Goal: Task Accomplishment & Management: Manage account settings

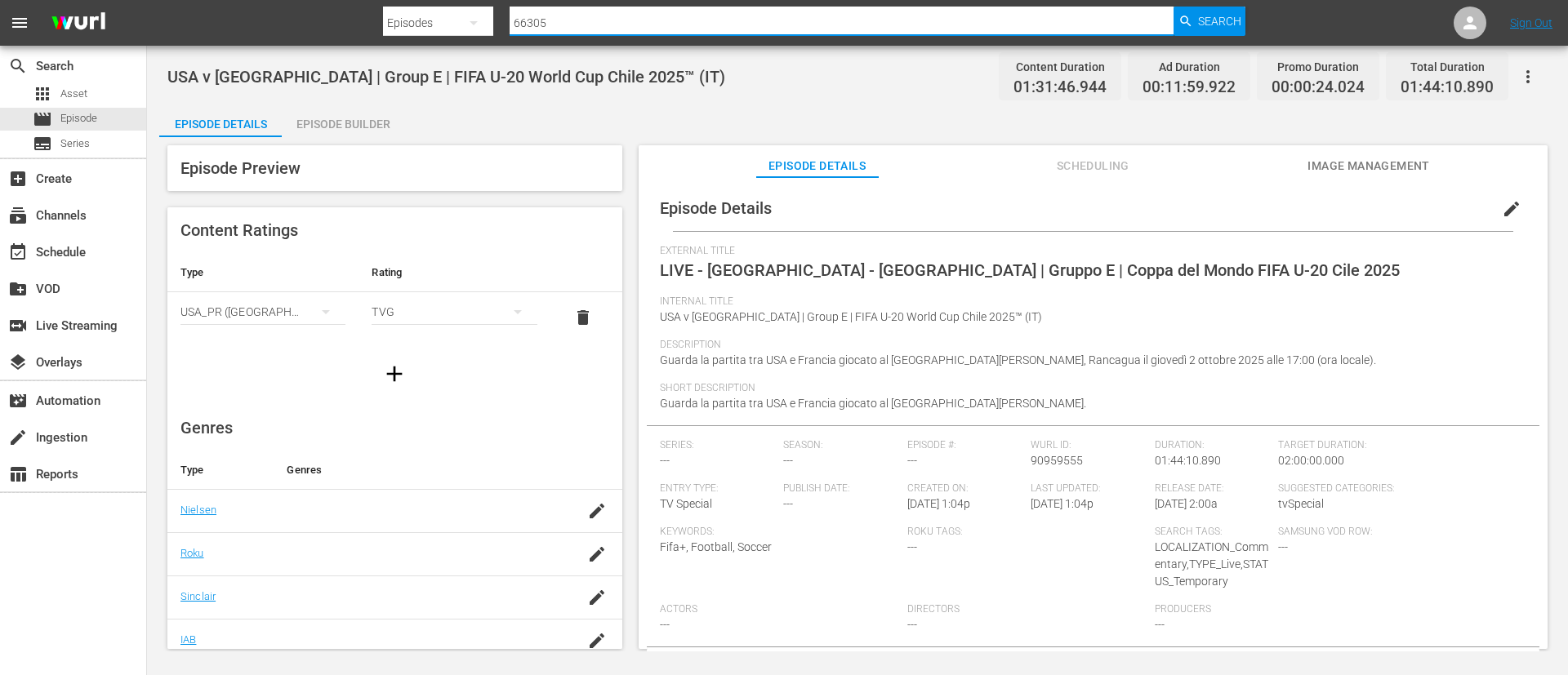
type input "81309"
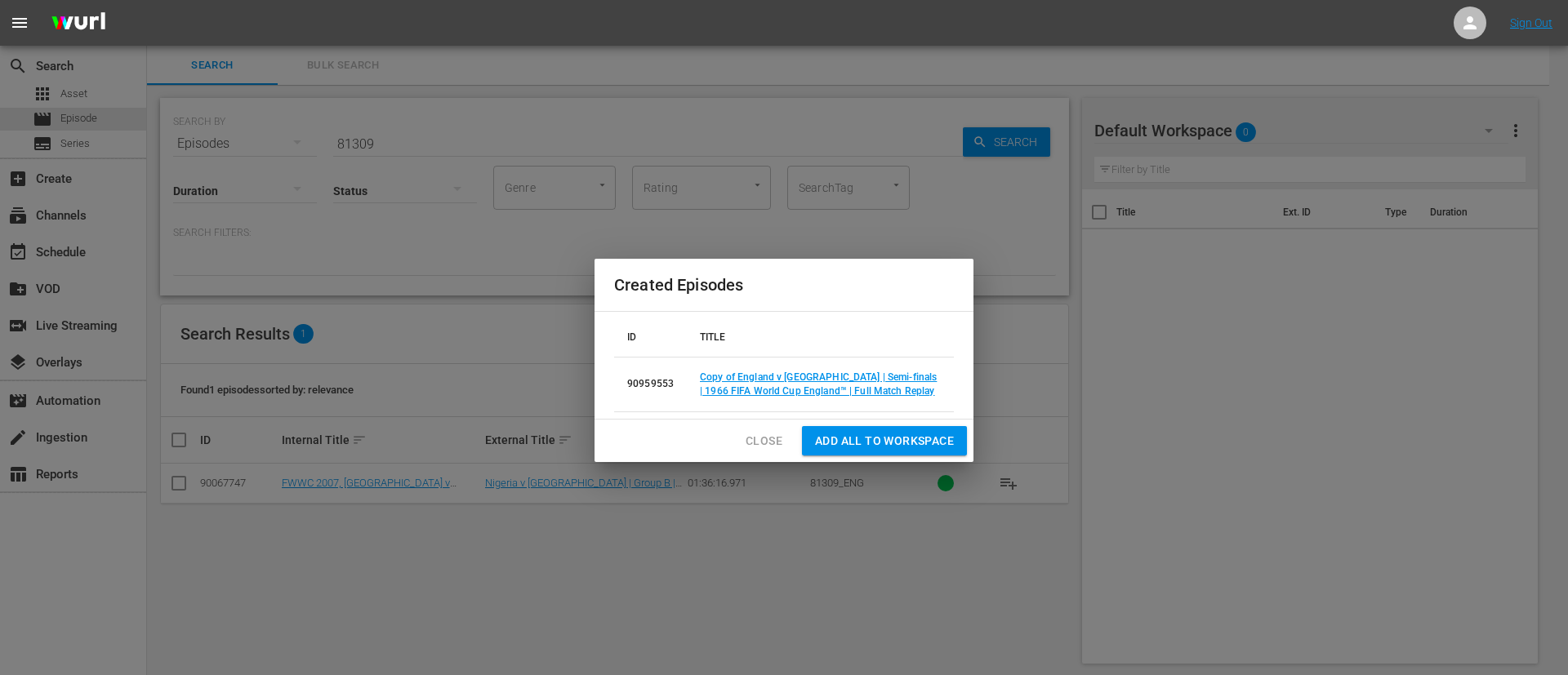
click at [762, 434] on span "Close" at bounding box center [763, 441] width 37 height 21
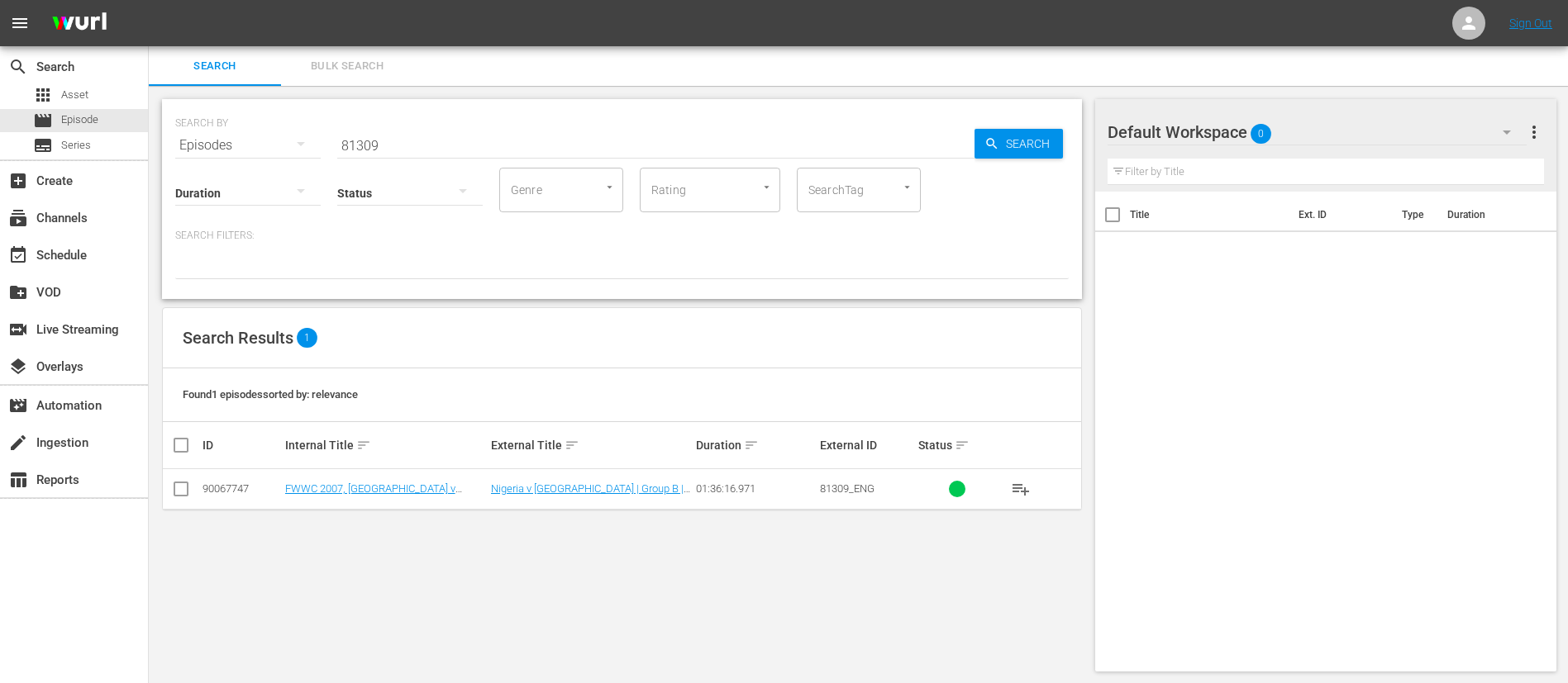
click at [636, 143] on input "81309" at bounding box center [656, 144] width 638 height 39
type input "81309"
click at [179, 494] on input "checkbox" at bounding box center [181, 492] width 20 height 20
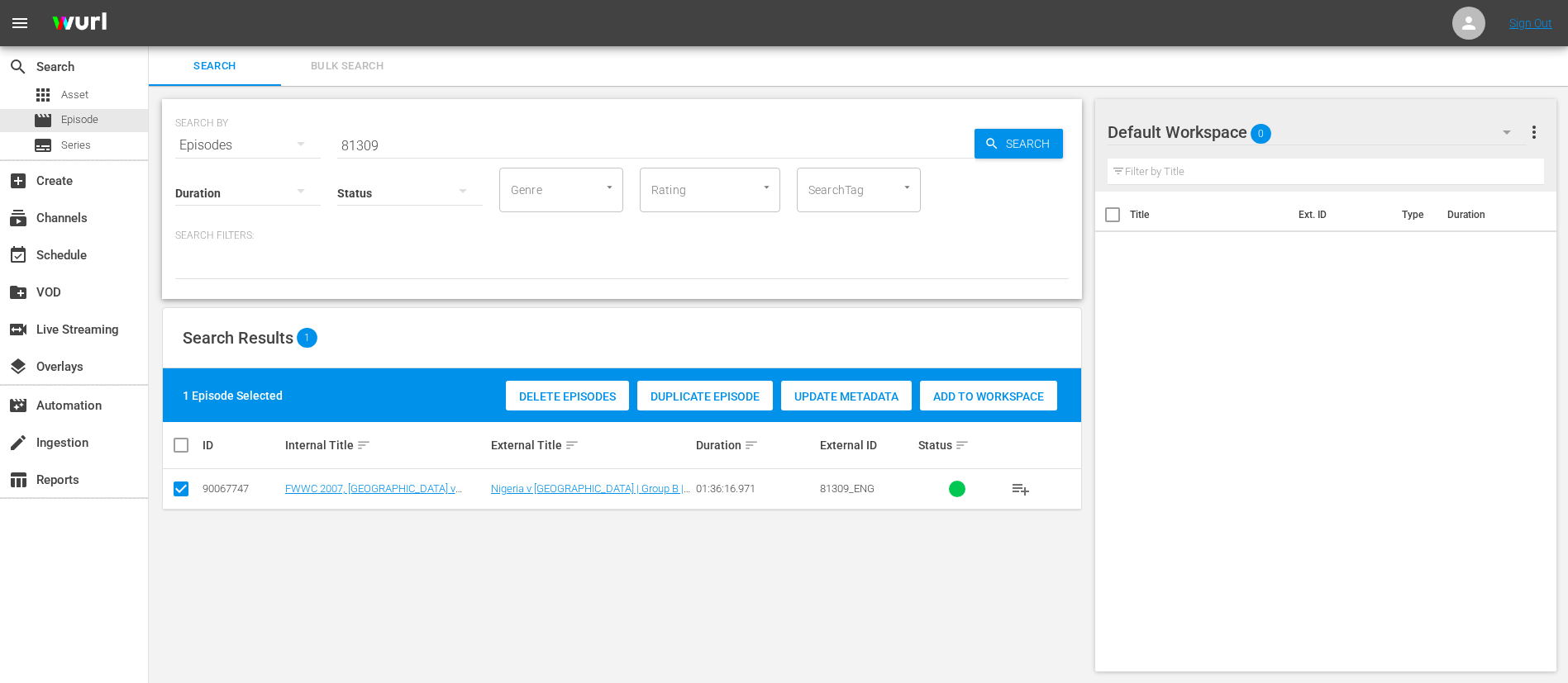
click at [721, 396] on span "Duplicate Episode" at bounding box center [706, 397] width 136 height 13
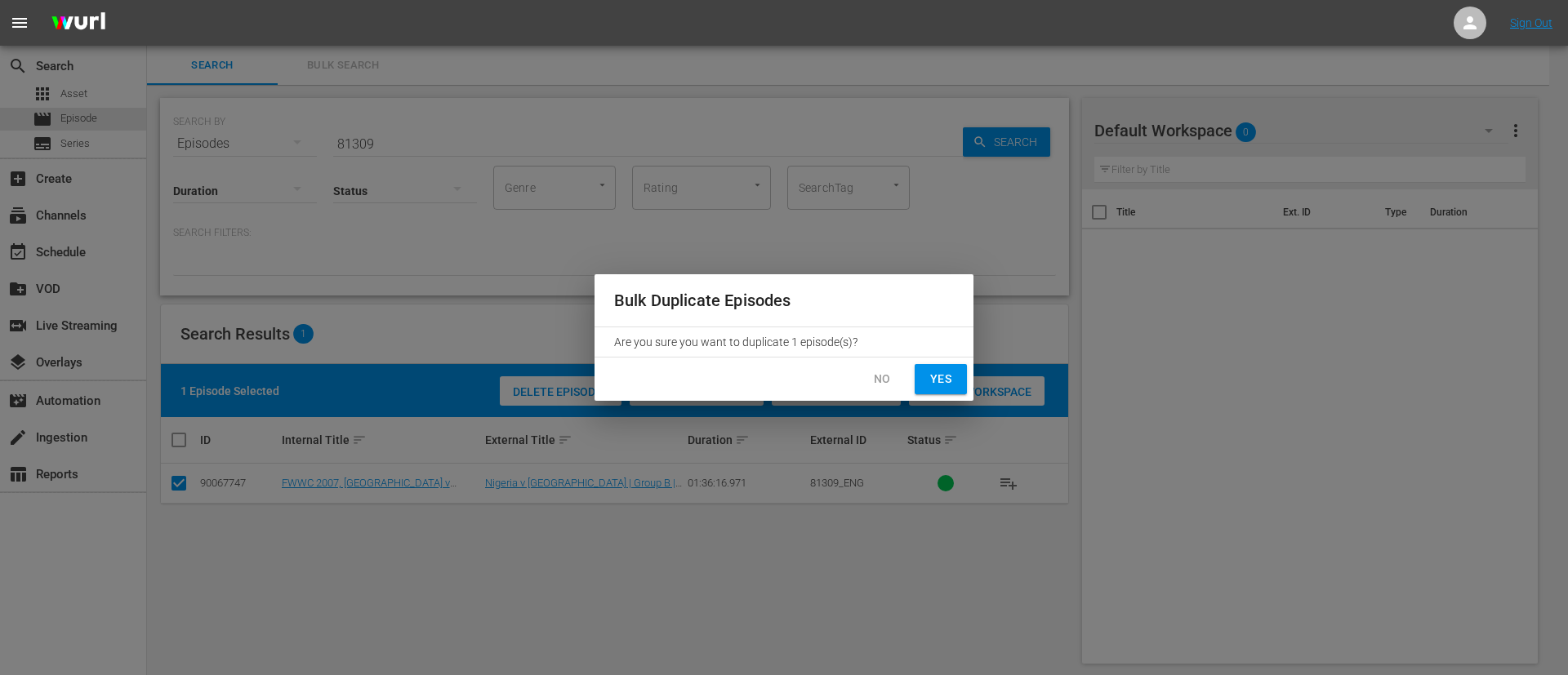
click at [932, 375] on span "Yes" at bounding box center [941, 379] width 26 height 21
checkbox input "false"
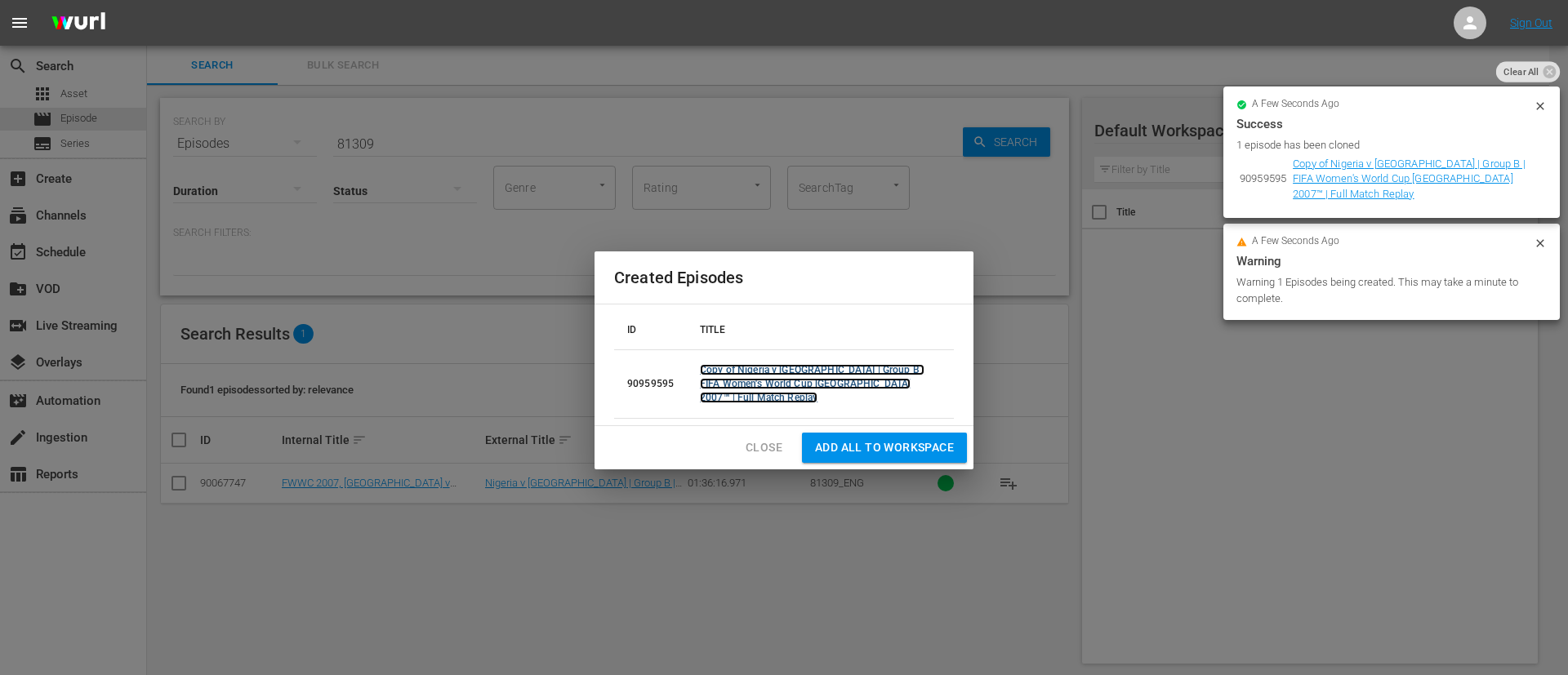
click at [838, 374] on link "Copy of Nigeria v [GEOGRAPHIC_DATA] | Group B | FIFA Women's World Cup [GEOGRAP…" at bounding box center [811, 383] width 224 height 39
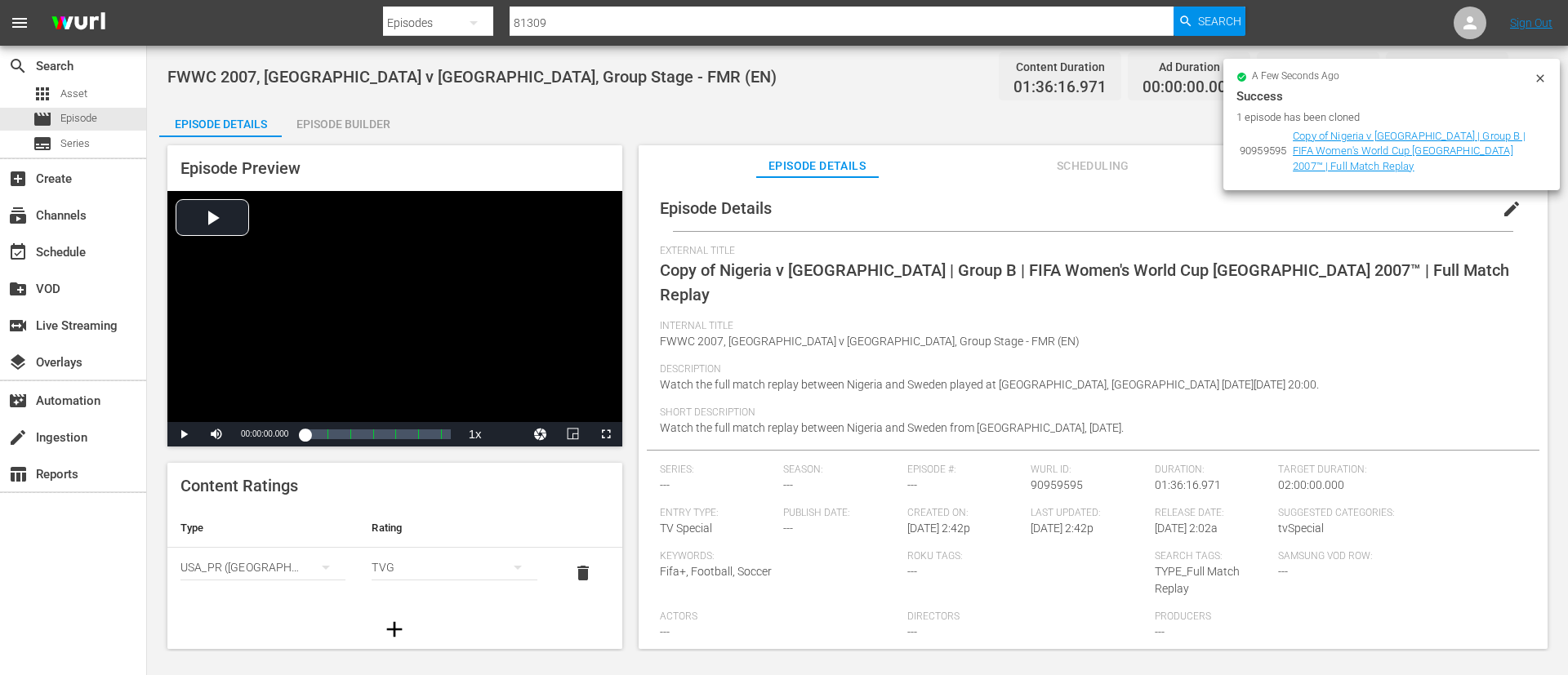
click at [1505, 212] on span "edit" at bounding box center [1511, 209] width 20 height 20
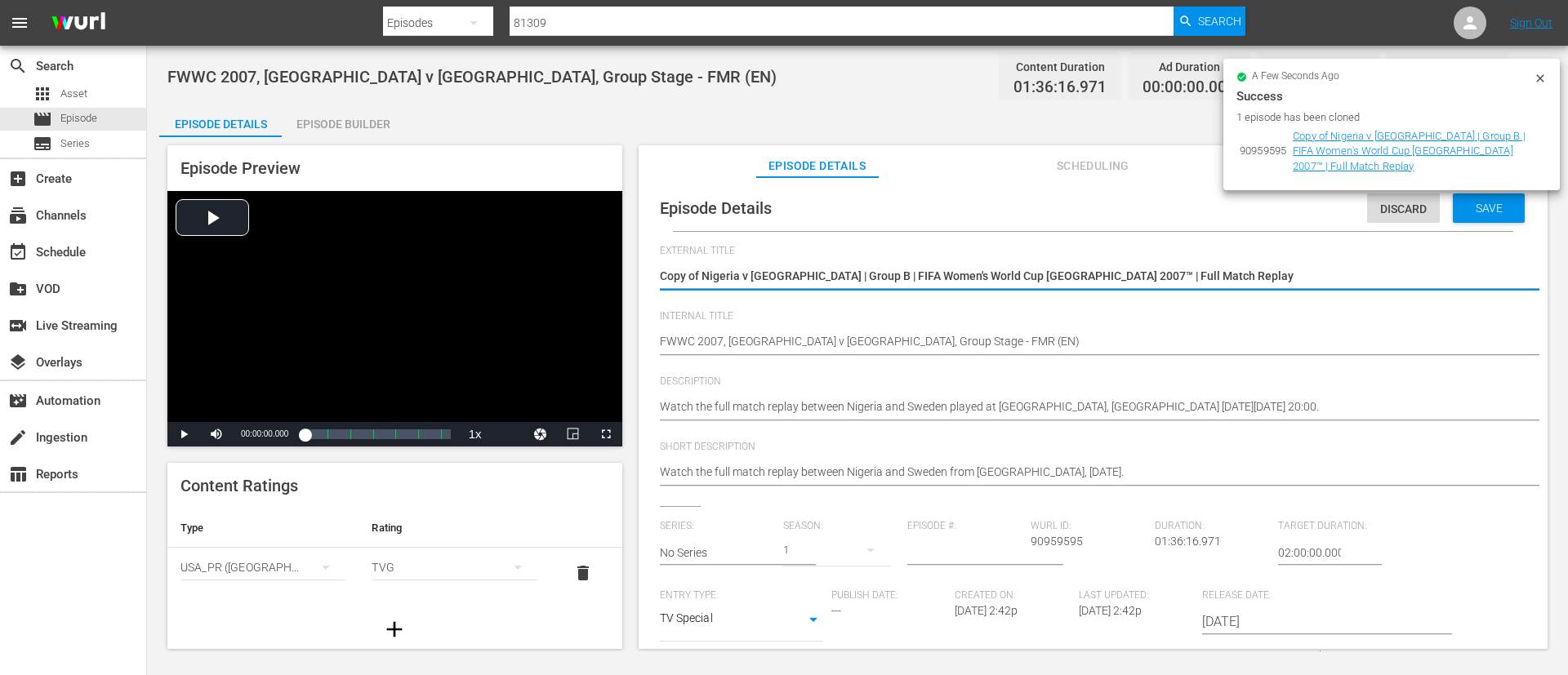
click at [1303, 274] on textarea "Copy of Nigeria v [GEOGRAPHIC_DATA] | Group B | FIFA Women's World Cup [GEOGRAP…" at bounding box center [1089, 277] width 859 height 20
type textarea "L"
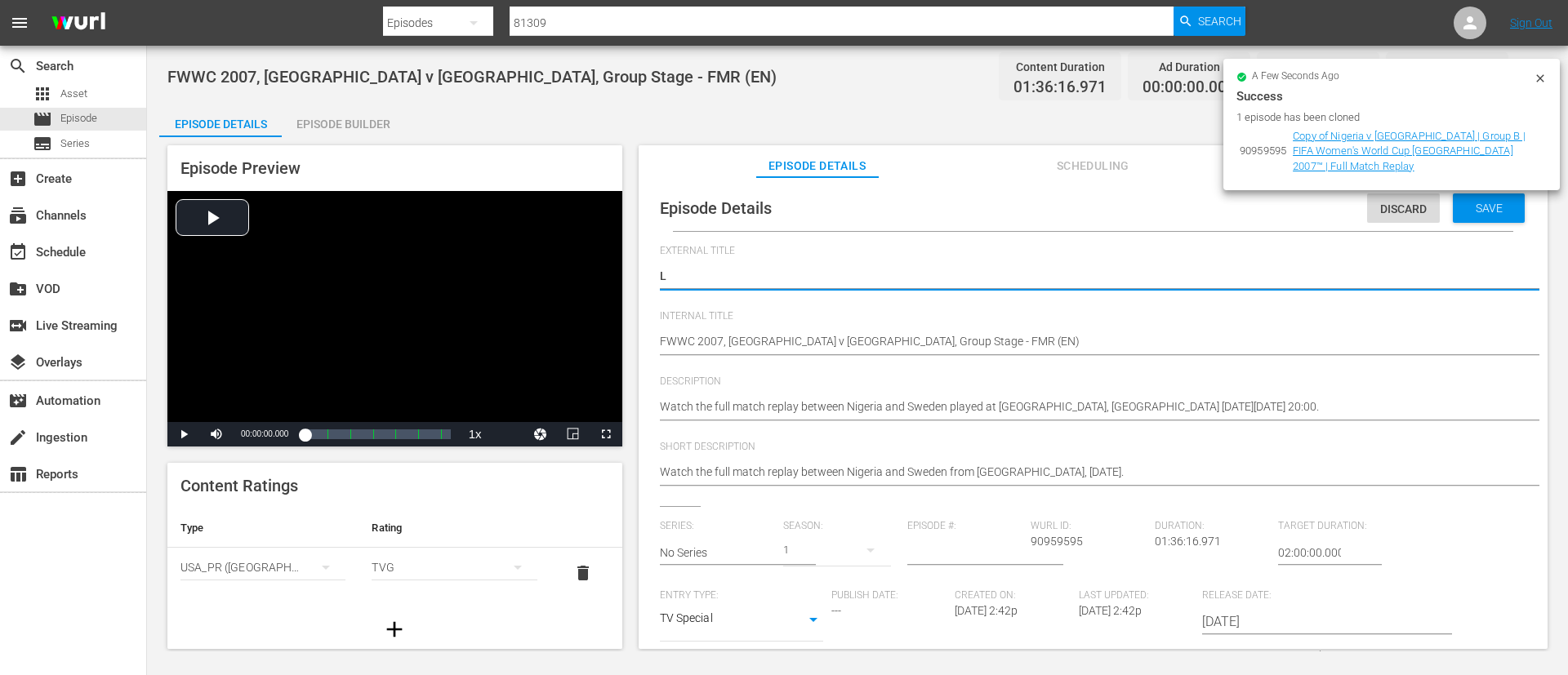
type textarea "LI"
type textarea "LIV"
type textarea "LIVE"
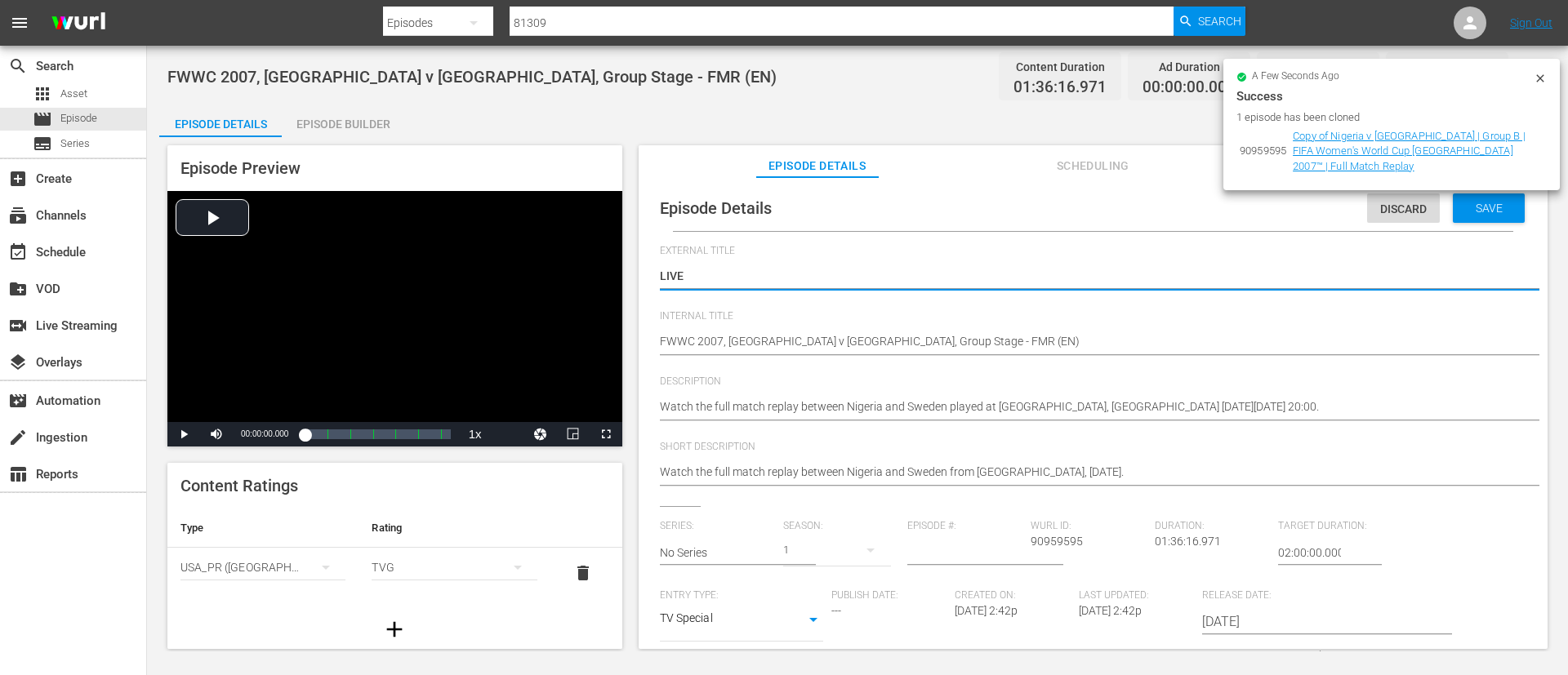
type textarea "LIVE"
type textarea "LIVE -"
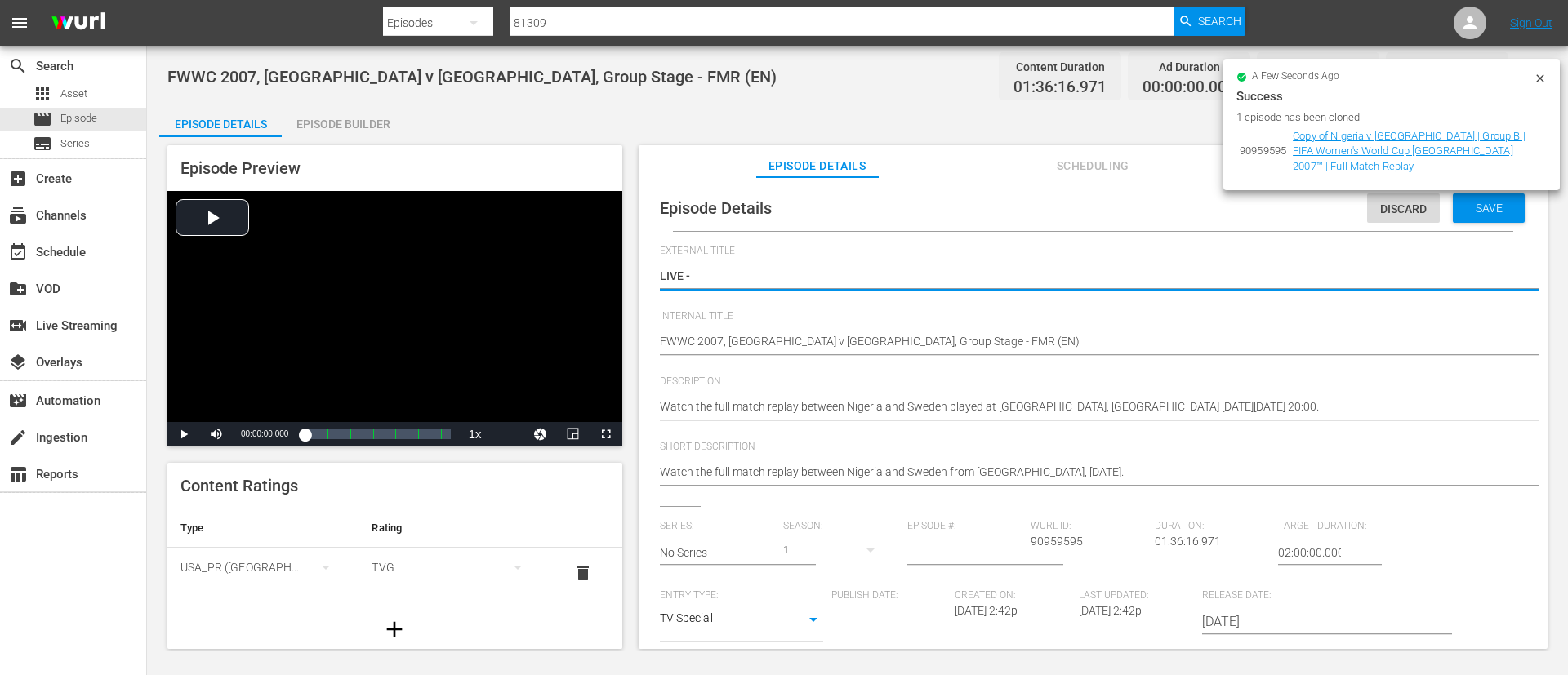
type textarea "LIVE - South Africa v New Caledonia | Group E | FIFA U-20 World Cup Chile 2025™"
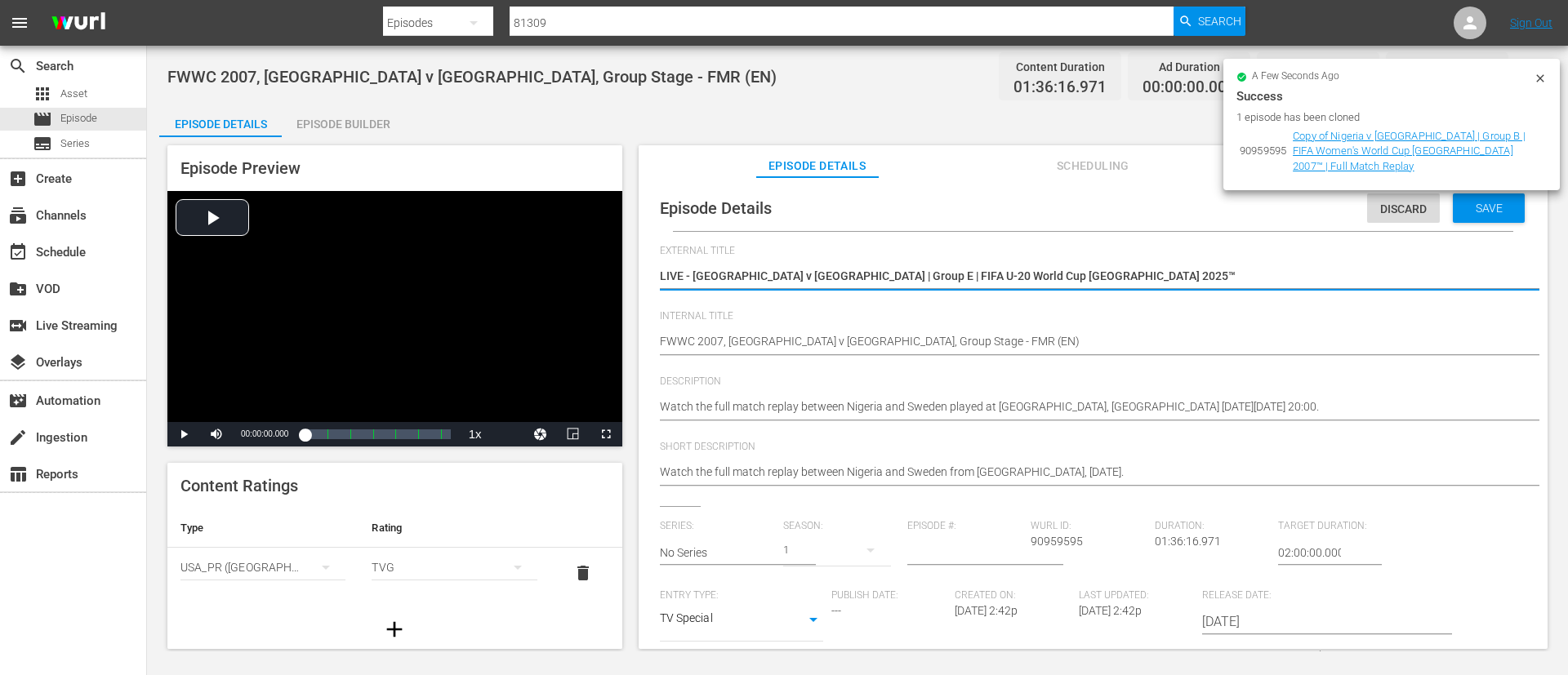
type textarea "LIVE - South Africa v New Caledonia | Group E | FIFA U-20 World Cup Chile 2025™"
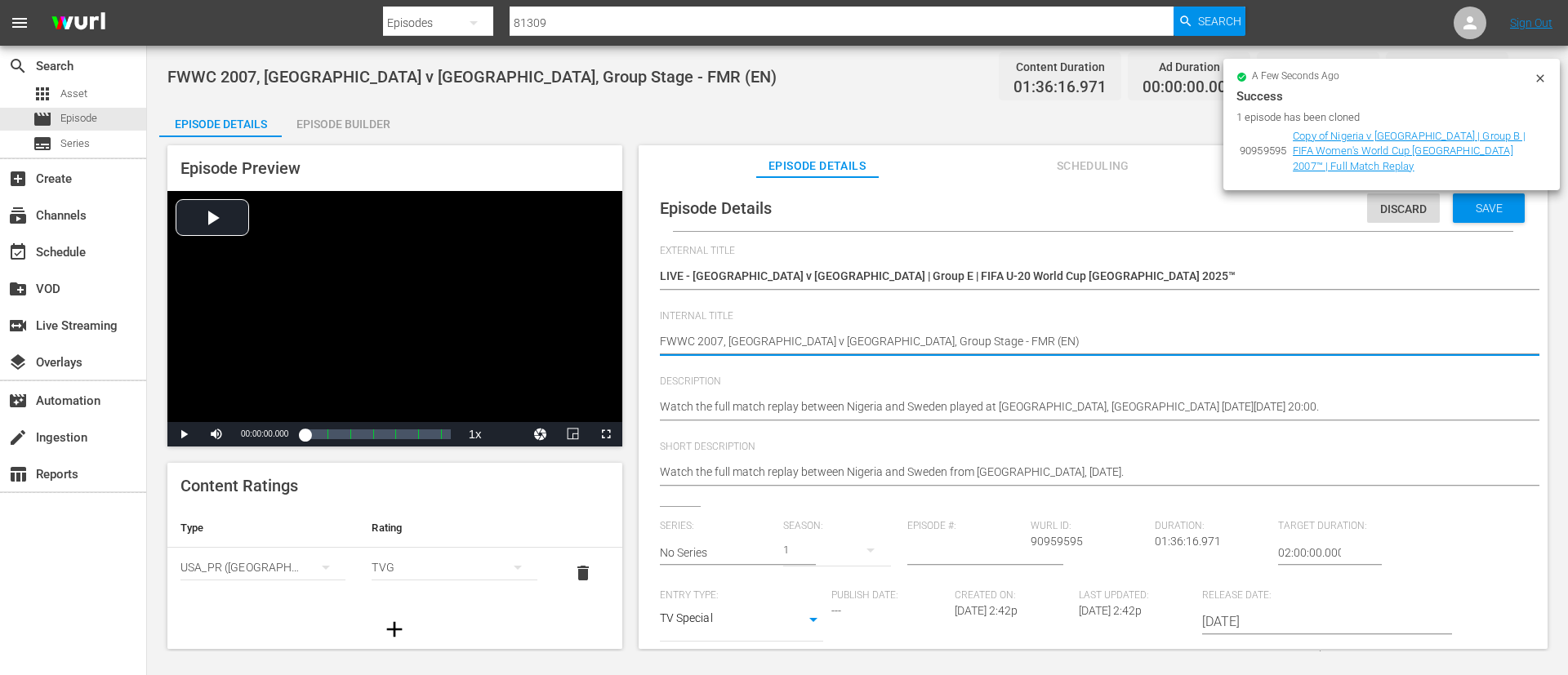
paste textarea "South Africa v New Caledonia | Group E | FIFA U-20 World Cup Chile 2025™"
type textarea "South Africa v New Caledonia | Group E | FIFA U-20 World Cup Chile 2025™"
type textarea "South Africa v New Caledonia | Group E | FIFA U-20 World Cup Chile 2025™ ("
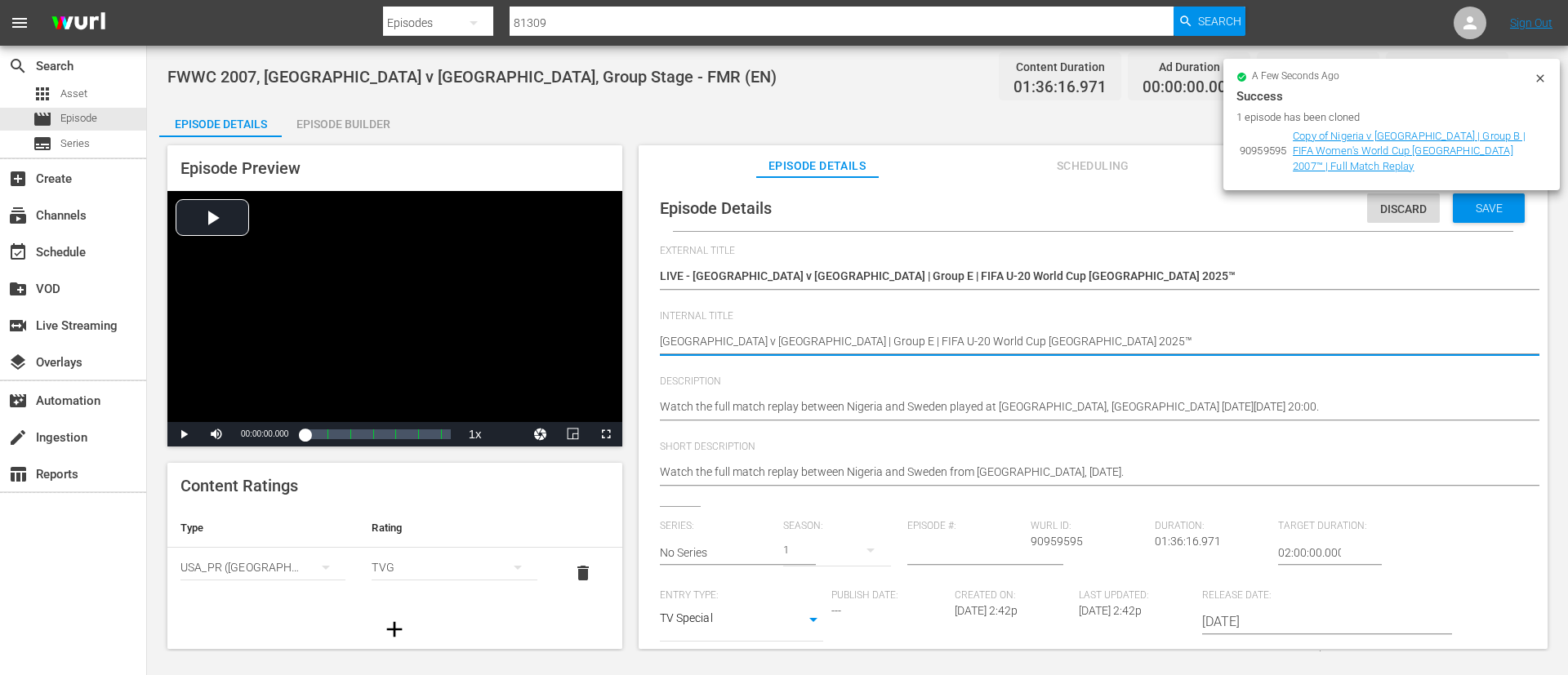
type textarea "South Africa v New Caledonia | Group E | FIFA U-20 World Cup Chile 2025™ ("
type textarea "South Africa v New Caledonia | Group E | FIFA U-20 World Cup Chile 2025™ (E"
type textarea "South Africa v New Caledonia | Group E | FIFA U-20 World Cup Chile 2025™ (EN"
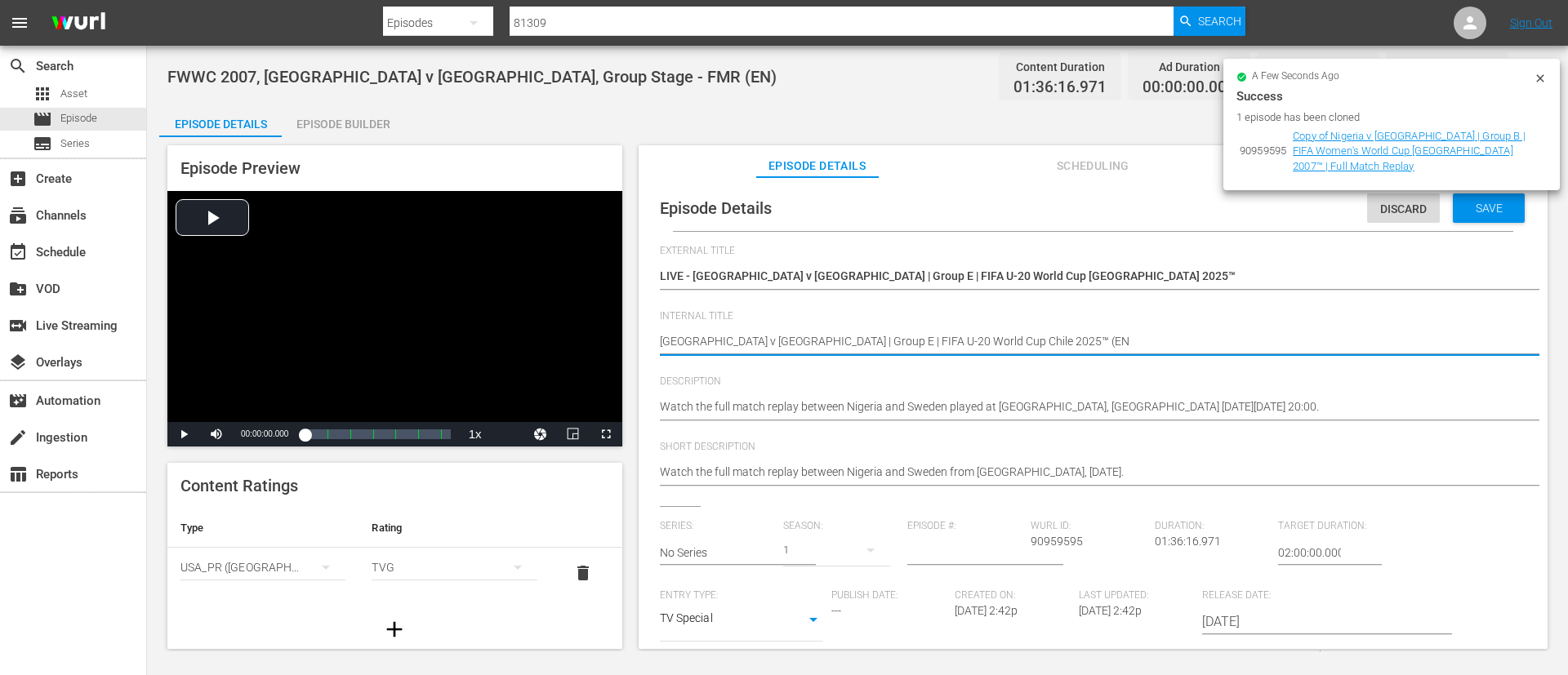
type textarea "South Africa v New Caledonia | Group E | FIFA U-20 World Cup Chile 2025™ (EN)"
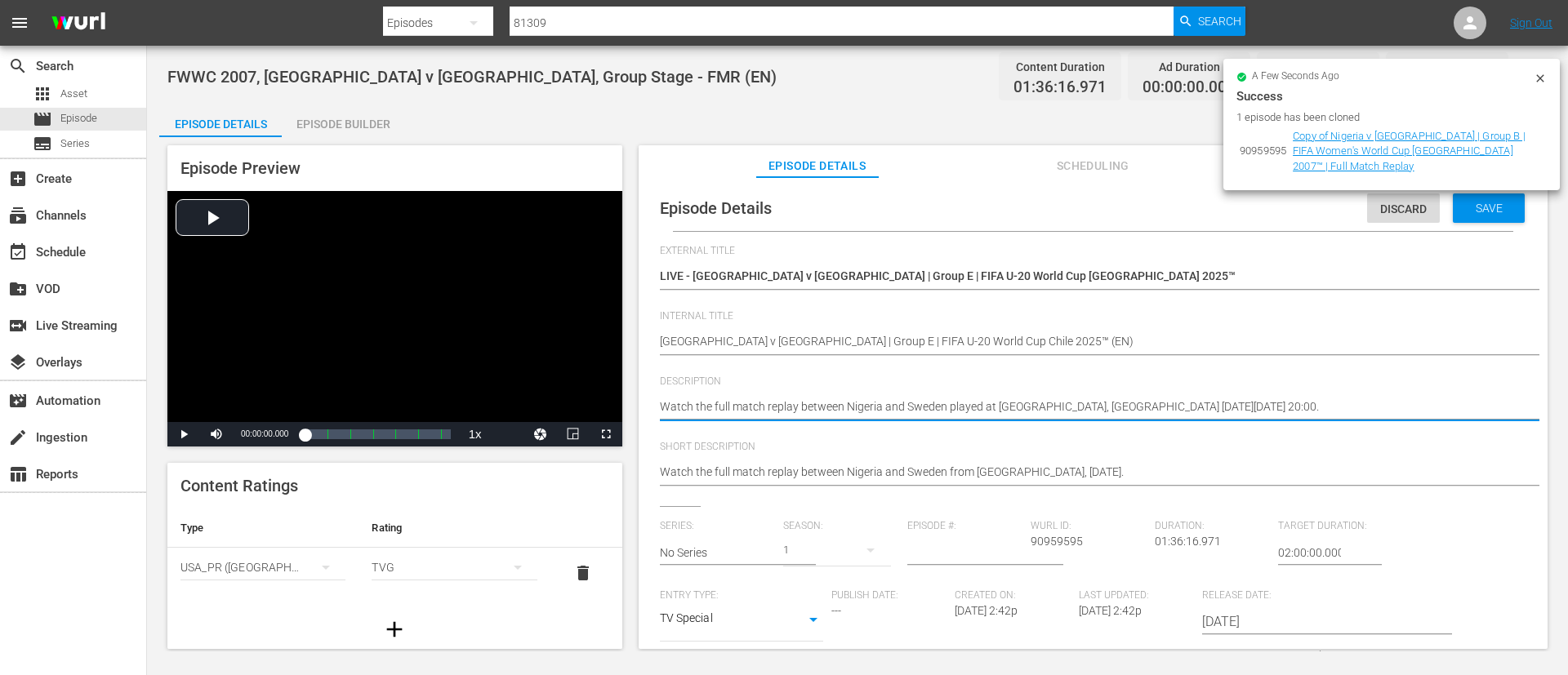
click at [902, 402] on textarea "Watch the full match replay between Nigeria and Sweden played at Chengdu Sports…" at bounding box center [1089, 407] width 859 height 20
paste textarea "Watch the match between South Africa and New Caledonia played at Estadio El Ten…"
type textarea "Watch the full match replay between Nigeria andWatch the match between South Af…"
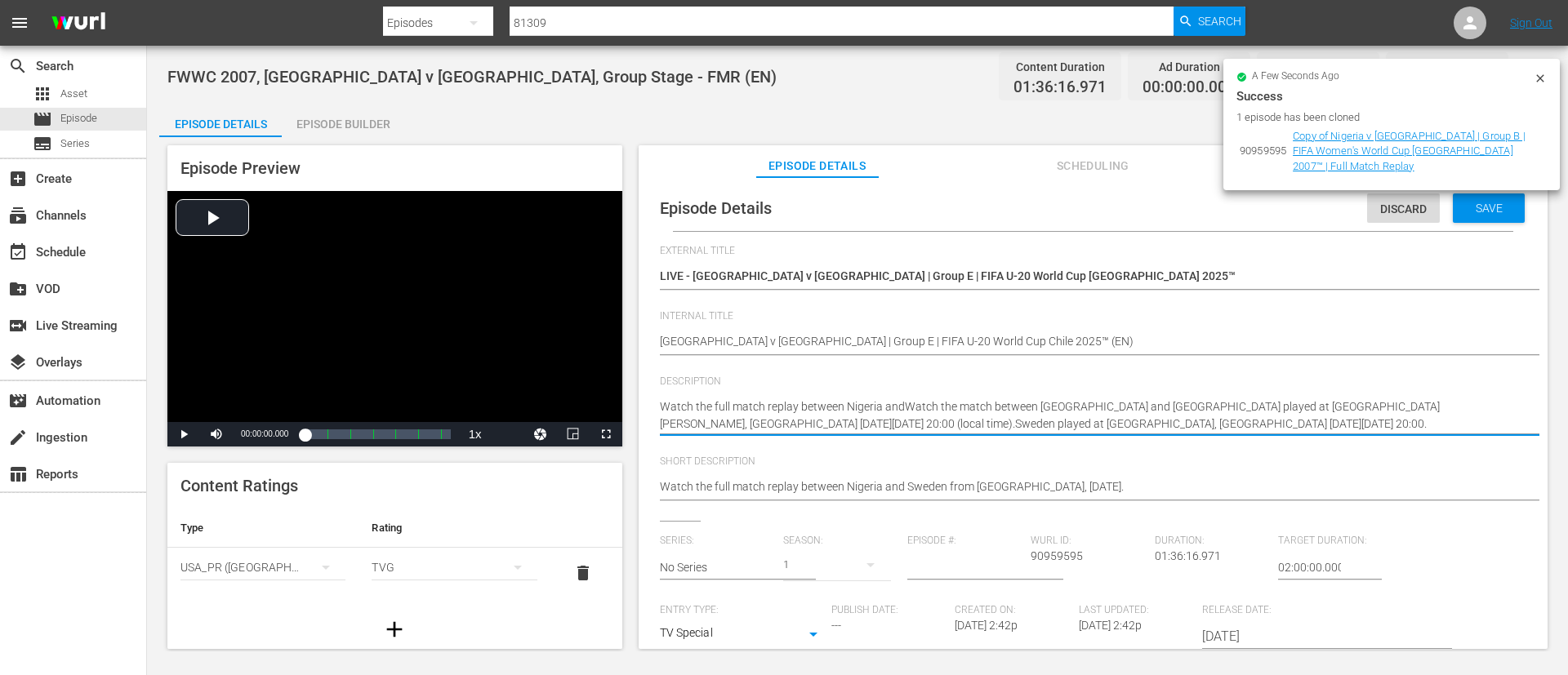
click at [937, 417] on textarea "Watch the full match replay between Nigeria and Sweden played at Chengdu Sports…" at bounding box center [1089, 415] width 859 height 34
paste textarea "match between South Africa and New Caledonia played at Estadio El Teniente, Ran…"
type textarea "Watch the match between South Africa and New Caledonia played at Estadio El Ten…"
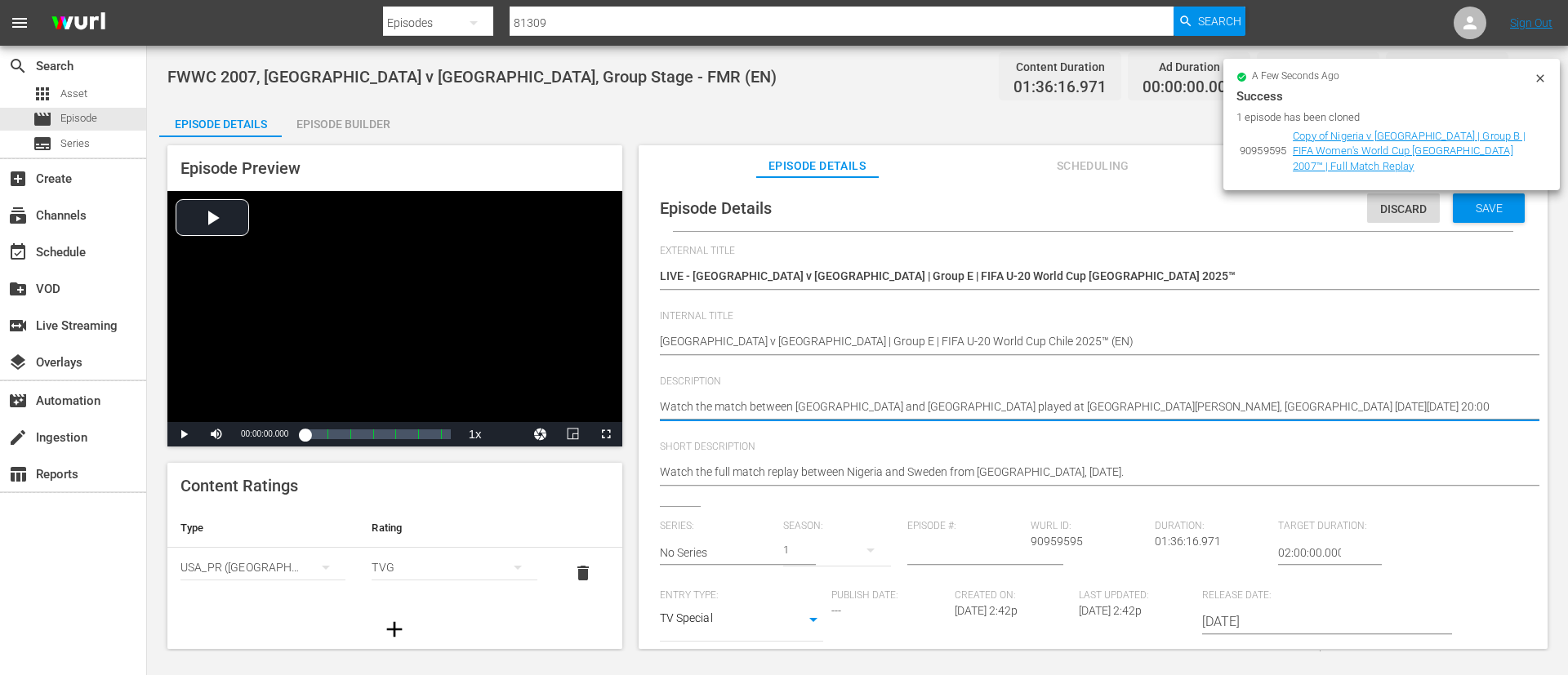
type textarea "Watch the match between South Africa and New Caledonia played at Estadio El Ten…"
click at [942, 454] on div "Watch the full match replay between Nigeria and Sweden from Chengdu, 11 Septemb…" at bounding box center [1089, 473] width 859 height 39
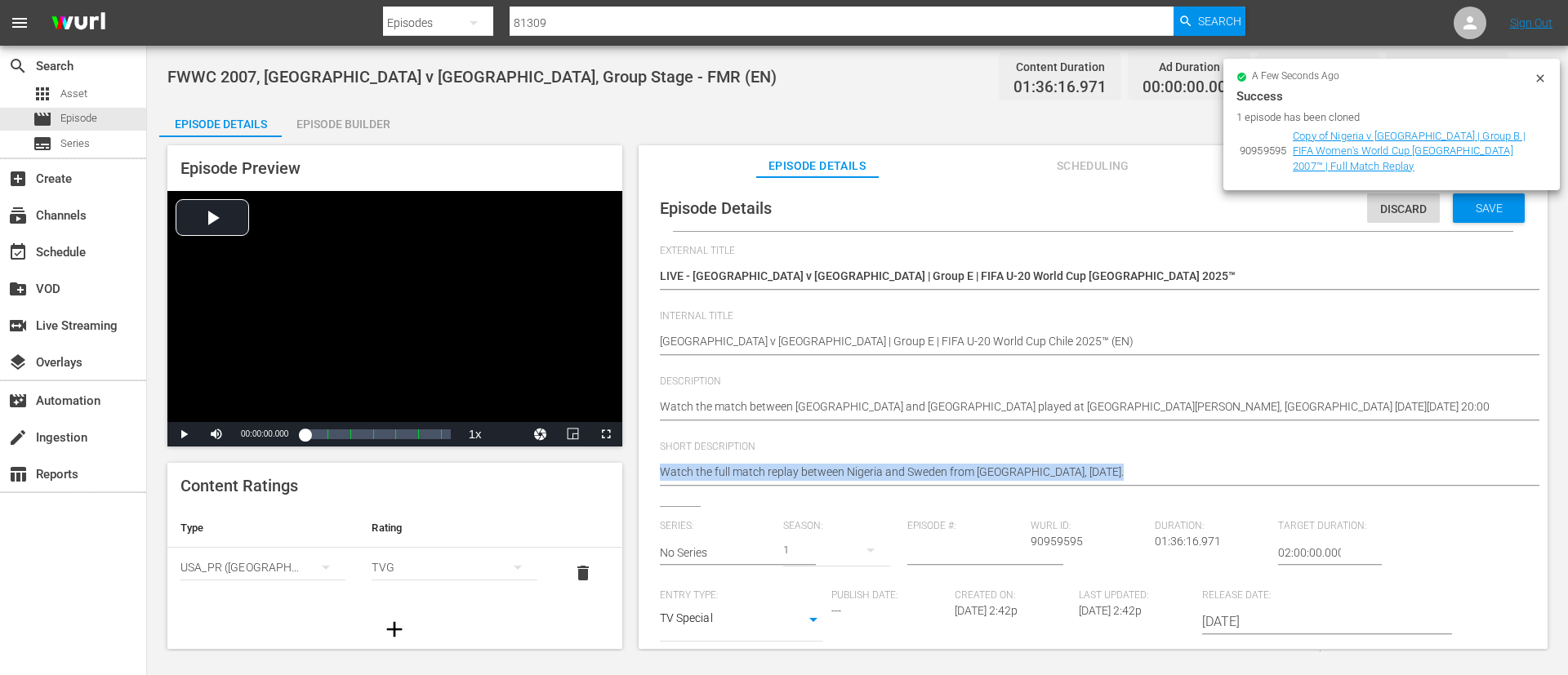
click at [942, 454] on div "Watch the full match replay between Nigeria and Sweden from Chengdu, 11 Septemb…" at bounding box center [1089, 473] width 859 height 39
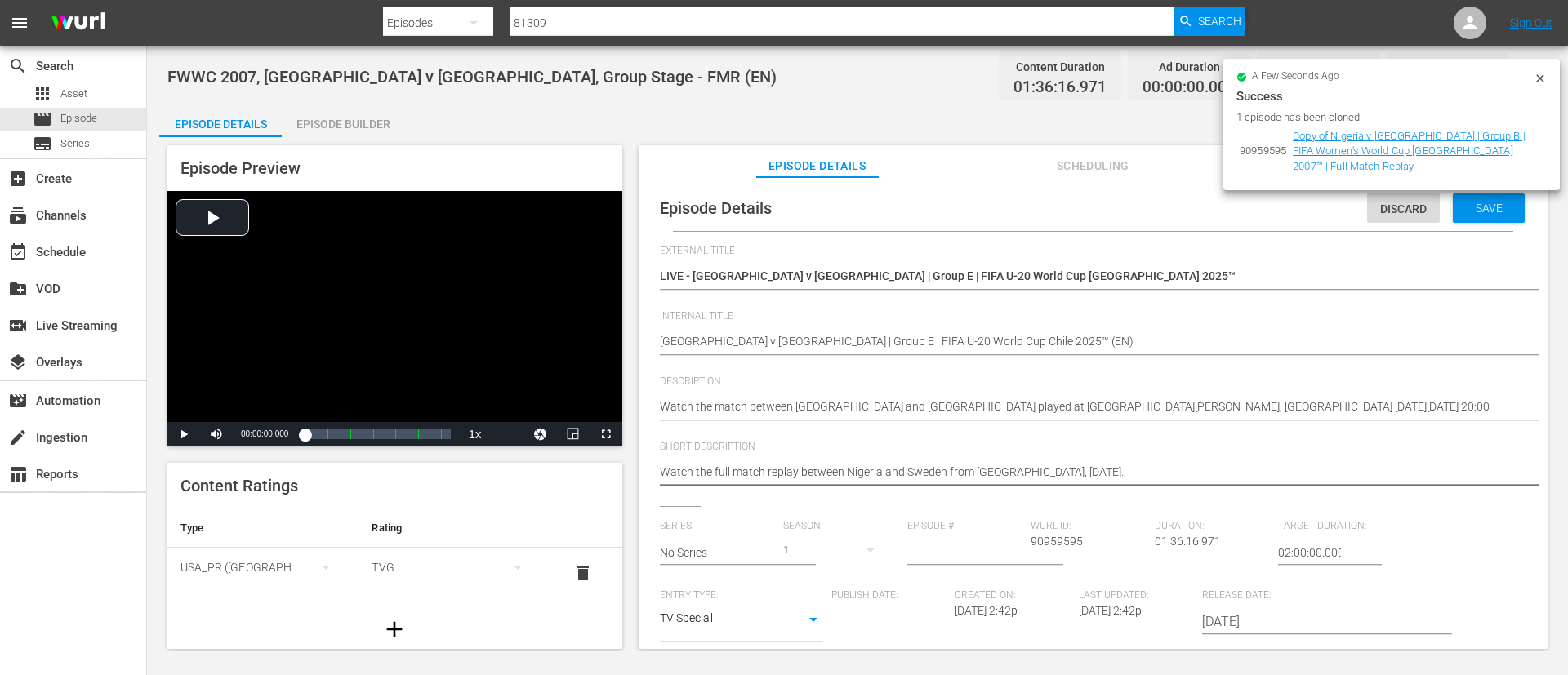
click at [939, 476] on textarea "Watch the full match replay between Nigeria and Sweden from Chengdu, 11 Septemb…" at bounding box center [1089, 473] width 859 height 20
paste textarea "match between South Africa and New Caledonia played at Estadio El Teniente, Ran…"
type textarea "Watch the match between South Africa and New Caledonia played at Estadio El Ten…"
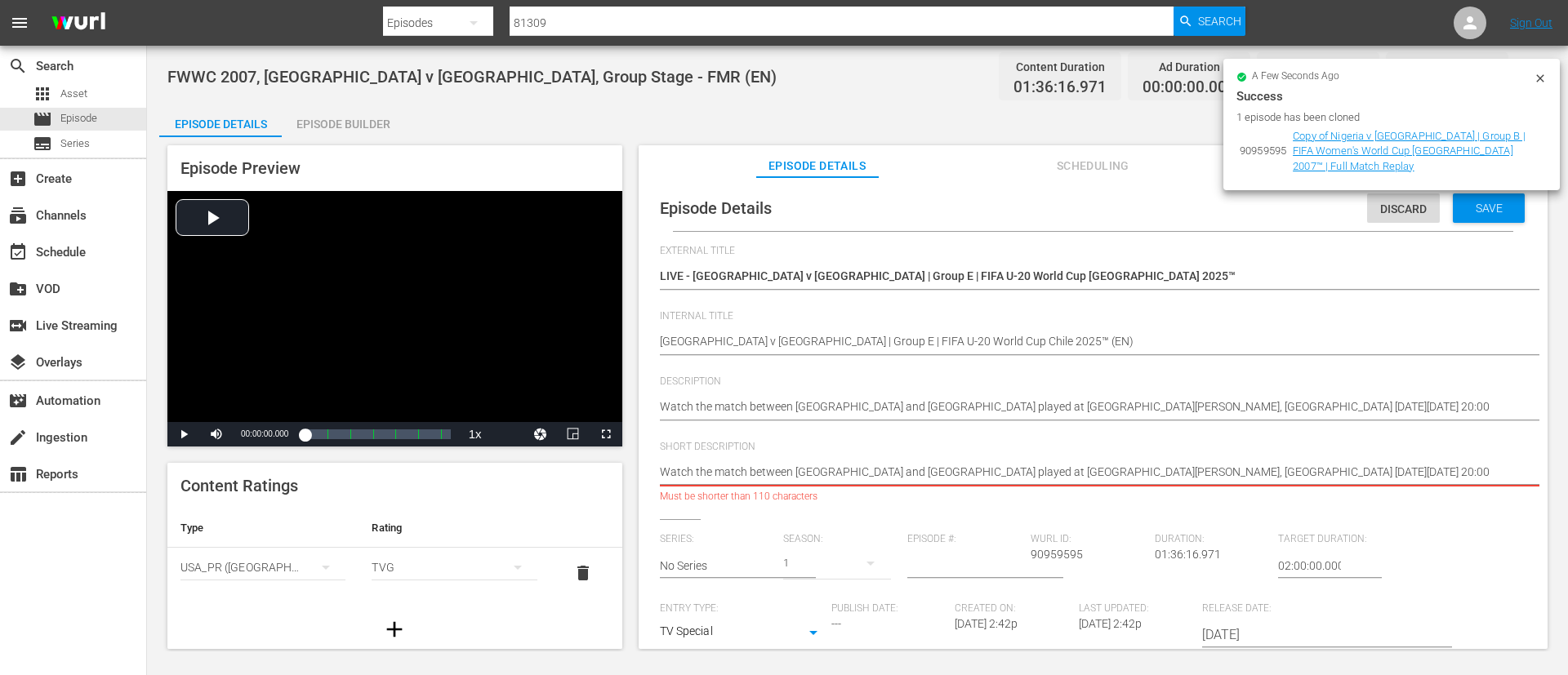
type textarea "Watch the match between South Africa and New Caledonia played at Estadio El Ten…"
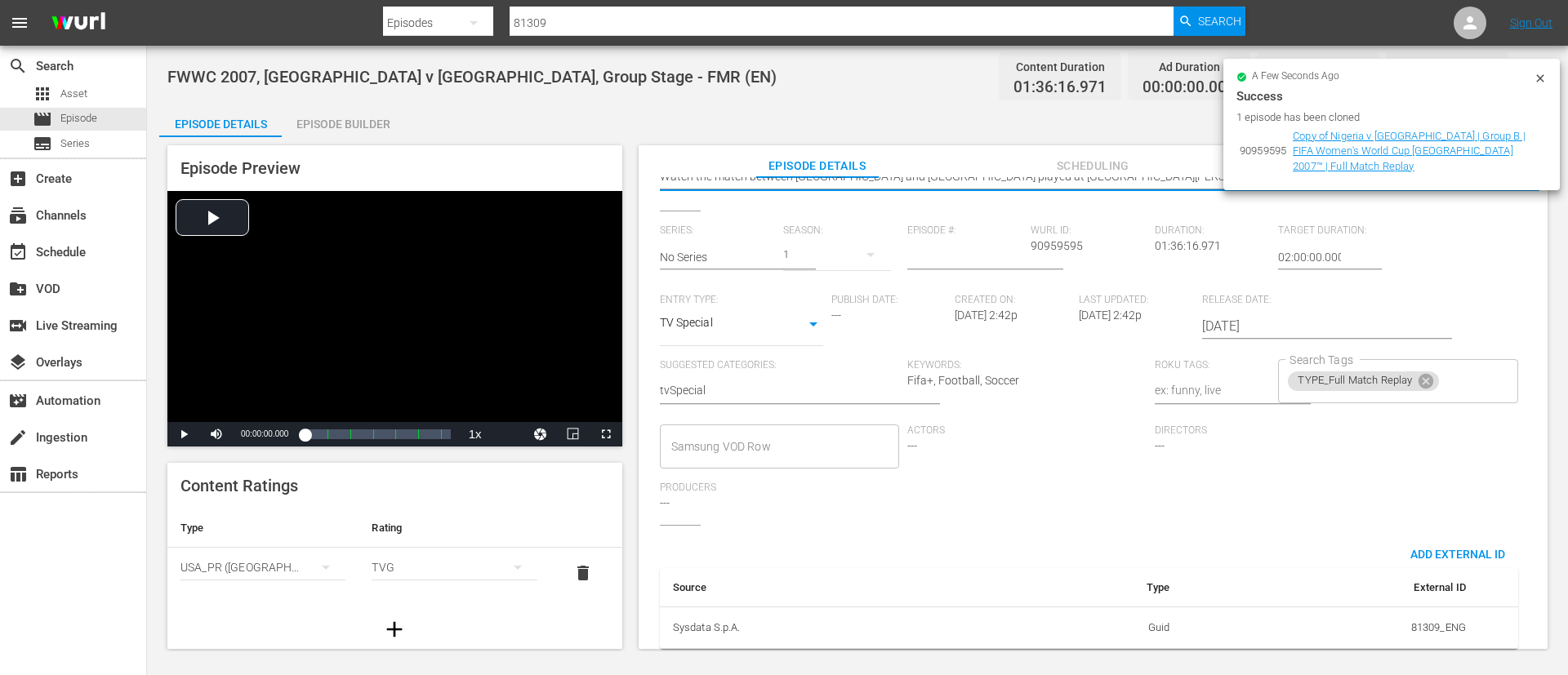
scroll to position [320, 0]
type textarea "Watch the match between South Africa and New Caledonia played at Estadio El Ten…"
click at [1455, 362] on input "Search Tags" at bounding box center [1463, 375] width 44 height 29
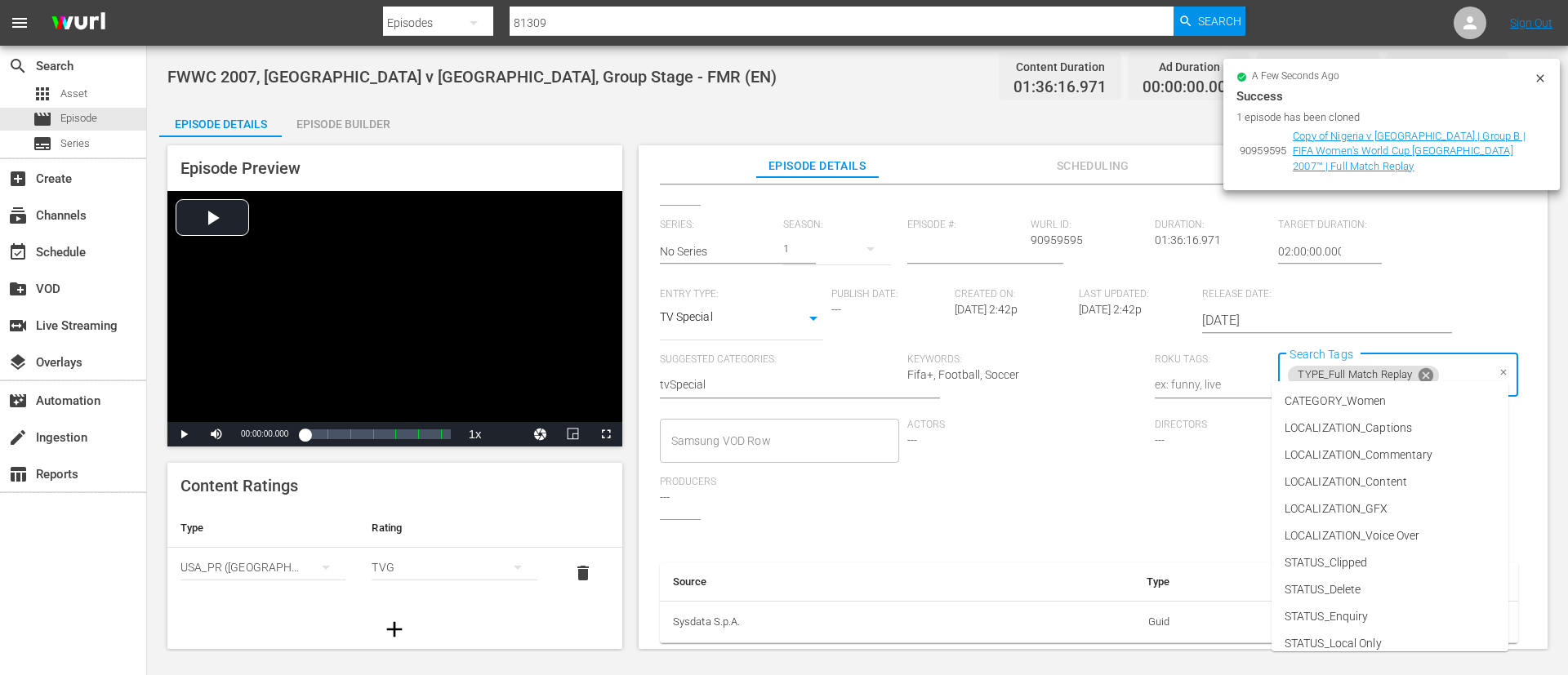
click at [1420, 368] on icon at bounding box center [1426, 375] width 15 height 15
click at [1406, 459] on span "LOCALIZATION_Commentary" at bounding box center [1358, 455] width 148 height 17
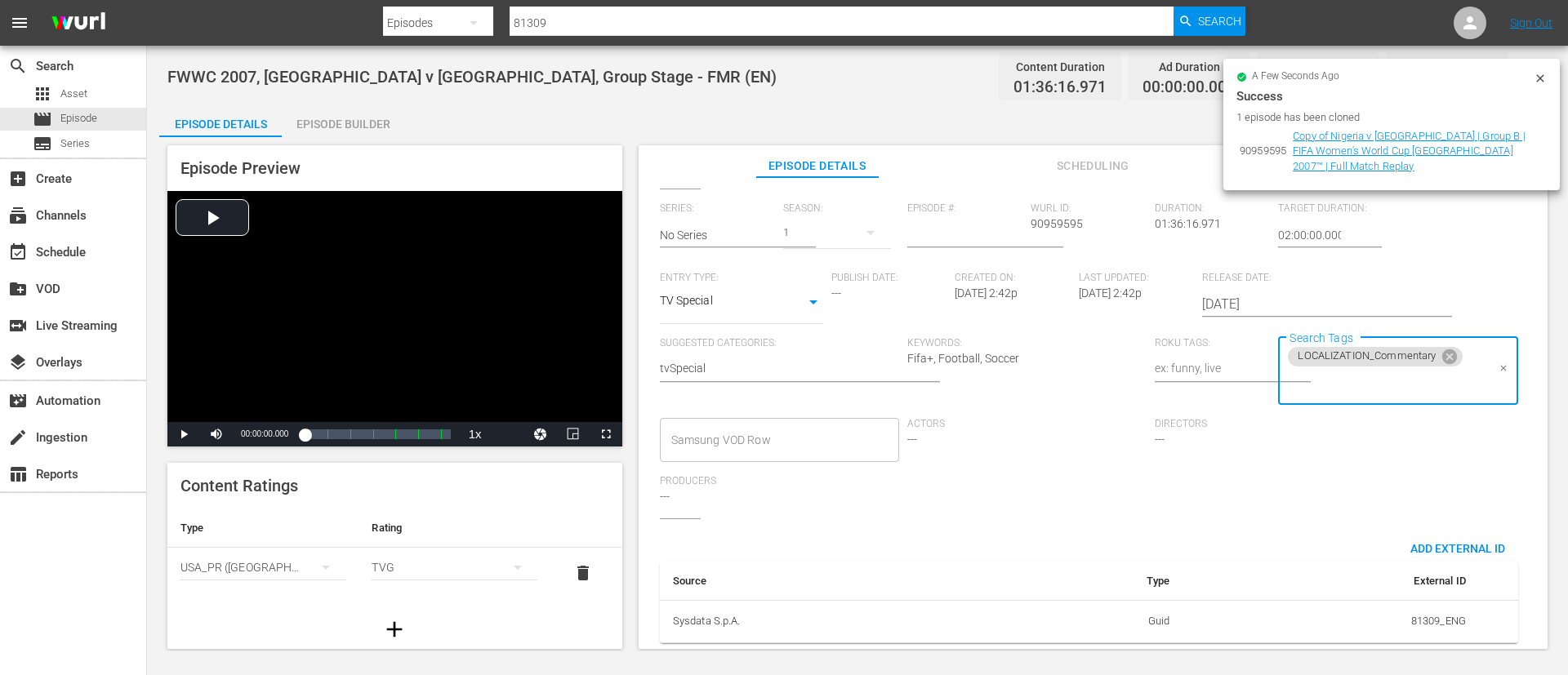
click at [1439, 378] on input "Search Tags" at bounding box center [1385, 383] width 200 height 29
click at [1357, 251] on li "TYPE_Live" at bounding box center [1389, 257] width 236 height 26
drag, startPoint x: 1538, startPoint y: 72, endPoint x: 1525, endPoint y: 147, distance: 76.1
click at [1538, 73] on icon at bounding box center [1541, 78] width 13 height 13
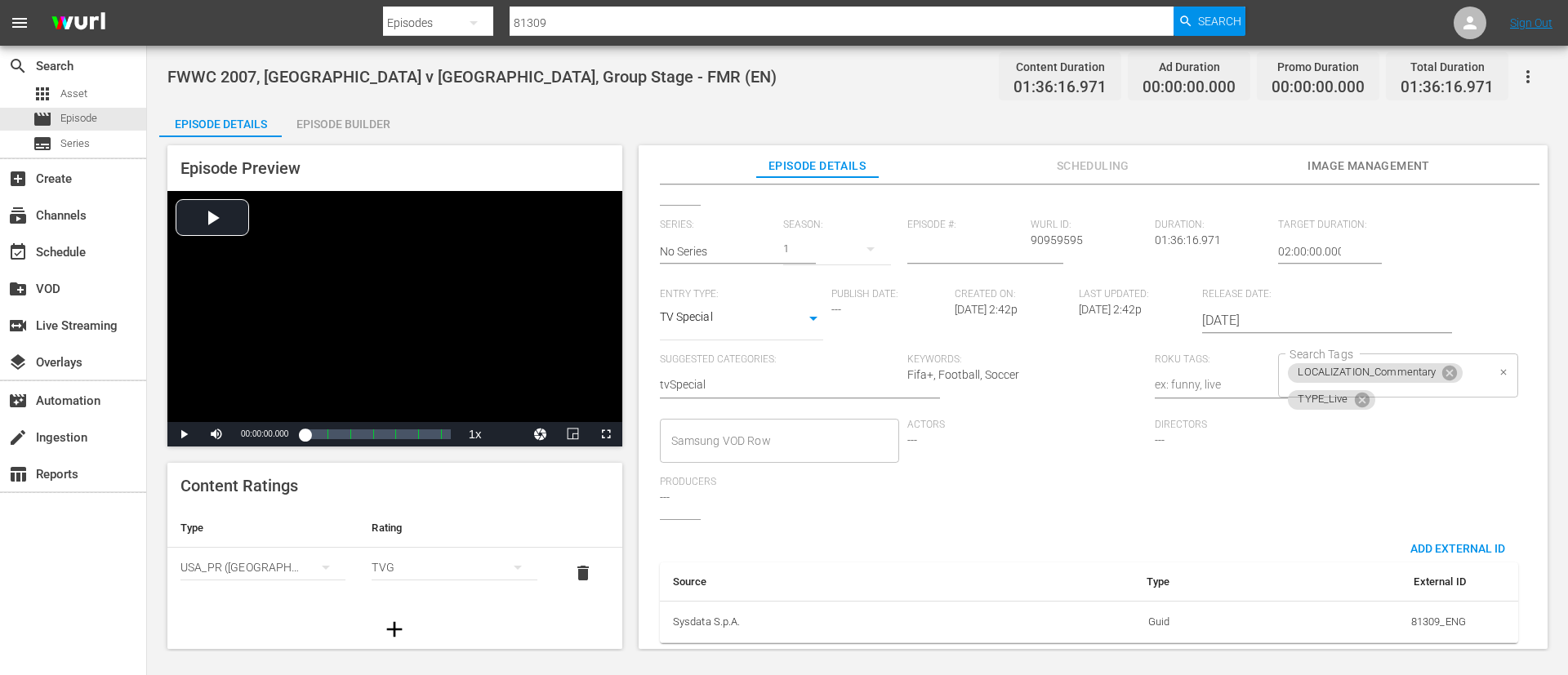
click at [1443, 386] on input "Search Tags" at bounding box center [1432, 400] width 109 height 29
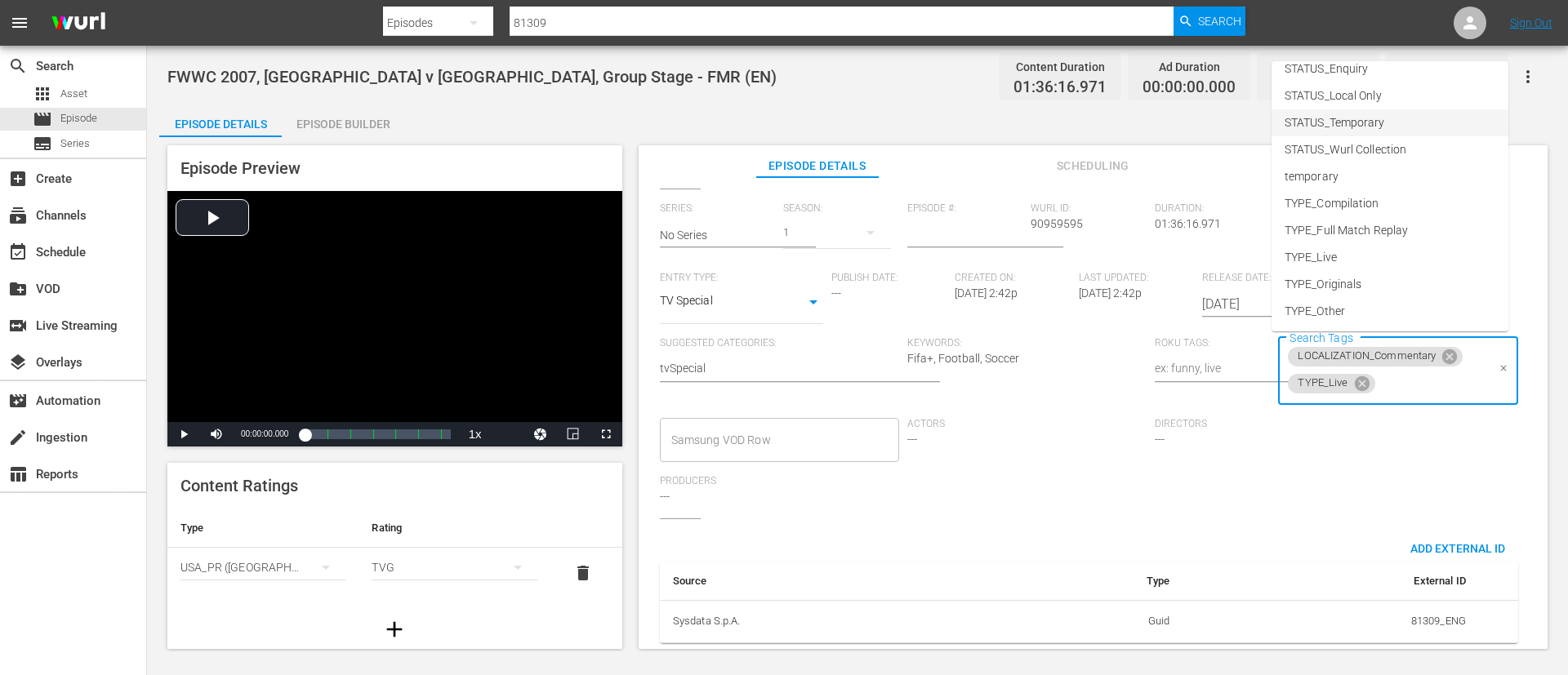
click at [1378, 123] on span "STATUS_Temporary" at bounding box center [1334, 123] width 100 height 17
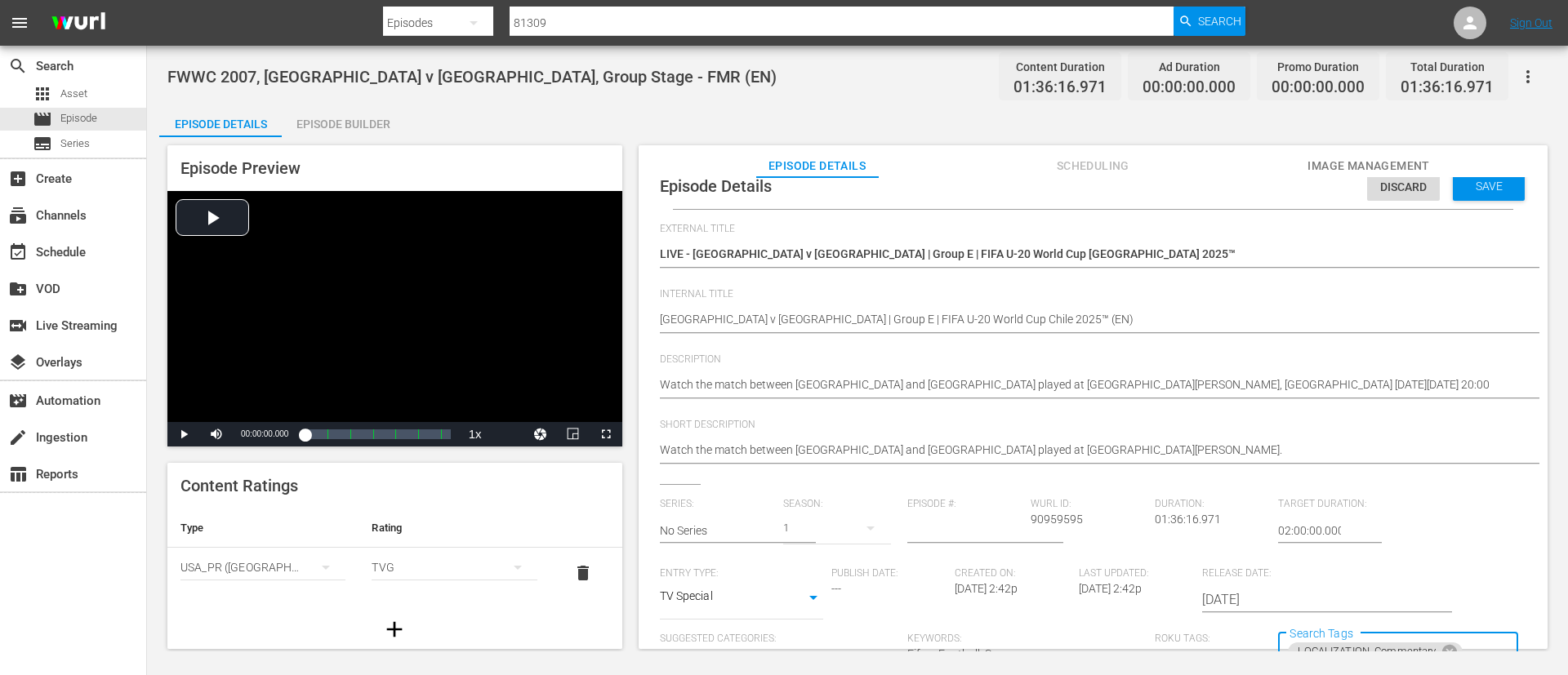
scroll to position [0, 0]
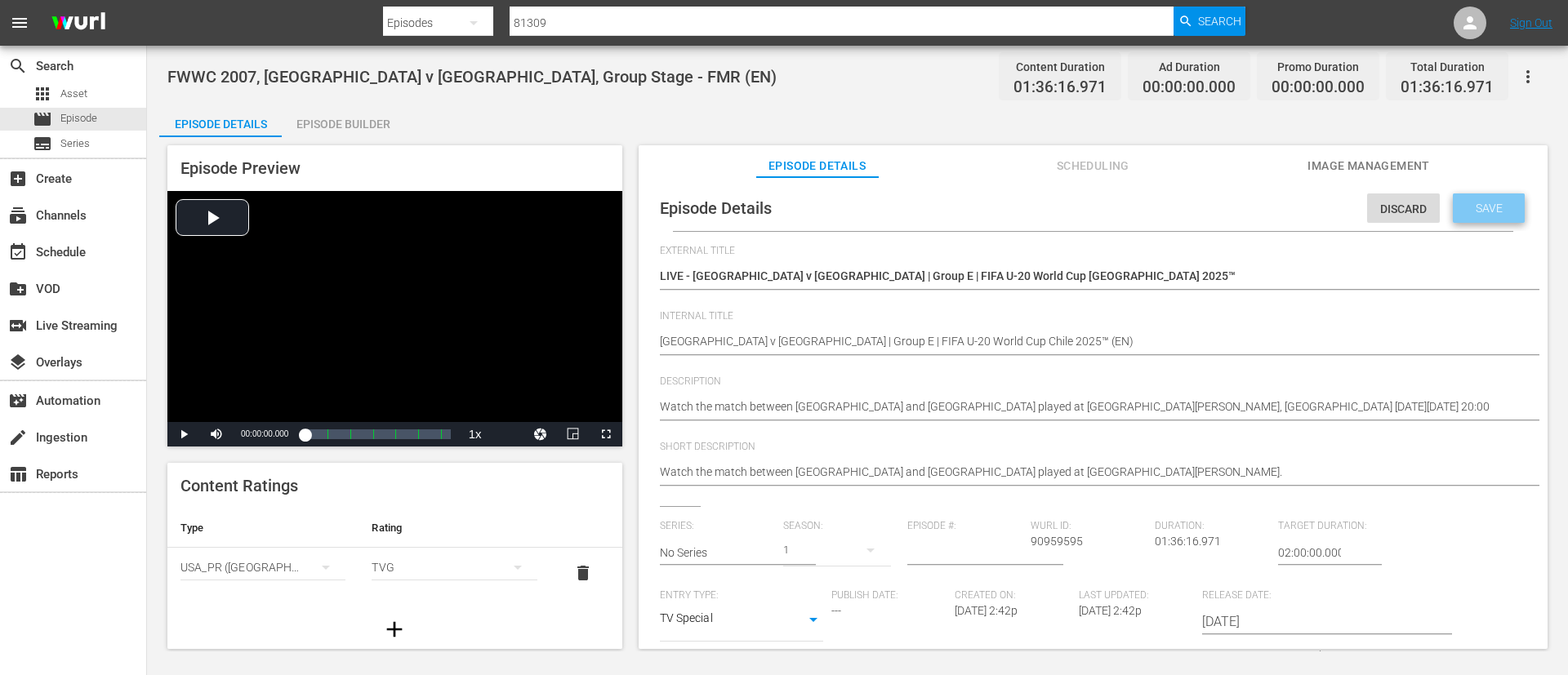
click at [1472, 213] on span "Save" at bounding box center [1490, 208] width 53 height 13
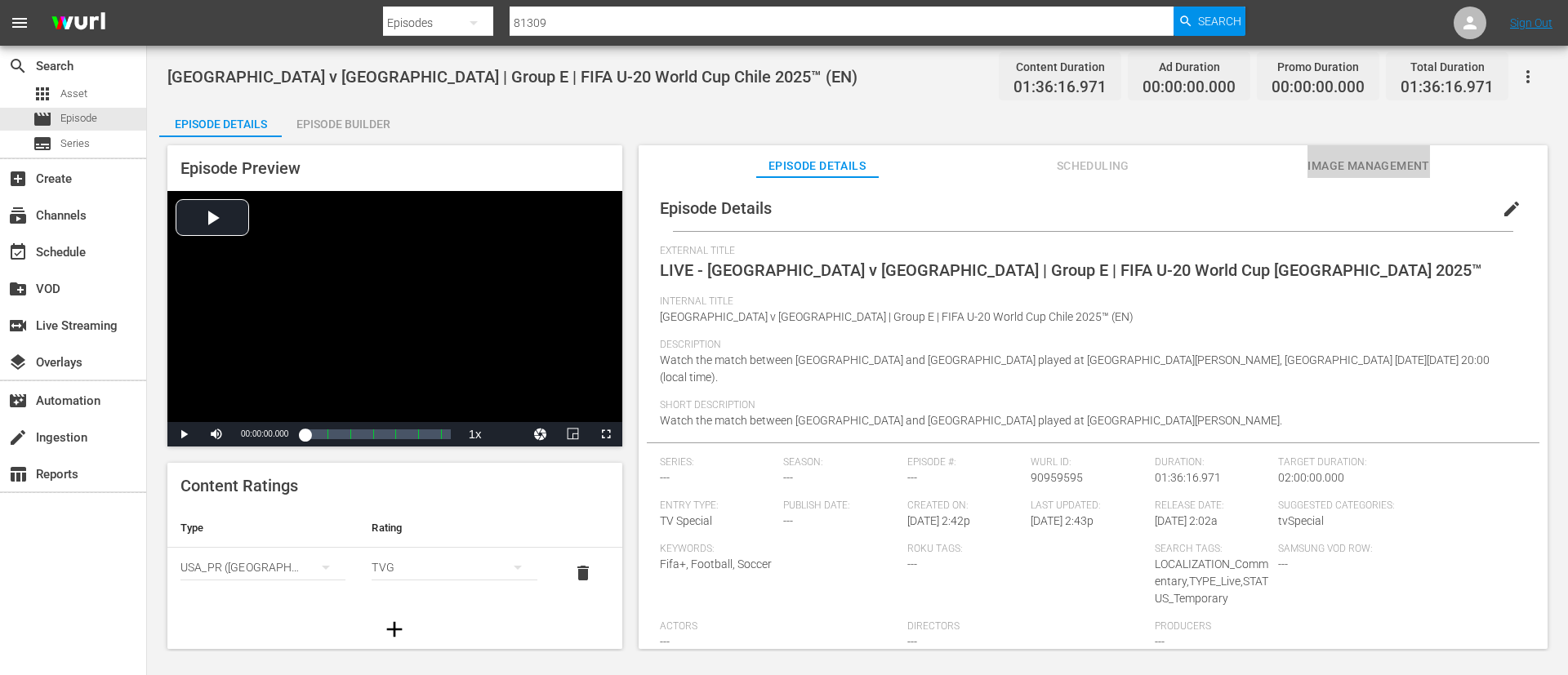
click at [1398, 162] on span "Image Management" at bounding box center [1368, 166] width 123 height 21
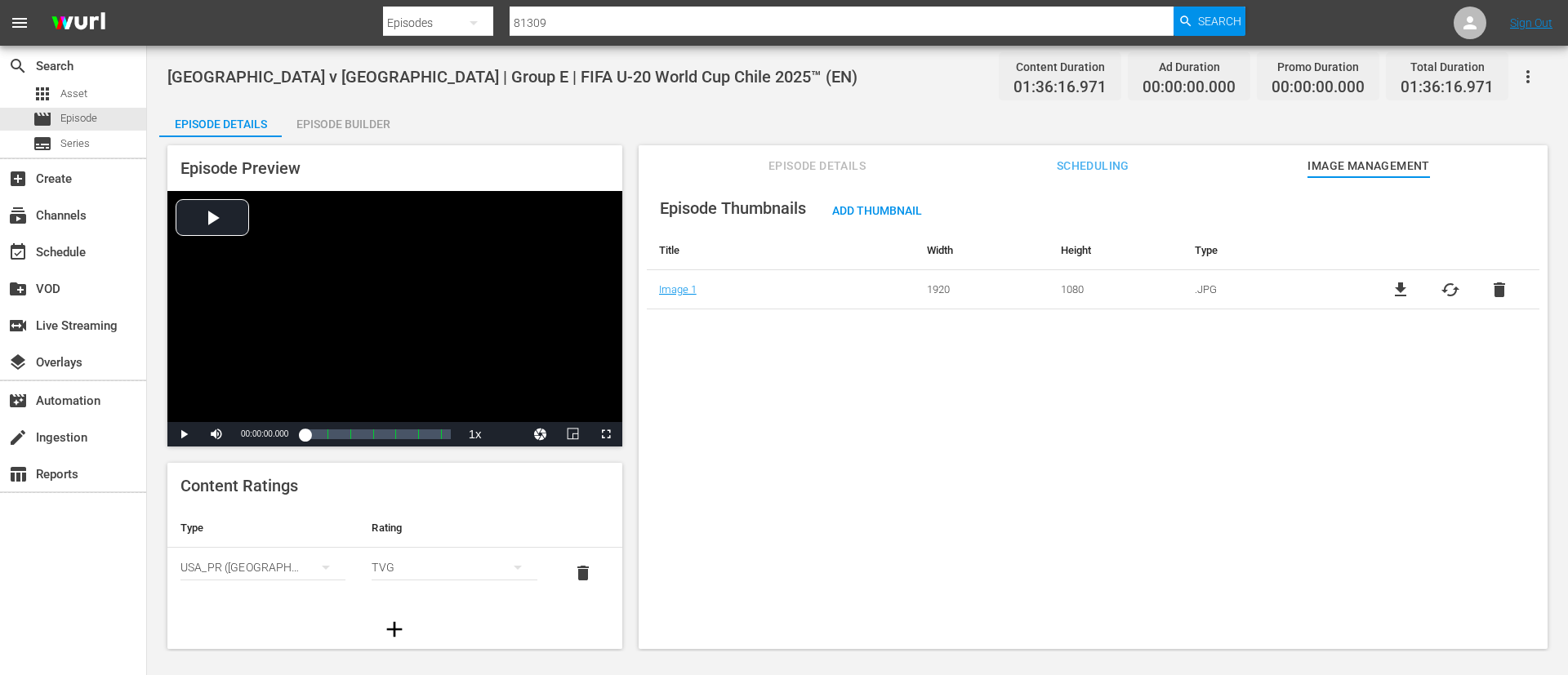
click at [1444, 291] on span "cached" at bounding box center [1450, 289] width 20 height 20
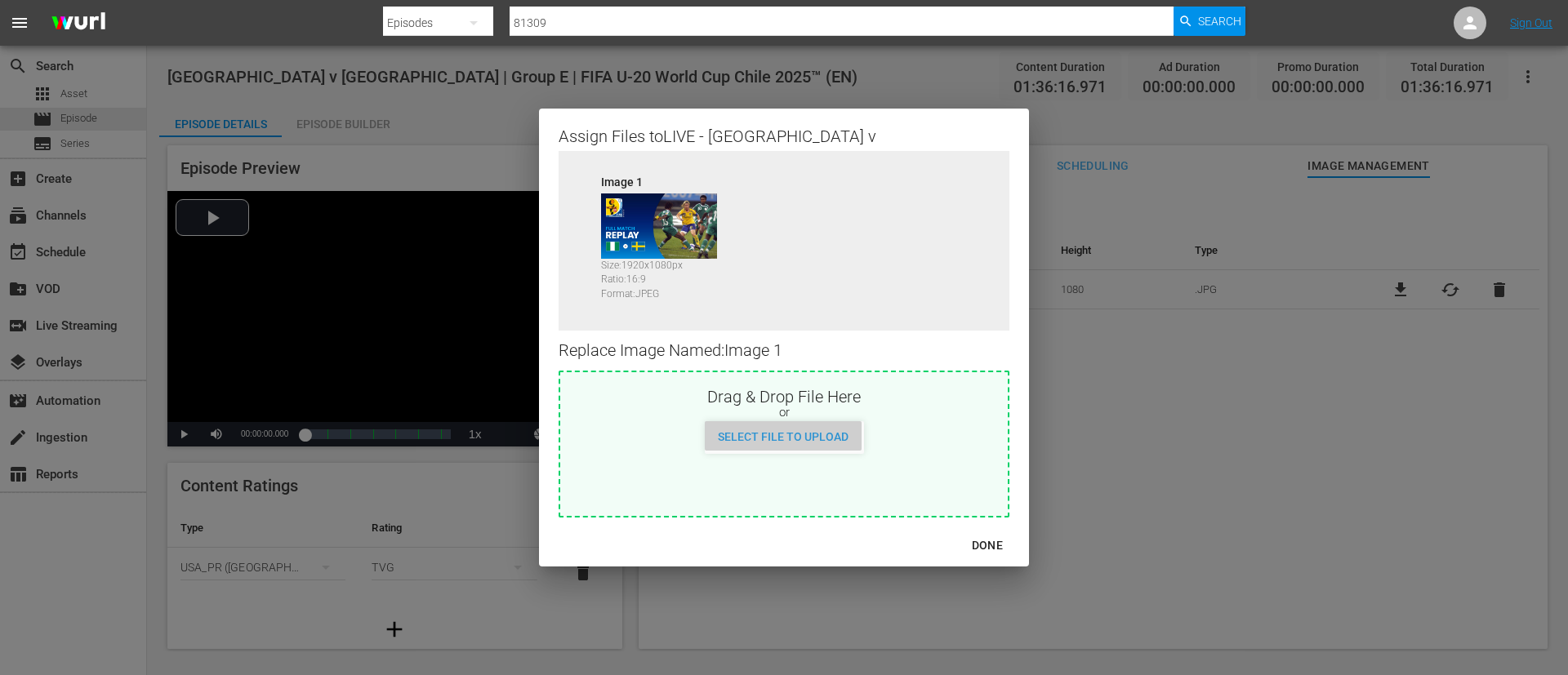
click at [841, 430] on span "Select File to Upload" at bounding box center [783, 437] width 157 height 13
type input "C:\fakepath\298eddc9-bdda-4277-a13e-d5b9f487ef73.jpg"
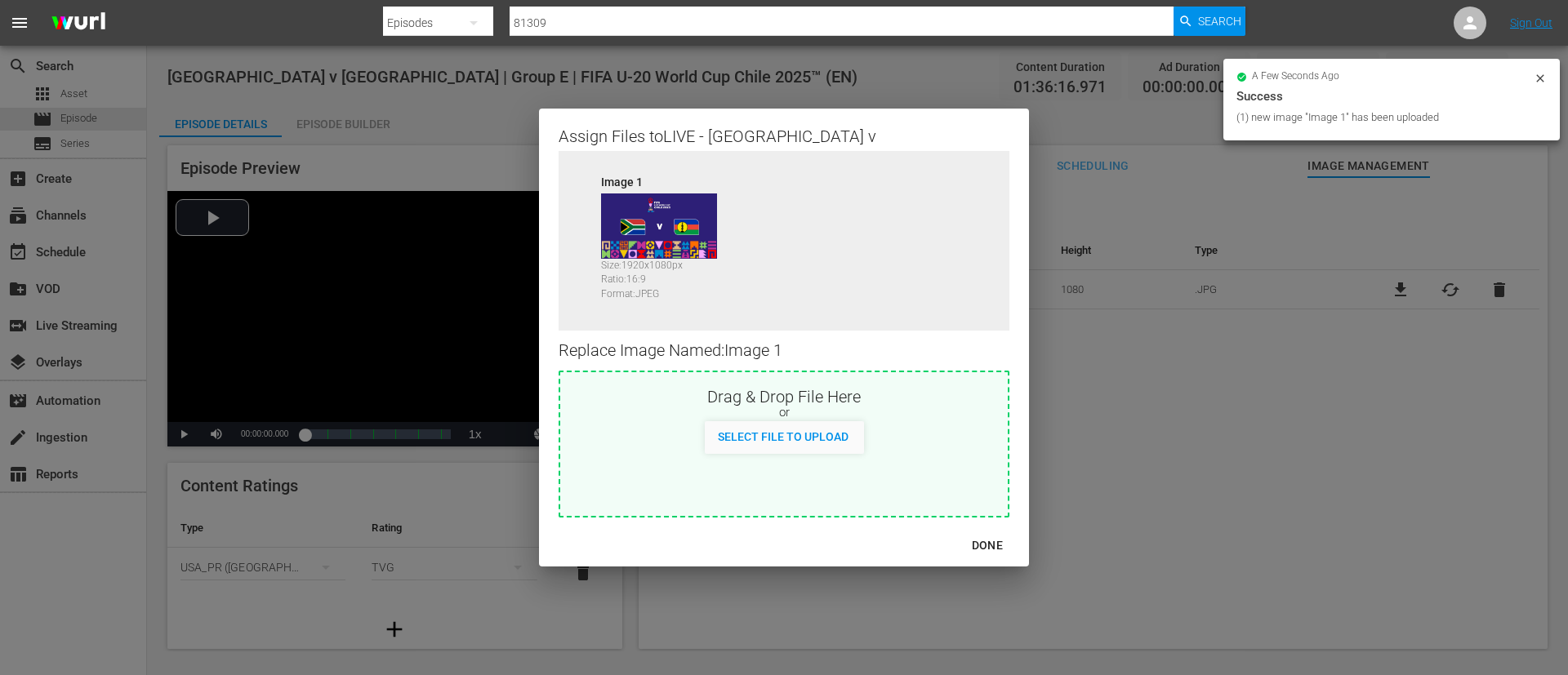
click at [985, 535] on div "DONE" at bounding box center [987, 545] width 57 height 21
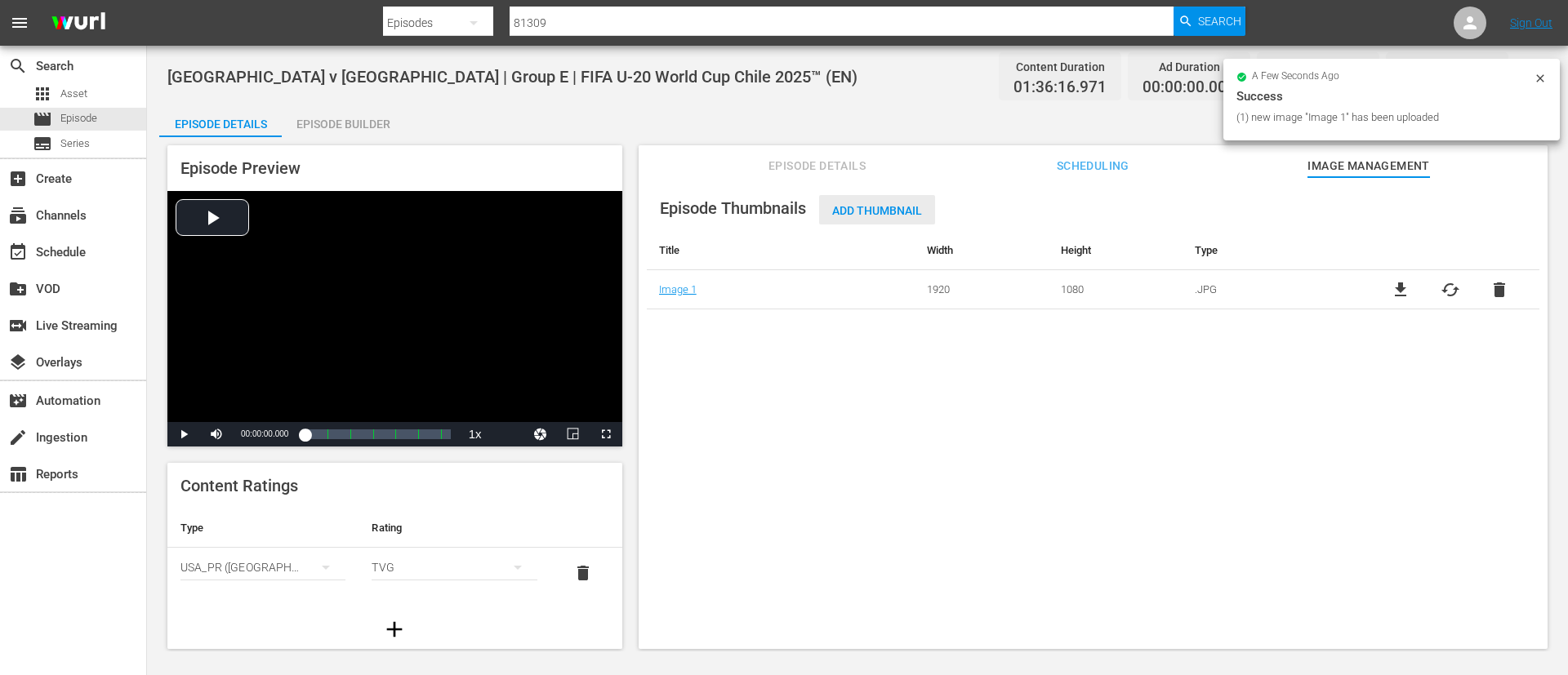
click at [914, 206] on span "Add Thumbnail" at bounding box center [877, 211] width 116 height 13
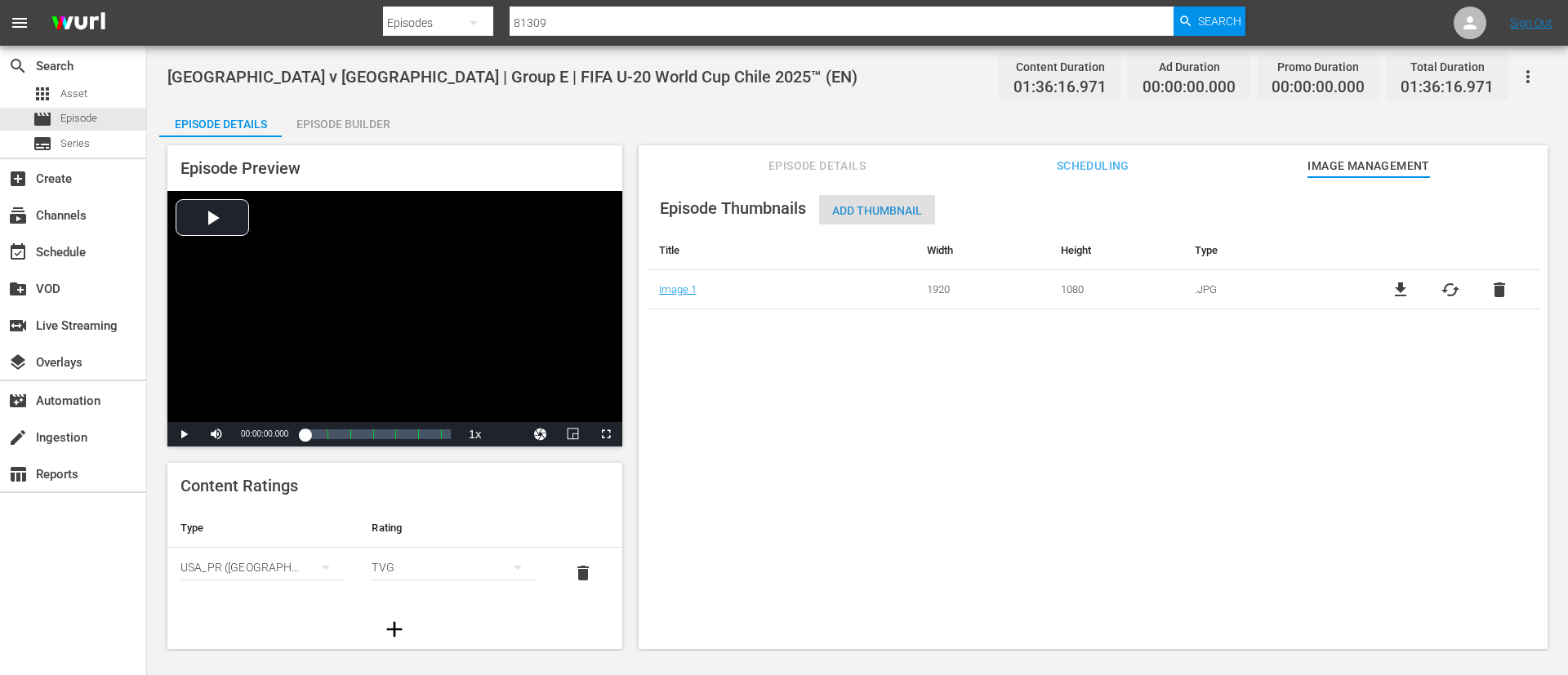
click at [866, 211] on span "Add Thumbnail" at bounding box center [877, 211] width 116 height 13
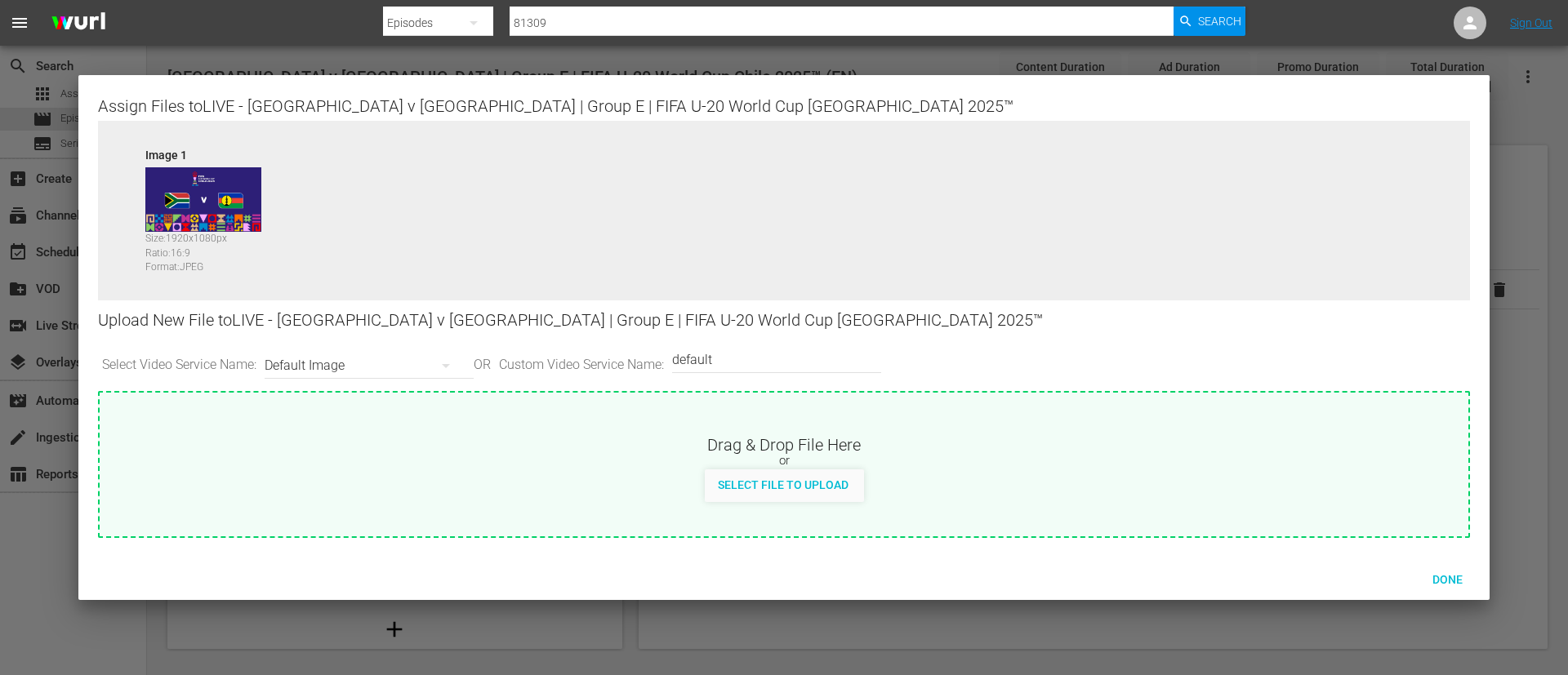
click at [795, 351] on input "default" at bounding box center [773, 359] width 200 height 39
type input "poster"
click at [804, 478] on span "Select File to Upload" at bounding box center [783, 485] width 157 height 13
type input "C:\fakepath\1fb3f757-abb7-4a78-9c3e-a6d8688d0b37.jpg"
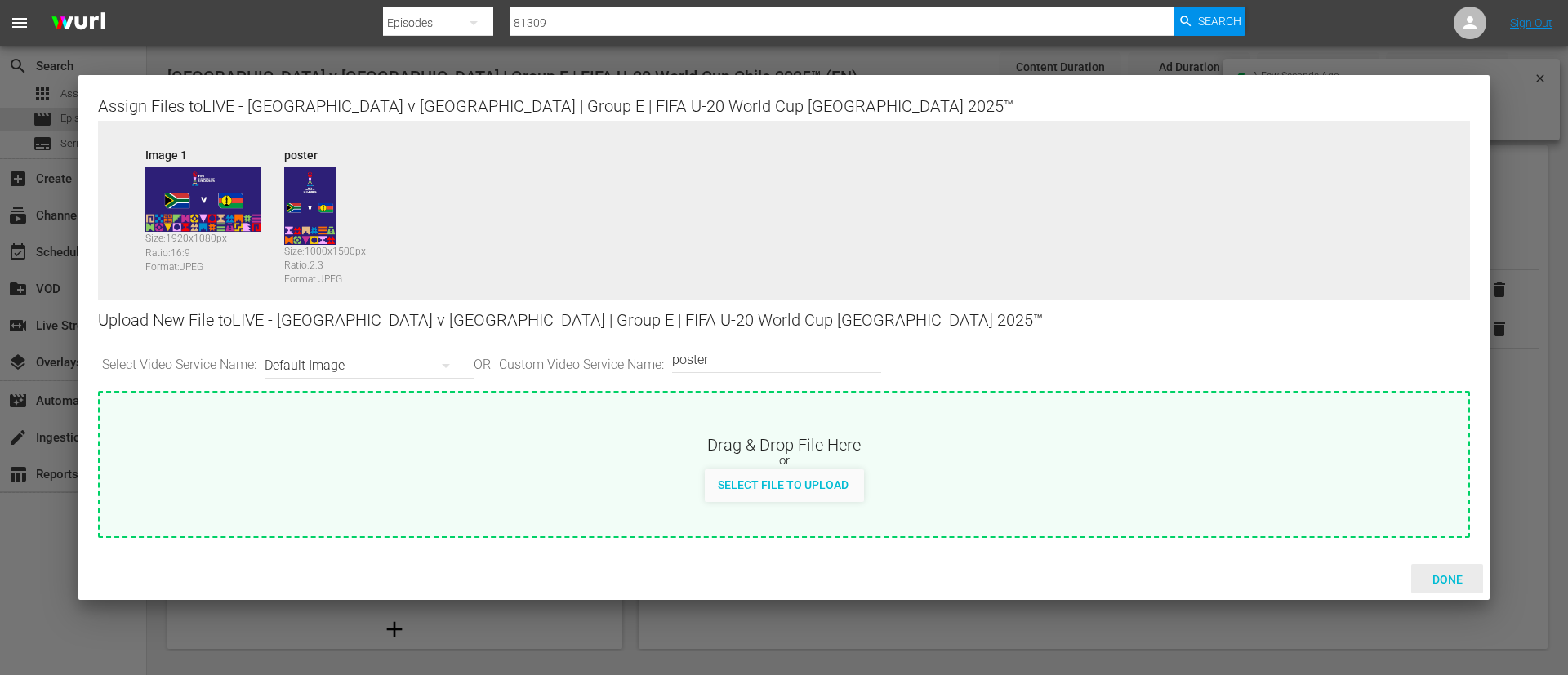
click at [1448, 581] on span "Done" at bounding box center [1448, 580] width 57 height 13
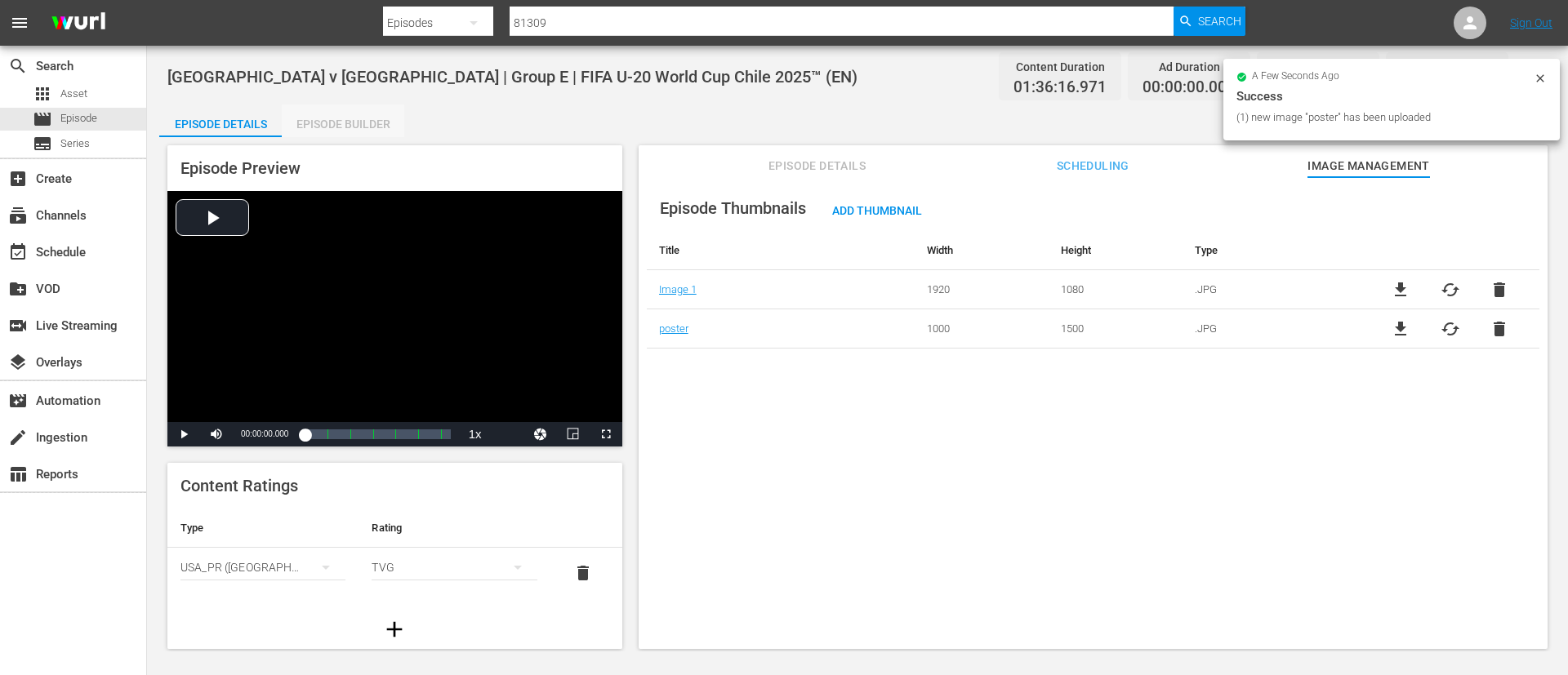
click at [344, 113] on div "Episode Builder" at bounding box center [343, 124] width 123 height 39
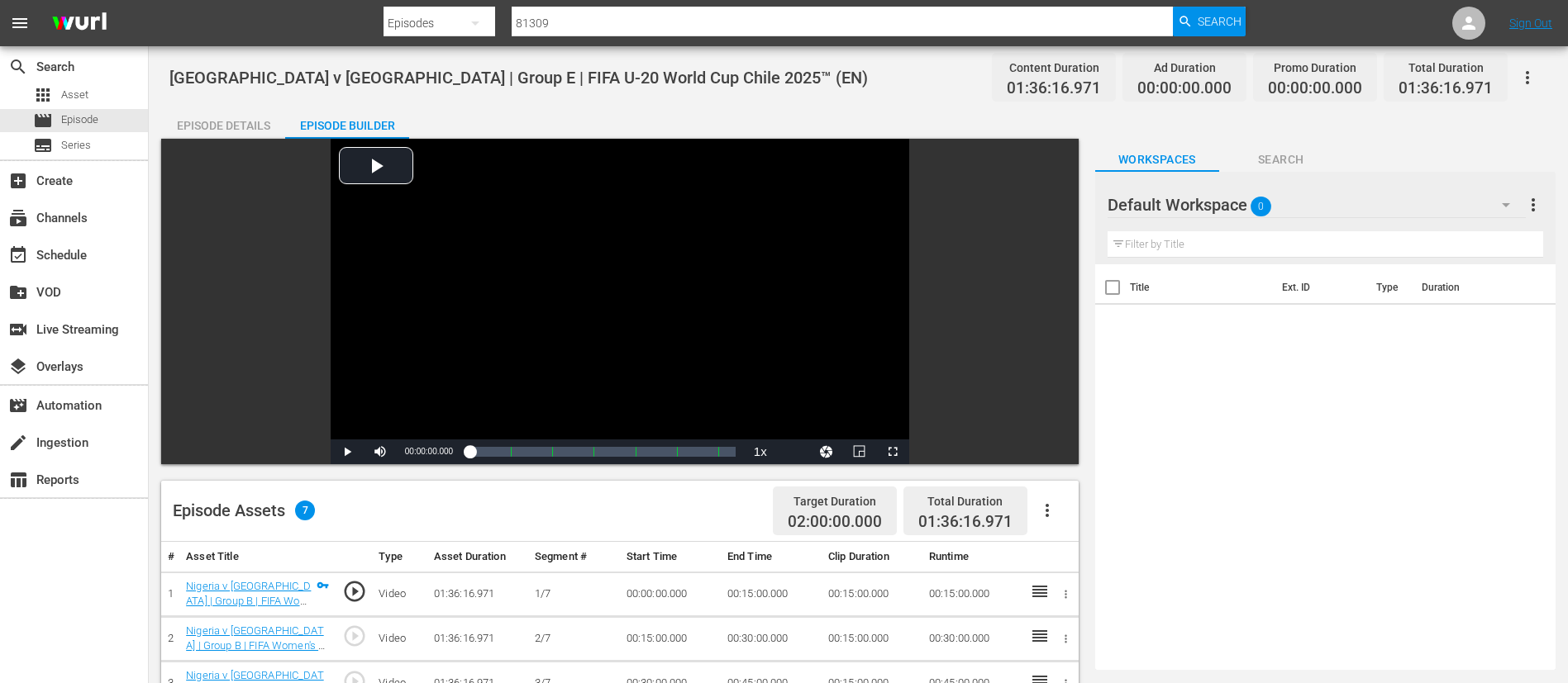
click at [1051, 516] on icon "button" at bounding box center [1047, 510] width 20 height 20
click at [1054, 525] on div "Fill with Ads" at bounding box center [1096, 517] width 112 height 39
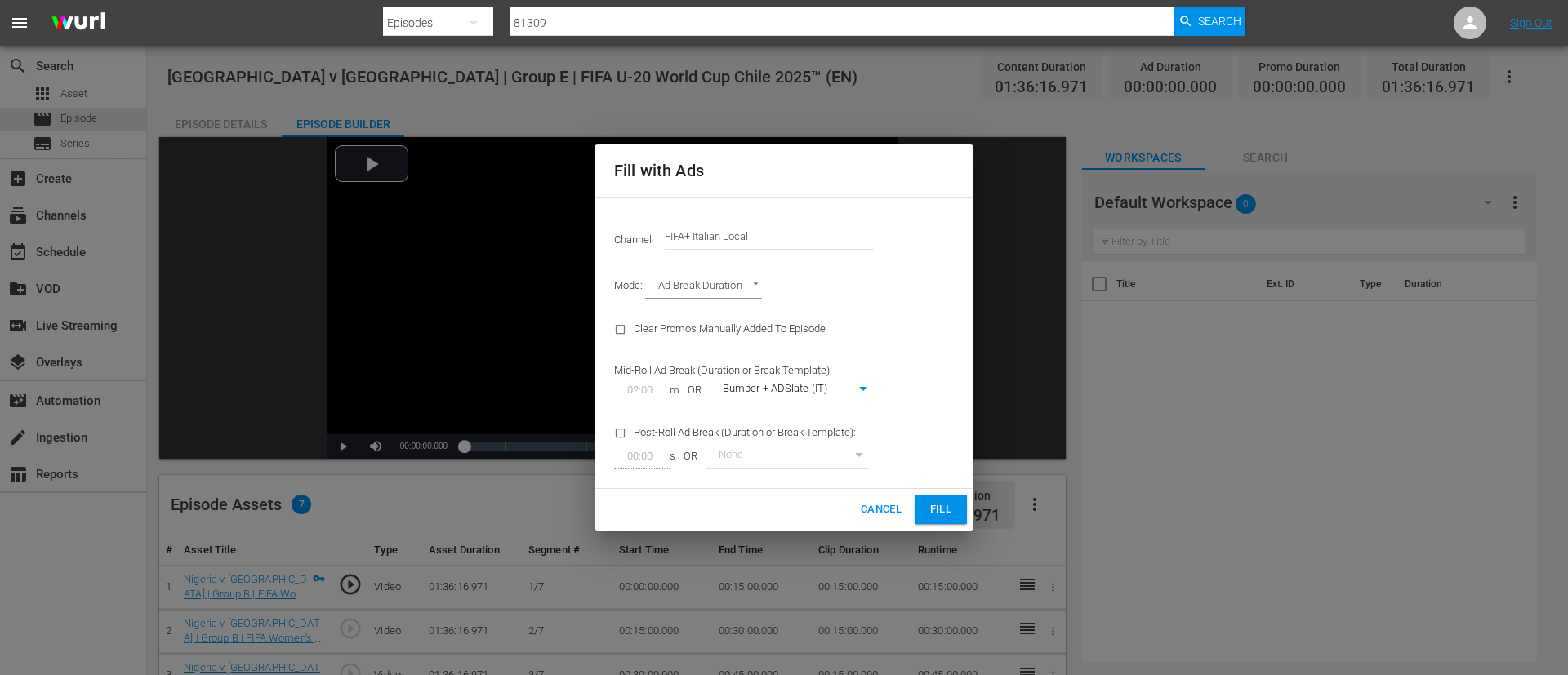
click at [837, 241] on input "FIFA+ Italian Local" at bounding box center [769, 236] width 209 height 39
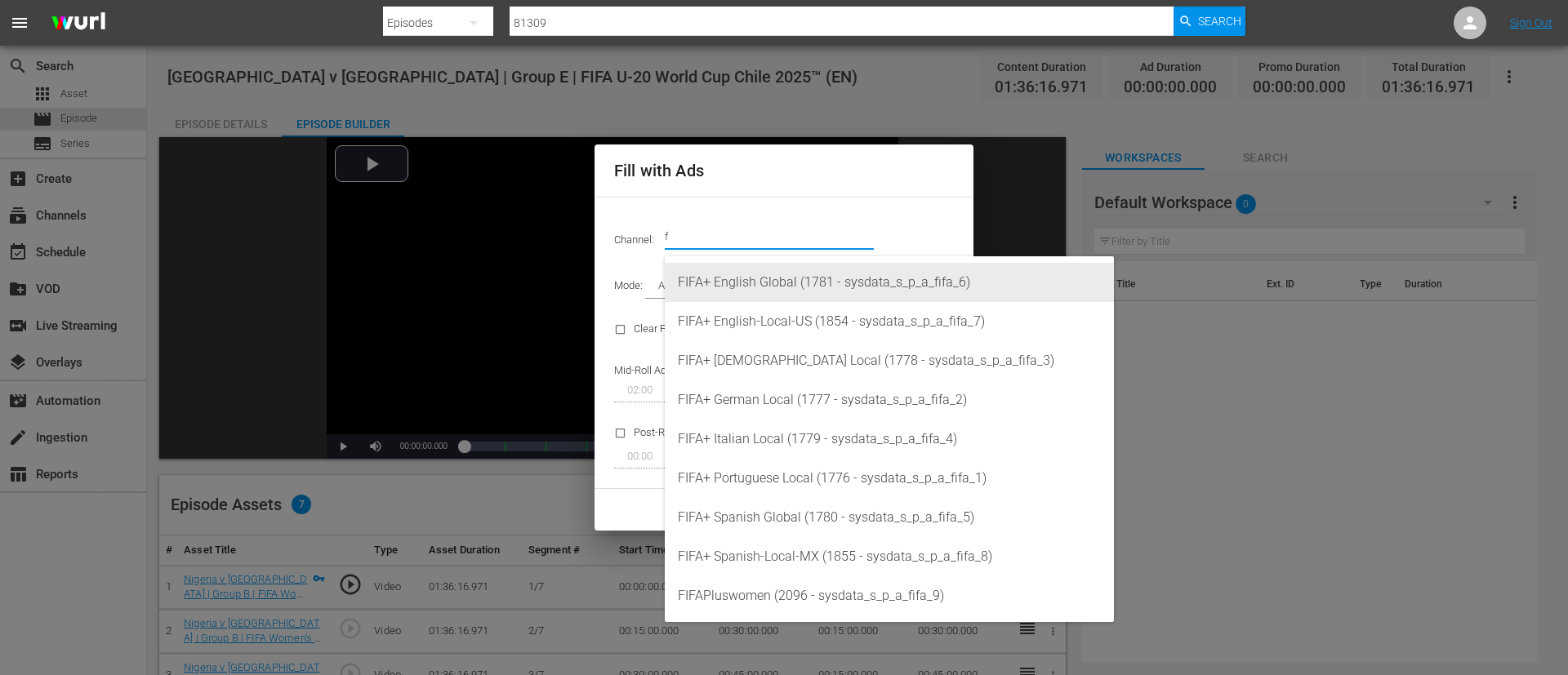
click at [815, 272] on div "FIFA+ English Global (1781 - sysdata_s_p_a_fifa_6)" at bounding box center [889, 282] width 423 height 39
type input "FIFA+ English Global (1781)"
type input "340"
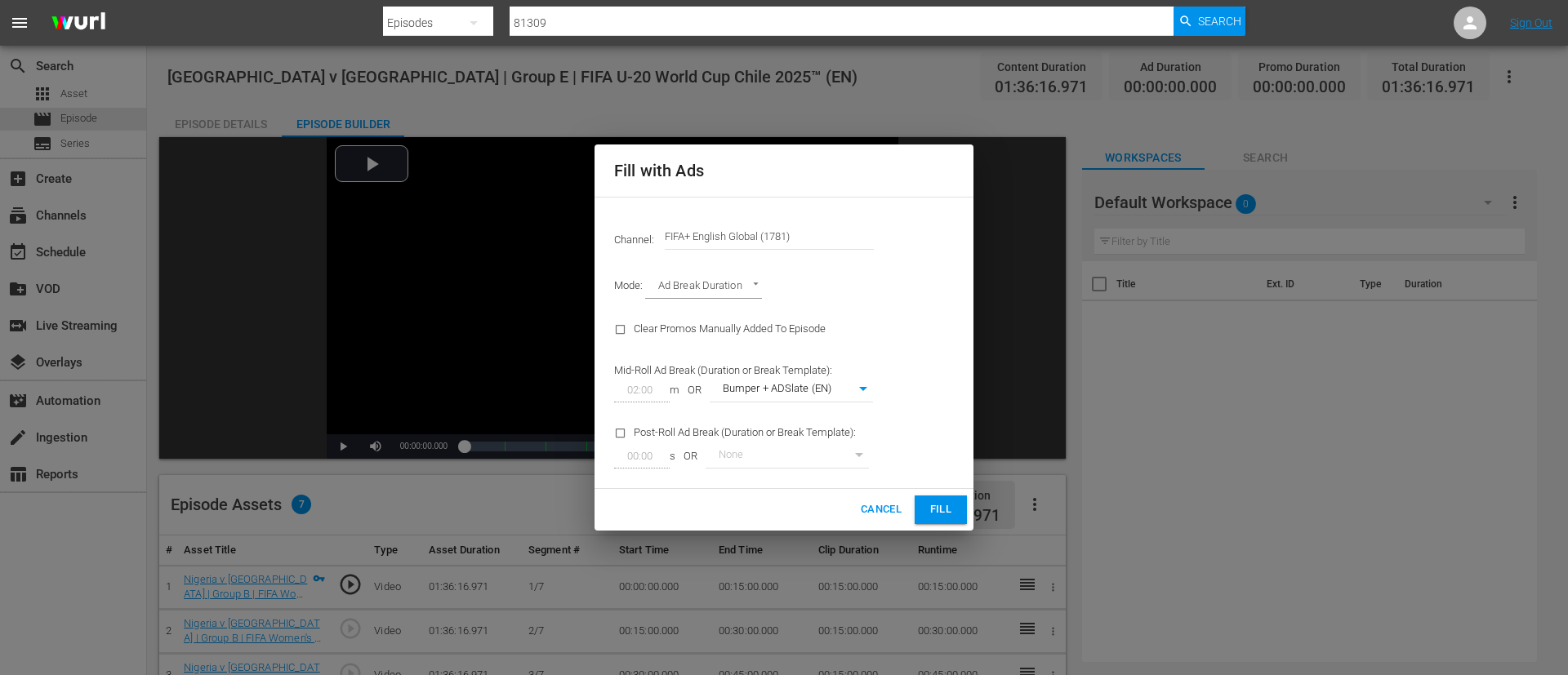
click at [949, 515] on span "Fill" at bounding box center [941, 510] width 26 height 19
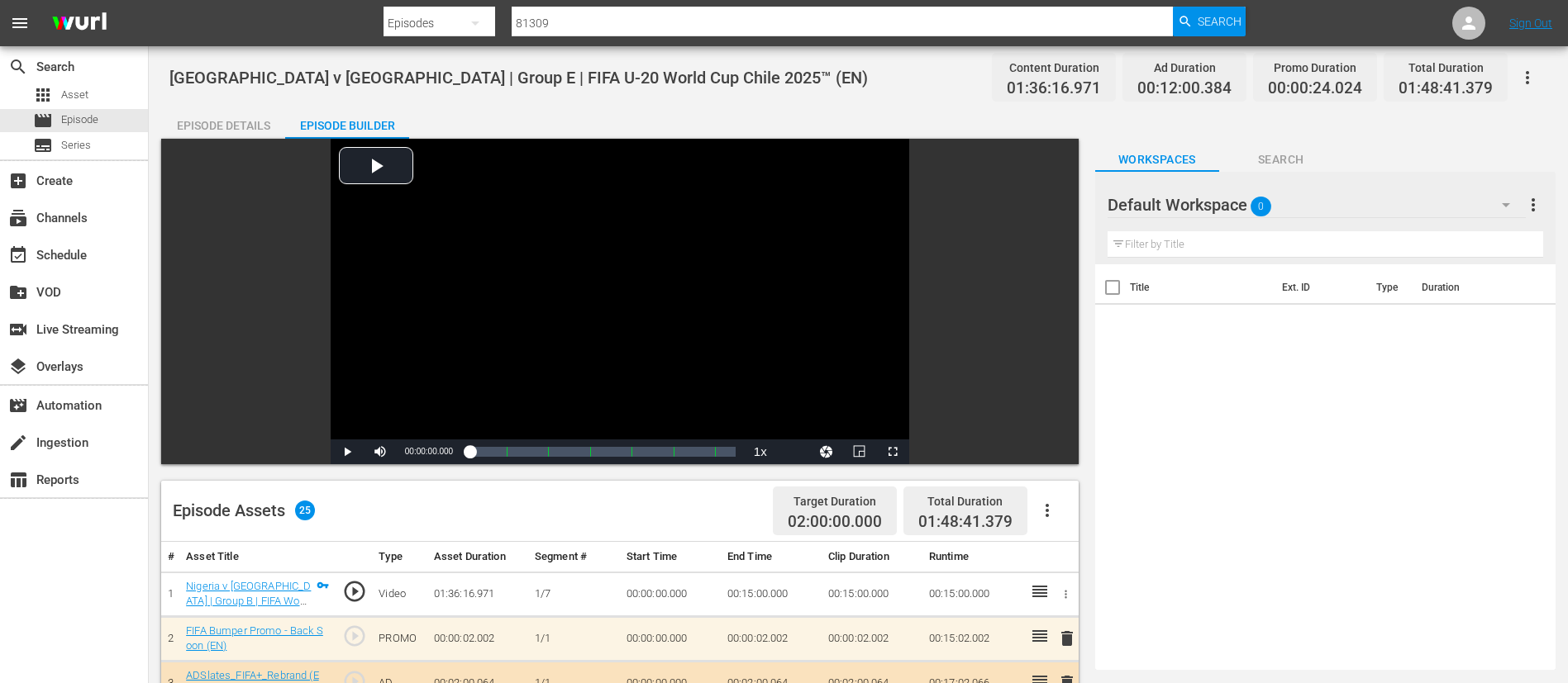
click at [227, 111] on div "Episode Details" at bounding box center [223, 125] width 124 height 39
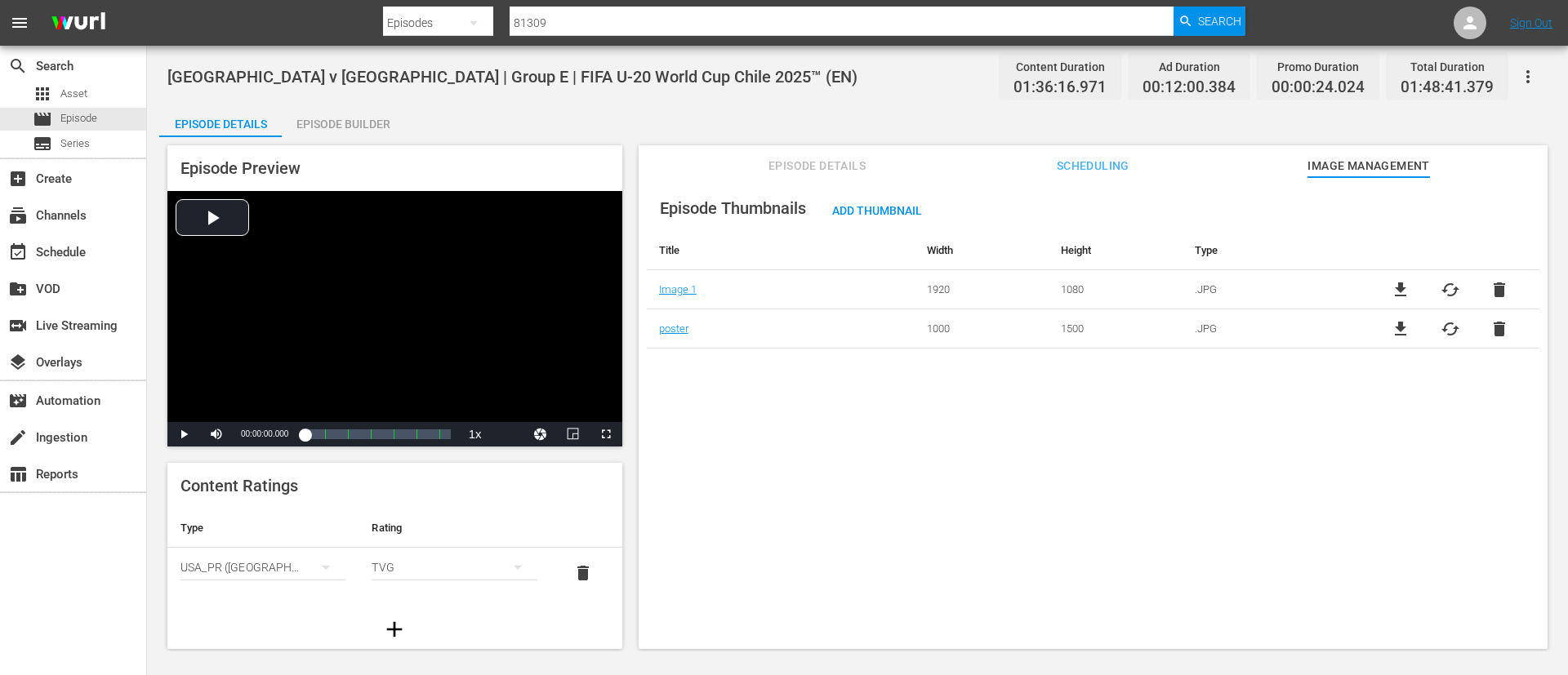
click at [812, 152] on button "Episode Details" at bounding box center [818, 162] width 123 height 33
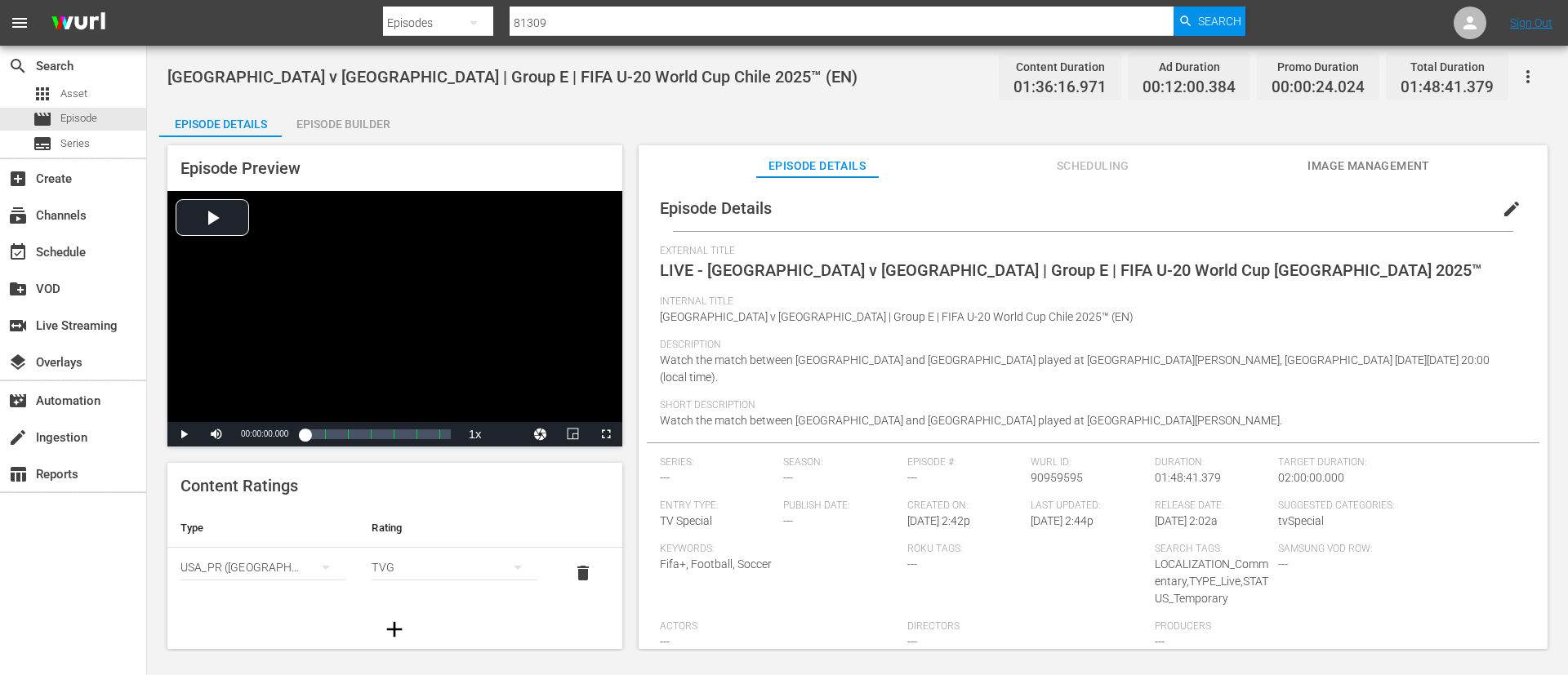
click at [1534, 70] on icon "button" at bounding box center [1527, 77] width 20 height 20
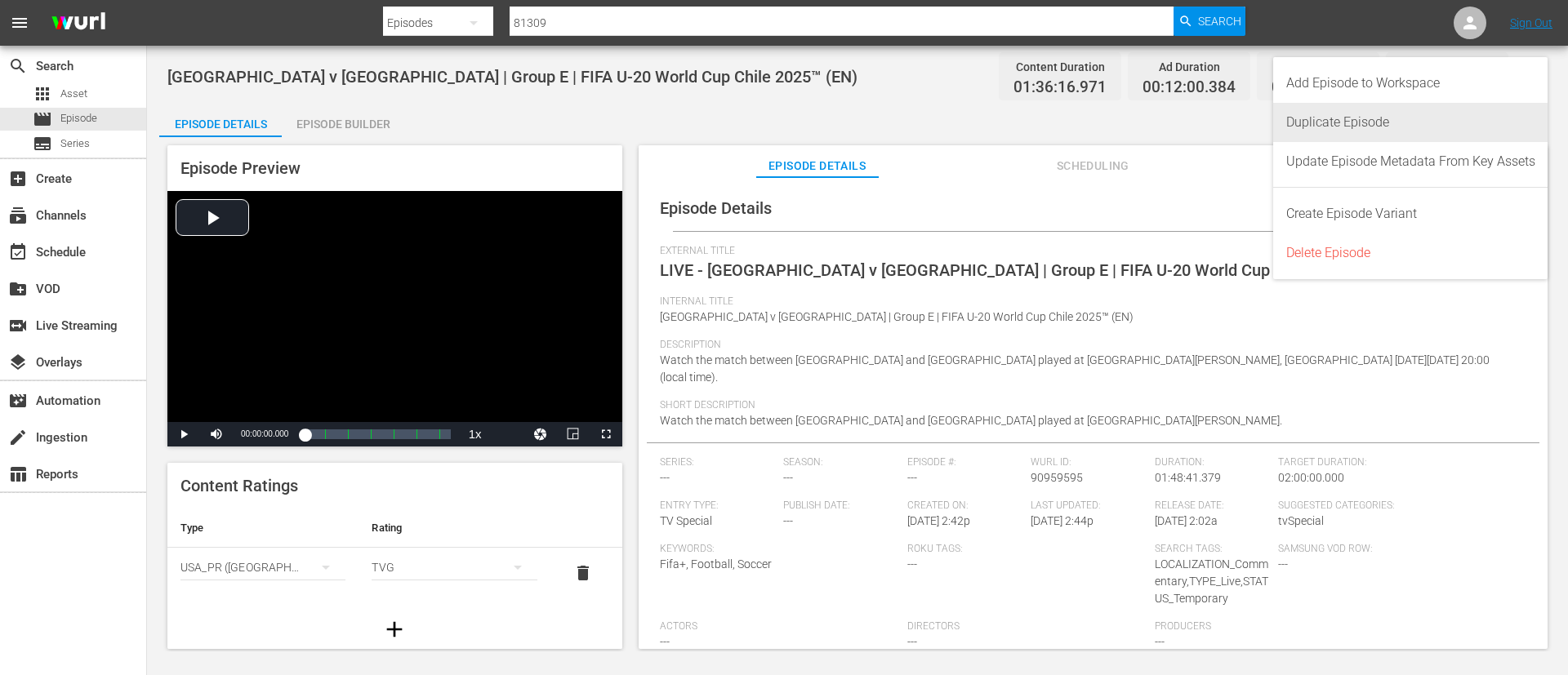
click at [1393, 122] on div "Duplicate Episode" at bounding box center [1410, 122] width 249 height 39
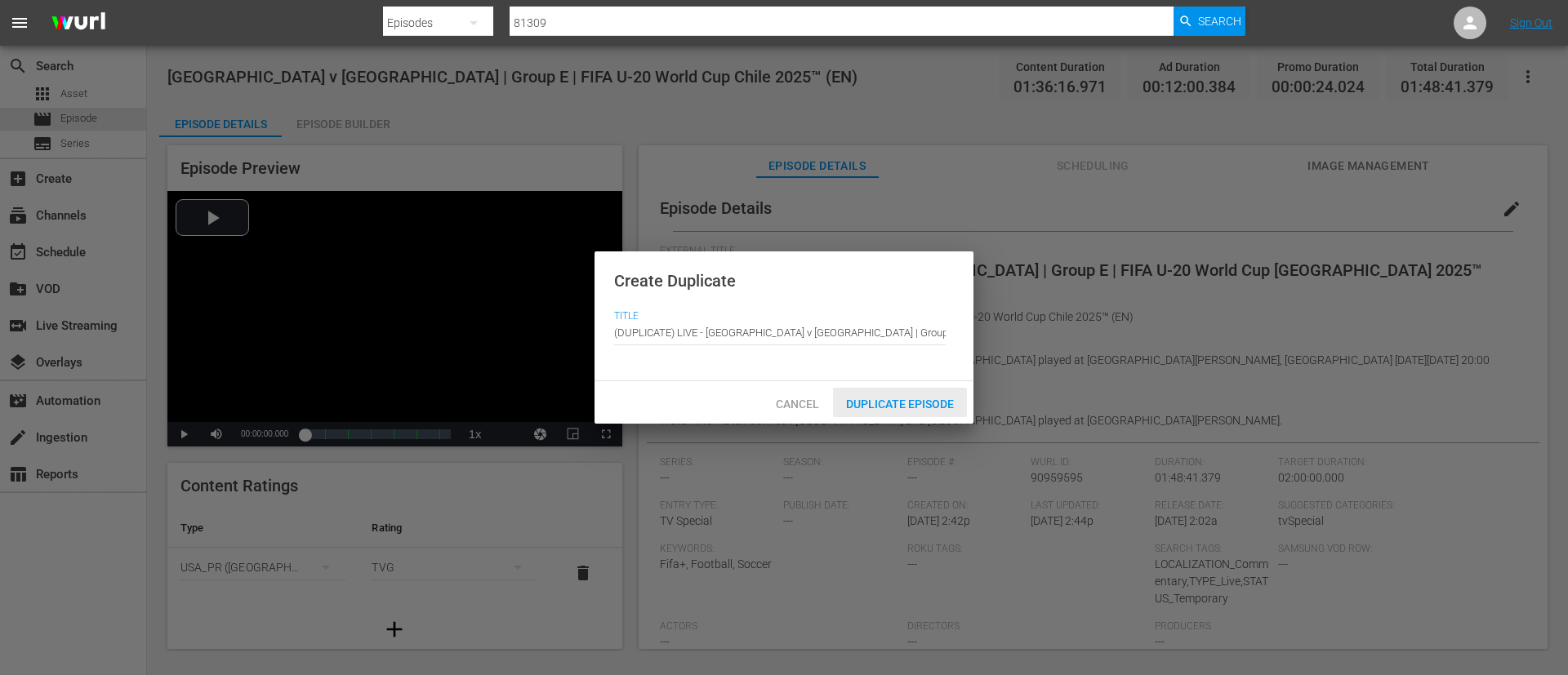
click at [904, 403] on span "Duplicate Episode" at bounding box center [900, 405] width 134 height 13
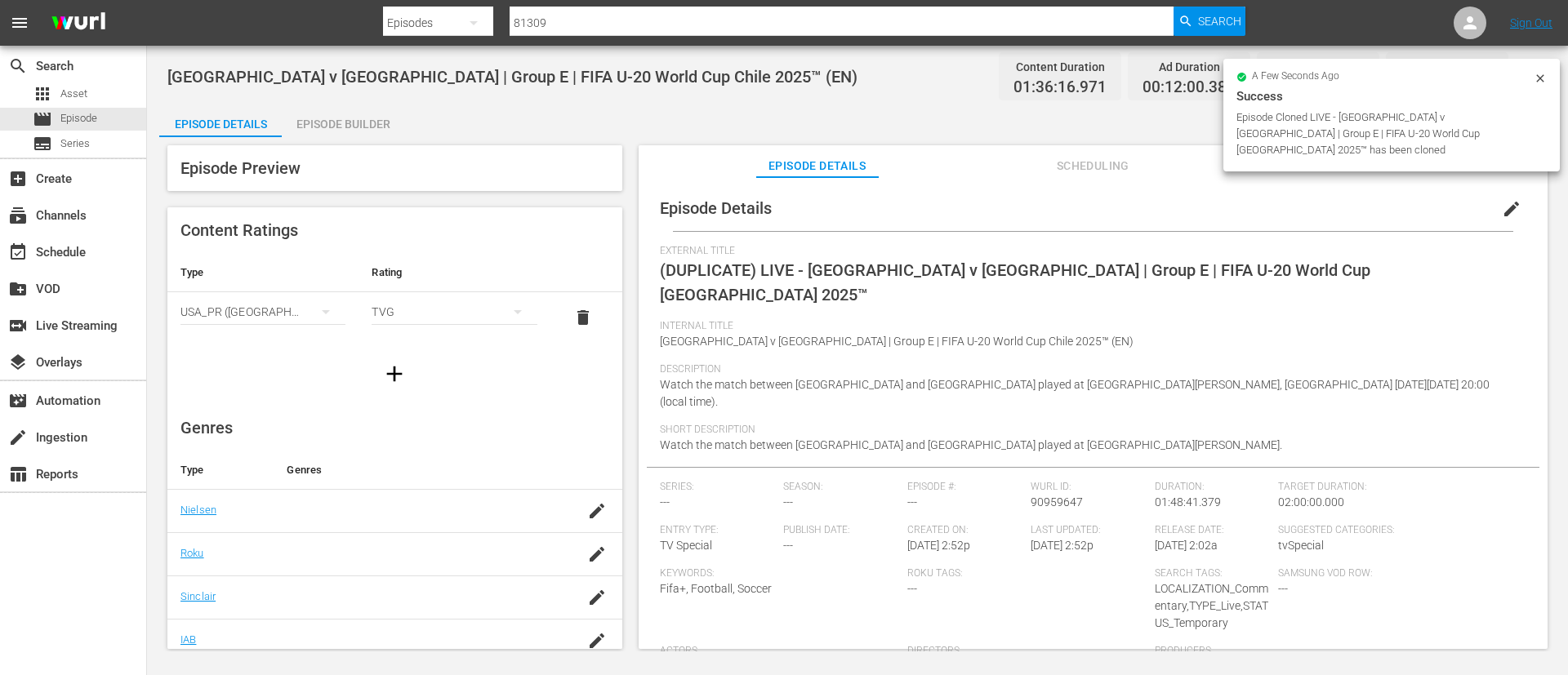
click at [1504, 213] on span "edit" at bounding box center [1511, 209] width 20 height 20
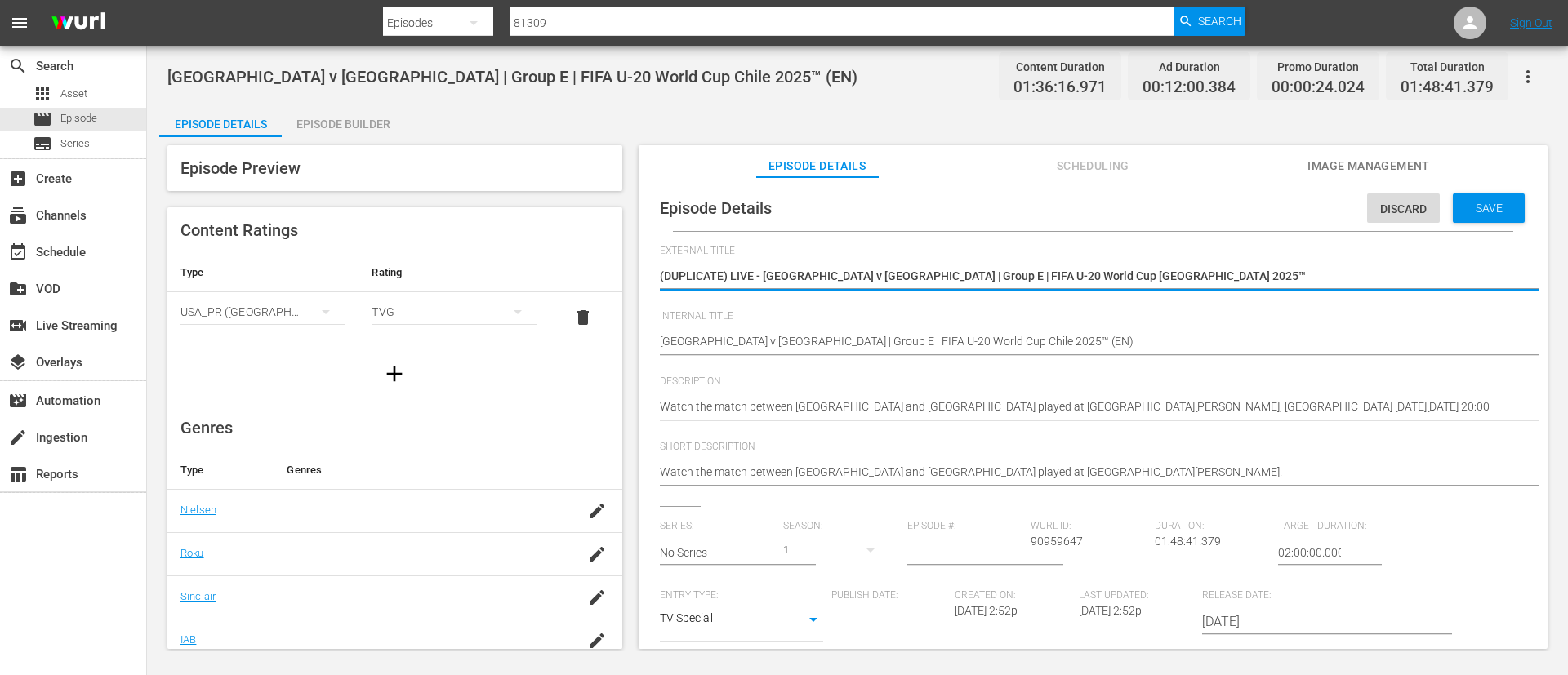
click at [1349, 269] on textarea "(DUPLICATE) LIVE - South Africa v New Caledonia | Group E | FIFA U-20 World Cup…" at bounding box center [1089, 277] width 859 height 20
type textarea "L"
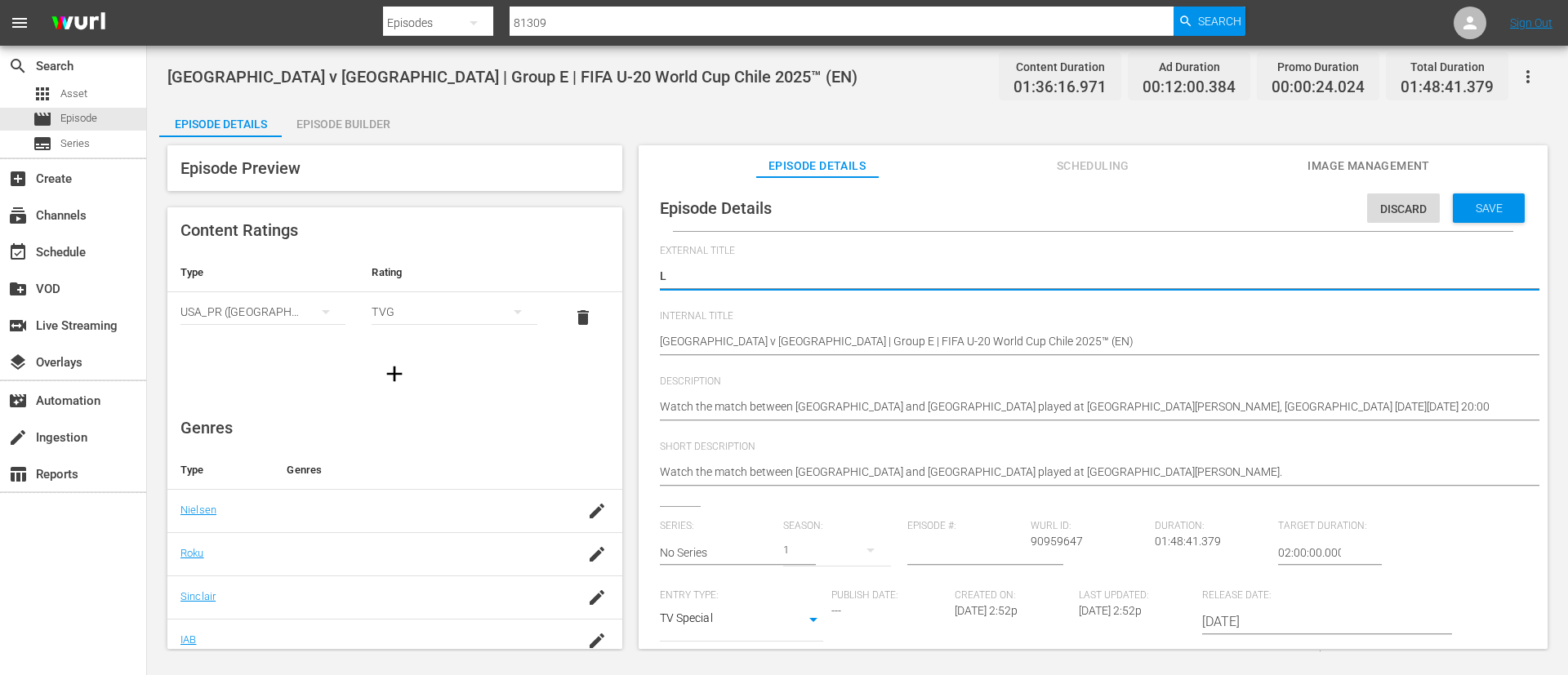
type textarea "LI"
type textarea "LIV"
type textarea "LIVE"
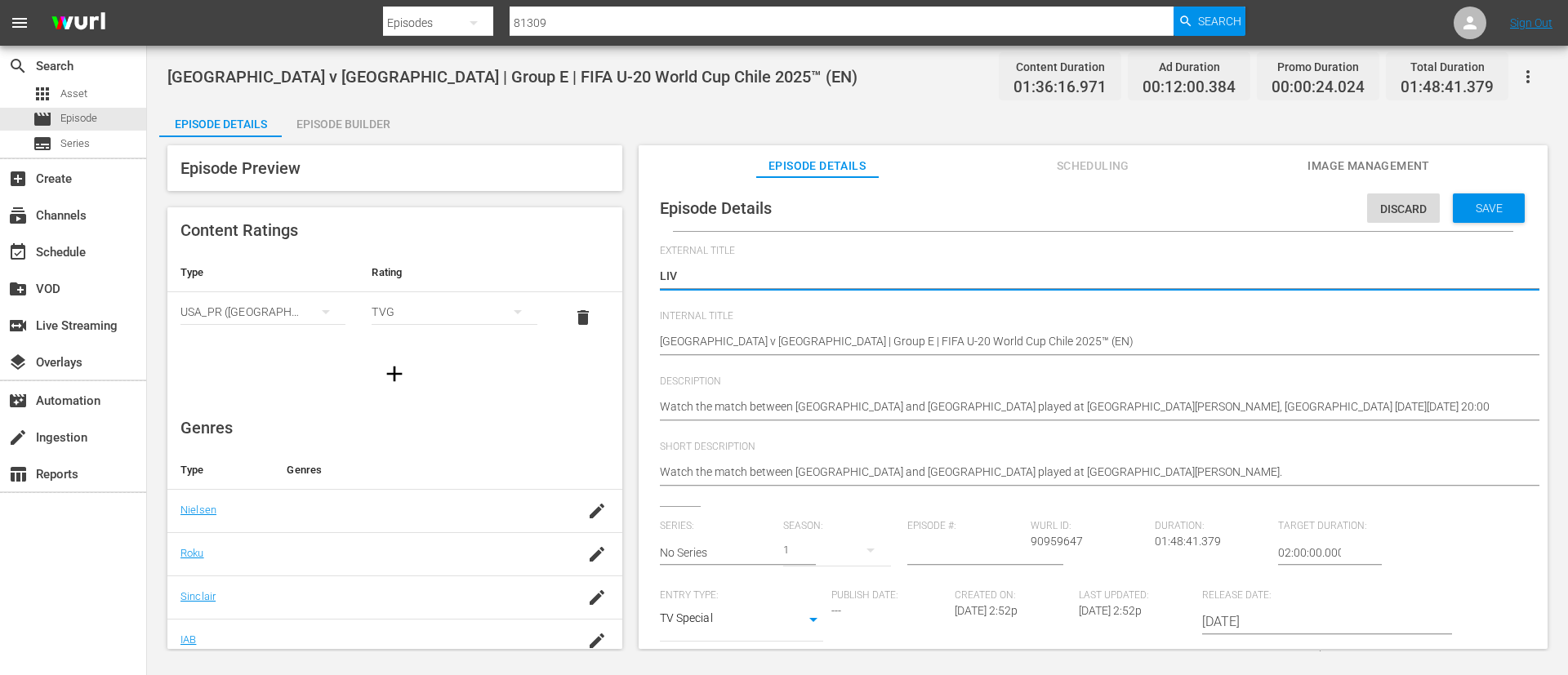
type textarea "LIVE"
type textarea "LIVE -"
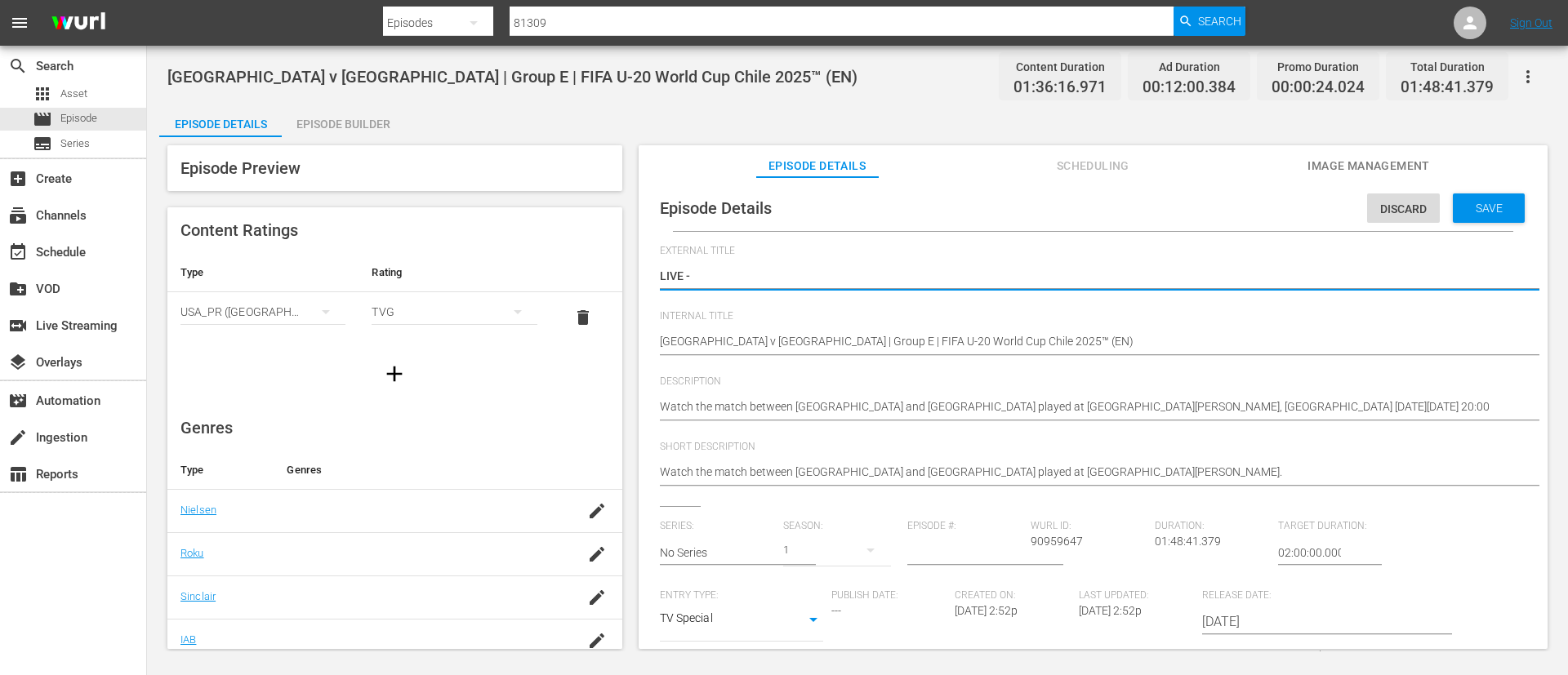
type textarea "LIVE -"
type textarea "LIVE - [GEOGRAPHIC_DATA] | Groupe E | Coupe du Monde U-20 de la FIFA, Chili 202…"
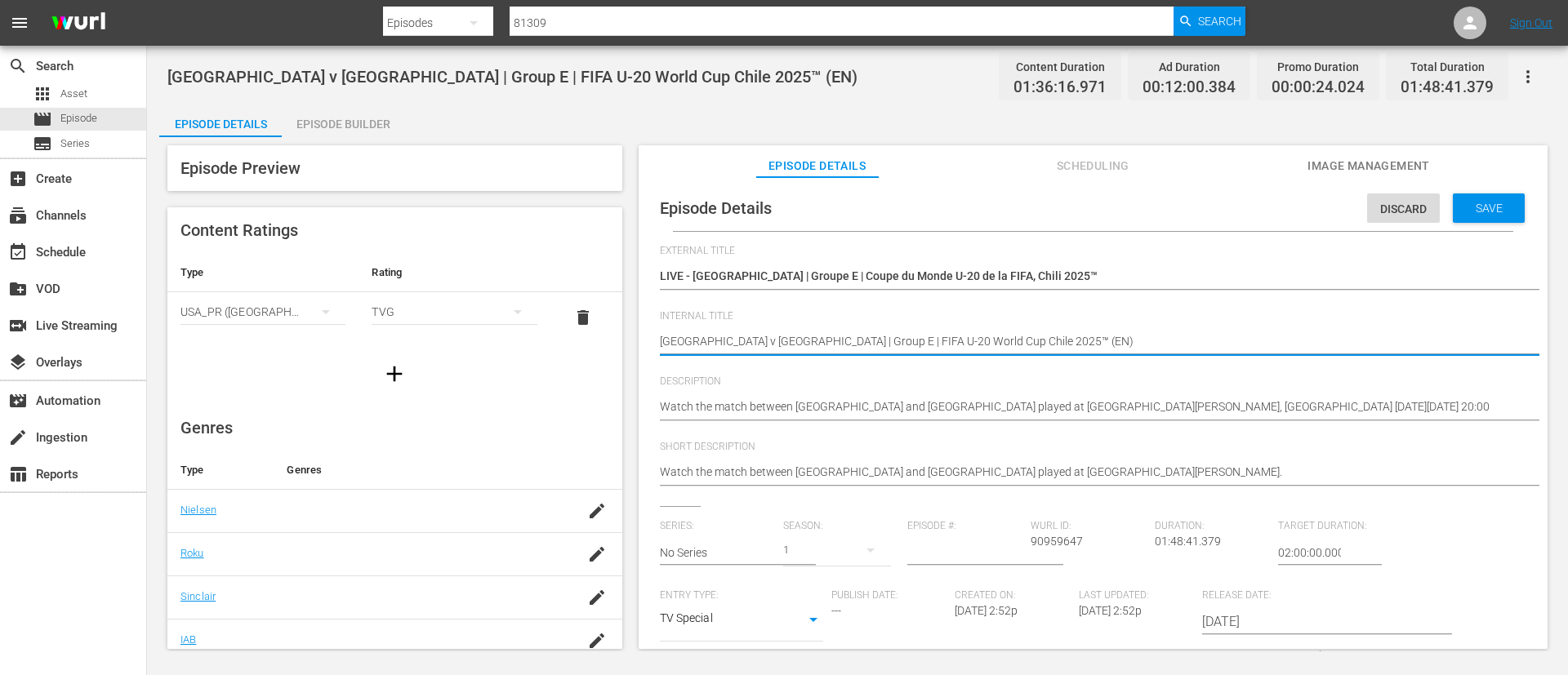
type textarea "South Africa v New Caledonia | Group E | FIFA U-20 World Cup Chile 2025™ (F)"
type textarea "[GEOGRAPHIC_DATA] v [GEOGRAPHIC_DATA] | Group E | FIFA U-20 World Cup Chile 202…"
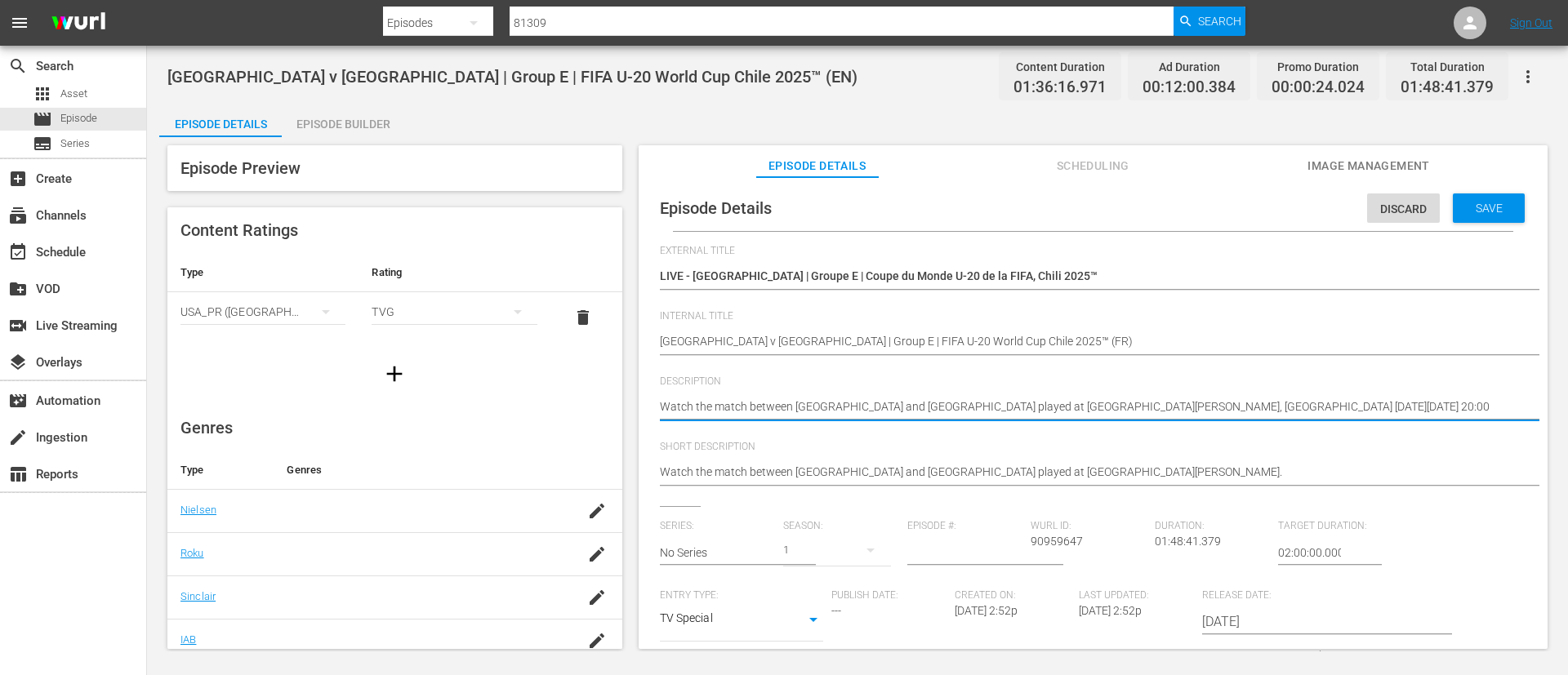
click at [1048, 419] on hr at bounding box center [1109, 420] width 899 height 3
click at [1080, 399] on textarea "Watch the match between South Africa and New Caledonia played at Estadio El Ten…" at bounding box center [1089, 407] width 859 height 20
paste textarea "Regardez le match entre Afrique du Sud et Nouvelle-Calédonie au Estadio El Teni…"
type textarea "Regardez le match entre Afrique du Sud et Nouvelle-Calédonie au Estadio El Teni…"
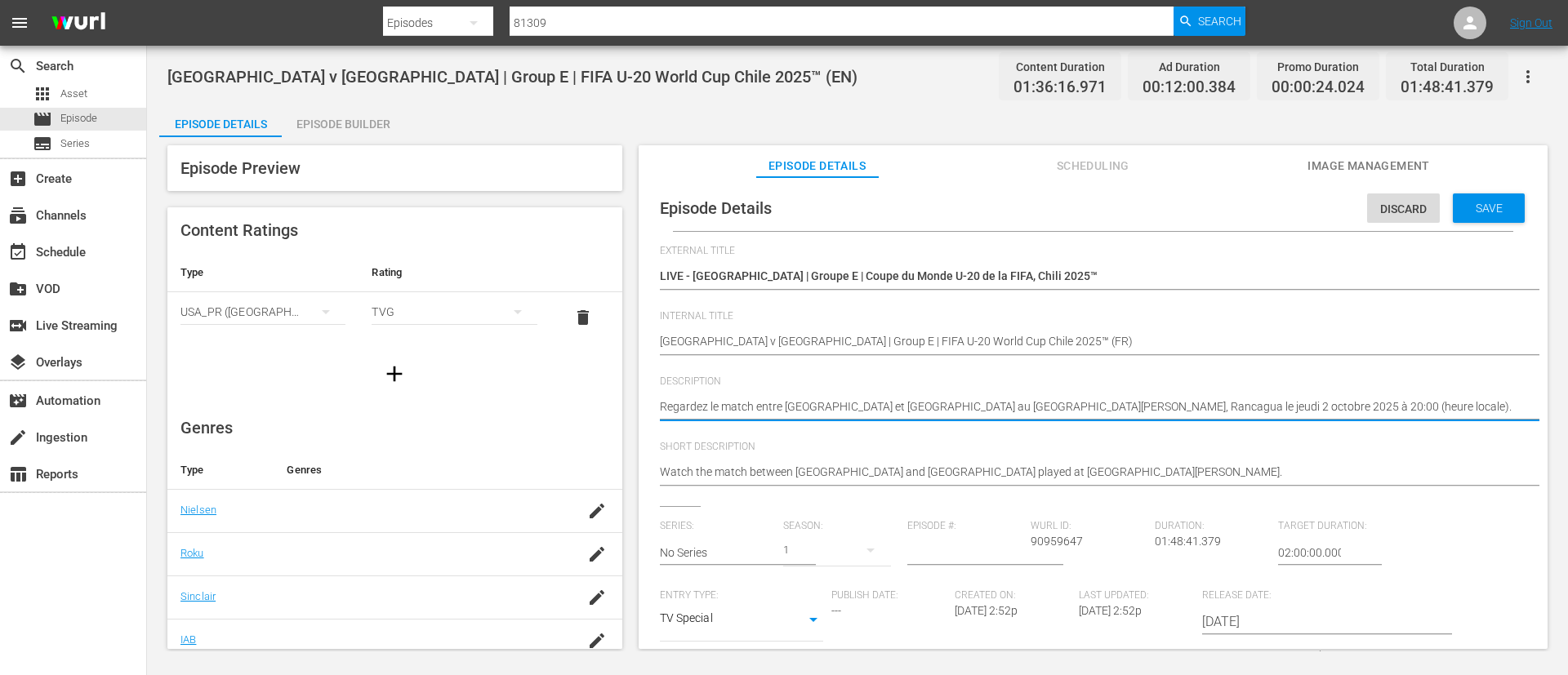
type textarea "Regardez le match entre Afrique du Sud et Nouvelle-Calédonie au Estadio El Teni…"
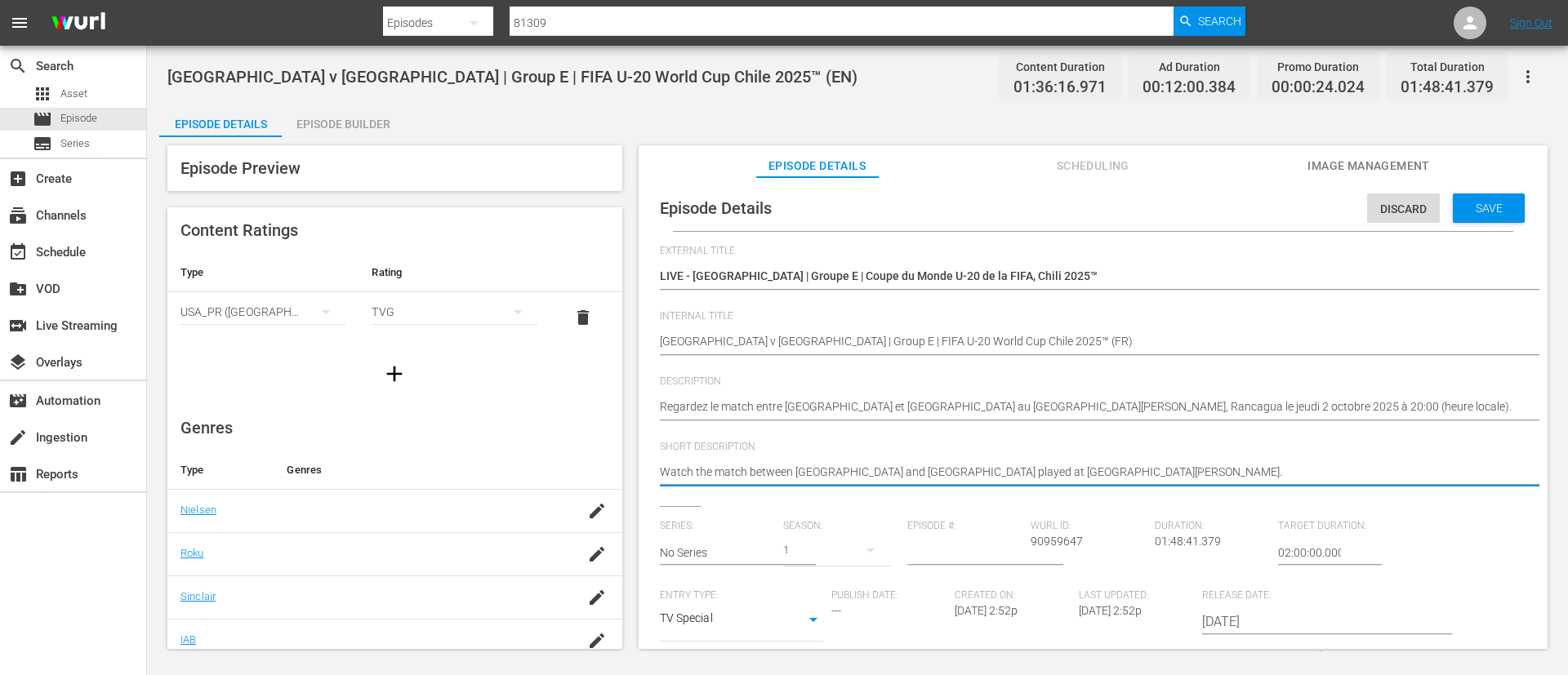
click at [1119, 475] on textarea "Watch the match between South Africa and New Caledonia played at Estadio El Ten…" at bounding box center [1089, 473] width 859 height 20
paste textarea "Regardez le match entre Afrique du Sud et Nouvelle-Calédonie au Estadio El Teni…"
type textarea "Regardez le match entre Afrique du Sud et Nouvelle-Calédonie au Estadio El Teni…"
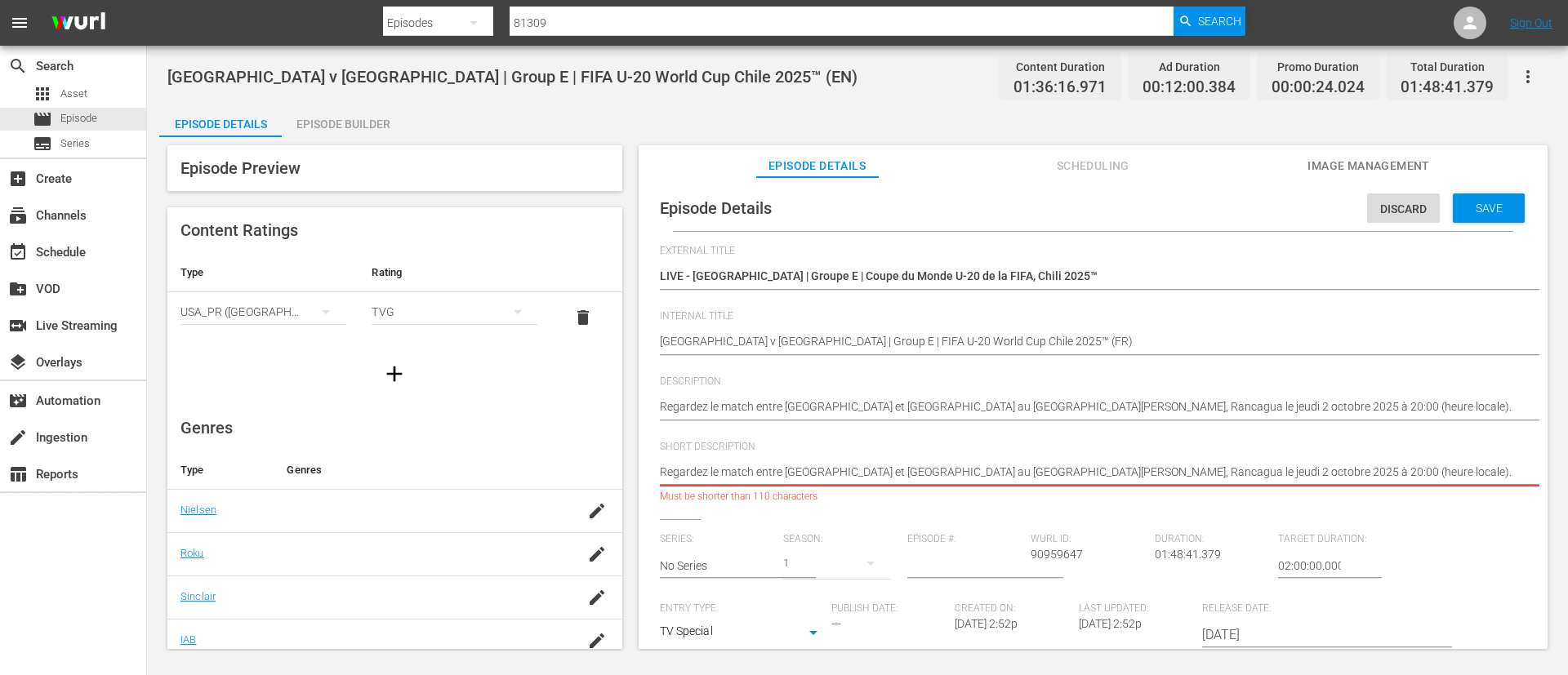
type textarea "Regardez le match entre Afrique du Sud et Nouvelle-Calédonie au Estadio El Teni…"
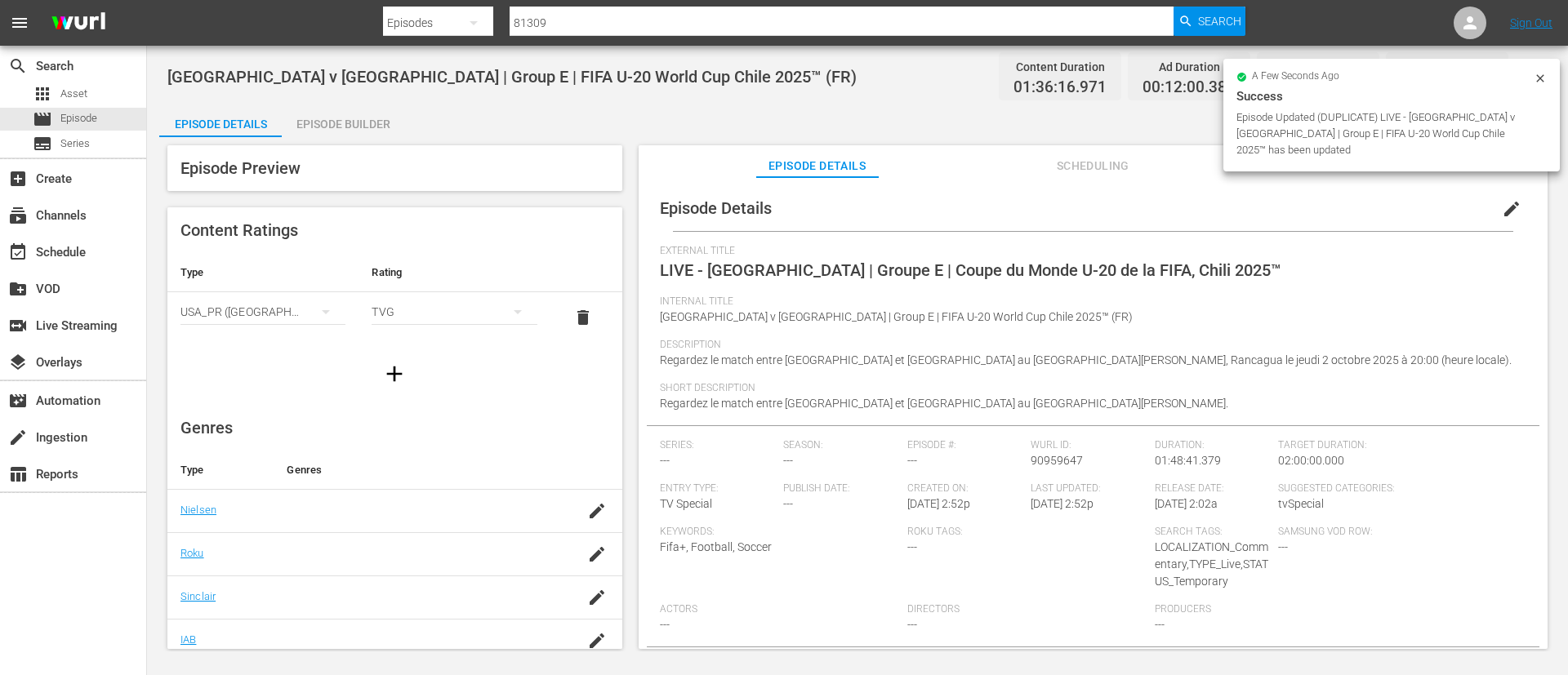
click at [334, 123] on div "Episode Builder" at bounding box center [343, 124] width 123 height 39
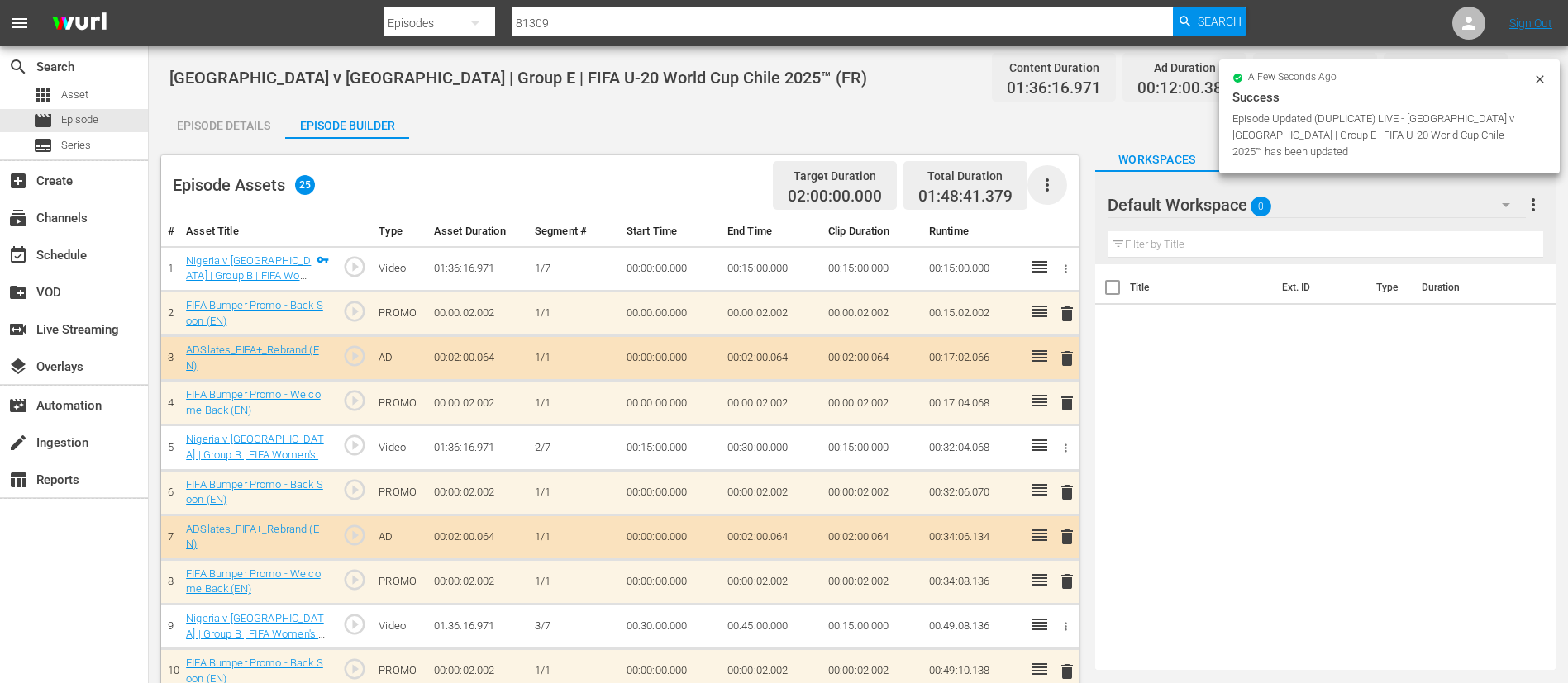
click at [1048, 184] on icon "button" at bounding box center [1047, 185] width 20 height 20
click at [1093, 213] on div "Clear Ads" at bounding box center [1096, 231] width 112 height 39
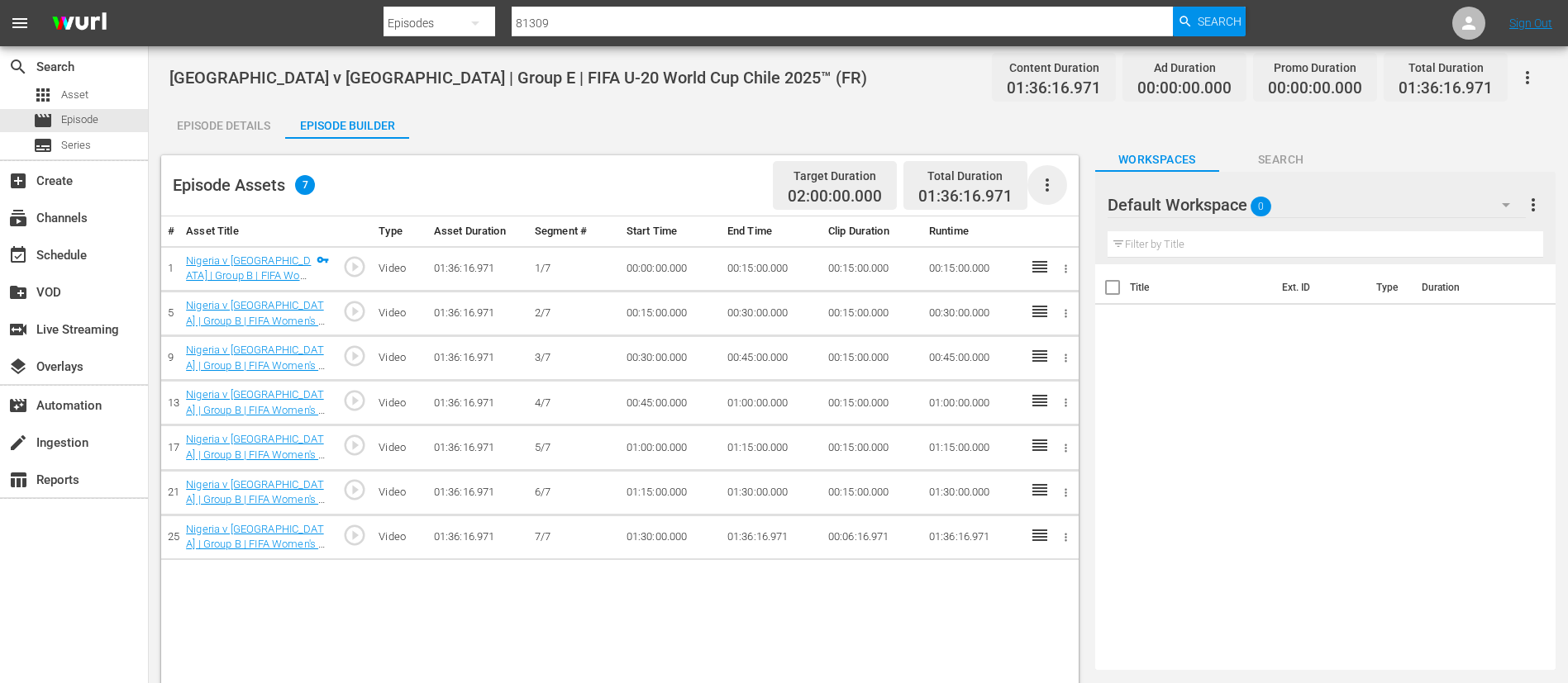
click at [1050, 179] on icon "button" at bounding box center [1047, 185] width 20 height 20
click at [1051, 188] on div "Fill with Ads" at bounding box center [1096, 191] width 112 height 39
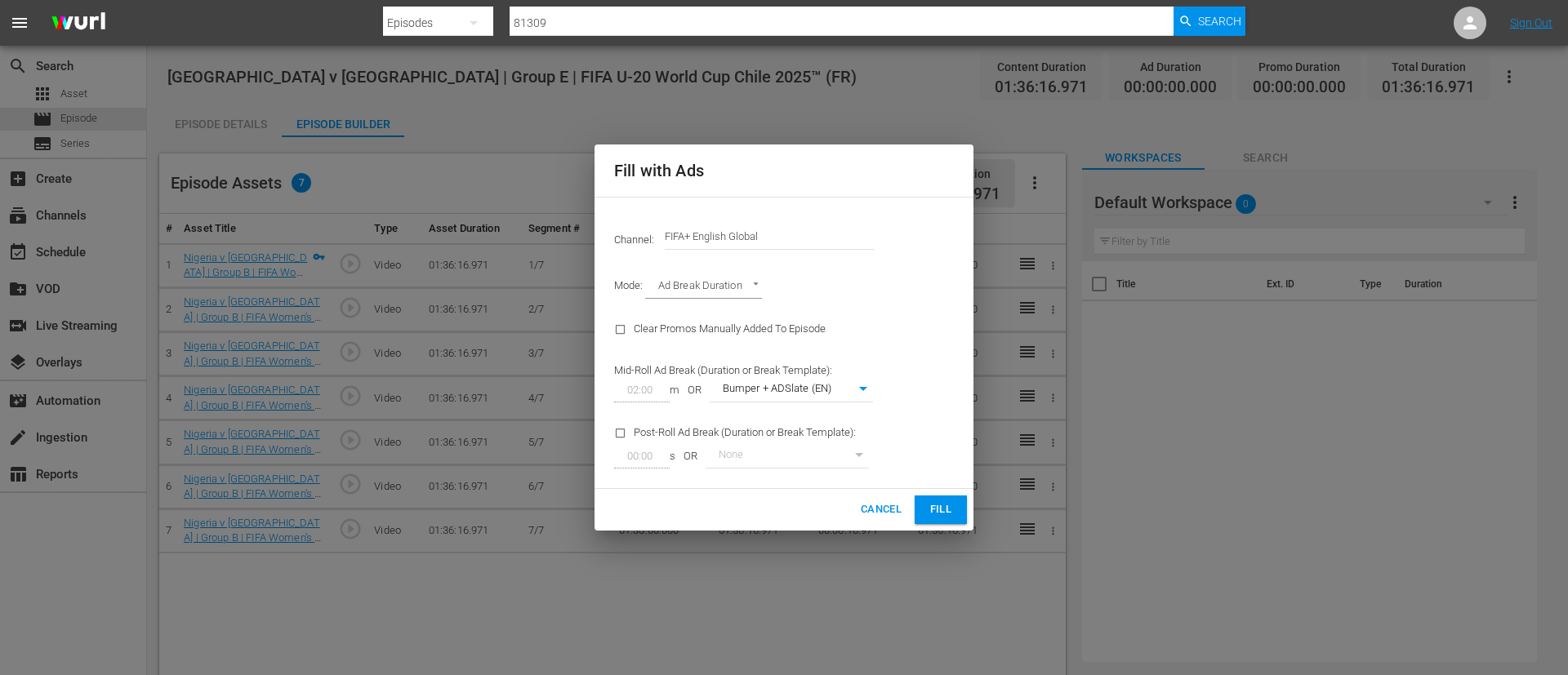
click at [807, 234] on input "FIFA+ English Global" at bounding box center [769, 236] width 209 height 39
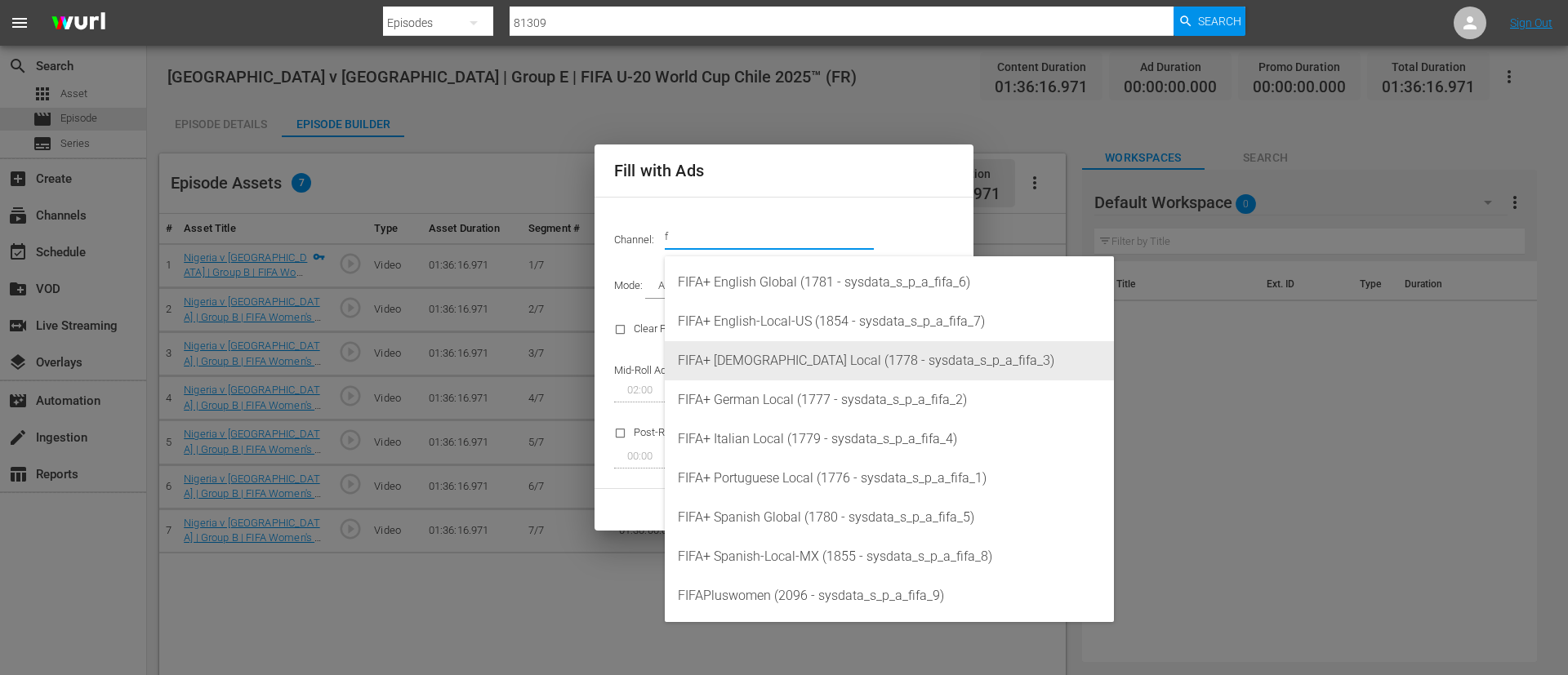
click at [800, 351] on div "FIFA+ [DEMOGRAPHIC_DATA] Local (1778 - sysdata_s_p_a_fifa_3)" at bounding box center [889, 360] width 423 height 39
type input "FIFA+ [DEMOGRAPHIC_DATA] Local (1778)"
type input "342"
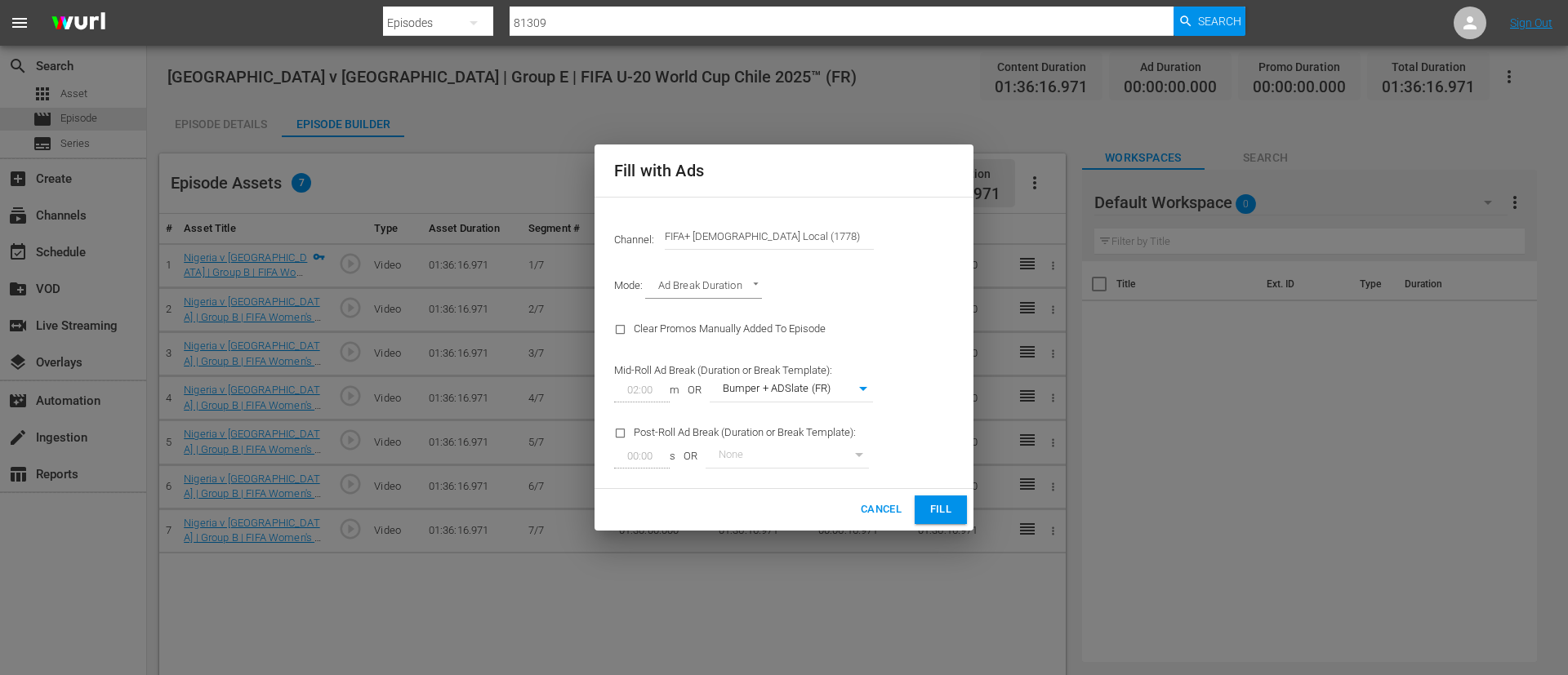
click at [939, 502] on span "Fill" at bounding box center [941, 510] width 26 height 19
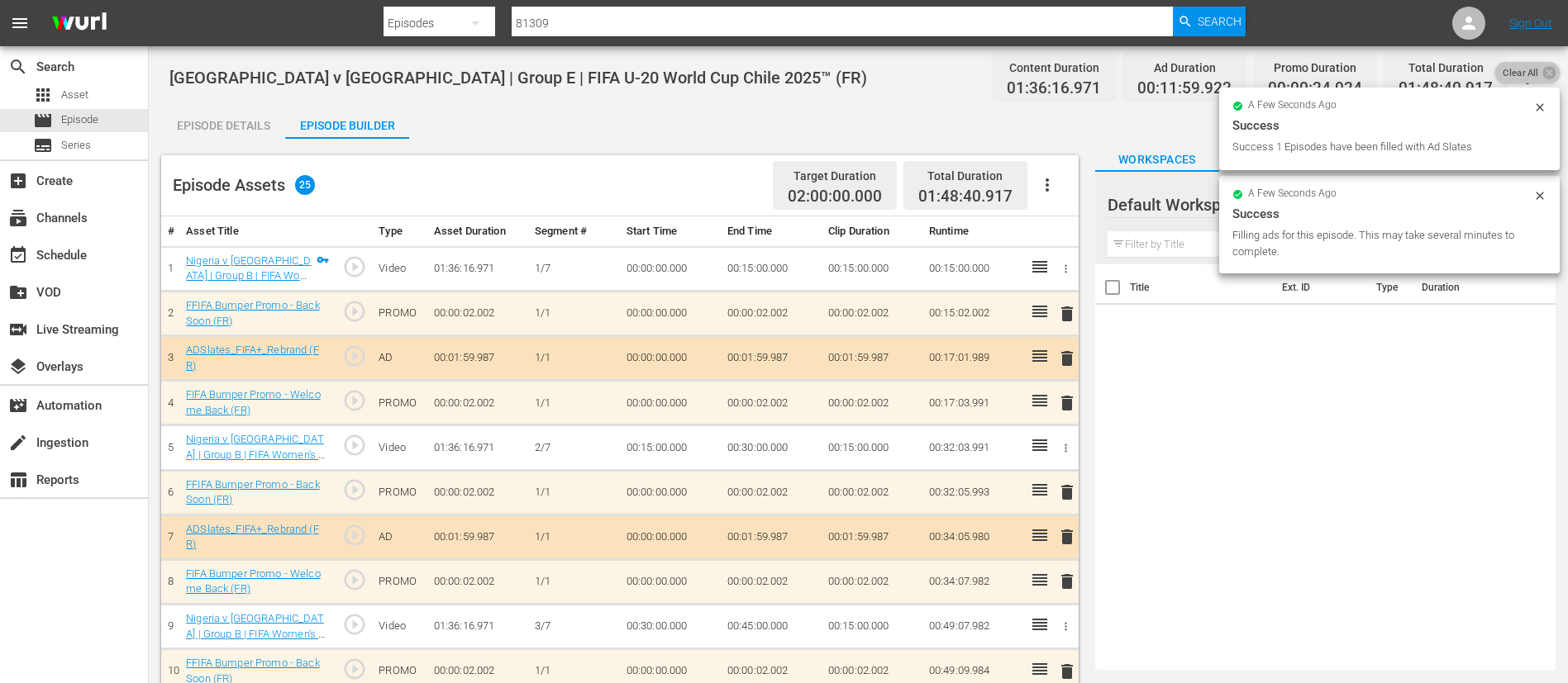
click at [1539, 65] on span "Clear All" at bounding box center [1521, 73] width 52 height 21
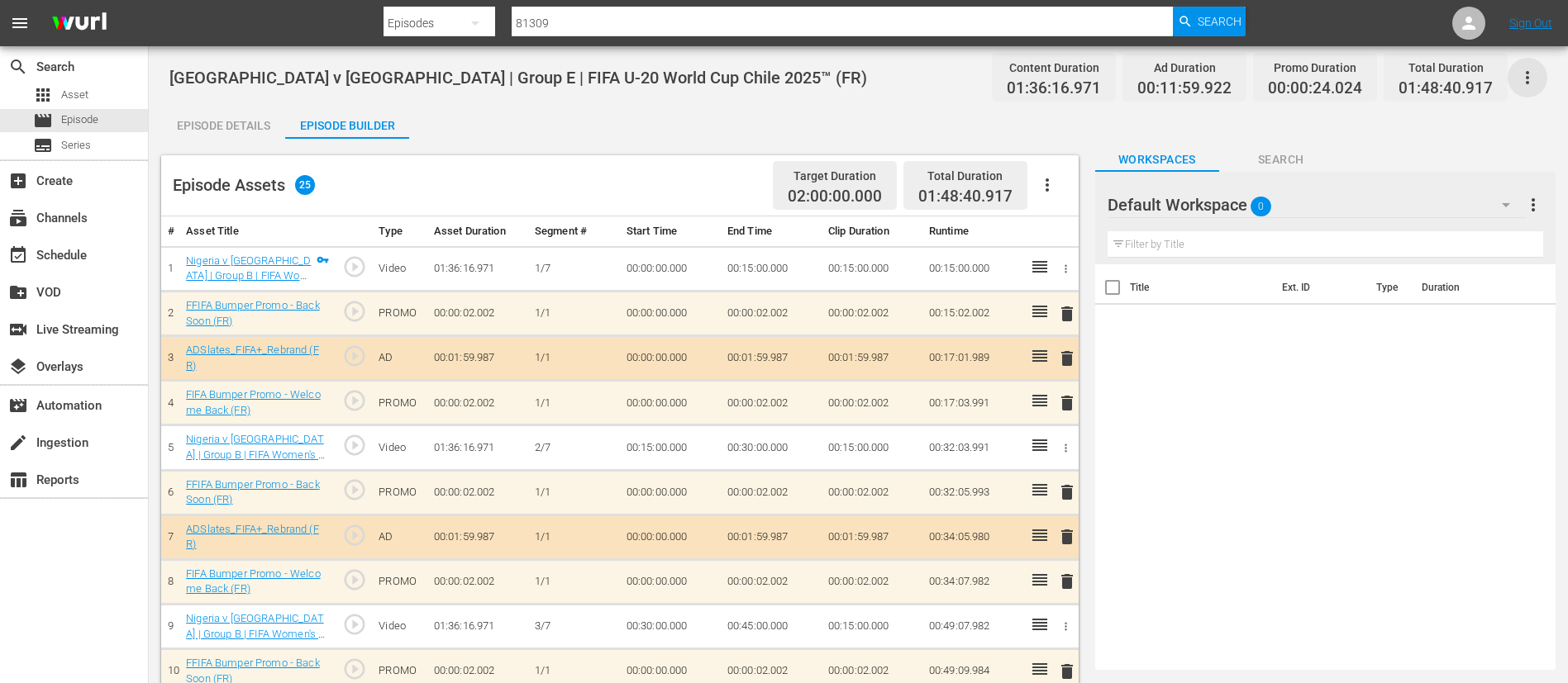
click at [1533, 77] on icon "button" at bounding box center [1527, 77] width 20 height 20
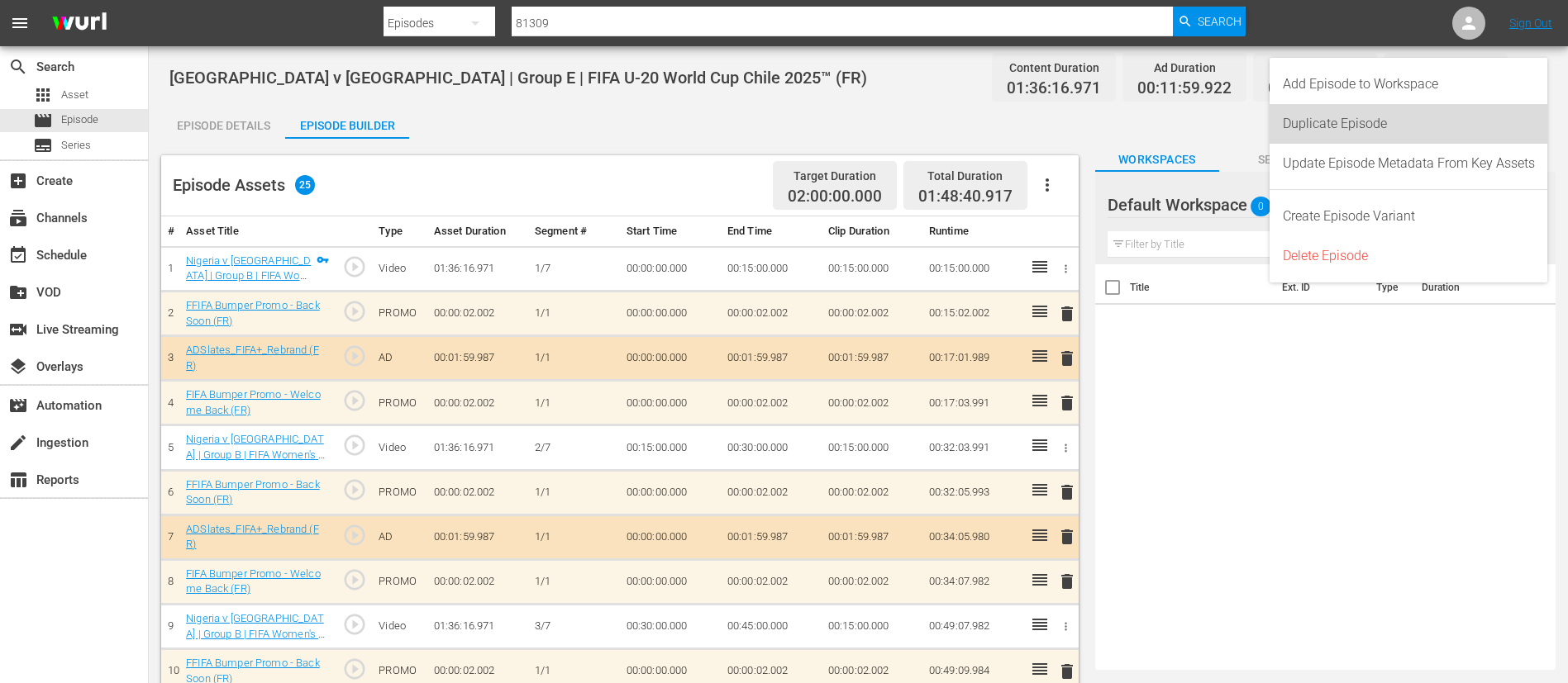
click at [1356, 126] on div "Duplicate Episode" at bounding box center [1408, 123] width 252 height 39
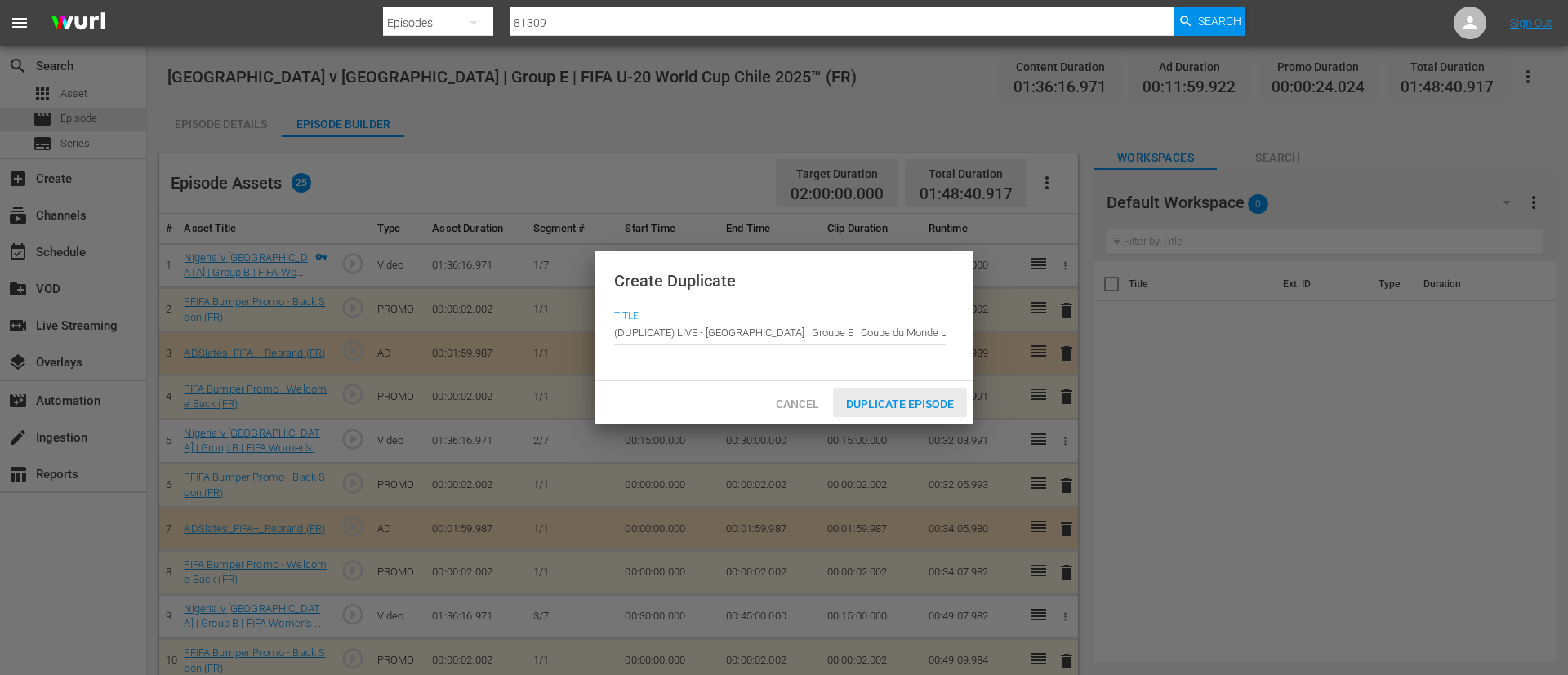
click at [924, 398] on span "Duplicate Episode" at bounding box center [900, 405] width 134 height 13
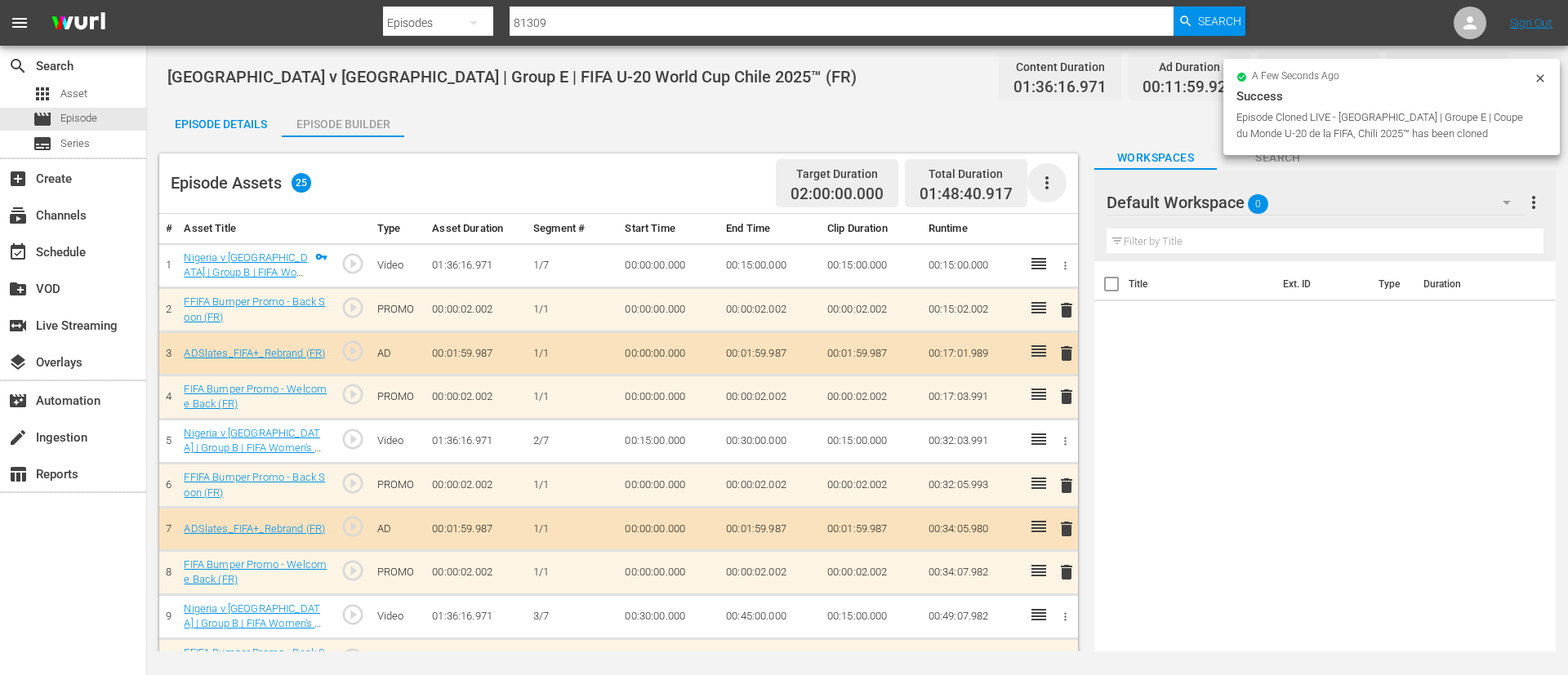
click at [1055, 179] on icon "button" at bounding box center [1047, 182] width 20 height 20
click at [1052, 243] on div "Clear Ads" at bounding box center [1095, 228] width 111 height 39
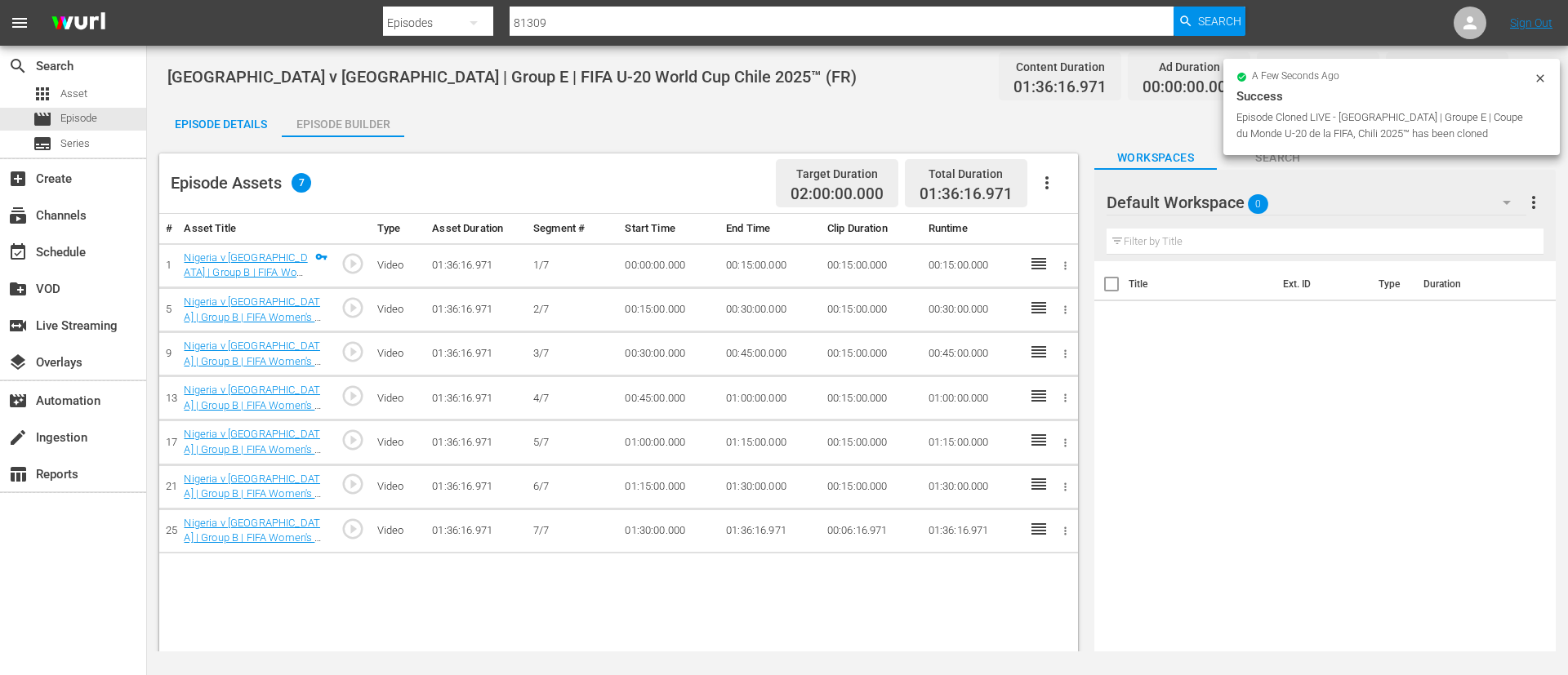
click at [1052, 183] on icon "button" at bounding box center [1047, 182] width 20 height 20
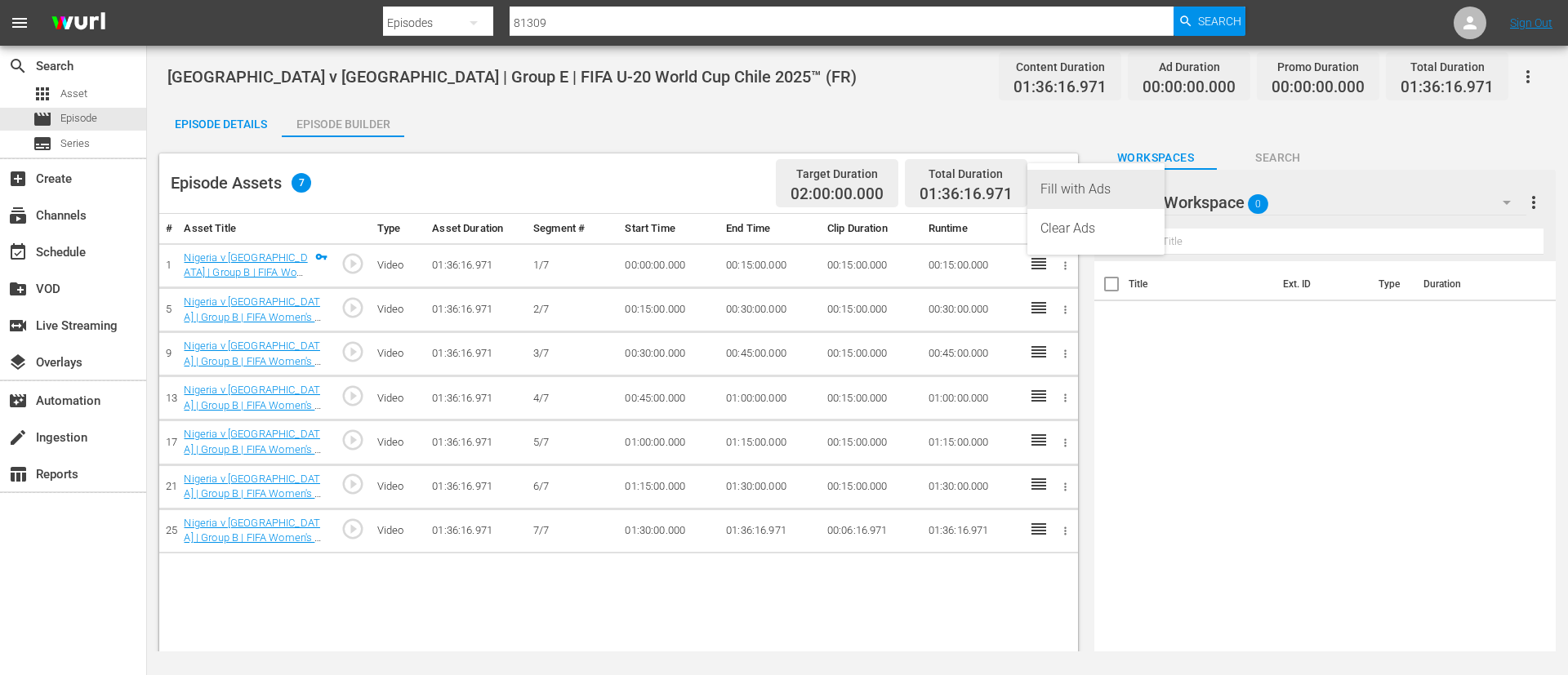
click at [1073, 194] on div "Fill with Ads" at bounding box center [1095, 189] width 111 height 39
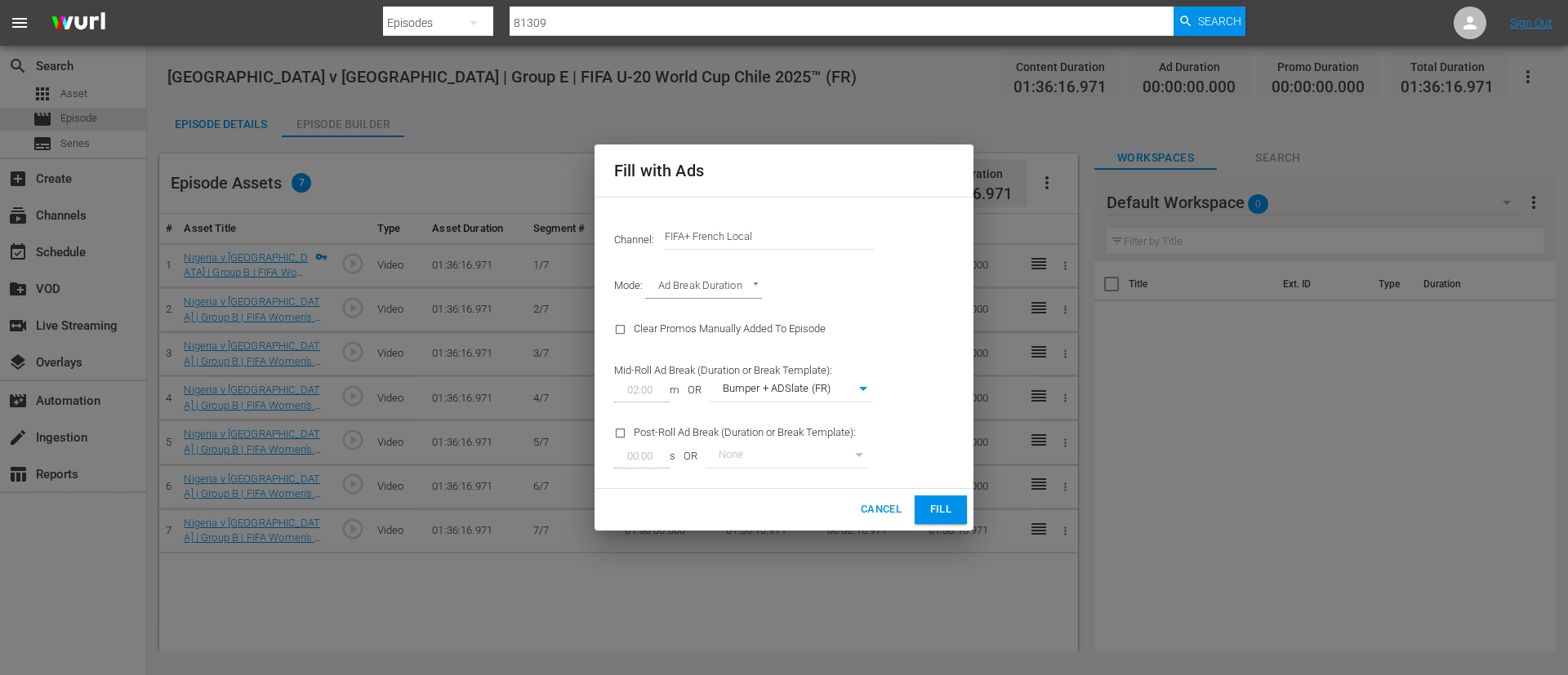
click at [776, 236] on input "FIFA+ French Local" at bounding box center [769, 236] width 209 height 39
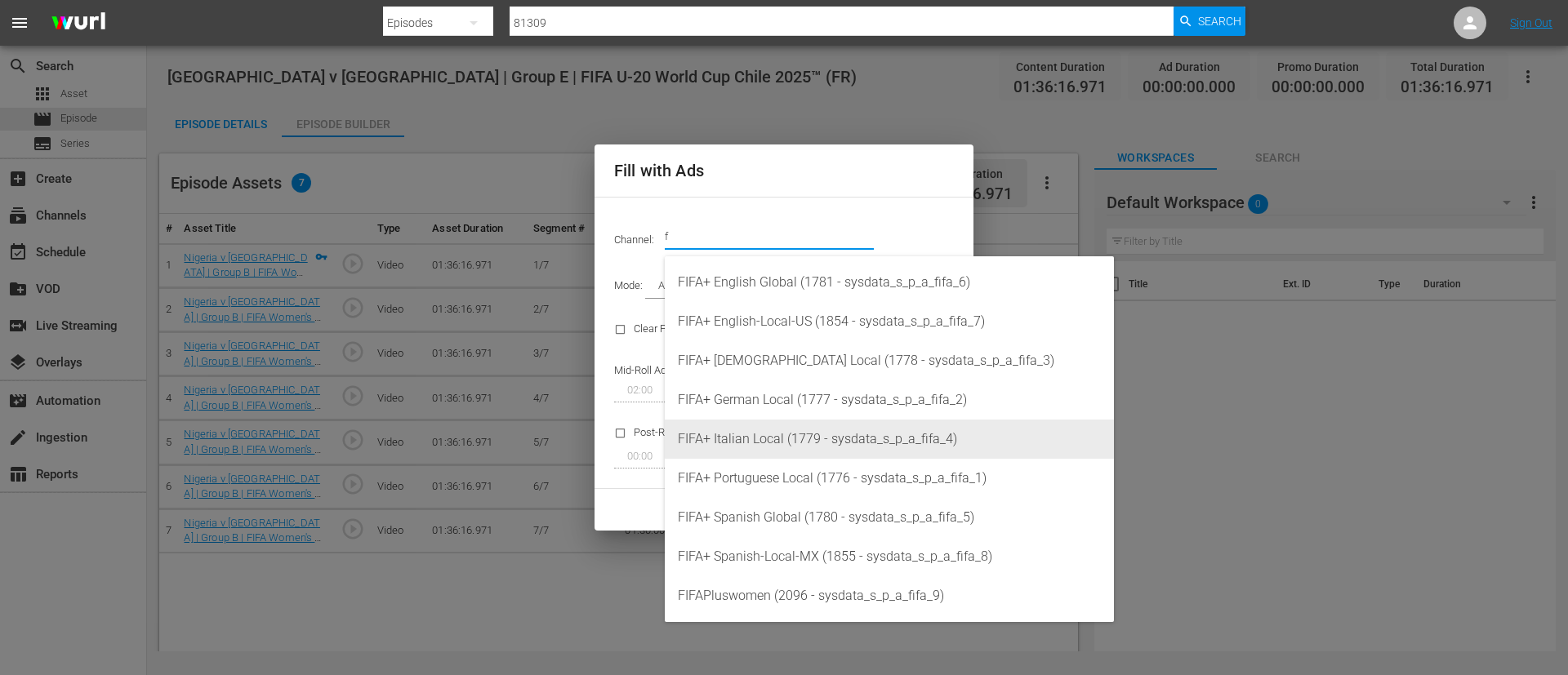
click at [798, 431] on div "FIFA+ Italian Local (1779 - sysdata_s_p_a_fifa_4)" at bounding box center [889, 439] width 423 height 39
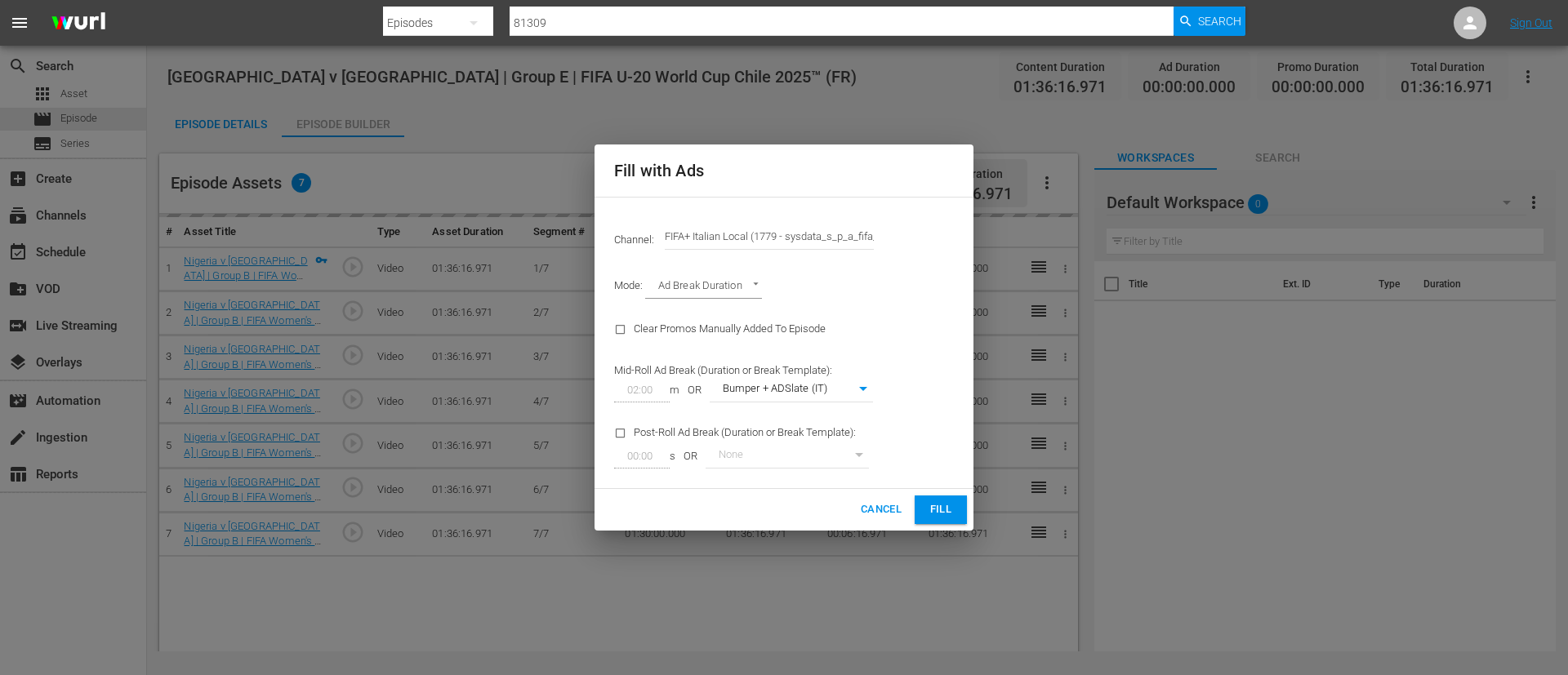
type input "FIFA+ Italian Local (1779)"
type input "341"
click at [951, 517] on span "Fill" at bounding box center [941, 510] width 26 height 19
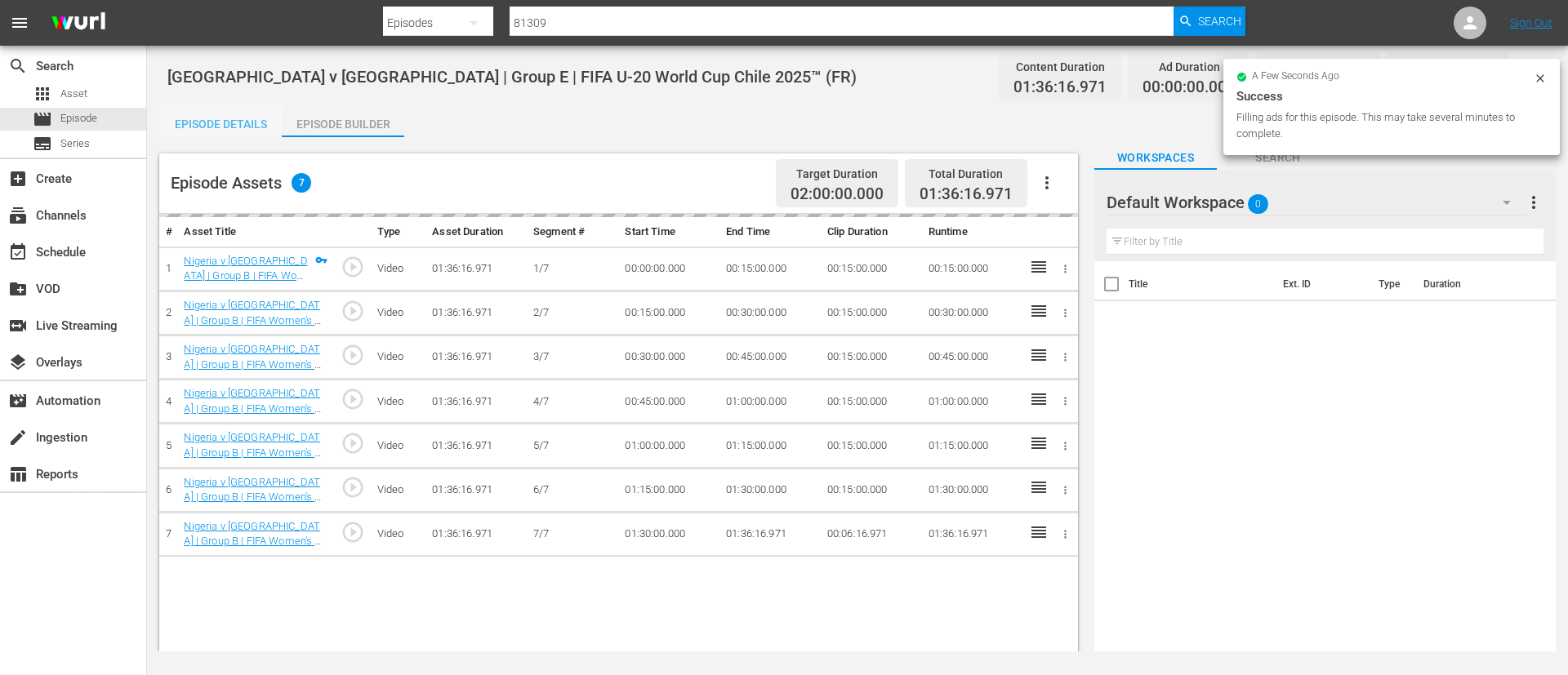
click at [235, 123] on div "Episode Details" at bounding box center [220, 124] width 123 height 39
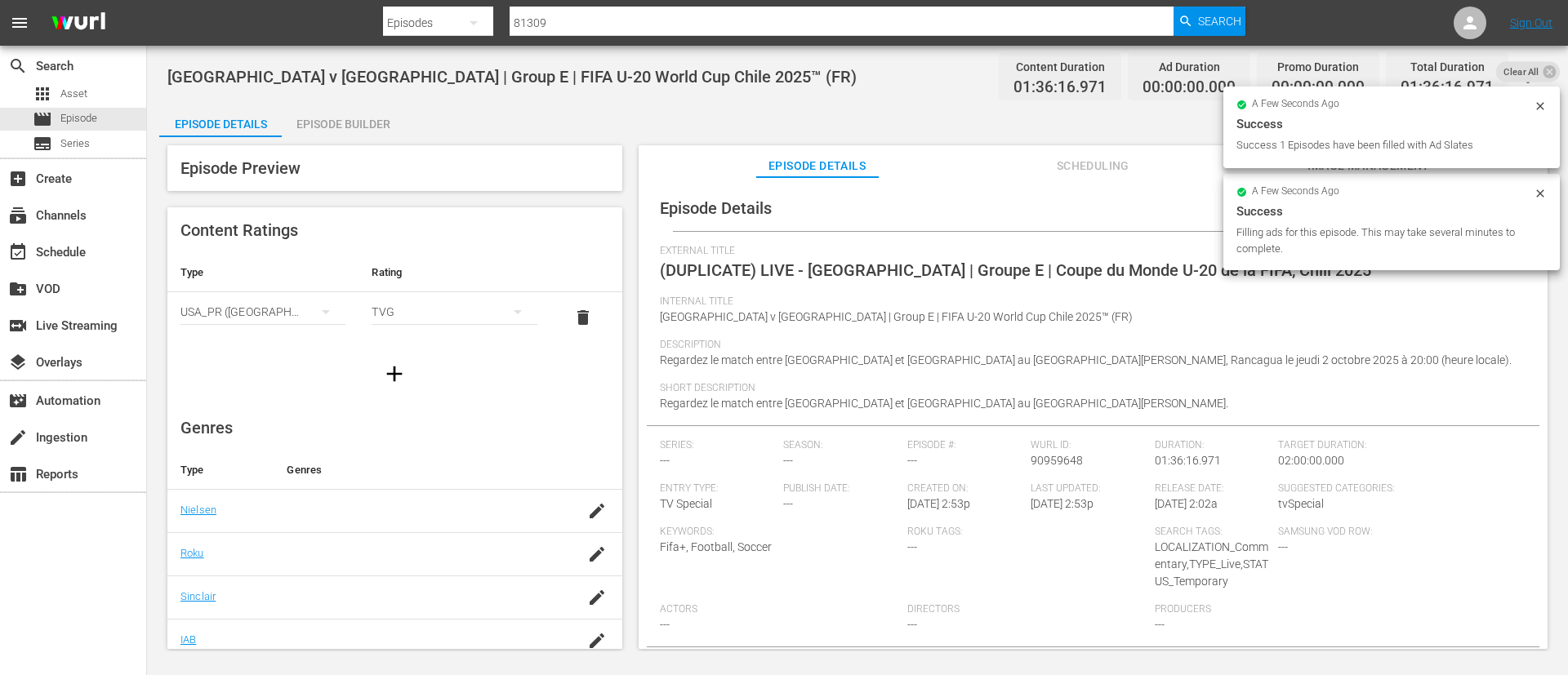
click at [1534, 204] on div "Success" at bounding box center [1391, 211] width 310 height 20
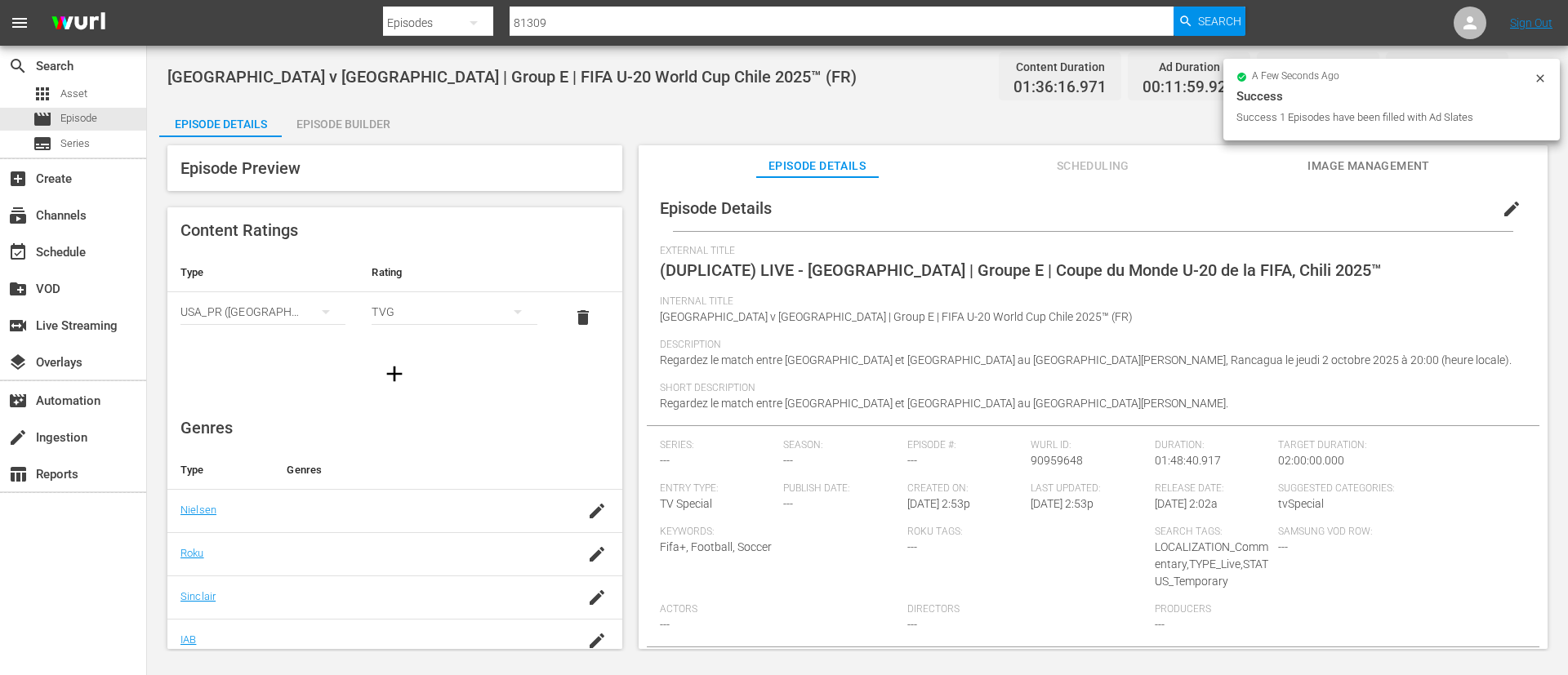
click at [1522, 75] on div "a few seconds ago" at bounding box center [1385, 78] width 297 height 11
click at [1516, 204] on button "edit" at bounding box center [1511, 208] width 39 height 39
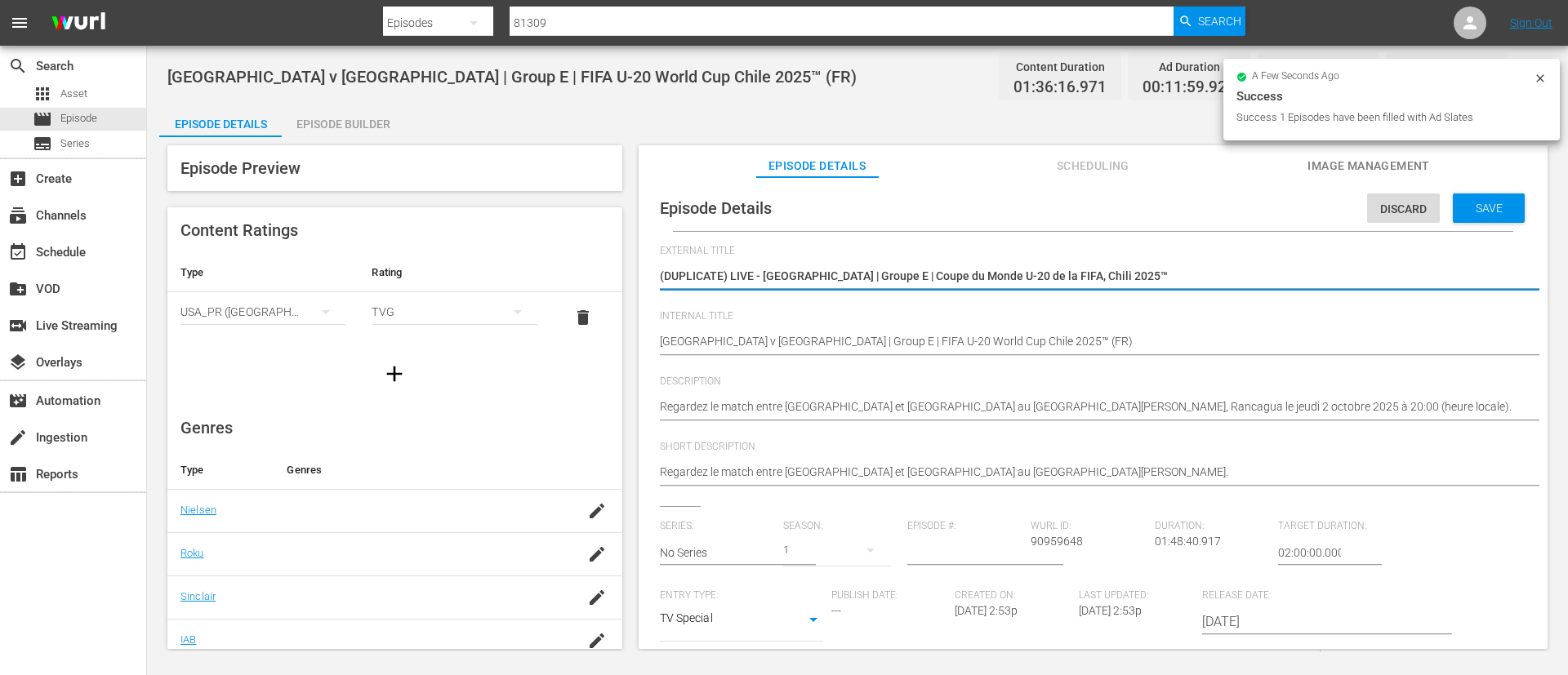
click at [1254, 276] on textarea "(DUPLICATE) LIVE - Afrique du Sud - Nouvelle-Calédonie | Groupe E | Coupe du Mo…" at bounding box center [1089, 277] width 859 height 20
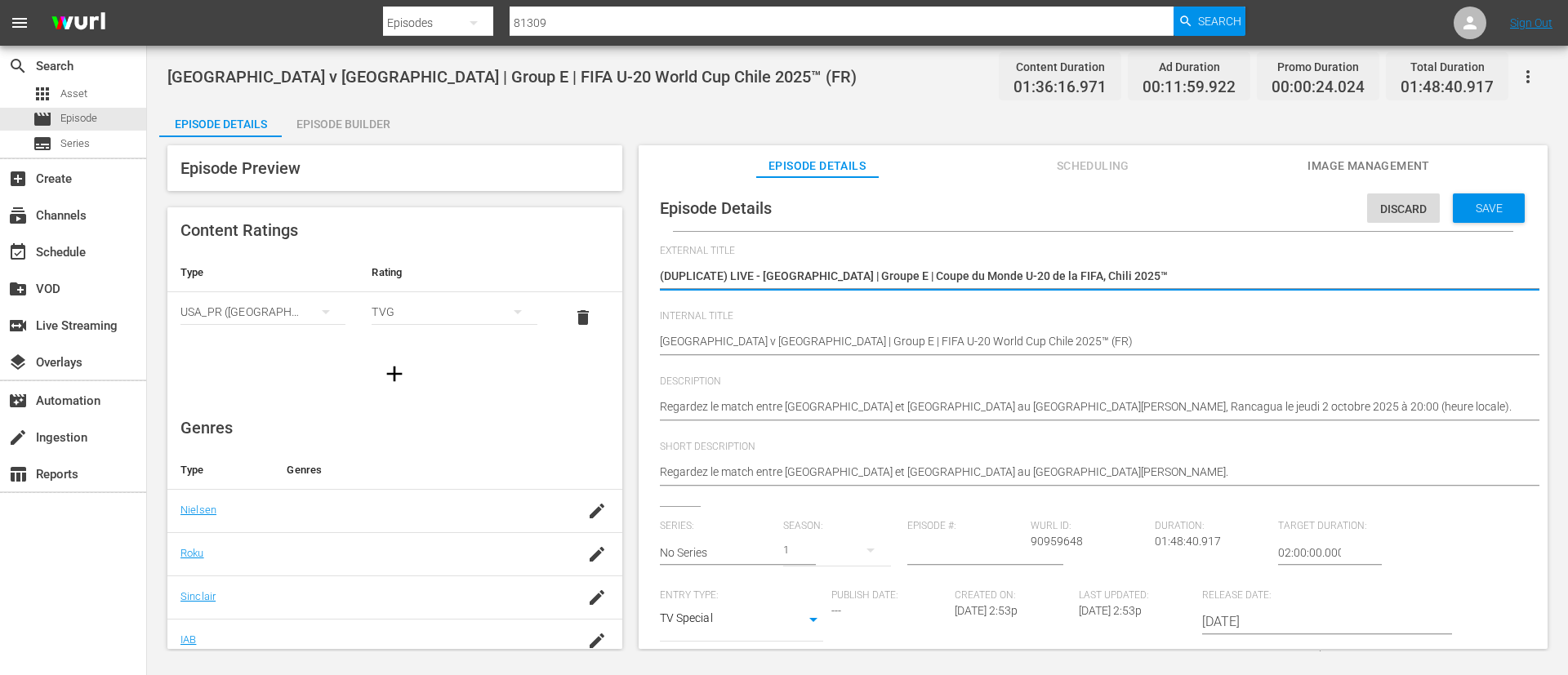
click at [1254, 276] on textarea "(DUPLICATE) LIVE - Afrique du Sud - Nouvelle-Calédonie | Groupe E | Coupe du Mo…" at bounding box center [1089, 277] width 859 height 20
type textarea "L"
type textarea "LI"
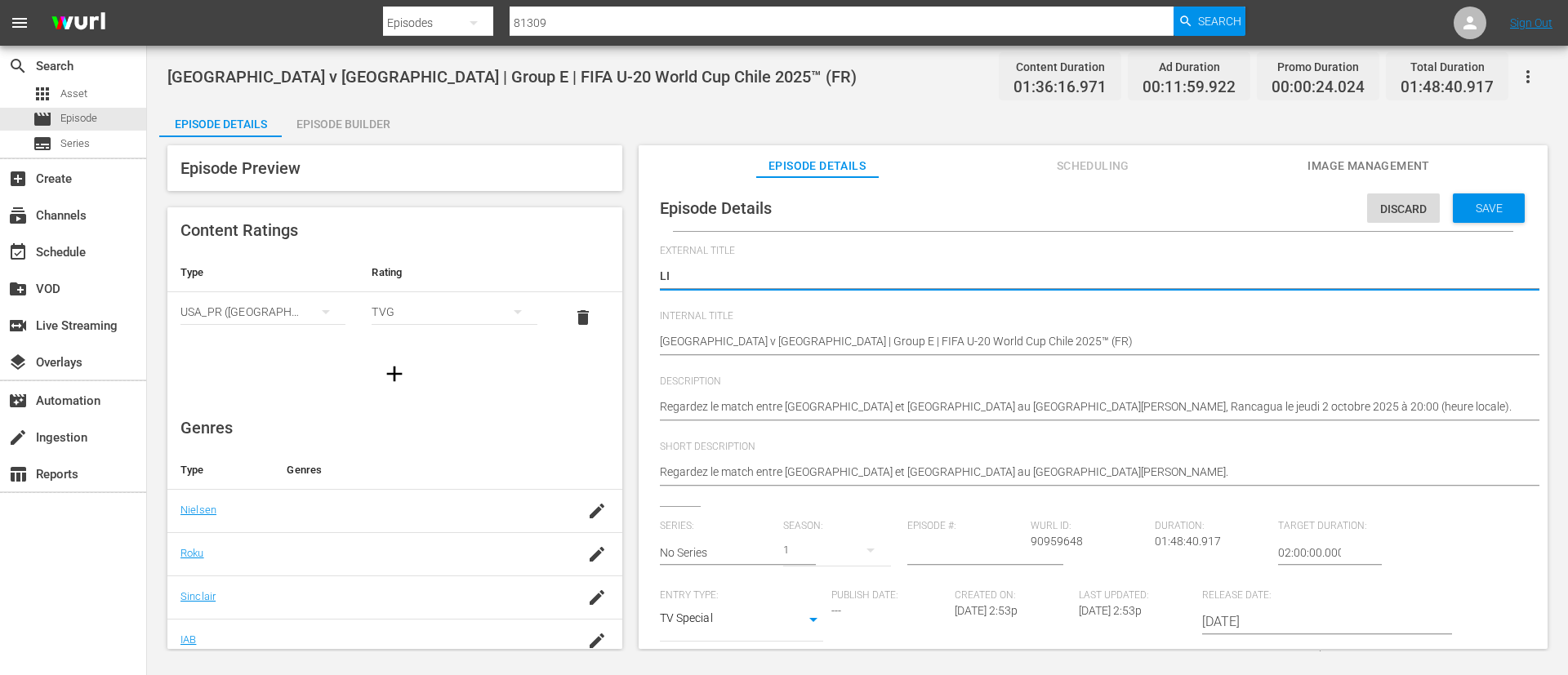
type textarea "LIV"
type textarea "LIVE"
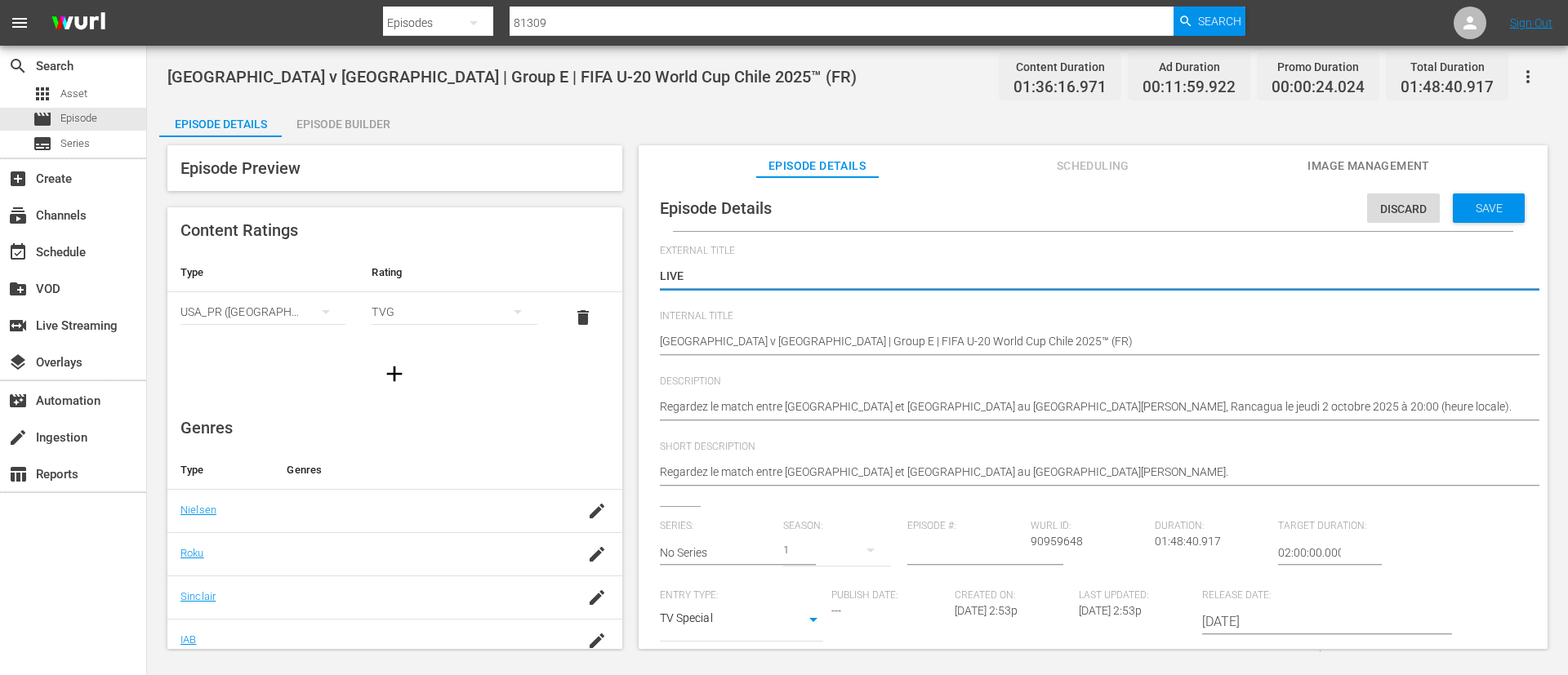
type textarea "LIVE"
type textarea "LIVE -"
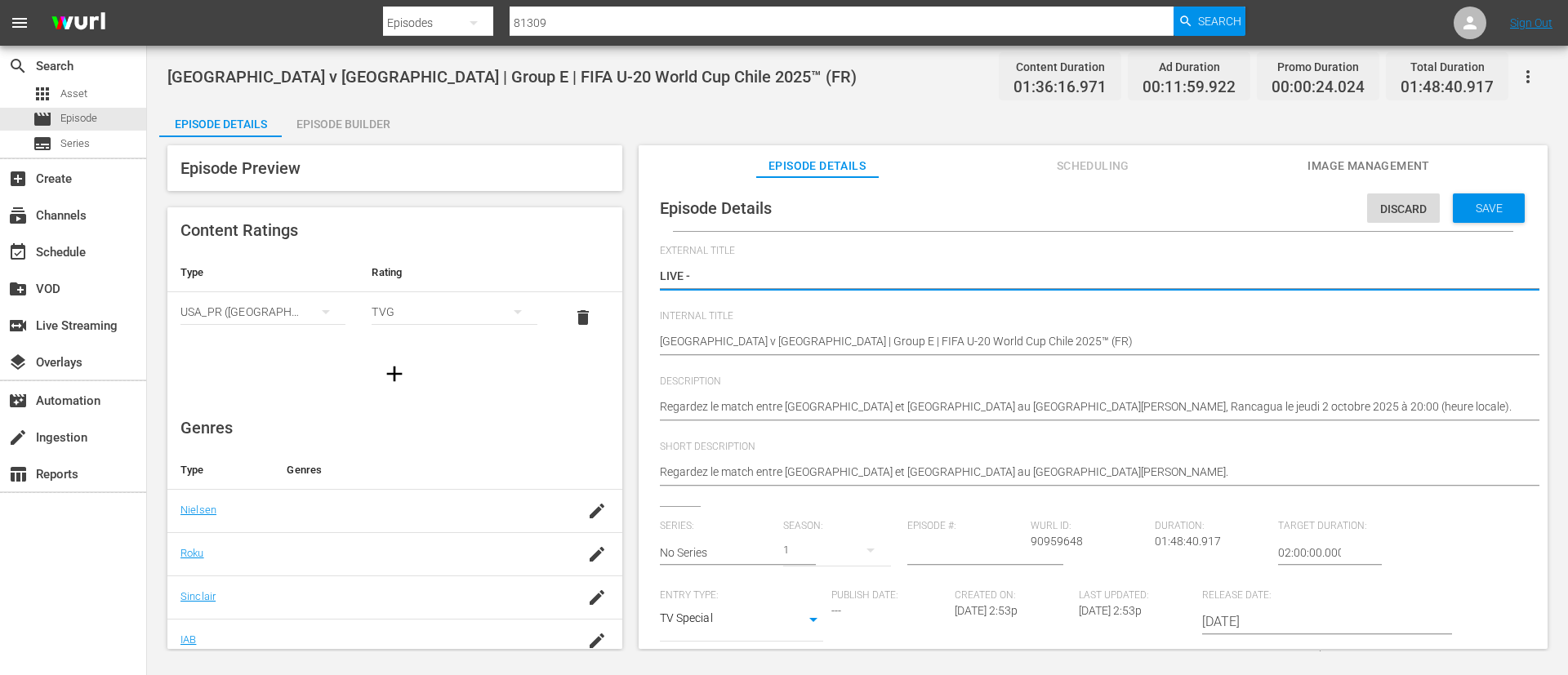
type textarea "LIVE - [GEOGRAPHIC_DATA] - [GEOGRAPHIC_DATA] | Gruppo E | Coppa del Mondo FIFA …"
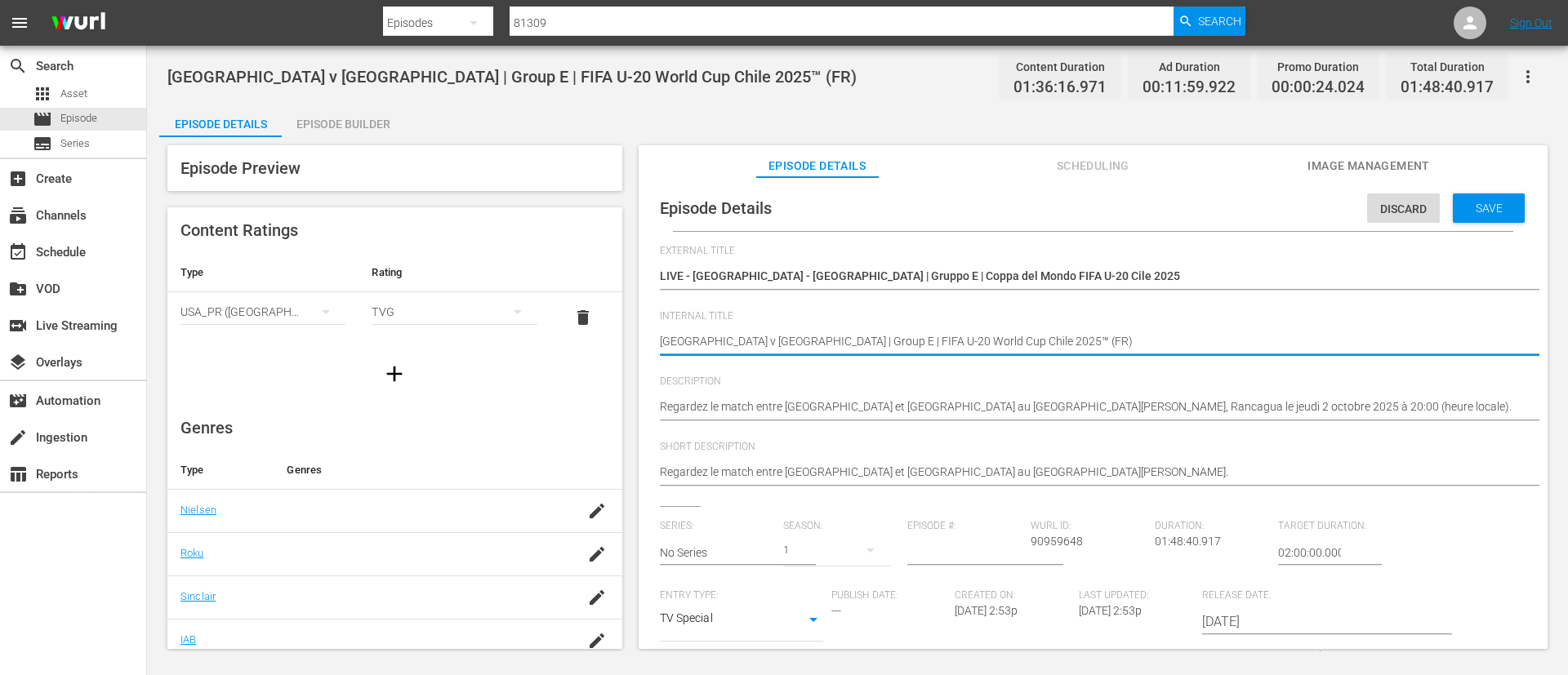
type textarea "South Africa v New Caledonia | Group E | FIFA U-20 World Cup Chile 2025™ (I)"
type textarea "[GEOGRAPHIC_DATA] v [GEOGRAPHIC_DATA] | Group E | FIFA U-20 World Cup Chile 202…"
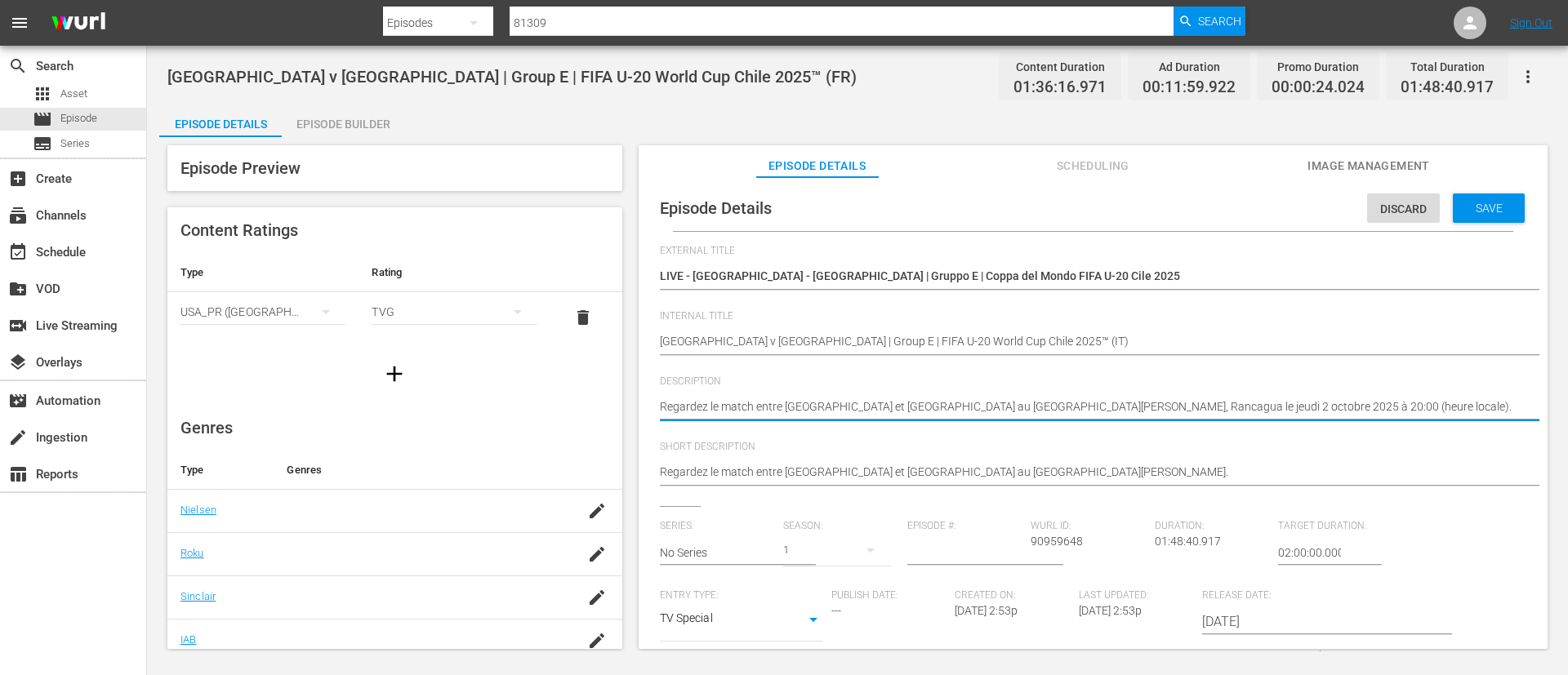
click at [1181, 399] on textarea "Regardez le match entre Afrique du Sud et Nouvelle-Calédonie au Estadio El Teni…" at bounding box center [1089, 407] width 859 height 20
paste textarea "Guarda la partita tra Sudafrica e Nuova Caledonia giocato al Estadio El Tenient…"
type textarea "Guarda la partita tra Sudafrica e Nuova Caledonia giocato al Estadio El Tenient…"
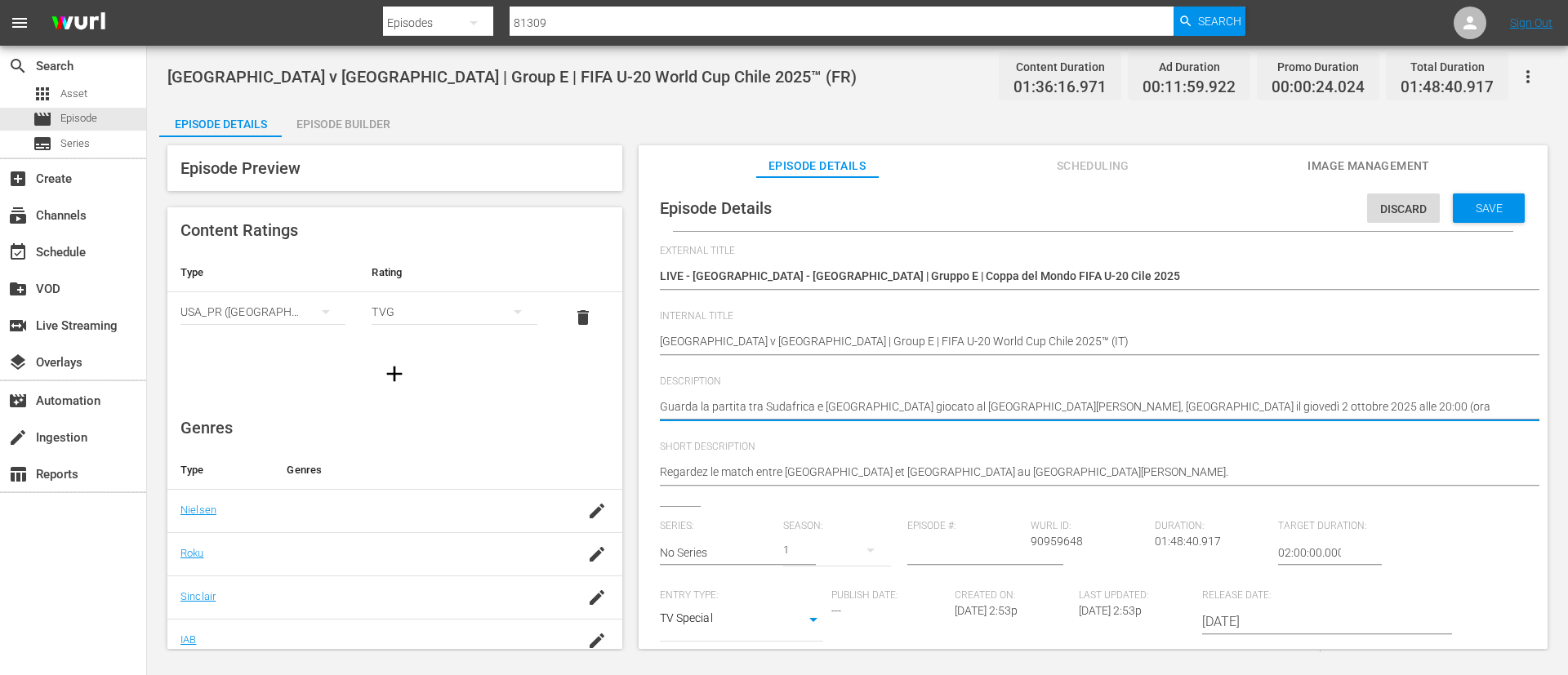
type textarea "Guarda la partita tra Sudafrica e Nuova Caledonia giocato al Estadio El Tenient…"
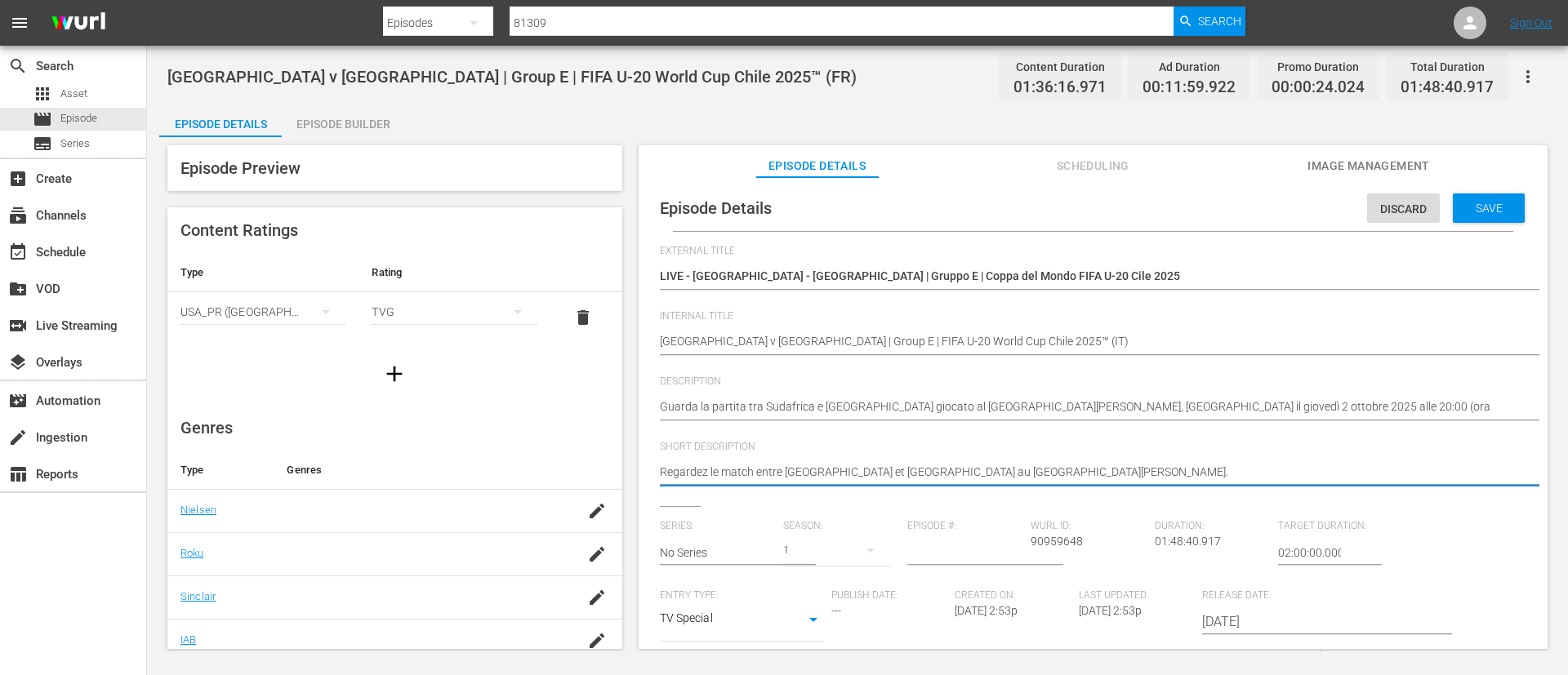
click at [1181, 464] on textarea "Regardez le match entre Afrique du Sud et Nouvelle-Calédonie au Estadio El Teni…" at bounding box center [1089, 473] width 859 height 20
paste textarea "Guarda la partita tra Sudafrica e Nuova Caledonia giocato al Estadio El Tenient…"
type textarea "Guarda la partita tra Sudafrica e Nuova Caledonia giocato al Estadio El Tenient…"
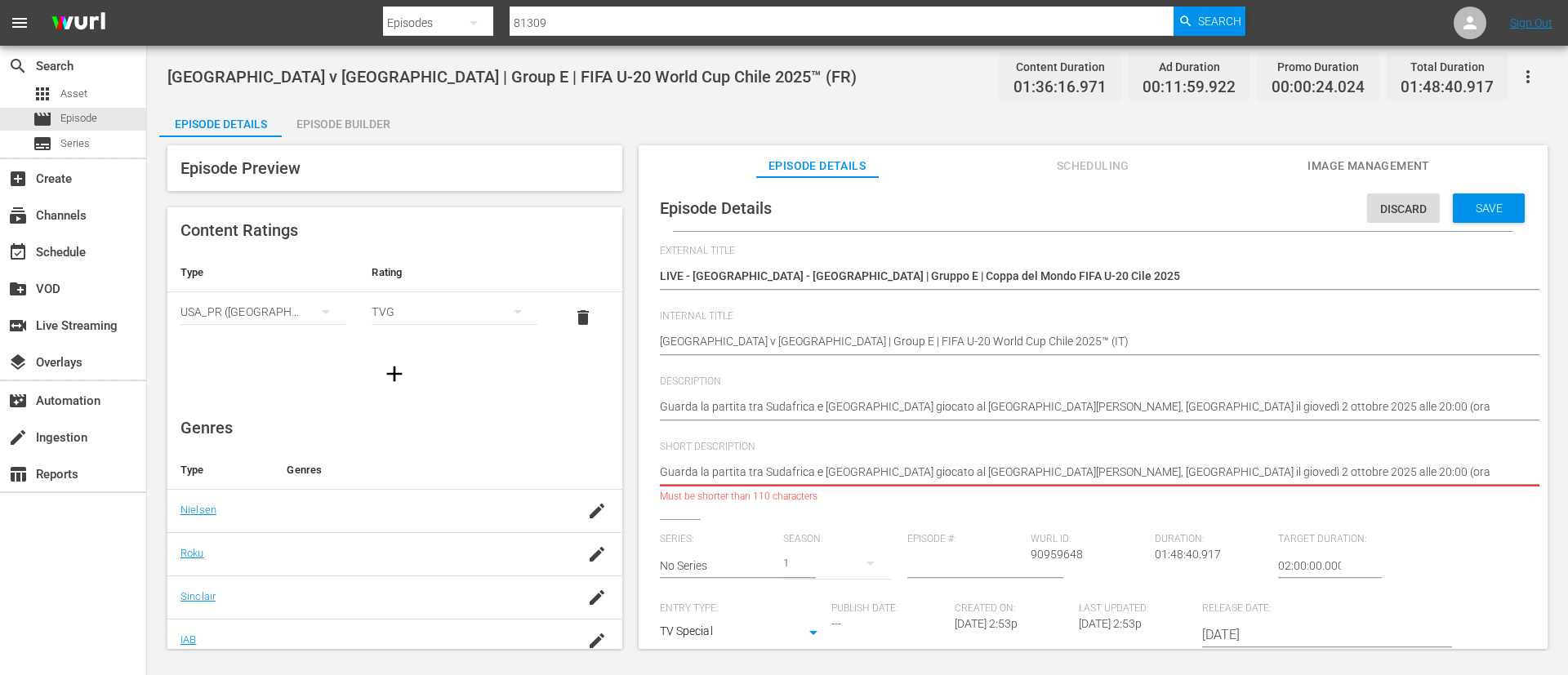
click at [1054, 469] on textarea "Regardez le match entre Afrique du Sud et Nouvelle-Calédonie au Estadio El Teni…" at bounding box center [1089, 473] width 859 height 20
type textarea "Guarda la partita tra Sudafrica e Nuova Caledonia giocato al Estadio El Tenient…"
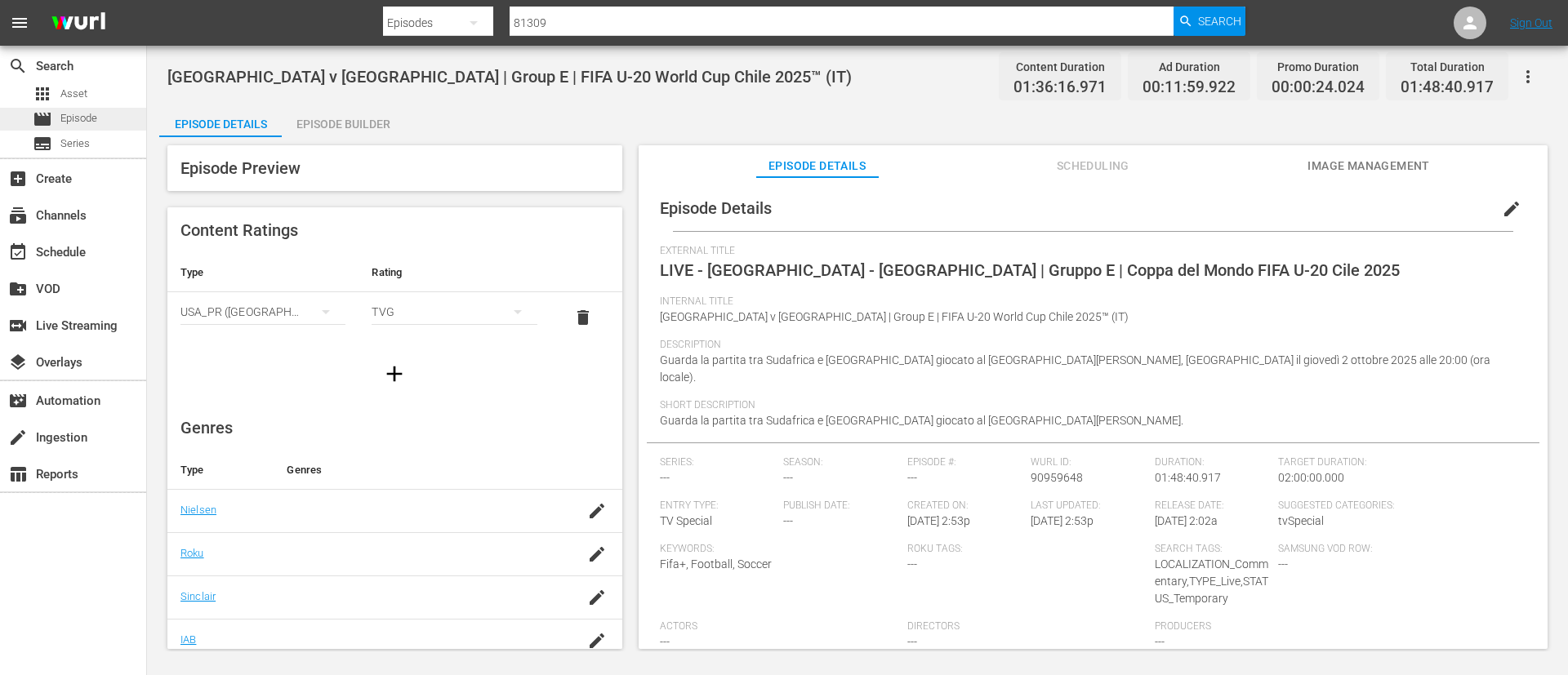
click at [133, 122] on div "movie Episode" at bounding box center [73, 119] width 147 height 23
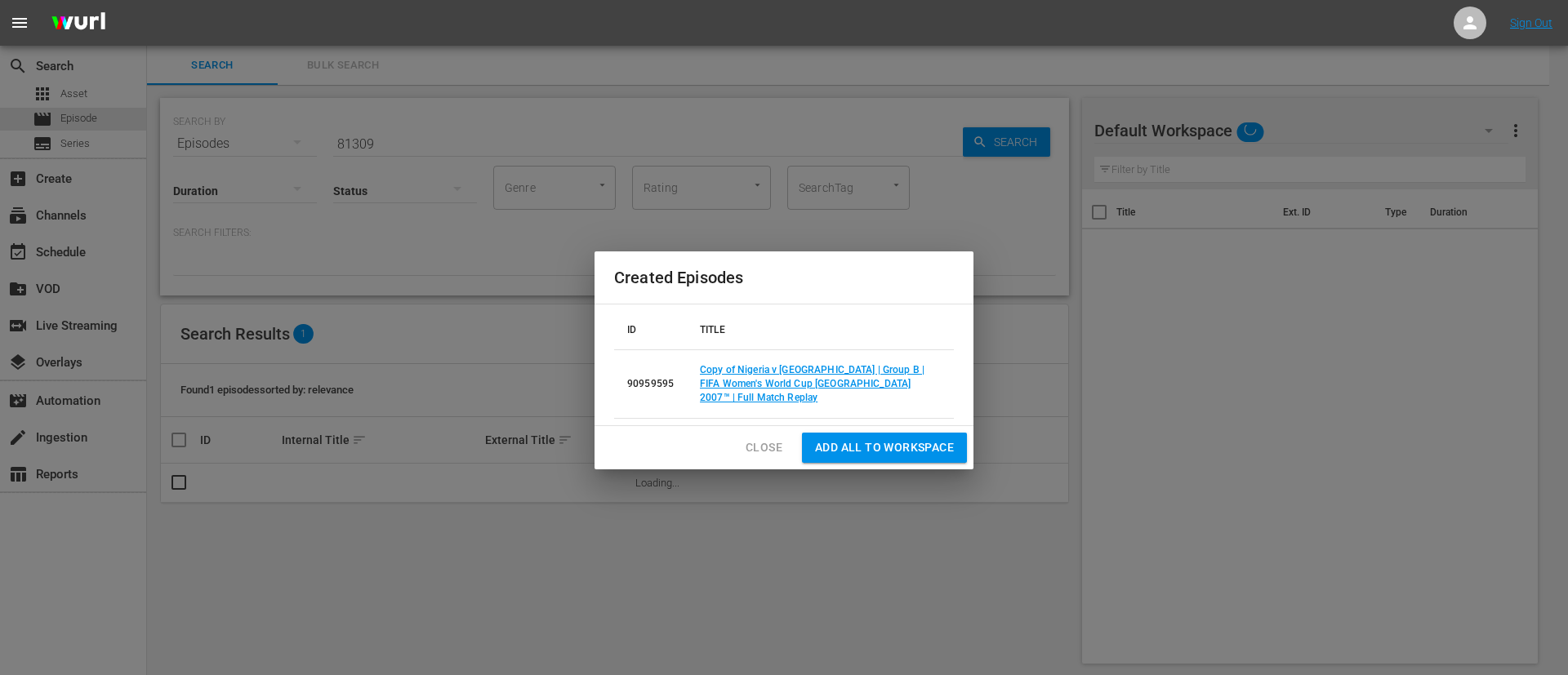
click at [742, 446] on button "Close" at bounding box center [764, 448] width 62 height 30
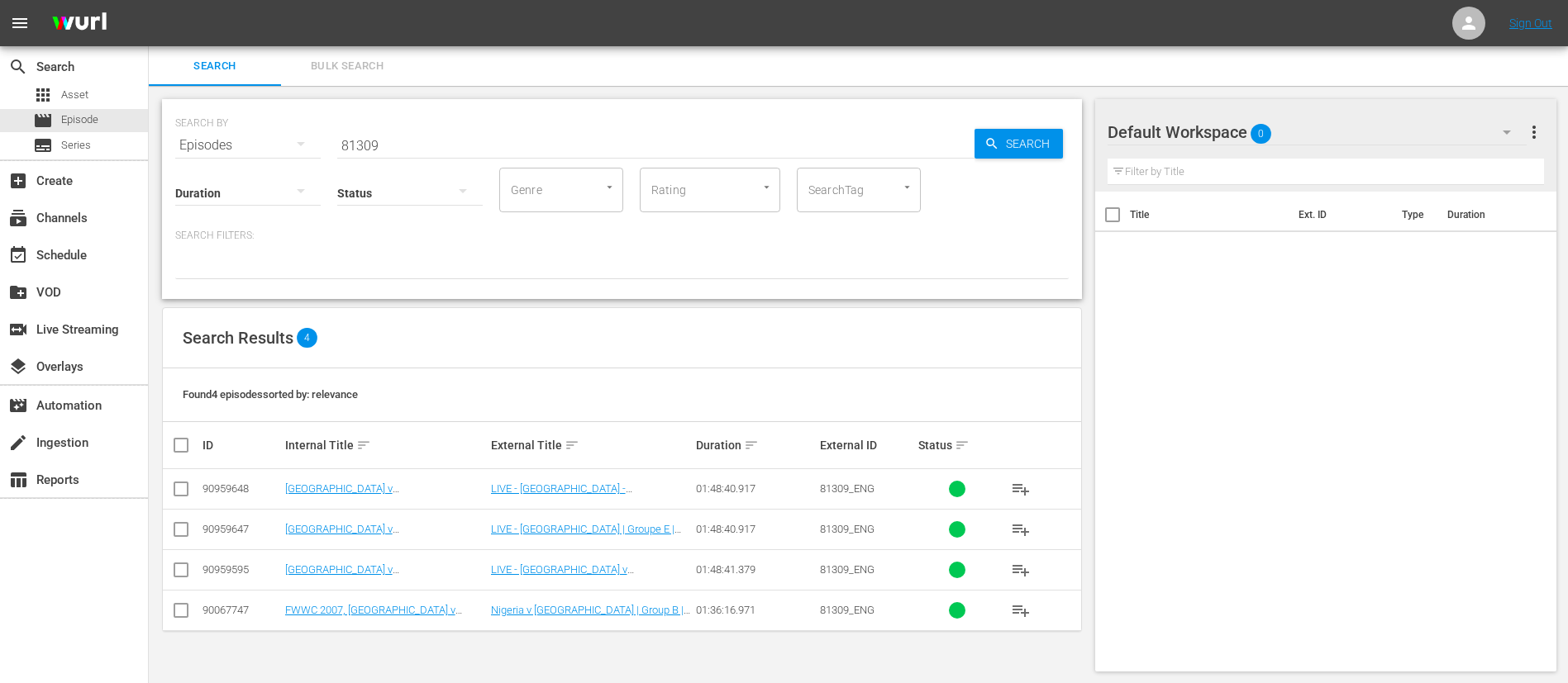
click at [757, 165] on input "81309" at bounding box center [656, 144] width 638 height 39
paste input "140190"
type input "140190"
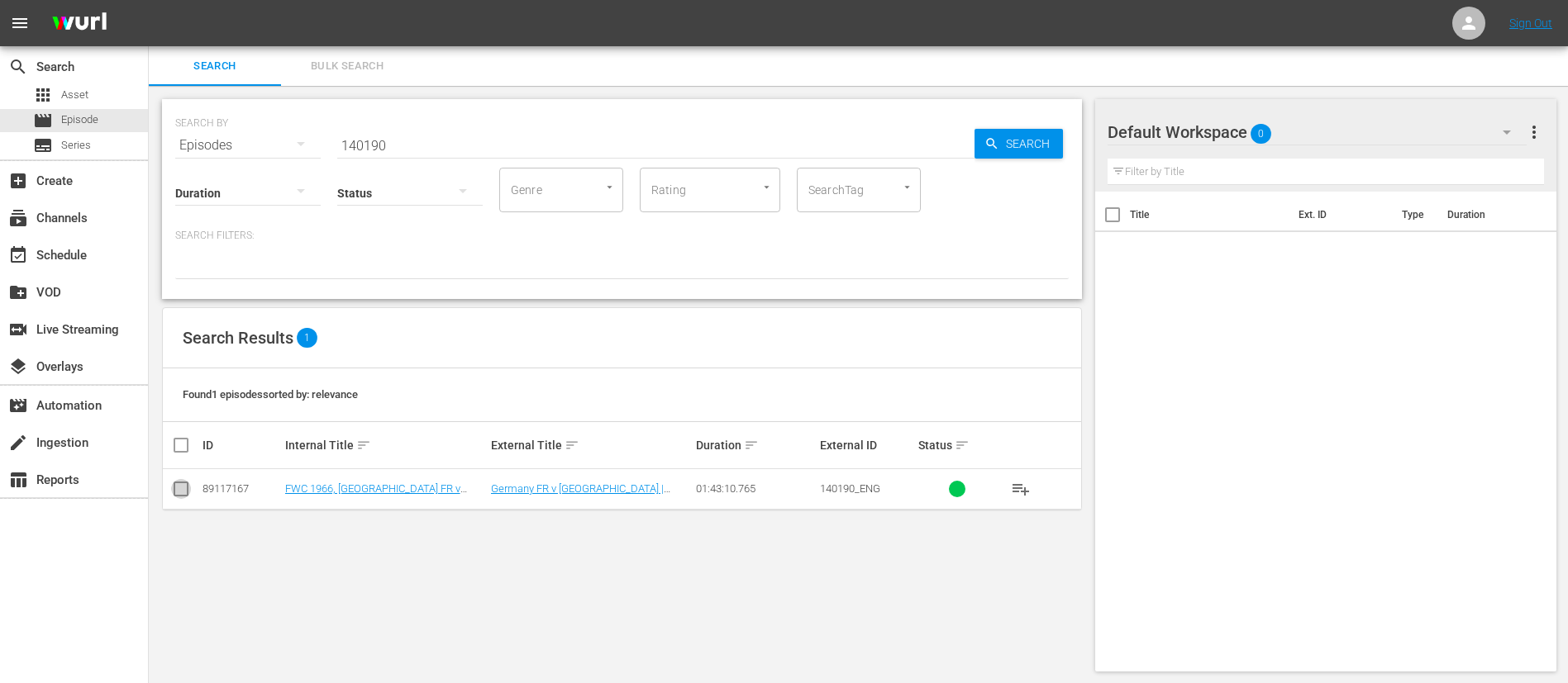
click at [186, 494] on input "checkbox" at bounding box center [181, 492] width 20 height 20
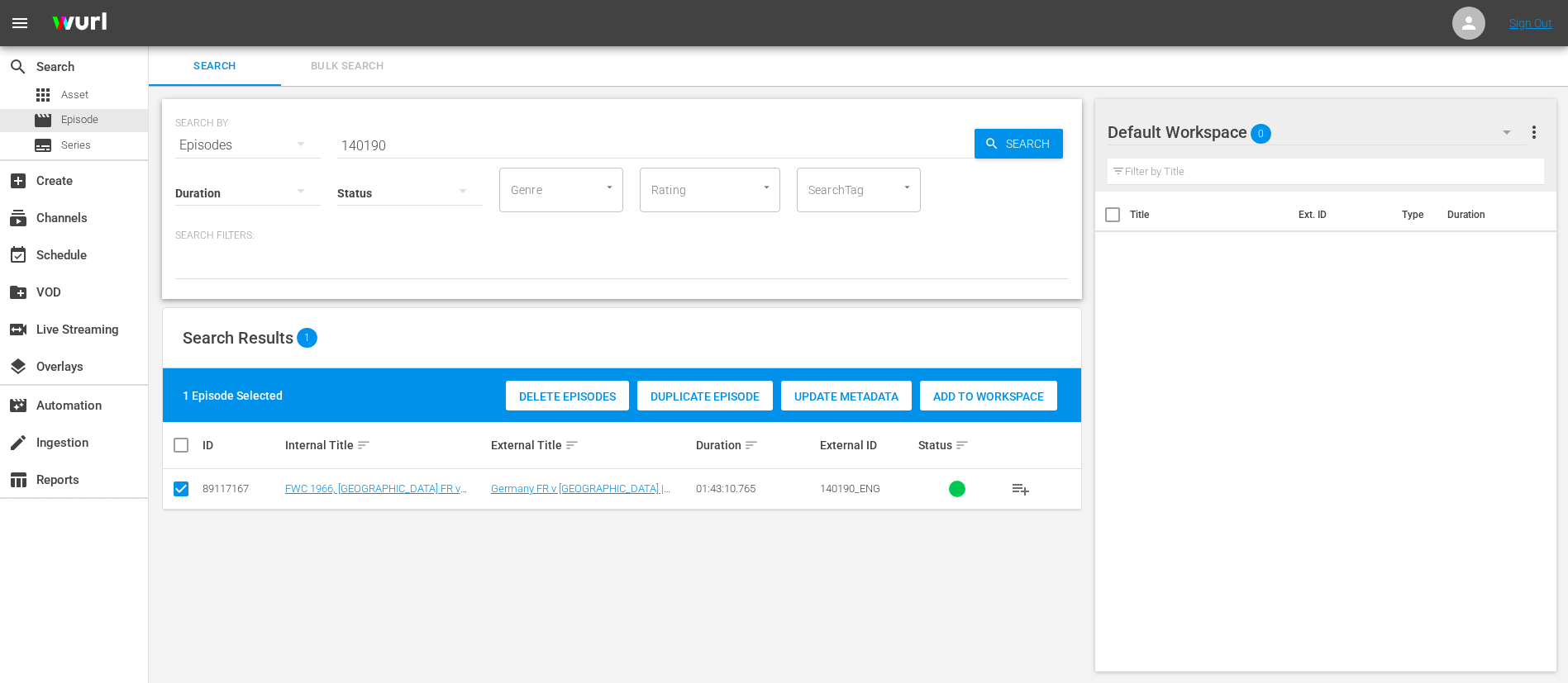
click at [693, 392] on span "Duplicate Episode" at bounding box center [706, 397] width 136 height 13
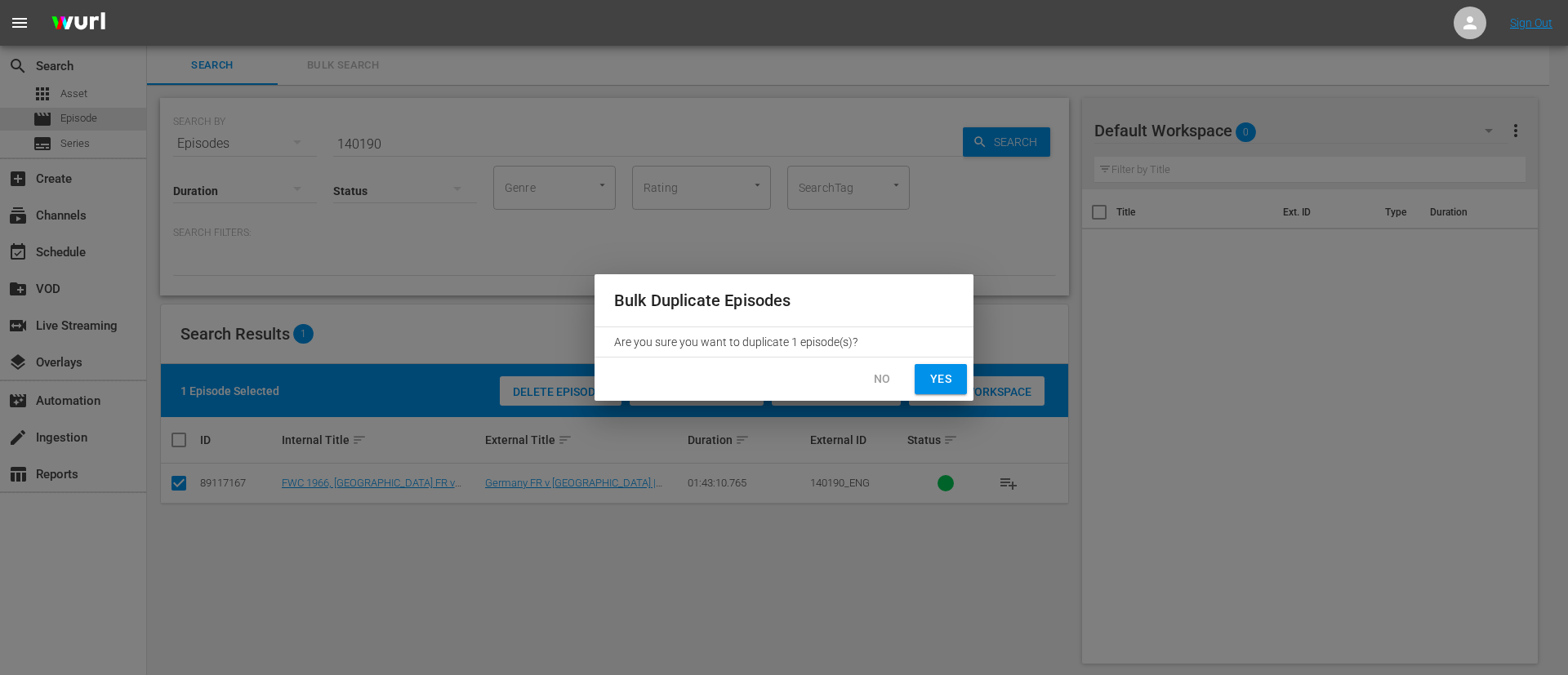
click at [949, 384] on span "Yes" at bounding box center [941, 379] width 26 height 21
checkbox input "false"
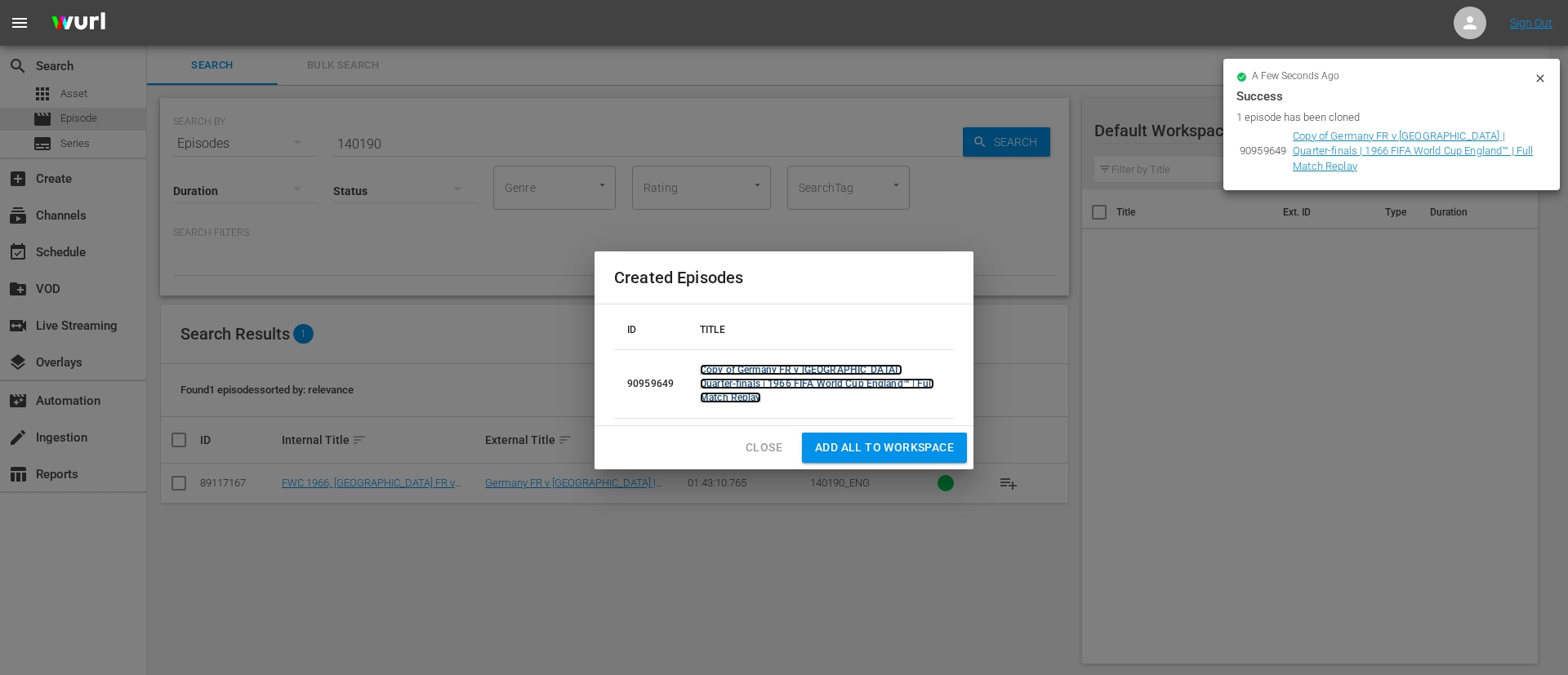
click at [854, 382] on link "Copy of Germany FR v Uruguay | Quarter-finals | 1966 FIFA World Cup England™ | …" at bounding box center [817, 383] width 235 height 39
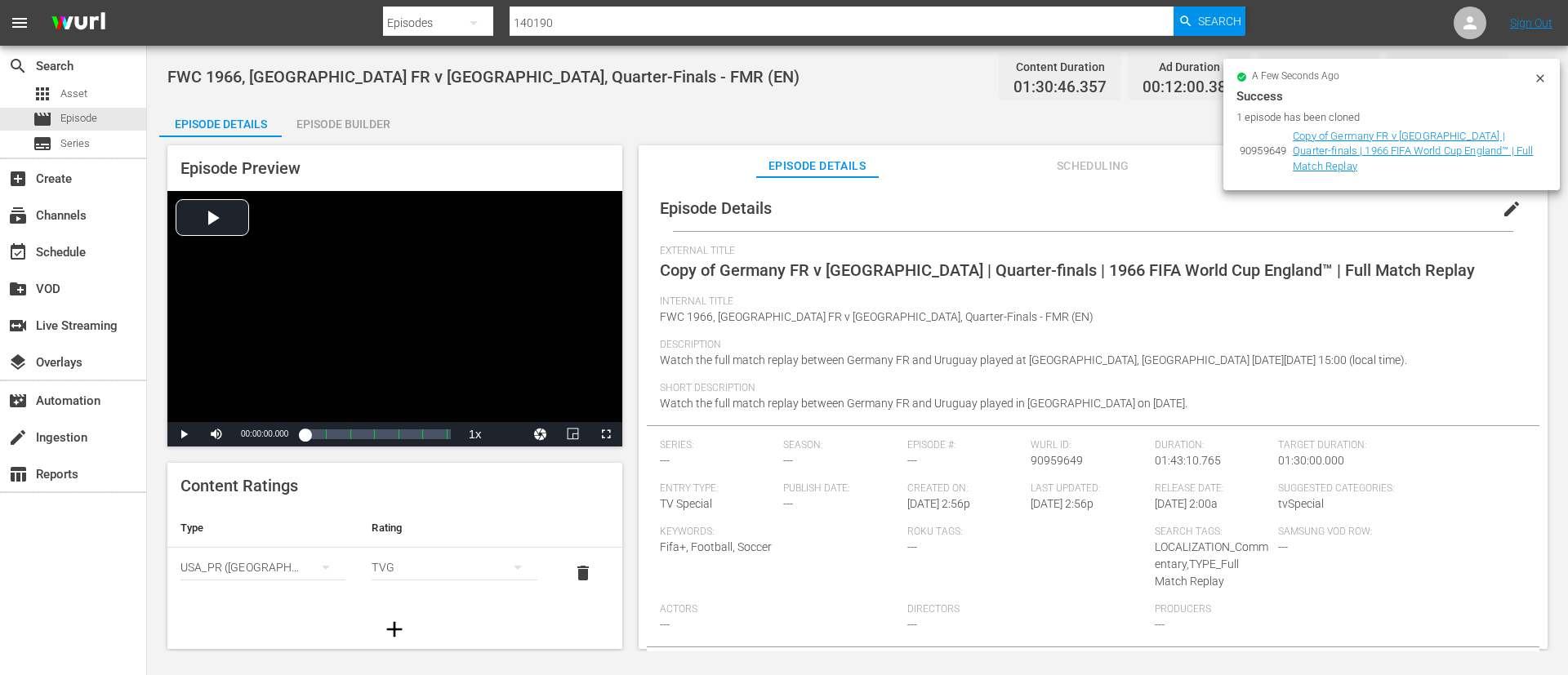
click at [1510, 209] on span "edit" at bounding box center [1511, 209] width 20 height 20
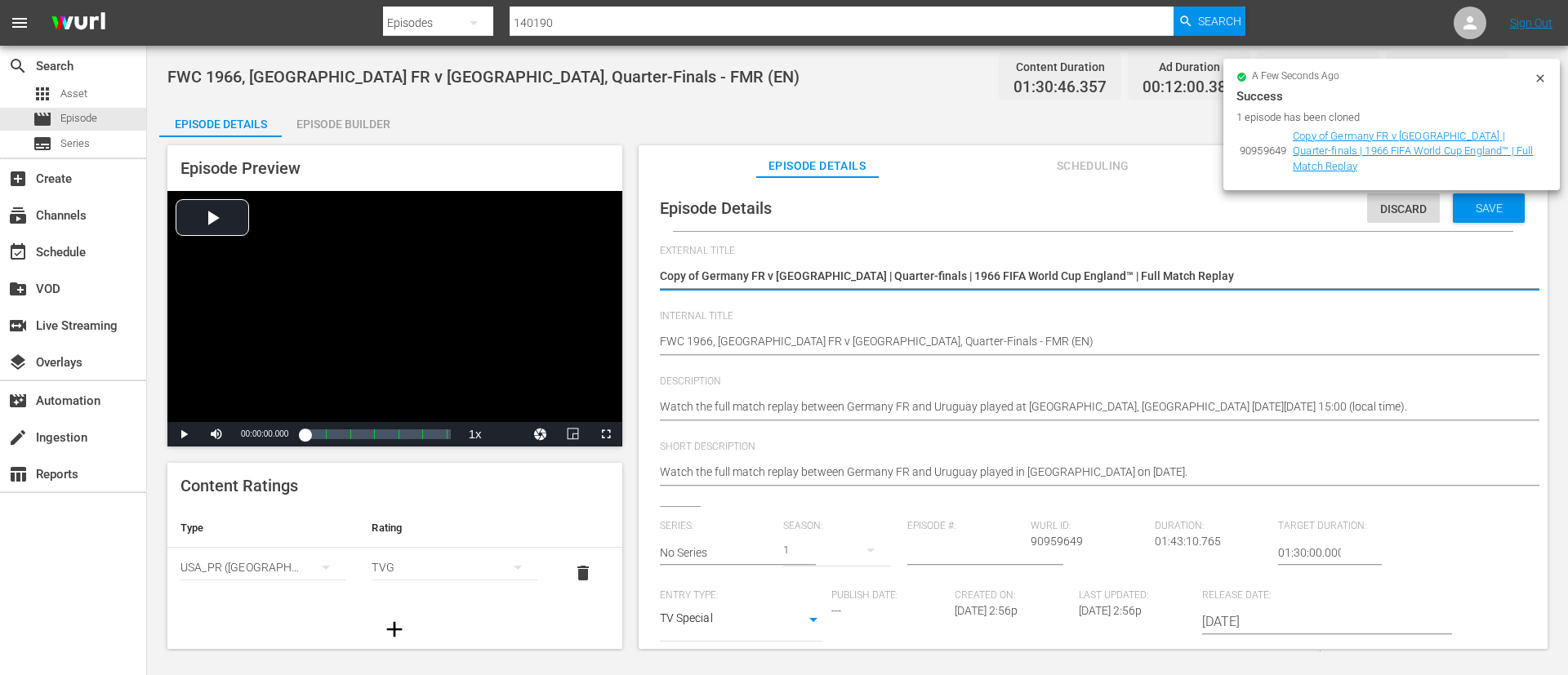
click at [1316, 261] on div "Copy of Germany FR v Uruguay | Quarter-finals | 1966 FIFA World Cup England™ | …" at bounding box center [1089, 277] width 859 height 39
type textarea "L"
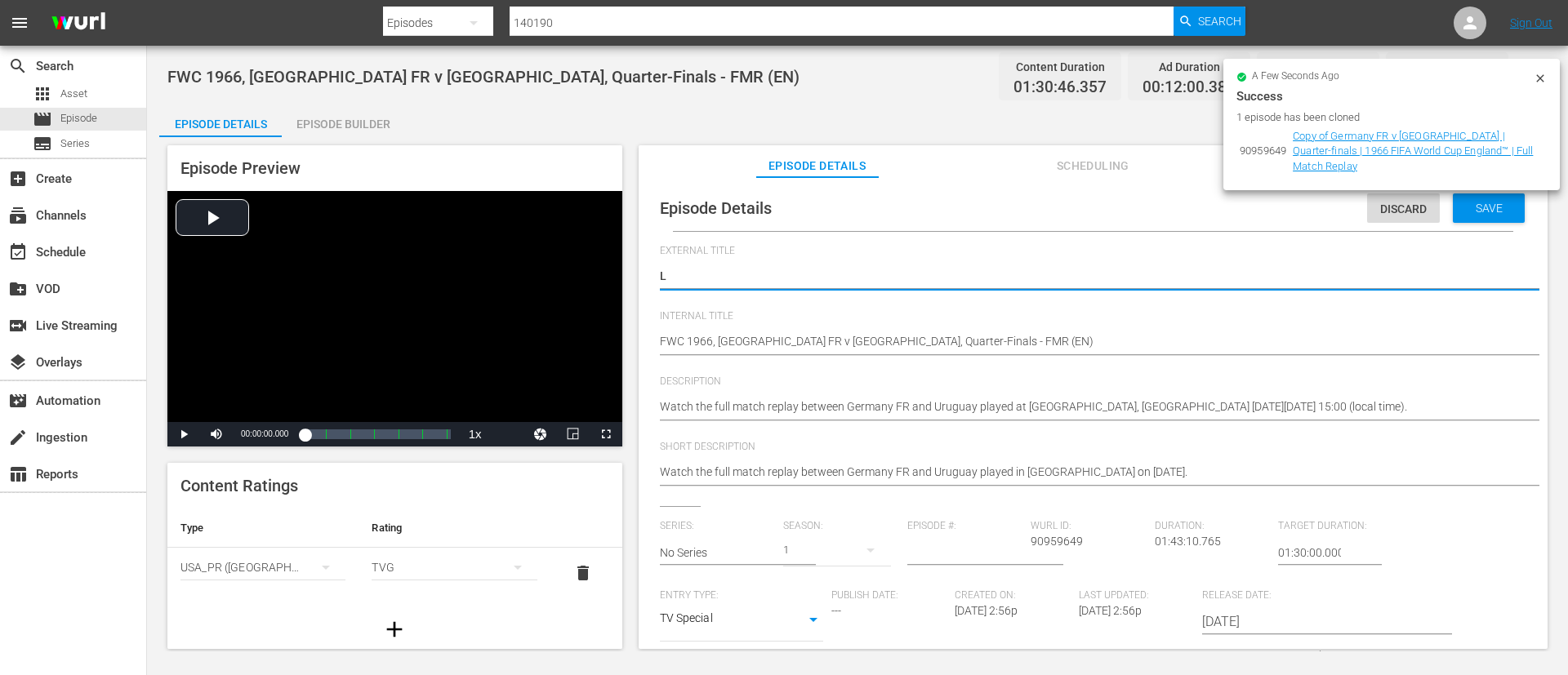
type textarea "LI"
type textarea "LIV"
type textarea "LIVe"
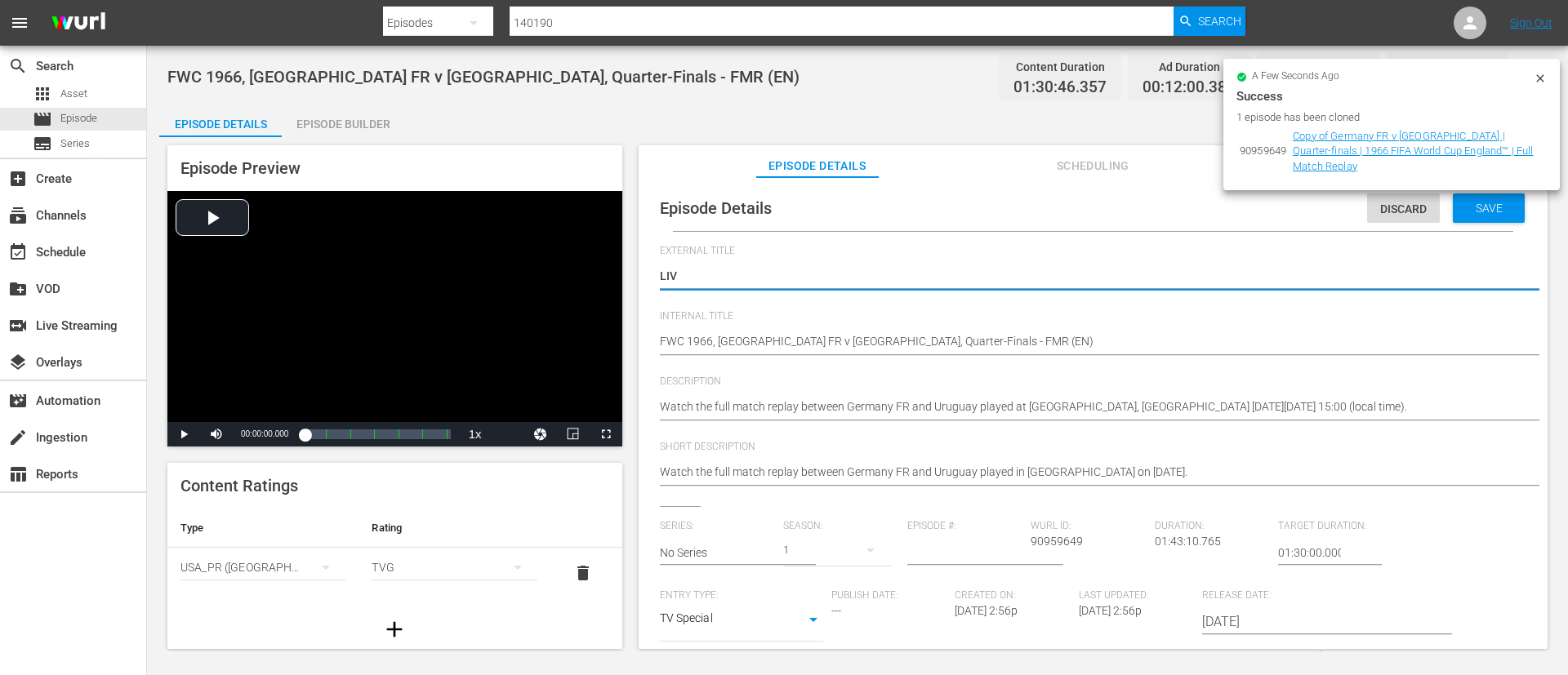
type textarea "LIVe"
type textarea "LIVe -"
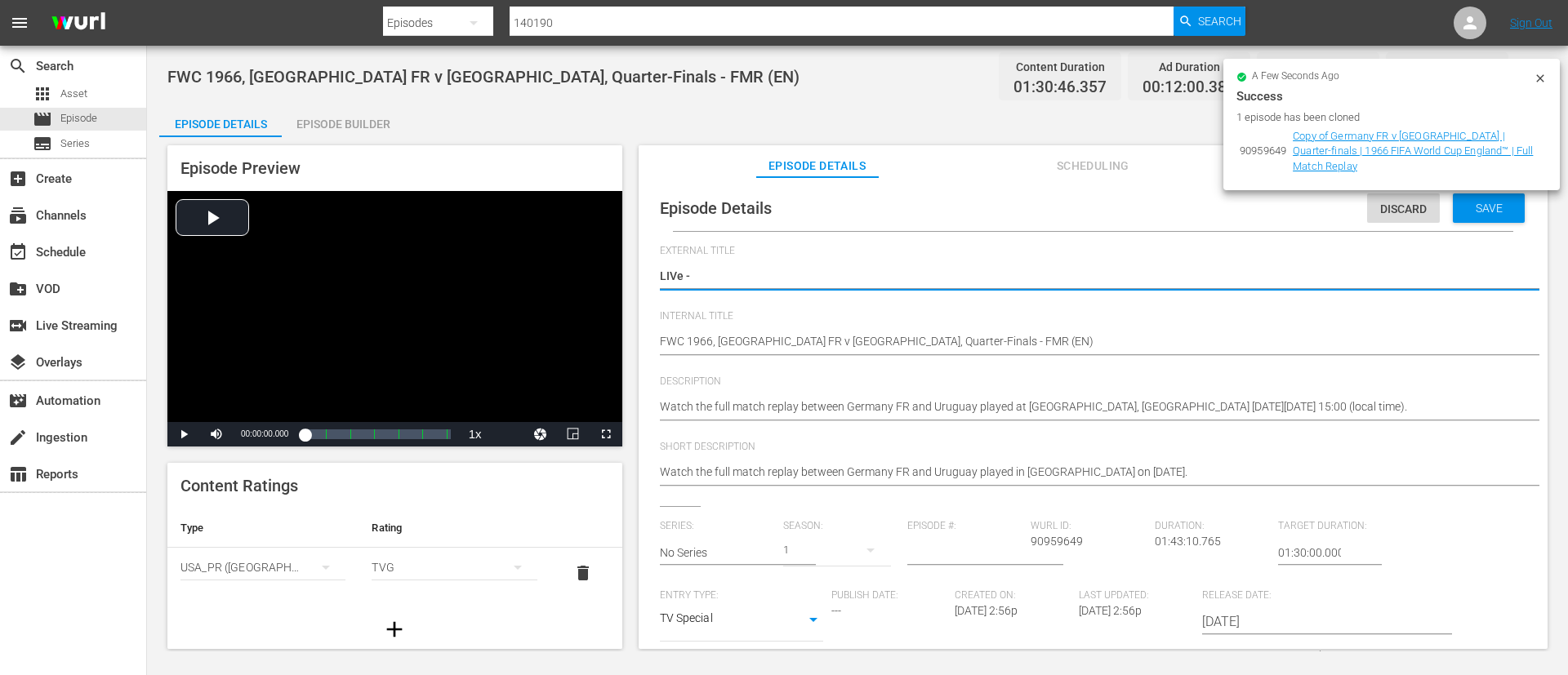
type textarea "LIVe"
type textarea "LIV"
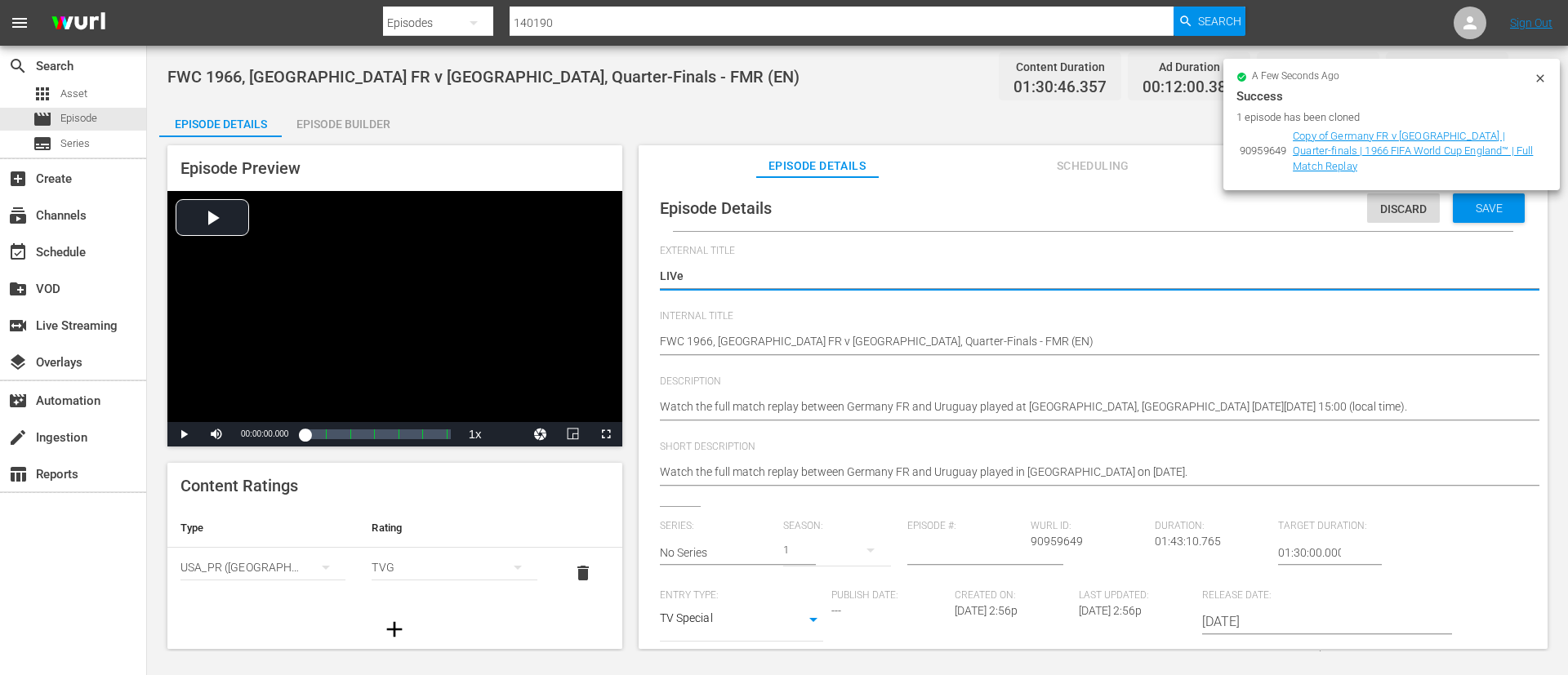
type textarea "LIV"
type textarea "LI"
type textarea "LIe"
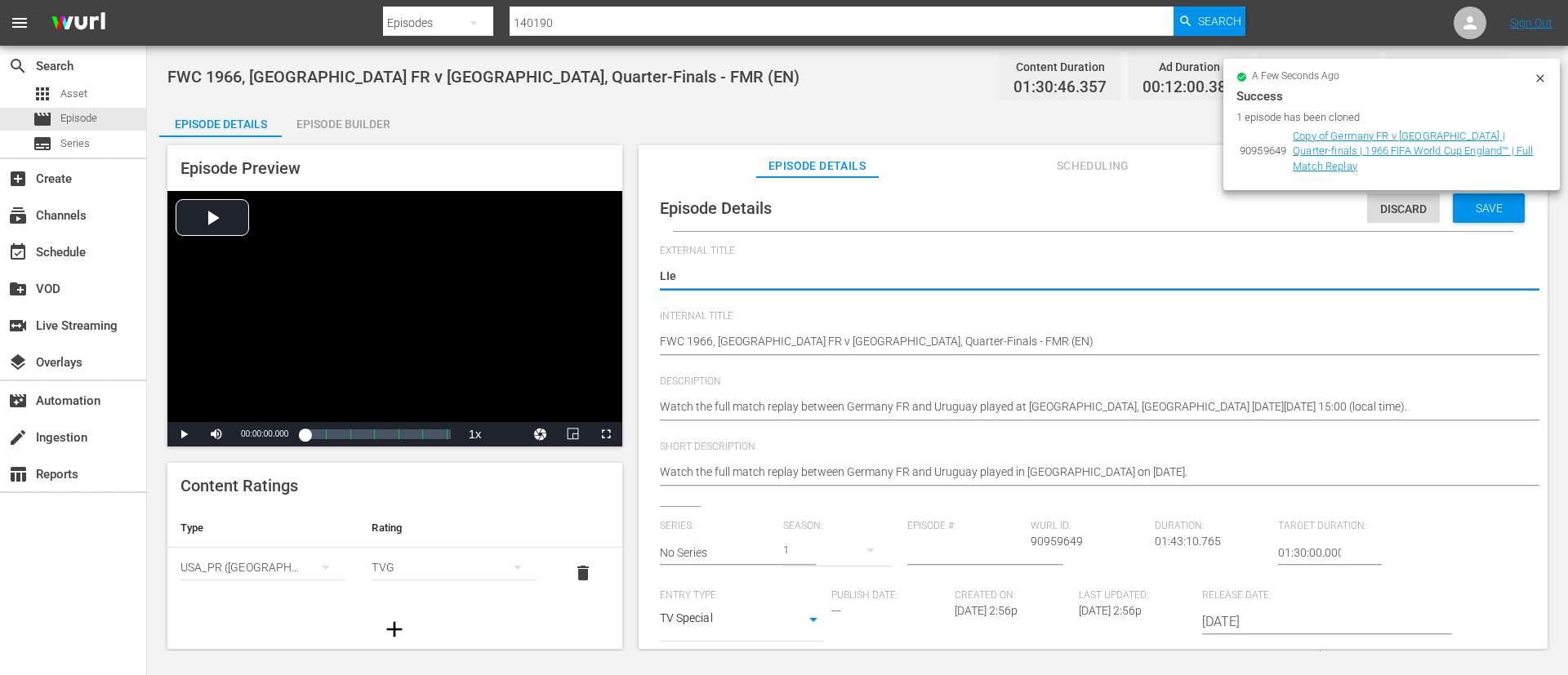
type textarea "LI"
type textarea "L"
type textarea "LI"
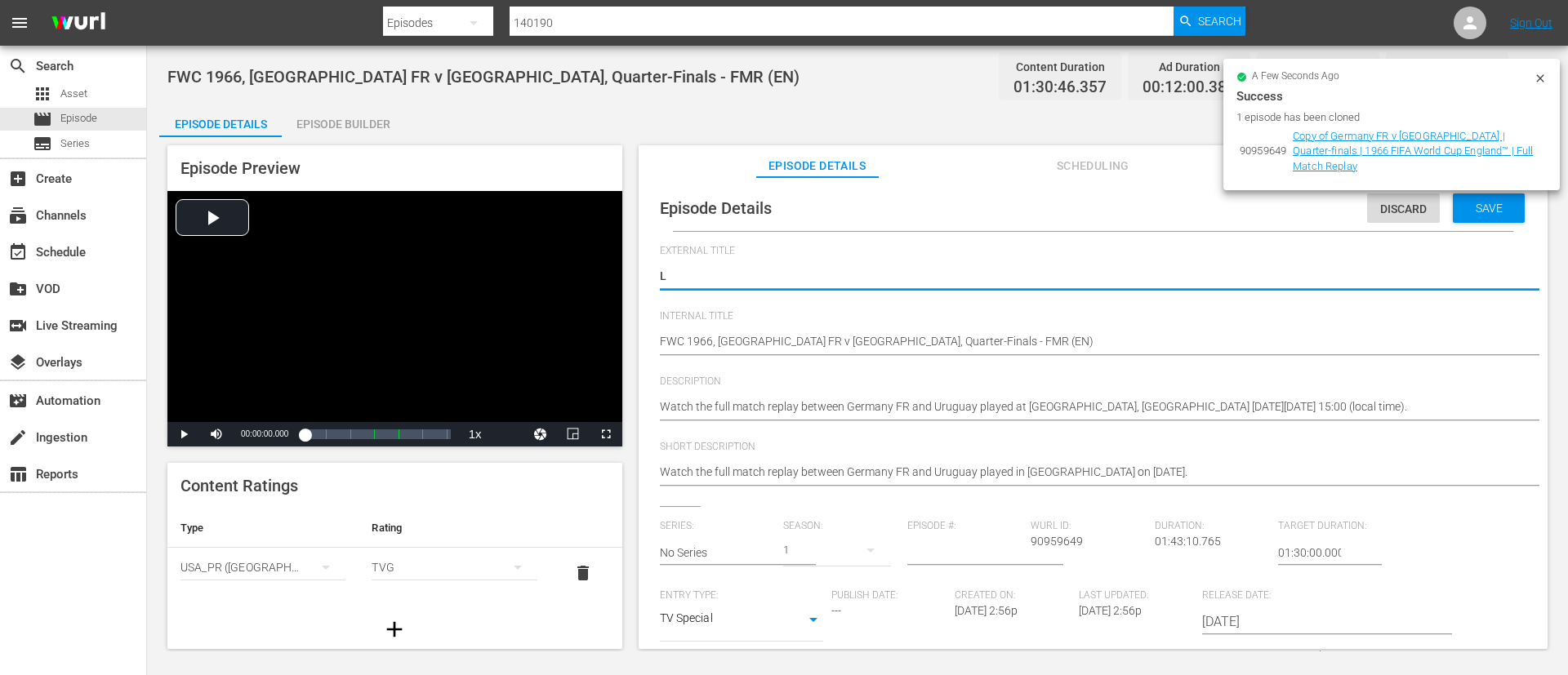
type textarea "LI"
type textarea "LIV"
type textarea "LIVE"
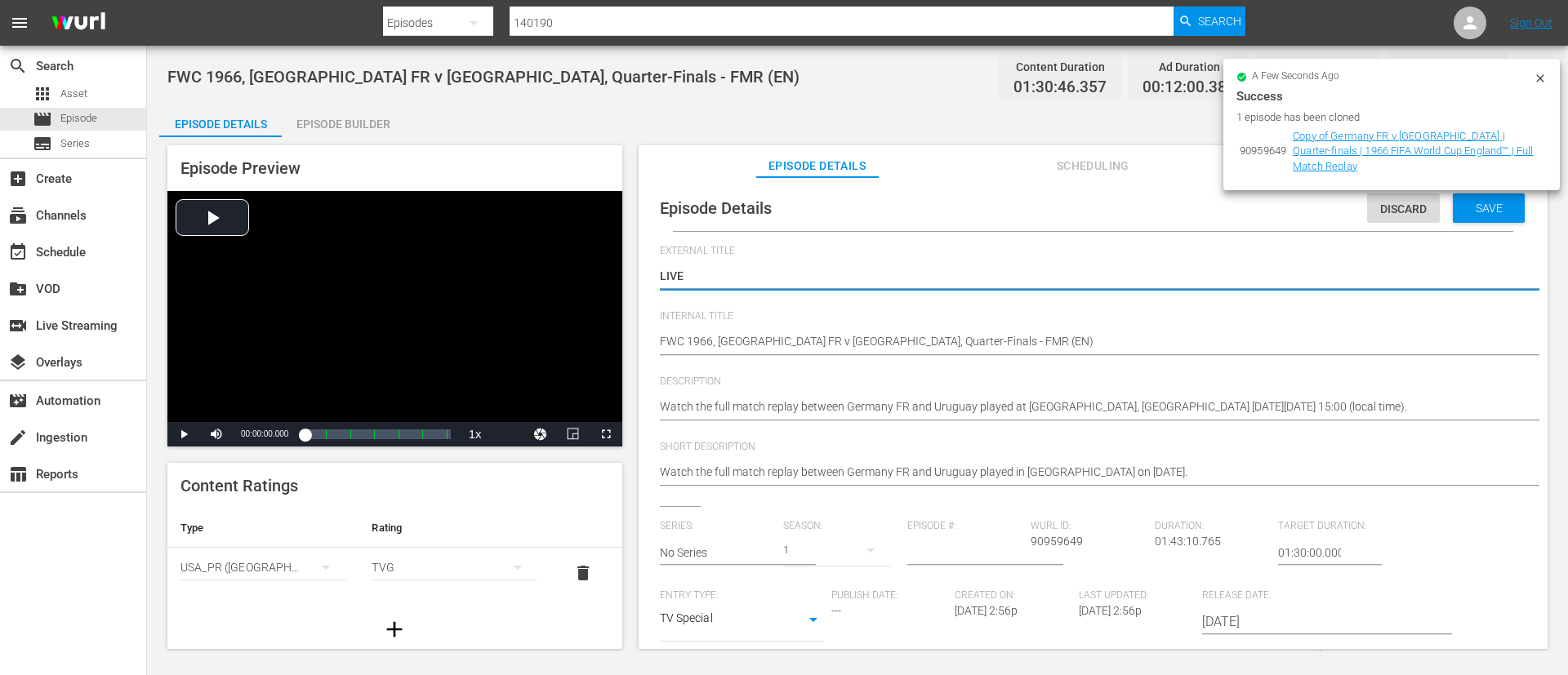
type textarea "LIVE"
type textarea "LIVE -"
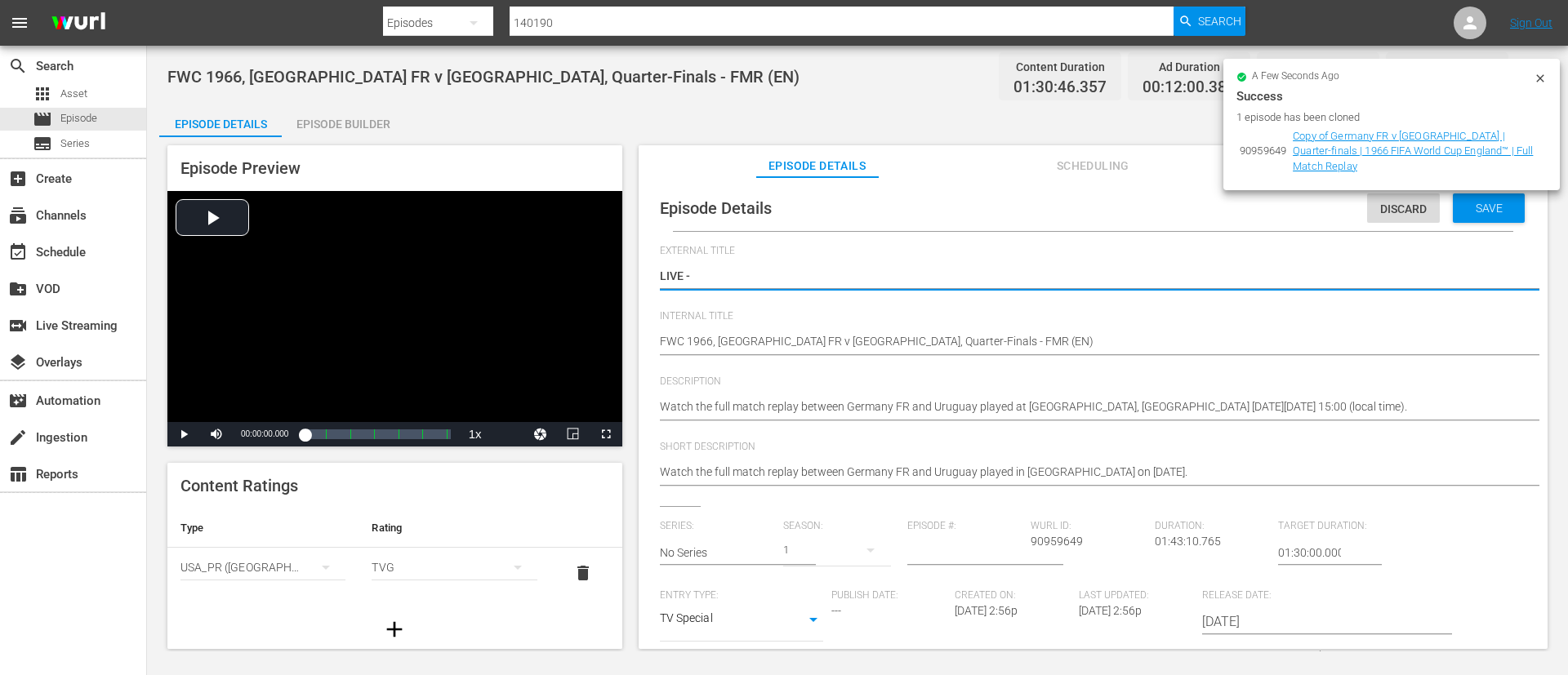
type textarea "LIVE -"
paste textarea "Panama v Korea Republic | Group B | FIFA U-20 World Cup Chile 2025™"
type textarea "LIVE - [GEOGRAPHIC_DATA] v [GEOGRAPHIC_DATA] | Group B | FIFA U-20 World Cup [G…"
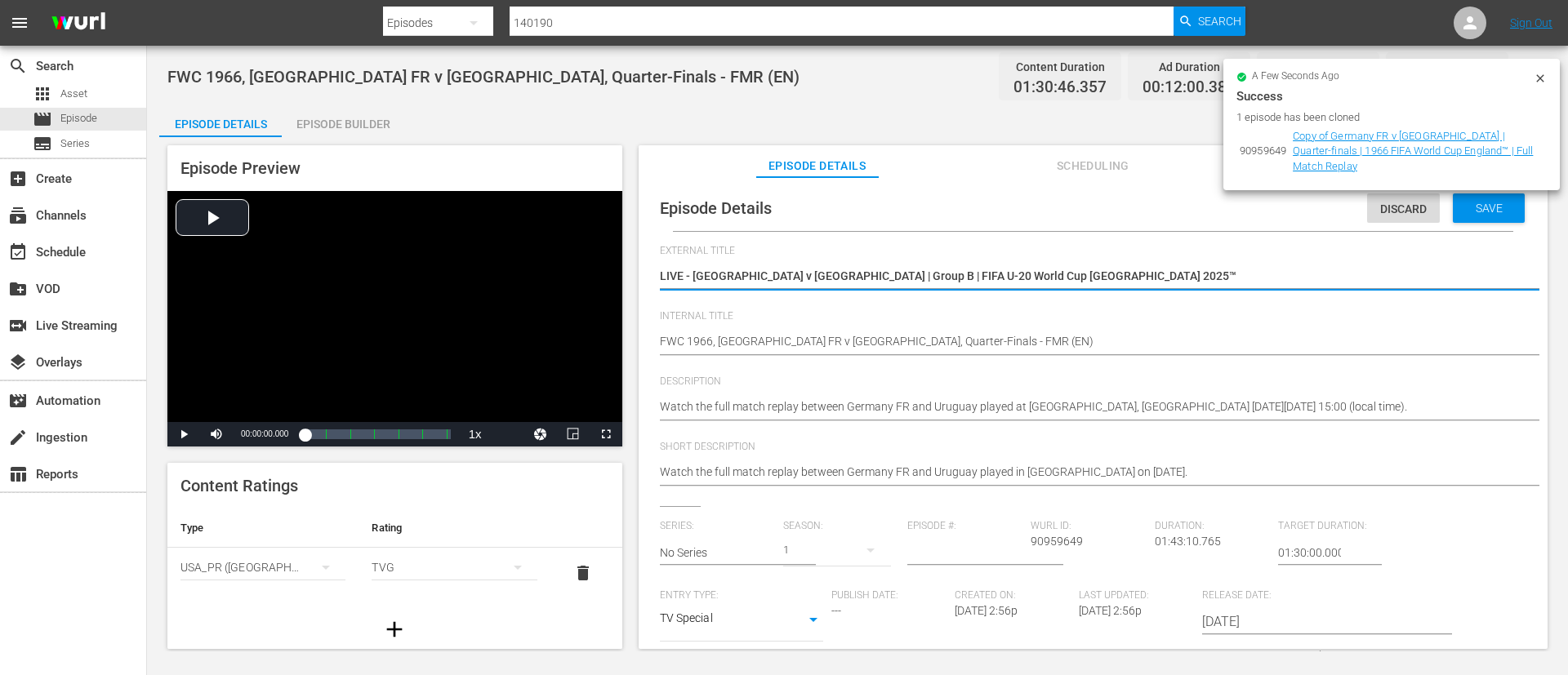
type textarea "LIVE - [GEOGRAPHIC_DATA] v [GEOGRAPHIC_DATA] | Group B | FIFA U-20 World Cup [G…"
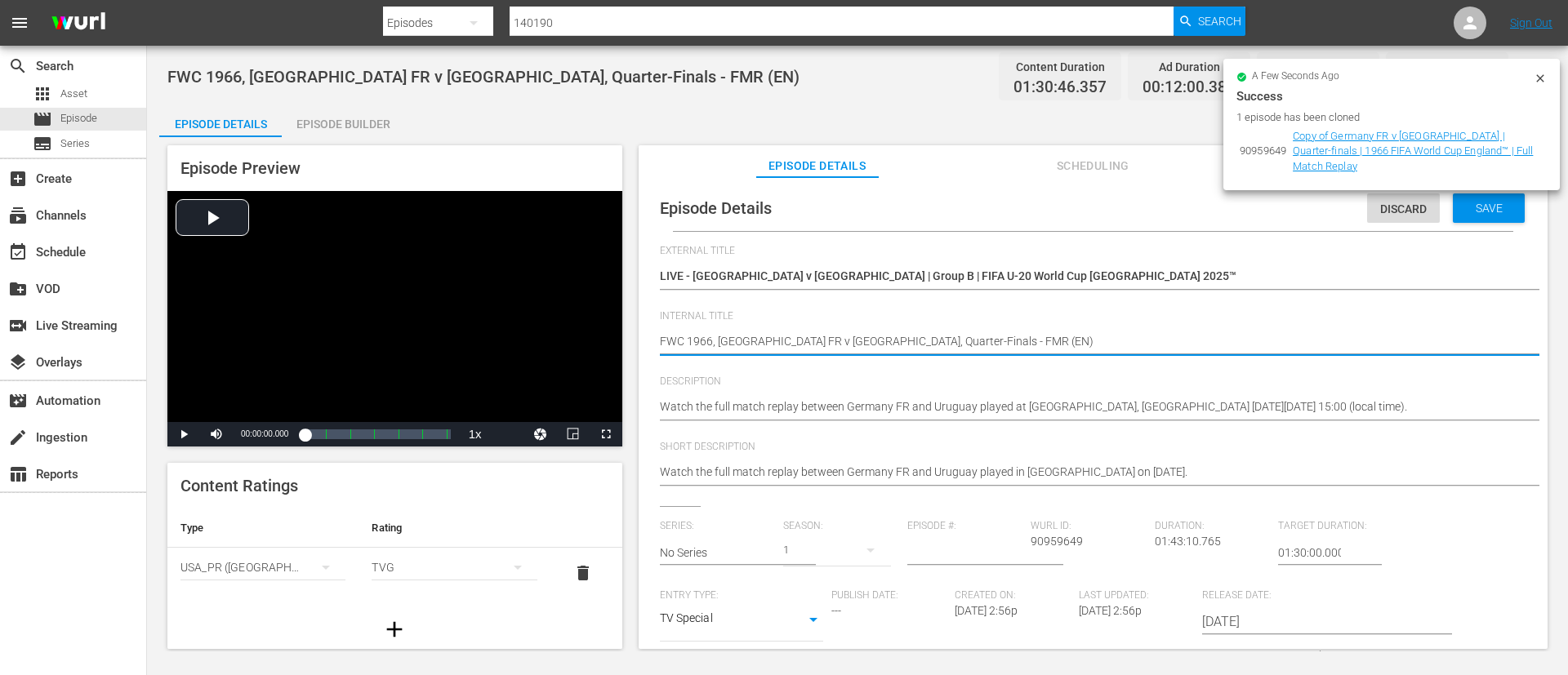
paste textarea "Panama v Korea Republic | Group B | FIFA U-20 World Cup Chile 2025™"
type textarea "Panama v Korea Republic | Group B | FIFA U-20 World Cup Chile 2025™"
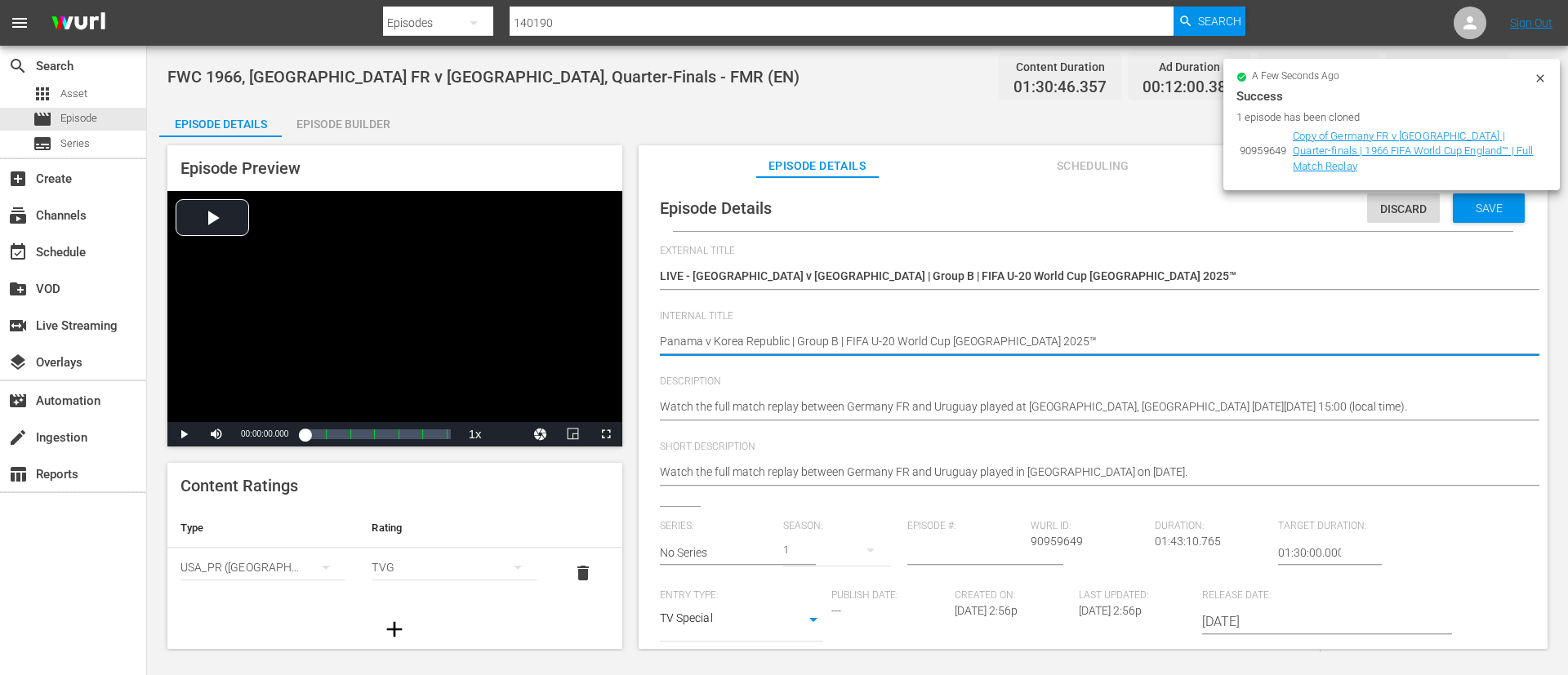
type textarea "Panama v Korea Republic | Group B | FIFA U-20 World Cup Chile 2025™ ("
type textarea "Panama v Korea Republic | Group B | FIFA U-20 World Cup Chile 2025™ (E"
type textarea "Panama v Korea Republic | Group B | FIFA U-20 World Cup Chile 2025™ (EN"
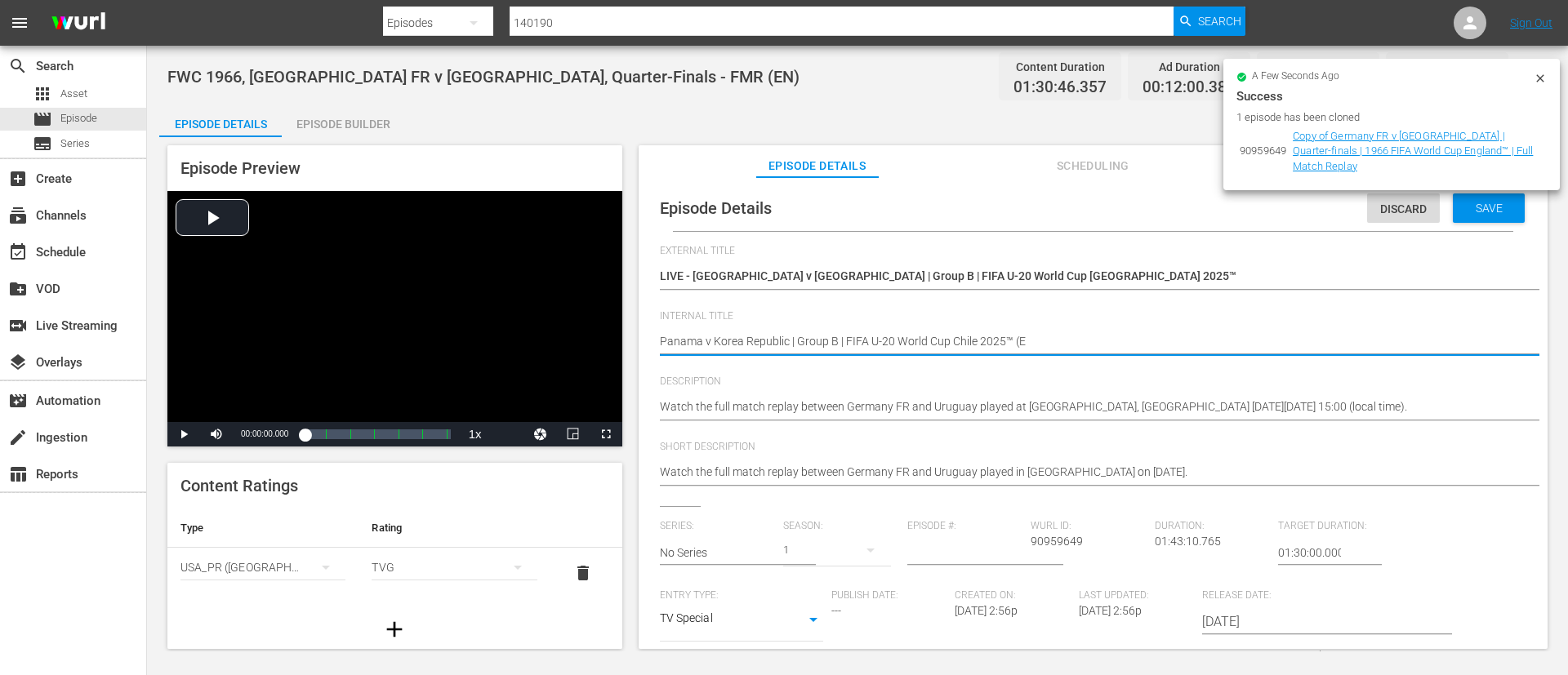
type textarea "Panama v Korea Republic | Group B | FIFA U-20 World Cup Chile 2025™ (EN"
type textarea "Panama v Korea Republic | Group B | FIFA U-20 World Cup Chile 2025™ (EN)"
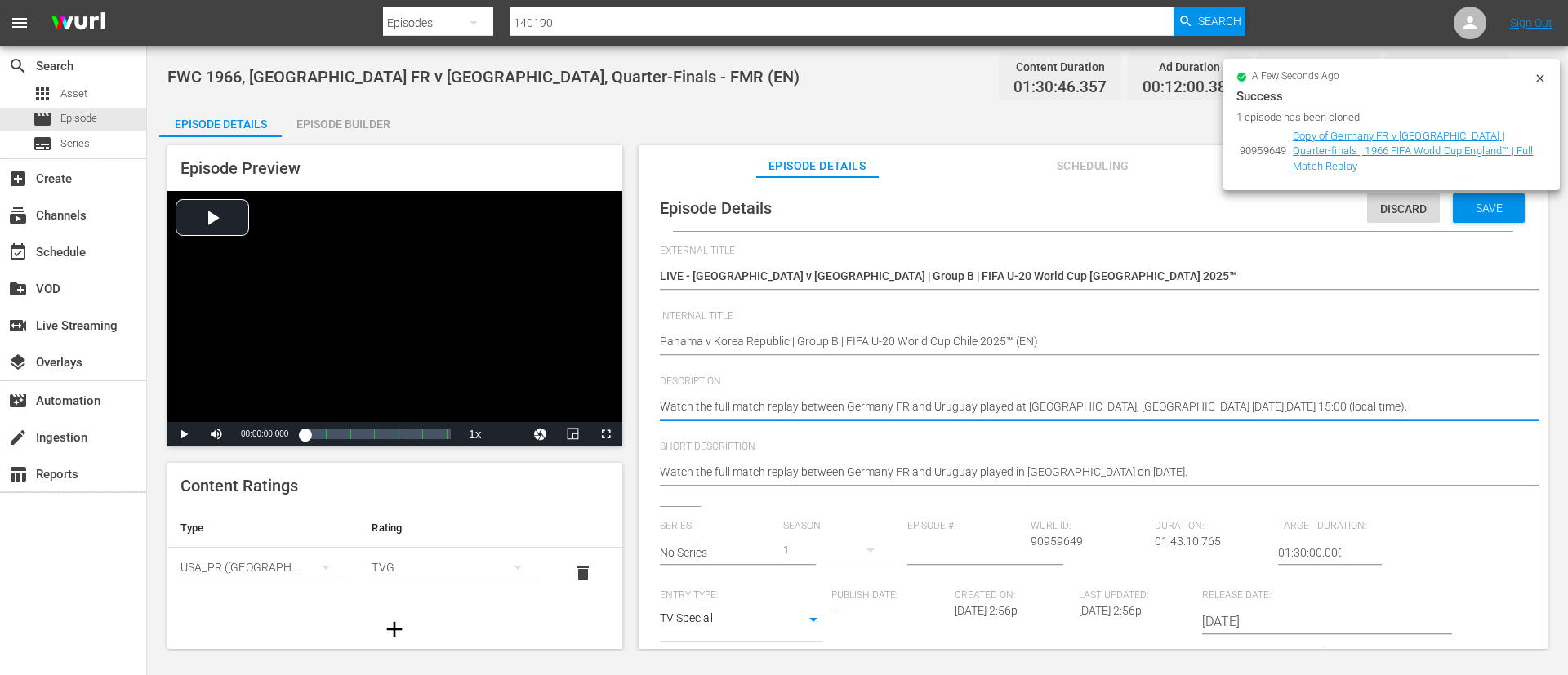
click at [1008, 415] on textarea "Watch the full match replay between Germany FR and Uruguay played at Hillsborou…" at bounding box center [1089, 407] width 859 height 20
paste textarea "match between Panama and Korea Republic played at Estadio Elías Figueroa Brande…"
type textarea "Watch the match between Panama and Korea Republic played at Estadio Elías Figue…"
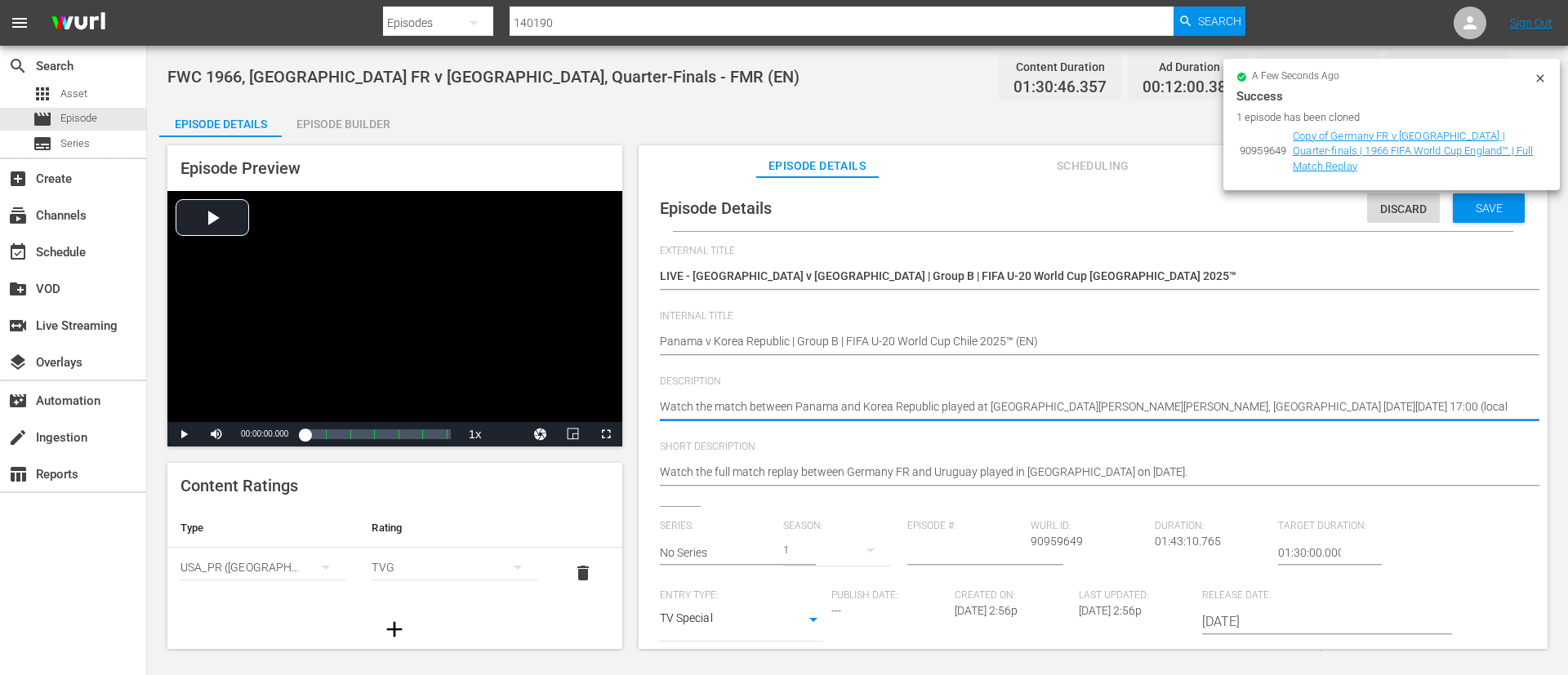
type textarea "Watch the match between Panama and Korea Republic played at Estadio Elías Figue…"
click at [1009, 459] on div "Watch the full match replay between Germany FR and Uruguay played in Sheffield …" at bounding box center [1089, 473] width 859 height 39
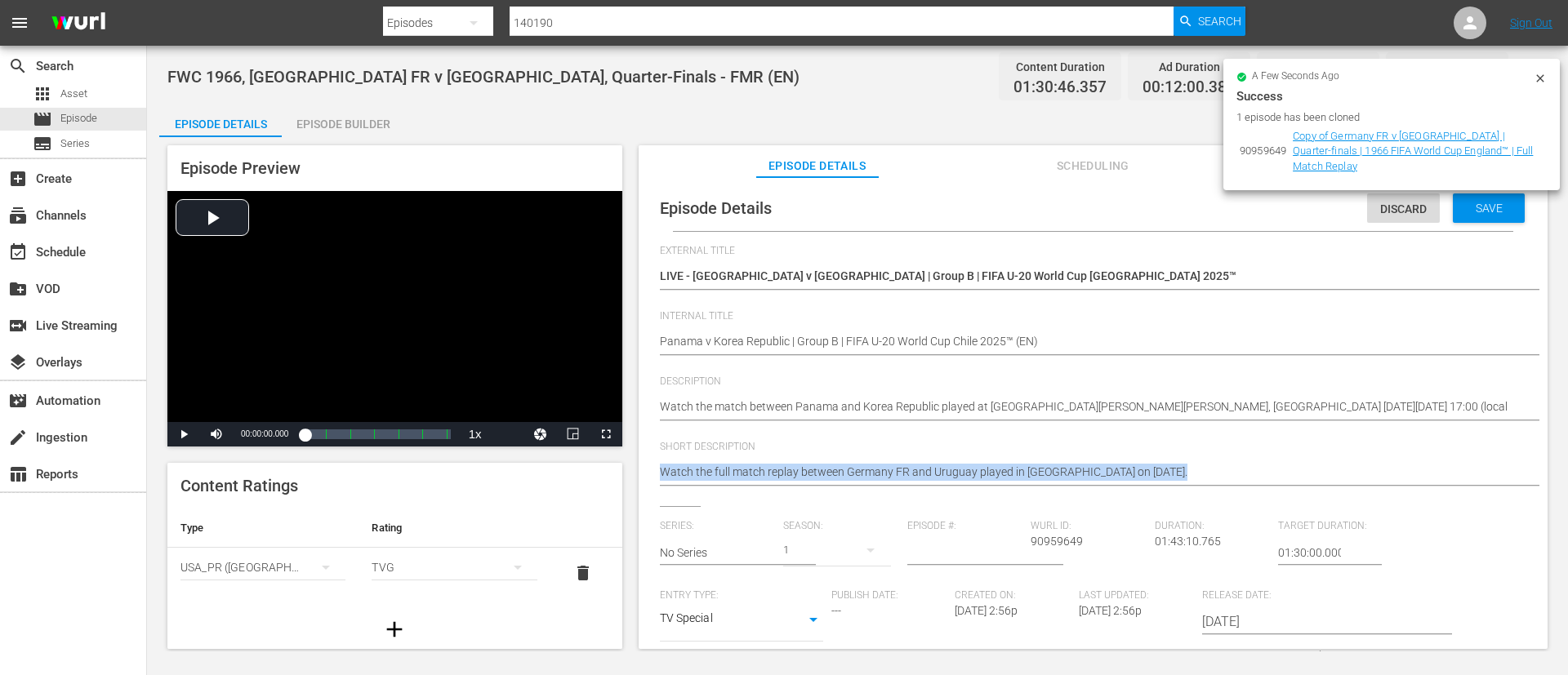
click at [1009, 459] on div "Watch the full match replay between Germany FR and Uruguay played in Sheffield …" at bounding box center [1089, 473] width 859 height 39
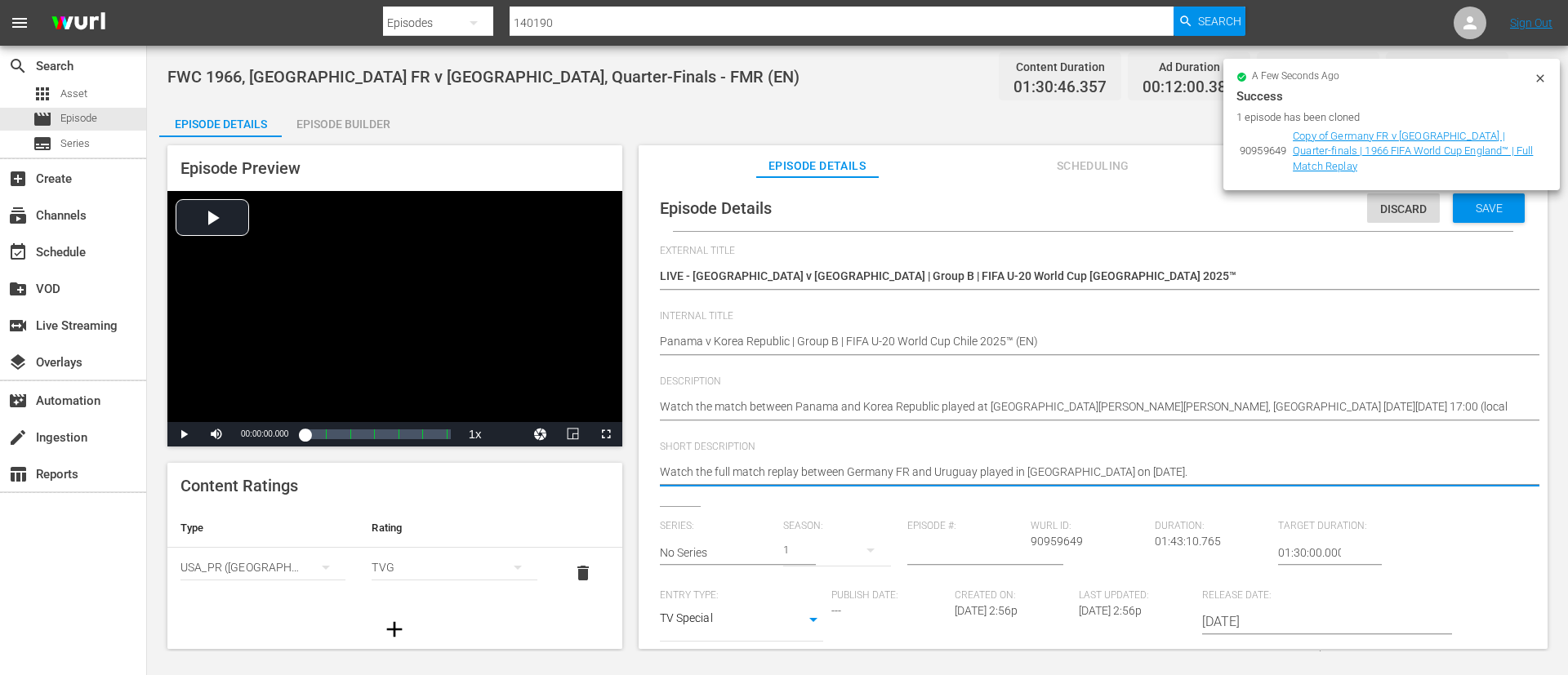
click at [1010, 465] on textarea "Watch the full match replay between Germany FR and Uruguay played in Sheffield …" at bounding box center [1089, 473] width 859 height 20
paste textarea "match between Panama and Korea Republic played at Estadio Elías Figueroa Brande…"
type textarea "Watch the match between Panama and Korea Republic played at Estadio Elías Figue…"
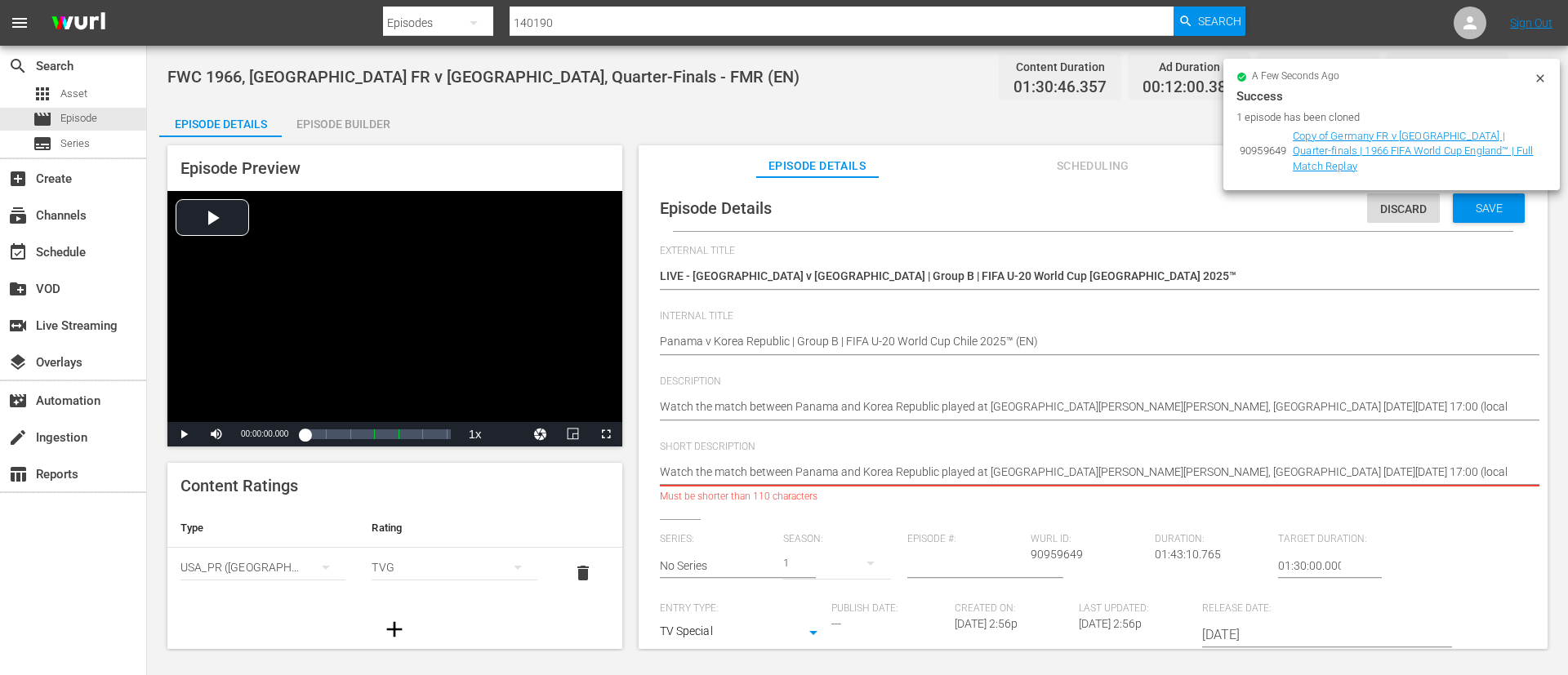
type textarea "Watch the match between Panama and Korea Republic played at Estadio Elías Figue…"
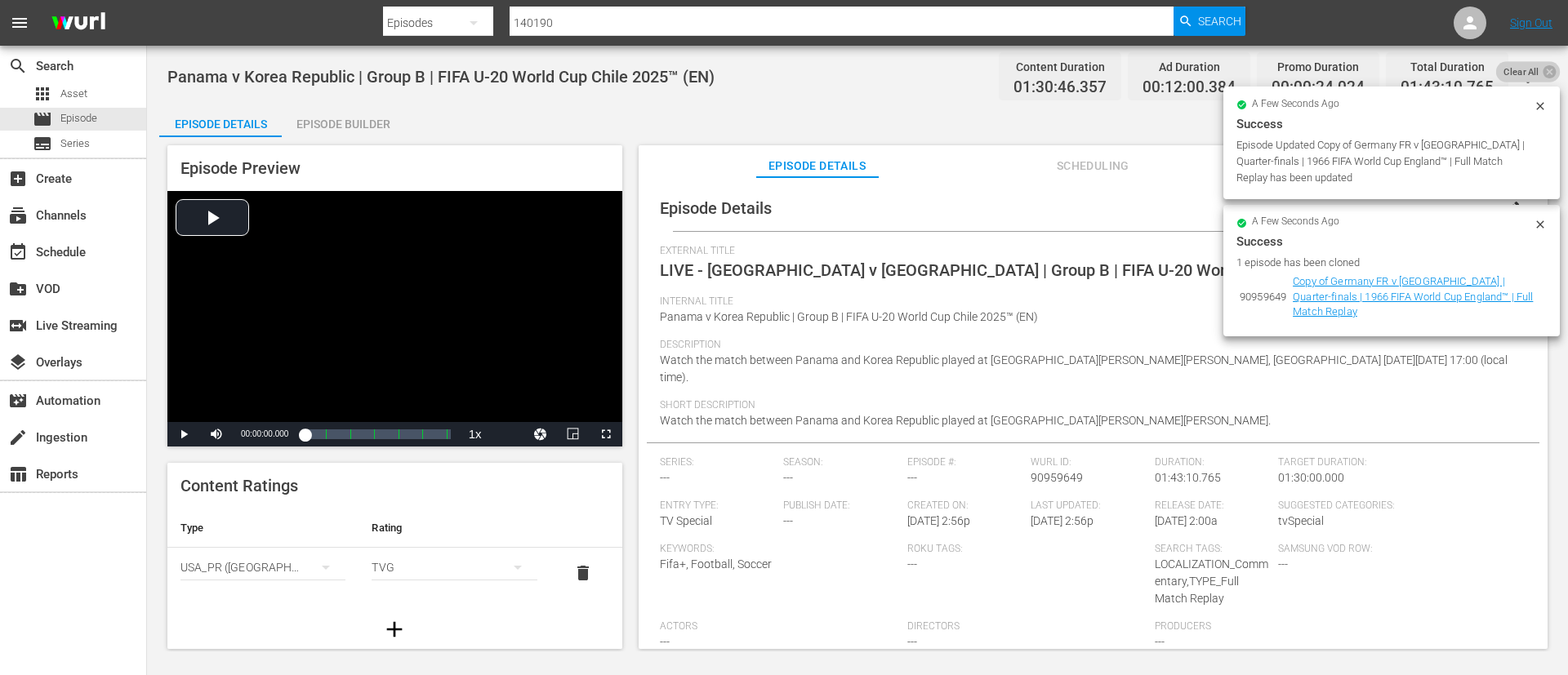
click at [1527, 72] on span "Clear All" at bounding box center [1522, 72] width 51 height 21
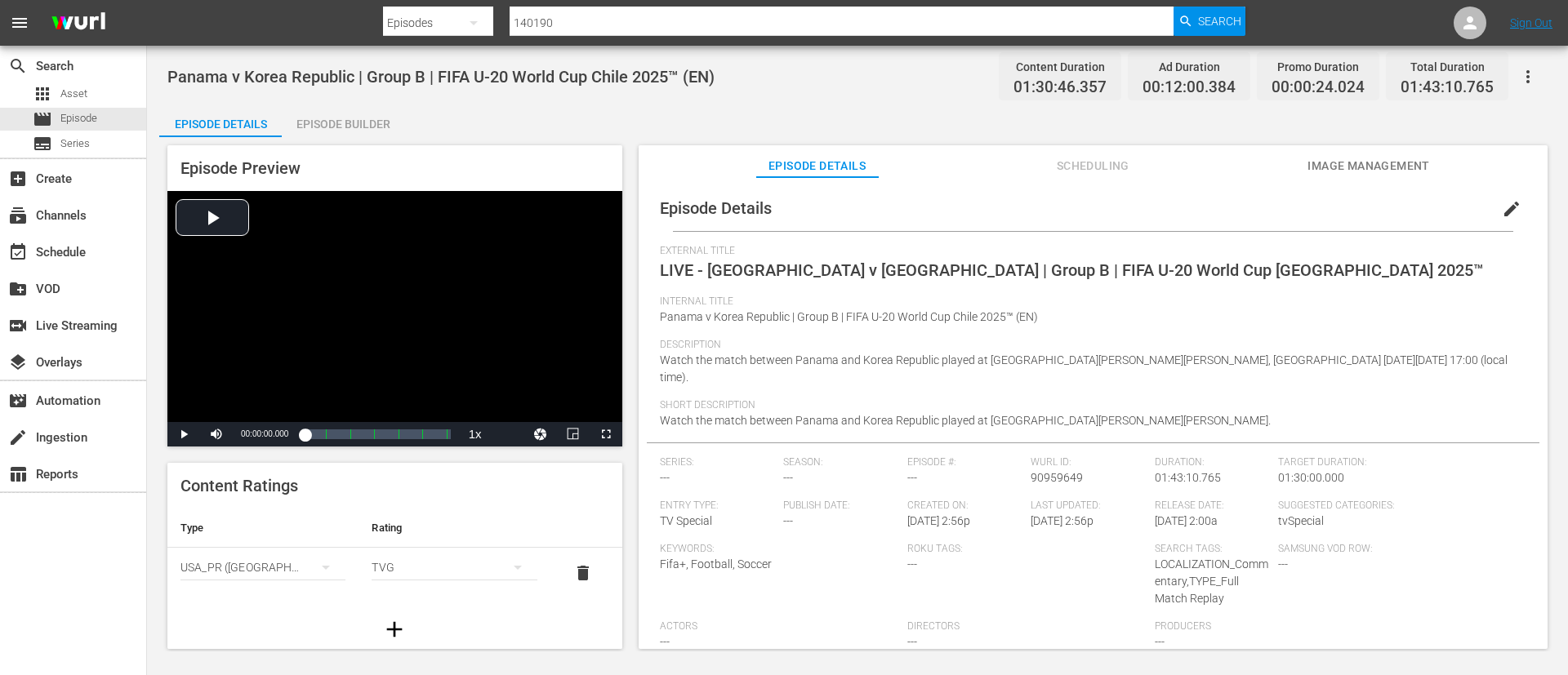
click at [1508, 213] on span "edit" at bounding box center [1511, 209] width 20 height 20
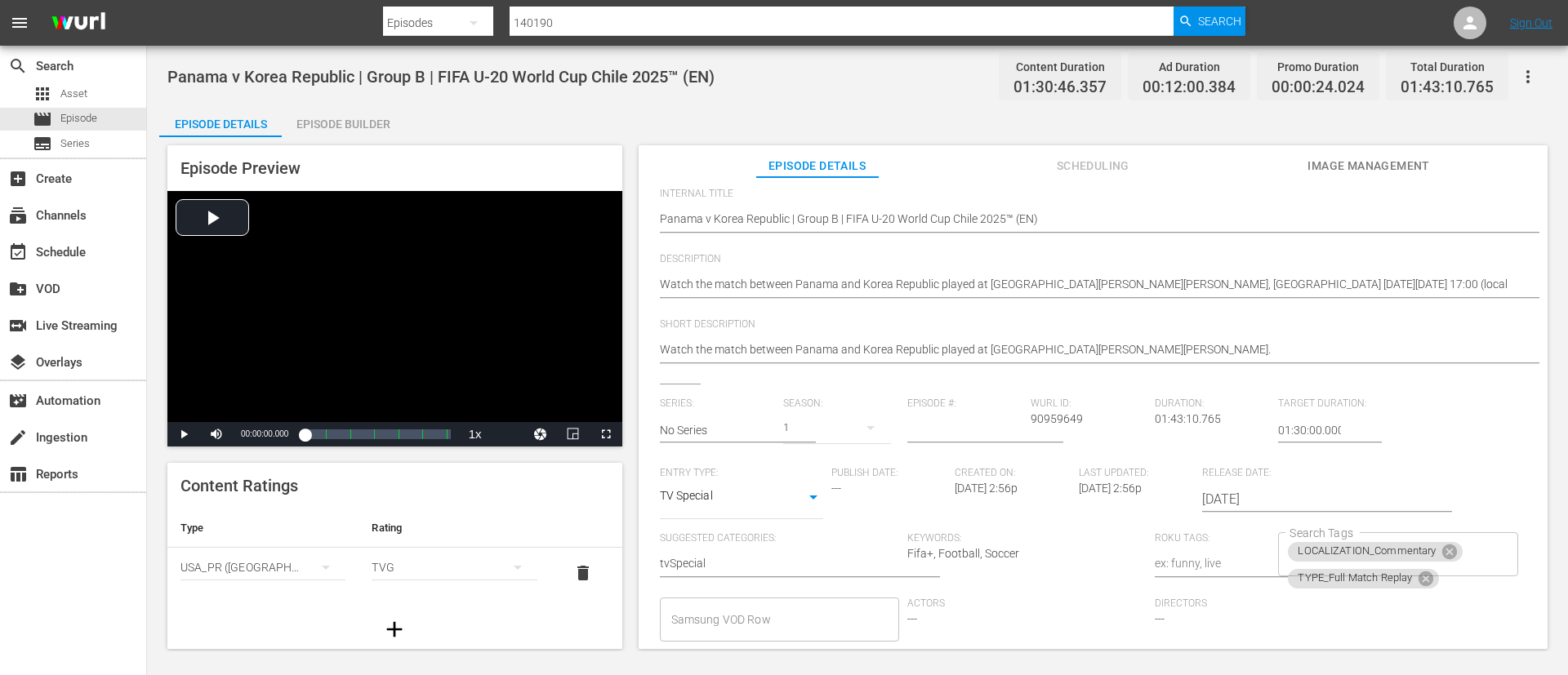
scroll to position [245, 0]
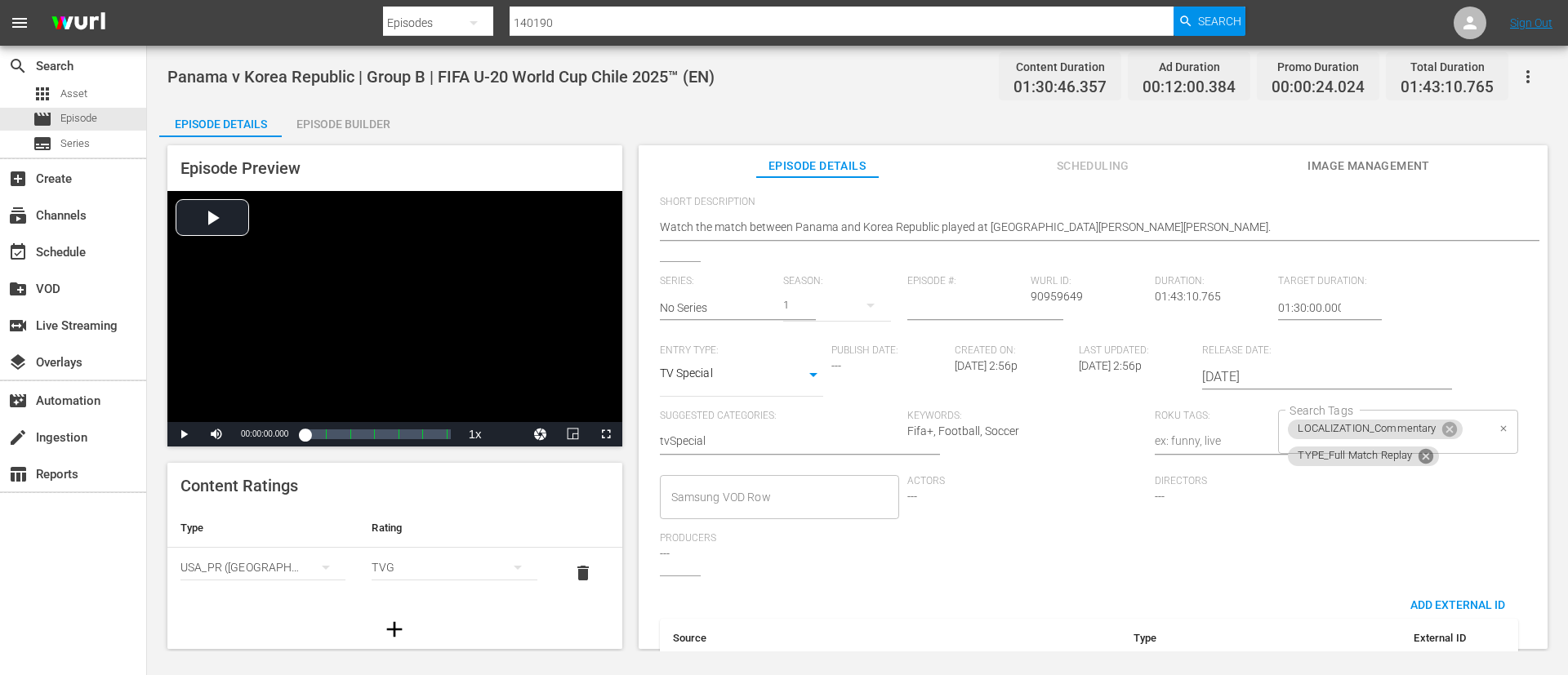
click at [1420, 452] on icon at bounding box center [1426, 456] width 15 height 15
click at [1471, 448] on input "Search Tags" at bounding box center [1385, 456] width 200 height 29
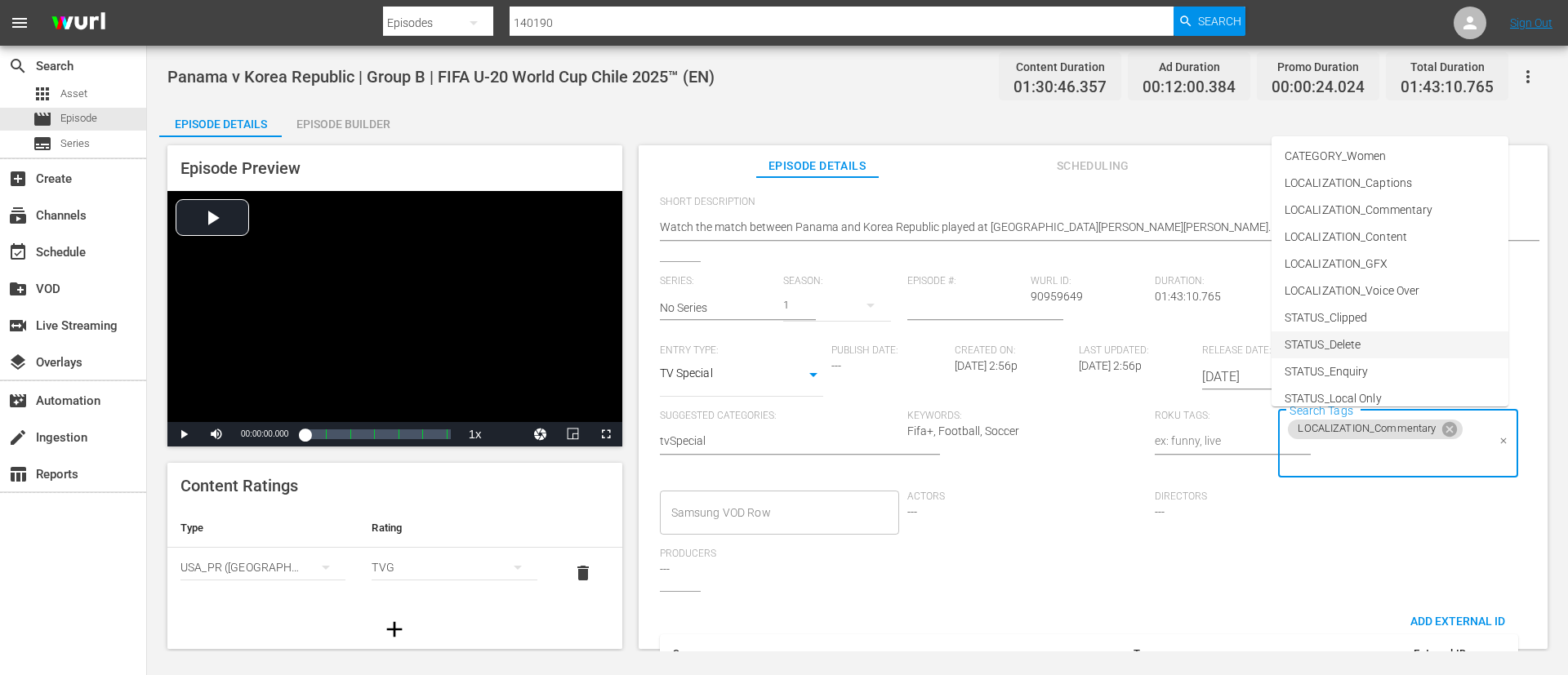
scroll to position [228, 0]
click at [1433, 336] on li "TYPE_Live" at bounding box center [1389, 333] width 236 height 26
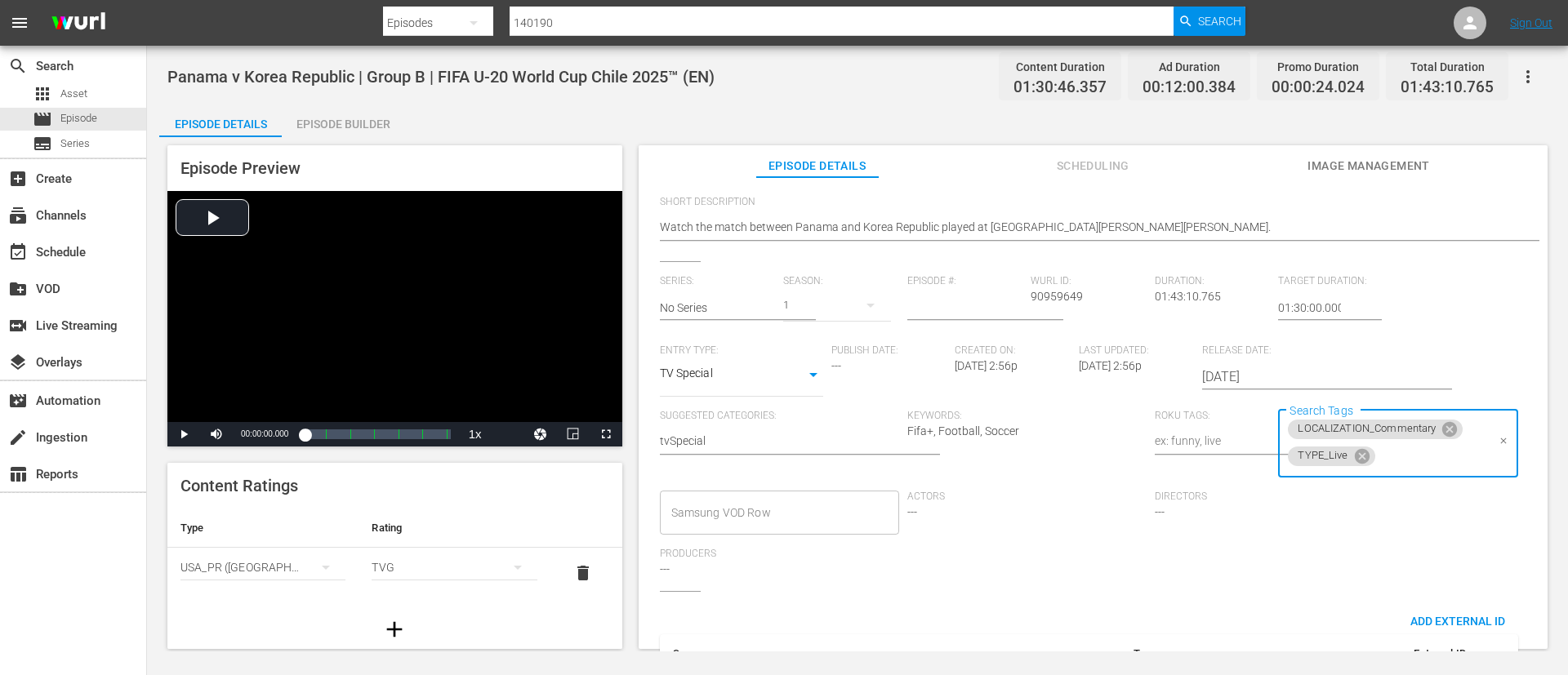
click at [1407, 458] on input "Search Tags" at bounding box center [1432, 456] width 109 height 29
click at [1395, 201] on li "STATUS_Temporary" at bounding box center [1389, 198] width 236 height 26
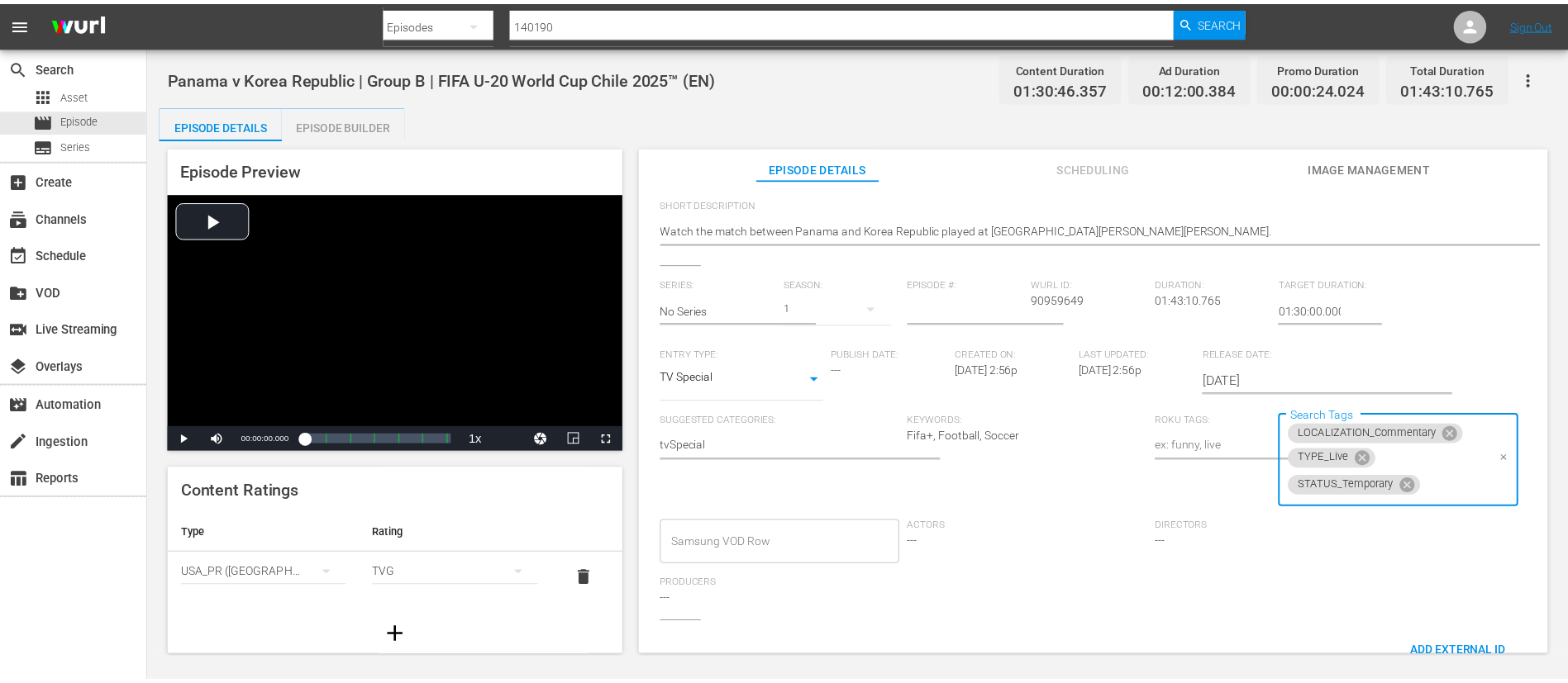
scroll to position [0, 0]
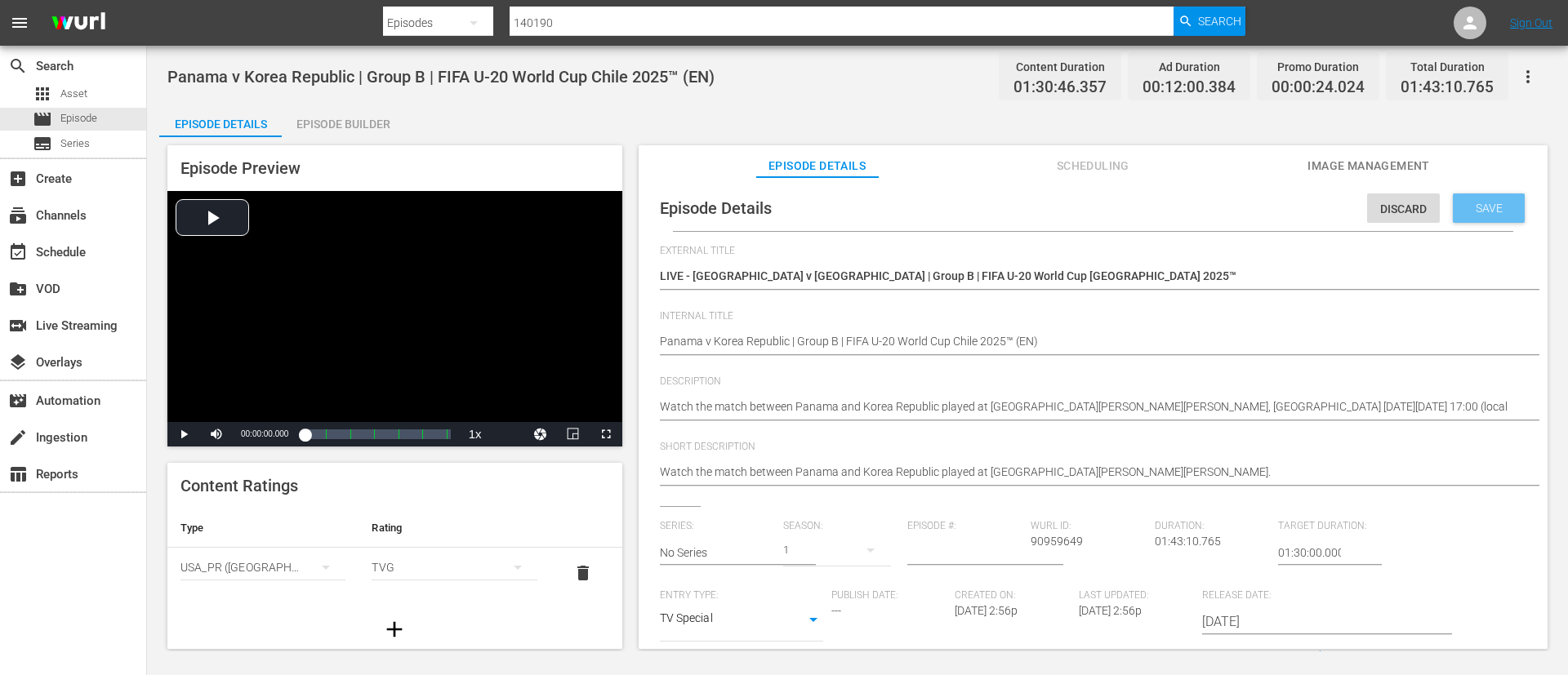
click at [1474, 209] on span "Save" at bounding box center [1490, 208] width 53 height 13
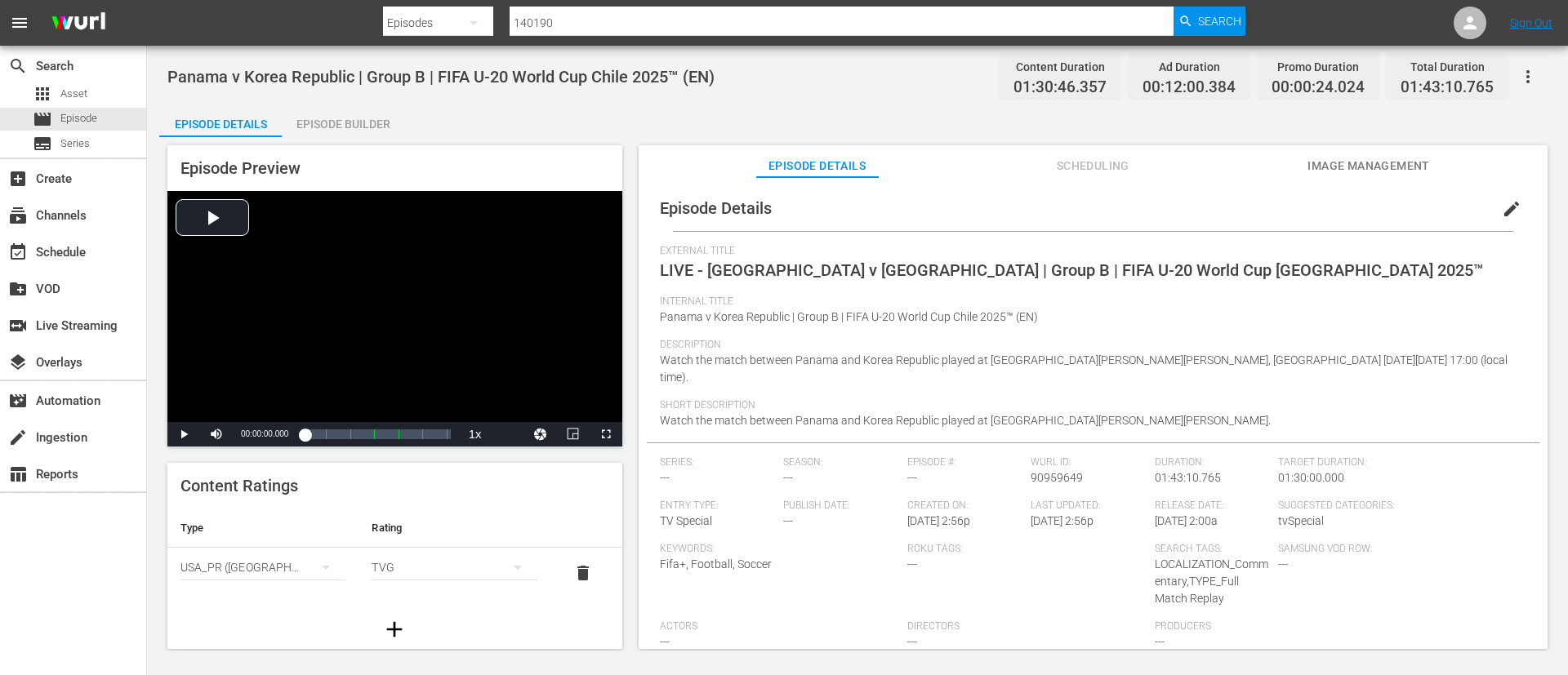
click at [1383, 163] on span "Image Management" at bounding box center [1368, 166] width 123 height 21
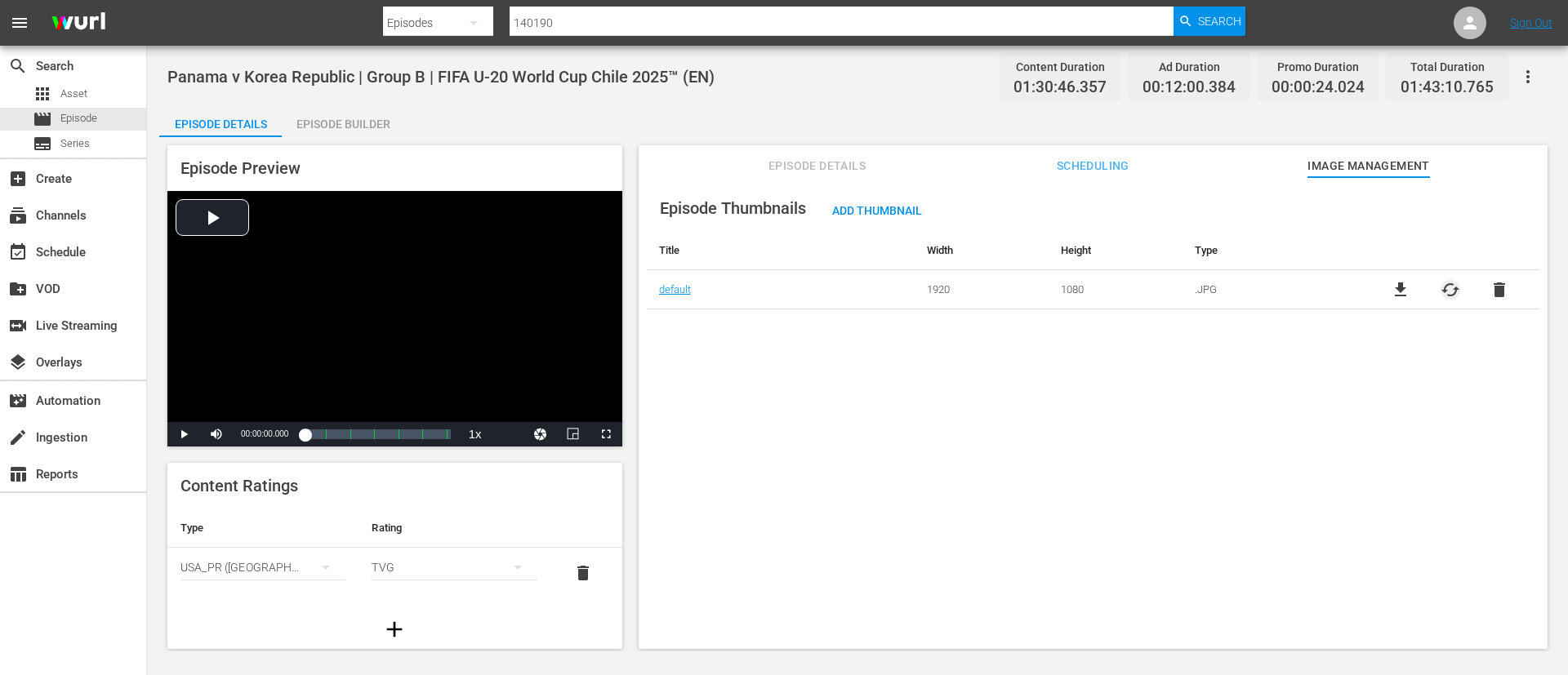
click at [1448, 291] on span "cached" at bounding box center [1450, 289] width 20 height 20
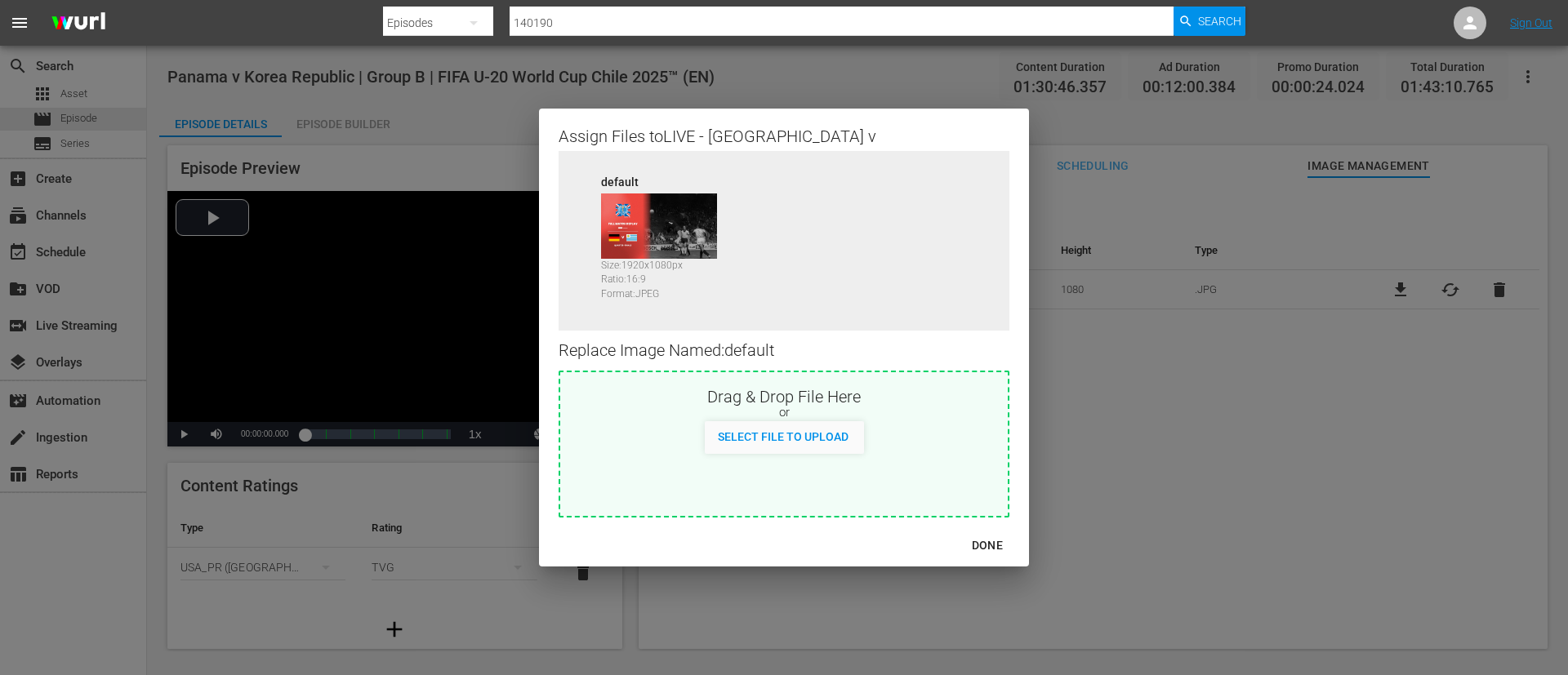
click at [932, 446] on div "Select File to Upload" at bounding box center [783, 438] width 447 height 33
type input "C:\fakepath\dbc2a375-9be3-4930-b0be-04916286c55f.jpg"
click at [1002, 547] on div "DONE" at bounding box center [987, 545] width 57 height 21
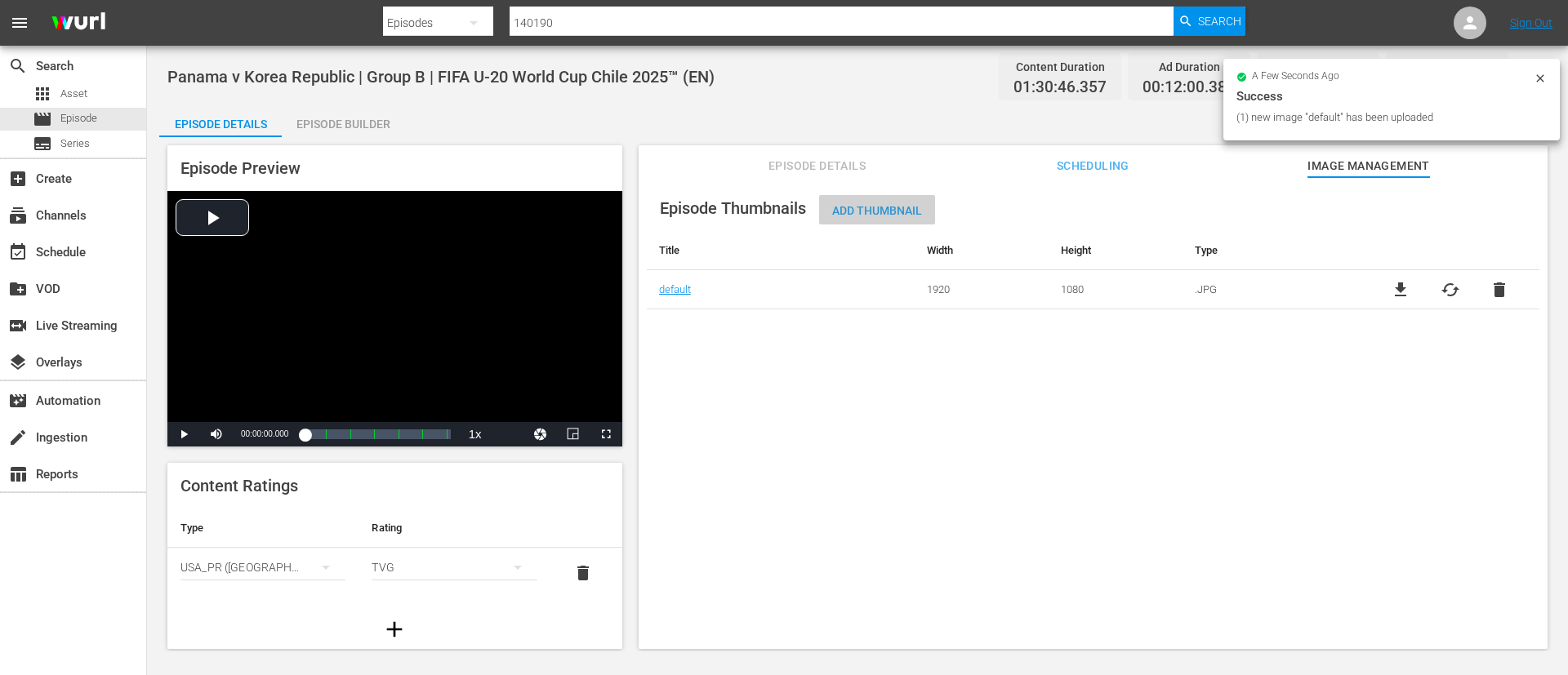
click at [867, 218] on div "Add Thumbnail" at bounding box center [877, 210] width 116 height 30
click at [889, 208] on span "Add Thumbnail" at bounding box center [877, 211] width 116 height 13
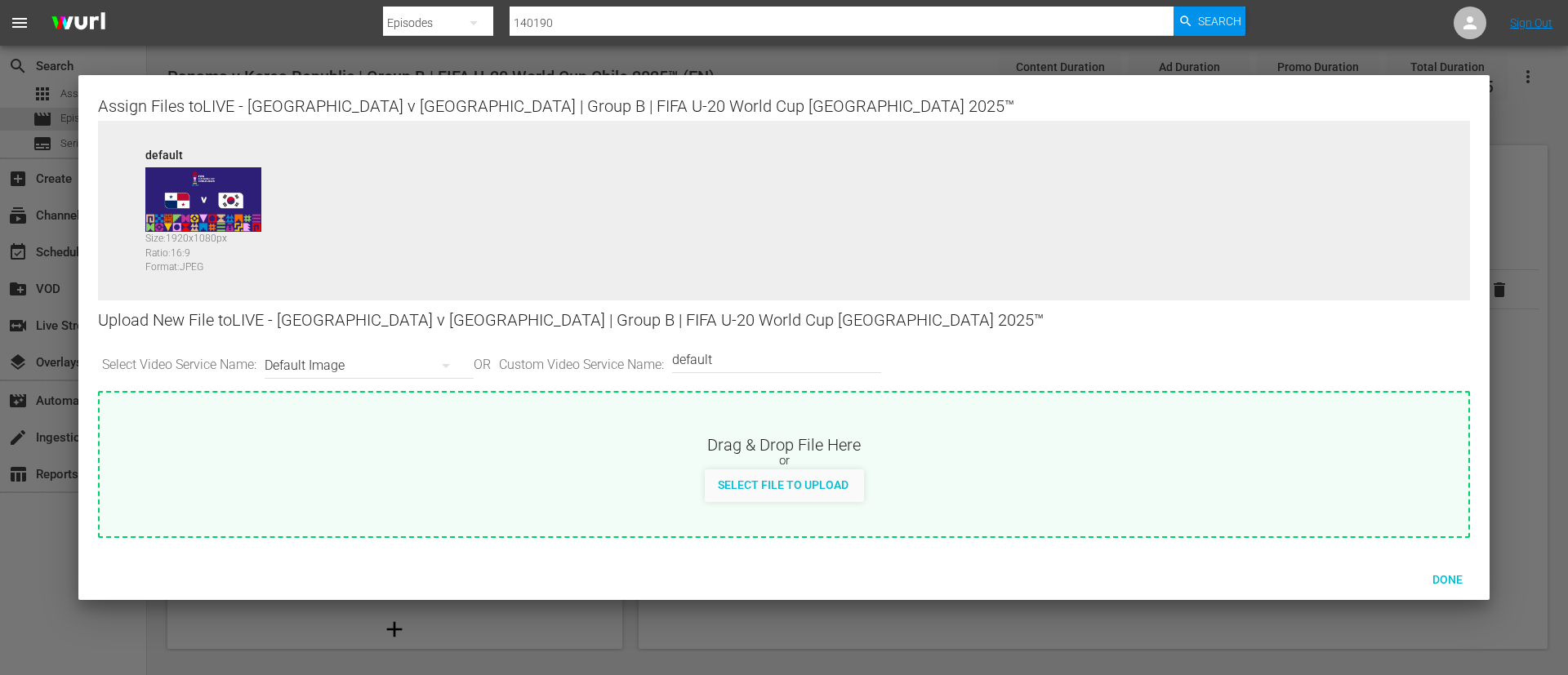
click at [727, 367] on input "default" at bounding box center [773, 359] width 200 height 39
type input "poster"
click at [780, 490] on span "Select File to Upload" at bounding box center [783, 485] width 157 height 13
type input "C:\fakepath\f999f79a-6a0e-41b8-8b7c-2e524ef29965.jpg"
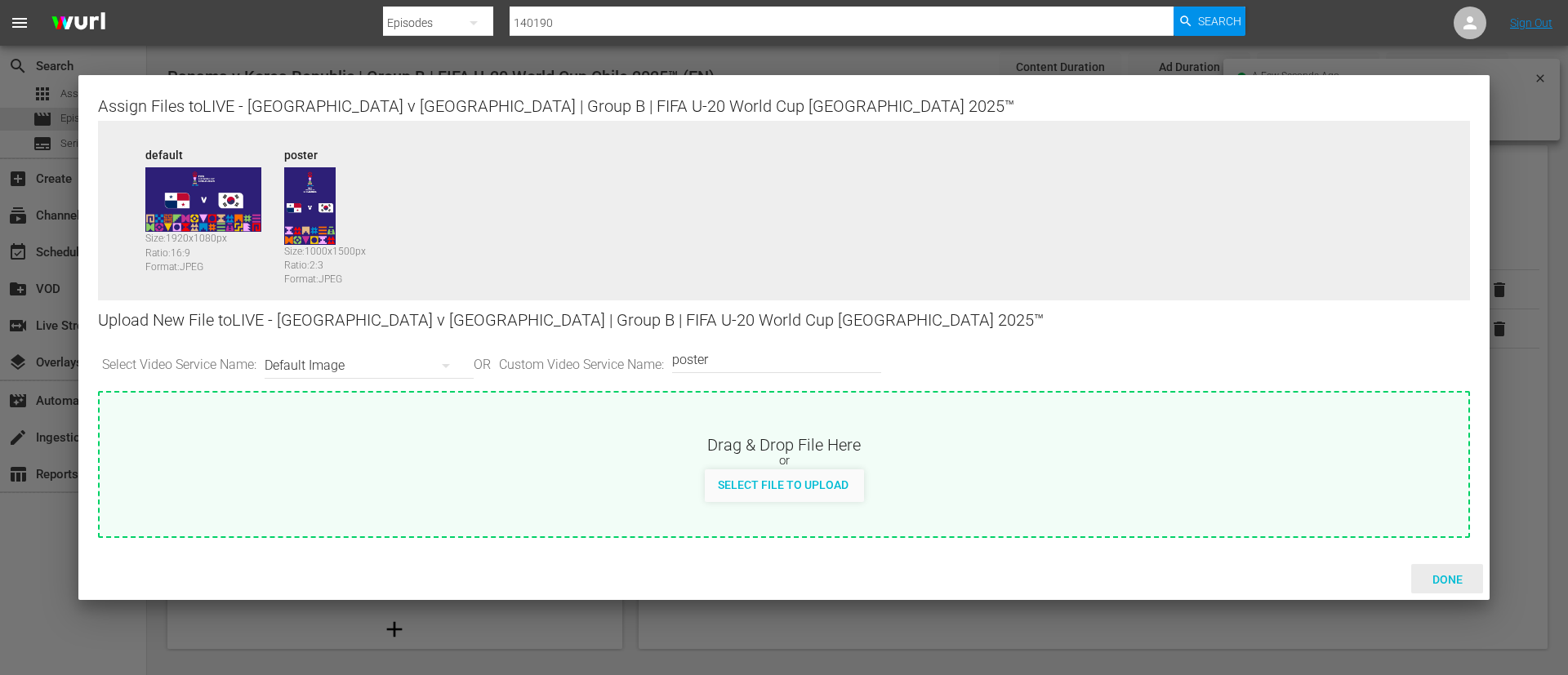
click at [1452, 566] on div "Done" at bounding box center [1447, 580] width 72 height 30
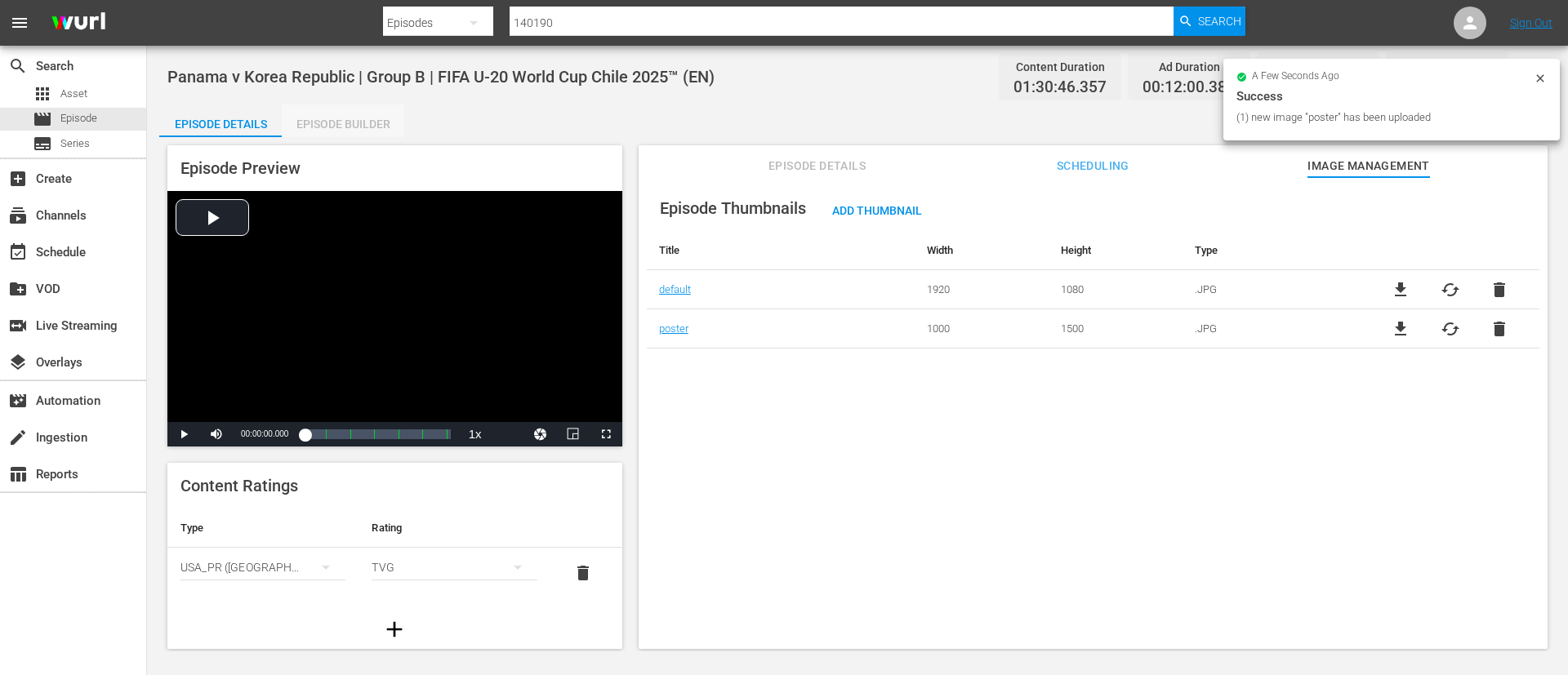
click at [335, 123] on div "Episode Builder" at bounding box center [343, 124] width 123 height 39
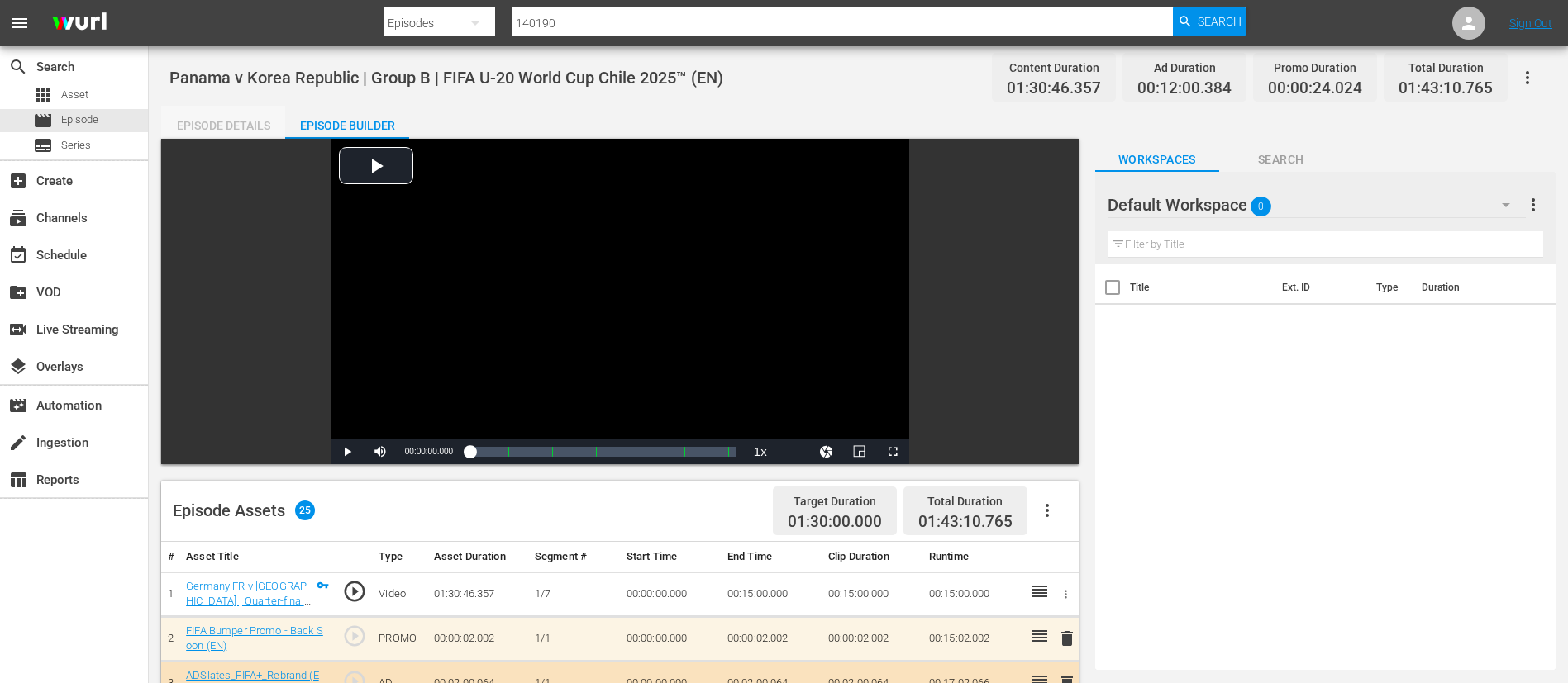
click at [221, 128] on div "Episode Details" at bounding box center [223, 125] width 124 height 39
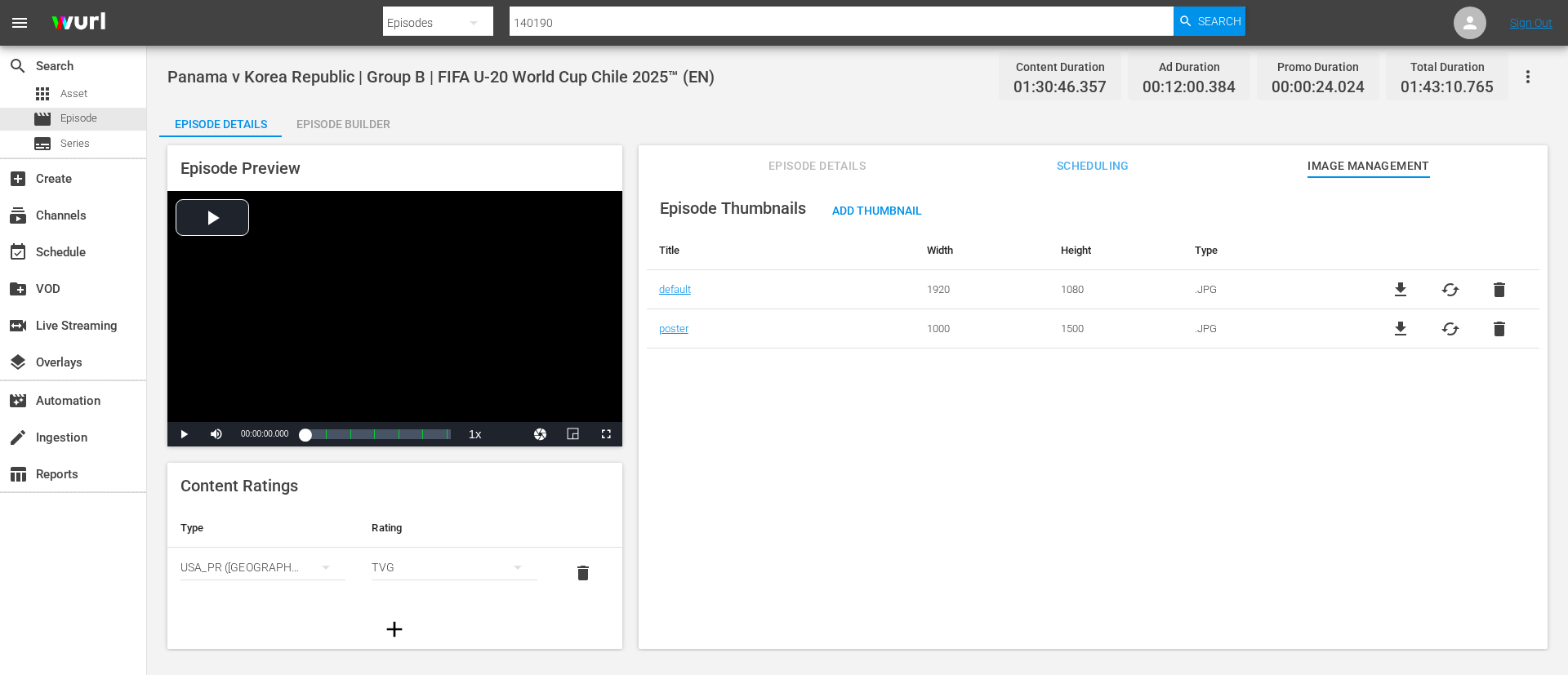
click at [731, 205] on span "Episode Thumbnails" at bounding box center [733, 208] width 147 height 20
click at [787, 170] on span "Episode Details" at bounding box center [818, 166] width 123 height 21
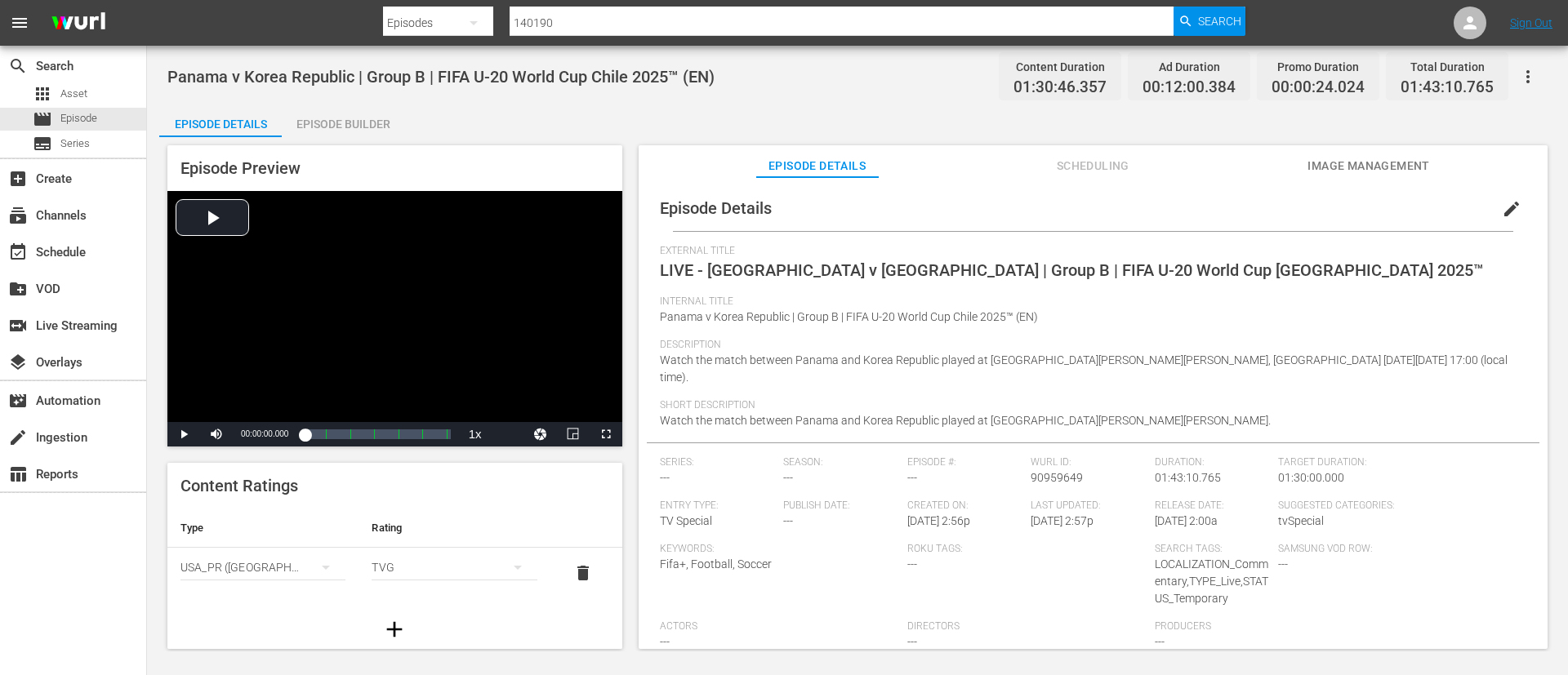
click at [1542, 68] on button "button" at bounding box center [1527, 76] width 39 height 39
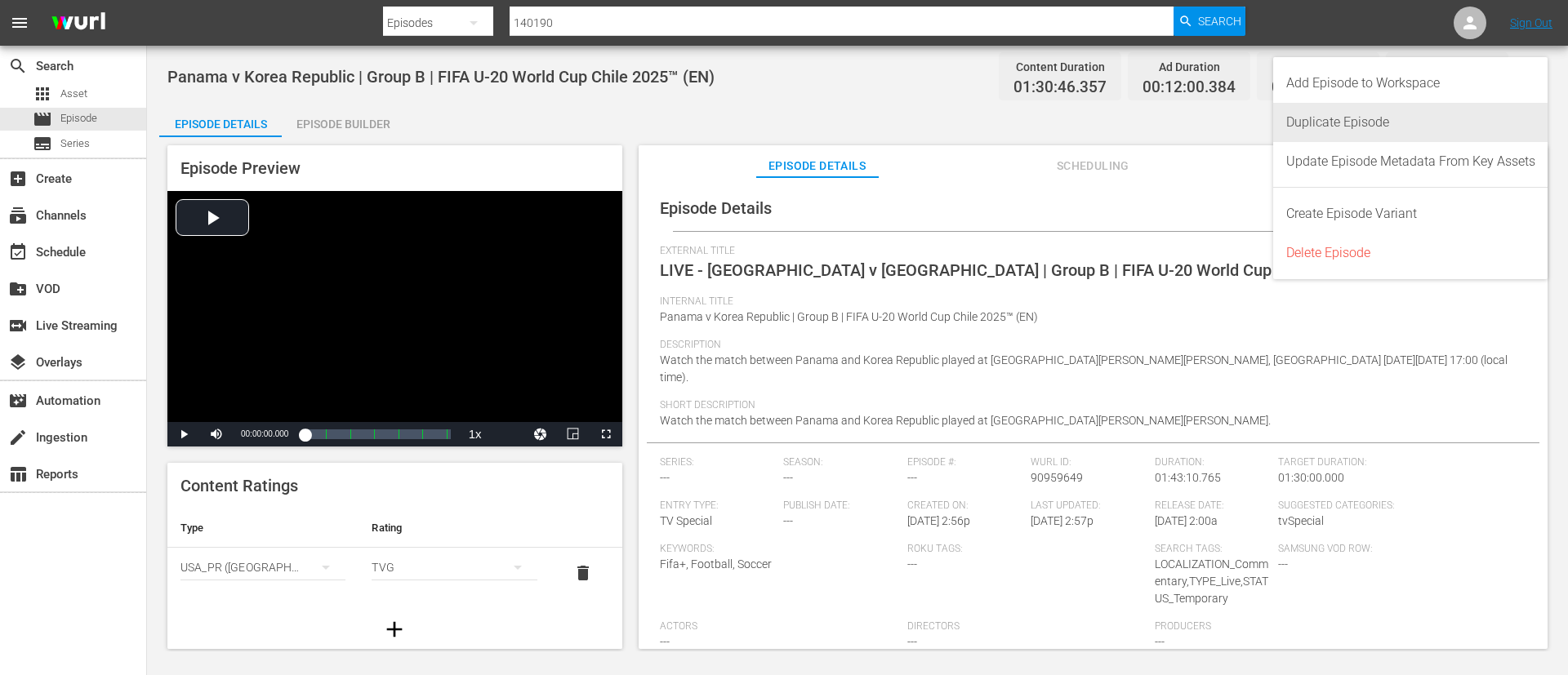
click at [1473, 130] on div "Duplicate Episode" at bounding box center [1410, 122] width 249 height 39
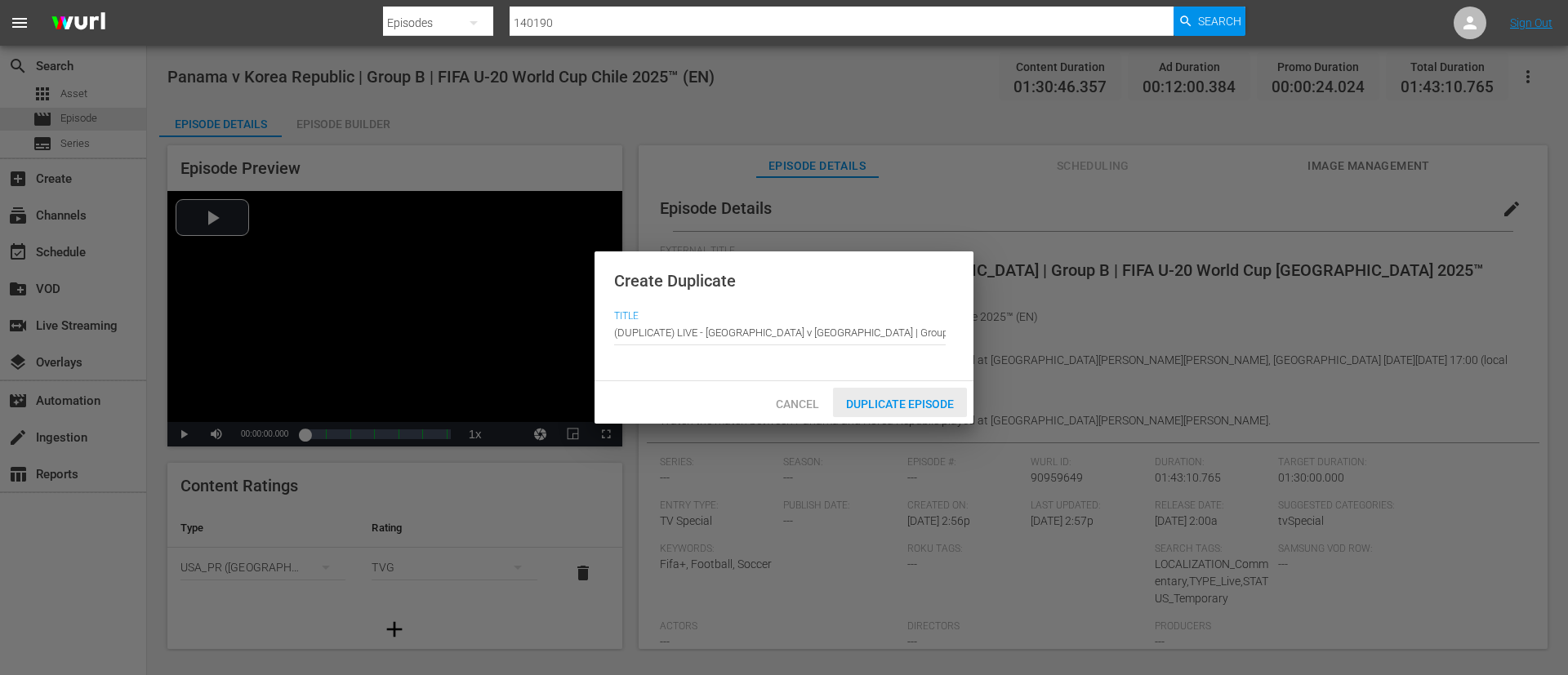
click at [920, 392] on div "Duplicate Episode" at bounding box center [900, 403] width 134 height 30
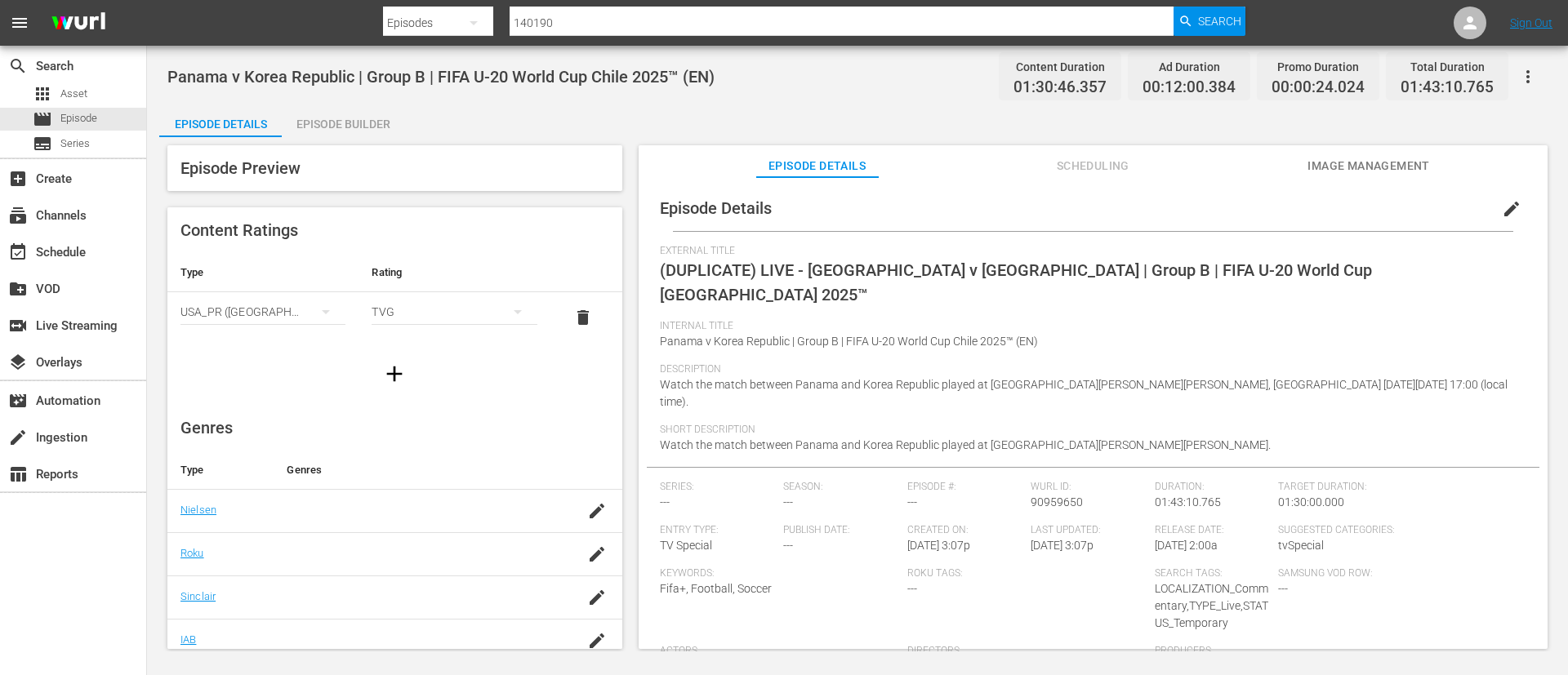
click at [1492, 211] on button "edit" at bounding box center [1511, 208] width 39 height 39
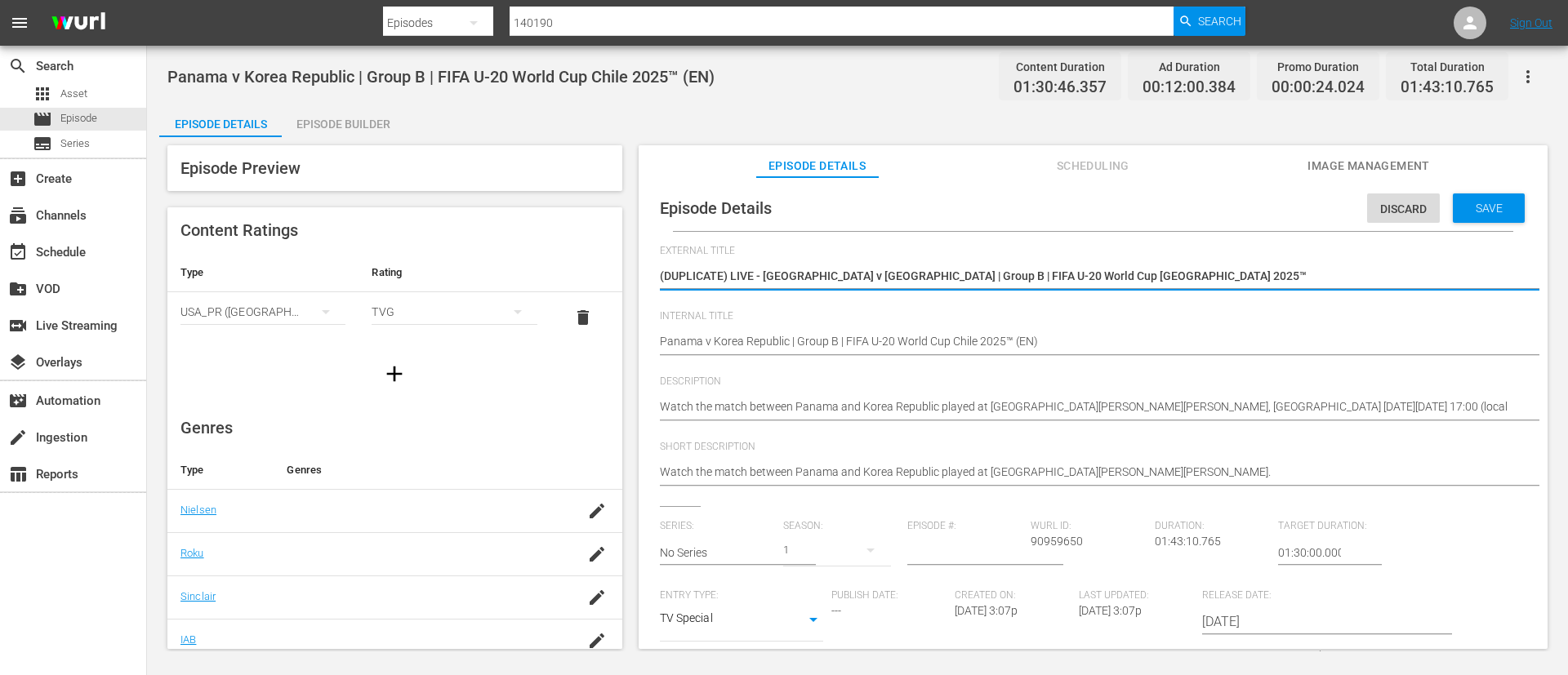
click at [1366, 275] on textarea "(DUPLICATE) LIVE - Panama v Korea Republic | Group B | FIFA U-20 World Cup Chil…" at bounding box center [1089, 277] width 859 height 20
type textarea "L"
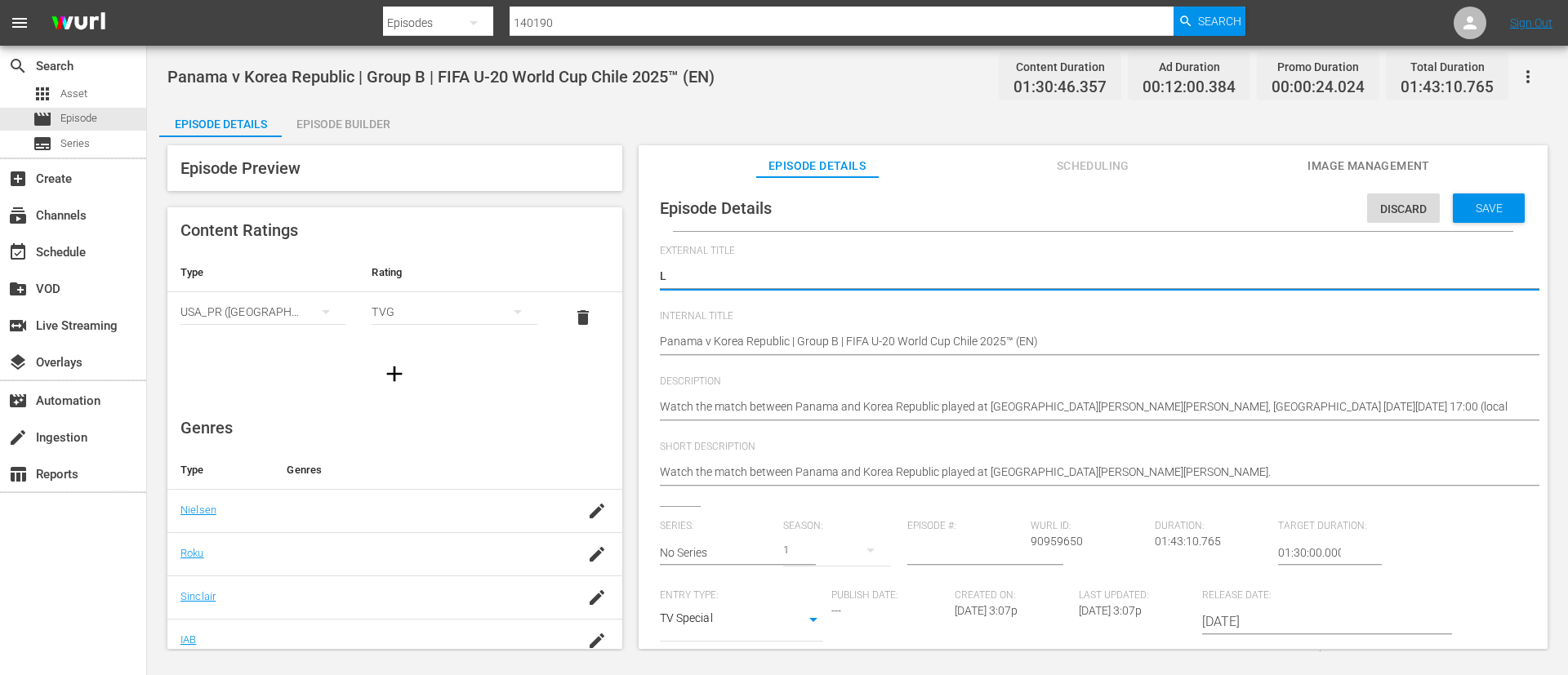
type textarea "LI"
type textarea "LIV"
type textarea "LIVE"
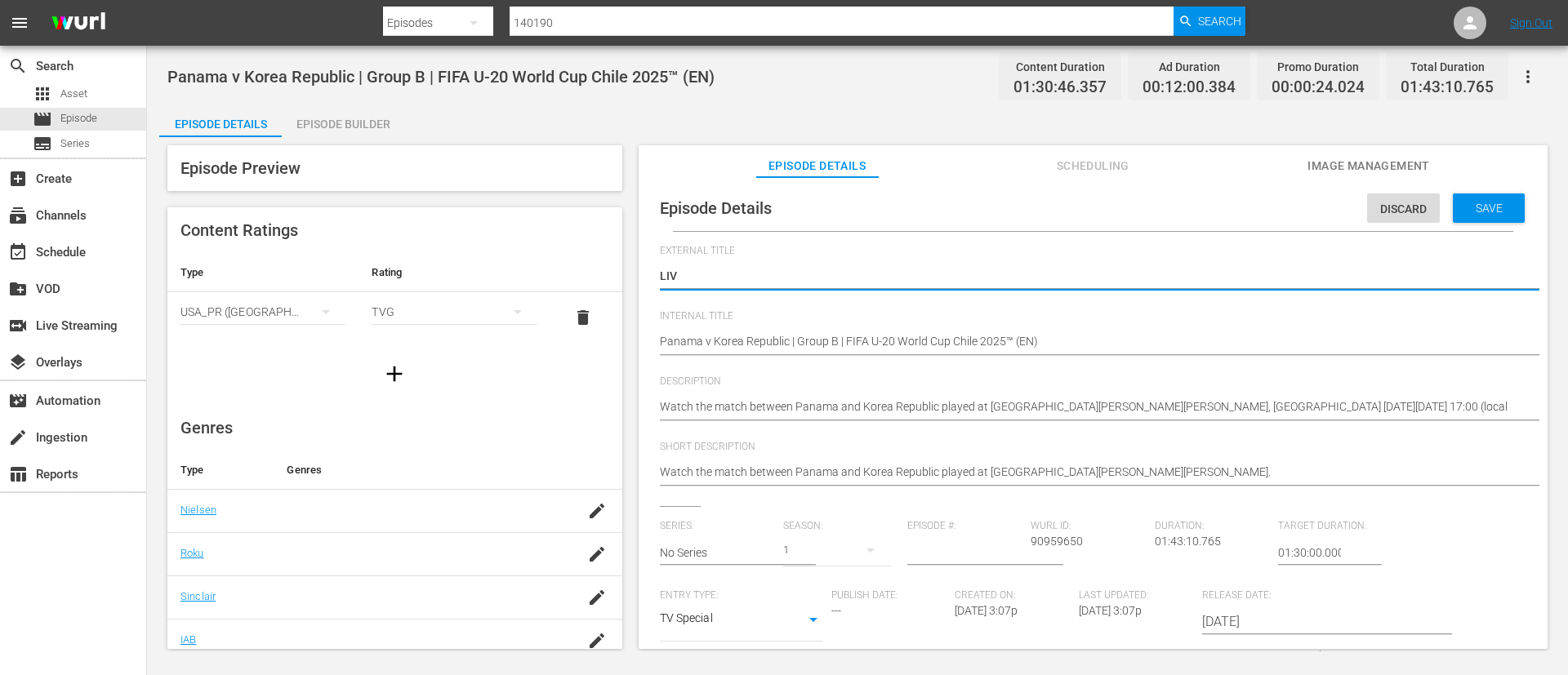
type textarea "LIVE"
type textarea "LIVE -"
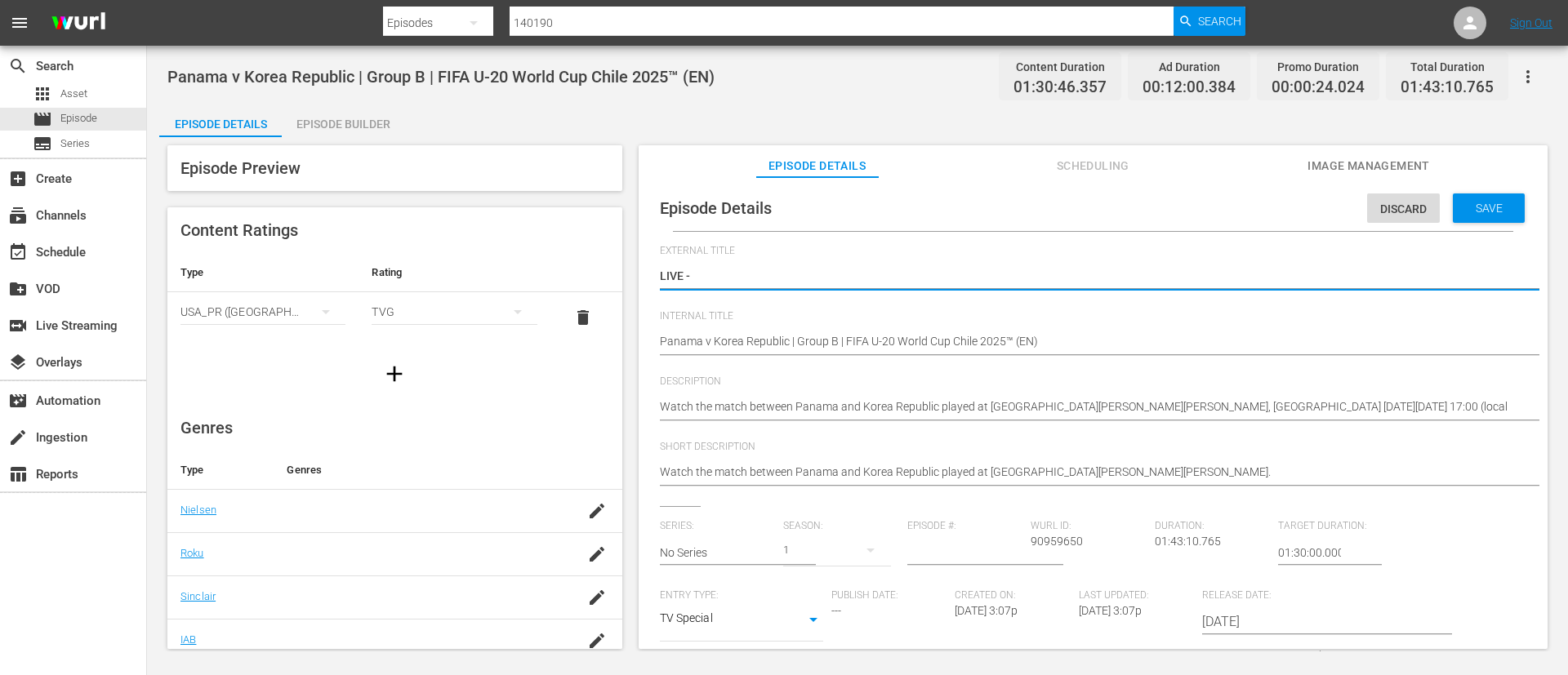
type textarea "LIVE -"
type textarea "LIVE - [GEOGRAPHIC_DATA] - [GEOGRAPHIC_DATA] | Groupe B | Coupe du Monde U-20 d…"
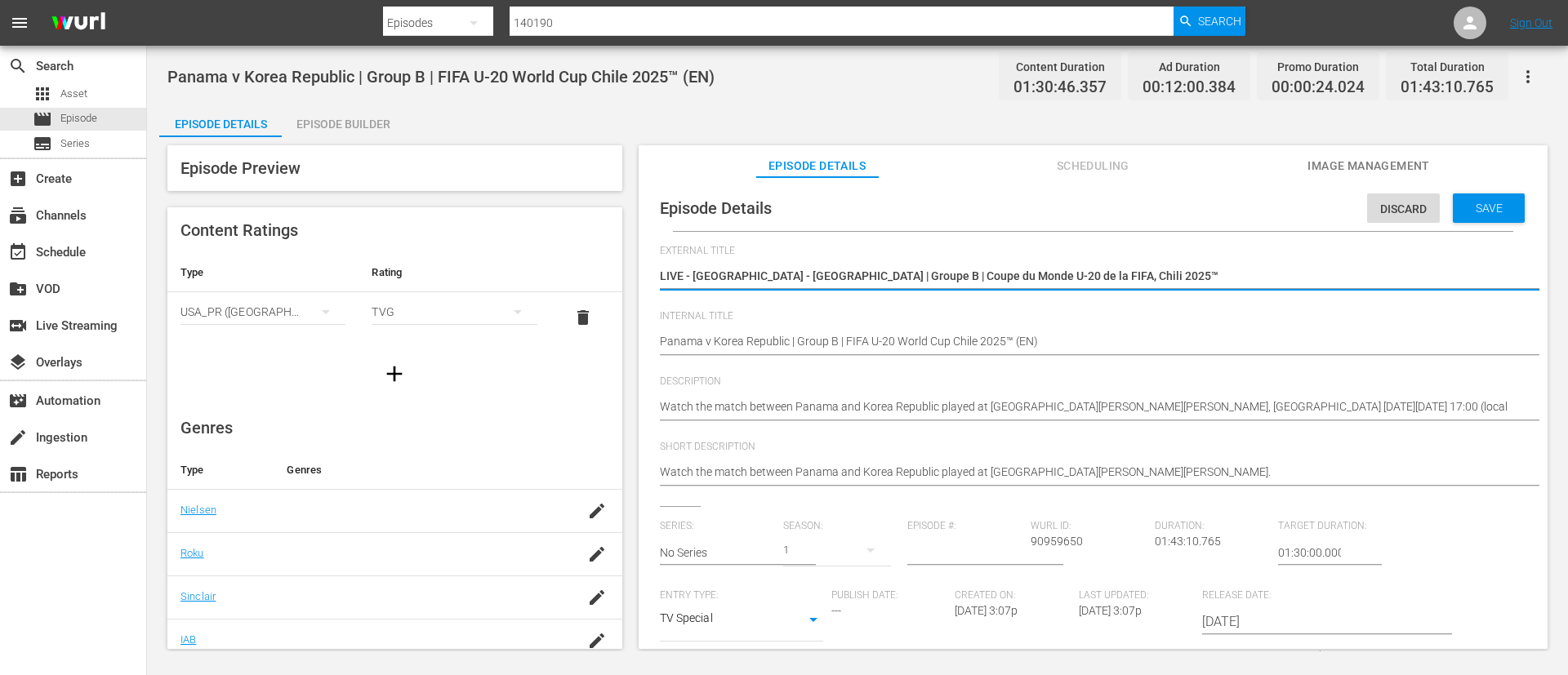
type textarea "LIVE - [GEOGRAPHIC_DATA] - [GEOGRAPHIC_DATA] | Groupe B | Coupe du Monde U-20 d…"
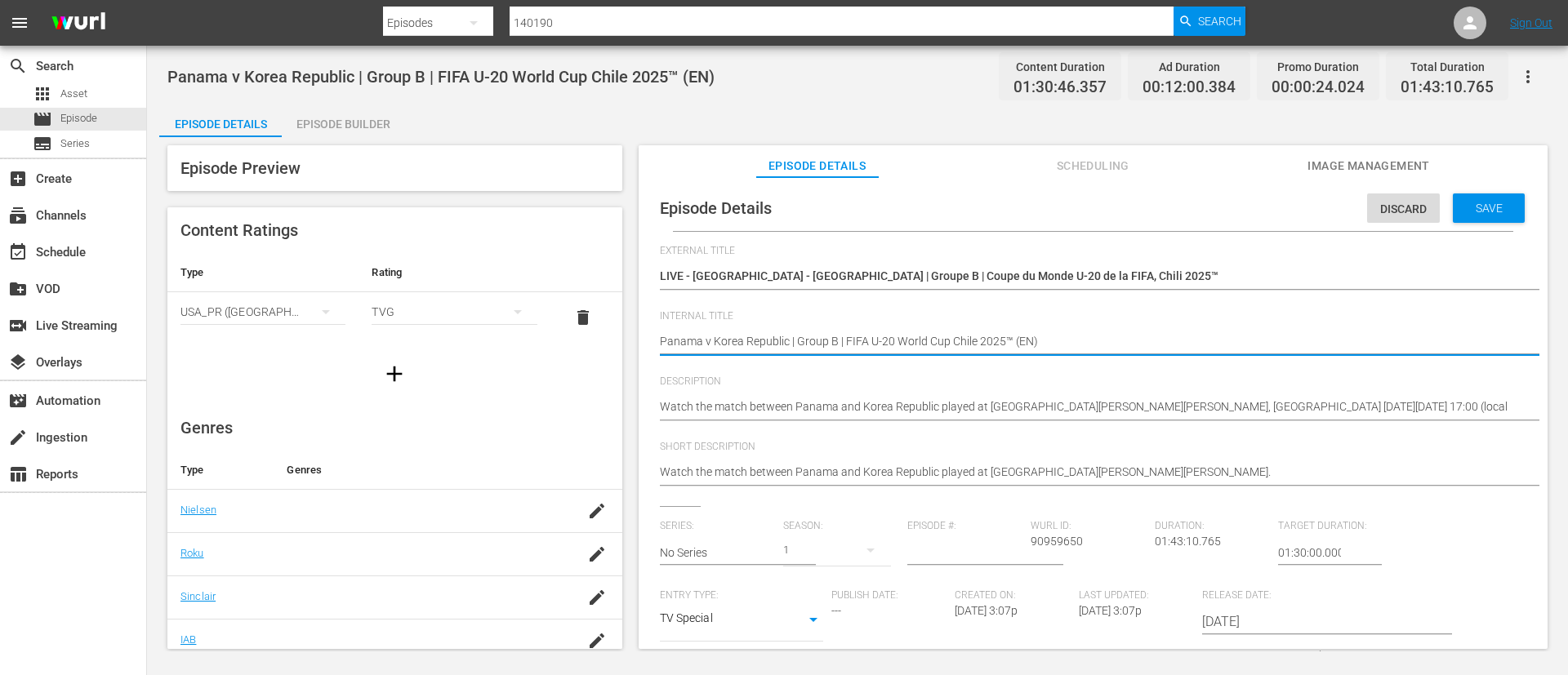
type textarea "Panama v Korea Republic | Group B | FIFA U-20 World Cup Chile 2025™ (F)"
type textarea "Panama v Korea Republic | Group B | FIFA U-20 World Cup Chile 2025™ (Fr)"
type textarea "Panama v Korea Republic | Group B | FIFA U-20 World Cup Chile 2025™ (F)"
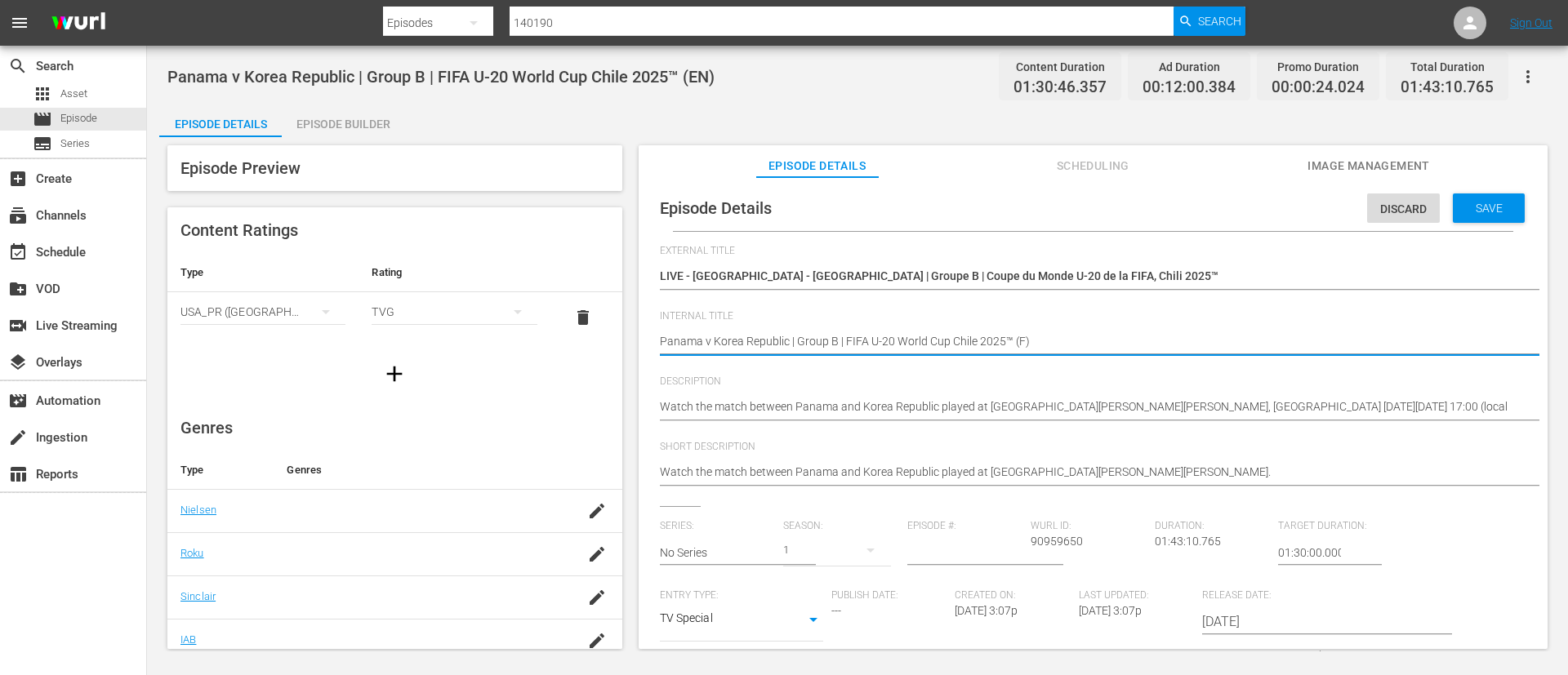
type textarea "Panama v Korea Republic | Group B | FIFA U-20 World Cup [GEOGRAPHIC_DATA] 2025™…"
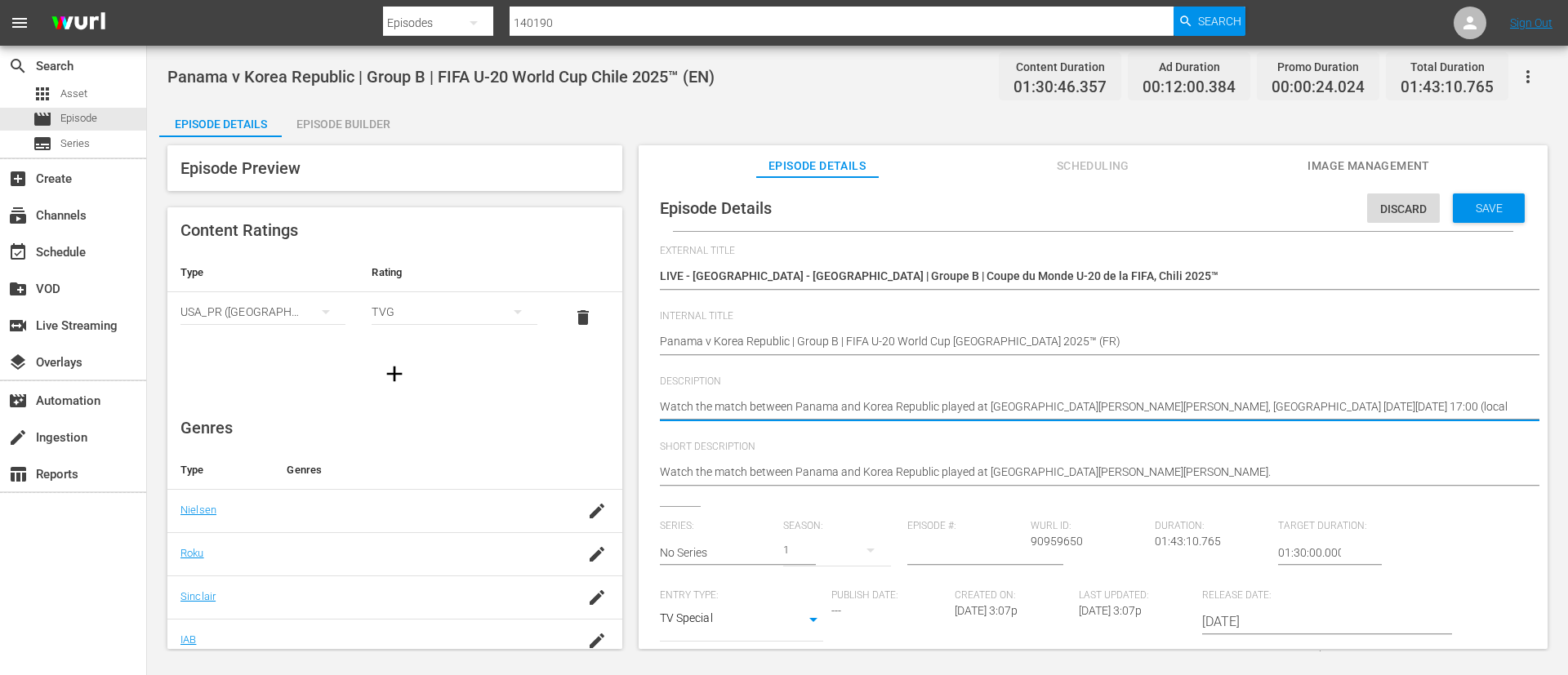
click at [1158, 407] on textarea "Watch the match between Panama and Korea Republic played at Estadio Elías Figue…" at bounding box center [1089, 407] width 859 height 20
paste textarea "Regardez le match entre Panamá et République de Corée au Estadio Elías Figueroa…"
type textarea "Regardez le match entre Panamá et République de Corée au Estadio Elías Figueroa…"
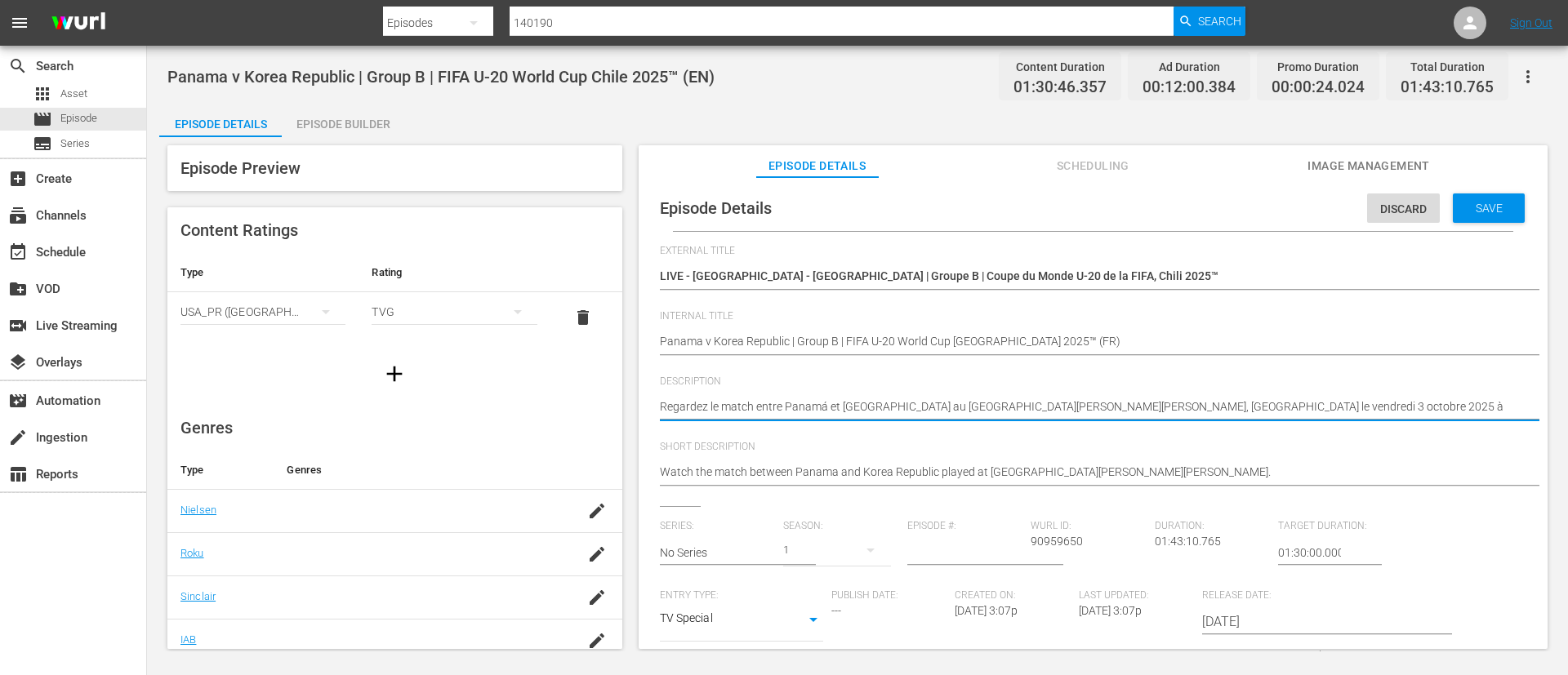
type textarea "Regardez le match entre Panamá et République de Corée au Estadio Elías Figueroa…"
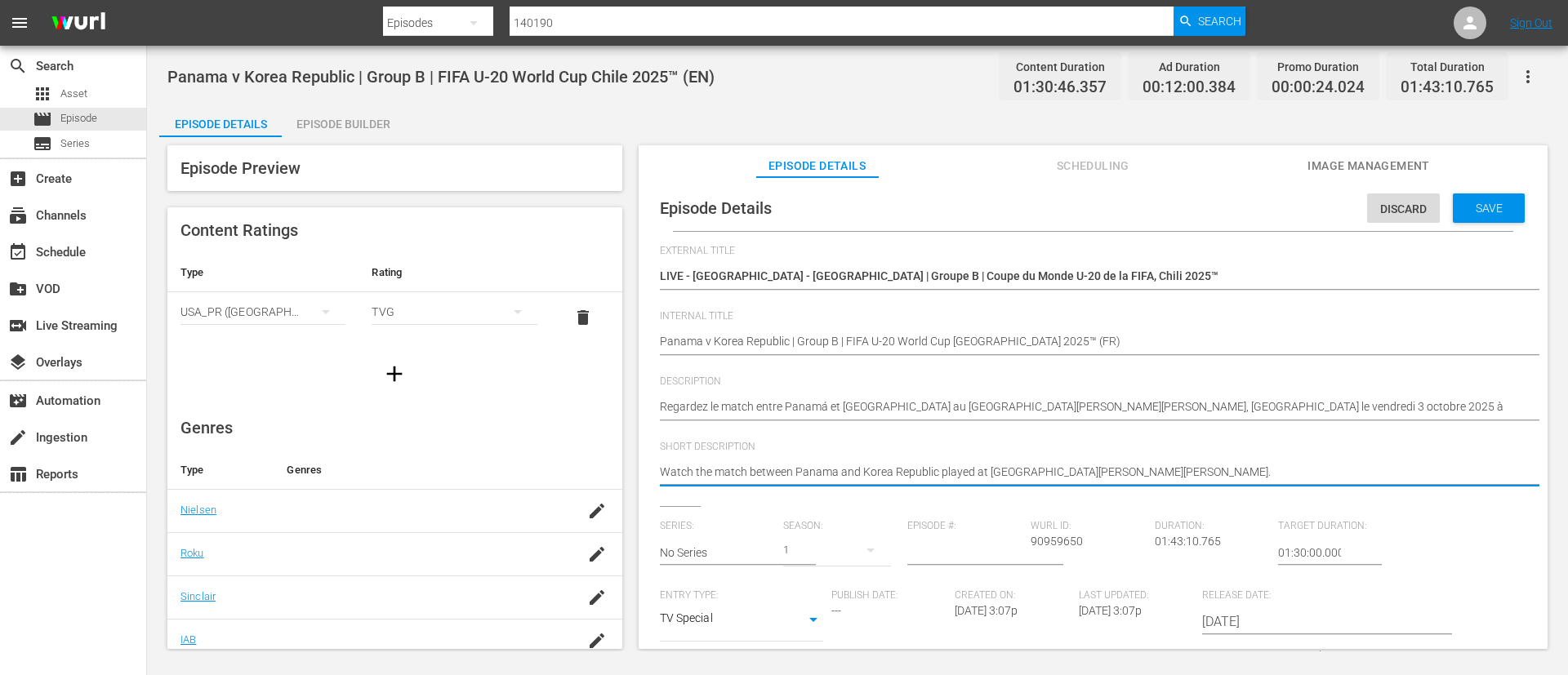
paste textarea "Regardez le match entre Panamá et République de Corée au Estadio Elías Figueroa…"
type textarea "Regardez le match entre Panamá et République de Corée au Estadio Elías Figueroa…"
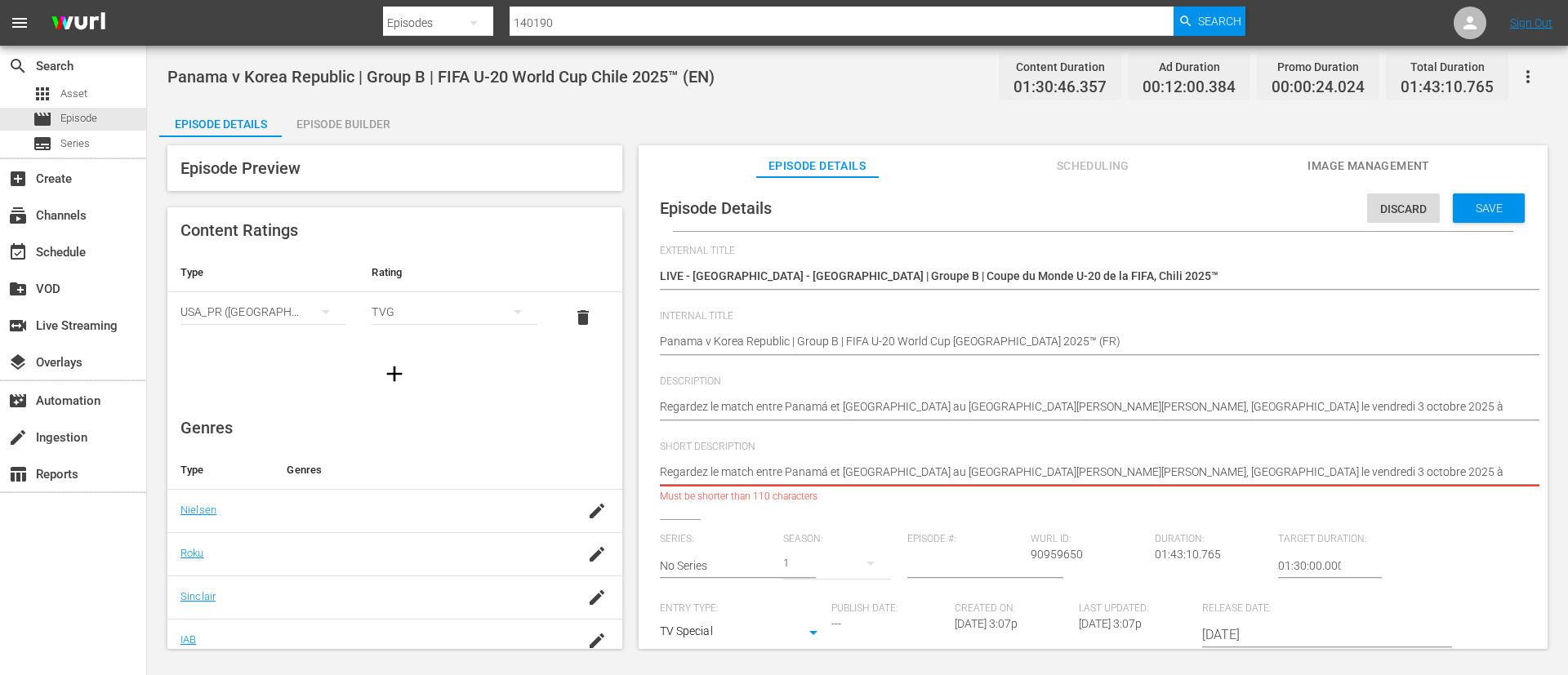
type textarea "Regardez le match entre Panamá et République de Corée au Estadio Elías Figueroa…"
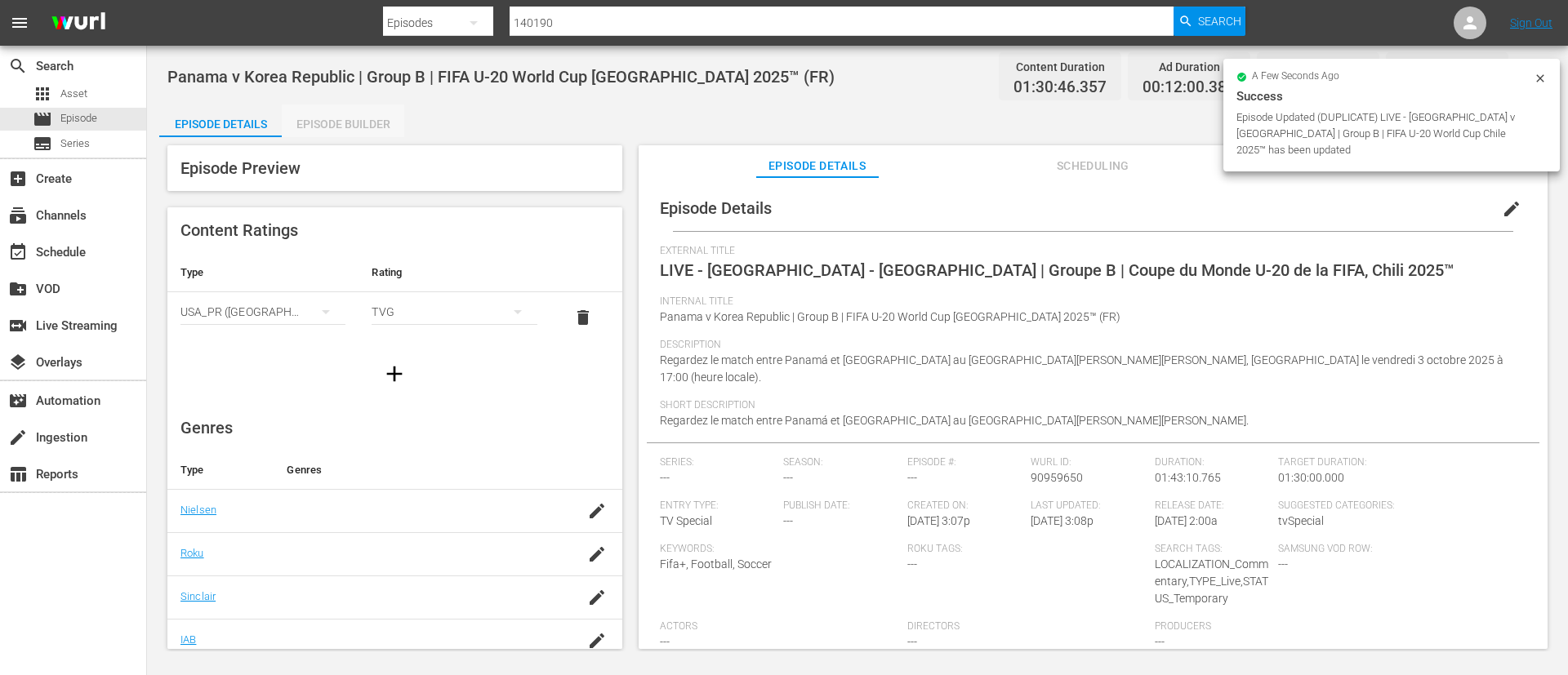
click at [337, 129] on div "Episode Builder" at bounding box center [343, 124] width 123 height 39
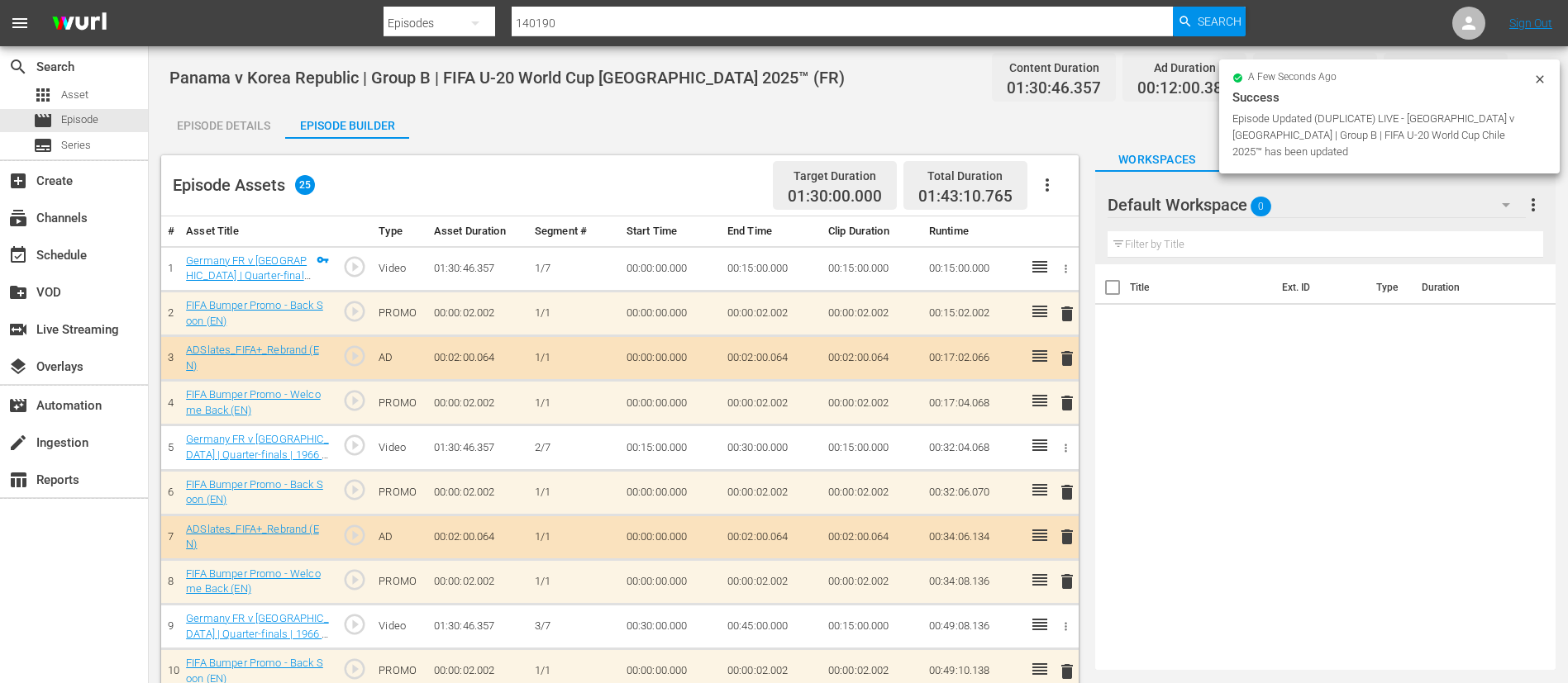
click at [1052, 176] on icon "button" at bounding box center [1047, 185] width 20 height 20
click at [1055, 222] on div "Clear Ads" at bounding box center [1096, 231] width 112 height 39
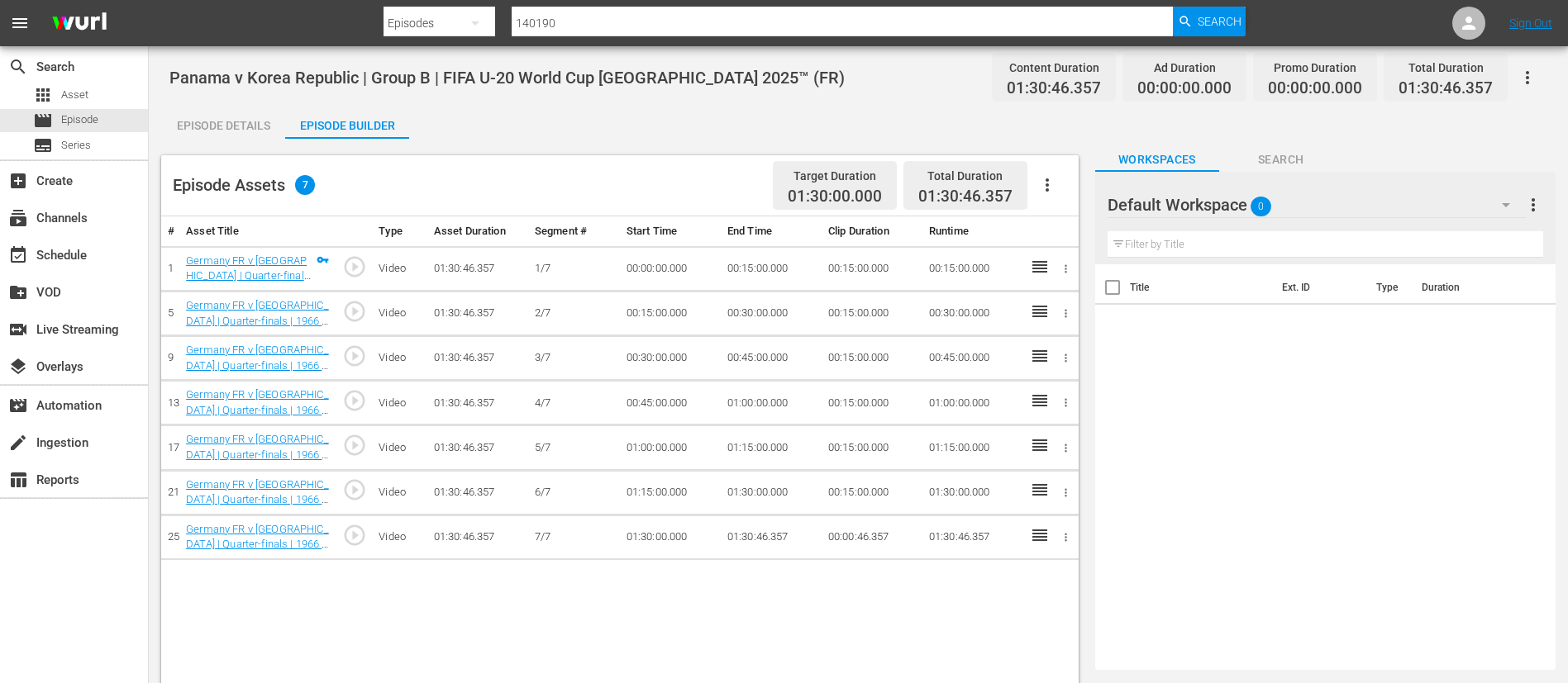
click at [1033, 178] on button "button" at bounding box center [1046, 185] width 39 height 39
click at [1062, 181] on div "Fill with Ads" at bounding box center [1096, 191] width 112 height 39
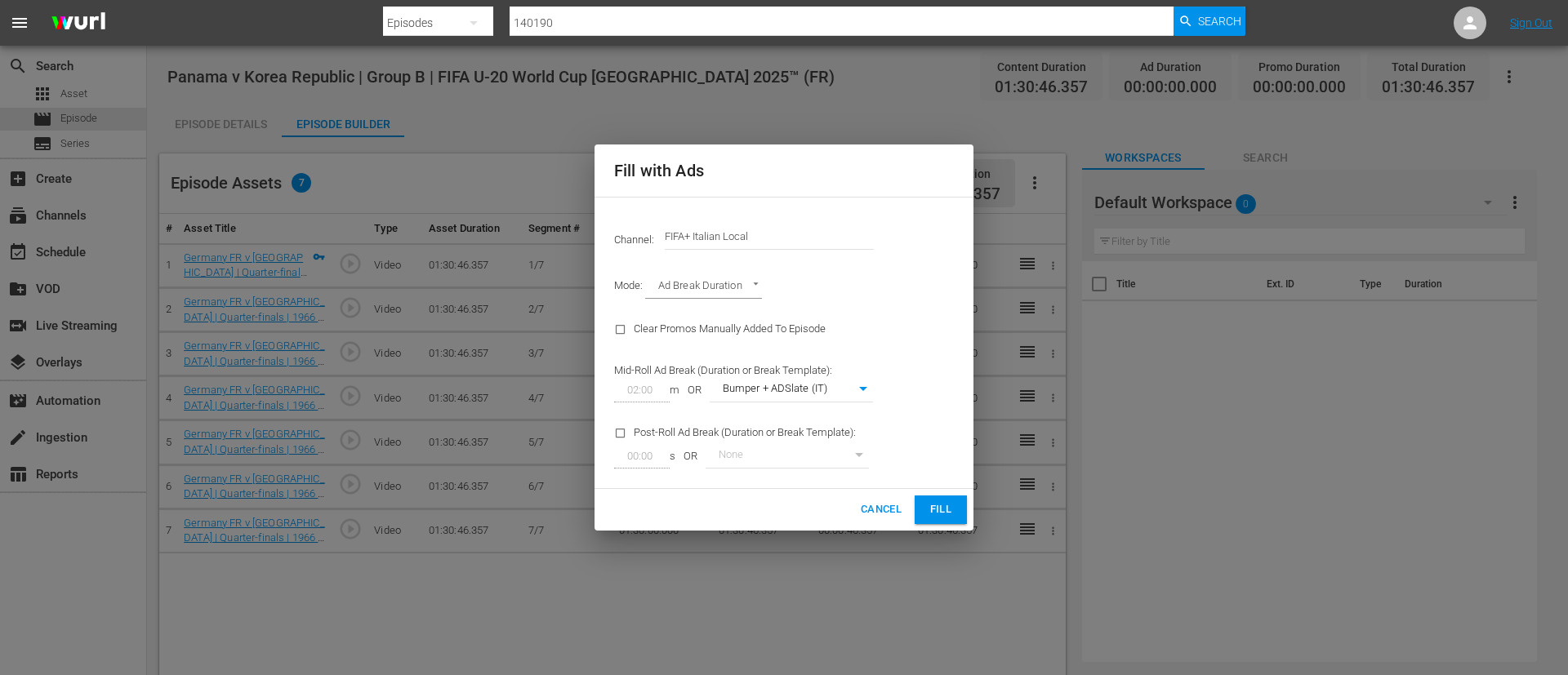
click at [755, 220] on input "FIFA+ Italian Local" at bounding box center [769, 236] width 209 height 39
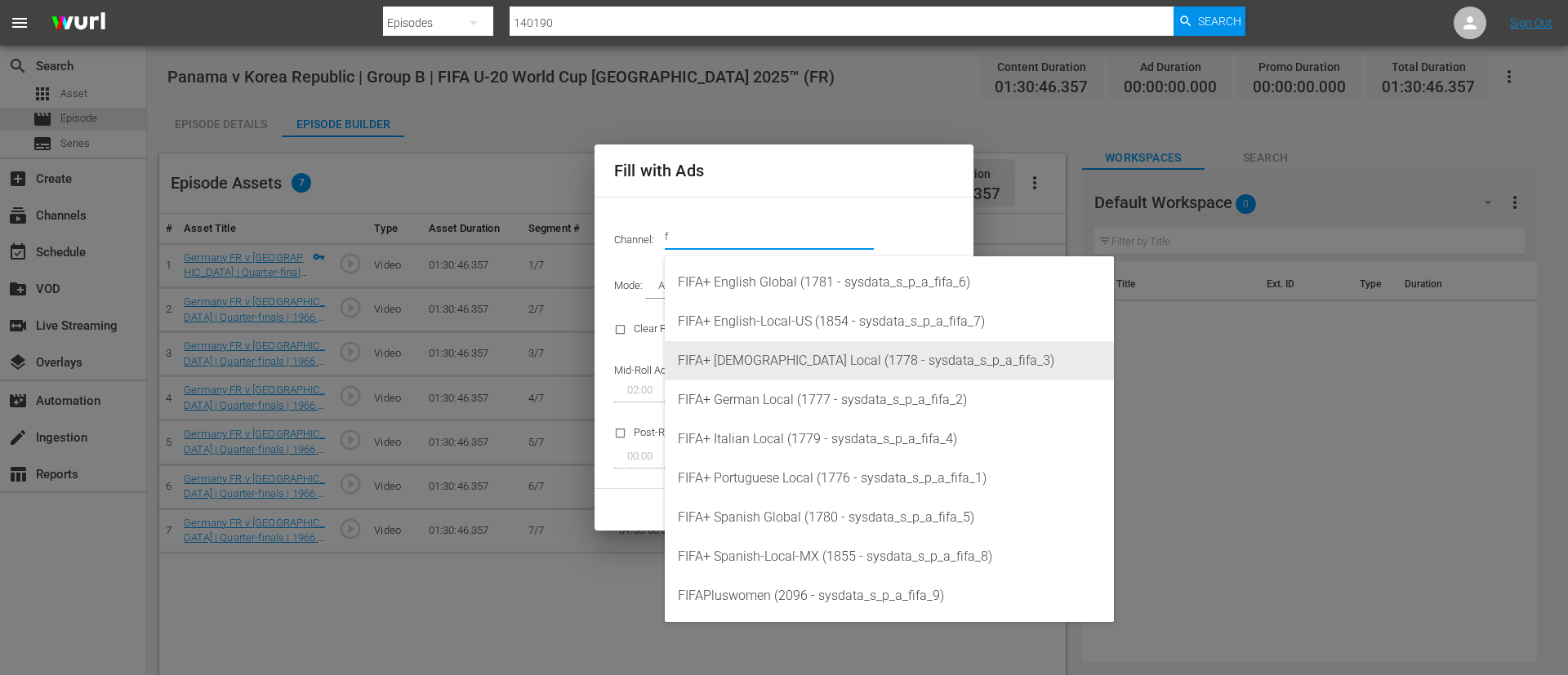
click at [762, 353] on div "FIFA+ [DEMOGRAPHIC_DATA] Local (1778 - sysdata_s_p_a_fifa_3)" at bounding box center [889, 360] width 423 height 39
type input "FIFA+ [DEMOGRAPHIC_DATA] Local (1778)"
type input "342"
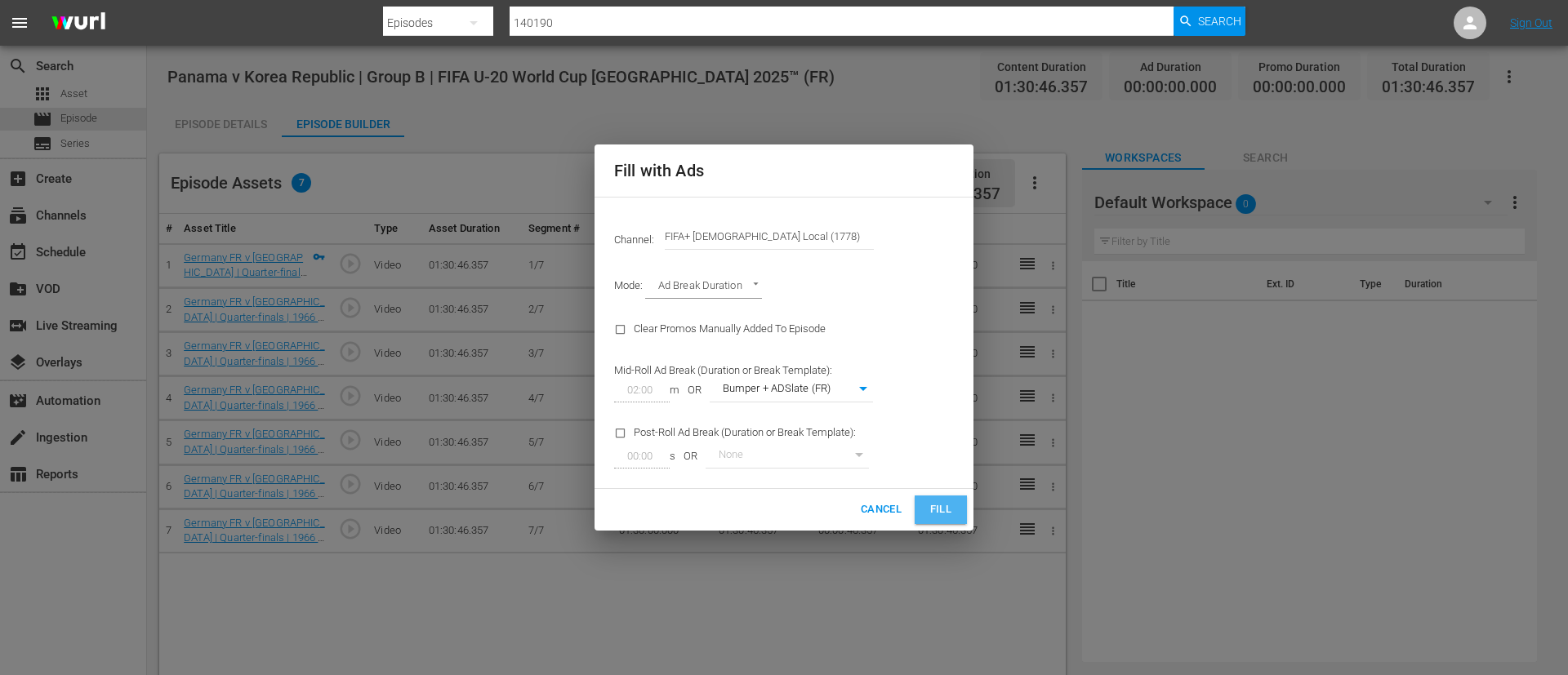
click at [959, 520] on button "Fill" at bounding box center [940, 510] width 52 height 28
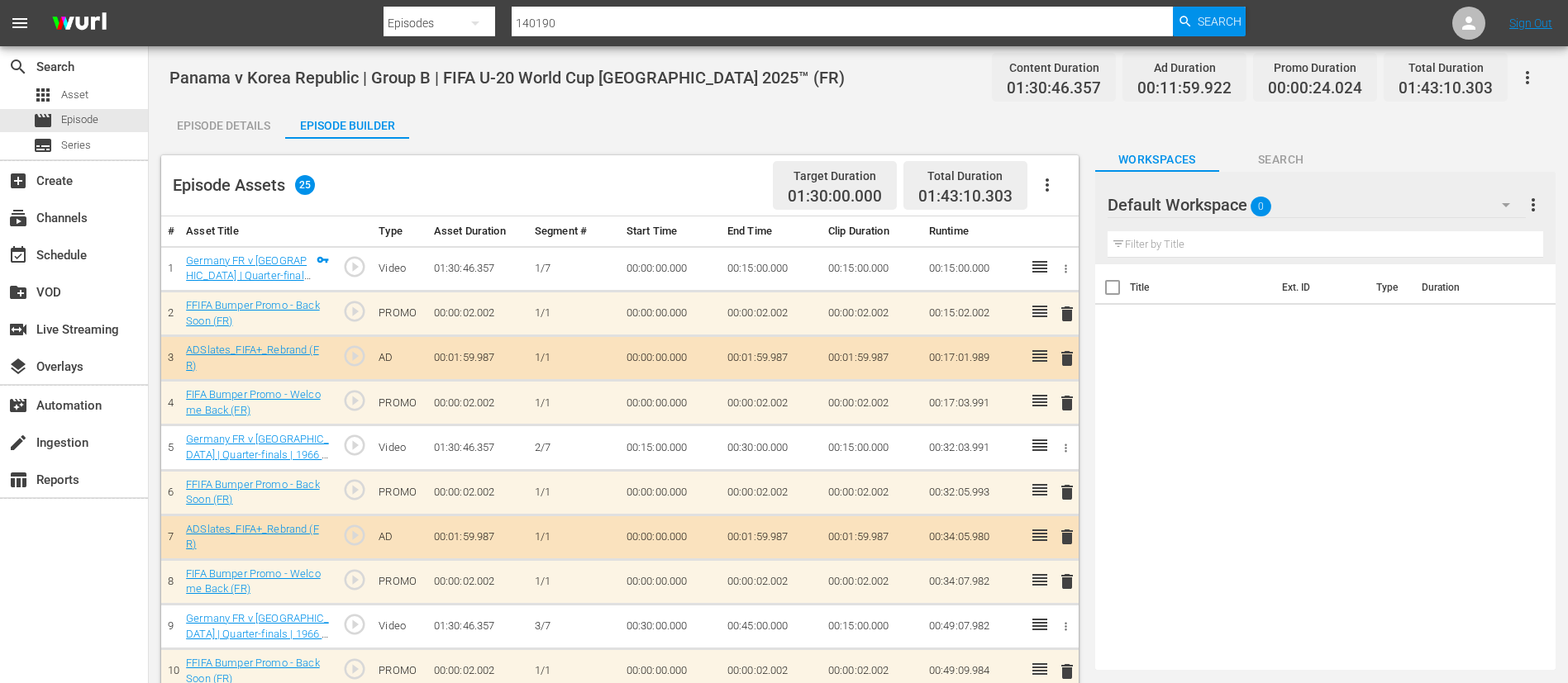
click at [1532, 79] on icon "button" at bounding box center [1527, 77] width 20 height 20
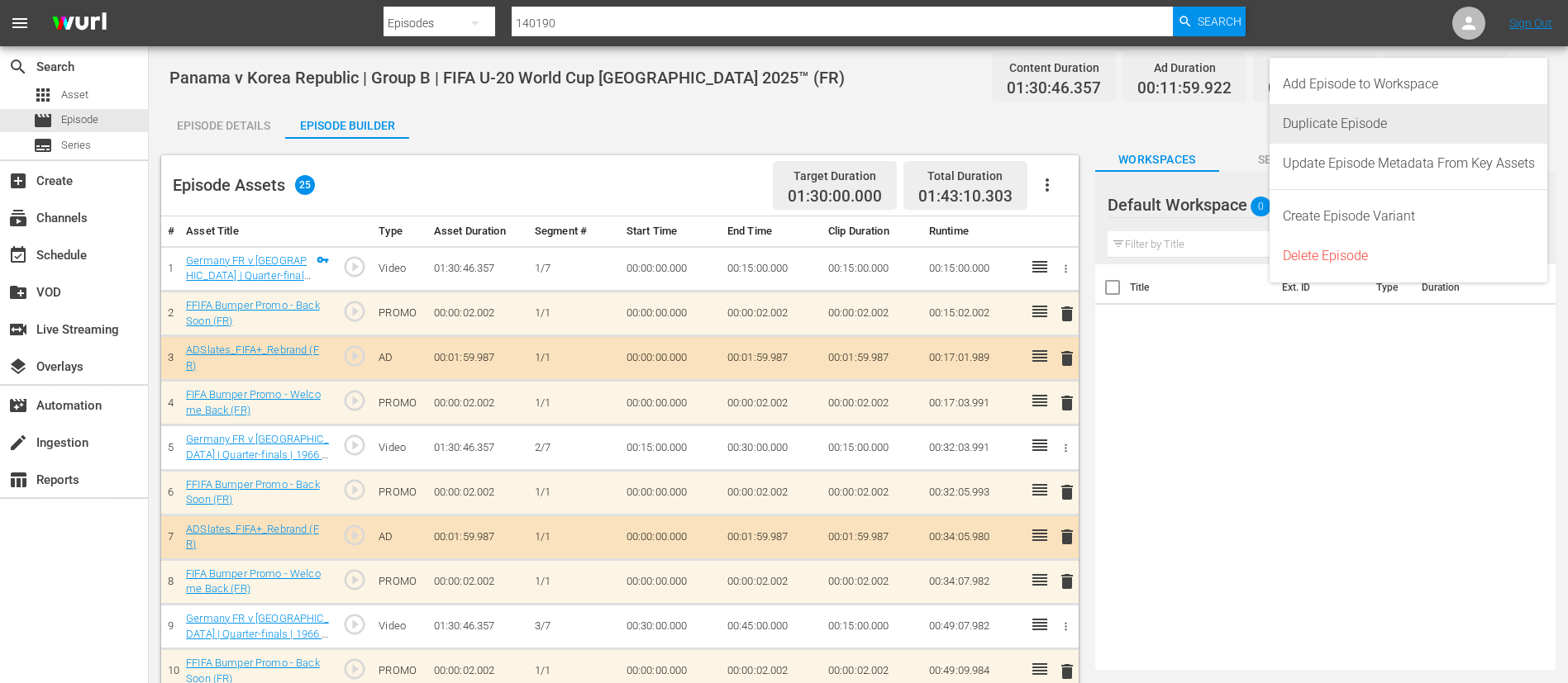
click at [1405, 127] on div "Duplicate Episode" at bounding box center [1408, 123] width 252 height 39
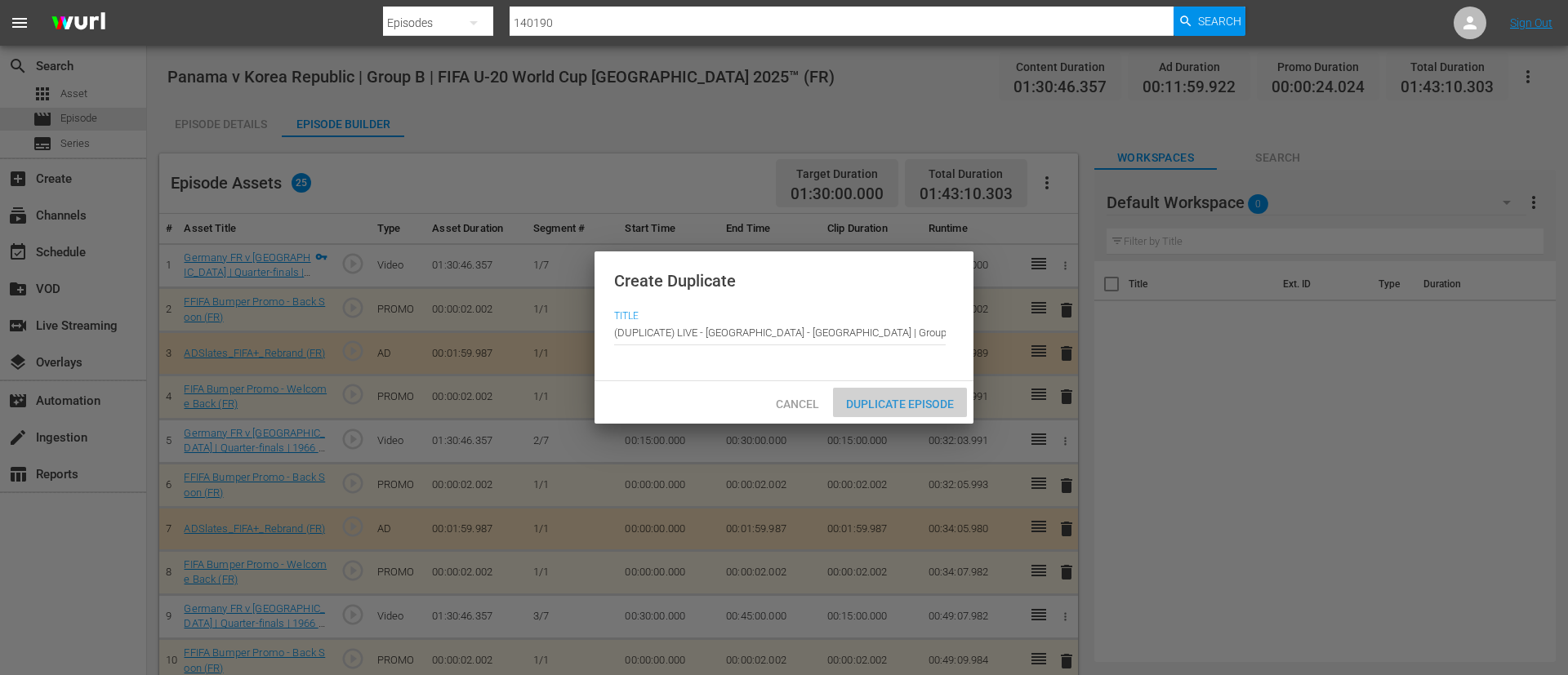
click at [949, 393] on div "Duplicate Episode" at bounding box center [900, 403] width 134 height 30
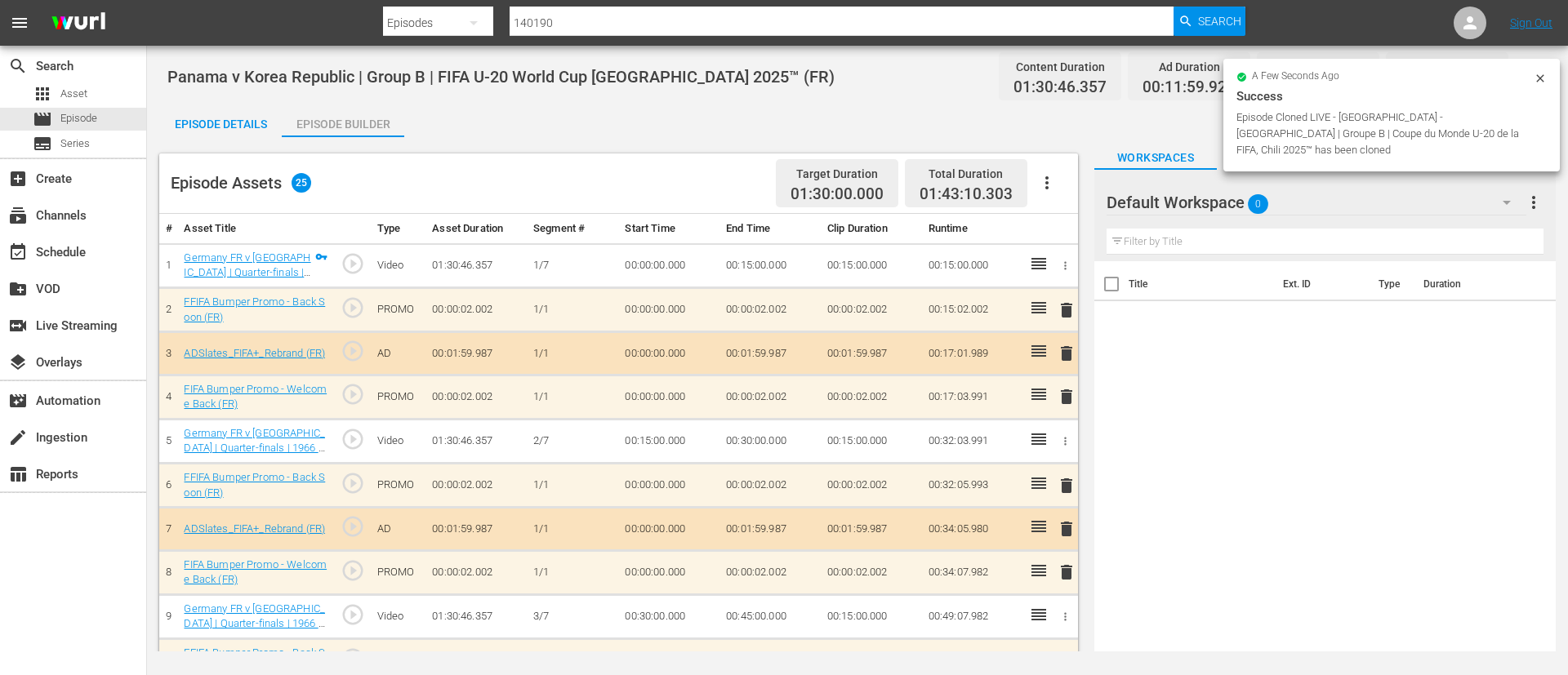
click at [1073, 174] on div "Episode Assets 25 Target Duration 01:30:00.000 Total Duration 01:43:10.303" at bounding box center [618, 183] width 918 height 61
click at [1043, 188] on icon "button" at bounding box center [1047, 182] width 20 height 20
click at [1043, 231] on div "Clear Ads" at bounding box center [1095, 228] width 111 height 39
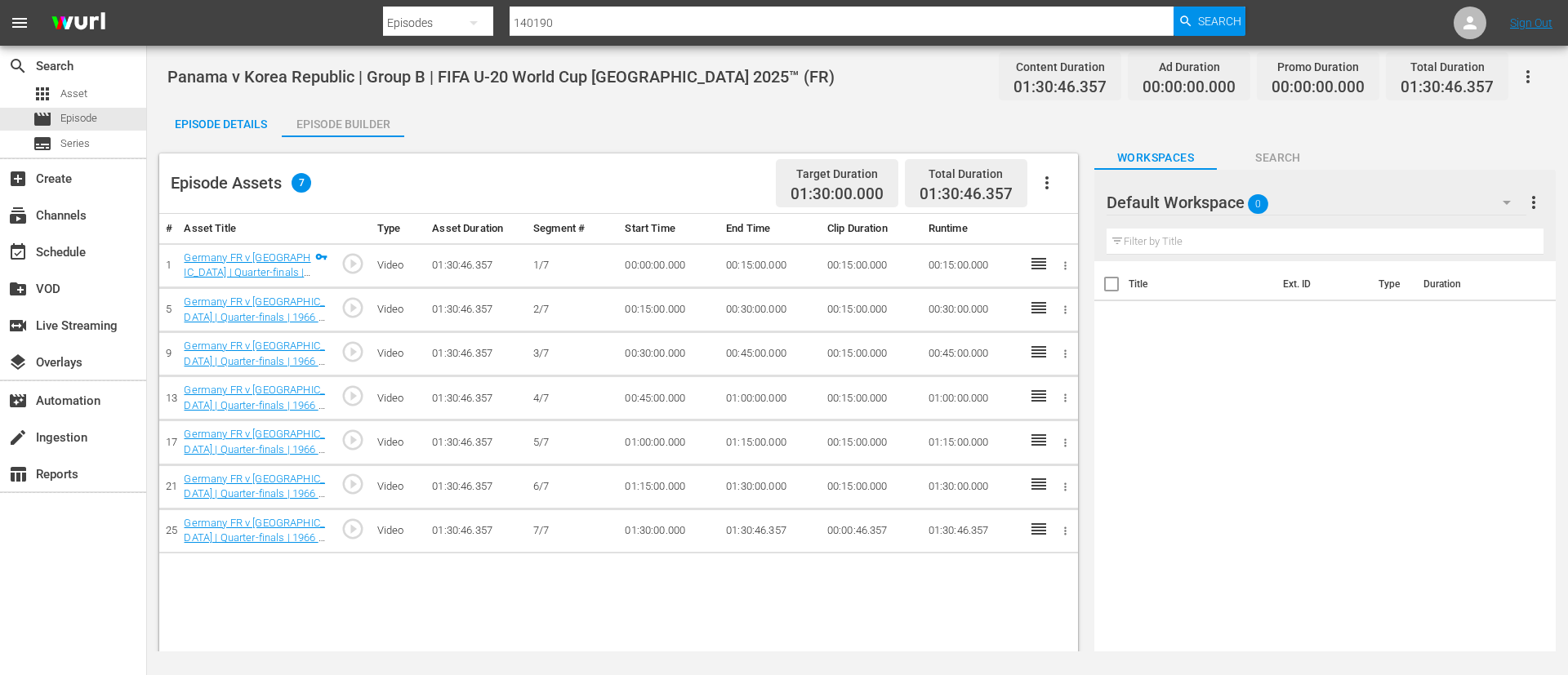
click at [1053, 188] on icon "button" at bounding box center [1047, 182] width 20 height 20
click at [1080, 193] on div "Fill with Ads" at bounding box center [1095, 189] width 111 height 39
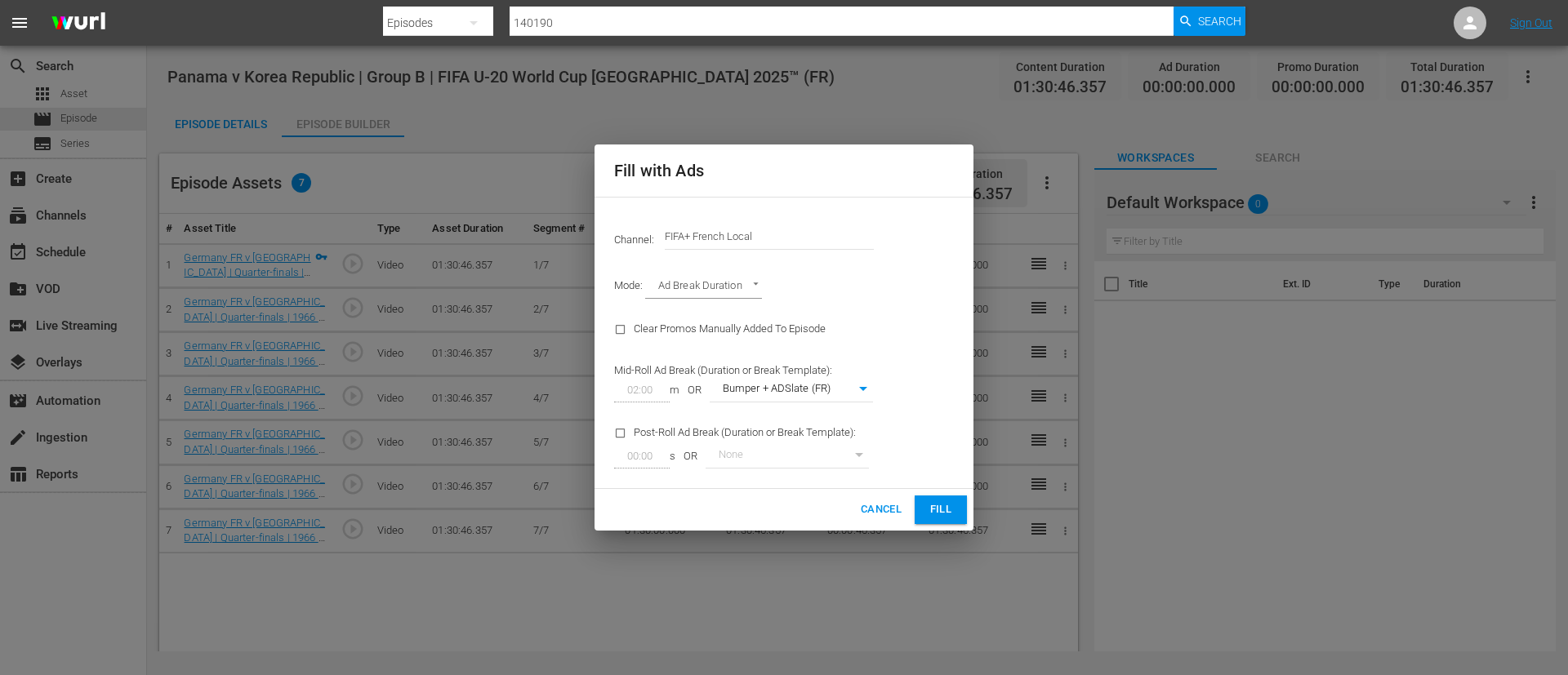
click at [798, 255] on input "FIFA+ French Local" at bounding box center [769, 236] width 209 height 39
click at [805, 234] on input "FIFA+ French Local" at bounding box center [769, 236] width 209 height 39
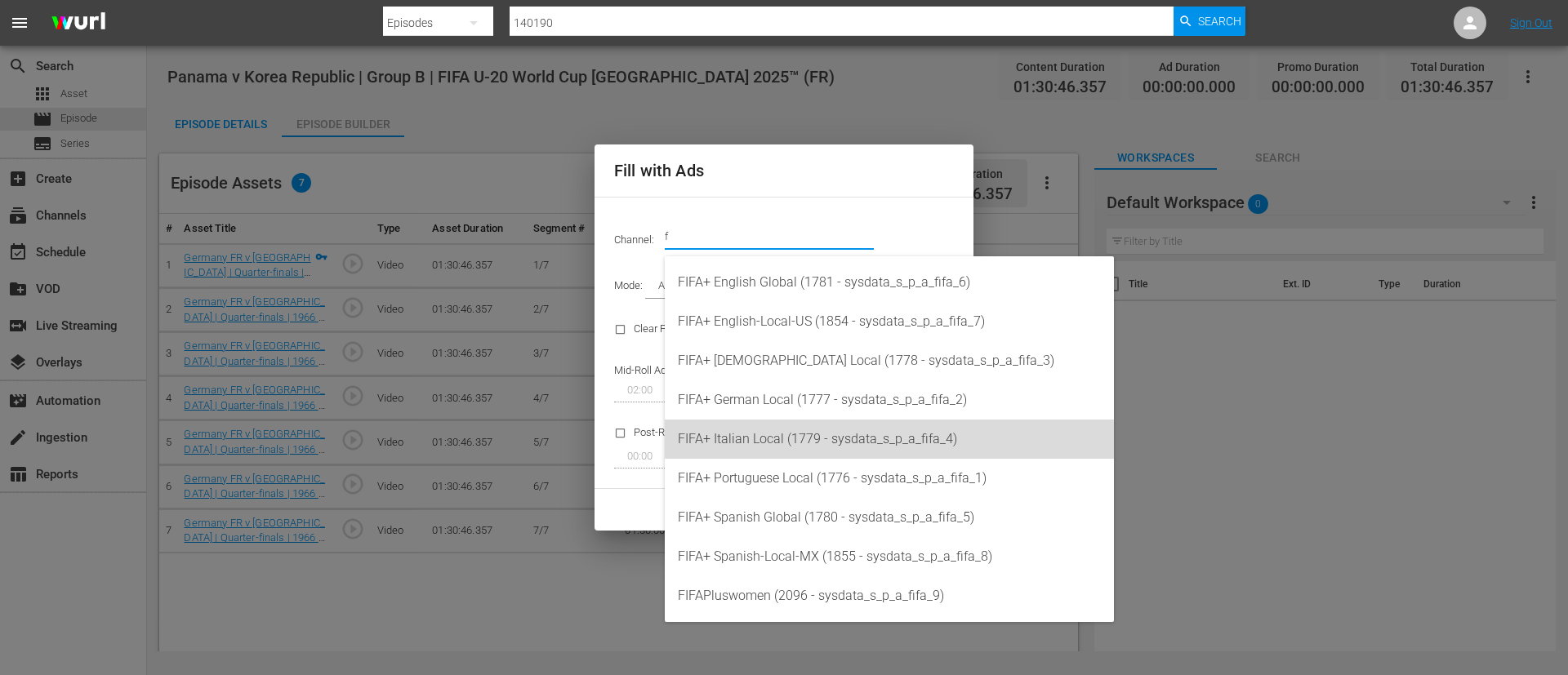
click at [818, 440] on div "FIFA+ Italian Local (1779 - sysdata_s_p_a_fifa_4)" at bounding box center [889, 439] width 423 height 39
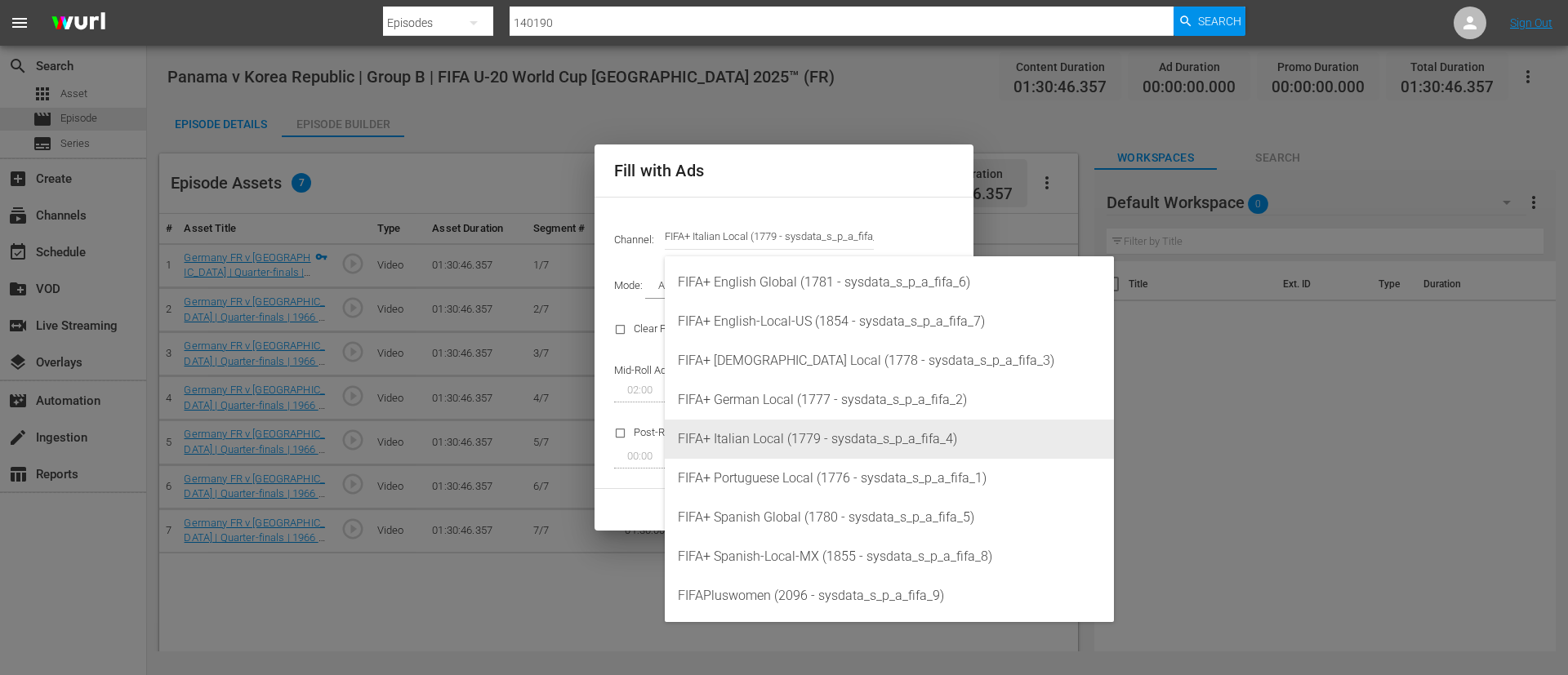
type input "FIFA+ Italian Local (1779)"
type input "341"
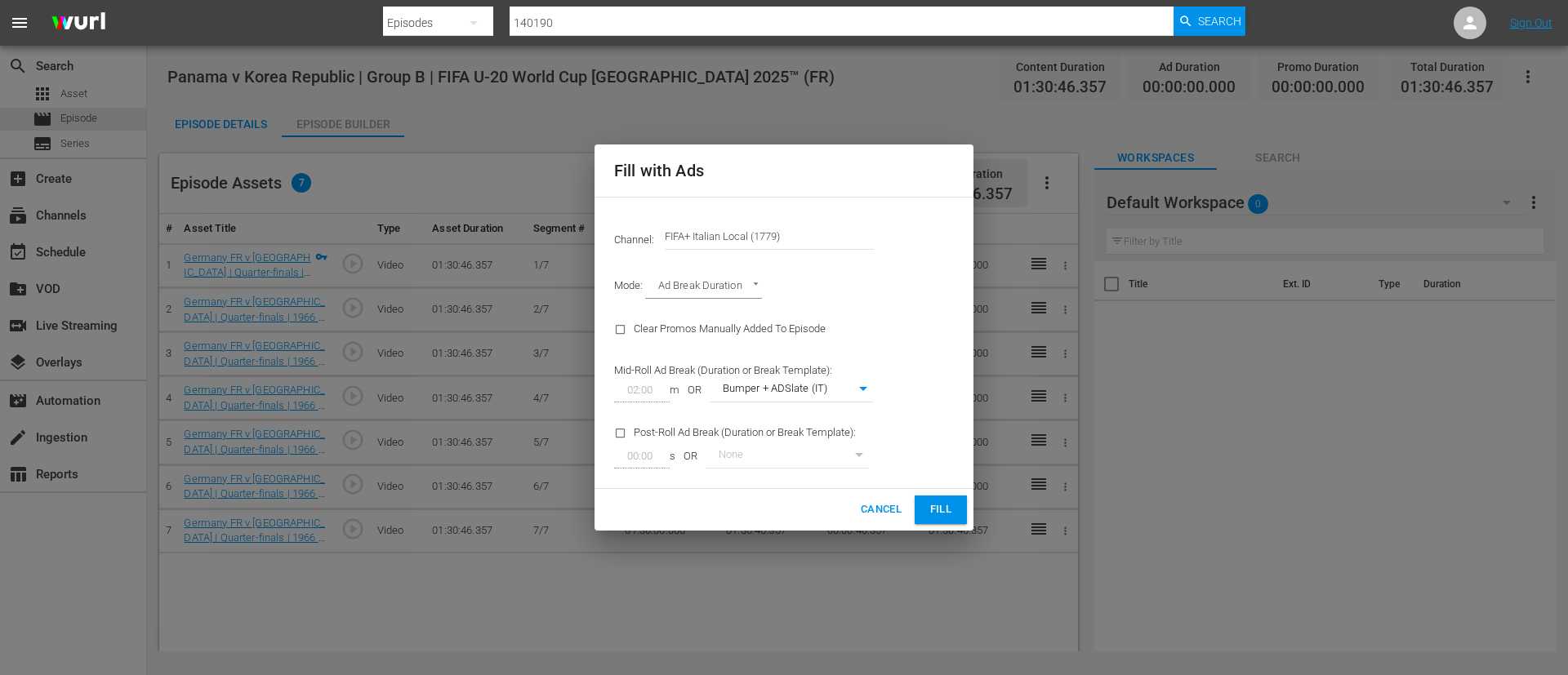
click at [929, 511] on span "Fill" at bounding box center [941, 510] width 26 height 19
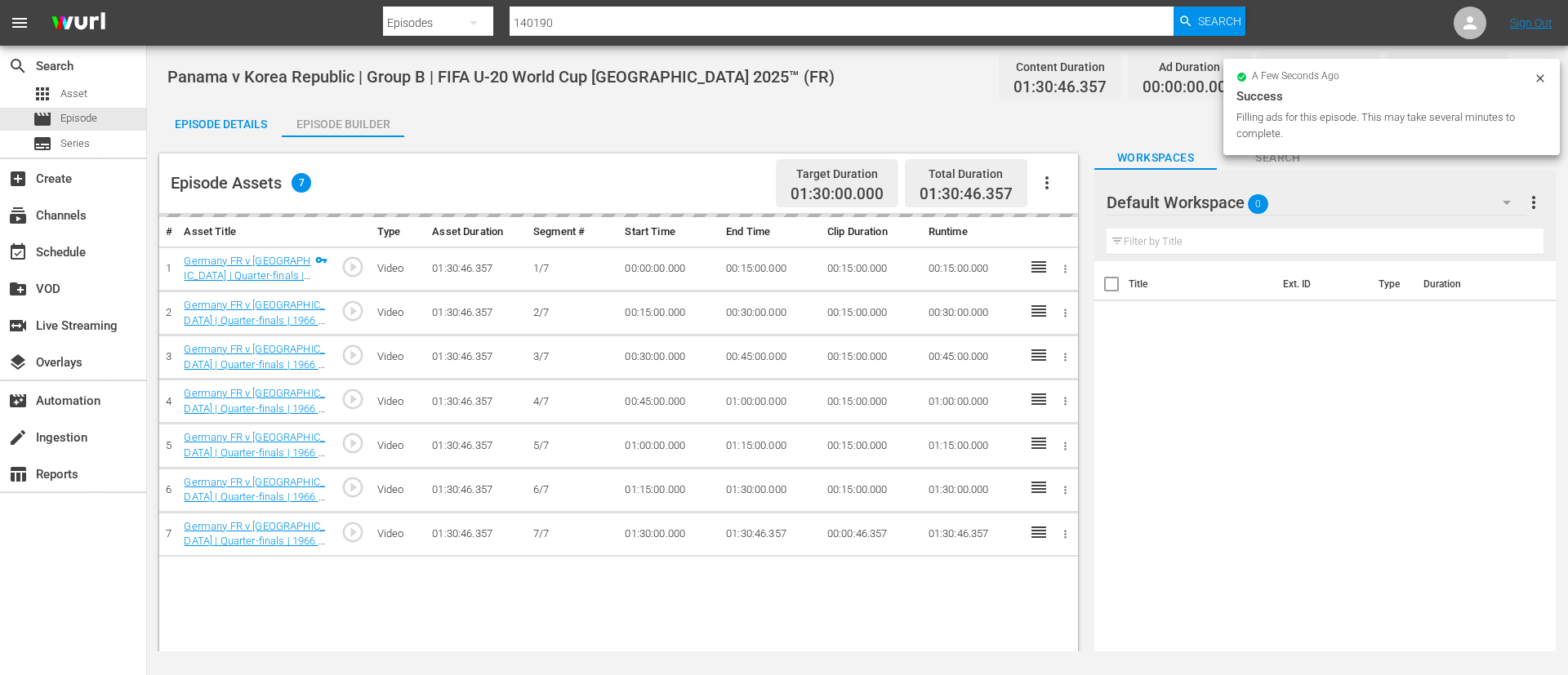
click at [231, 126] on div "Episode Details" at bounding box center [220, 124] width 123 height 39
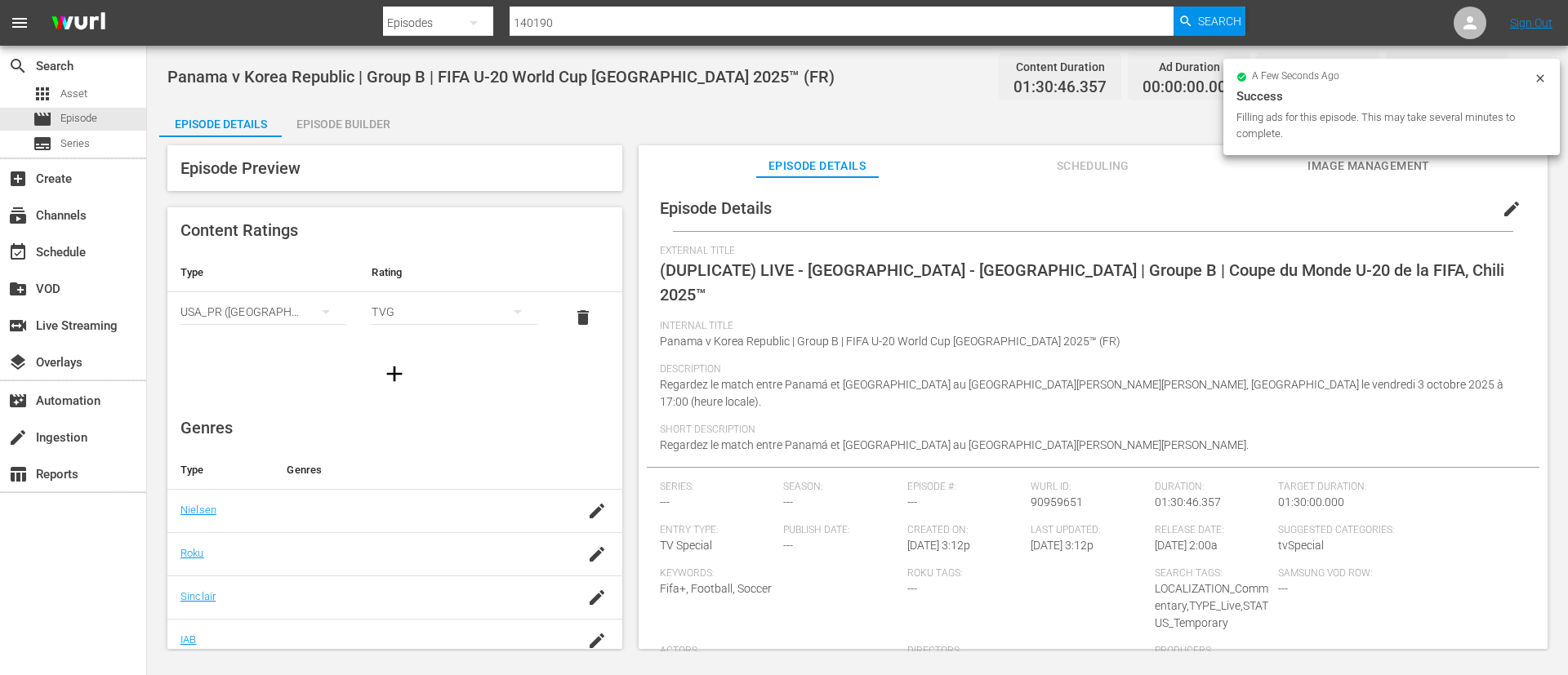
click at [1505, 206] on span "edit" at bounding box center [1511, 209] width 20 height 20
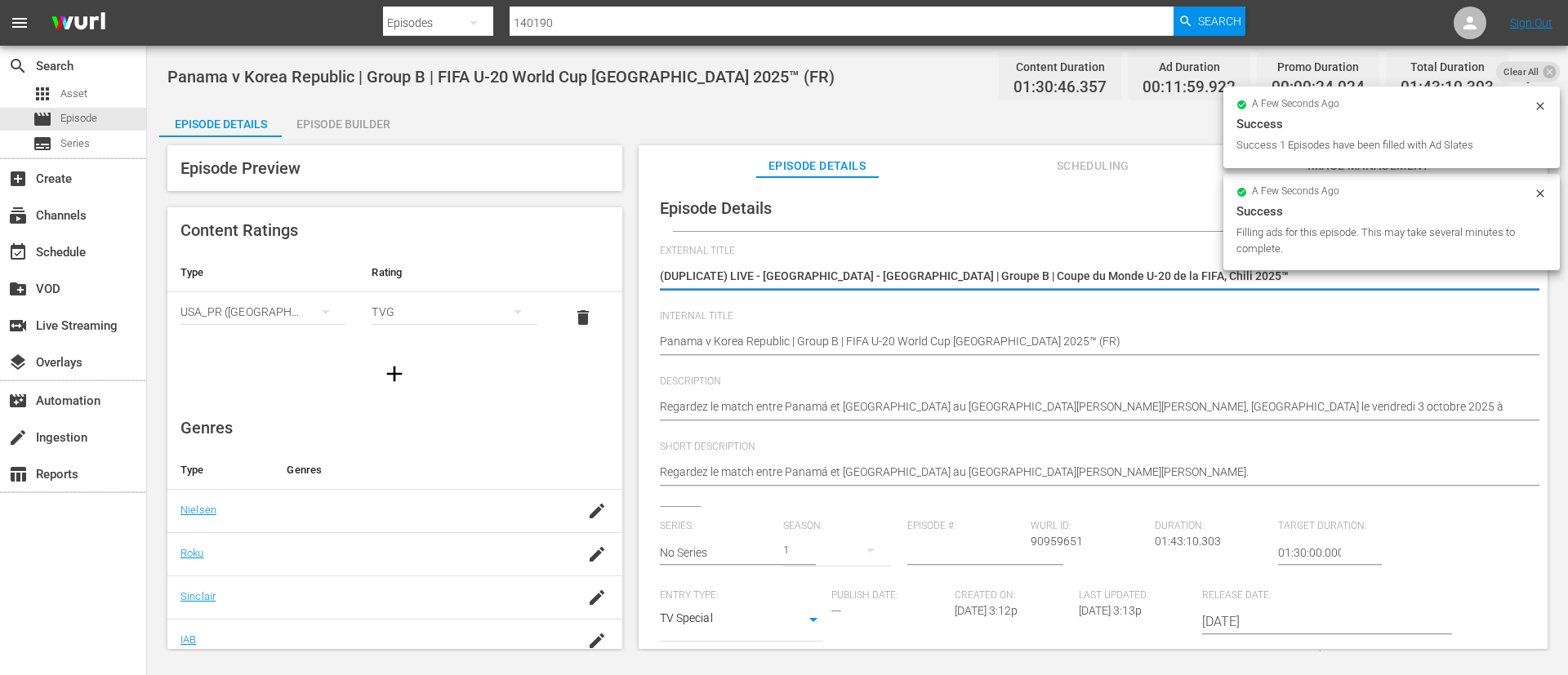
click at [1248, 286] on textarea "(DUPLICATE) LIVE - Panamá - République de Corée | Groupe B | Coupe du Monde U-2…" at bounding box center [1089, 277] width 859 height 20
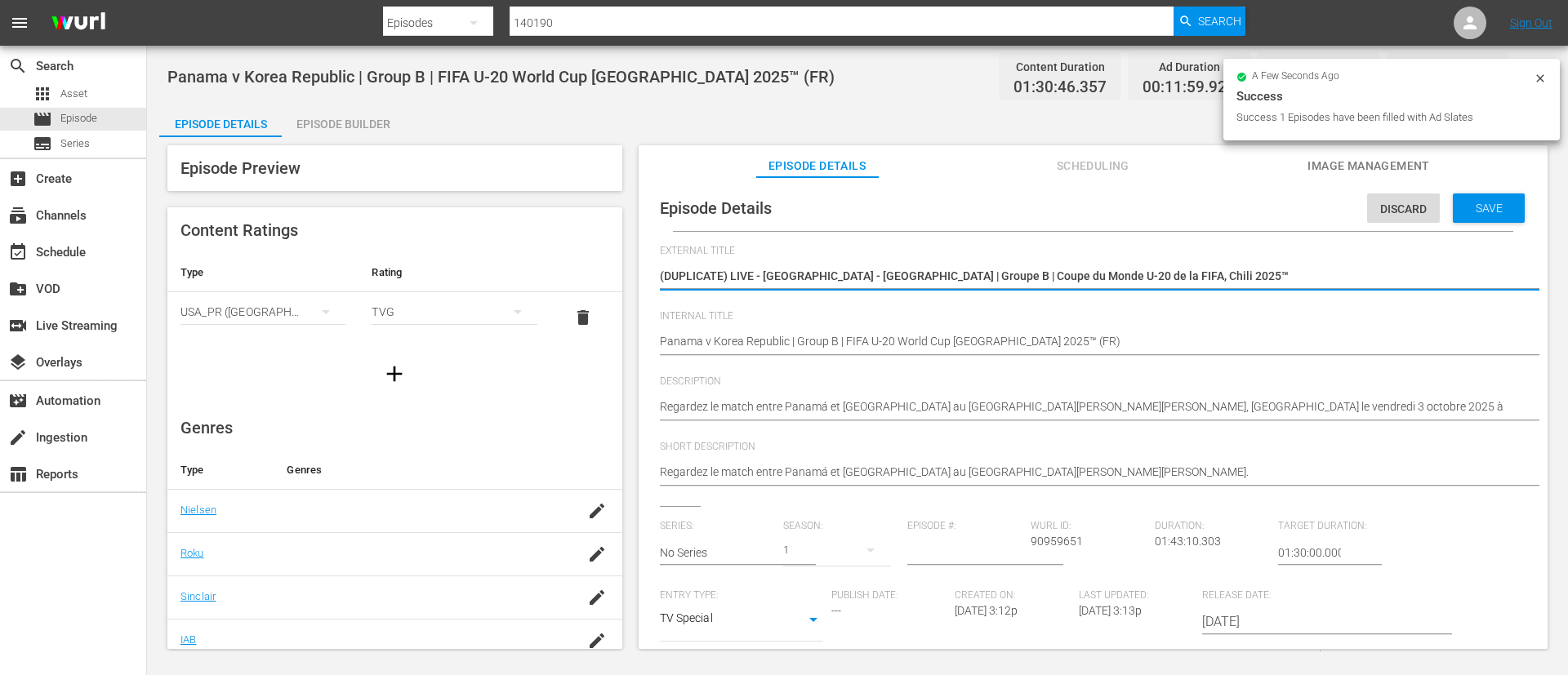
click at [1248, 286] on textarea "(DUPLICATE) LIVE - Panamá - République de Corée | Groupe B | Coupe du Monde U-2…" at bounding box center [1089, 277] width 859 height 20
type textarea "L"
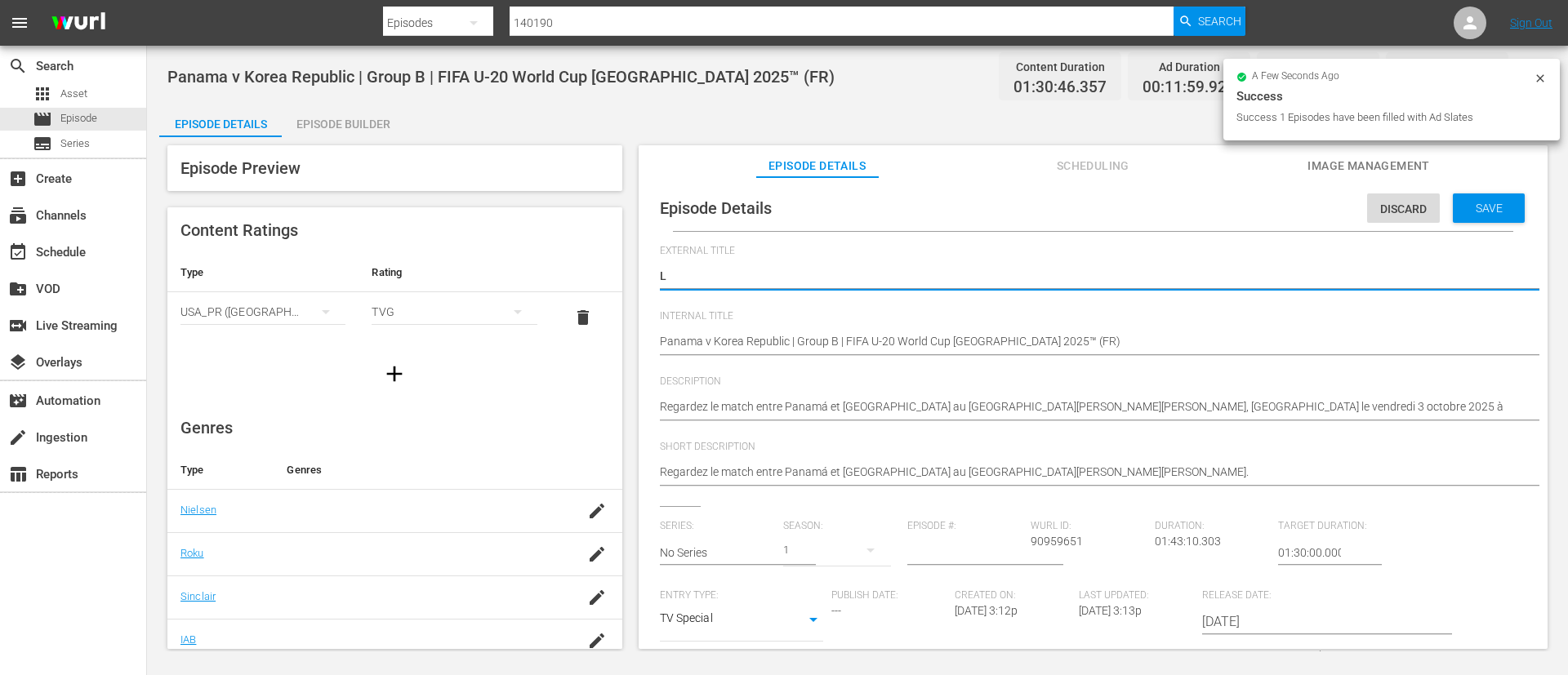
type textarea "LI"
type textarea "LIV"
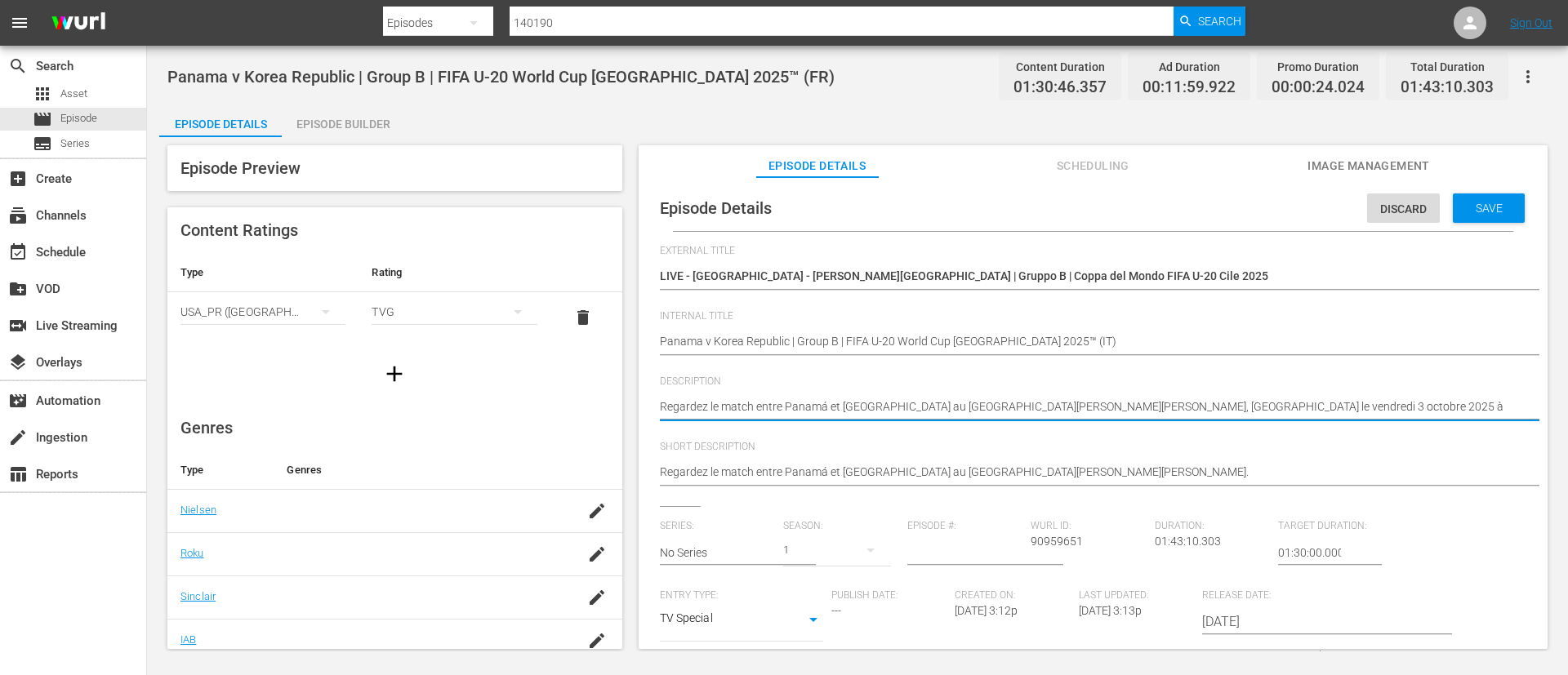
click at [1129, 409] on textarea "Regardez le match entre Panamá et République de Corée au Estadio Elías Figueroa…" at bounding box center [1089, 407] width 859 height 20
paste textarea "Guarda la partita tra Panama e Corea del Sud giocato al Estadio Elías Figueroa …"
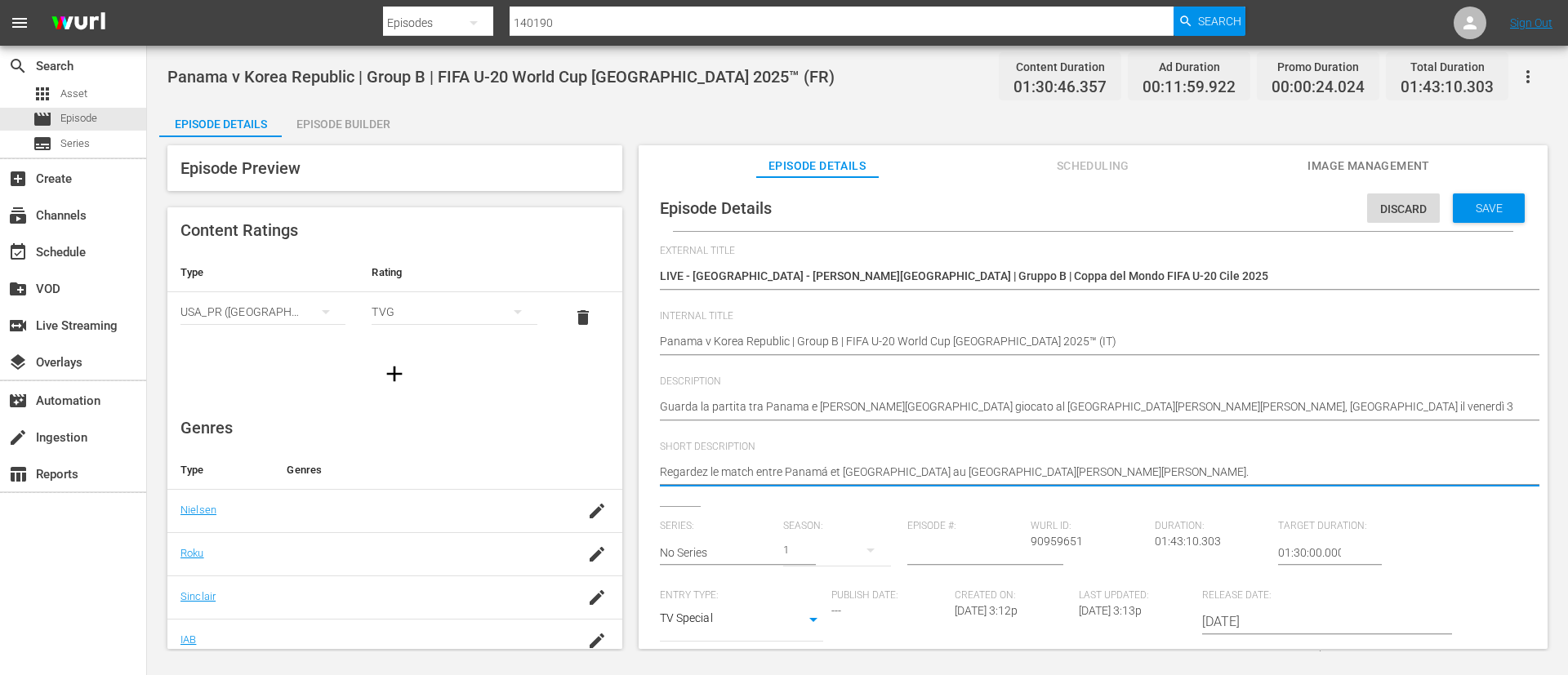
click at [1140, 468] on textarea "Regardez le match entre Panamá et République de Corée au Estadio Elías Figueroa…" at bounding box center [1089, 473] width 859 height 20
paste textarea "Guarda la partita tra Panama e Corea del Sud giocato al Estadio Elías Figueroa …"
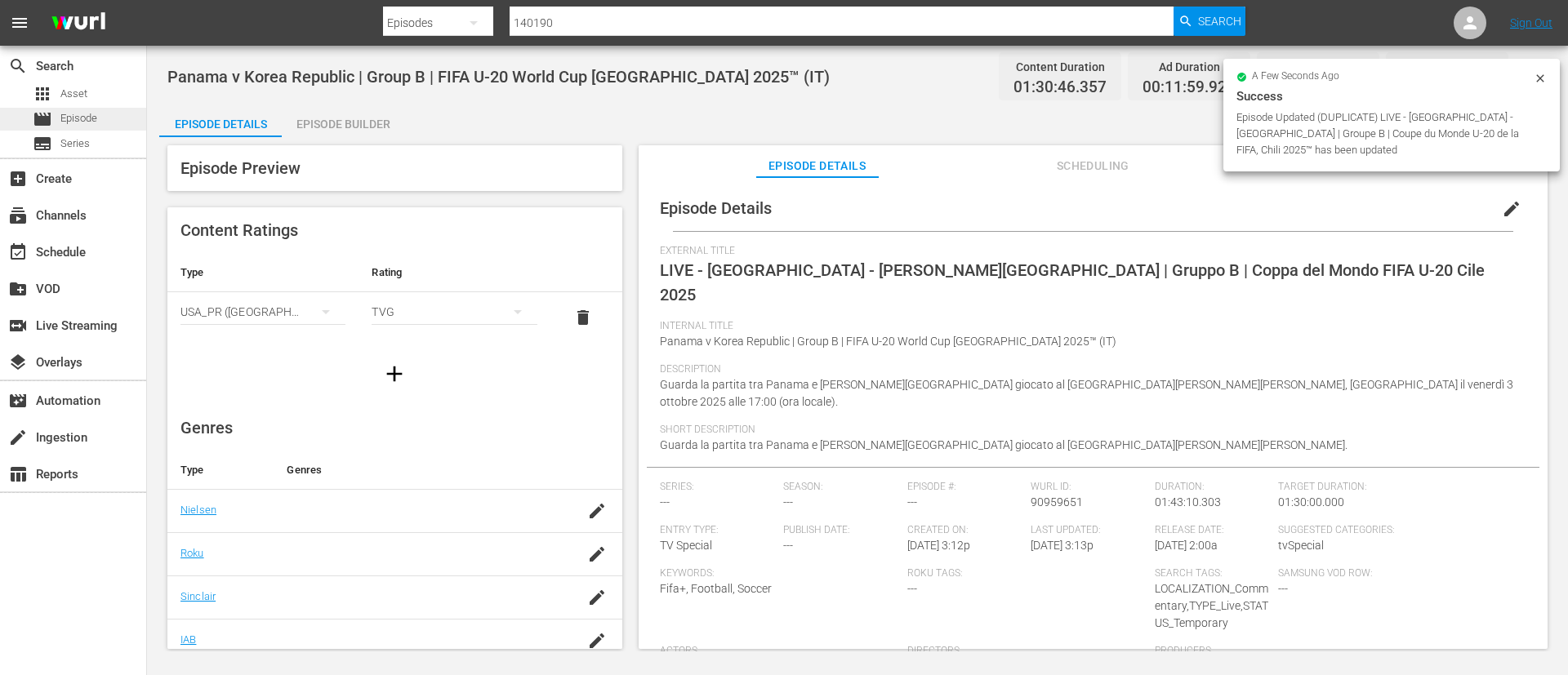
click at [121, 123] on div "movie Episode" at bounding box center [73, 119] width 147 height 23
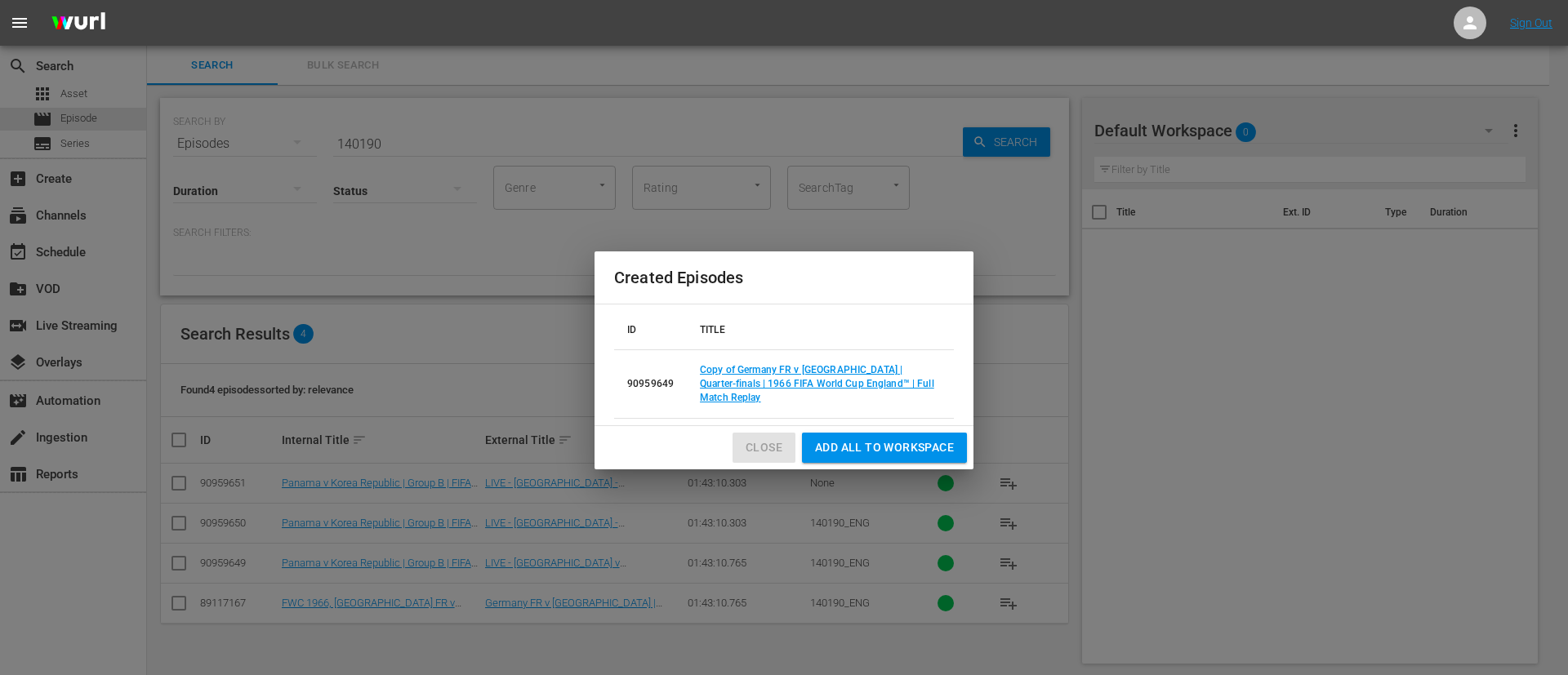
click at [743, 450] on button "Close" at bounding box center [764, 448] width 62 height 30
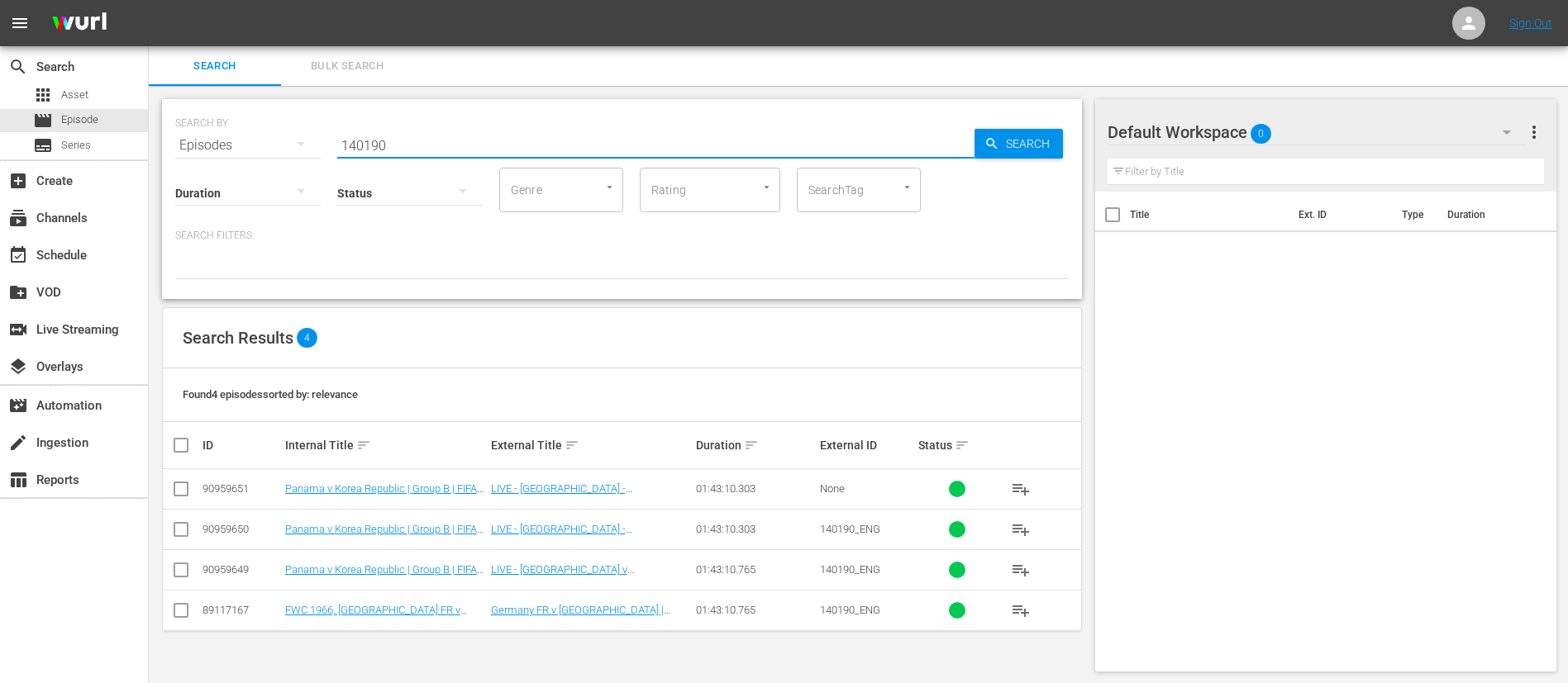
click at [694, 143] on input "140190" at bounding box center [656, 144] width 638 height 39
paste input "66275"
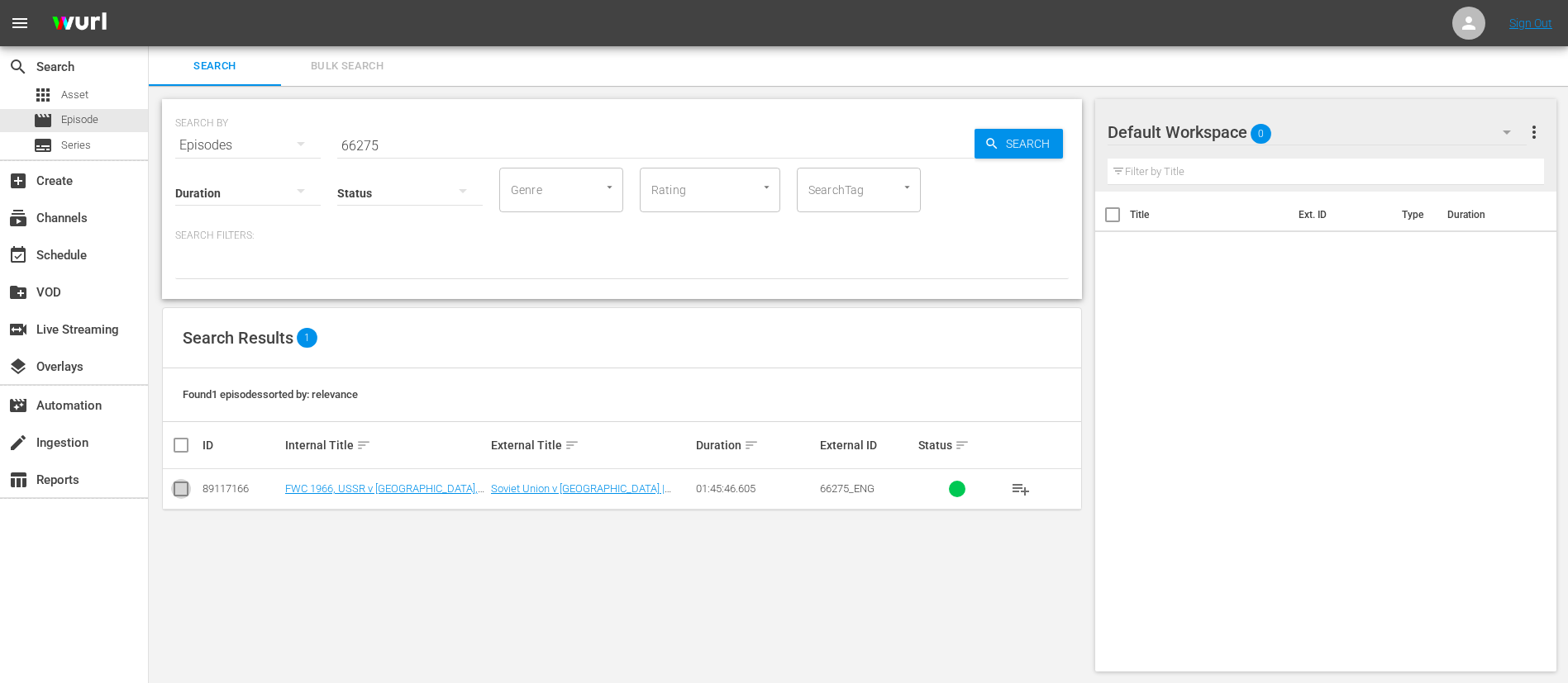
click at [176, 490] on input "checkbox" at bounding box center [181, 492] width 20 height 20
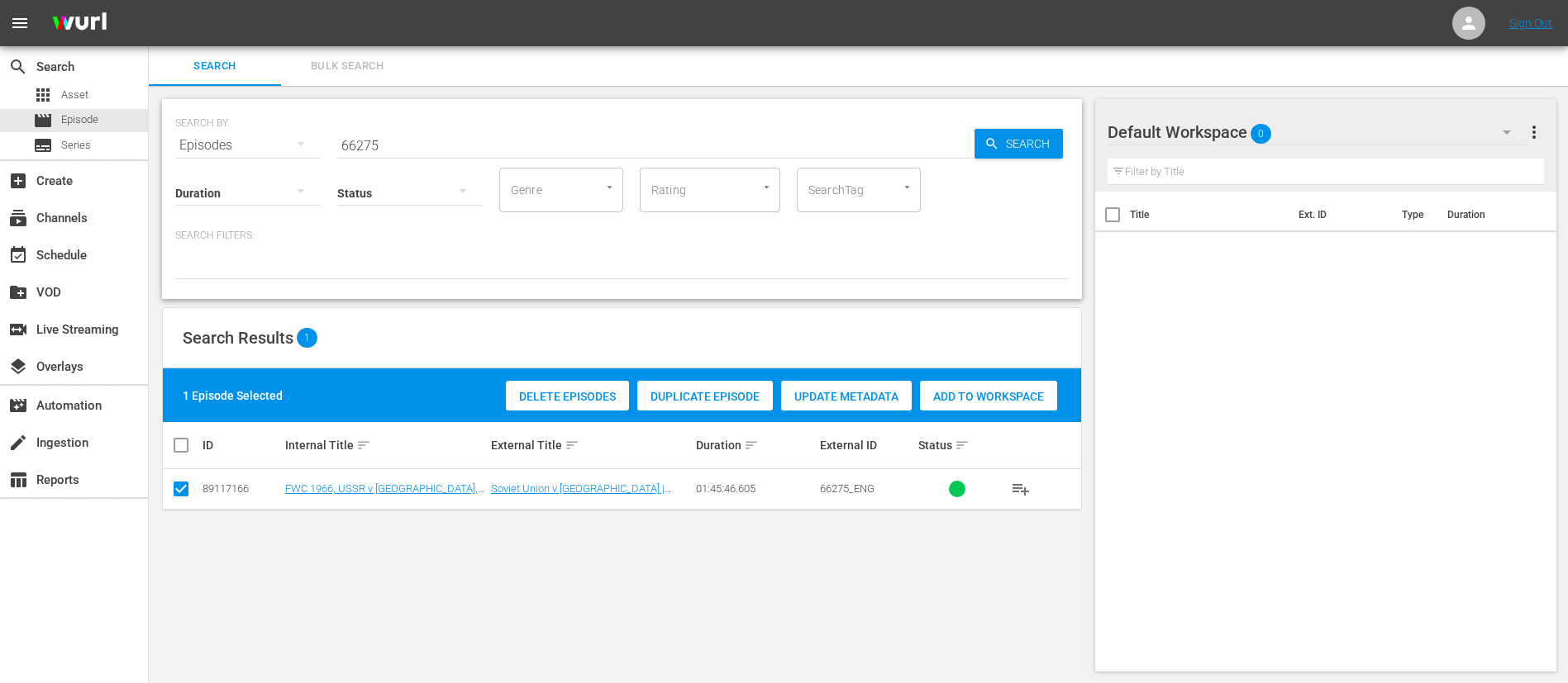
click at [746, 392] on span "Duplicate Episode" at bounding box center [706, 397] width 136 height 13
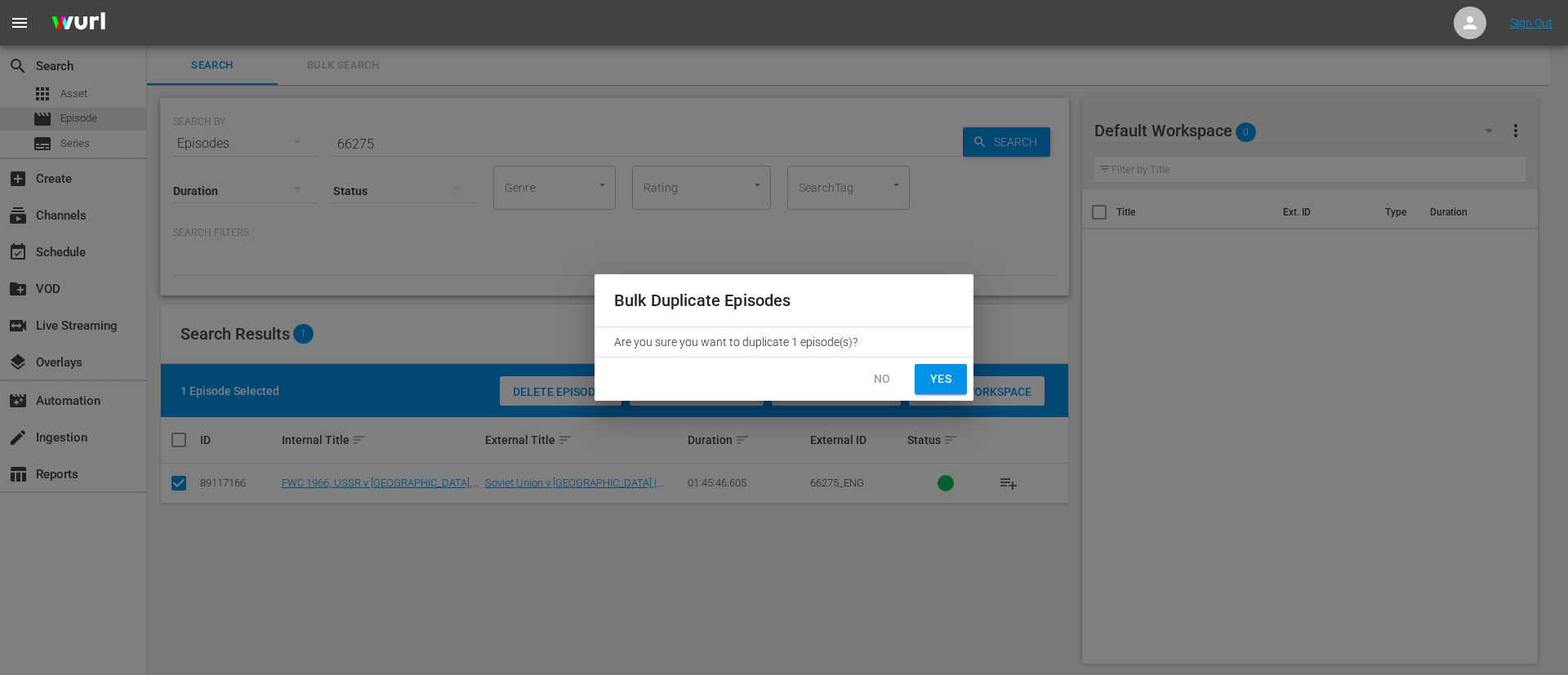
click at [918, 375] on button "Yes" at bounding box center [940, 379] width 52 height 30
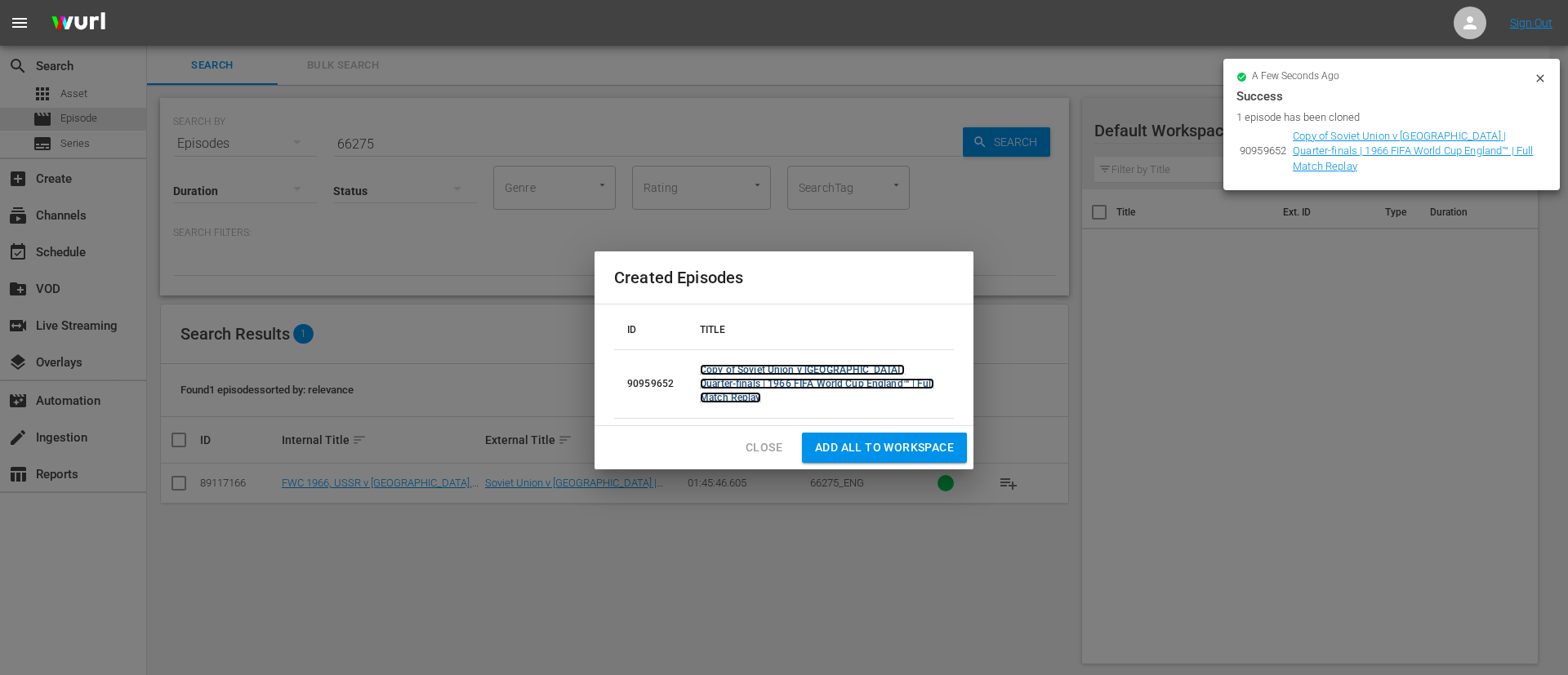
click at [716, 371] on link "Copy of Soviet Union v Hungary | Quarter-finals | 1966 FIFA World Cup England™ …" at bounding box center [817, 383] width 235 height 39
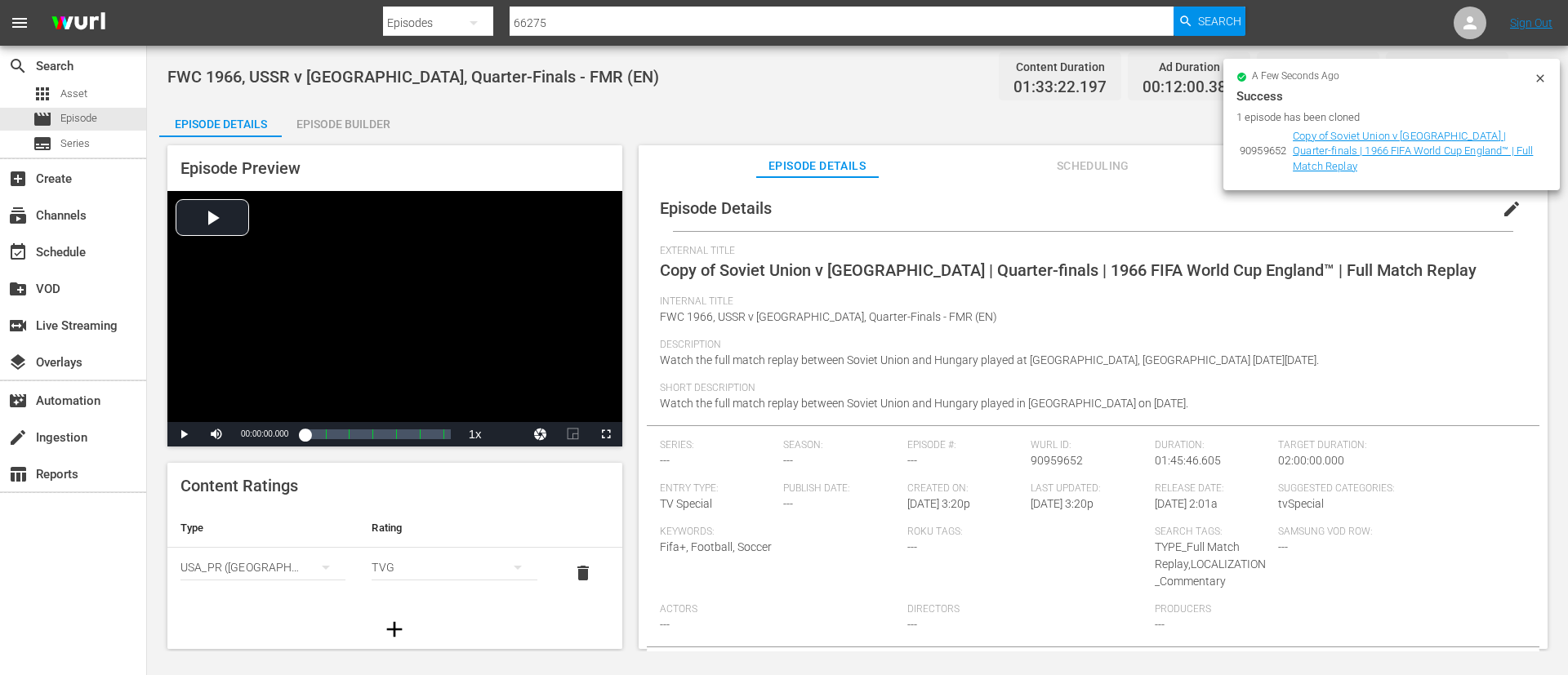
click at [1518, 206] on button "edit" at bounding box center [1511, 208] width 39 height 39
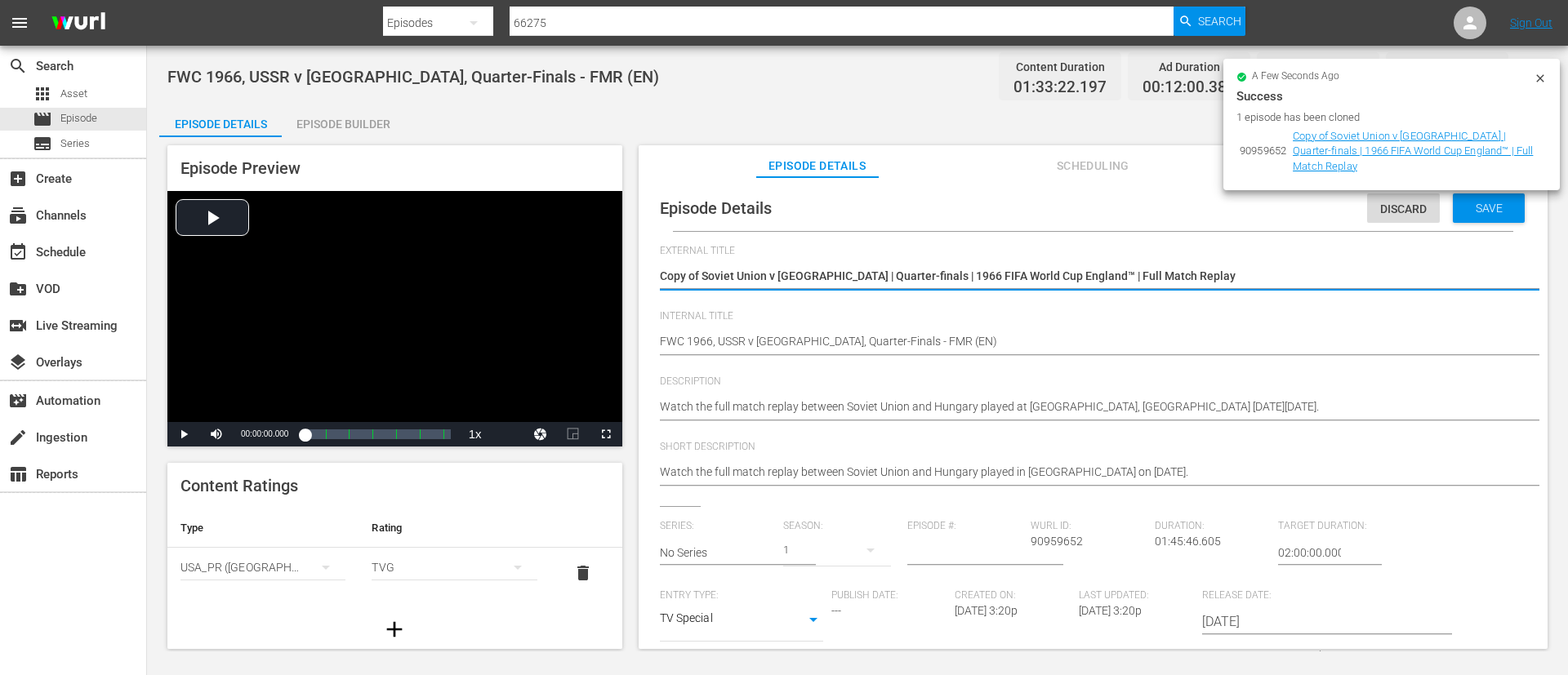
click at [1319, 290] on div "Copy of Soviet Union v Hungary | Quarter-finals | 1966 FIFA World Cup England™ …" at bounding box center [1089, 277] width 859 height 39
click at [1363, 260] on div "Copy of Soviet Union v Hungary | Quarter-finals | 1966 FIFA World Cup England™ …" at bounding box center [1089, 277] width 859 height 39
click at [1367, 263] on div "Copy of Soviet Union v Hungary | Quarter-finals | 1966 FIFA World Cup England™ …" at bounding box center [1089, 277] width 859 height 39
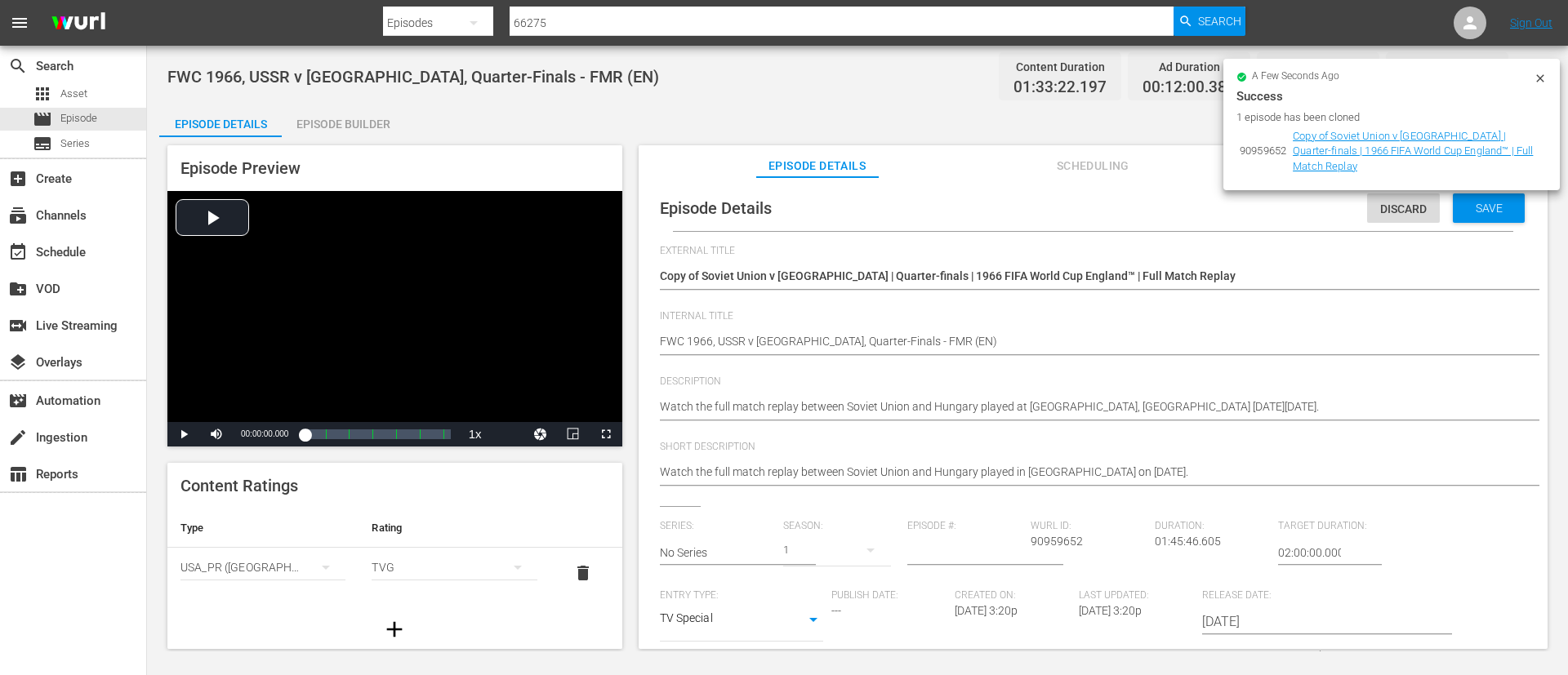
click at [1367, 263] on div "Copy of Soviet Union v Hungary | Quarter-finals | 1966 FIFA World Cup England™ …" at bounding box center [1089, 277] width 859 height 39
click at [1366, 272] on textarea "Copy of Soviet Union v Hungary | Quarter-finals | 1966 FIFA World Cup England™ …" at bounding box center [1089, 277] width 859 height 20
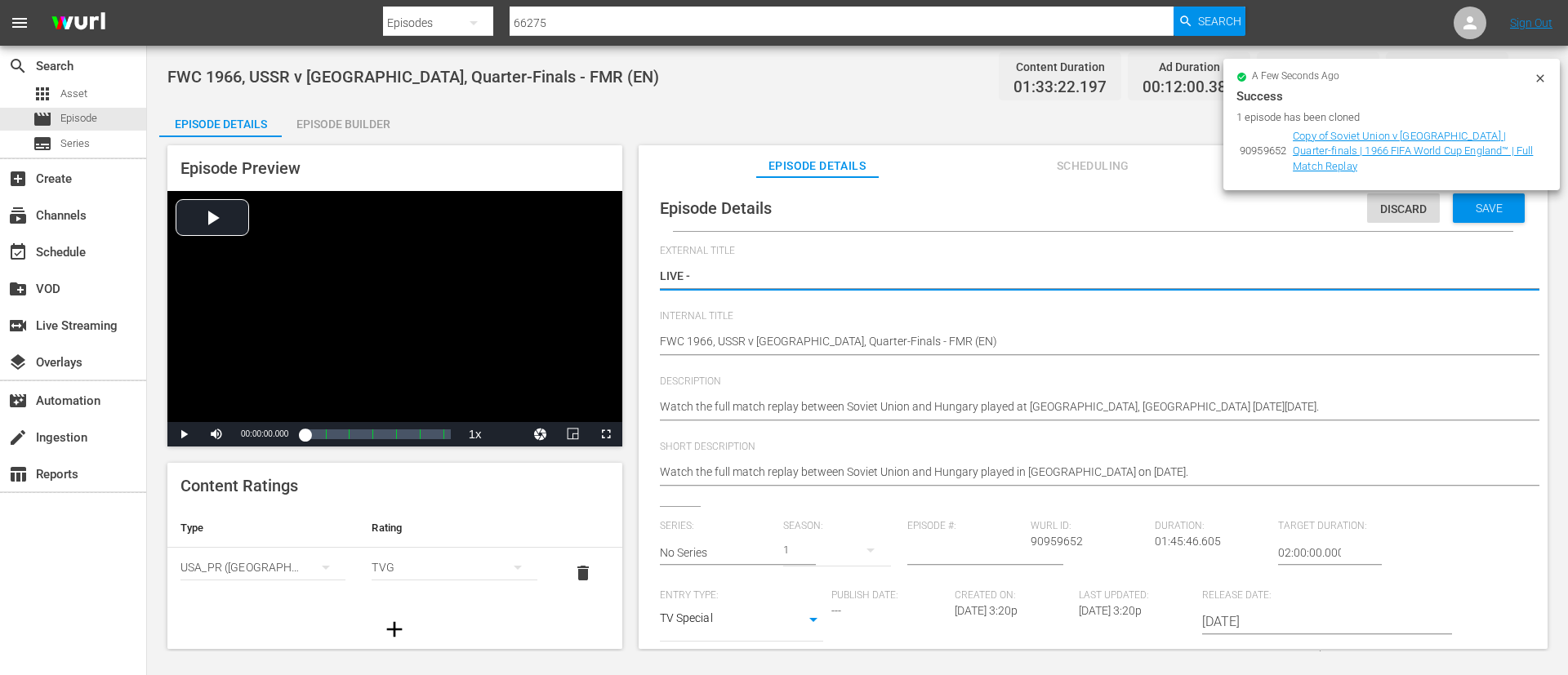
paste textarea "New Zealand v Japan | Group A | FIFA U-20 World Cup Chile 2025™"
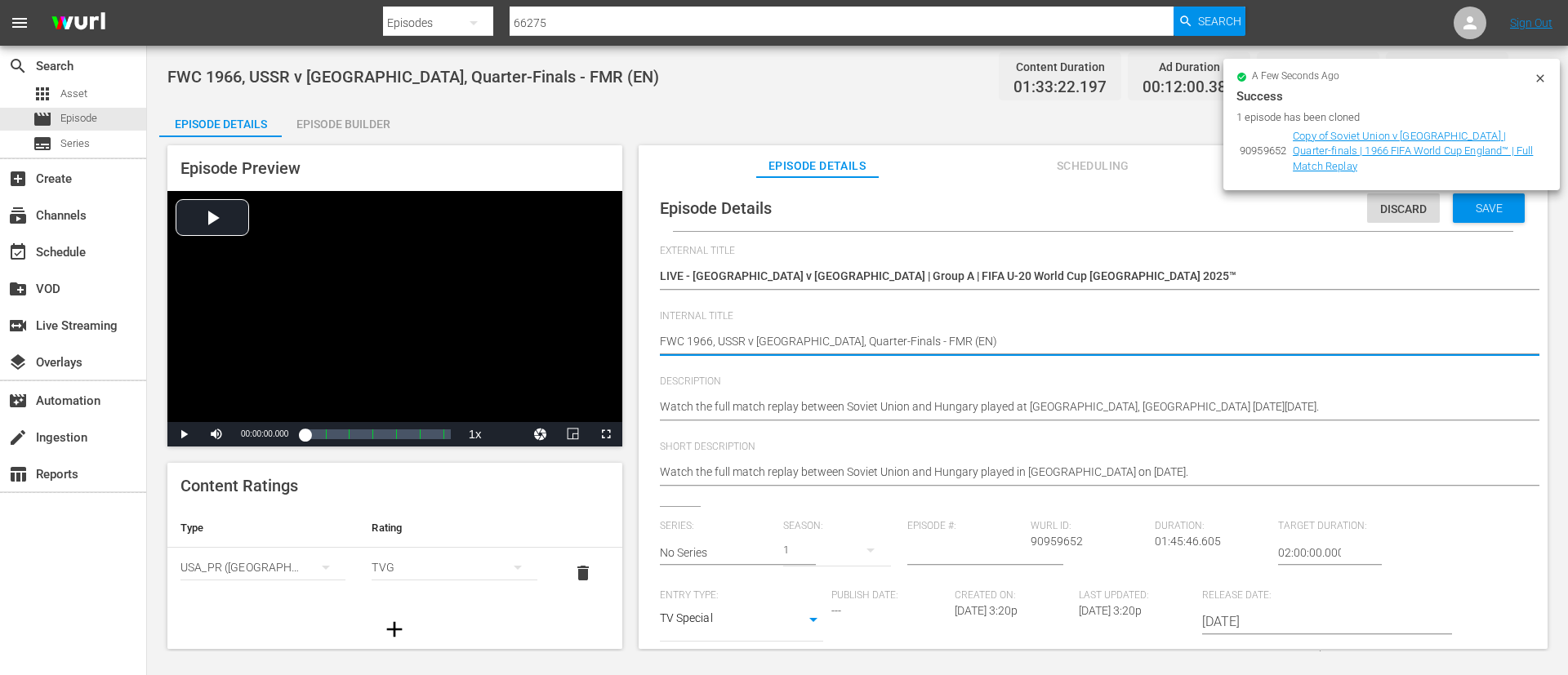
paste textarea "New Zealand v Japan | Group A | FIFA U-20 World Cup Chile 2025™"
click at [987, 395] on div "Watch the full match replay between Soviet Union and Hungary played at Roker Pa…" at bounding box center [1089, 407] width 859 height 39
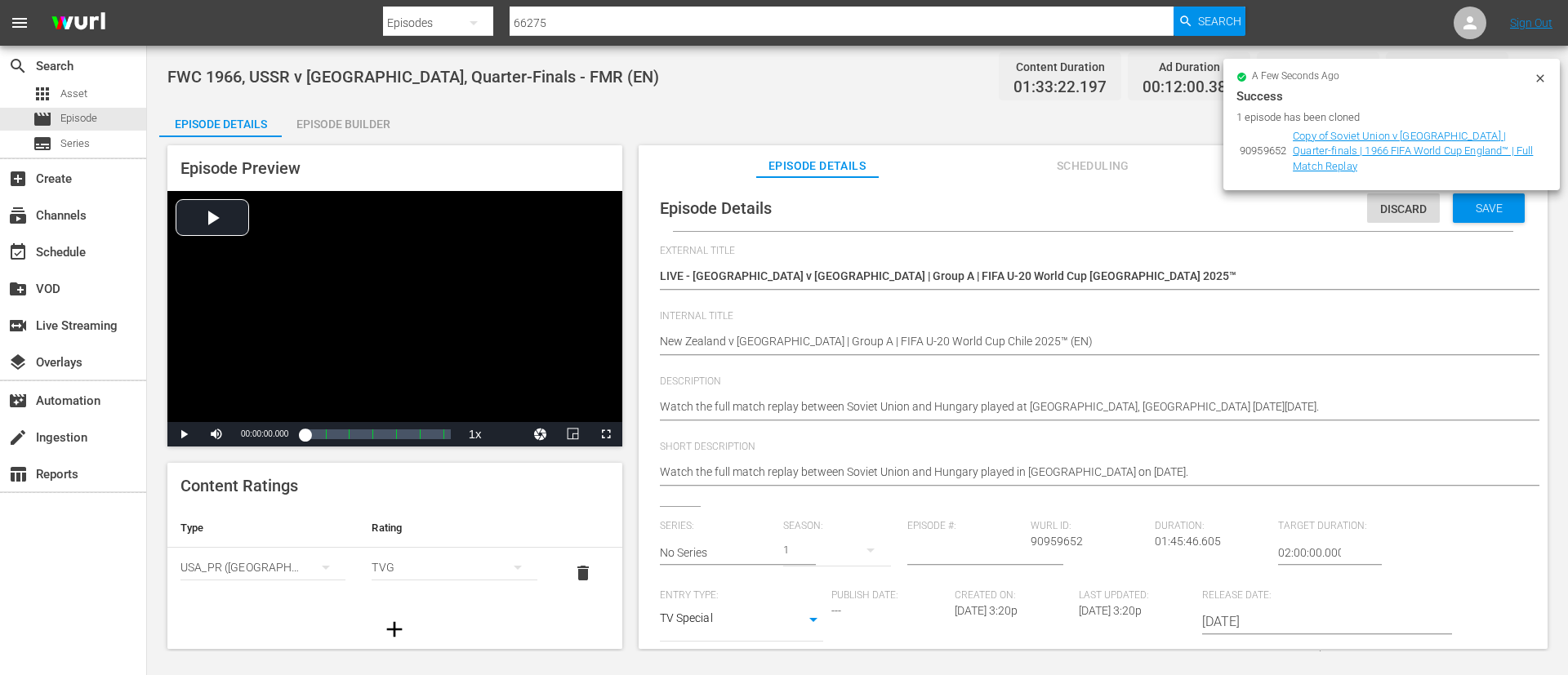
click at [987, 395] on div "Watch the full match replay between Soviet Union and Hungary played at Roker Pa…" at bounding box center [1089, 407] width 859 height 39
click at [989, 404] on textarea "Watch the full match replay between Soviet Union and Hungary played at Roker Pa…" at bounding box center [1089, 407] width 859 height 20
paste textarea "match between New Zealand and Japan played at Estadio Elías Figueroa Brander, V…"
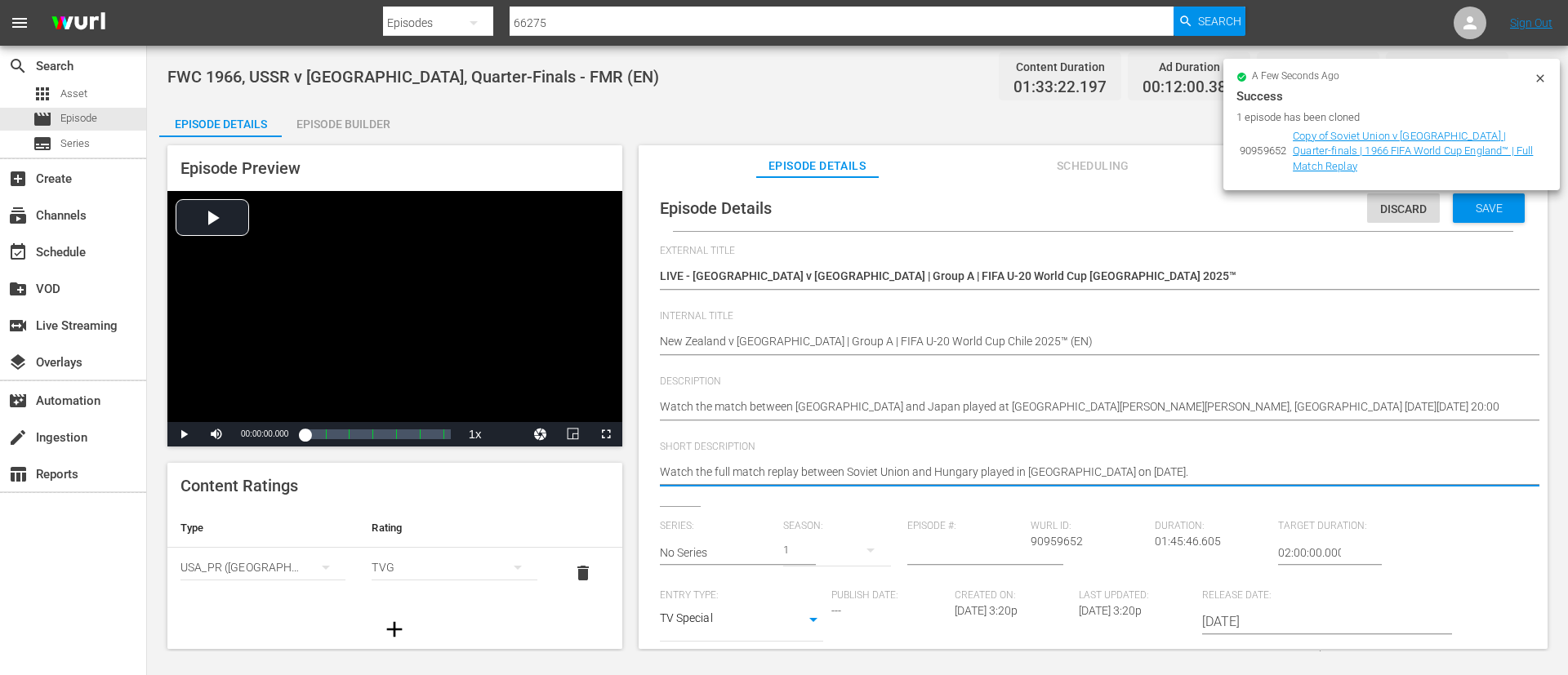
click at [1014, 463] on textarea "Watch the full match replay between Soviet Union and Hungary played in Sunderla…" at bounding box center [1089, 473] width 859 height 20
paste textarea "match between New Zealand and Japan played at Estadio Elías Figueroa Brander, V…"
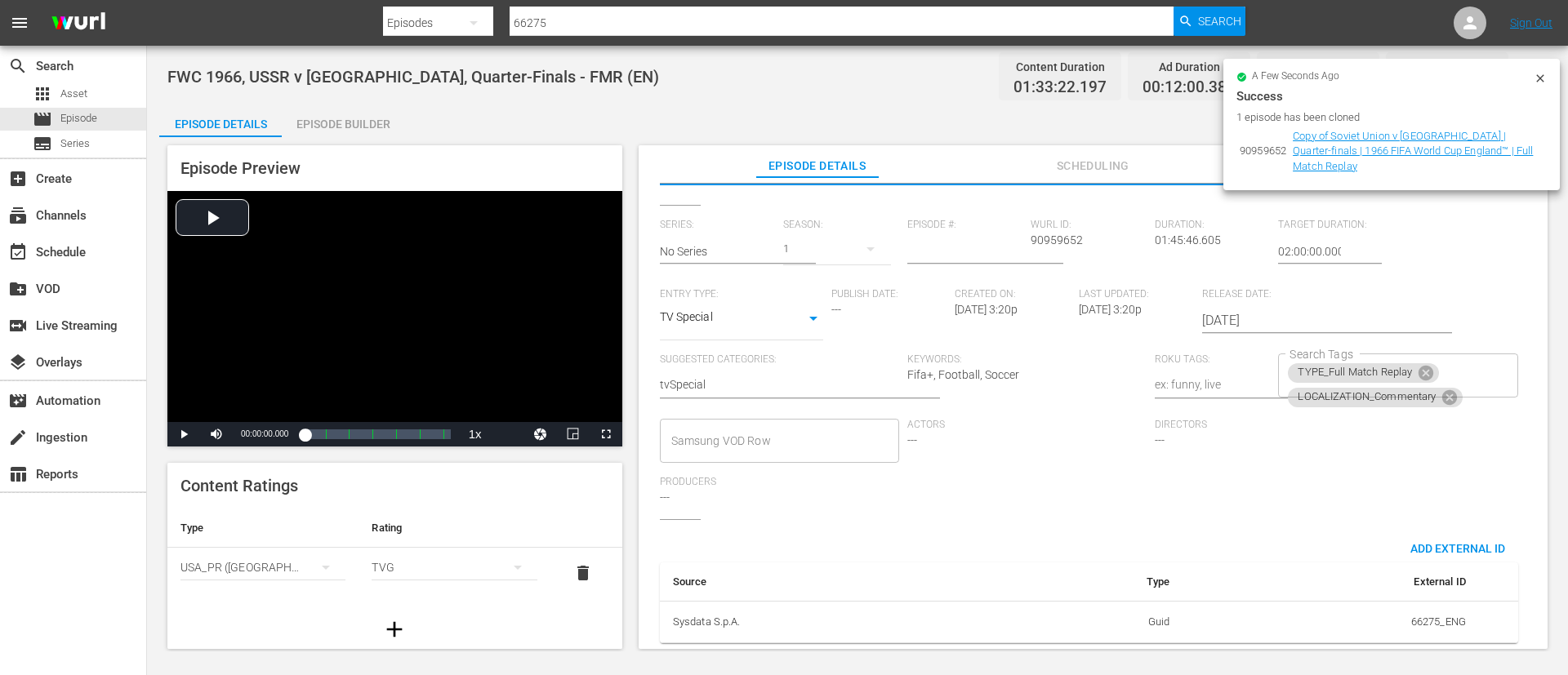
scroll to position [320, 0]
click at [1420, 366] on icon at bounding box center [1426, 373] width 15 height 15
click at [1473, 386] on input "Search Tags" at bounding box center [1385, 400] width 200 height 29
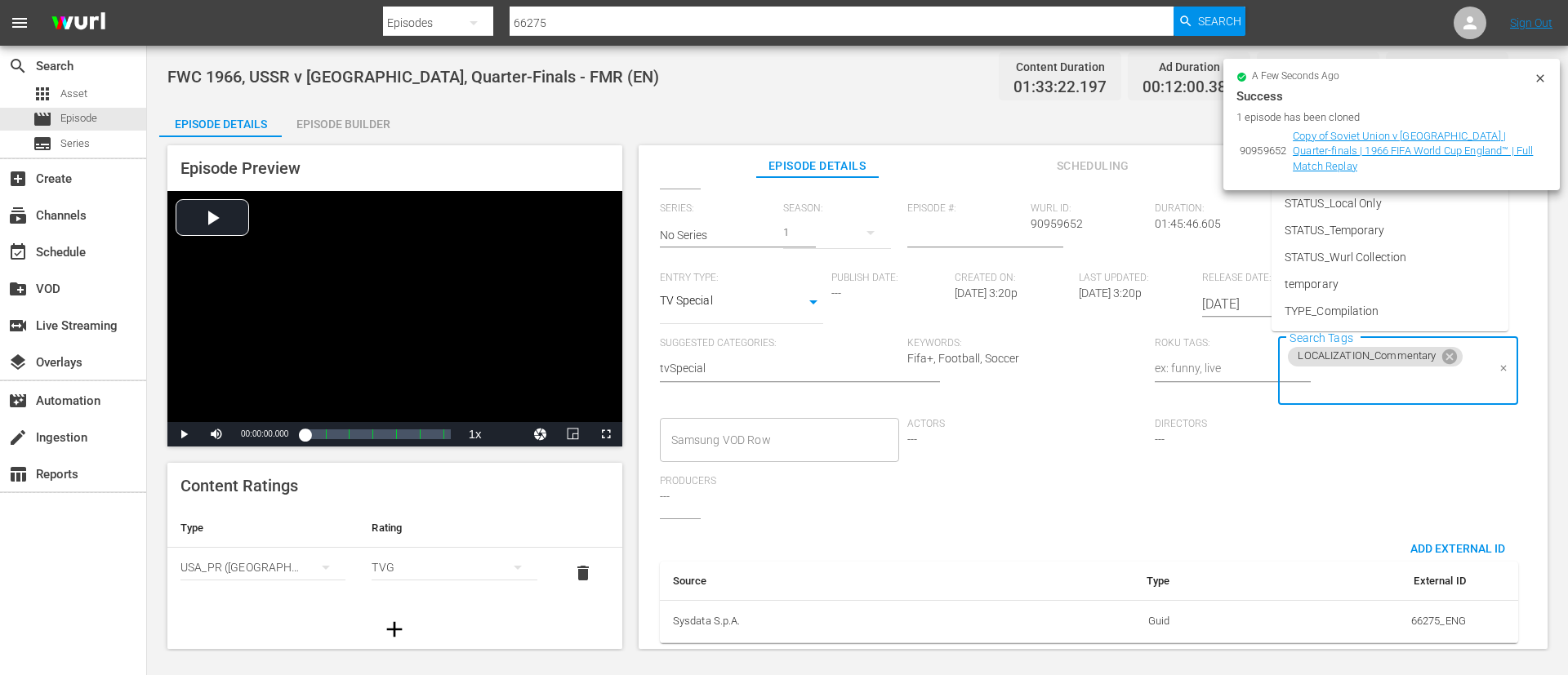
scroll to position [228, 0]
click at [1382, 249] on li "TYPE_Live" at bounding box center [1389, 257] width 236 height 26
click at [1406, 385] on input "Search Tags" at bounding box center [1432, 383] width 109 height 29
click at [1428, 252] on li "STATUS_Temporary" at bounding box center [1389, 245] width 236 height 26
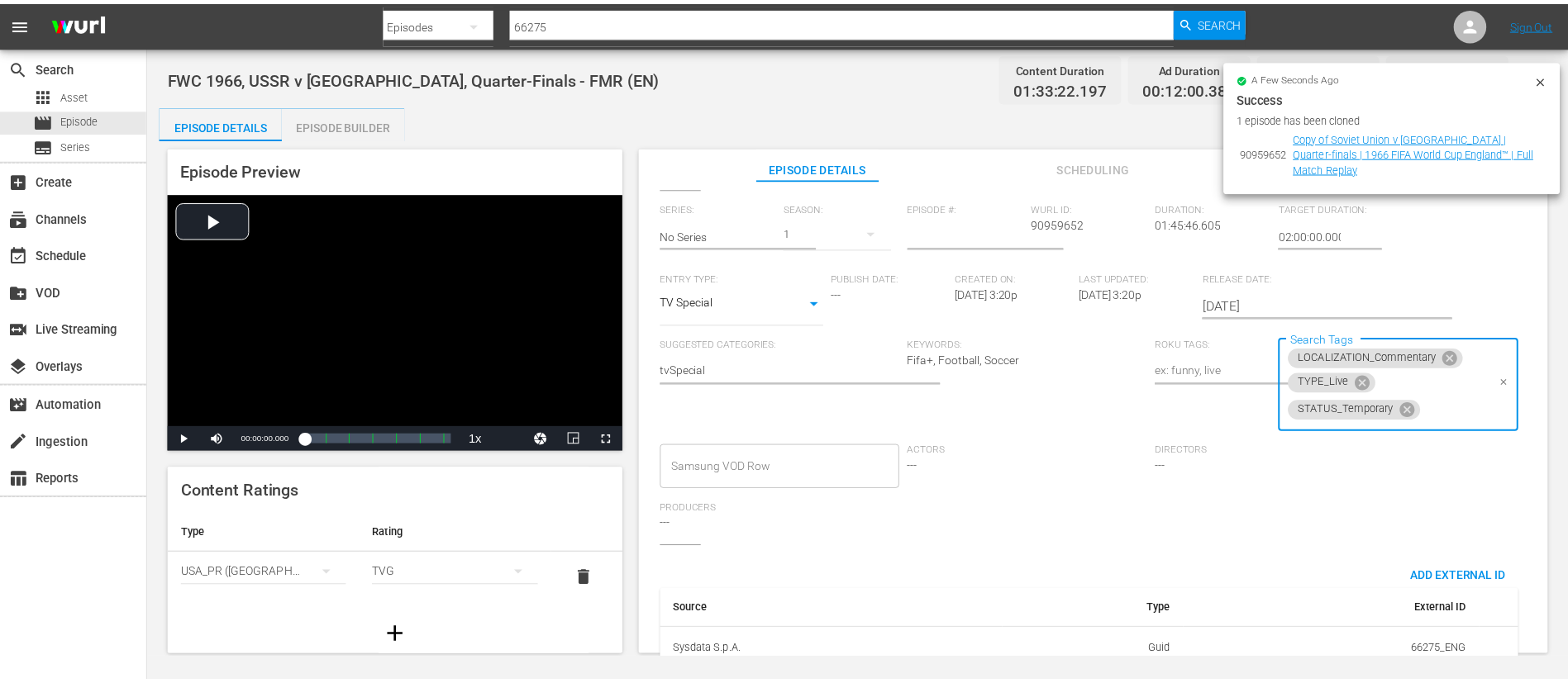
scroll to position [0, 0]
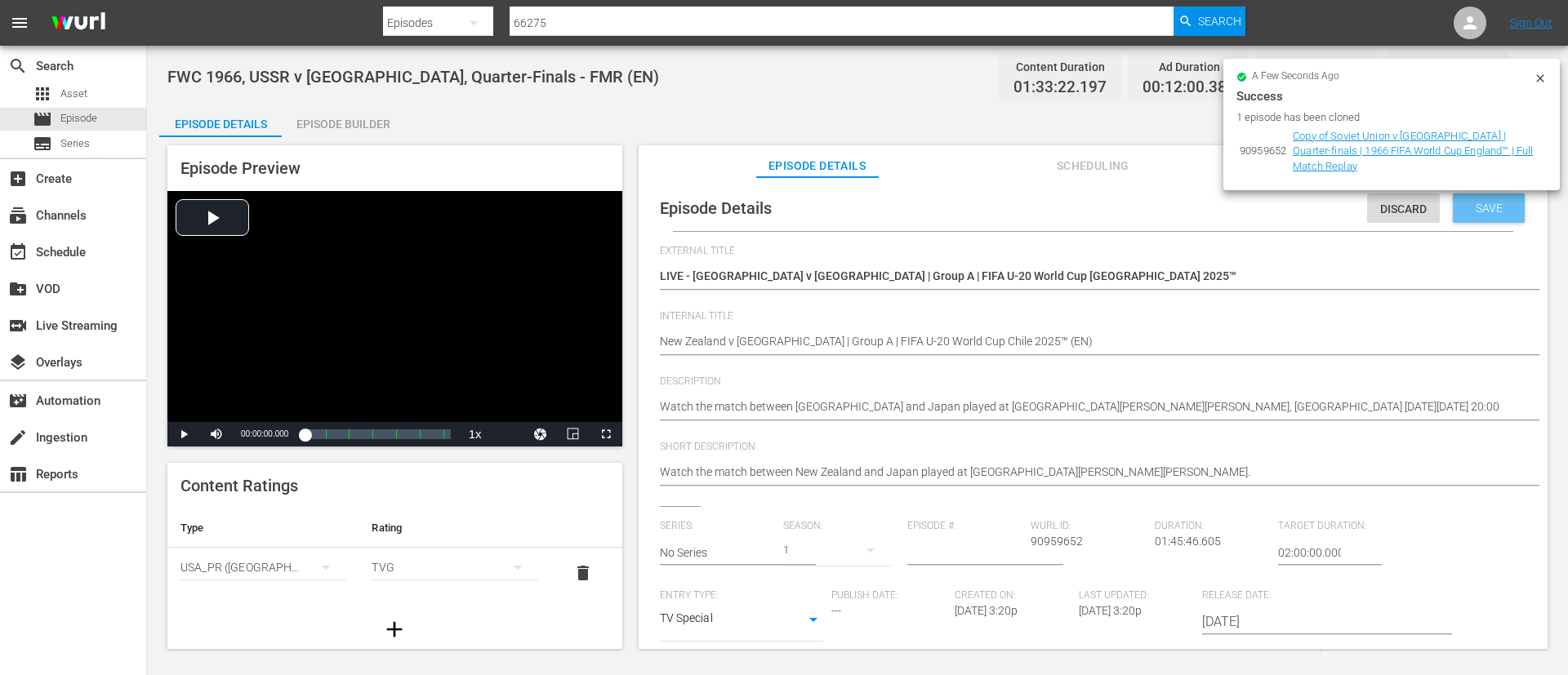
click at [1499, 194] on div "Save" at bounding box center [1489, 208] width 72 height 29
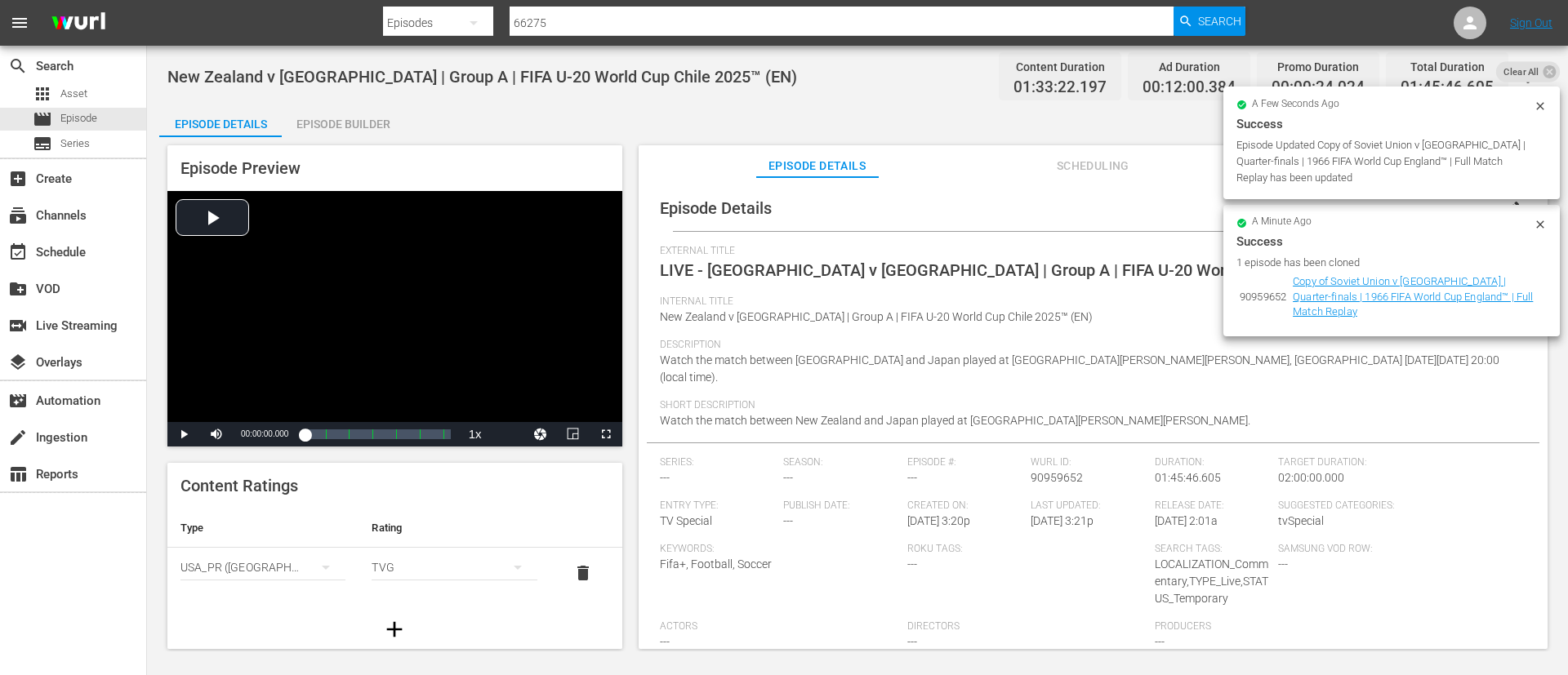
click at [1536, 73] on span "Clear All" at bounding box center [1522, 72] width 51 height 21
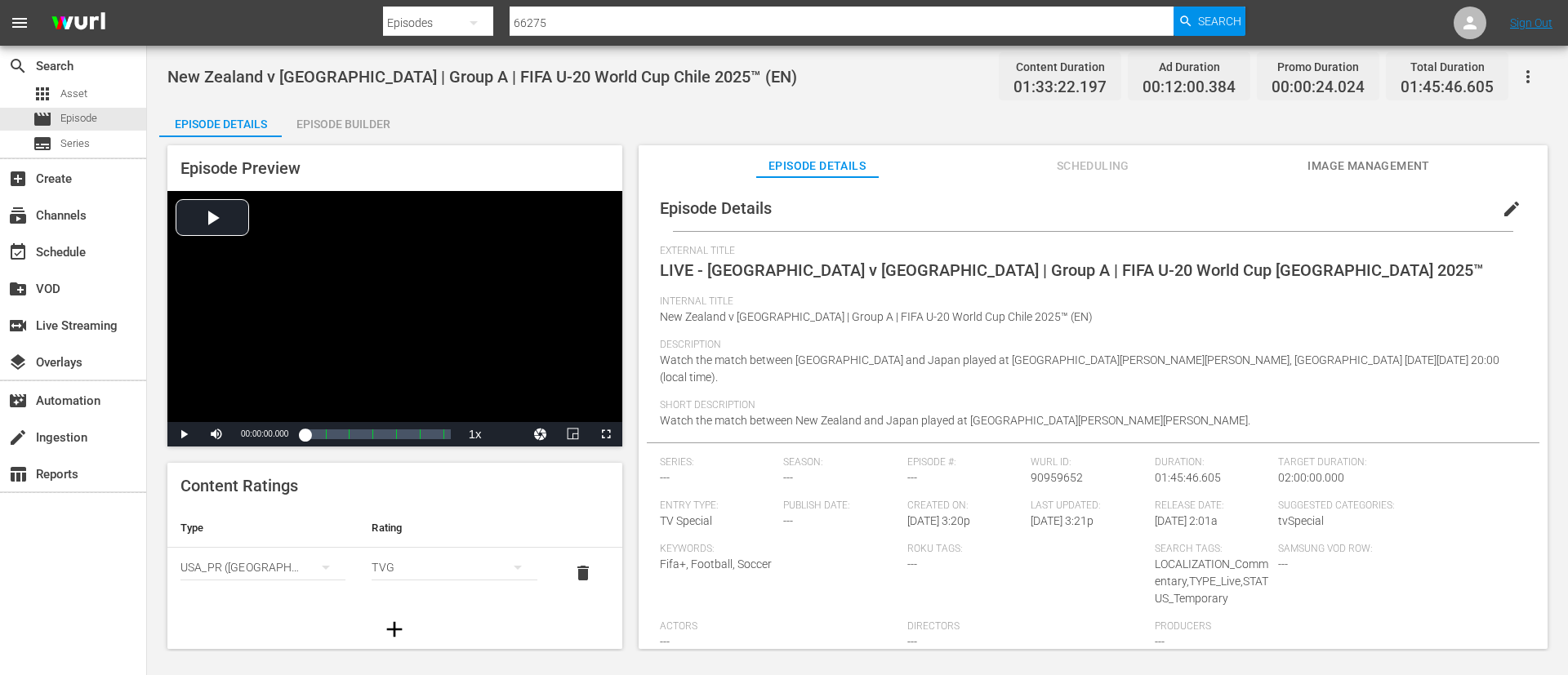
click at [1385, 175] on span "Image Management" at bounding box center [1368, 166] width 123 height 21
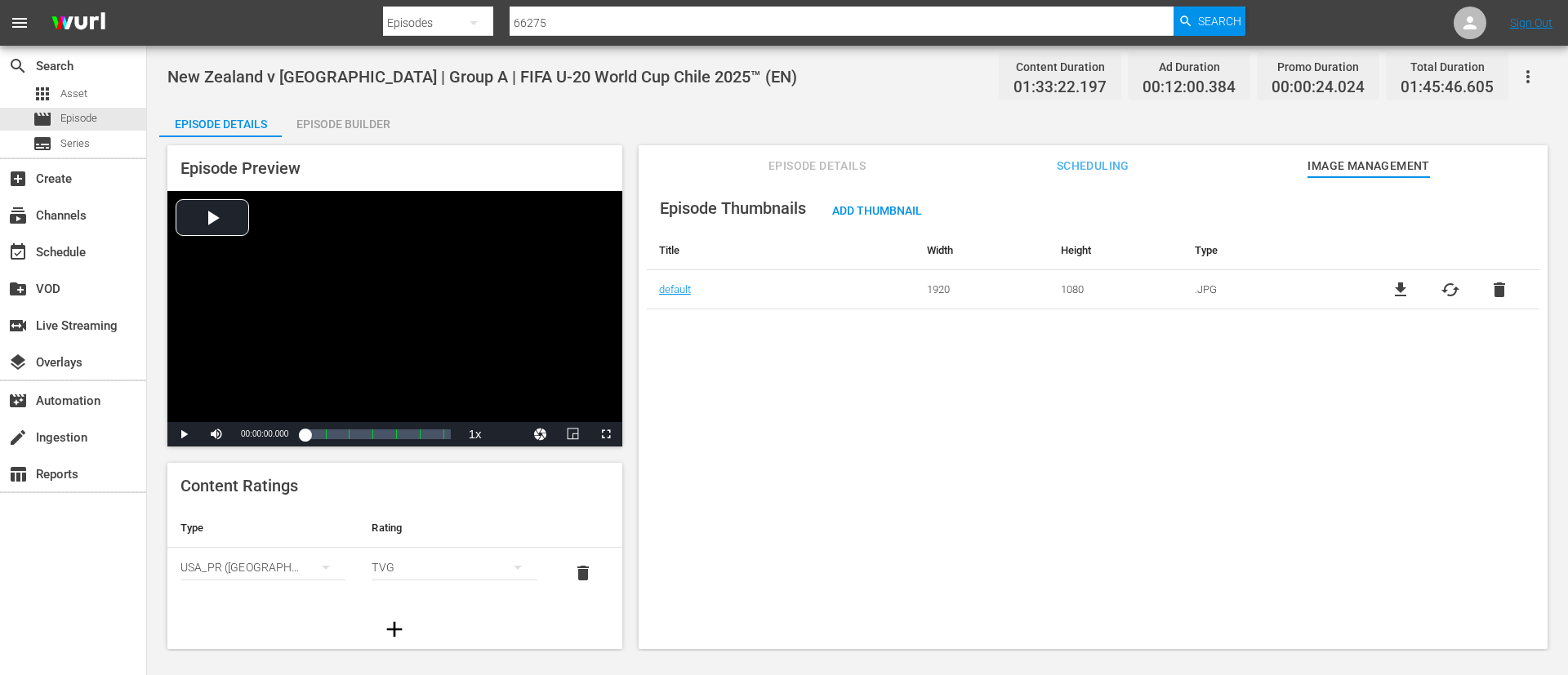
click at [1448, 283] on span "cached" at bounding box center [1450, 289] width 20 height 20
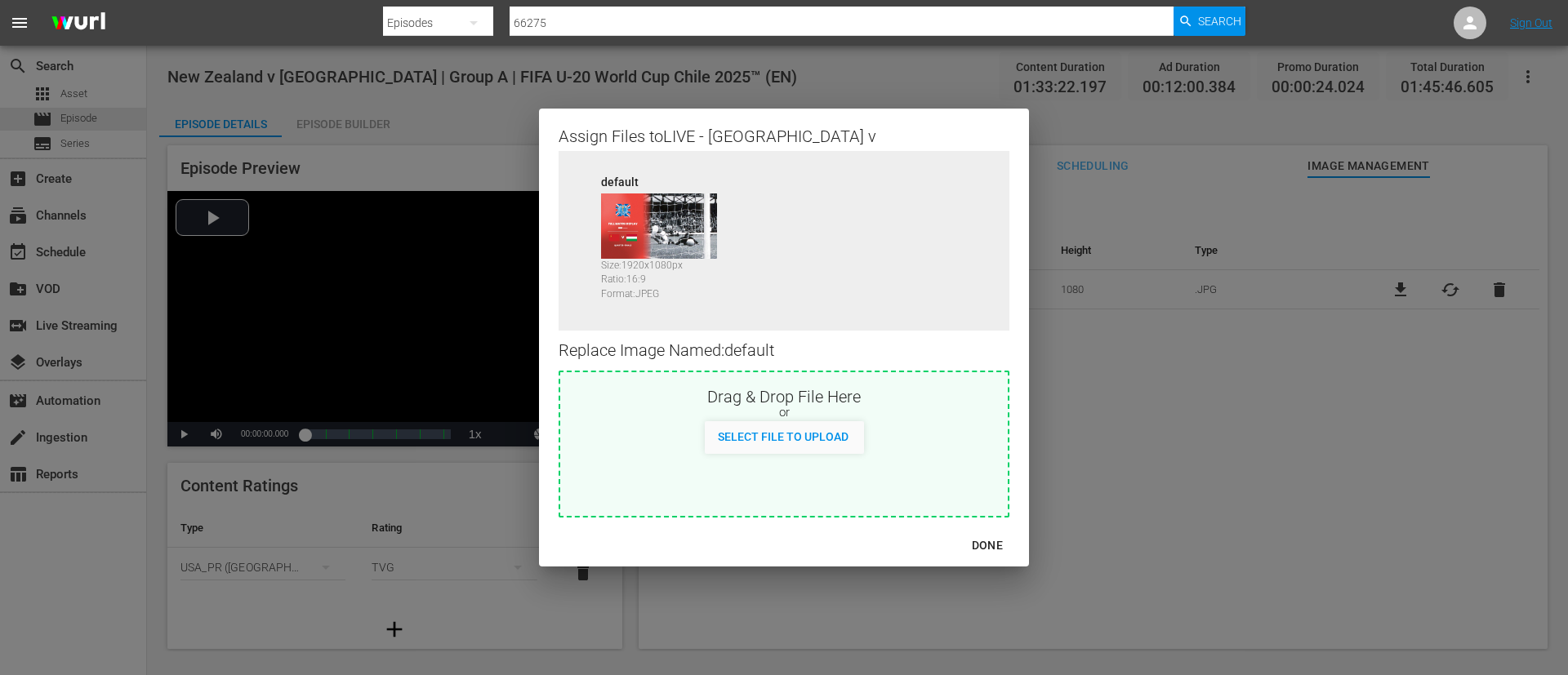
click at [949, 403] on div "Drag & Drop File Here" at bounding box center [783, 395] width 447 height 20
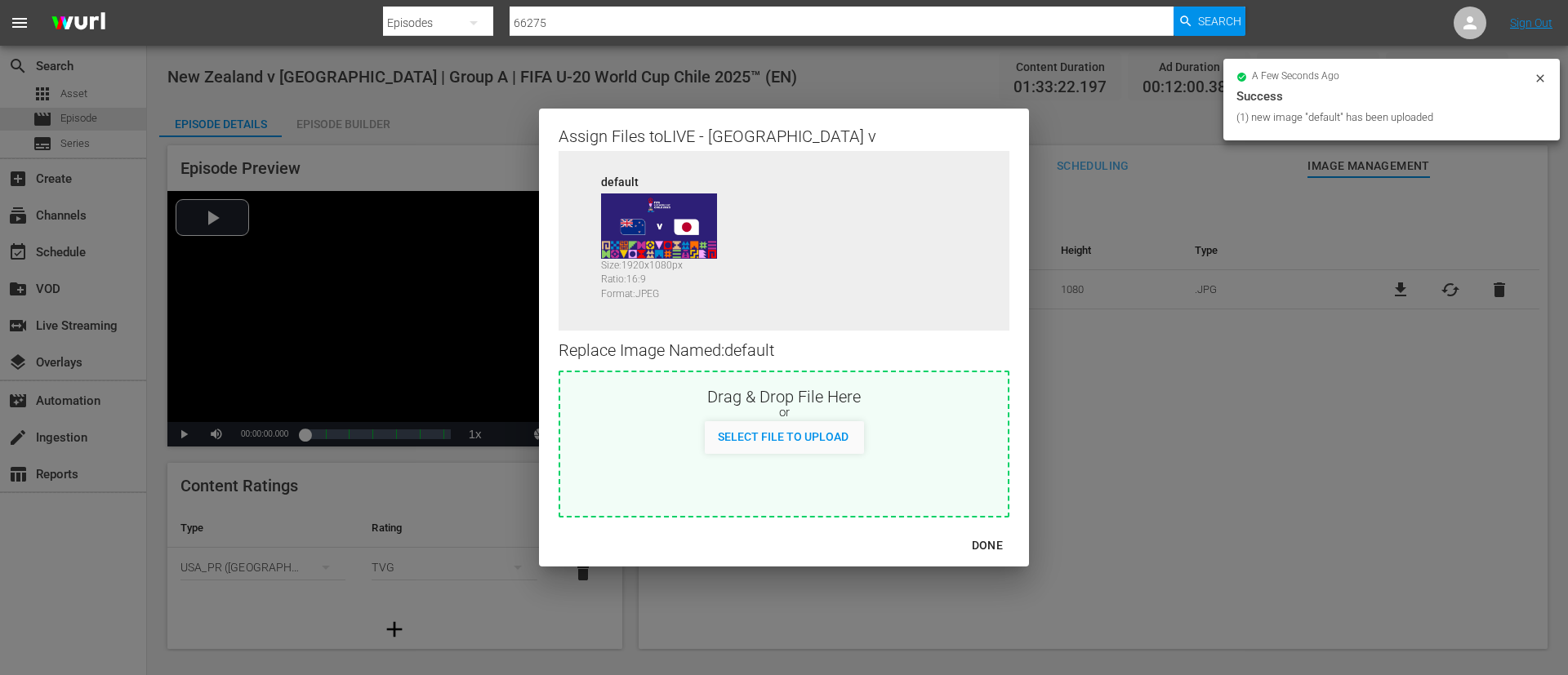
click at [970, 553] on div "DONE" at bounding box center [987, 545] width 57 height 21
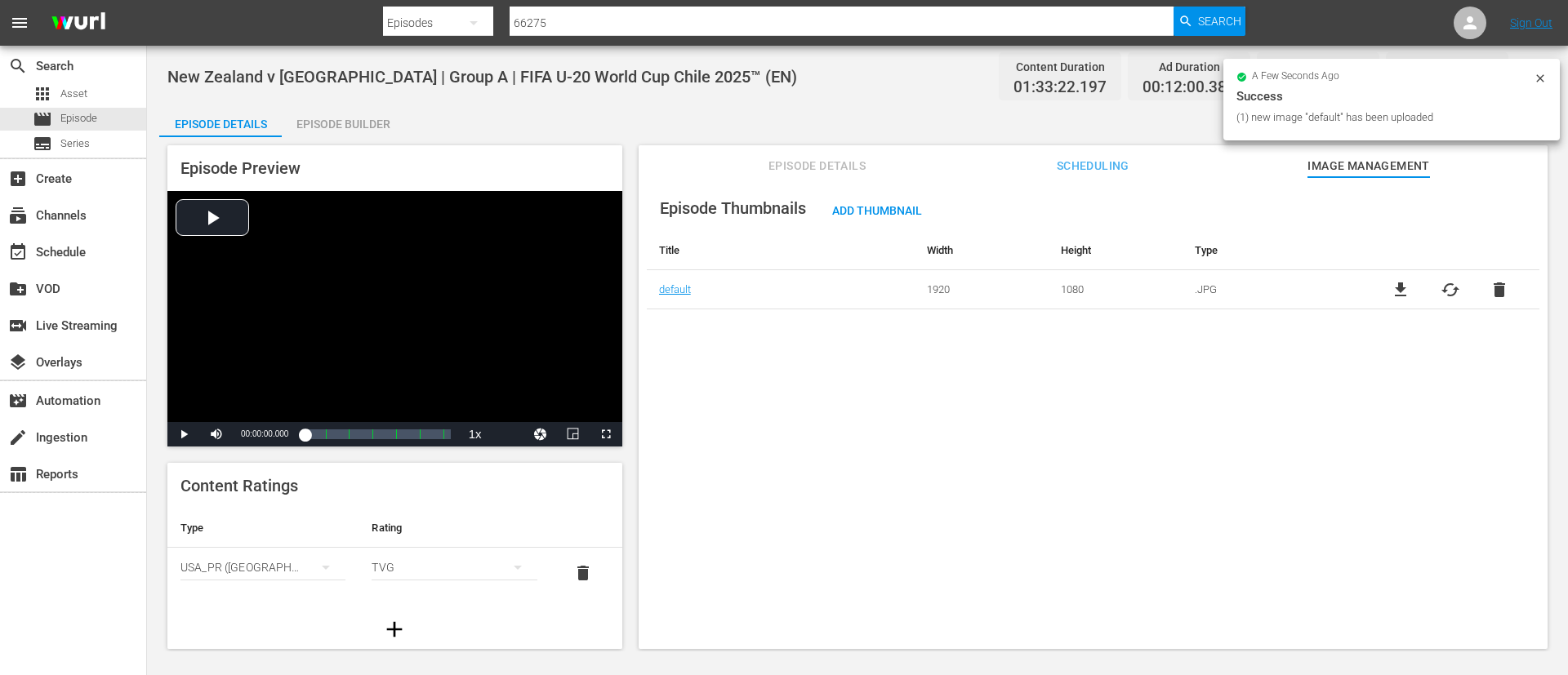
click at [914, 206] on span "Add Thumbnail" at bounding box center [877, 211] width 116 height 13
click at [869, 223] on div "Add Thumbnail" at bounding box center [877, 210] width 116 height 30
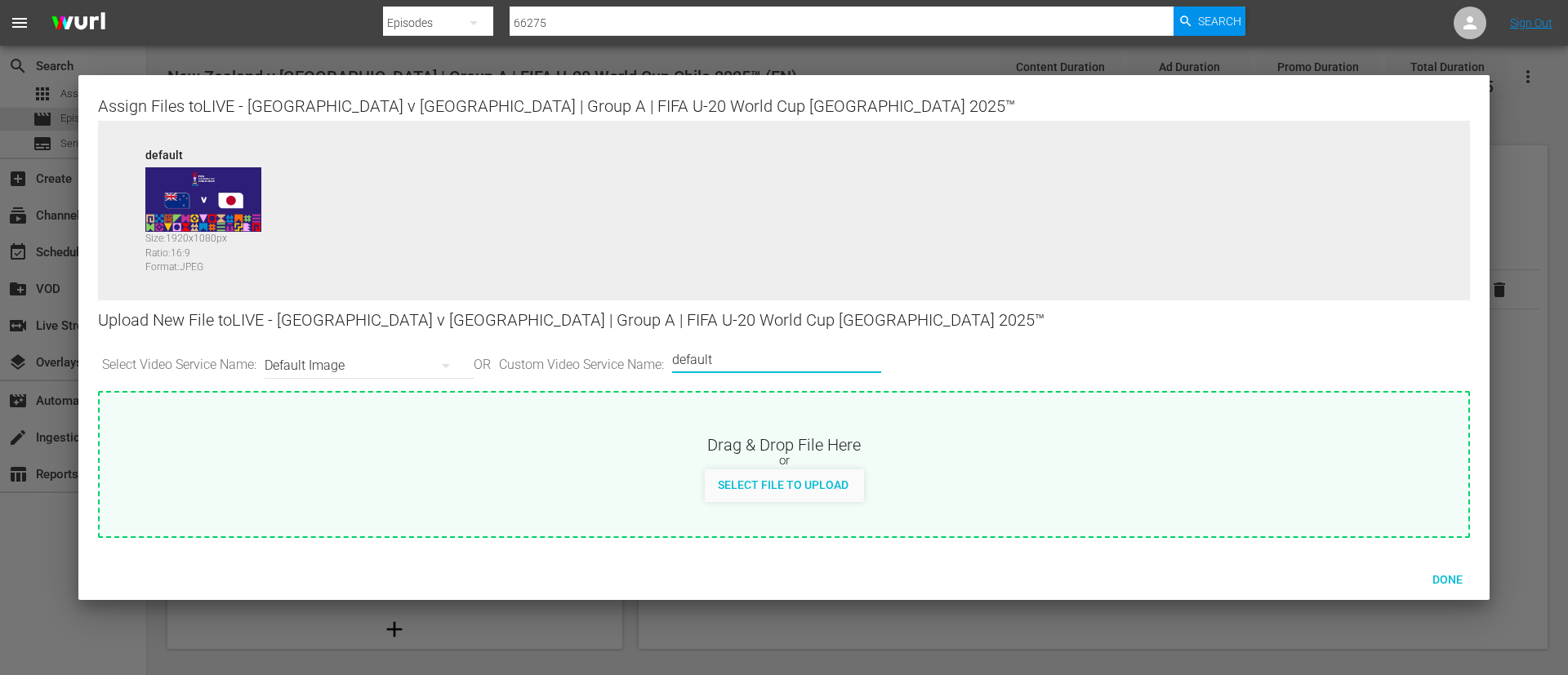
click at [756, 368] on input "default" at bounding box center [773, 359] width 200 height 39
click at [778, 472] on div "Select File to Upload" at bounding box center [783, 485] width 157 height 30
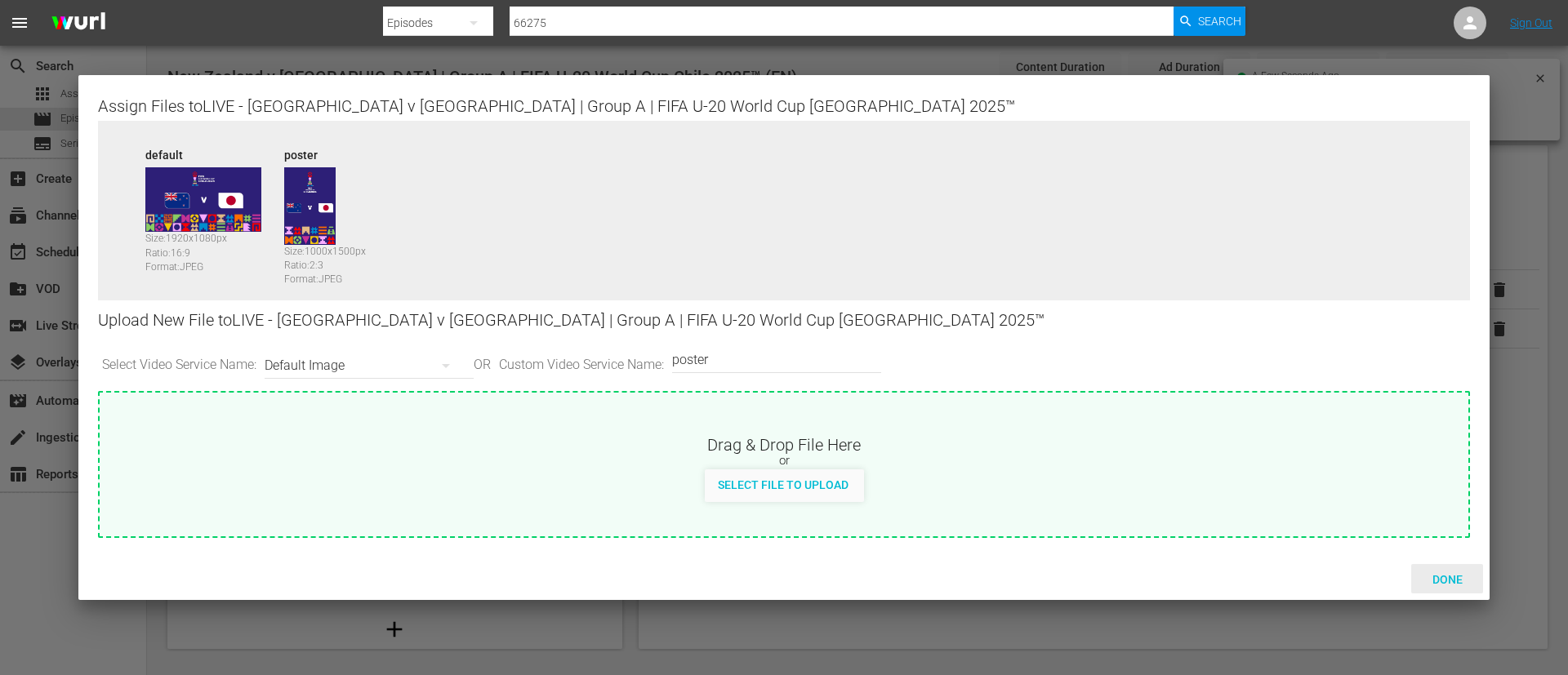
click at [1472, 576] on span "Done" at bounding box center [1448, 580] width 57 height 13
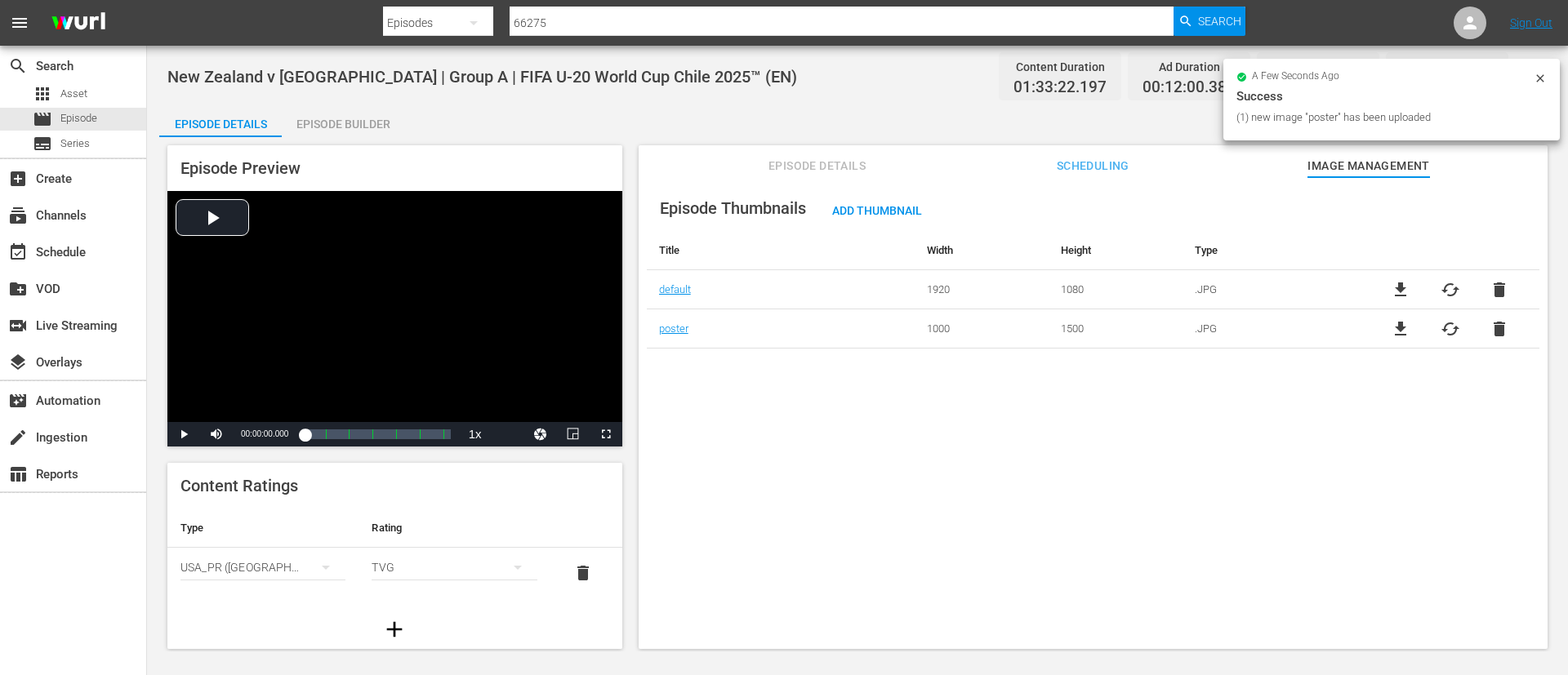
click at [353, 114] on div "Episode Builder" at bounding box center [343, 124] width 123 height 39
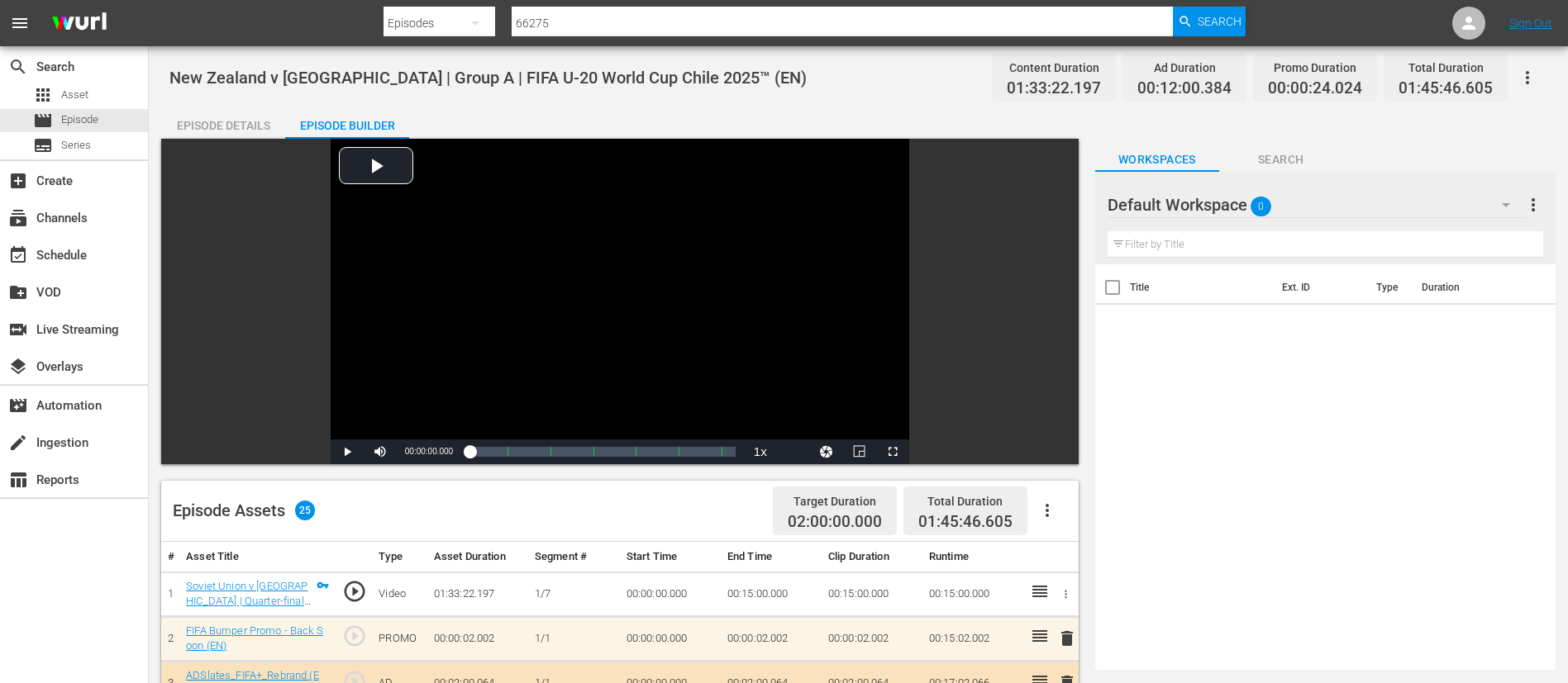
click at [1540, 80] on button "button" at bounding box center [1527, 77] width 39 height 39
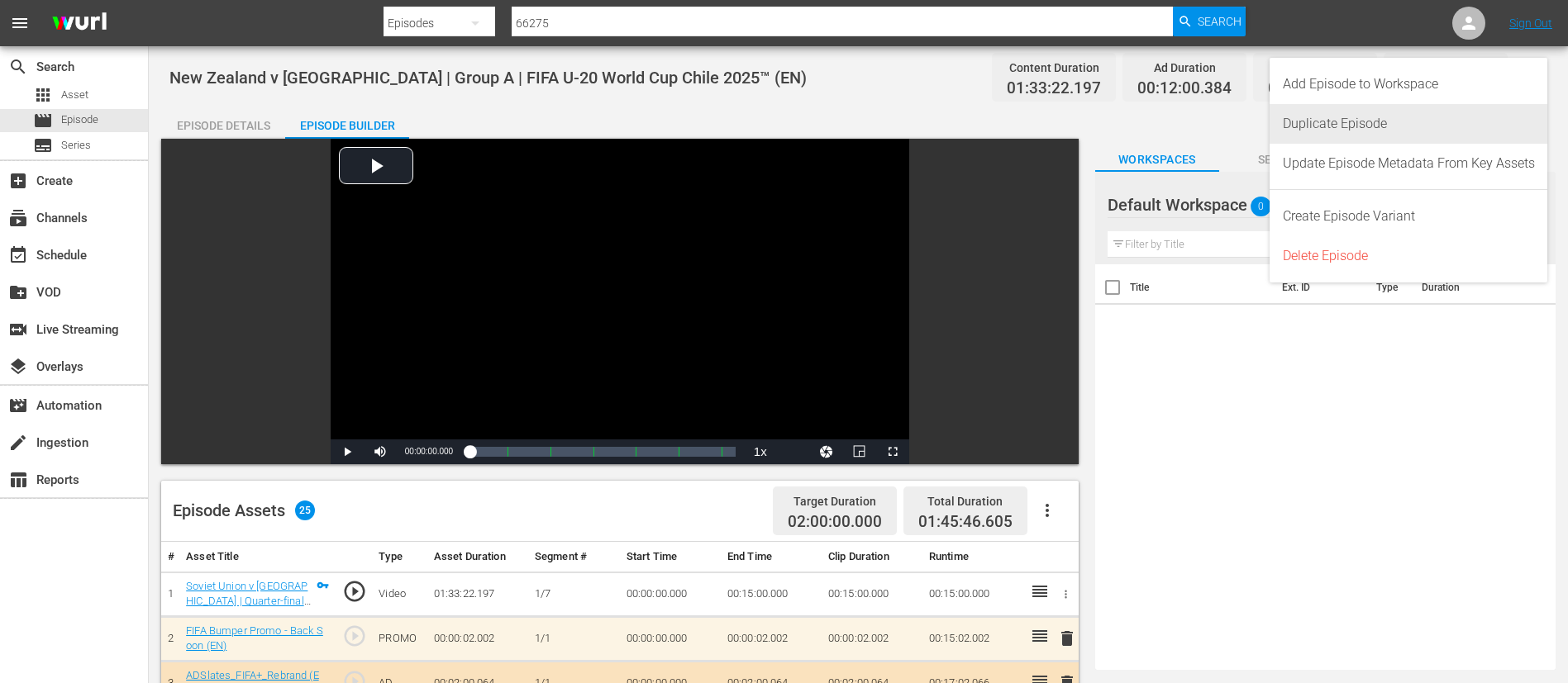
click at [1463, 117] on div "Duplicate Episode" at bounding box center [1408, 123] width 252 height 39
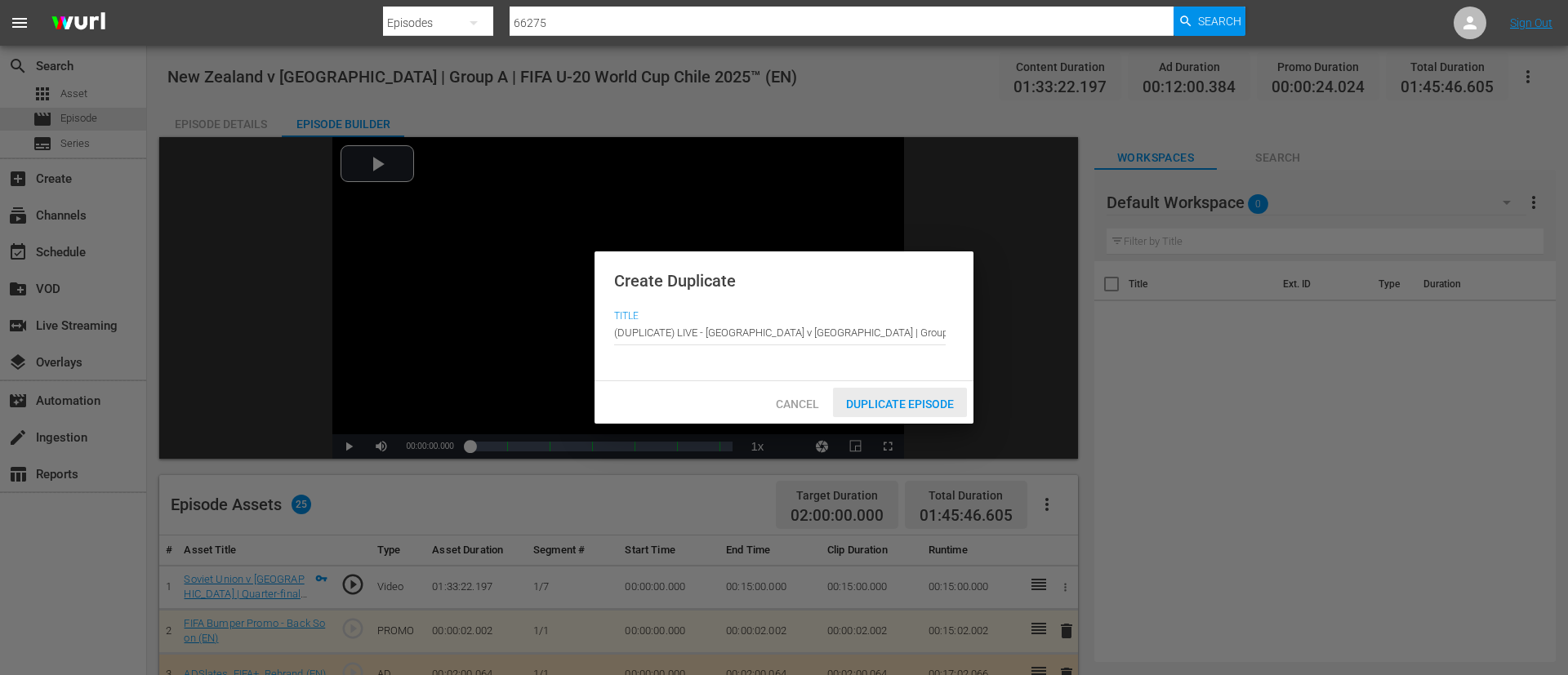
click at [939, 404] on span "Duplicate Episode" at bounding box center [900, 405] width 134 height 13
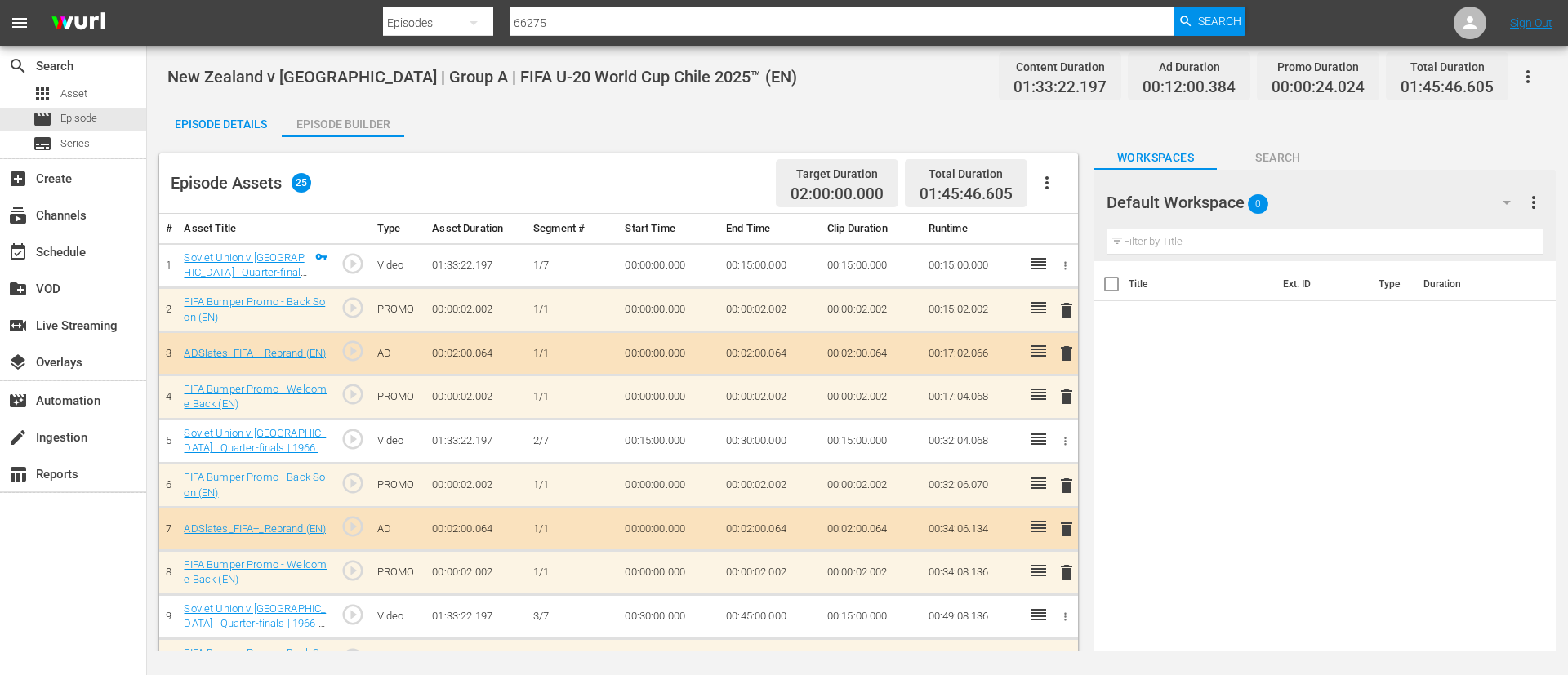
click at [218, 117] on div "Episode Details" at bounding box center [220, 124] width 123 height 39
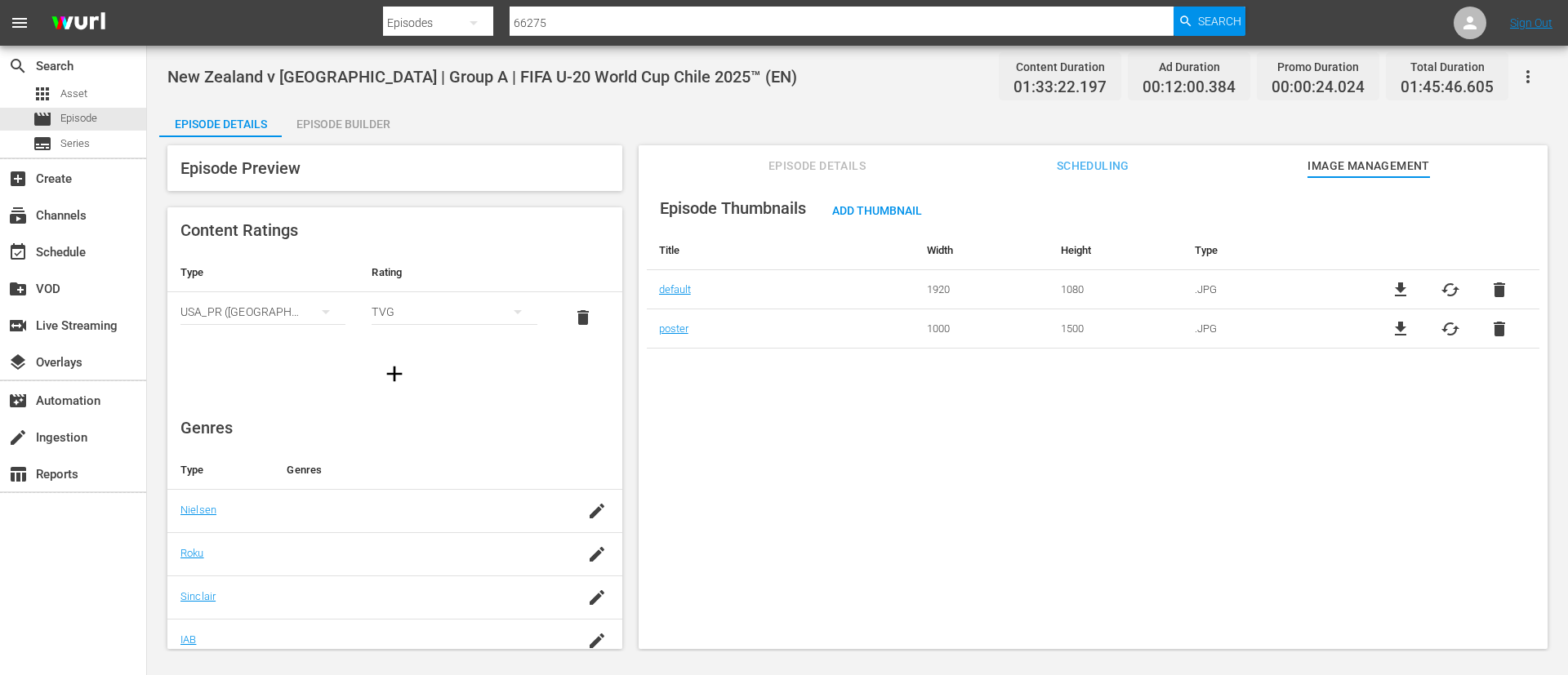
click at [800, 161] on span "Episode Details" at bounding box center [818, 166] width 123 height 21
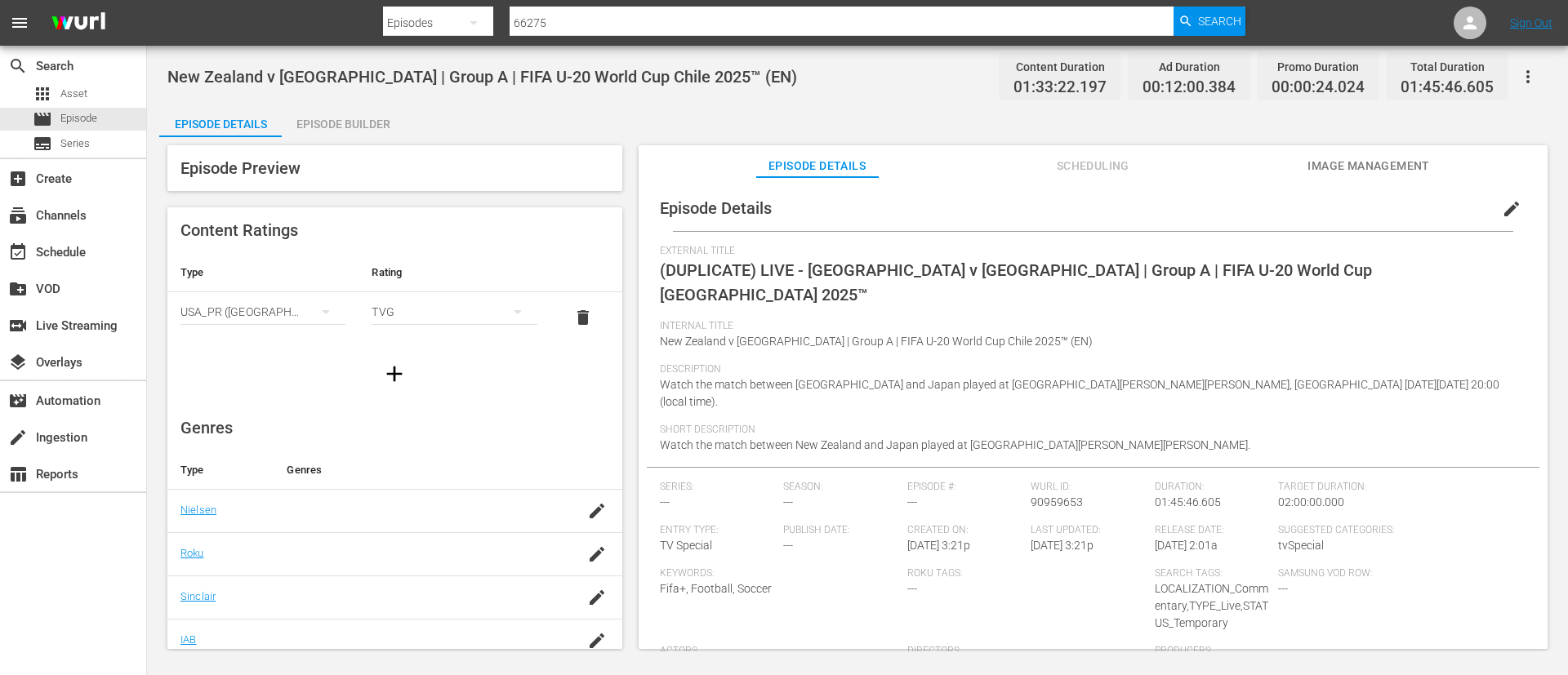
click at [1503, 206] on span "edit" at bounding box center [1511, 209] width 20 height 20
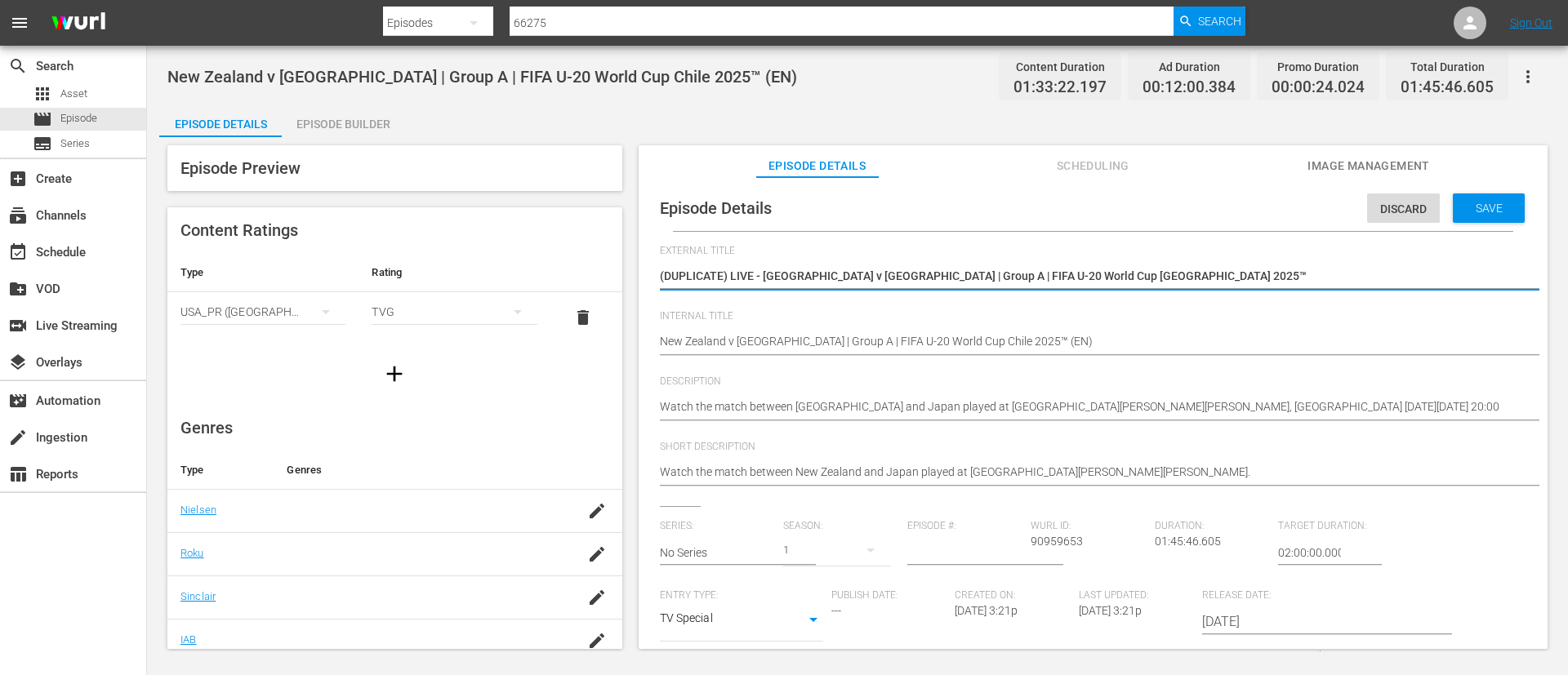
click at [1333, 268] on textarea "(DUPLICATE) LIVE - New Zealand v Japan | Group A | FIFA U-20 World Cup Chile 20…" at bounding box center [1089, 277] width 859 height 20
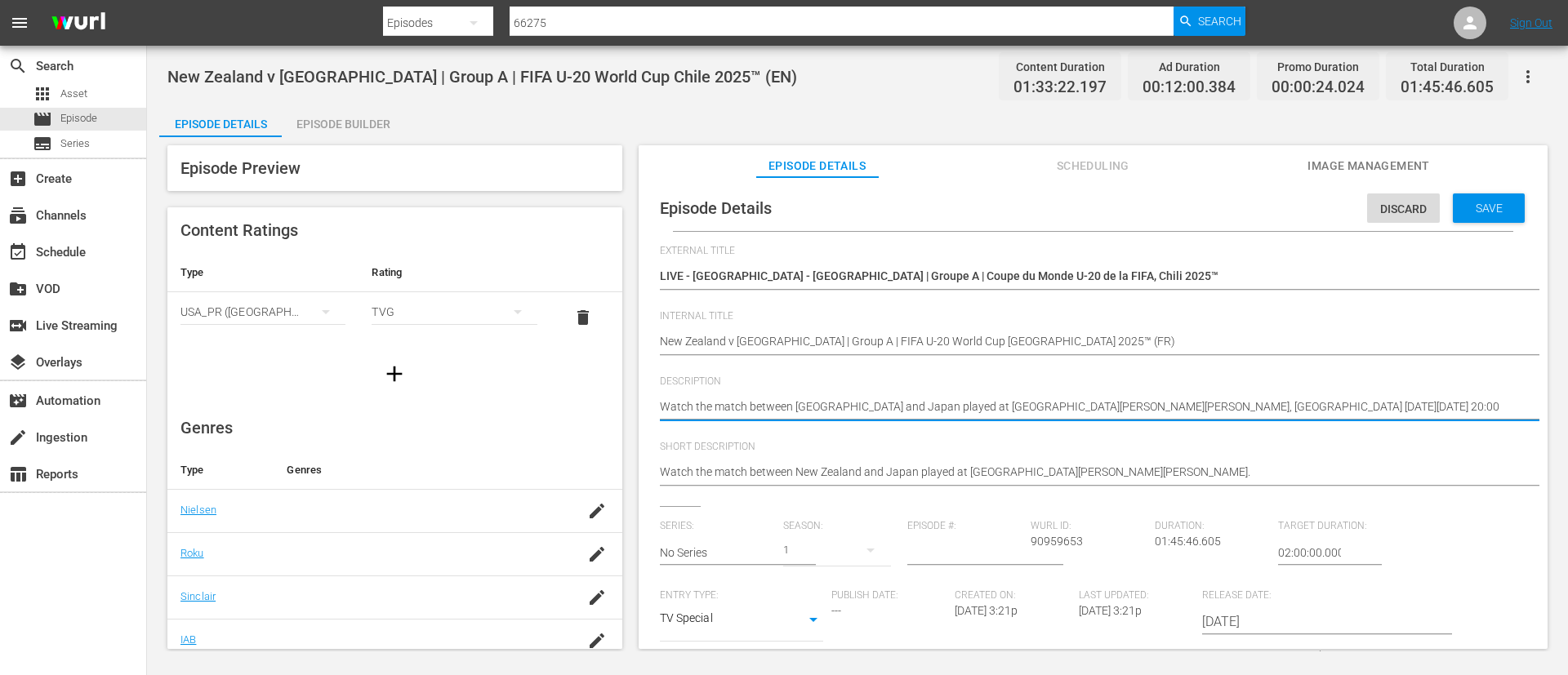
click at [976, 404] on textarea "Watch the match between New Zealand and Japan played at Estadio Elías Figueroa …" at bounding box center [1089, 407] width 859 height 20
paste textarea "Regardez le match entre Nouvelle-Zélande et Japon au Estadio Elías Figueroa Bra…"
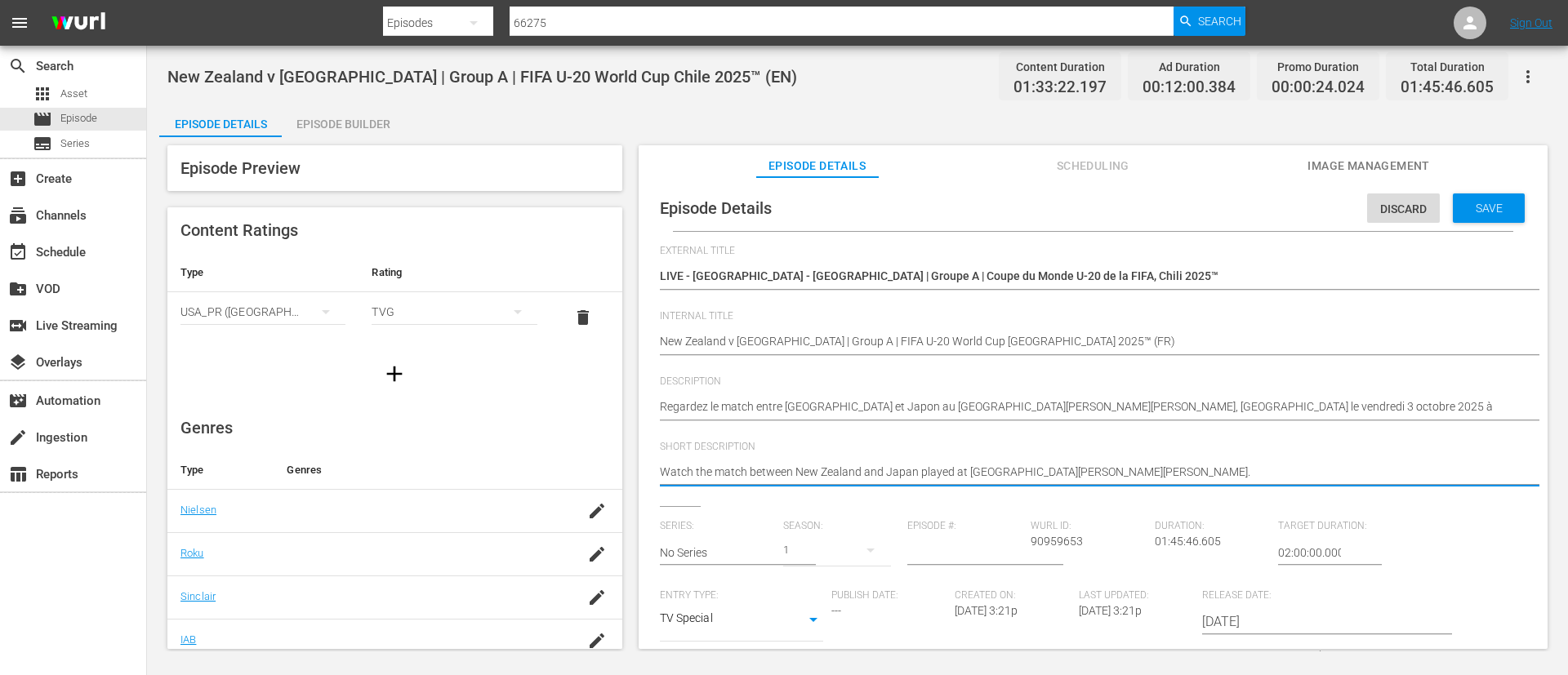
click at [1048, 476] on textarea "Watch the match between New Zealand and Japan played at Estadio Elías Figueroa …" at bounding box center [1089, 473] width 859 height 20
paste textarea "Regardez le match entre Nouvelle-Zélande et Japon au Estadio Elías Figueroa Bra…"
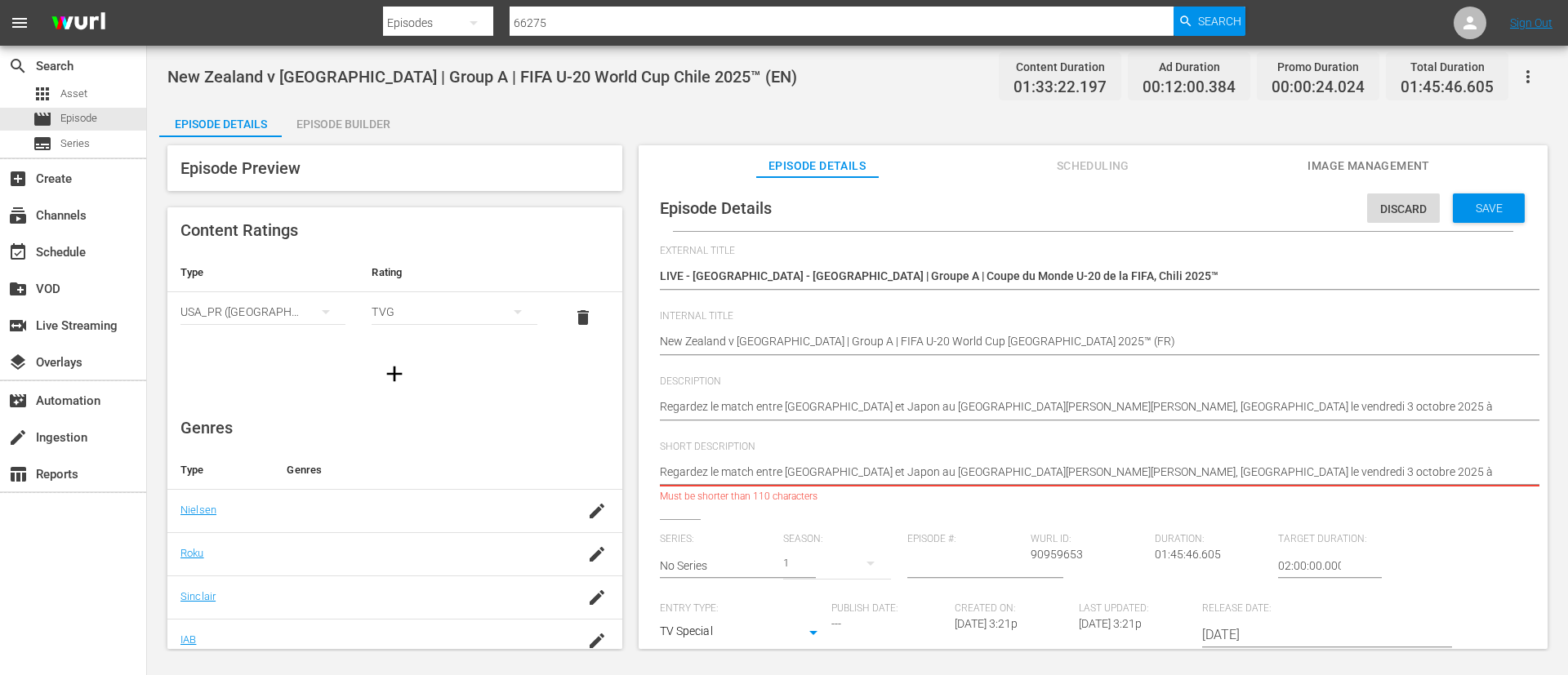
click at [1089, 474] on textarea "Watch the match between New Zealand and Japan played at Estadio Elías Figueroa …" at bounding box center [1089, 473] width 859 height 20
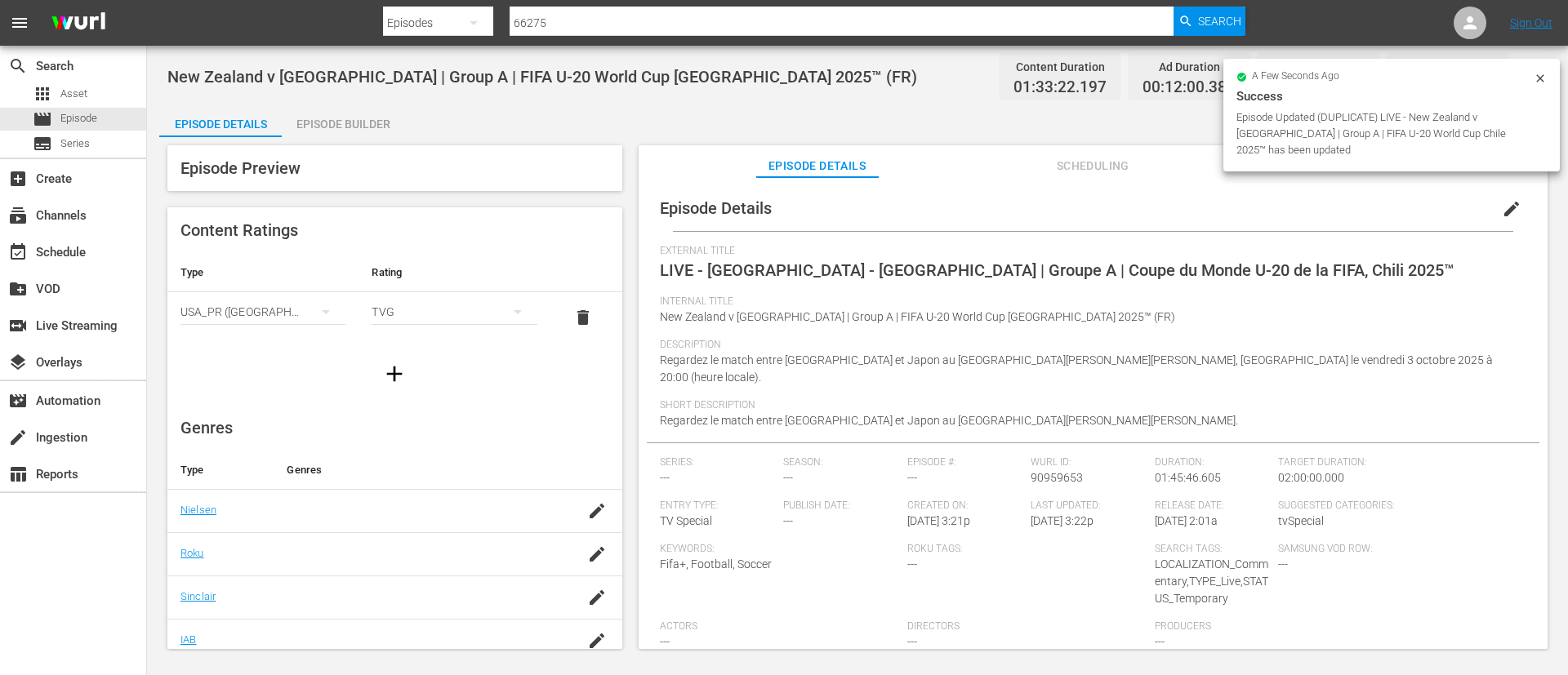
click at [370, 117] on div "Episode Builder" at bounding box center [343, 124] width 123 height 39
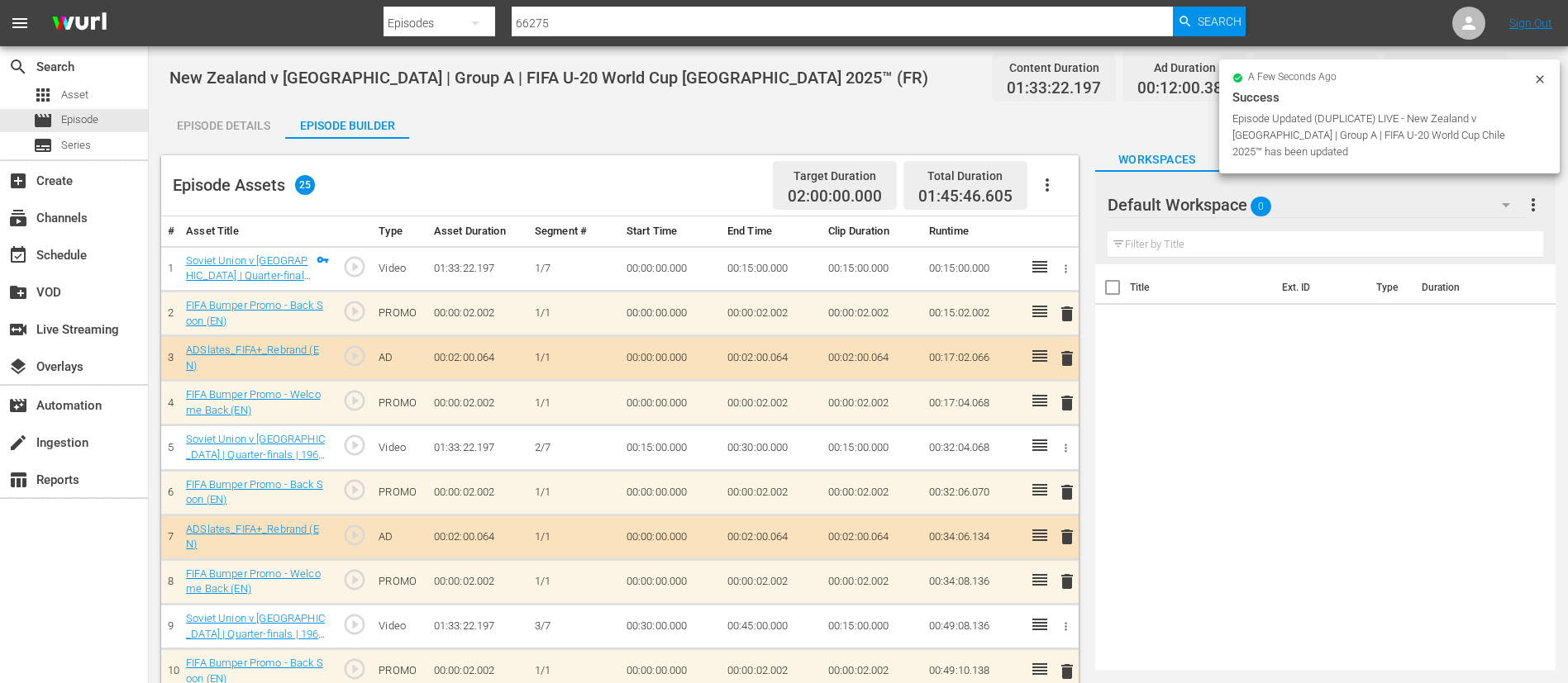
click at [1050, 179] on icon "button" at bounding box center [1047, 185] width 20 height 20
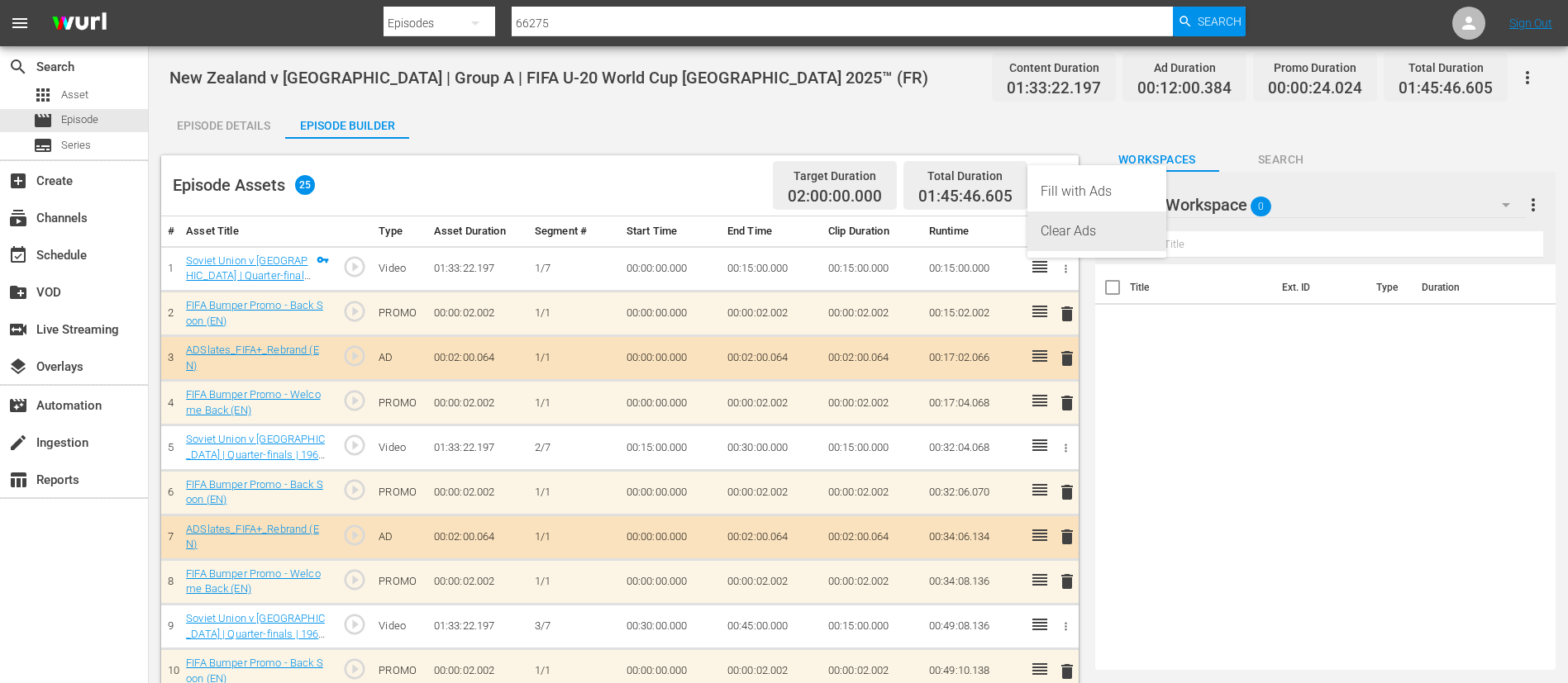
click at [1136, 233] on div "Clear Ads" at bounding box center [1096, 231] width 112 height 39
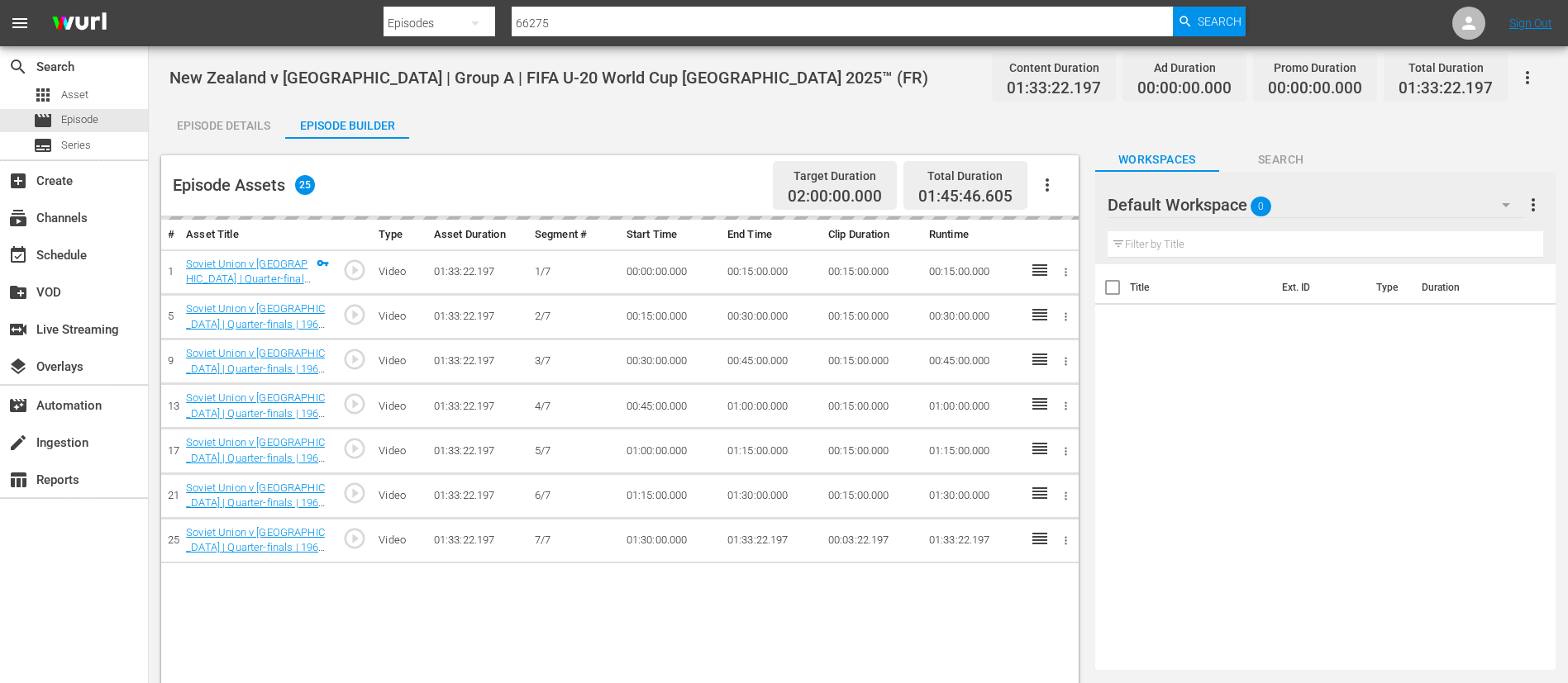
click at [1050, 180] on icon "button" at bounding box center [1047, 185] width 20 height 20
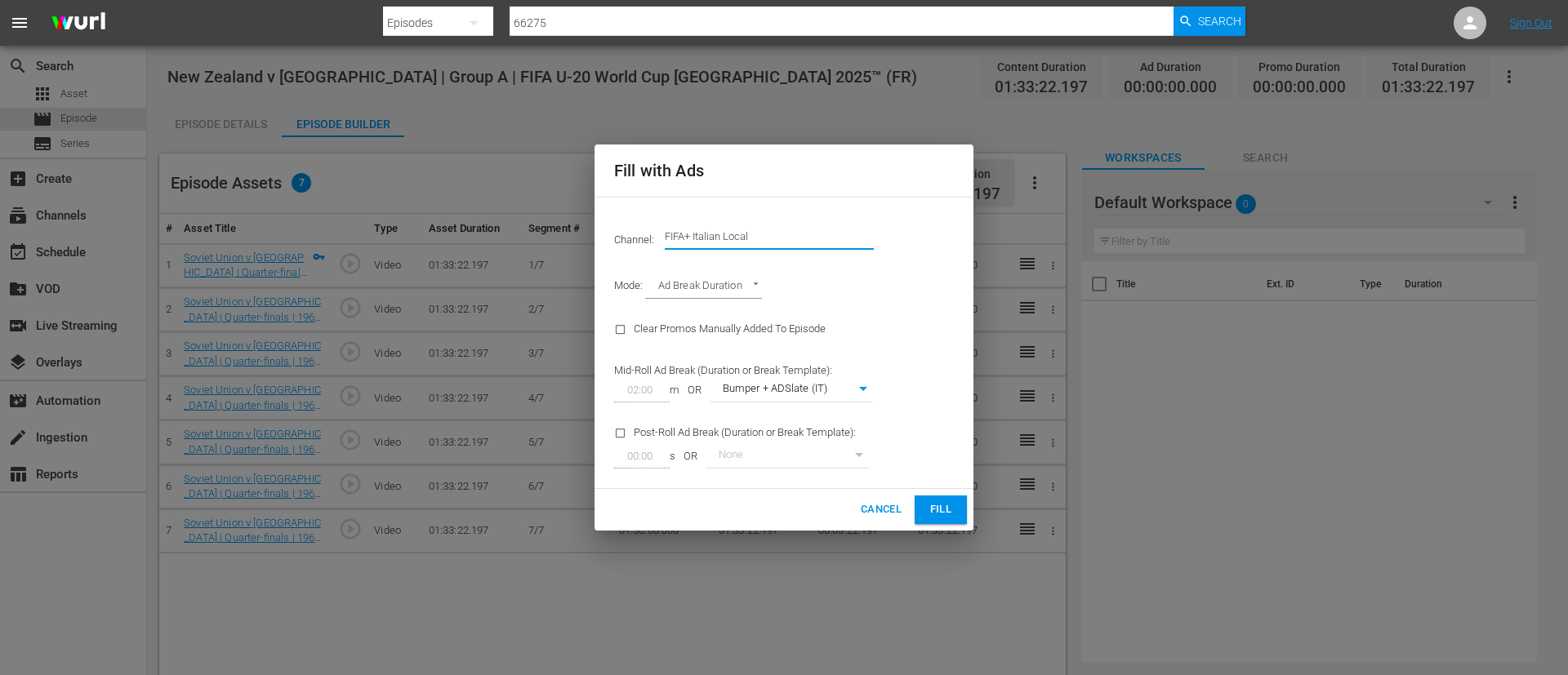
click at [792, 233] on input "FIFA+ Italian Local" at bounding box center [769, 236] width 209 height 39
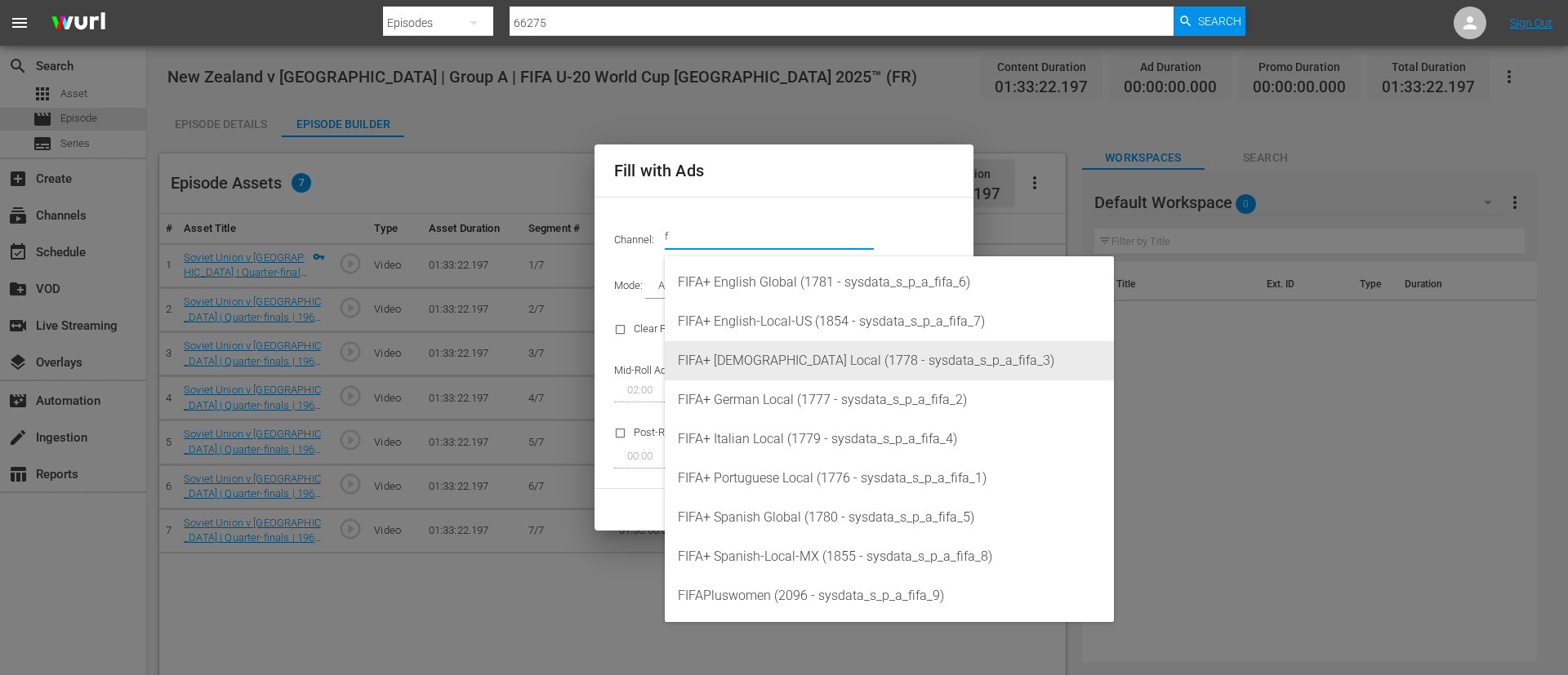
click at [798, 373] on div "FIFA+ [DEMOGRAPHIC_DATA] Local (1778 - sysdata_s_p_a_fifa_3)" at bounding box center [889, 360] width 423 height 39
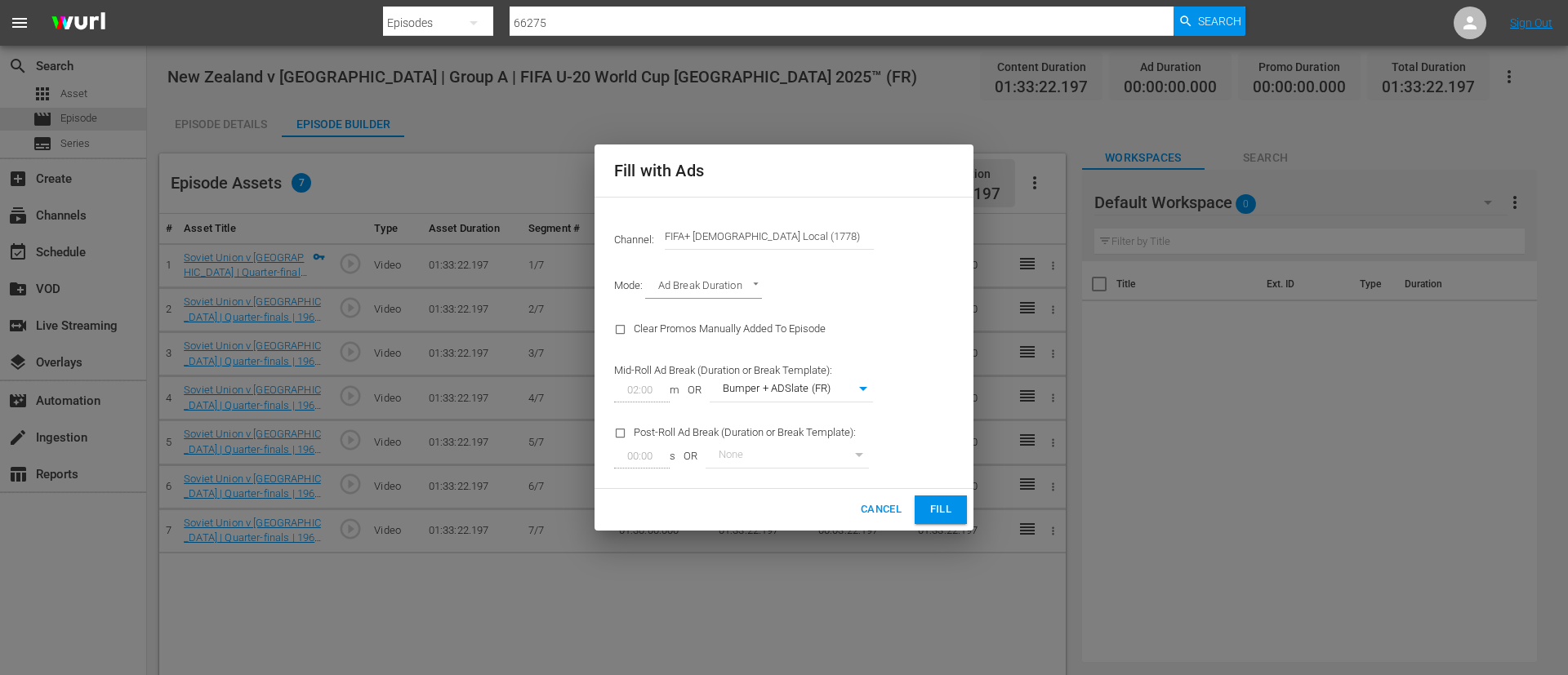
click at [942, 517] on span "Fill" at bounding box center [941, 510] width 26 height 19
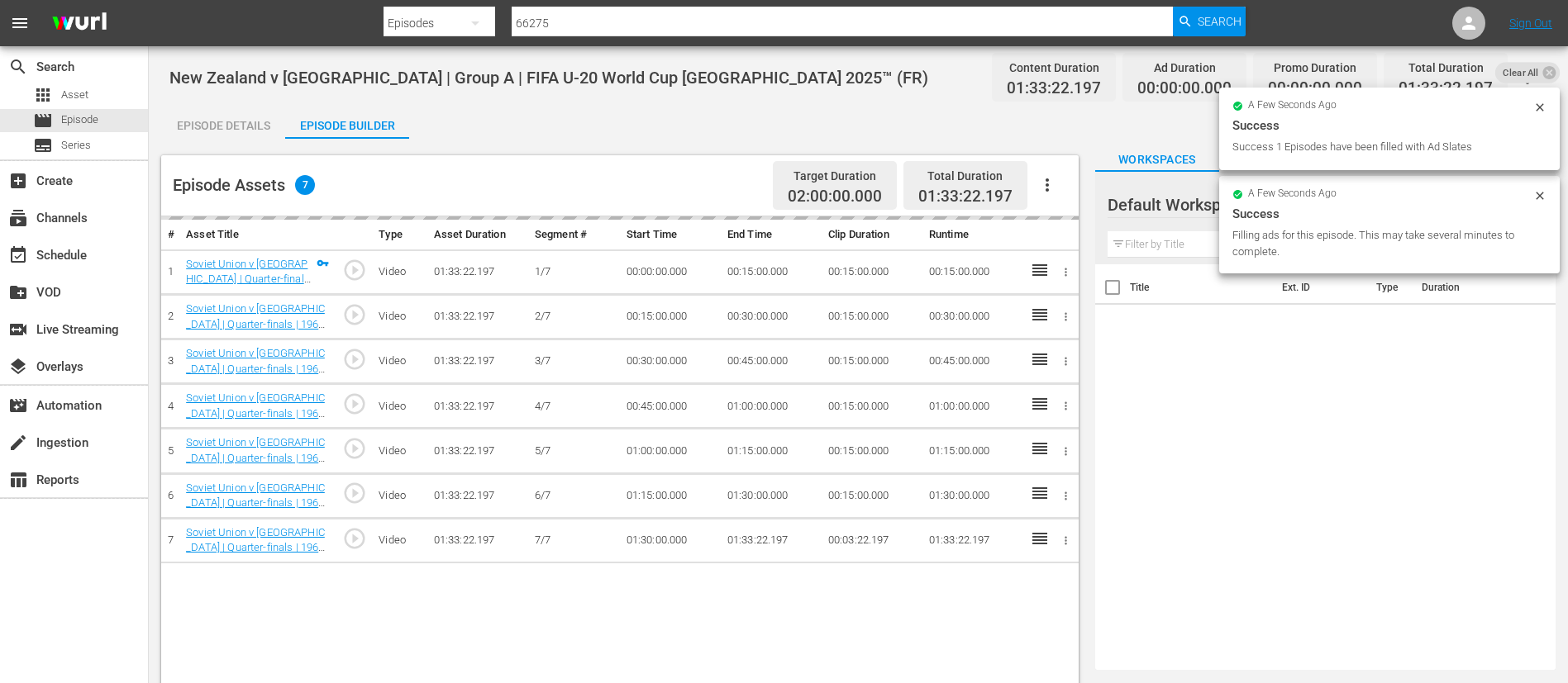
click at [1530, 73] on span "Clear All" at bounding box center [1521, 73] width 52 height 21
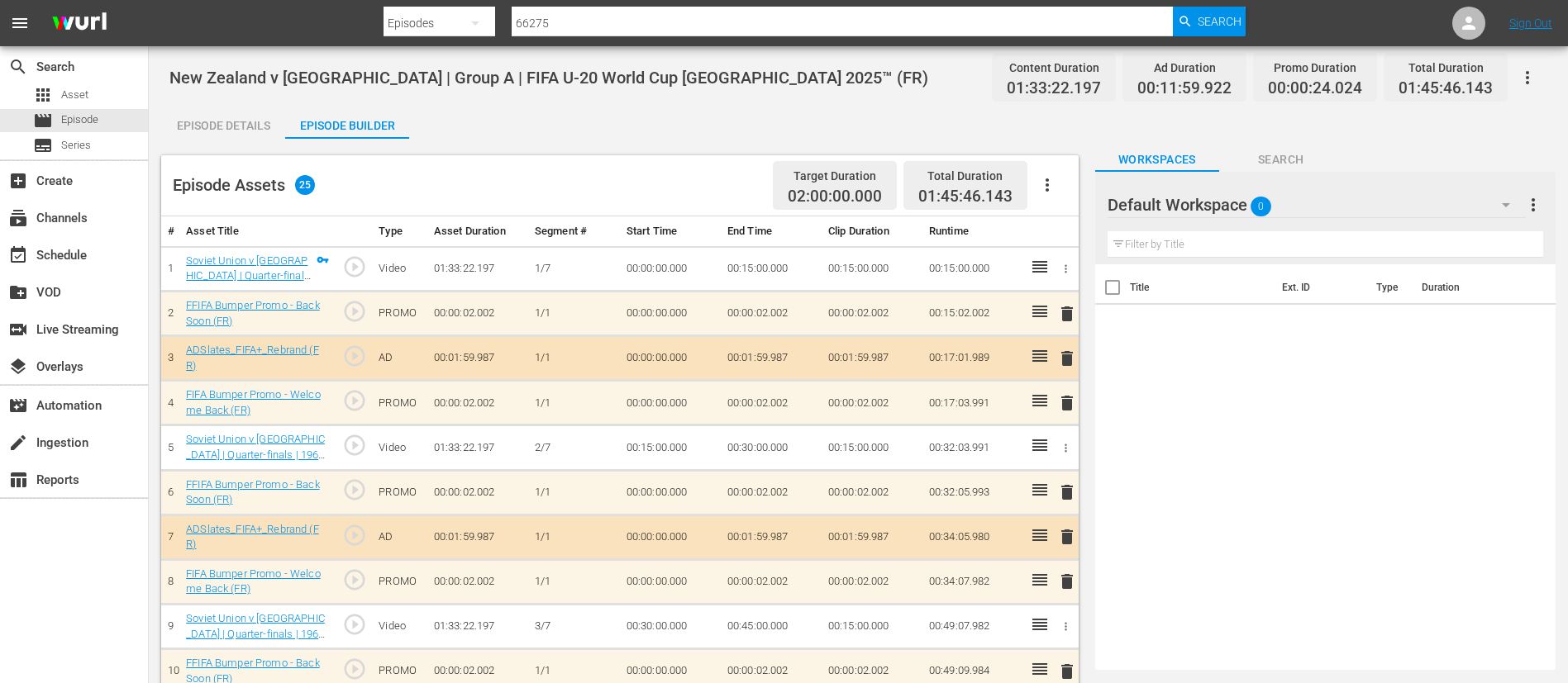
click at [1530, 73] on icon "button" at bounding box center [1527, 77] width 20 height 20
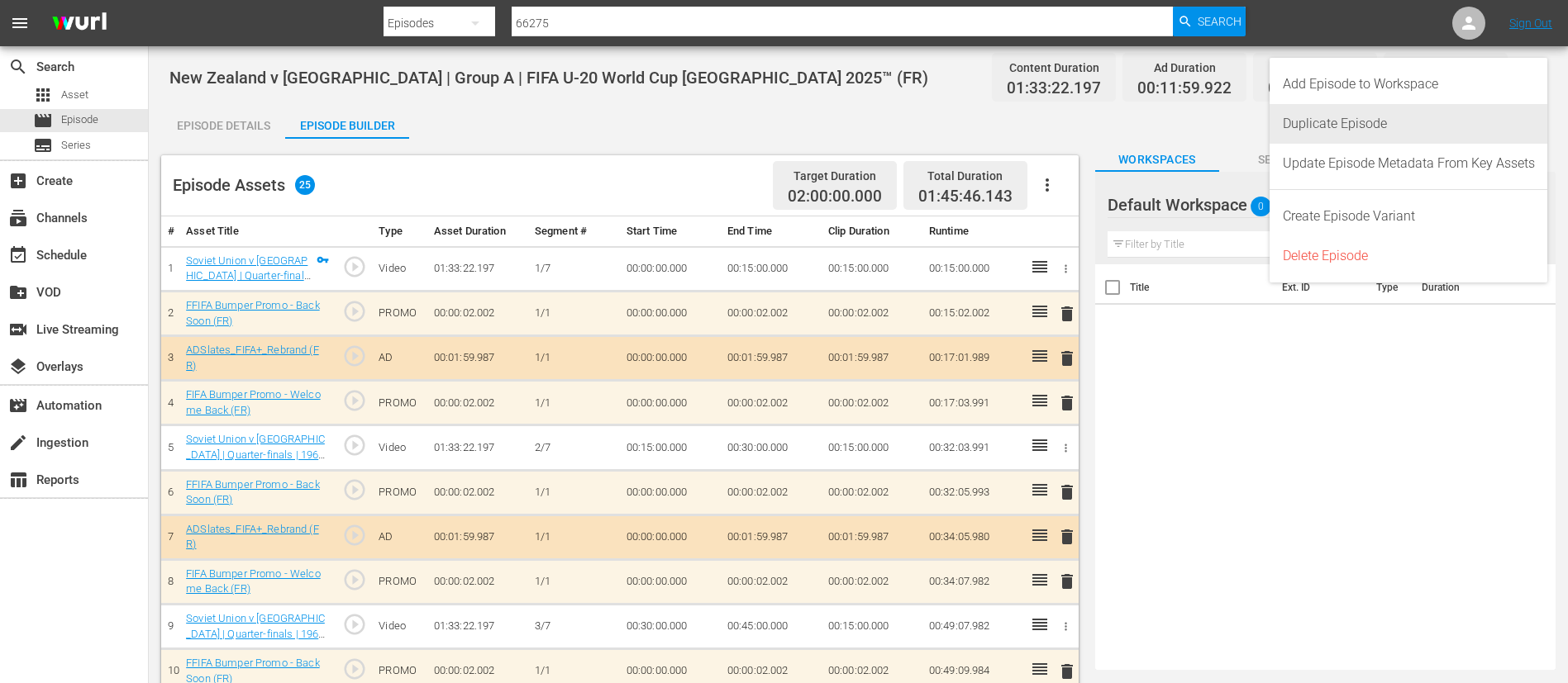
click at [1400, 113] on div "Duplicate Episode" at bounding box center [1408, 123] width 252 height 39
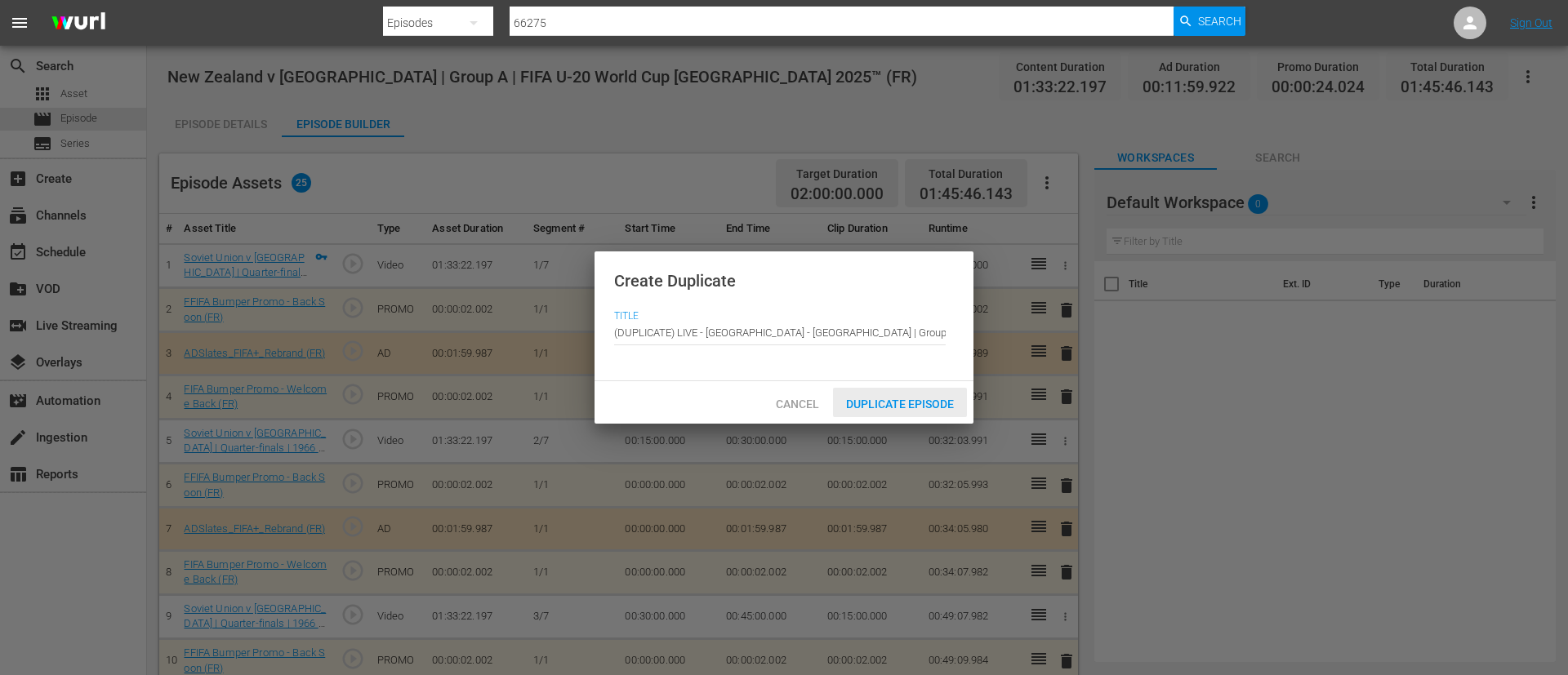
click at [908, 403] on span "Duplicate Episode" at bounding box center [900, 405] width 134 height 13
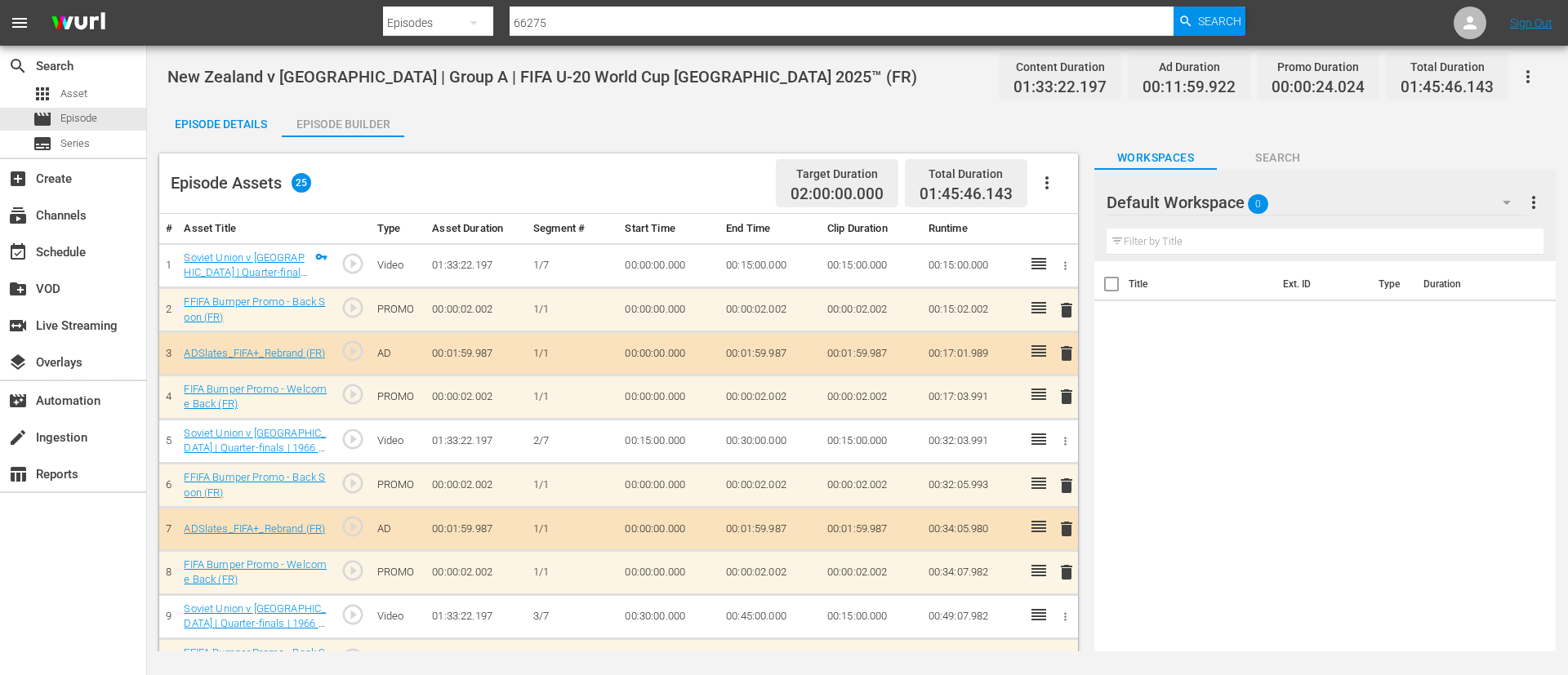
click at [1052, 173] on icon "button" at bounding box center [1047, 182] width 20 height 20
click at [1074, 232] on div "Clear Ads" at bounding box center [1095, 228] width 111 height 39
click at [1059, 177] on button "button" at bounding box center [1046, 182] width 39 height 39
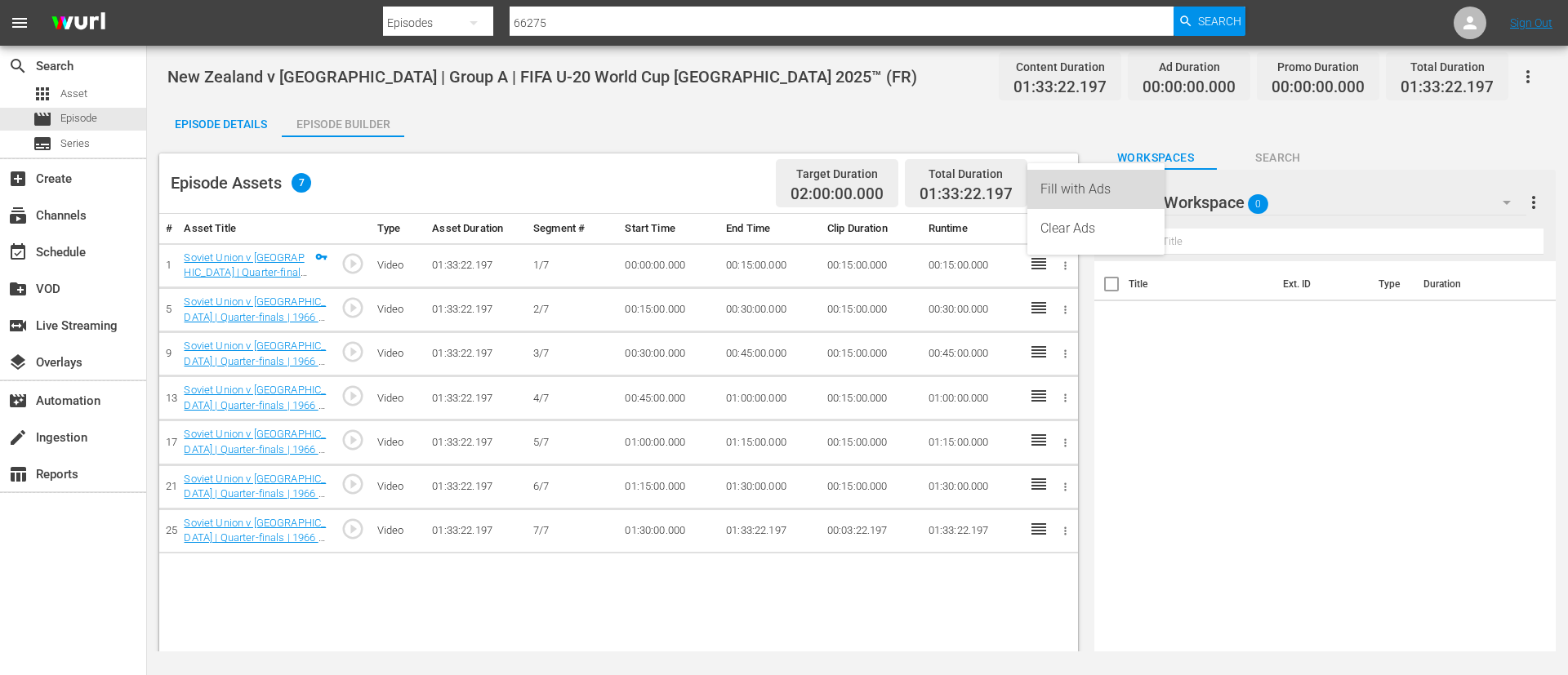
click at [1059, 177] on div "Fill with Ads" at bounding box center [1095, 189] width 111 height 39
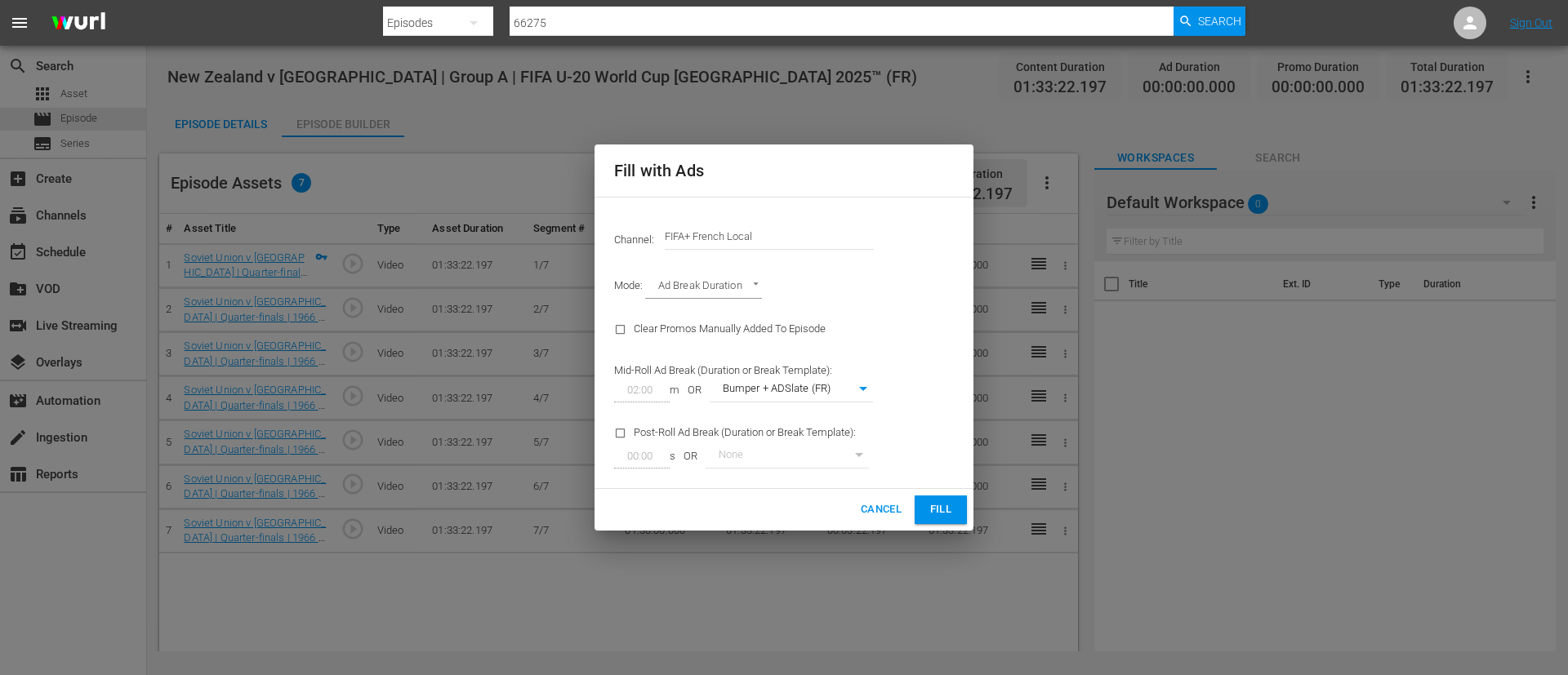
click at [828, 232] on input "FIFA+ French Local" at bounding box center [769, 236] width 209 height 39
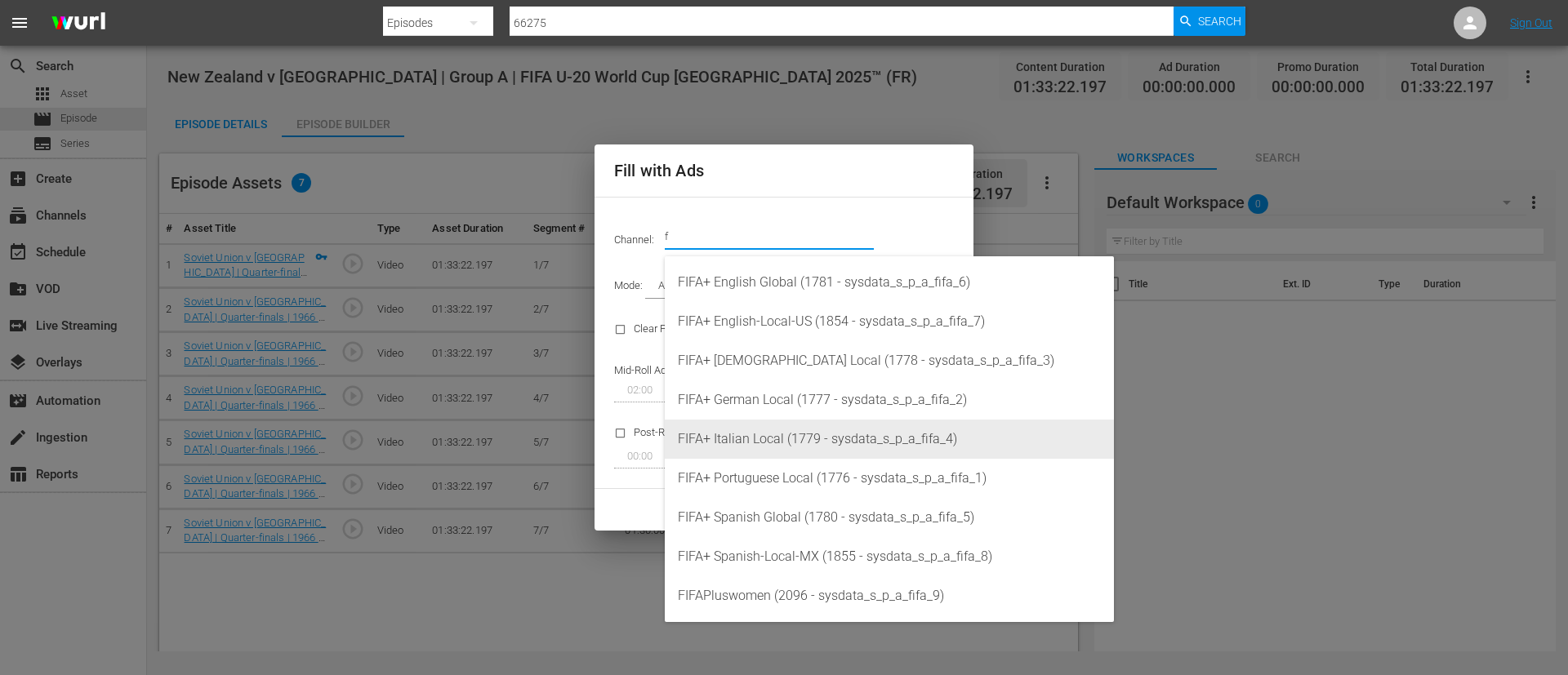
click at [833, 441] on div "FIFA+ Italian Local (1779 - sysdata_s_p_a_fifa_4)" at bounding box center [889, 439] width 423 height 39
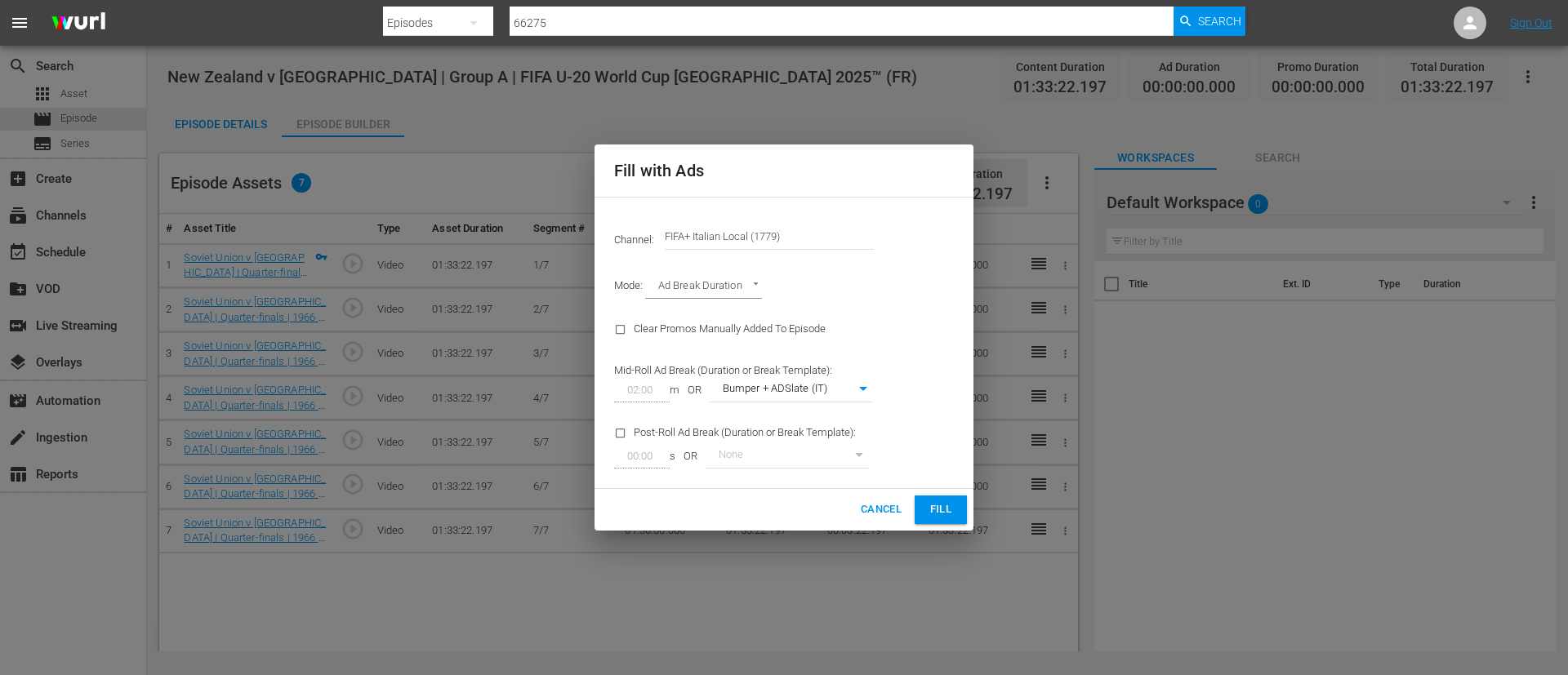
click at [948, 517] on span "Fill" at bounding box center [941, 510] width 26 height 19
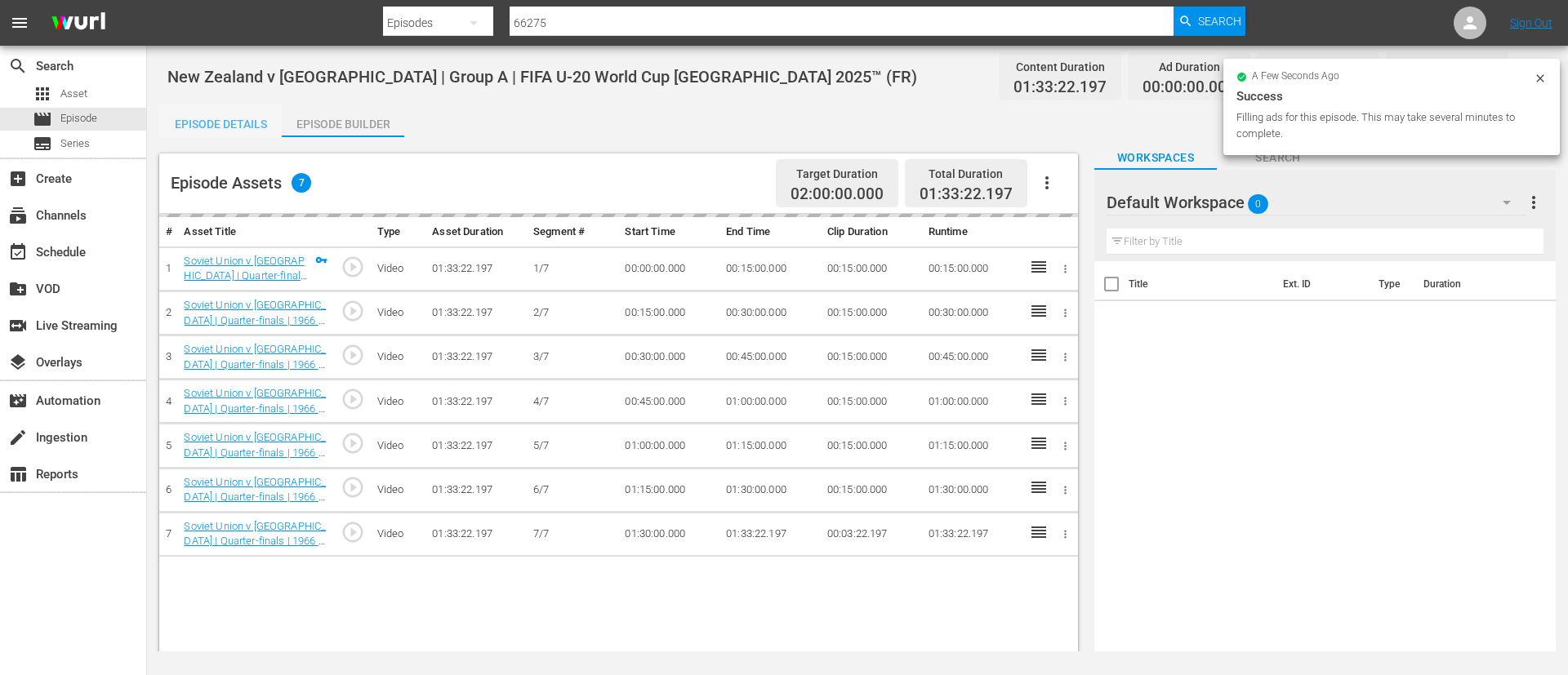
click at [221, 111] on div "Episode Details" at bounding box center [220, 124] width 123 height 39
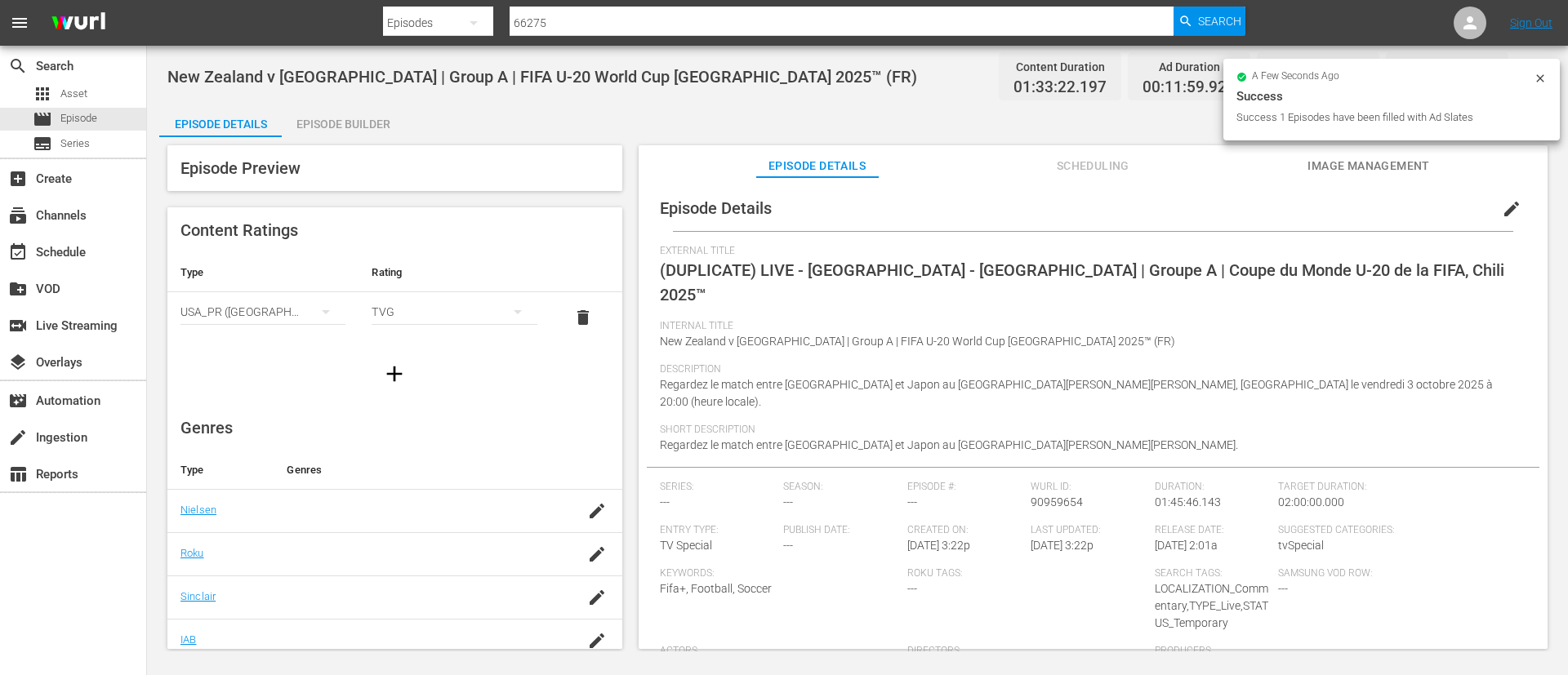
click at [1509, 212] on span "edit" at bounding box center [1511, 209] width 20 height 20
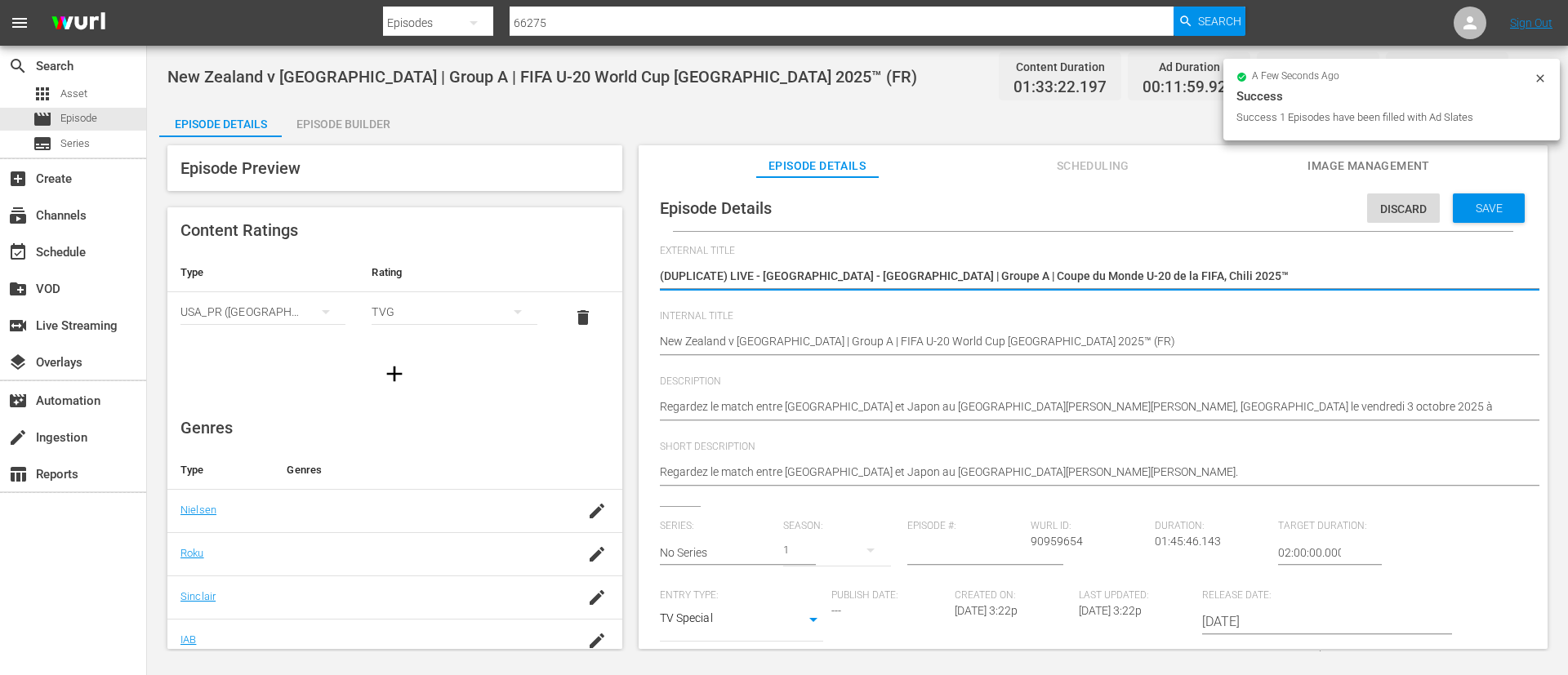
click at [1211, 278] on textarea "(DUPLICATE) LIVE - Nouvelle-Zélande - Japon | Groupe A | Coupe du Monde U-20 de…" at bounding box center [1089, 277] width 859 height 20
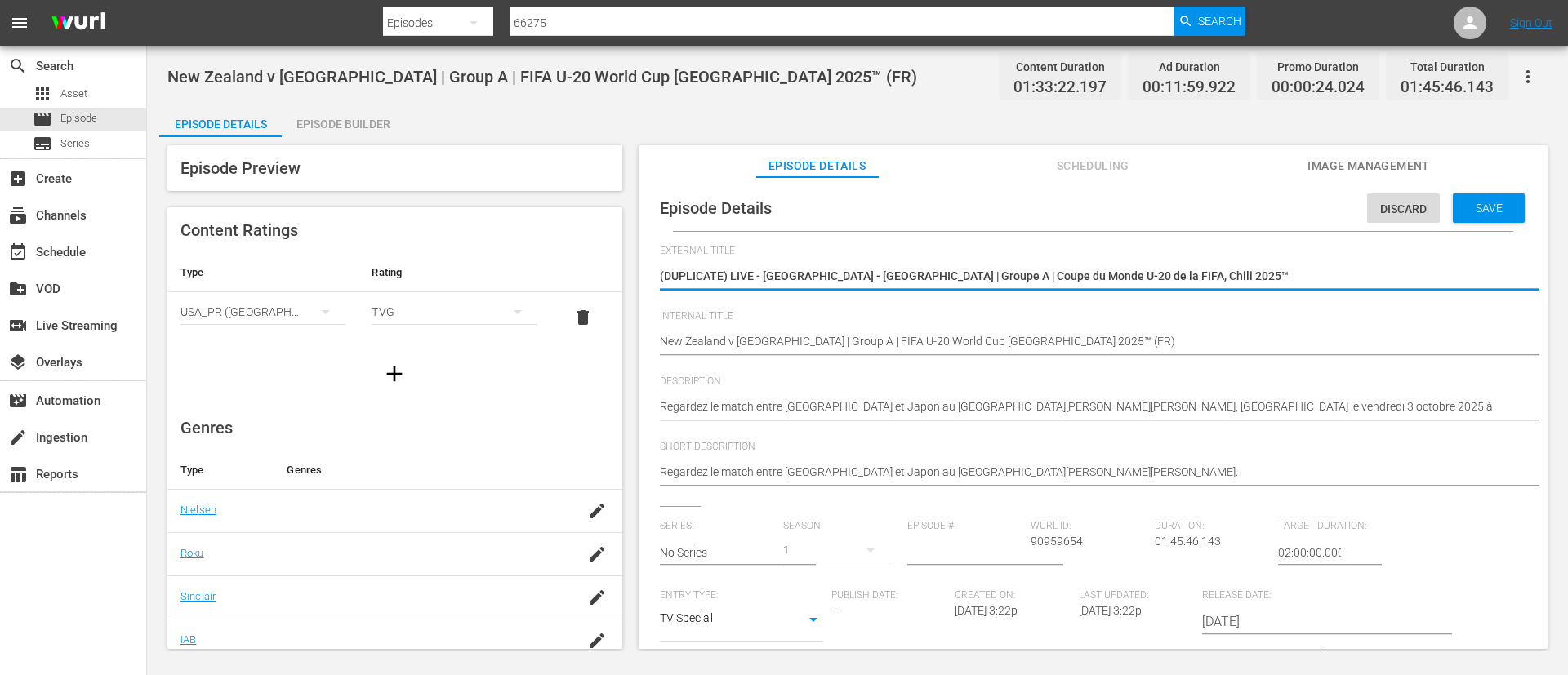
click at [1211, 278] on textarea "(DUPLICATE) LIVE - Nouvelle-Zélande - Japon | Groupe A | Coupe du Monde U-20 de…" at bounding box center [1089, 277] width 859 height 20
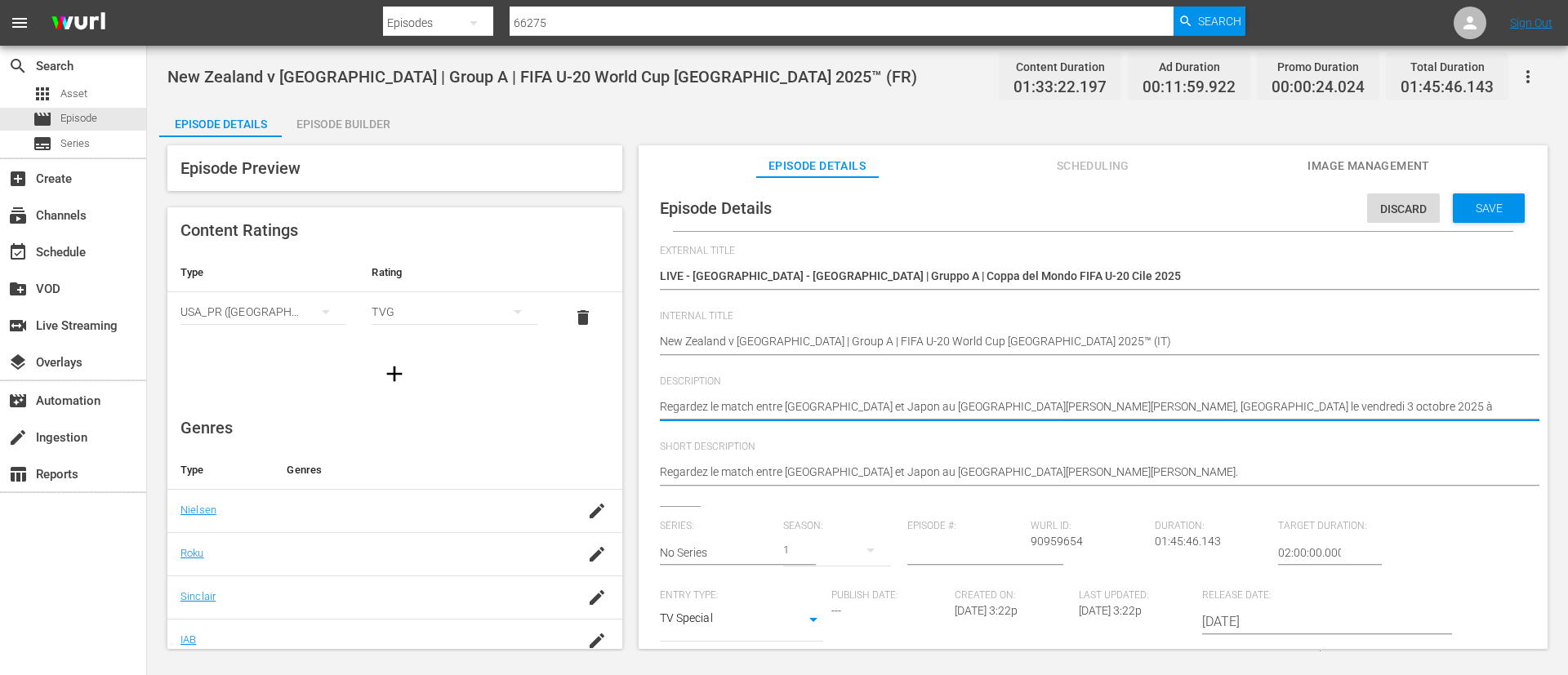
click at [1145, 395] on div "Regardez le match entre Nouvelle-Zélande et Japon au Estadio Elías Figueroa Bra…" at bounding box center [1089, 407] width 859 height 39
click at [1149, 407] on textarea "Regardez le match entre Nouvelle-Zélande et Japon au Estadio Elías Figueroa Bra…" at bounding box center [1089, 407] width 859 height 20
paste textarea "Guarda la partita tra Nuova Zelanda e Giappone giocato al Estadio Elías Figuero…"
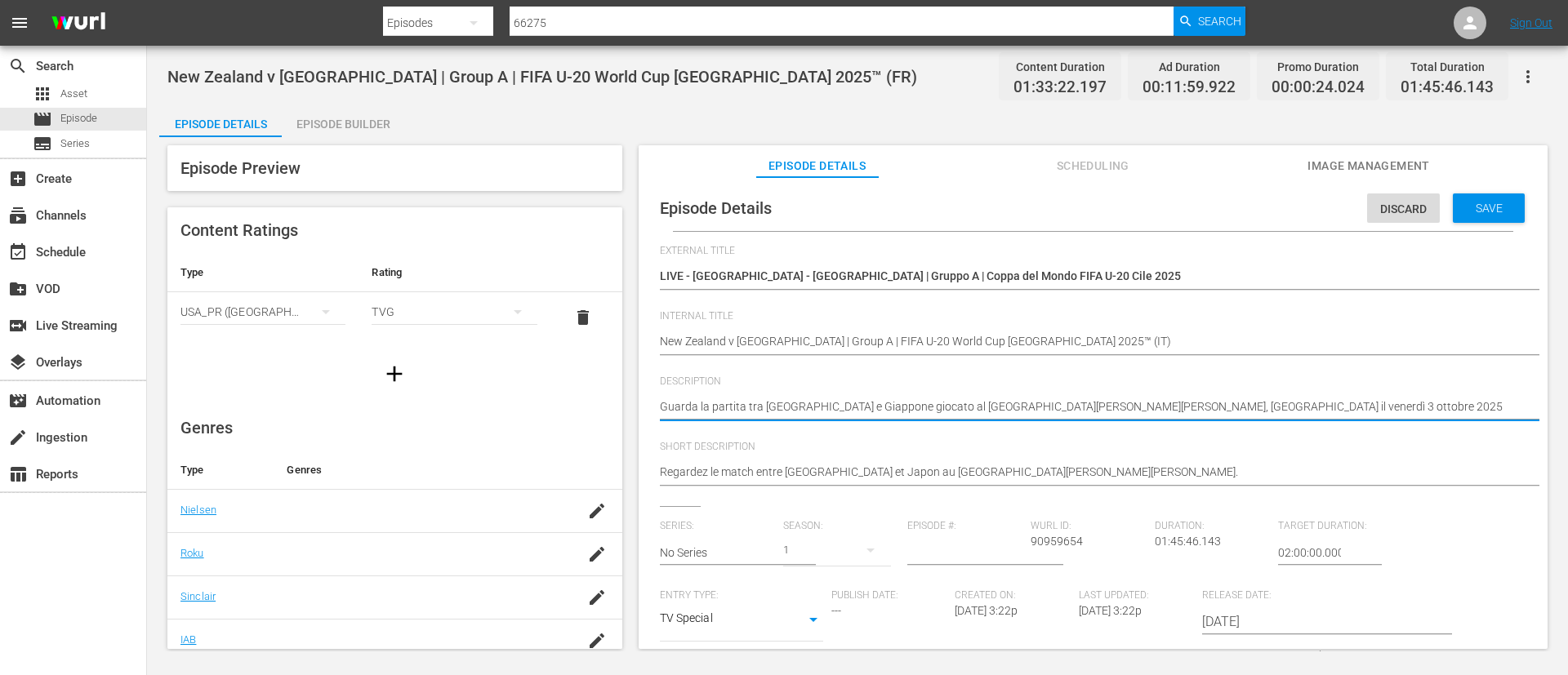
click at [1158, 488] on div "Regardez le match entre Nouvelle-Zélande et Japon au Estadio Elías Figueroa Bra…" at bounding box center [1089, 473] width 859 height 39
click at [1183, 470] on textarea "Regardez le match entre Nouvelle-Zélande et Japon au Estadio Elías Figueroa Bra…" at bounding box center [1089, 473] width 859 height 20
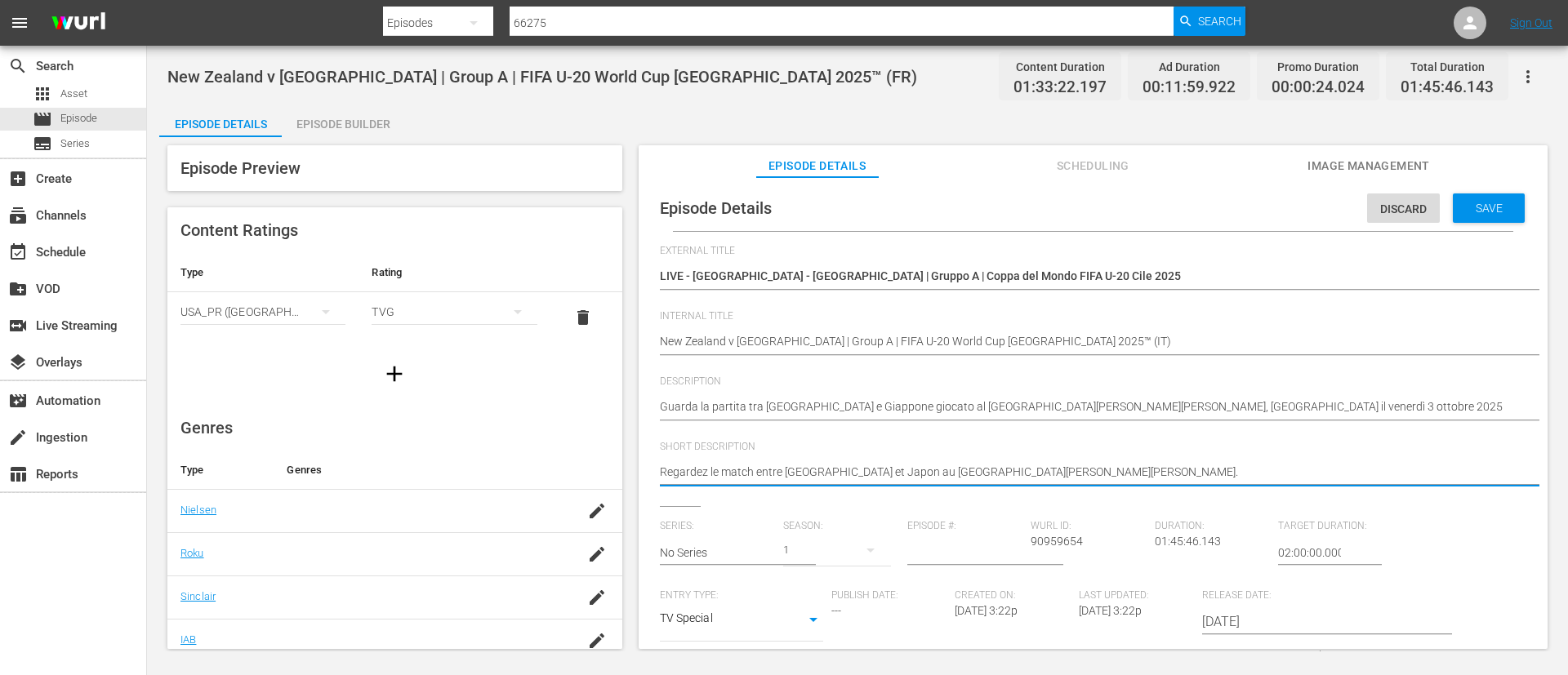
click at [1183, 470] on textarea "Regardez le match entre Nouvelle-Zélande et Japon au Estadio Elías Figueroa Bra…" at bounding box center [1089, 473] width 859 height 20
paste textarea "Guarda la partita tra Nuova Zelanda e Giappone giocato al Estadio Elías Figuero…"
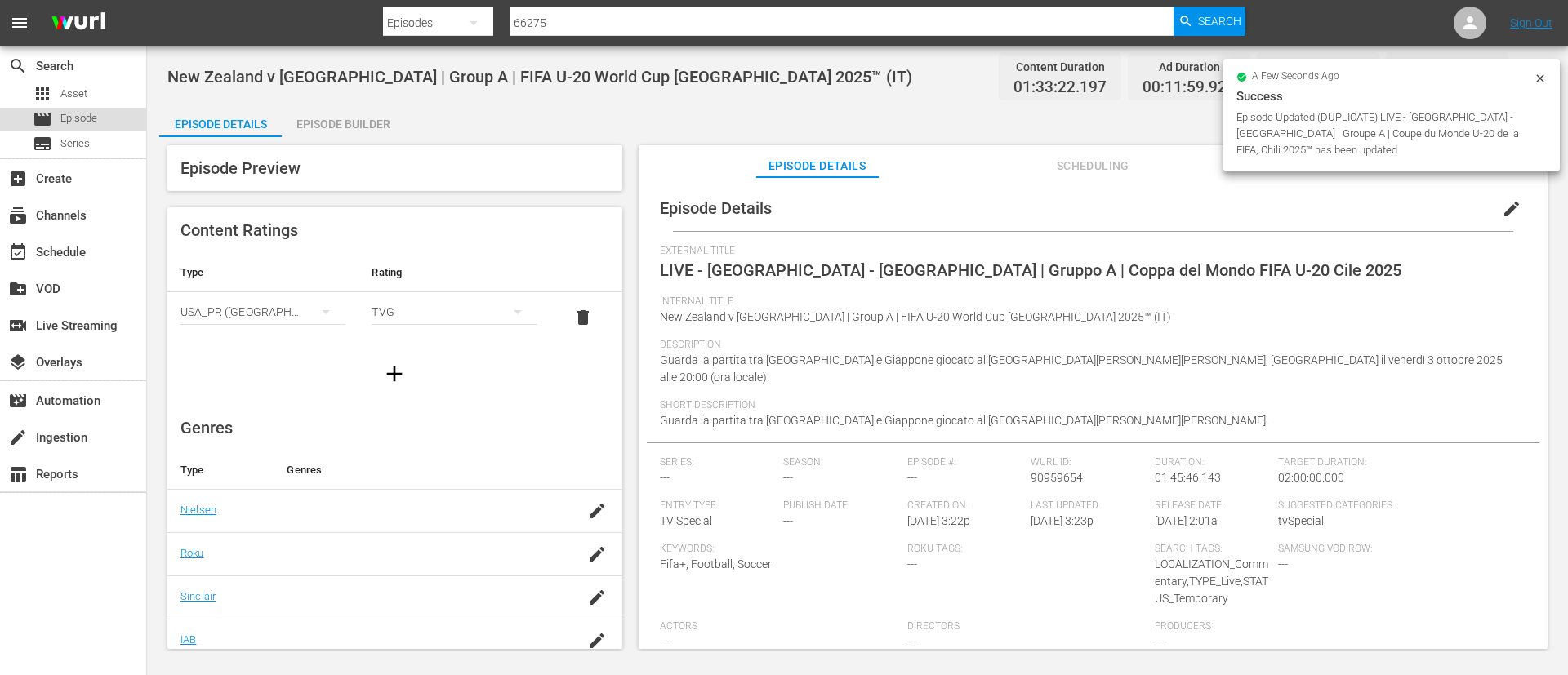
click at [123, 117] on div "movie Episode" at bounding box center [73, 119] width 147 height 23
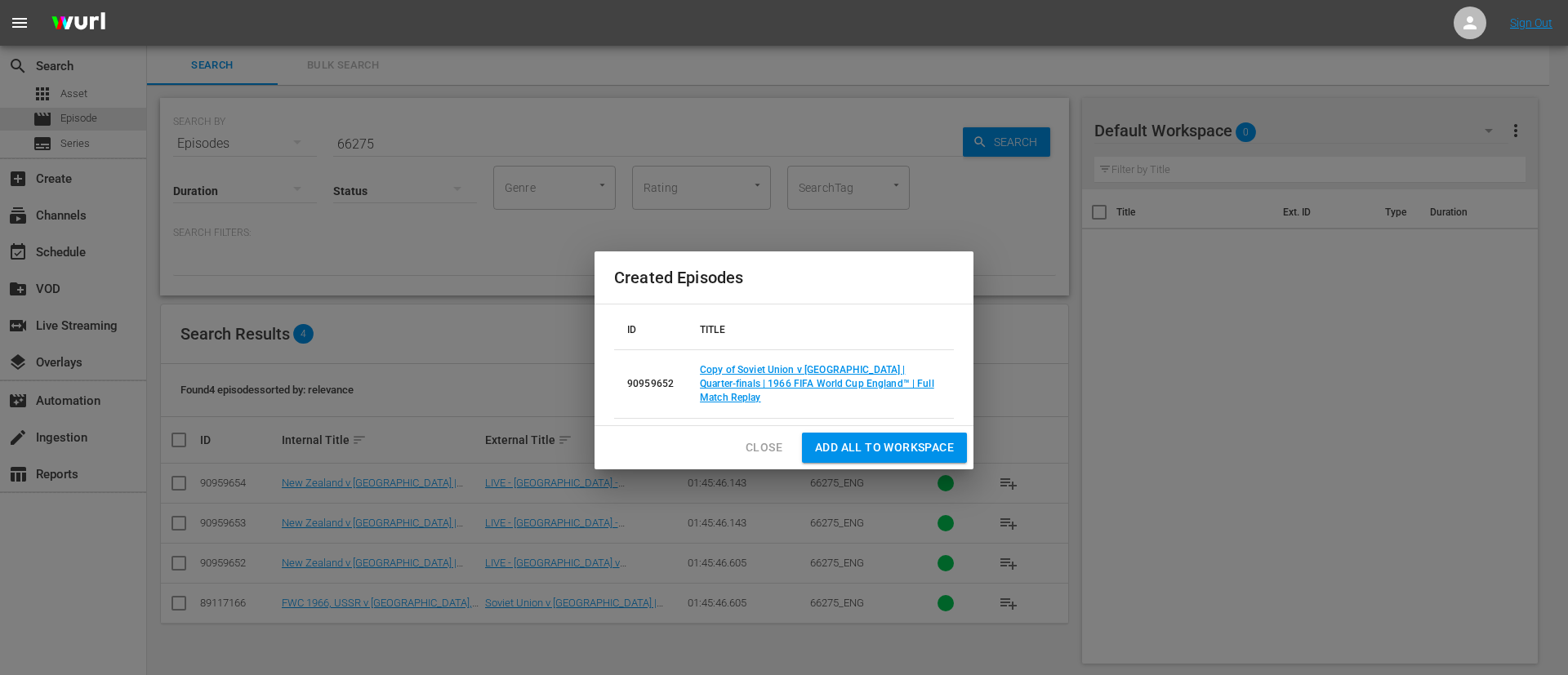
drag, startPoint x: 761, startPoint y: 436, endPoint x: 760, endPoint y: 425, distance: 11.0
click at [761, 438] on span "Close" at bounding box center [763, 448] width 37 height 21
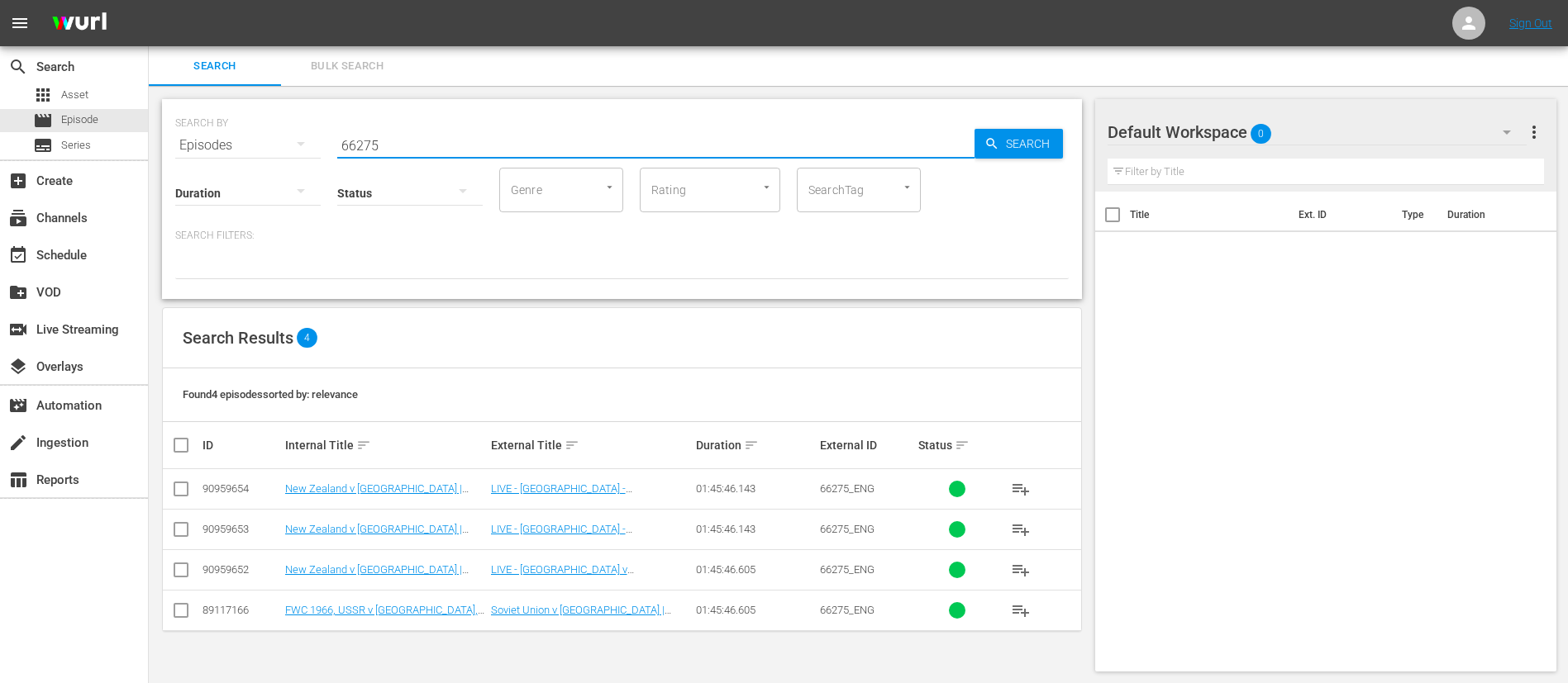
click at [732, 143] on input "66275" at bounding box center [656, 144] width 638 height 39
paste input "87"
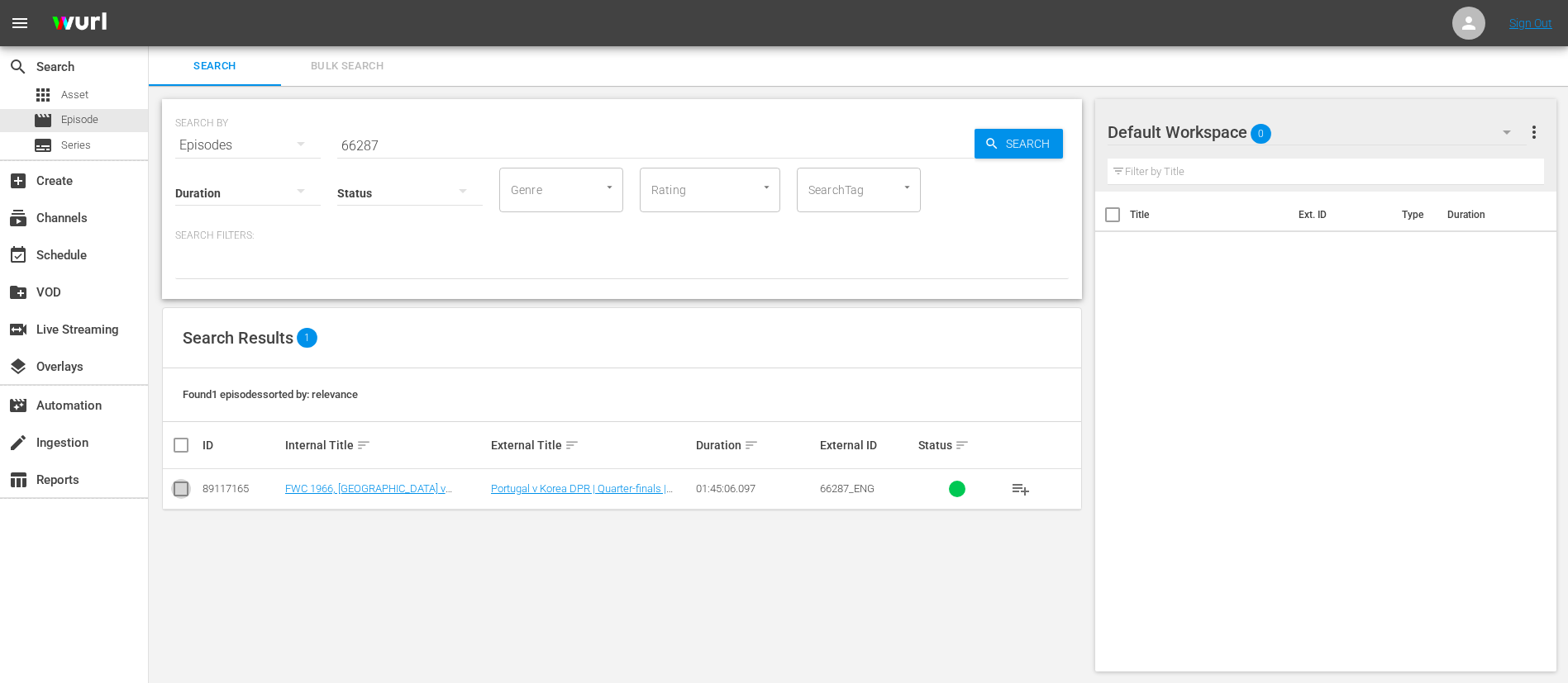
click at [188, 491] on input "checkbox" at bounding box center [181, 492] width 20 height 20
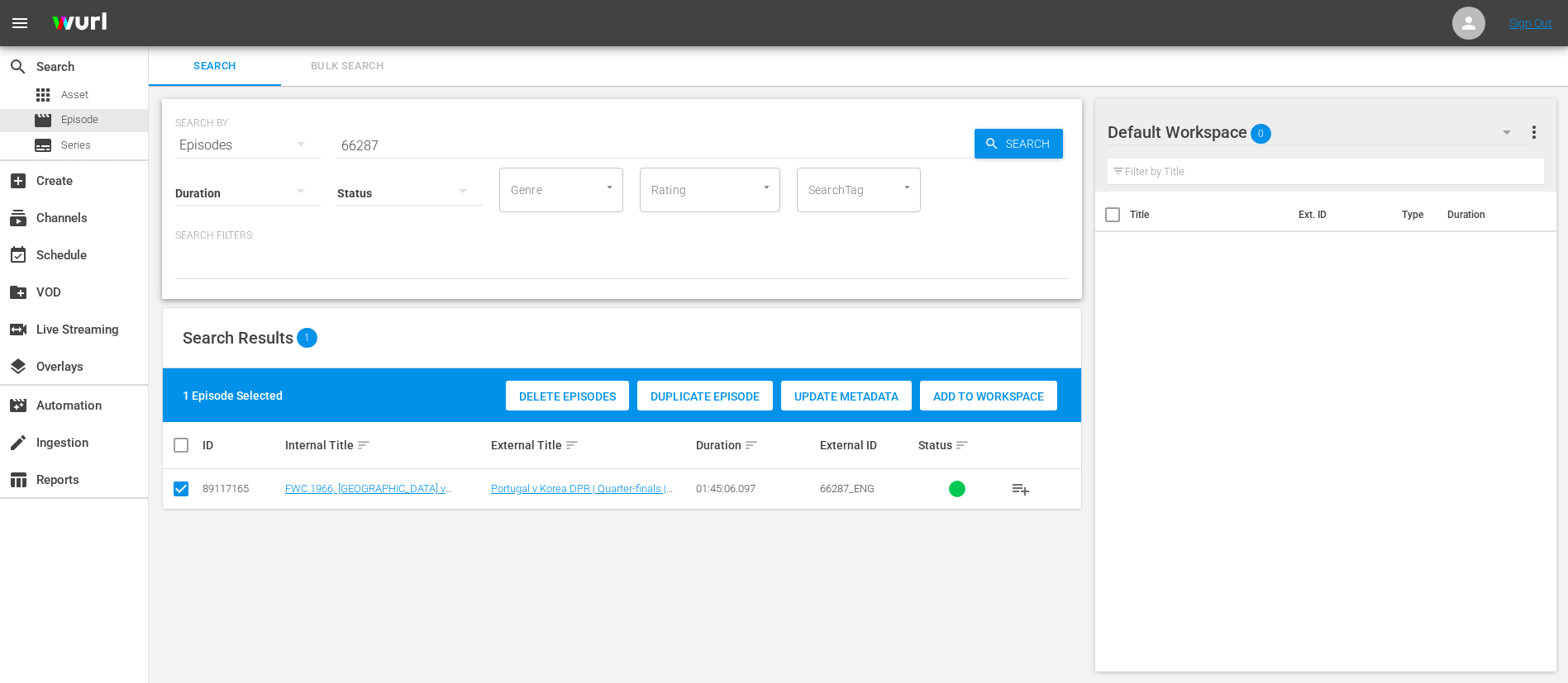
click at [711, 394] on span "Duplicate Episode" at bounding box center [706, 397] width 136 height 13
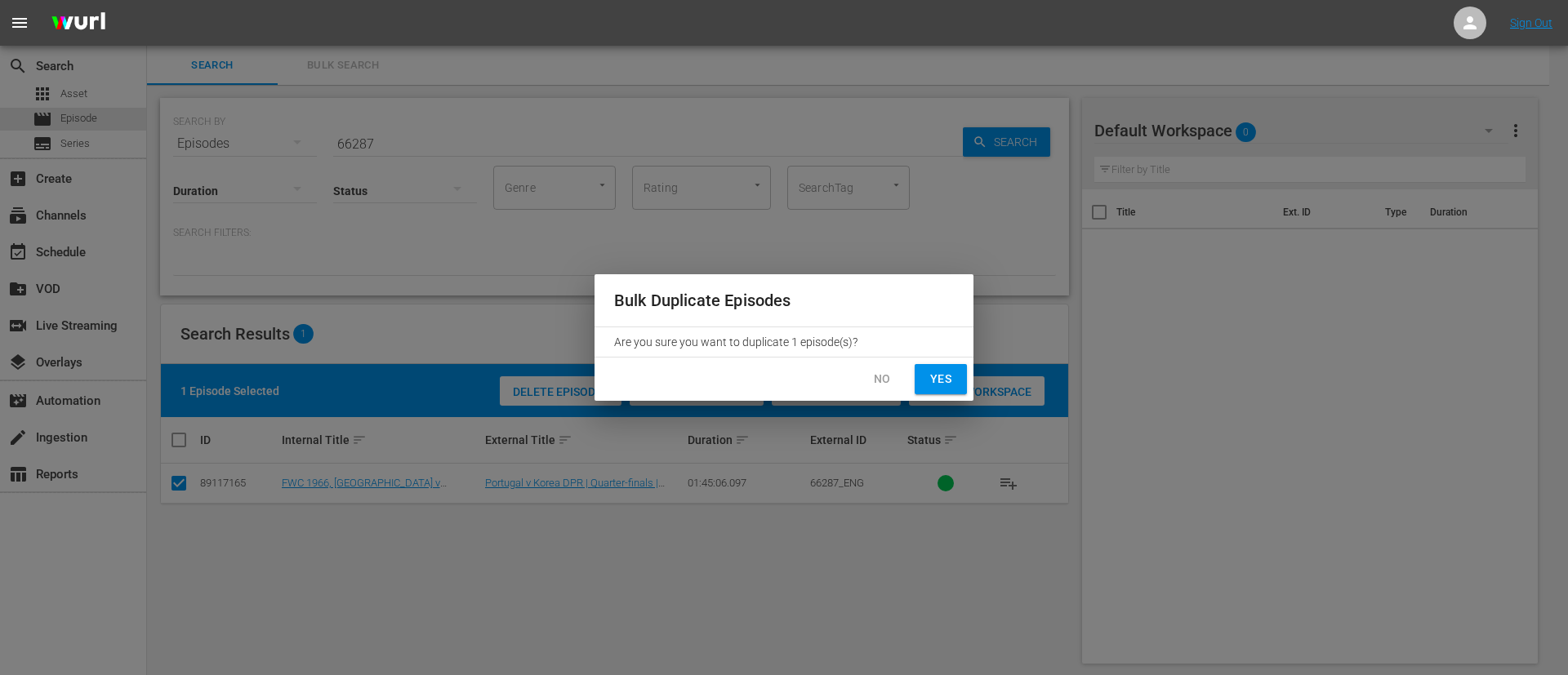
click at [929, 380] on span "Yes" at bounding box center [941, 379] width 26 height 21
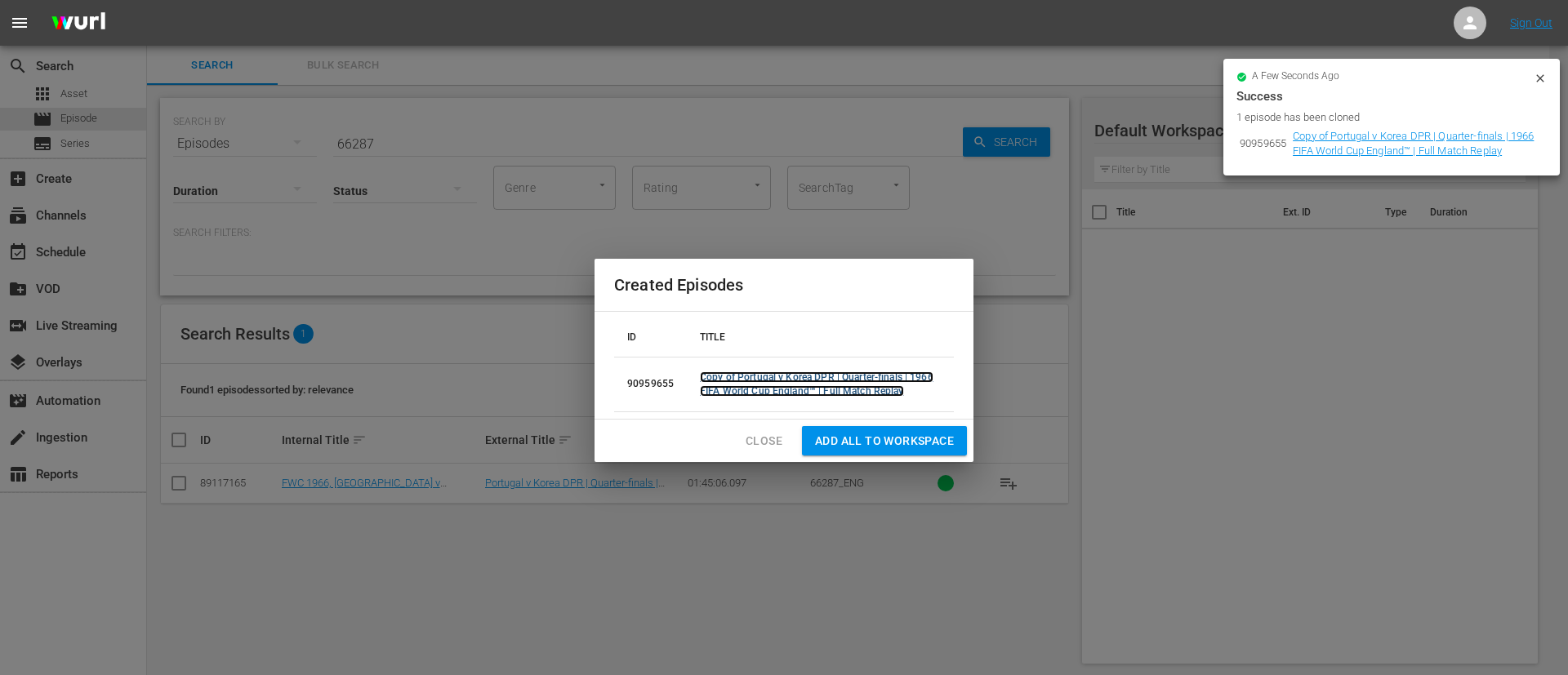
click at [888, 389] on link "Copy of Portugal v Korea DPR | Quarter-finals | 1966 FIFA World Cup England™ | …" at bounding box center [816, 384] width 234 height 26
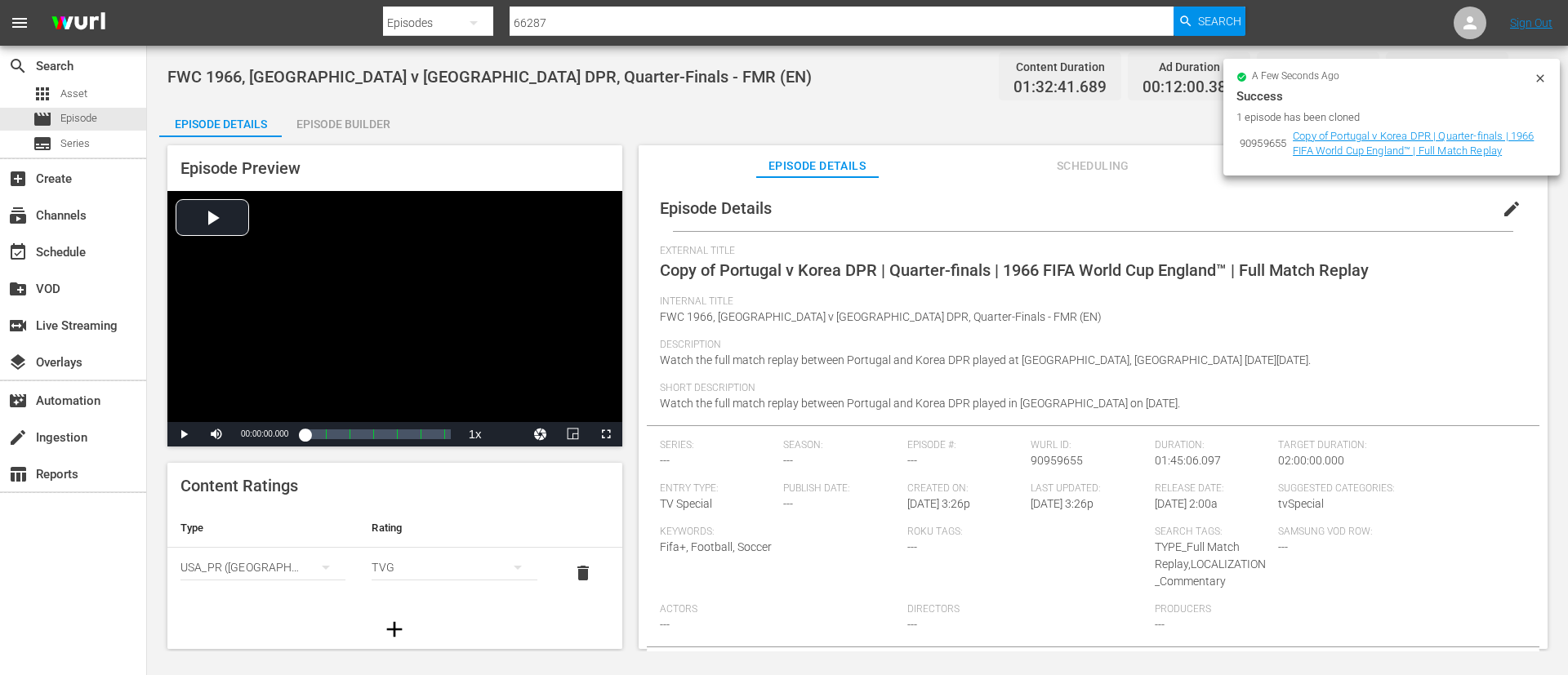
click at [1502, 214] on span "edit" at bounding box center [1511, 209] width 20 height 20
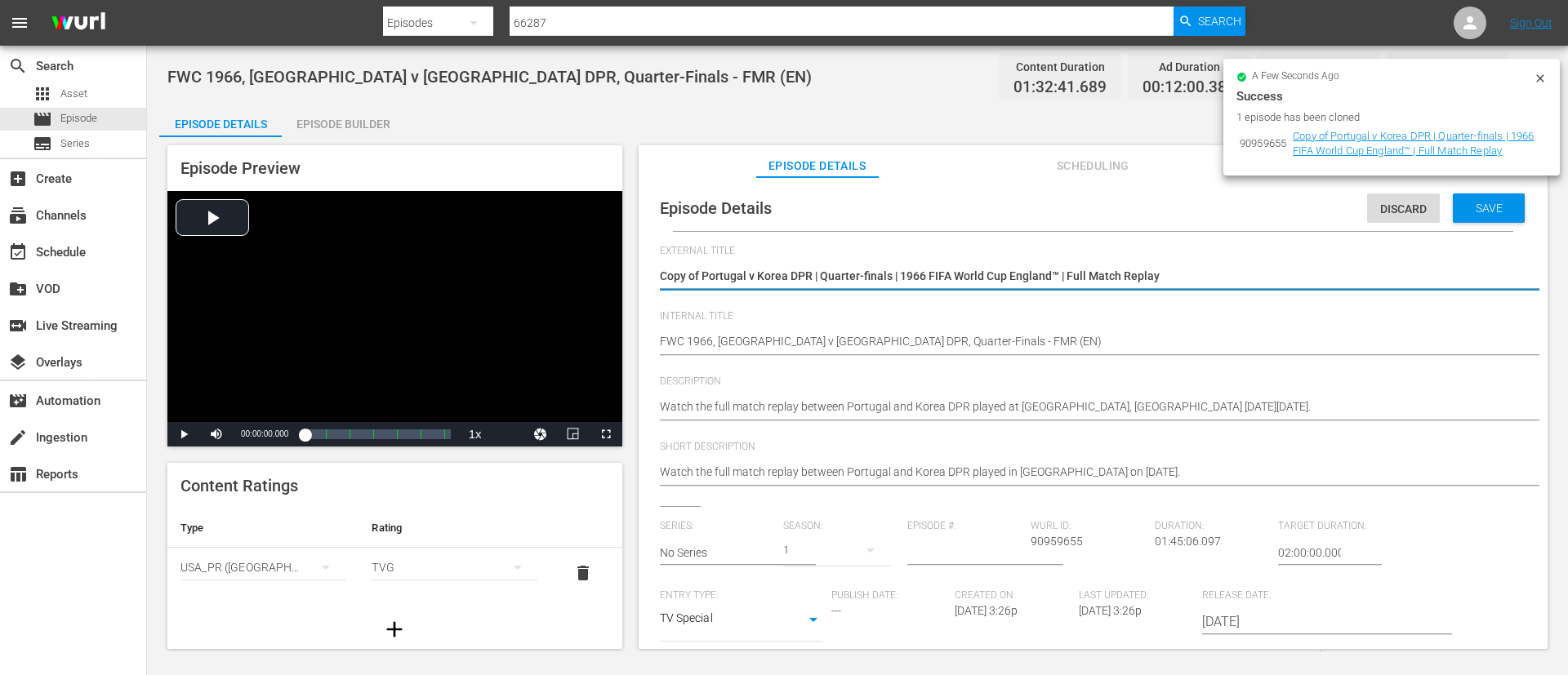
click at [1325, 275] on textarea "Copy of Portugal v Korea DPR | Quarter-finals | 1966 FIFA World Cup England™ | …" at bounding box center [1089, 277] width 859 height 20
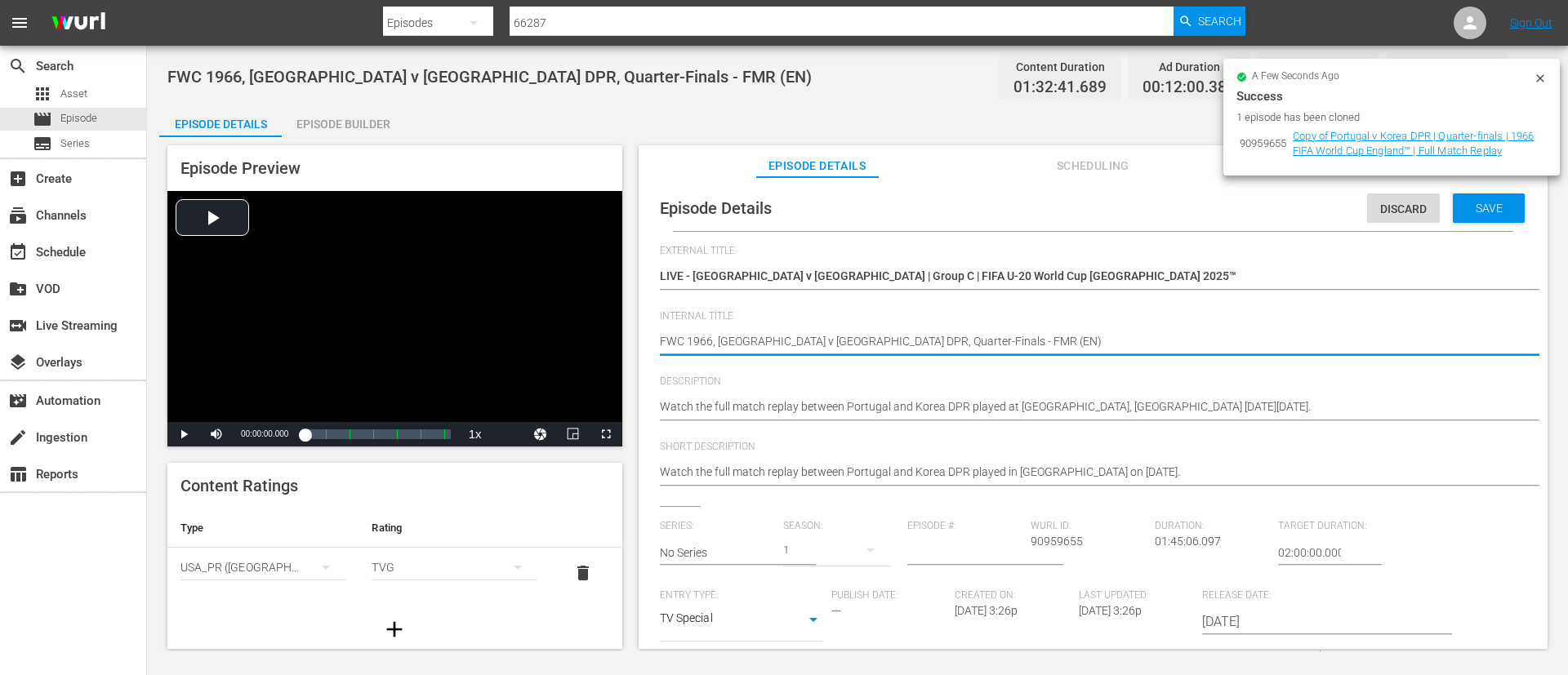
paste textarea "Spain v Brazil | Group C | FIFA U-20 World Cup Chile 2025™"
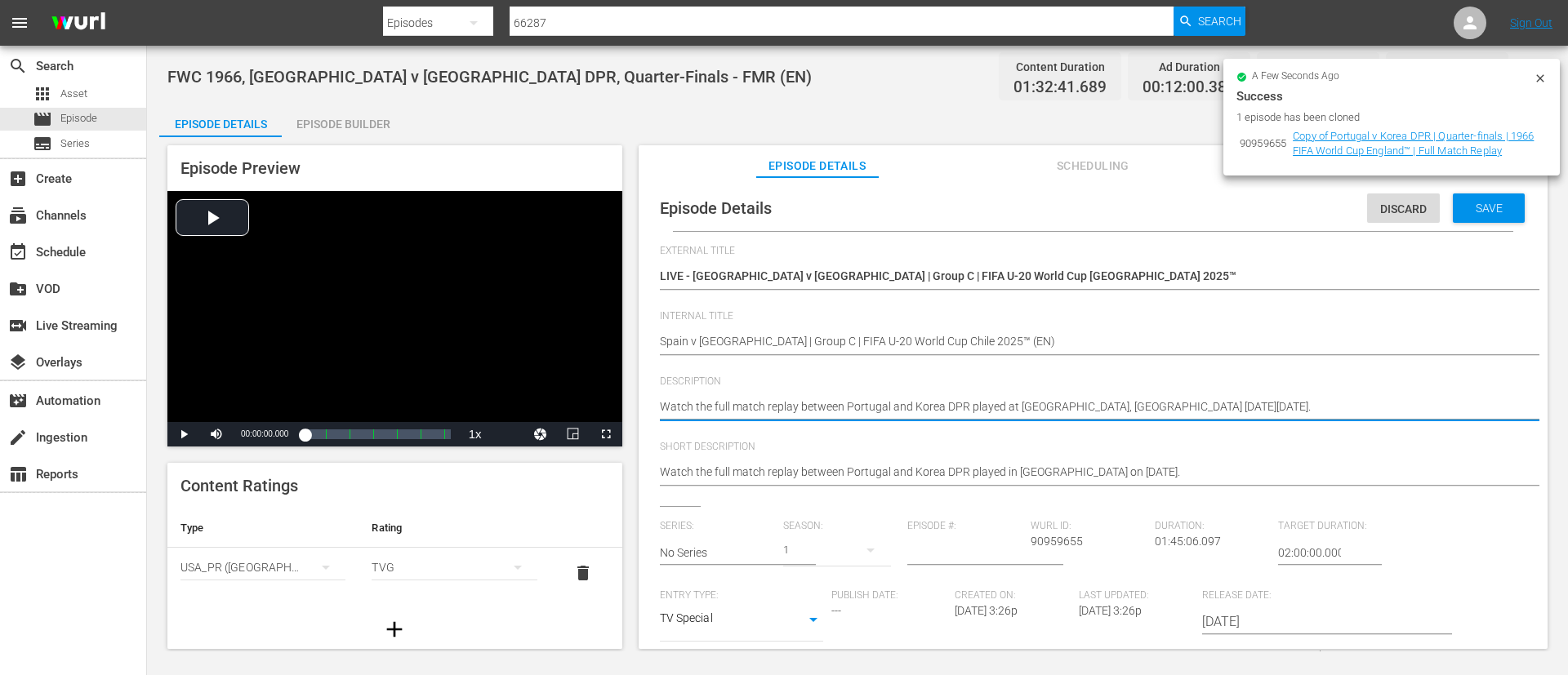
click at [880, 408] on textarea "Watch the full match replay between Portugal and Korea DPR played at Goodison P…" at bounding box center [1089, 407] width 859 height 20
paste textarea "match between Spain and Brazil played at Estadio Nacional Julio Martínez Prádan…"
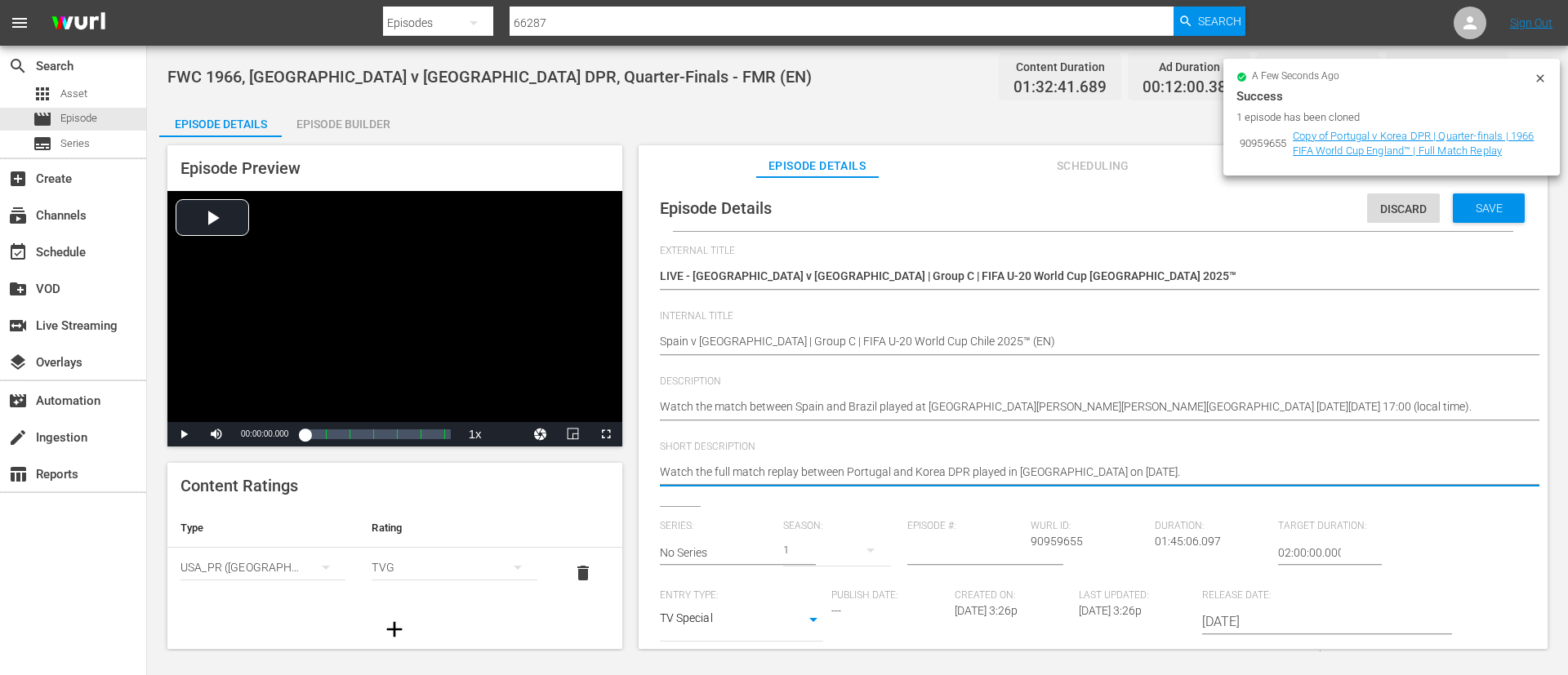
click at [892, 479] on textarea "Watch the full match replay between Portugal and Korea DPR played in Liverpool …" at bounding box center [1089, 473] width 859 height 20
paste textarea "match between Spain and Brazil played at Estadio Nacional Julio Martínez Prádan…"
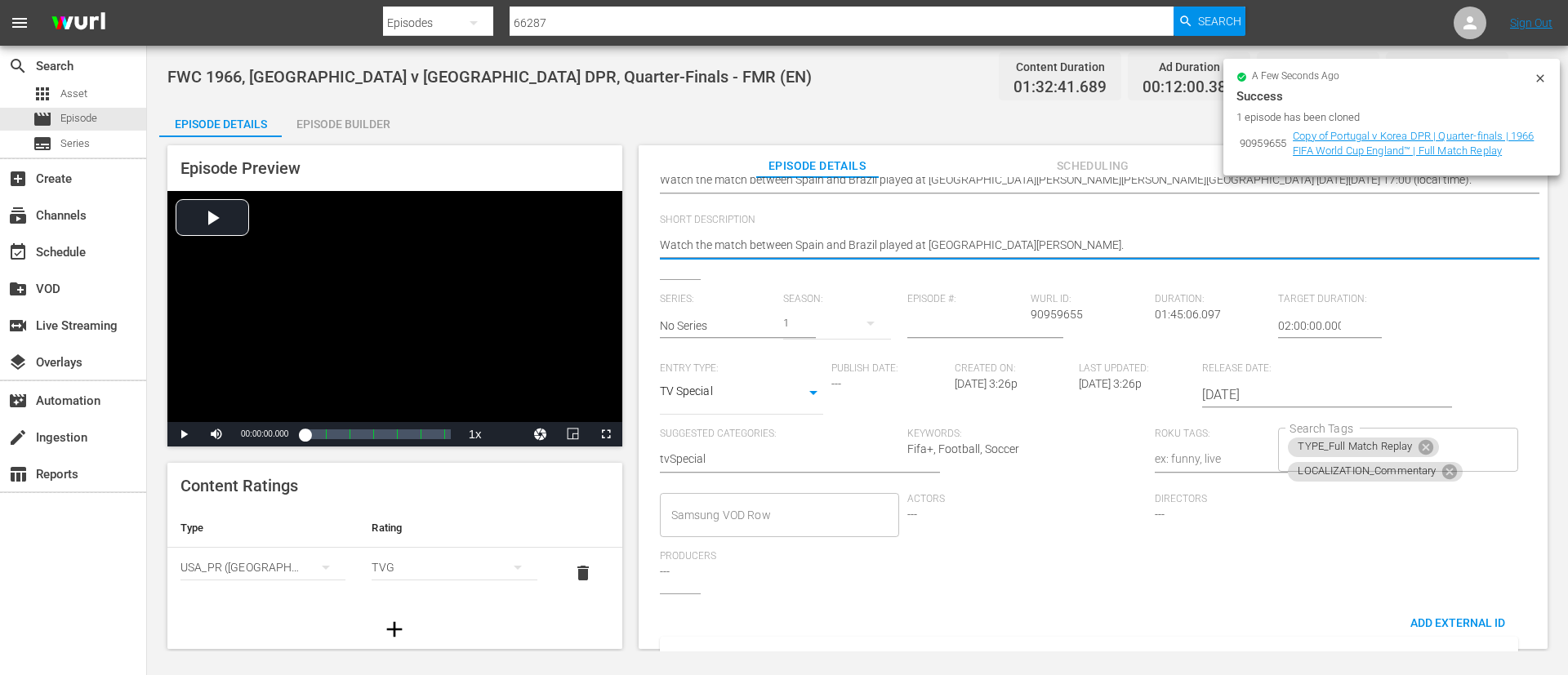
scroll to position [320, 0]
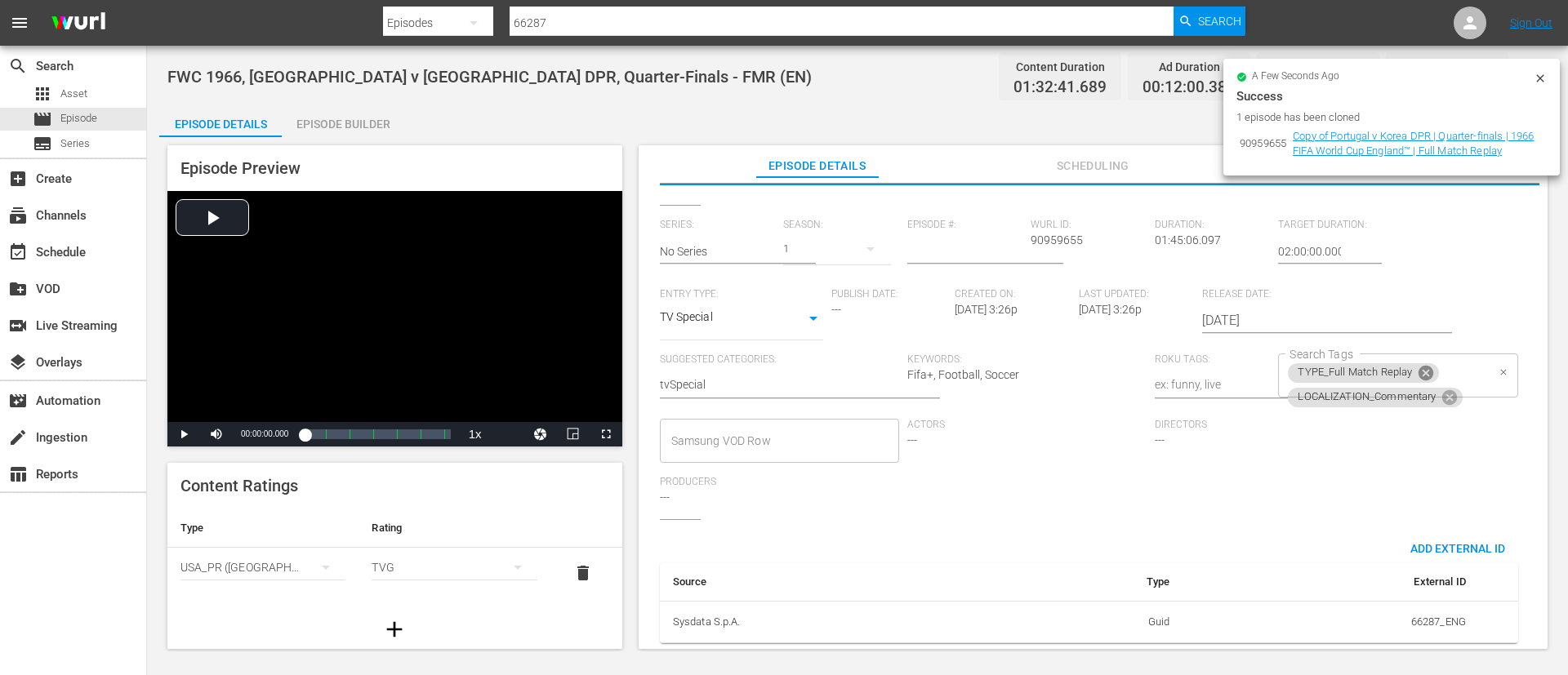
click at [1422, 364] on icon at bounding box center [1425, 372] width 18 height 18
click at [1469, 365] on div "LOCALIZATION_Commentary Search Tags" at bounding box center [1397, 375] width 239 height 44
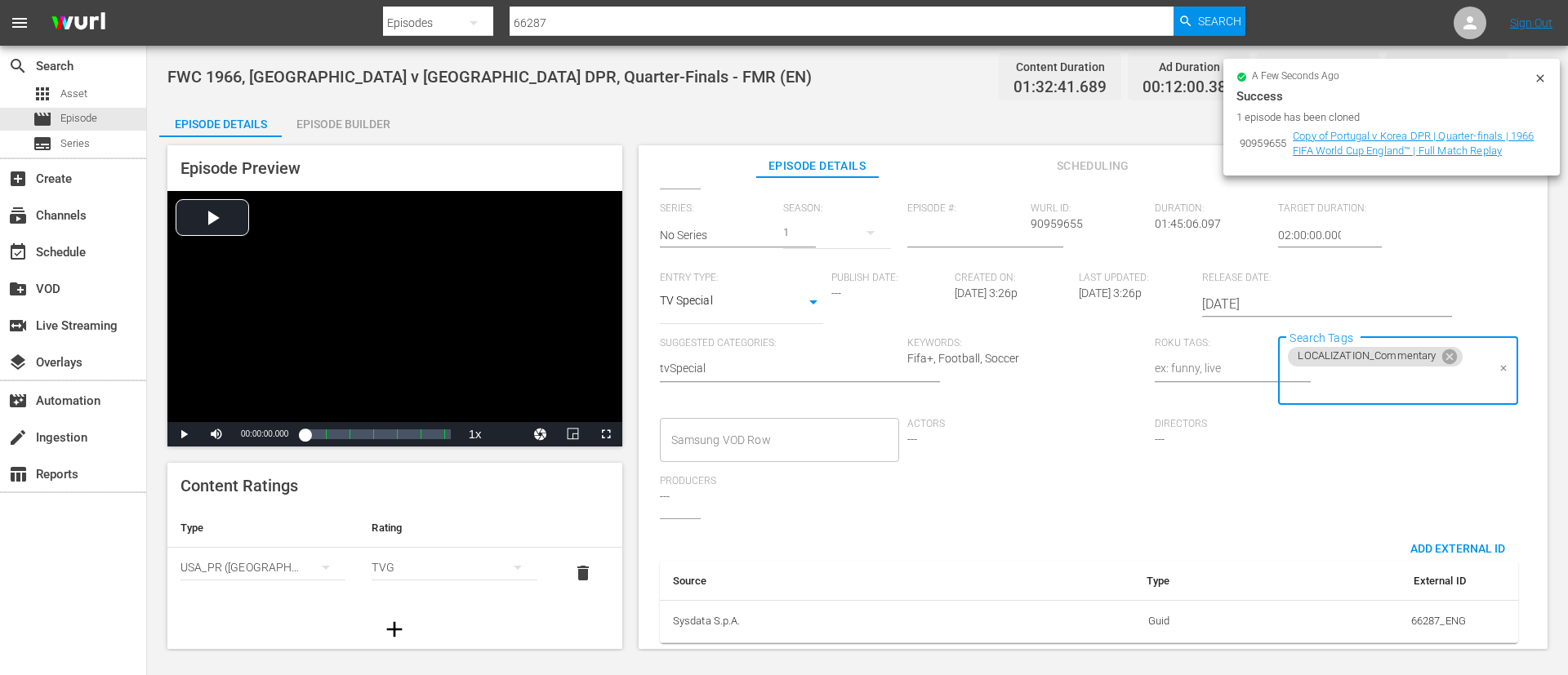
click at [1468, 374] on input "Search Tags" at bounding box center [1385, 383] width 200 height 29
click at [1383, 235] on span "STATUS_Temporary" at bounding box center [1334, 228] width 100 height 17
click at [1462, 364] on div "LOCALIZATION_Commentary STATUS_Temporary Search Tags" at bounding box center [1397, 372] width 239 height 69
click at [1458, 377] on input "Search Tags" at bounding box center [1454, 383] width 63 height 29
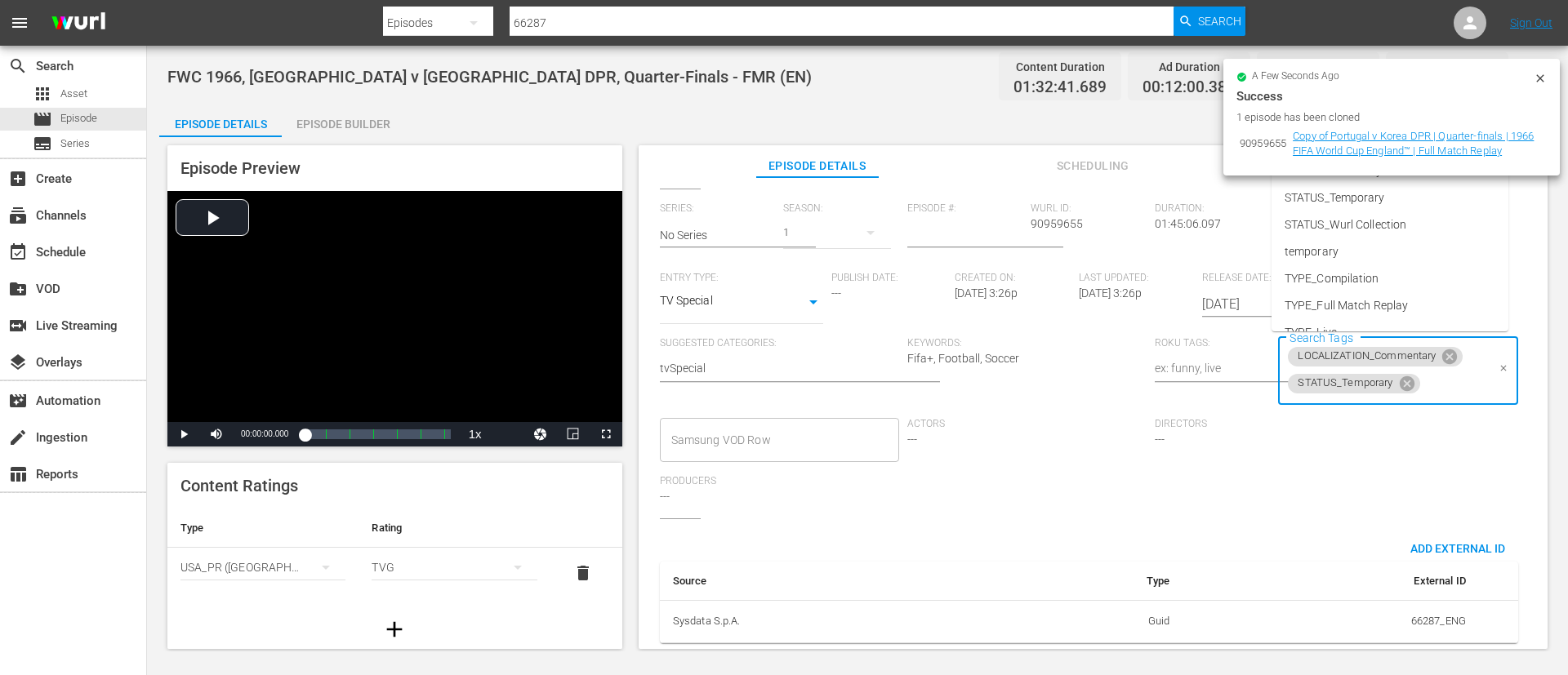
scroll to position [228, 0]
click at [1402, 262] on li "TYPE_Live" at bounding box center [1389, 257] width 236 height 26
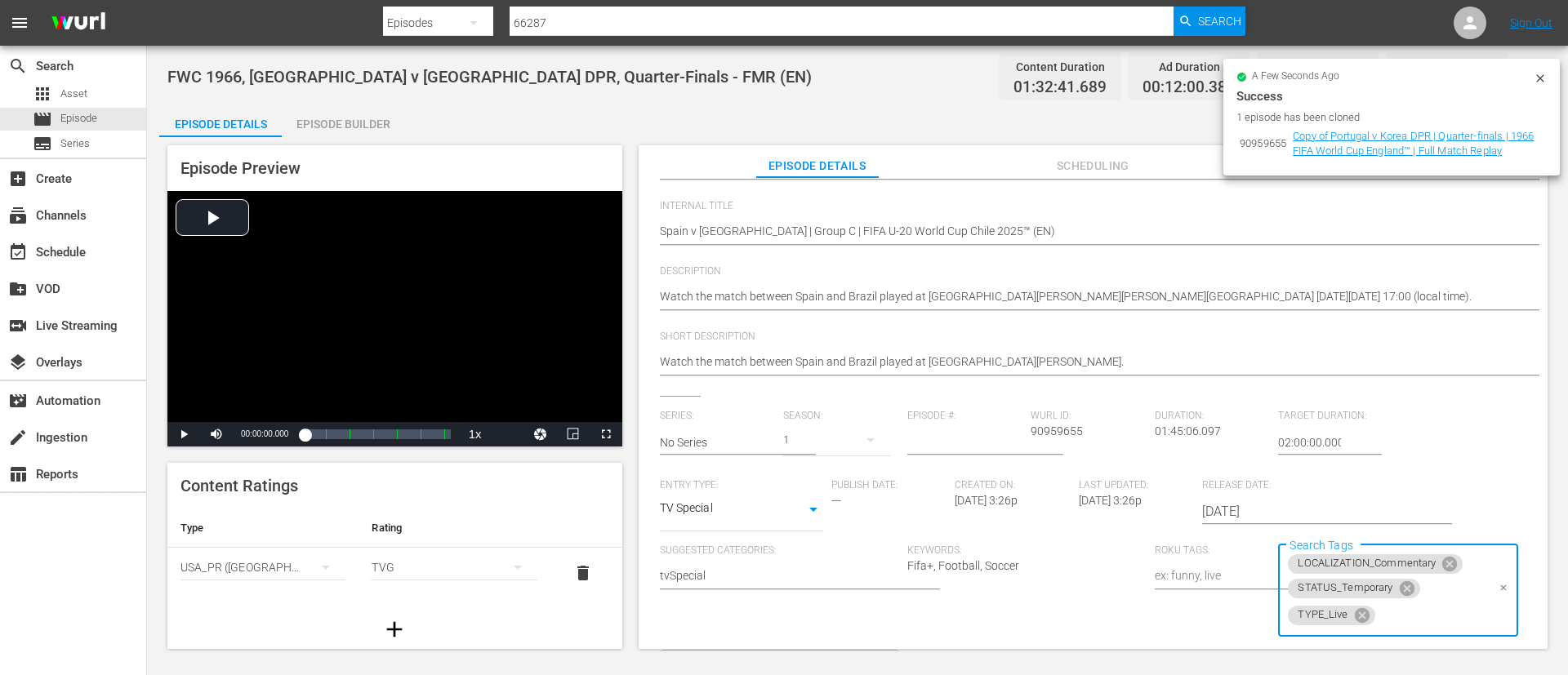
scroll to position [0, 0]
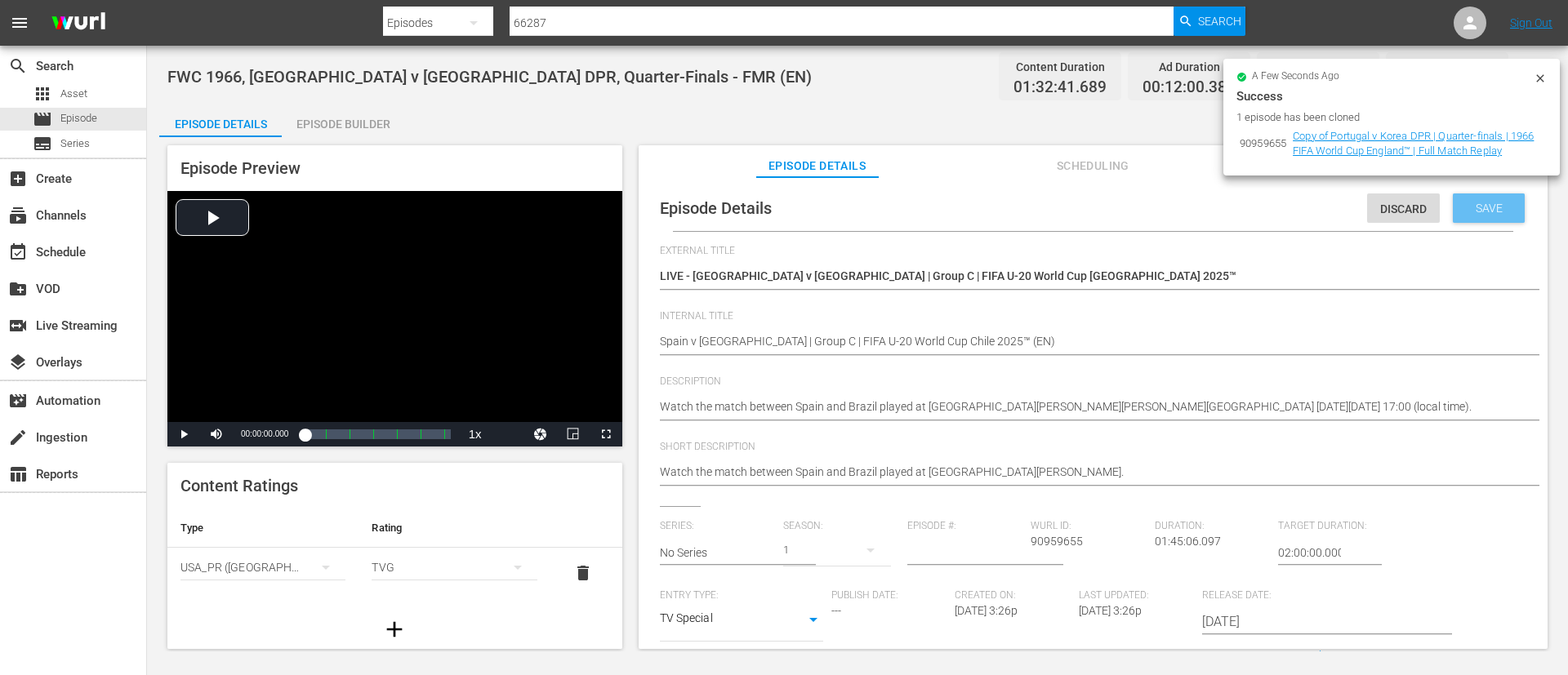
click at [1474, 219] on div "Save" at bounding box center [1489, 208] width 72 height 29
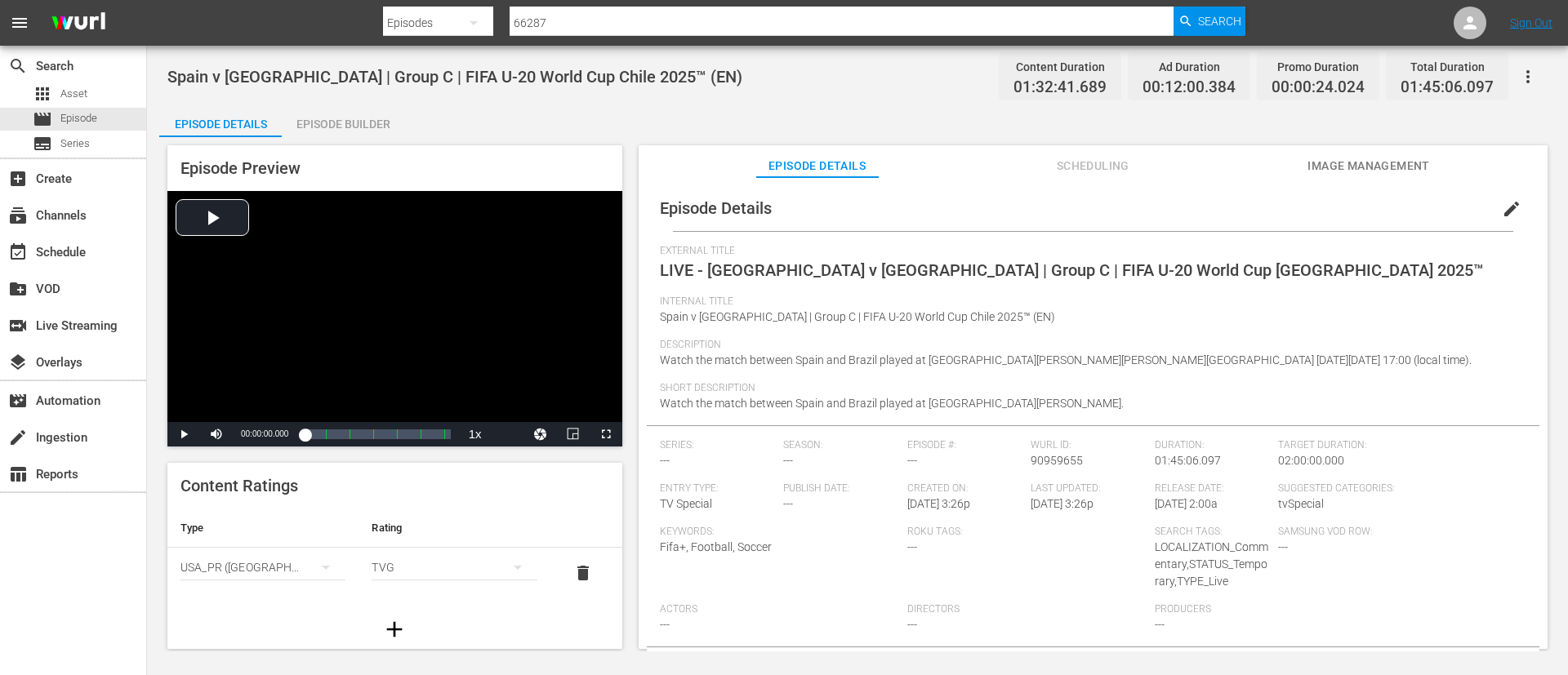
click at [1385, 163] on span "Image Management" at bounding box center [1368, 166] width 123 height 21
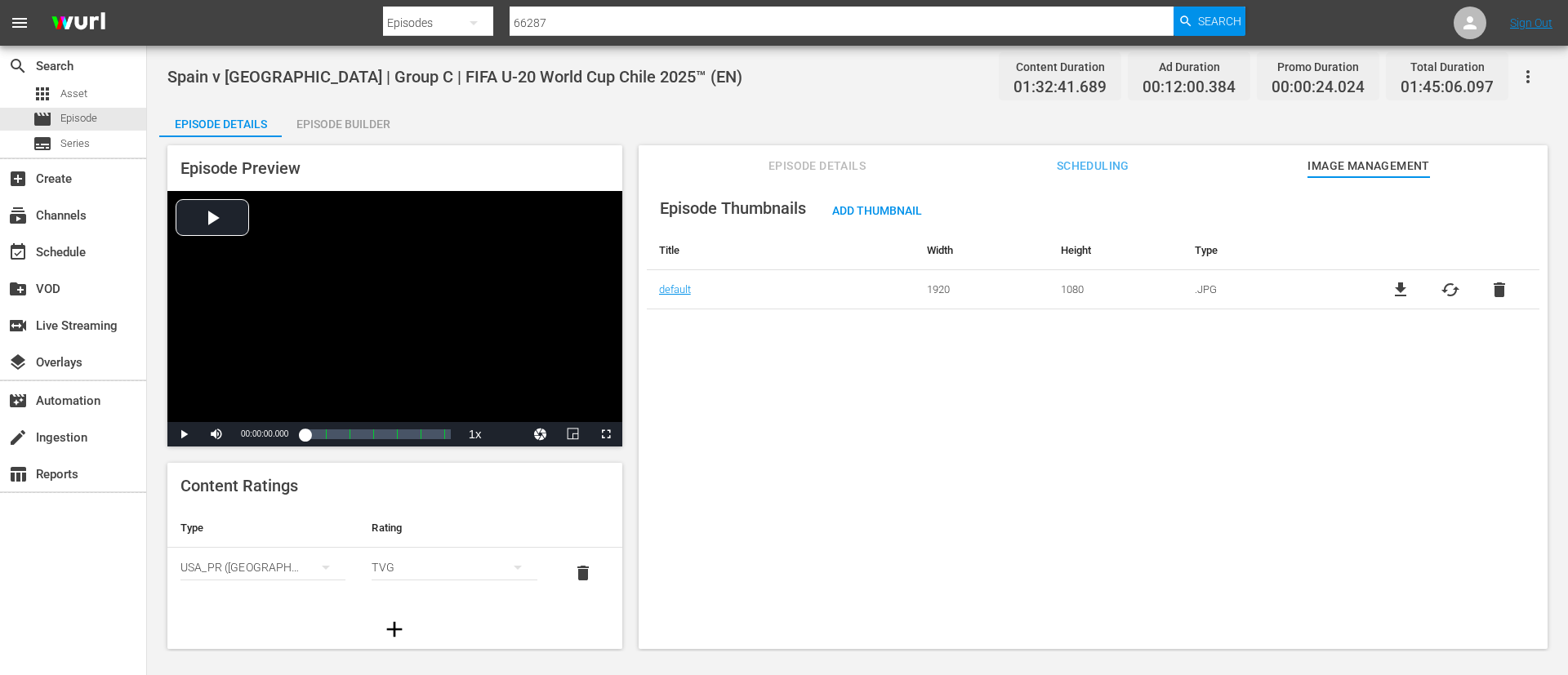
click at [1448, 294] on span "cached" at bounding box center [1450, 289] width 20 height 20
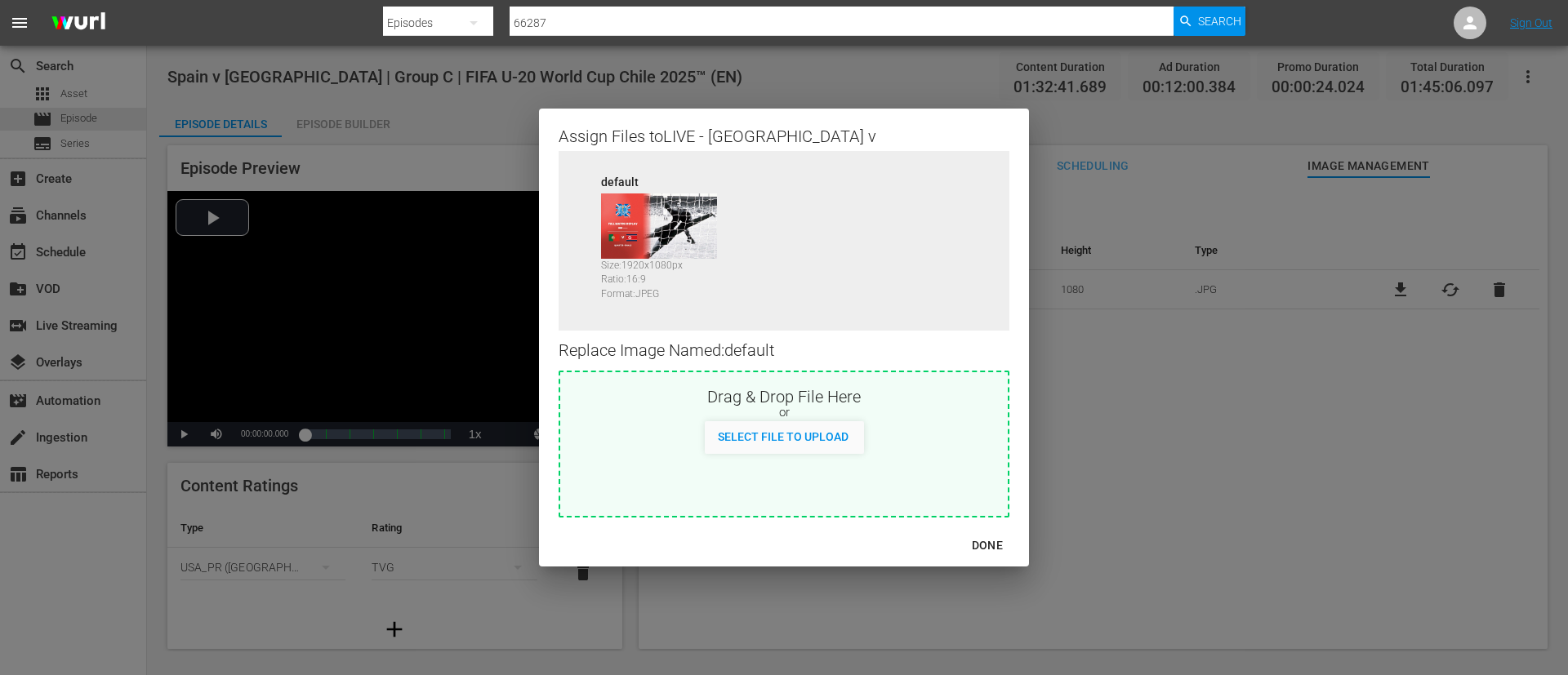
click at [984, 412] on div "or" at bounding box center [783, 412] width 447 height 16
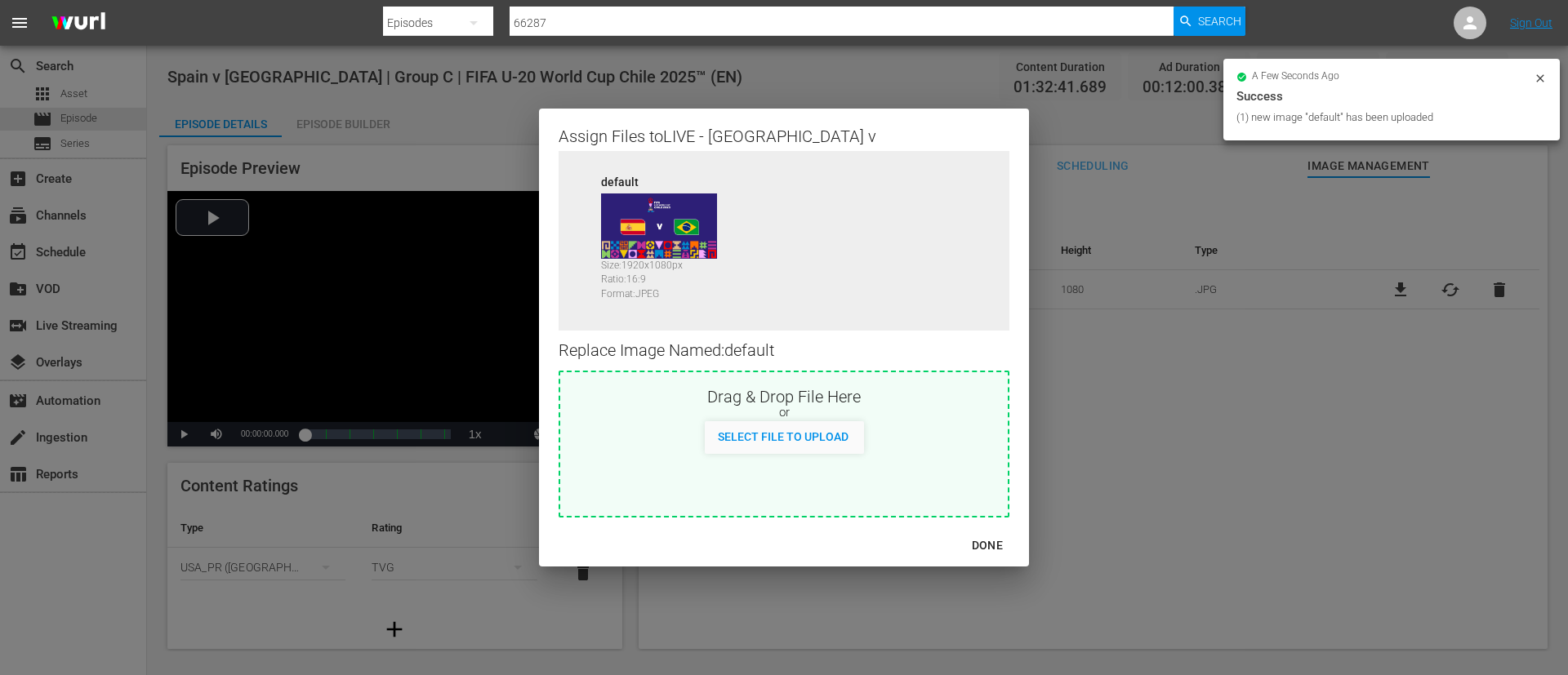
click at [964, 546] on div "DONE" at bounding box center [987, 545] width 57 height 21
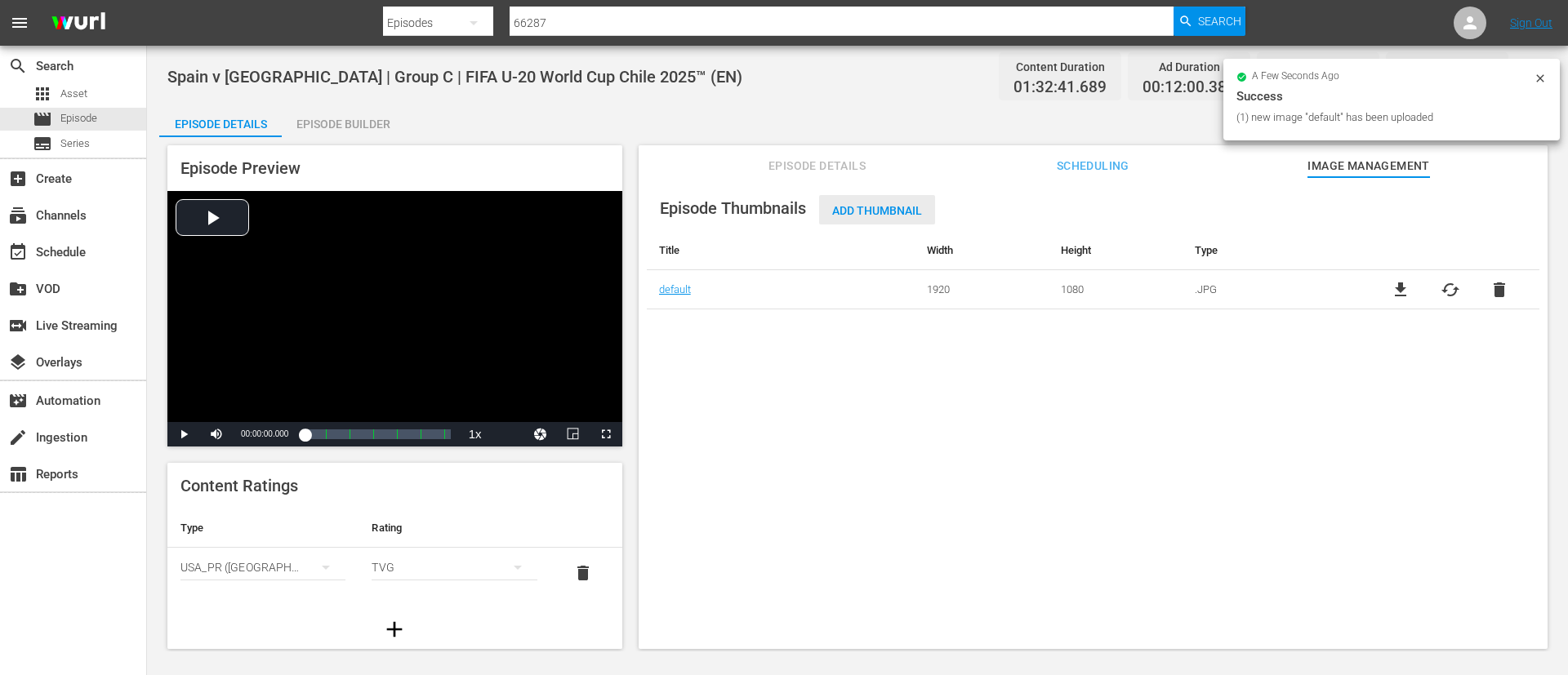
click at [916, 200] on div "Add Thumbnail" at bounding box center [877, 210] width 116 height 30
click at [915, 197] on div "Add Thumbnail" at bounding box center [877, 210] width 116 height 30
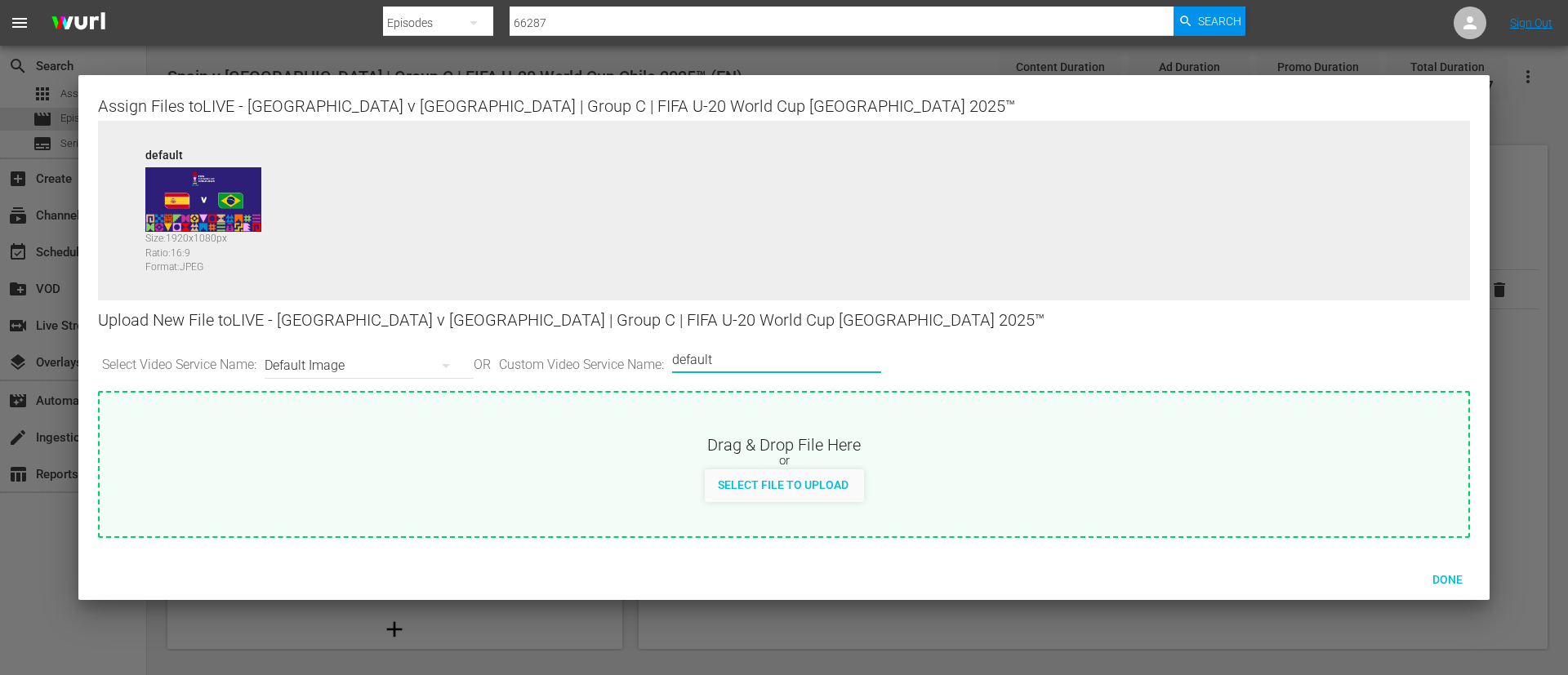
click at [699, 359] on input "default" at bounding box center [773, 359] width 200 height 39
click at [836, 464] on div "or" at bounding box center [783, 460] width 1368 height 16
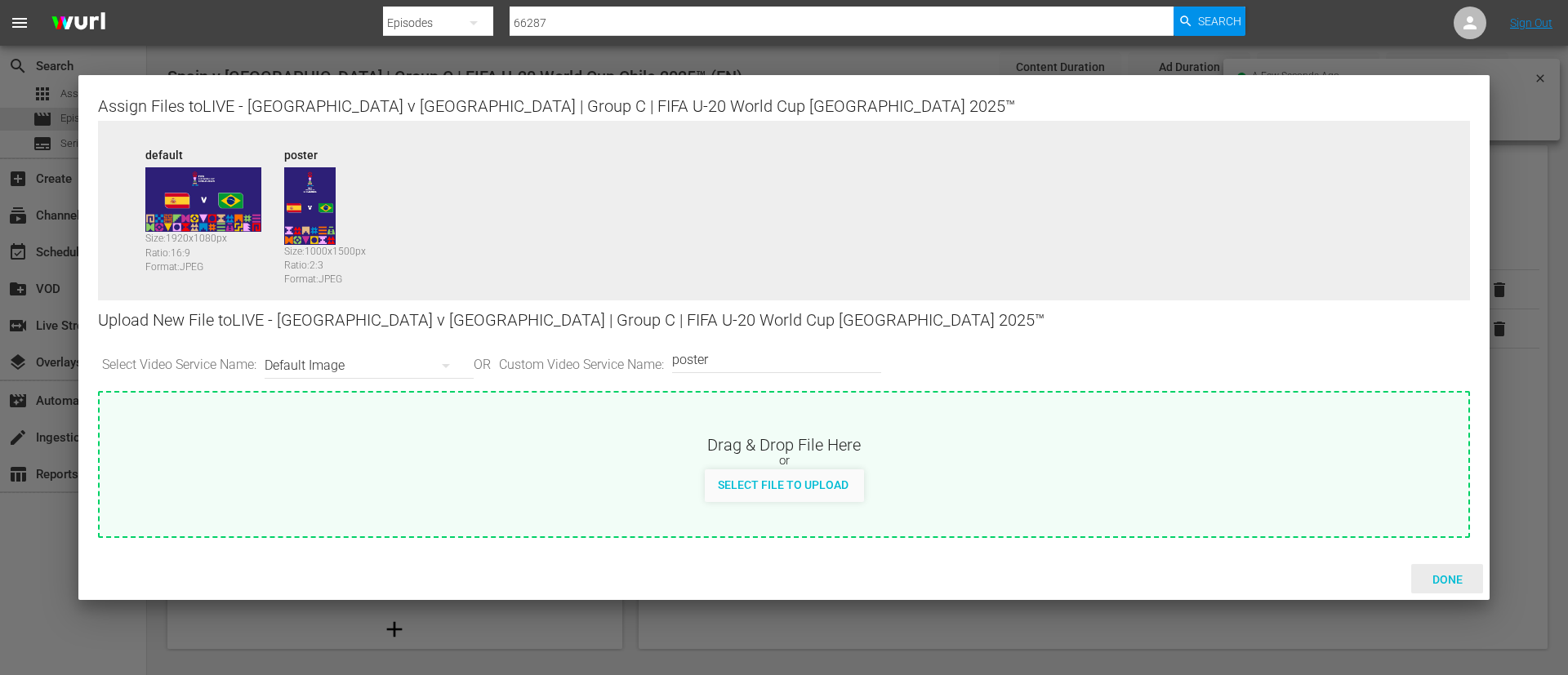
click at [1466, 573] on span "Done" at bounding box center [1448, 580] width 57 height 13
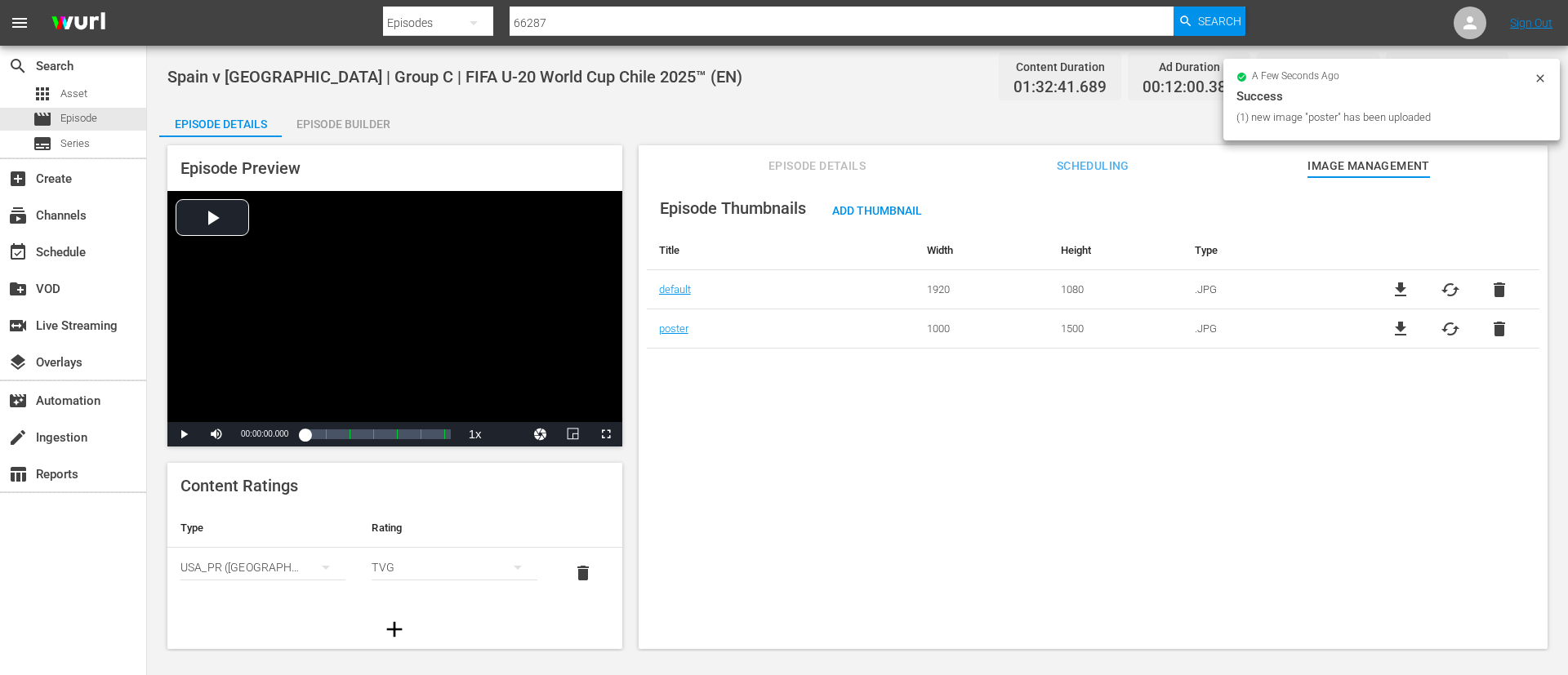
click at [350, 109] on div "Episode Builder" at bounding box center [343, 124] width 123 height 39
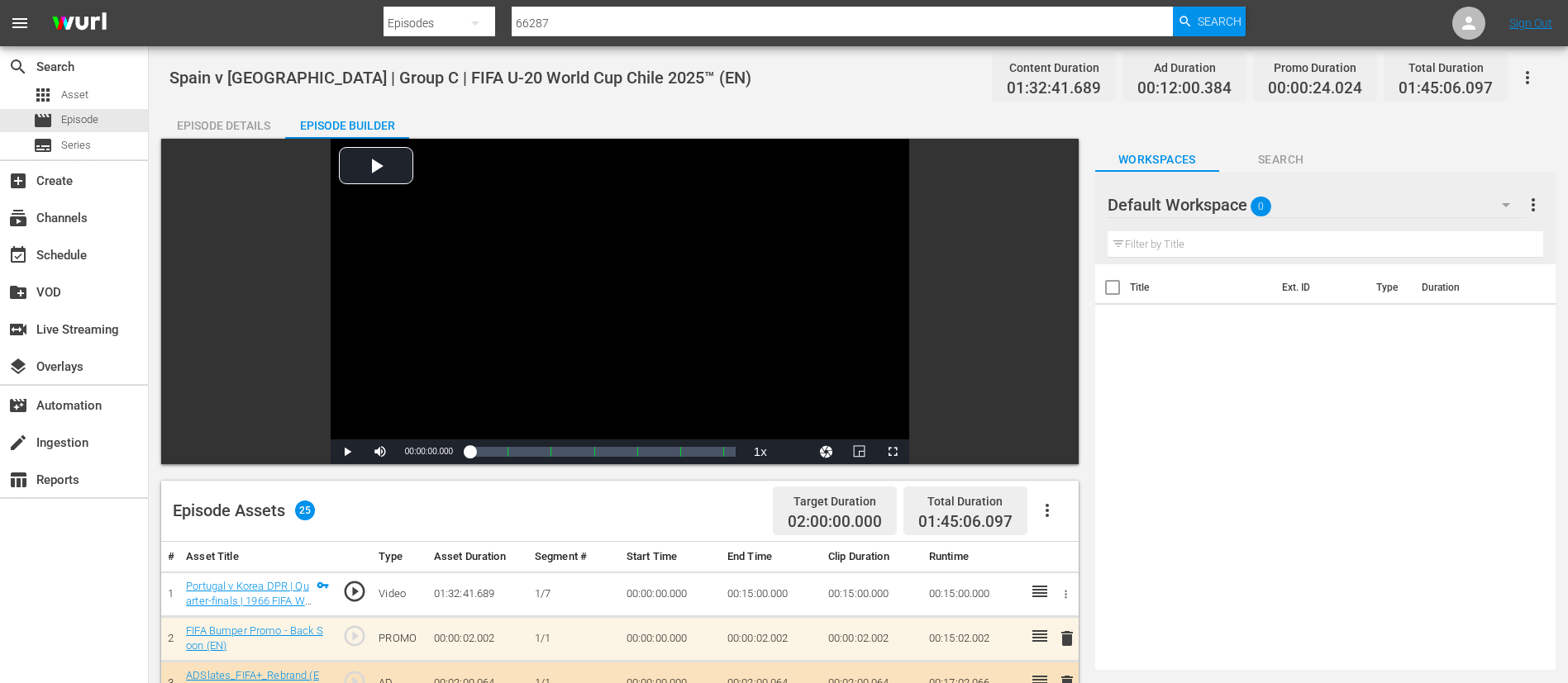
click at [1542, 71] on button "button" at bounding box center [1527, 77] width 39 height 39
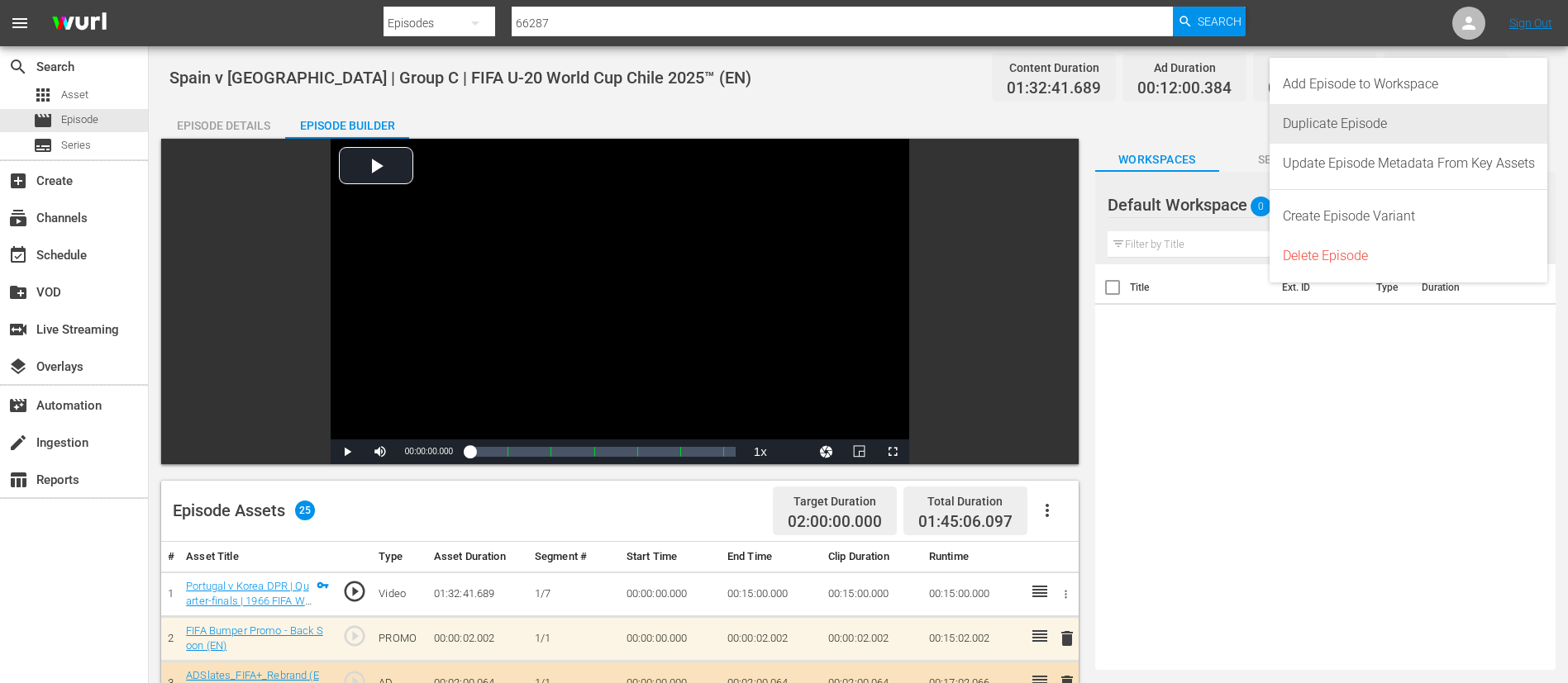
drag, startPoint x: 1451, startPoint y: 116, endPoint x: 1431, endPoint y: 124, distance: 21.5
click at [1450, 116] on div "Duplicate Episode" at bounding box center [1408, 123] width 252 height 39
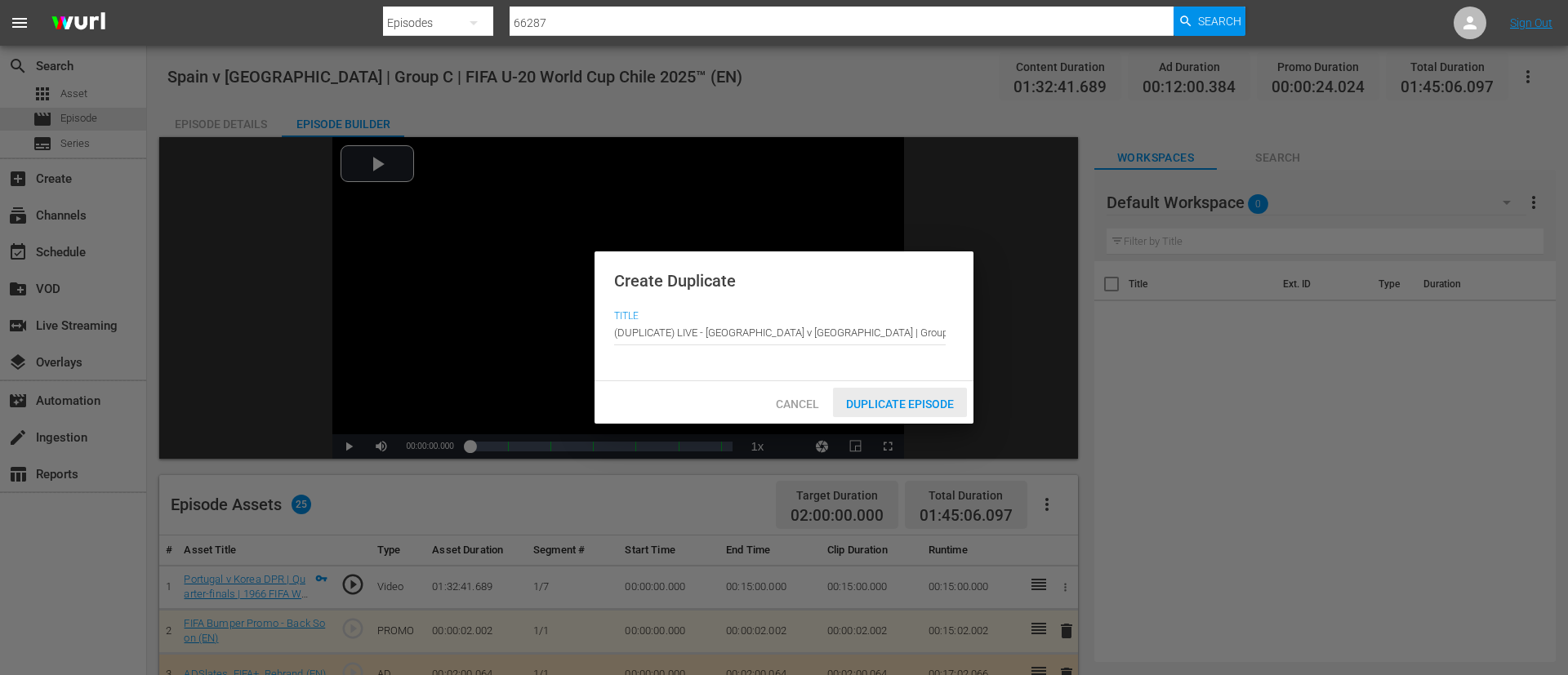
click at [895, 423] on div "Cancel Duplicate Episode" at bounding box center [784, 402] width 379 height 43
click at [899, 408] on span "Duplicate Episode" at bounding box center [900, 405] width 134 height 13
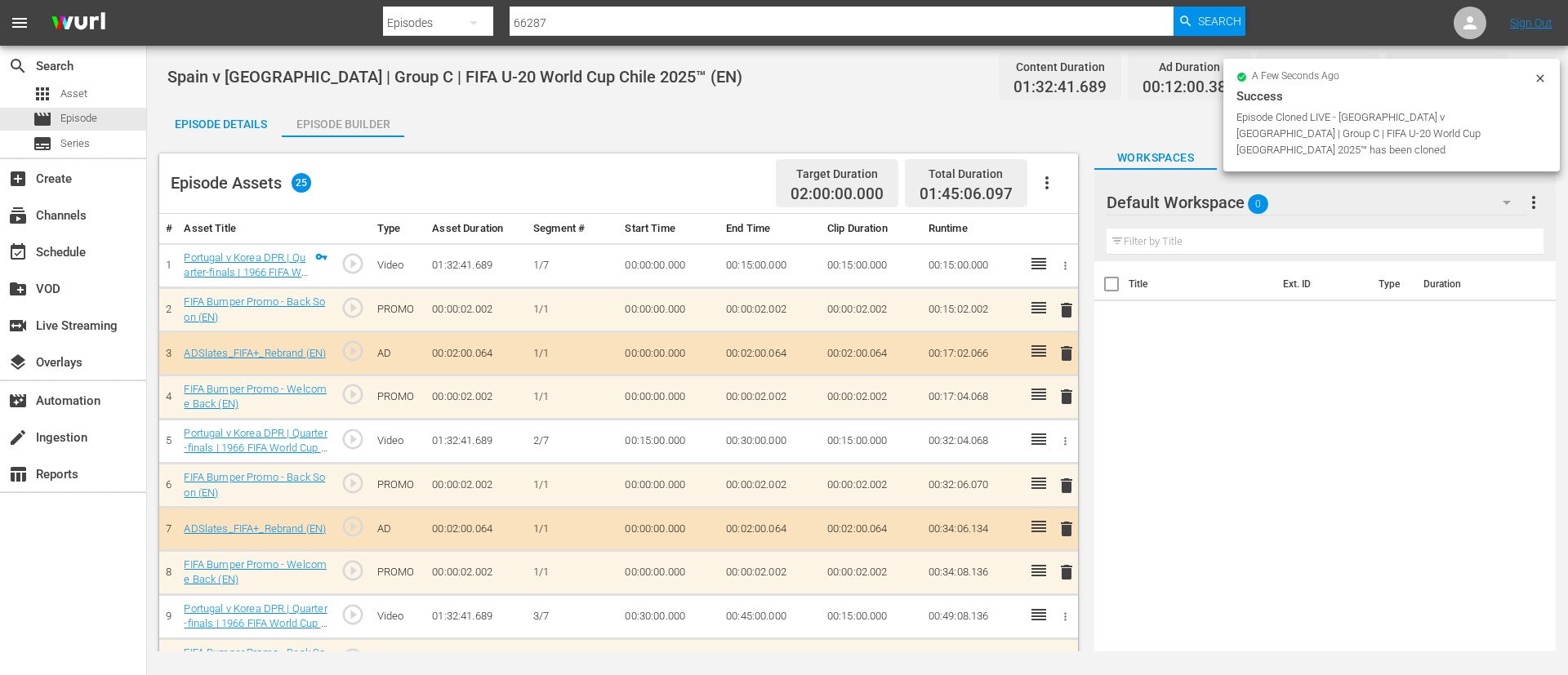
click at [1531, 79] on div "a few seconds ago" at bounding box center [1385, 78] width 297 height 11
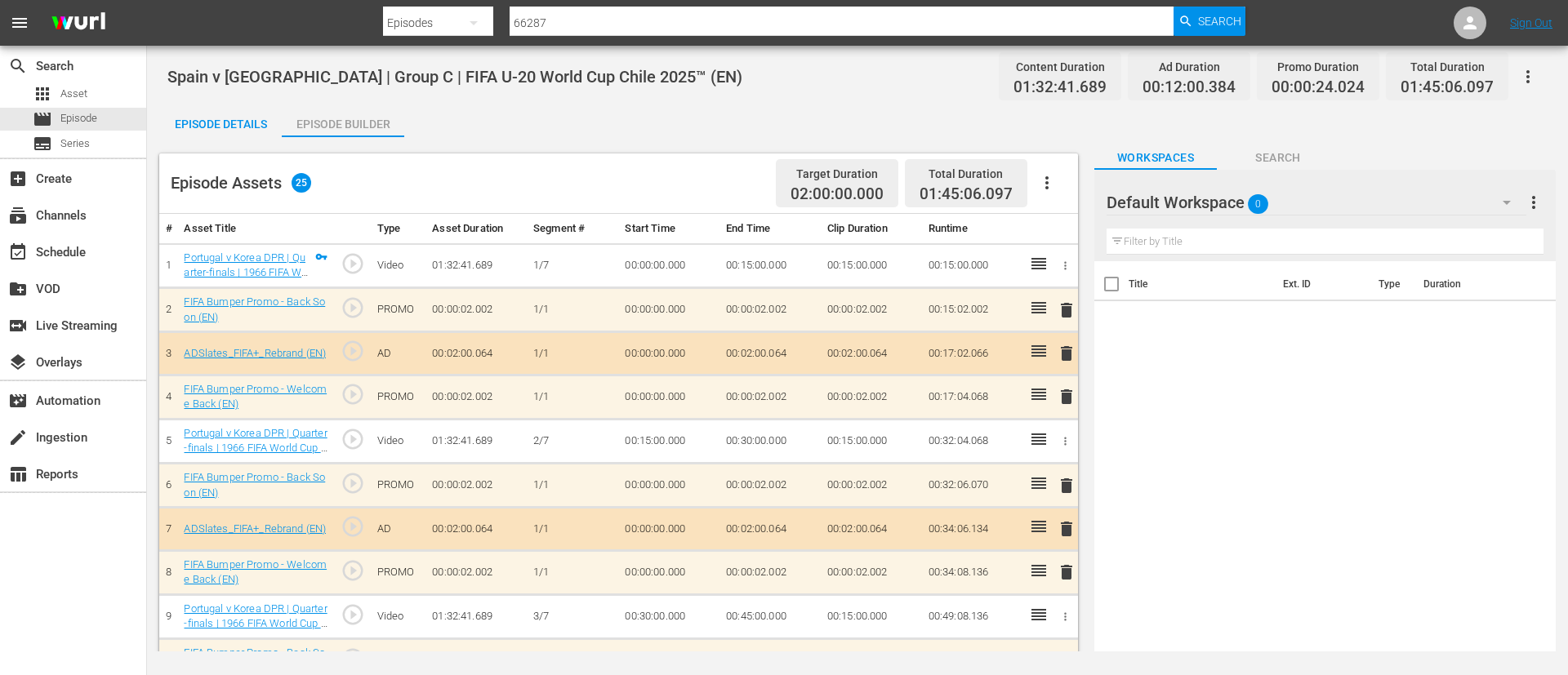
click at [1536, 80] on icon "button" at bounding box center [1527, 77] width 20 height 20
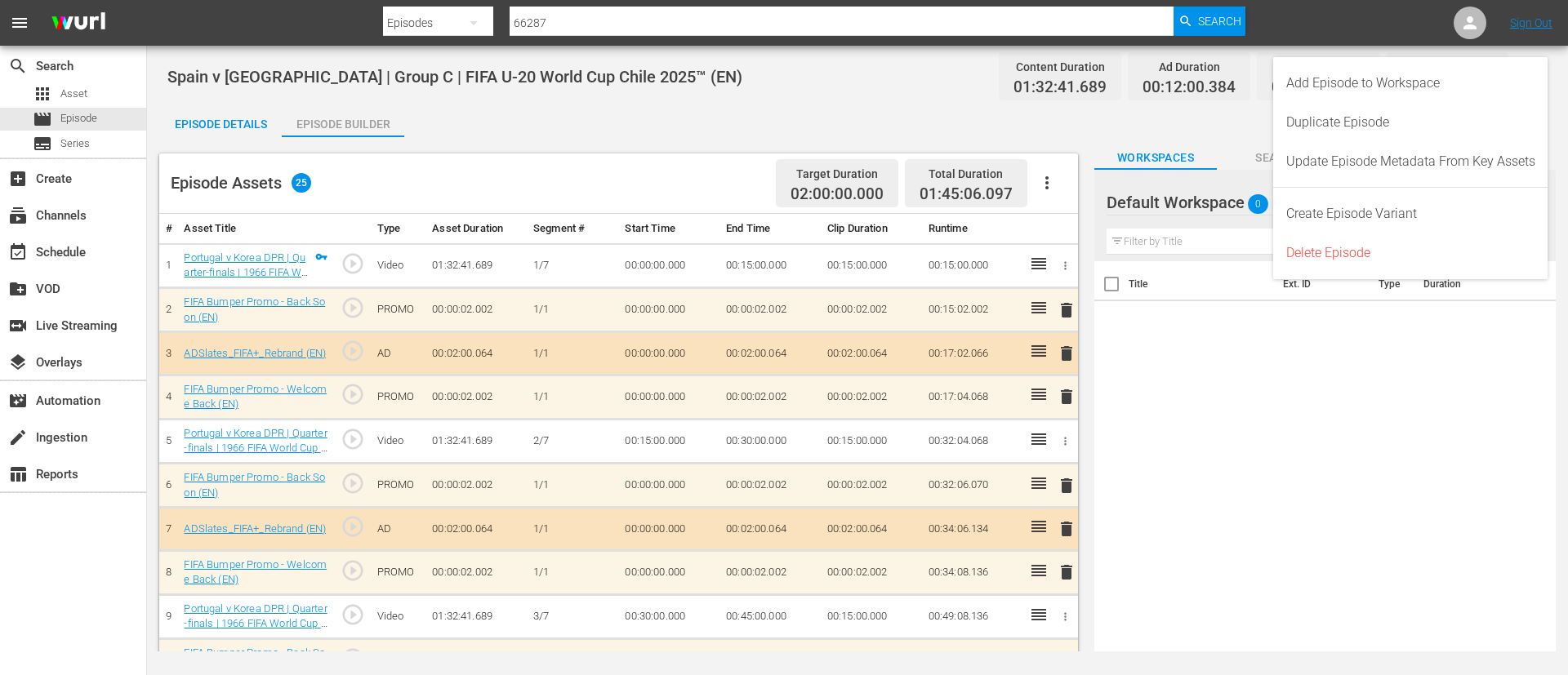
click at [1218, 389] on div "Title Ext. ID Type Duration" at bounding box center [1325, 458] width 462 height 394
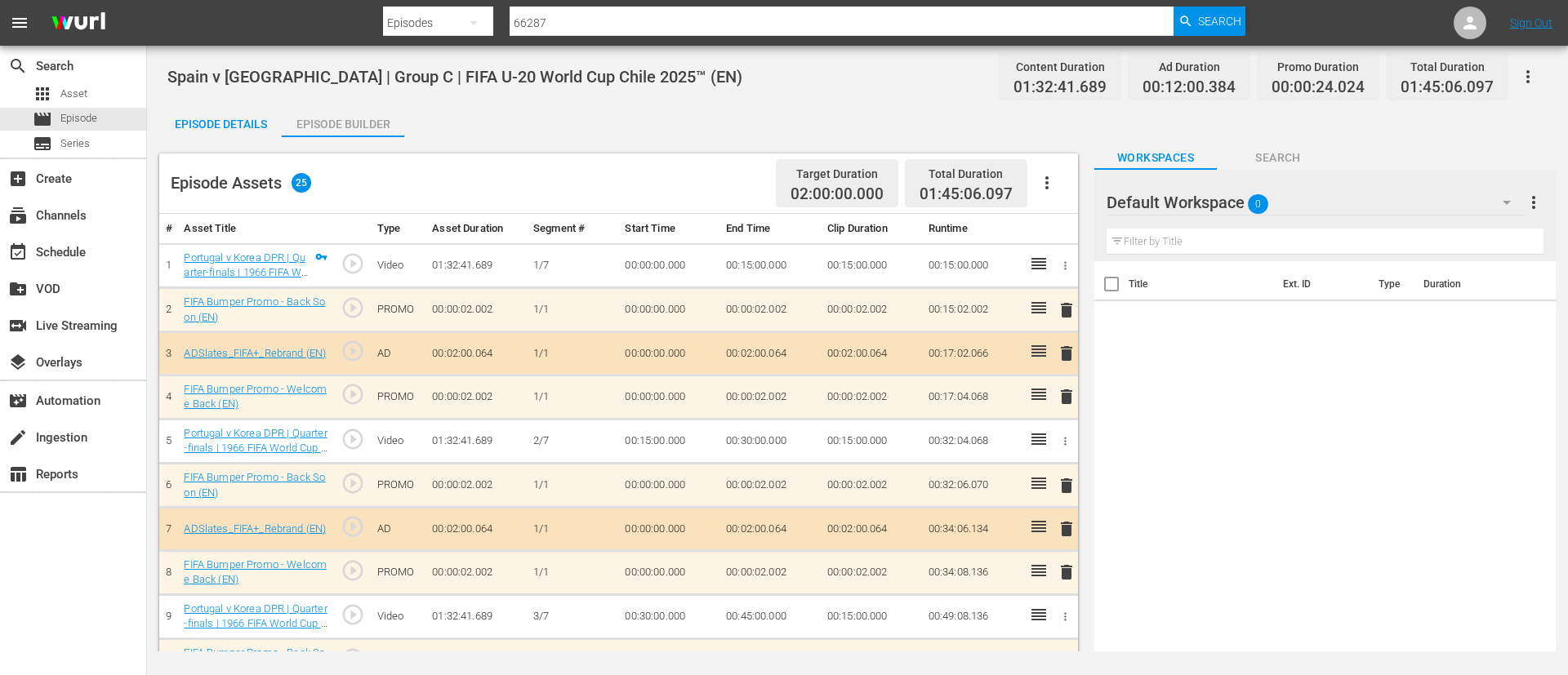
click at [1053, 184] on icon "button" at bounding box center [1047, 182] width 20 height 20
click at [1061, 233] on div "Clear Ads" at bounding box center [1095, 228] width 111 height 39
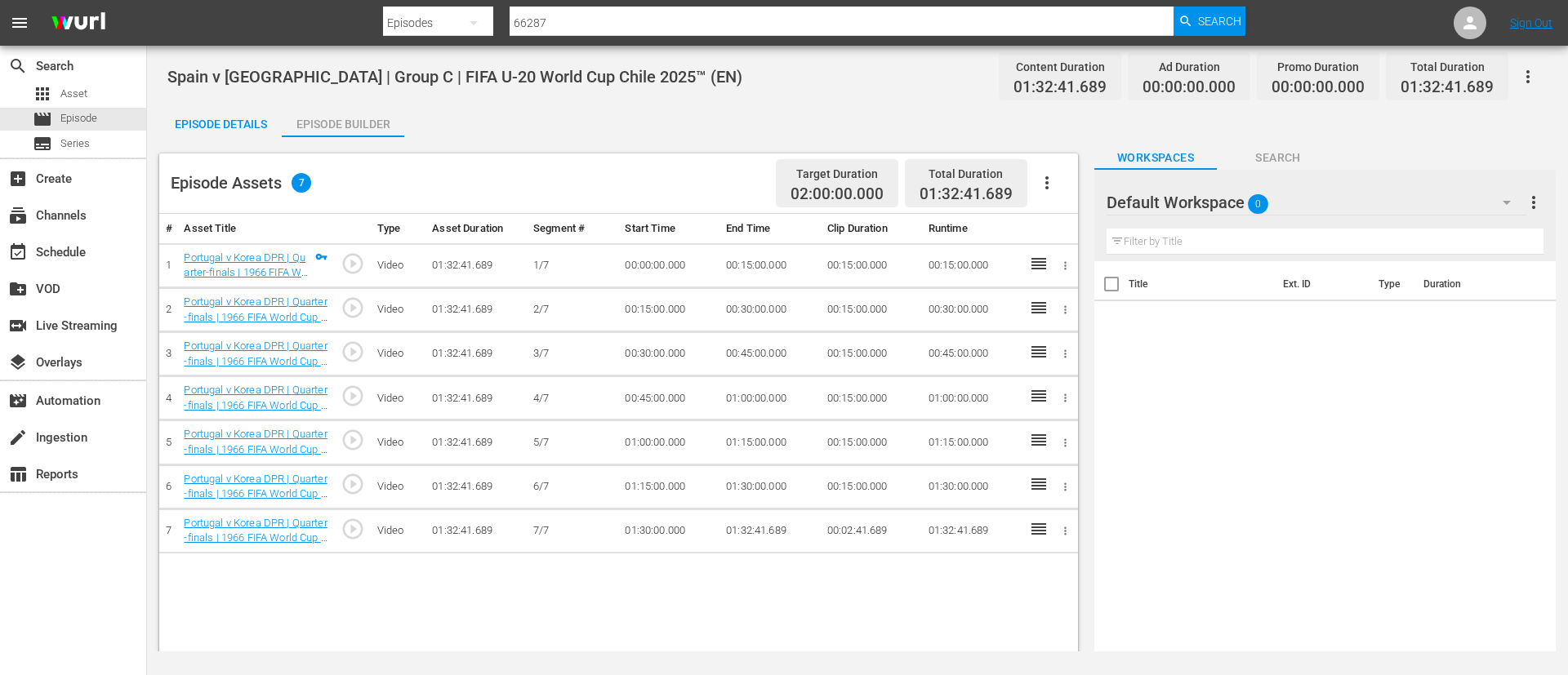
click at [1038, 190] on icon "button" at bounding box center [1047, 182] width 20 height 20
click at [1040, 191] on div "Fill with Ads" at bounding box center [1095, 189] width 111 height 39
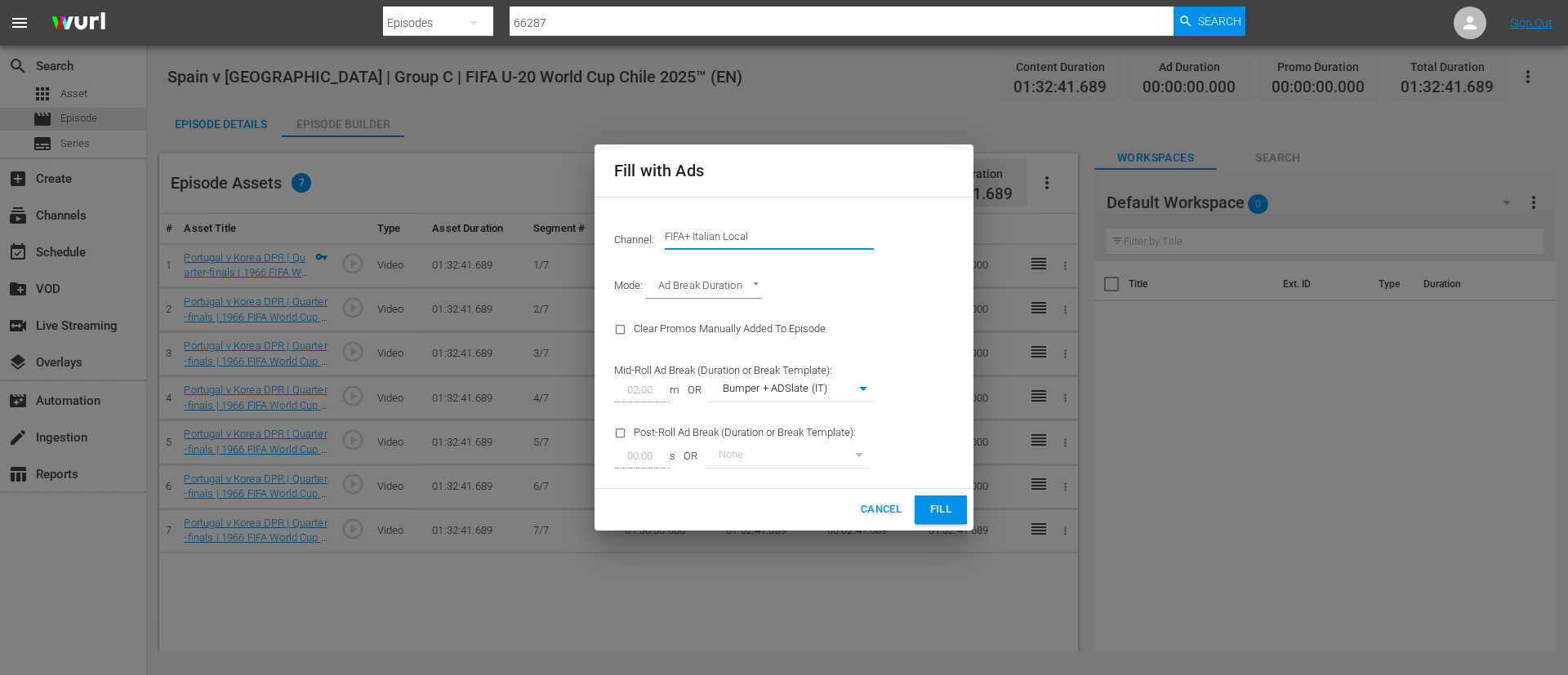
click at [782, 241] on input "FIFA+ Italian Local" at bounding box center [769, 236] width 209 height 39
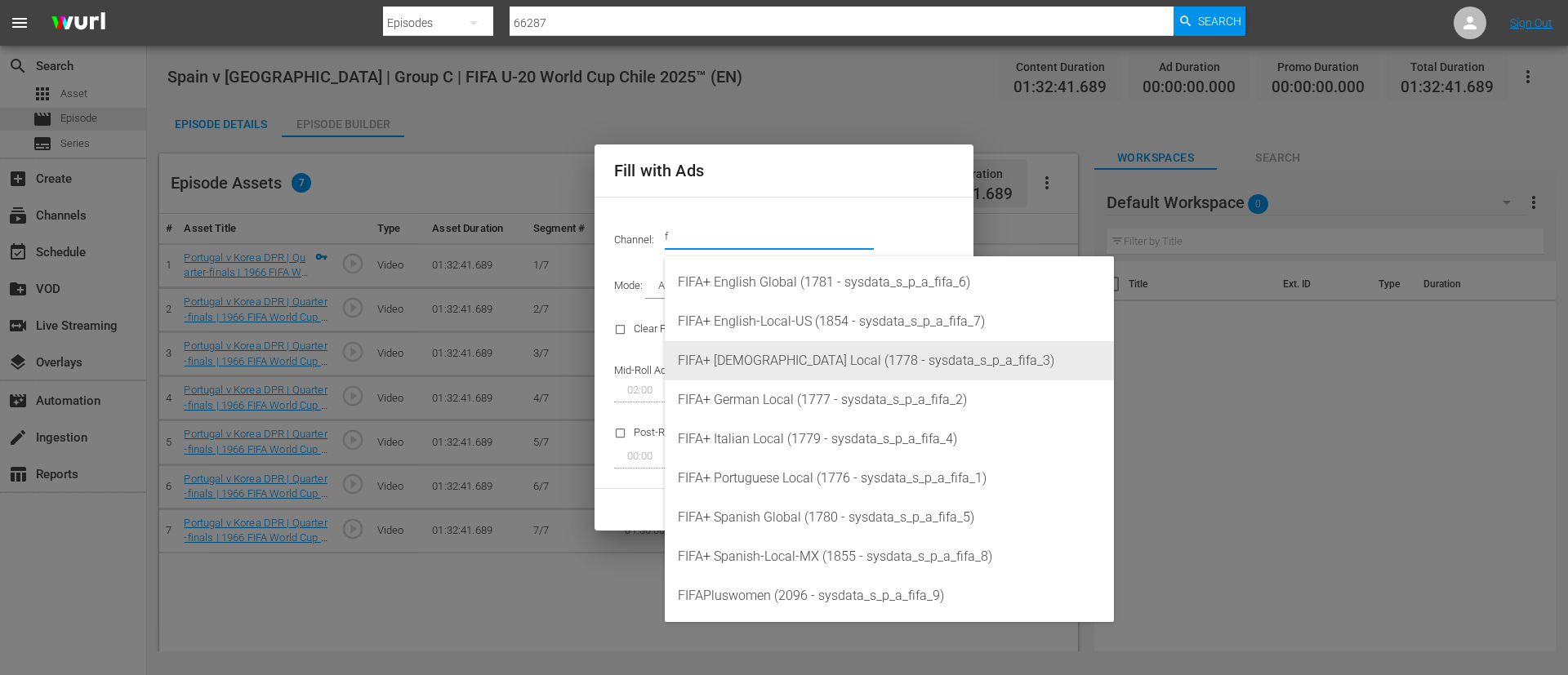
click at [773, 343] on div "FIFA+ [DEMOGRAPHIC_DATA] Local (1778 - sysdata_s_p_a_fifa_3)" at bounding box center [889, 360] width 423 height 39
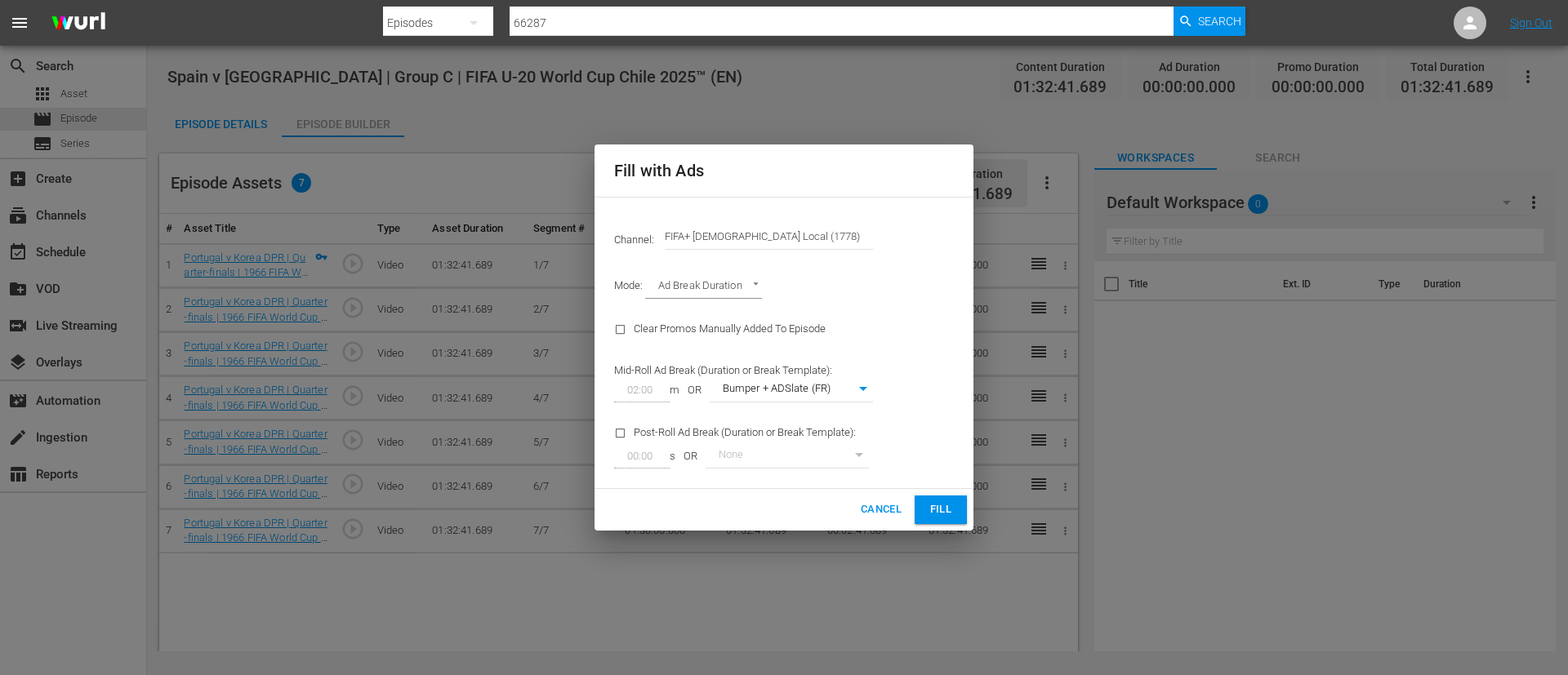
click at [944, 516] on span "Fill" at bounding box center [941, 510] width 26 height 19
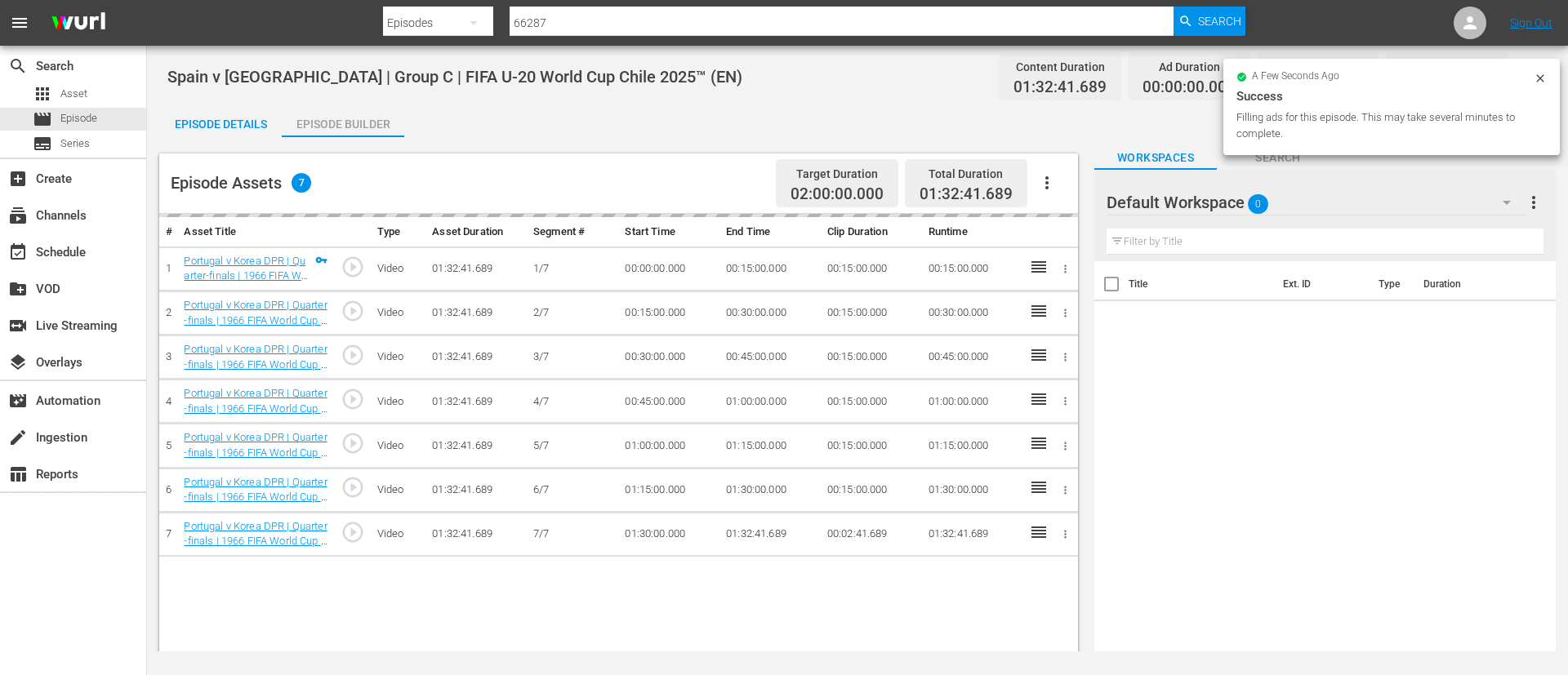
click at [247, 127] on div "Episode Details" at bounding box center [220, 124] width 123 height 39
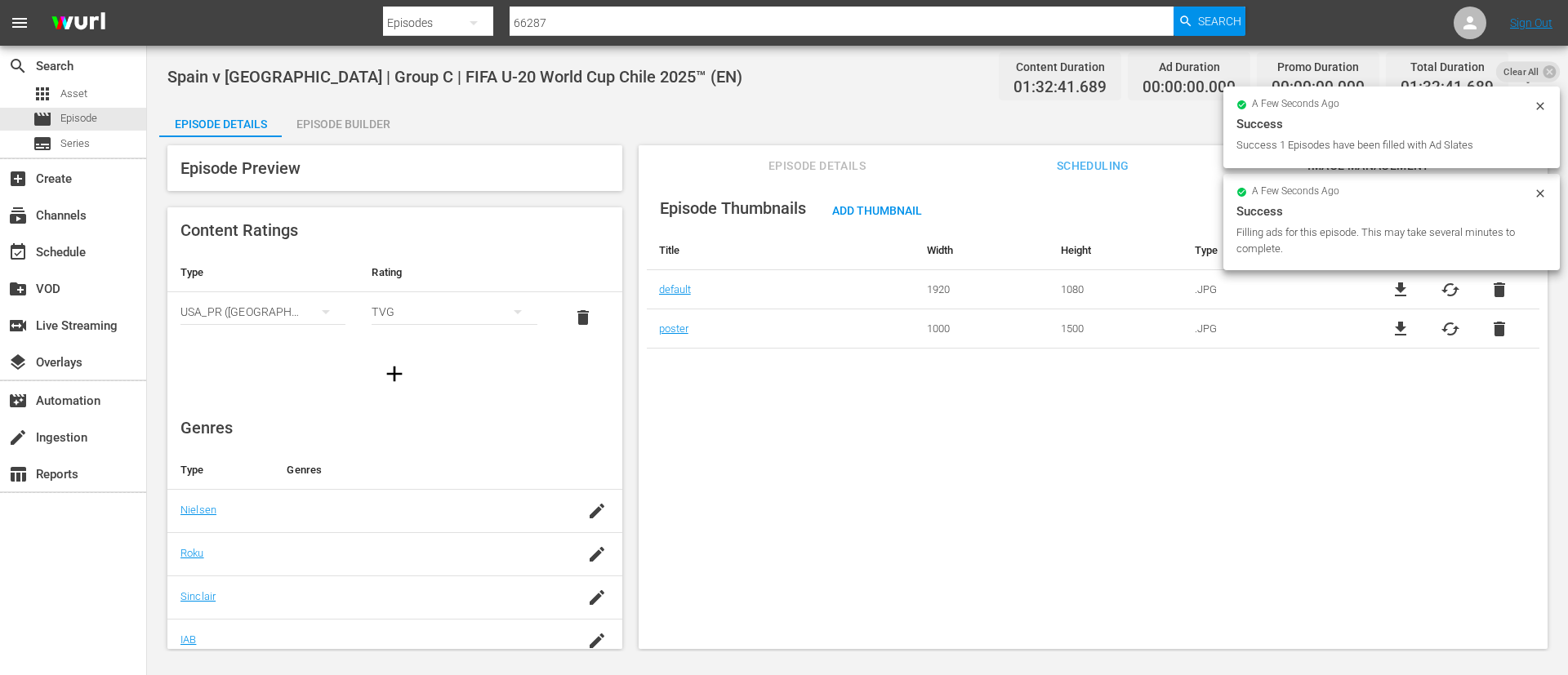
click at [818, 170] on span "Episode Details" at bounding box center [818, 166] width 123 height 21
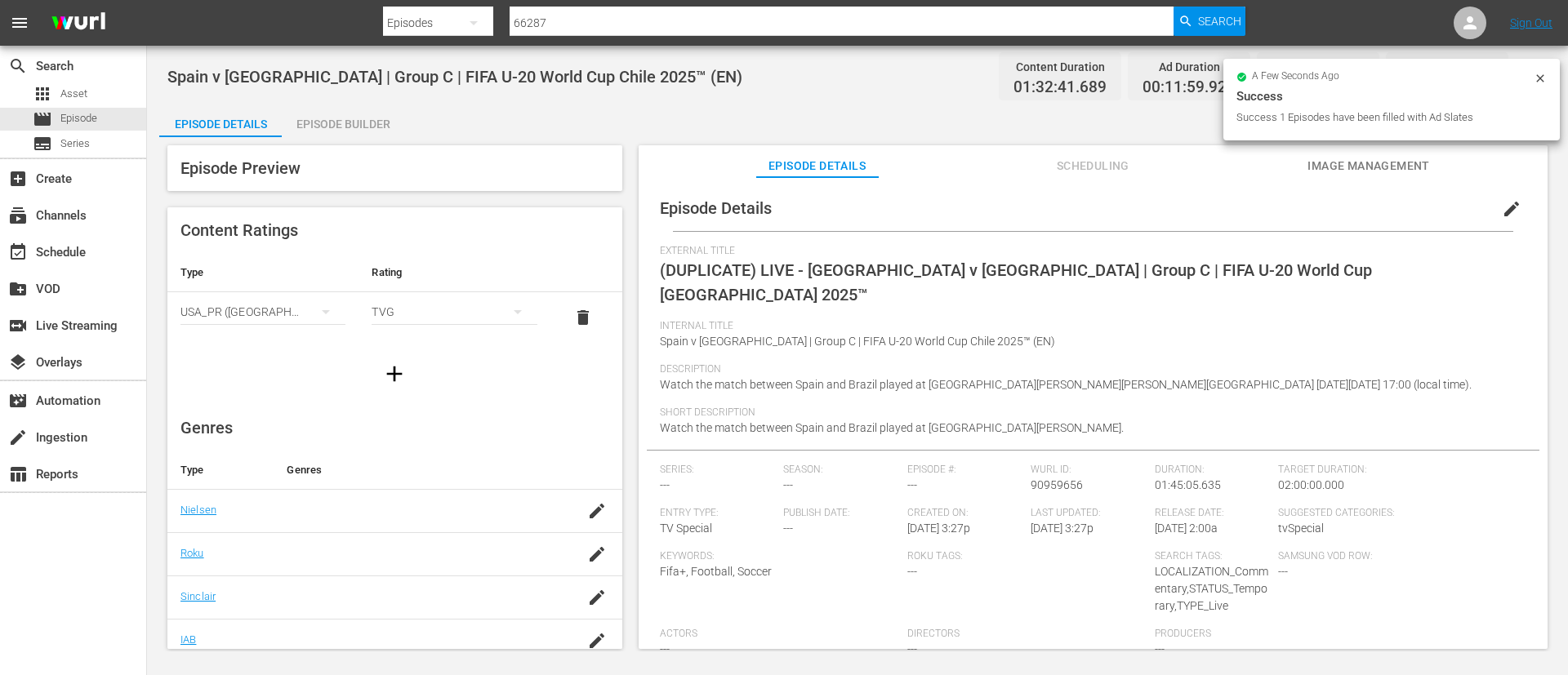
click at [1502, 202] on span "edit" at bounding box center [1511, 209] width 20 height 20
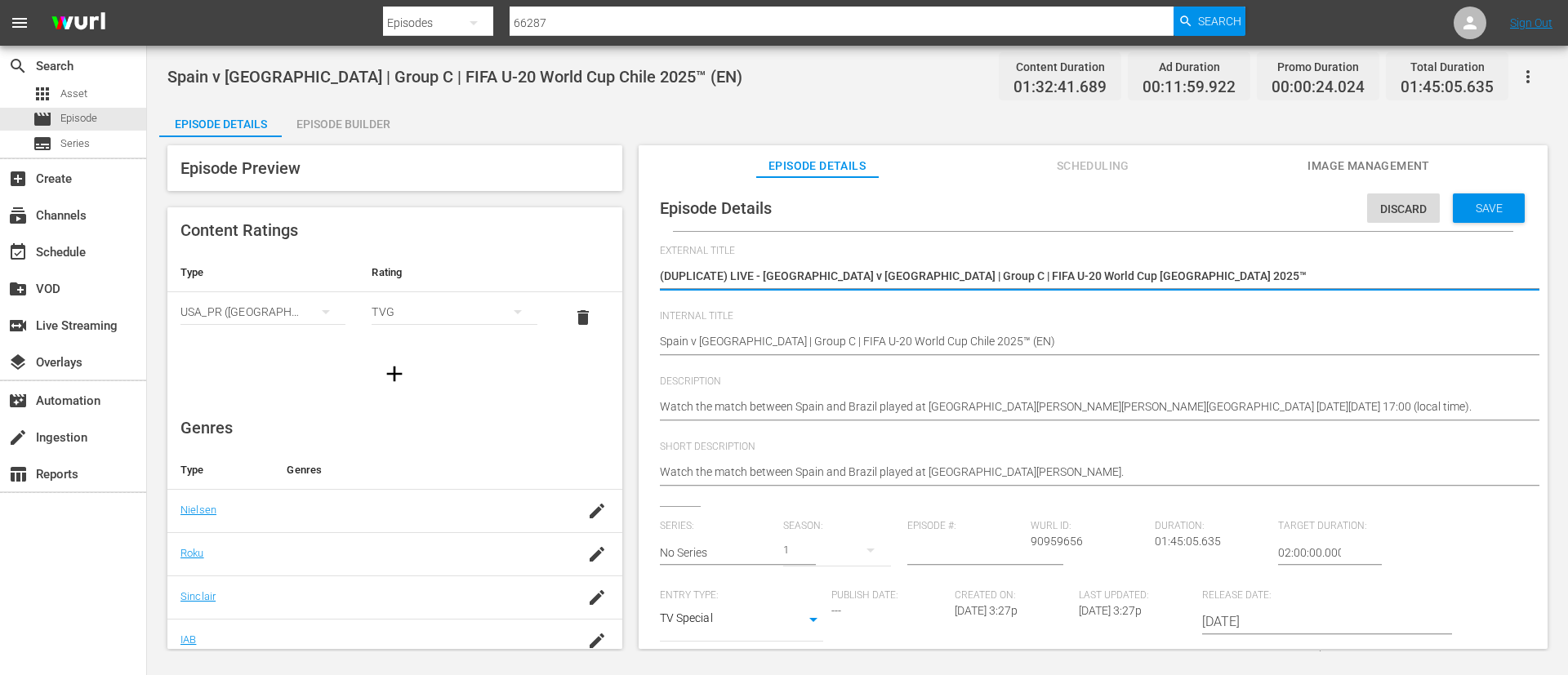
click at [1199, 286] on textarea "(DUPLICATE) LIVE - Spain v Brazil | Group C | FIFA U-20 World Cup Chile 2025™" at bounding box center [1089, 277] width 859 height 20
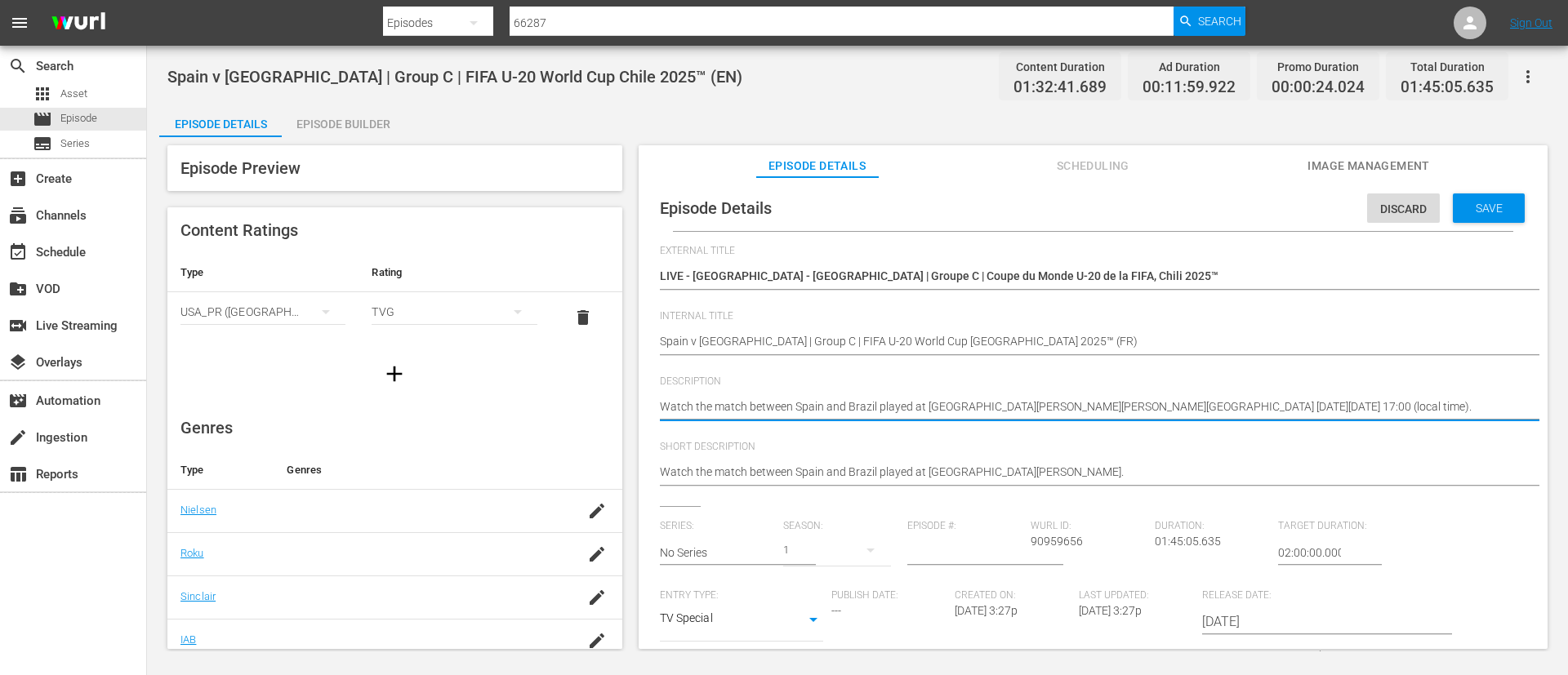
click at [847, 405] on textarea "Watch the match between Spain and Brazil played at Estadio Nacional Julio Martí…" at bounding box center [1089, 407] width 859 height 20
paste textarea "Regardez le match entre Espagne et Brésil au Estadio Nacional Julio Martínez Pr…"
click at [872, 487] on div "Watch the match between Spain and Brazil played at Estadio Nacional Julio Martí…" at bounding box center [1089, 473] width 859 height 39
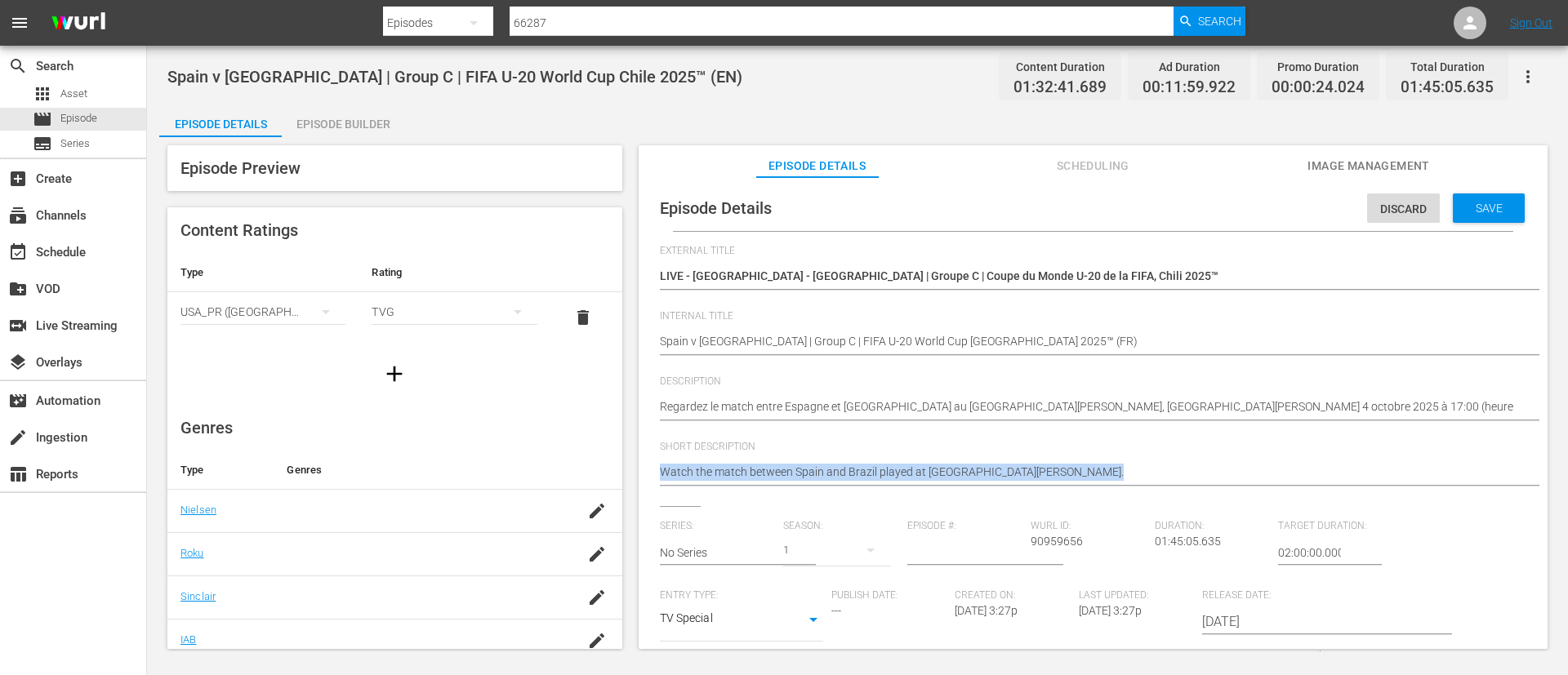
click at [872, 487] on div "Watch the match between Spain and Brazil played at Estadio Nacional Julio Martí…" at bounding box center [1089, 473] width 859 height 39
click at [872, 489] on div "Watch the match between Spain and Brazil played at Estadio Nacional Julio Martí…" at bounding box center [1089, 473] width 859 height 39
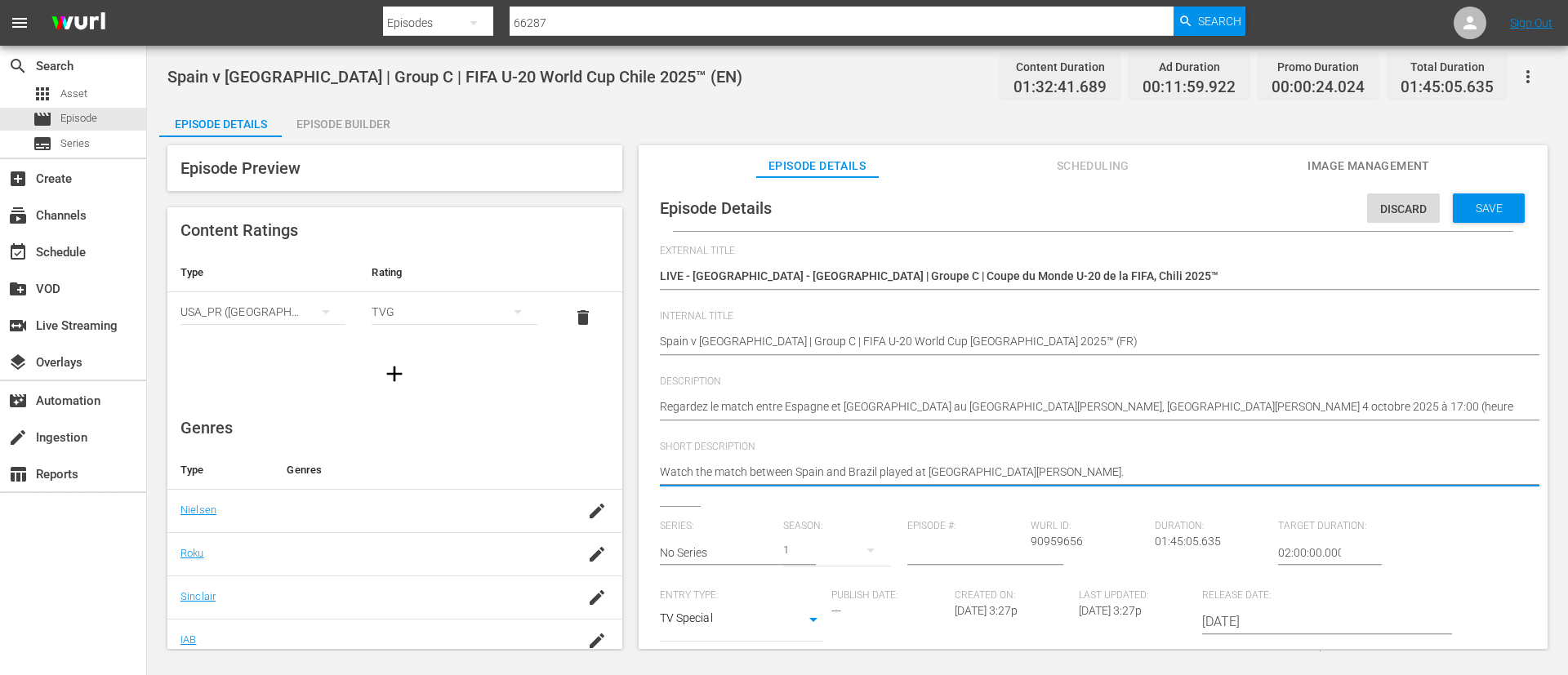
click at [888, 476] on textarea "Watch the match between Spain and Brazil played at Estadio Nacional Julio Martí…" at bounding box center [1089, 473] width 859 height 20
paste textarea "Regardez le match entre Espagne et Brésil au Estadio Nacional Julio Martínez Pr…"
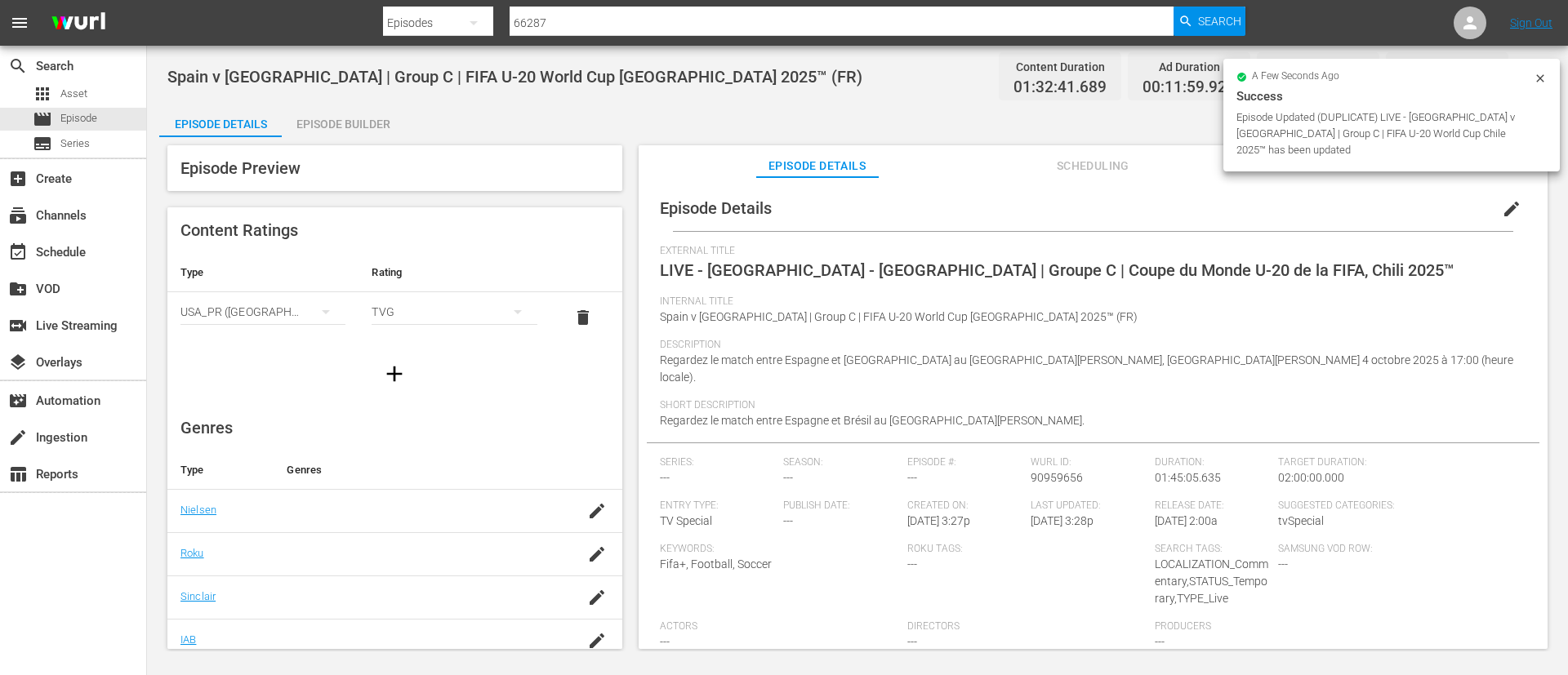
click at [1540, 78] on icon at bounding box center [1540, 78] width 8 height 8
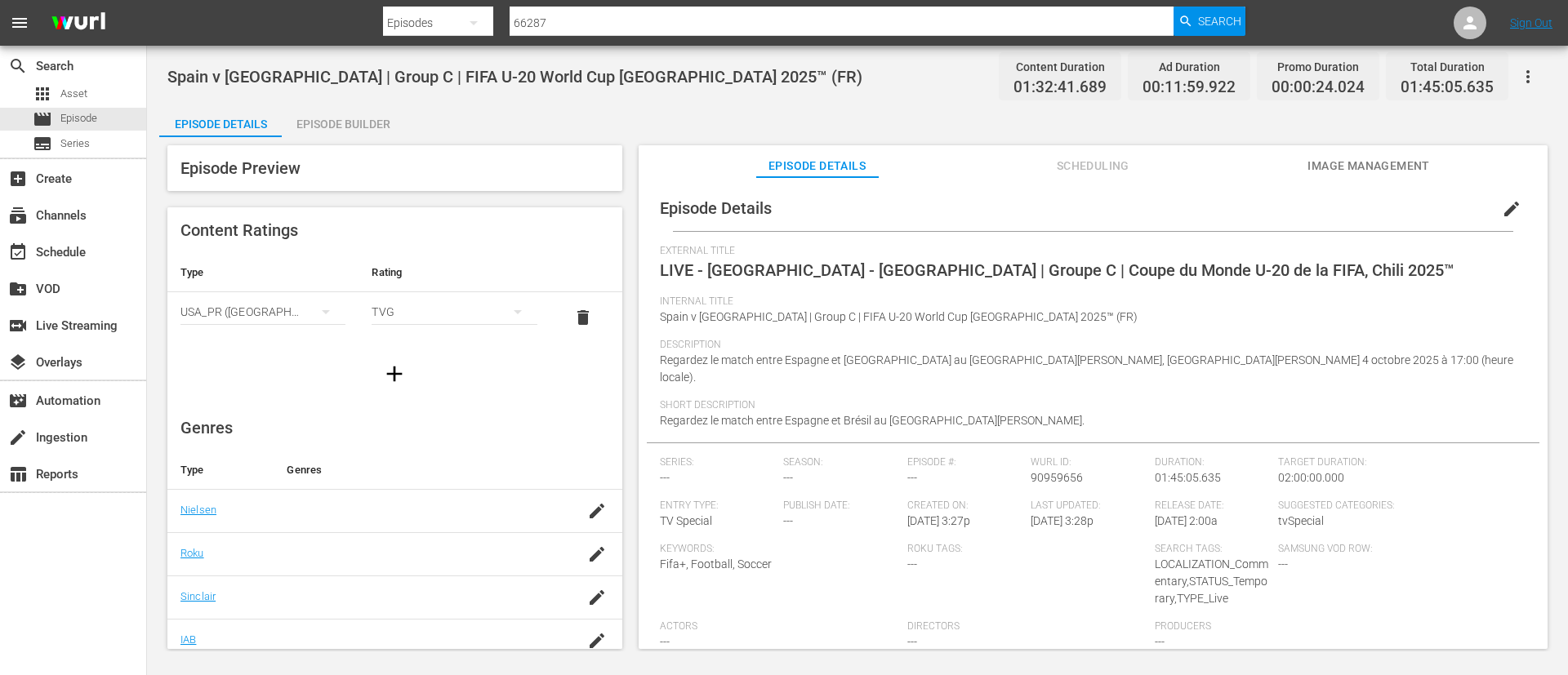
click at [1533, 78] on icon "button" at bounding box center [1527, 77] width 20 height 20
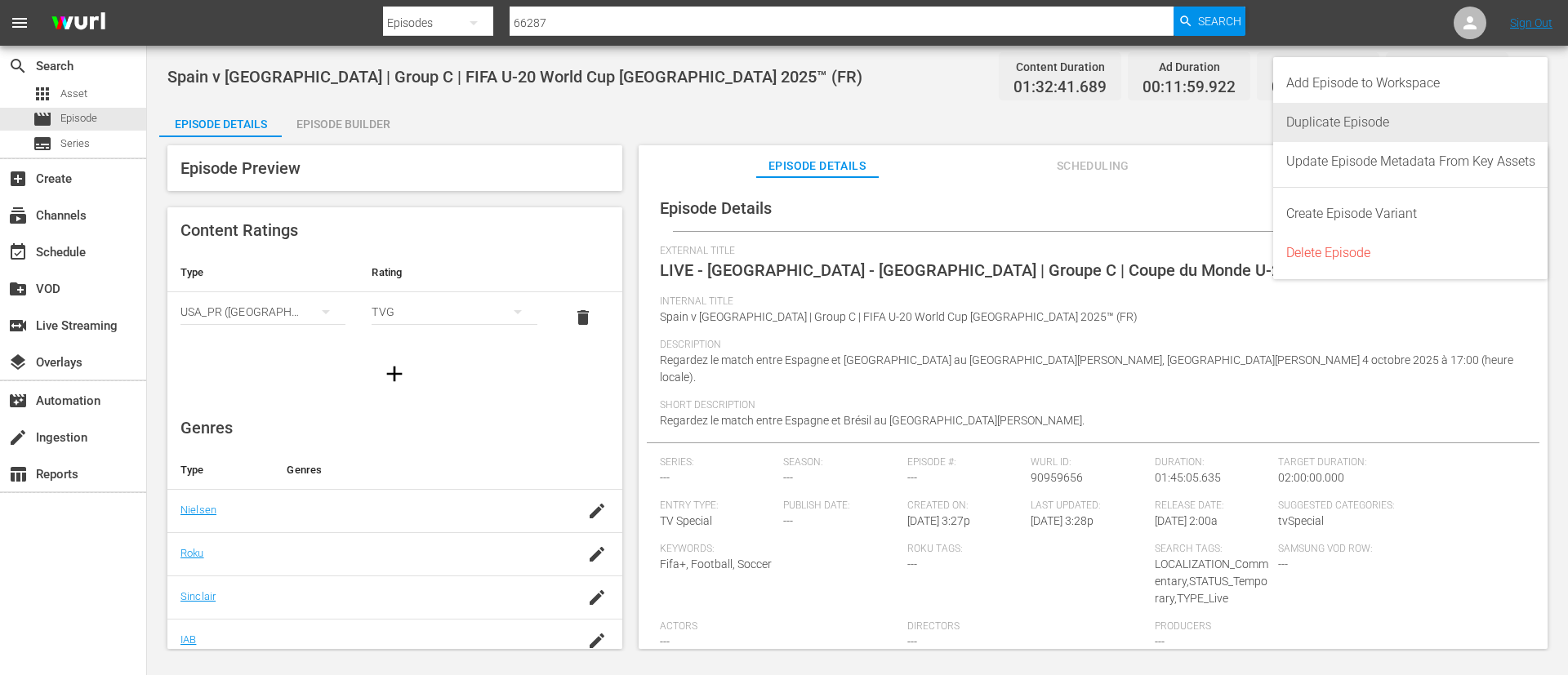
click at [1403, 116] on div "Duplicate Episode" at bounding box center [1410, 122] width 249 height 39
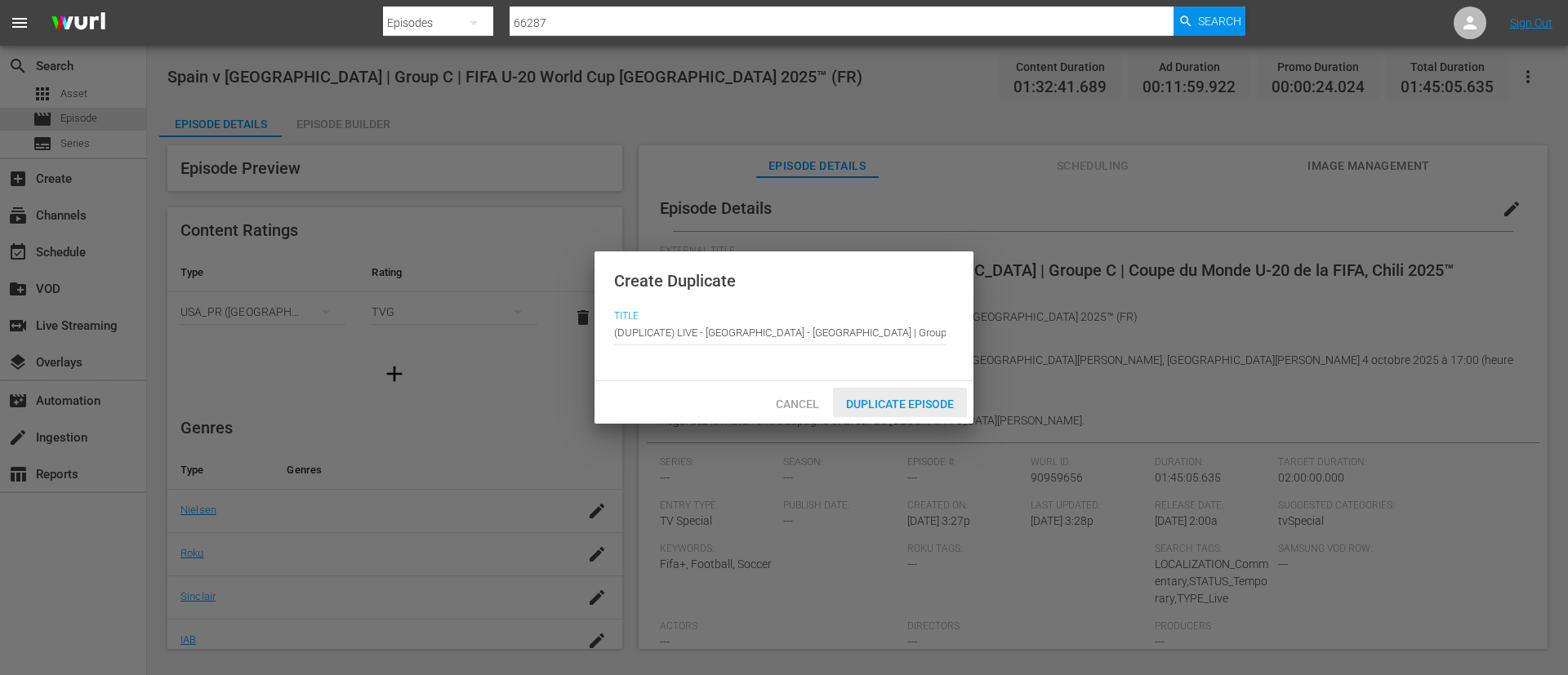
click at [917, 405] on span "Duplicate Episode" at bounding box center [900, 405] width 134 height 13
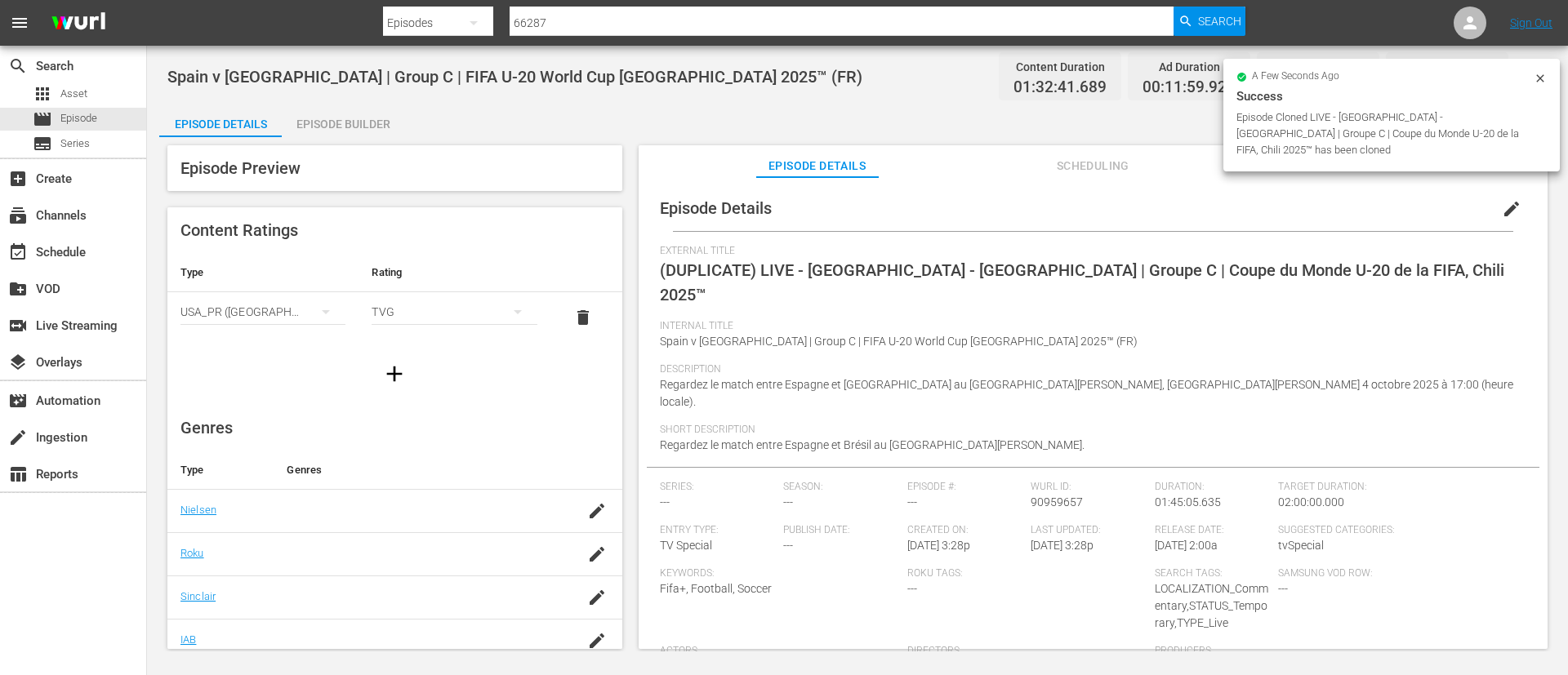
click at [1502, 201] on span "edit" at bounding box center [1511, 209] width 20 height 20
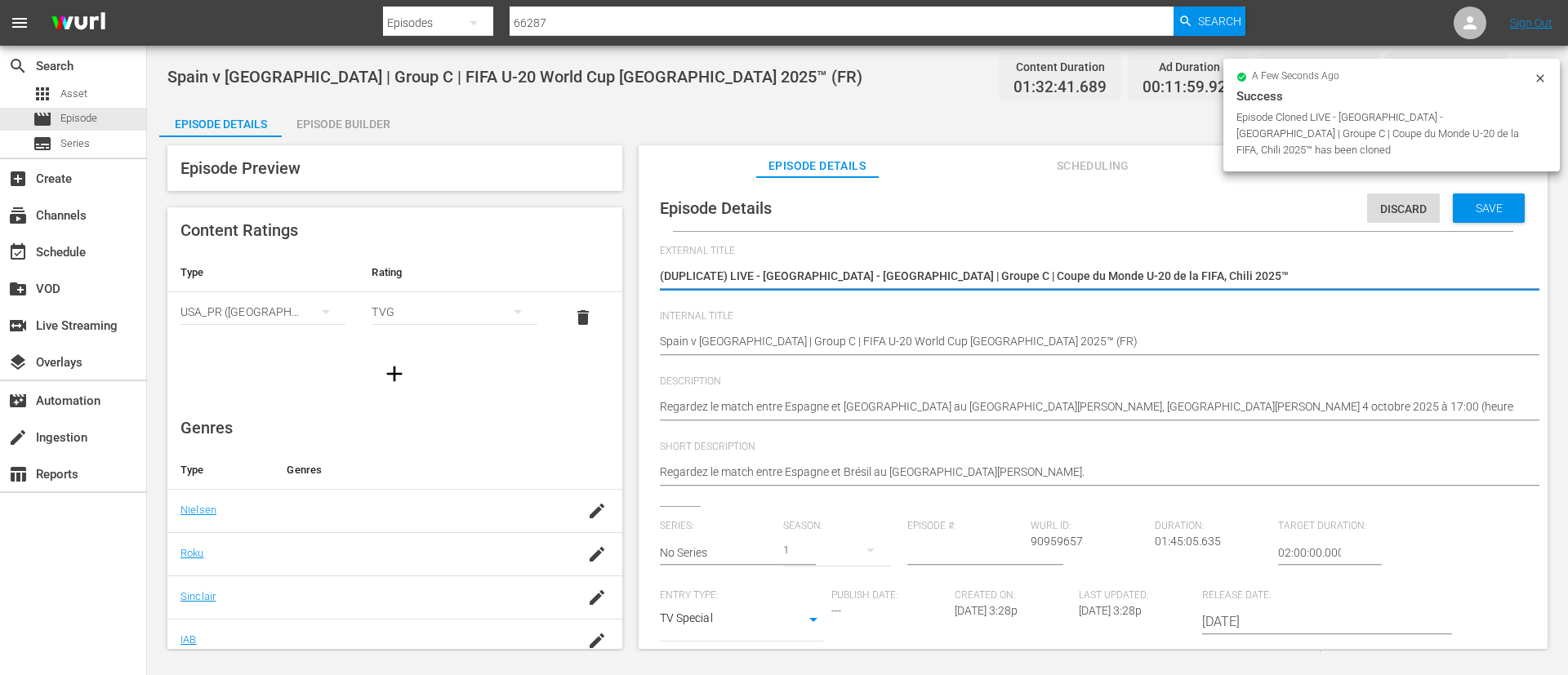
click at [1243, 272] on textarea "(DUPLICATE) LIVE - Espagne - Brésil | Groupe C | Coupe du Monde U-20 de la FIFA…" at bounding box center [1089, 277] width 859 height 20
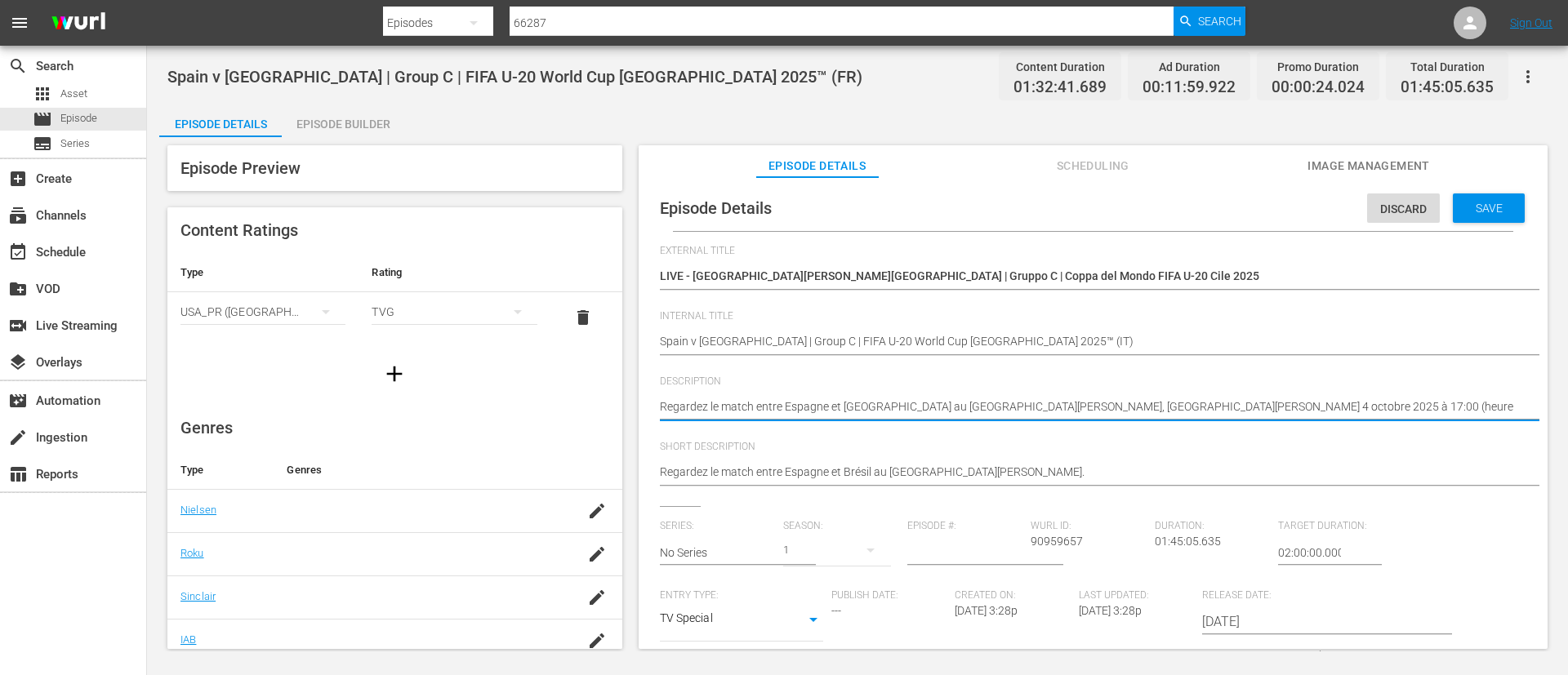
click at [1154, 411] on textarea "Regardez le match entre Espagne et Brésil au Estadio Nacional Julio Martínez Pr…" at bounding box center [1089, 407] width 859 height 20
paste textarea "Guarda la partita tra Spagna e Brasile giocato al Estadio Nacional Julio Martín…"
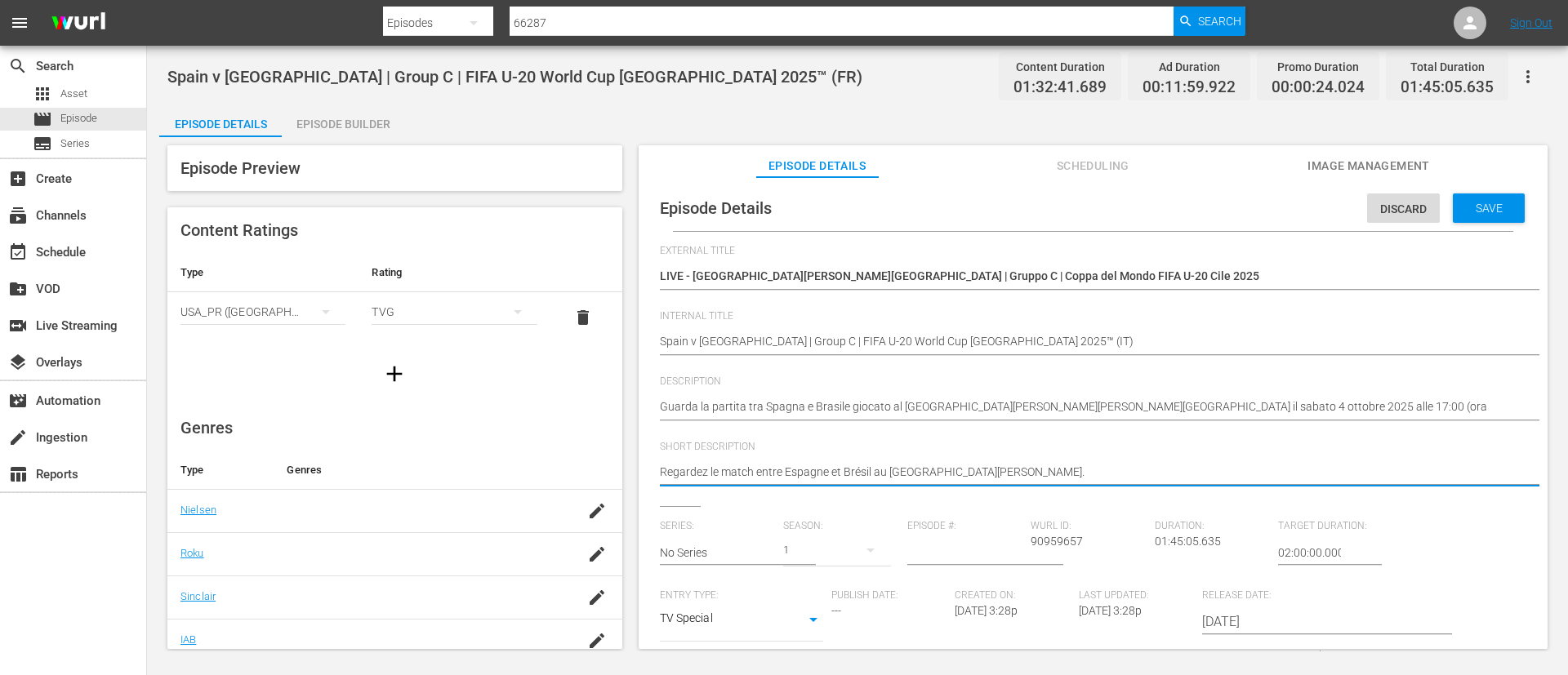
paste textarea "Guarda la partita tra Spagna e Brasile giocato al Estadio Nacional Julio Martín…"
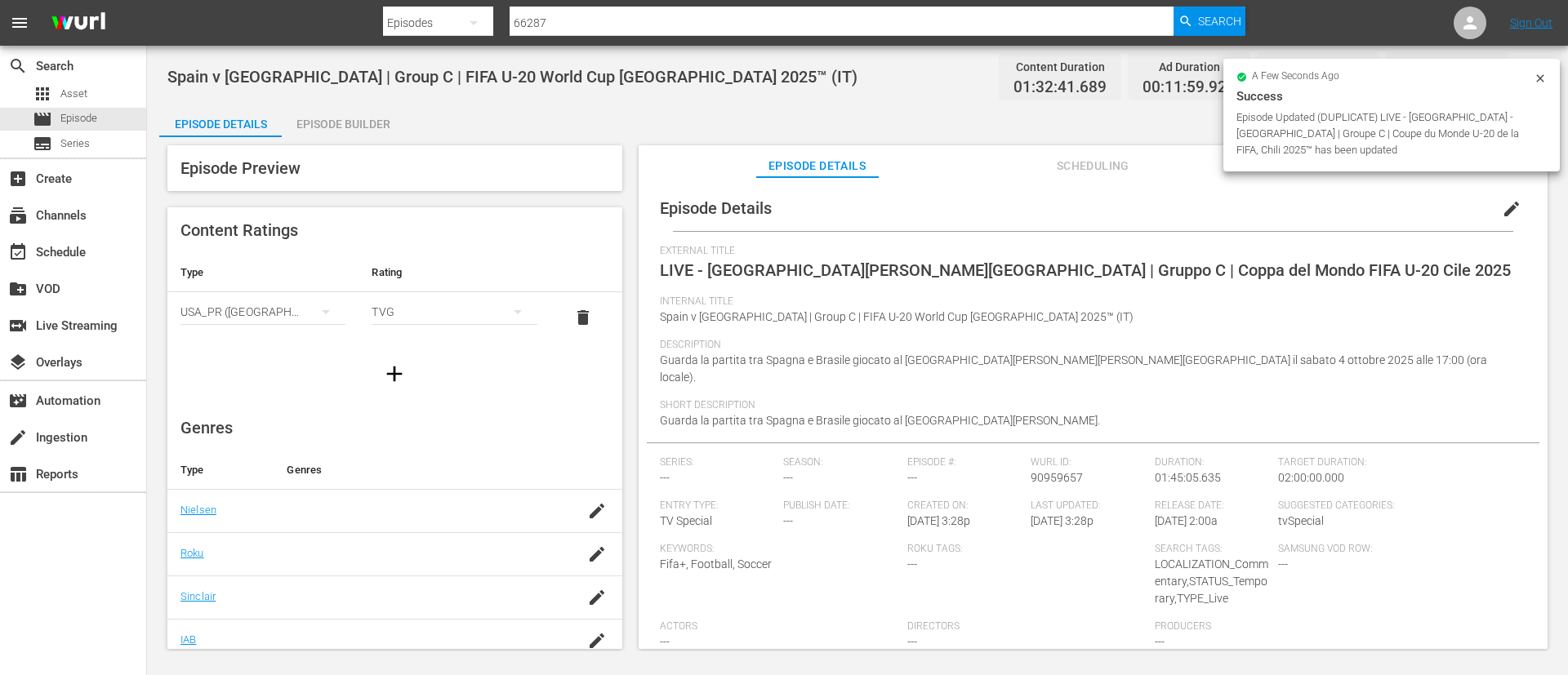
click at [346, 121] on div "Episode Builder" at bounding box center [343, 124] width 123 height 39
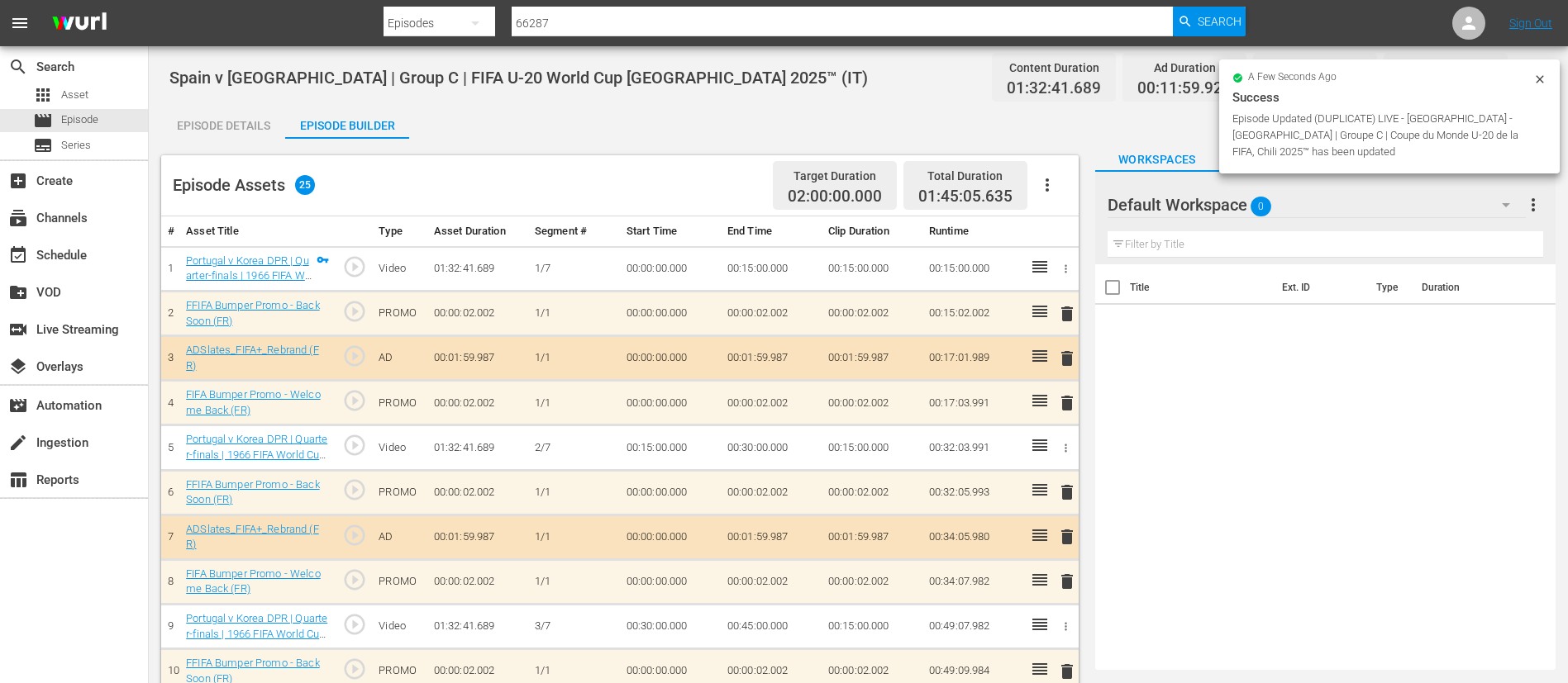
click at [1050, 185] on icon "button" at bounding box center [1047, 185] width 20 height 20
click at [1064, 218] on div "Clear Ads" at bounding box center [1096, 231] width 112 height 39
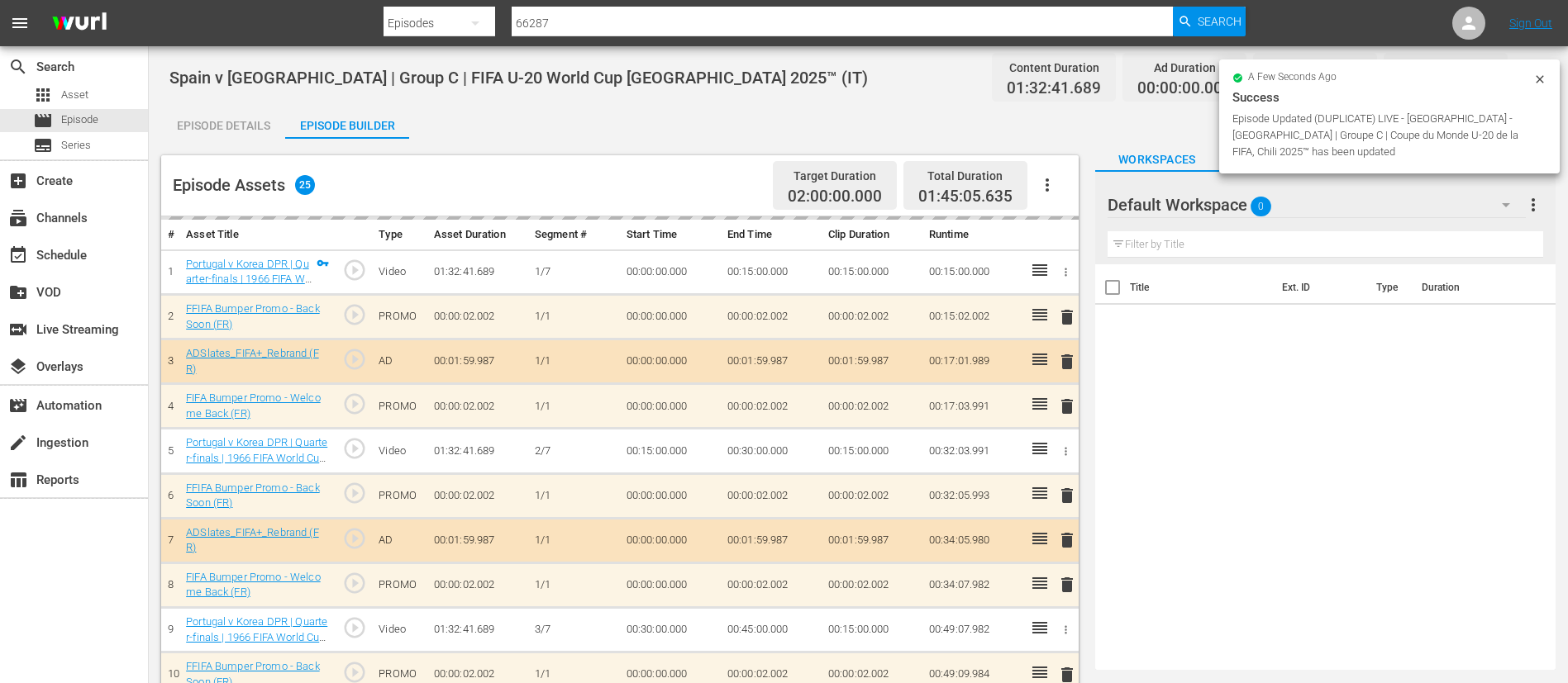
click at [1046, 185] on icon "button" at bounding box center [1046, 186] width 3 height 13
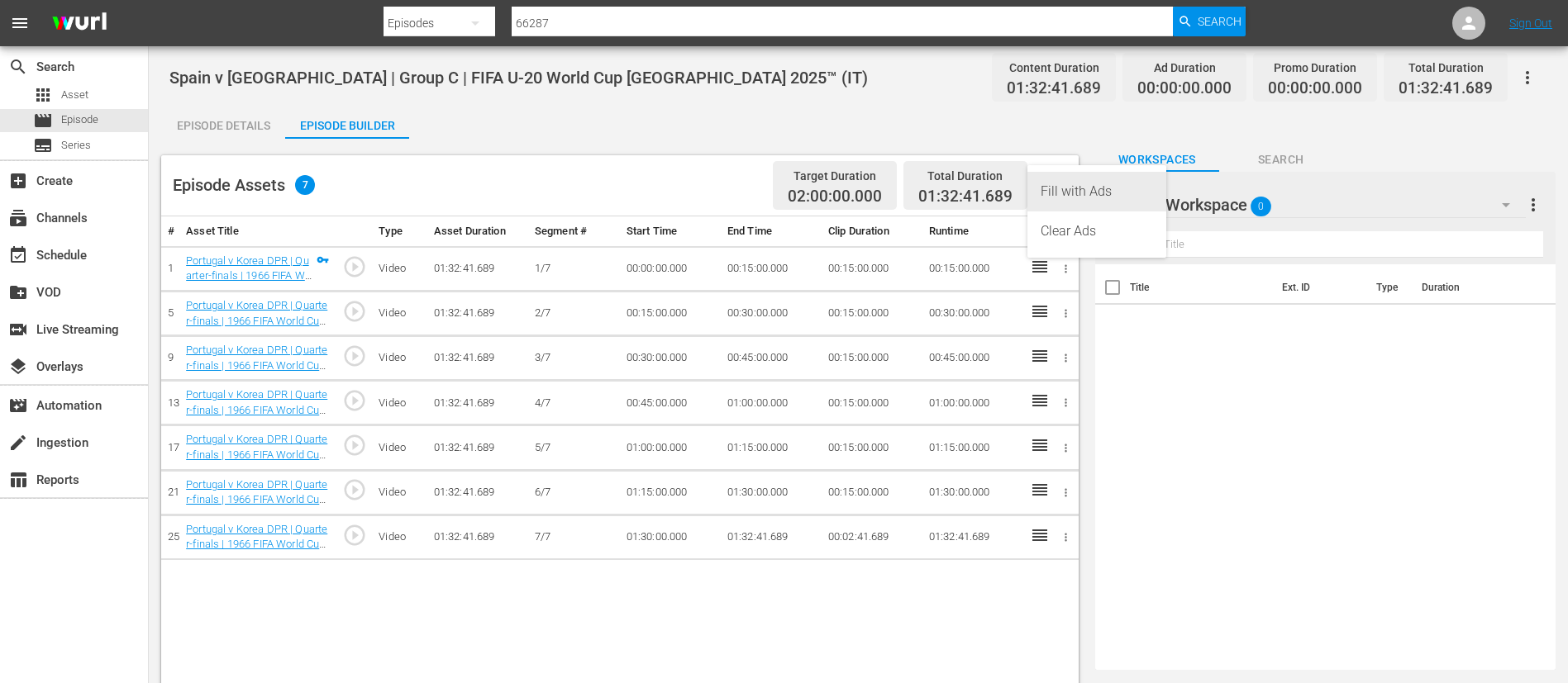
click at [1105, 184] on div "Fill with Ads" at bounding box center [1096, 191] width 112 height 39
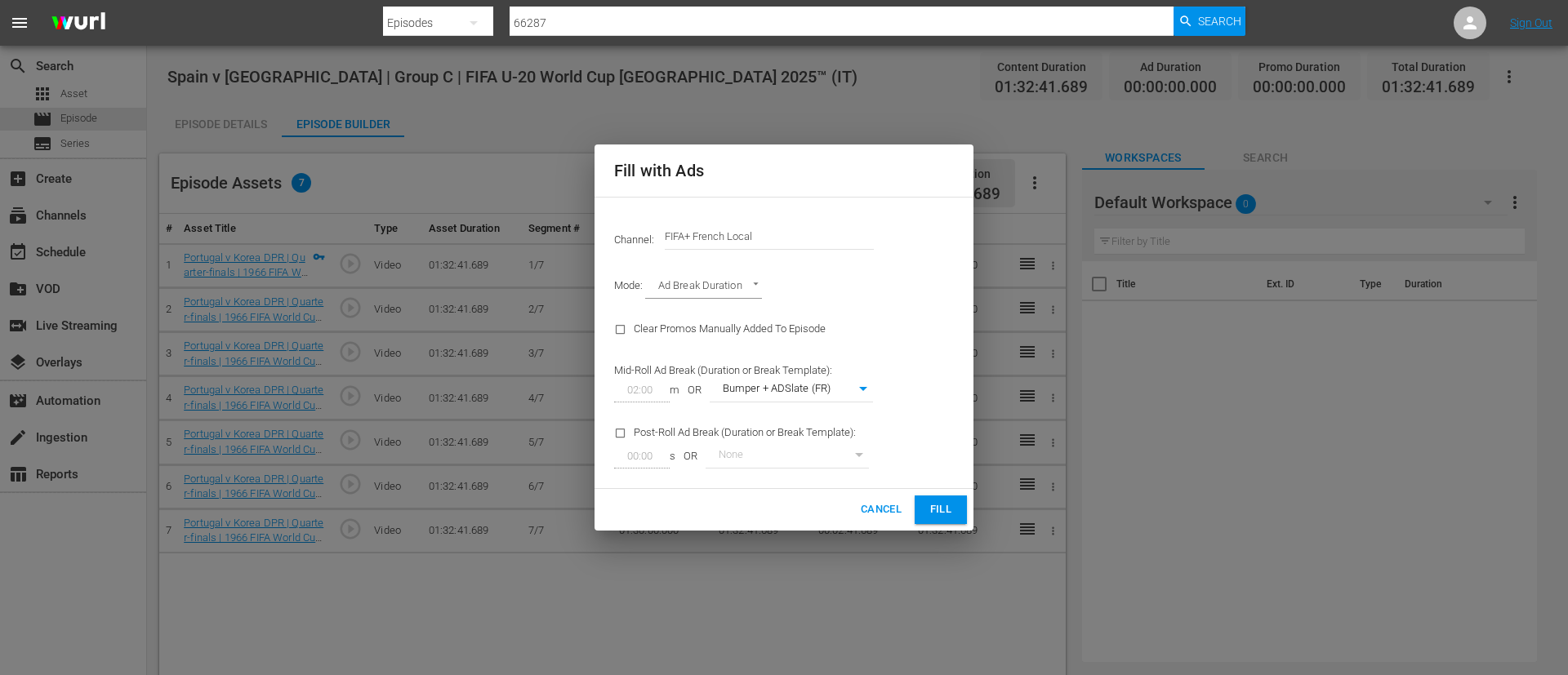
click at [775, 221] on input "FIFA+ French Local" at bounding box center [769, 236] width 209 height 39
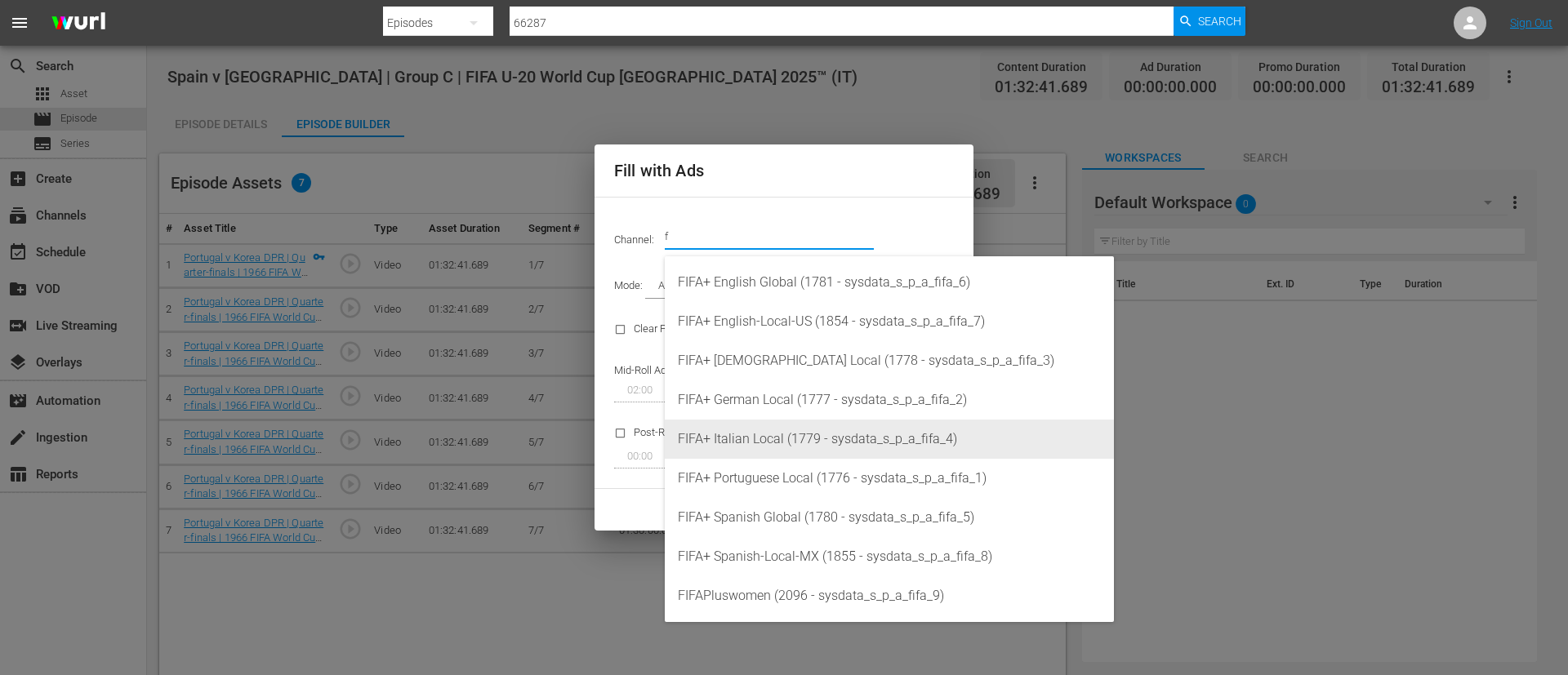
click at [799, 434] on div "FIFA+ Italian Local (1779 - sysdata_s_p_a_fifa_4)" at bounding box center [889, 439] width 423 height 39
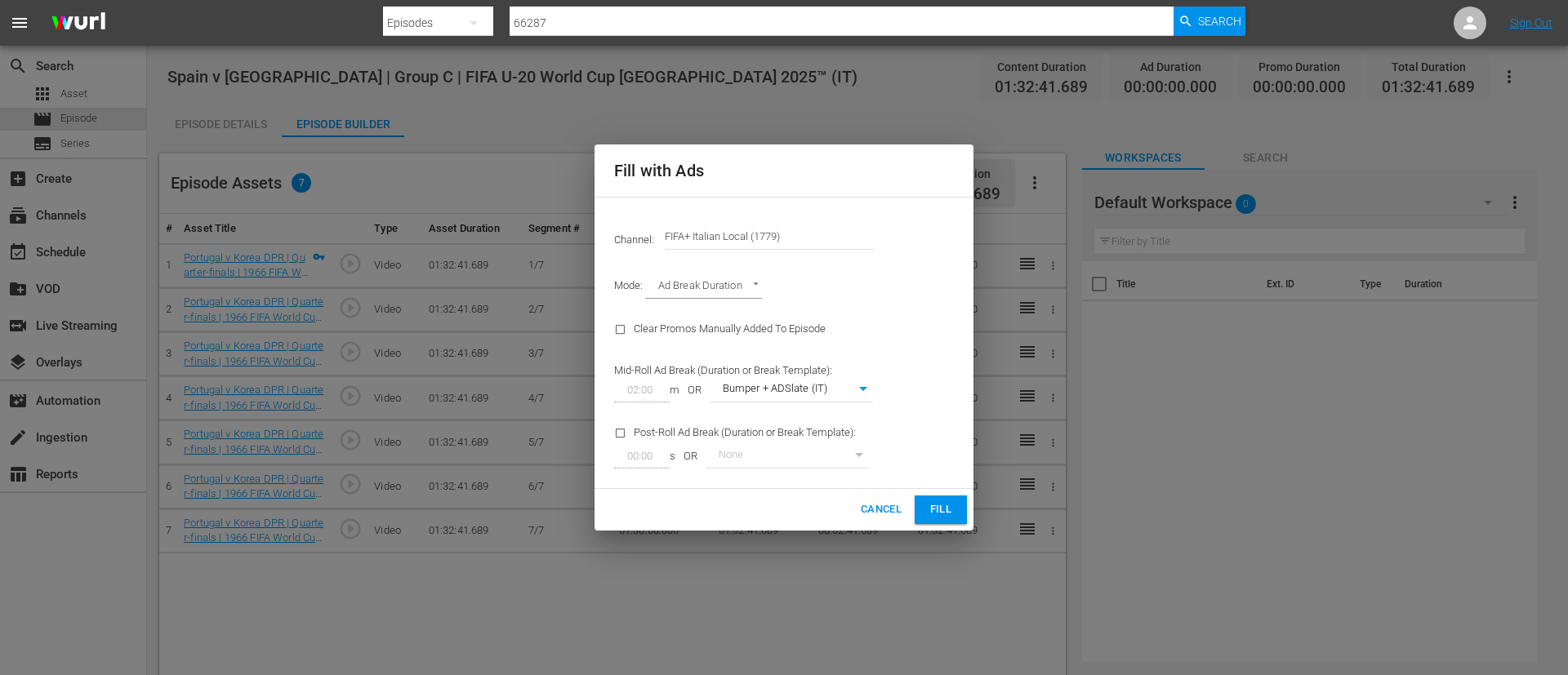
click at [930, 508] on span "Fill" at bounding box center [941, 510] width 26 height 19
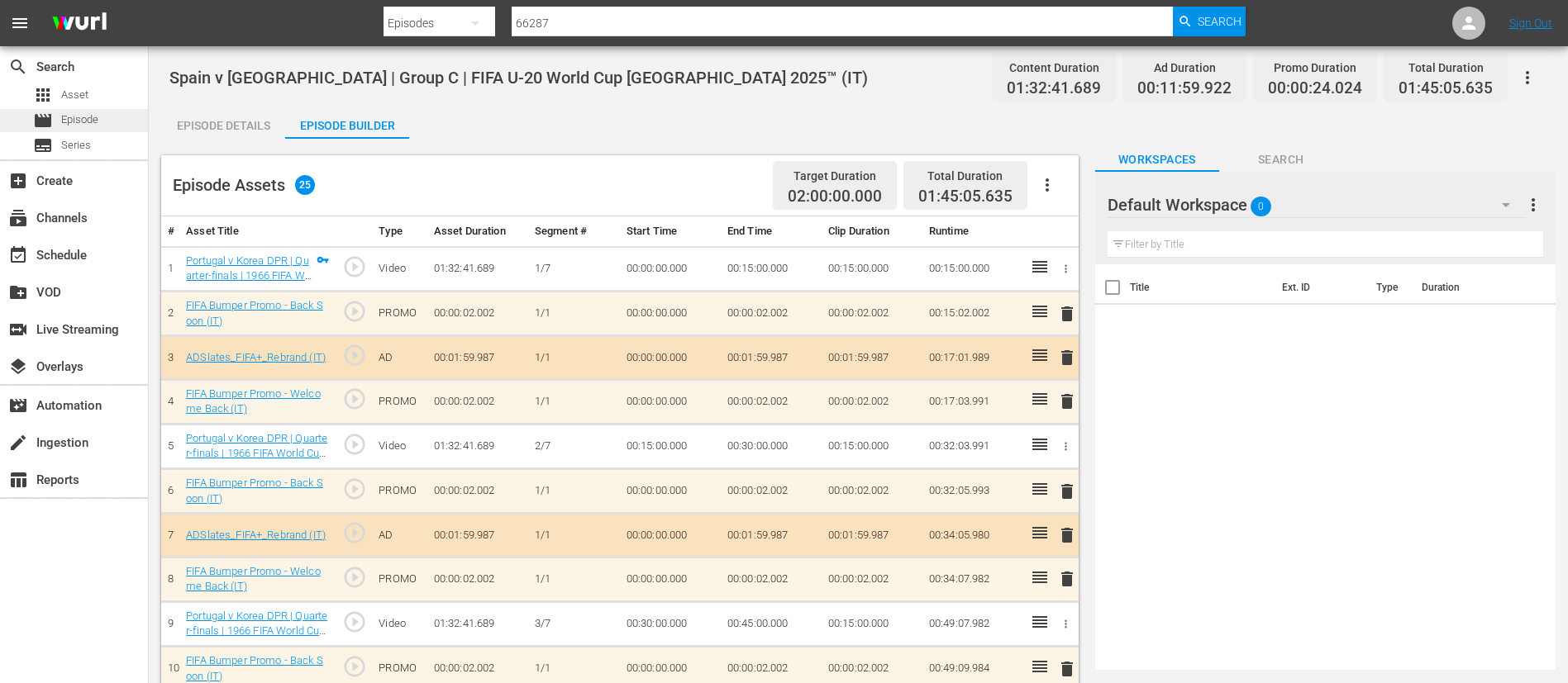
click at [107, 113] on div "movie Episode" at bounding box center [74, 121] width 148 height 23
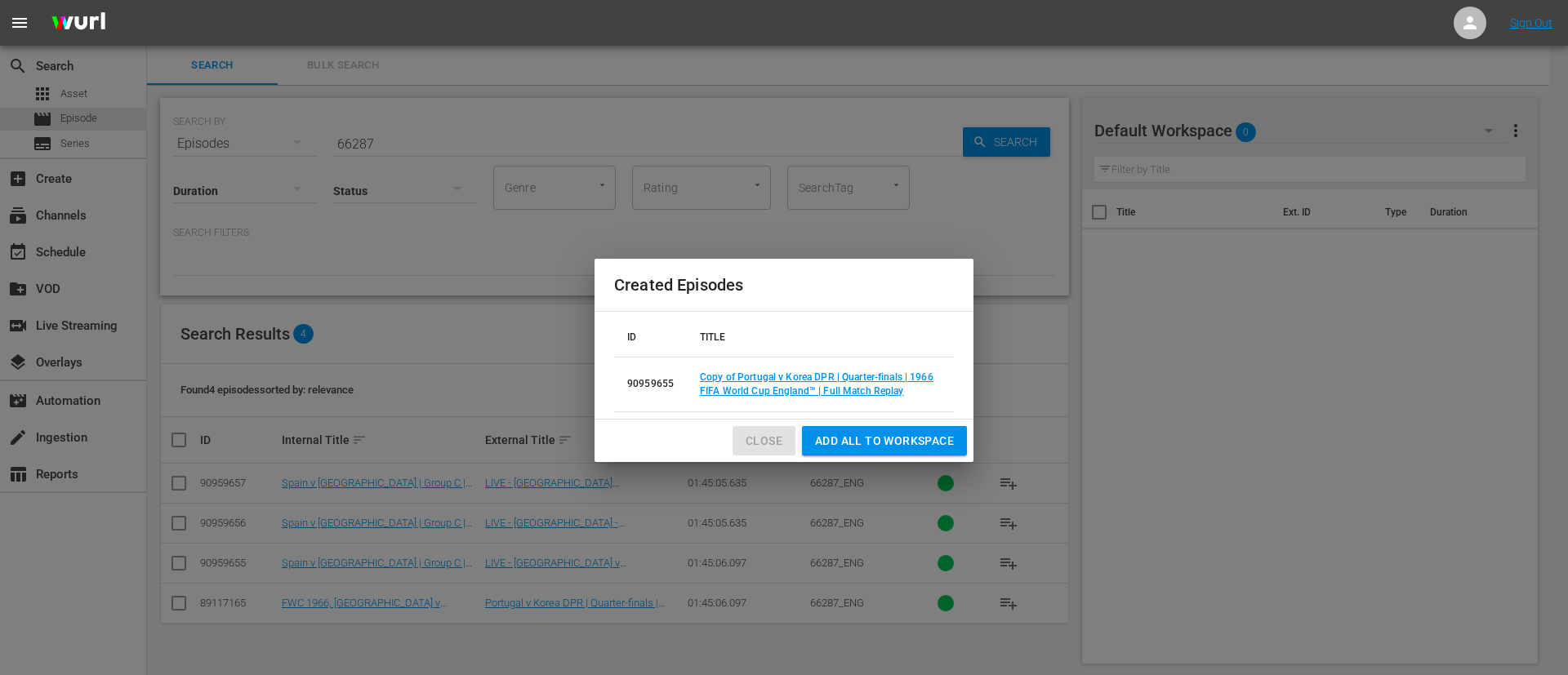
click at [768, 429] on button "Close" at bounding box center [764, 441] width 62 height 30
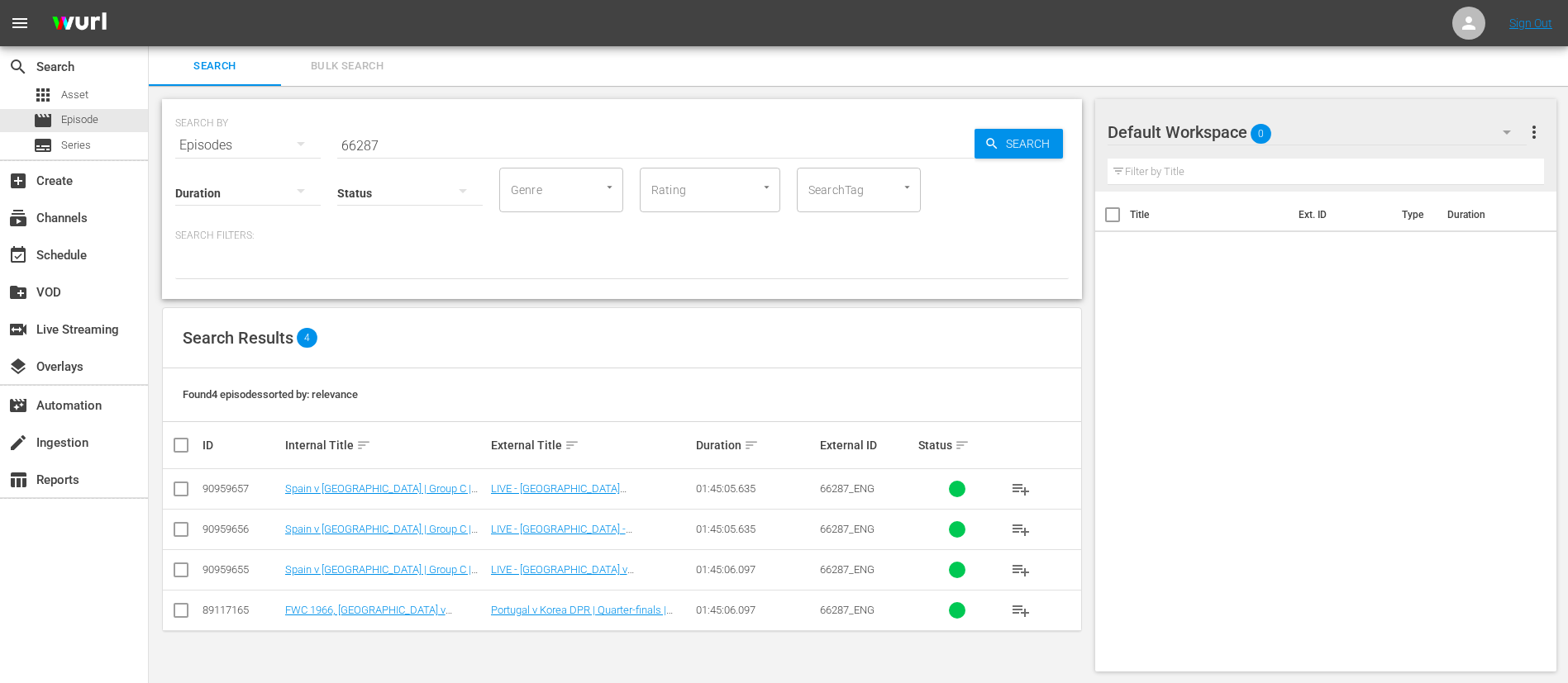
click at [661, 152] on input "66287" at bounding box center [656, 144] width 638 height 39
paste input "30123"
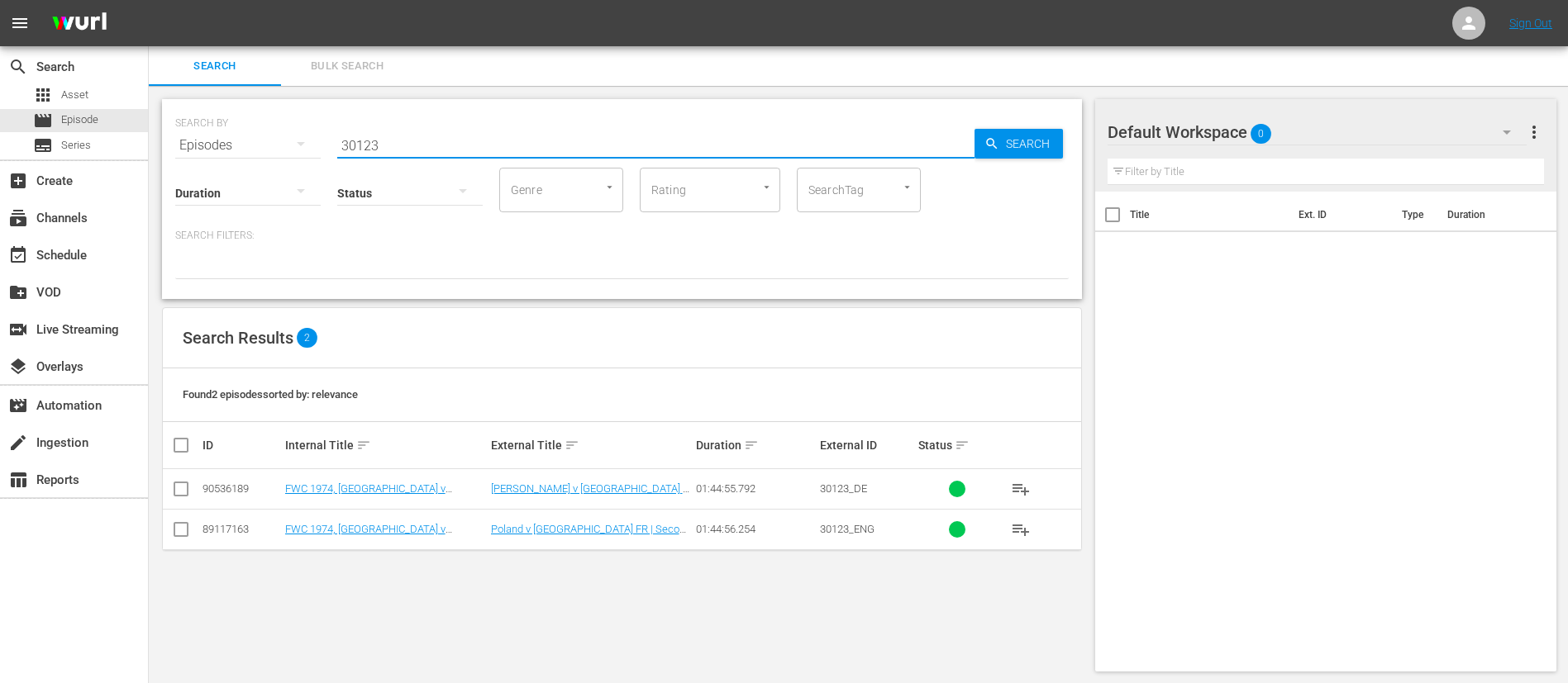
click at [175, 528] on input "checkbox" at bounding box center [181, 533] width 20 height 20
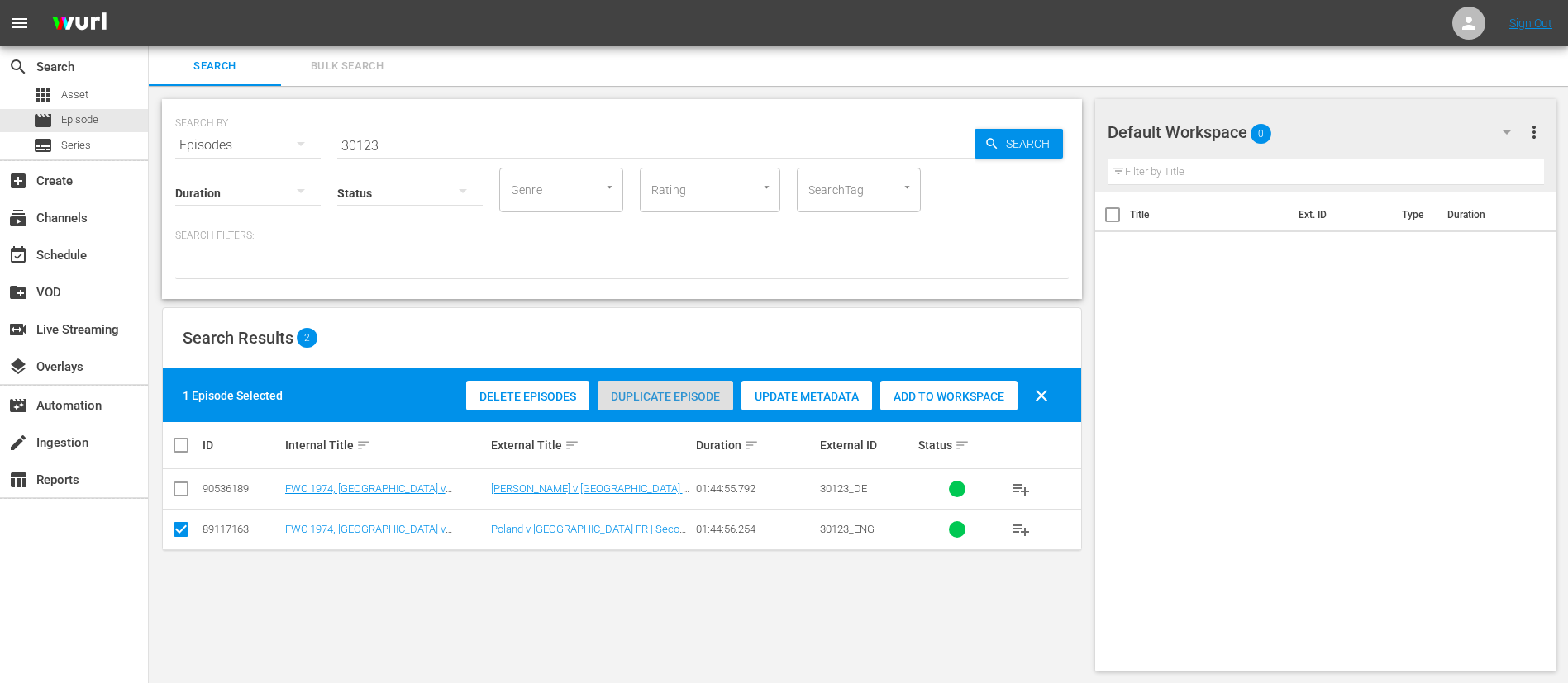
click at [661, 398] on span "Duplicate Episode" at bounding box center [665, 397] width 136 height 13
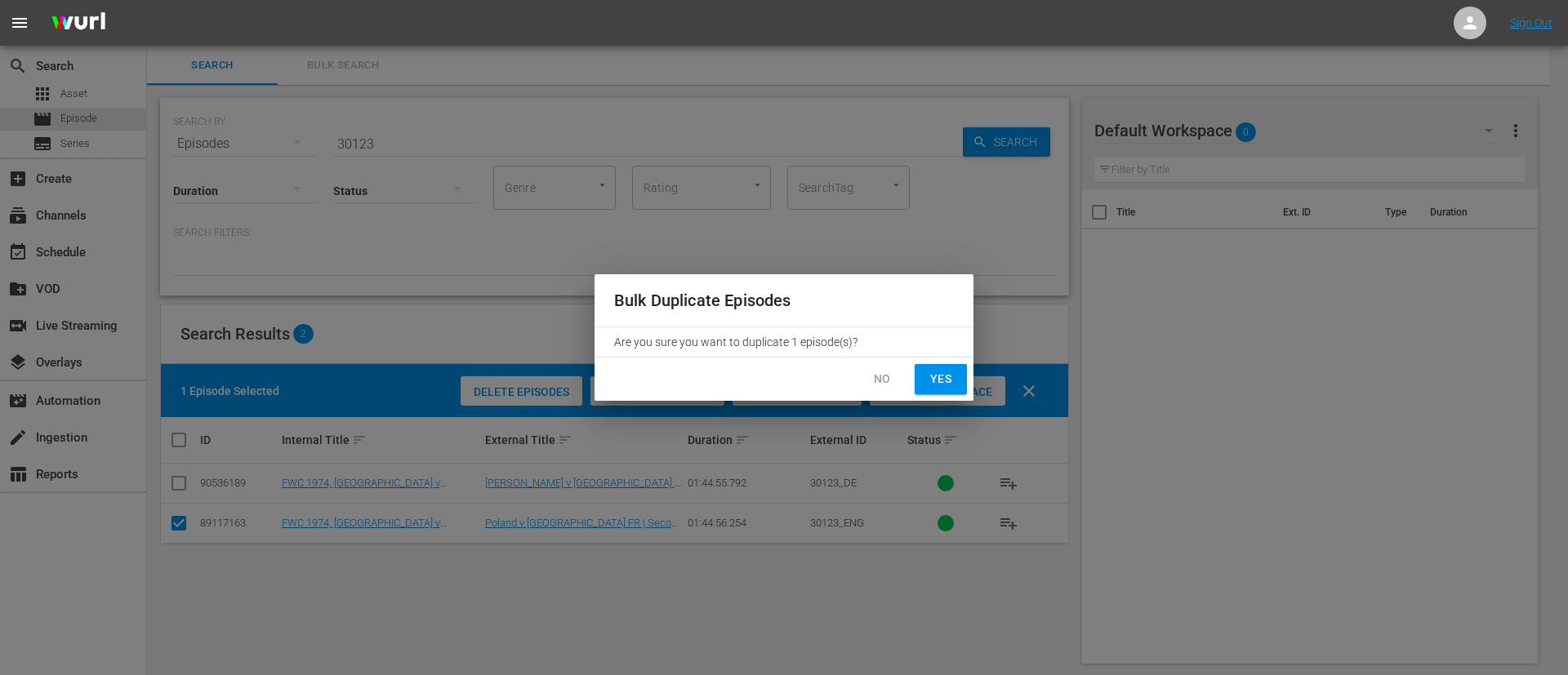
click at [944, 379] on span "Yes" at bounding box center [941, 379] width 26 height 21
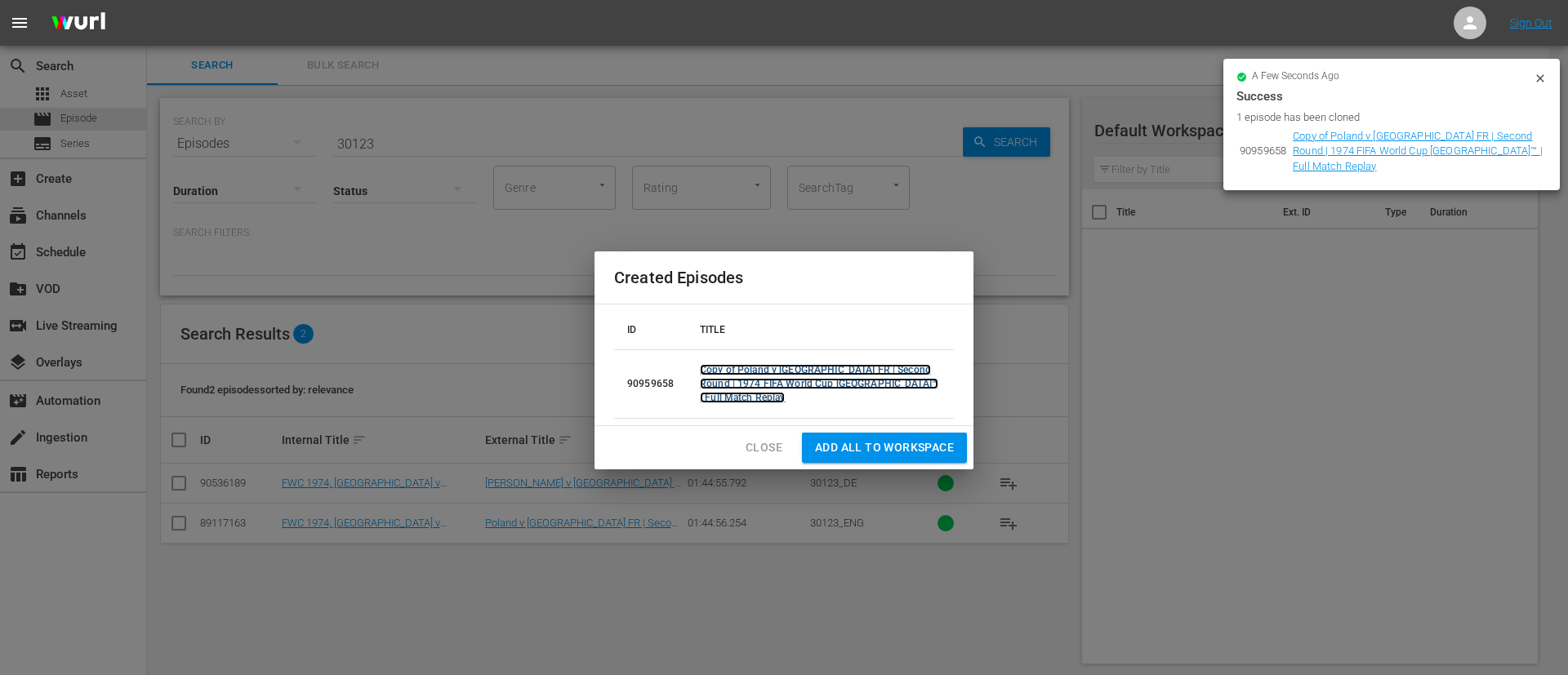
click at [776, 371] on link "Copy of Poland v Germany FR | Second Round | 1974 FIFA World Cup Germany™ | Ful…" at bounding box center [819, 383] width 238 height 39
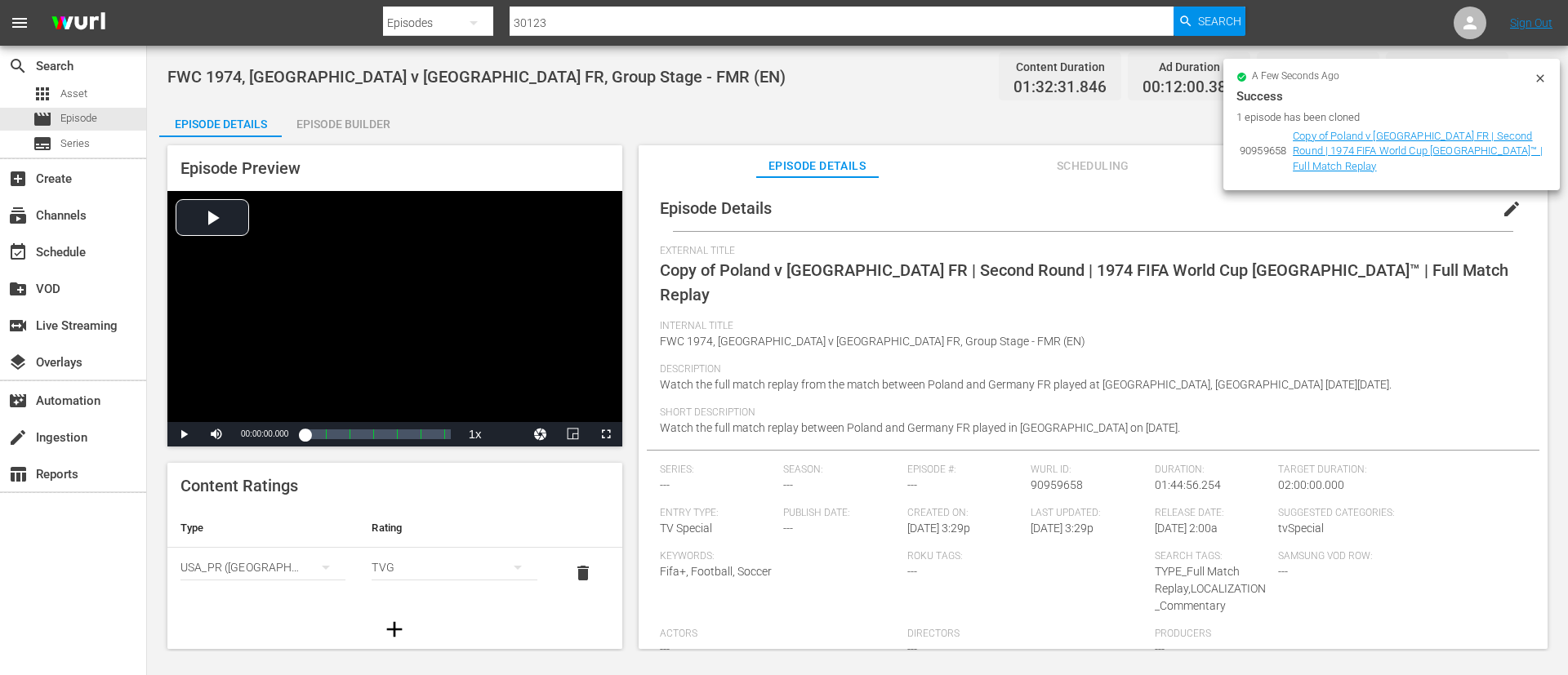
click at [1510, 208] on span "edit" at bounding box center [1511, 209] width 20 height 20
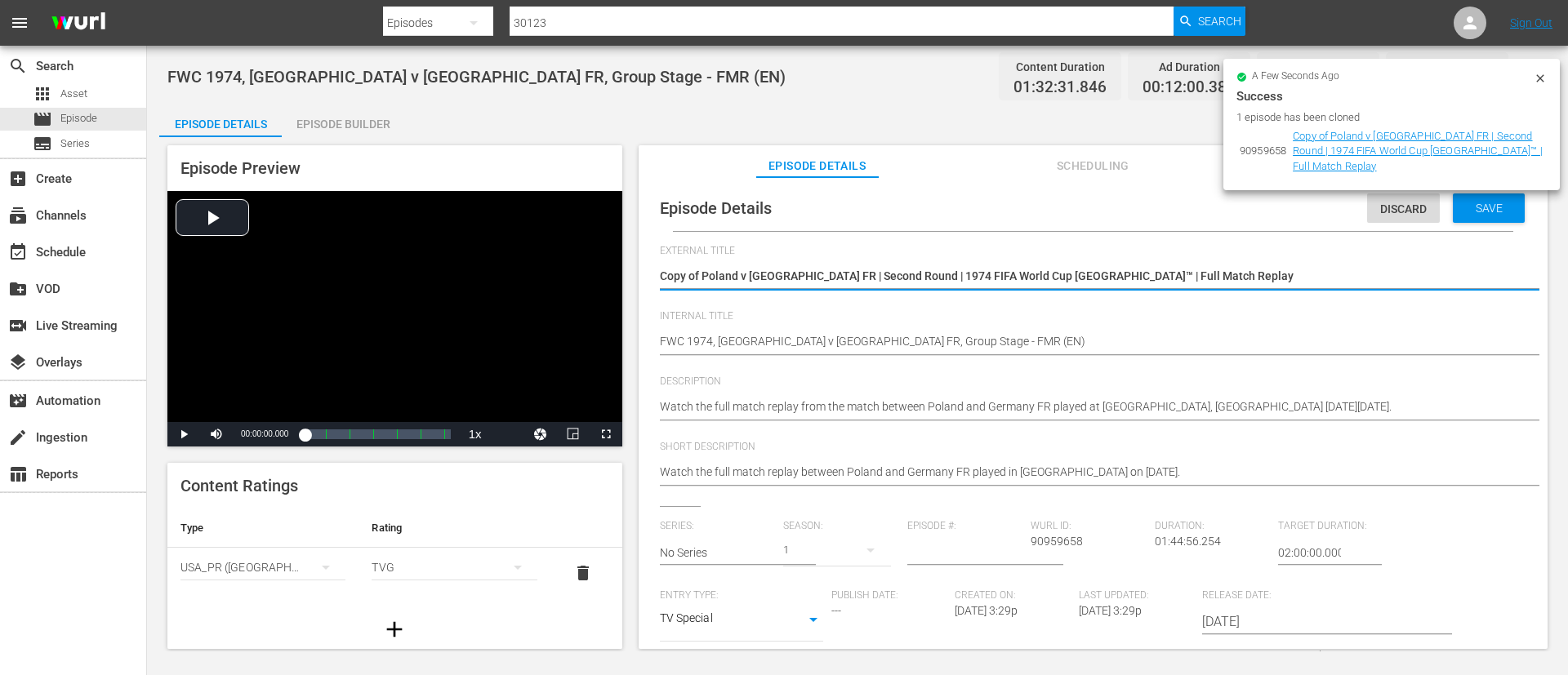
click at [1194, 276] on textarea "Copy of Poland v Germany FR | Second Round | 1974 FIFA World Cup Germany™ | Ful…" at bounding box center [1089, 277] width 859 height 20
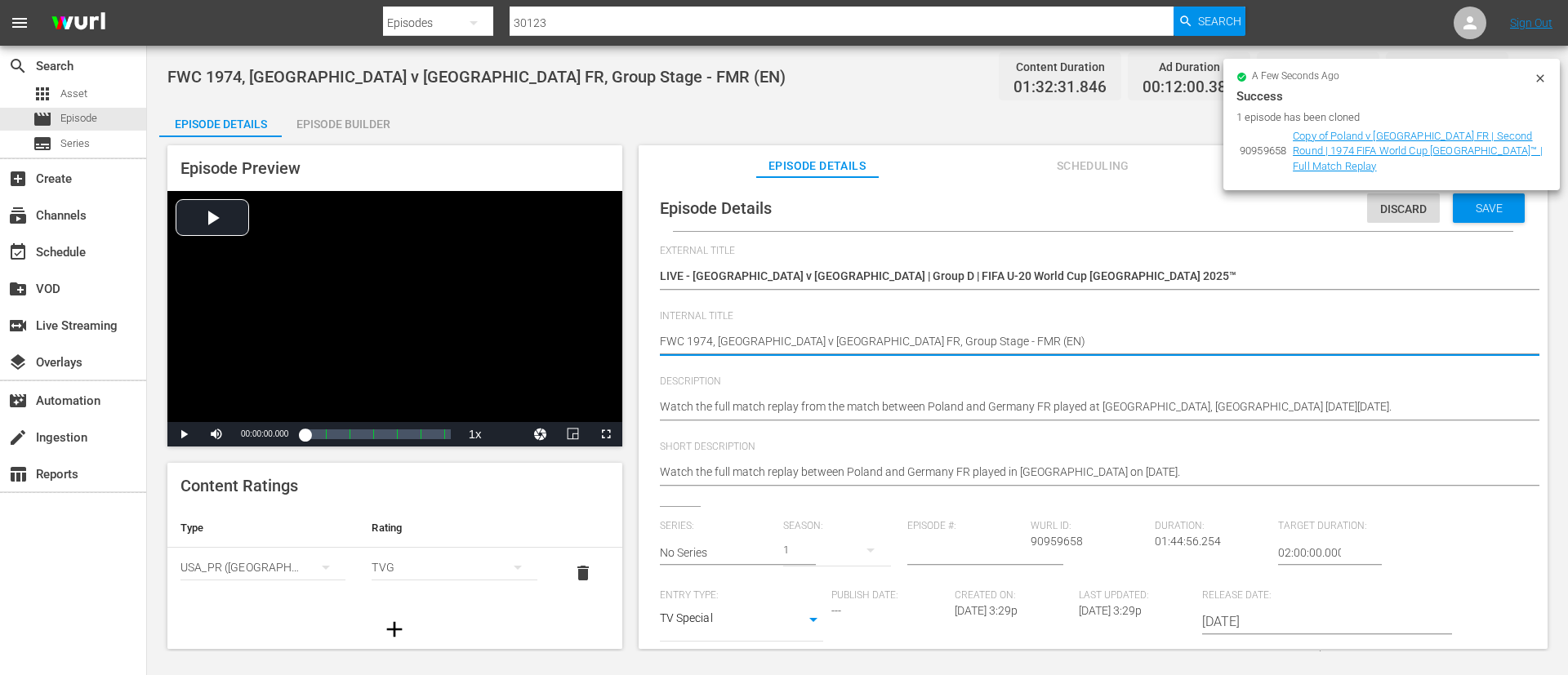
paste textarea "Argentina v Italy | Group D | FIFA U-20 World Cup Chile 2025™"
click at [1188, 415] on textarea "Watch the full match replay from the match between Poland and Germany FR played…" at bounding box center [1089, 407] width 859 height 20
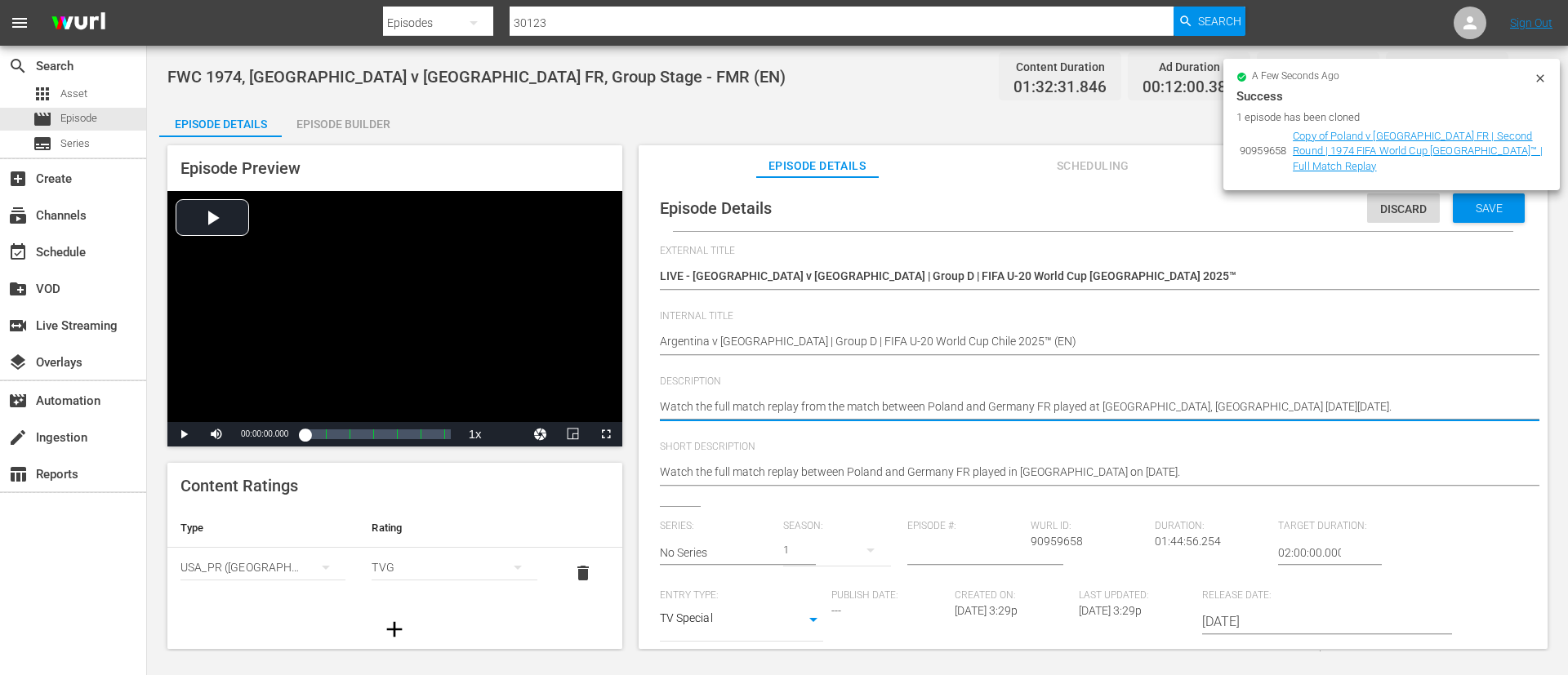
click at [1188, 415] on textarea "Watch the full match replay from the match between Poland and Germany FR played…" at bounding box center [1089, 407] width 859 height 20
paste textarea "match between Argentina and Italy played at Estadio Elías Figueroa Brander, Val…"
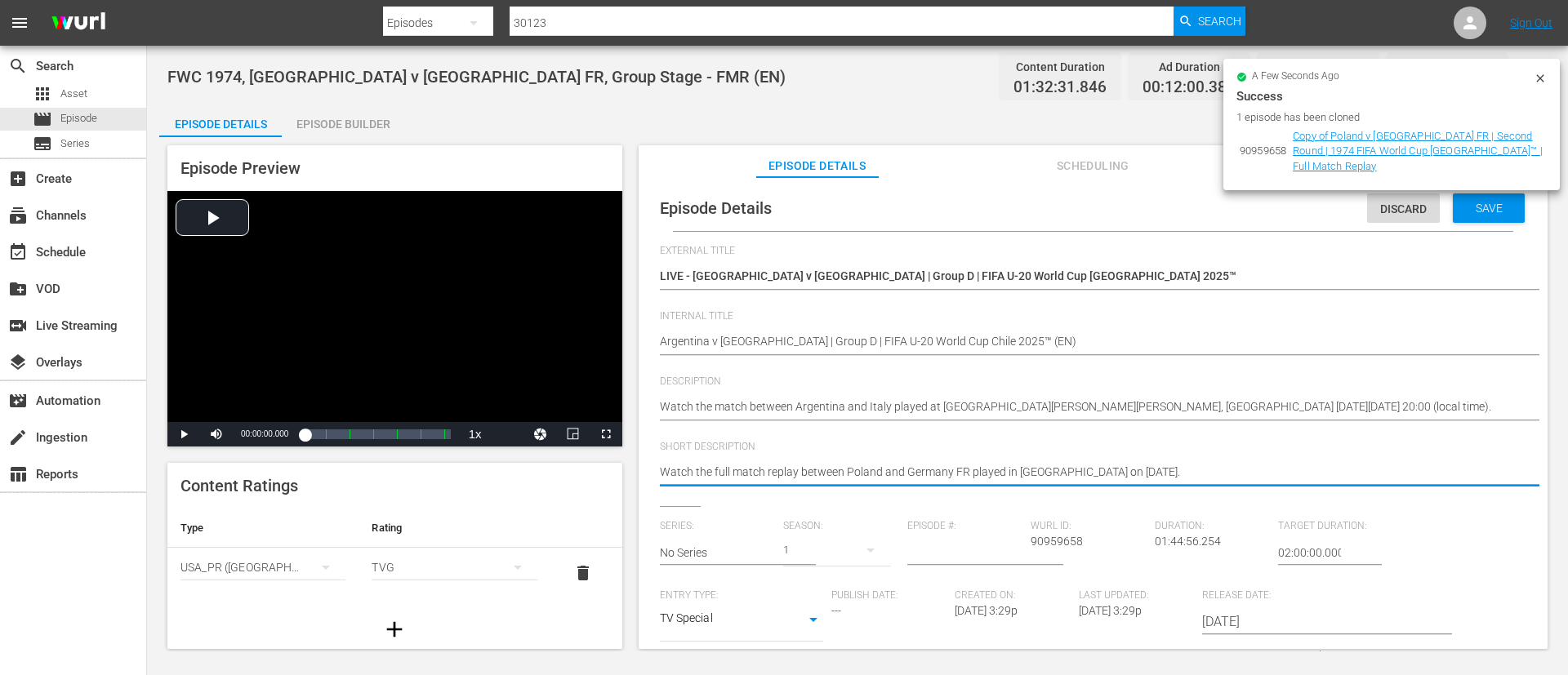
click at [1192, 464] on textarea "Watch the full match replay between Poland and Germany FR played in Frankfurt o…" at bounding box center [1089, 473] width 859 height 20
paste textarea "match between Argentina and Italy played at Estadio Elías Figueroa Brander, Val…"
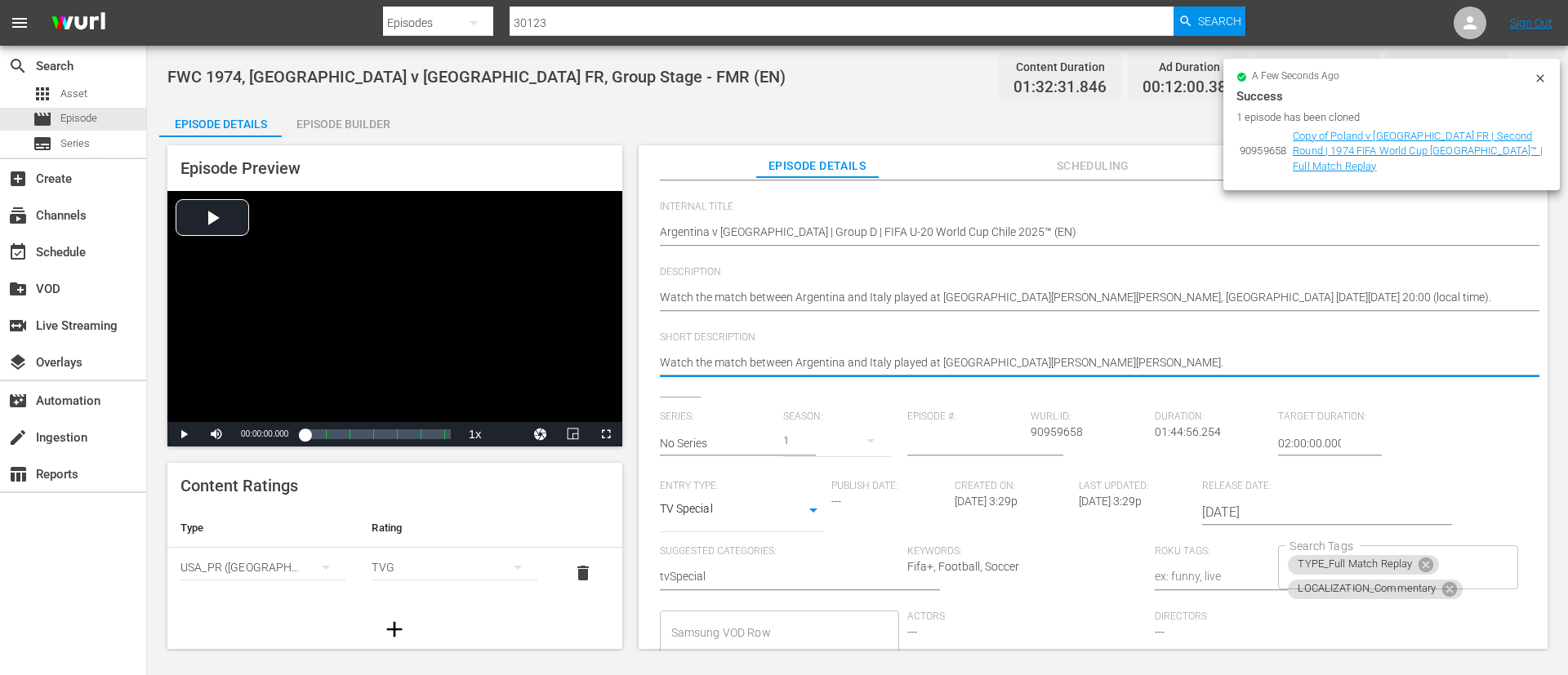
scroll to position [320, 0]
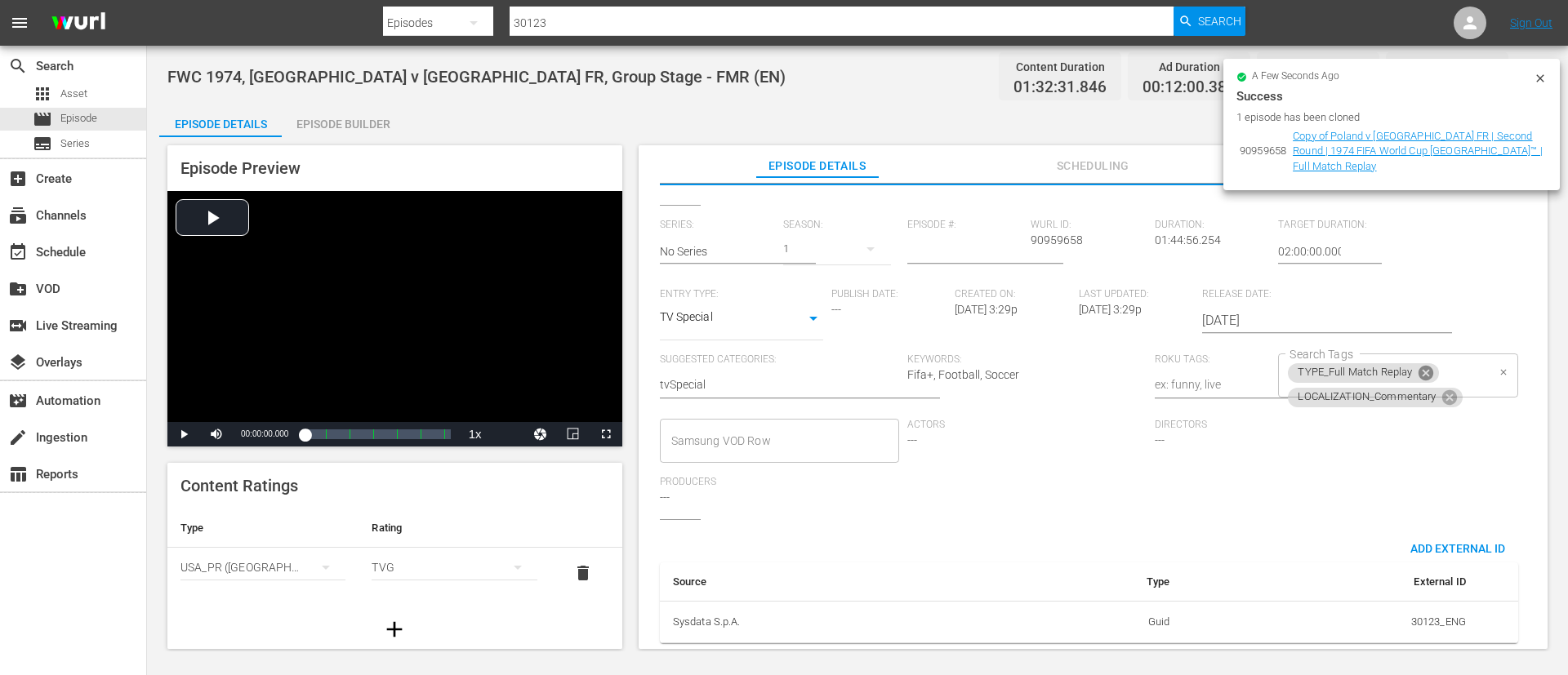
click at [1425, 366] on icon at bounding box center [1426, 373] width 15 height 15
click at [1495, 364] on div at bounding box center [1503, 372] width 15 height 17
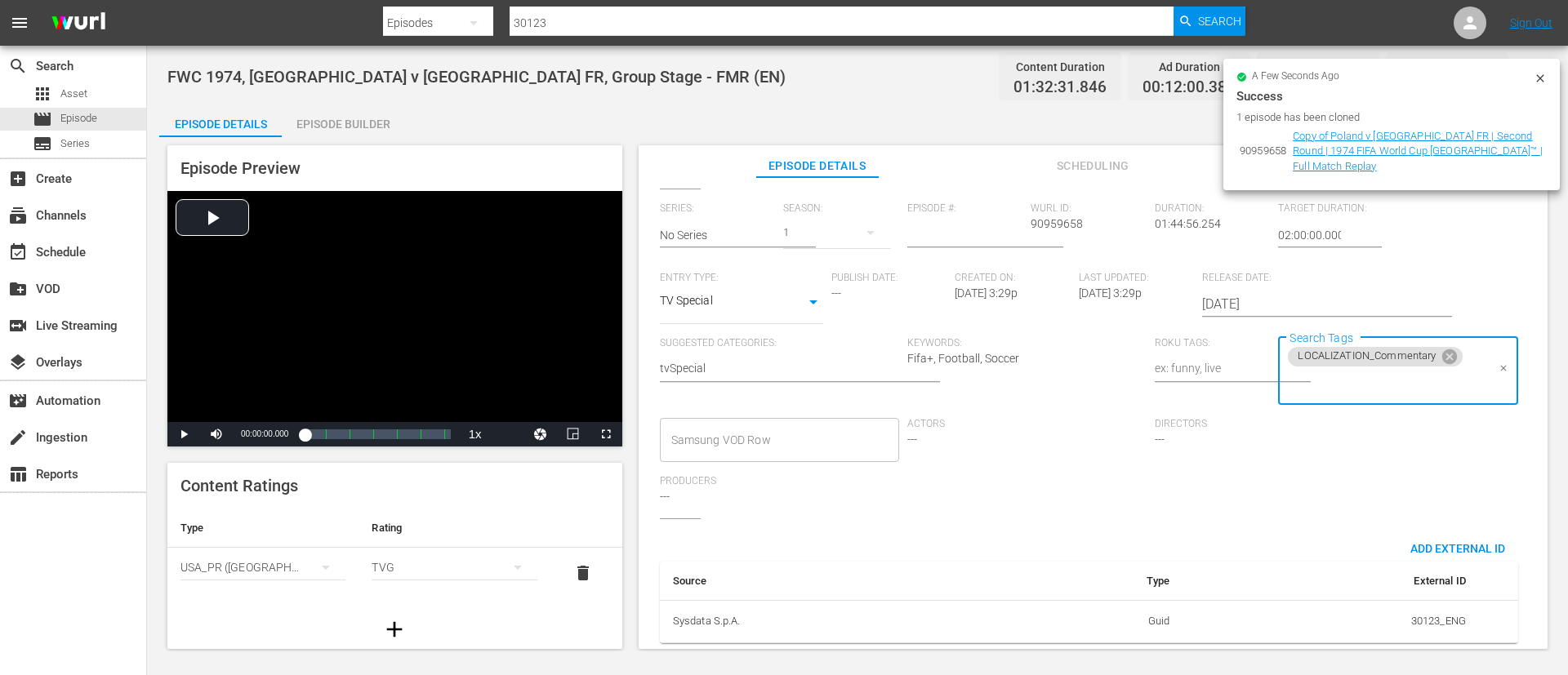
click at [1456, 380] on input "Search Tags" at bounding box center [1385, 383] width 200 height 29
click at [1390, 225] on li "STATUS_Temporary" at bounding box center [1389, 228] width 236 height 26
click at [1430, 371] on input "Search Tags" at bounding box center [1454, 383] width 63 height 29
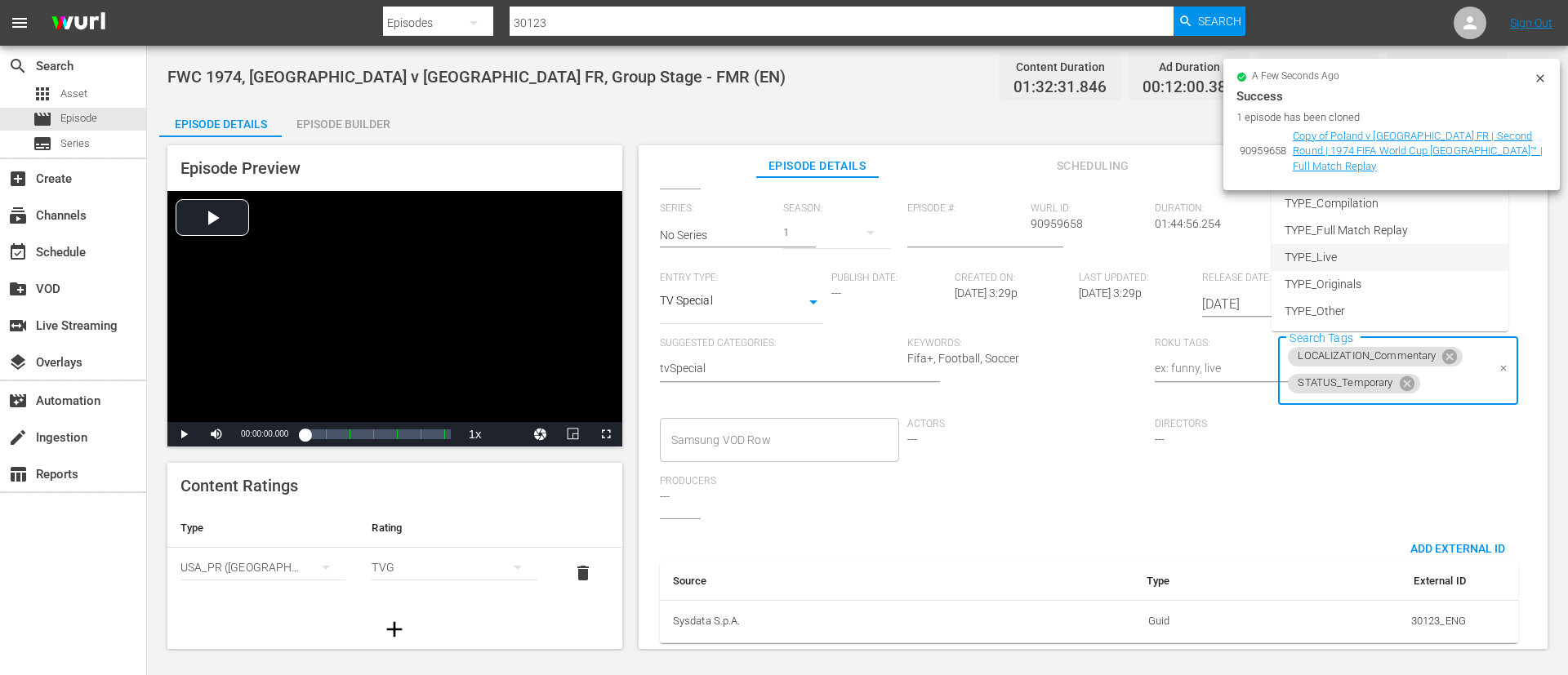
click at [1436, 250] on li "TYPE_Live" at bounding box center [1389, 257] width 236 height 26
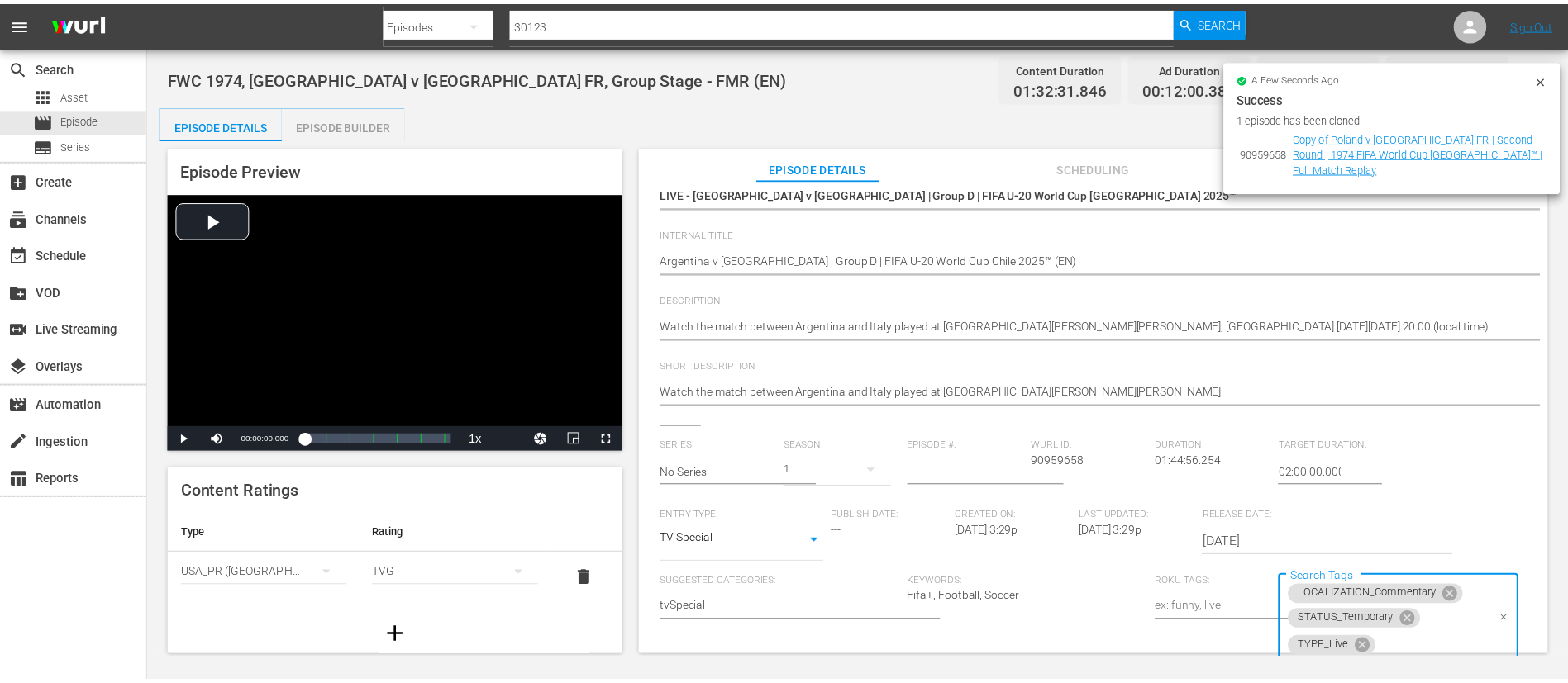
scroll to position [0, 0]
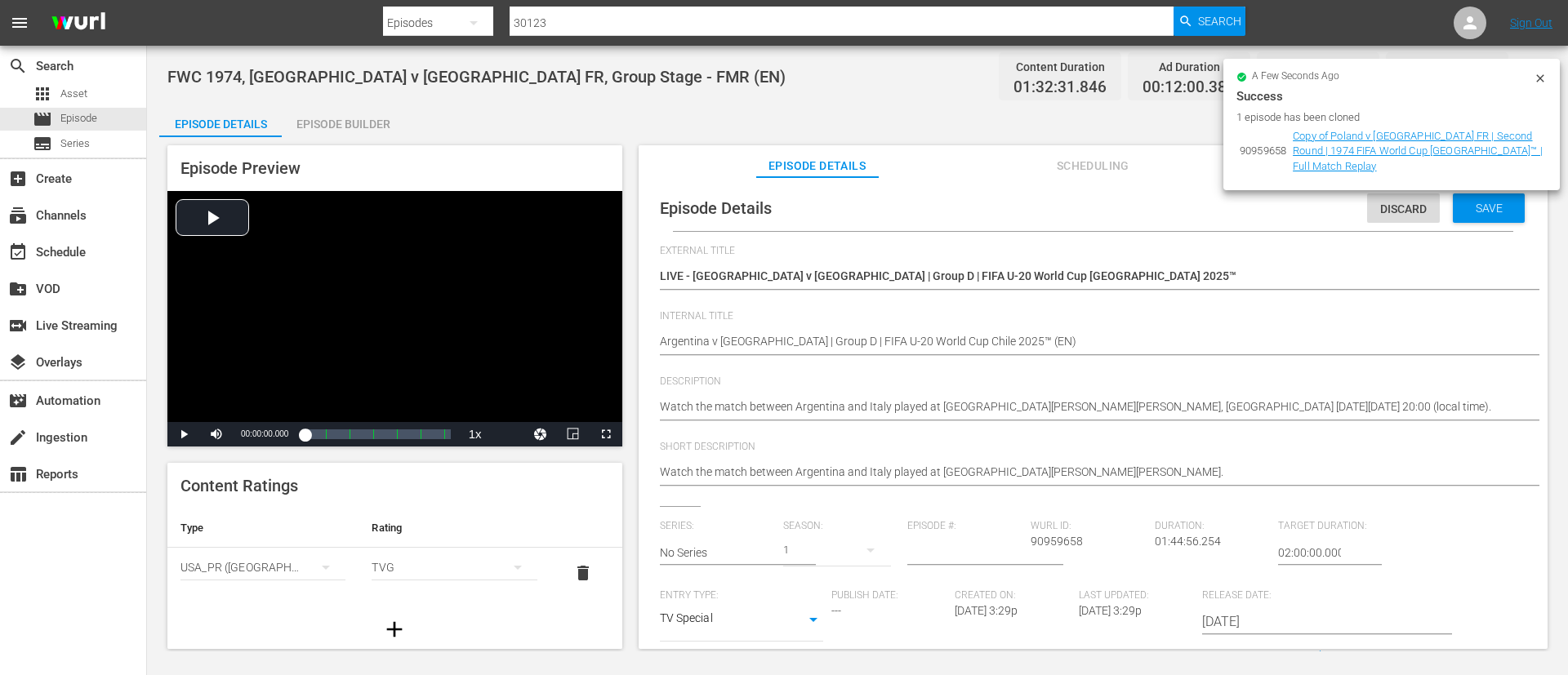
click at [1490, 213] on span "Save" at bounding box center [1490, 208] width 53 height 13
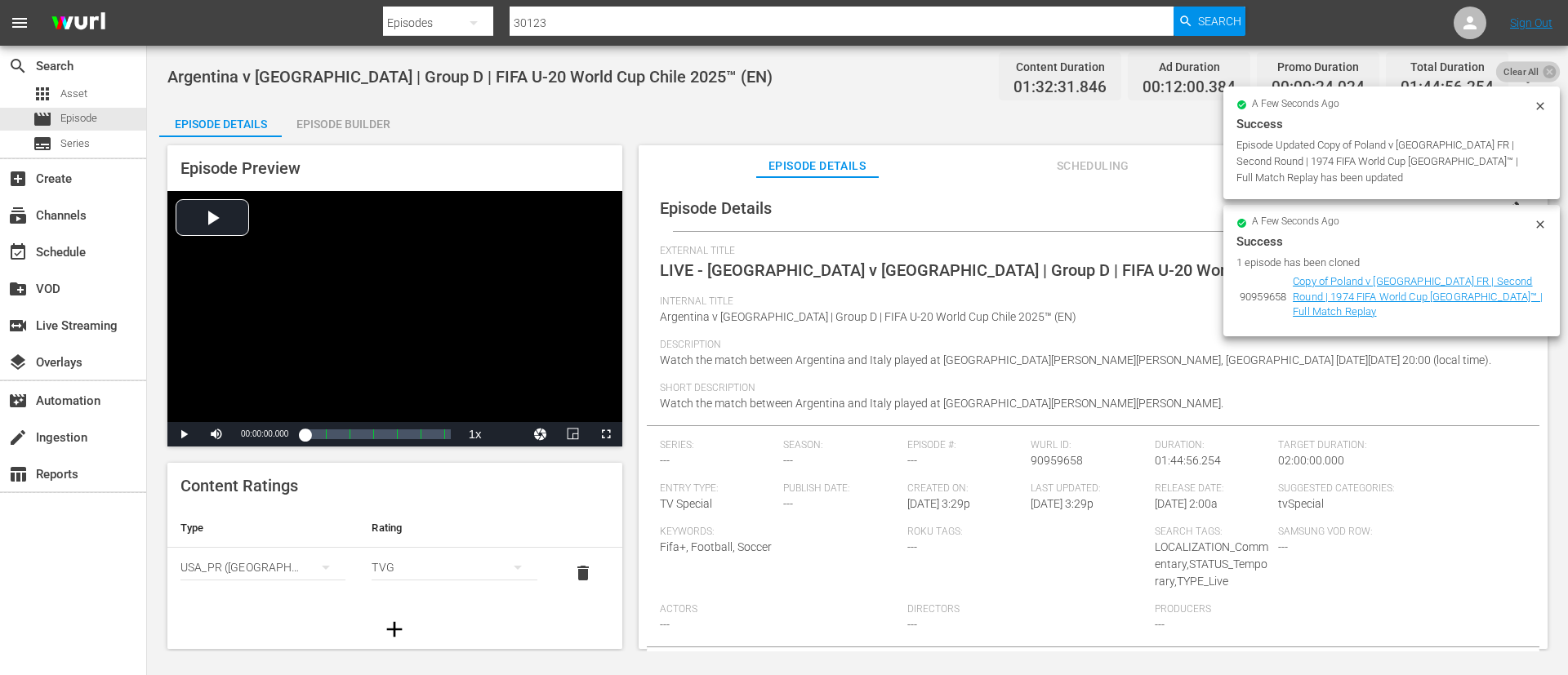
click at [1545, 69] on icon at bounding box center [1549, 72] width 13 height 13
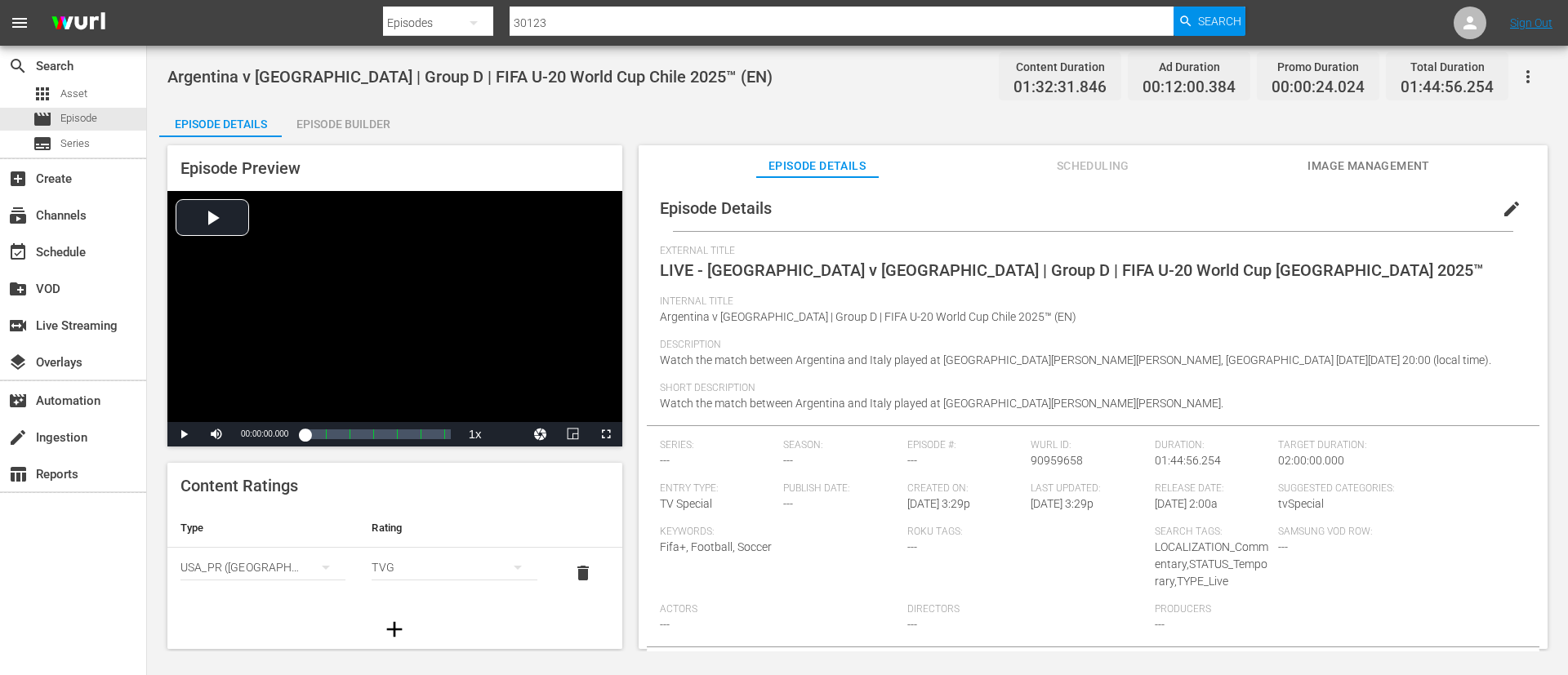
click at [1432, 160] on div "Episode Details Scheduling Image Management" at bounding box center [1092, 162] width 828 height 33
click at [1391, 171] on span "Image Management" at bounding box center [1368, 166] width 123 height 21
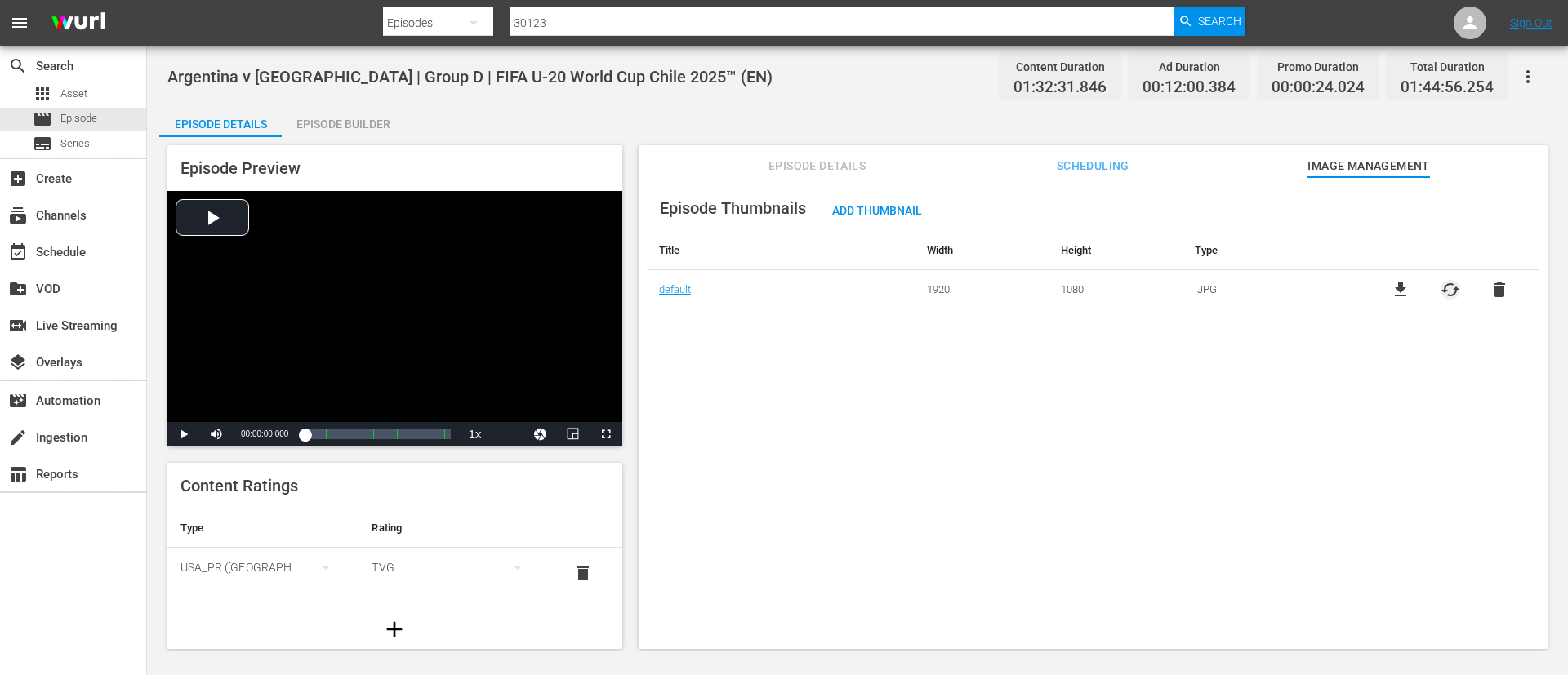
click at [1443, 292] on span "cached" at bounding box center [1450, 289] width 20 height 20
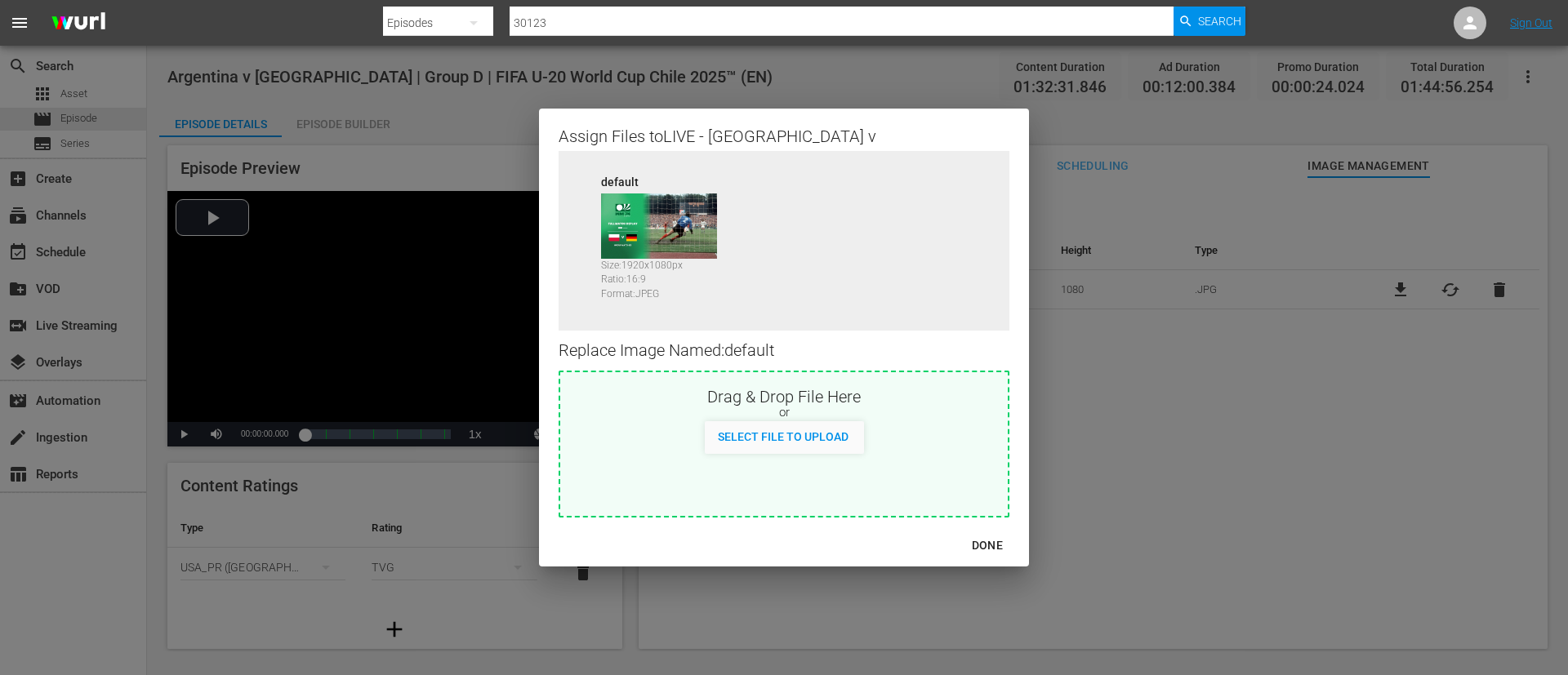
click at [822, 439] on span "Select File to Upload" at bounding box center [783, 437] width 157 height 13
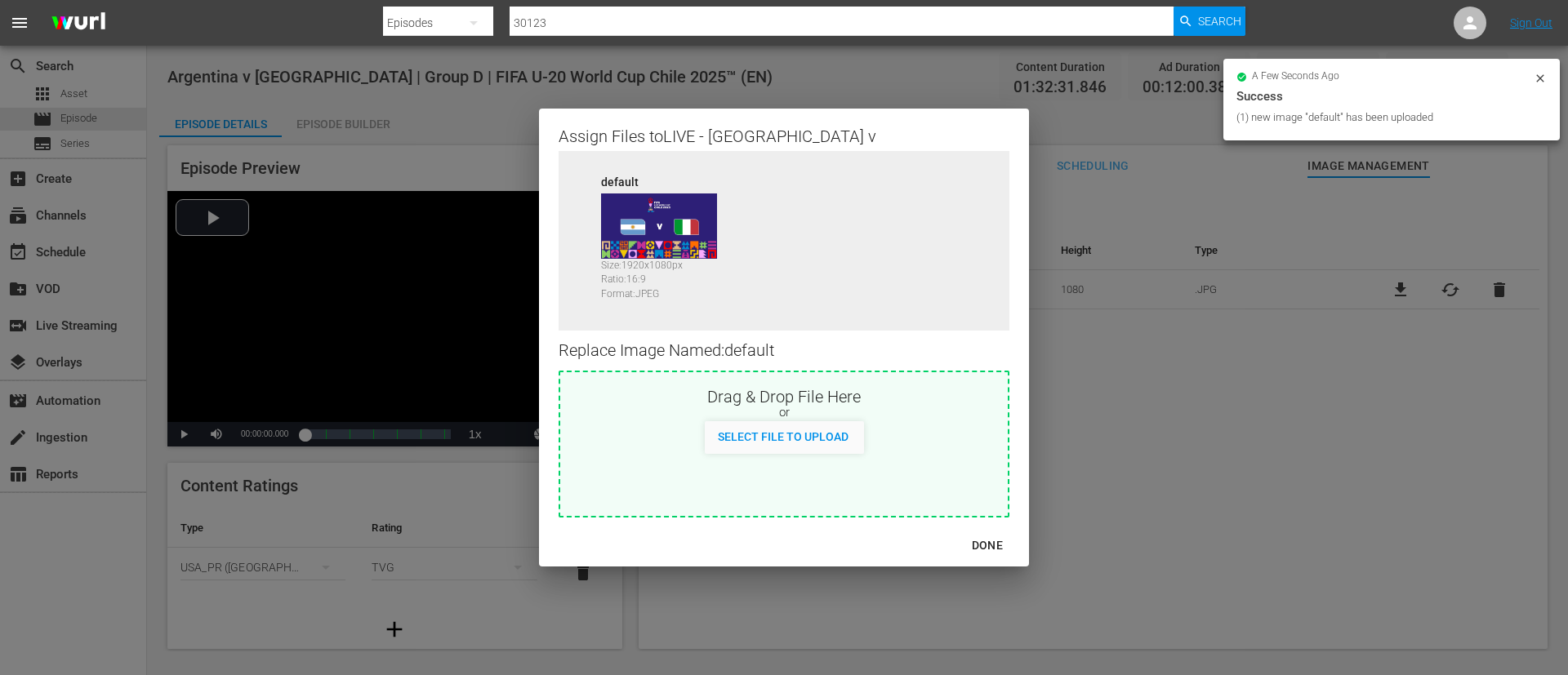
click at [998, 538] on div "DONE" at bounding box center [987, 545] width 57 height 21
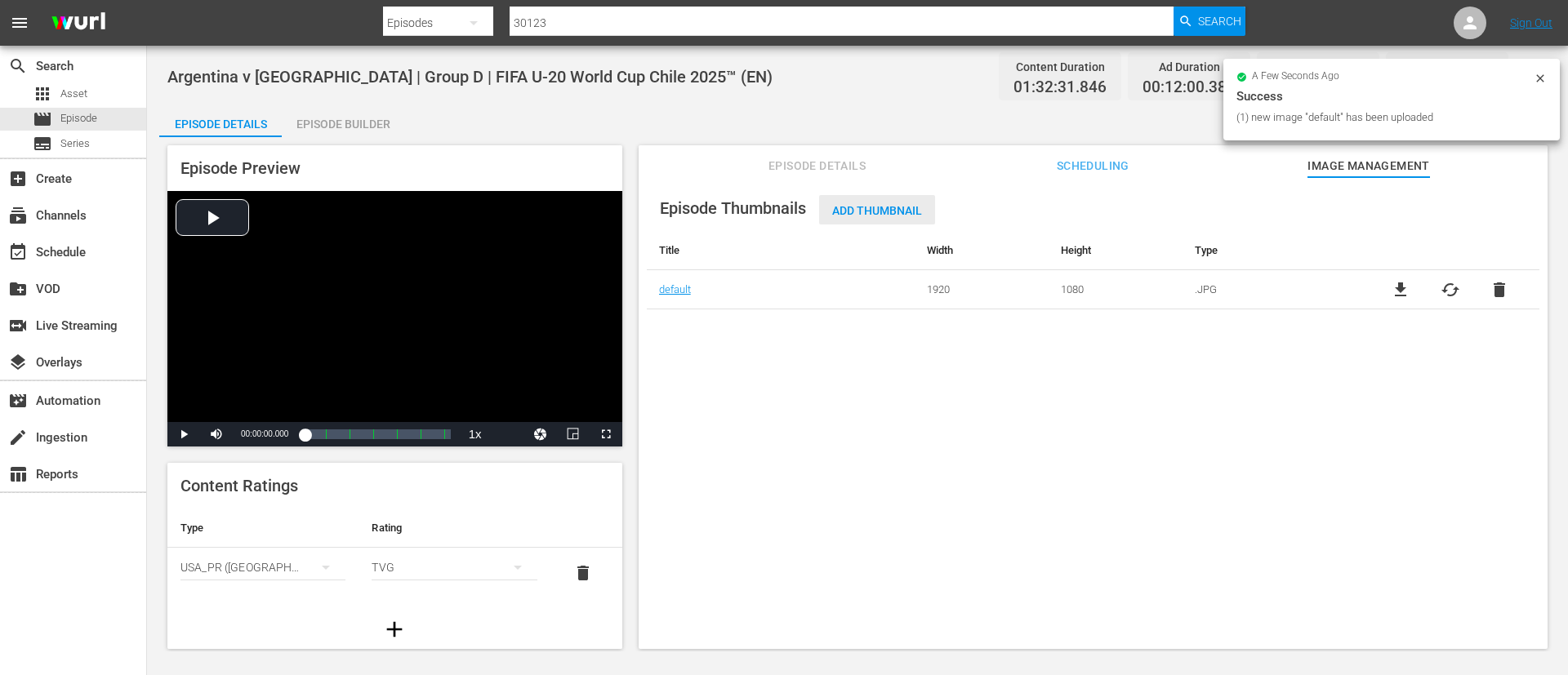
click at [894, 195] on div "Episode Thumbnails Add Thumbnail Title Width Height Type default 1920 1080 .JPG…" at bounding box center [1093, 247] width 893 height 124
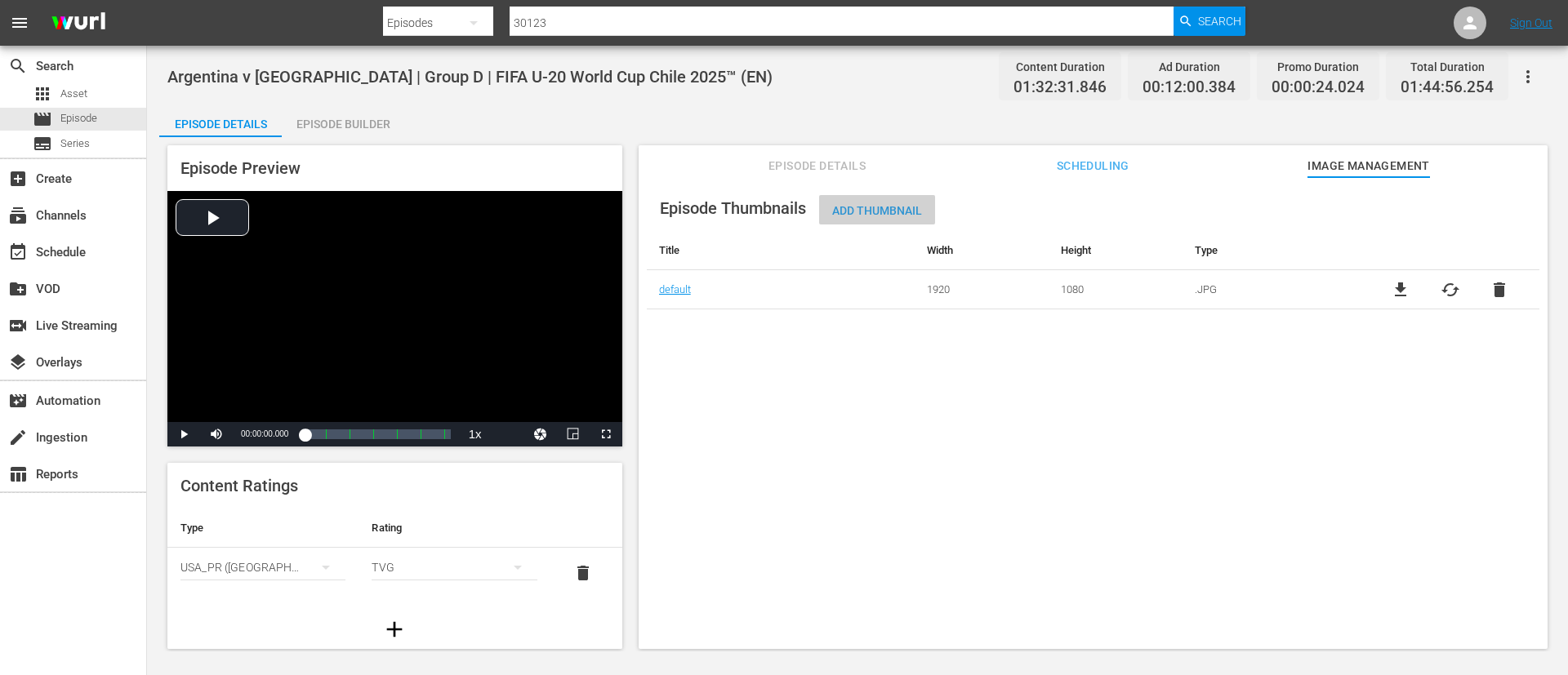
click at [924, 204] on span "Add Thumbnail" at bounding box center [877, 211] width 116 height 13
click at [839, 210] on span "Add Thumbnail" at bounding box center [877, 211] width 116 height 13
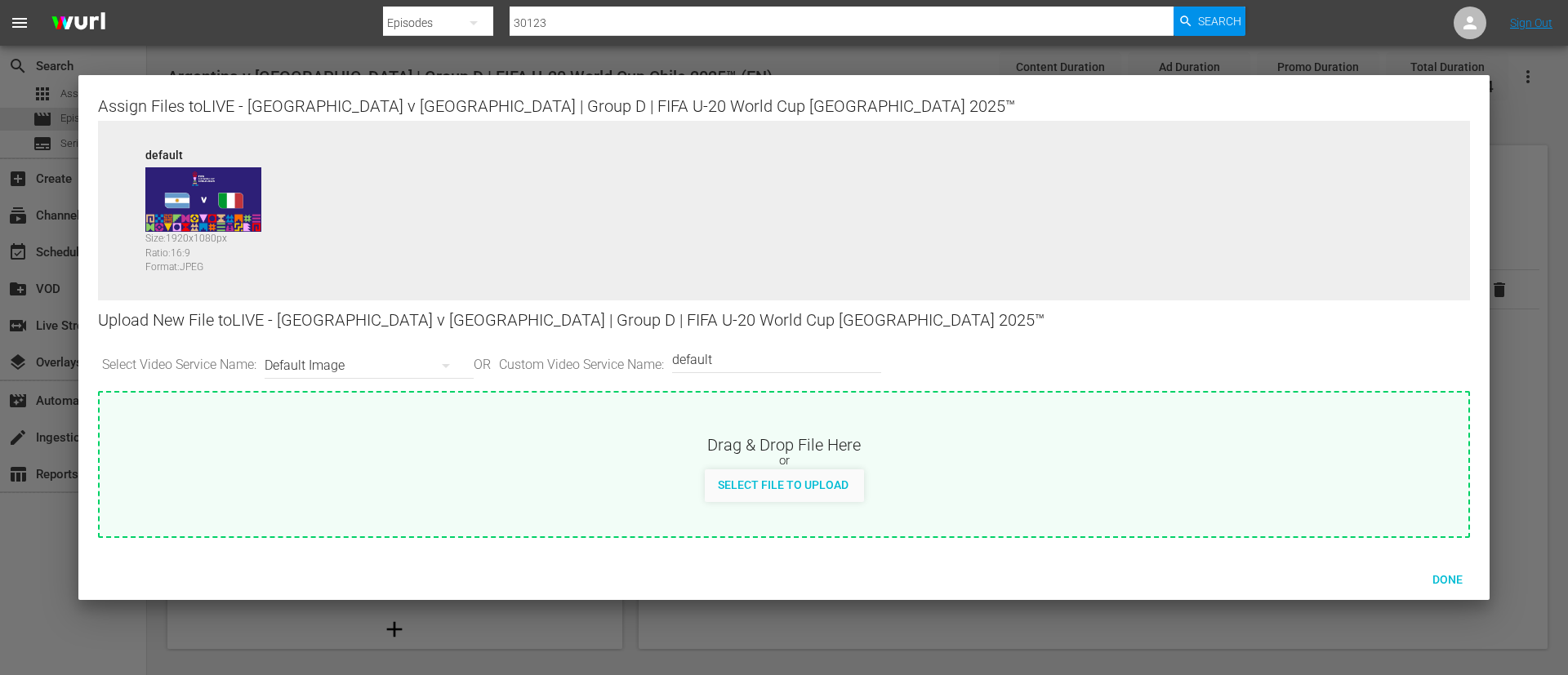
click at [749, 370] on input "default" at bounding box center [773, 359] width 200 height 39
click at [776, 493] on div "Select File to Upload" at bounding box center [783, 485] width 157 height 30
click at [1459, 587] on div "Done" at bounding box center [1447, 580] width 72 height 30
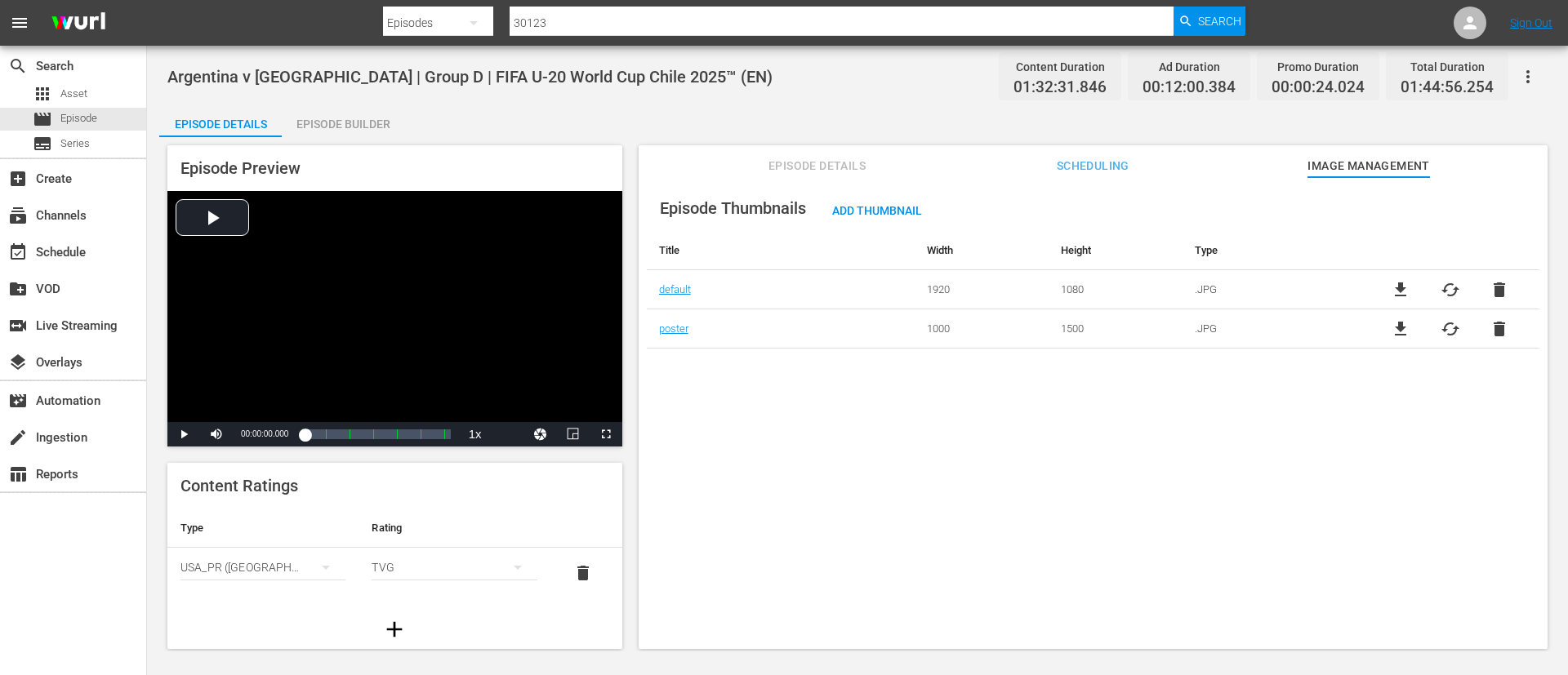
click at [778, 159] on span "Episode Details" at bounding box center [818, 166] width 123 height 21
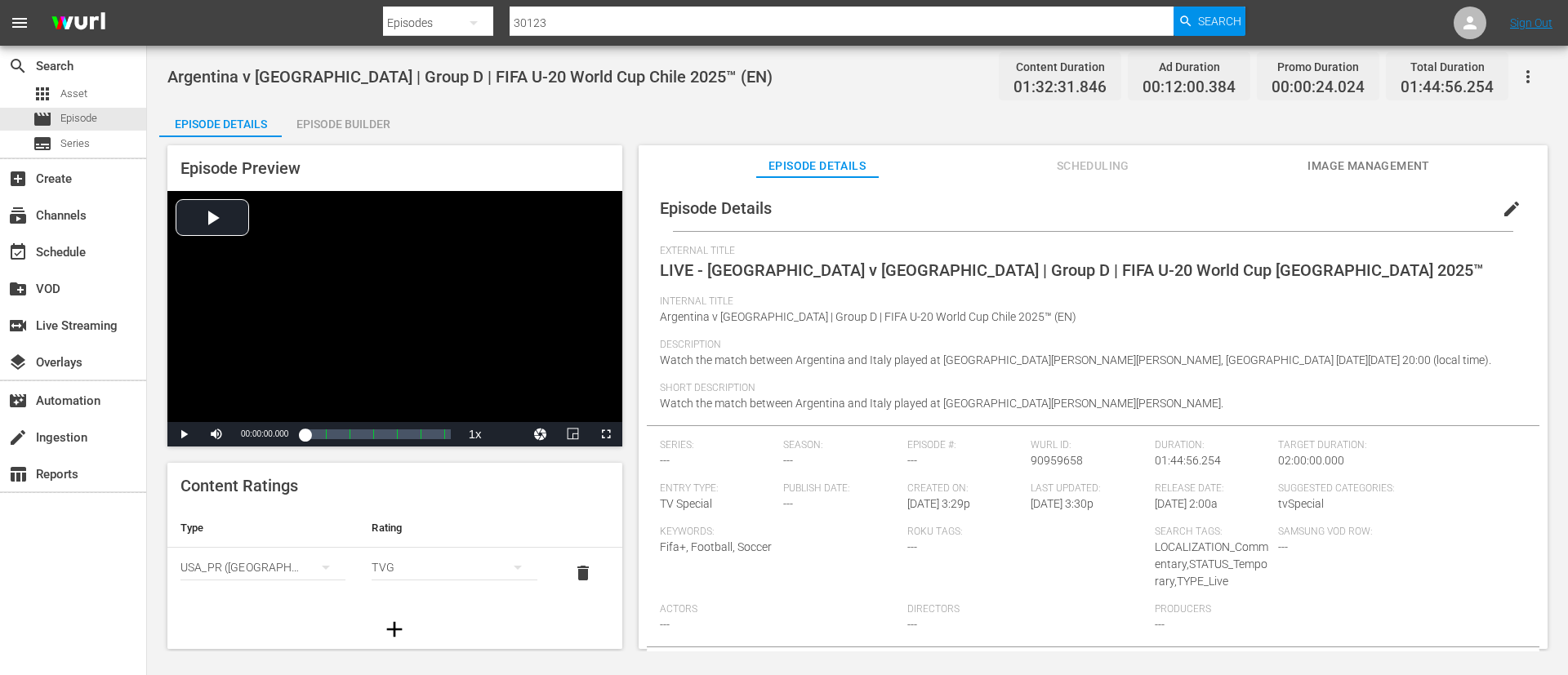
click at [1526, 63] on button "button" at bounding box center [1527, 76] width 39 height 39
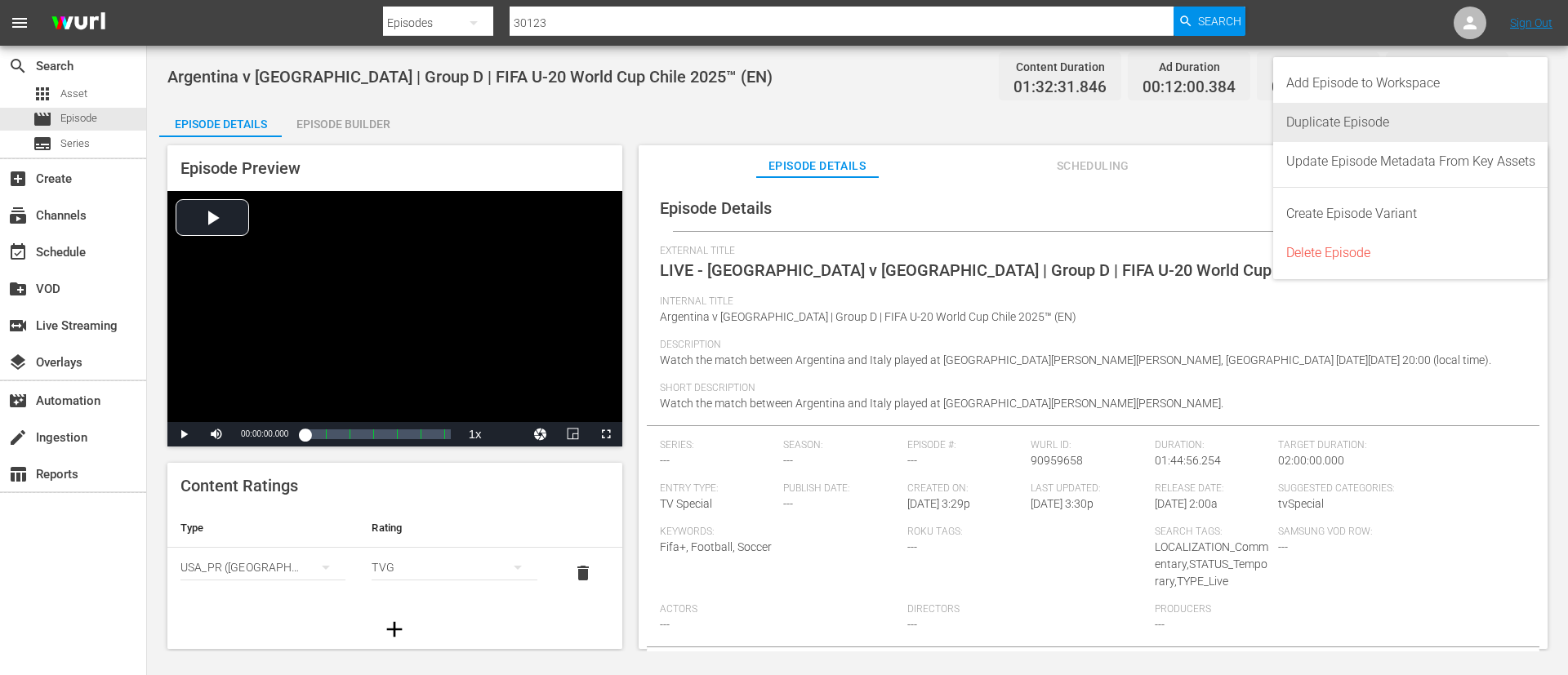
click at [1444, 124] on div "Duplicate Episode" at bounding box center [1410, 122] width 249 height 39
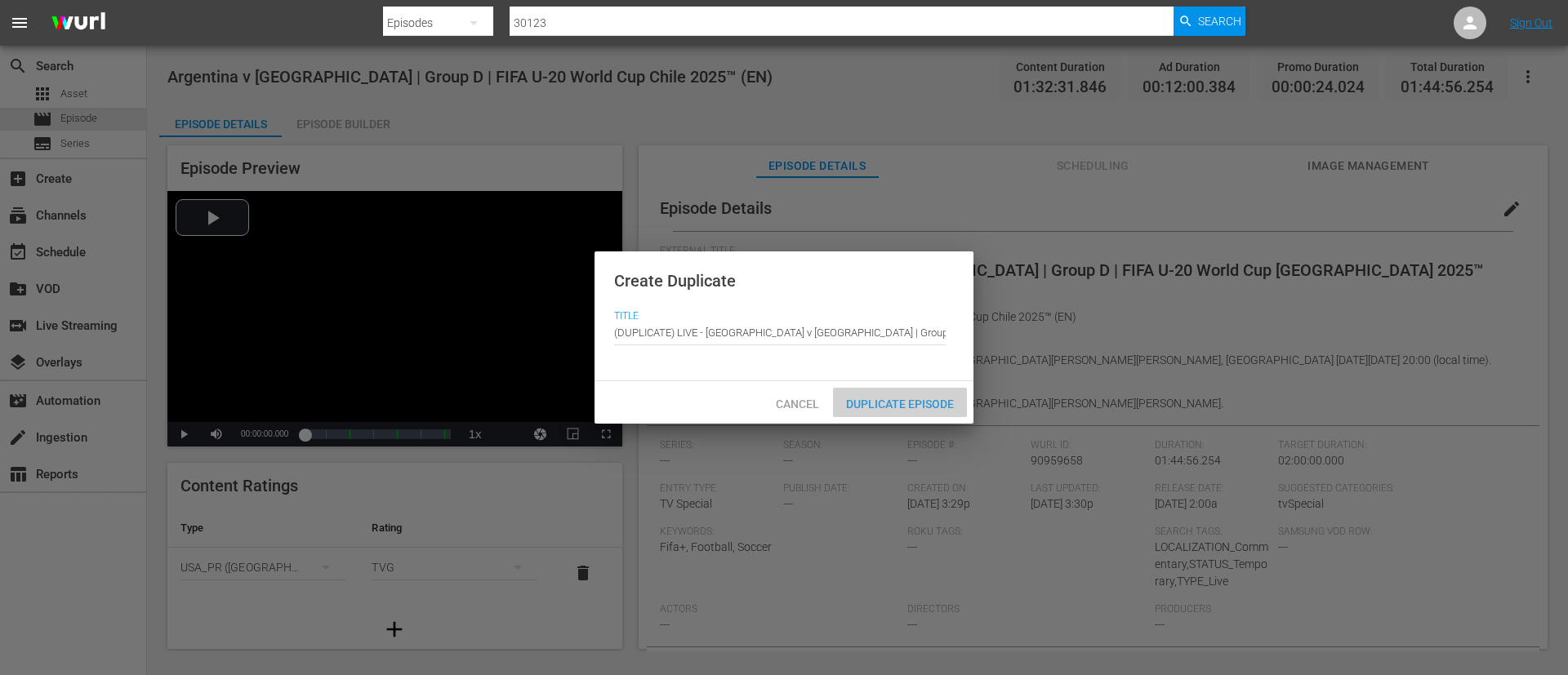
click at [941, 415] on div "Duplicate Episode" at bounding box center [900, 403] width 134 height 30
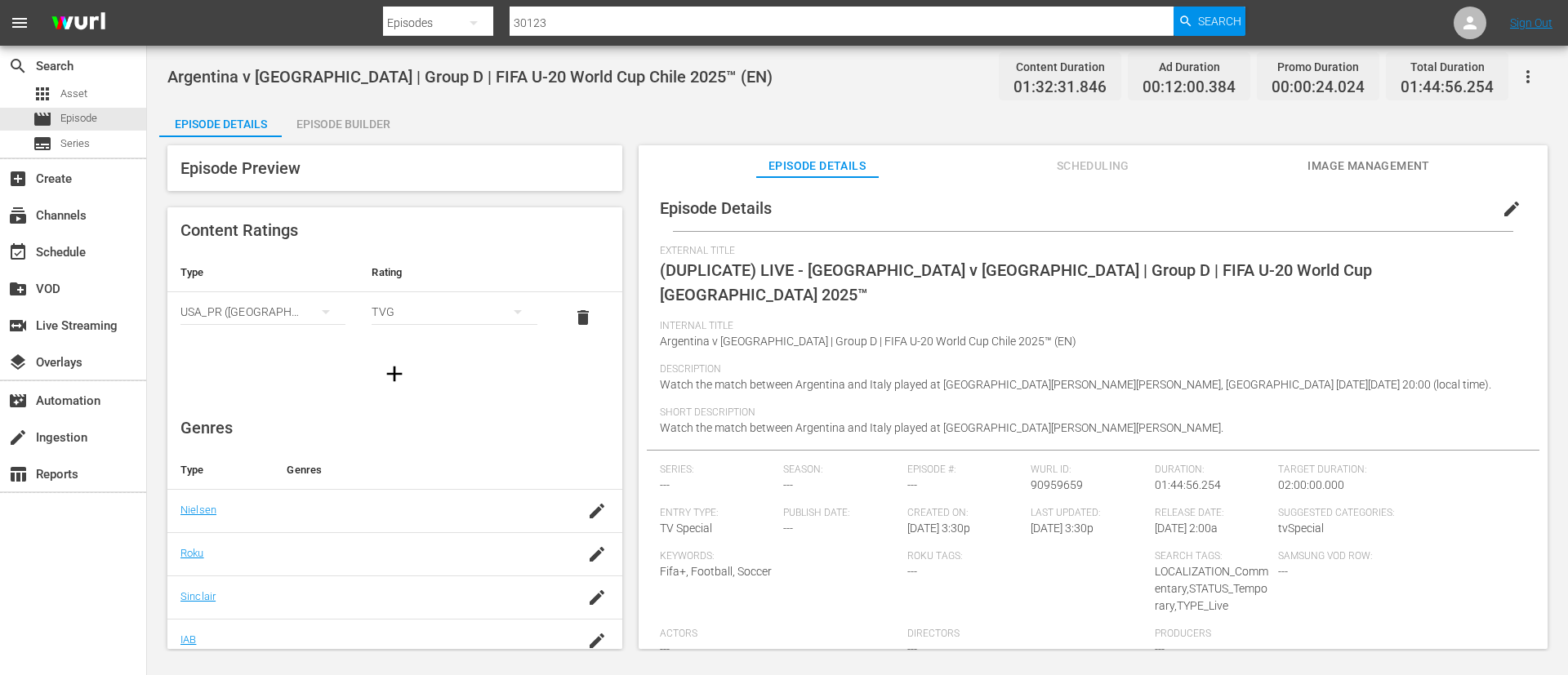
click at [1507, 218] on span "edit" at bounding box center [1511, 209] width 20 height 20
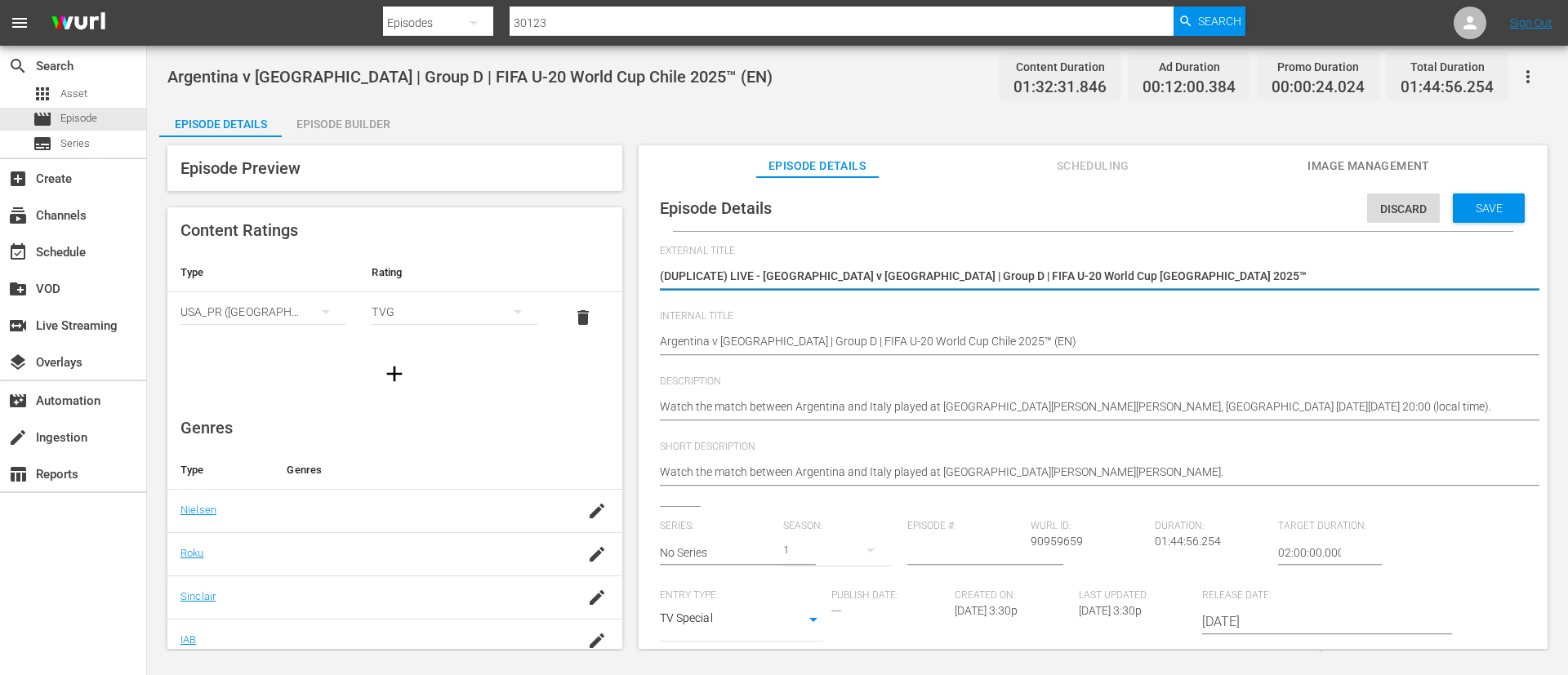
click at [1185, 254] on span "External Title" at bounding box center [1089, 251] width 859 height 13
click at [1202, 271] on textarea "(DUPLICATE) LIVE - Argentina v Italy | Group D | FIFA U-20 World Cup Chile 2025™" at bounding box center [1089, 277] width 859 height 20
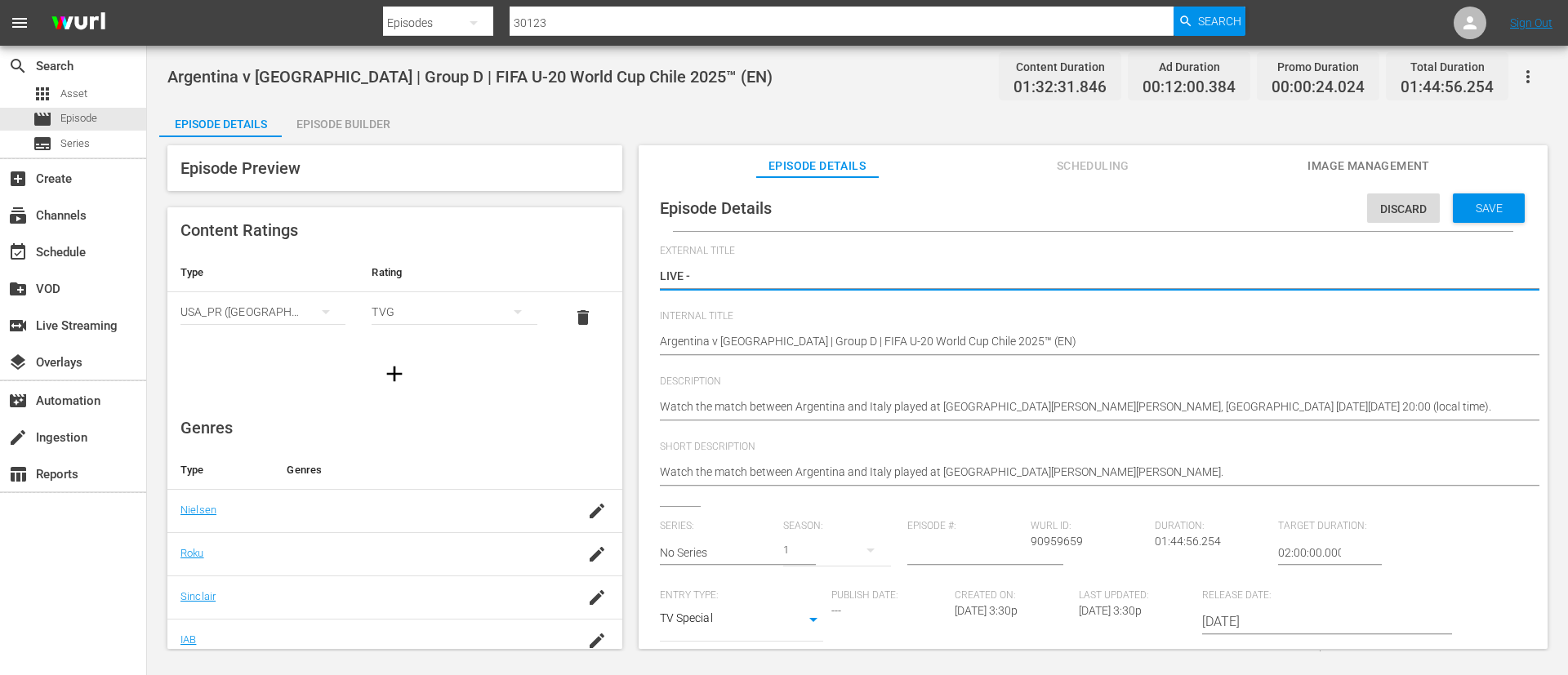
paste textarea "Argentine - Italie | Groupe D | Coupe du Monde U-20 de la FIFA, Chili 2025™"
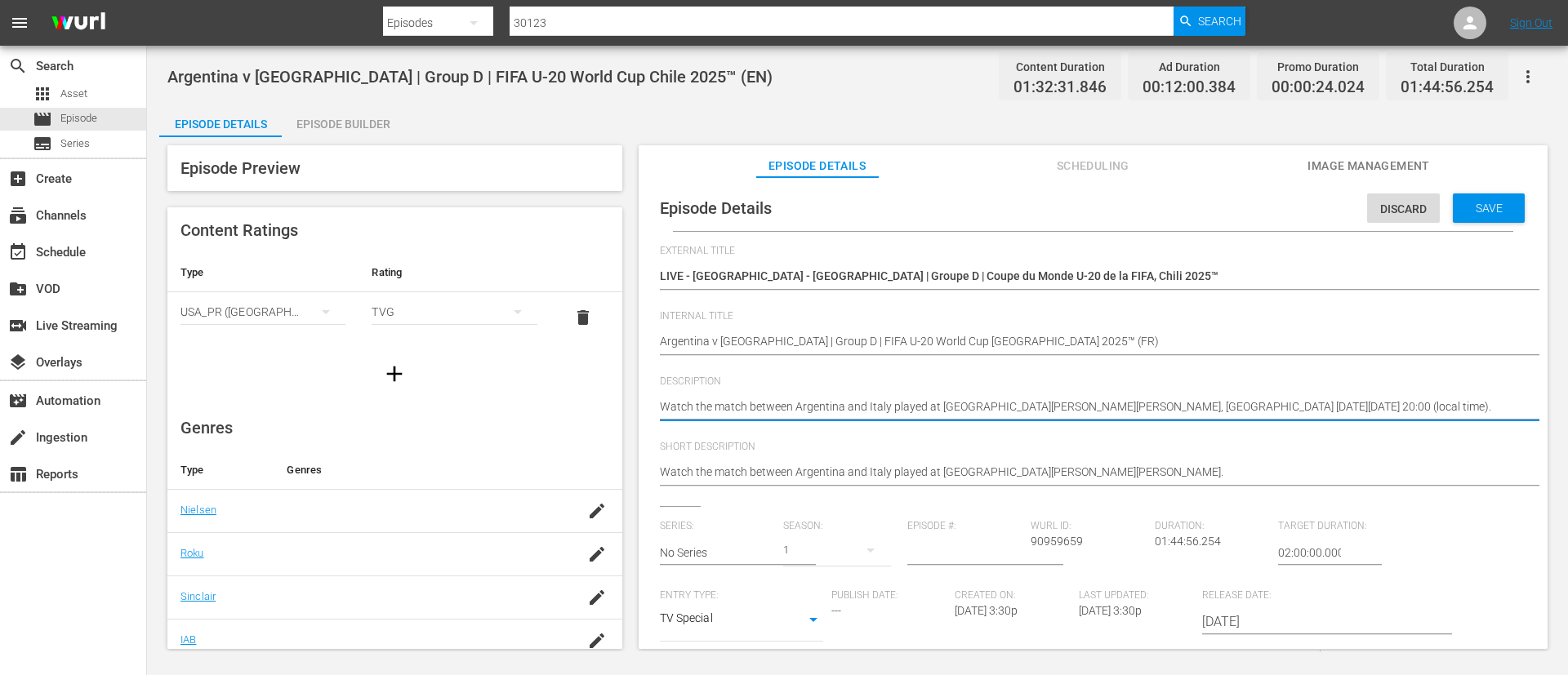
click at [1122, 413] on textarea "Watch the match between Argentina and Italy played at Estadio Elías Figueroa Br…" at bounding box center [1089, 407] width 859 height 20
paste textarea "Regardez le match entre Argentine et Italie au Estadio Elías Figueroa Brander, …"
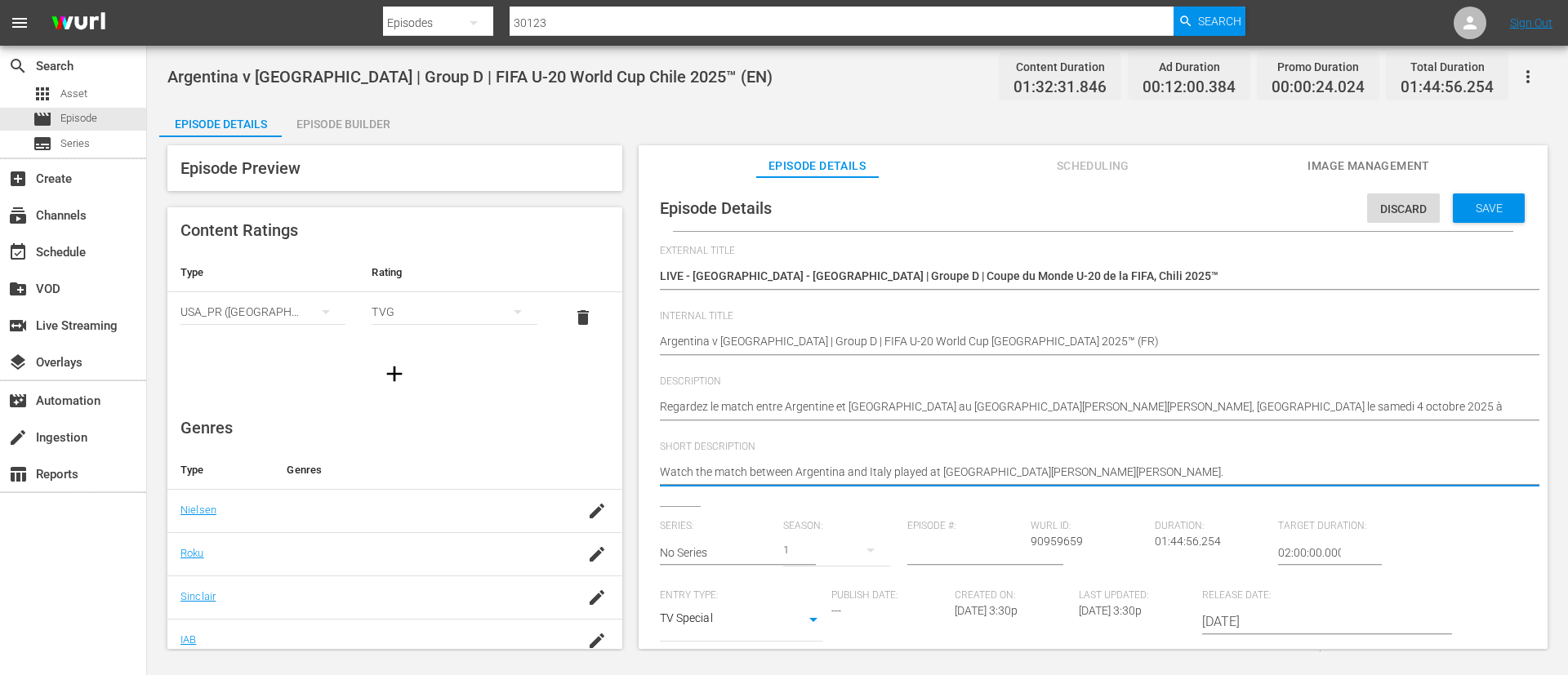
click at [1133, 464] on textarea "Watch the match between Argentina and Italy played at Estadio Elías Figueroa Br…" at bounding box center [1089, 473] width 859 height 20
paste textarea "Regardez le match entre Argentine et Italie au Estadio Elías Figueroa Brander, …"
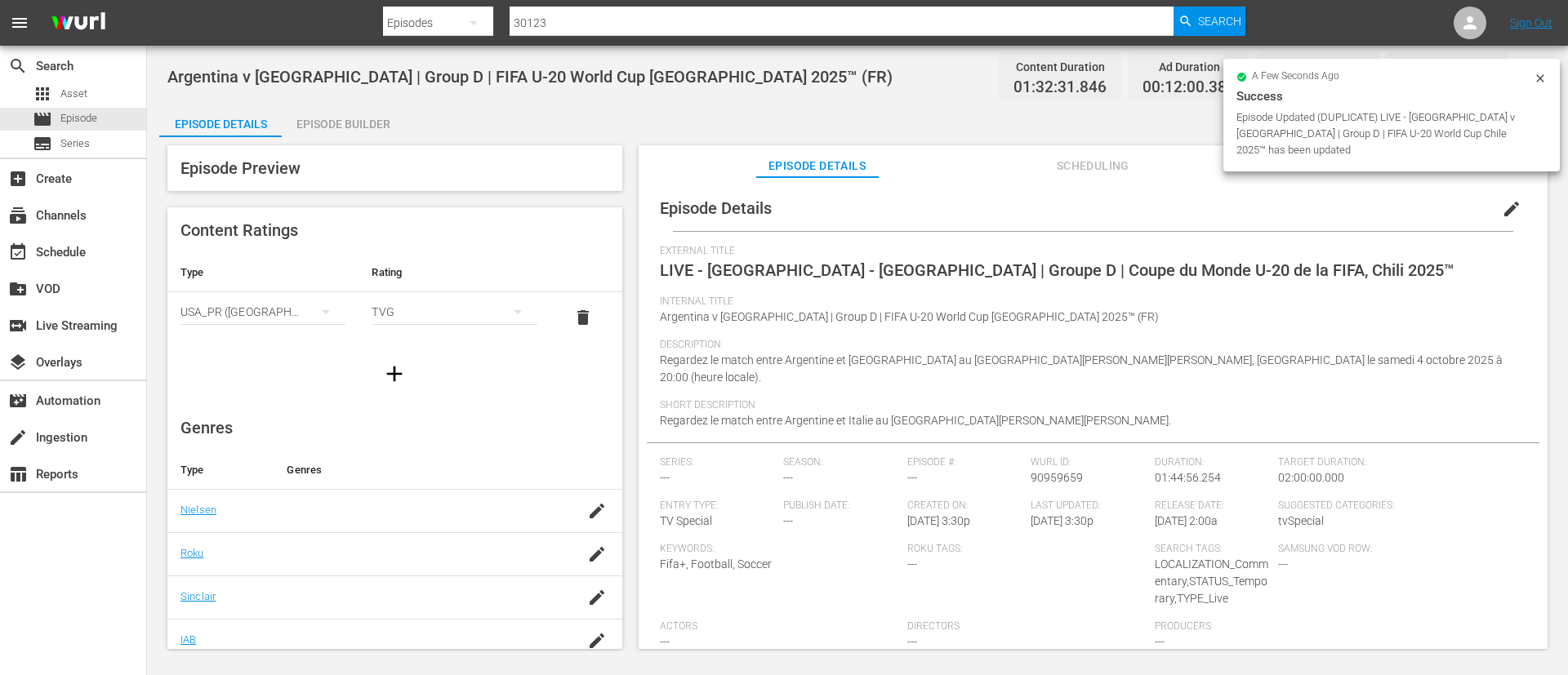
click at [344, 127] on div "Episode Builder" at bounding box center [343, 124] width 123 height 39
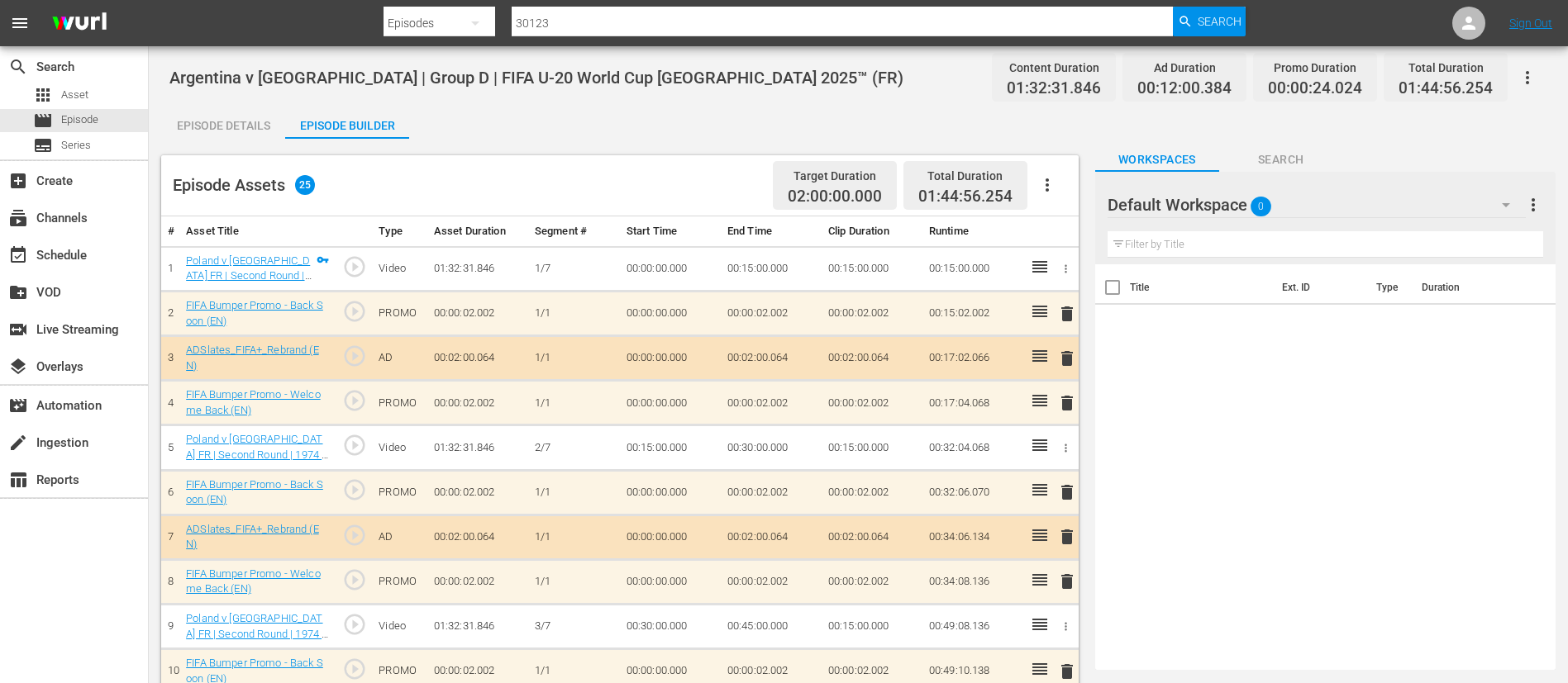
click at [1048, 186] on icon "button" at bounding box center [1046, 186] width 3 height 13
click at [1054, 222] on div "Clear Ads" at bounding box center [1096, 231] width 112 height 39
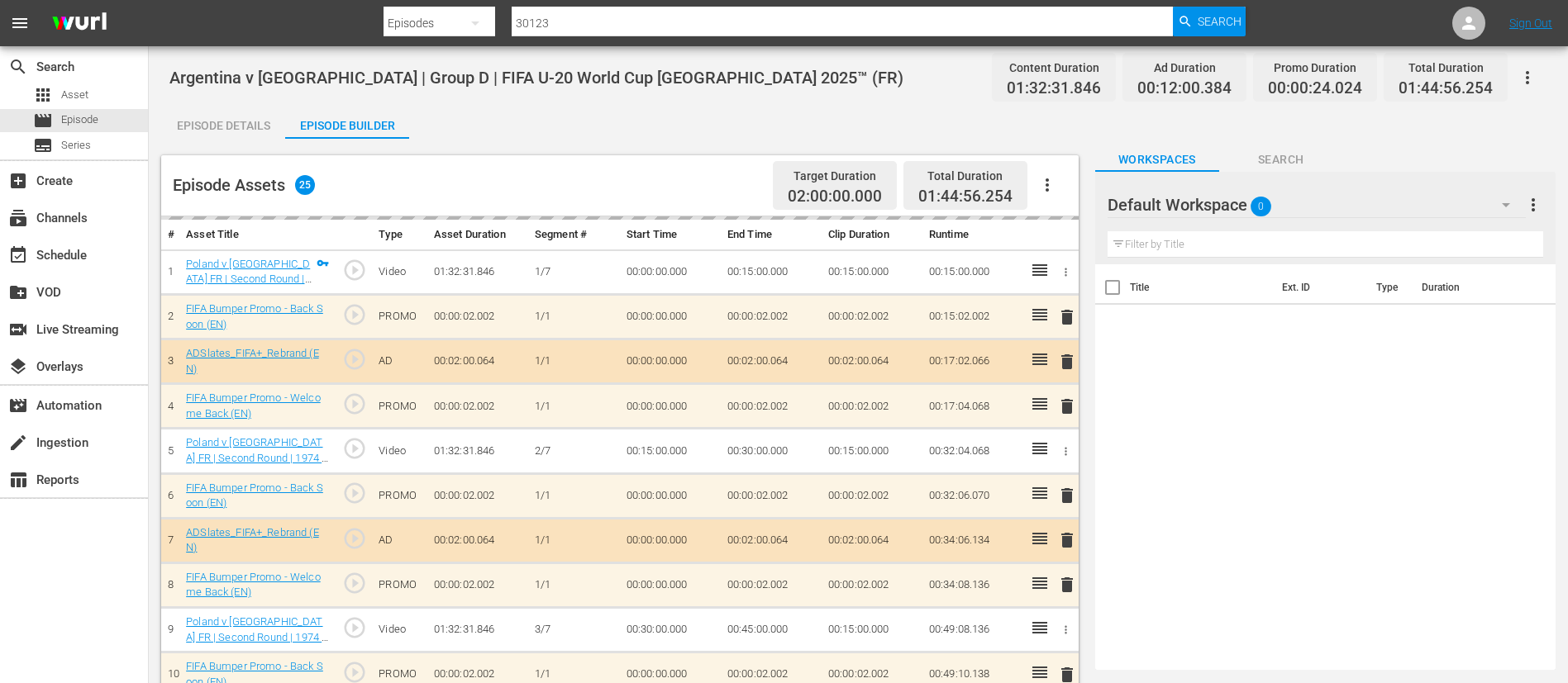
click at [1044, 182] on icon "button" at bounding box center [1047, 185] width 20 height 20
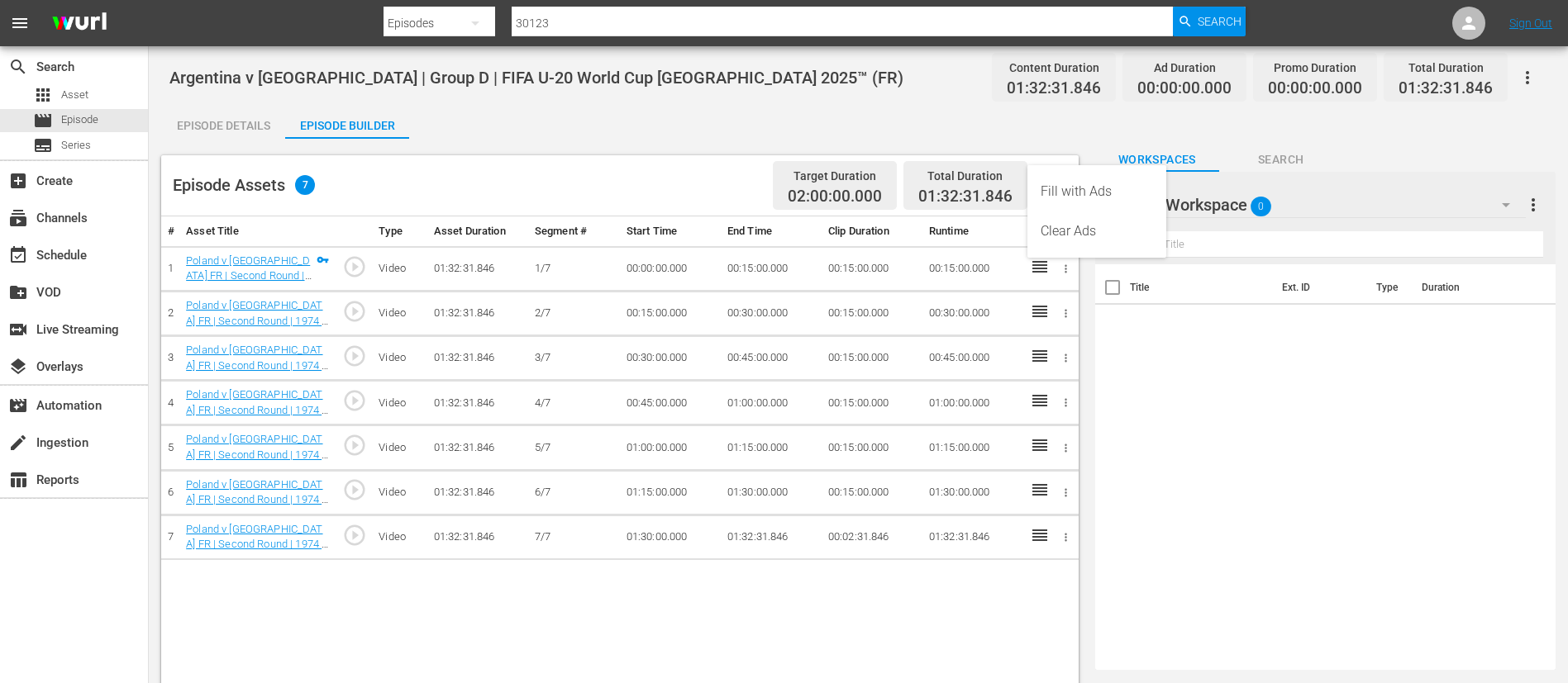
click at [1056, 191] on div "Fill with Ads" at bounding box center [1096, 191] width 112 height 39
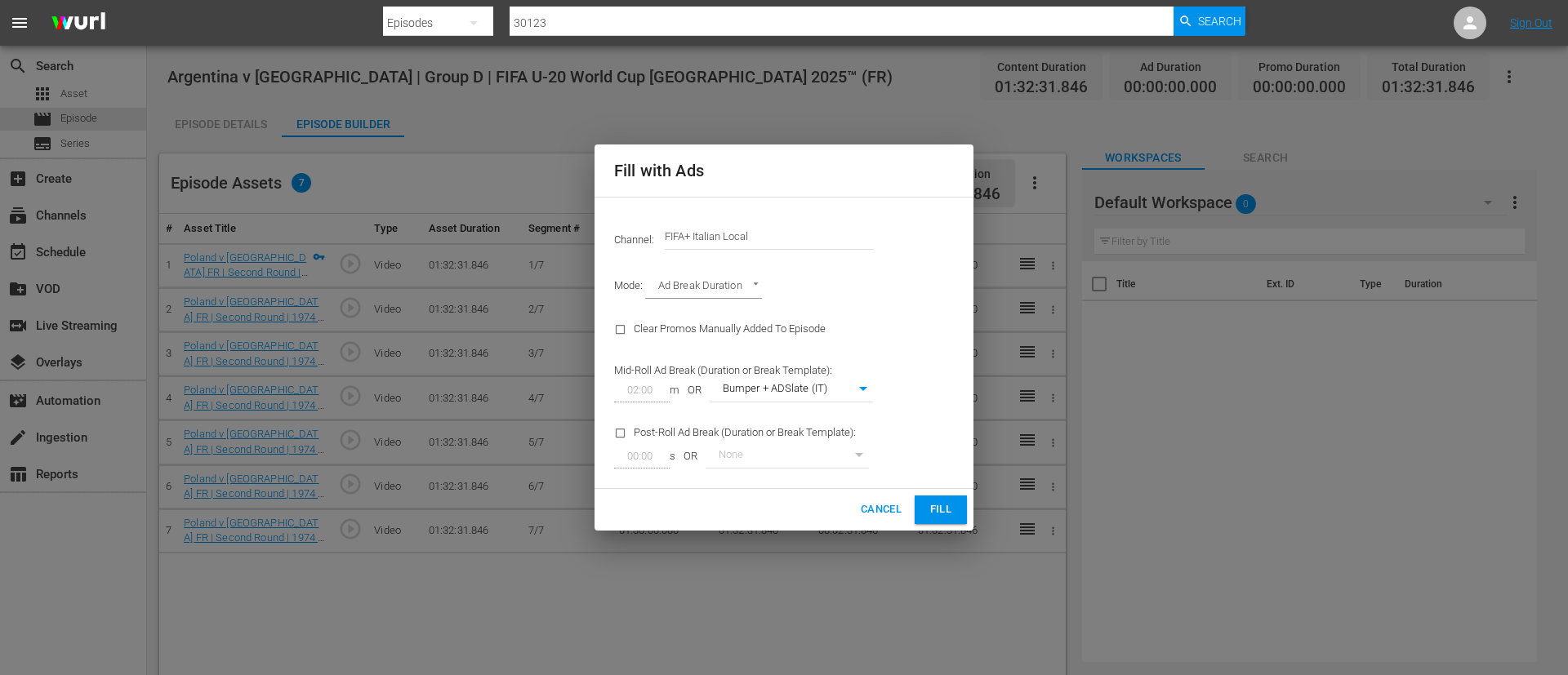
click at [801, 224] on input "FIFA+ Italian Local" at bounding box center [769, 236] width 209 height 39
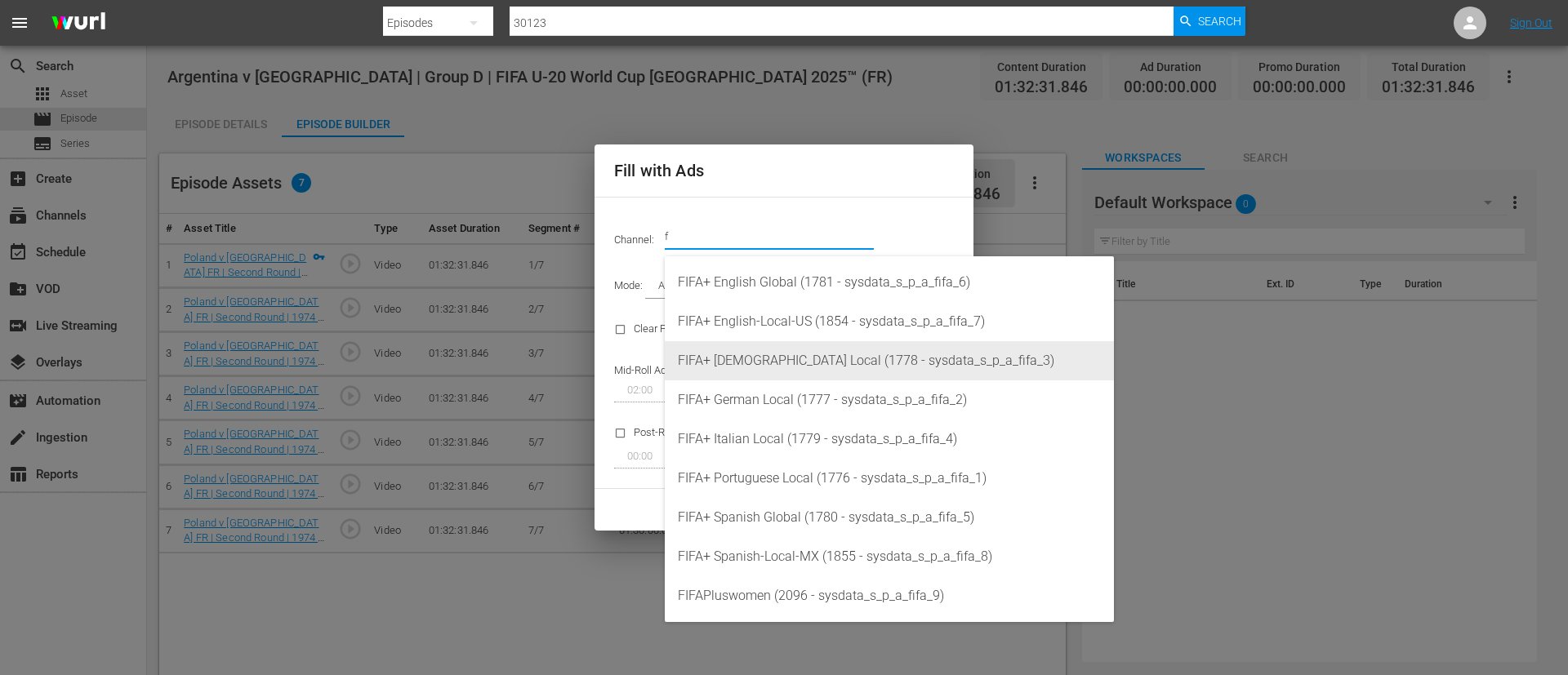
click at [821, 355] on div "FIFA+ [DEMOGRAPHIC_DATA] Local (1778 - sysdata_s_p_a_fifa_3)" at bounding box center [889, 360] width 423 height 39
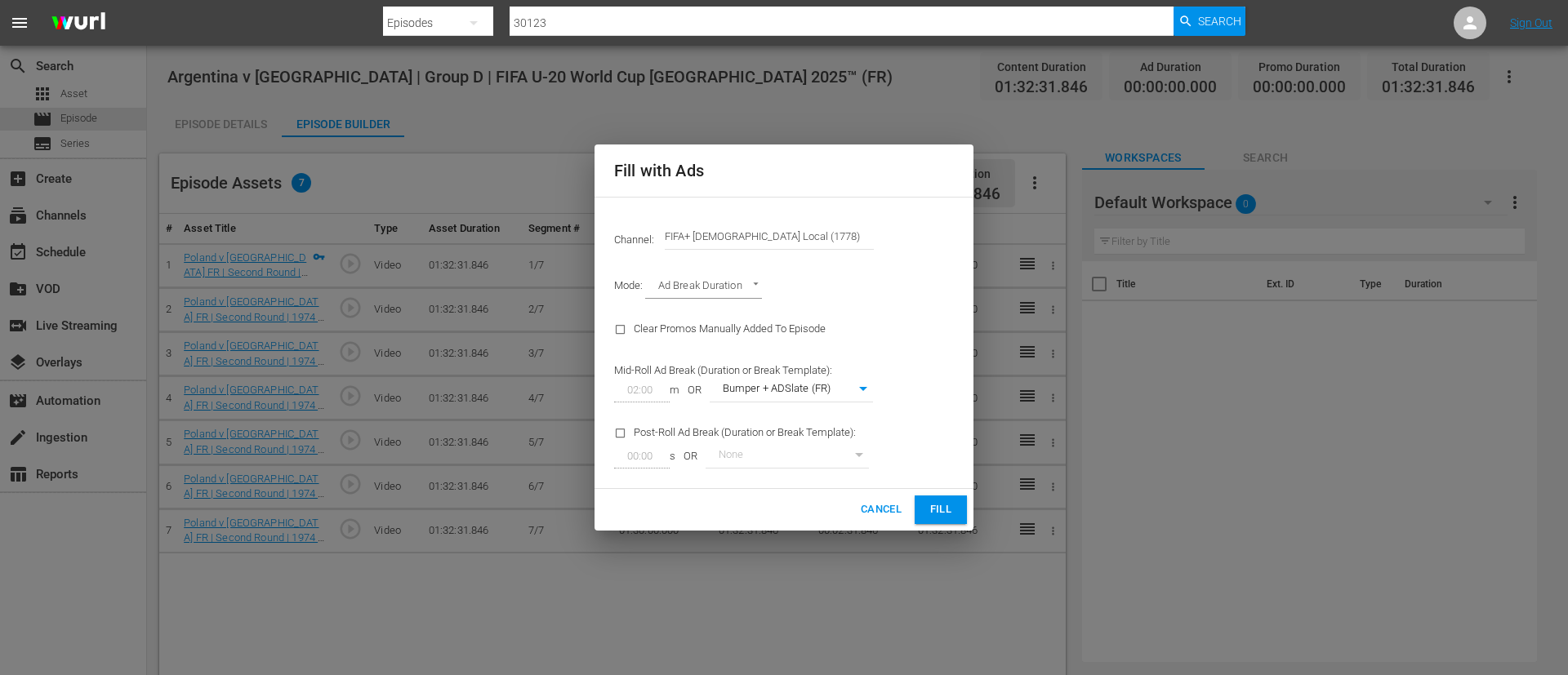
click at [936, 511] on span "Fill" at bounding box center [941, 510] width 26 height 19
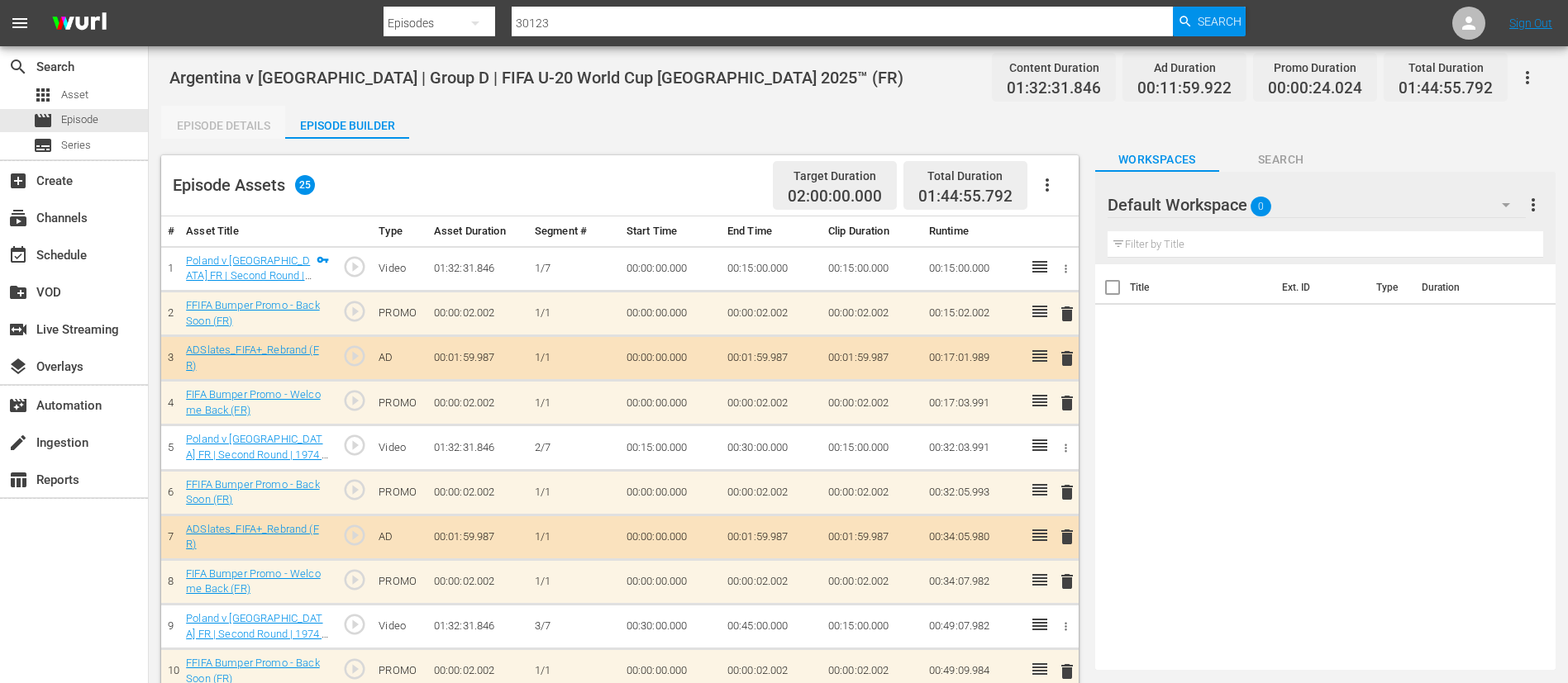
click at [259, 121] on div "Episode Details" at bounding box center [223, 125] width 124 height 39
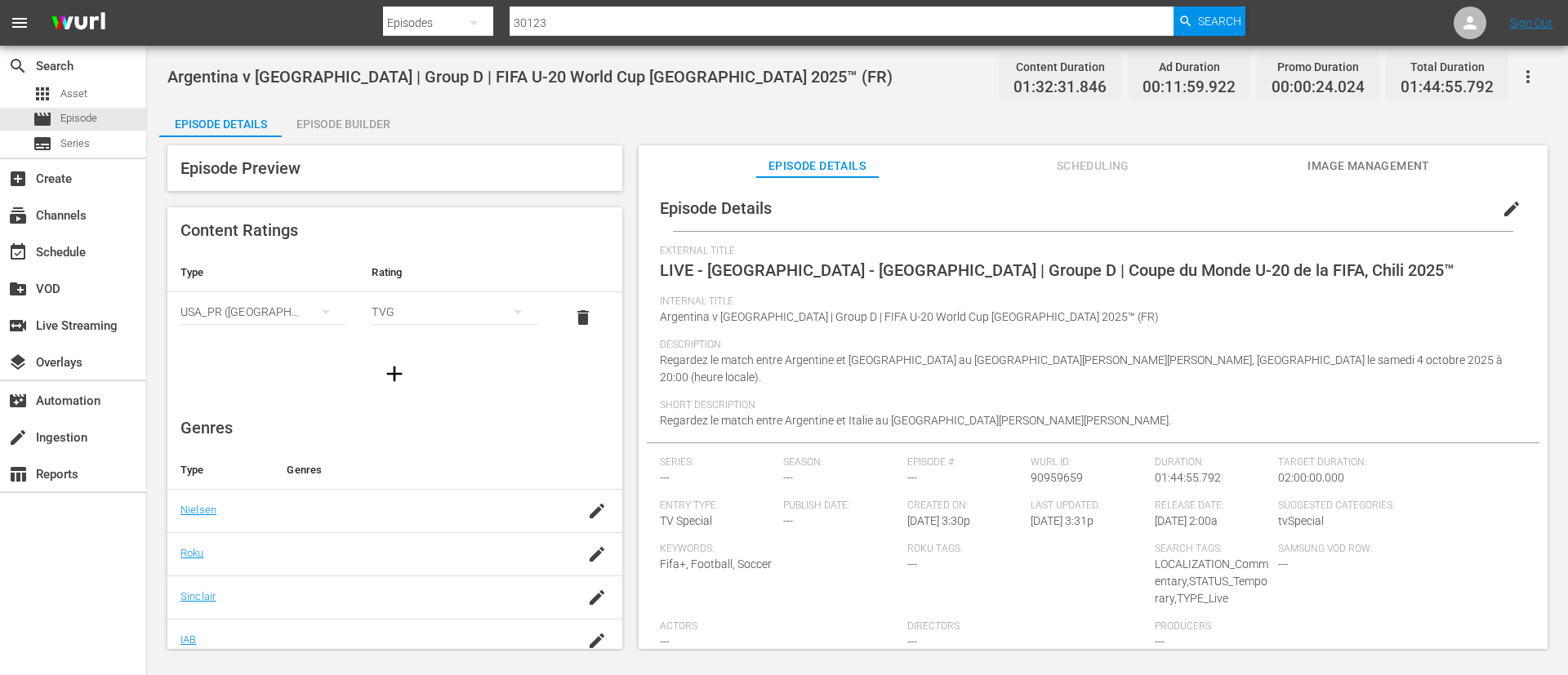
click at [1522, 80] on icon "button" at bounding box center [1527, 77] width 20 height 20
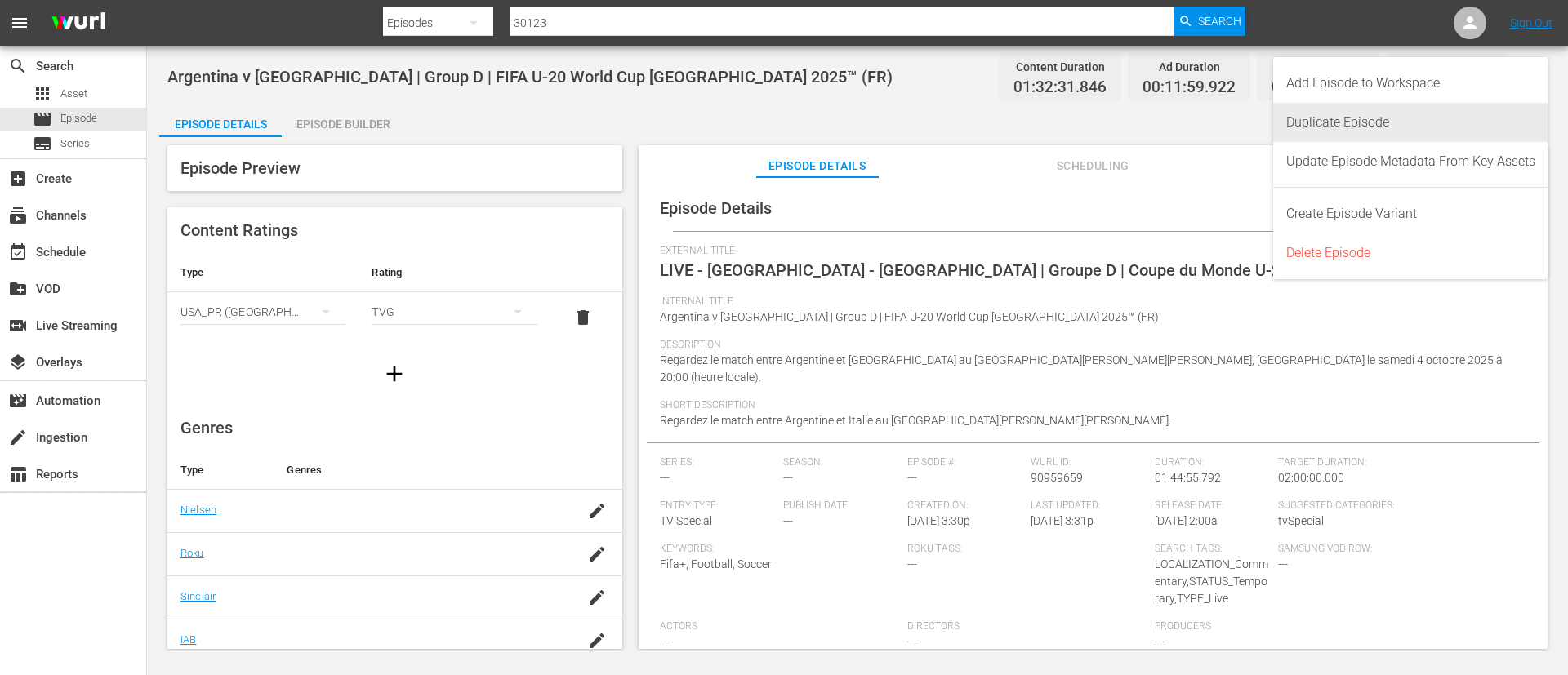
click at [1421, 120] on div "Duplicate Episode" at bounding box center [1410, 122] width 249 height 39
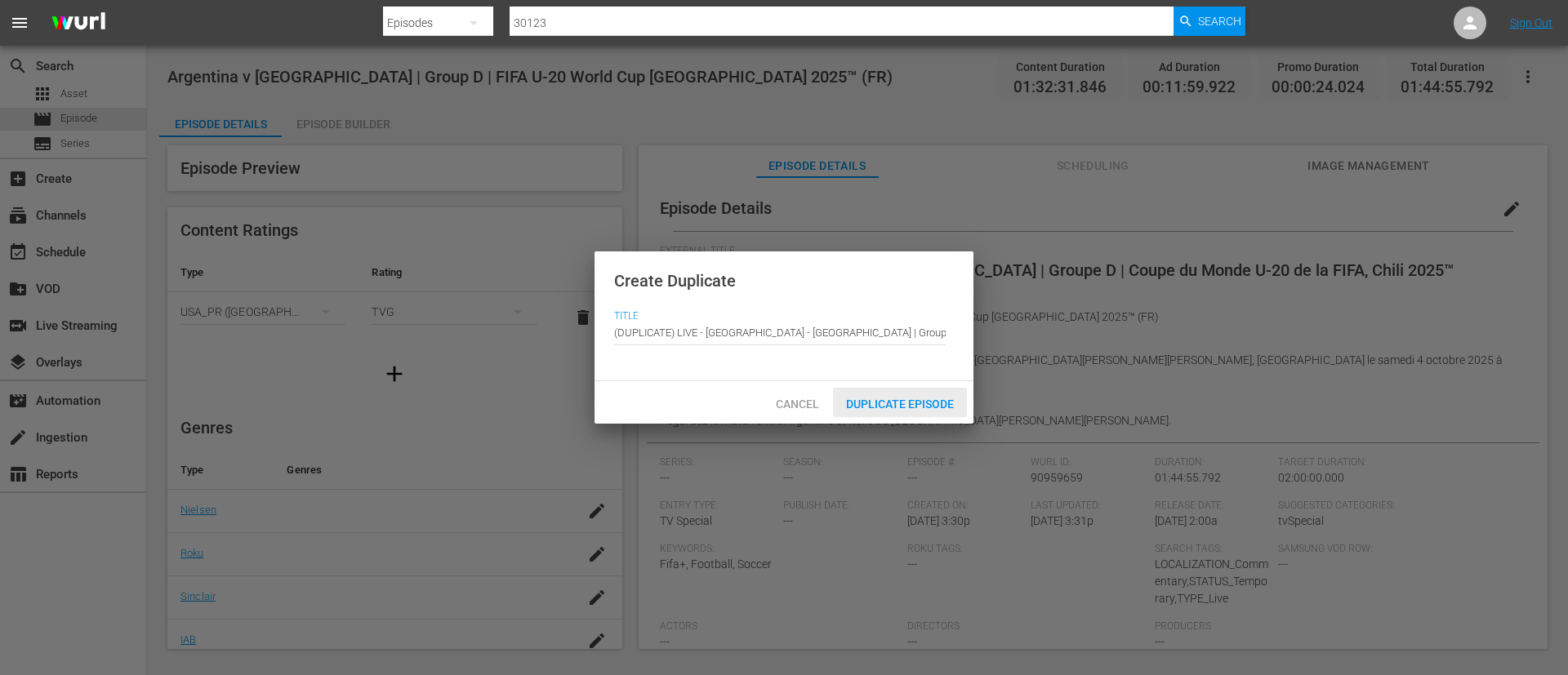
click at [911, 409] on div "Duplicate Episode" at bounding box center [900, 403] width 134 height 30
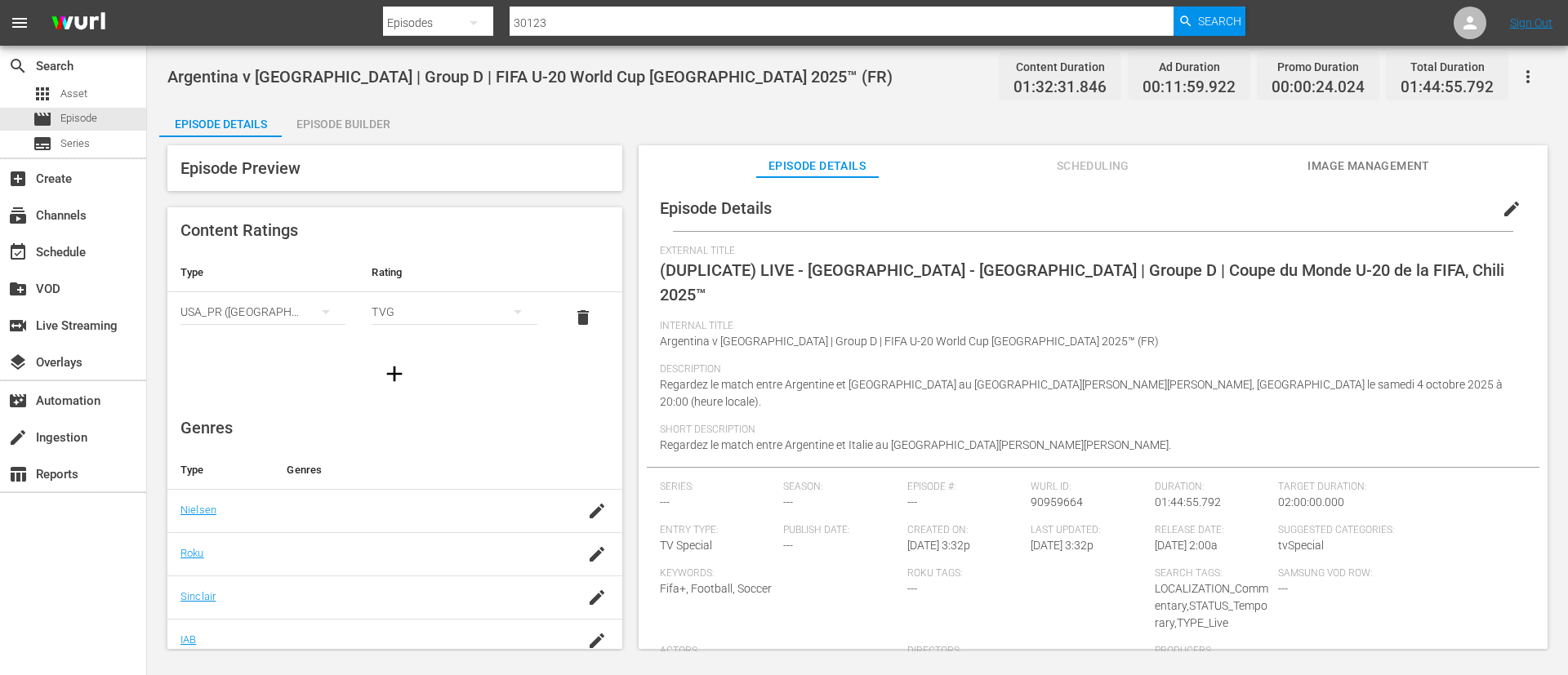
click at [1502, 208] on span "edit" at bounding box center [1511, 209] width 20 height 20
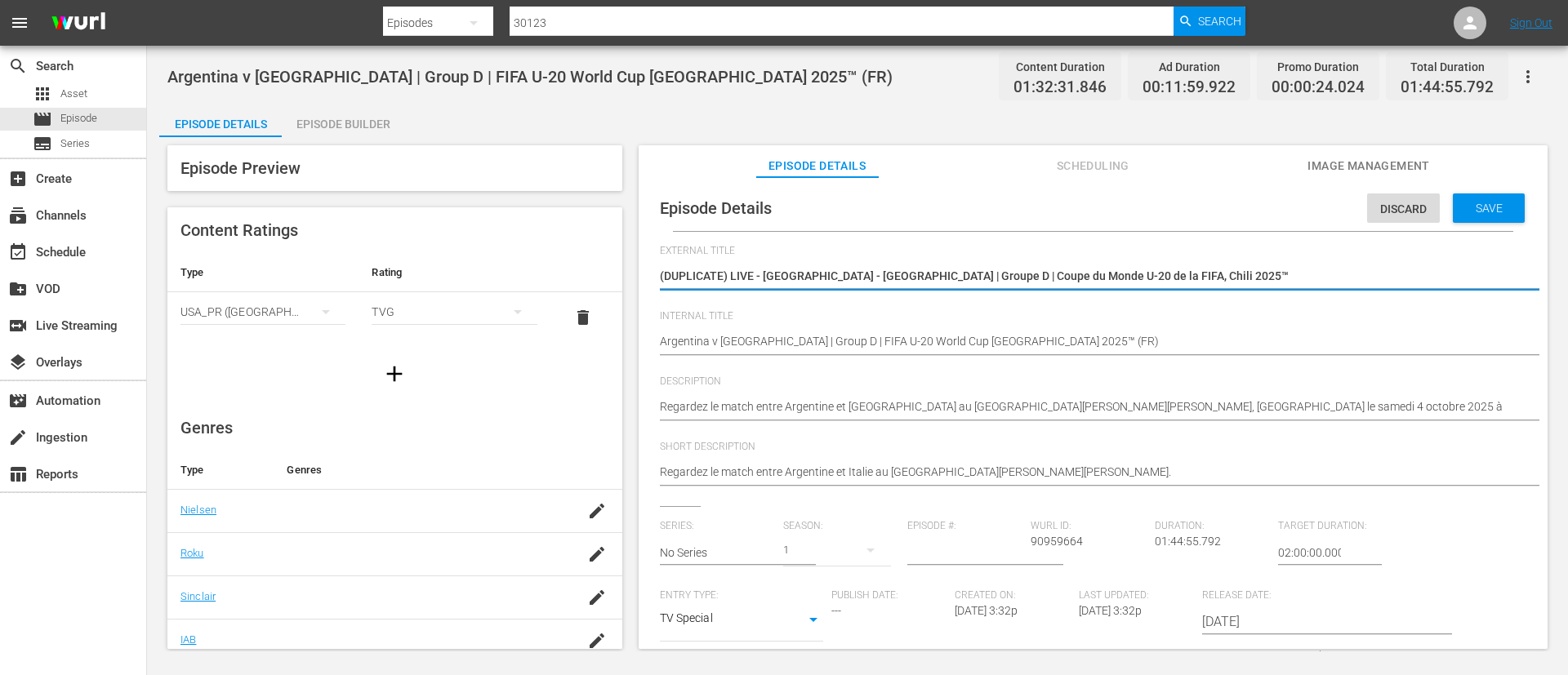
click at [1217, 276] on textarea "(DUPLICATE) LIVE - Argentine - Italie | Groupe D | Coupe du Monde U-20 de la FI…" at bounding box center [1089, 277] width 859 height 20
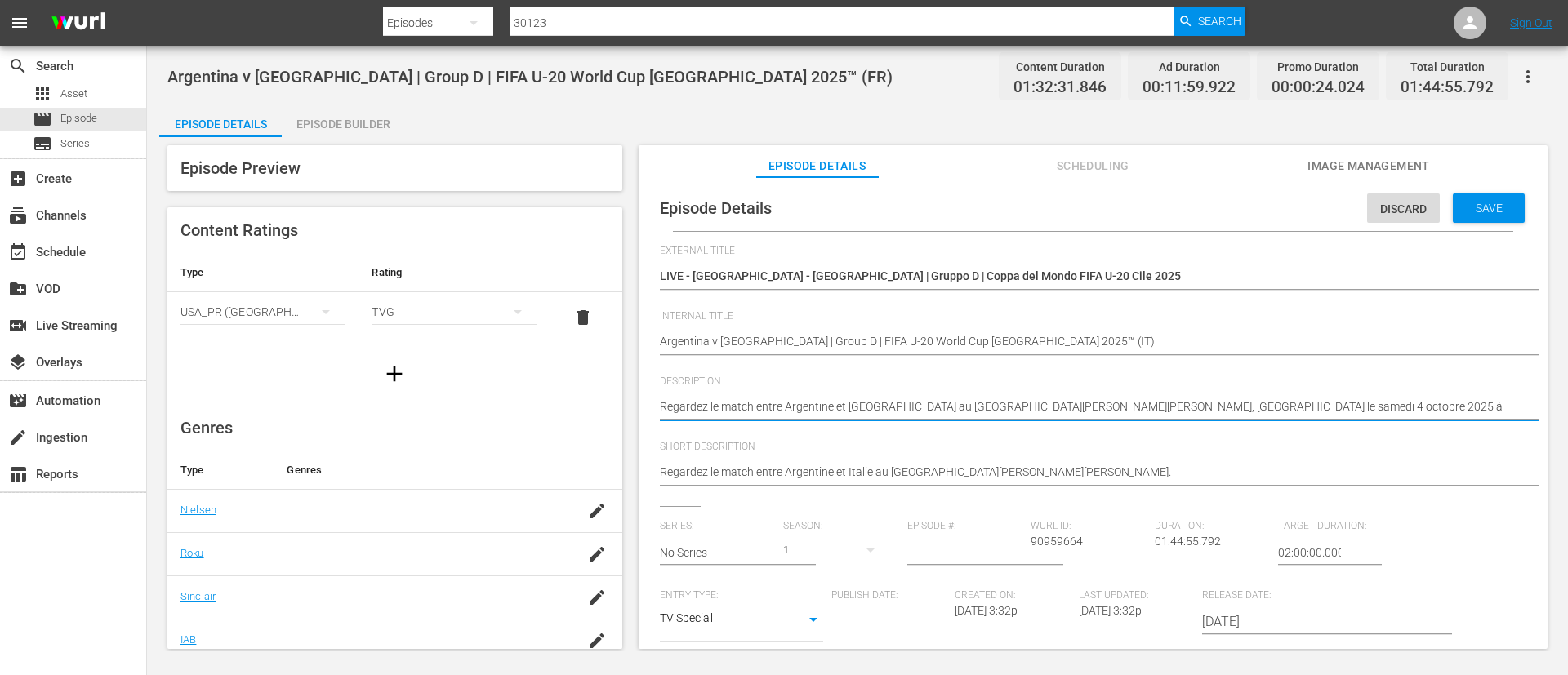
click at [1134, 407] on textarea "Regardez le match entre Argentine et Italie au Estadio Elías Figueroa Brander, …" at bounding box center [1089, 407] width 859 height 20
paste textarea "Guarda la partita tra Argentina e Italia giocato al Estadio Elías Figueroa Bran…"
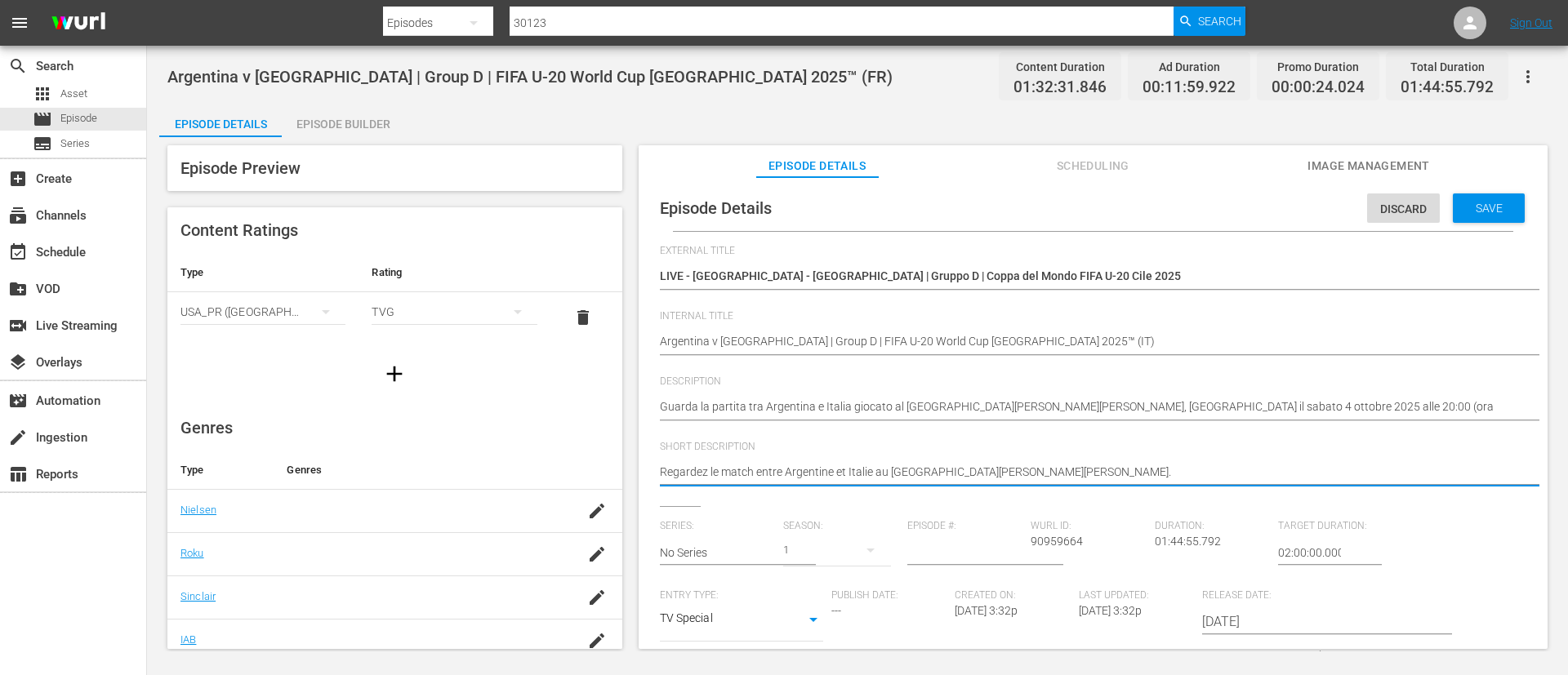
paste textarea "Guarda la partita tra Argentina e Italia giocato al Estadio Elías Figueroa Bran…"
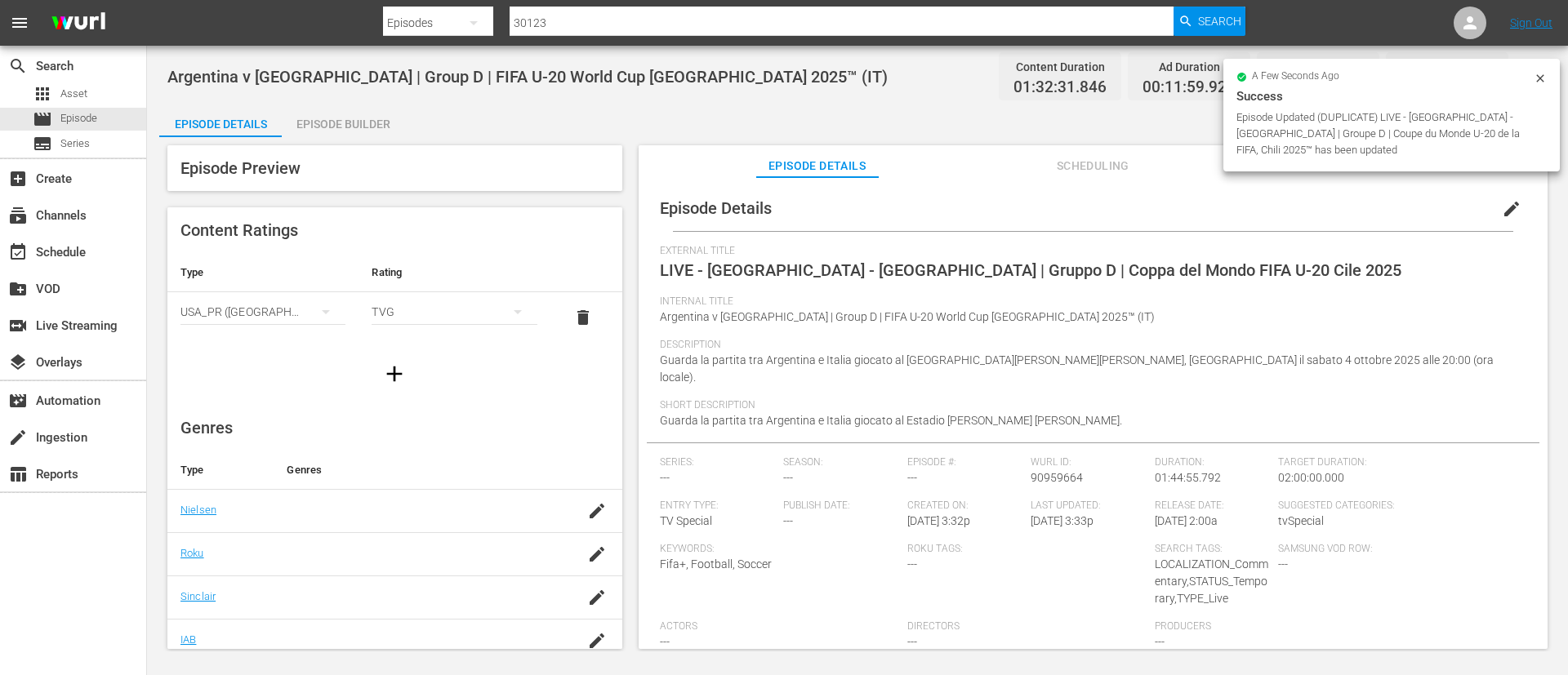
click at [388, 123] on div "Episode Builder" at bounding box center [343, 124] width 123 height 39
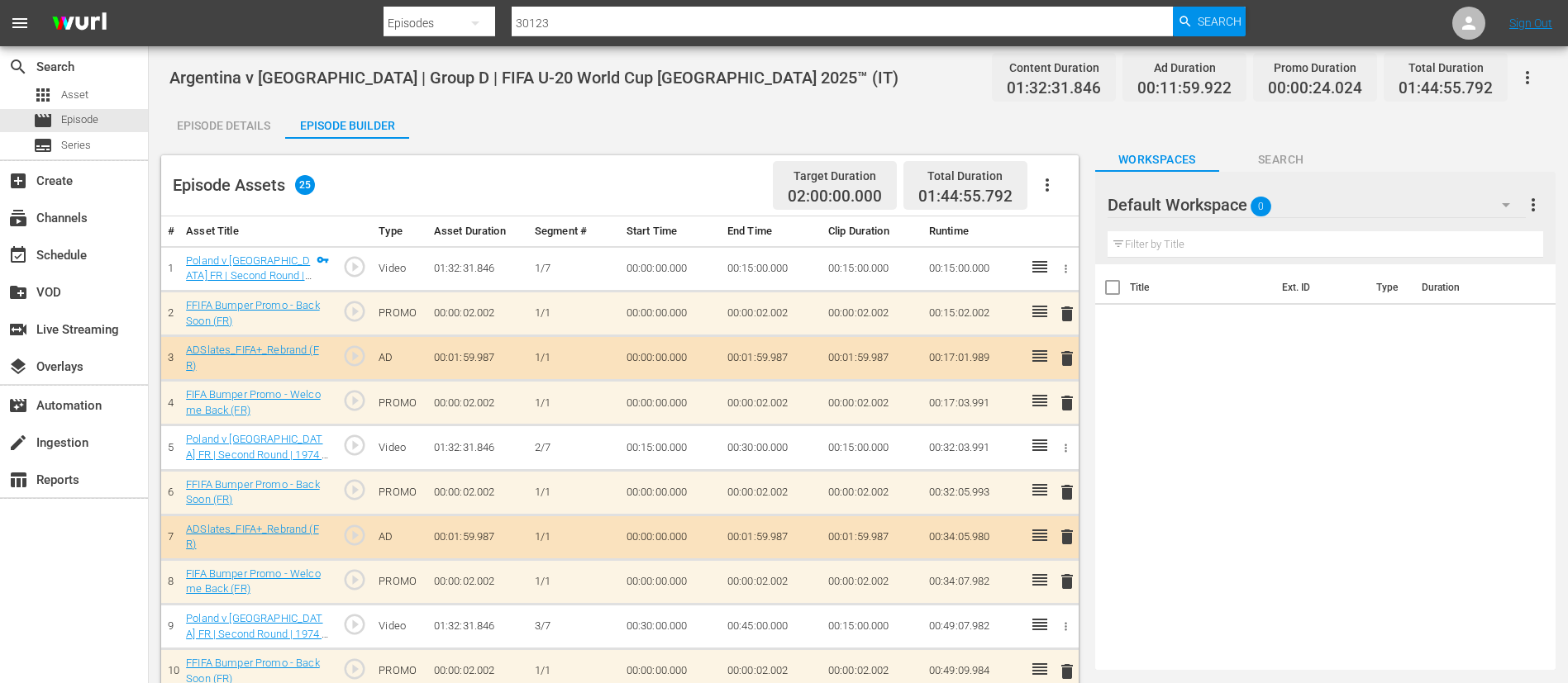
click at [1053, 195] on button "button" at bounding box center [1046, 185] width 39 height 39
click at [1058, 232] on div "Clear Ads" at bounding box center [1096, 231] width 112 height 39
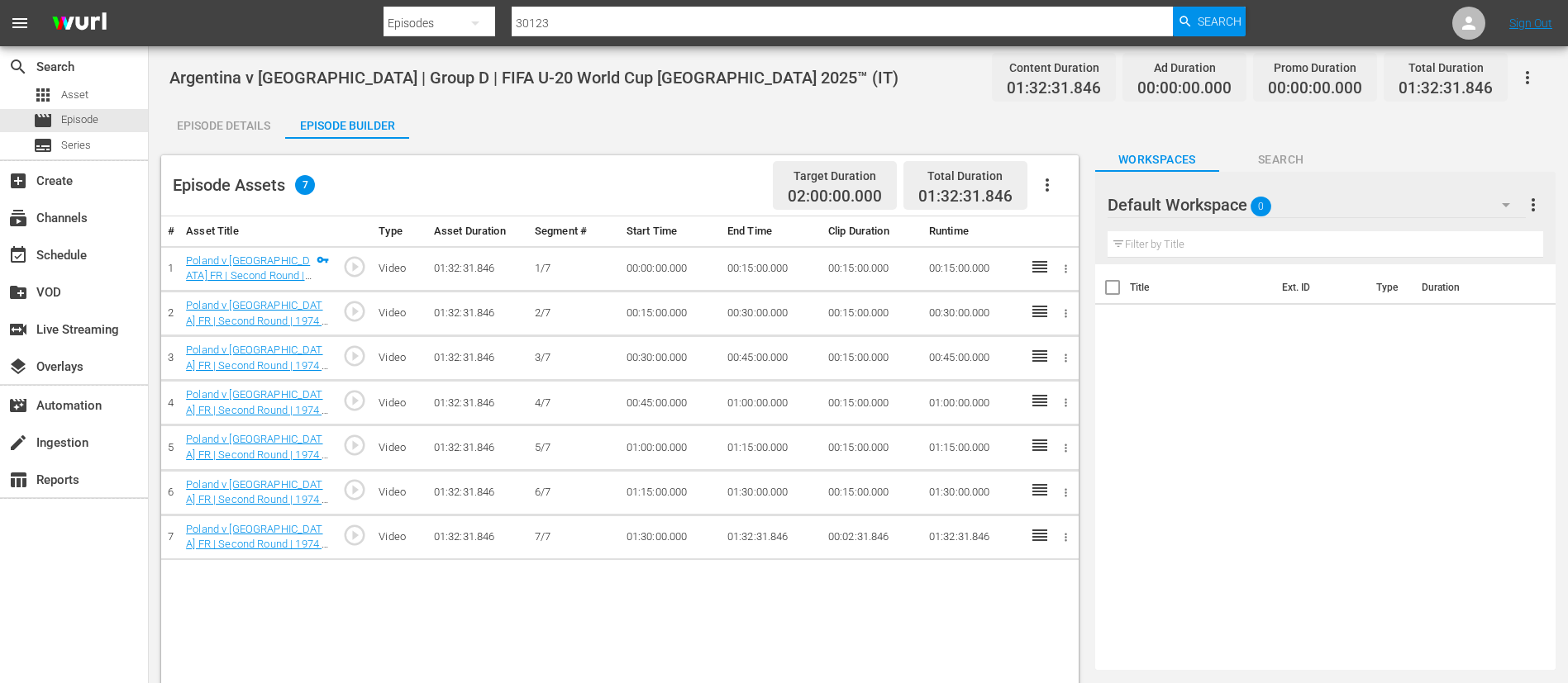
click at [1048, 172] on button "button" at bounding box center [1046, 185] width 39 height 39
click at [1071, 188] on div "Fill with Ads" at bounding box center [1096, 191] width 112 height 39
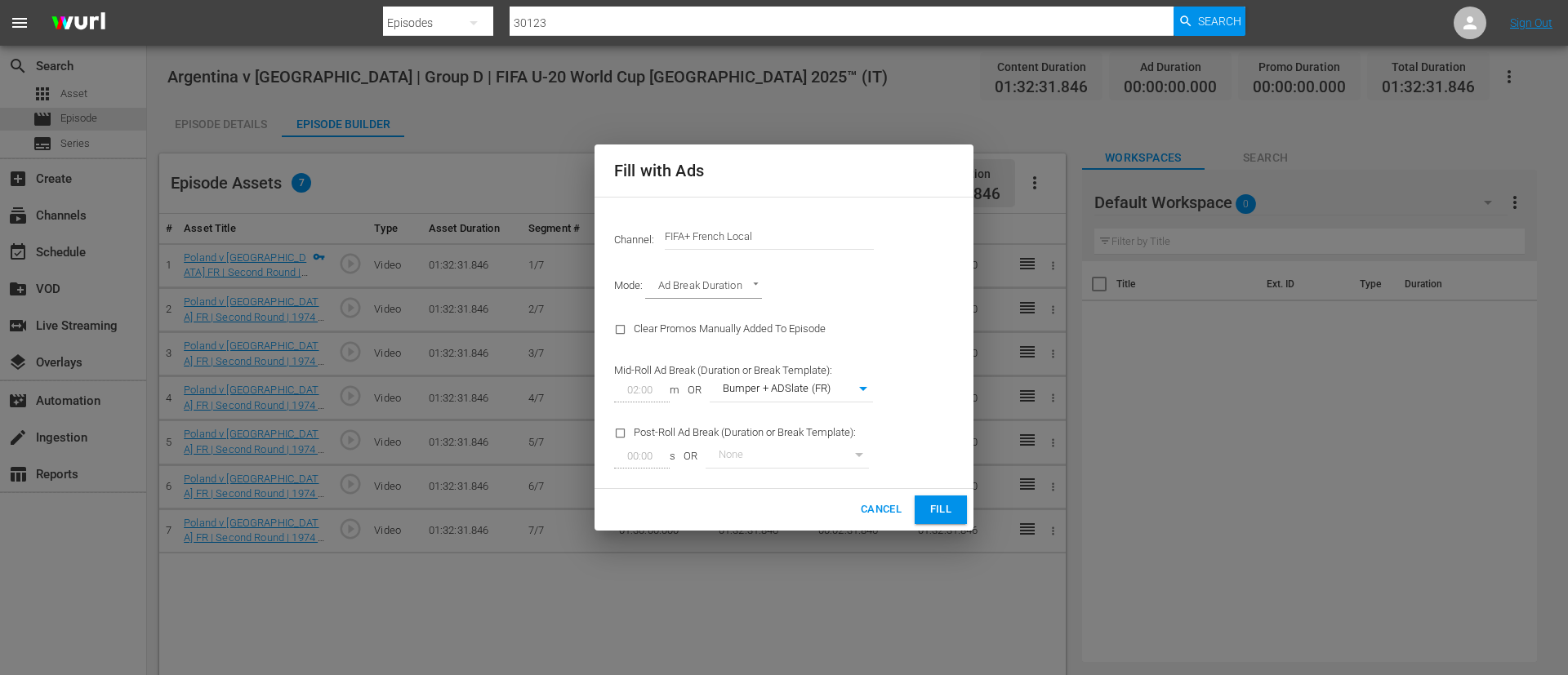
click at [849, 237] on input "FIFA+ French Local" at bounding box center [769, 236] width 209 height 39
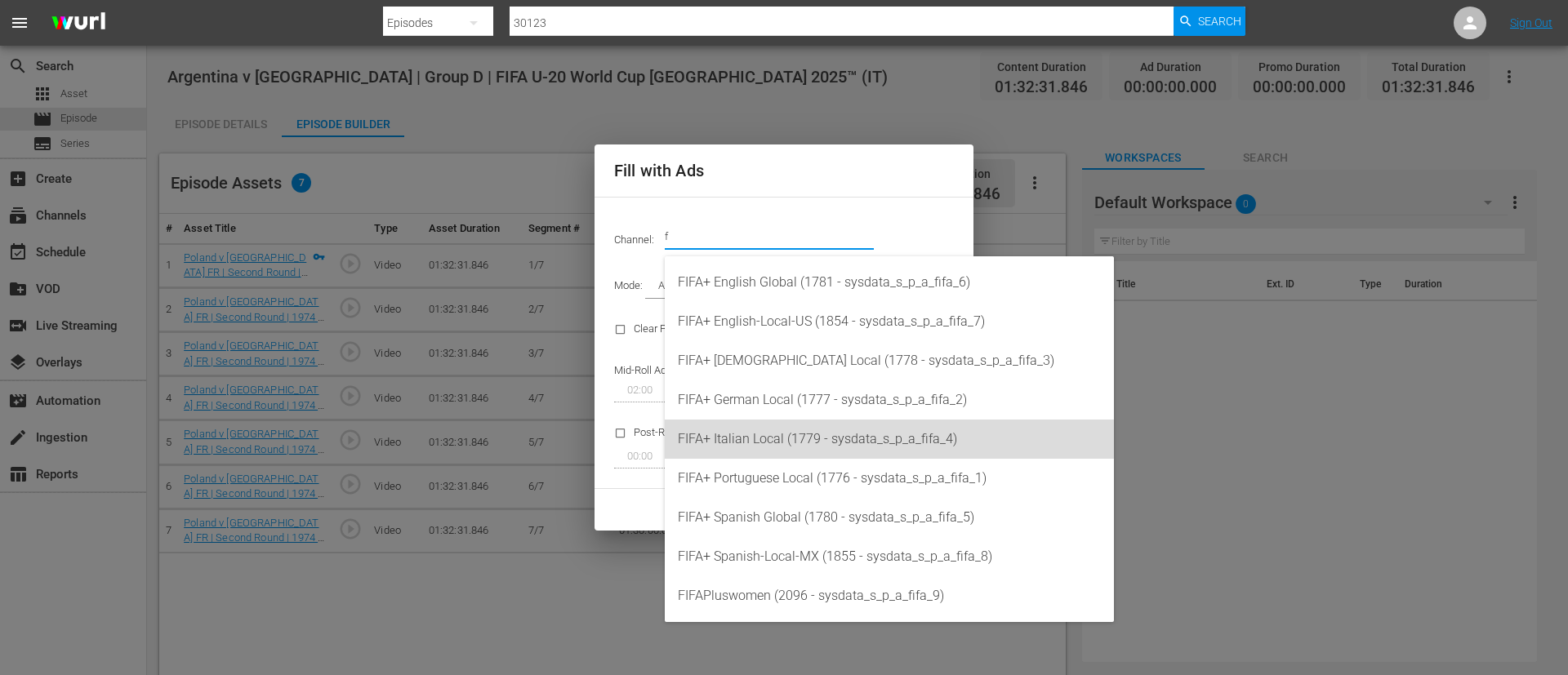
click at [836, 440] on div "FIFA+ Italian Local (1779 - sysdata_s_p_a_fifa_4)" at bounding box center [889, 439] width 423 height 39
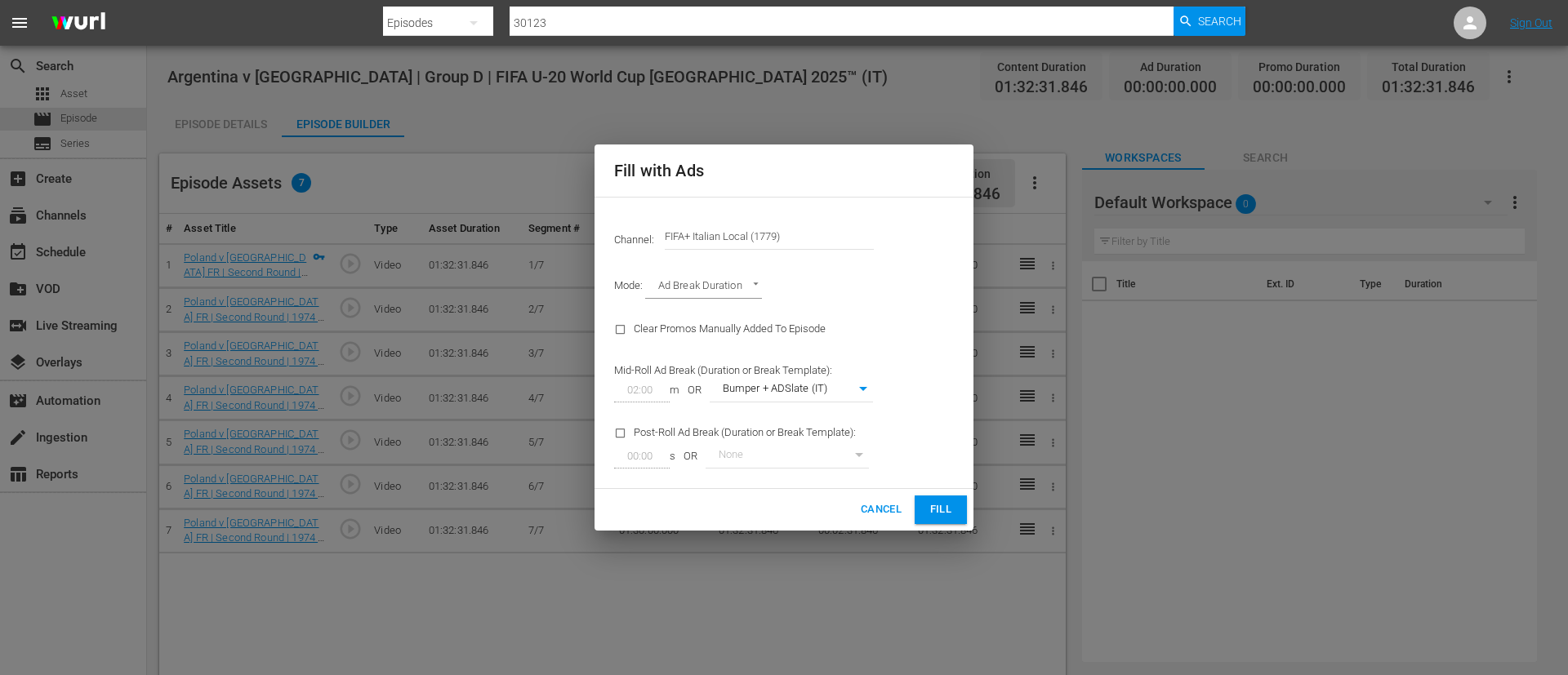
click at [944, 510] on span "Fill" at bounding box center [941, 510] width 26 height 19
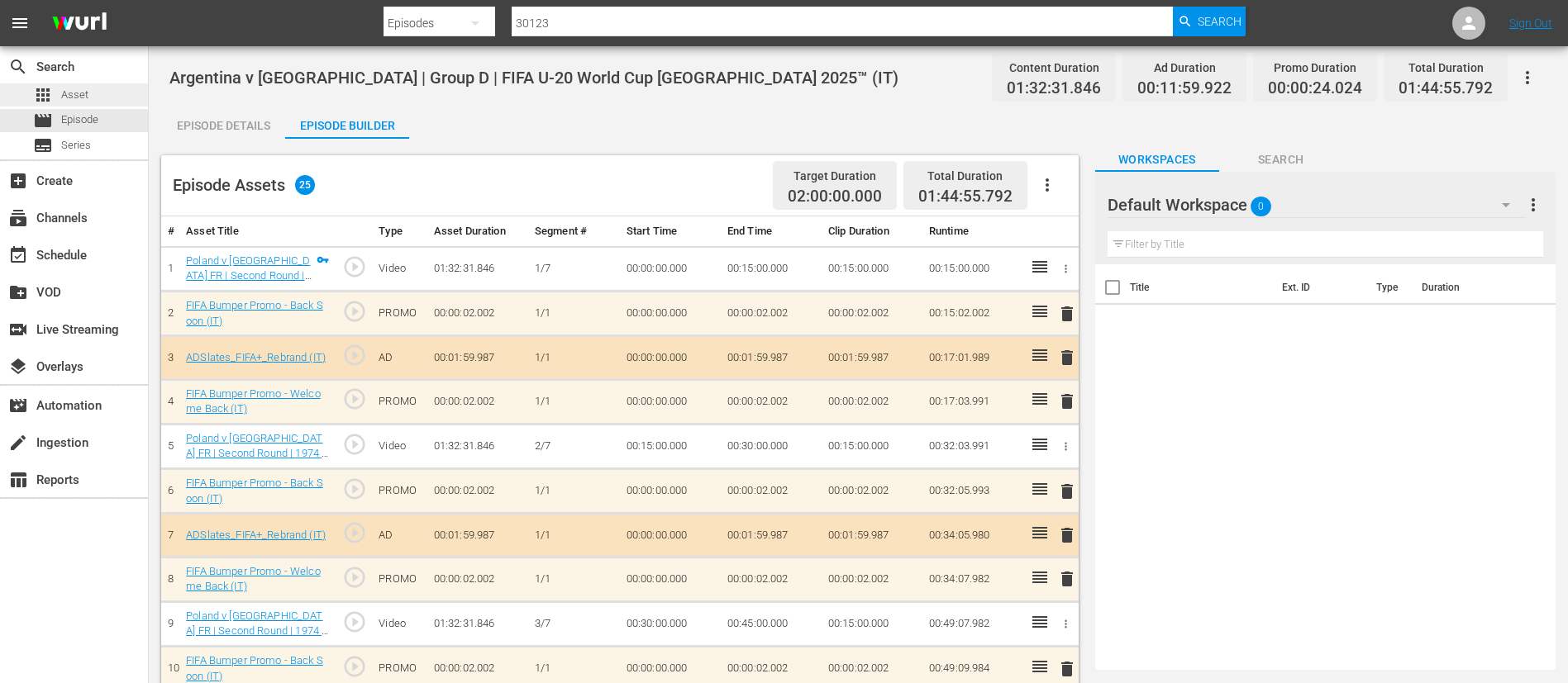
click at [118, 103] on div "apps Asset" at bounding box center [74, 95] width 148 height 23
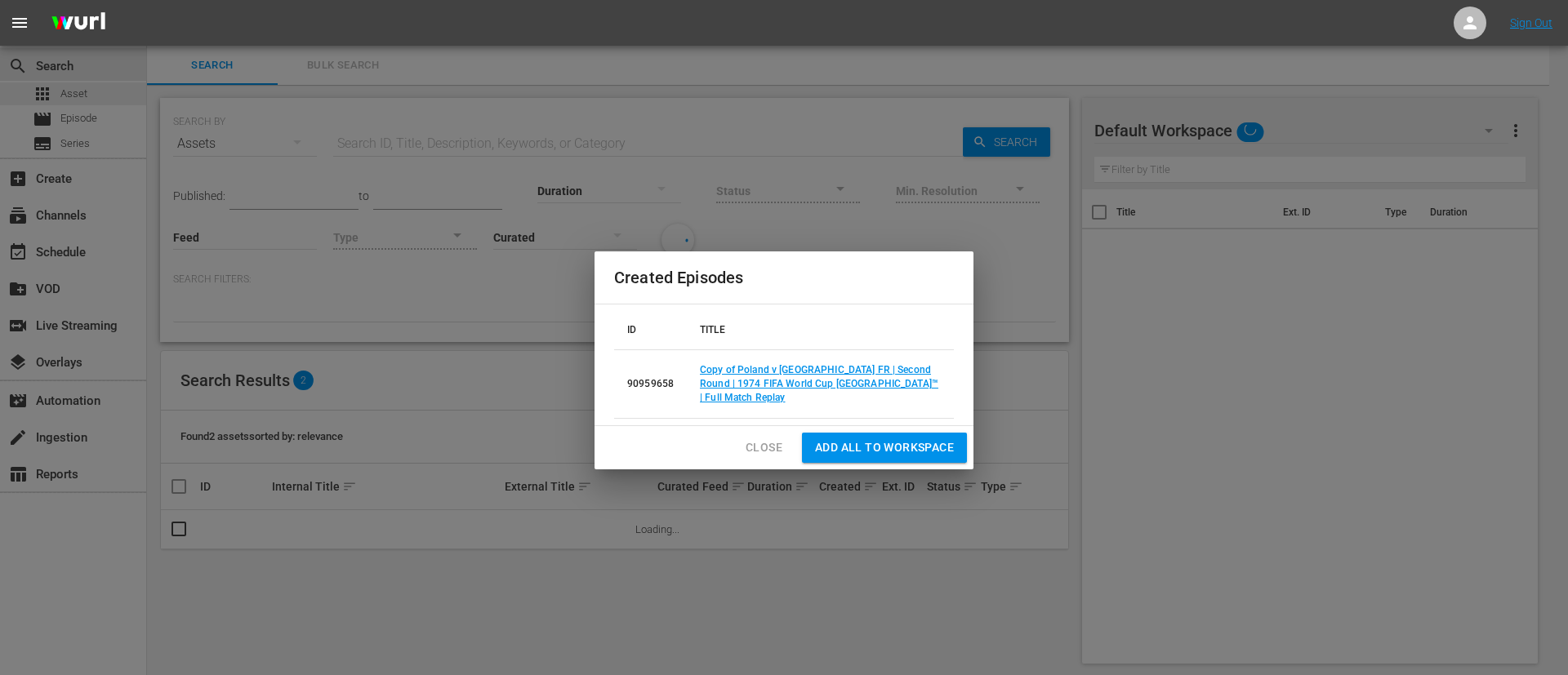
click at [116, 104] on div "Created Episodes ID TITLE 90959658 Copy of Poland v Germany FR | Second Round |…" at bounding box center [784, 338] width 1568 height 675
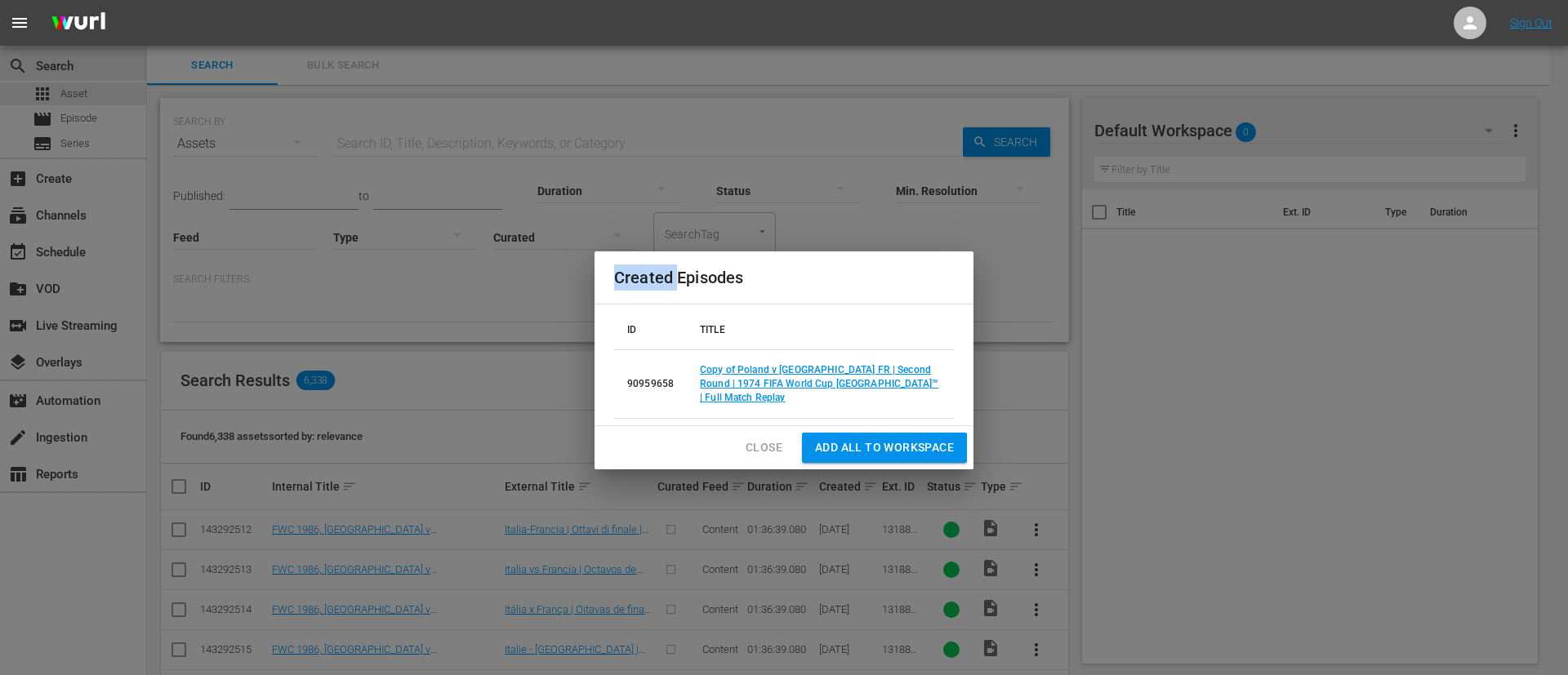
click at [739, 441] on button "Close" at bounding box center [764, 448] width 62 height 30
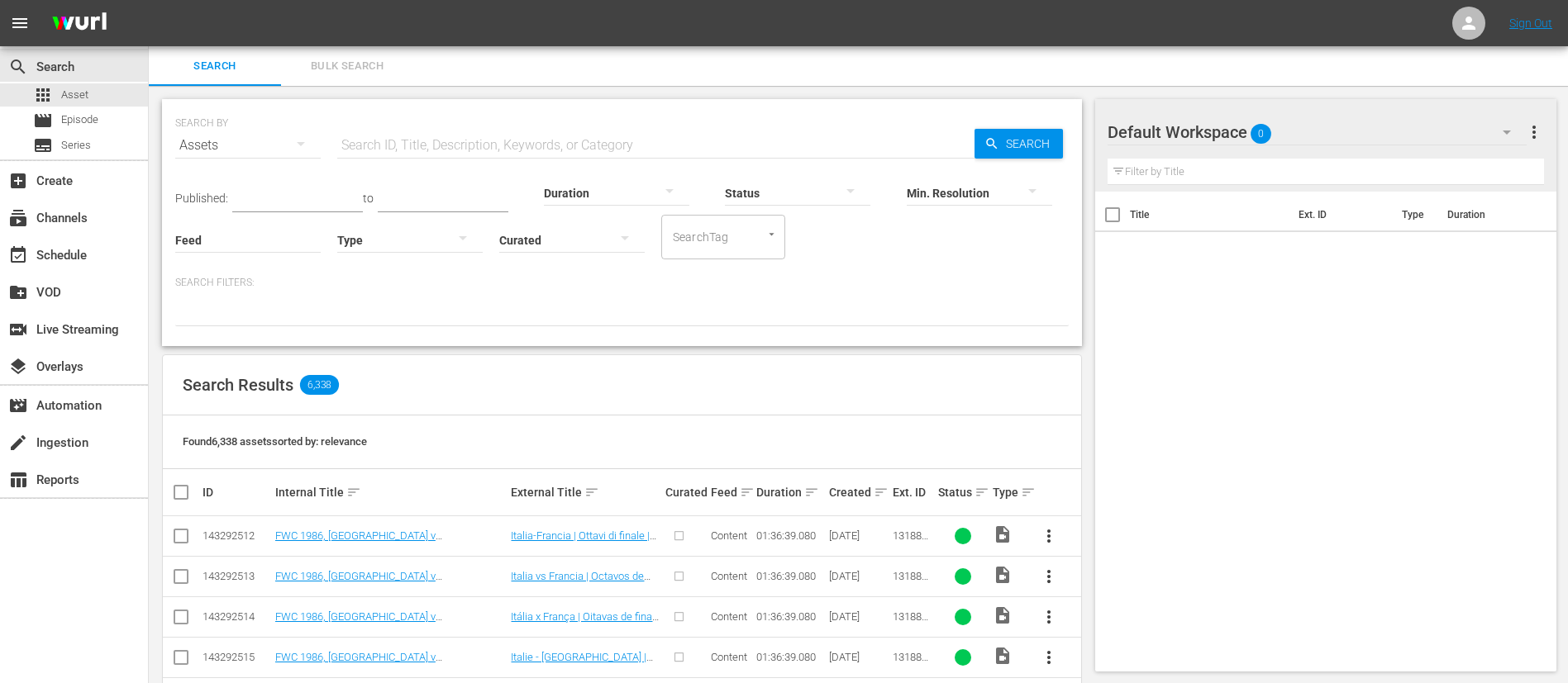
click at [676, 153] on div "Duration" at bounding box center [616, 183] width 146 height 59
click at [681, 135] on input "text" at bounding box center [656, 144] width 638 height 39
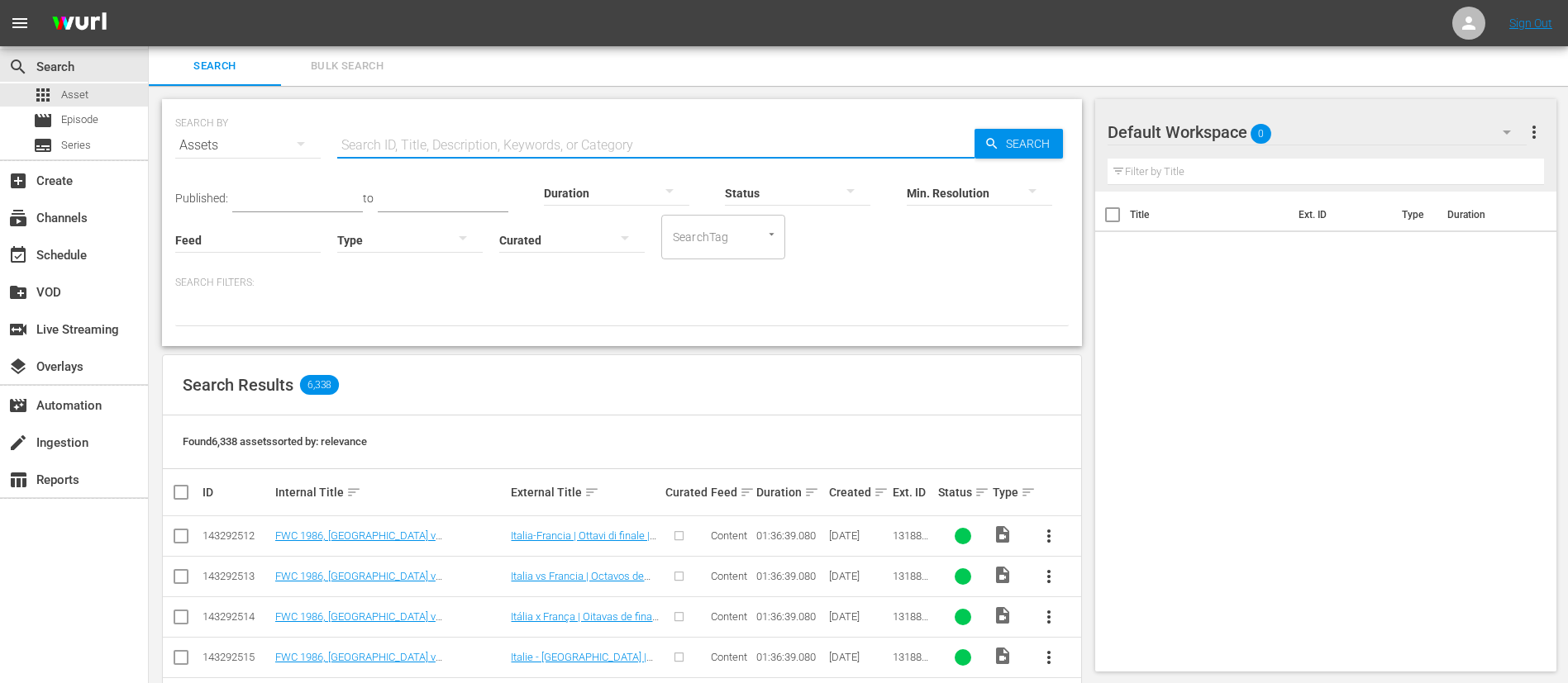
paste input "142677"
click at [119, 121] on div "movie Episode" at bounding box center [74, 121] width 148 height 23
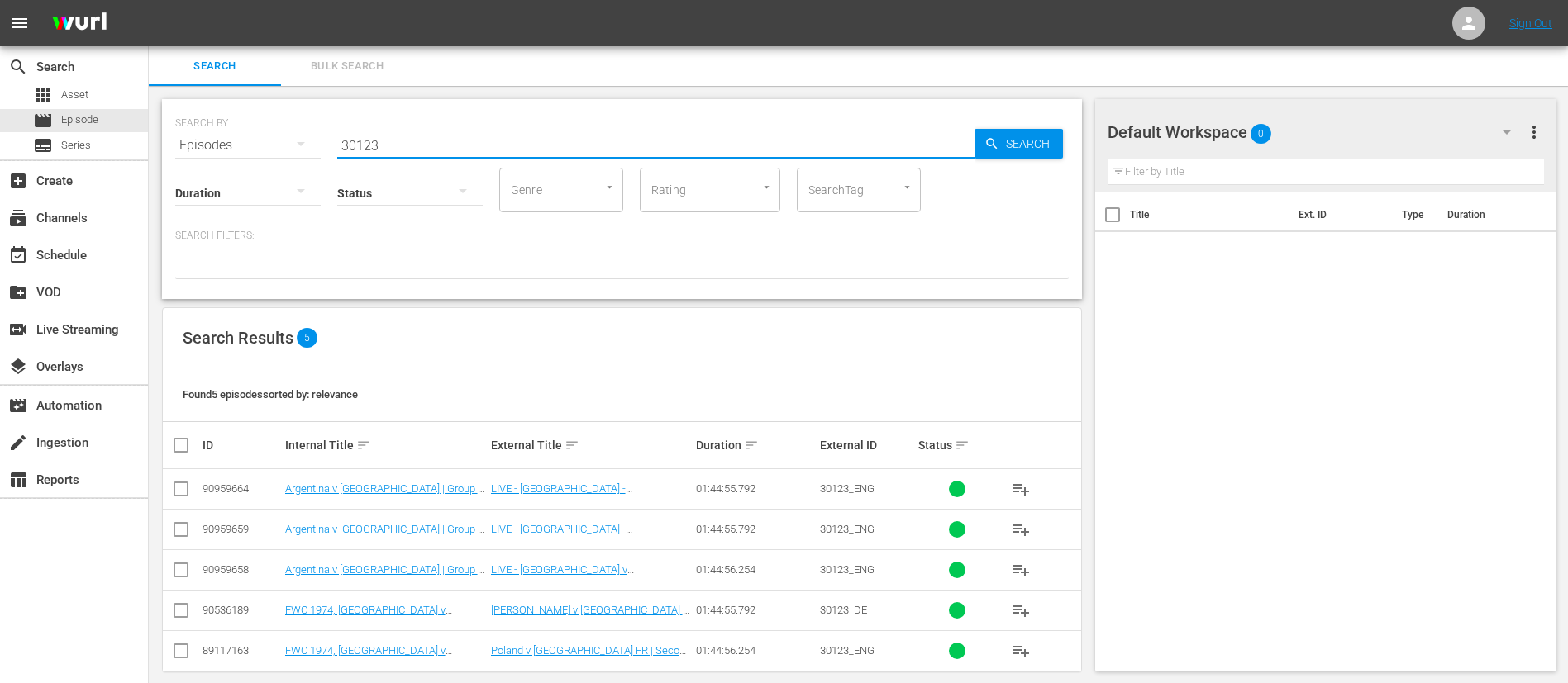
click at [434, 143] on input "30123" at bounding box center [656, 144] width 638 height 39
paste input "142677"
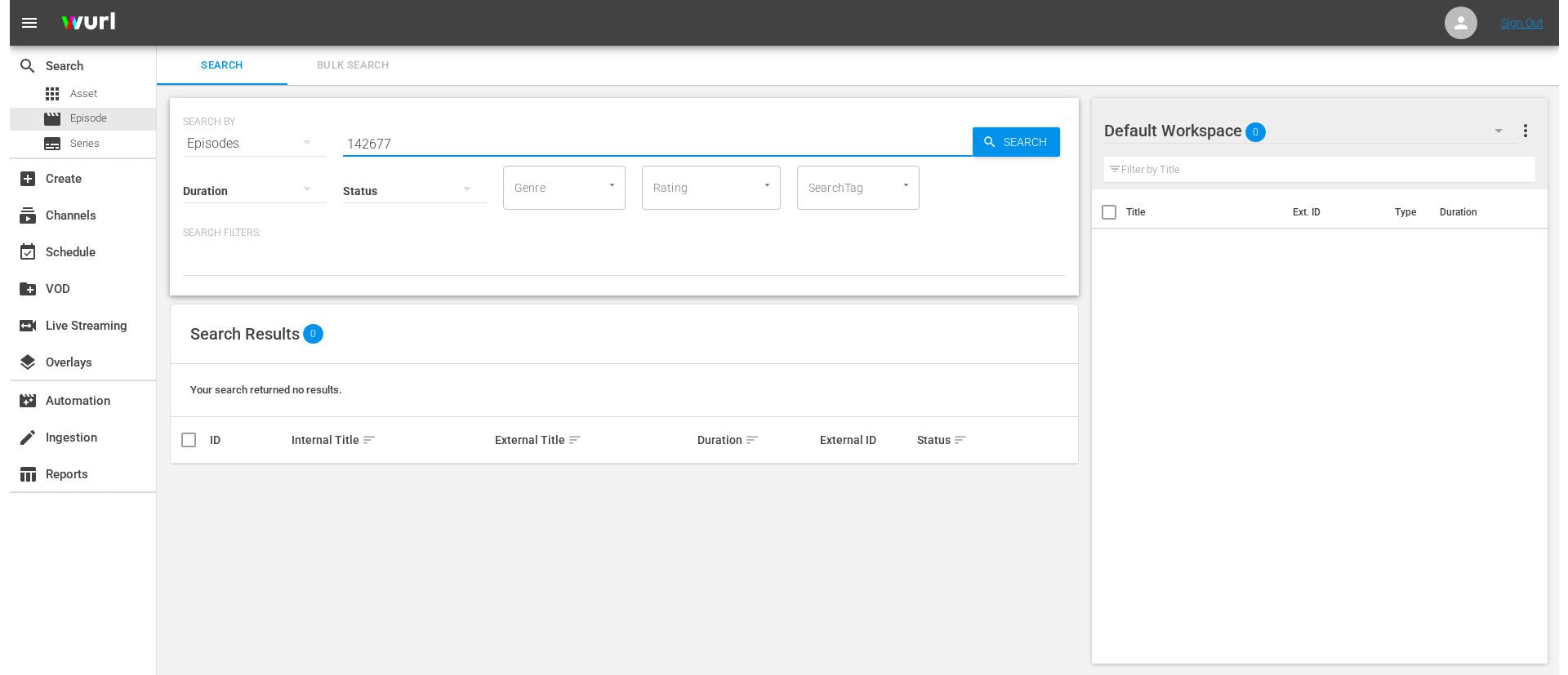
scroll to position [2, 0]
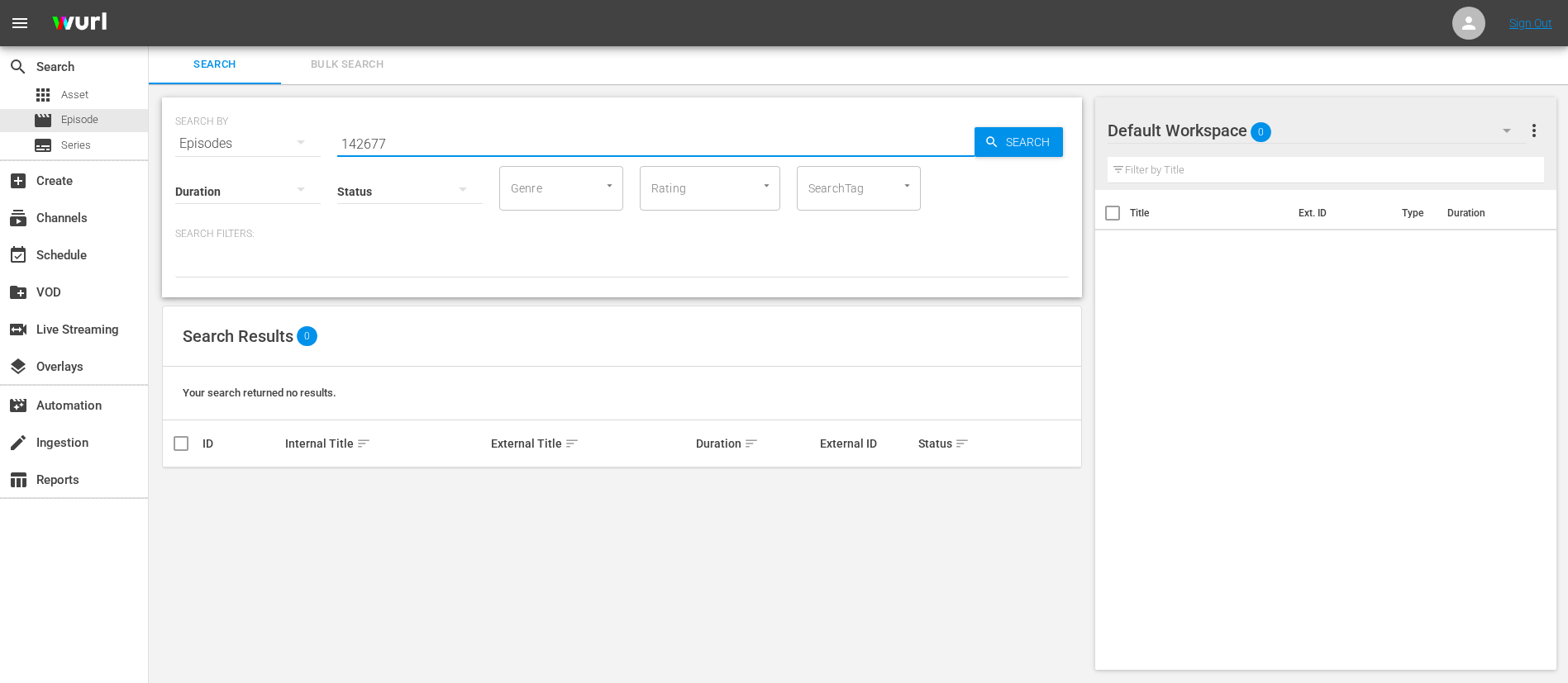
click at [529, 142] on input "142677" at bounding box center [656, 143] width 638 height 39
paste input "88508"
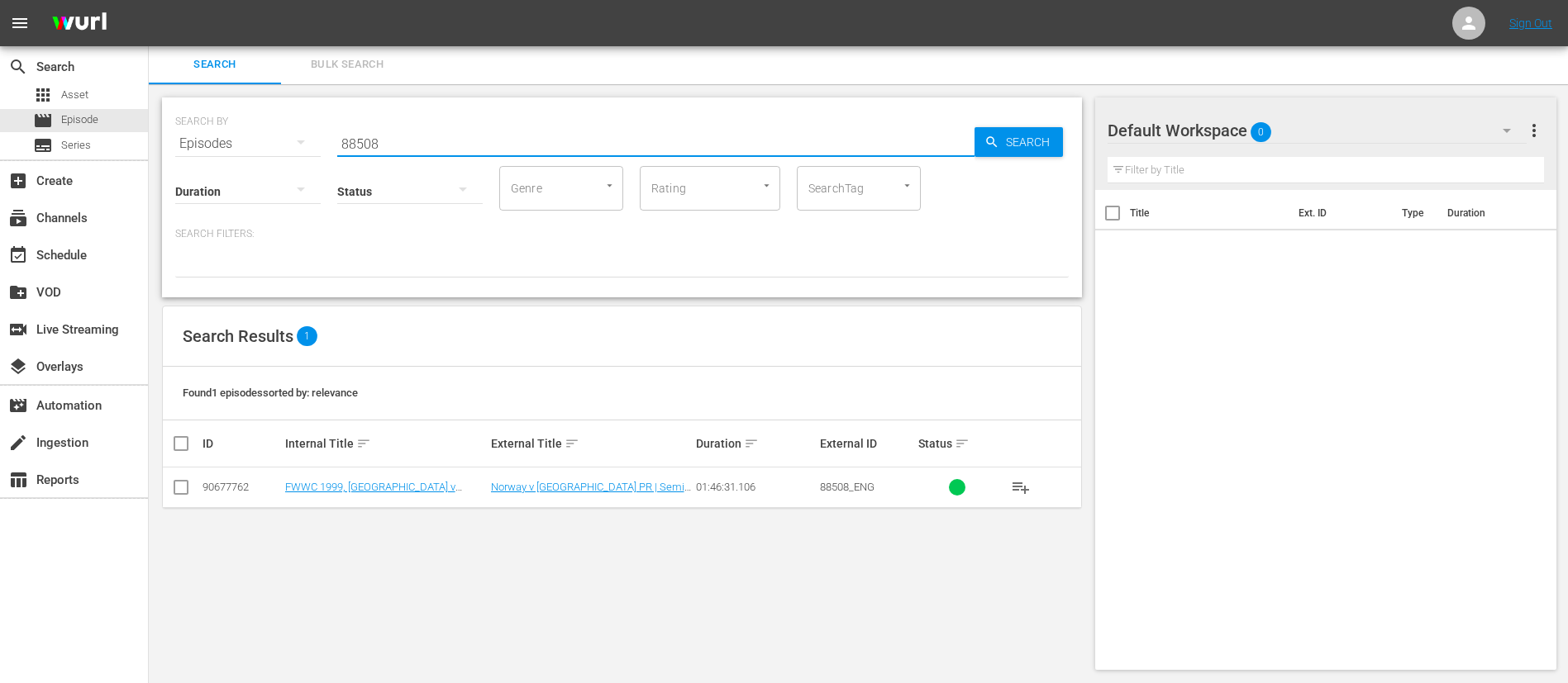
click at [176, 490] on input "checkbox" at bounding box center [181, 491] width 20 height 20
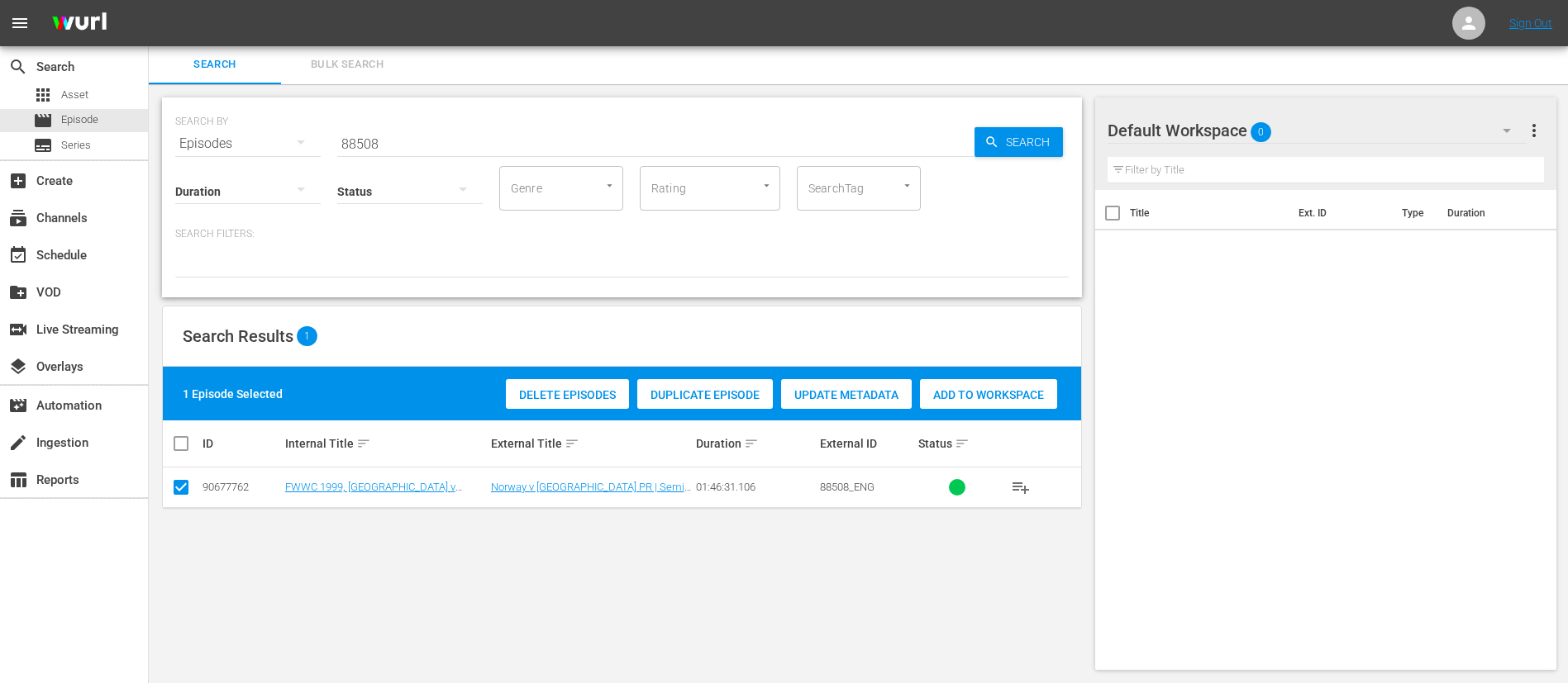
click at [710, 381] on div "Duplicate Episode" at bounding box center [706, 394] width 136 height 32
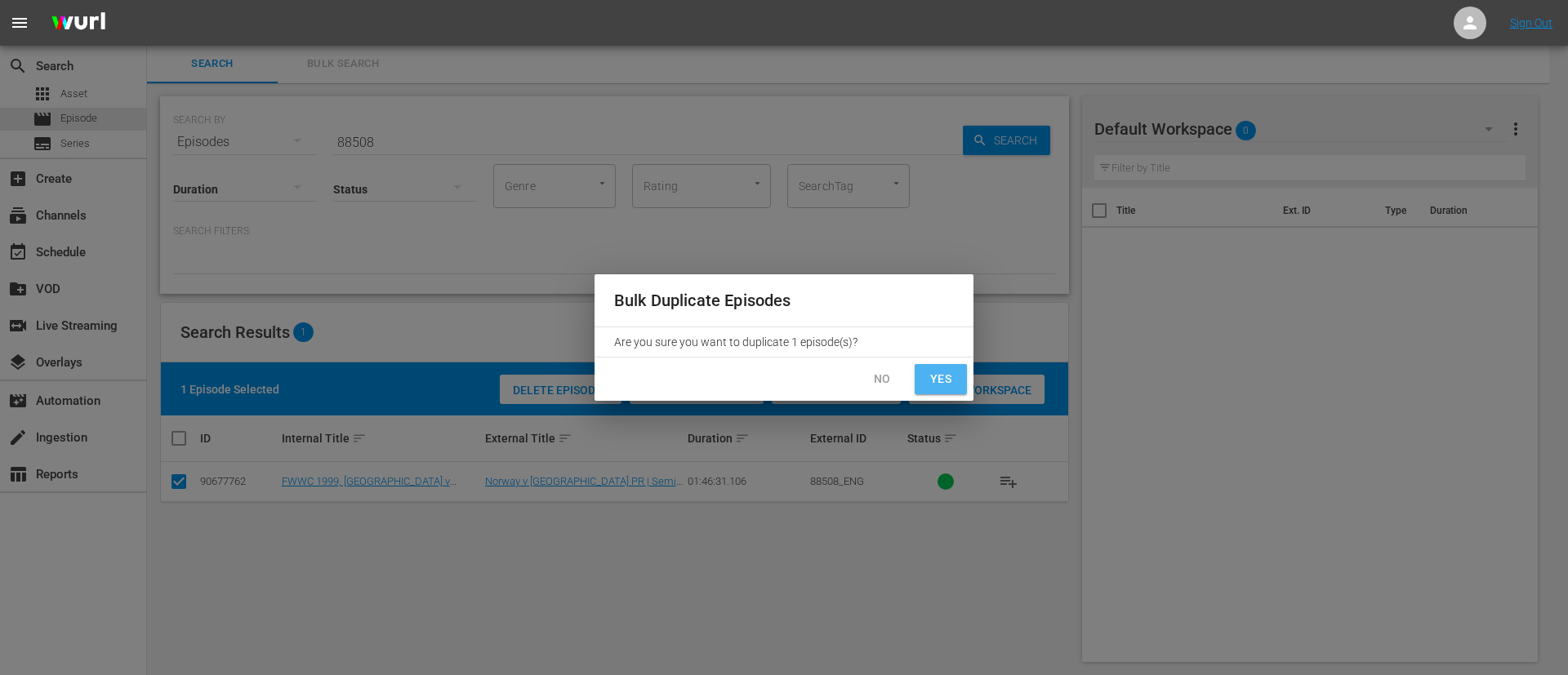
click at [945, 382] on span "Yes" at bounding box center [941, 379] width 26 height 21
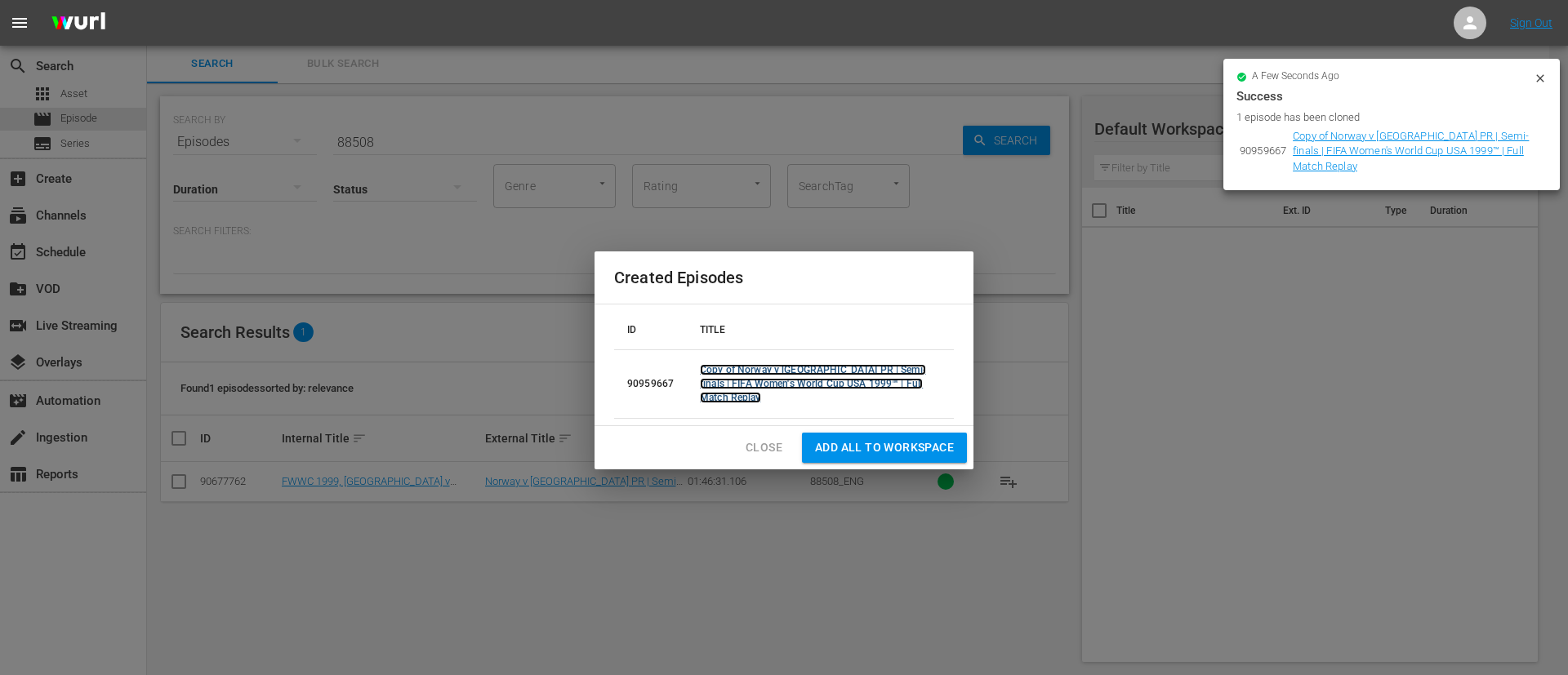
click at [805, 374] on link "Copy of Norway v China PR | Semi-finals | FIFA Women's World Cup USA 1999™ | Fu…" at bounding box center [812, 383] width 226 height 39
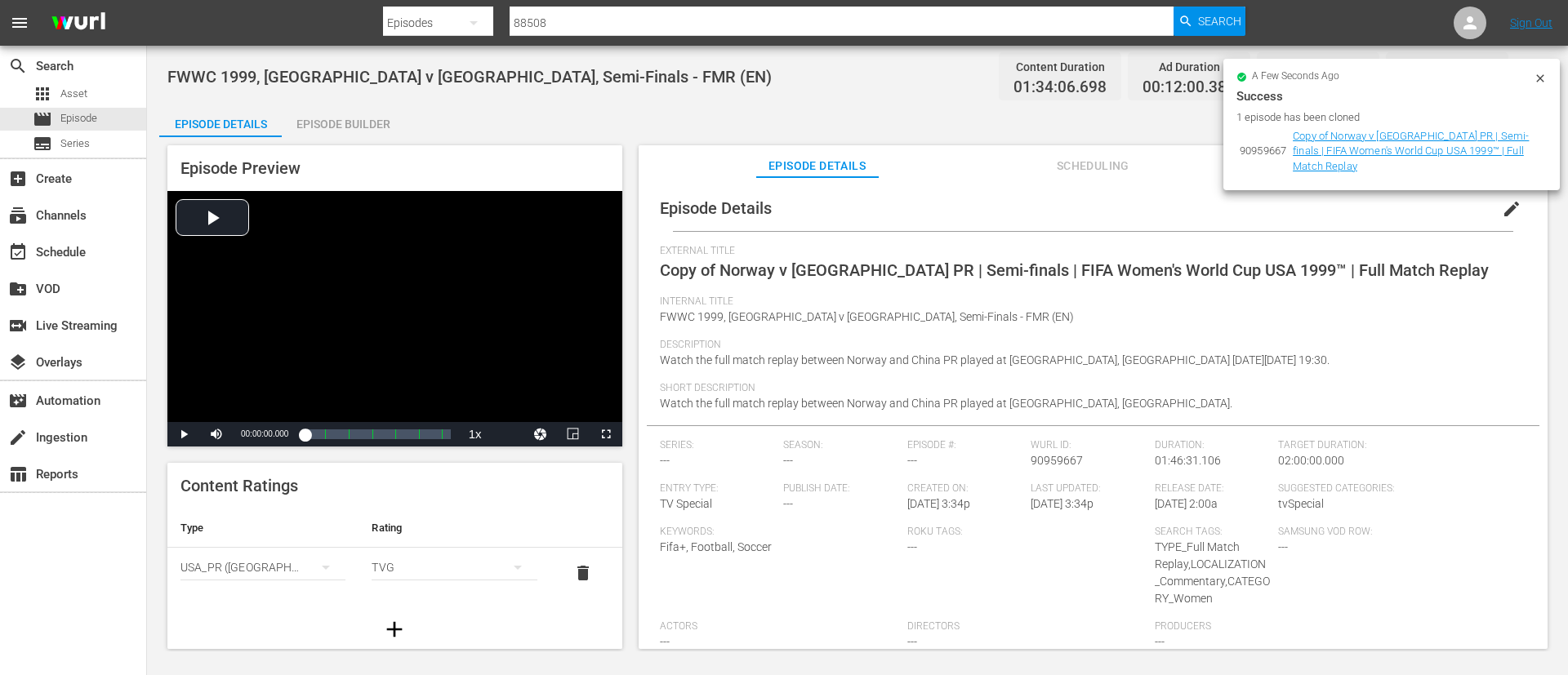
click at [1507, 216] on span "edit" at bounding box center [1511, 209] width 20 height 20
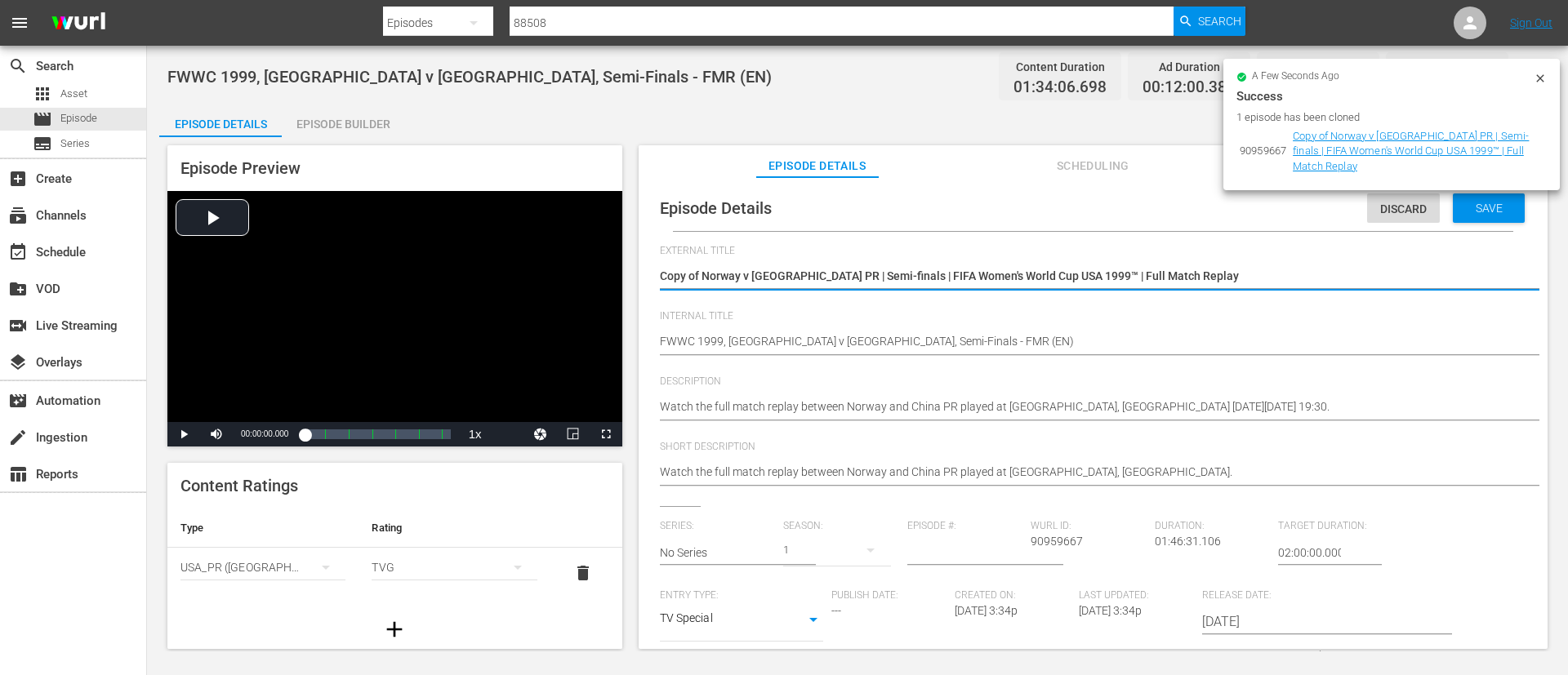
click at [1314, 268] on textarea "Copy of Norway v China PR | Semi-finals | FIFA Women's World Cup USA 1999™ | Fu…" at bounding box center [1089, 277] width 859 height 20
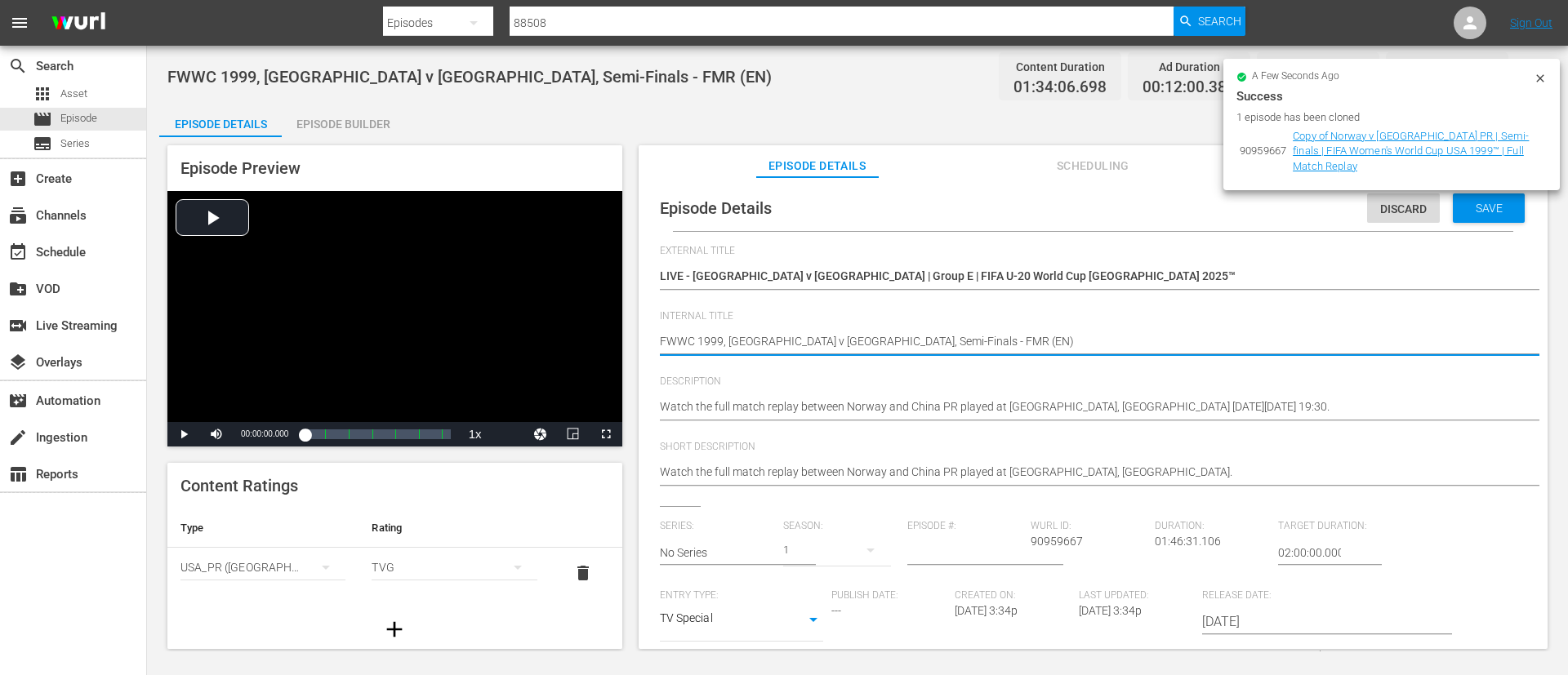
paste textarea "South Africa v USA | Group E | FIFA U-20 World Cup Chile 2025™"
click at [1125, 429] on div "Description Watch the full match replay between Norway and China PR played at F…" at bounding box center [1093, 407] width 866 height 65
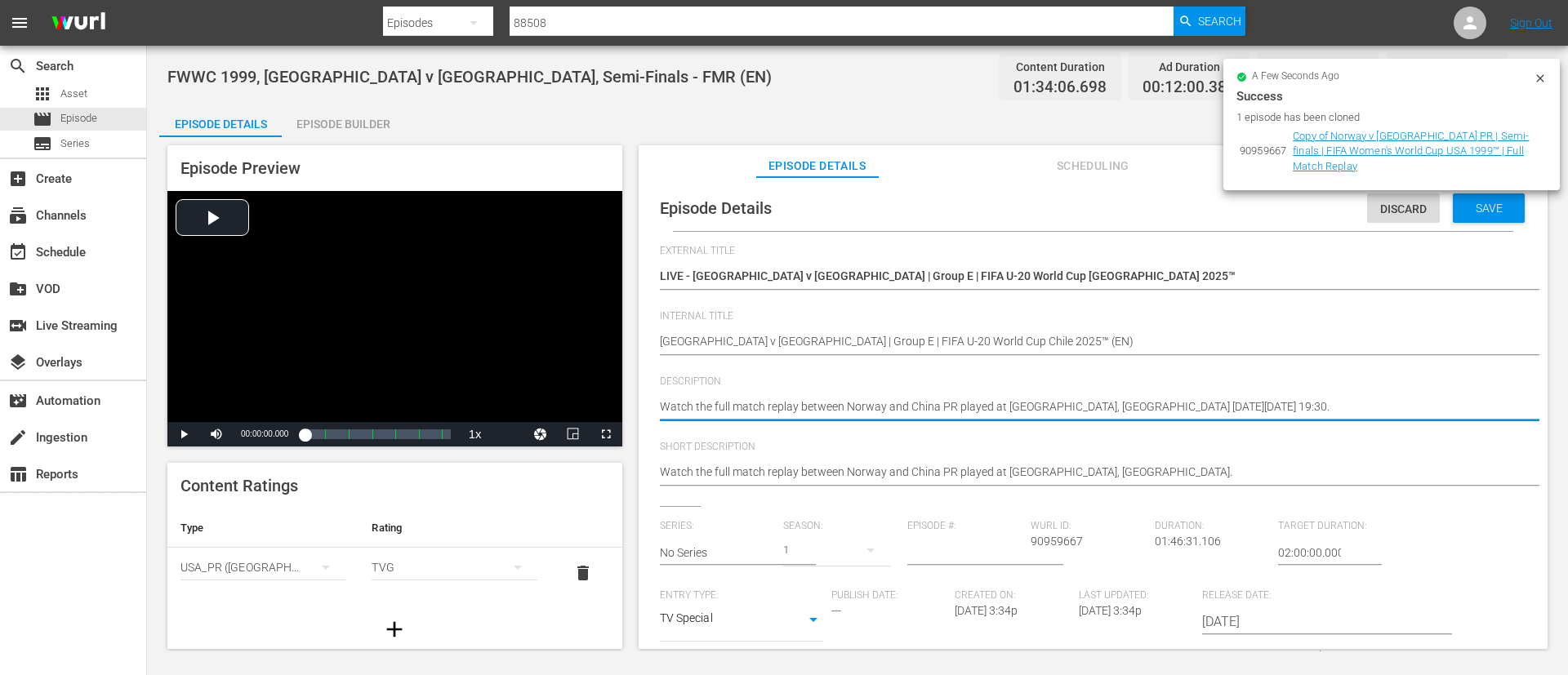
click at [1164, 404] on textarea "Watch the full match replay between Norway and China PR played at Foxboro Stadi…" at bounding box center [1089, 407] width 859 height 20
paste textarea "match between South Africa and USA played at Estadio El Teniente, Rancagua on S…"
click at [1172, 457] on div "Watch the full match replay between Norway and China PR played at Foxboro Stadi…" at bounding box center [1089, 473] width 859 height 39
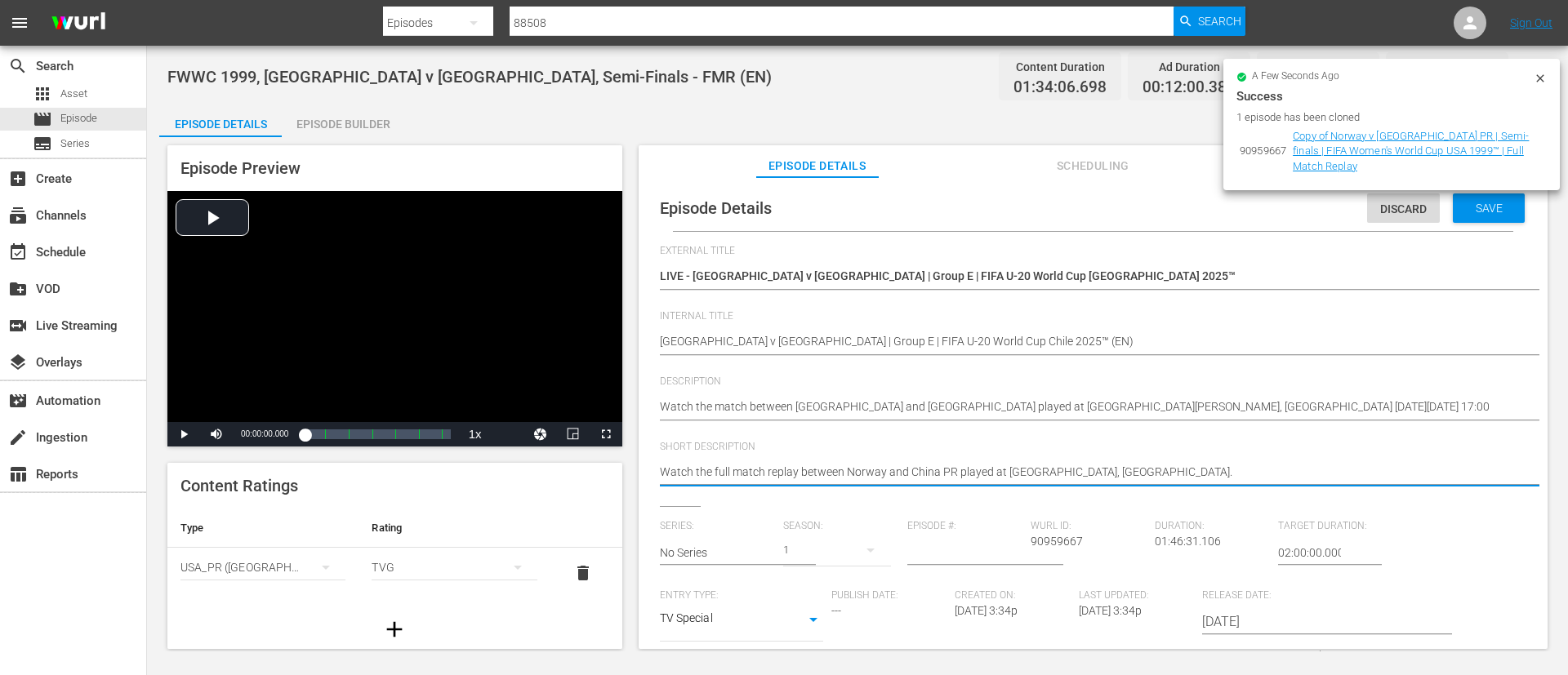
click at [1172, 466] on textarea "Watch the full match replay between Norway and China PR played at Foxboro Stadi…" at bounding box center [1089, 473] width 859 height 20
paste textarea "match between South Africa and USA played at Estadio El Teniente, Rancagua on S…"
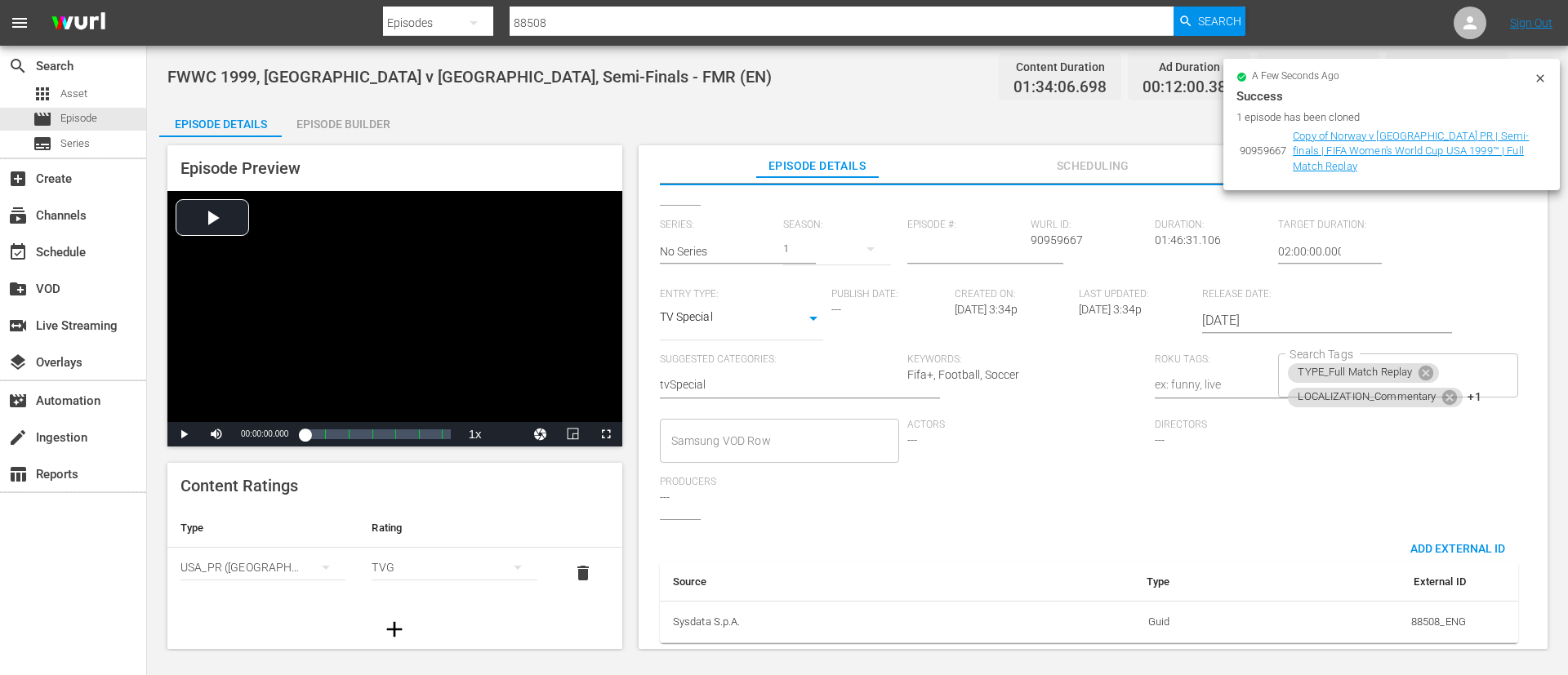
scroll to position [320, 0]
click at [1425, 366] on icon at bounding box center [1426, 373] width 15 height 15
click at [1405, 391] on icon at bounding box center [1407, 399] width 15 height 15
click at [1449, 386] on input "Search Tags" at bounding box center [1385, 400] width 200 height 29
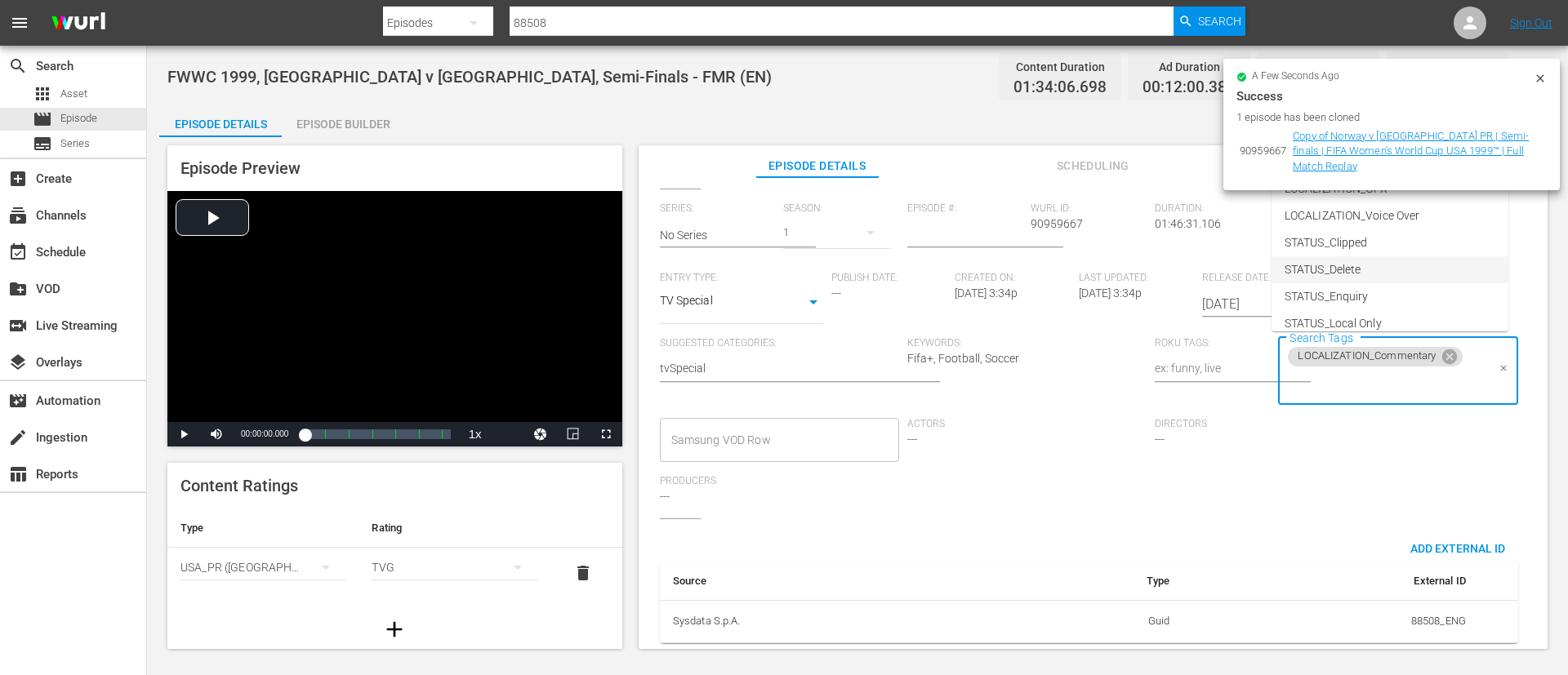
scroll to position [228, 0]
click at [1400, 255] on li "TYPE_Live" at bounding box center [1389, 257] width 236 height 26
click at [1429, 383] on input "Search Tags" at bounding box center [1432, 383] width 109 height 29
click at [1399, 252] on li "STATUS_Temporary" at bounding box center [1389, 245] width 236 height 26
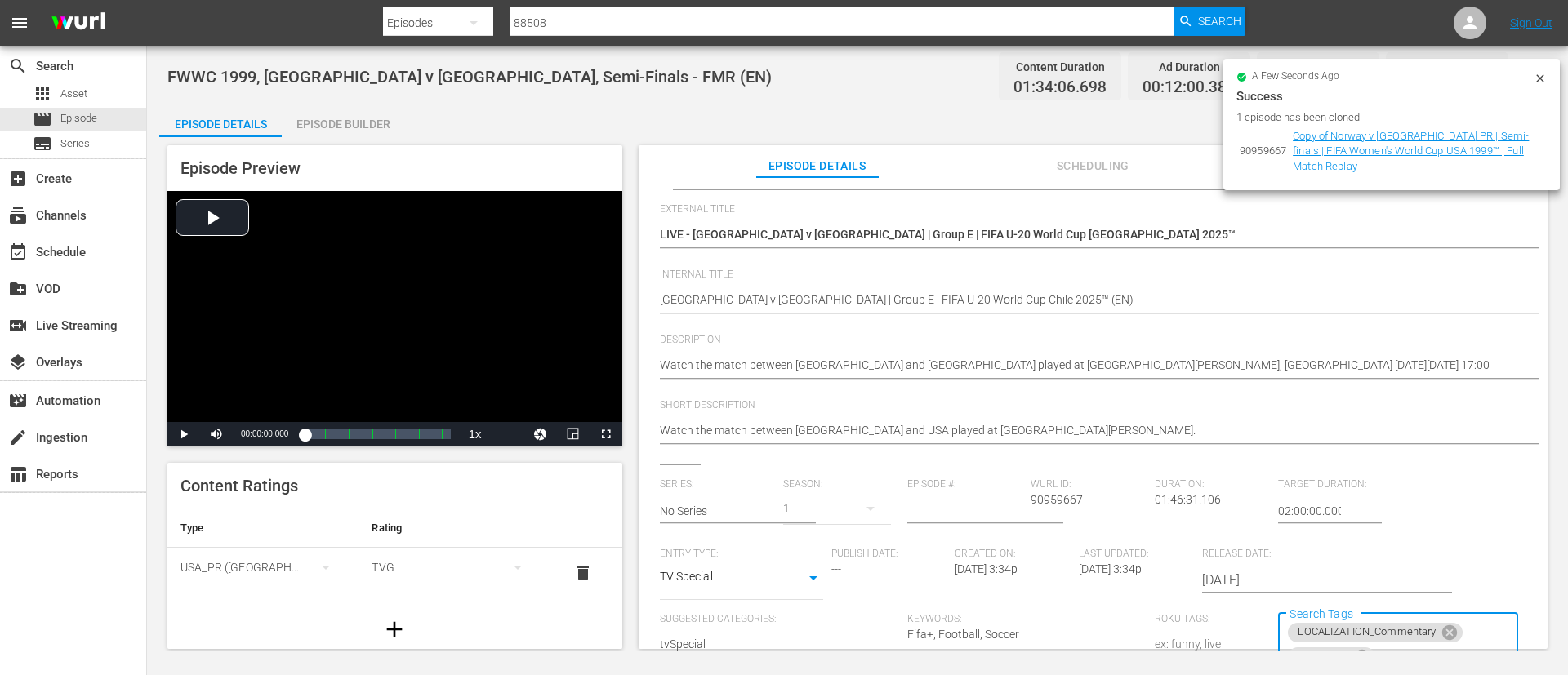
scroll to position [0, 0]
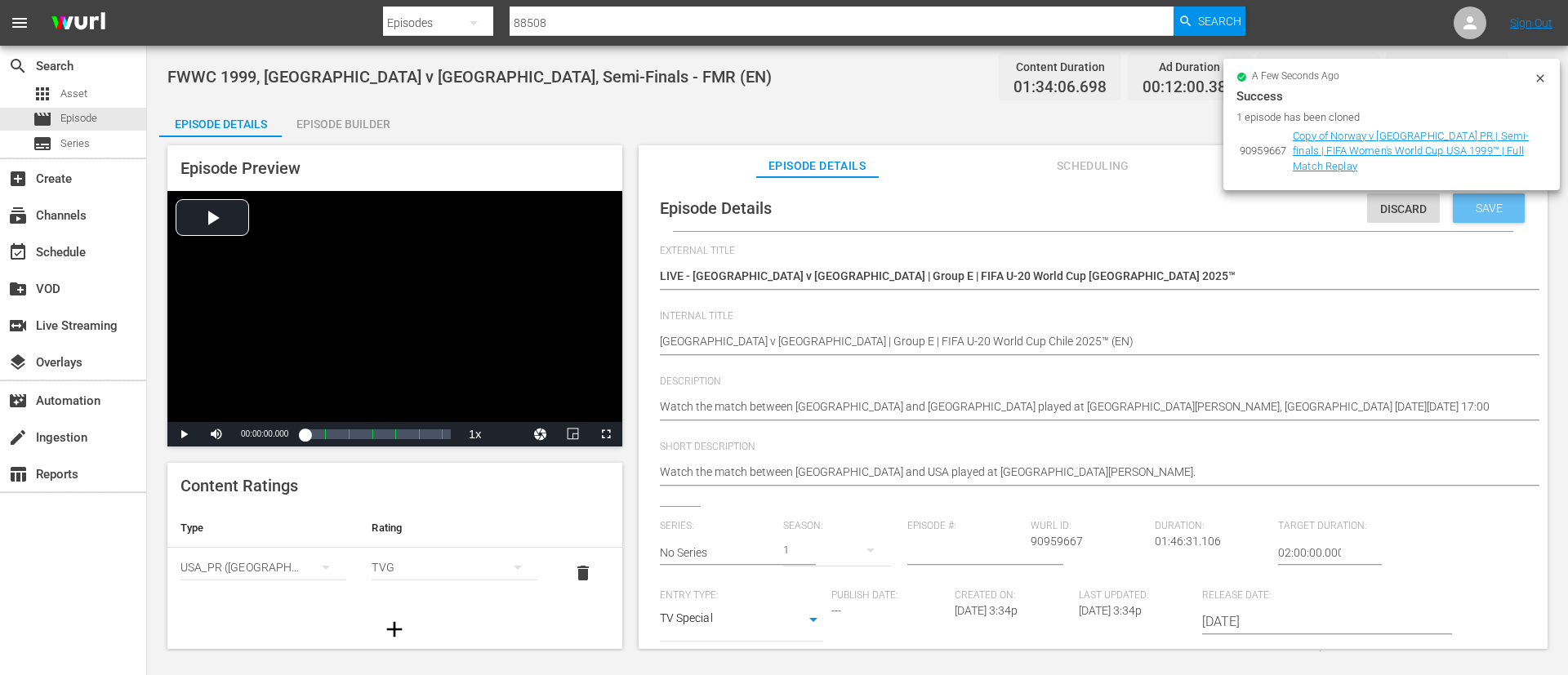
click at [1497, 207] on span "Save" at bounding box center [1490, 208] width 53 height 13
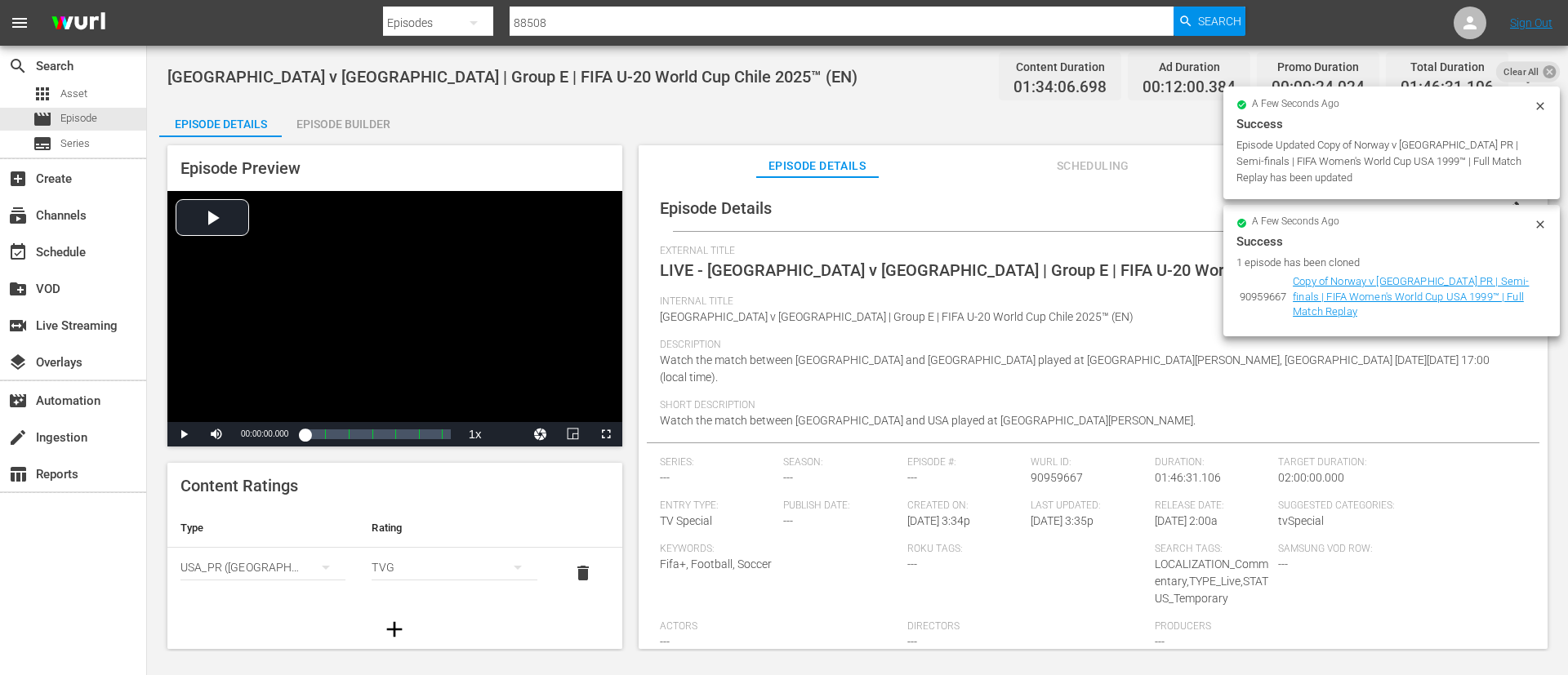
click at [1548, 69] on icon at bounding box center [1549, 72] width 13 height 13
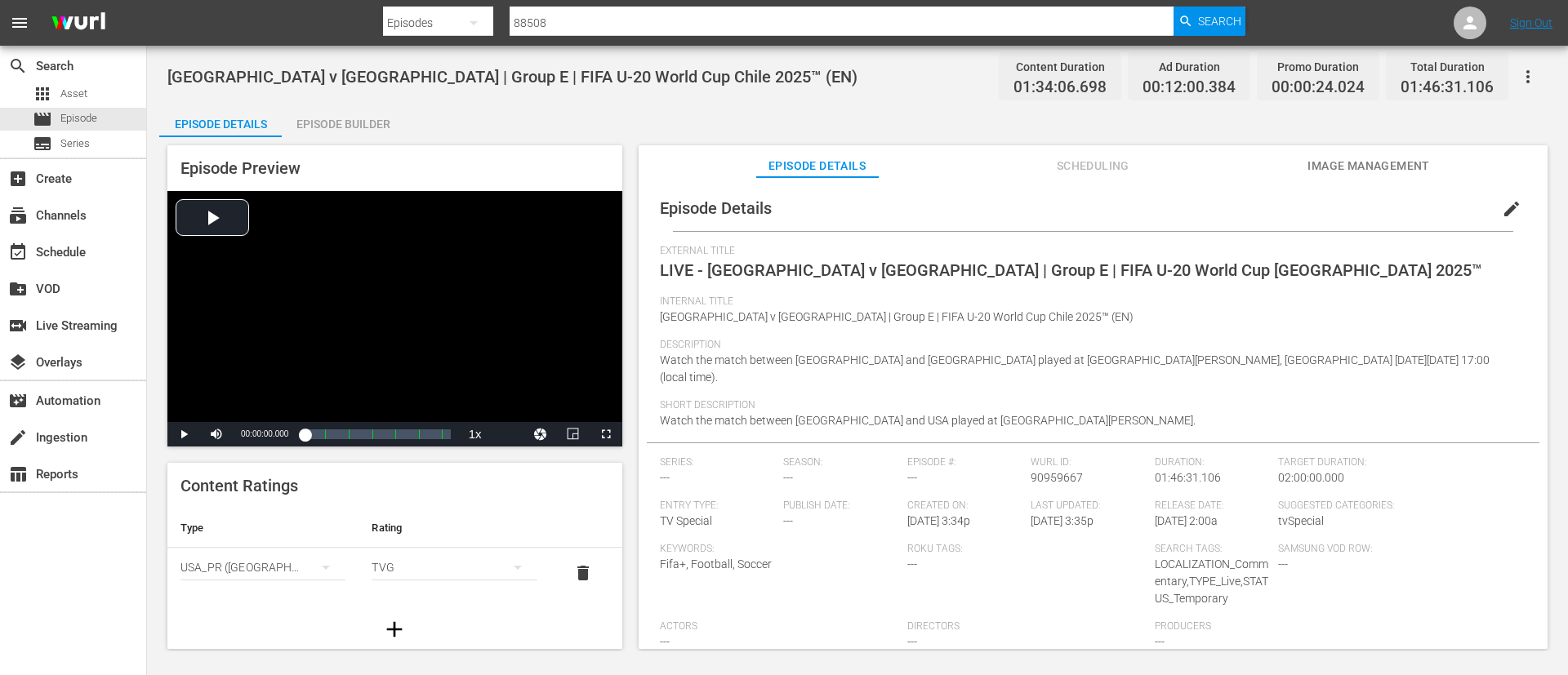
click at [1396, 160] on span "Image Management" at bounding box center [1368, 166] width 123 height 21
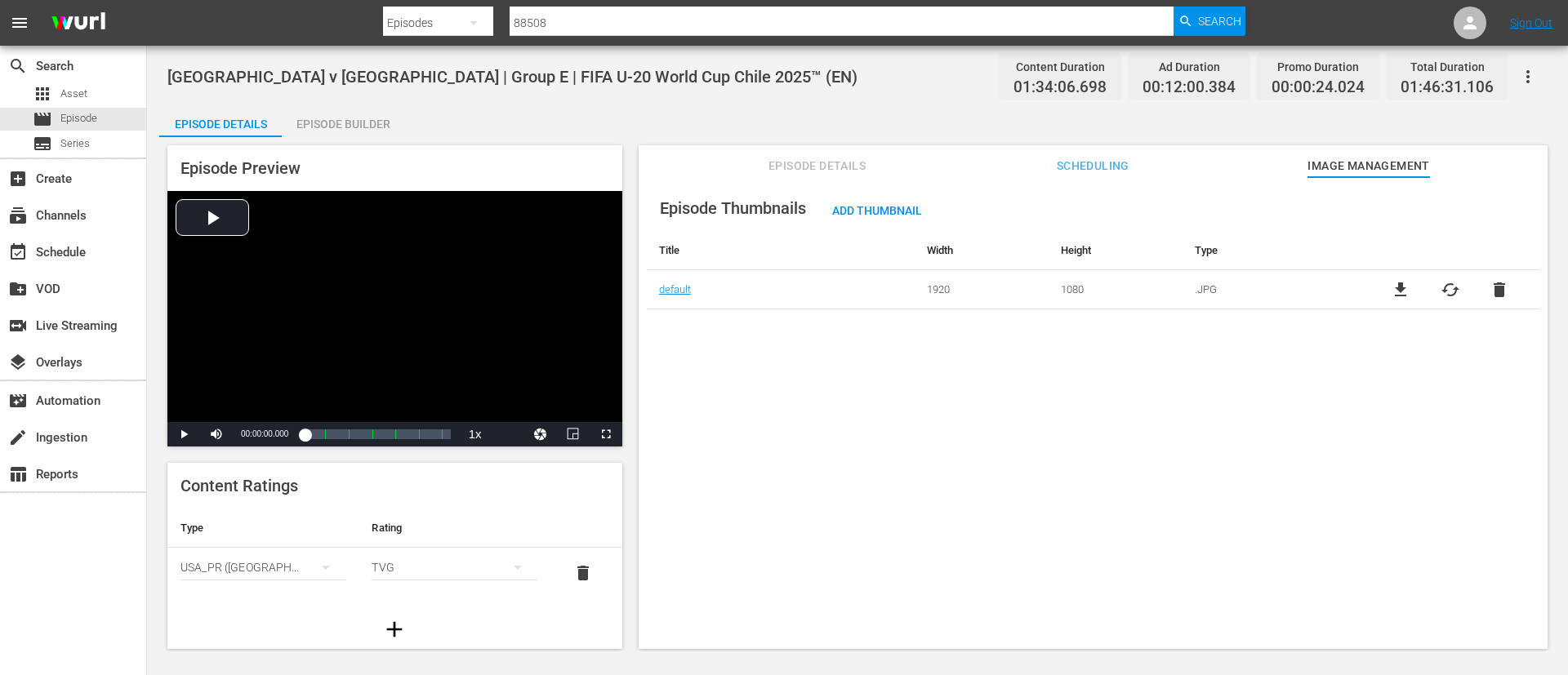
click at [1442, 286] on span "cached" at bounding box center [1450, 289] width 20 height 20
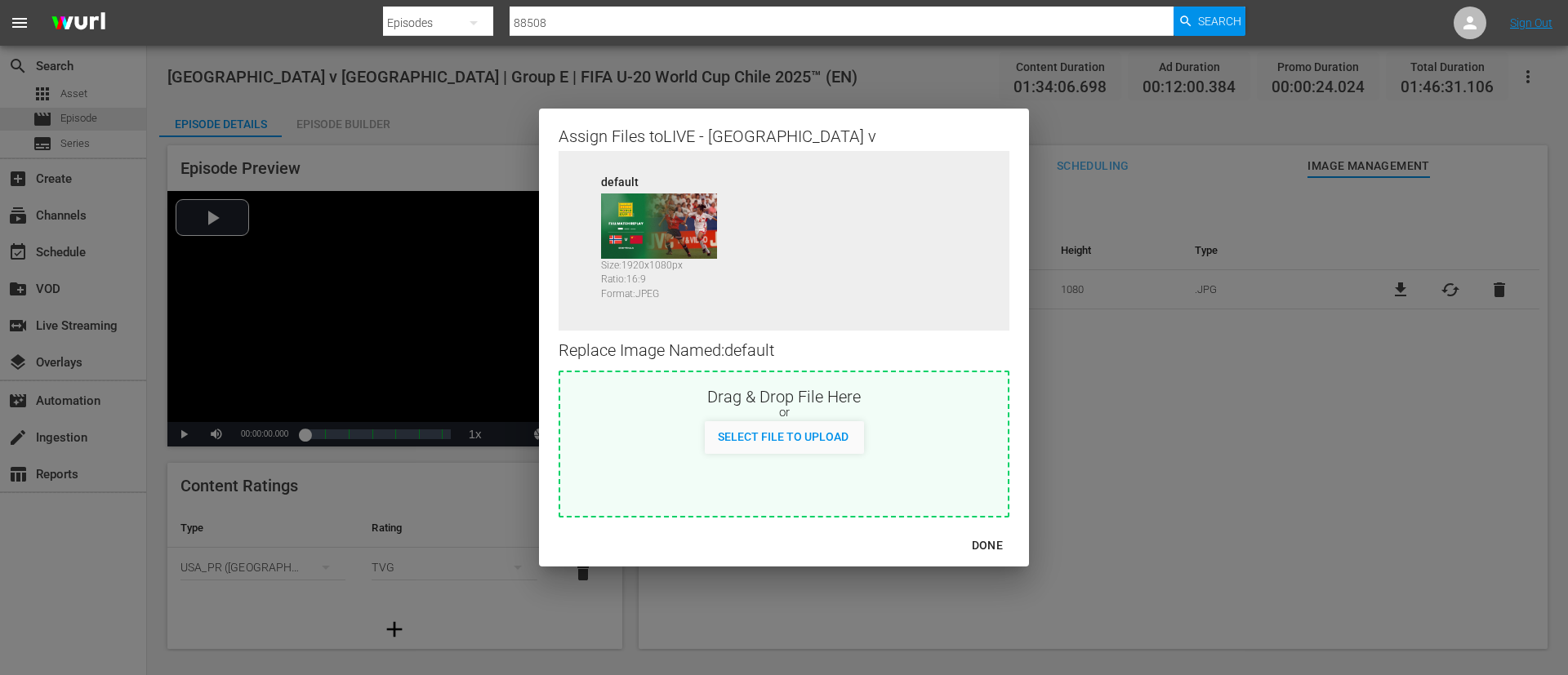
click at [855, 386] on div "Drag & Drop File Here" at bounding box center [783, 395] width 447 height 20
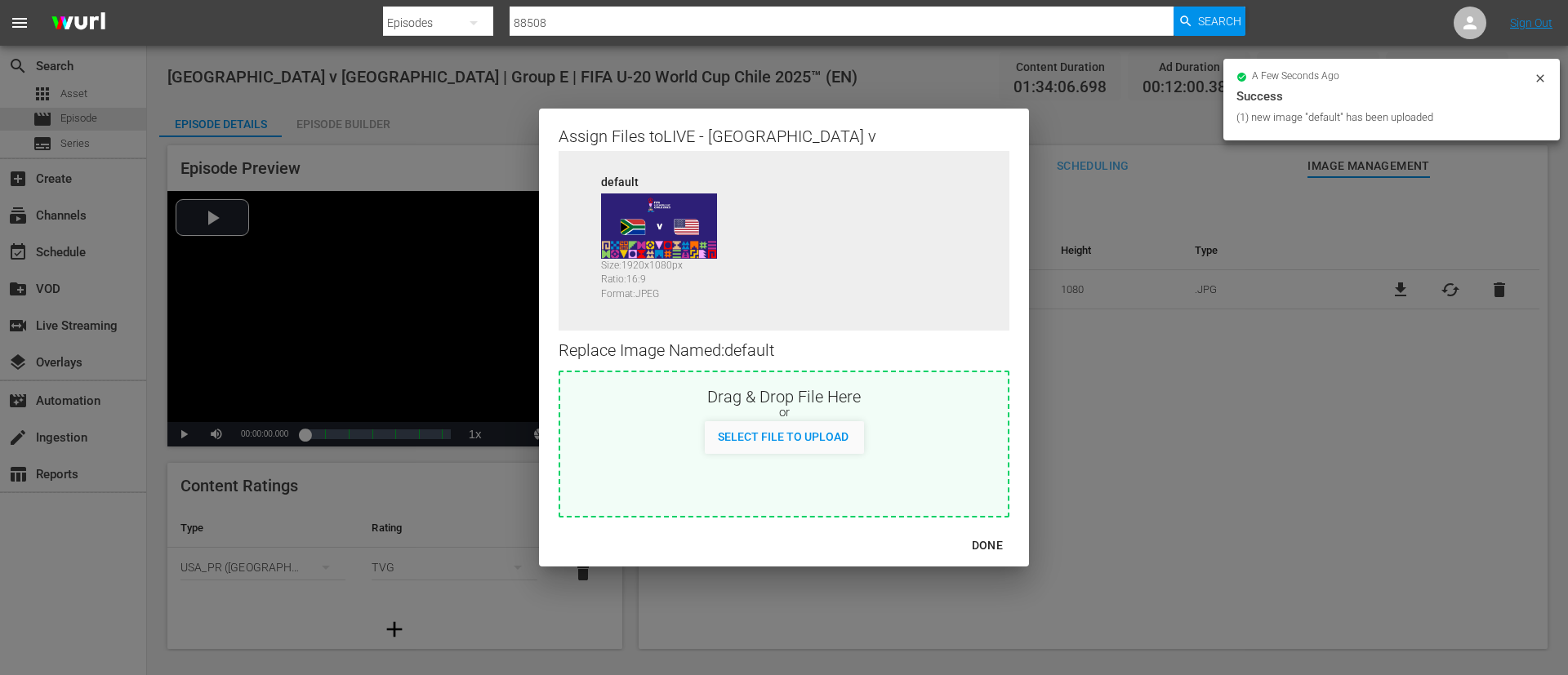
click at [979, 543] on div "DONE" at bounding box center [987, 545] width 57 height 21
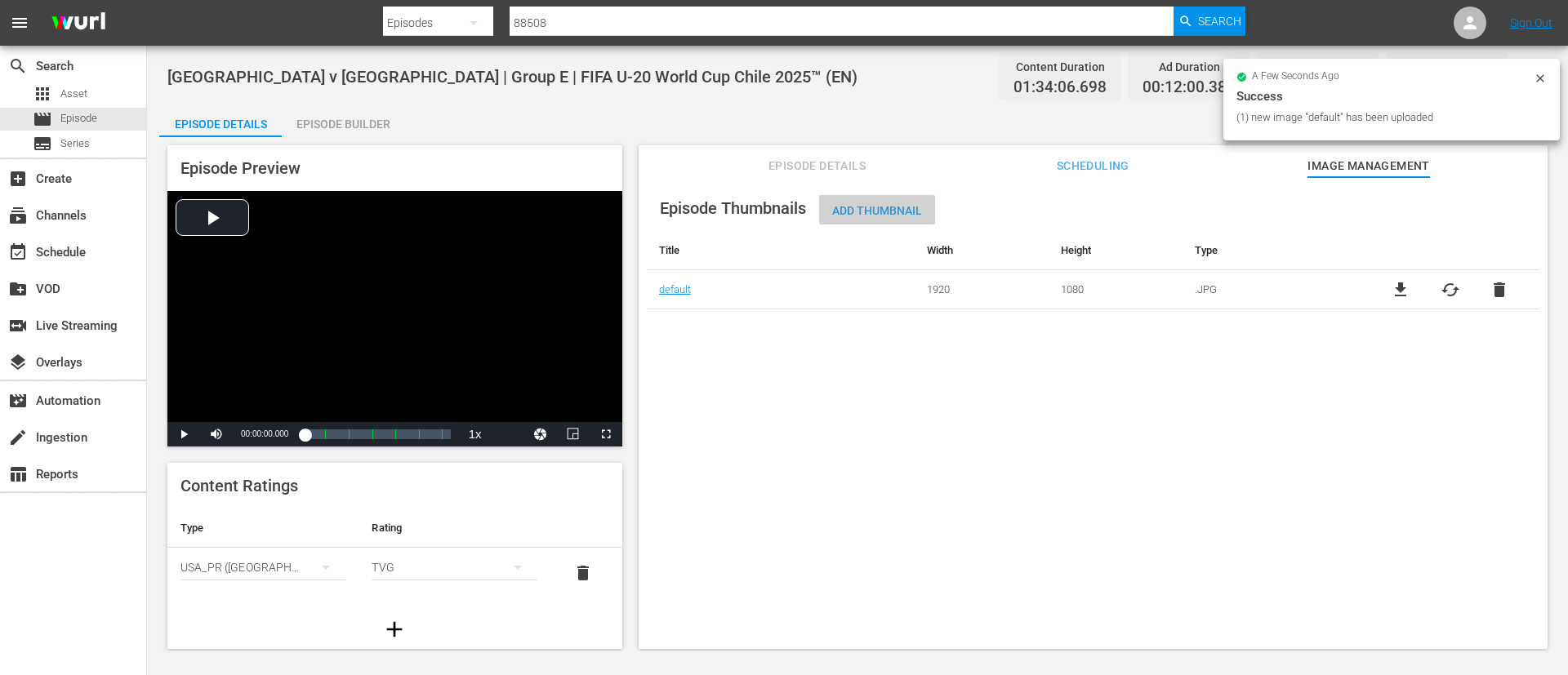
click at [873, 205] on span "Add Thumbnail" at bounding box center [877, 211] width 116 height 13
click at [871, 204] on span "Add Thumbnail" at bounding box center [877, 211] width 116 height 13
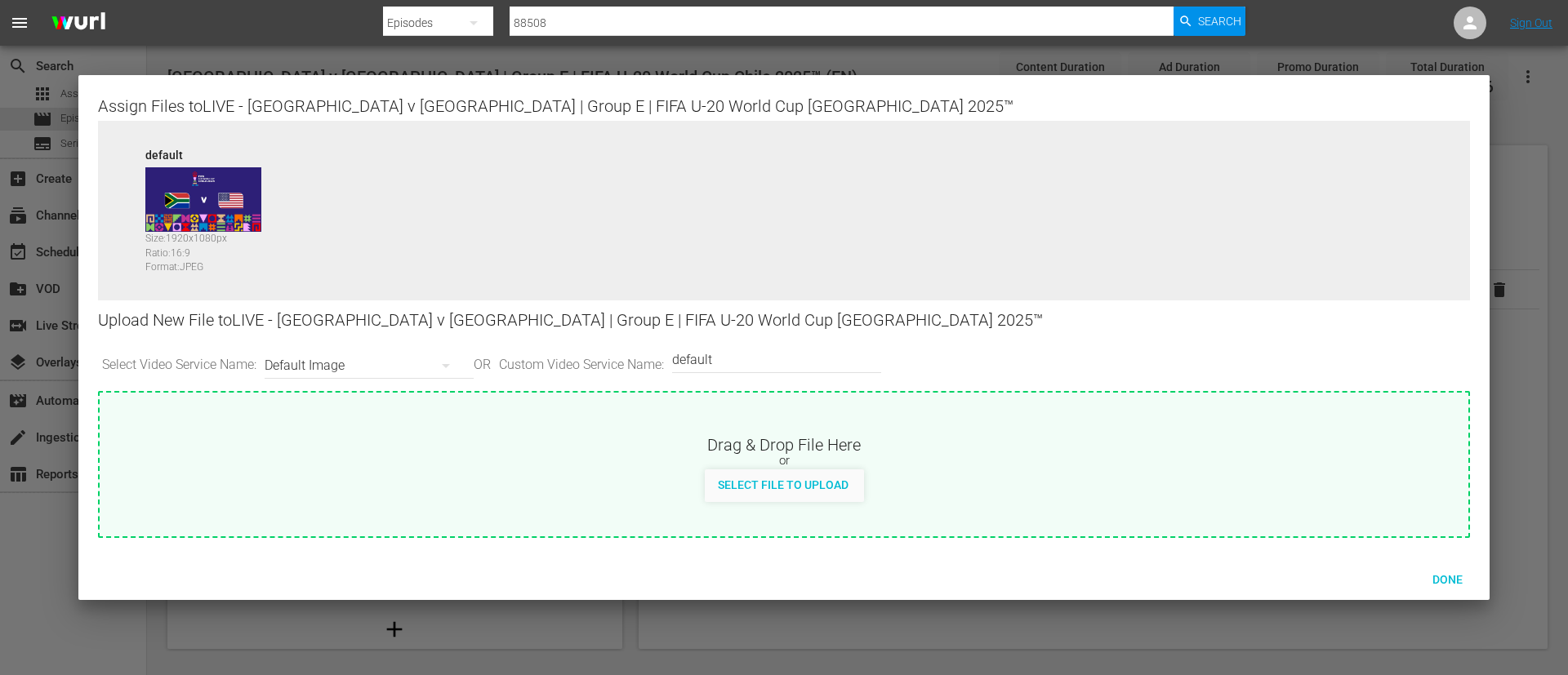
click at [727, 369] on input "default" at bounding box center [773, 359] width 200 height 39
click at [756, 452] on div "Drag & Drop File Here" at bounding box center [783, 443] width 1368 height 20
click at [1469, 589] on div "Done" at bounding box center [1447, 580] width 72 height 30
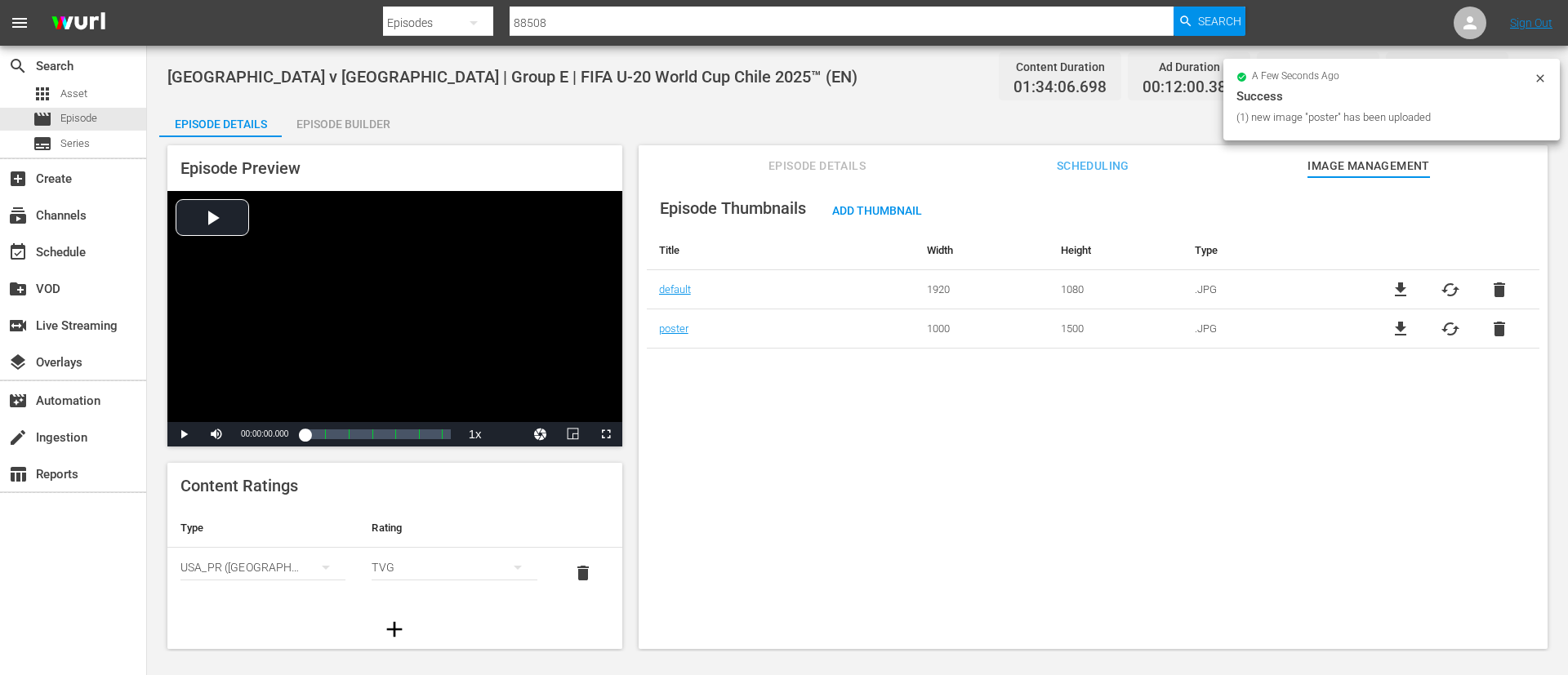
click at [356, 123] on div "Episode Builder" at bounding box center [343, 124] width 123 height 39
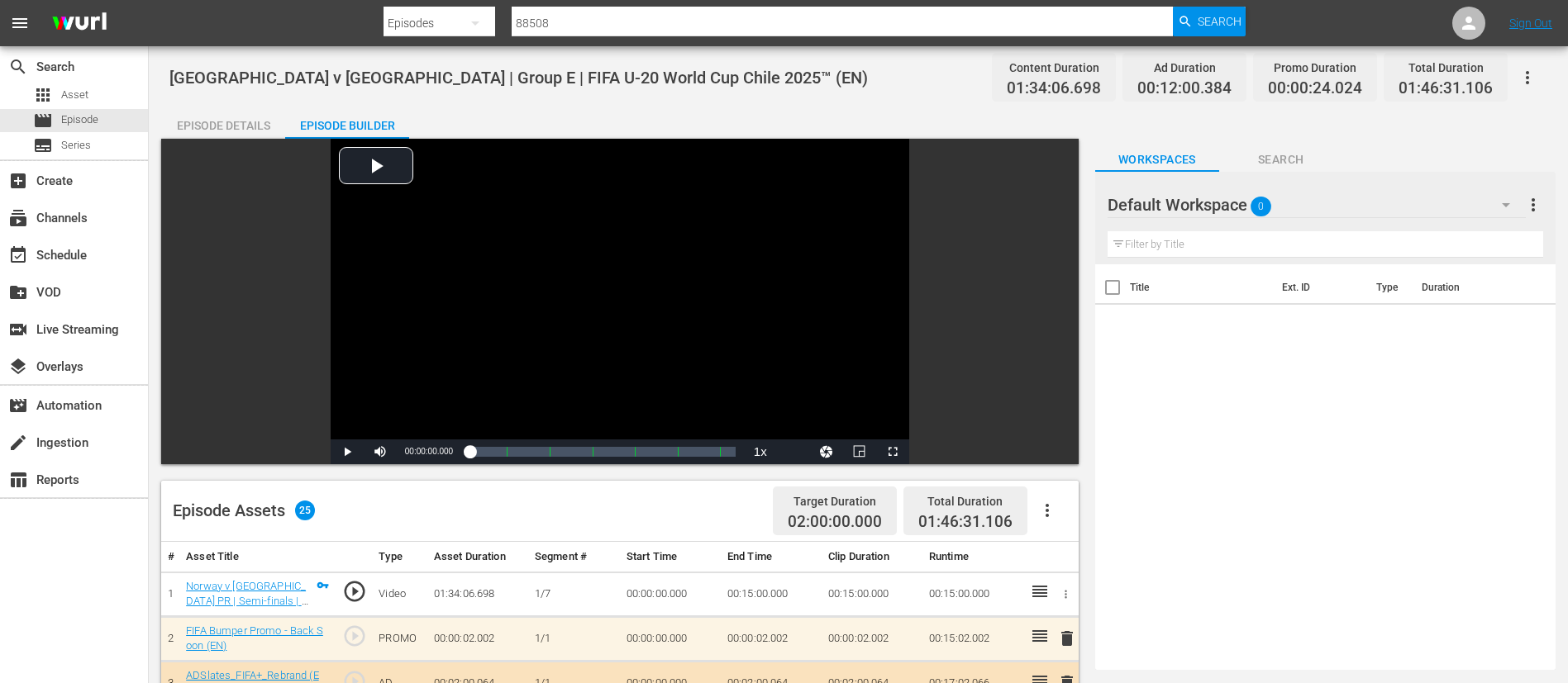
click at [1543, 82] on button "button" at bounding box center [1527, 77] width 39 height 39
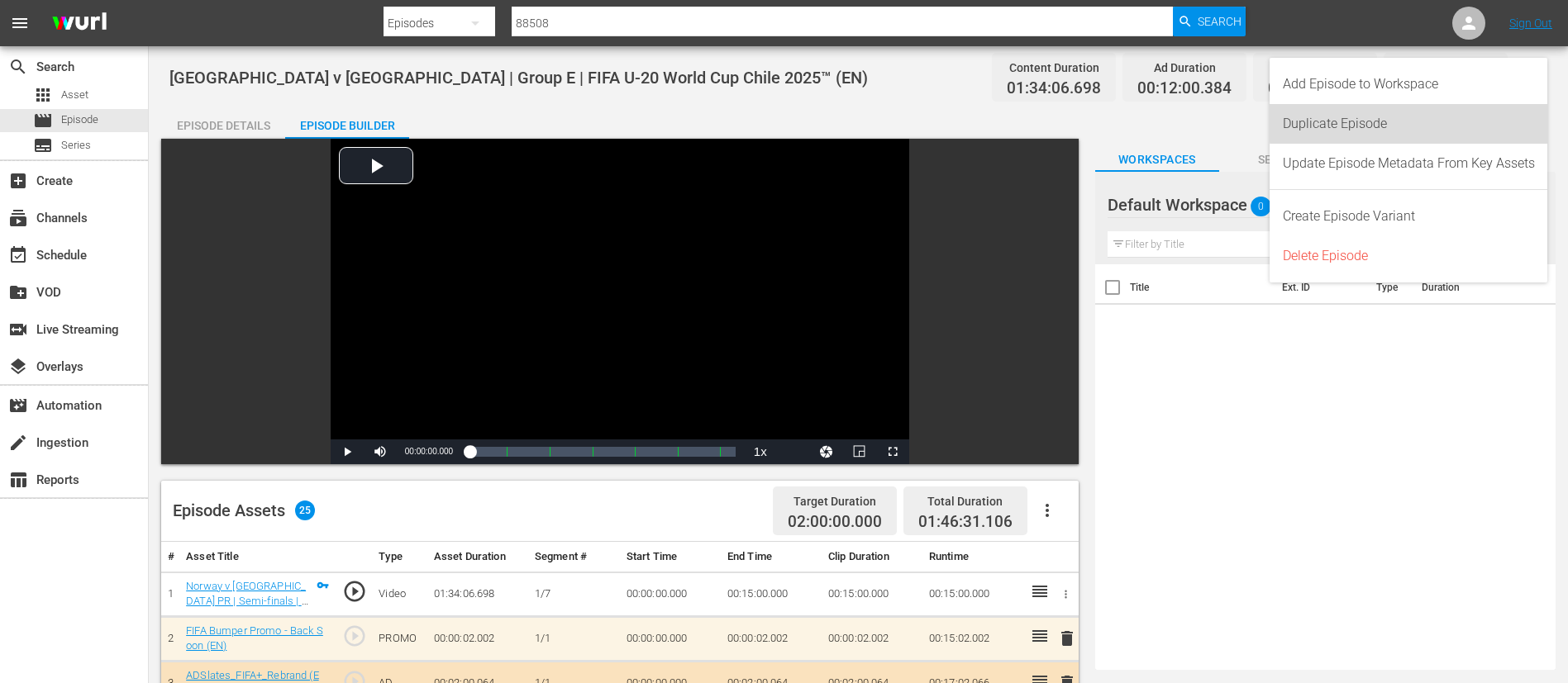
click at [1416, 119] on div "Duplicate Episode" at bounding box center [1408, 123] width 252 height 39
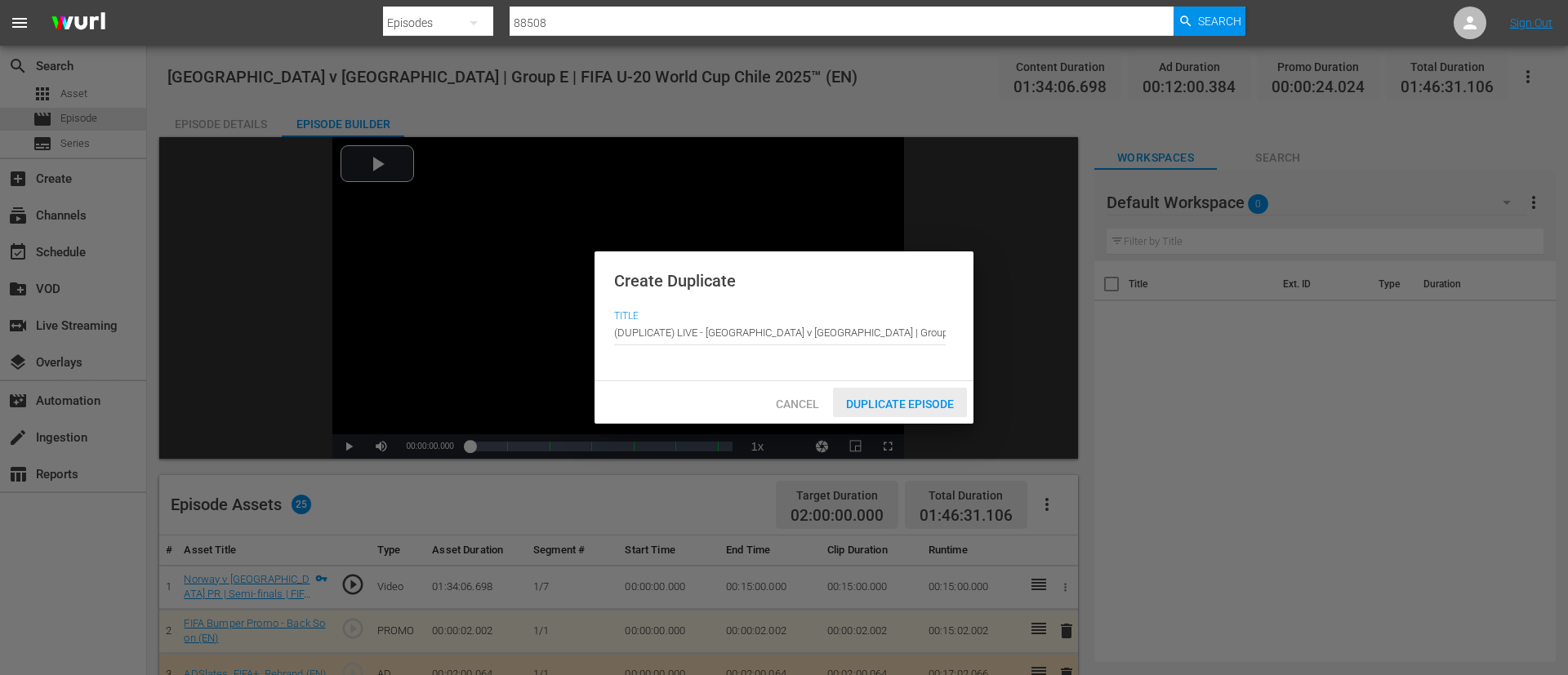
click at [919, 414] on div "Duplicate Episode" at bounding box center [900, 403] width 134 height 30
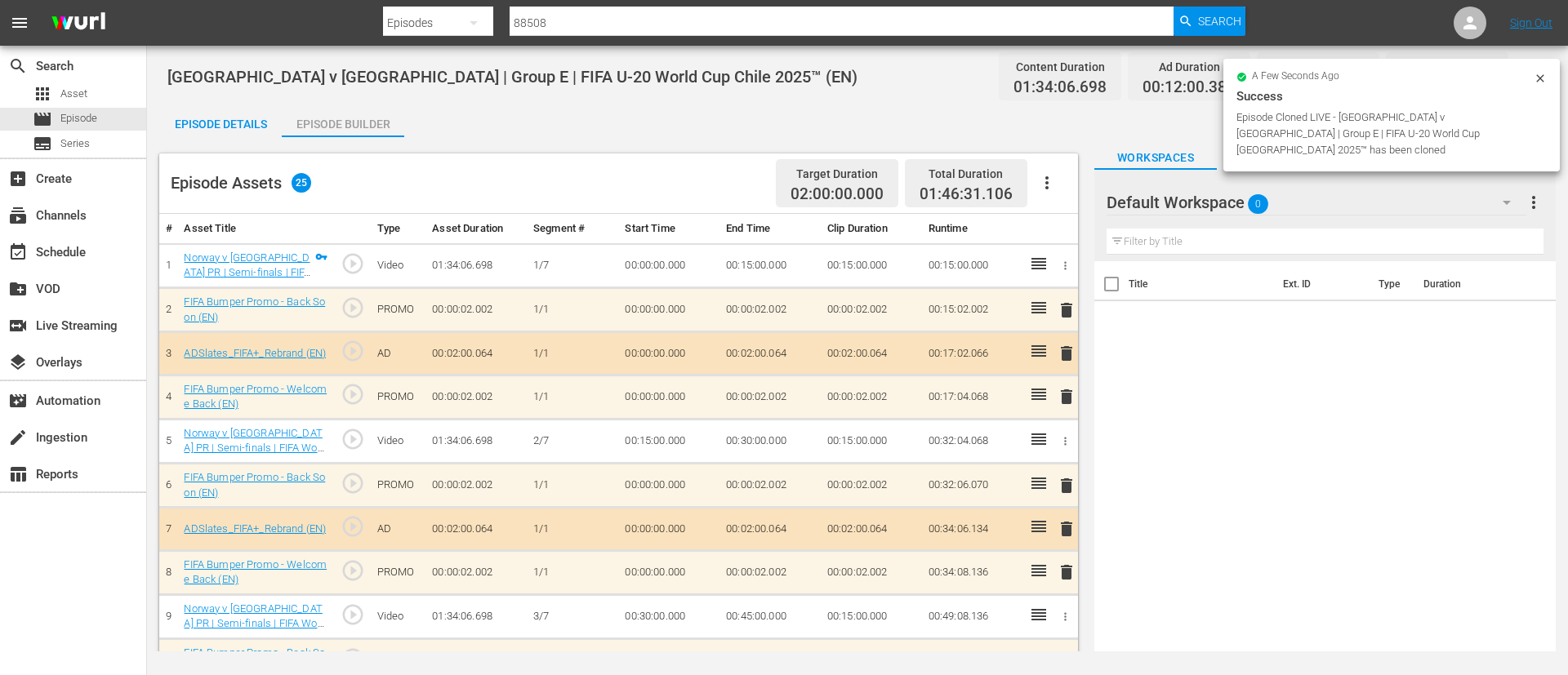
click at [1054, 177] on icon "button" at bounding box center [1047, 182] width 20 height 20
click at [1062, 228] on div "Clear Ads" at bounding box center [1095, 228] width 111 height 39
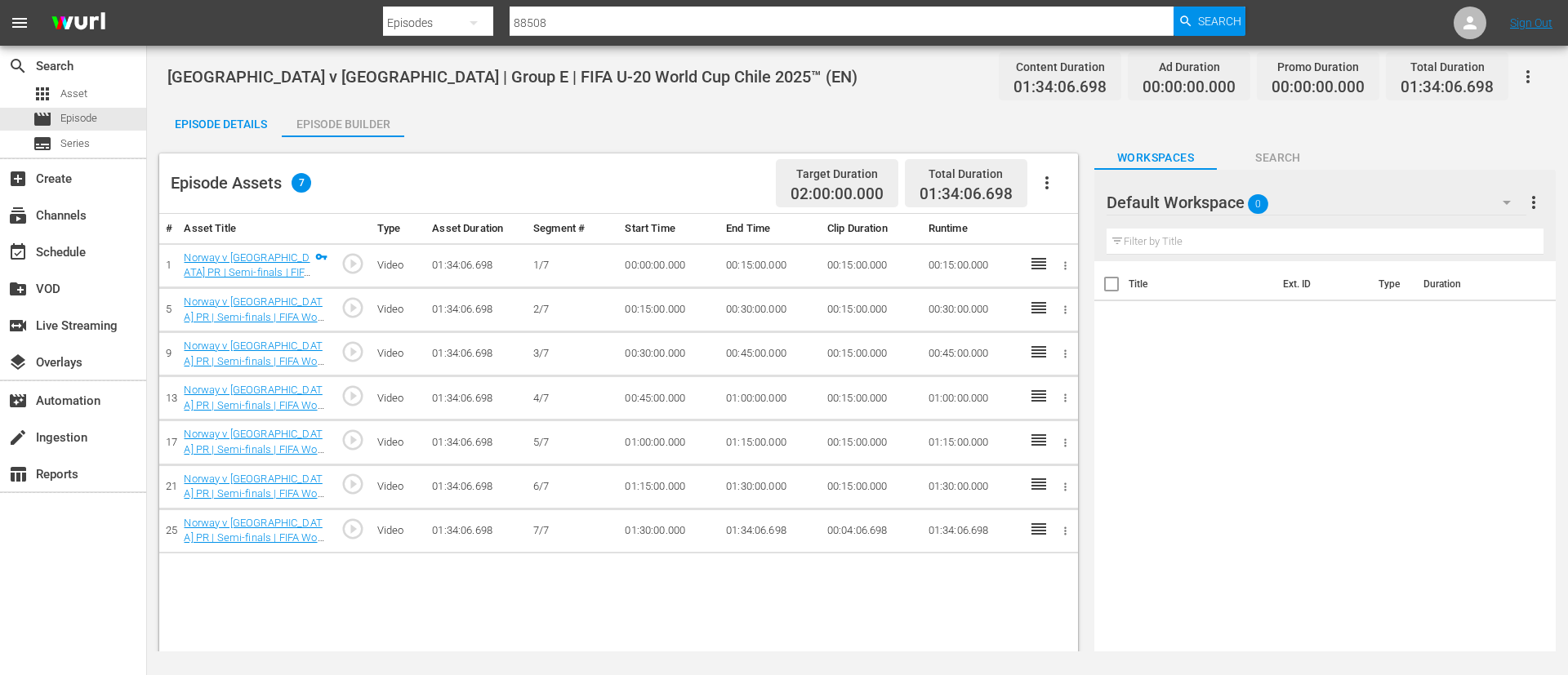
click at [1053, 185] on icon "button" at bounding box center [1047, 182] width 20 height 20
click at [1062, 196] on div "Fill with Ads" at bounding box center [1095, 189] width 111 height 39
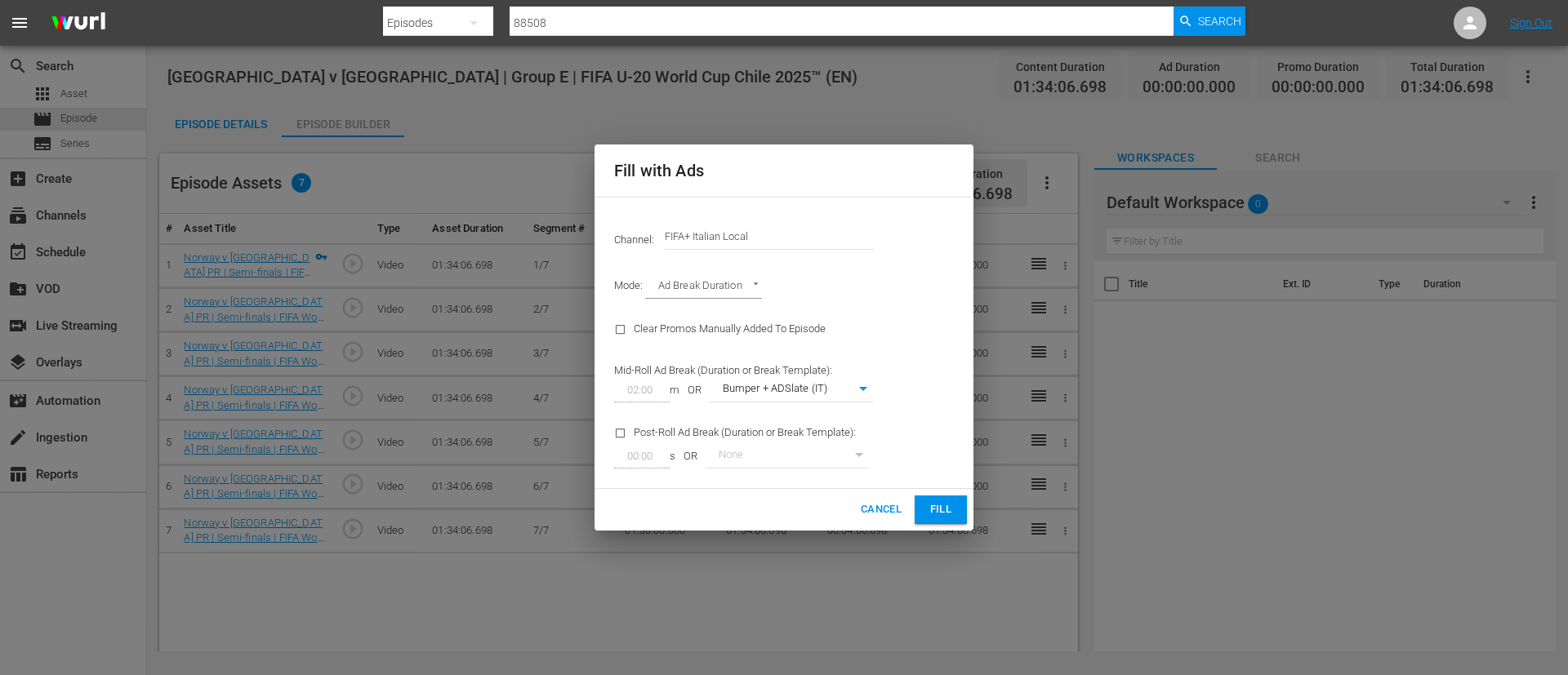
click at [806, 226] on input "FIFA+ Italian Local" at bounding box center [769, 236] width 209 height 39
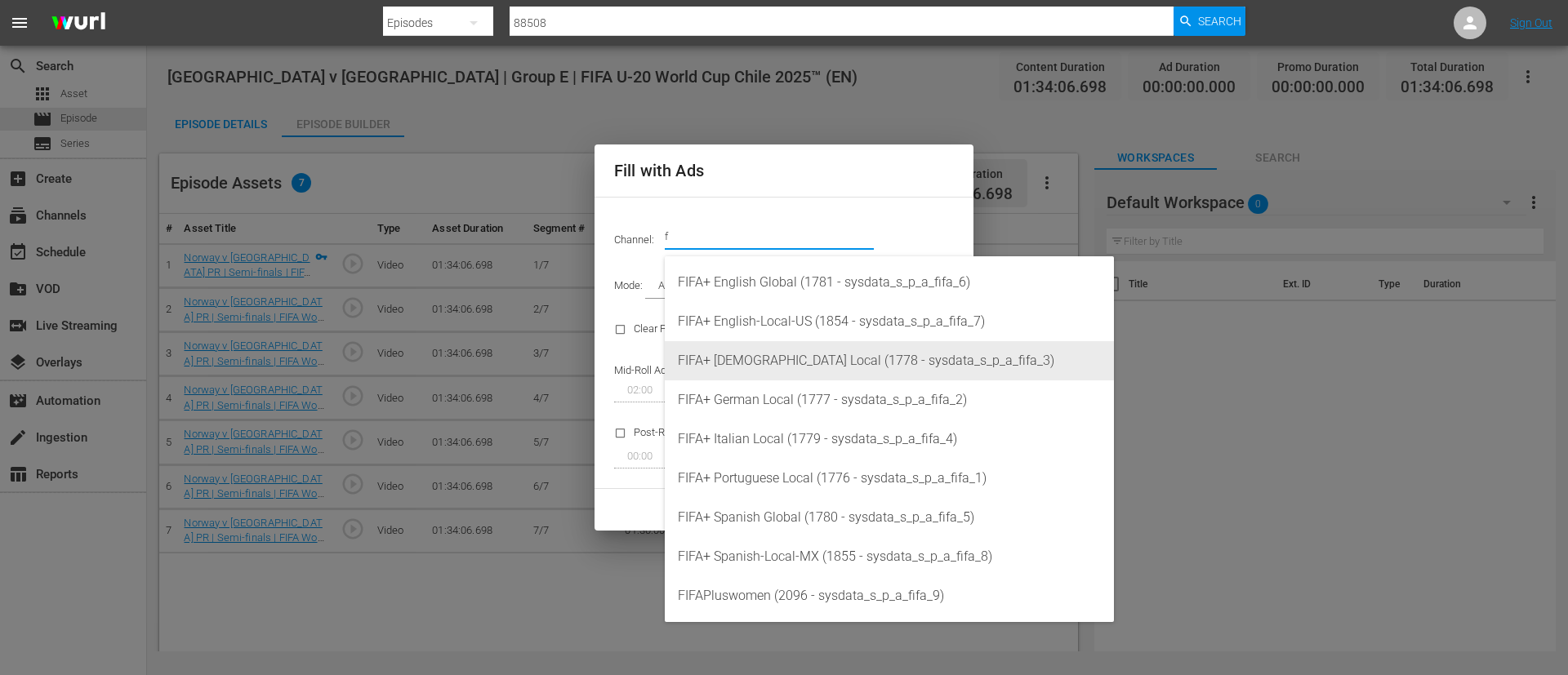
click at [817, 356] on div "FIFA+ [DEMOGRAPHIC_DATA] Local (1778 - sysdata_s_p_a_fifa_3)" at bounding box center [889, 360] width 423 height 39
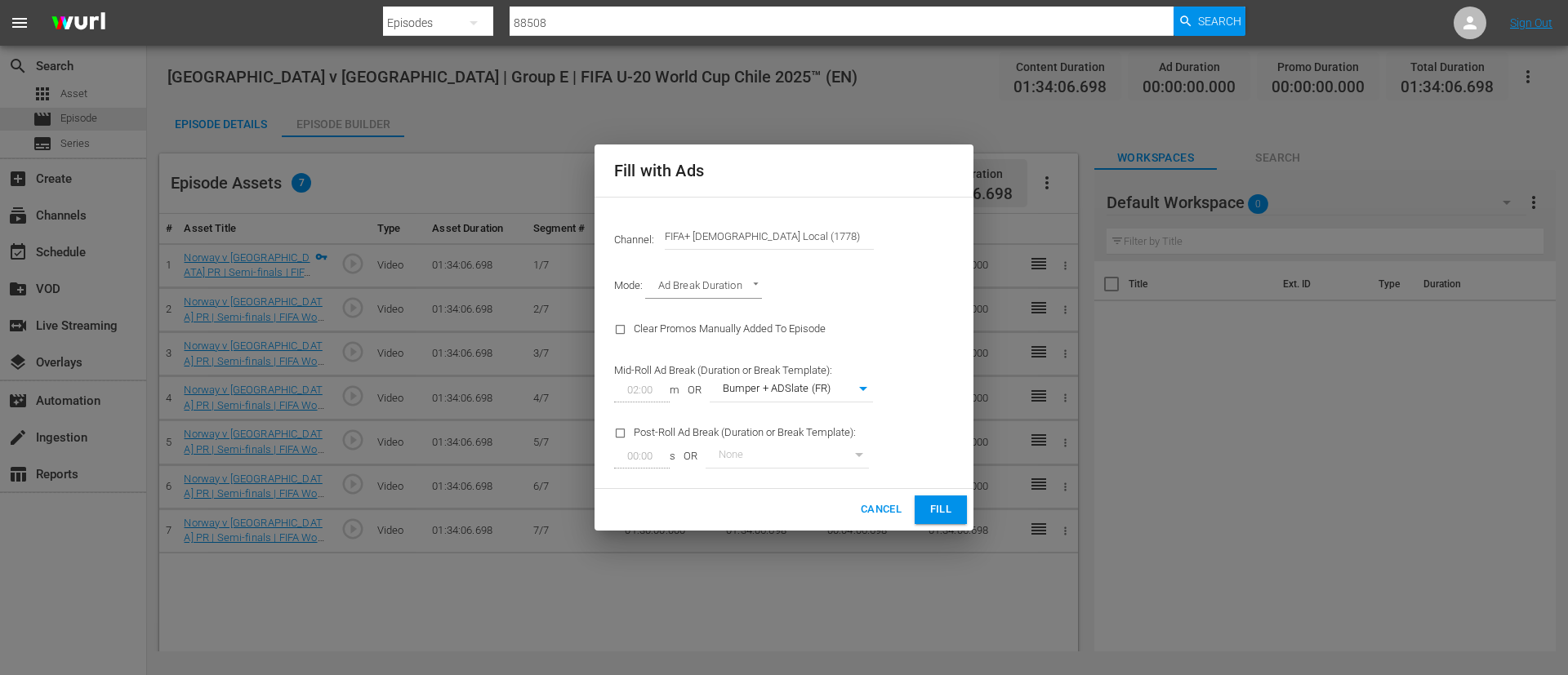
click at [938, 510] on span "Fill" at bounding box center [941, 510] width 26 height 19
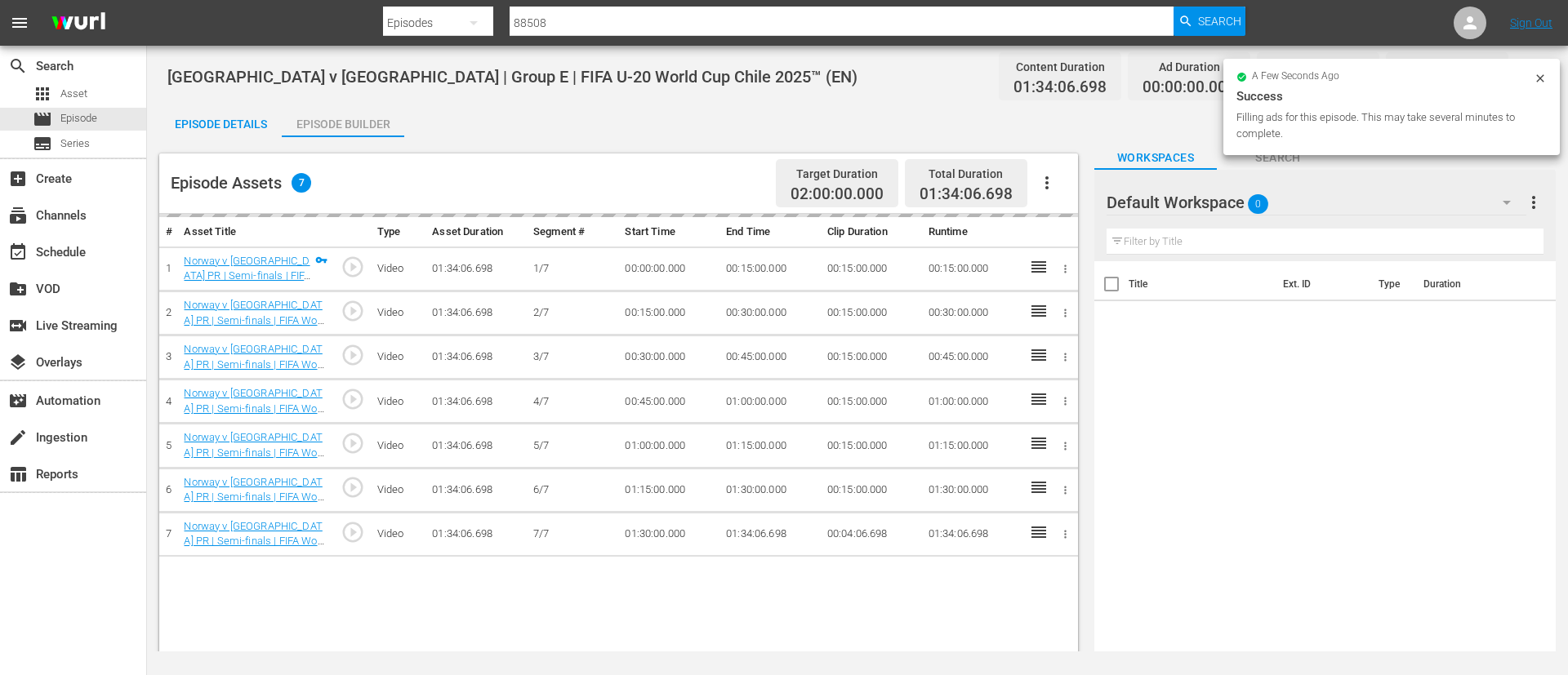
click at [247, 116] on div "Episode Details" at bounding box center [220, 124] width 123 height 39
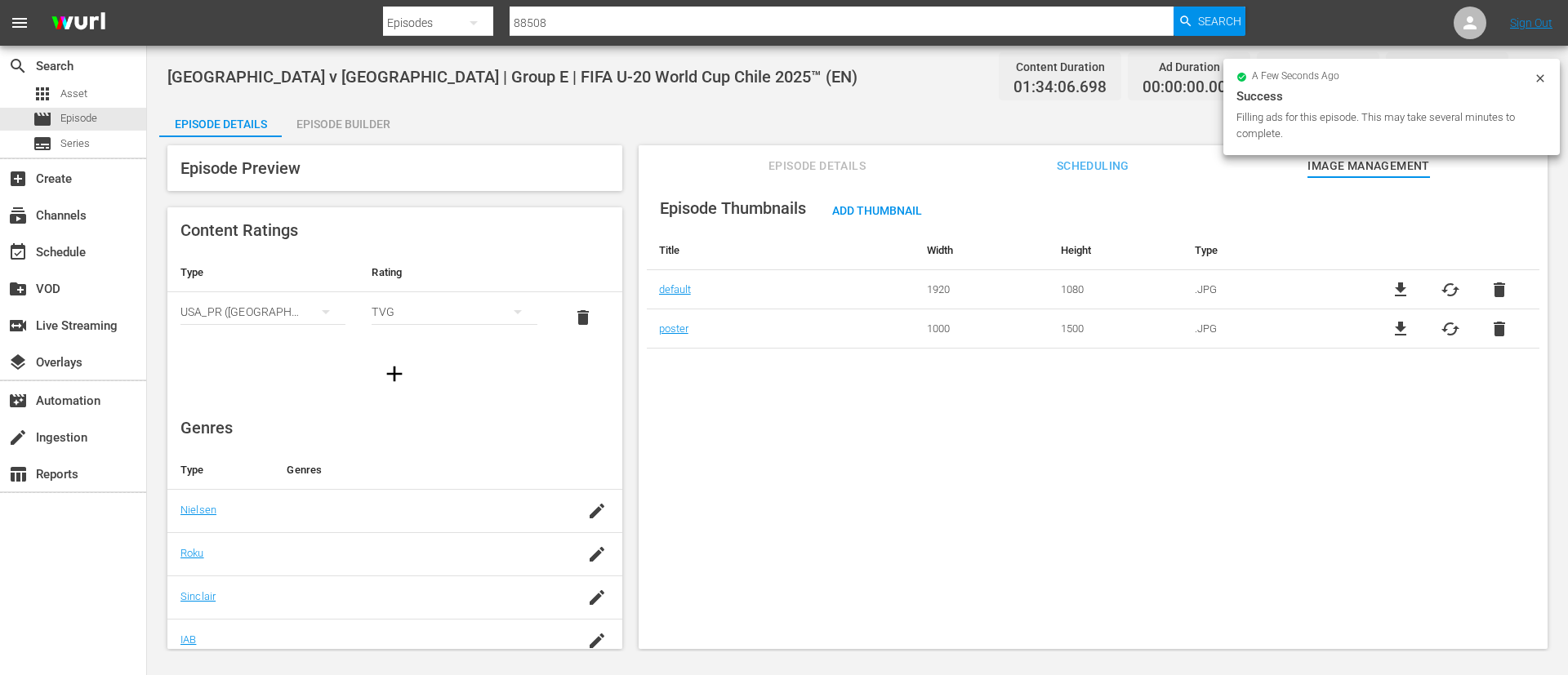
click at [856, 147] on button "Episode Details" at bounding box center [818, 162] width 123 height 33
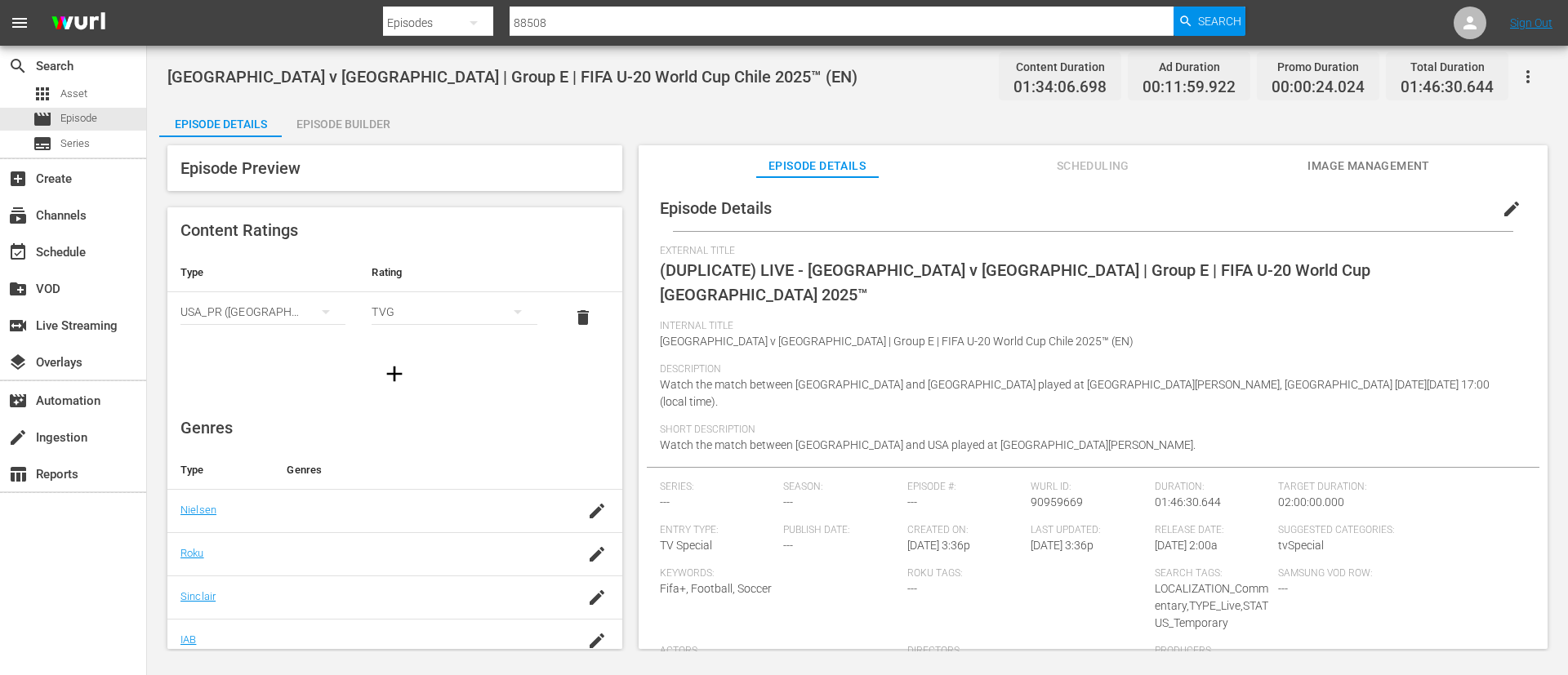
click at [1492, 202] on button "edit" at bounding box center [1511, 208] width 39 height 39
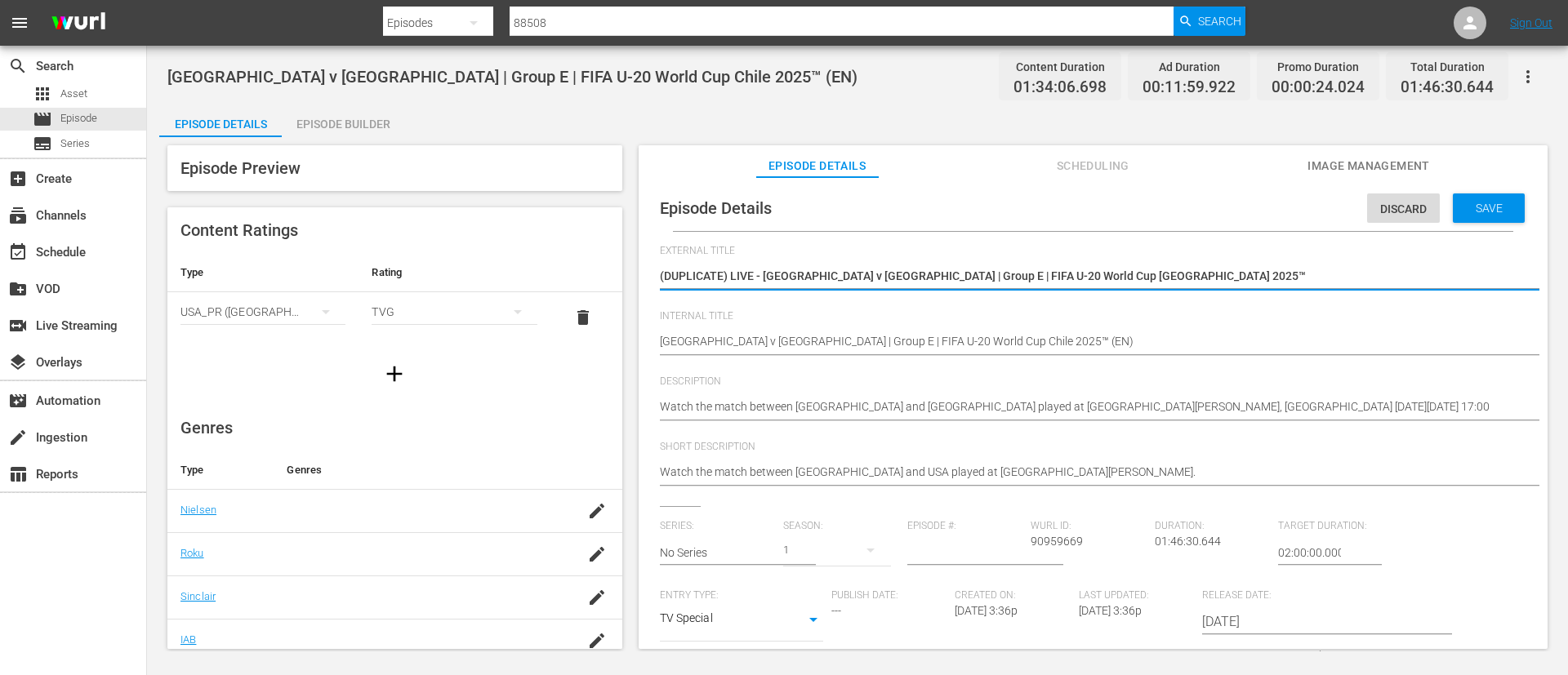
click at [1212, 278] on textarea "(DUPLICATE) LIVE - South Africa v USA | Group E | FIFA U-20 World Cup Chile 202…" at bounding box center [1089, 277] width 859 height 20
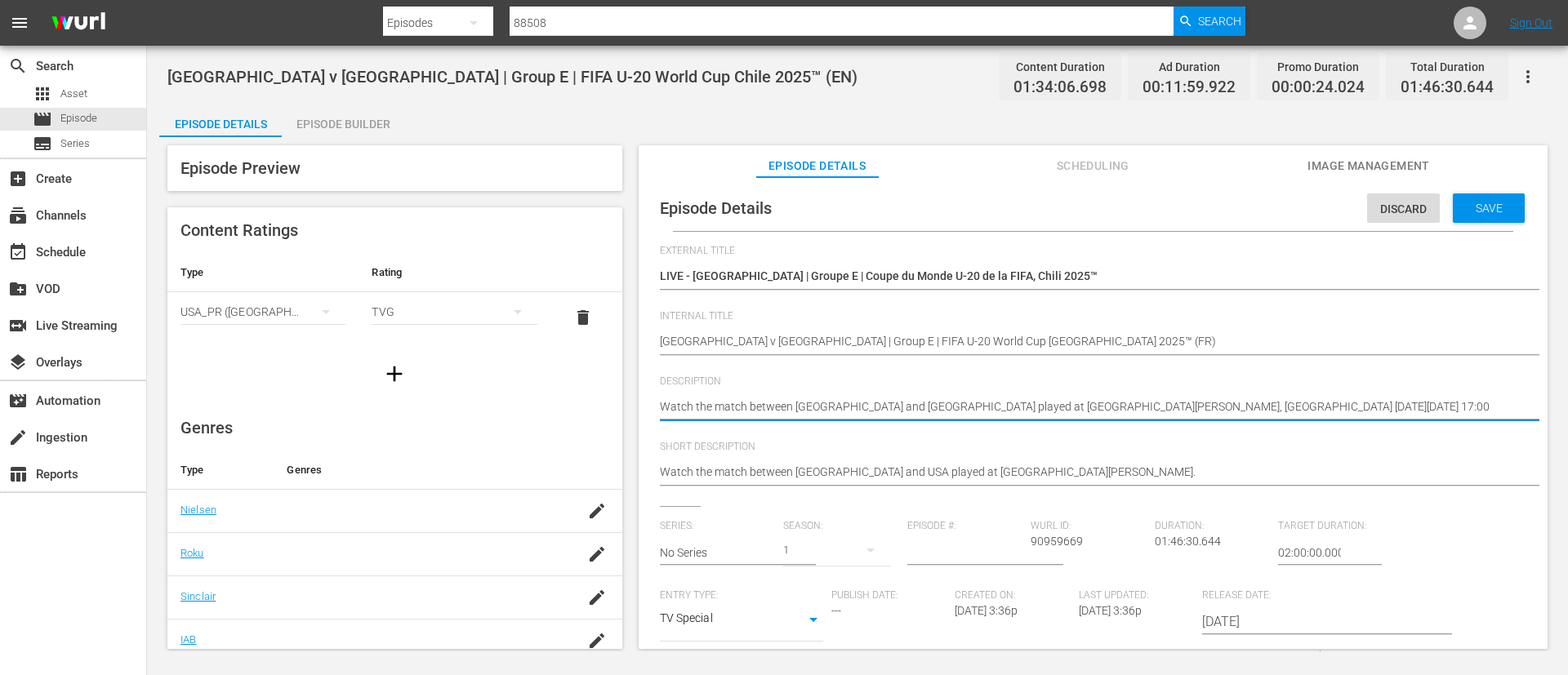
click at [1212, 391] on div "Watch the match between South Africa and USA played at Estadio El Teniente, Ran…" at bounding box center [1089, 407] width 859 height 39
click at [1211, 408] on textarea "Watch the match between South Africa and USA played at Estadio El Teniente, Ran…" at bounding box center [1089, 407] width 859 height 20
paste textarea "Regardez le match entre Afrique du Sud et États-Unis au Estadio El Teniente, Ra…"
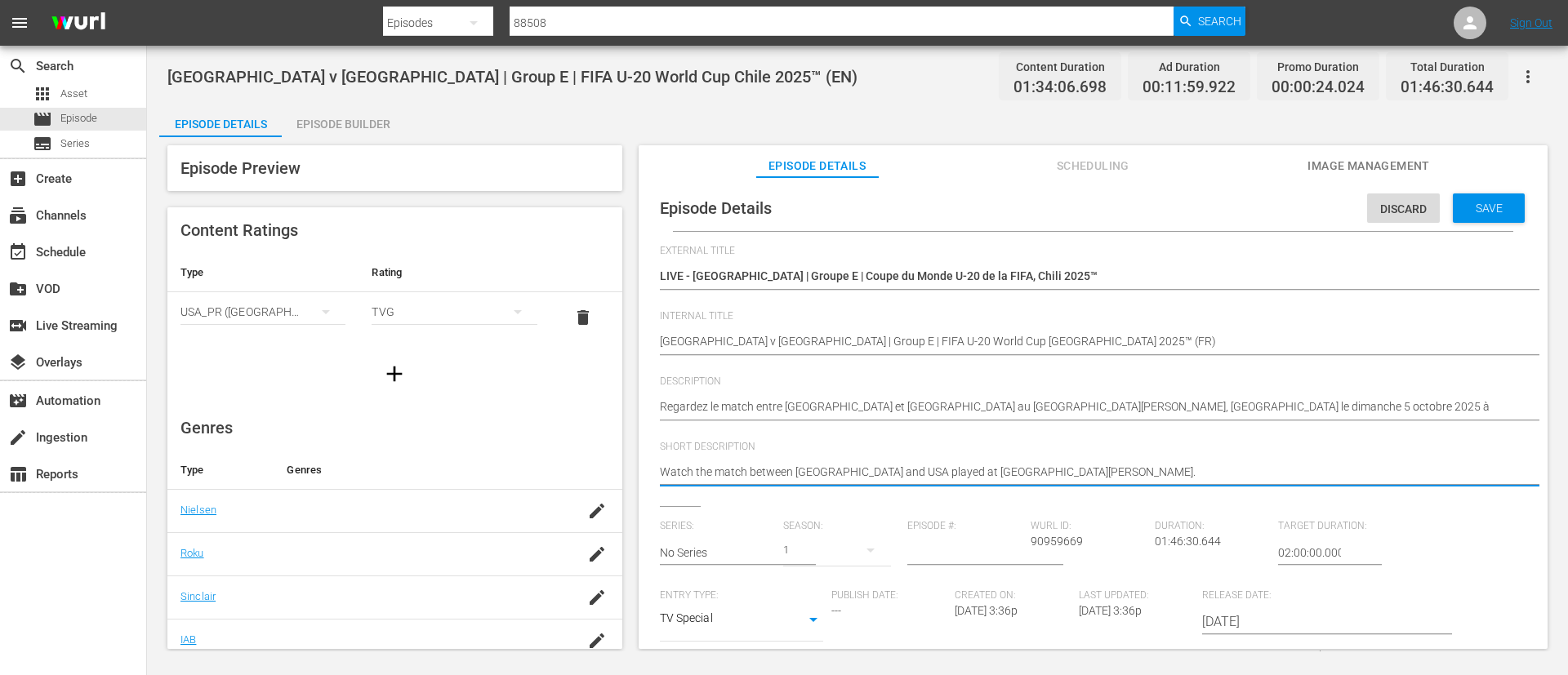
click at [1196, 470] on textarea "Watch the match between South Africa and USA played at Estadio El Teniente." at bounding box center [1089, 473] width 859 height 20
paste textarea "Regardez le match entre Afrique du Sud et États-Unis au Estadio El Teniente, Ra…"
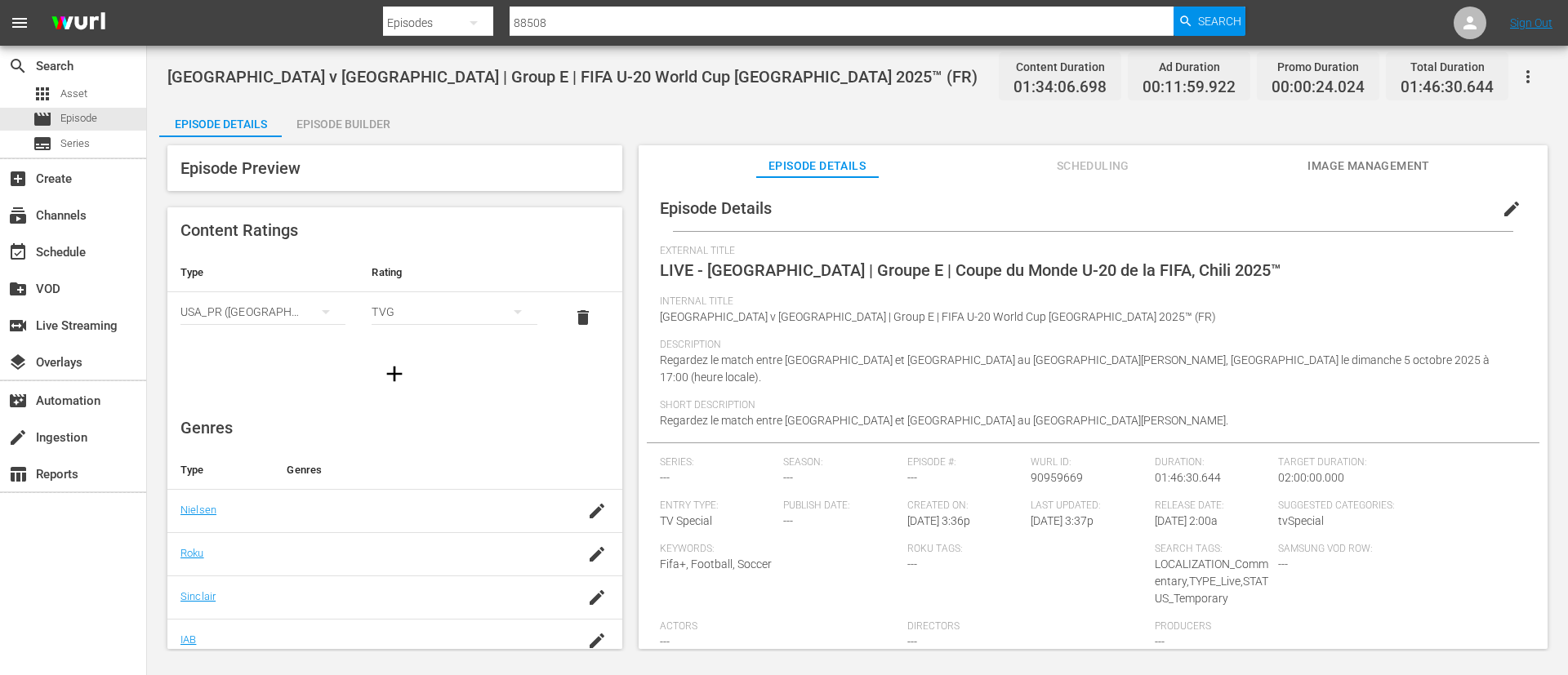
click at [1535, 75] on icon "button" at bounding box center [1527, 77] width 20 height 20
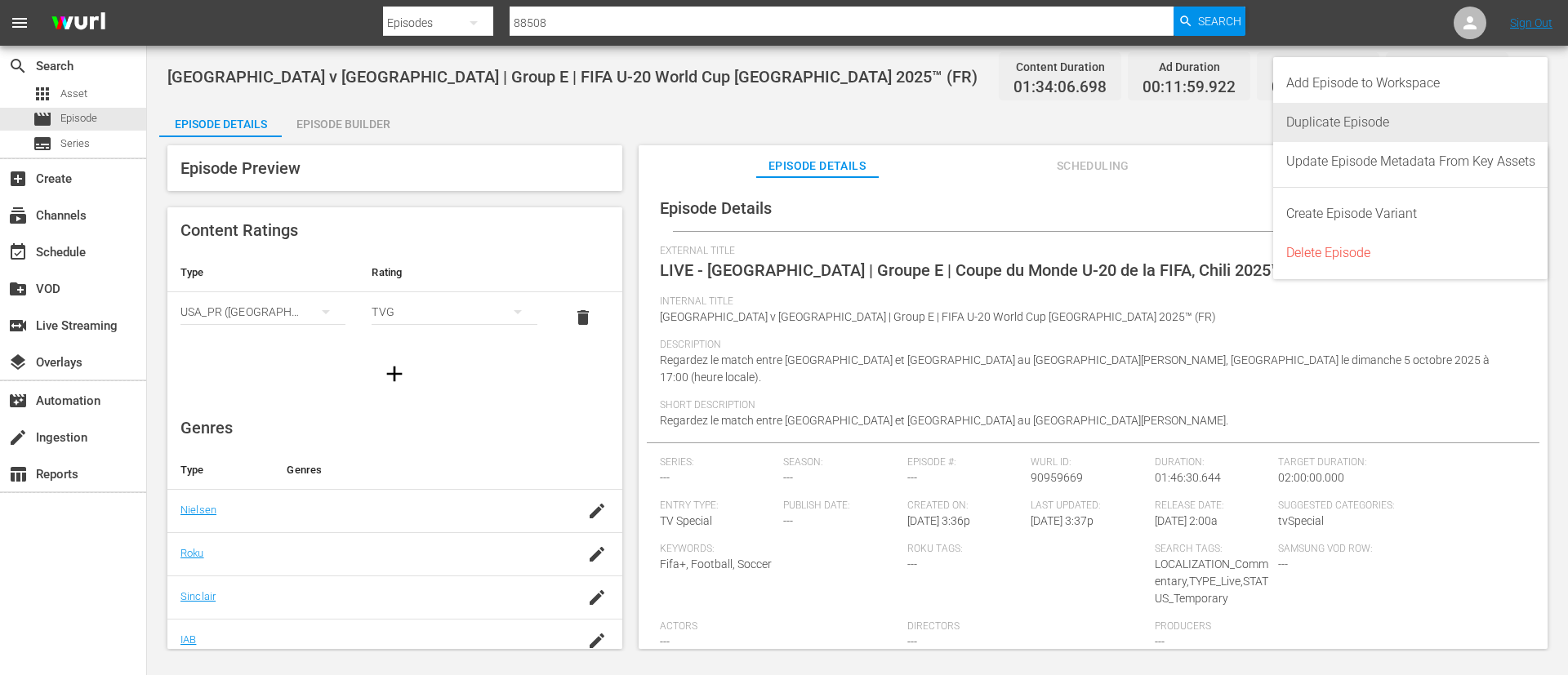
click at [1420, 109] on div "Duplicate Episode" at bounding box center [1410, 122] width 249 height 39
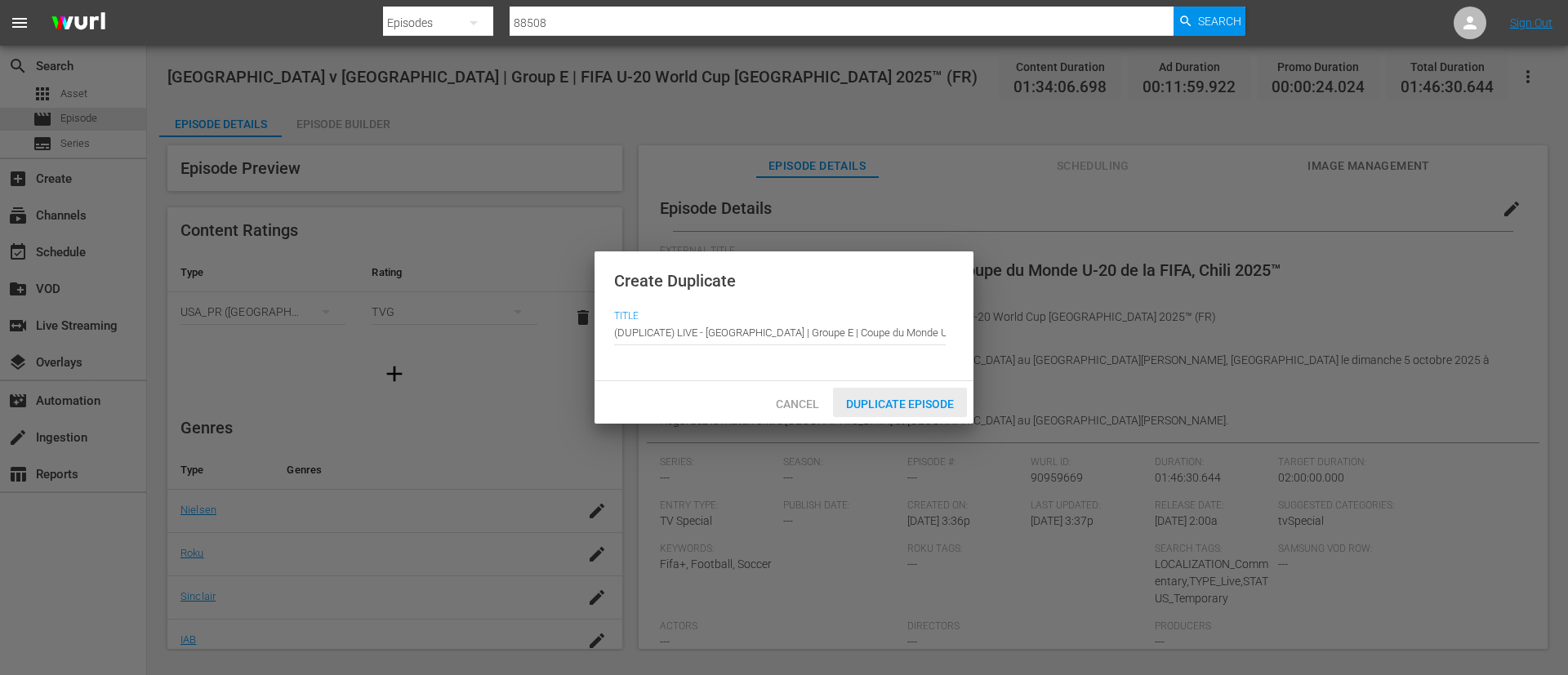
click at [967, 393] on div "Duplicate Episode" at bounding box center [900, 403] width 134 height 30
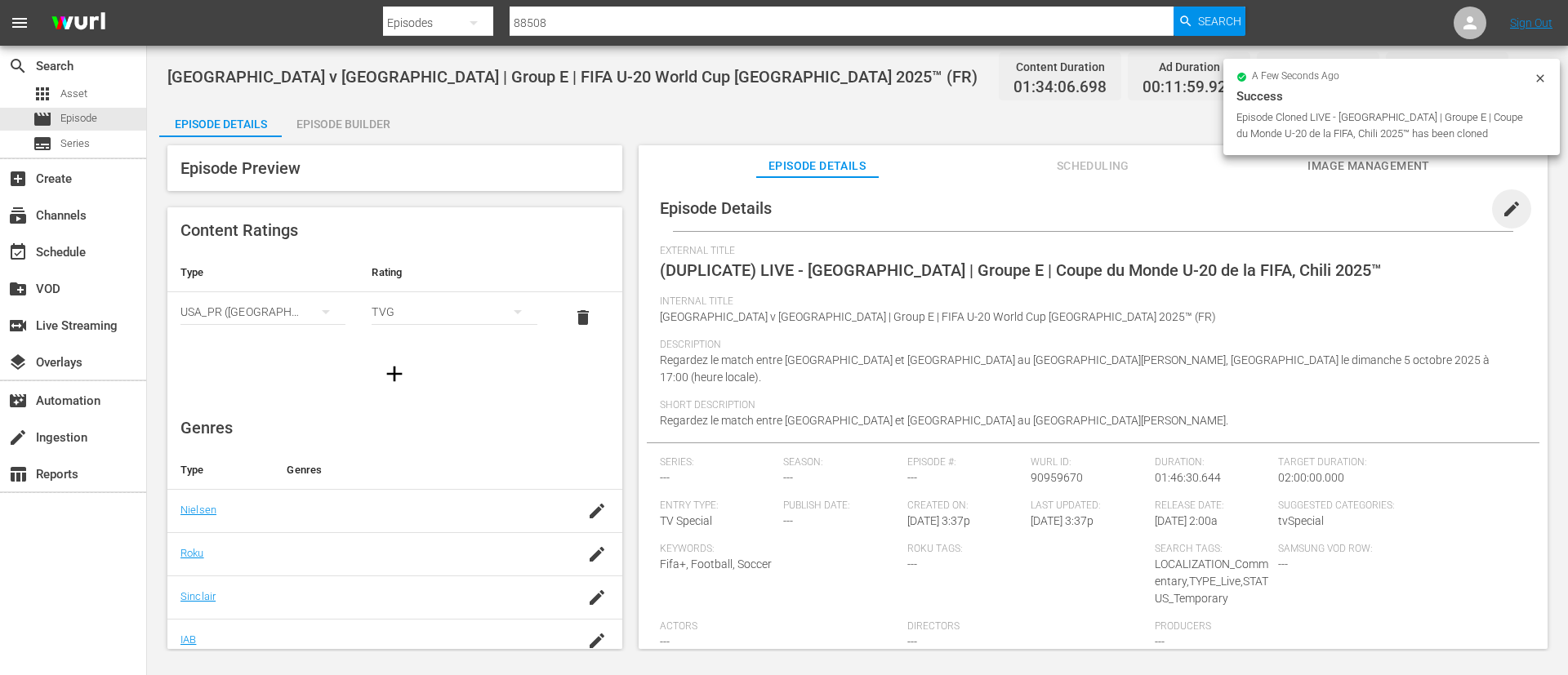
click at [1502, 205] on span "edit" at bounding box center [1511, 209] width 20 height 20
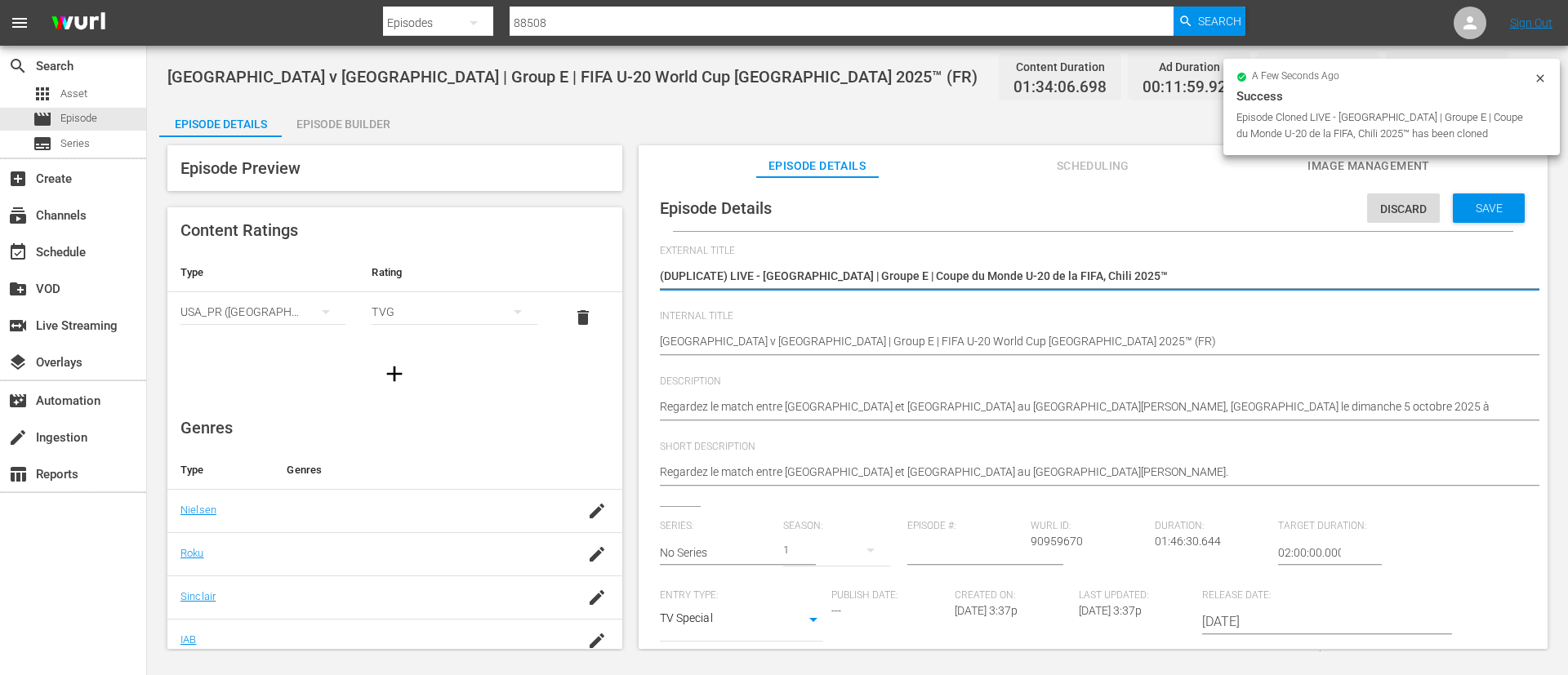
click at [1286, 272] on textarea "(DUPLICATE) LIVE - Afrique du Sud - États-Unis | Groupe E | Coupe du Monde U-20…" at bounding box center [1089, 277] width 859 height 20
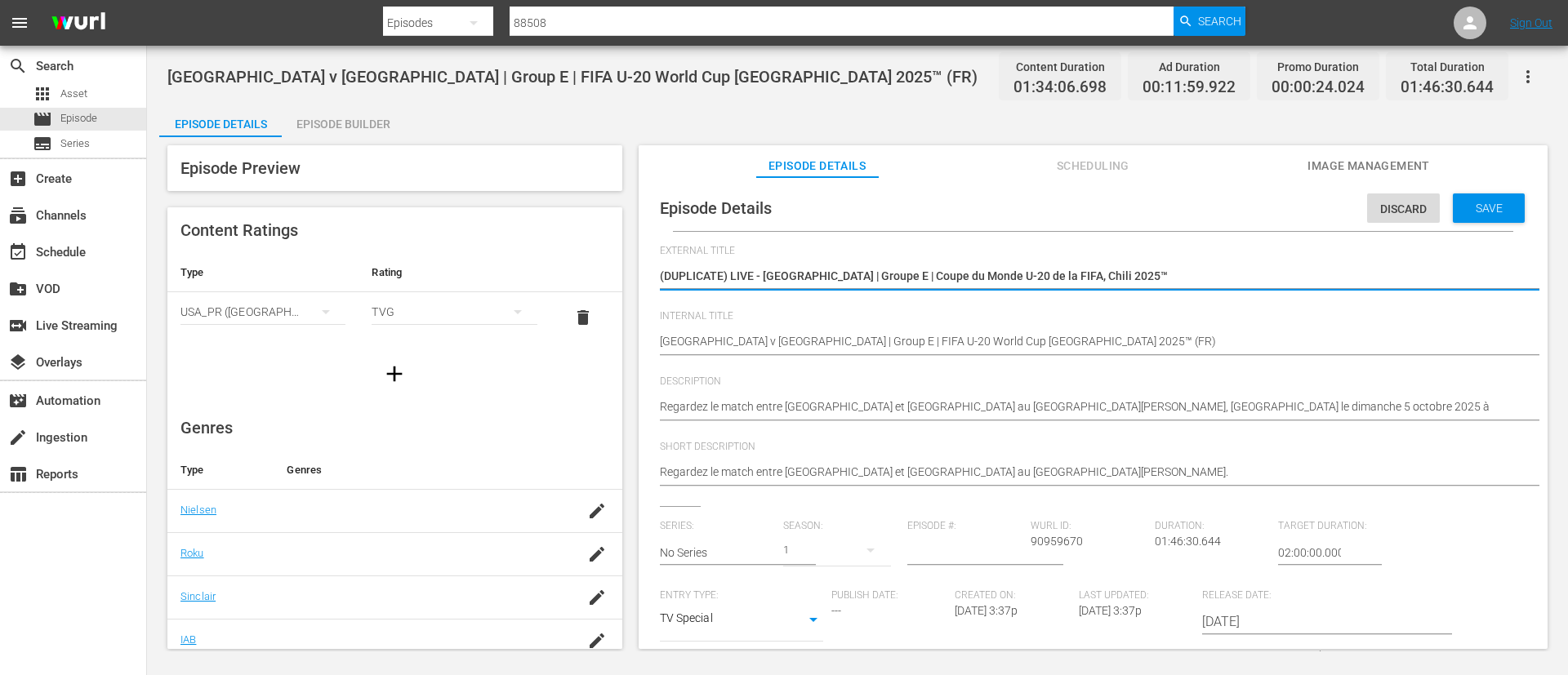
click at [1286, 272] on textarea "(DUPLICATE) LIVE - Afrique du Sud - États-Unis | Groupe E | Coupe du Monde U-20…" at bounding box center [1089, 277] width 859 height 20
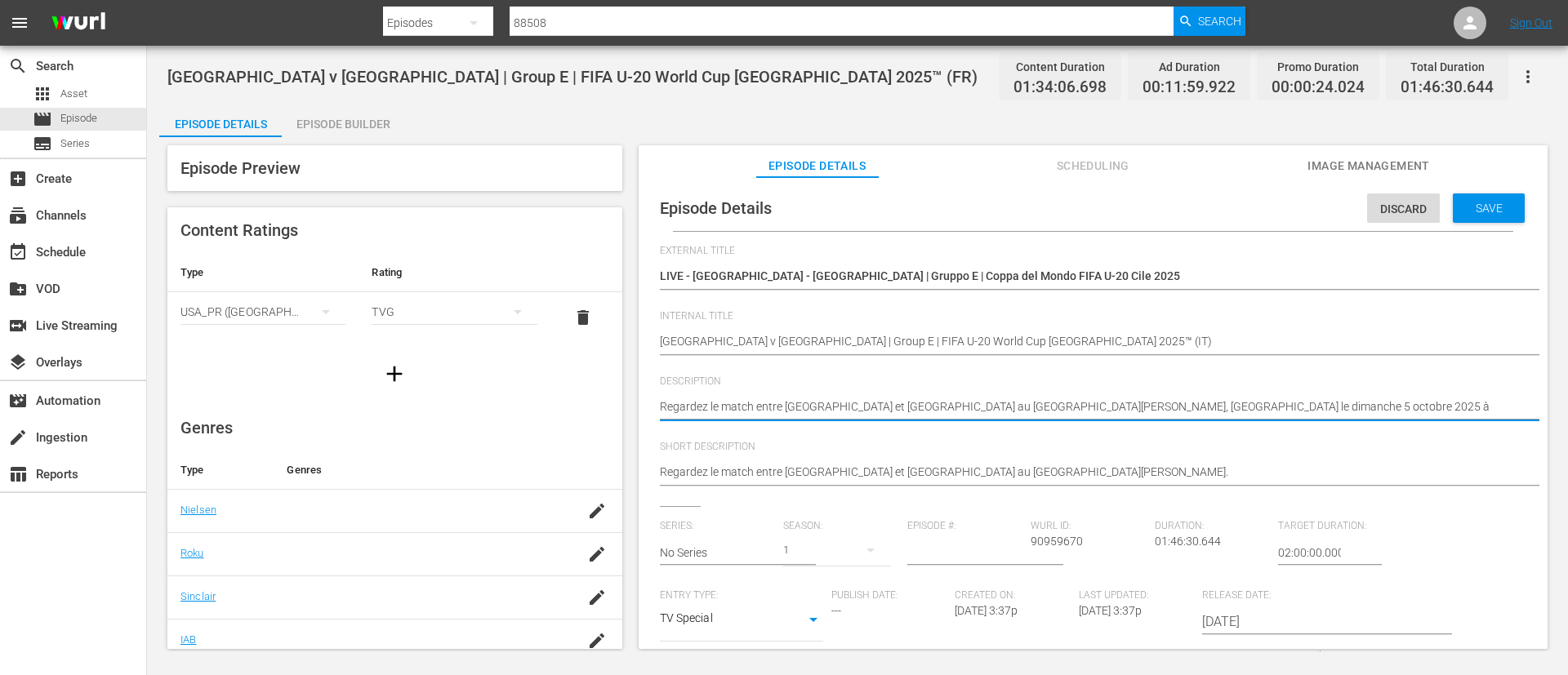
click at [1264, 386] on span "Description" at bounding box center [1089, 382] width 859 height 13
click at [1265, 406] on textarea "Regardez le match entre Afrique du Sud et États-Unis au Estadio El Teniente, Ra…" at bounding box center [1089, 407] width 859 height 20
paste textarea "Guarda la partita tra Sudafrica e USA giocato al Estadio El Teniente, Rancagua …"
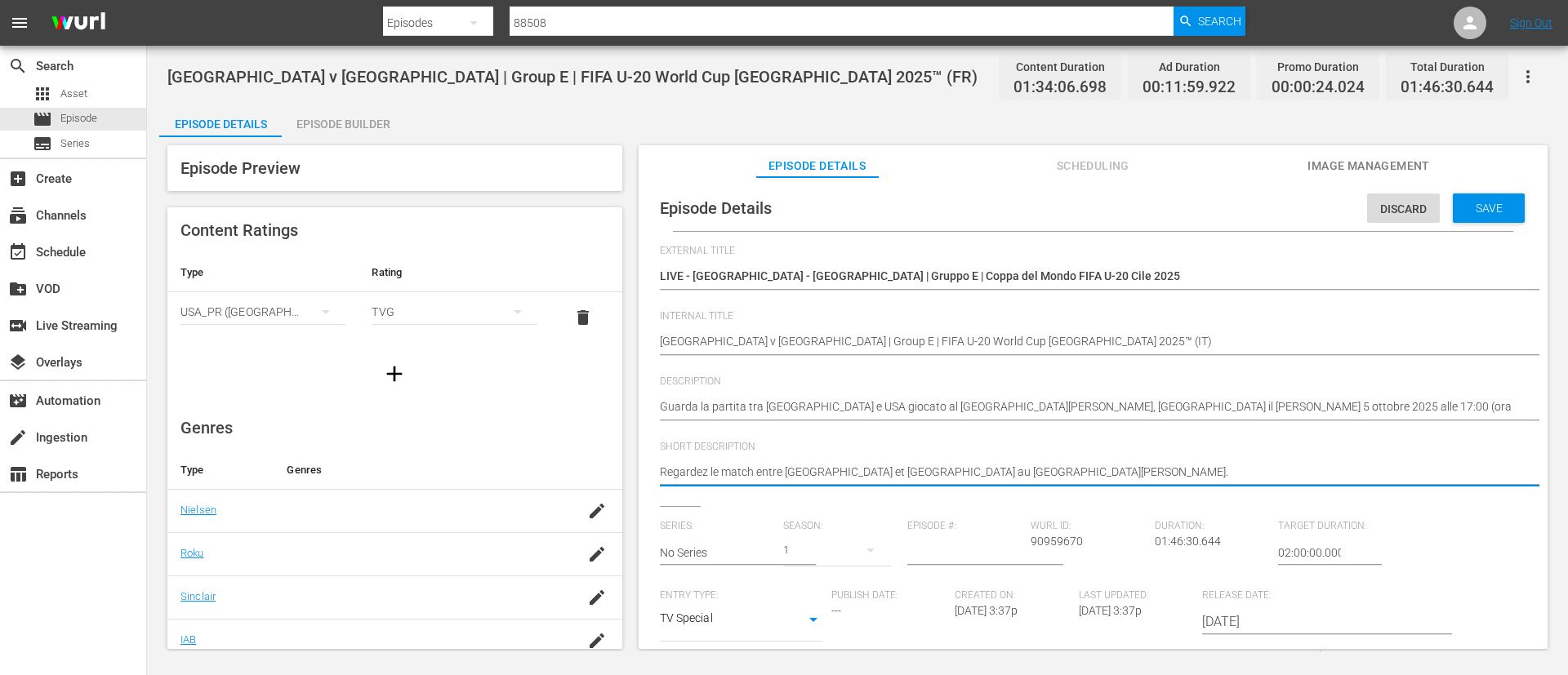
click at [1250, 477] on textarea "Regardez le match entre Afrique du Sud et États-Unis au Estadio El Teniente." at bounding box center [1089, 473] width 859 height 20
paste textarea "Guarda la partita tra Sudafrica e USA giocato al Estadio El Teniente, Rancagua …"
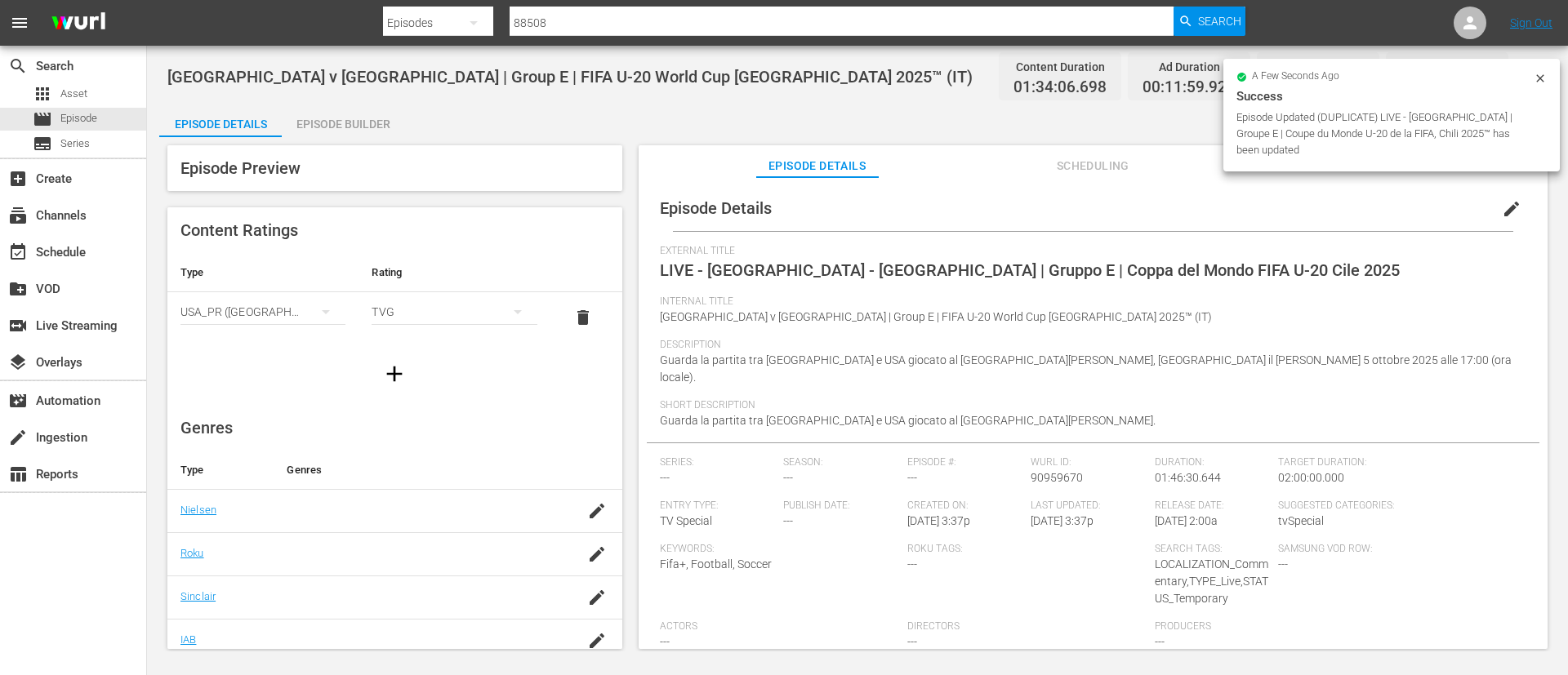
click at [338, 130] on div "Episode Builder" at bounding box center [343, 124] width 123 height 39
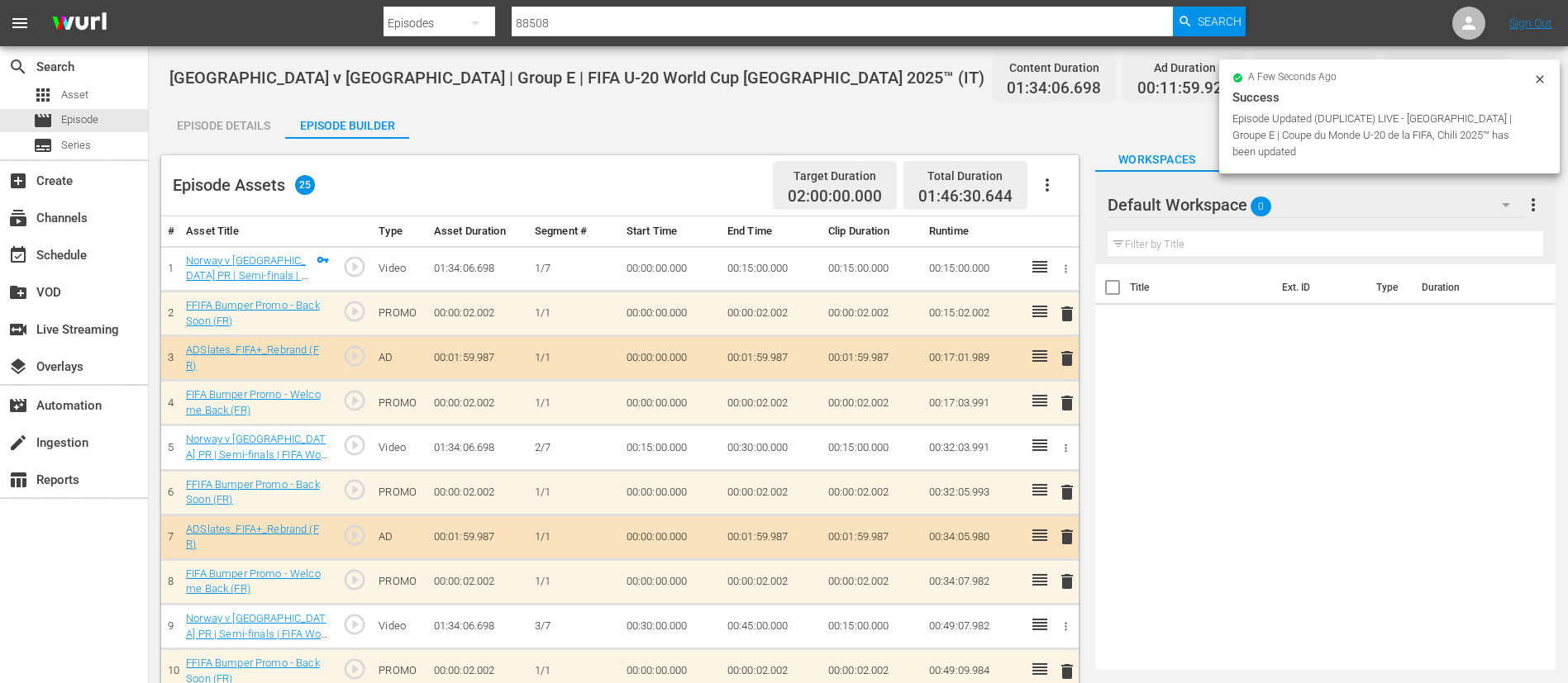
click at [1031, 197] on button "button" at bounding box center [1046, 185] width 39 height 39
click at [1082, 227] on div "Clear Ads" at bounding box center [1096, 231] width 112 height 39
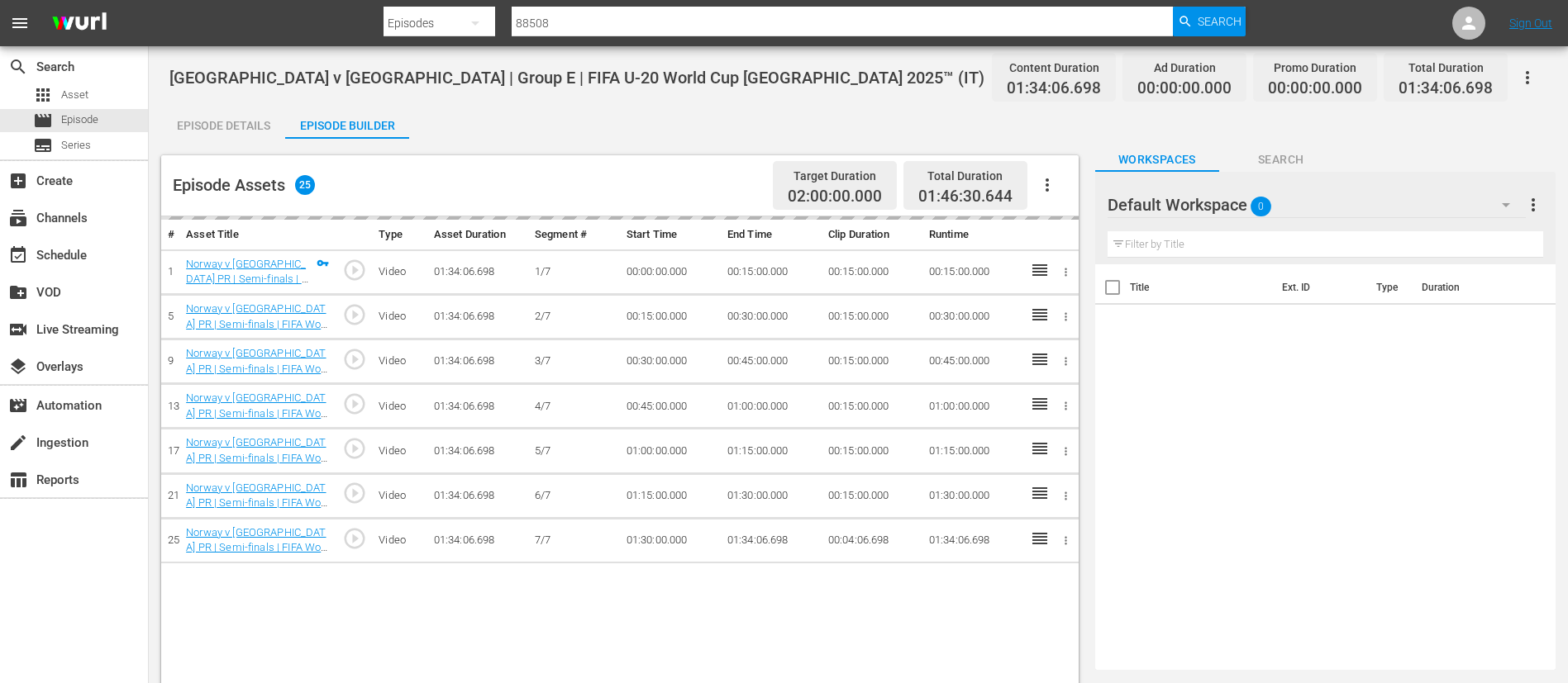
click at [1042, 188] on icon "button" at bounding box center [1047, 185] width 20 height 20
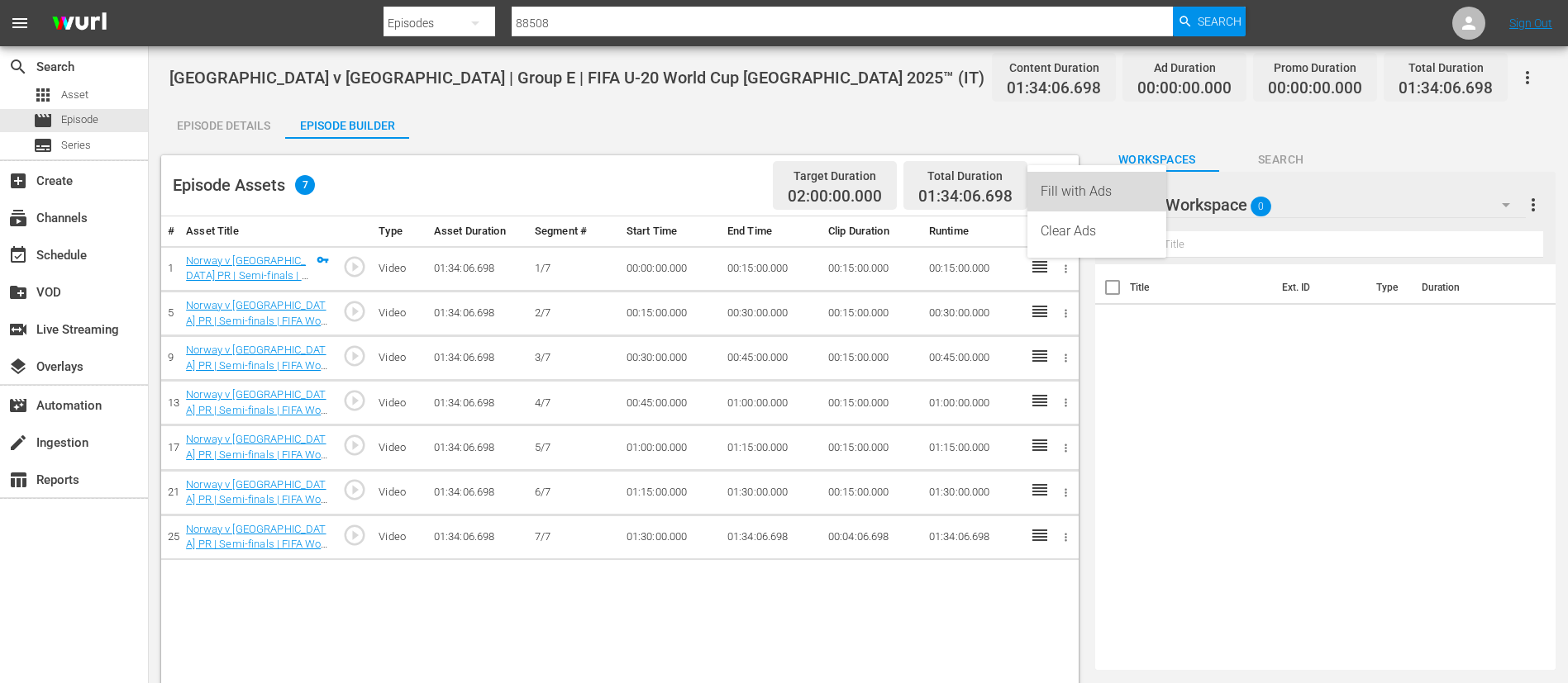
click at [1082, 187] on div "Fill with Ads" at bounding box center [1096, 191] width 112 height 39
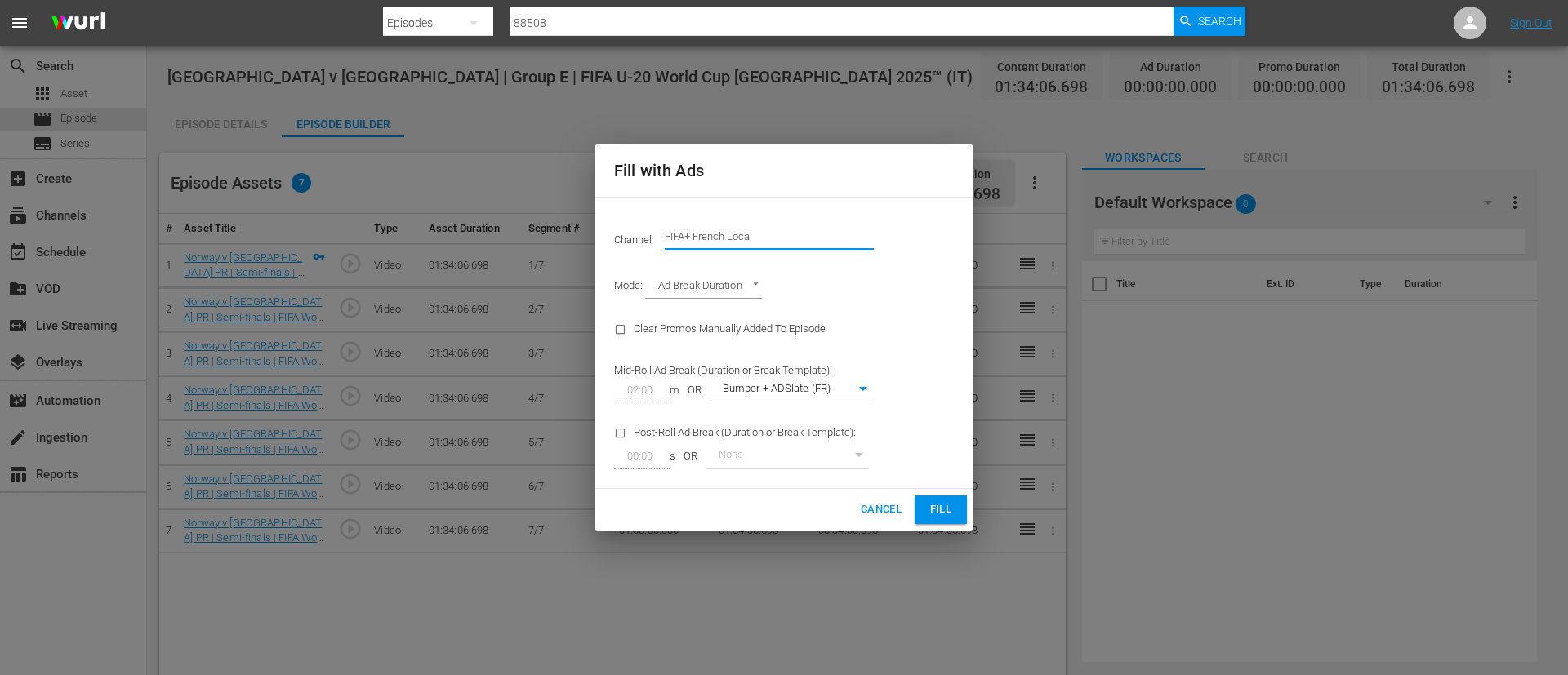
click at [852, 234] on input "FIFA+ French Local" at bounding box center [769, 236] width 209 height 39
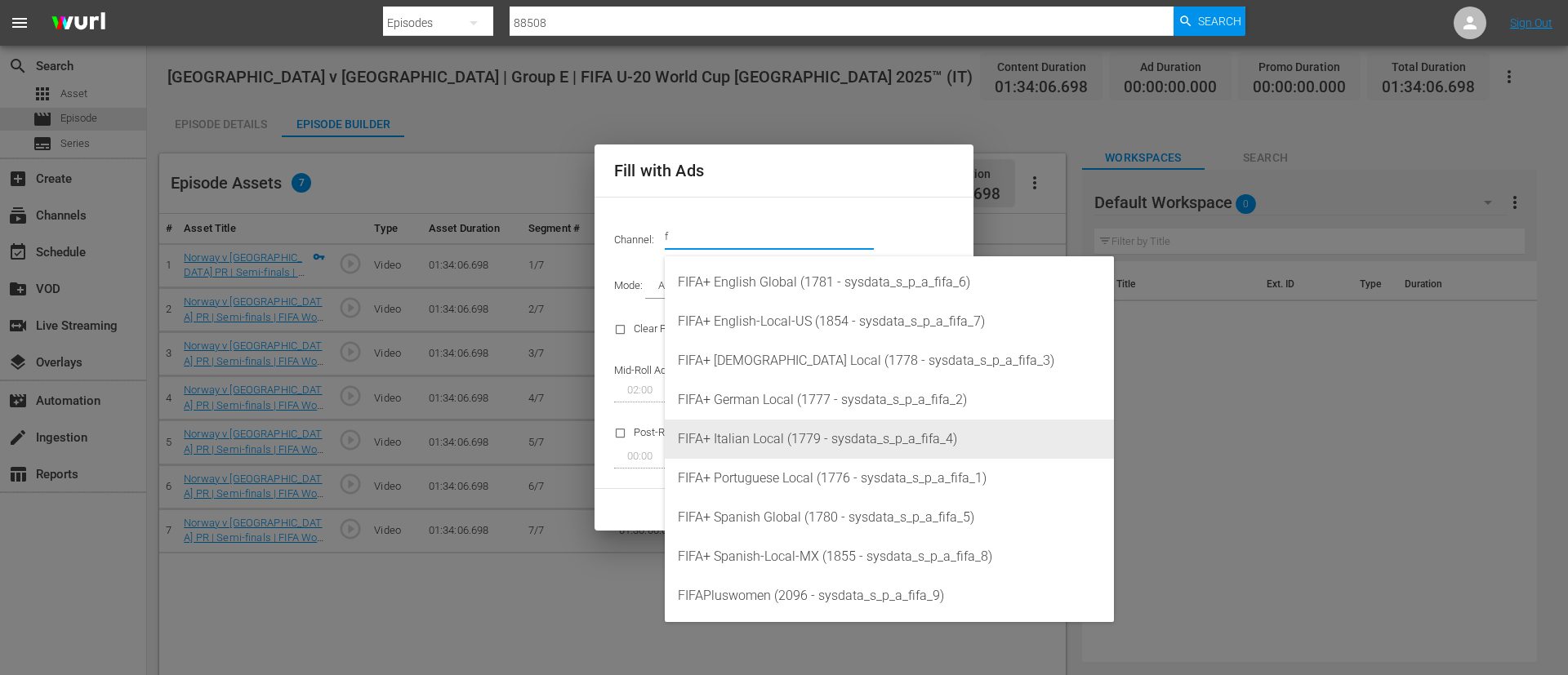
click at [814, 451] on div "FIFA+ Italian Local (1779 - sysdata_s_p_a_fifa_4)" at bounding box center [889, 439] width 423 height 39
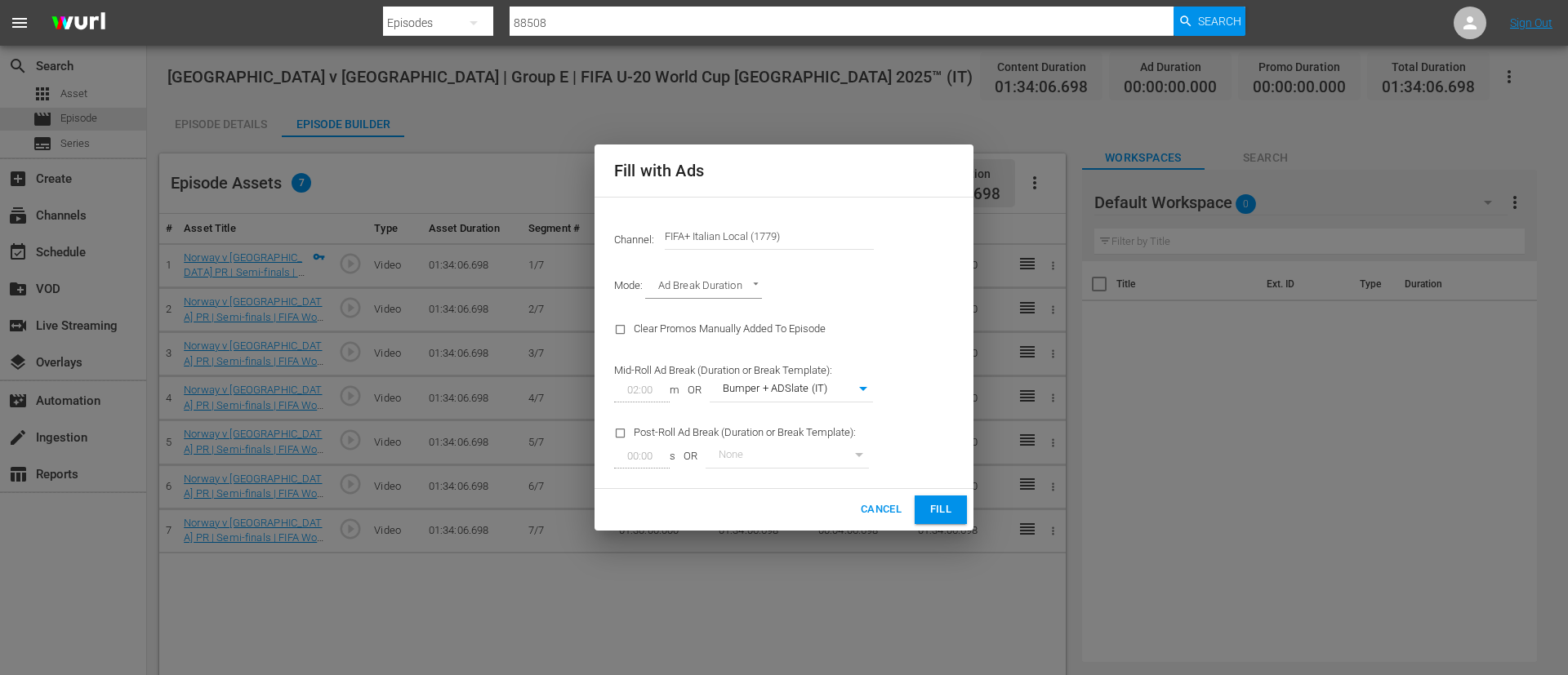
click at [947, 528] on div "Cancel Fill" at bounding box center [784, 510] width 379 height 42
click at [946, 518] on button "Fill" at bounding box center [940, 510] width 52 height 28
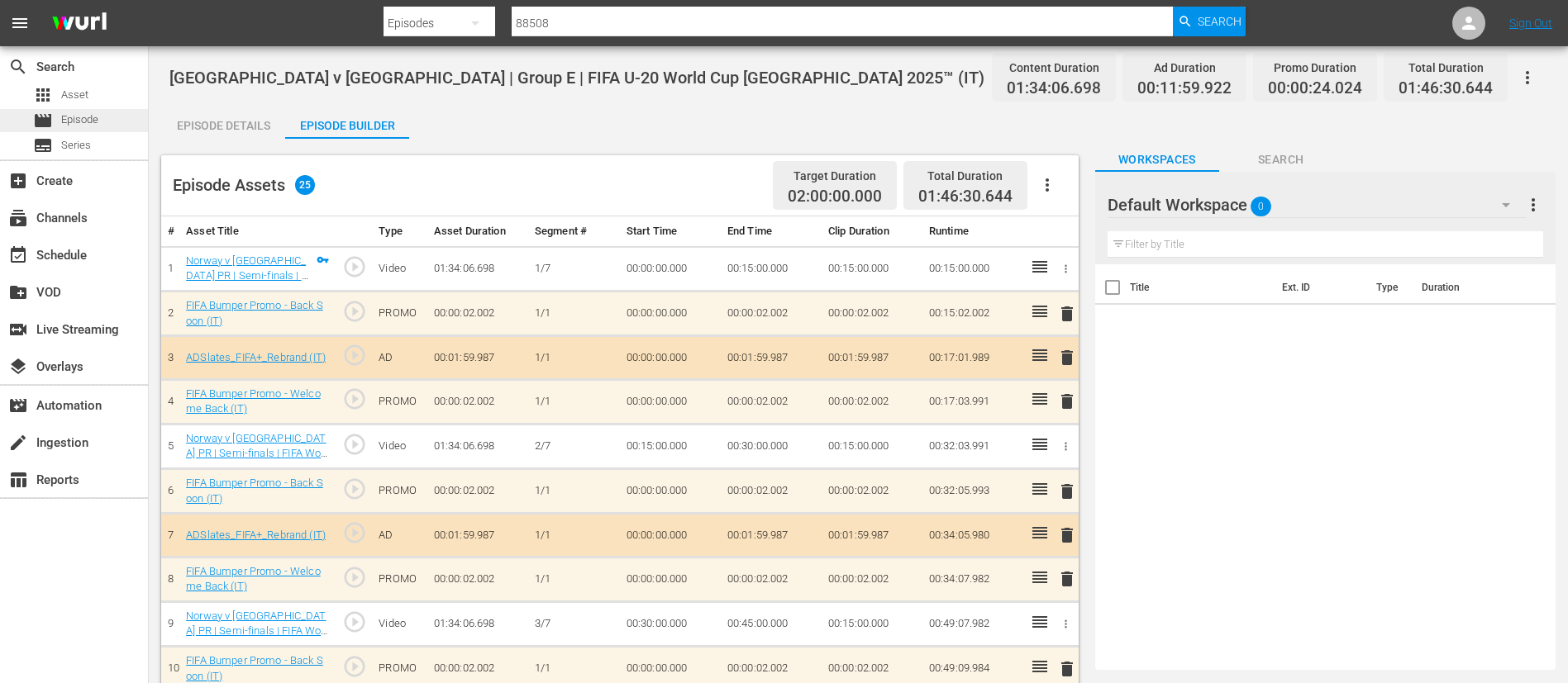
click at [17, 112] on div "movie Episode" at bounding box center [49, 121] width 99 height 23
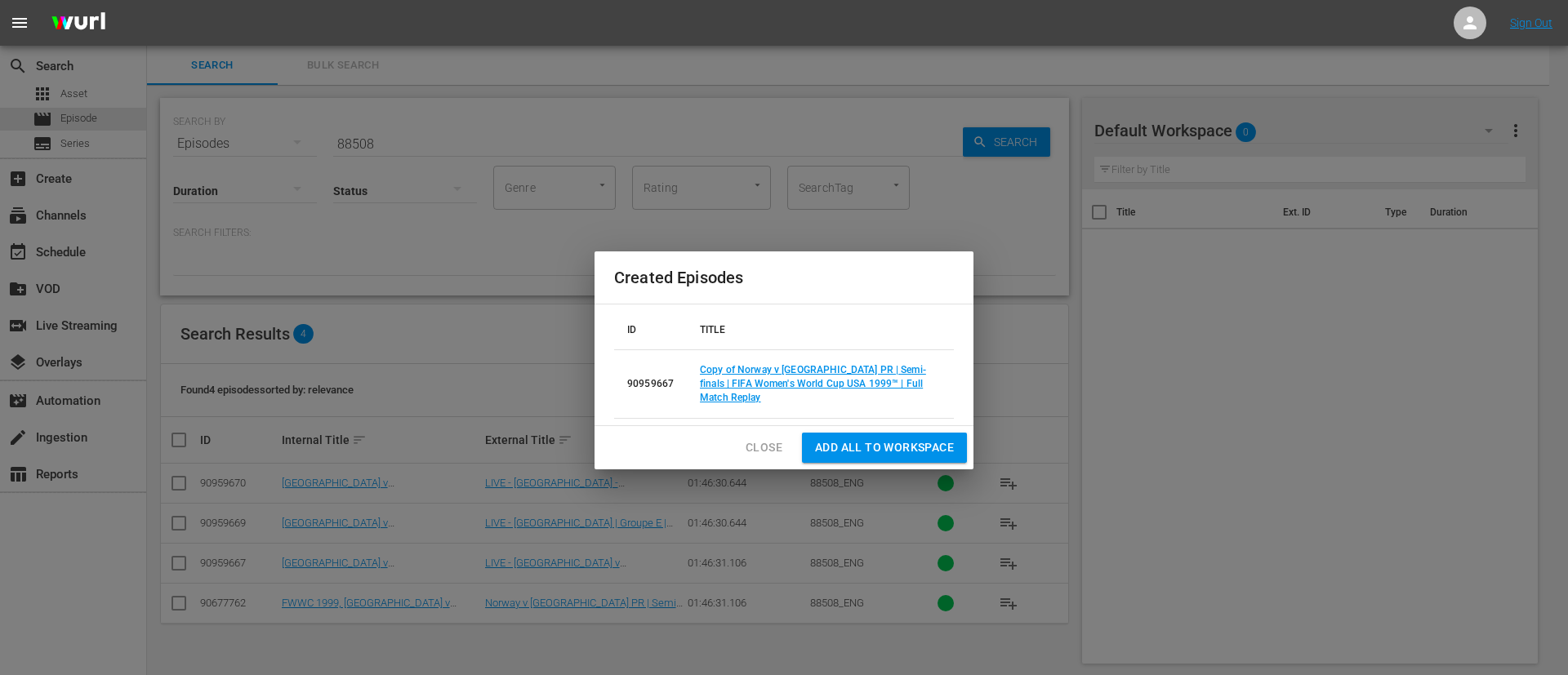
click at [771, 440] on span "Close" at bounding box center [763, 448] width 37 height 21
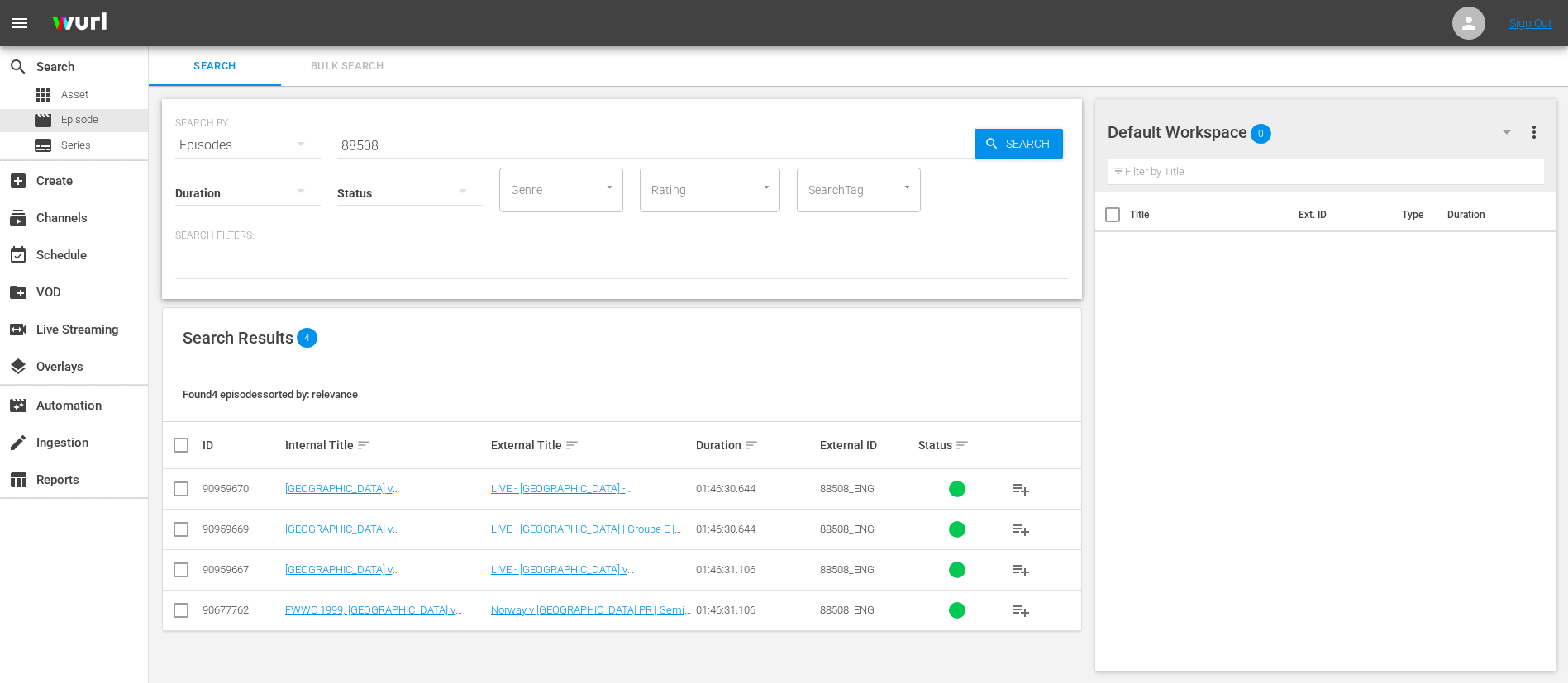
click at [602, 155] on input "88508" at bounding box center [656, 144] width 638 height 39
paste input "134761"
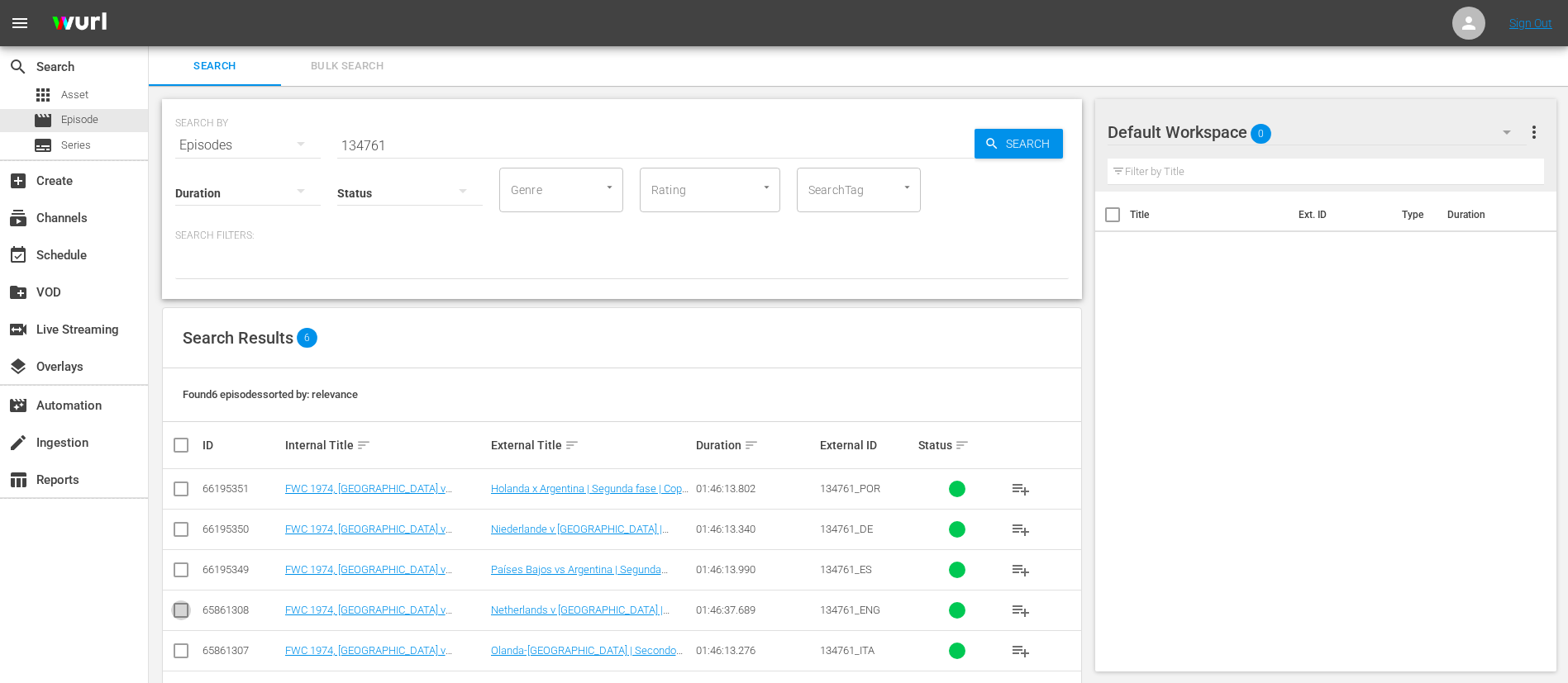
click at [181, 612] on input "checkbox" at bounding box center [181, 613] width 20 height 20
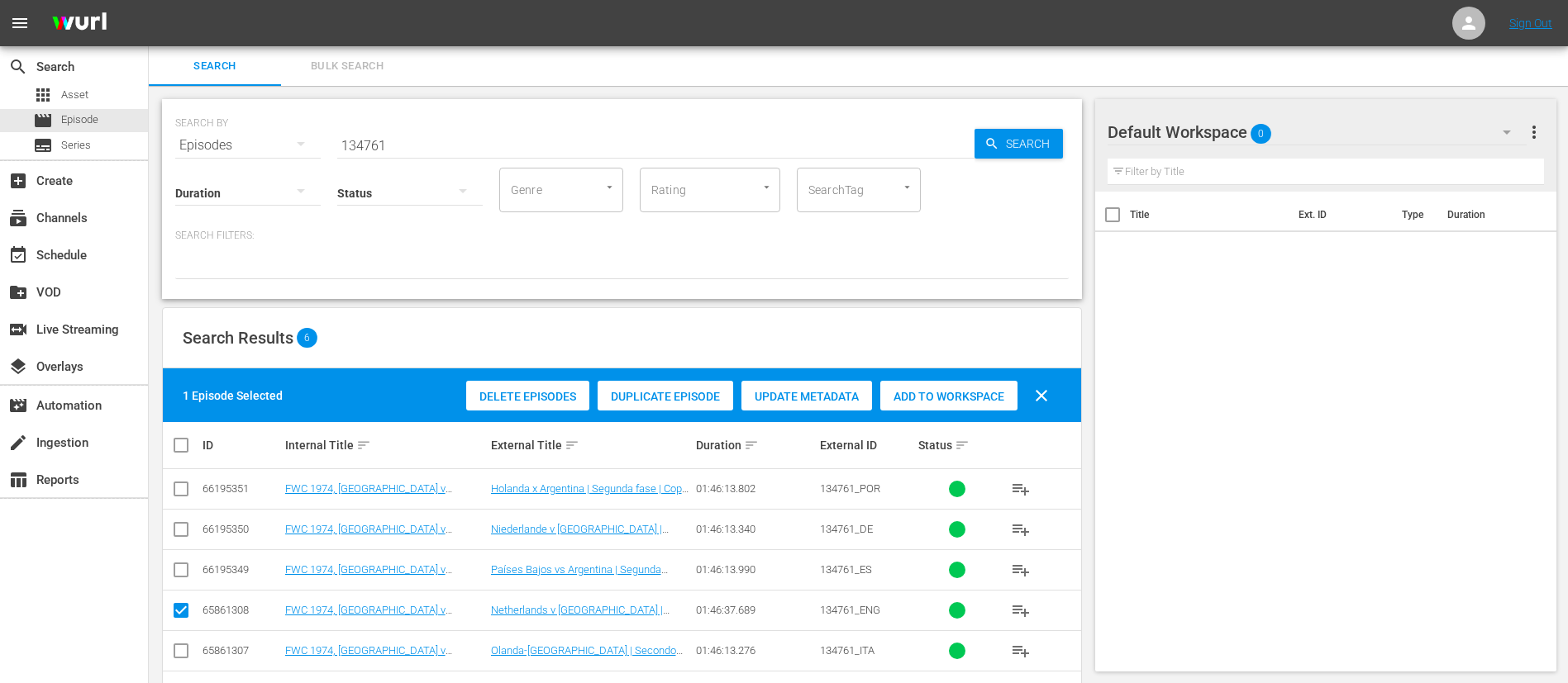
click at [690, 373] on div "1 Episode Selected Delete Episodes Duplicate Episode Update Metadata Add to Wor…" at bounding box center [621, 395] width 918 height 54
click at [683, 395] on span "Duplicate Episode" at bounding box center [665, 397] width 136 height 13
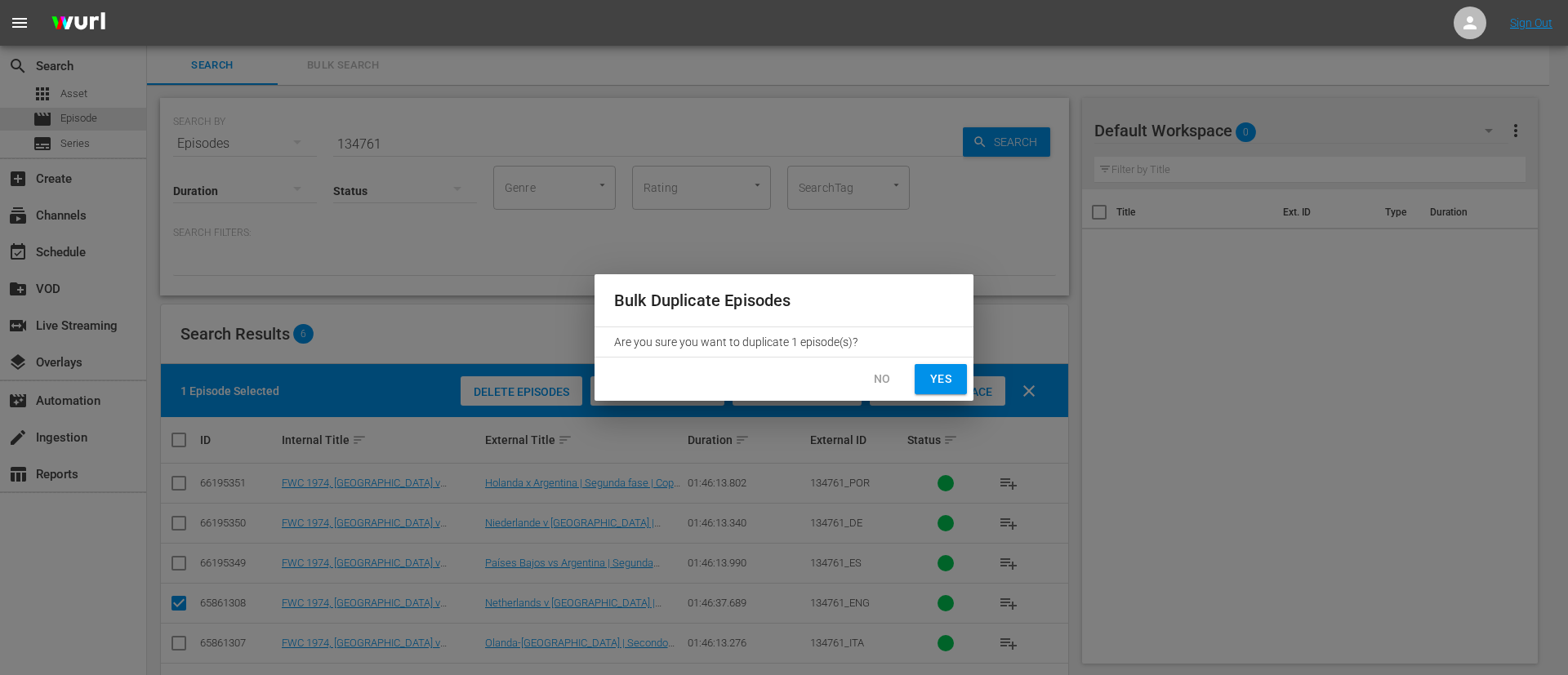
click at [962, 381] on button "Yes" at bounding box center [940, 379] width 52 height 30
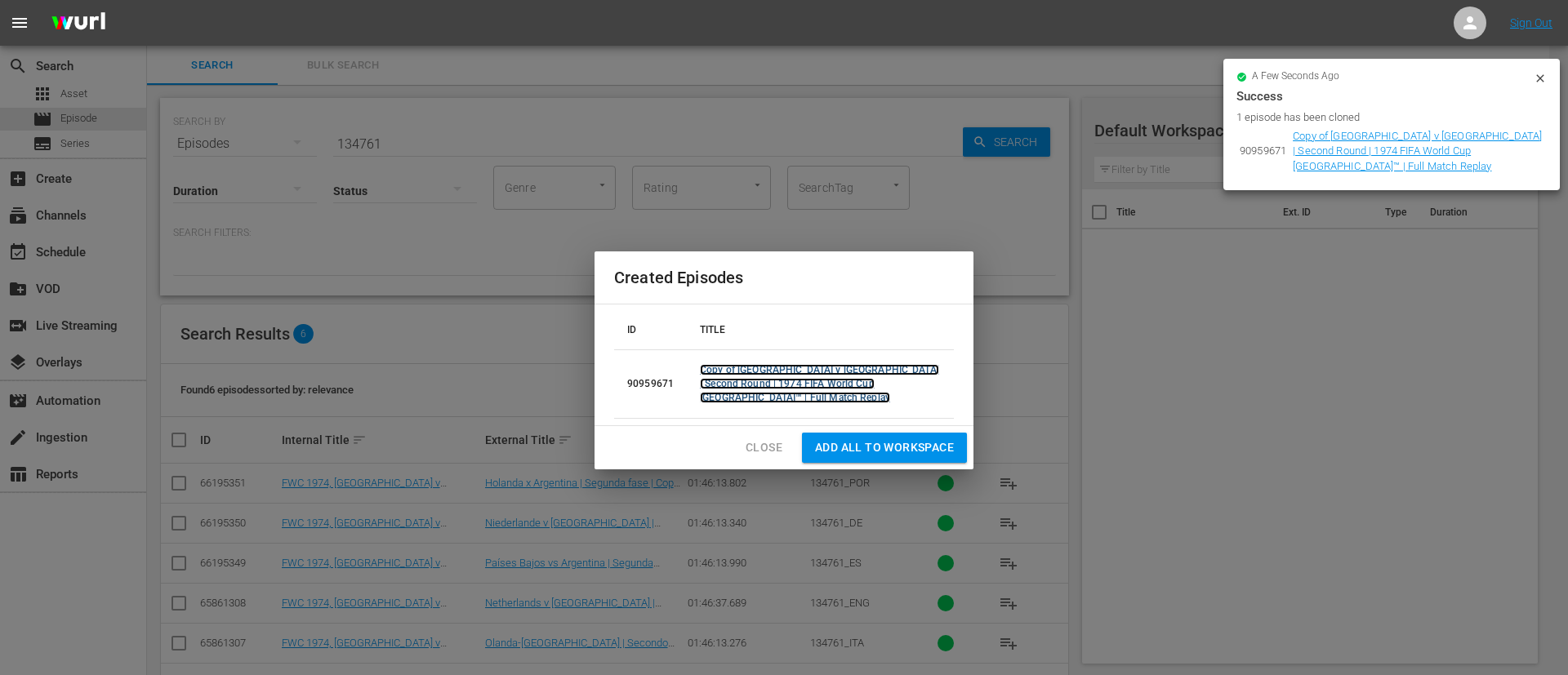
click at [780, 385] on link "Copy of Netherlands v Argentina | Second Round | 1974 FIFA World Cup Germany™ |…" at bounding box center [819, 383] width 239 height 39
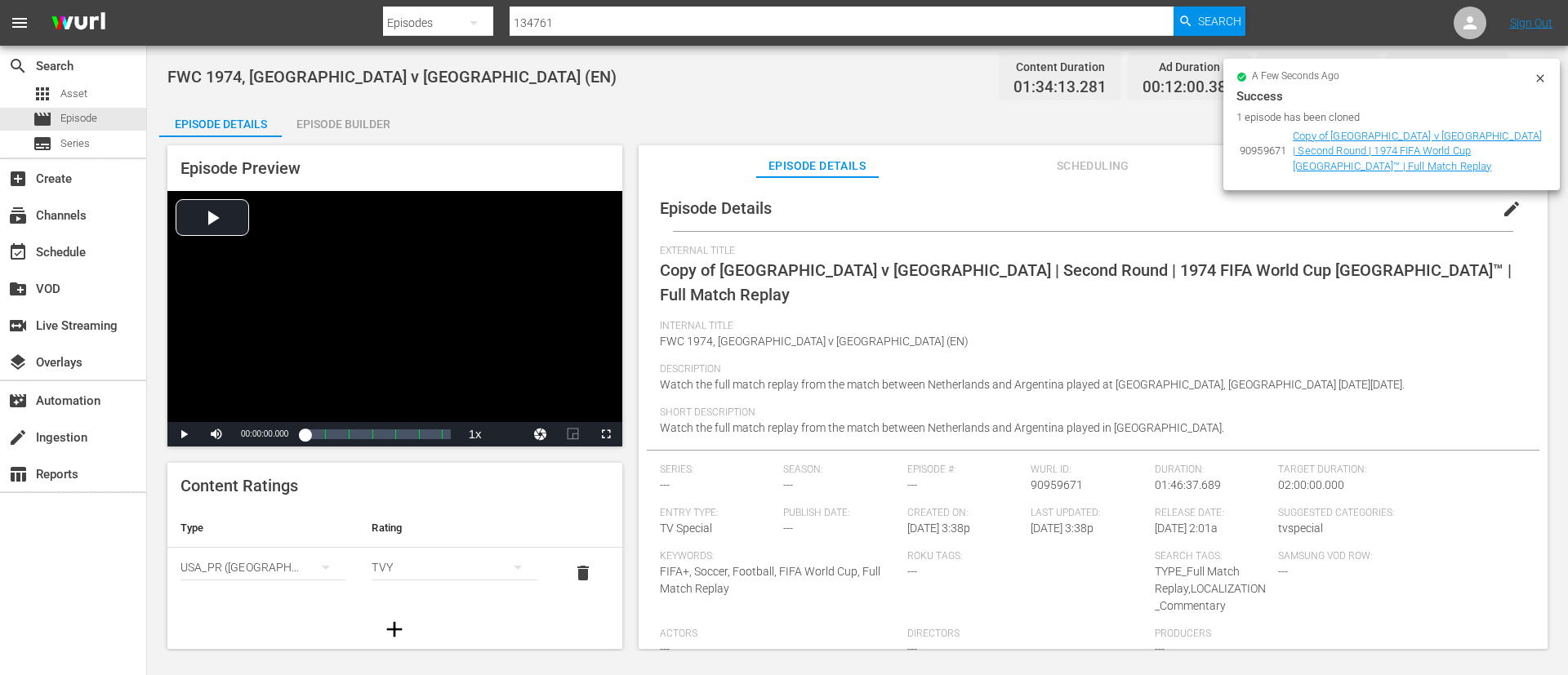
click at [1492, 218] on button "edit" at bounding box center [1511, 208] width 39 height 39
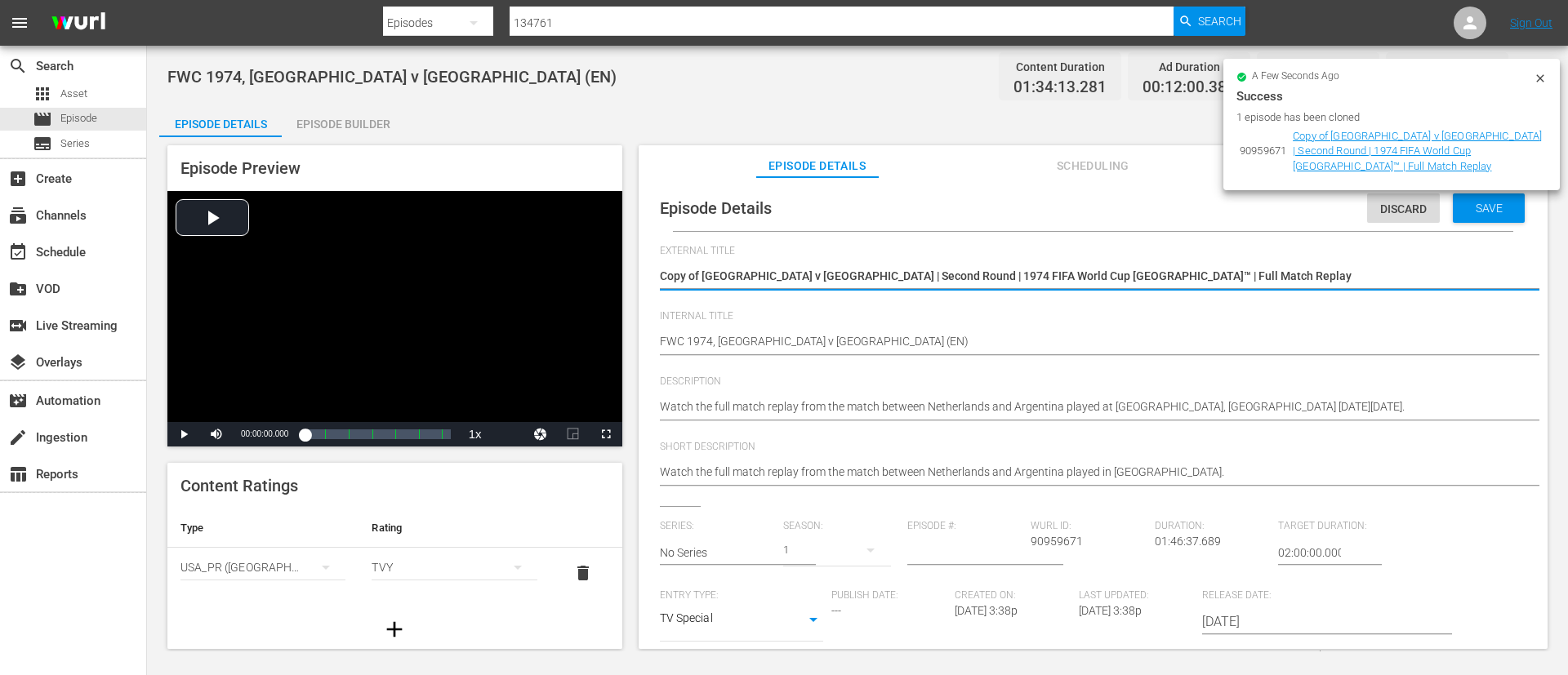
click at [1265, 262] on div "Copy of Netherlands v Argentina | Second Round | 1974 FIFA World Cup Germany™ |…" at bounding box center [1089, 277] width 859 height 39
click at [1261, 274] on textarea "Copy of Netherlands v Argentina | Second Round | 1974 FIFA World Cup Germany™ |…" at bounding box center [1089, 277] width 859 height 20
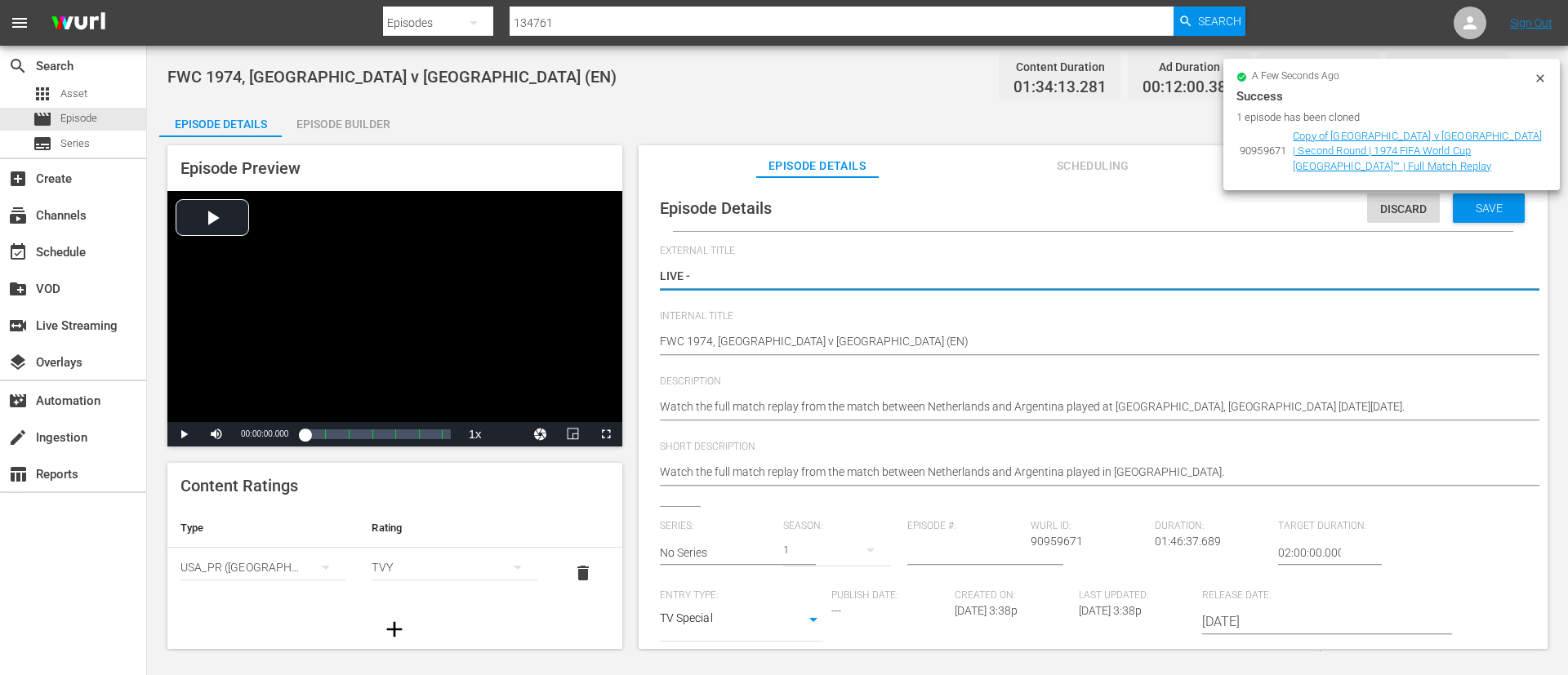
paste textarea "Nigeria v Colombia | Group F | FIFA U-20 World Cup Chile 2025™"
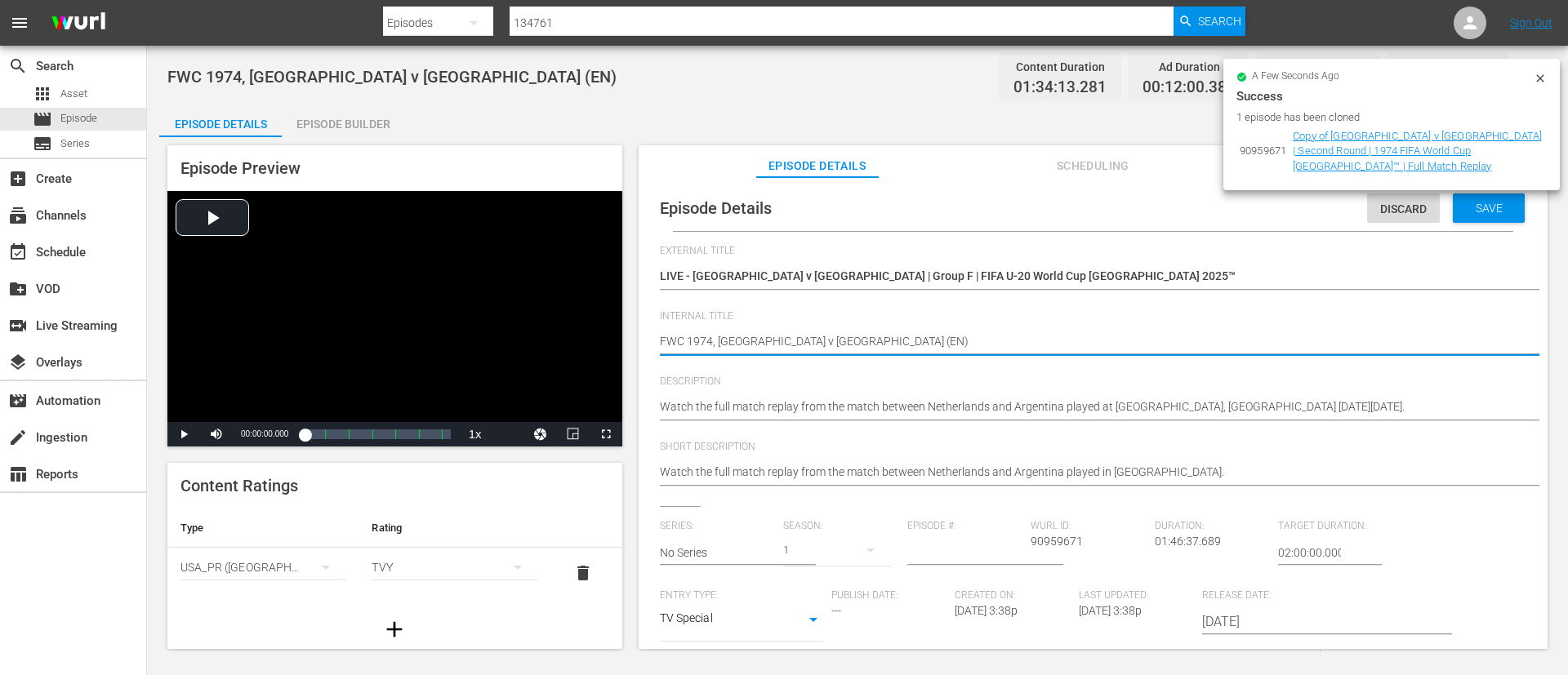
paste textarea "Nigeria v Colombia | Group F | FIFA U-20 World Cup Chile 2025™"
click at [1213, 395] on div "Watch the full match replay from the match between Netherlands and Argentina pl…" at bounding box center [1089, 407] width 859 height 39
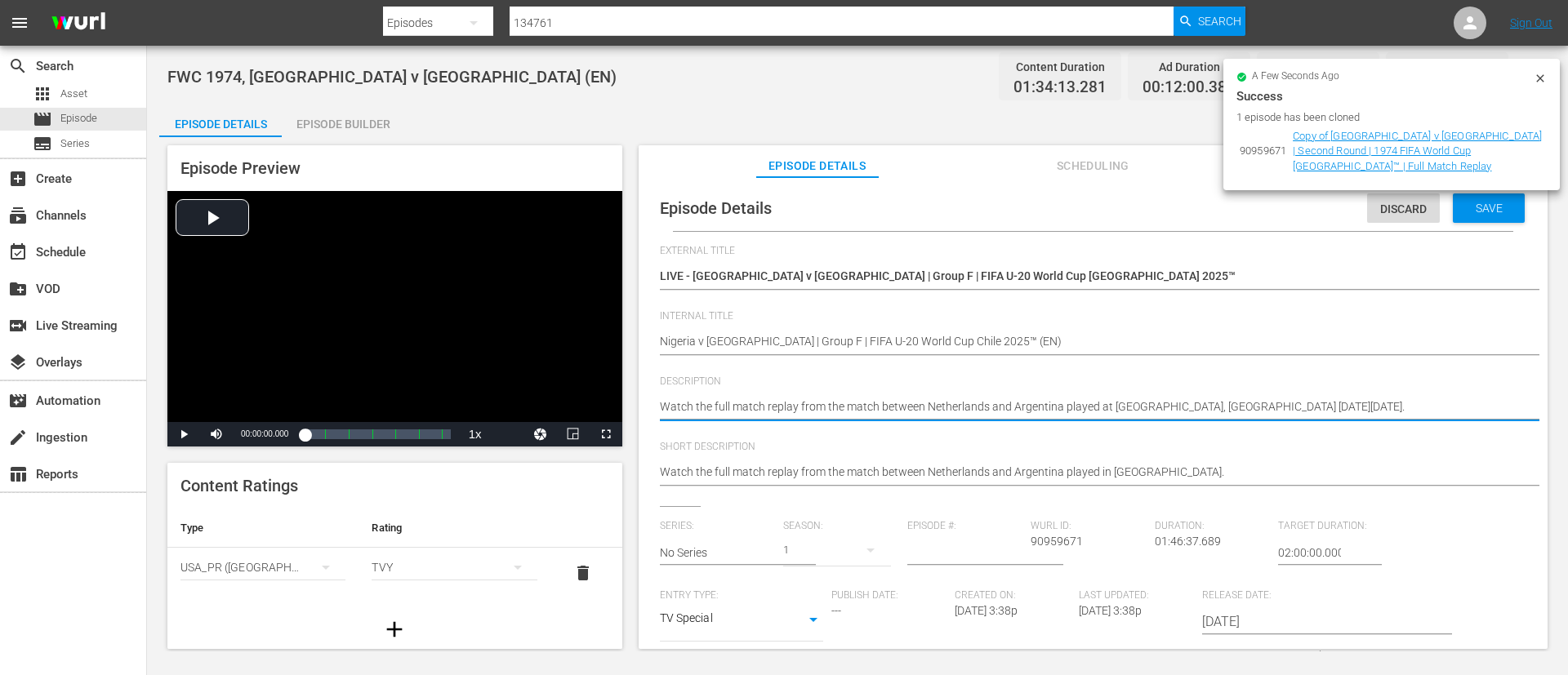
click at [1211, 398] on textarea "Watch the full match replay from the match between Netherlands and Argentina pl…" at bounding box center [1089, 407] width 859 height 20
paste textarea "match between Nigeria and Colombia played at Estadio Fiscal, Talca on Sunday, 5…"
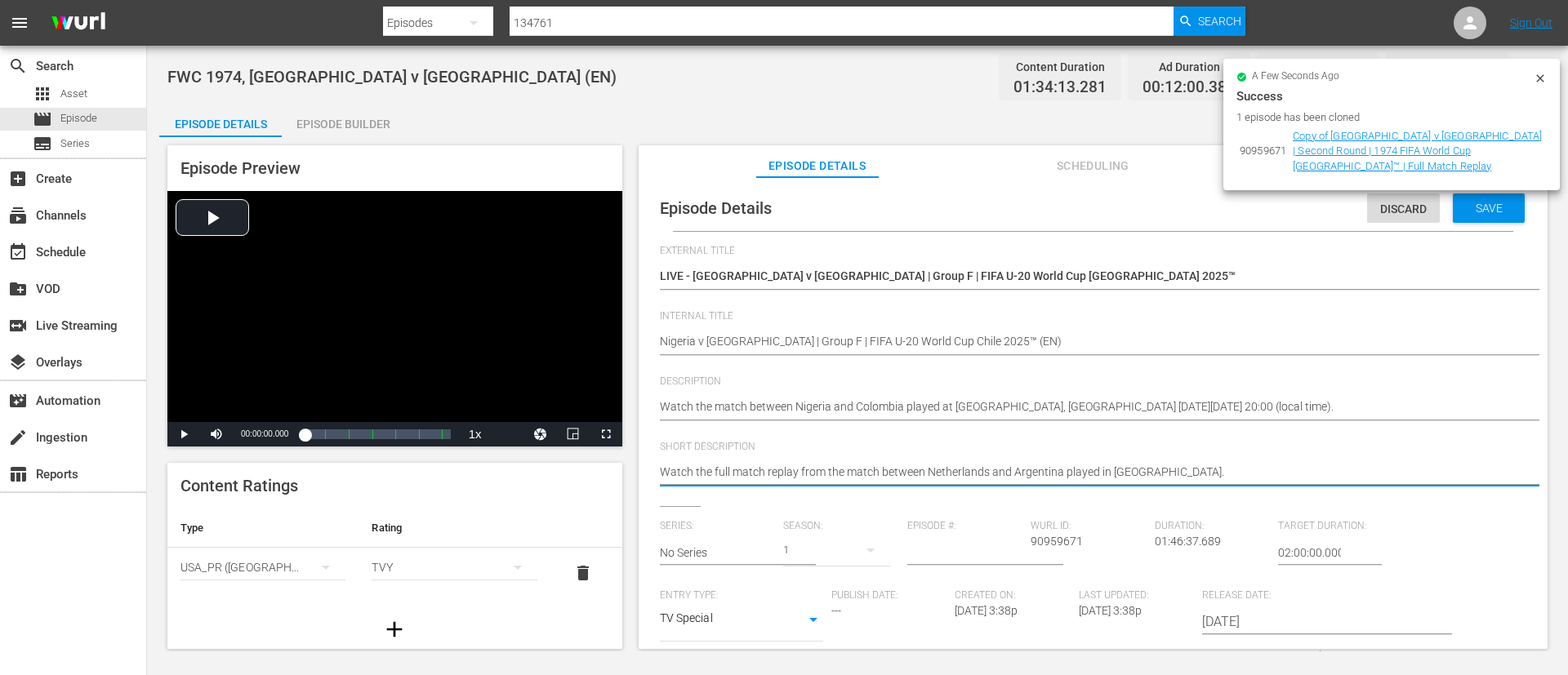
click at [1211, 476] on textarea "Watch the full match replay from the match between Netherlands and Argentina pl…" at bounding box center [1089, 473] width 859 height 20
paste textarea "match between Nigeria and Colombia played at Estadio Fiscal, Talca on Sunday, 5…"
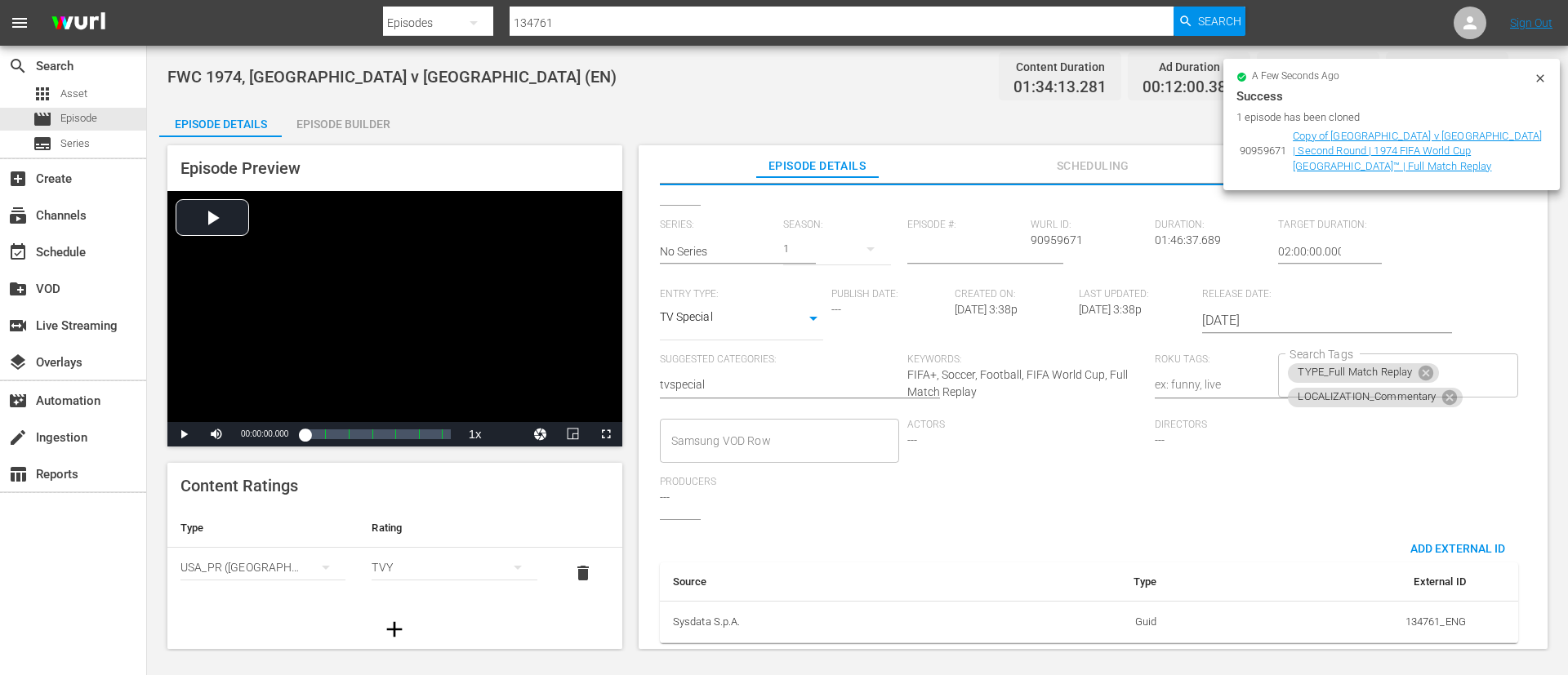
scroll to position [320, 0]
click at [1426, 366] on icon at bounding box center [1426, 373] width 15 height 15
click at [1479, 369] on div "LOCALIZATION_Commentary Search Tags" at bounding box center [1397, 375] width 239 height 44
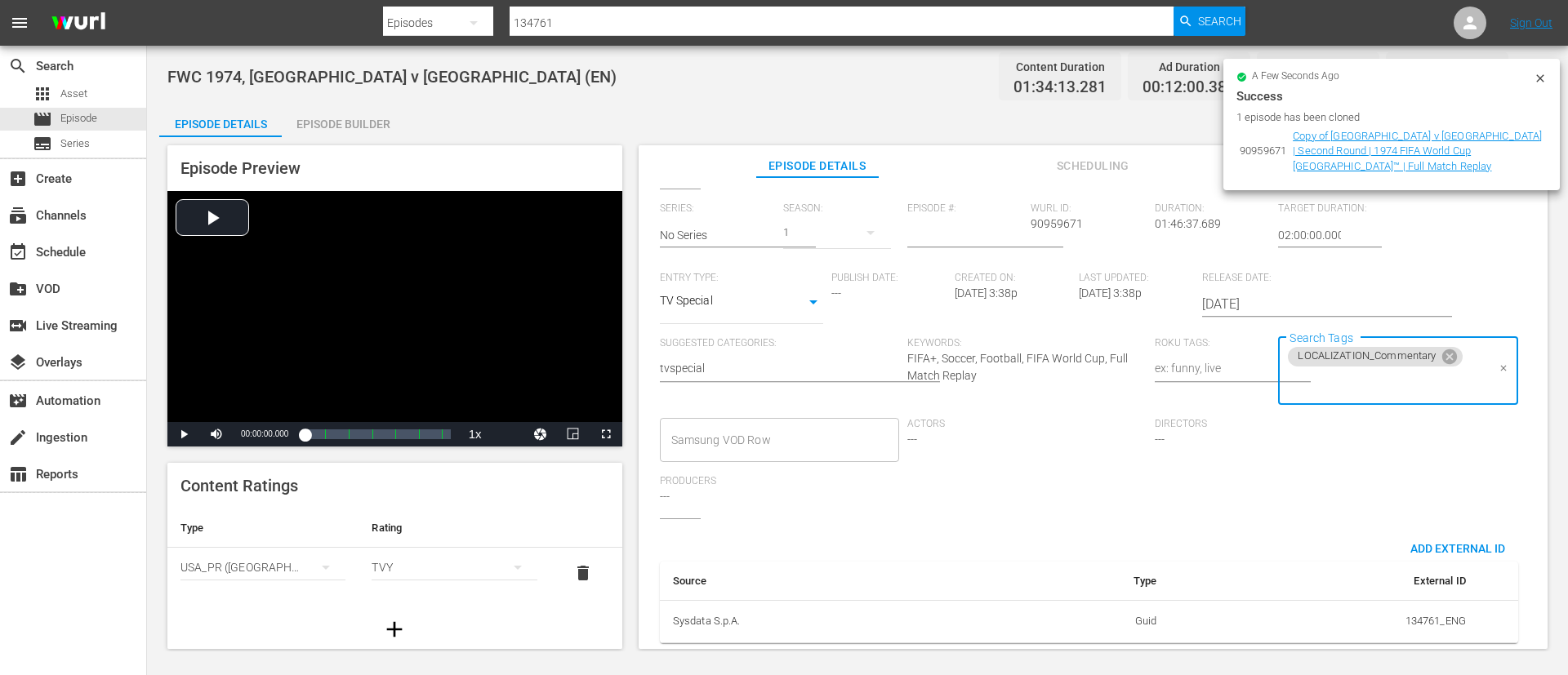
scroll to position [337, 0]
click at [1424, 373] on input "Search Tags" at bounding box center [1385, 383] width 200 height 29
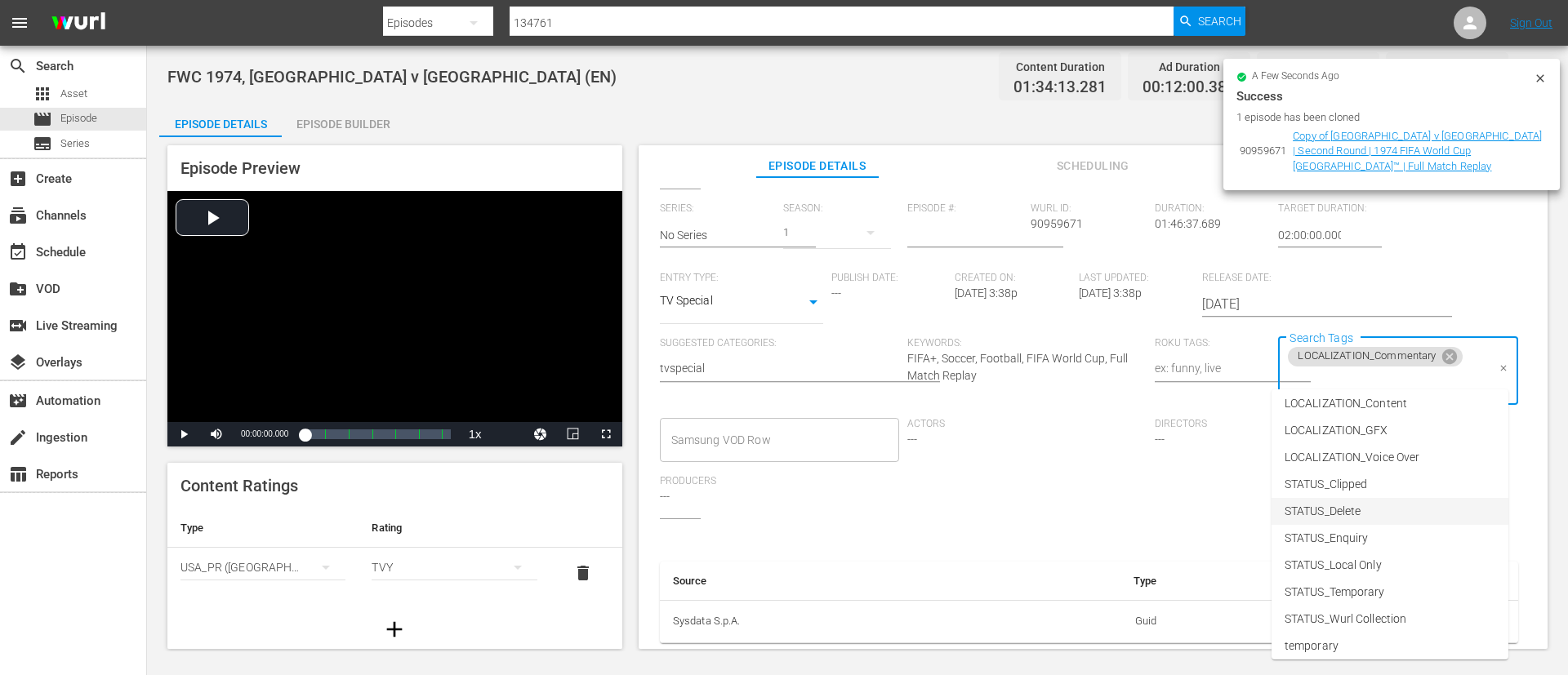
scroll to position [123, 0]
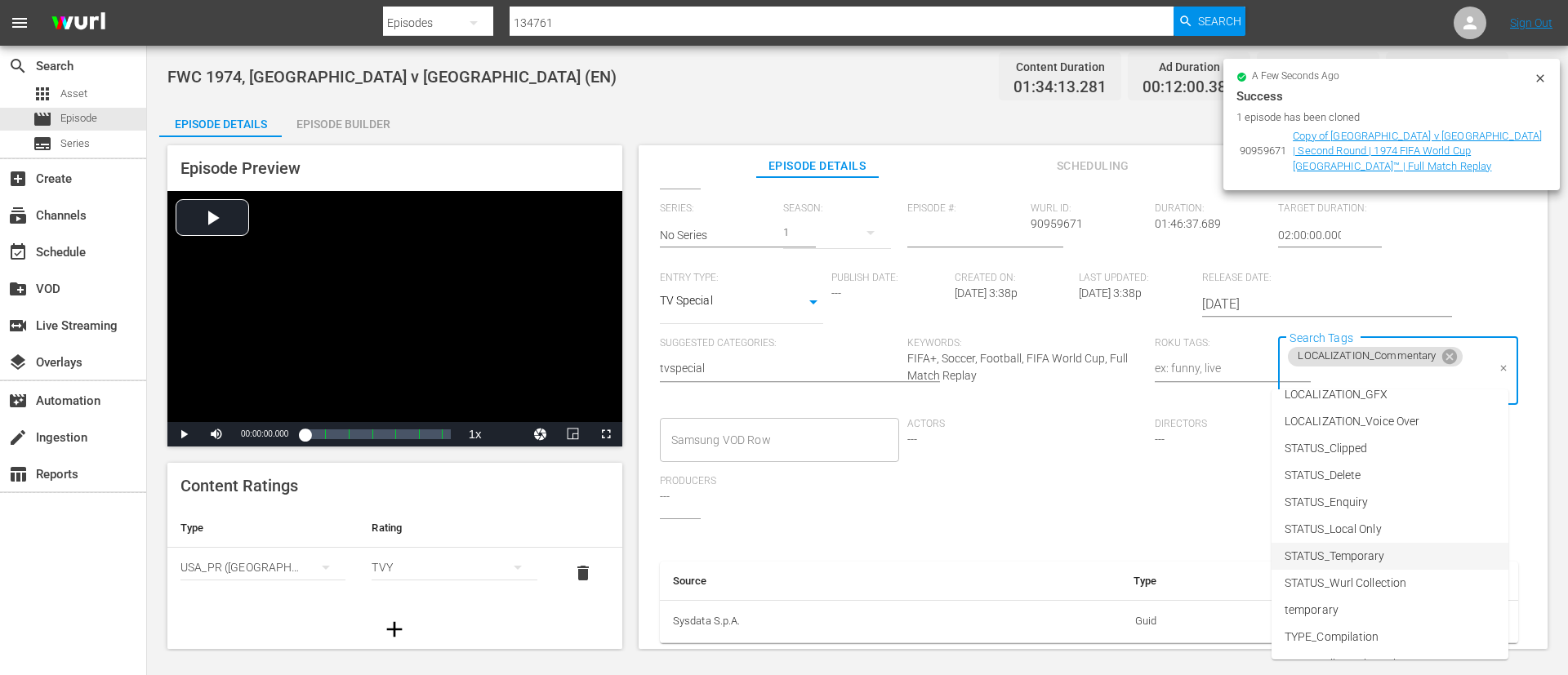
click at [1391, 561] on li "STATUS_Temporary" at bounding box center [1389, 556] width 236 height 26
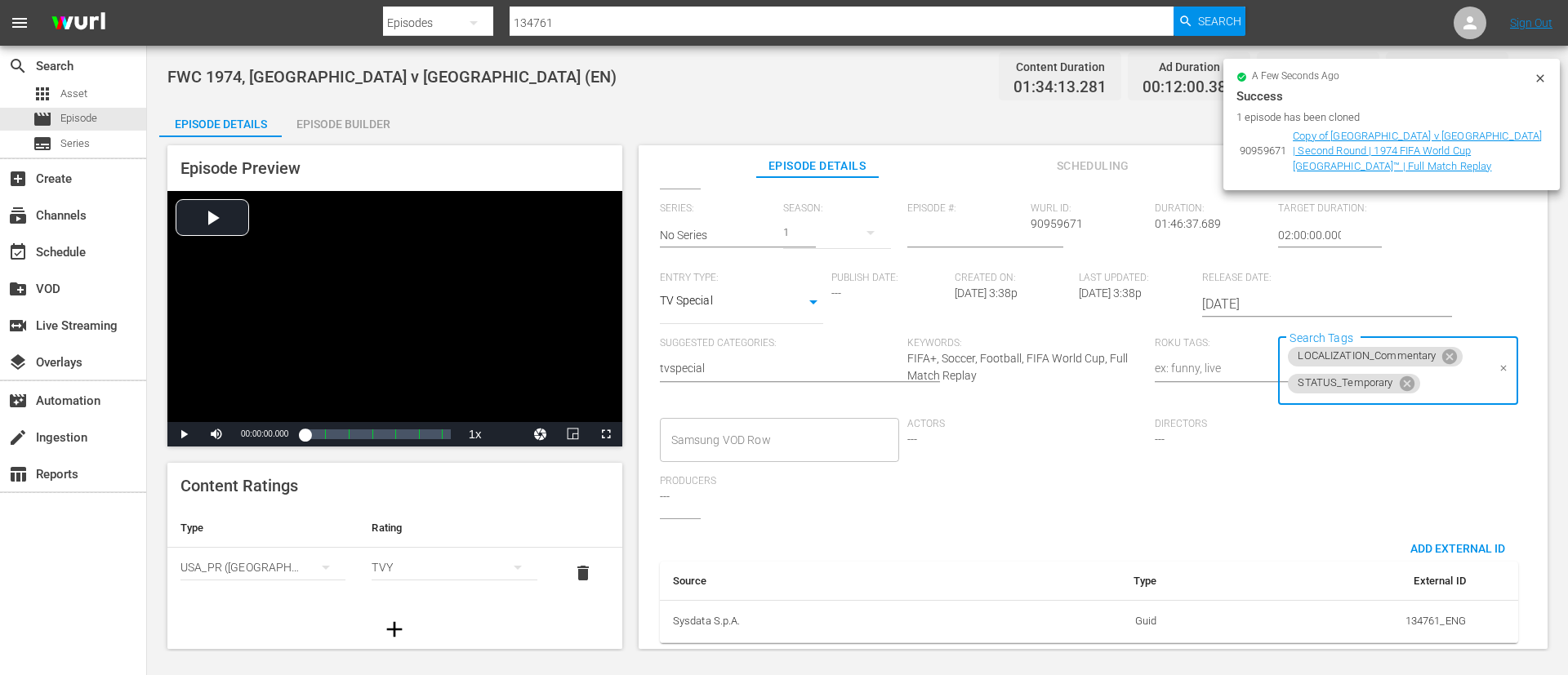
click at [1443, 376] on input "Search Tags" at bounding box center [1454, 383] width 63 height 29
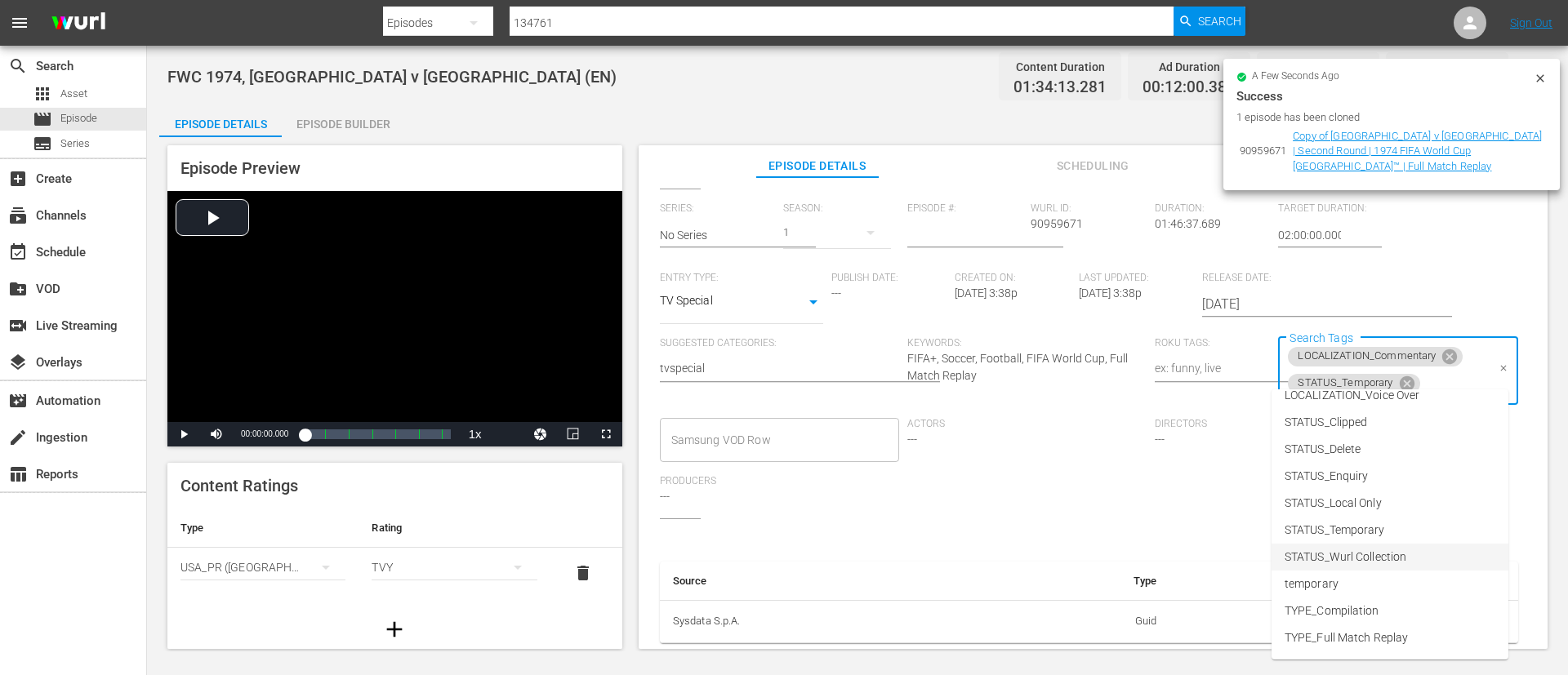
scroll to position [228, 0]
click at [1385, 590] on li "TYPE_Live" at bounding box center [1389, 585] width 236 height 26
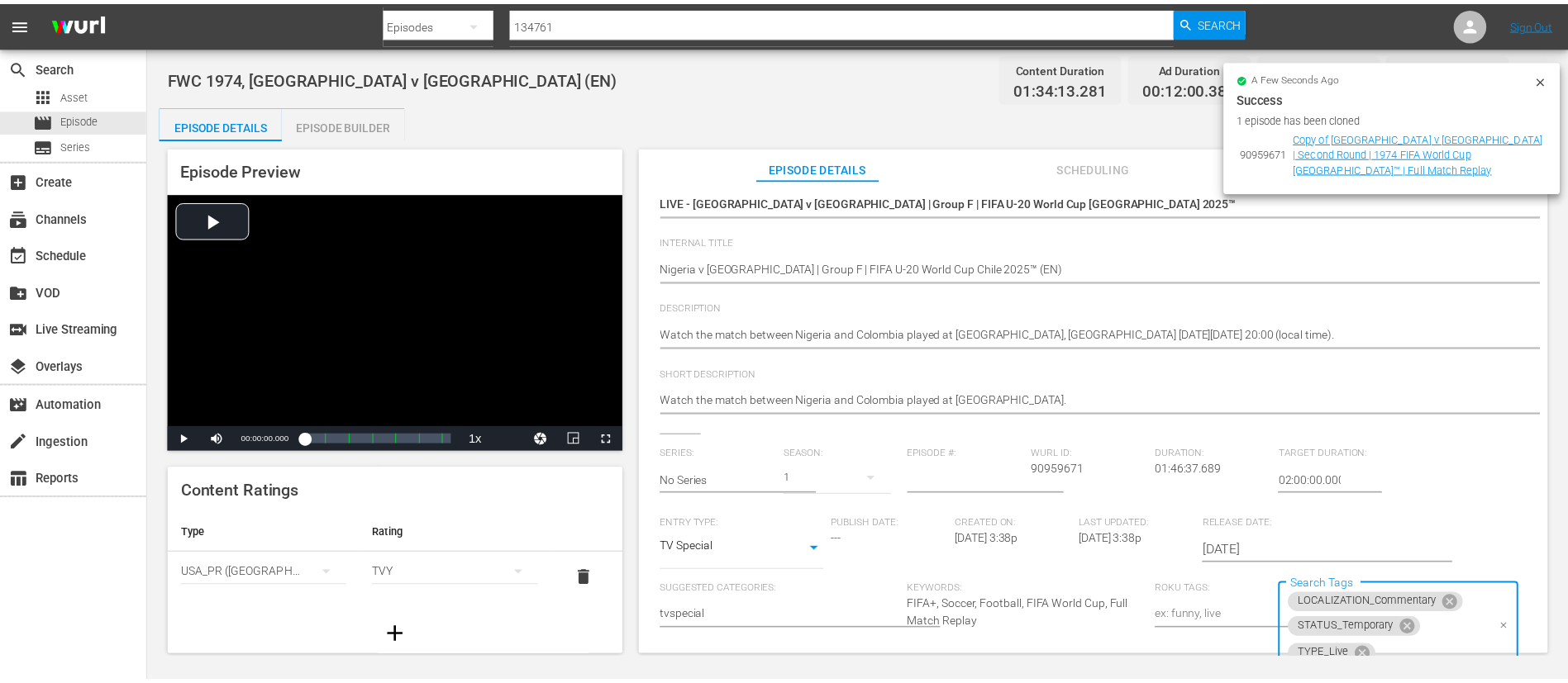
scroll to position [0, 0]
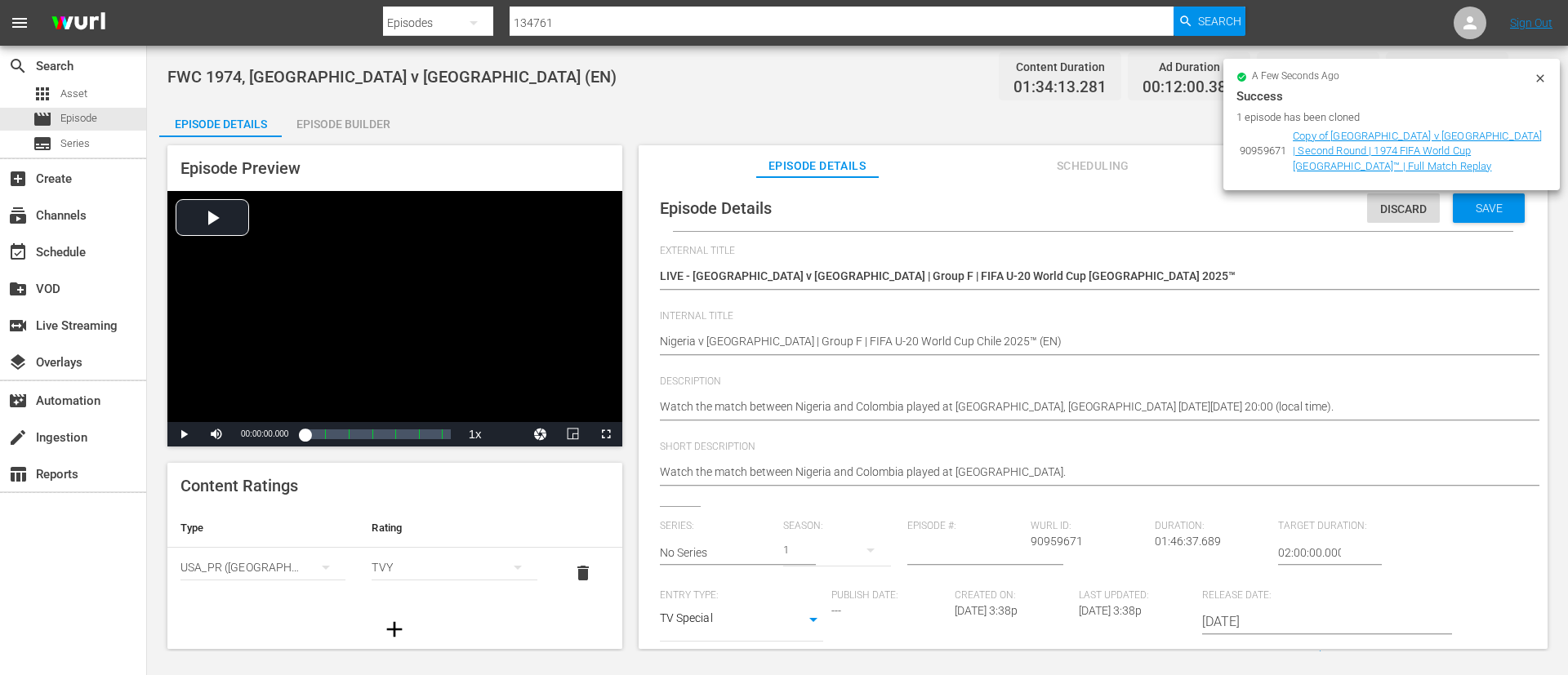
click at [1492, 201] on span "Save" at bounding box center [1490, 208] width 53 height 13
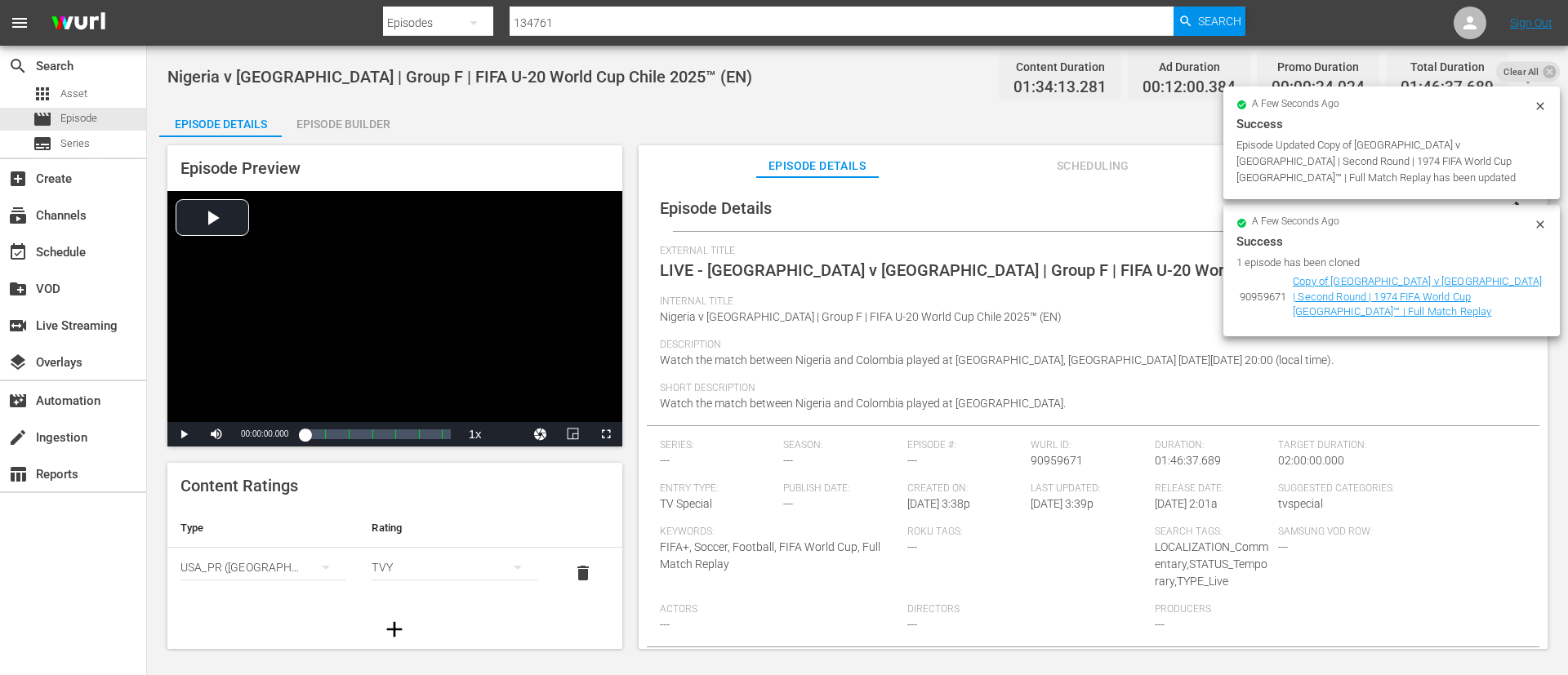
click at [1544, 78] on icon at bounding box center [1549, 71] width 15 height 15
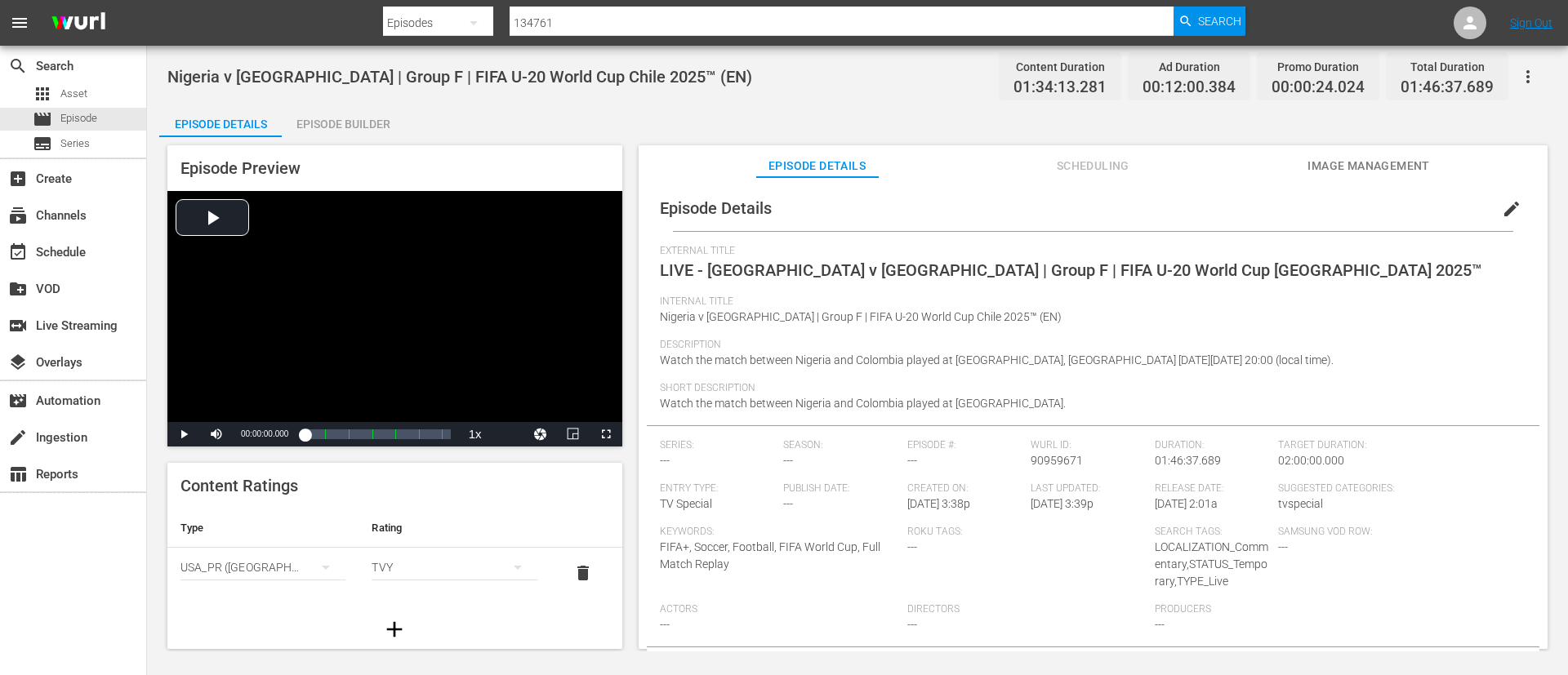
click at [1400, 148] on button "Image Management" at bounding box center [1368, 162] width 123 height 33
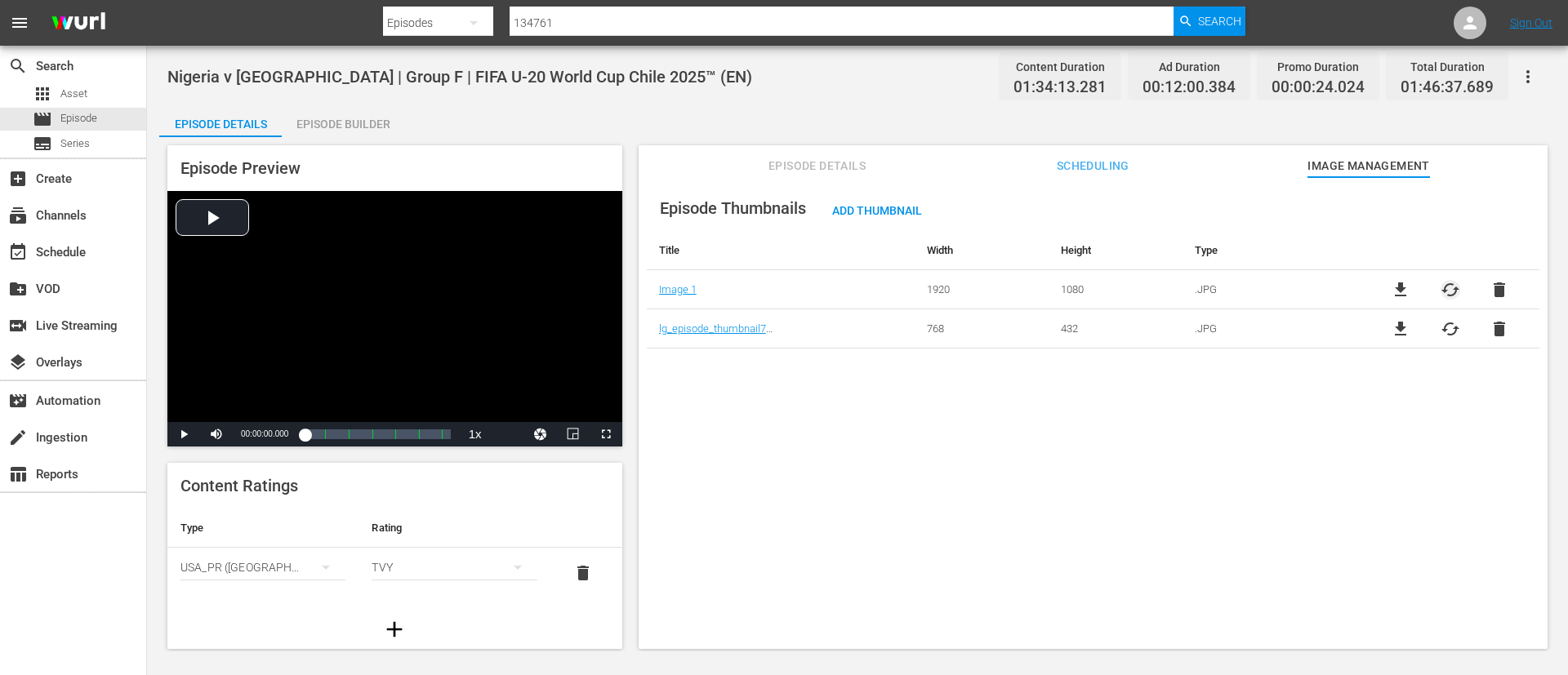
click at [1450, 285] on span "cached" at bounding box center [1450, 289] width 20 height 20
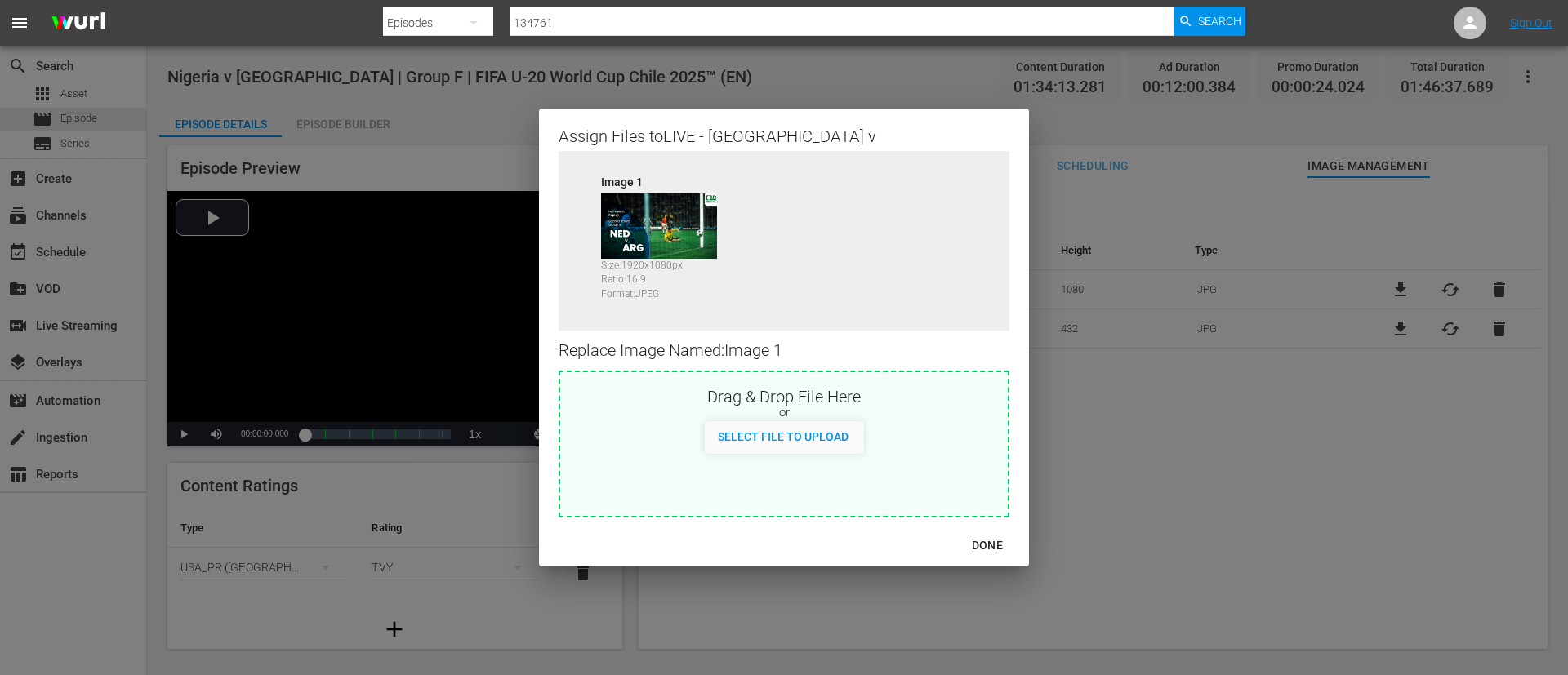
click at [794, 417] on div "or" at bounding box center [783, 412] width 447 height 16
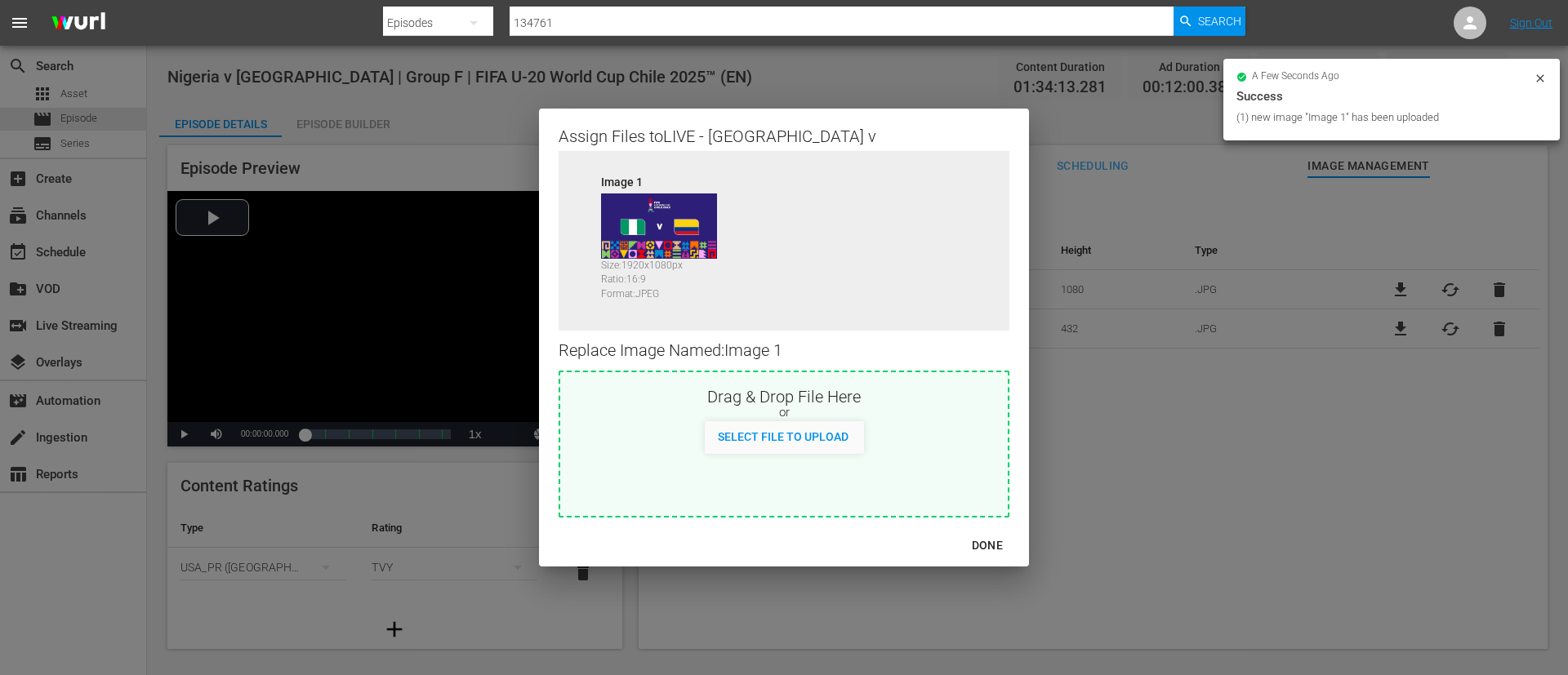
click at [968, 547] on div "DONE" at bounding box center [987, 545] width 57 height 21
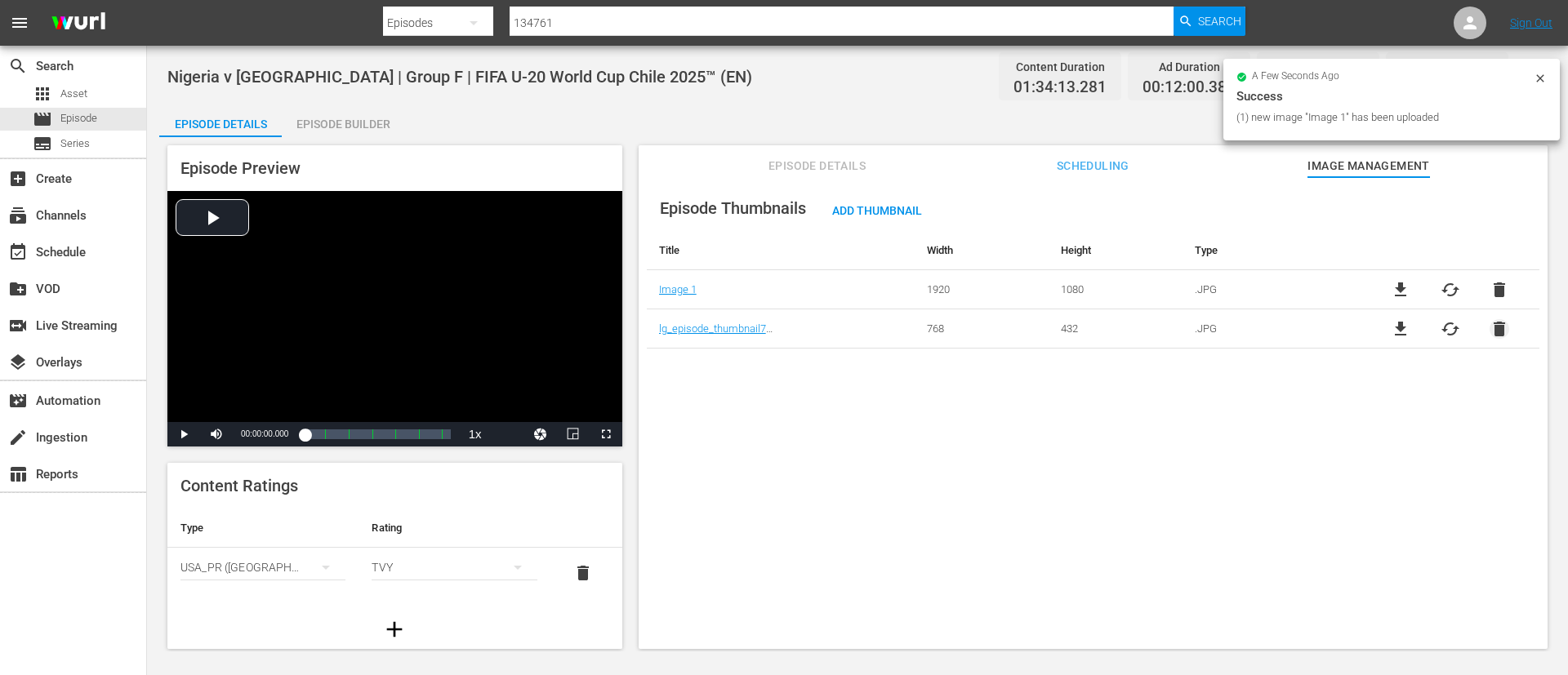
click at [1497, 322] on span "delete" at bounding box center [1499, 329] width 20 height 20
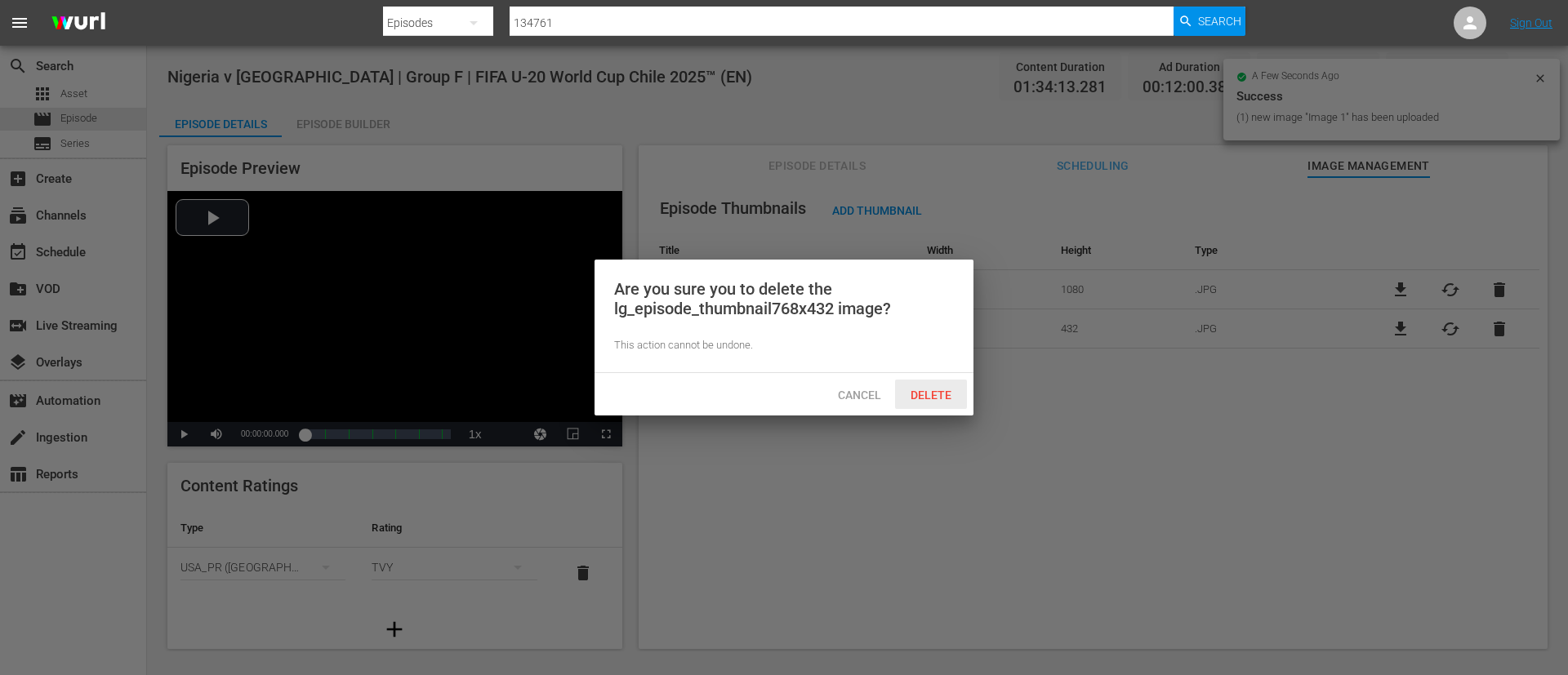
click at [906, 396] on span "Delete" at bounding box center [931, 395] width 67 height 13
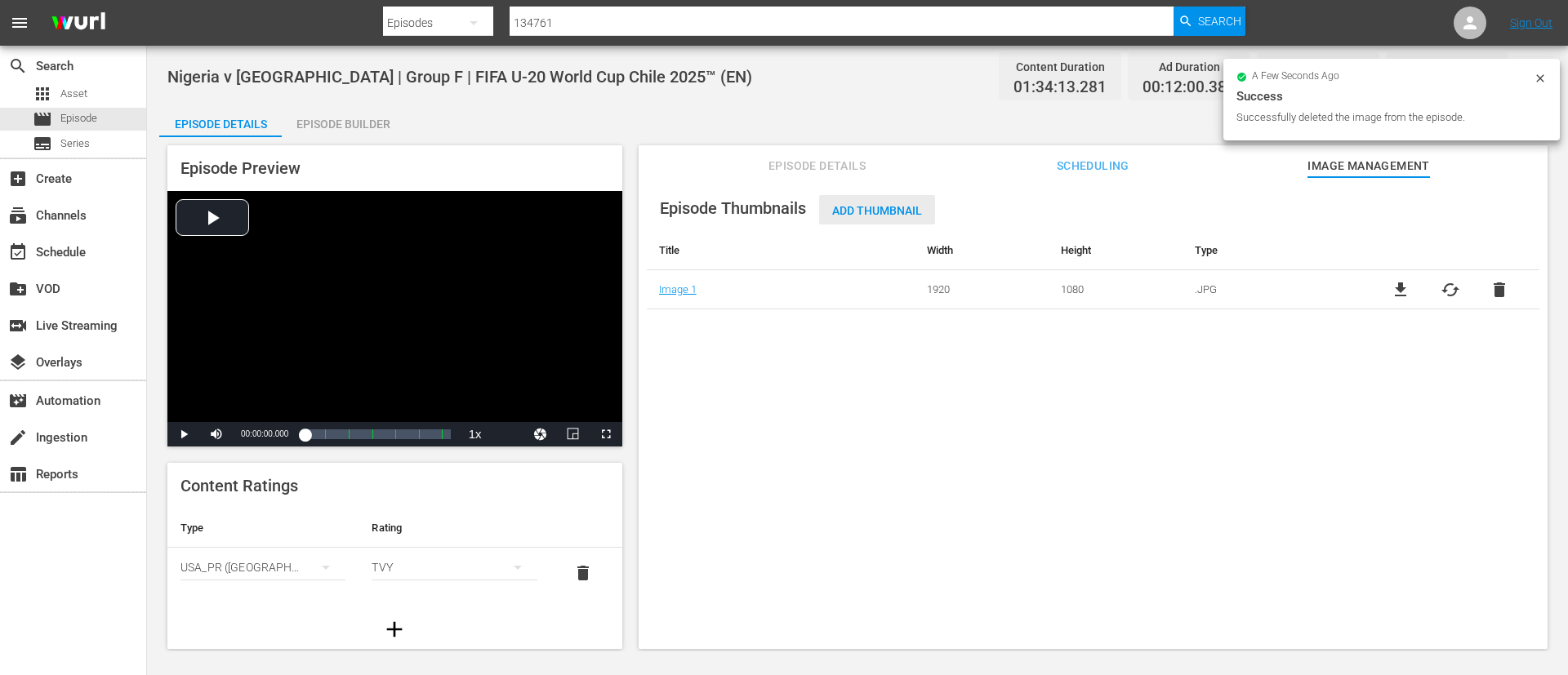
click at [861, 212] on span "Add Thumbnail" at bounding box center [877, 211] width 116 height 13
click at [870, 206] on span "Add Thumbnail" at bounding box center [877, 211] width 116 height 13
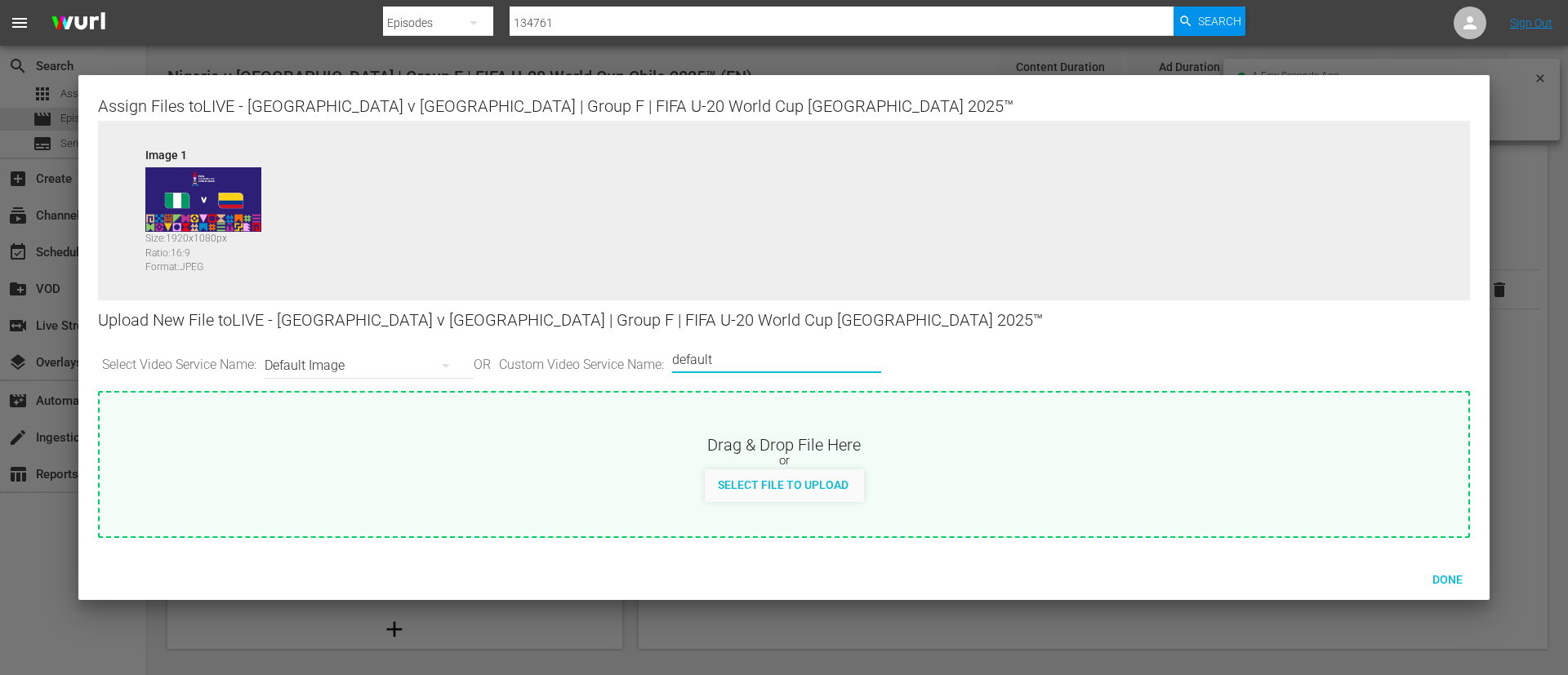
click at [846, 355] on input "default" at bounding box center [773, 359] width 200 height 39
click at [817, 459] on div "or" at bounding box center [783, 460] width 1368 height 16
click at [1445, 585] on div "Done" at bounding box center [1447, 580] width 72 height 30
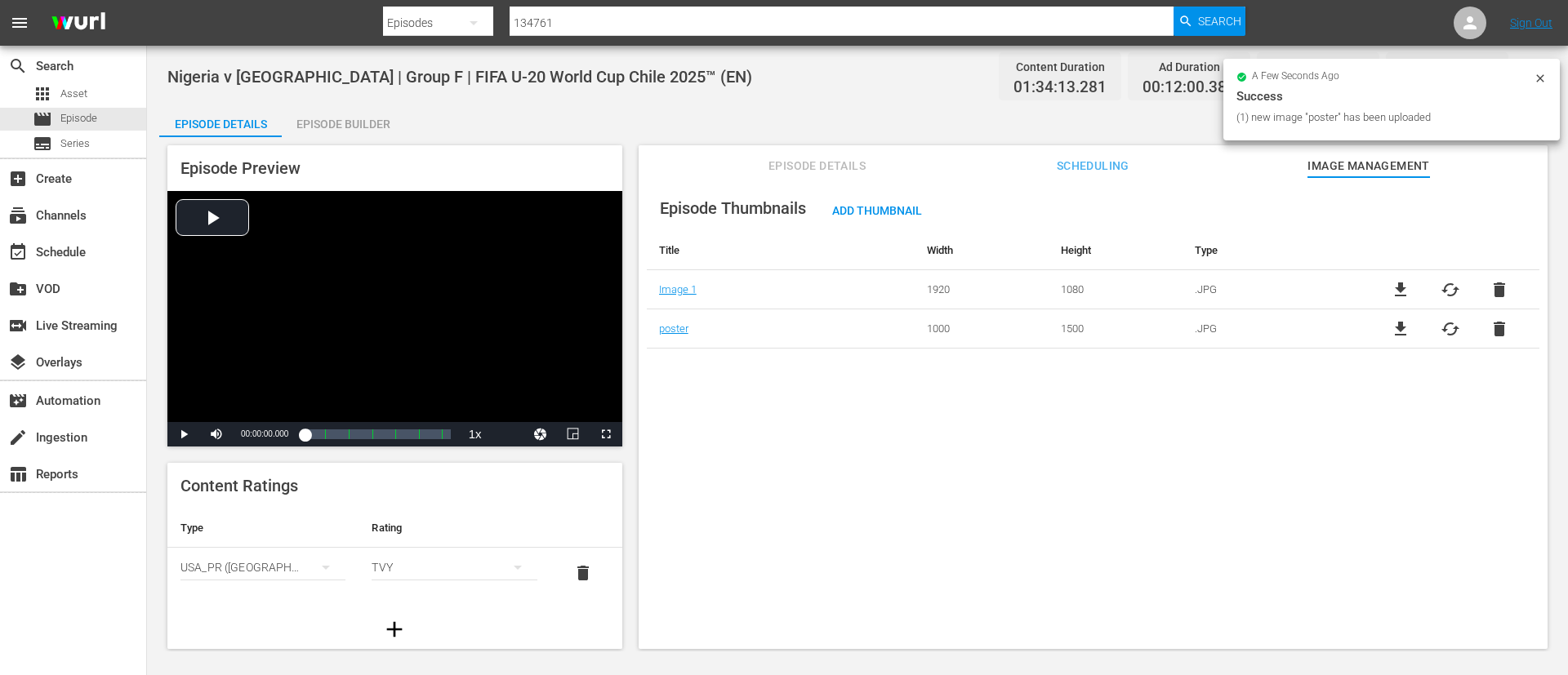
click at [350, 120] on div "Episode Builder" at bounding box center [343, 124] width 123 height 39
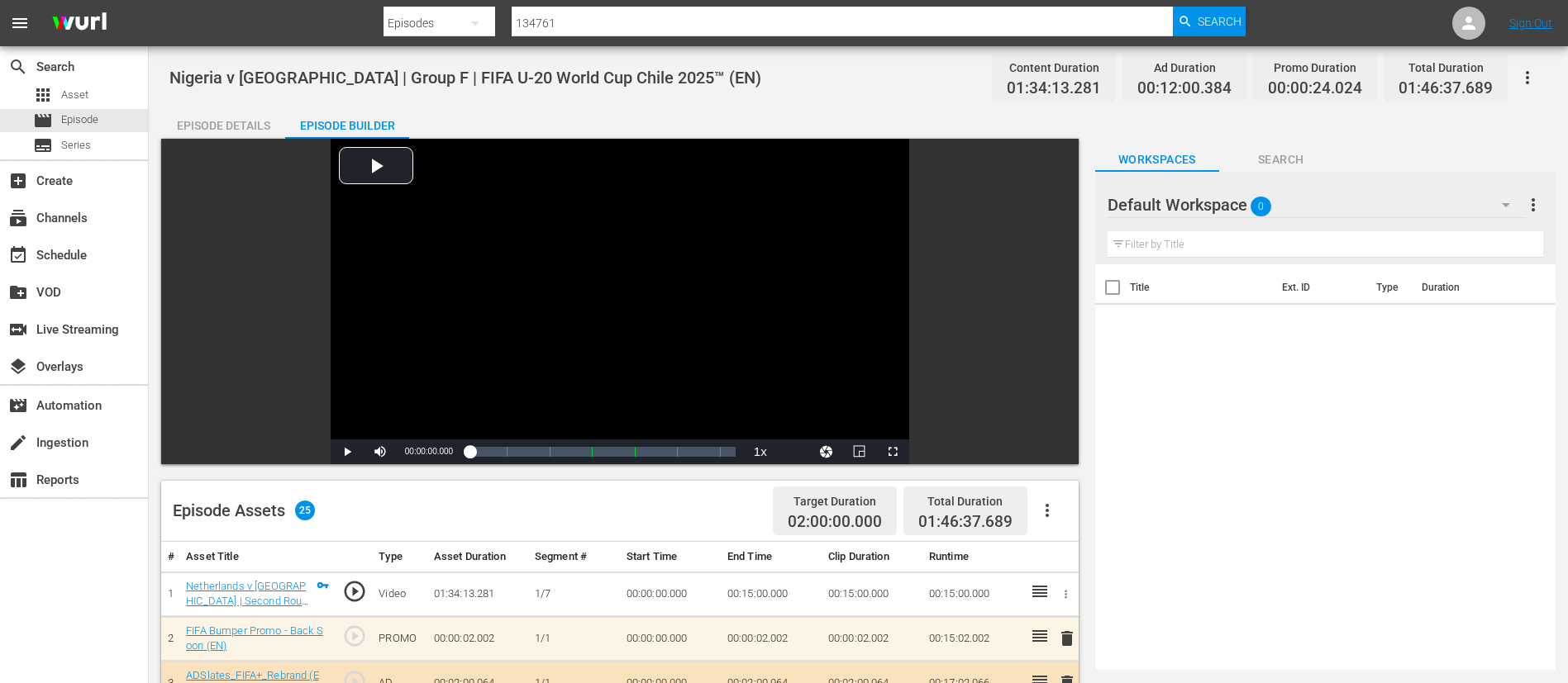
click at [1529, 81] on icon "button" at bounding box center [1527, 77] width 20 height 20
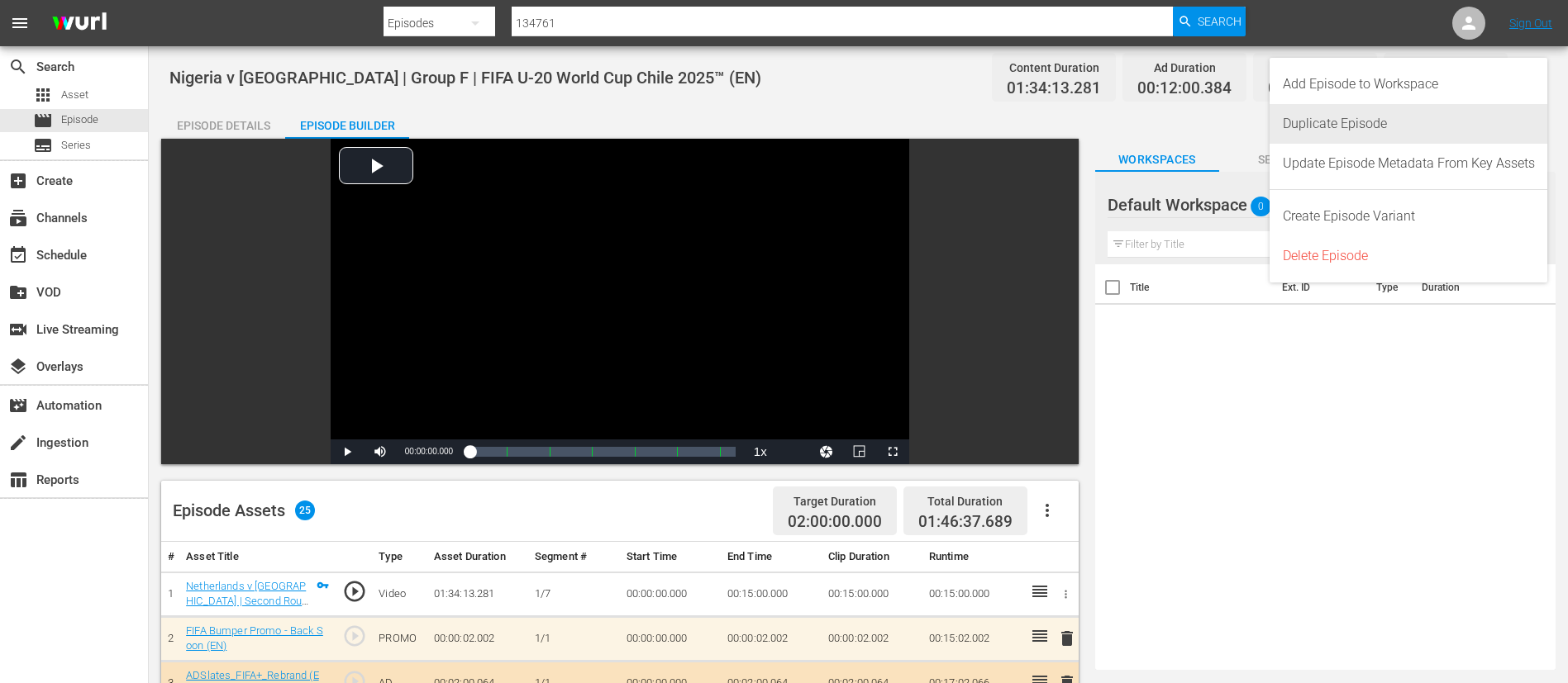
click at [1427, 120] on div "Duplicate Episode" at bounding box center [1408, 123] width 252 height 39
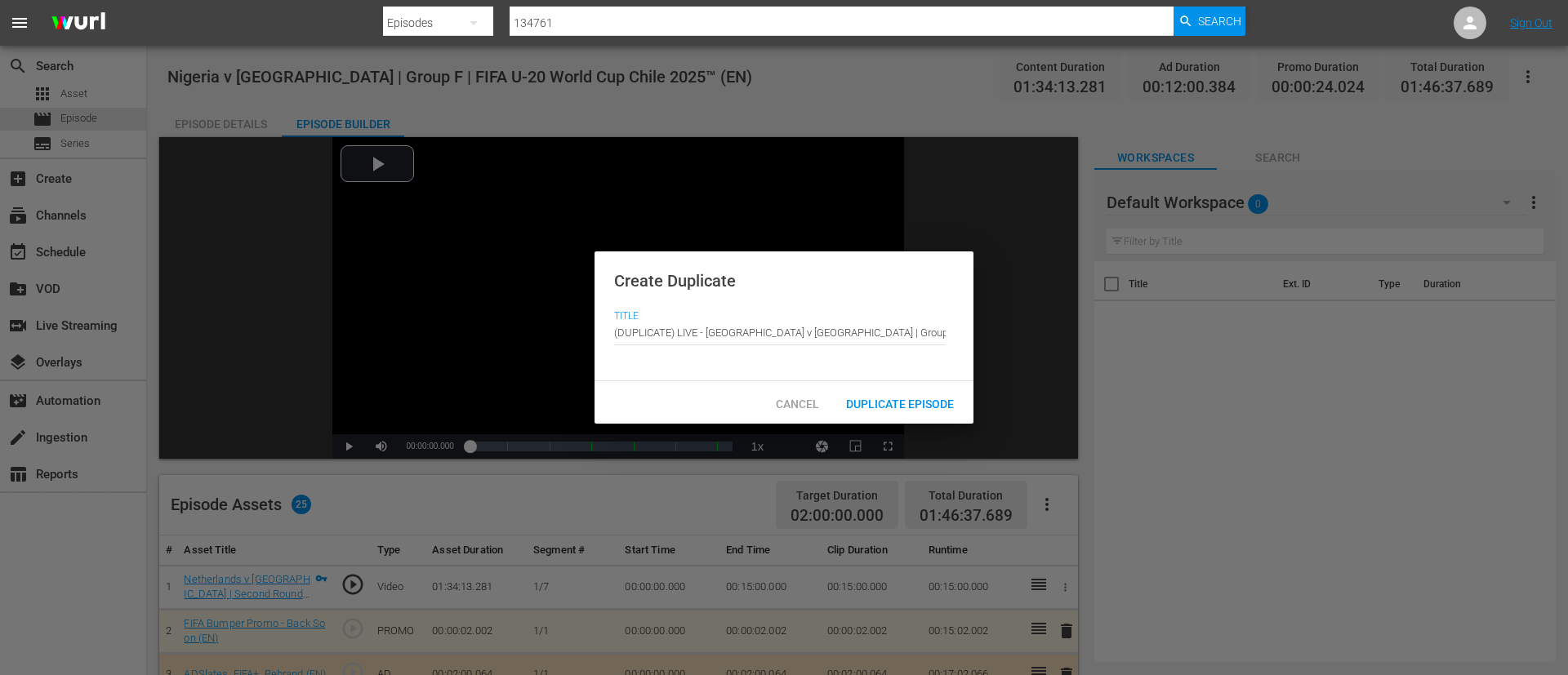
click at [922, 386] on div "Cancel Duplicate Episode" at bounding box center [784, 402] width 379 height 43
click at [919, 404] on span "Duplicate Episode" at bounding box center [900, 405] width 134 height 13
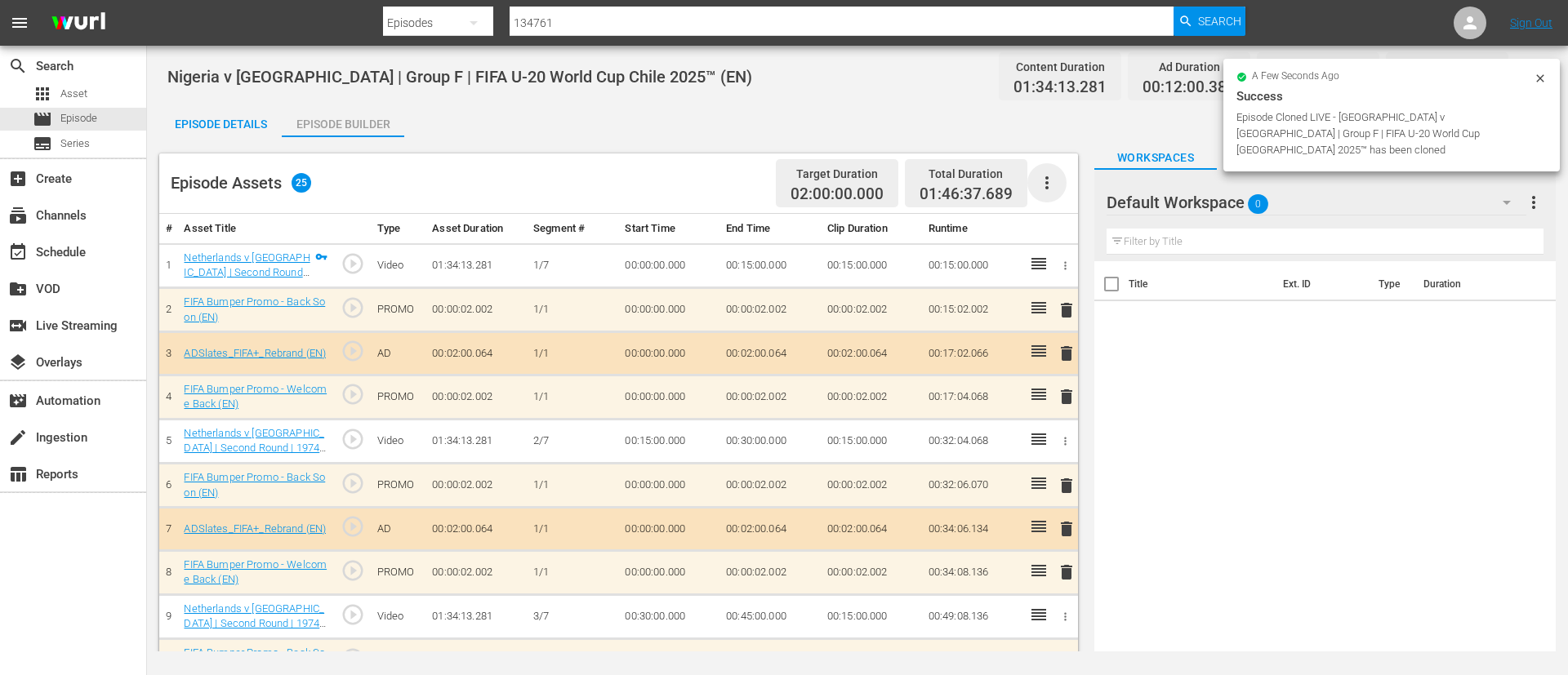
click at [1044, 182] on icon "button" at bounding box center [1047, 182] width 20 height 20
click at [1059, 234] on div "Clear Ads" at bounding box center [1095, 228] width 111 height 39
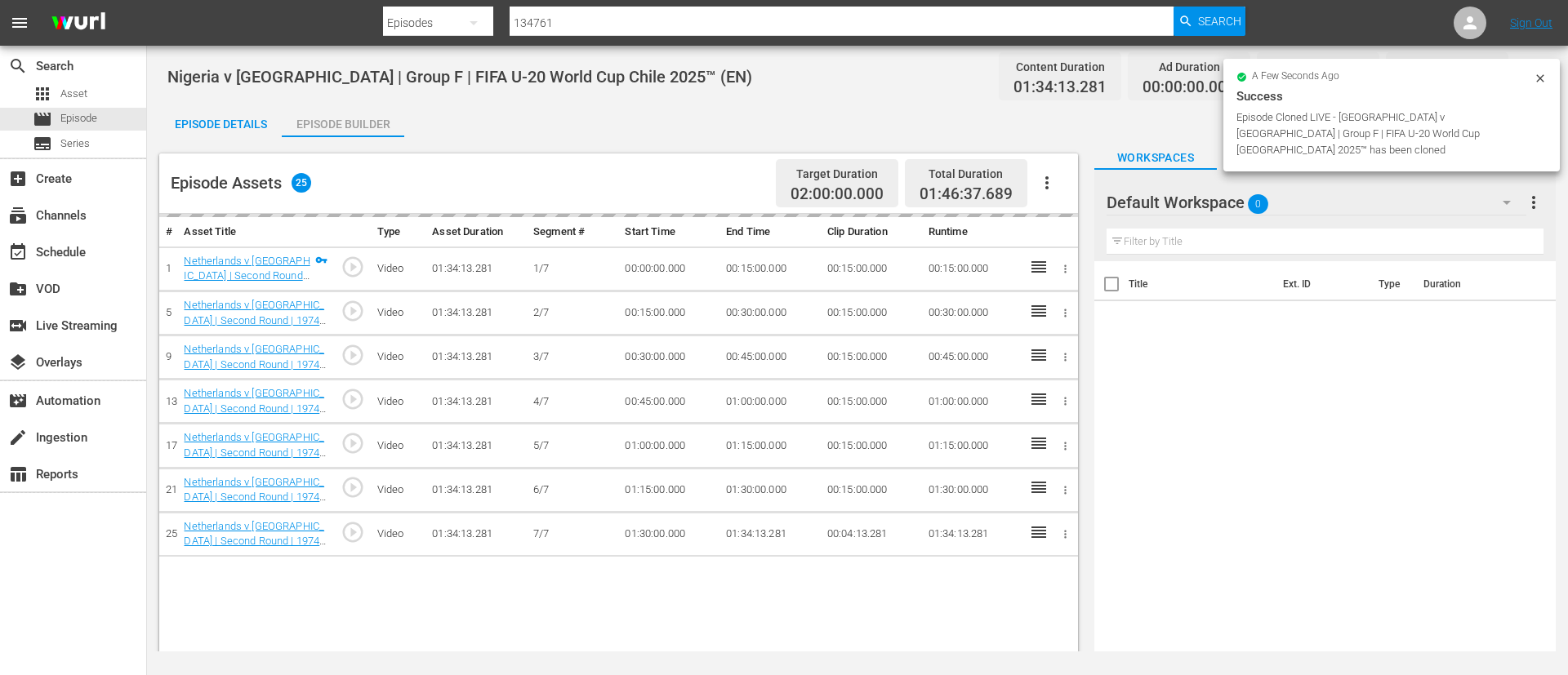
click at [1055, 187] on icon "button" at bounding box center [1047, 182] width 20 height 20
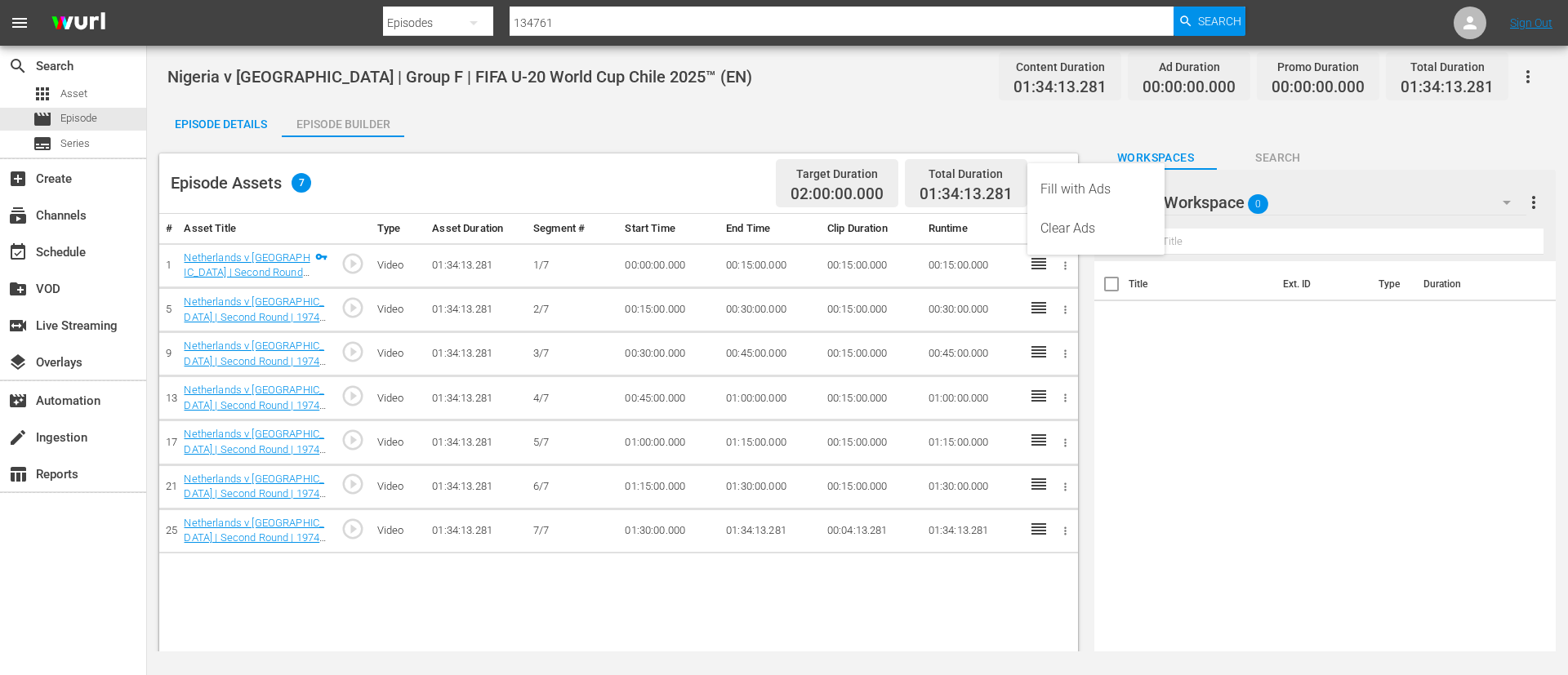
click at [1055, 185] on div "Fill with Ads" at bounding box center [1095, 189] width 111 height 39
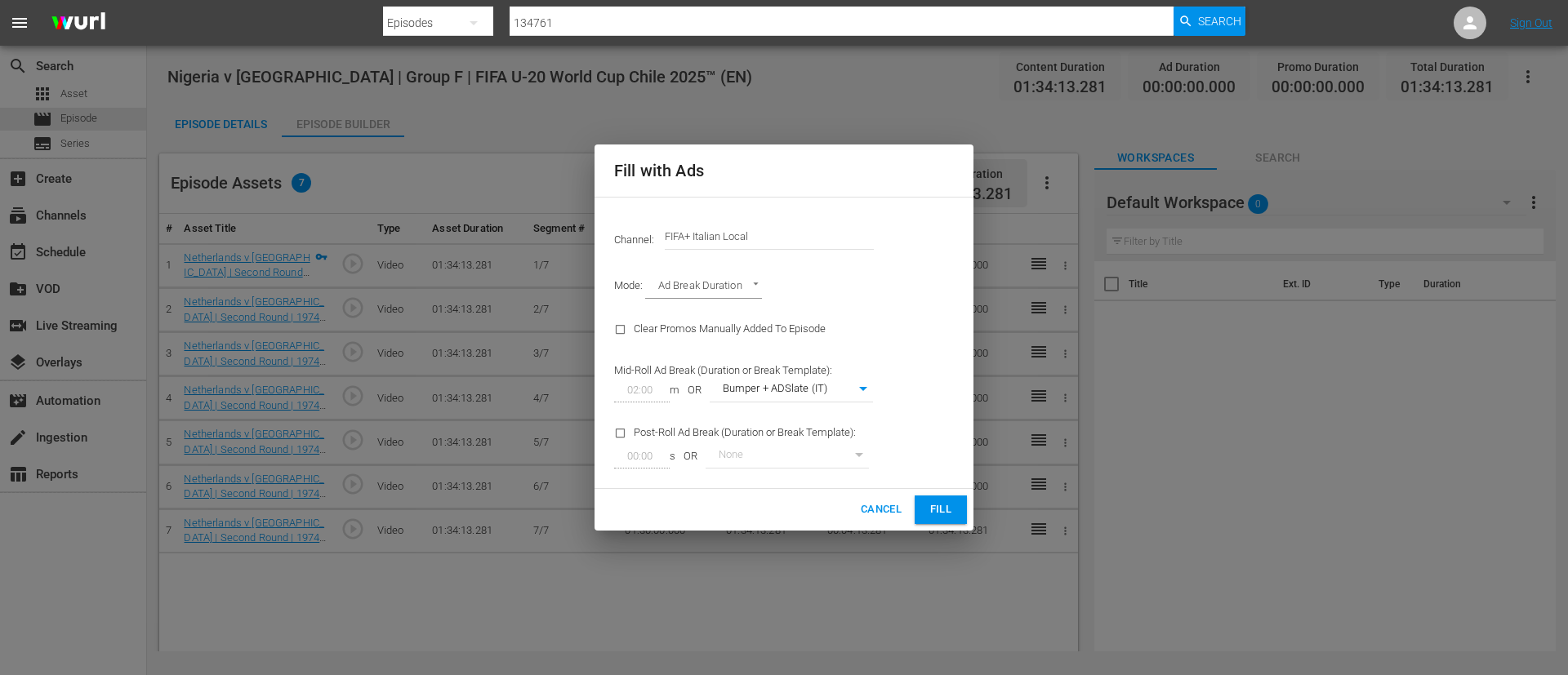
click at [812, 249] on hr at bounding box center [769, 249] width 209 height 1
click at [830, 223] on input "FIFA+ Italian Local" at bounding box center [769, 236] width 209 height 39
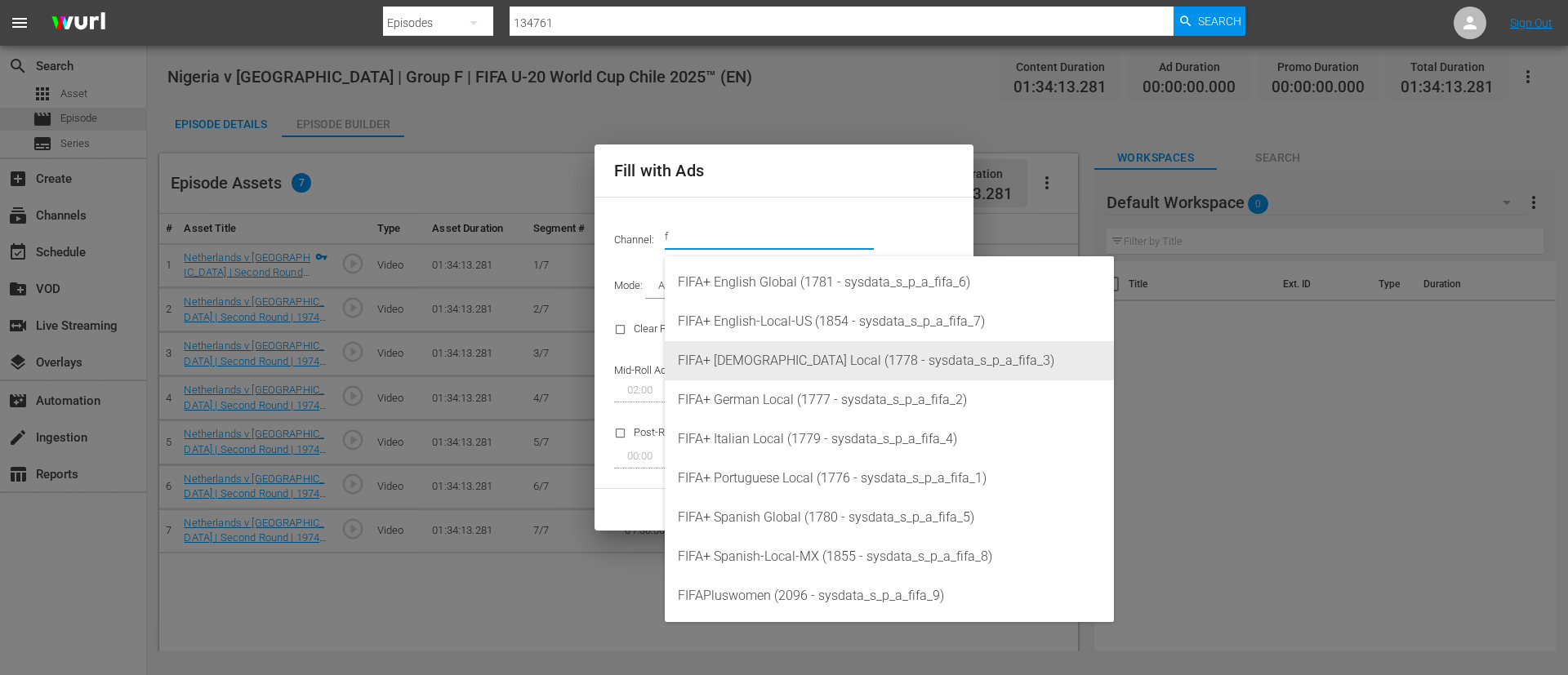
click at [798, 350] on div "FIFA+ [DEMOGRAPHIC_DATA] Local (1778 - sysdata_s_p_a_fifa_3)" at bounding box center [889, 360] width 423 height 39
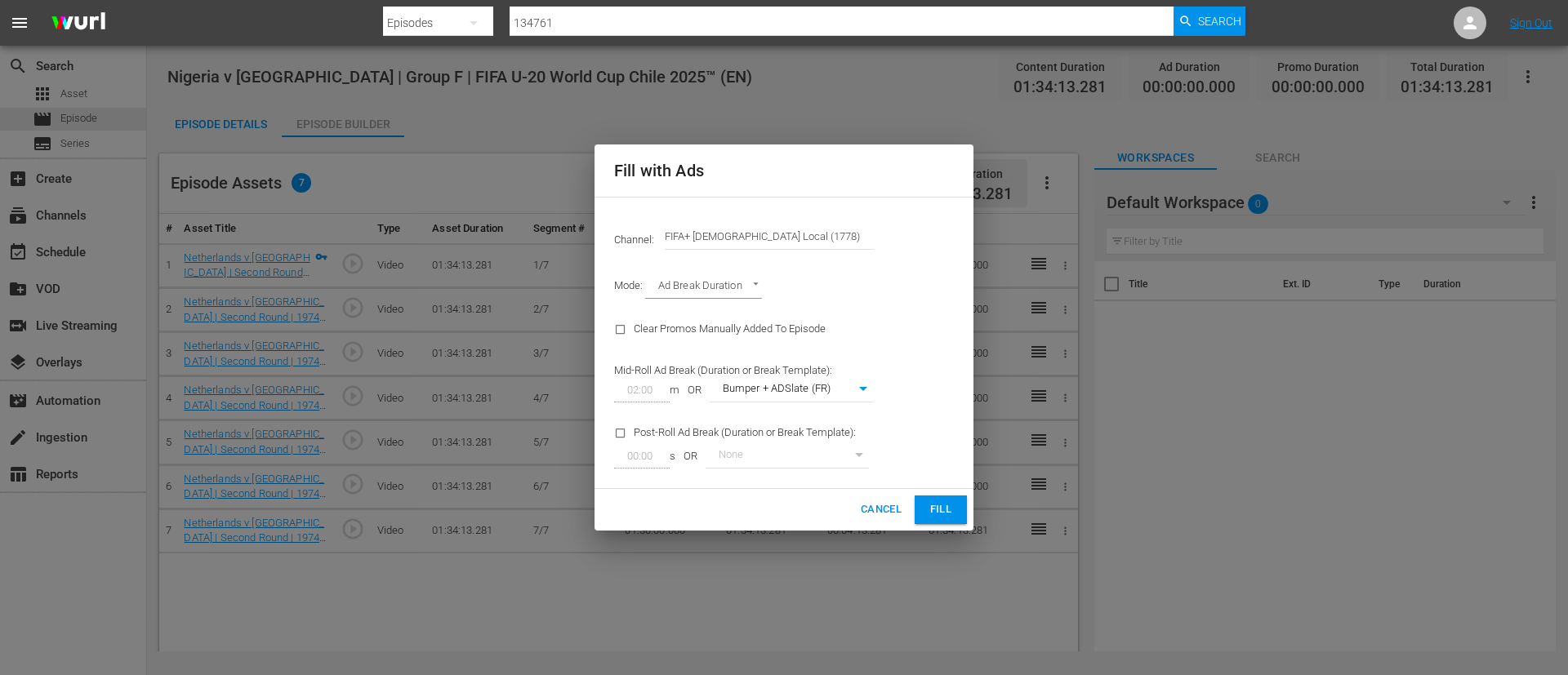
click at [928, 520] on button "Fill" at bounding box center [940, 510] width 52 height 28
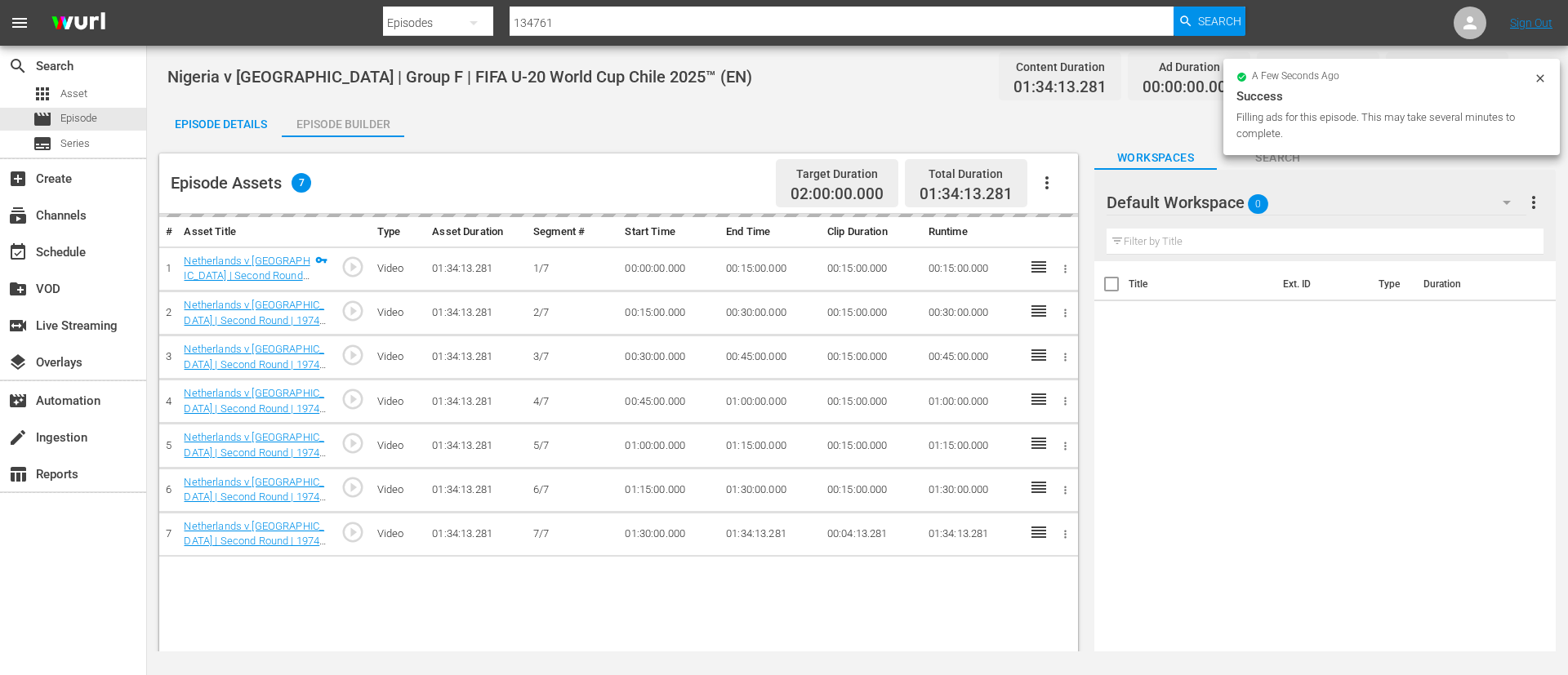
click at [238, 121] on div "Episode Details" at bounding box center [220, 124] width 123 height 39
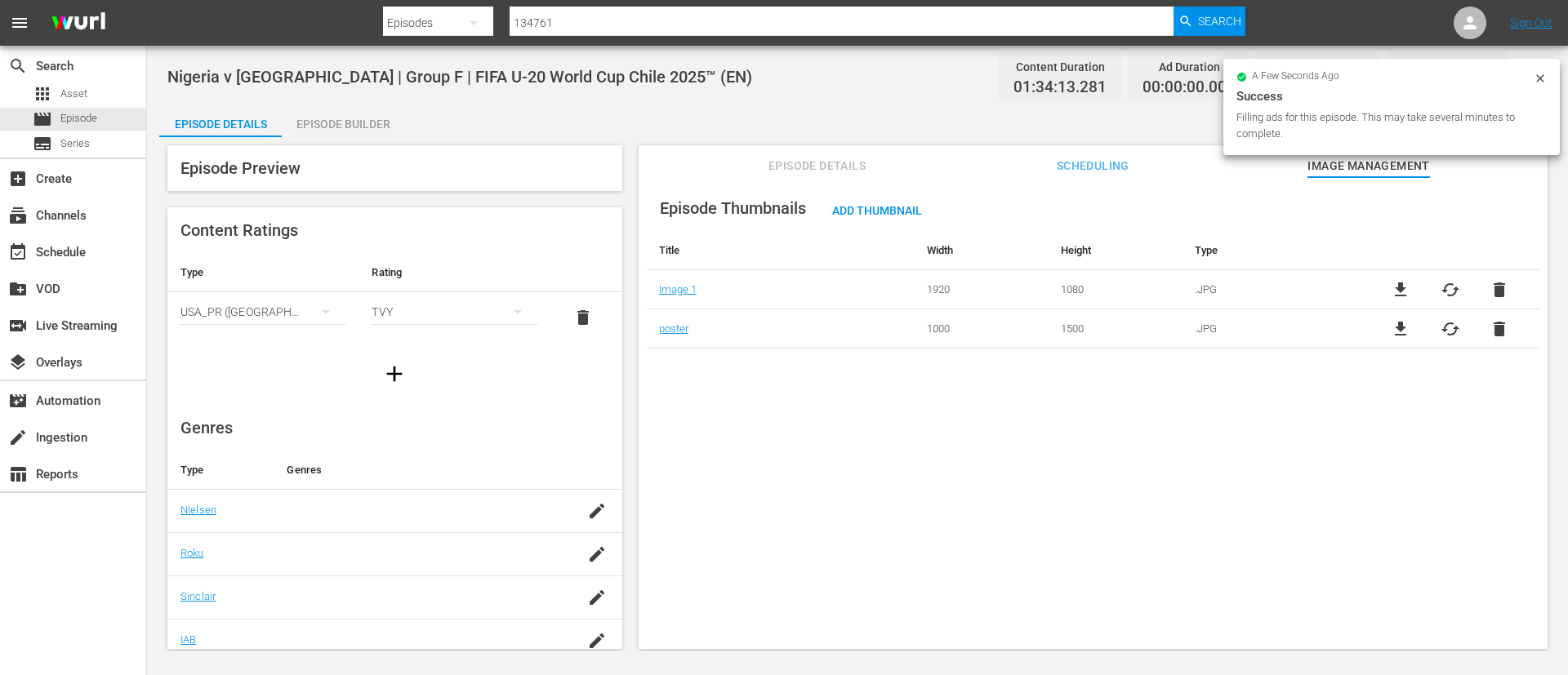
click at [807, 156] on span "Episode Details" at bounding box center [818, 166] width 123 height 21
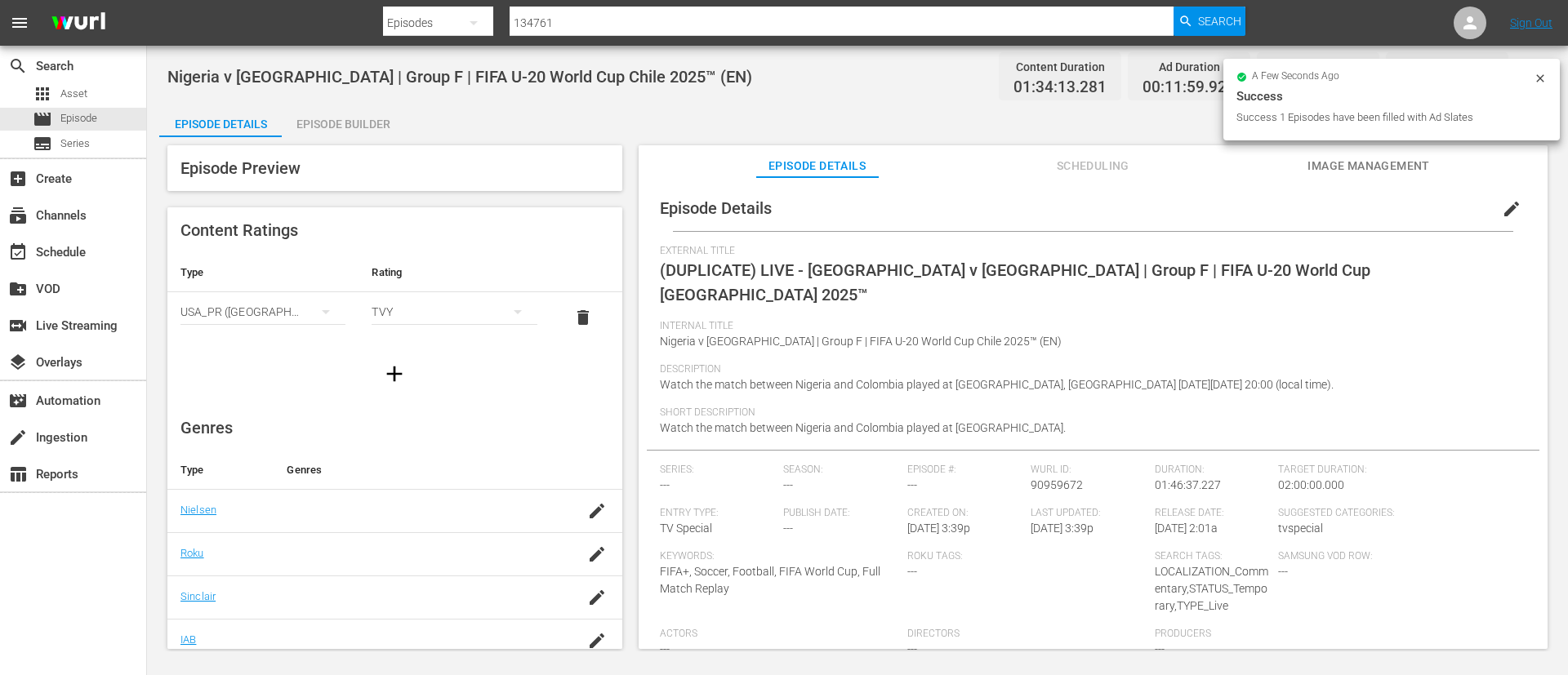
click at [1538, 80] on icon at bounding box center [1540, 78] width 8 height 8
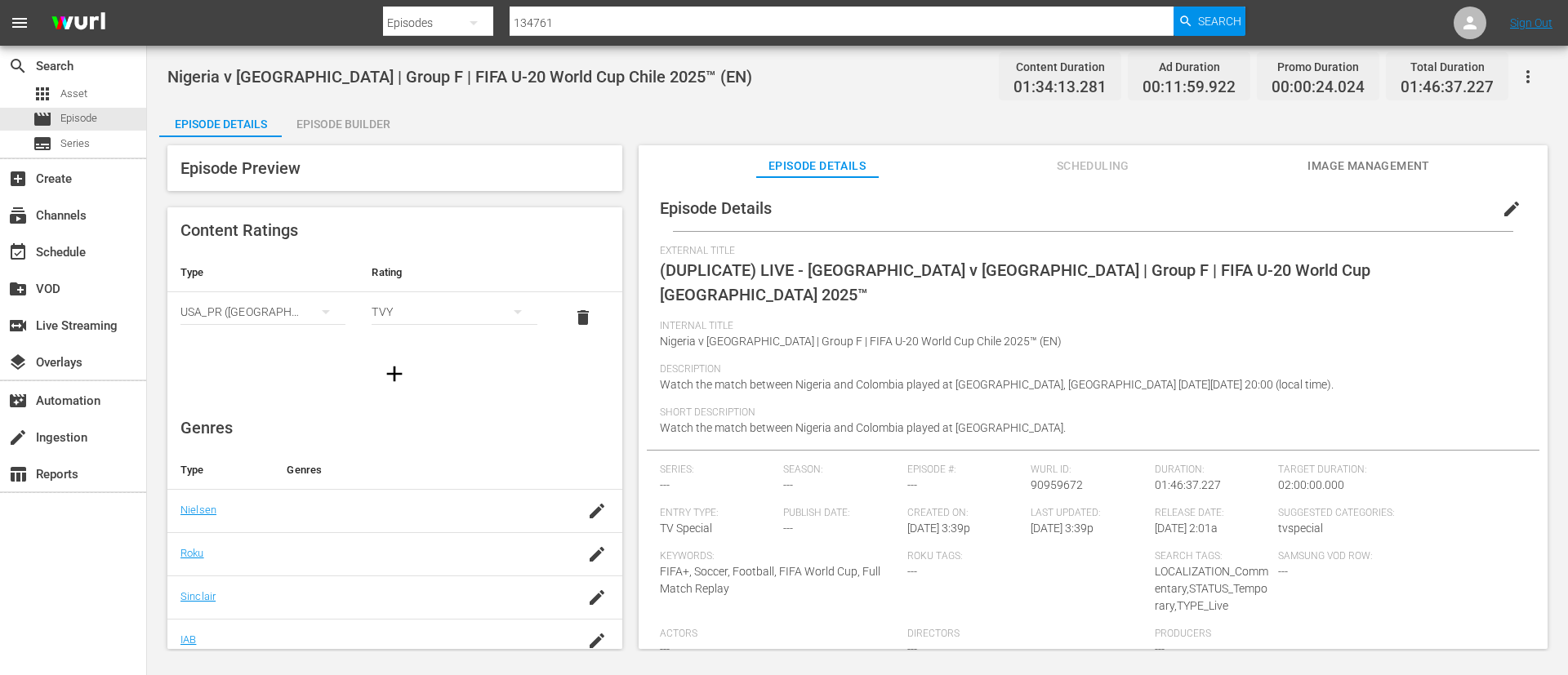
click at [1505, 208] on span "edit" at bounding box center [1511, 209] width 20 height 20
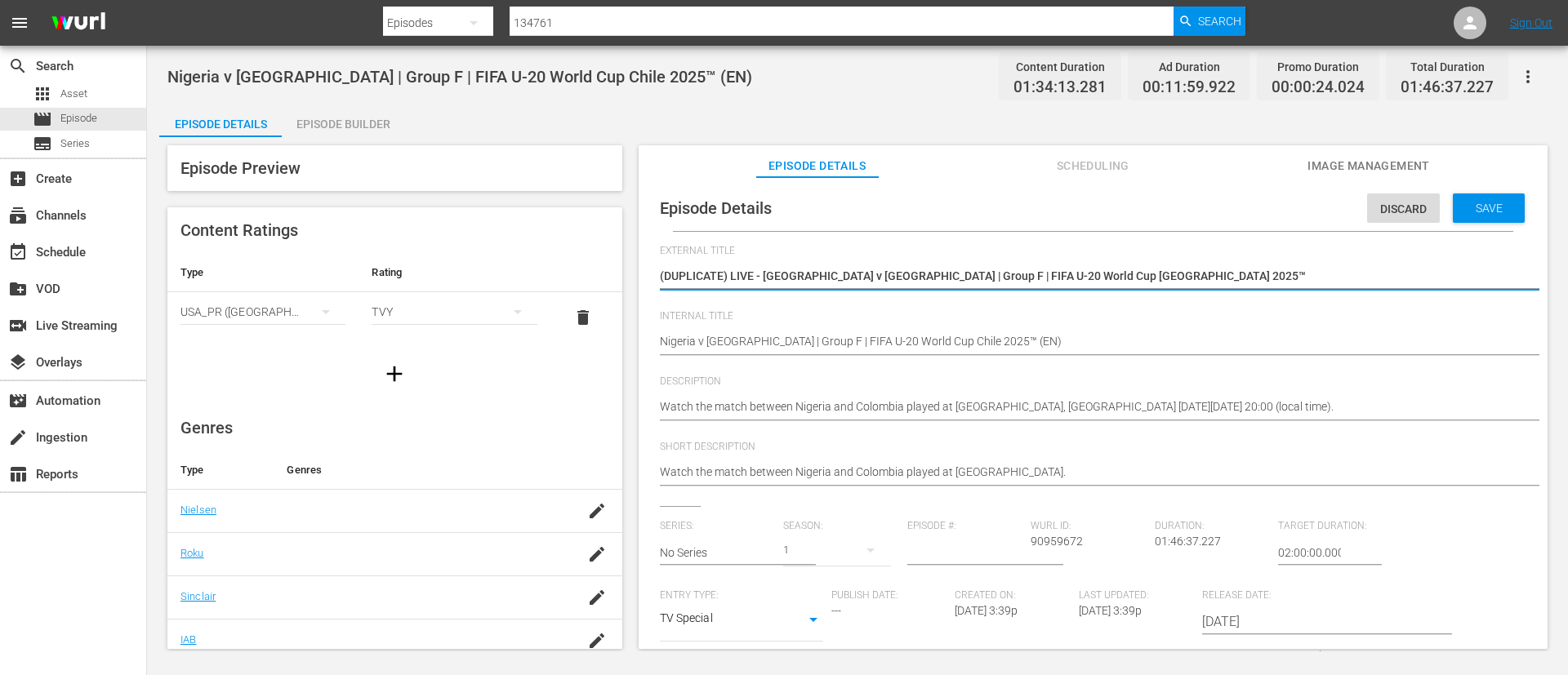
click at [1279, 265] on div "(DUPLICATE) LIVE - Nigeria v Colombia | Group F | FIFA U-20 World Cup Chile 202…" at bounding box center [1089, 277] width 859 height 39
click at [1266, 286] on textarea "(DUPLICATE) LIVE - Nigeria v Colombia | Group F | FIFA U-20 World Cup Chile 202…" at bounding box center [1089, 277] width 859 height 20
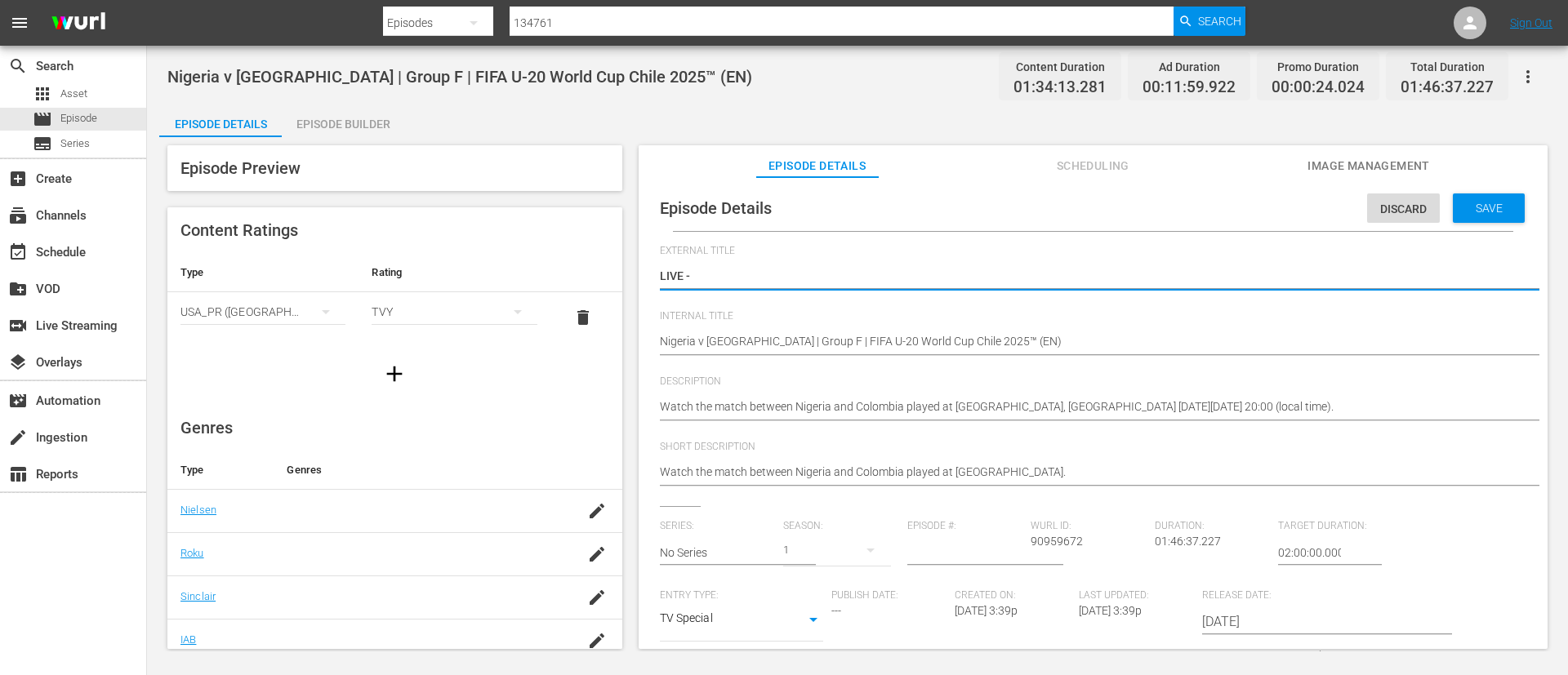
paste textarea "Nigeria - Colombie | Groupe F | Coupe du Monde U-20 de la FIFA, Chili 2025™"
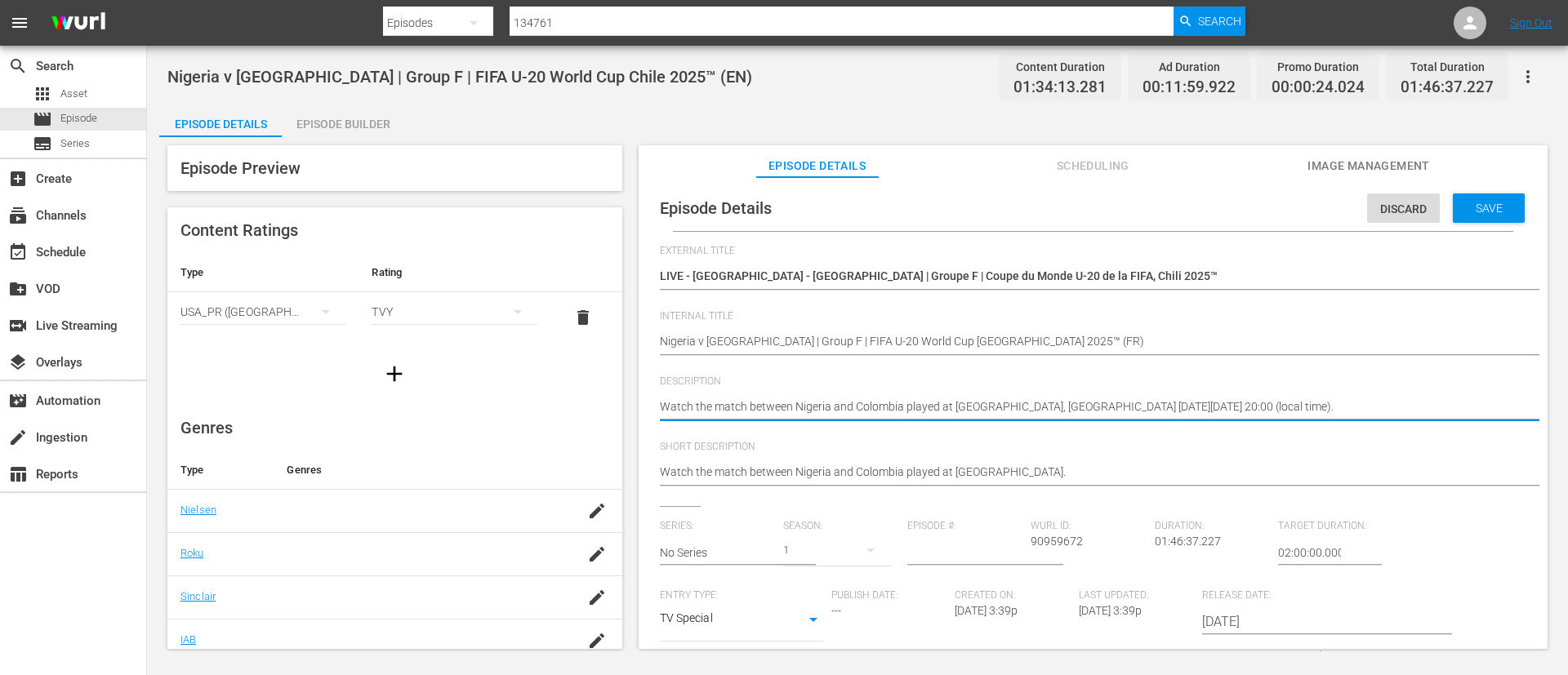
click at [1211, 398] on textarea "Watch the match between Nigeria and Colombia played at Estadio Fiscal, Talca on…" at bounding box center [1089, 407] width 859 height 20
paste textarea "Regardez le match entre Nigeria et Colombie au Estadio Fiscal, Talca le dimanch…"
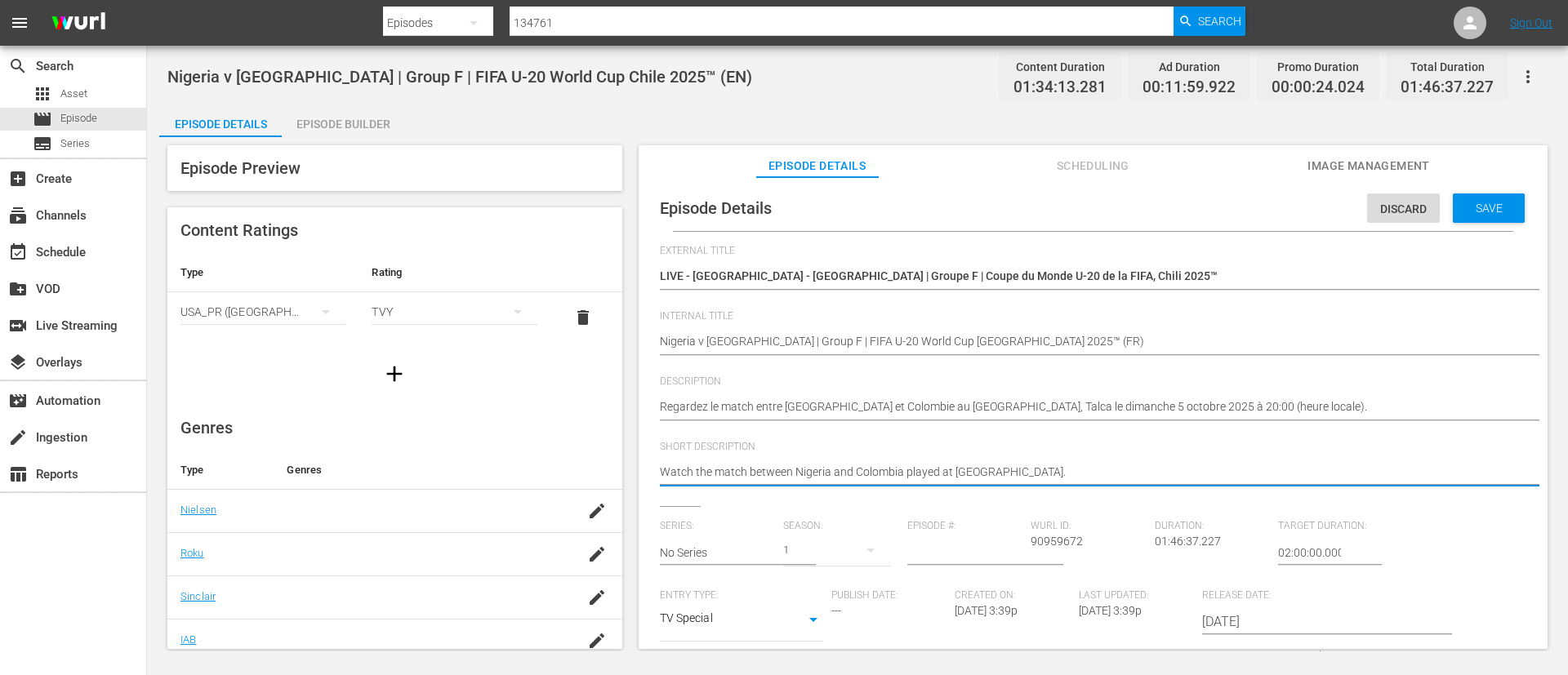
click at [1212, 463] on textarea "Watch the match between Nigeria and Colombia played at Estadio Fiscal." at bounding box center [1089, 473] width 859 height 20
paste textarea "Regardez le match entre Nigeria et Colombie au Estadio Fiscal, Talca le dimanch…"
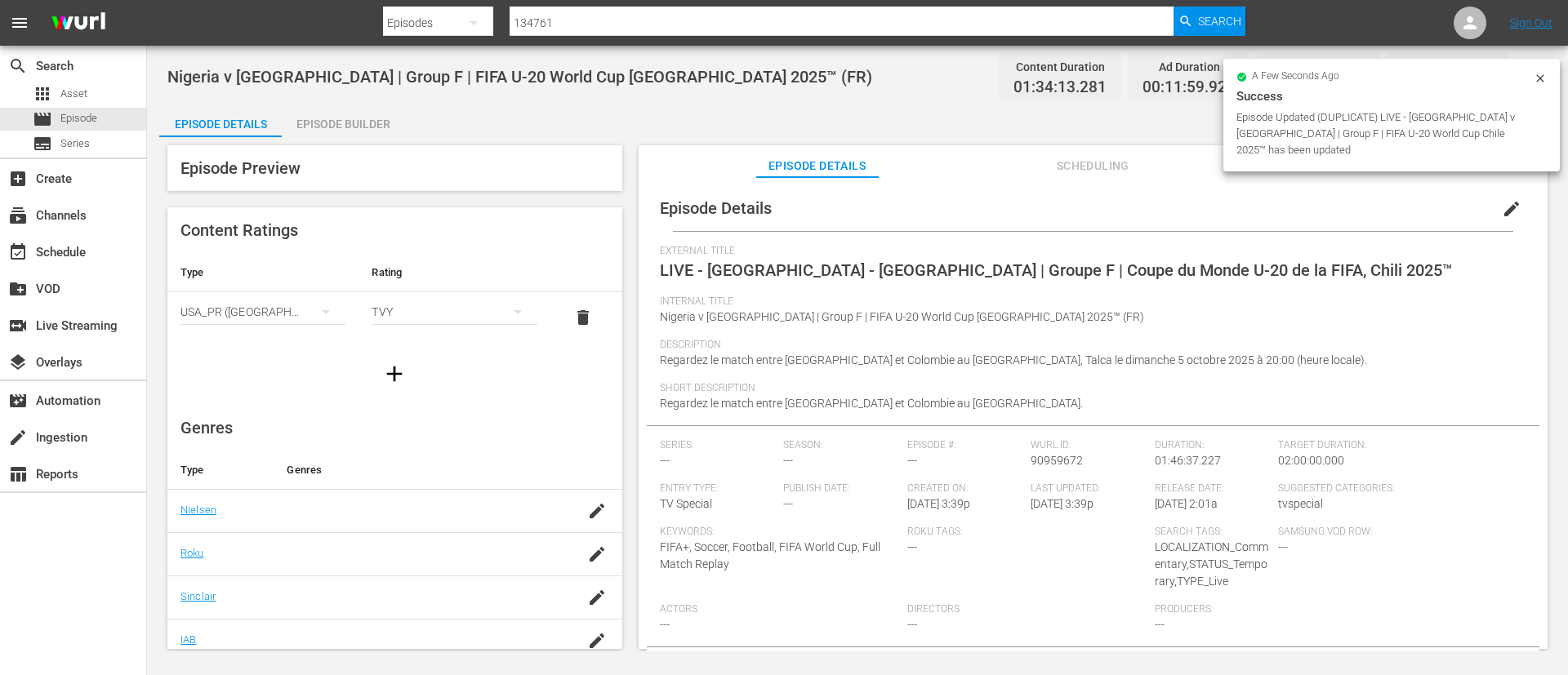
click at [1543, 80] on icon at bounding box center [1541, 78] width 13 height 13
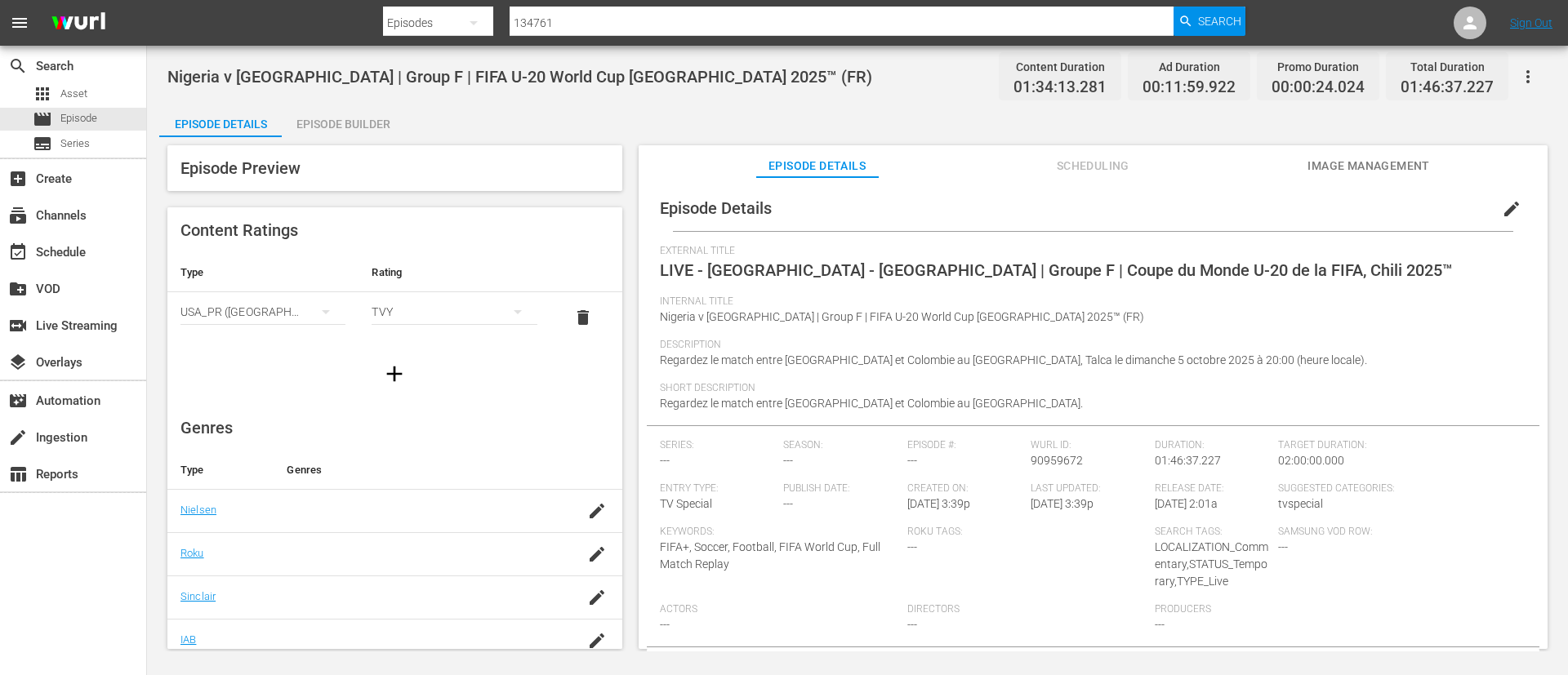
click at [1538, 78] on button "button" at bounding box center [1527, 76] width 39 height 39
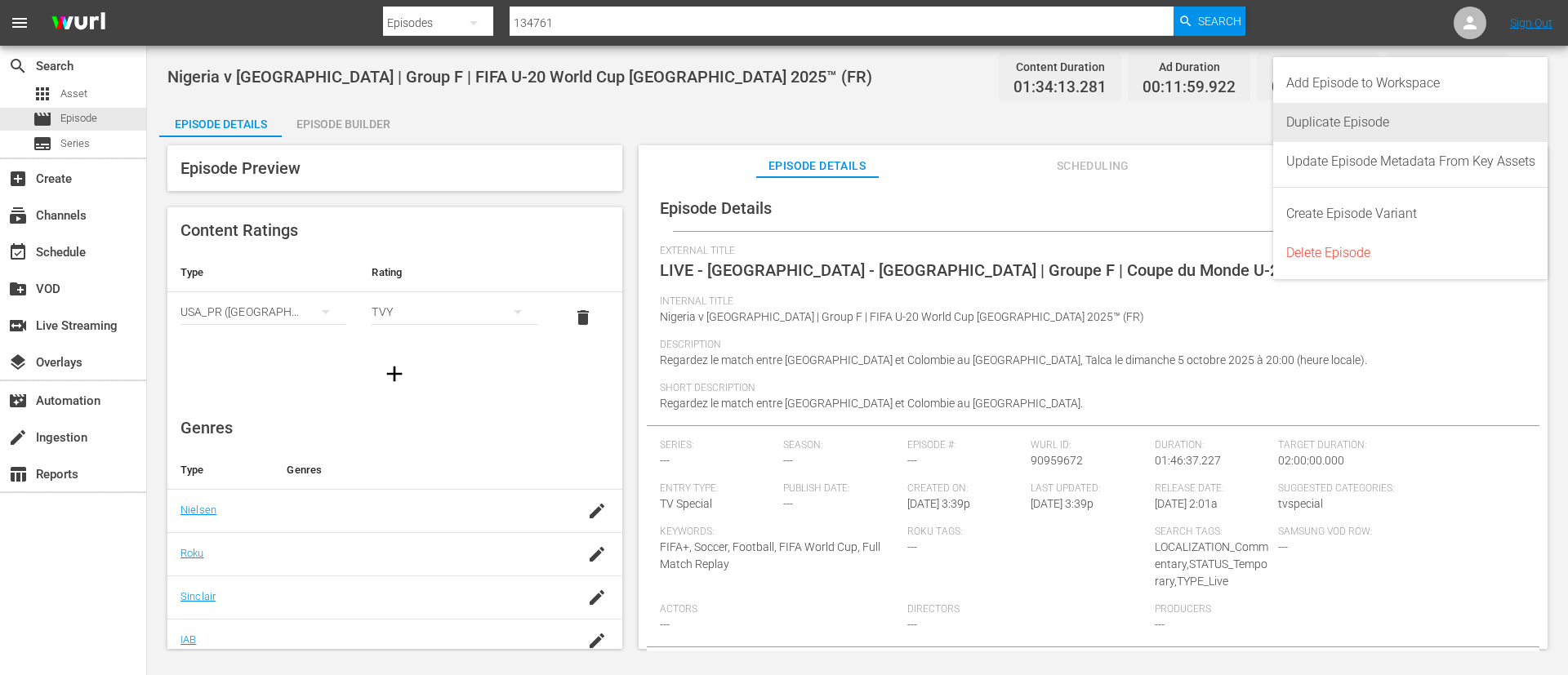
click at [1387, 115] on div "Duplicate Episode" at bounding box center [1410, 122] width 249 height 39
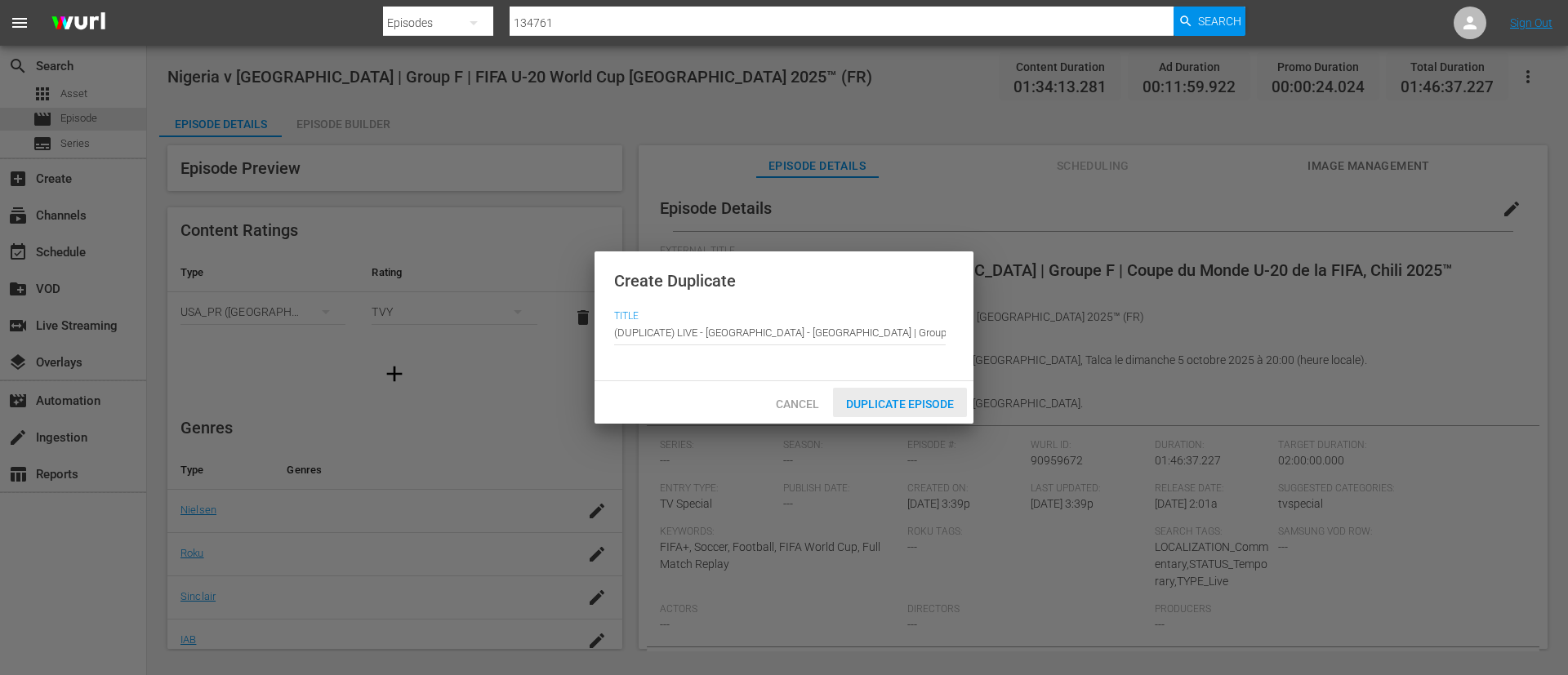
click at [932, 405] on span "Duplicate Episode" at bounding box center [900, 405] width 134 height 13
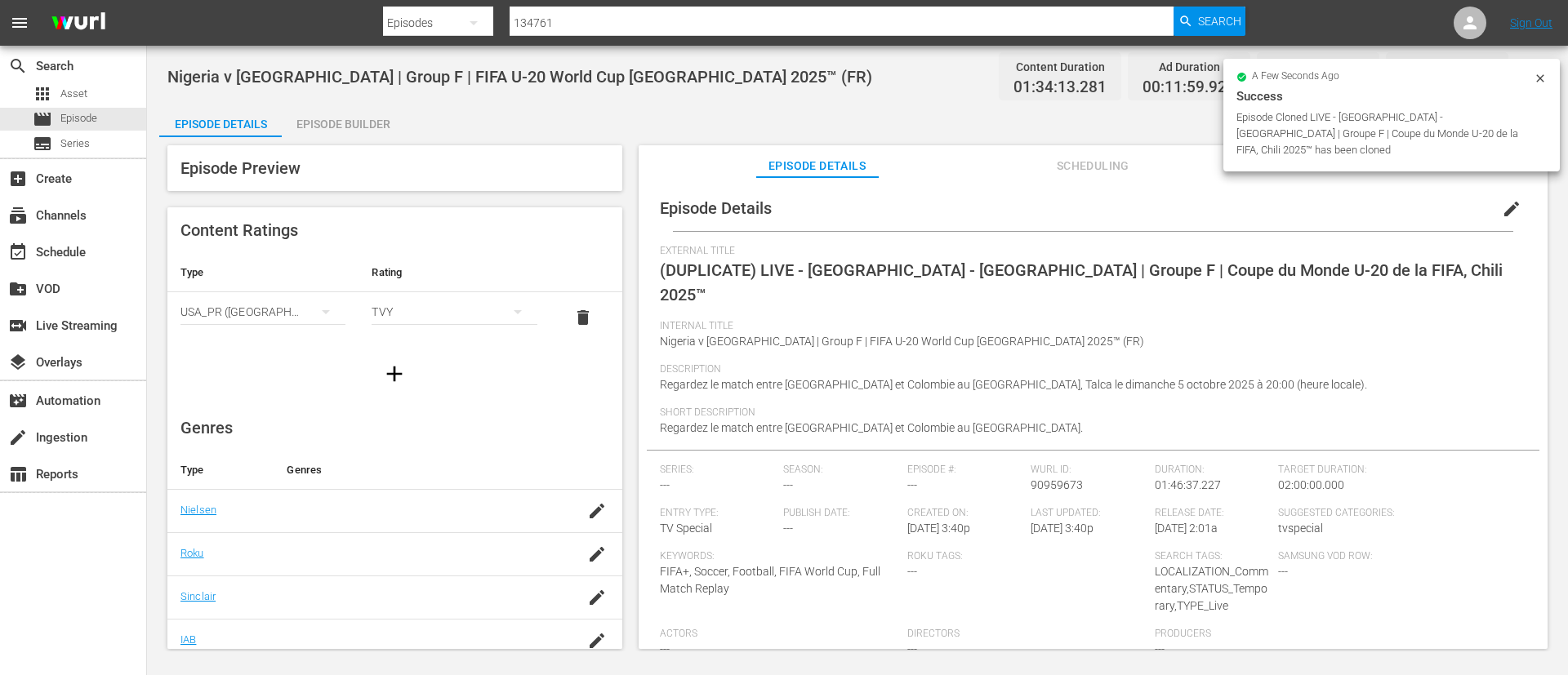
click at [1504, 196] on button "edit" at bounding box center [1511, 208] width 39 height 39
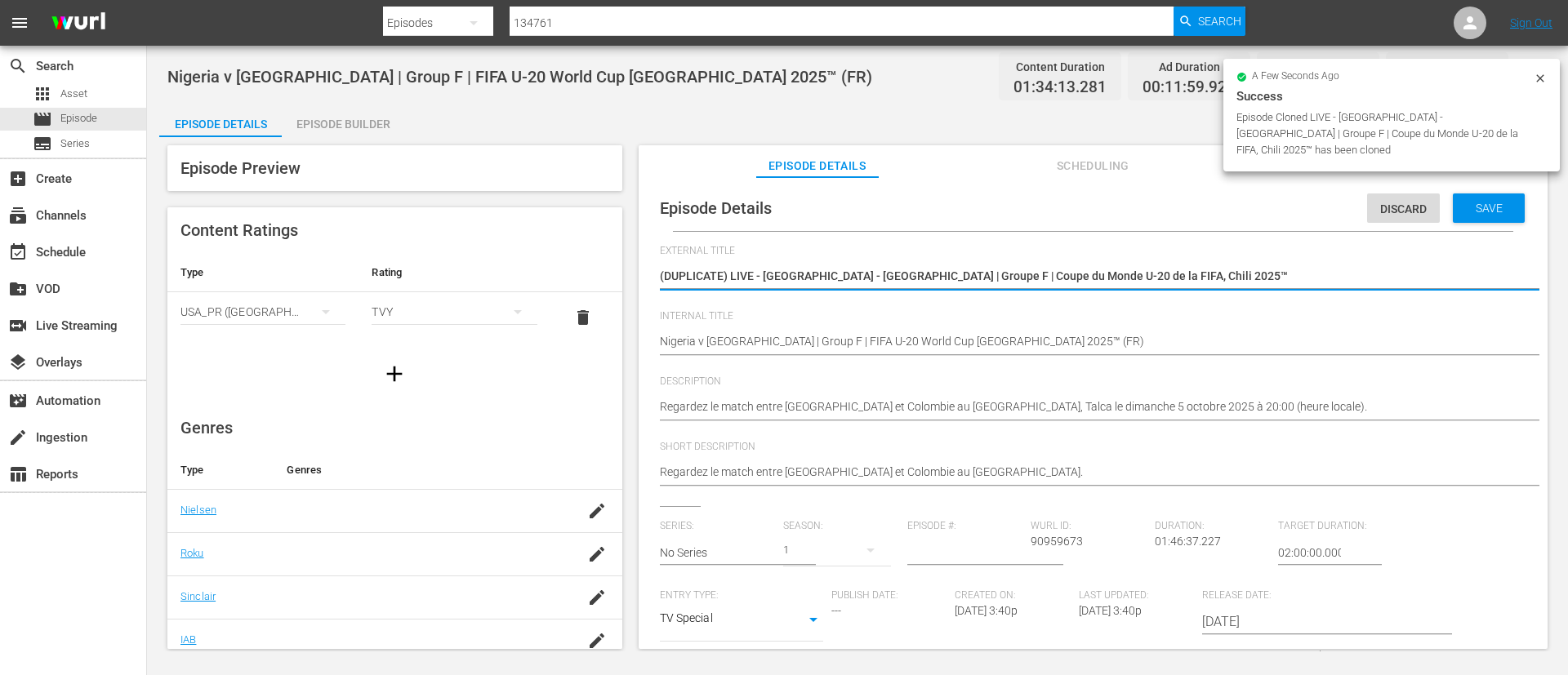
click at [1340, 305] on div "External Title (DUPLICATE) LIVE - Nigeria - Colombie | Groupe F | Coupe du Mond…" at bounding box center [1093, 277] width 866 height 65
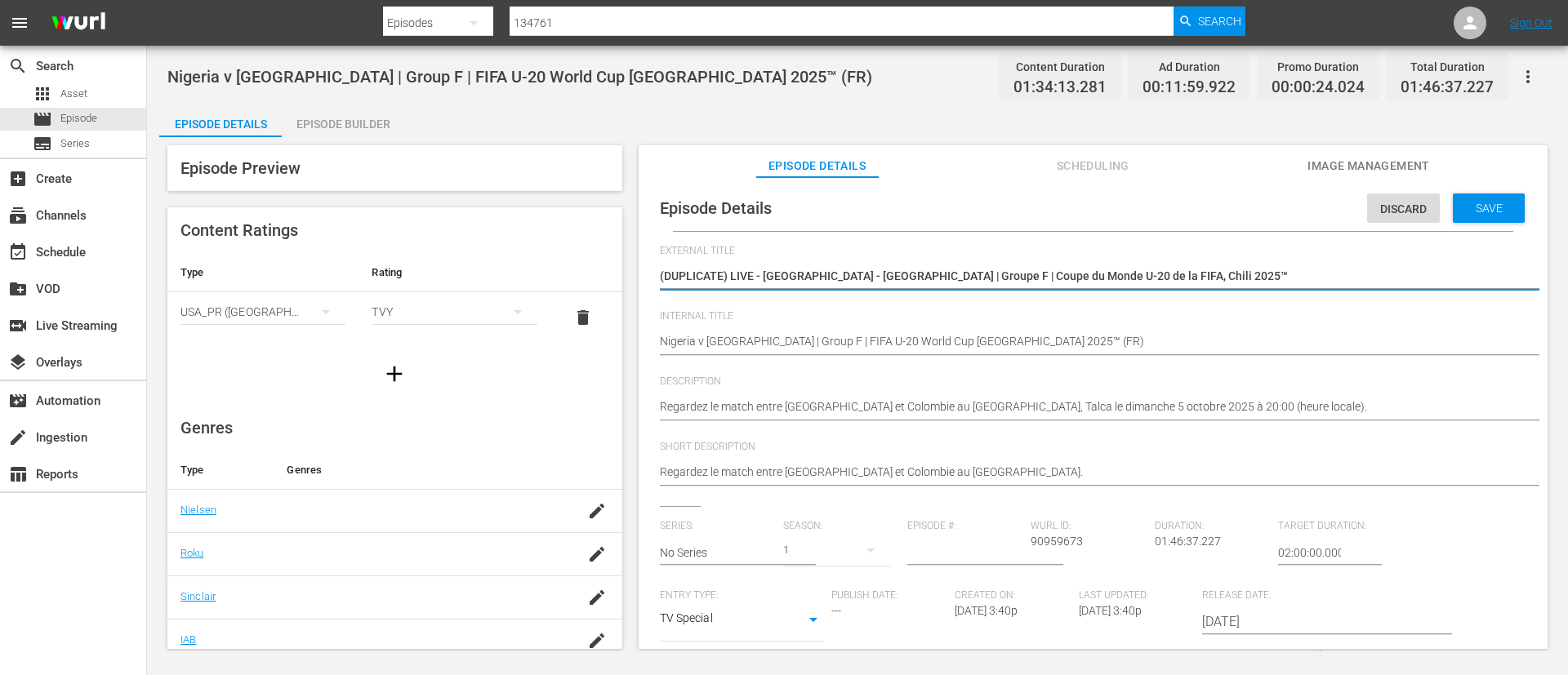
click at [1357, 273] on textarea "(DUPLICATE) LIVE - Nigeria - Colombie | Groupe F | Coupe du Monde U-20 de la FI…" at bounding box center [1089, 277] width 859 height 20
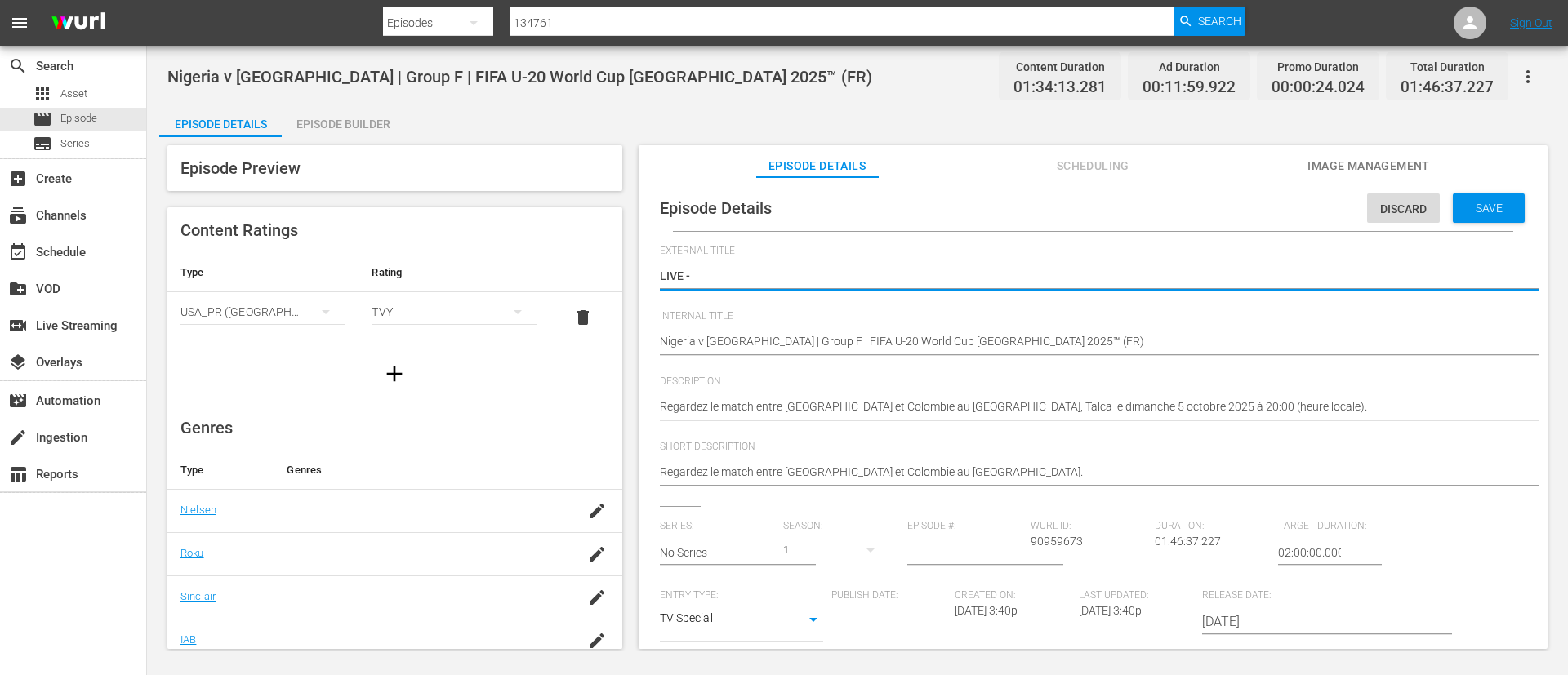
paste textarea "Nigeria - Colombia | Gruppo F | Coppa del Mondo FIFA U-20 Cile 2025"
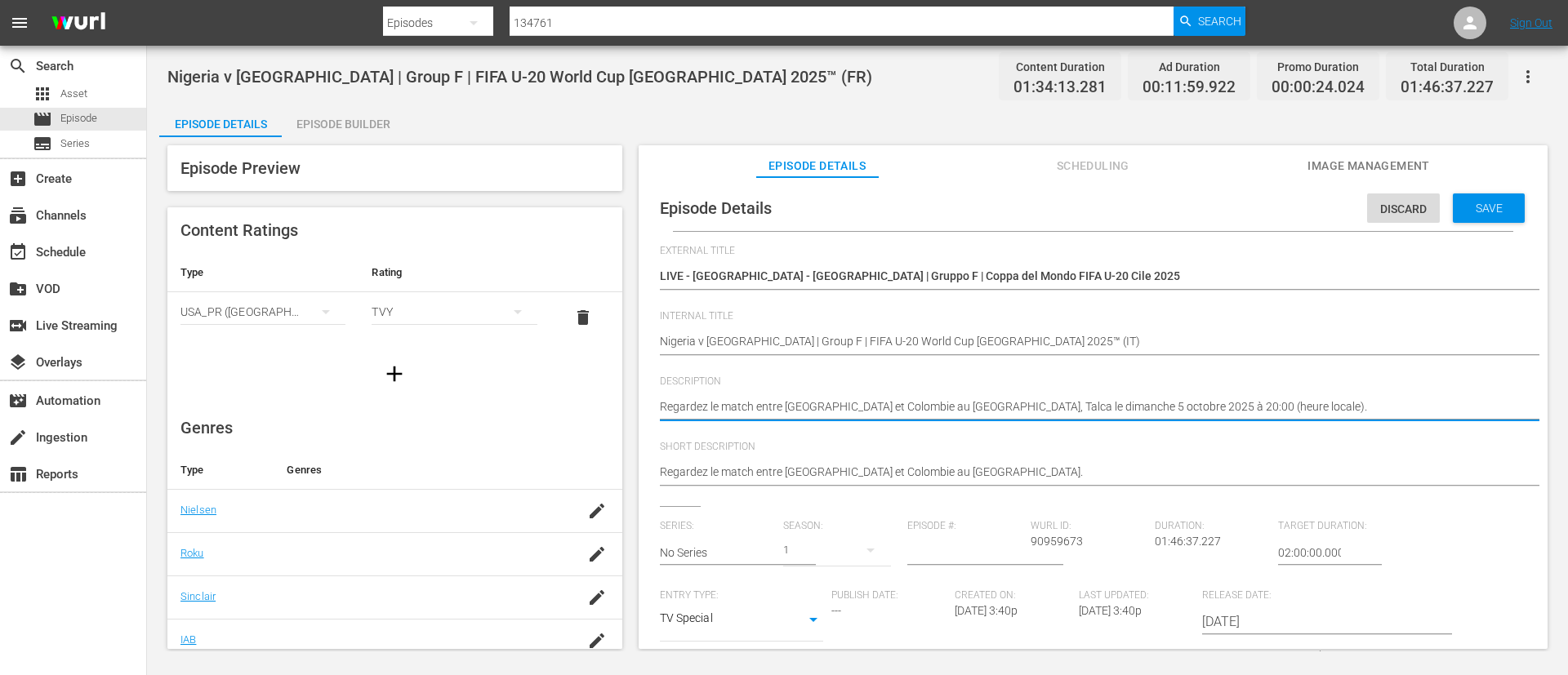
click at [1338, 379] on span "Description" at bounding box center [1089, 382] width 859 height 13
click at [1338, 399] on textarea "Regardez le match entre Nigeria et Colombie au Estadio Fiscal, Talca le dimanch…" at bounding box center [1089, 407] width 859 height 20
paste textarea "Guarda la partita tra Nigeria e Colombia giocato al Estadio Fiscal, Talca il do…"
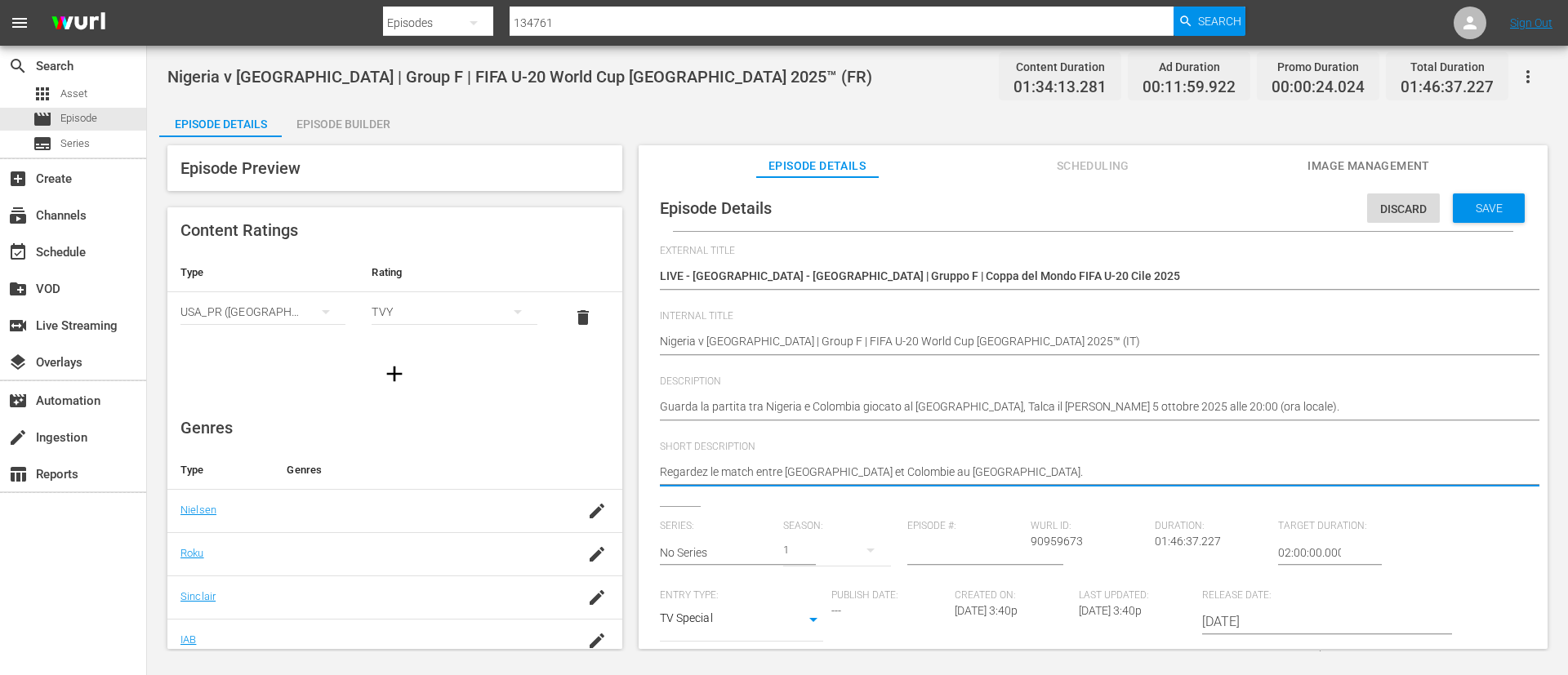
click at [1319, 477] on textarea "Regardez le match entre Nigeria et Colombie au Estadio Fiscal." at bounding box center [1089, 473] width 859 height 20
paste textarea "Guarda la partita tra Nigeria e Colombia giocato al Estadio Fiscal, Talca il do…"
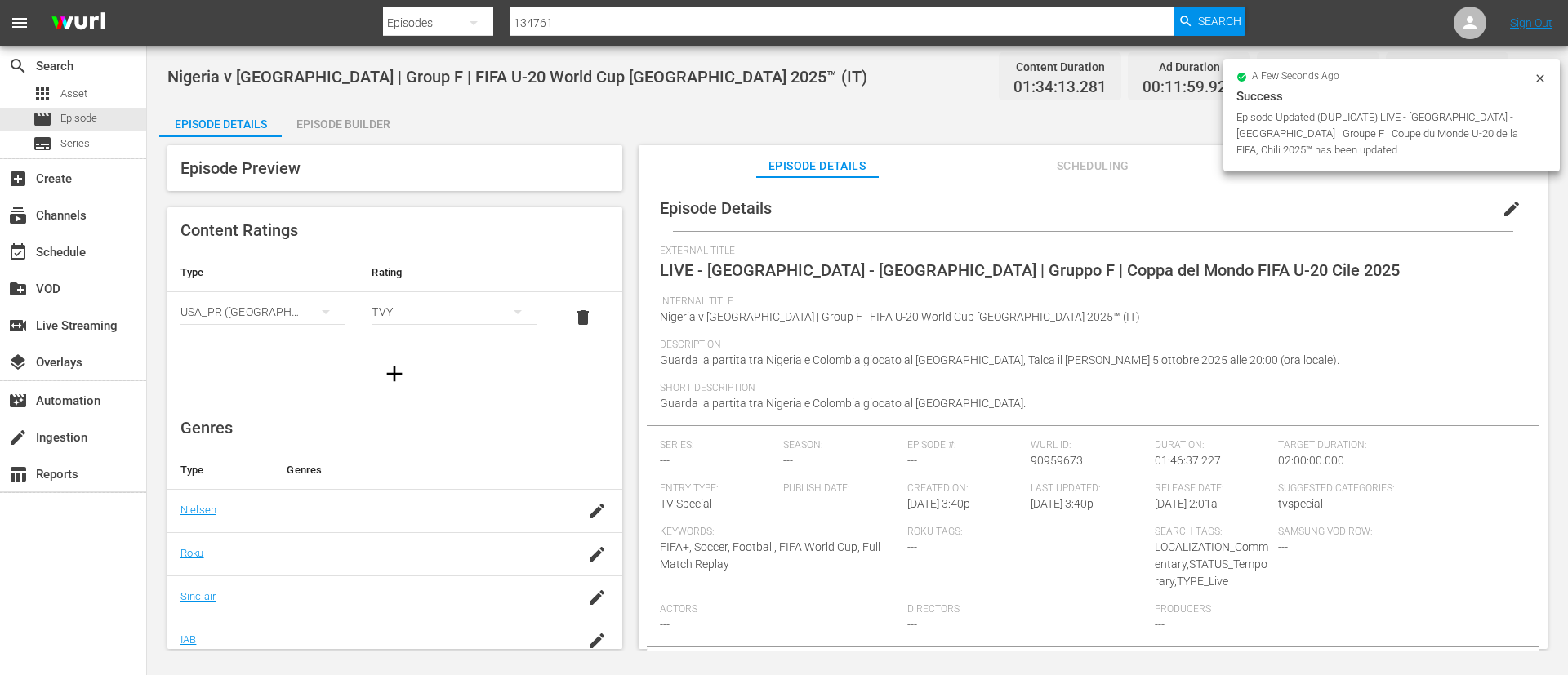
click at [376, 123] on div "Episode Builder" at bounding box center [343, 124] width 123 height 39
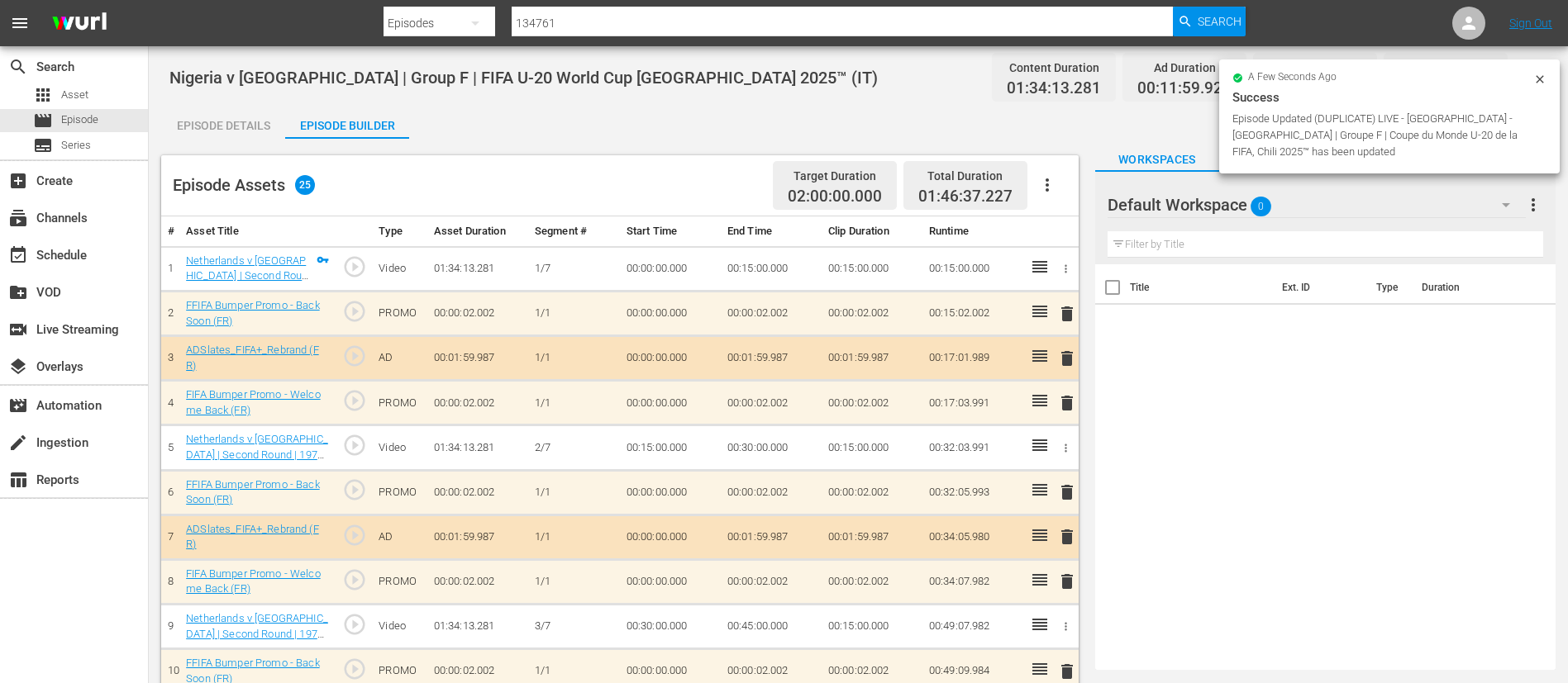
click at [1065, 184] on button "button" at bounding box center [1046, 185] width 39 height 39
click at [1079, 220] on div "Clear Ads" at bounding box center [1096, 231] width 112 height 39
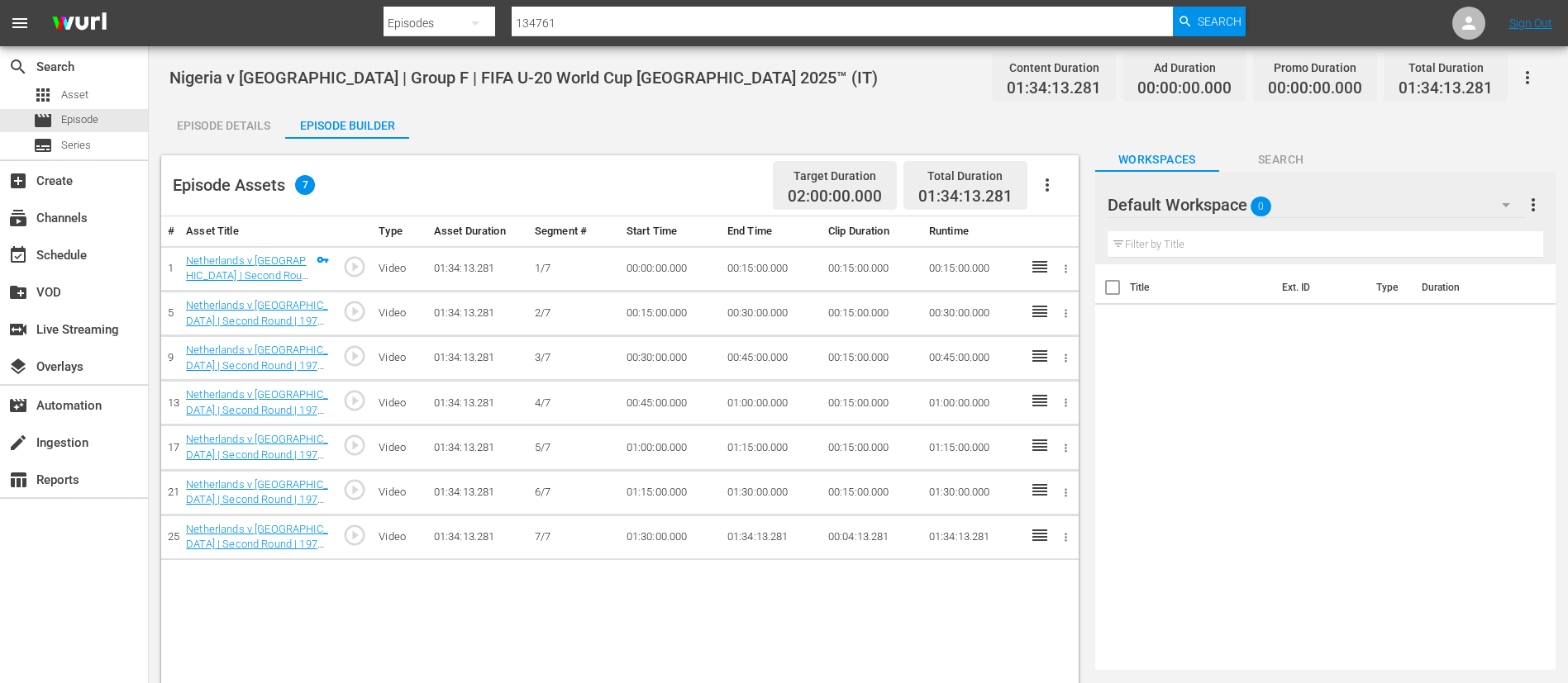
click at [1053, 172] on button "button" at bounding box center [1046, 185] width 39 height 39
click at [1079, 179] on div "Fill with Ads" at bounding box center [1096, 191] width 112 height 39
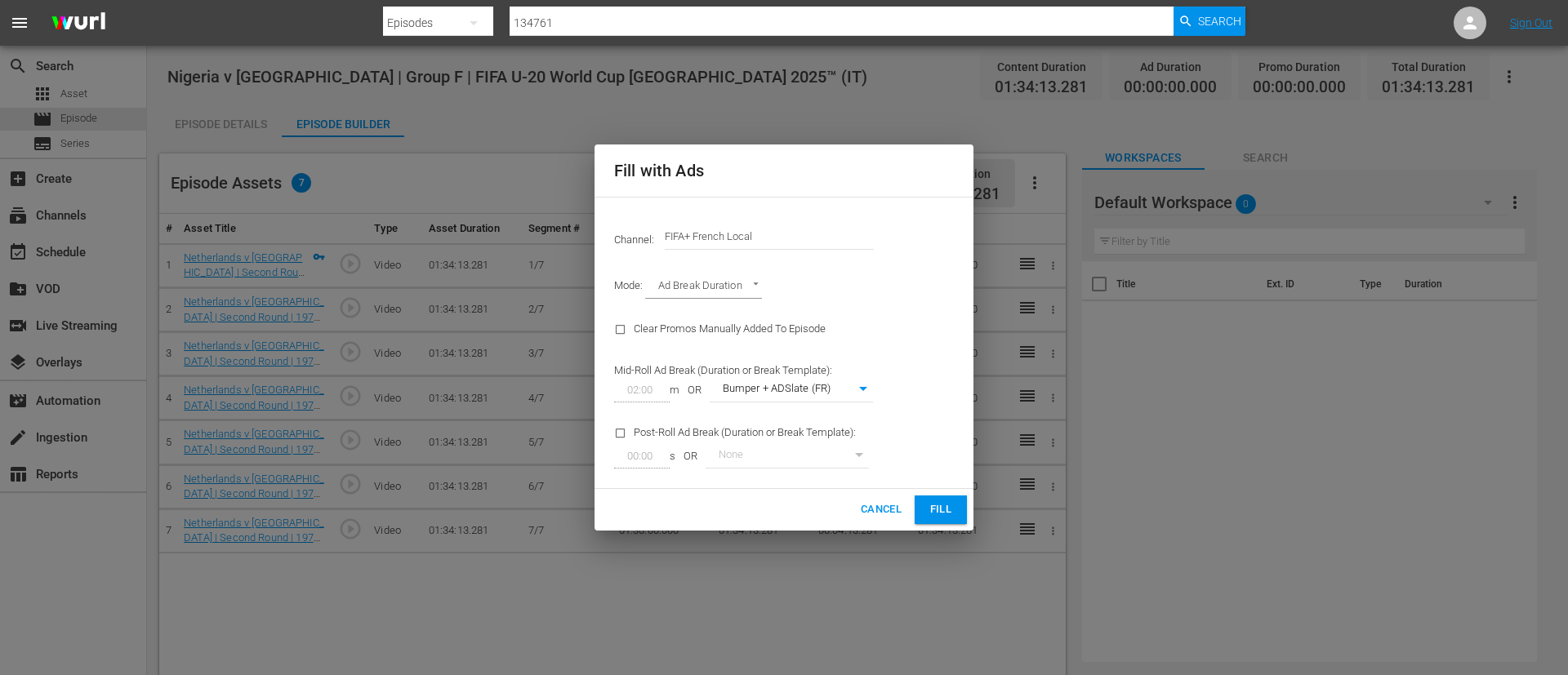
click at [787, 237] on input "FIFA+ French Local" at bounding box center [769, 236] width 209 height 39
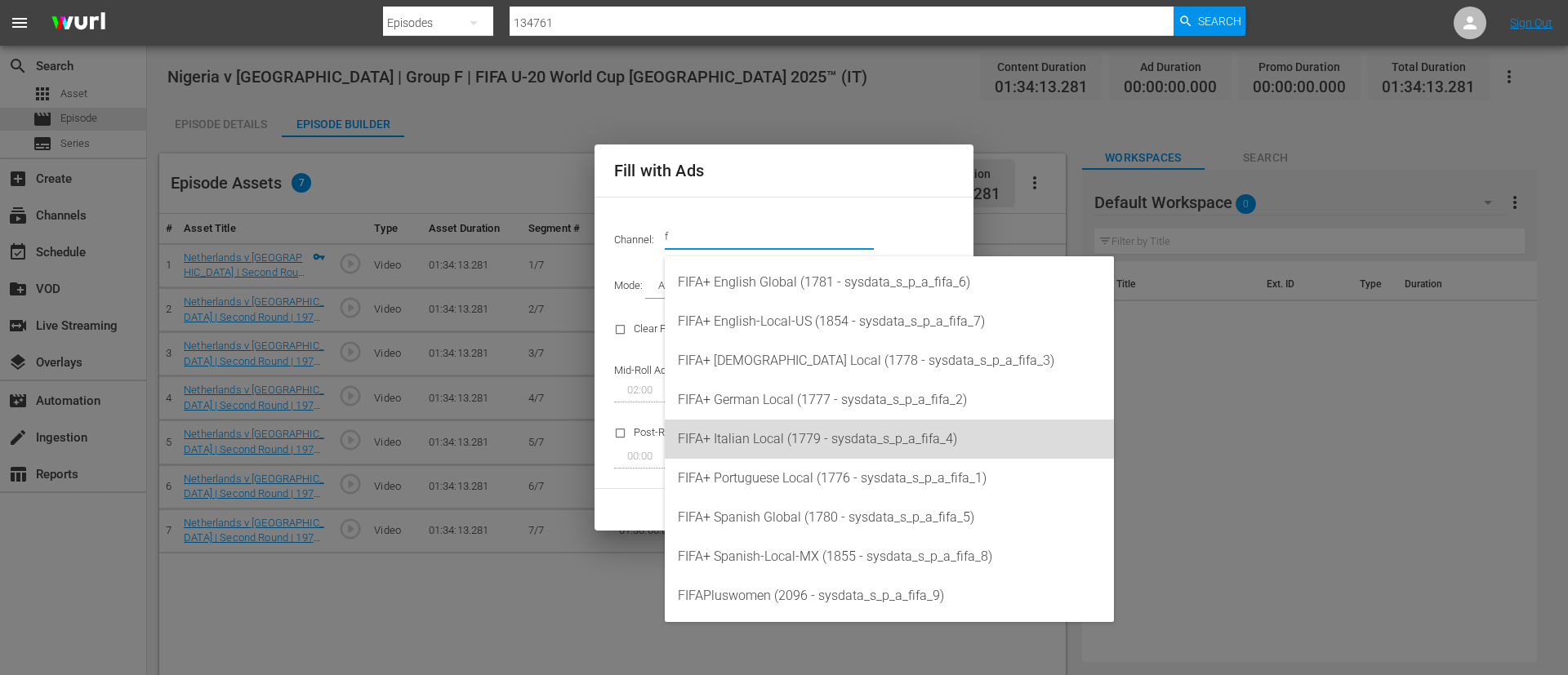
click at [777, 454] on div "FIFA+ Italian Local (1779 - sysdata_s_p_a_fifa_4)" at bounding box center [889, 439] width 423 height 39
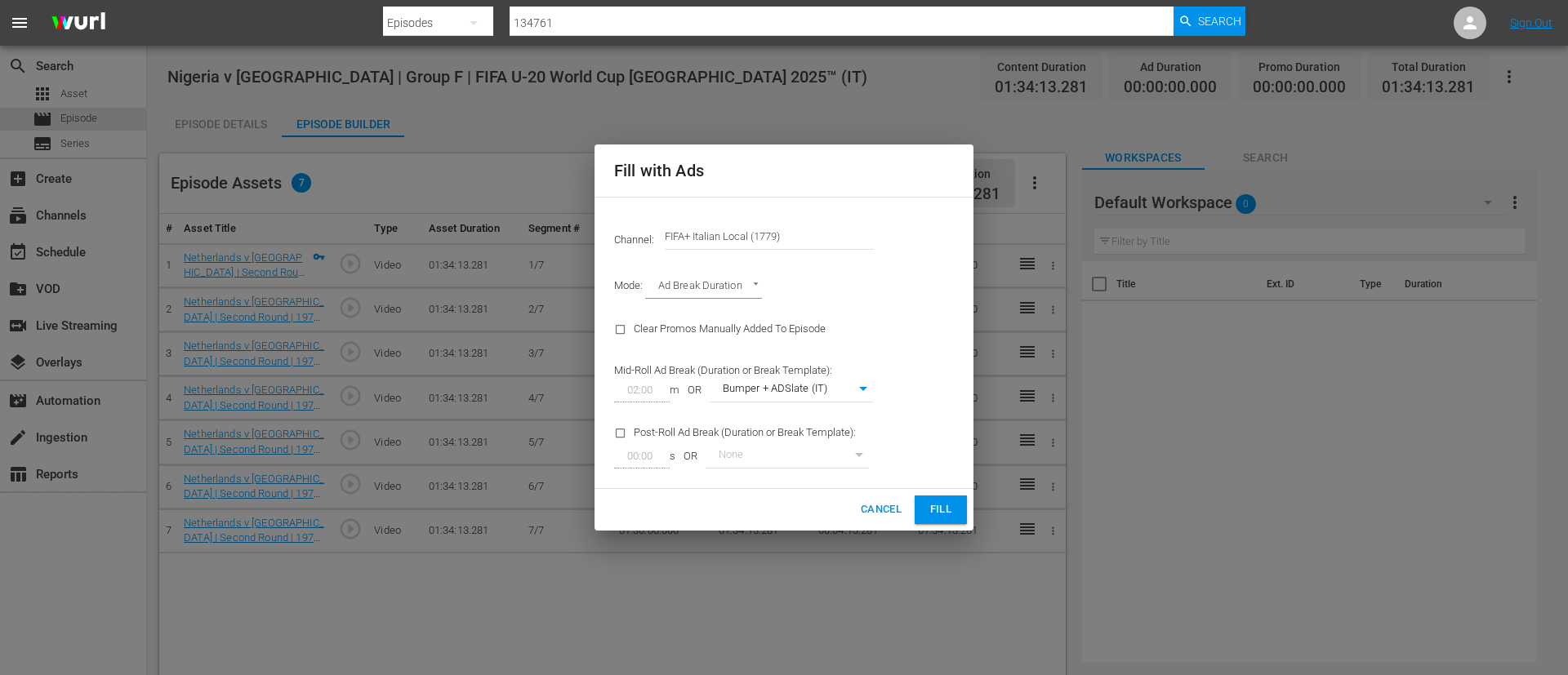
click at [932, 511] on span "Fill" at bounding box center [941, 510] width 26 height 19
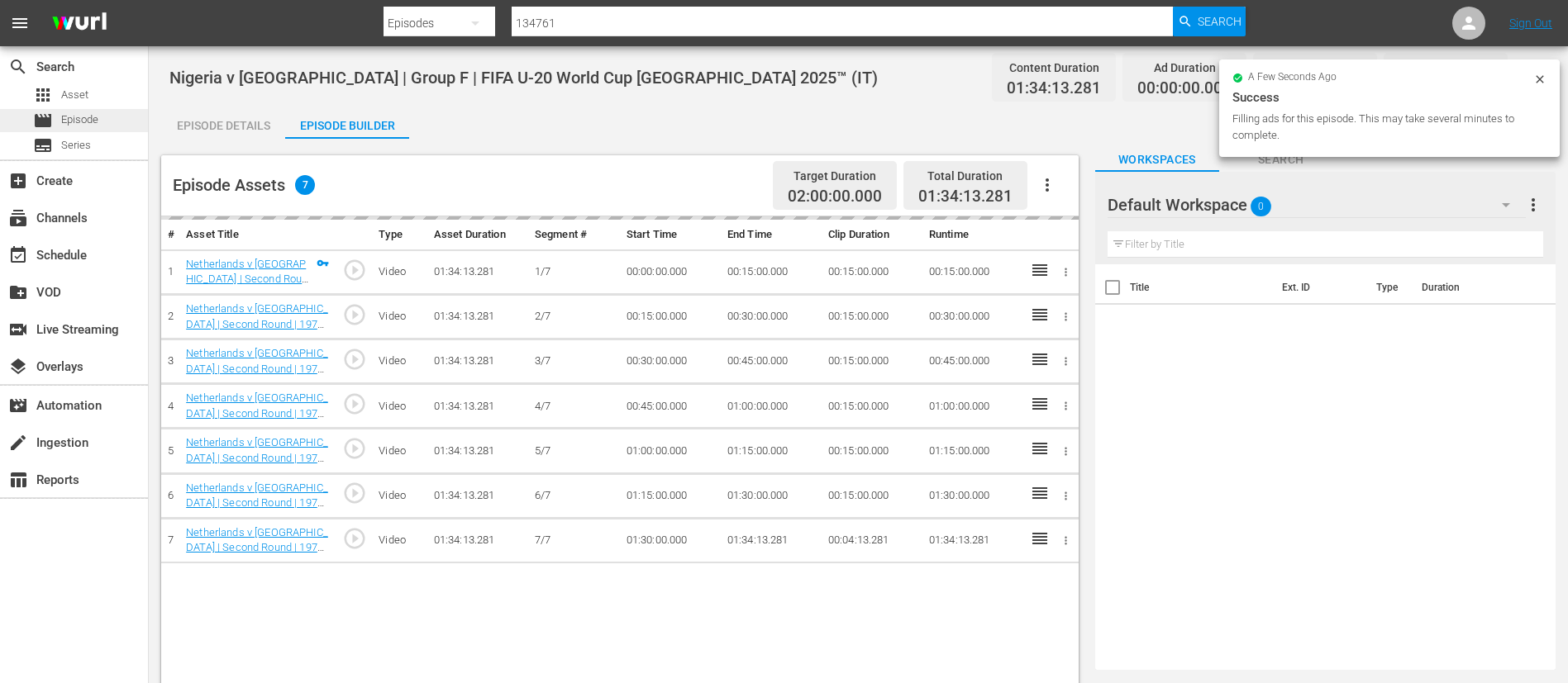
click at [84, 124] on span "Episode" at bounding box center [79, 120] width 37 height 16
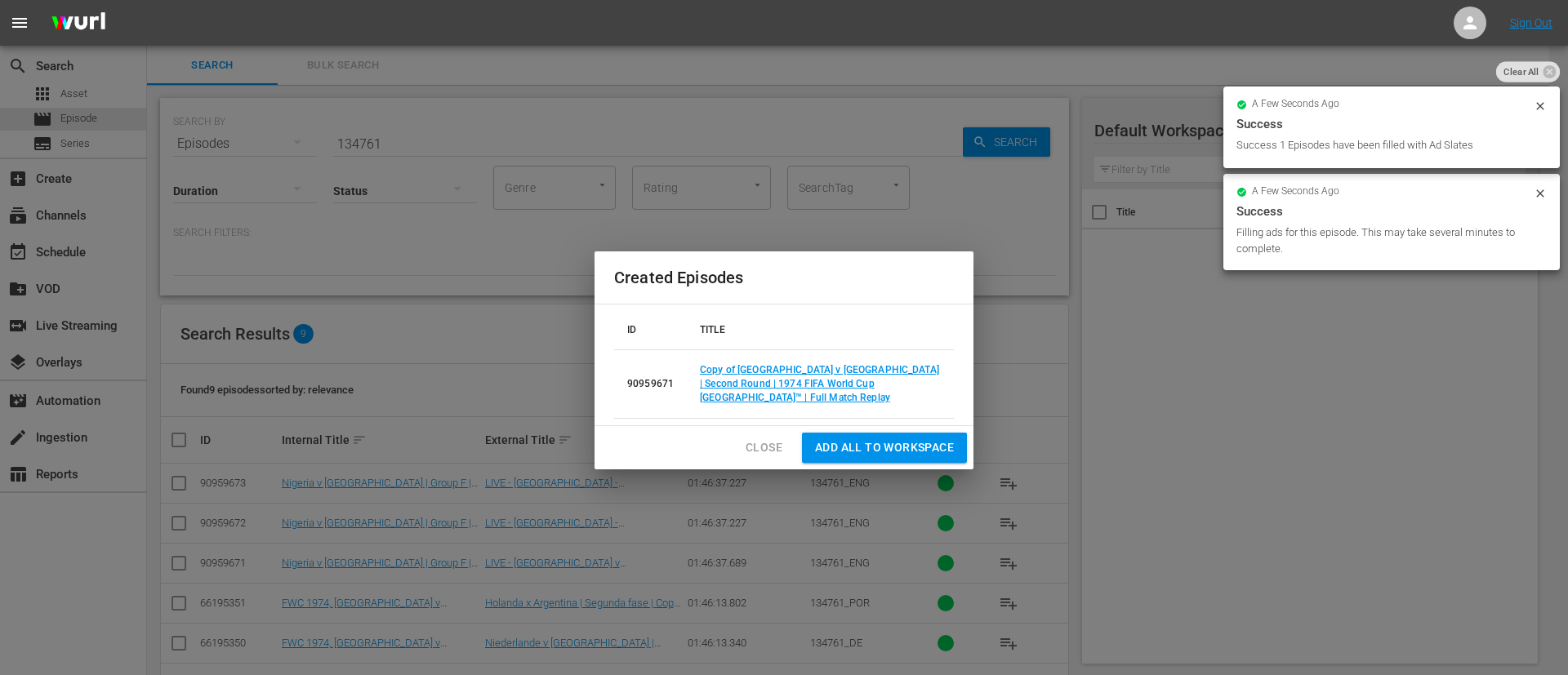
click at [754, 445] on span "Close" at bounding box center [763, 448] width 37 height 21
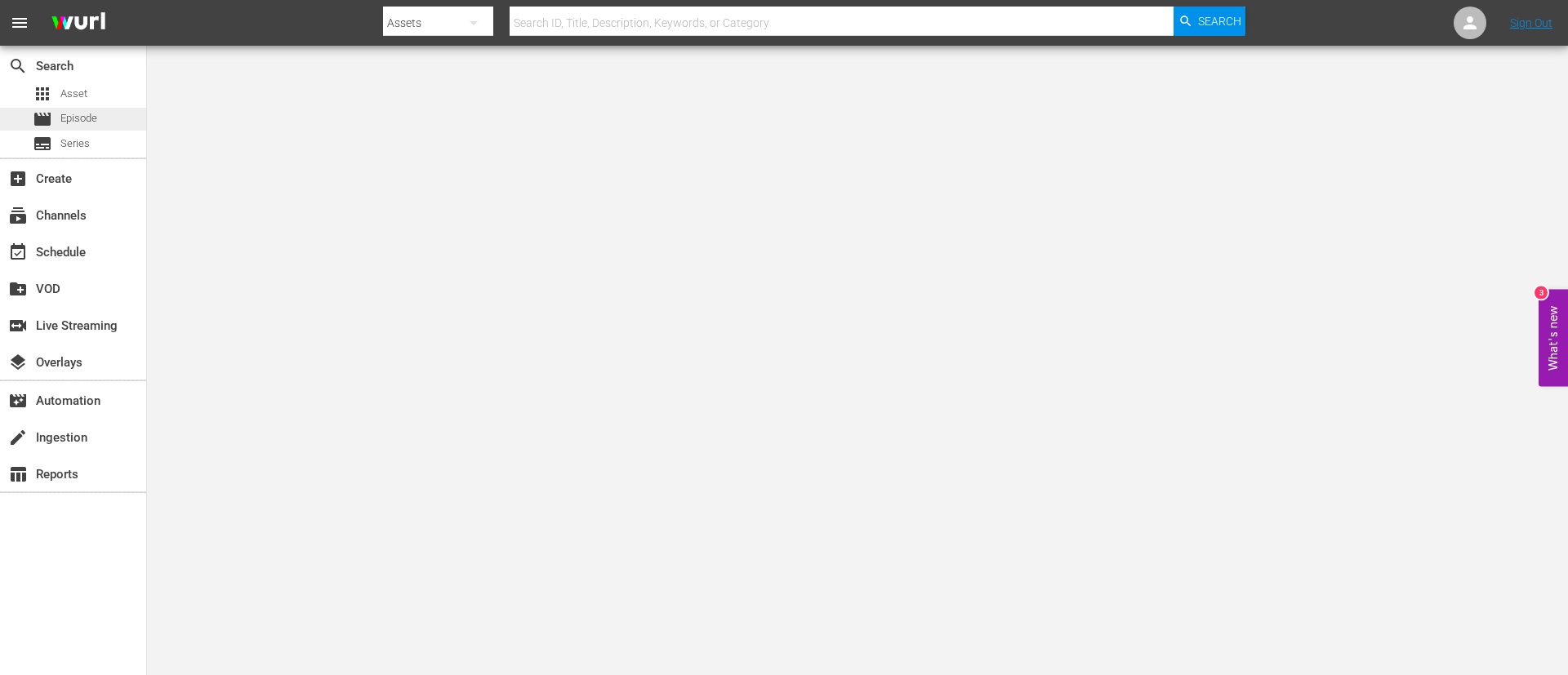
click at [73, 116] on span "Episode" at bounding box center [78, 118] width 37 height 16
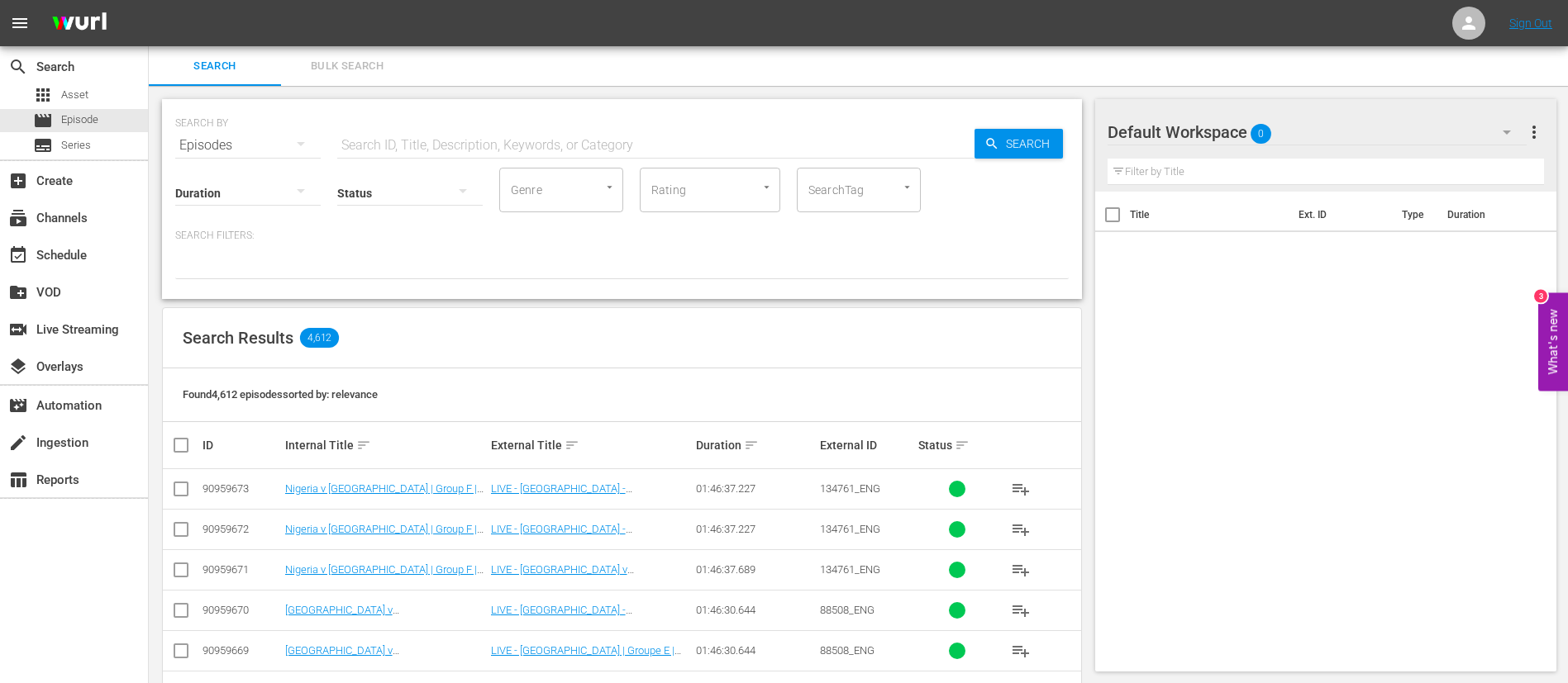
click at [476, 150] on input "text" at bounding box center [656, 144] width 638 height 39
paste input "131846"
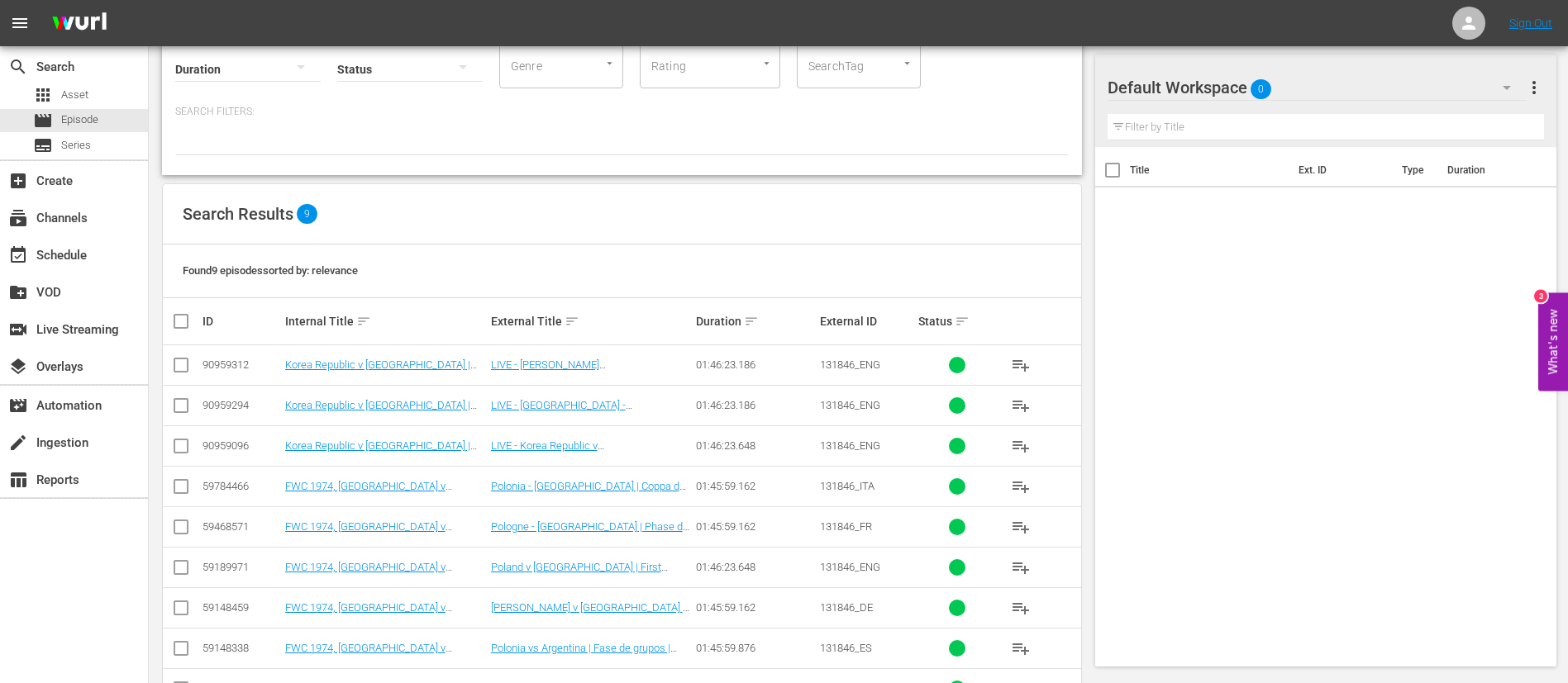
scroll to position [181, 0]
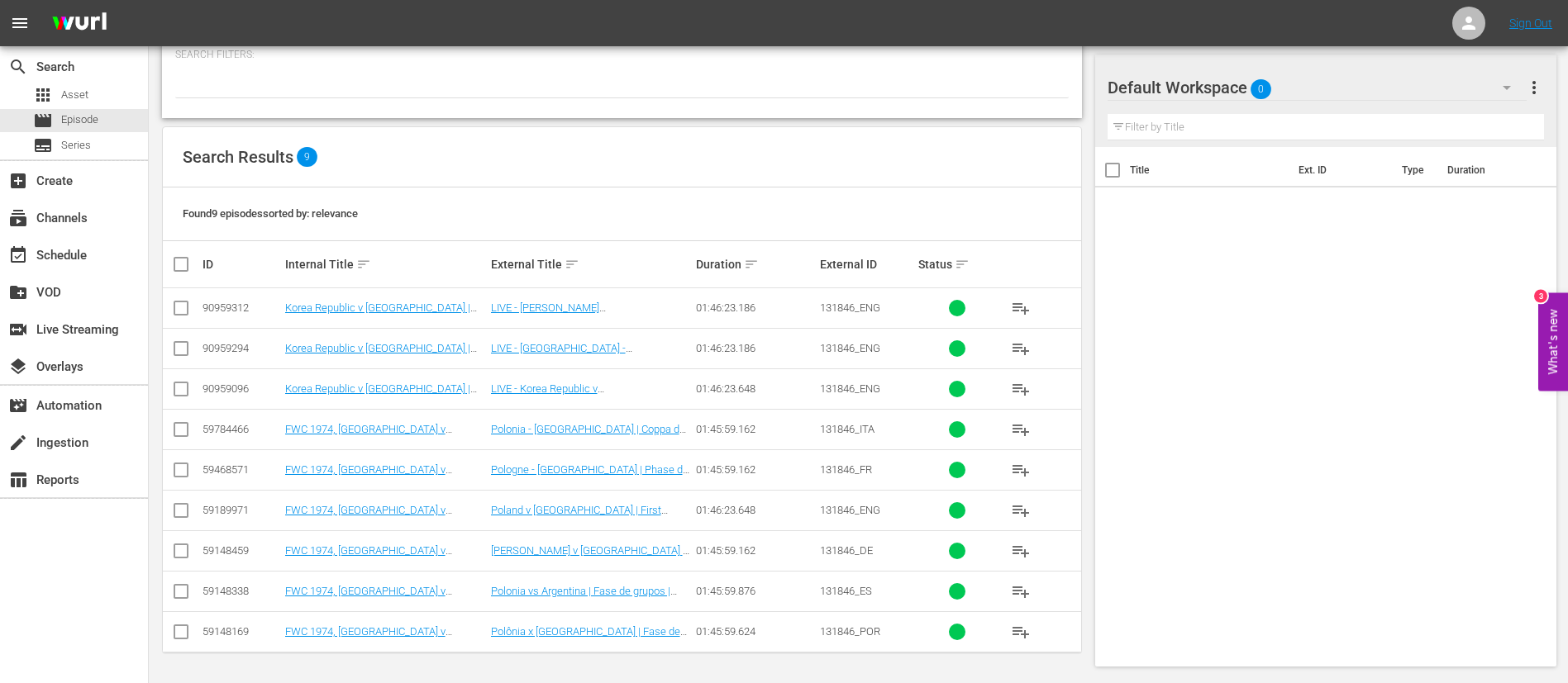
type input "131846"
drag, startPoint x: 185, startPoint y: 314, endPoint x: 185, endPoint y: 334, distance: 20.0
click at [185, 314] on input "checkbox" at bounding box center [181, 311] width 20 height 20
checkbox input "true"
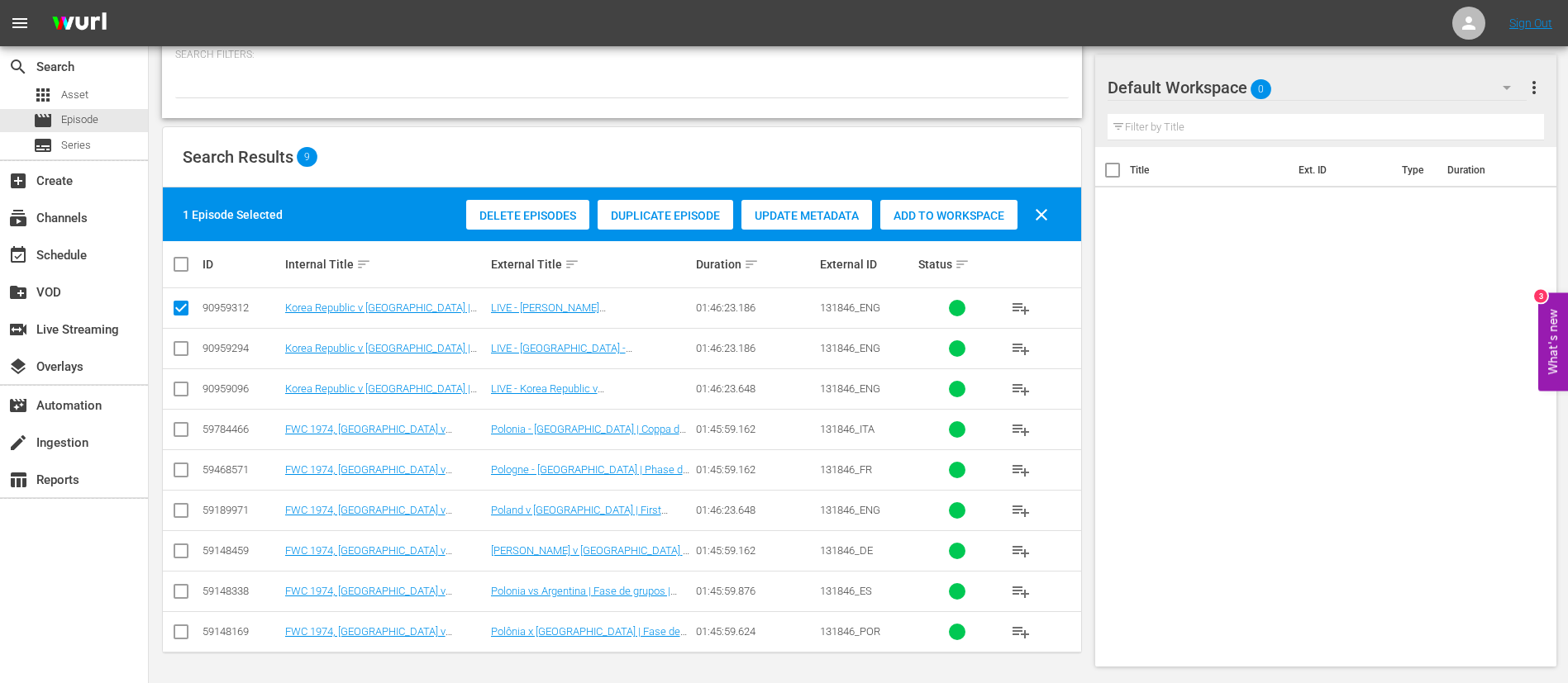
click at [188, 348] on input "checkbox" at bounding box center [181, 351] width 20 height 20
checkbox input "true"
click at [189, 385] on input "checkbox" at bounding box center [181, 392] width 20 height 20
checkbox input "true"
click at [966, 217] on span "Add to Workspace" at bounding box center [949, 215] width 137 height 13
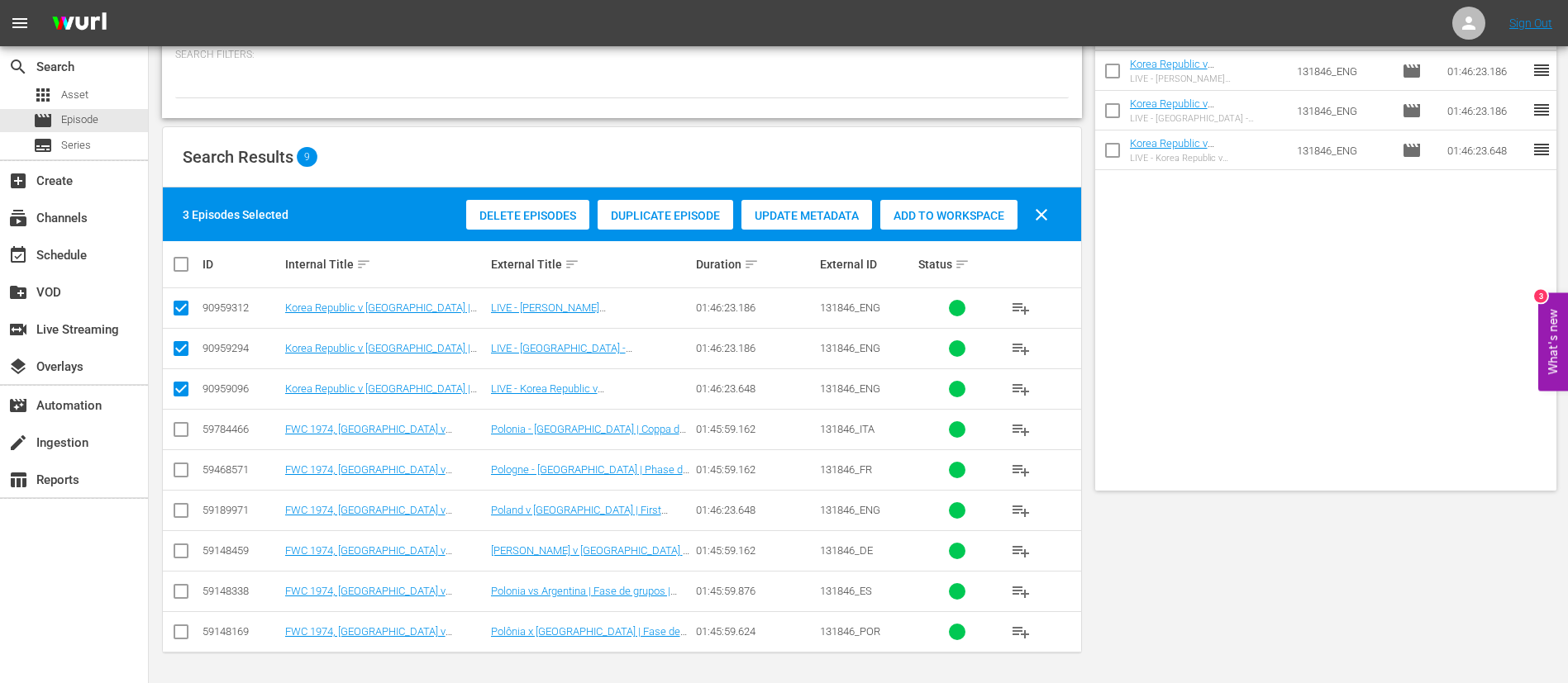
scroll to position [0, 0]
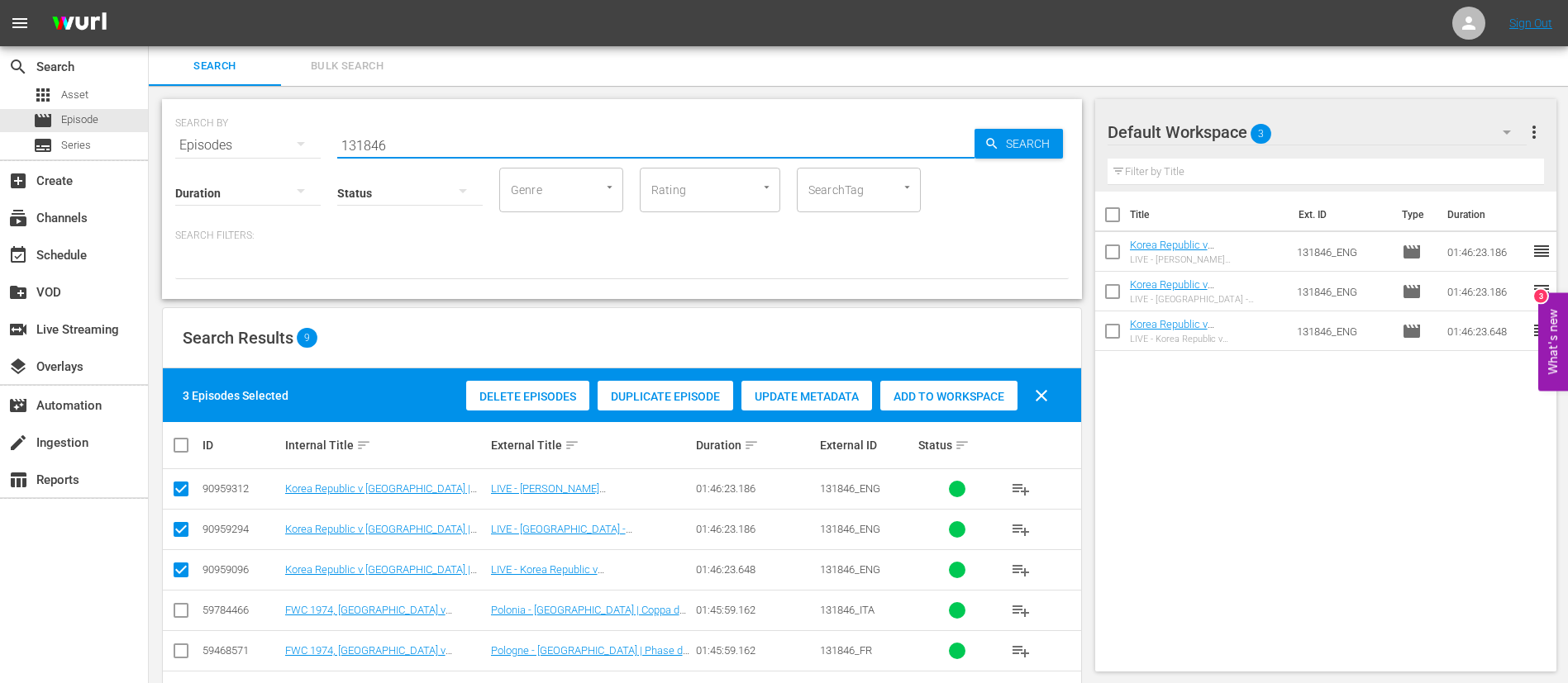
click at [627, 140] on input "131846" at bounding box center [656, 144] width 638 height 39
paste input "7"
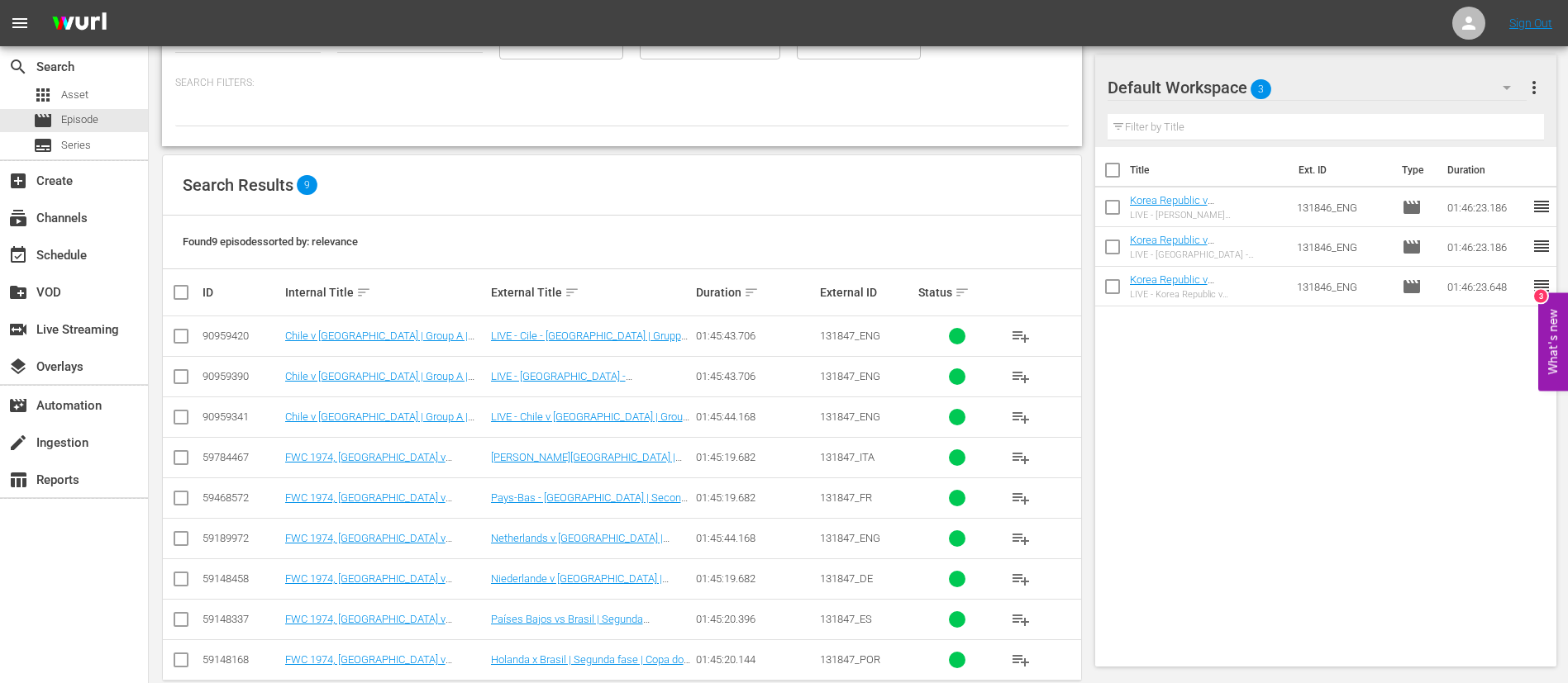
scroll to position [181, 0]
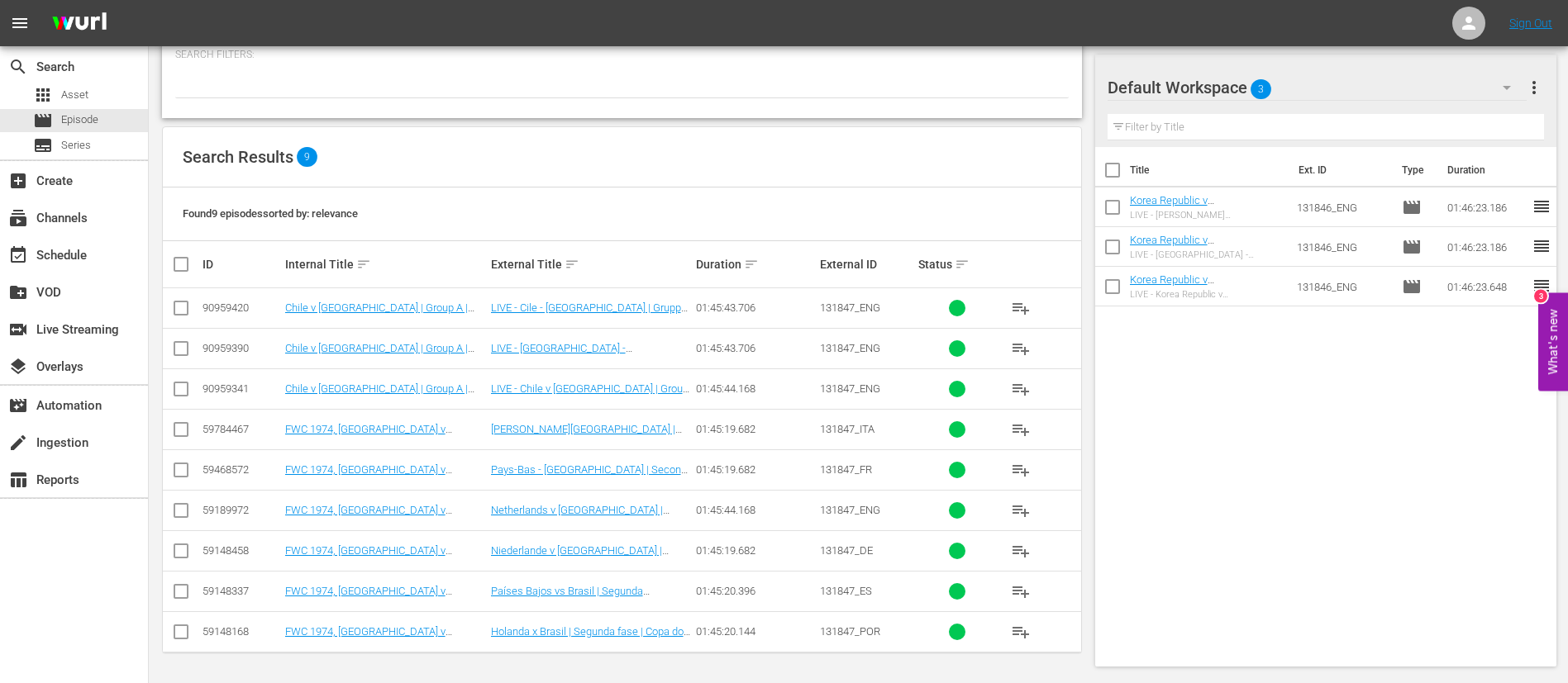
type input "131847"
click at [177, 312] on input "checkbox" at bounding box center [181, 311] width 20 height 20
checkbox input "true"
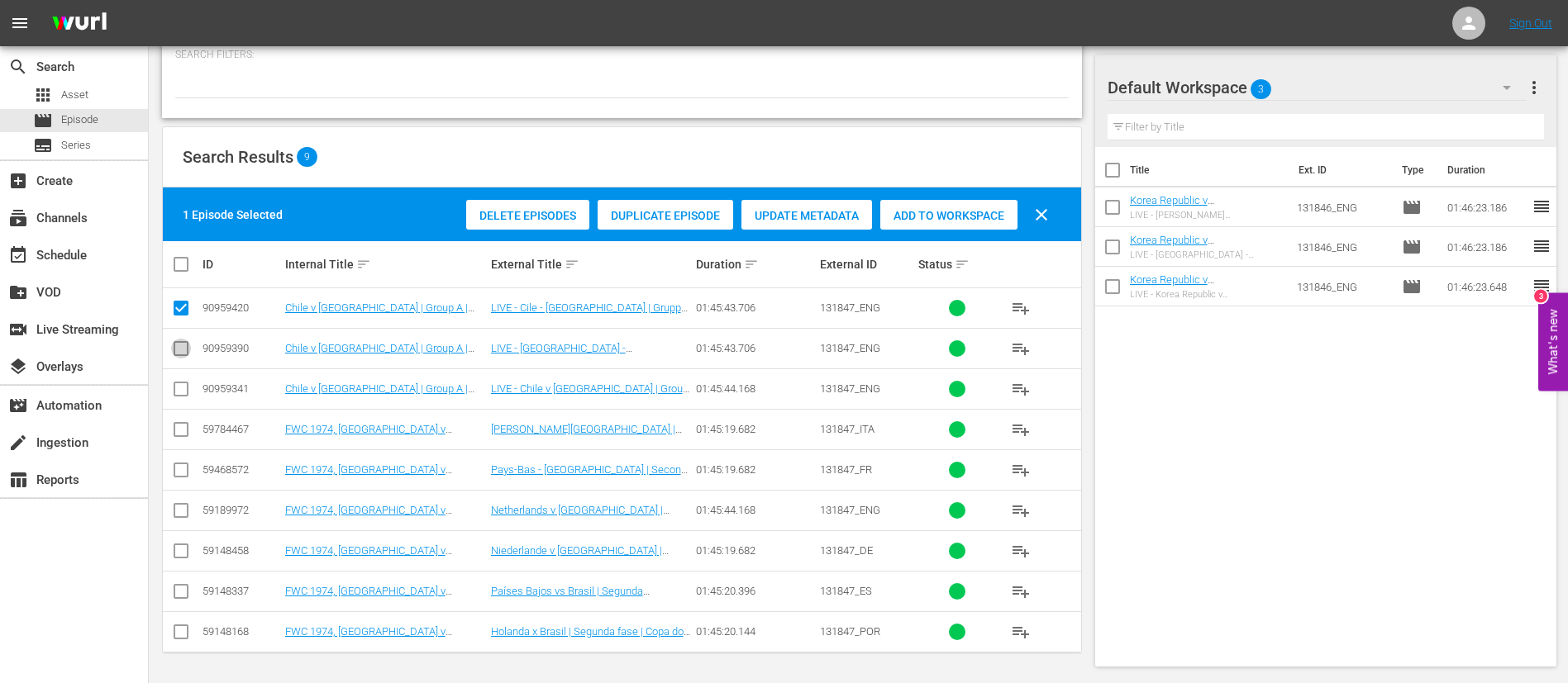
click at [177, 351] on input "checkbox" at bounding box center [181, 351] width 20 height 20
checkbox input "true"
click at [179, 389] on input "checkbox" at bounding box center [181, 392] width 20 height 20
checkbox input "true"
click at [981, 207] on div "Add to Workspace" at bounding box center [949, 215] width 137 height 32
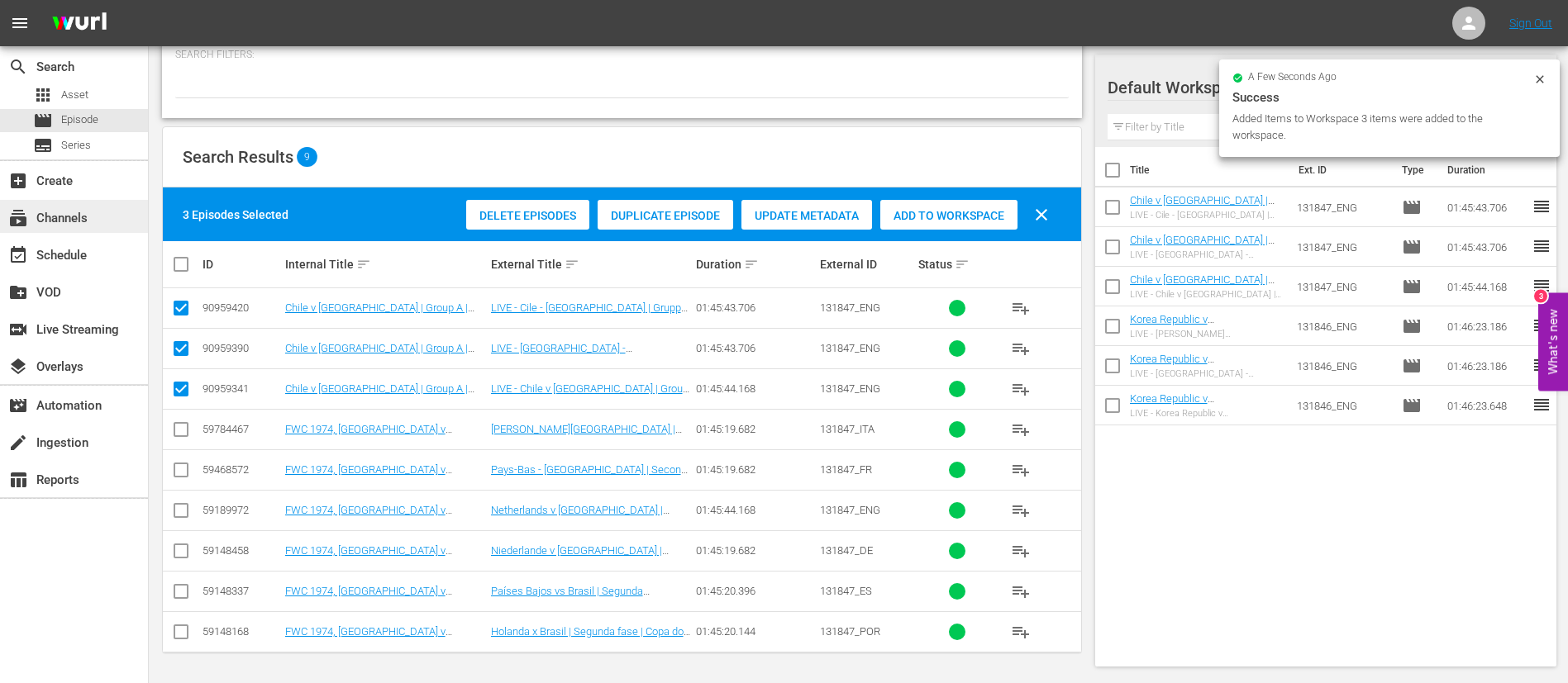
click at [143, 204] on div "subscriptions Channels" at bounding box center [74, 216] width 148 height 33
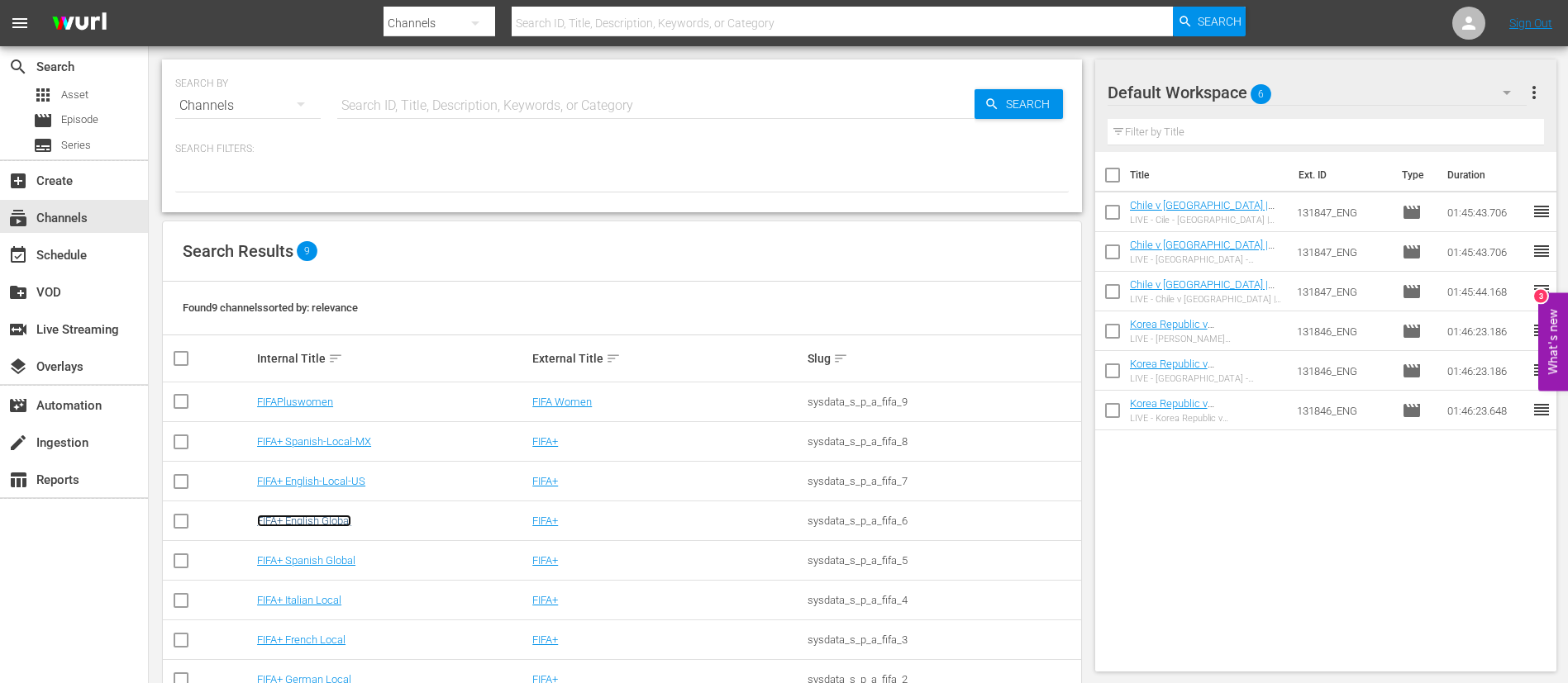
click at [323, 517] on link "FIFA+ English Global" at bounding box center [304, 520] width 94 height 12
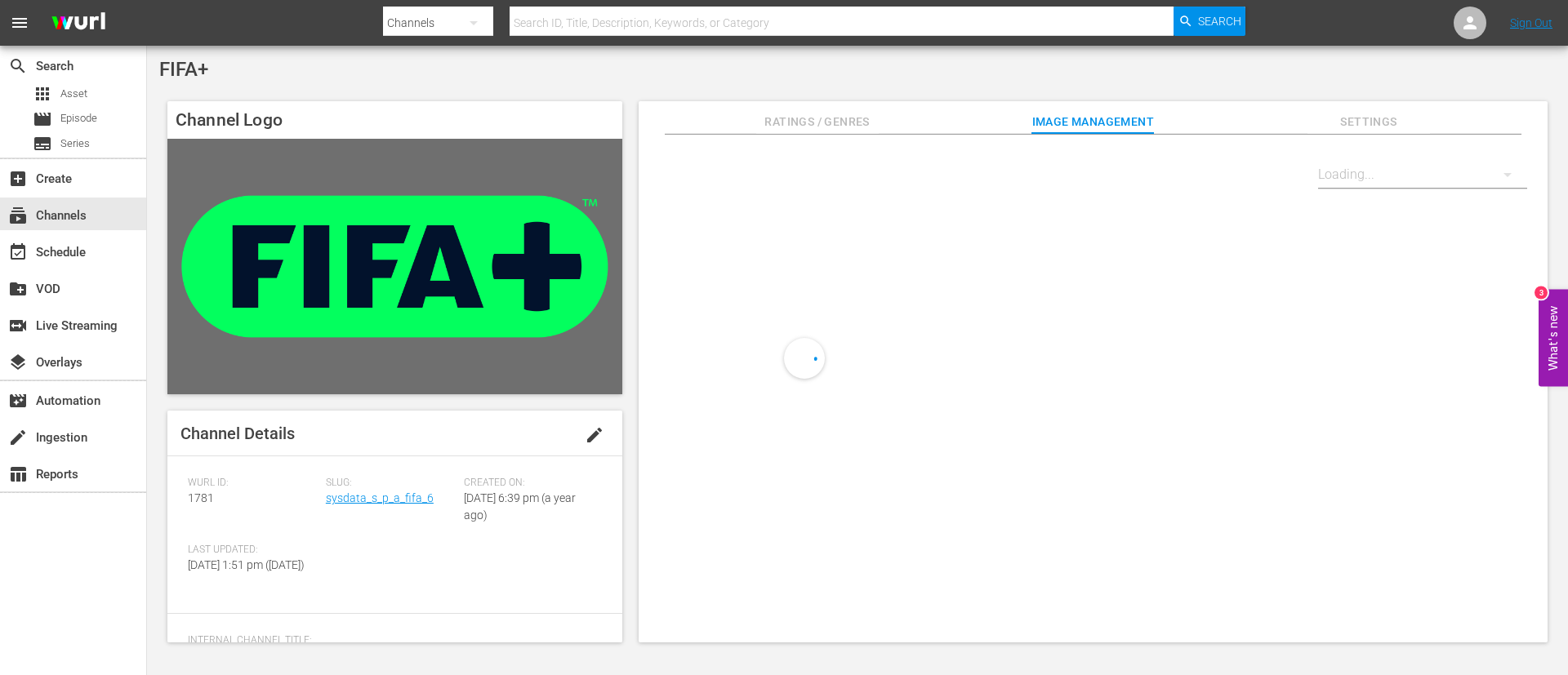
click at [129, 268] on div "event_available Schedule" at bounding box center [73, 251] width 147 height 37
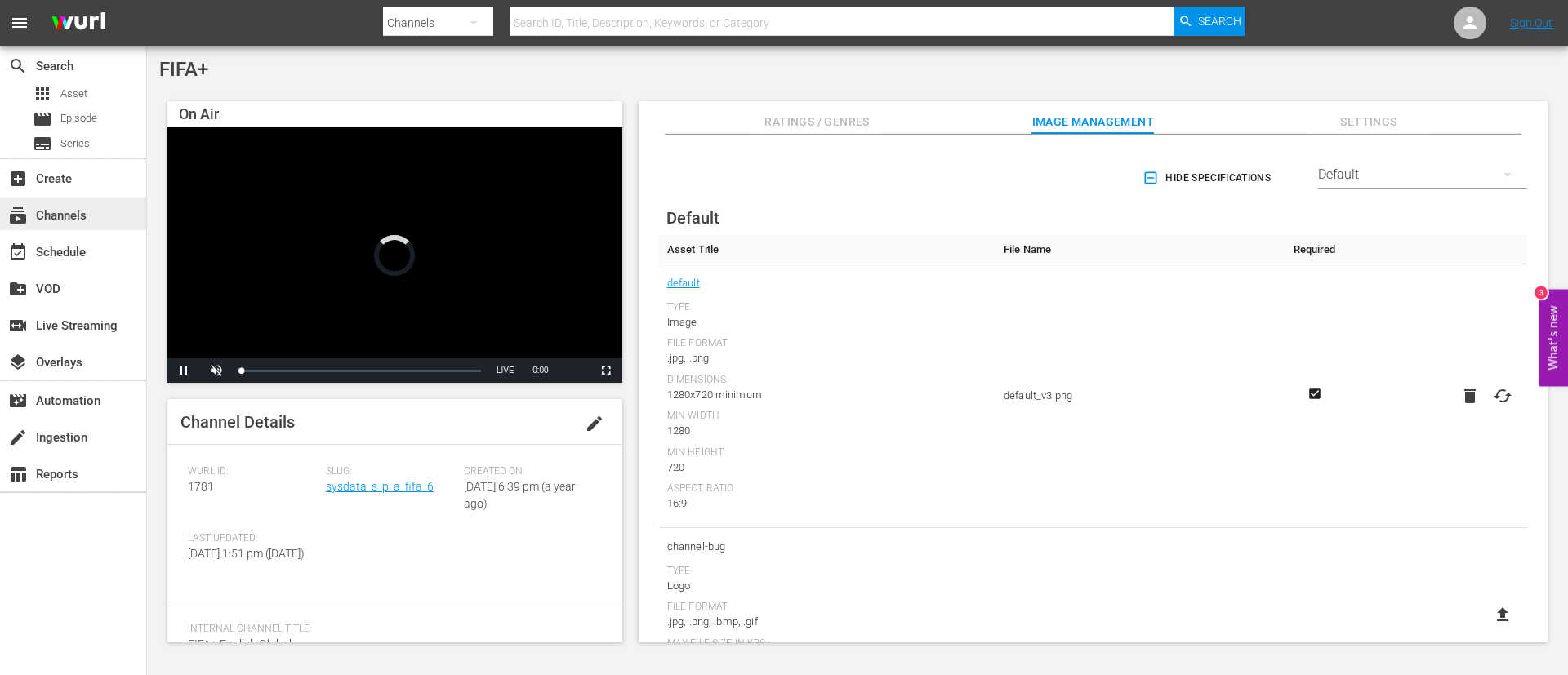
click at [101, 229] on div "subscriptions Channels" at bounding box center [73, 214] width 147 height 33
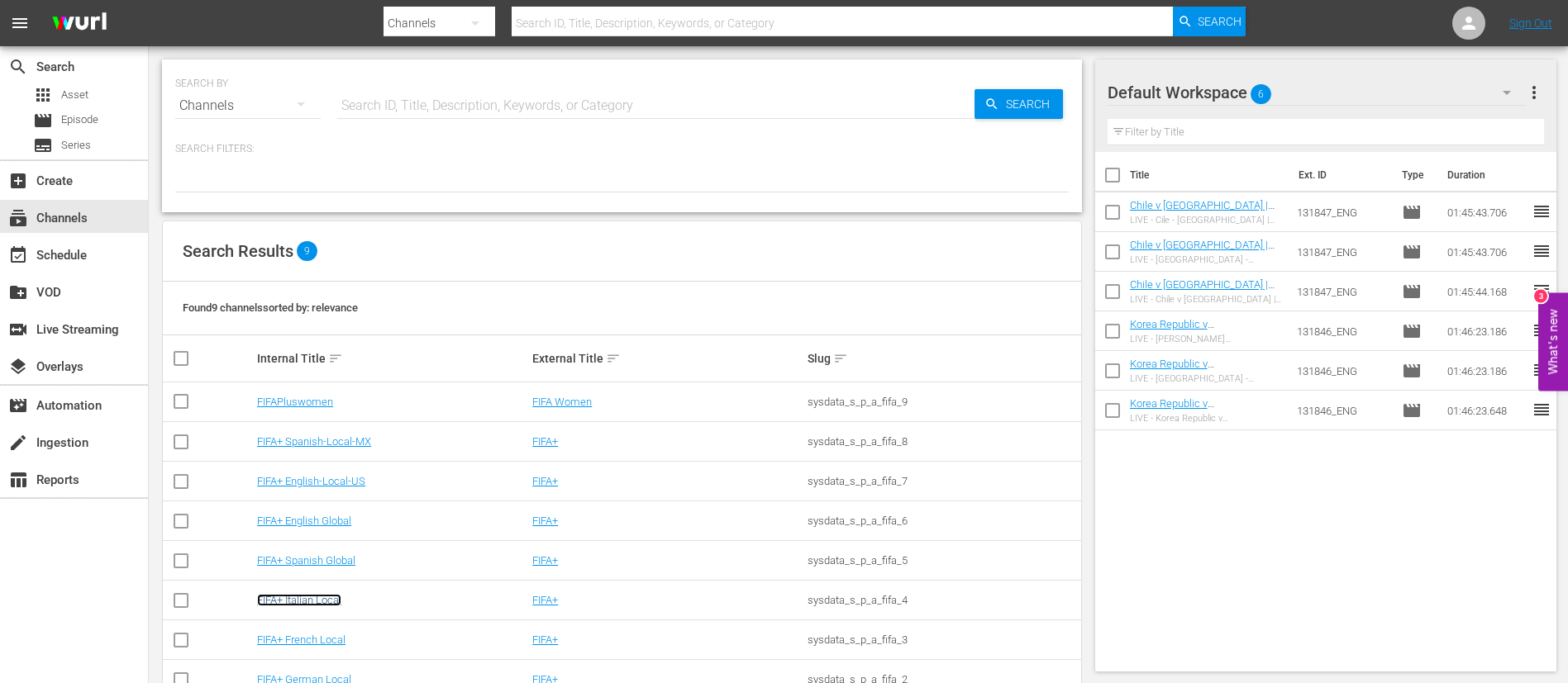
click at [300, 603] on link "FIFA+ Italian Local" at bounding box center [300, 600] width 84 height 12
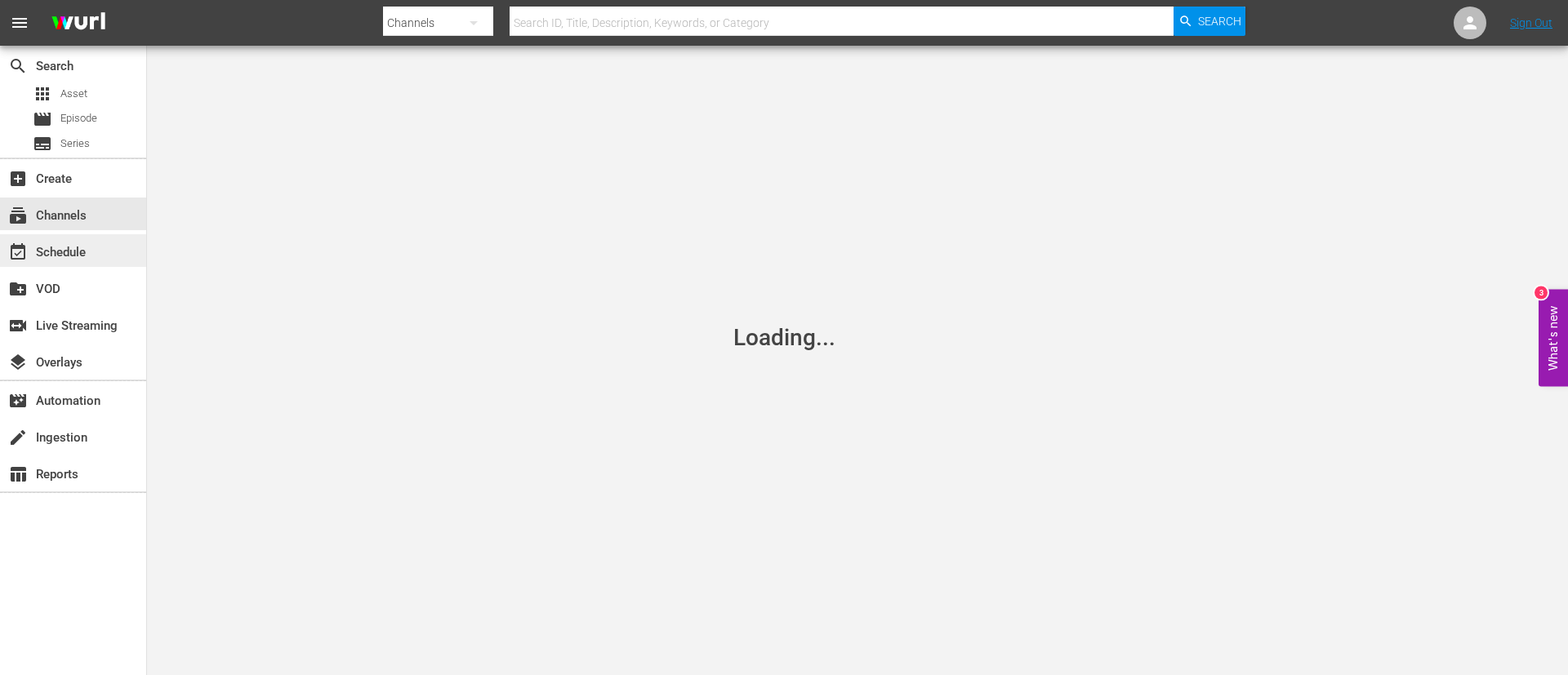
click at [84, 240] on div "event_available Schedule" at bounding box center [73, 251] width 147 height 33
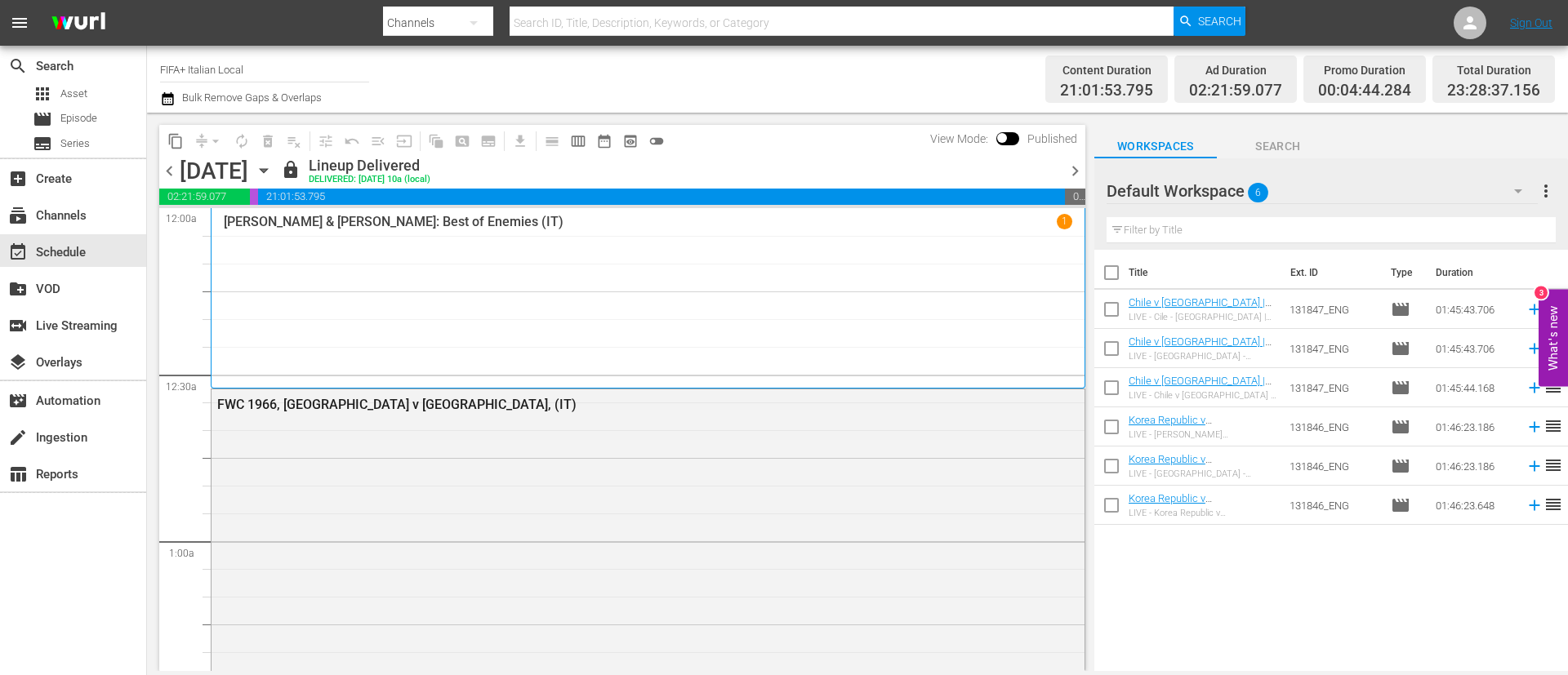
click at [1073, 170] on span "chevron_right" at bounding box center [1075, 171] width 21 height 21
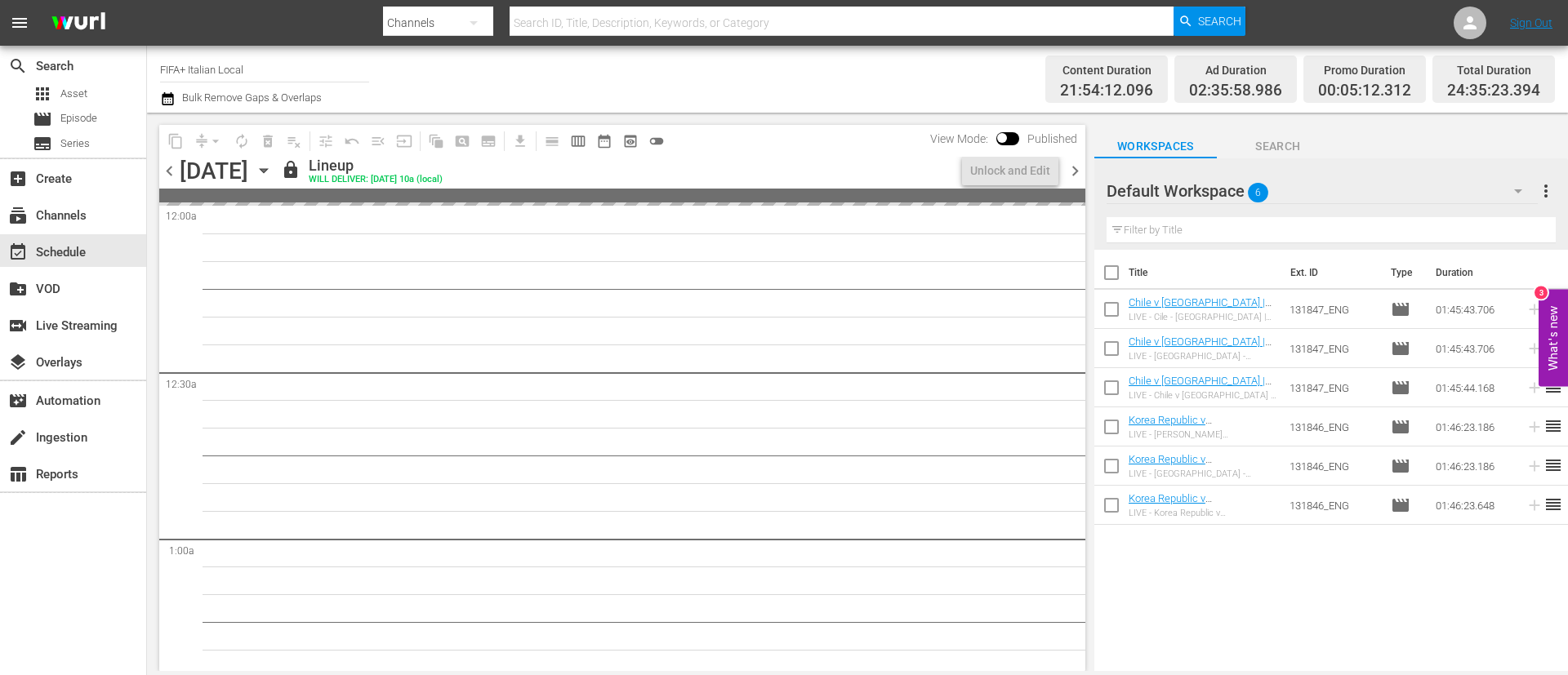
click at [1072, 168] on span "chevron_right" at bounding box center [1075, 171] width 21 height 21
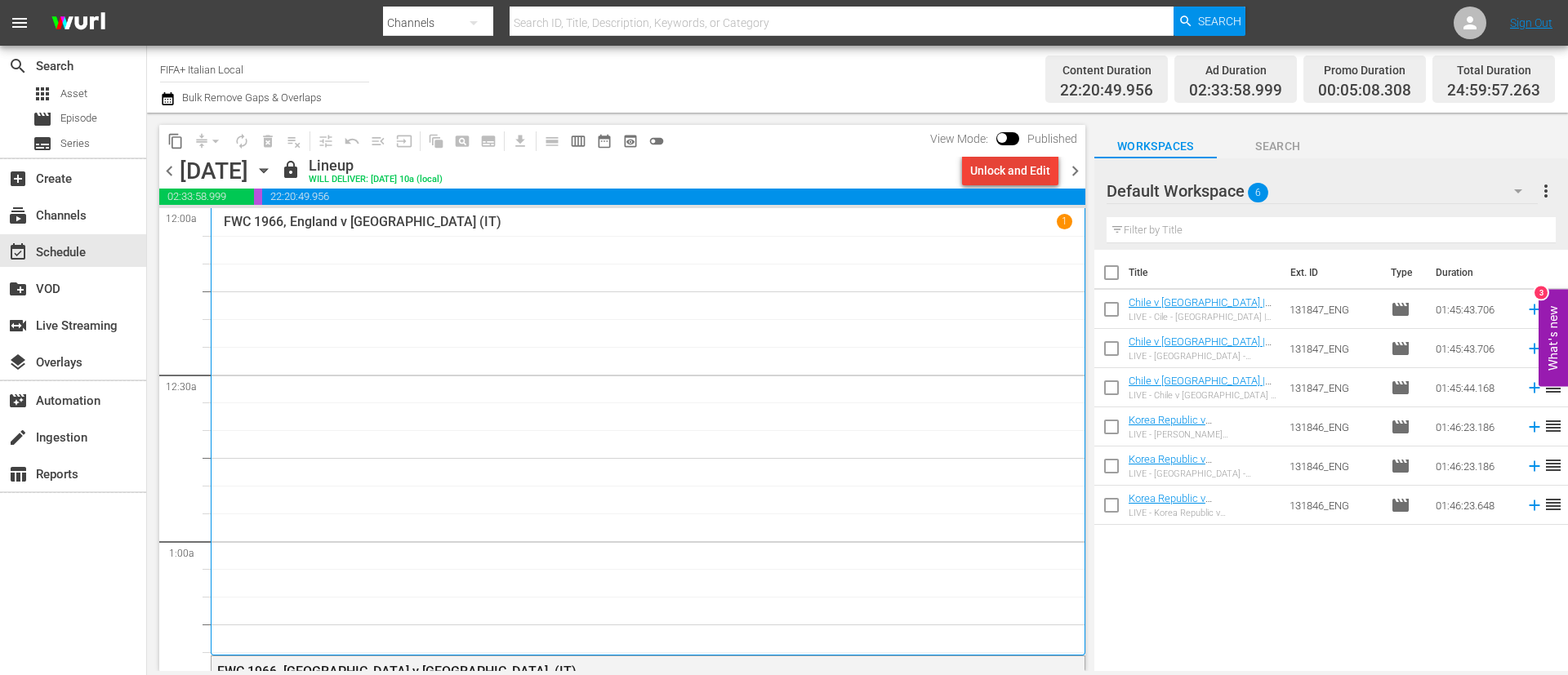
click at [1000, 173] on div "Unlock and Edit" at bounding box center [1010, 170] width 80 height 29
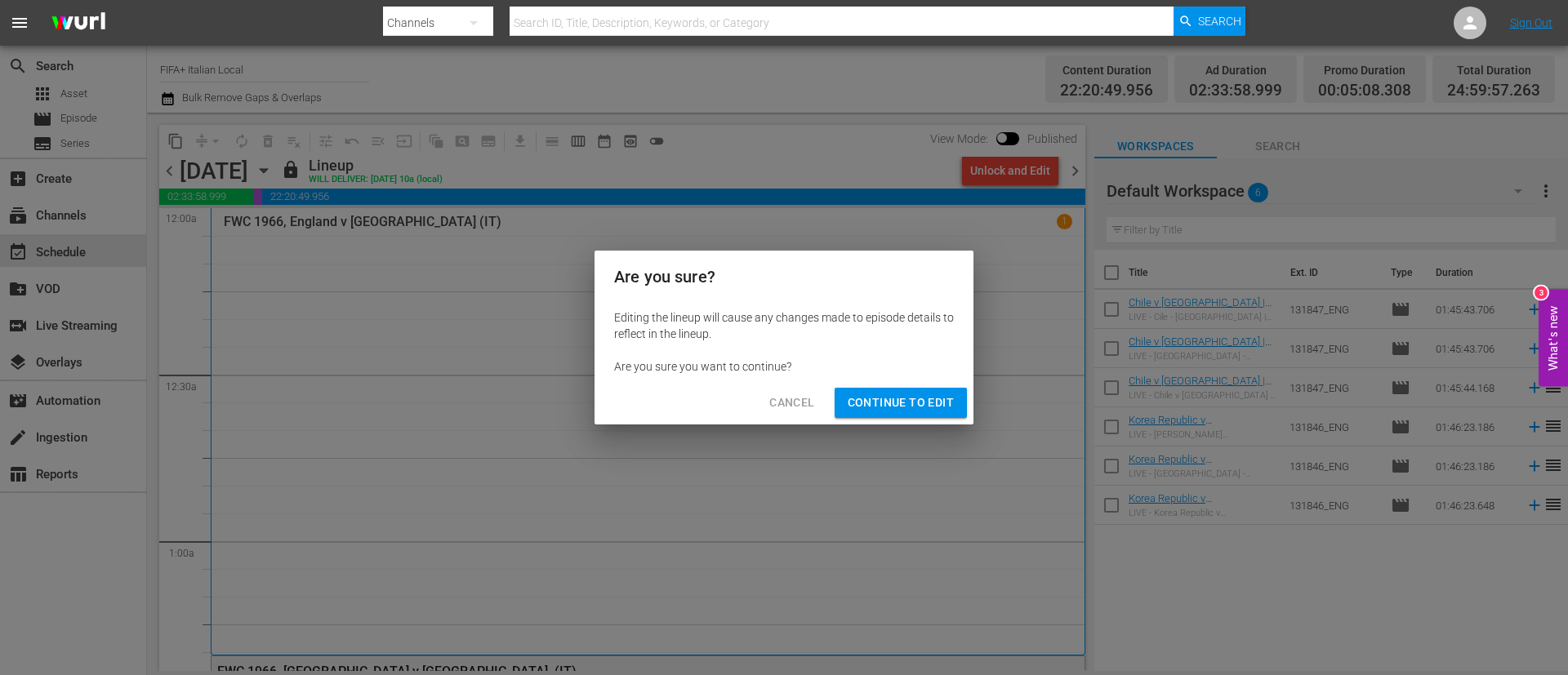
click at [892, 416] on button "Continue to Edit" at bounding box center [900, 403] width 132 height 30
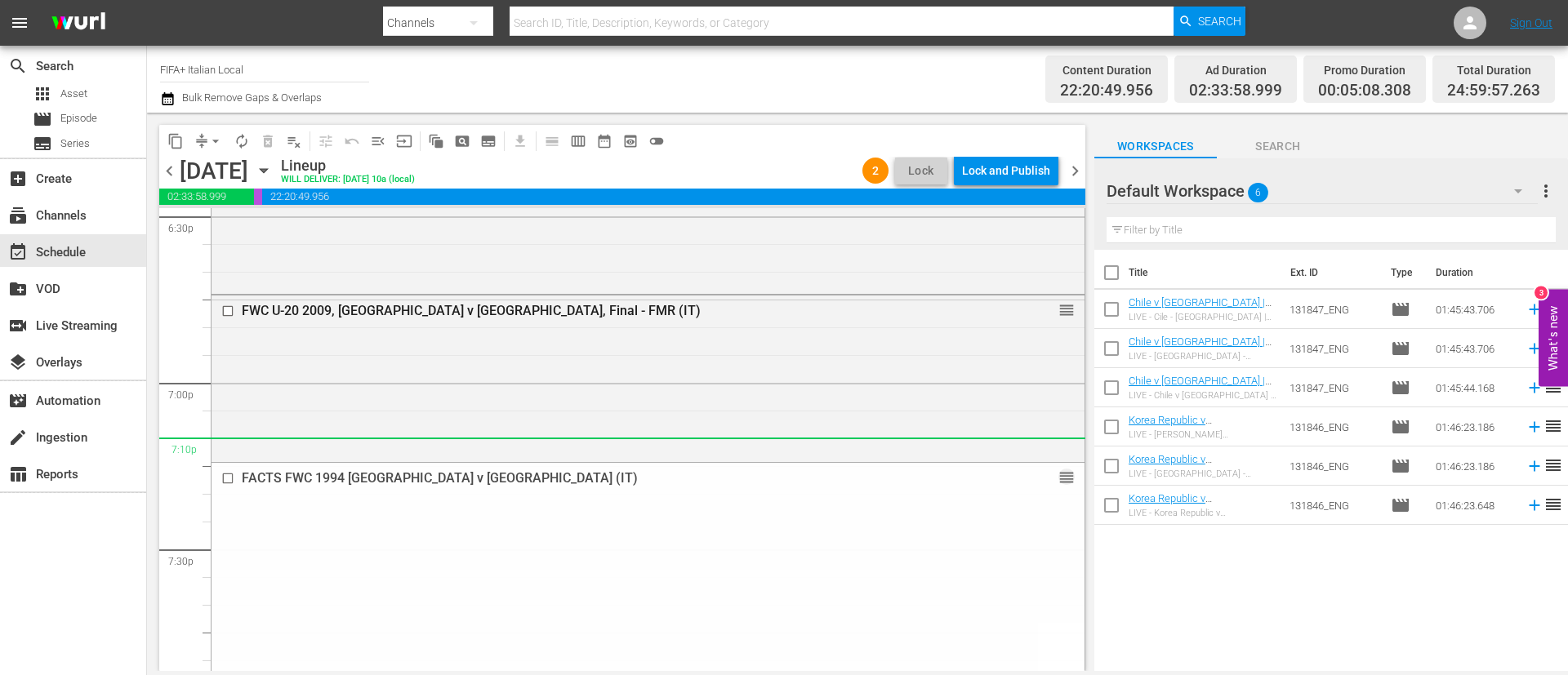
scroll to position [6122, 0]
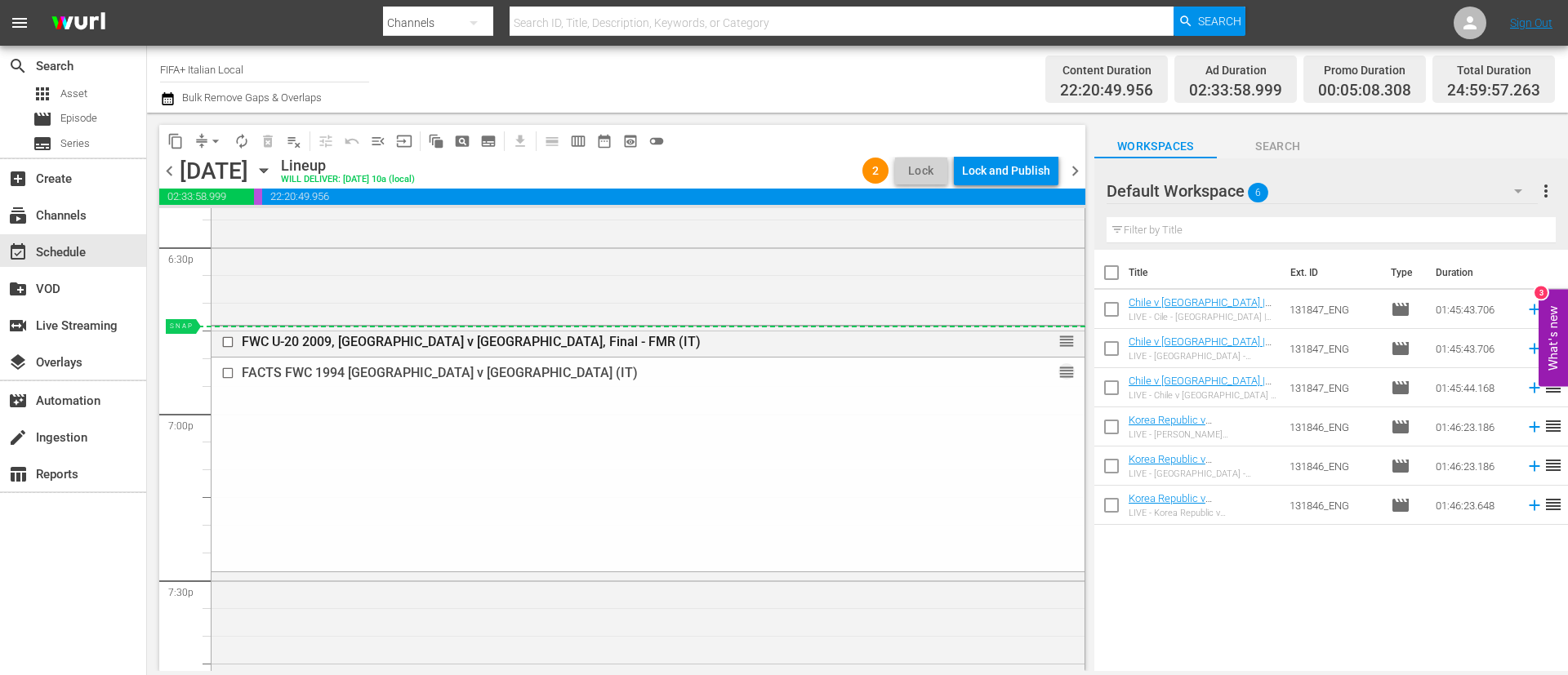
drag, startPoint x: 1049, startPoint y: 372, endPoint x: 714, endPoint y: 328, distance: 337.9
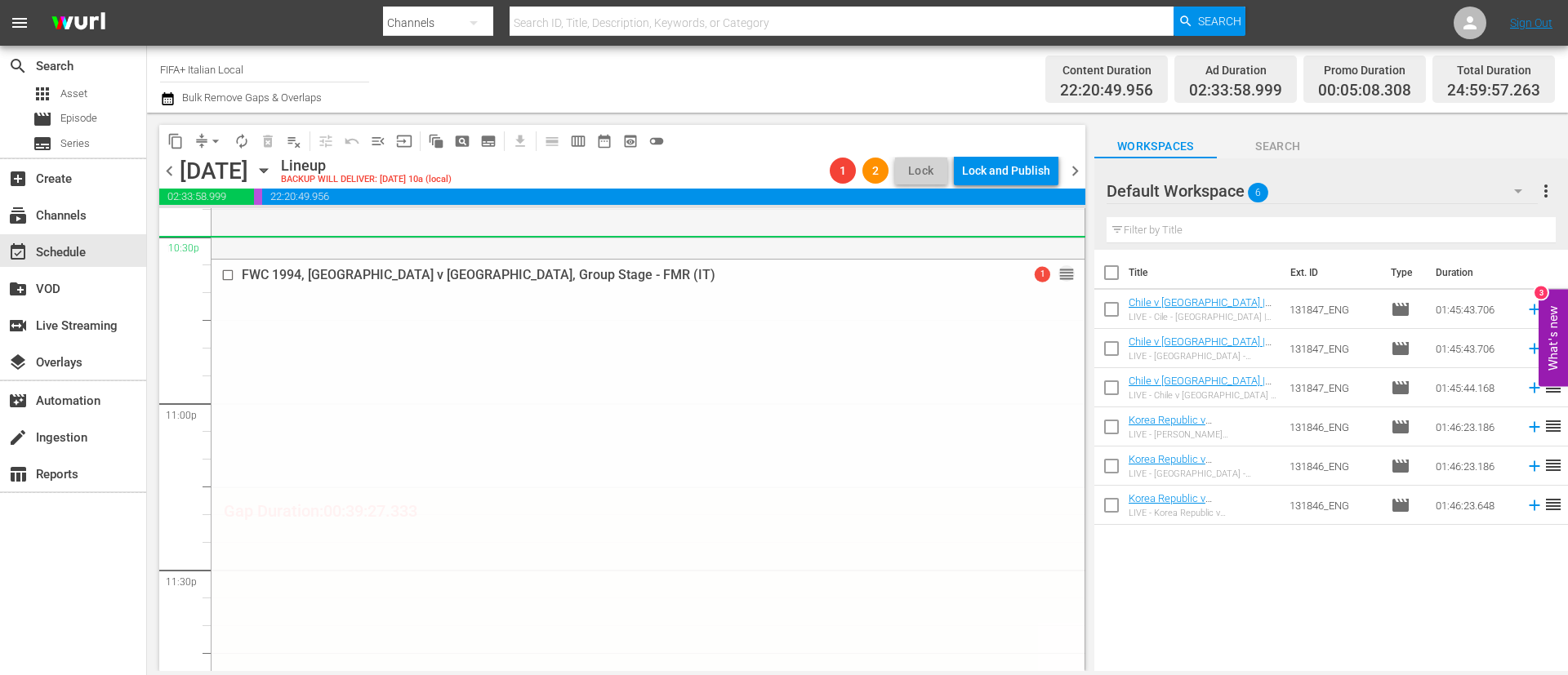
scroll to position [7591, 0]
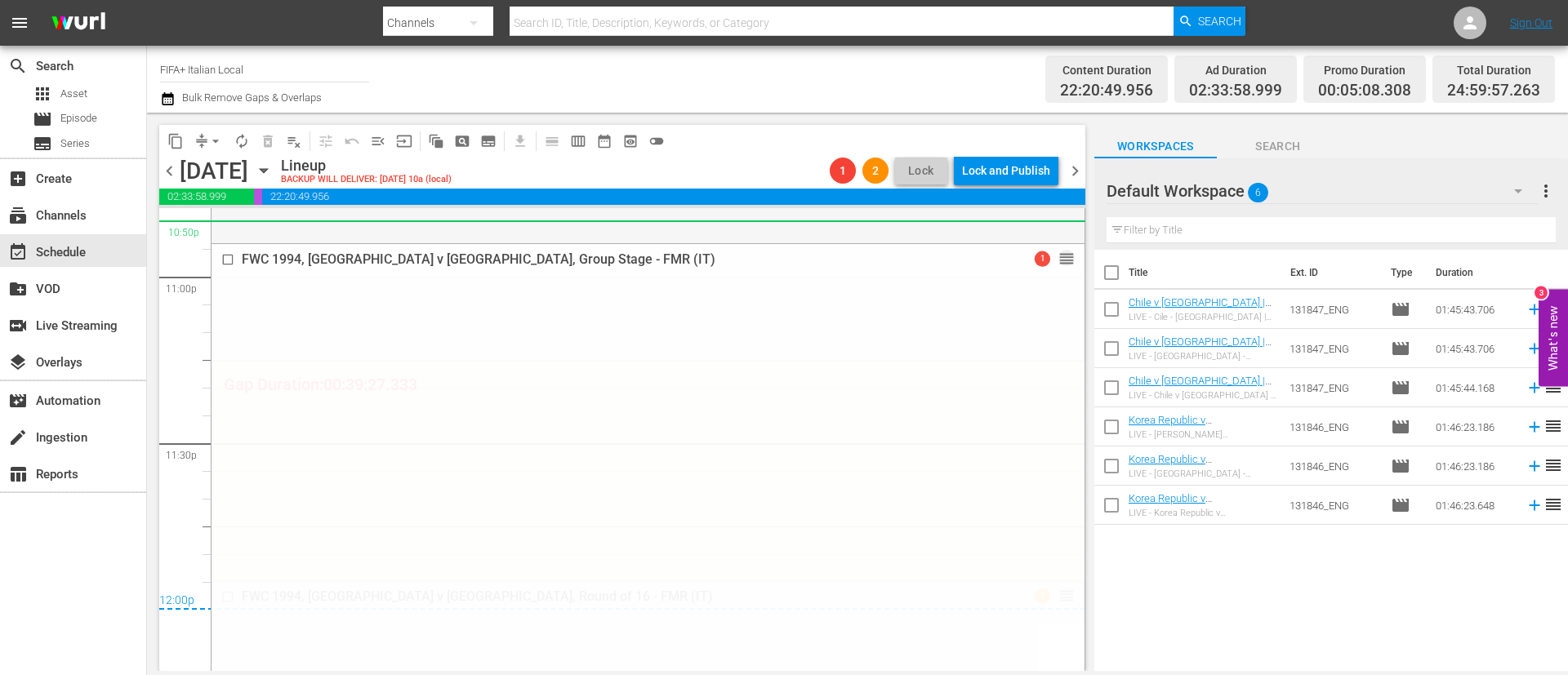
drag, startPoint x: 1047, startPoint y: 496, endPoint x: 875, endPoint y: 228, distance: 318.4
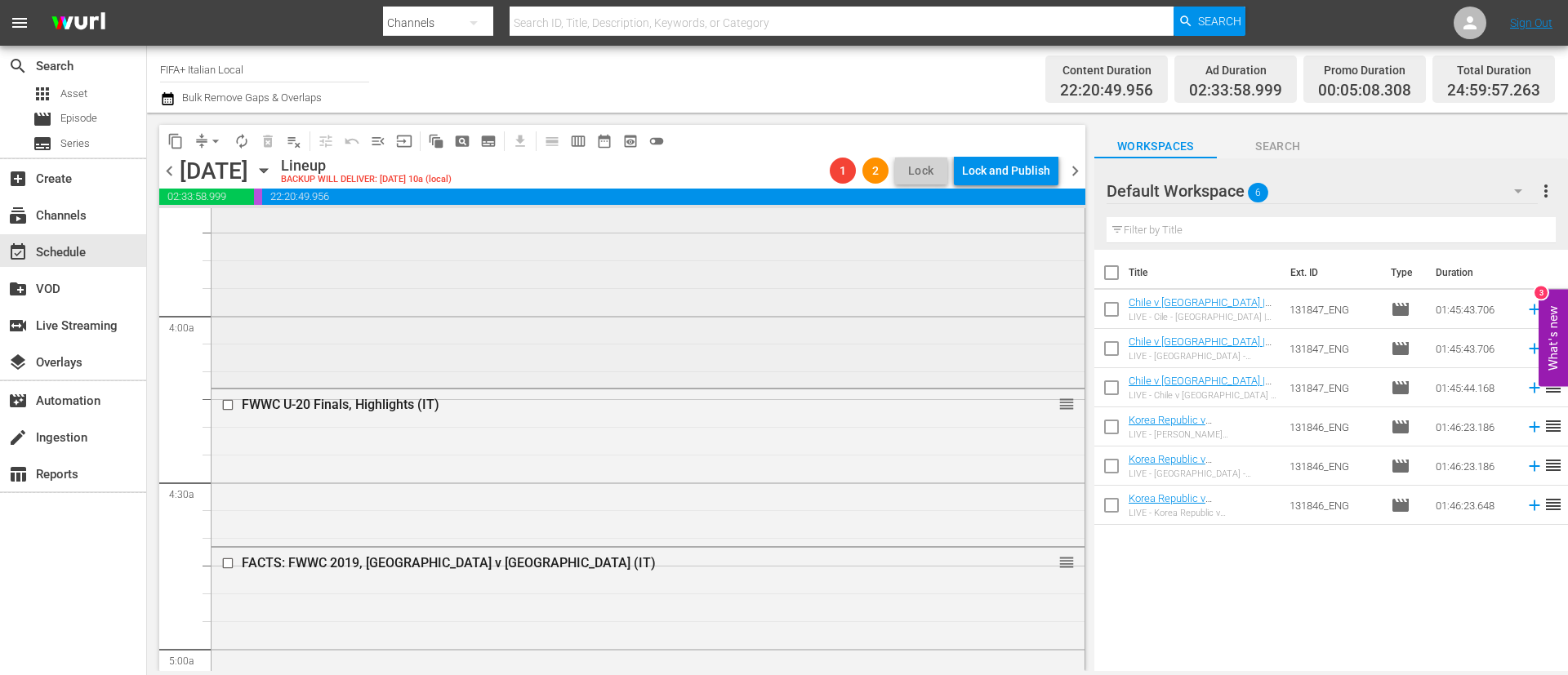
scroll to position [1347, 0]
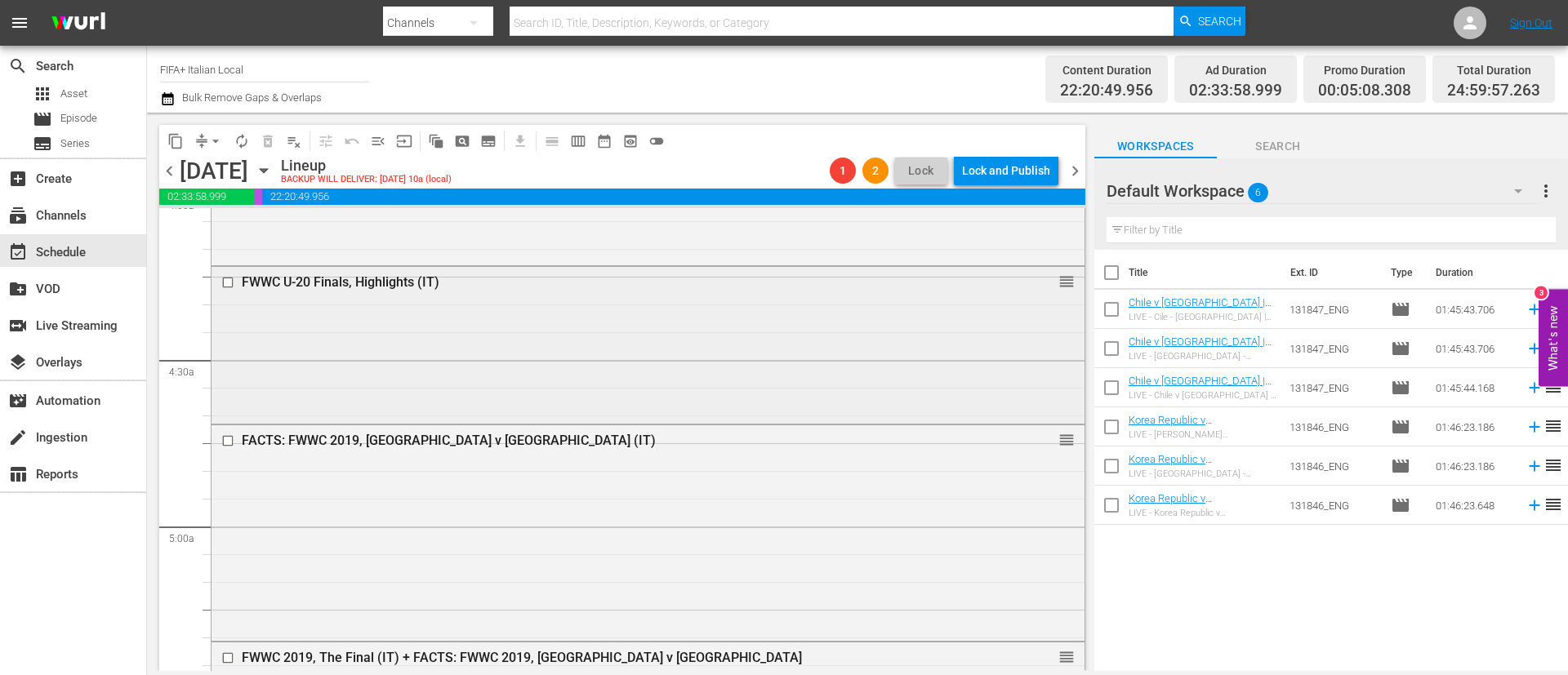
click at [456, 356] on div "FWWC U-20 Finals, Highlights (IT) reorder" at bounding box center [648, 343] width 873 height 153
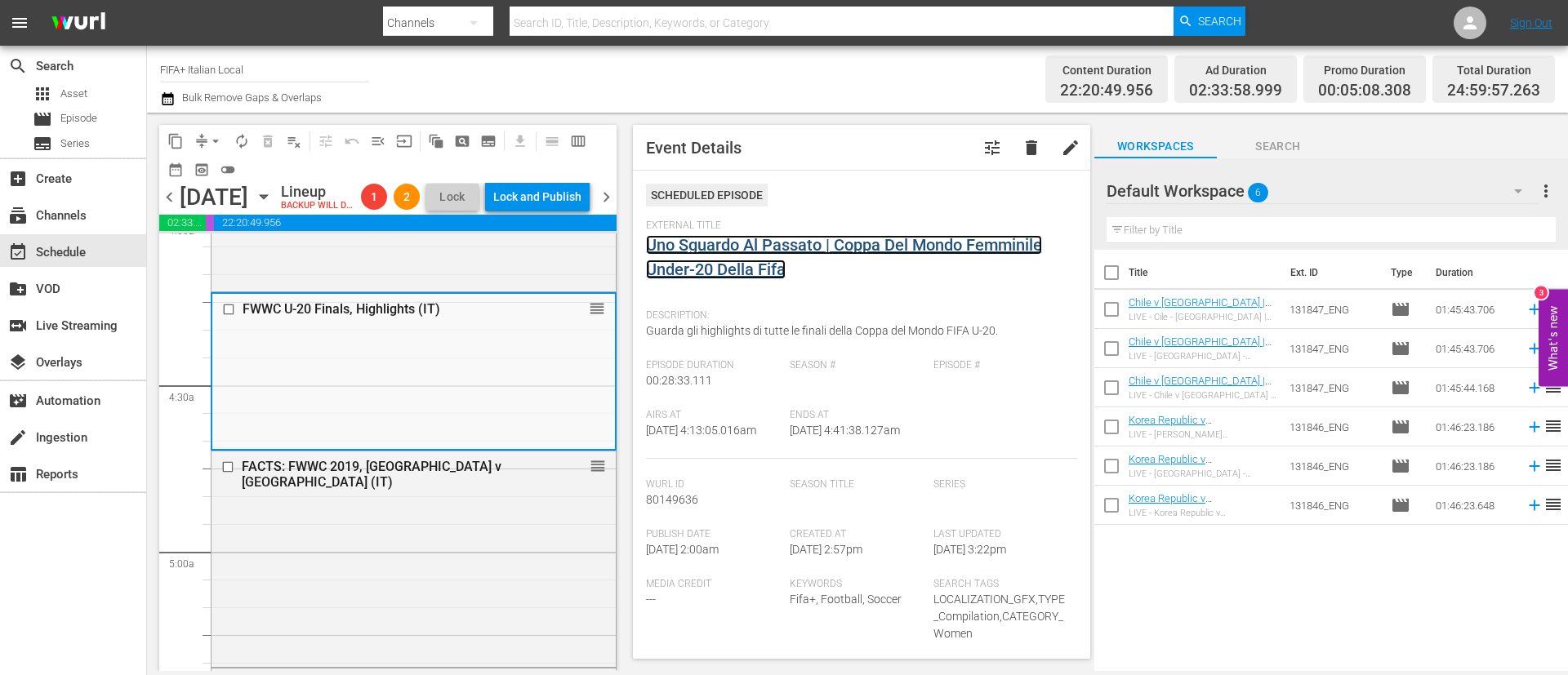
drag, startPoint x: 727, startPoint y: 256, endPoint x: 710, endPoint y: 243, distance: 21.4
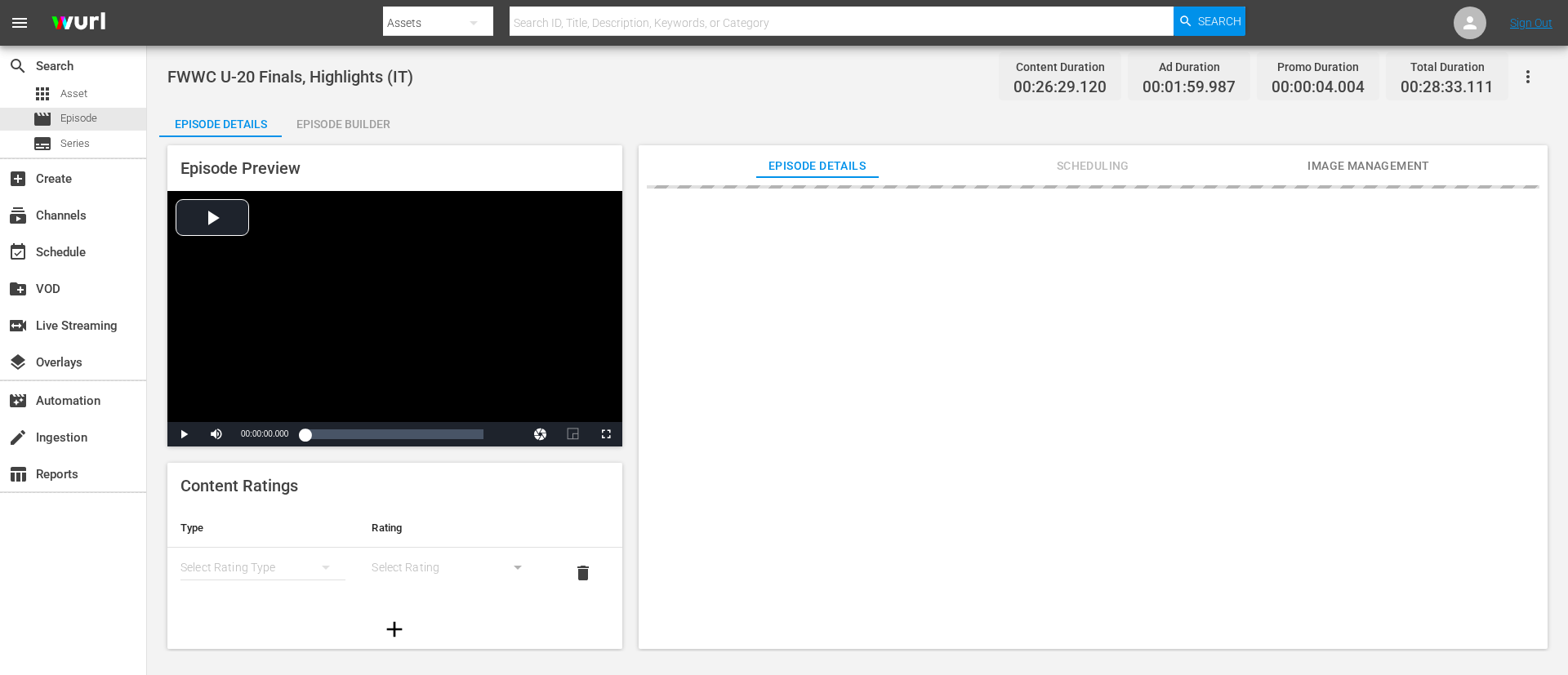
click at [1525, 78] on icon "button" at bounding box center [1527, 77] width 20 height 20
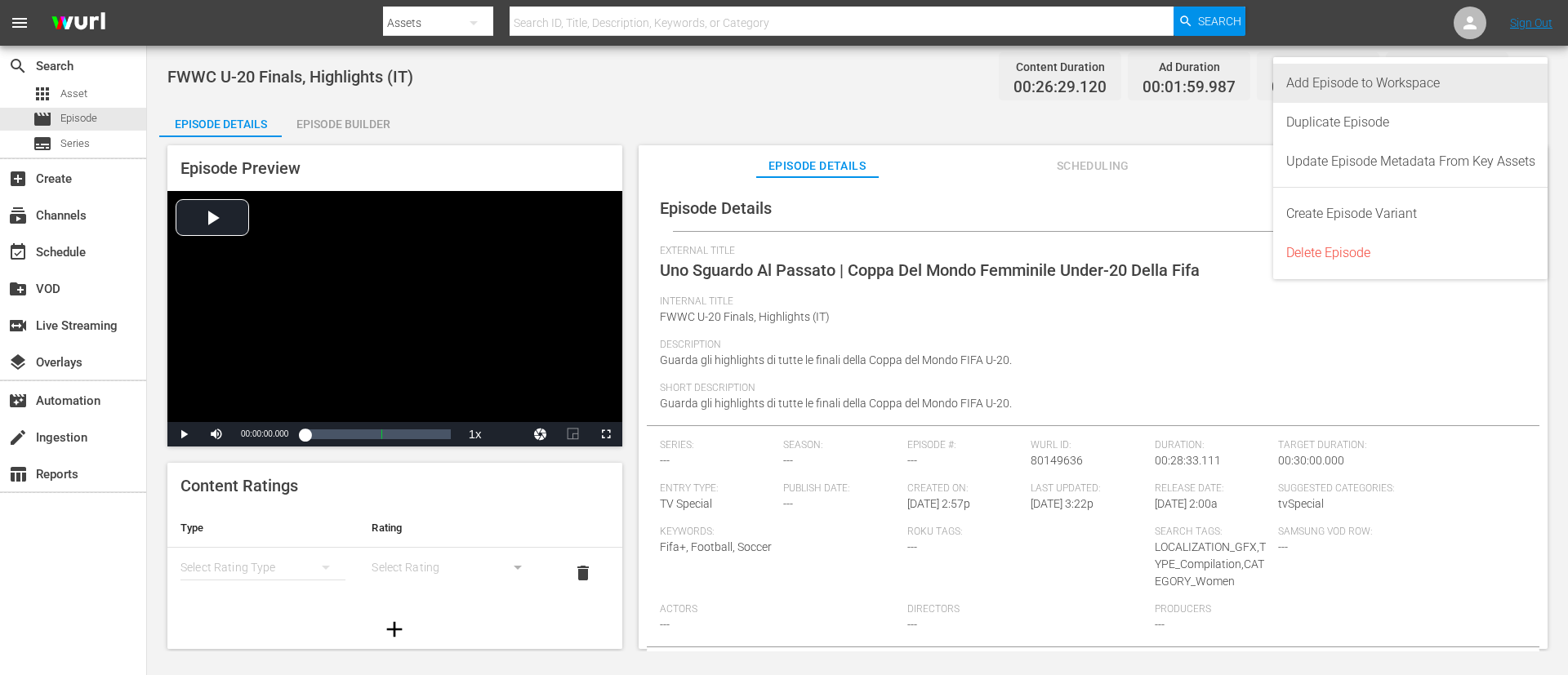
click at [1436, 80] on div "Add Episode to Workspace" at bounding box center [1410, 82] width 249 height 39
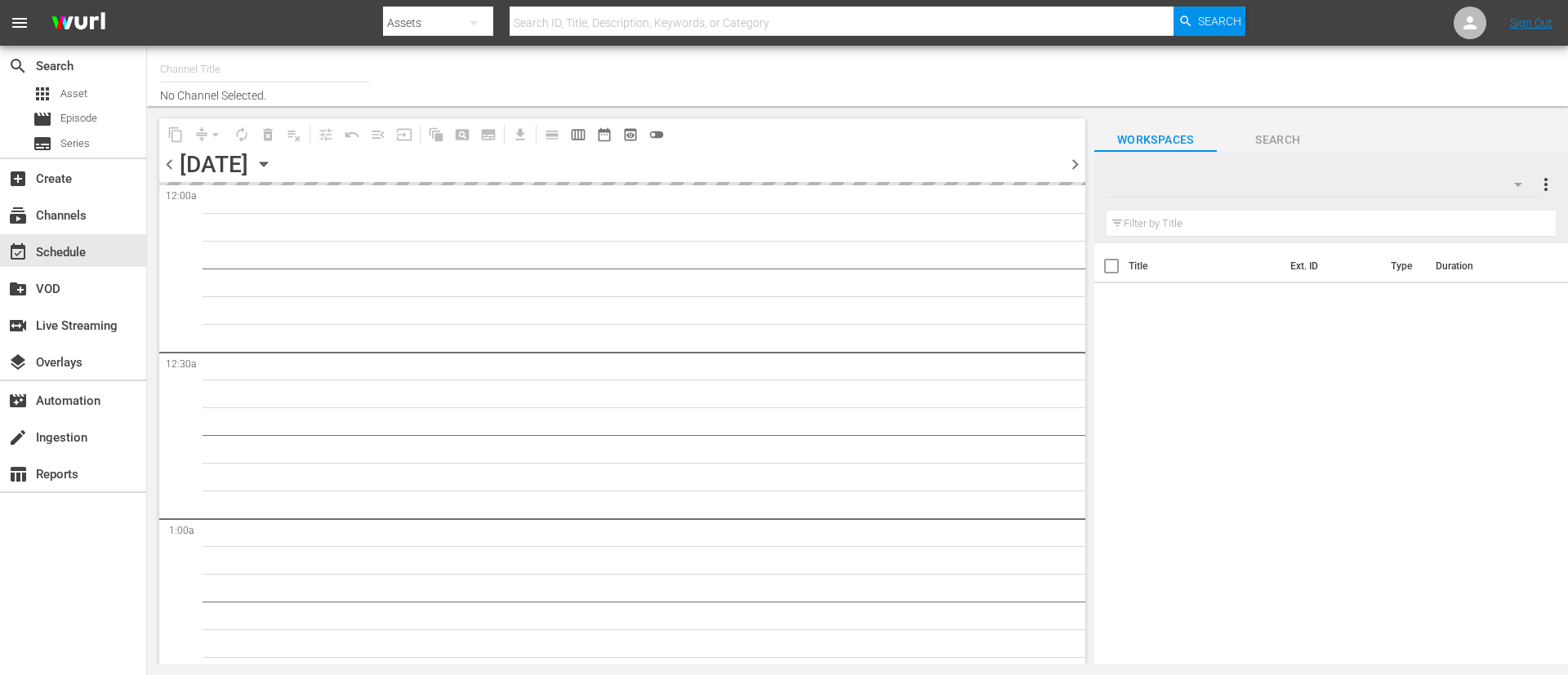
type input "FIFA+ Italian Local (1779)"
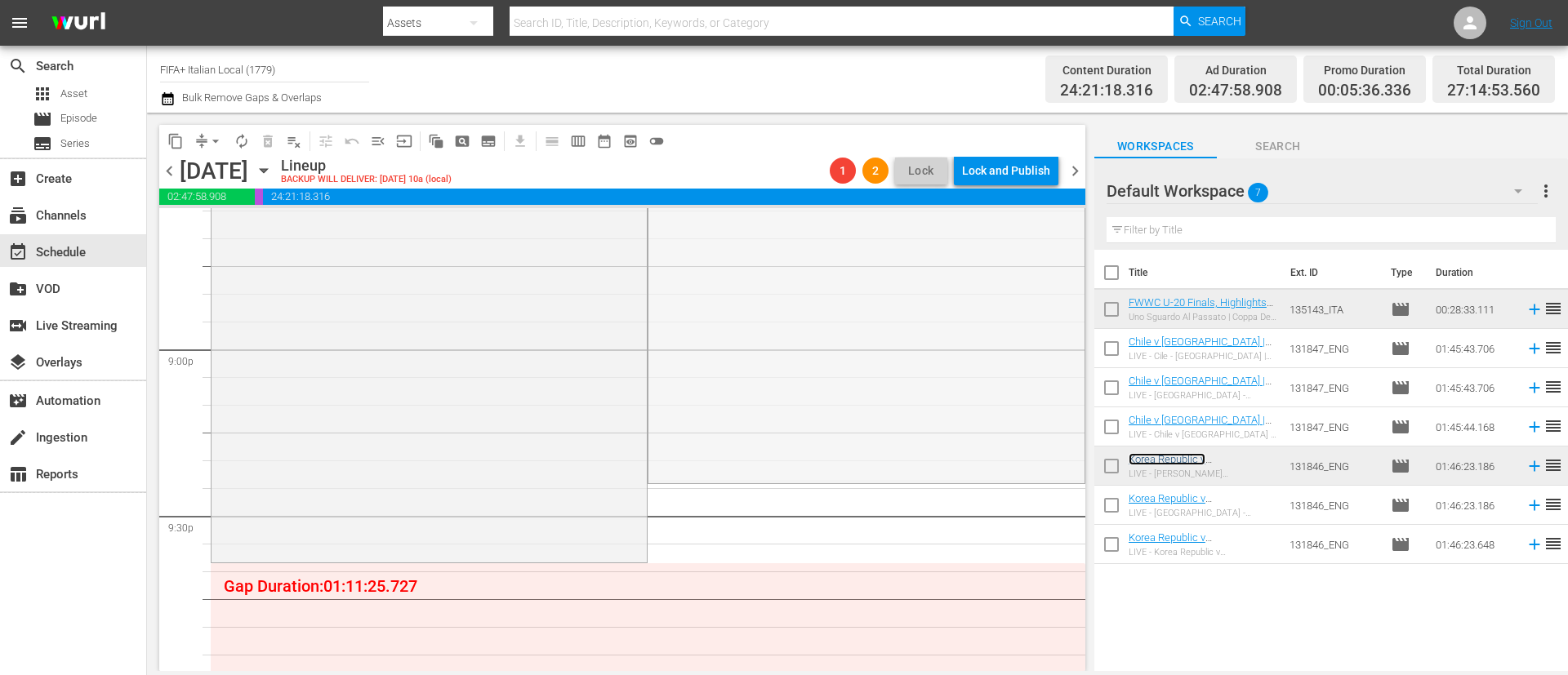
scroll to position [7102, 0]
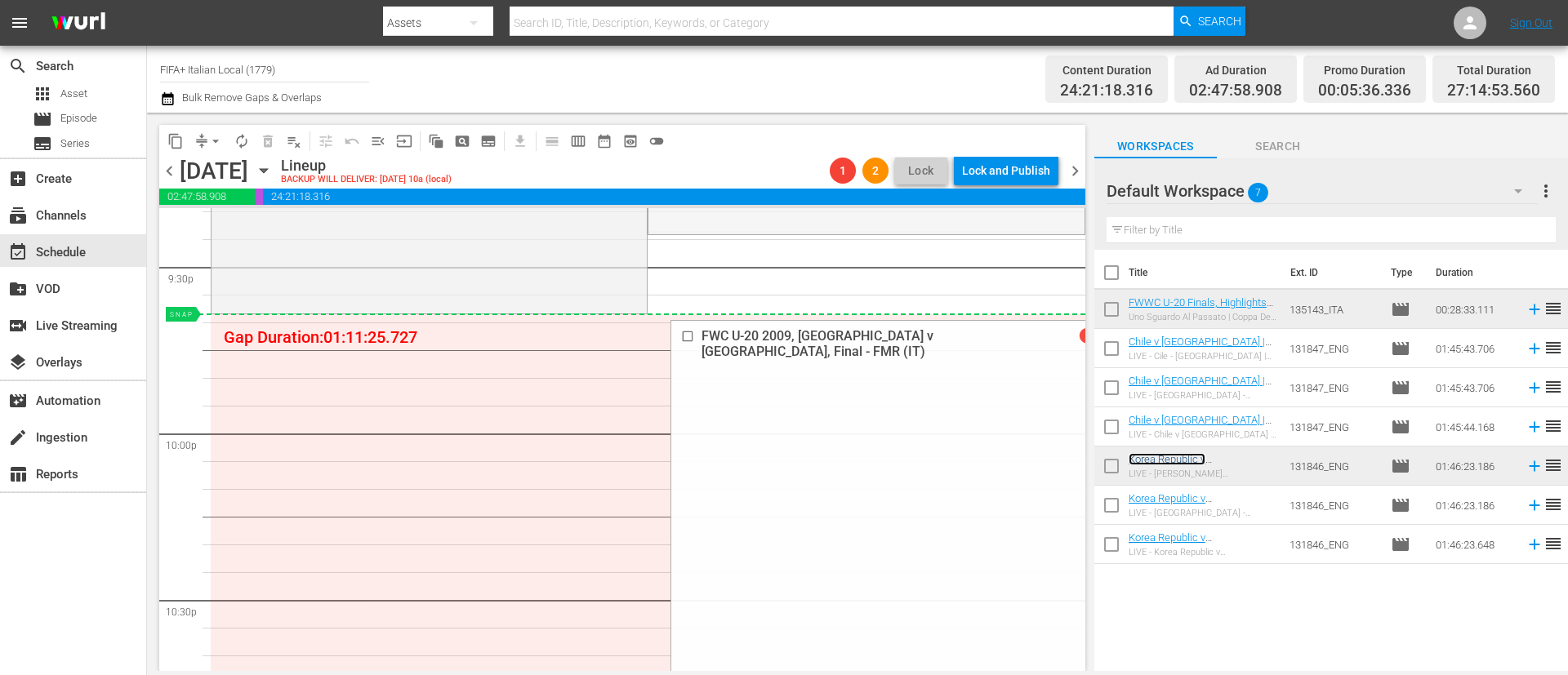
drag, startPoint x: 1047, startPoint y: 342, endPoint x: 537, endPoint y: 315, distance: 510.7
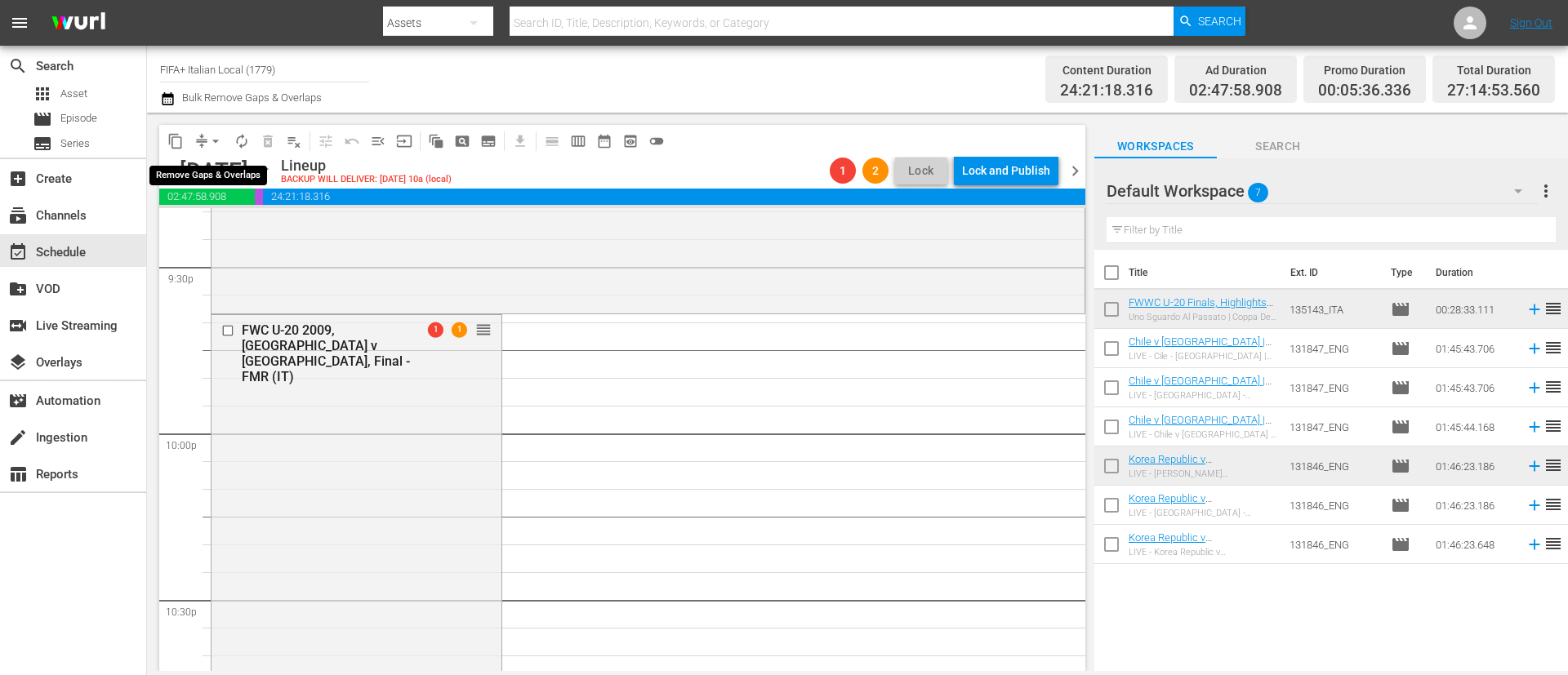
click at [211, 143] on span "arrow_drop_down" at bounding box center [215, 141] width 16 height 16
click at [254, 235] on li "Align to End of Previous Day" at bounding box center [216, 228] width 171 height 26
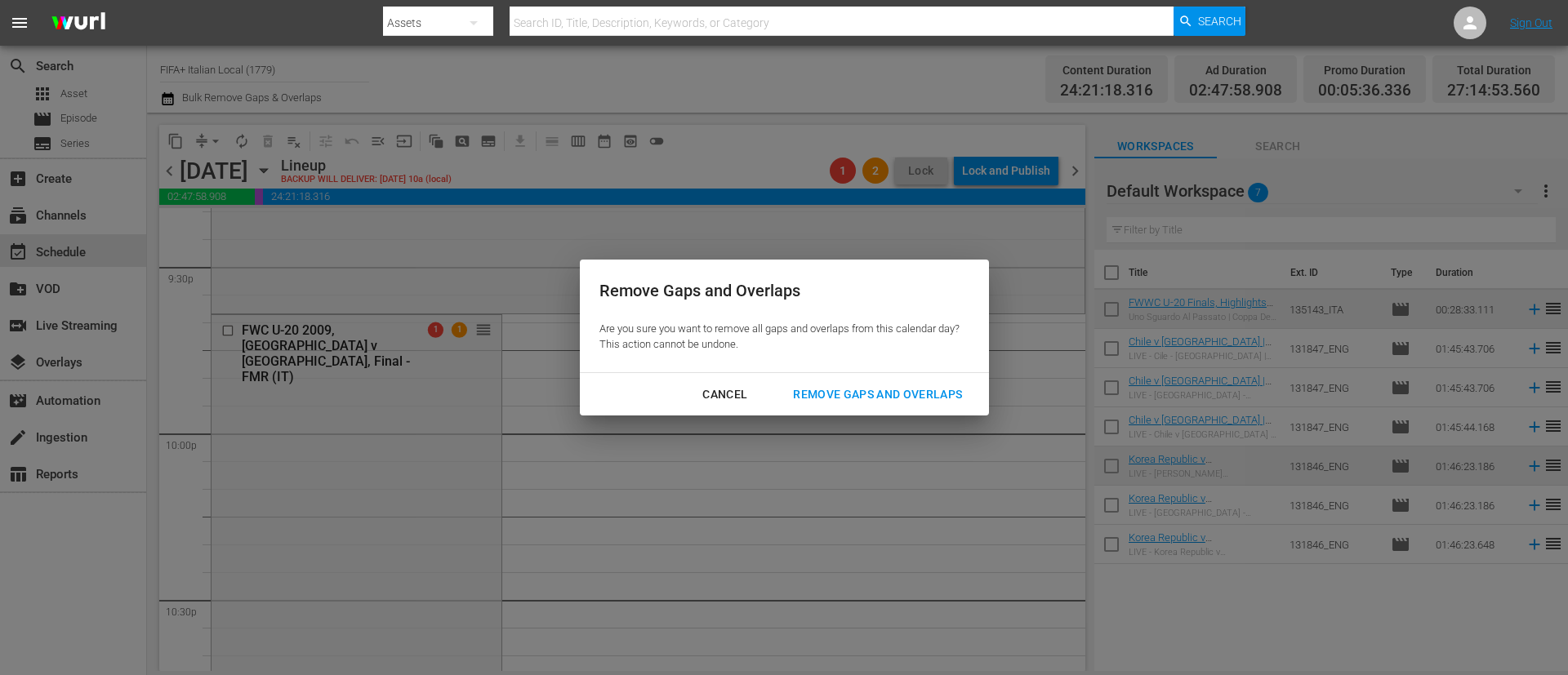
click at [793, 381] on button "Remove Gaps and Overlaps" at bounding box center [878, 395] width 208 height 30
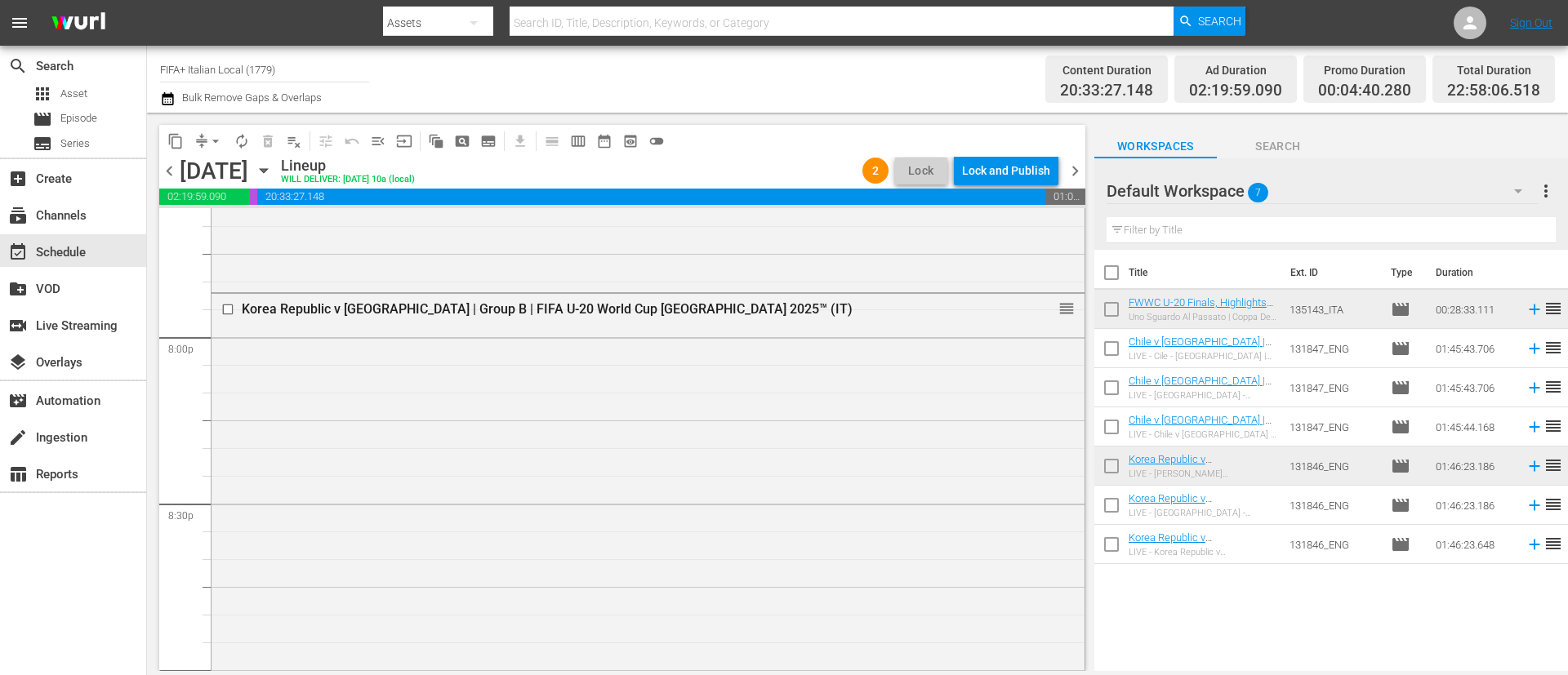
scroll to position [6410, 0]
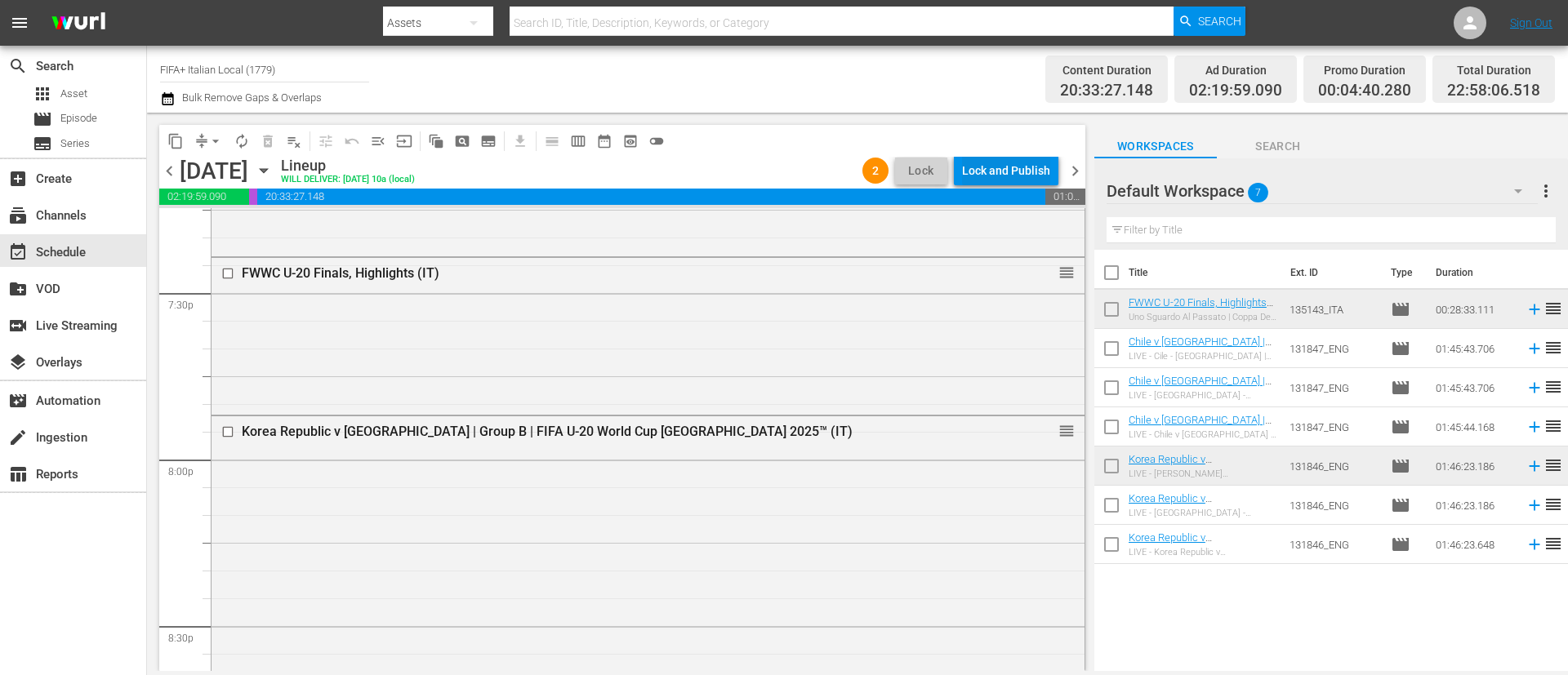
click at [1039, 177] on div "Lock and Publish" at bounding box center [1005, 170] width 88 height 29
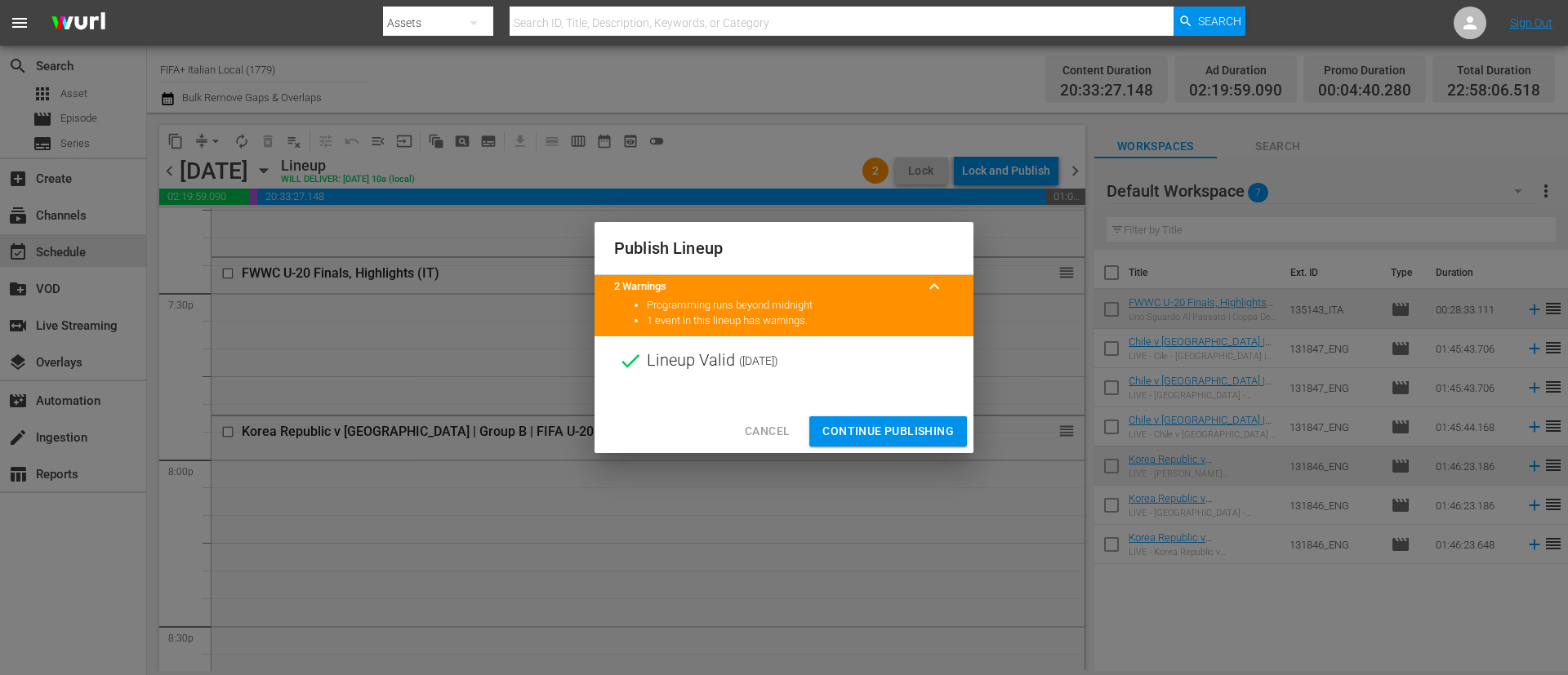
click at [775, 422] on span "Cancel" at bounding box center [767, 432] width 44 height 21
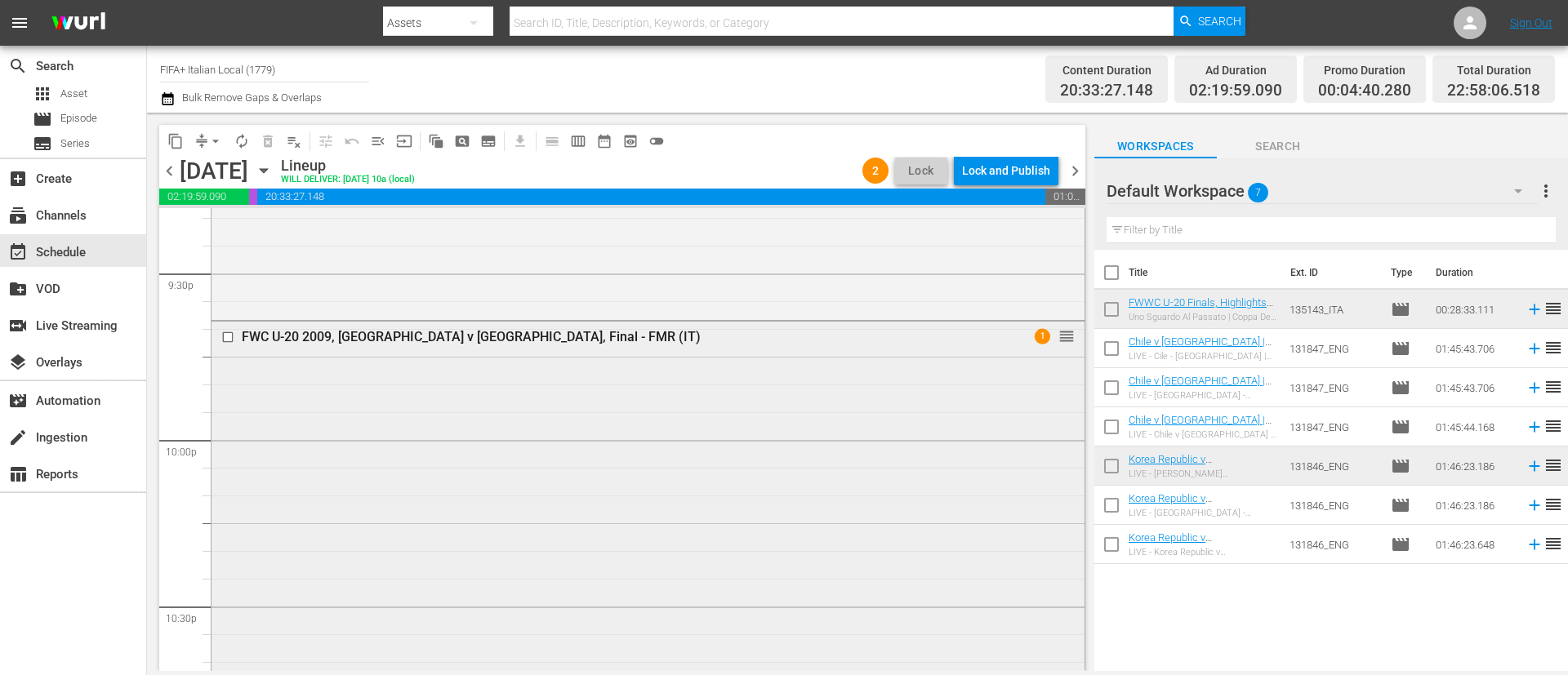
scroll to position [7144, 0]
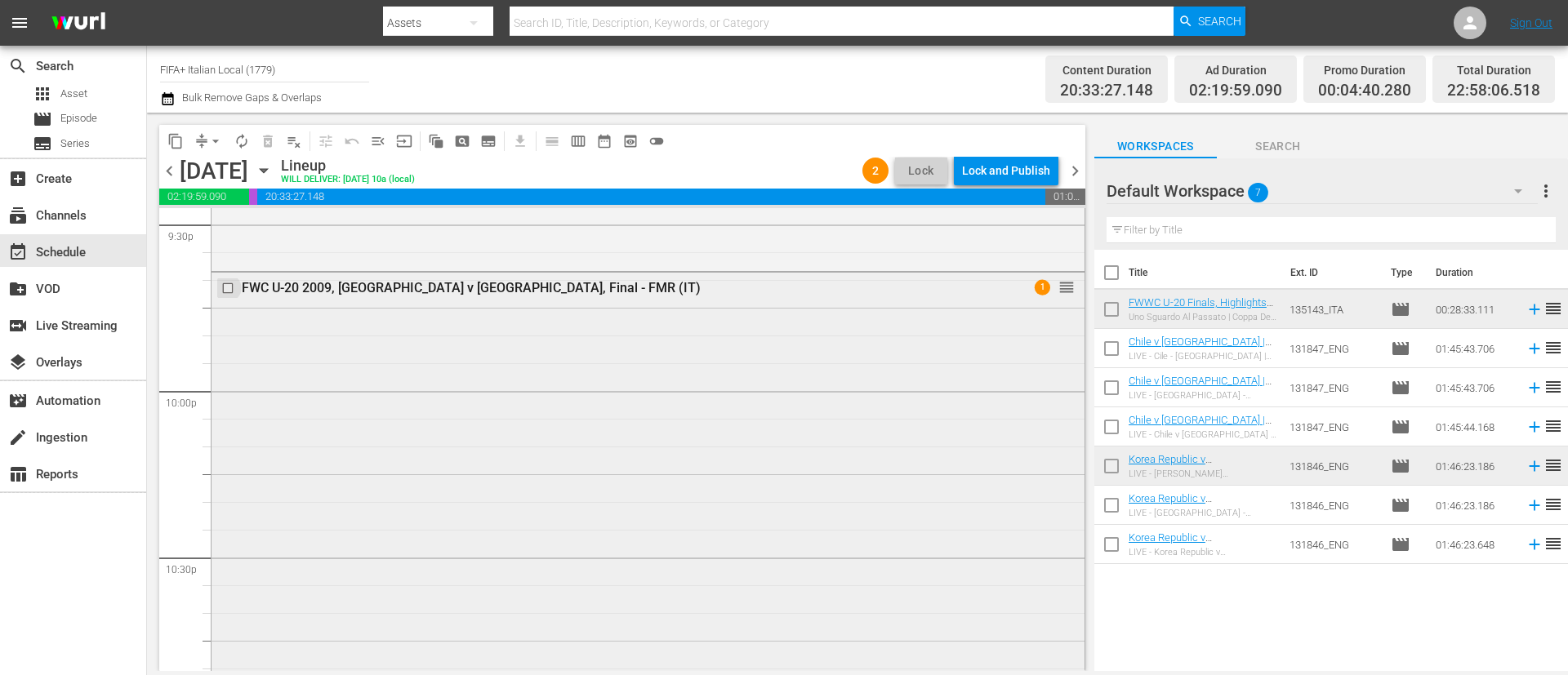
click at [233, 292] on input "checkbox" at bounding box center [230, 288] width 17 height 14
click at [270, 133] on span "delete_forever_outlined" at bounding box center [268, 141] width 16 height 16
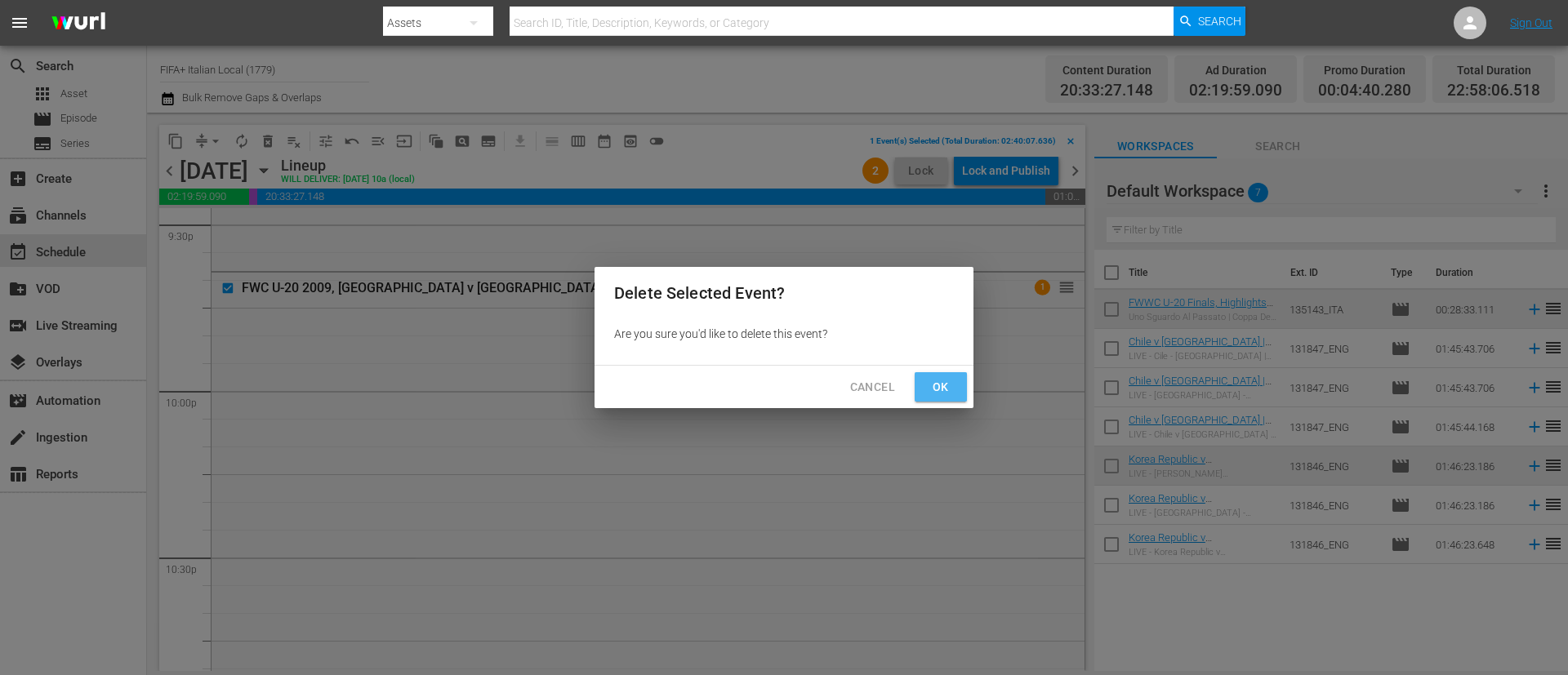
click at [934, 373] on button "Ok" at bounding box center [940, 388] width 52 height 30
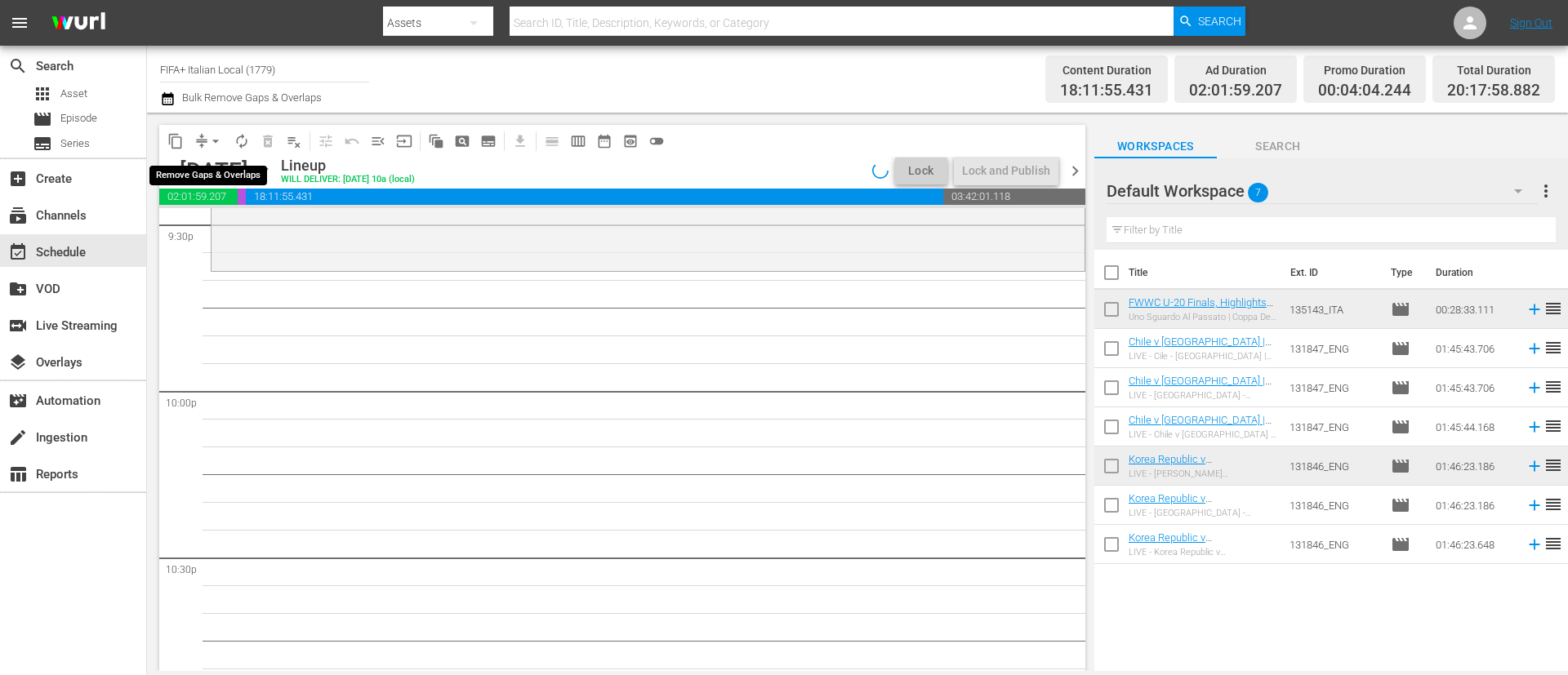
click at [206, 138] on button "arrow_drop_down" at bounding box center [216, 142] width 26 height 26
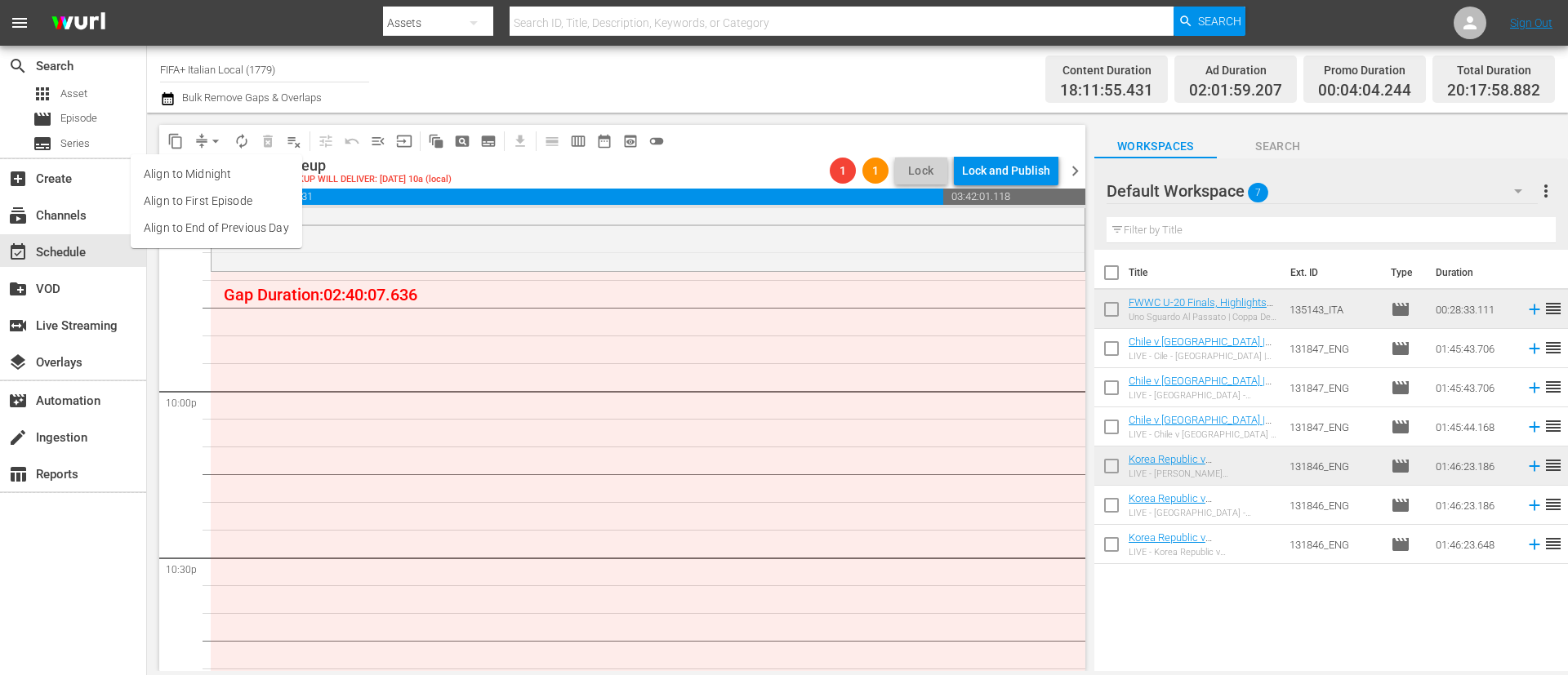
click at [257, 228] on li "Align to End of Previous Day" at bounding box center [216, 228] width 171 height 26
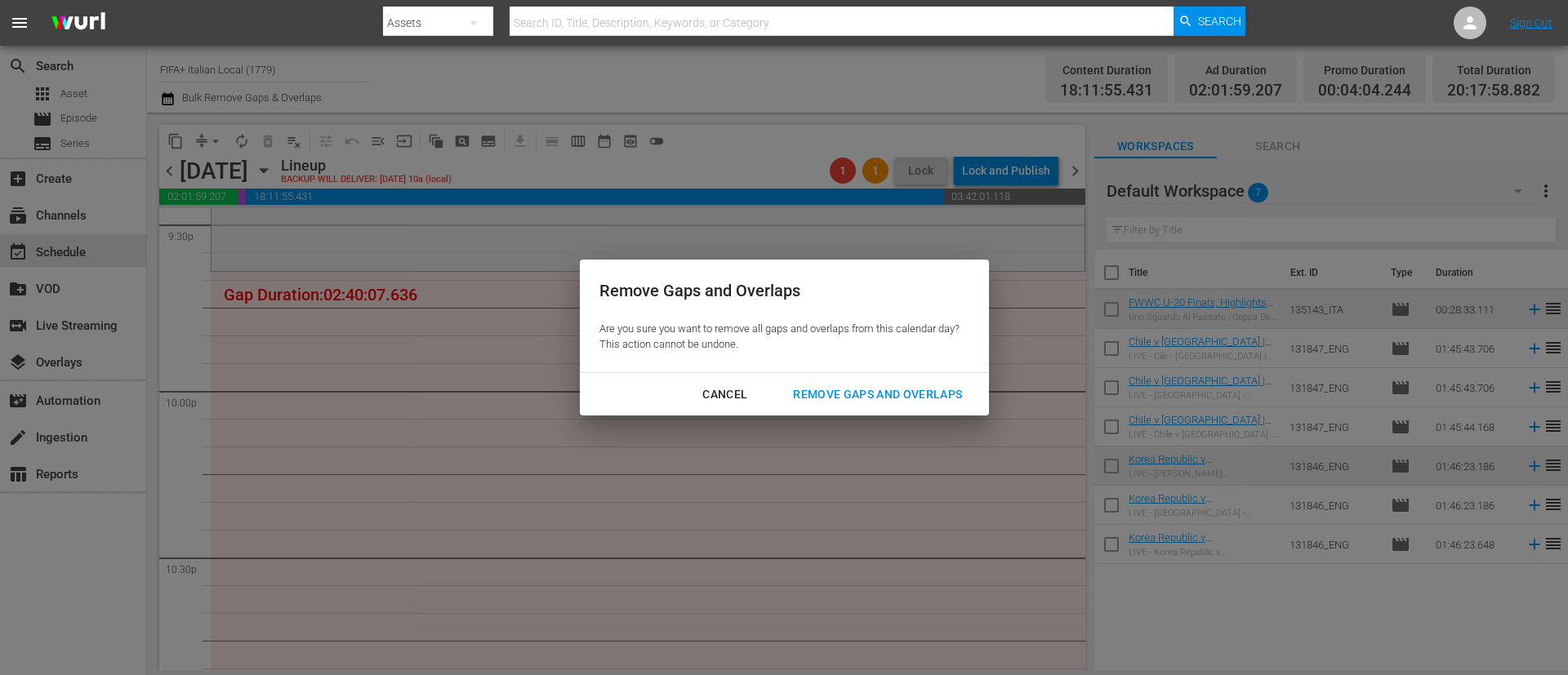
click at [918, 397] on div "Remove Gaps and Overlaps" at bounding box center [878, 395] width 195 height 21
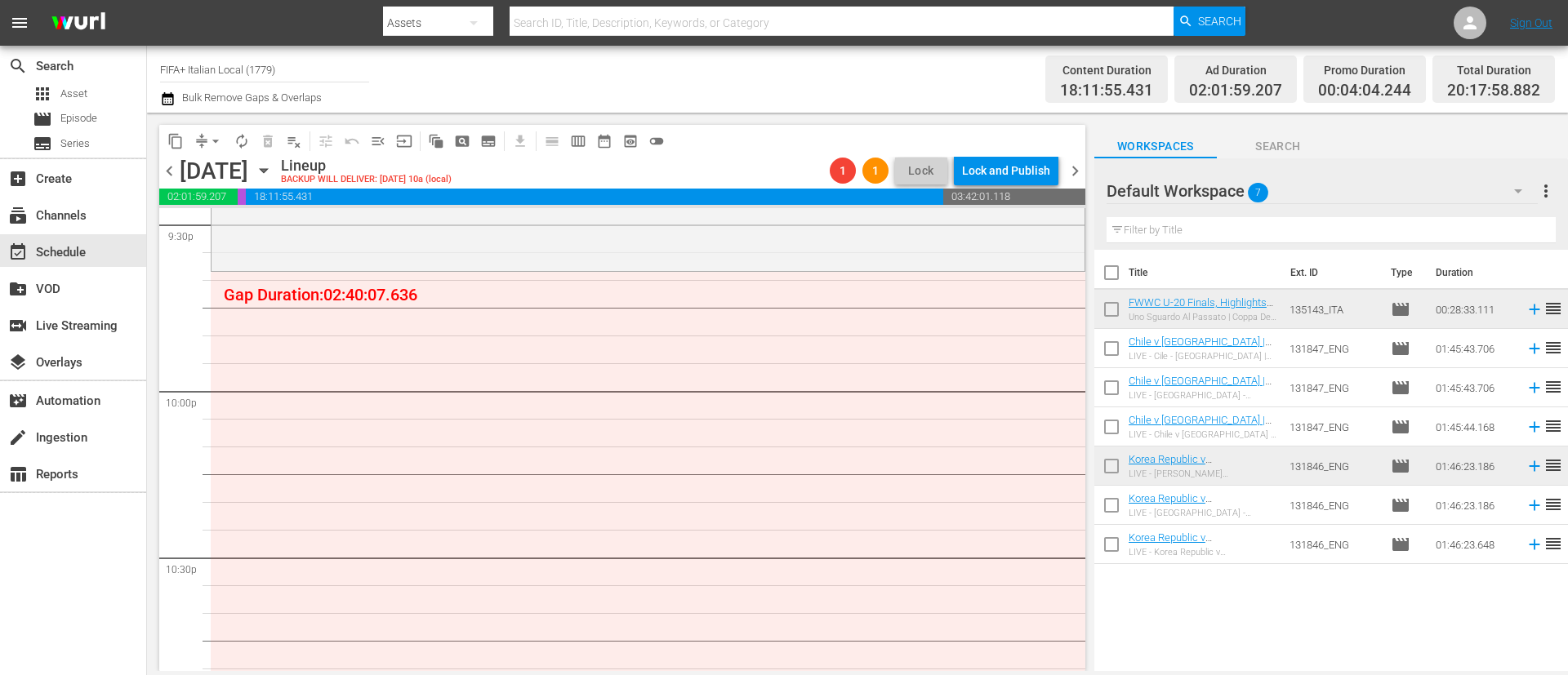
click at [242, 146] on span "autorenew_outlined" at bounding box center [241, 141] width 16 height 16
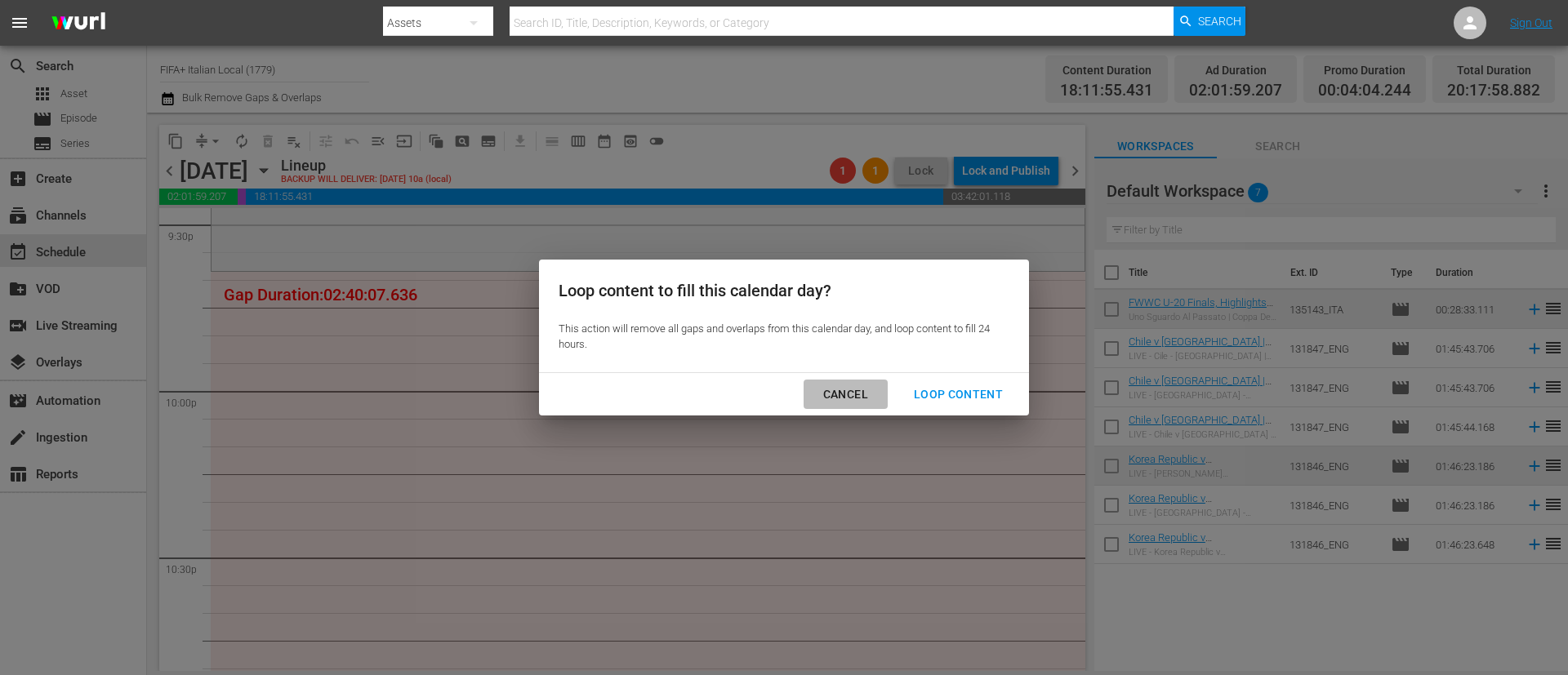
click at [834, 389] on div "Cancel" at bounding box center [845, 395] width 71 height 21
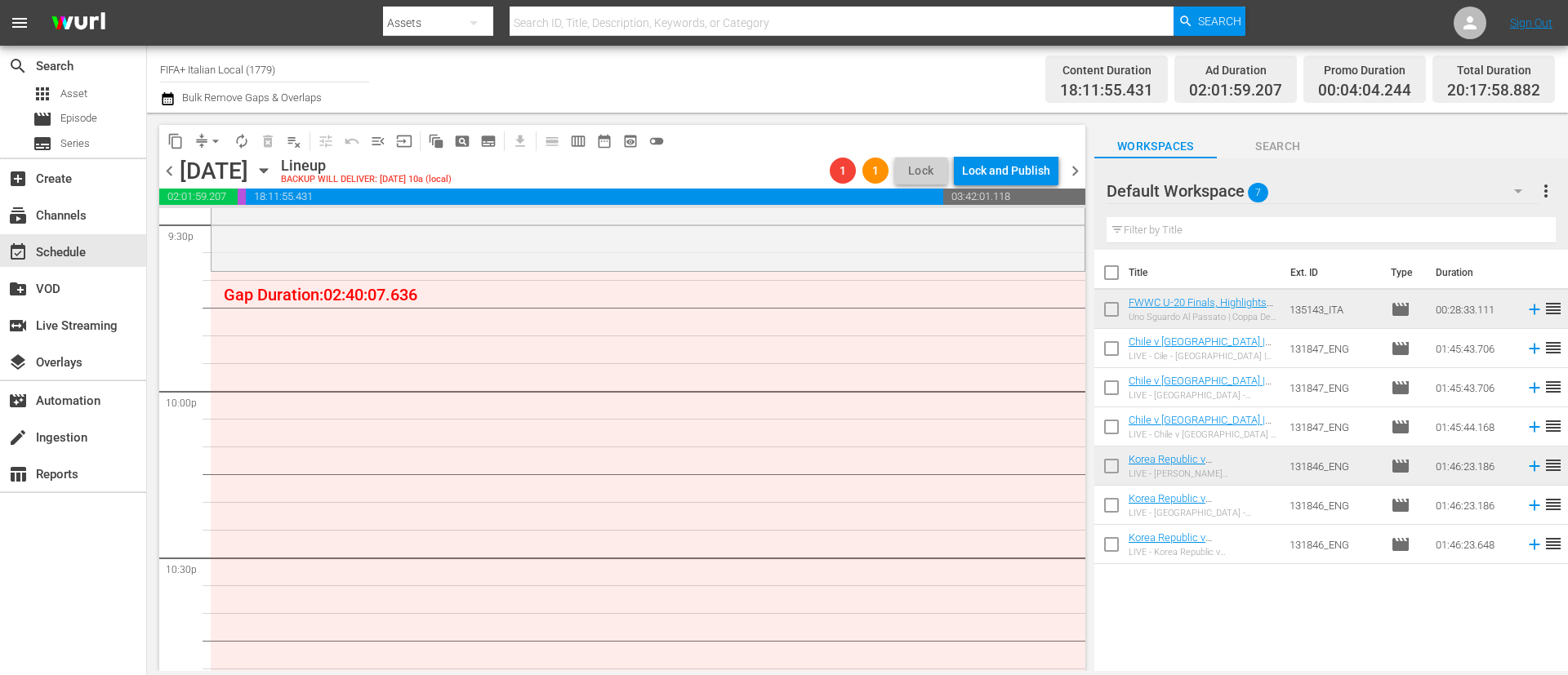
click at [1071, 171] on span "chevron_right" at bounding box center [1075, 171] width 21 height 21
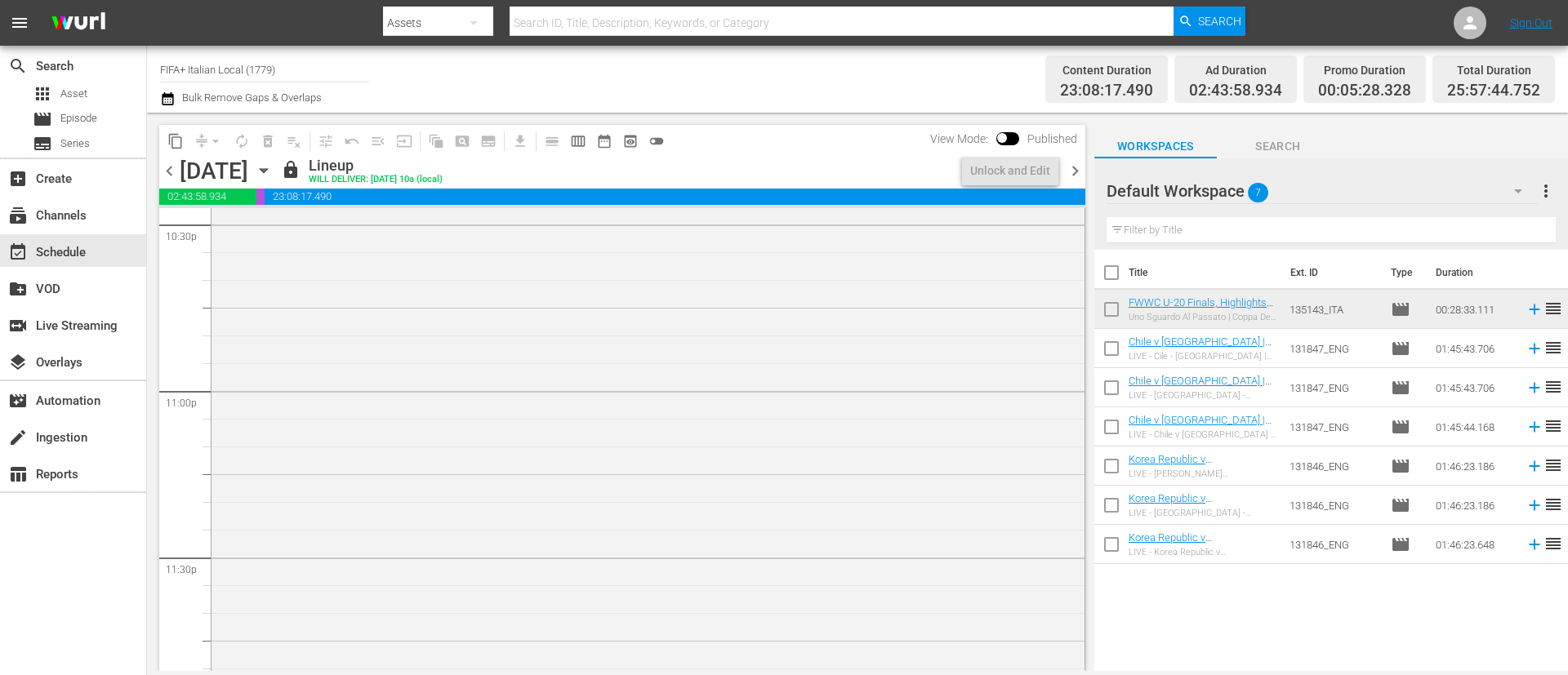
scroll to position [7256, 0]
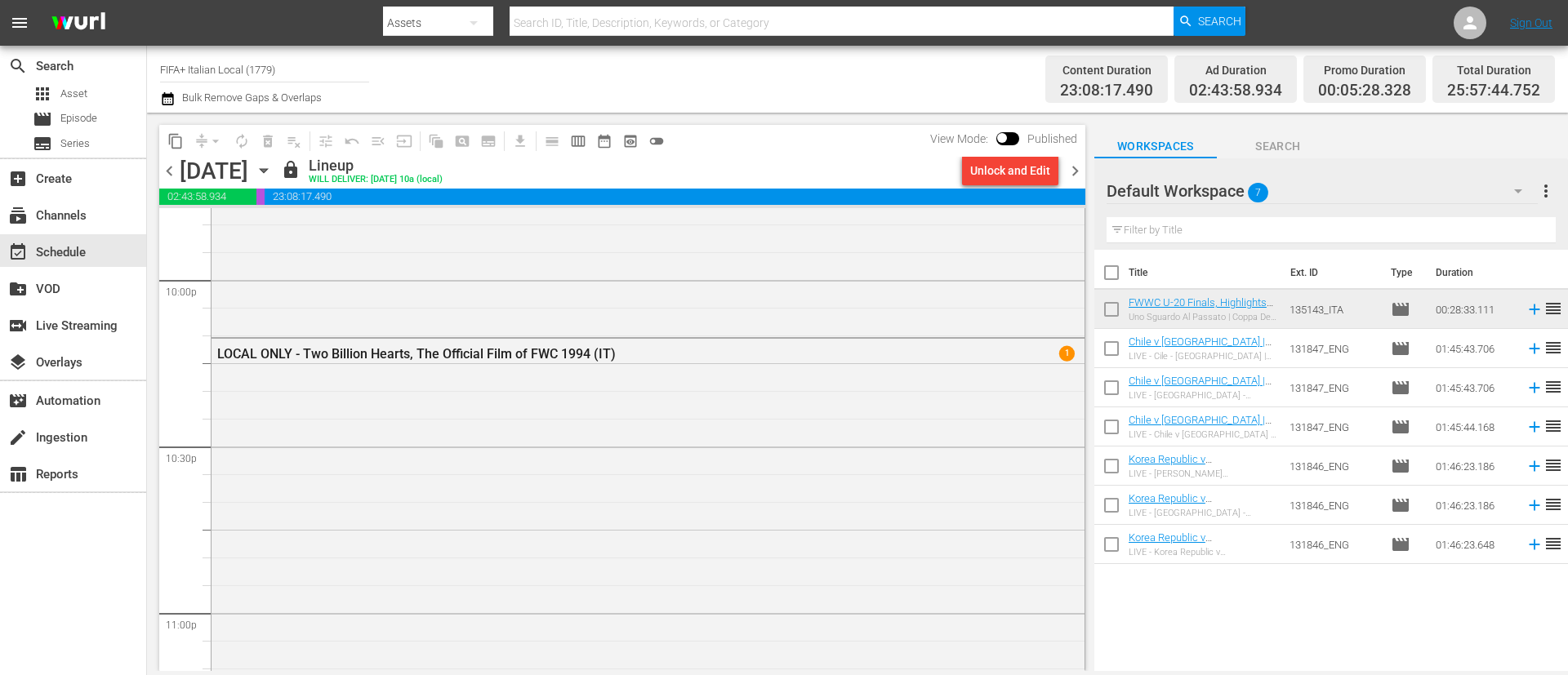
click at [1018, 168] on div "Unlock and Edit" at bounding box center [1010, 170] width 80 height 29
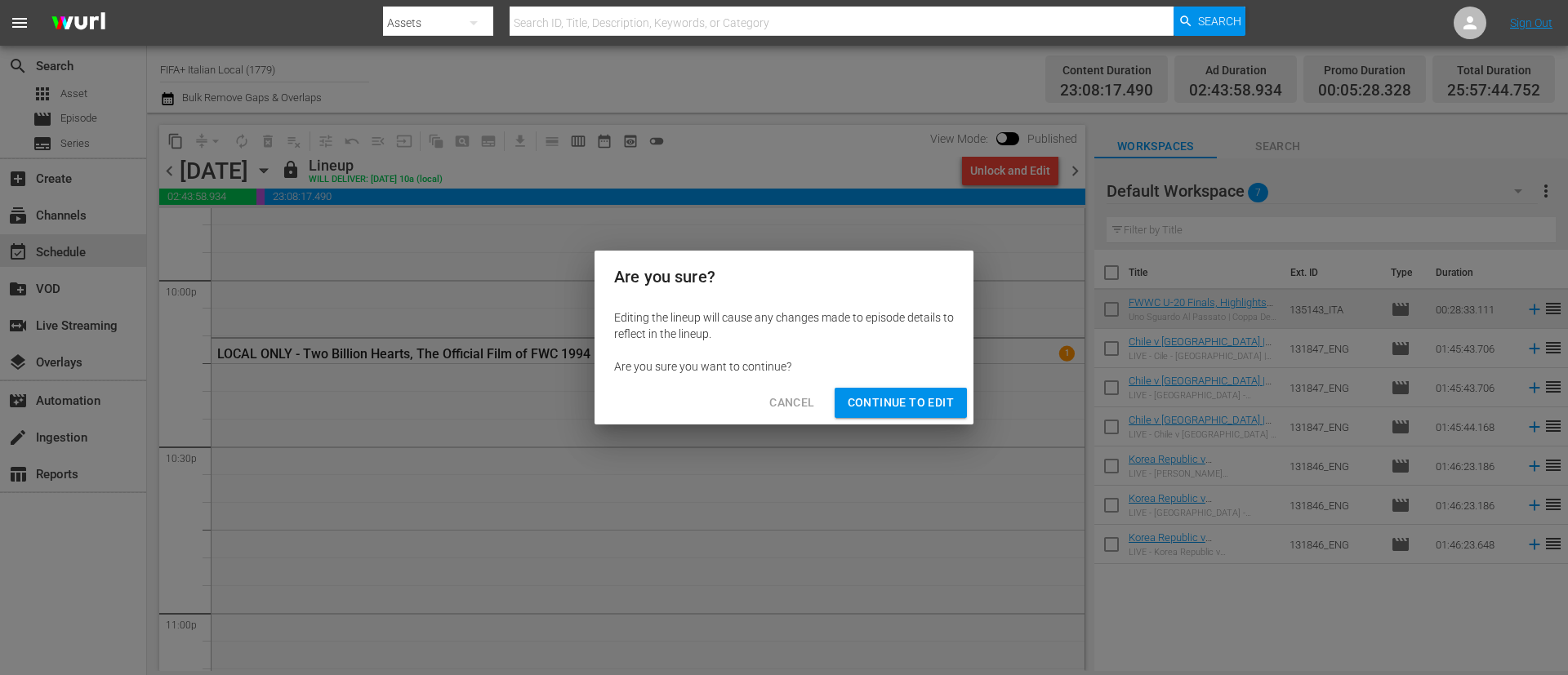
click at [891, 405] on span "Continue to Edit" at bounding box center [900, 403] width 106 height 21
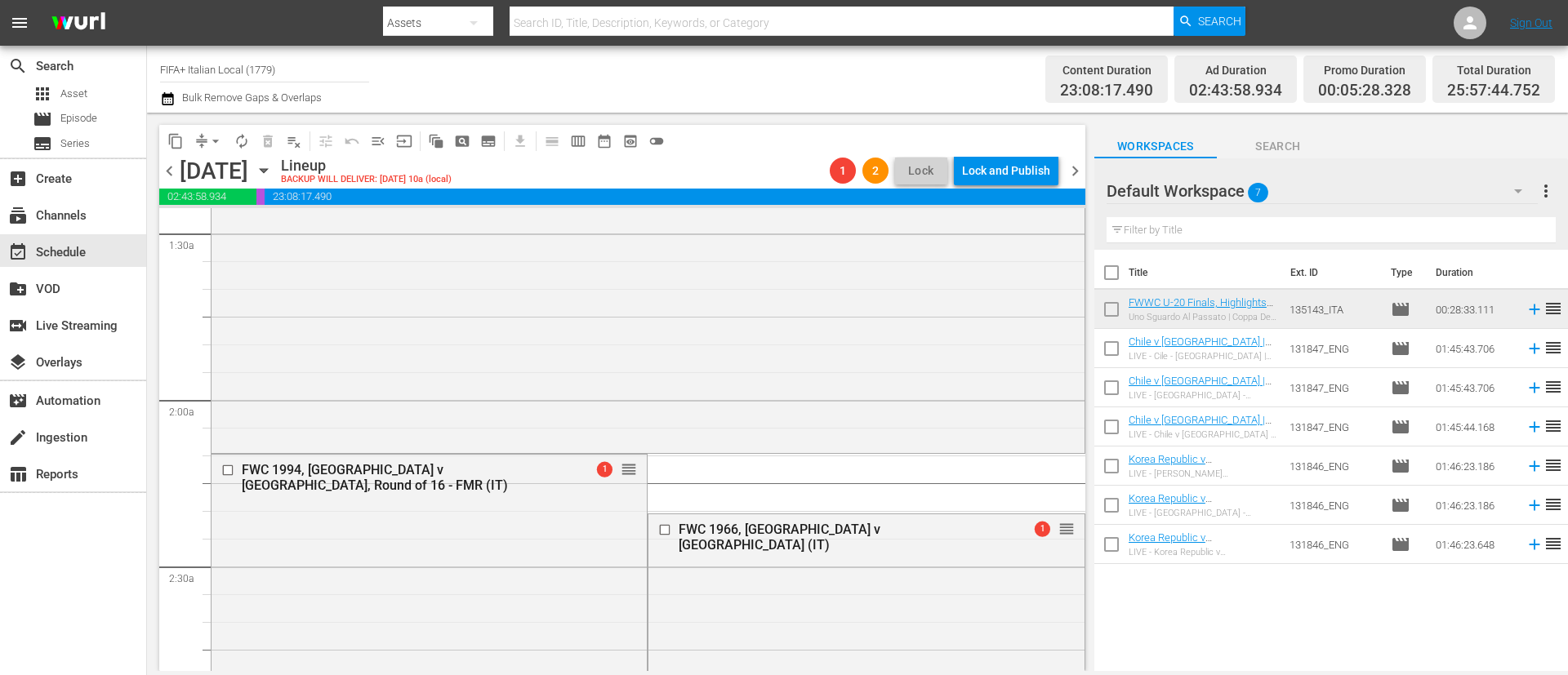
scroll to position [0, 0]
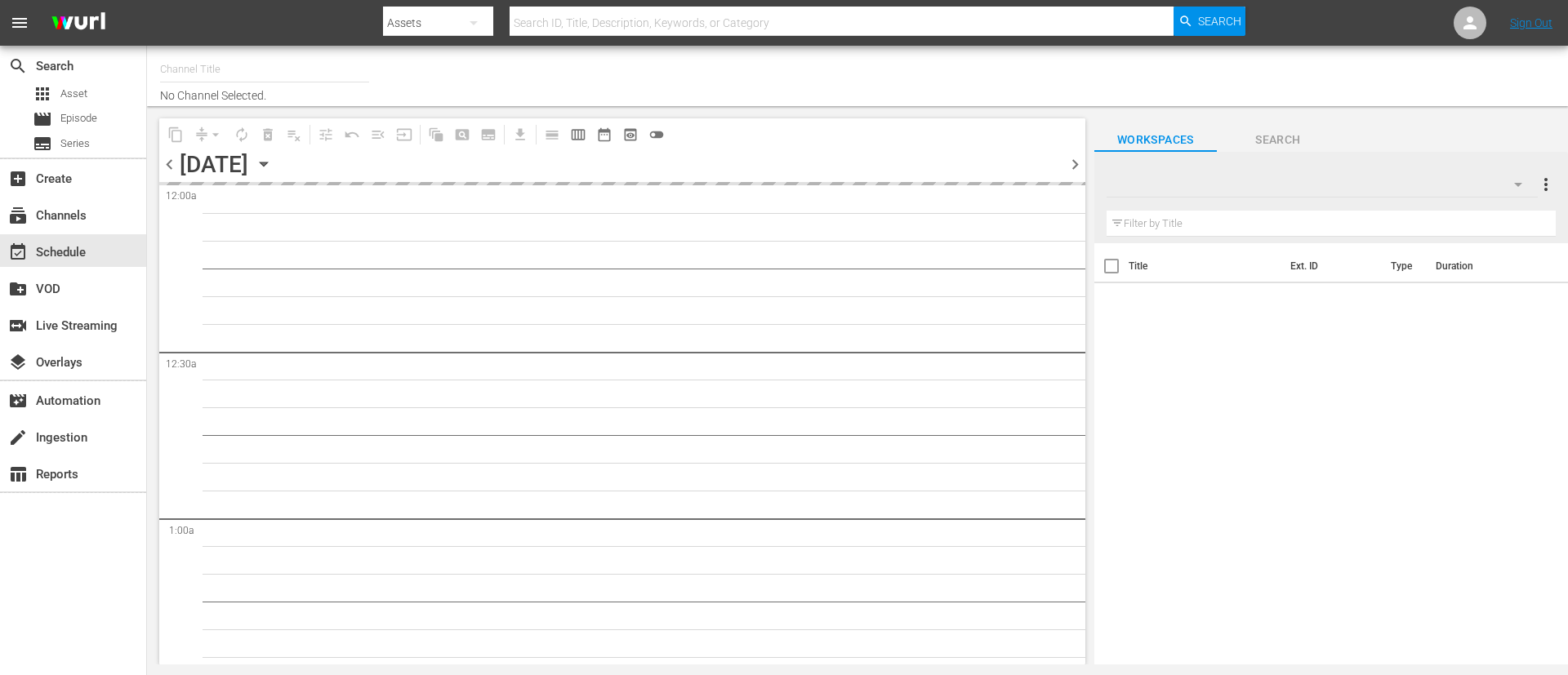
type input "FIFA+ Italian Local (1779)"
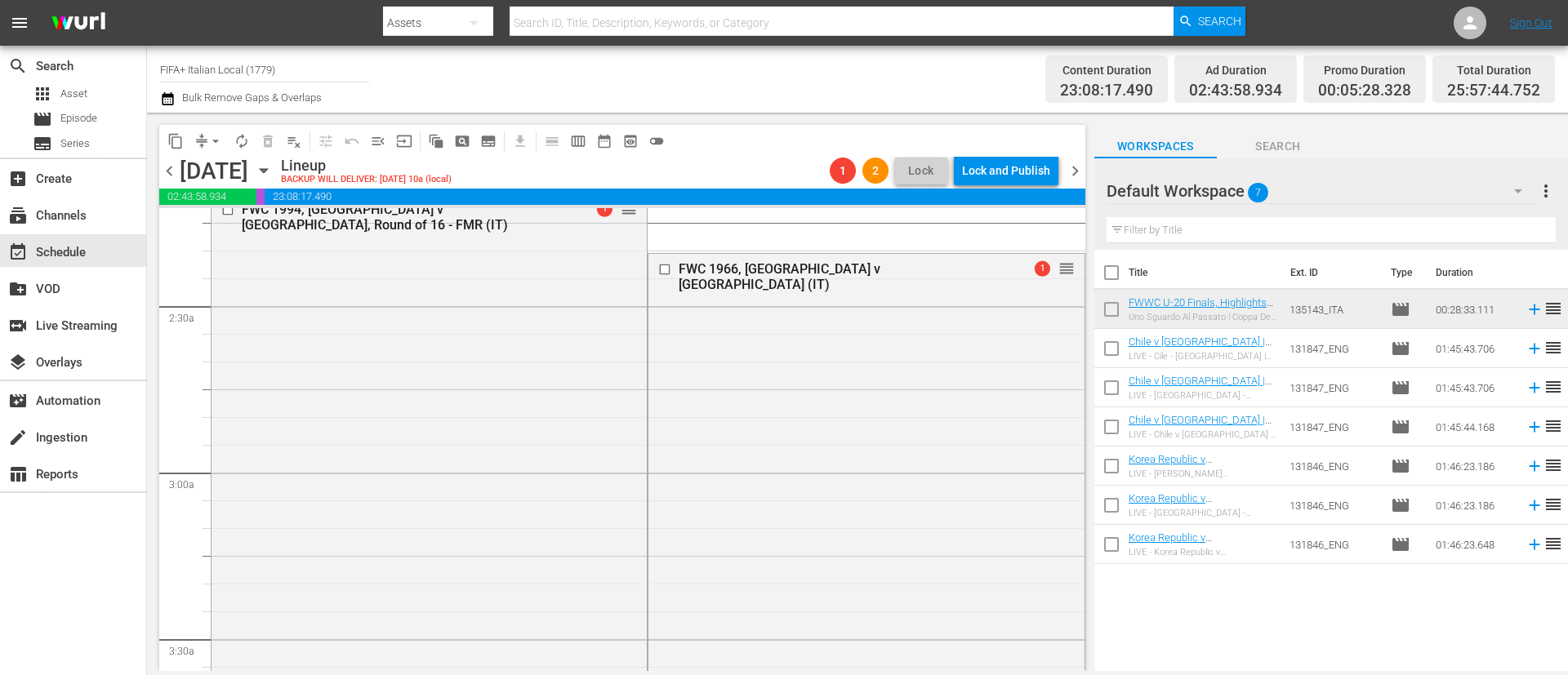
scroll to position [613, 0]
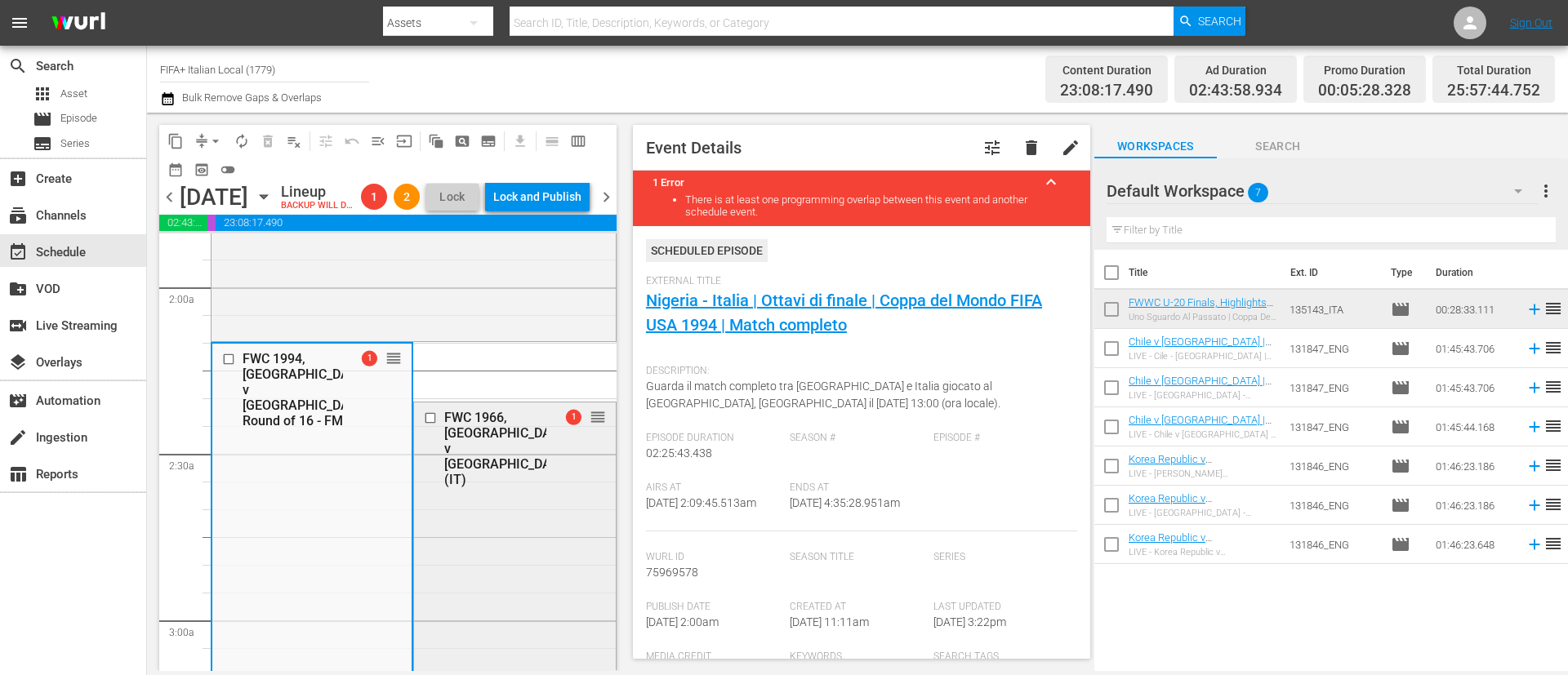
click at [548, 514] on div "FWC 1966, England v Uruguay (IT) 1 reorder" at bounding box center [514, 688] width 200 height 571
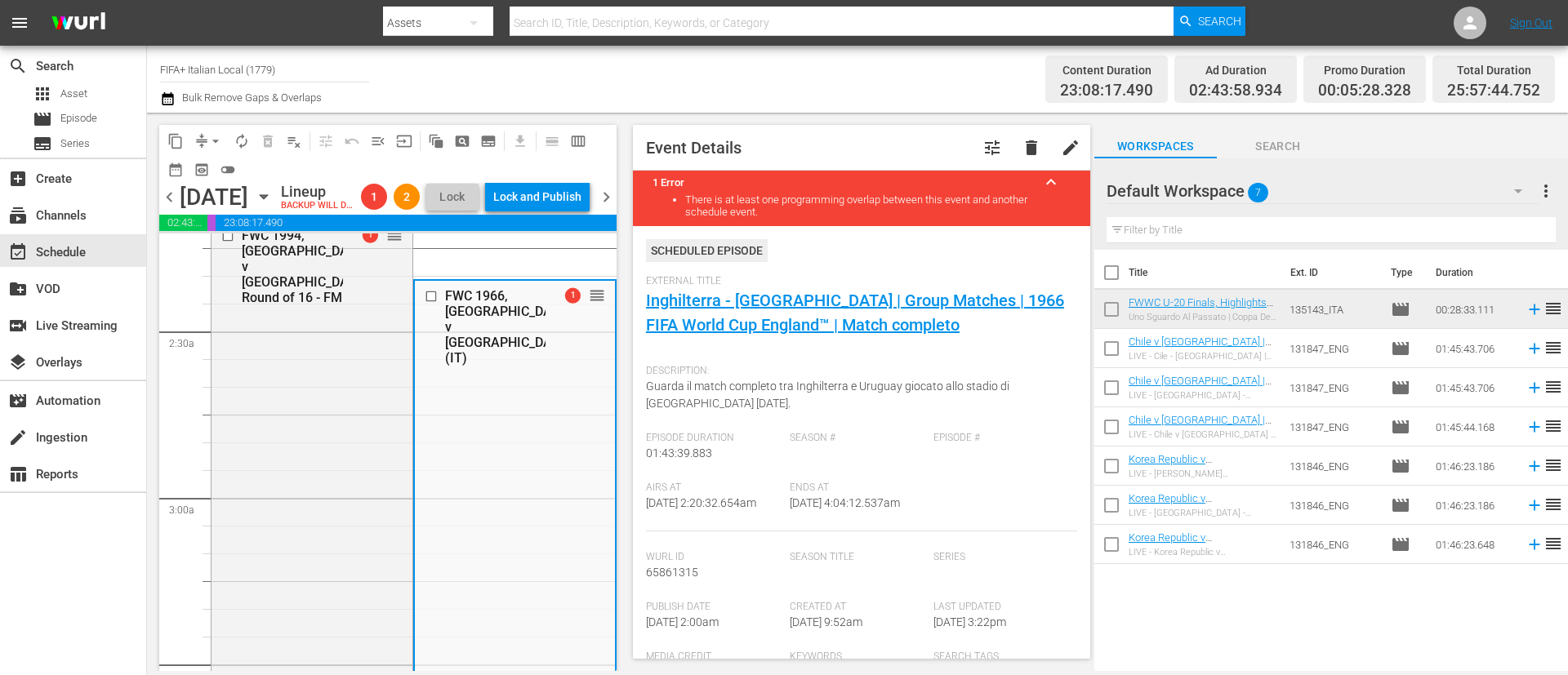
scroll to position [0, 0]
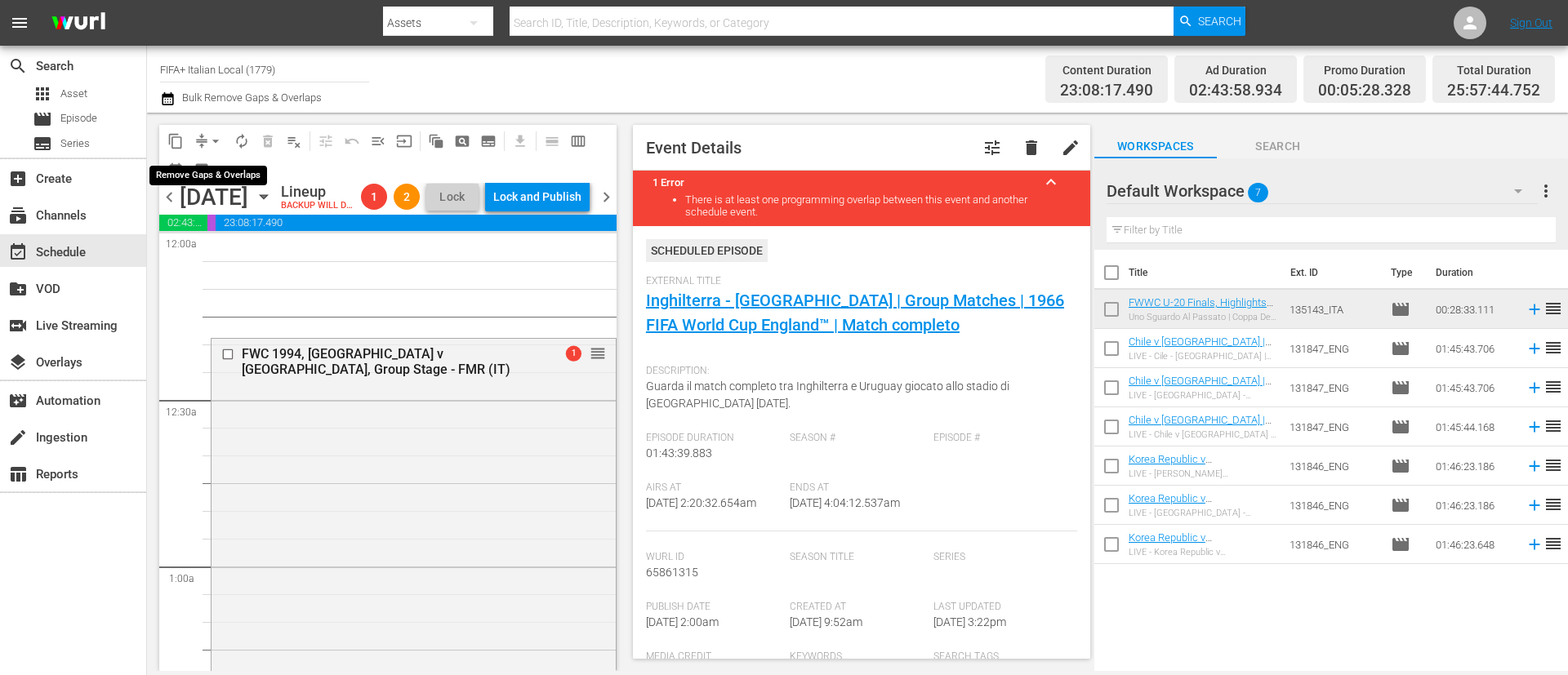
click at [203, 138] on button "arrow_drop_down" at bounding box center [216, 142] width 26 height 26
click at [827, 147] on div "Event Details tune delete edit" at bounding box center [862, 147] width 458 height 45
click at [171, 207] on span "chevron_left" at bounding box center [169, 198] width 21 height 21
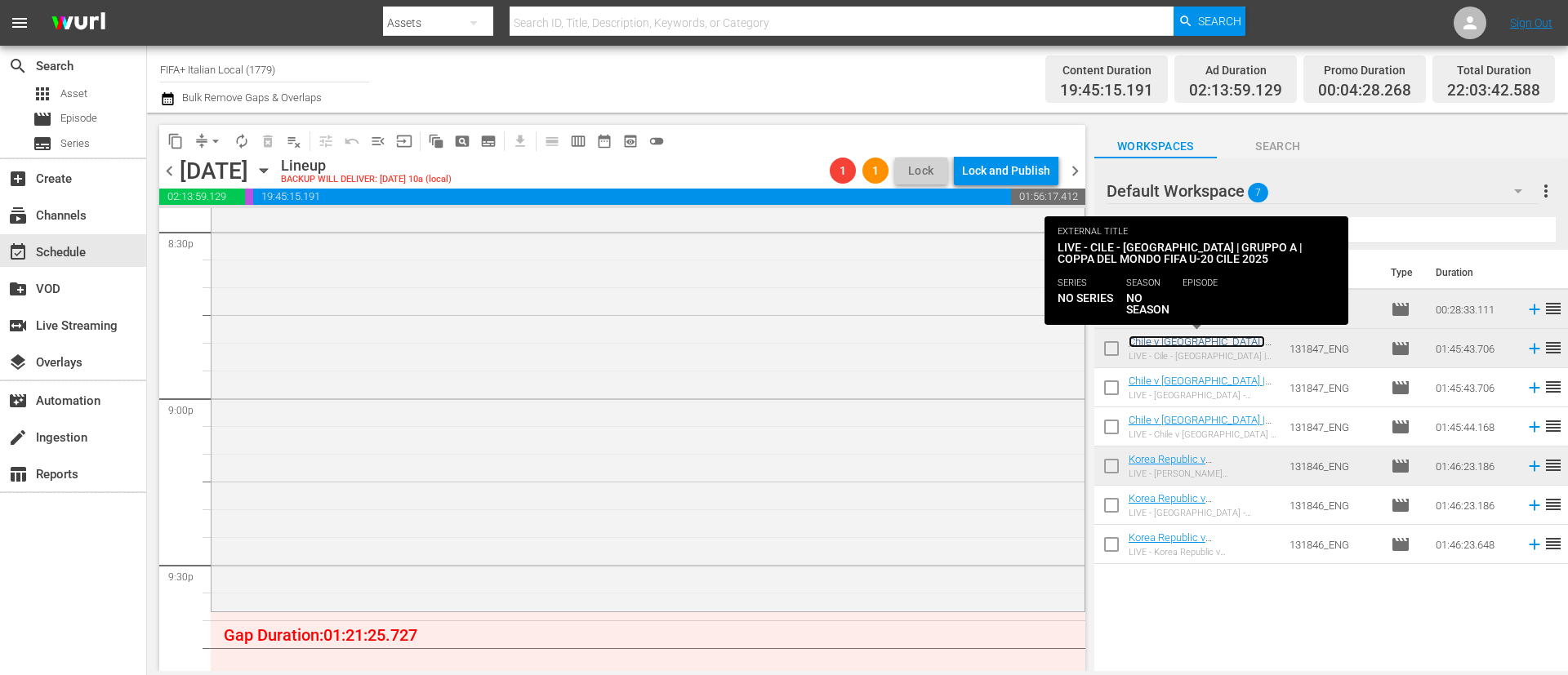
scroll to position [6927, 0]
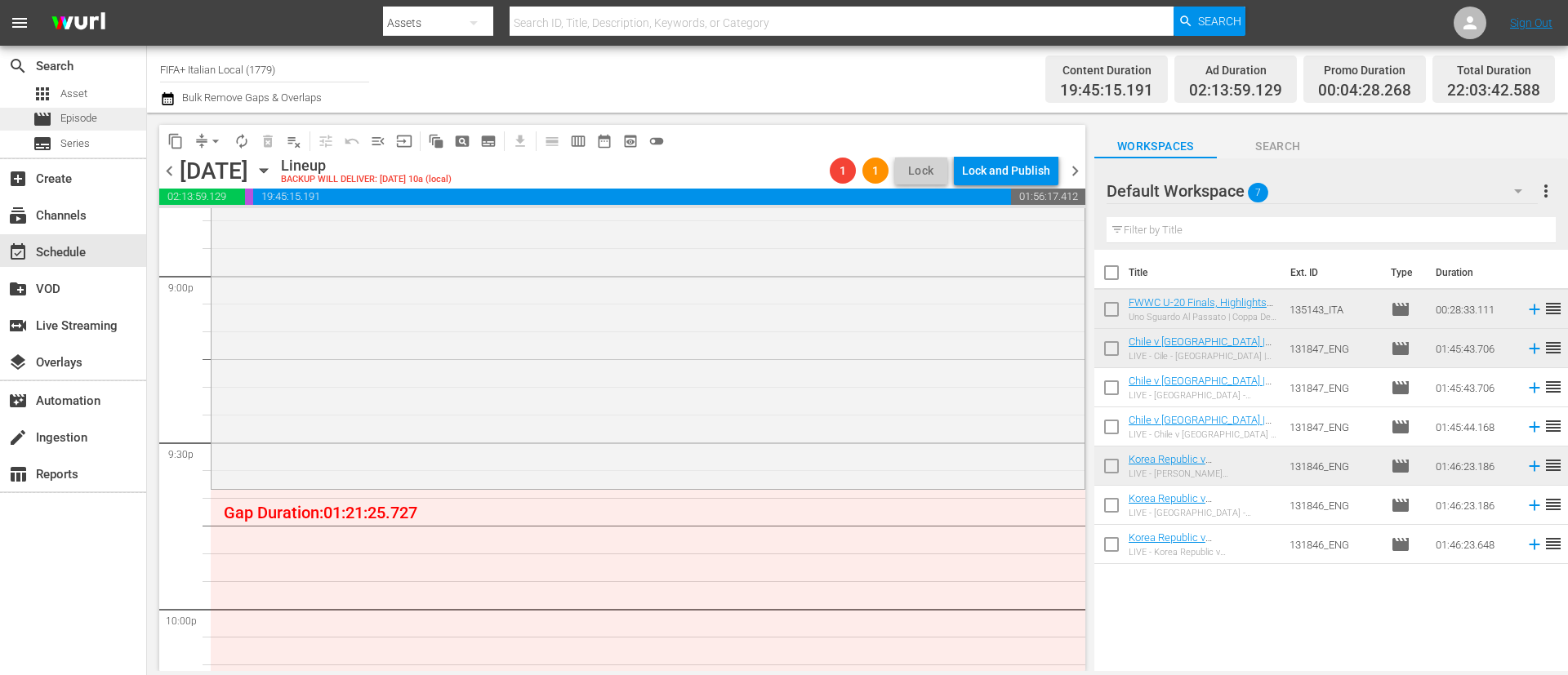
click at [121, 128] on div "movie Episode" at bounding box center [73, 119] width 147 height 23
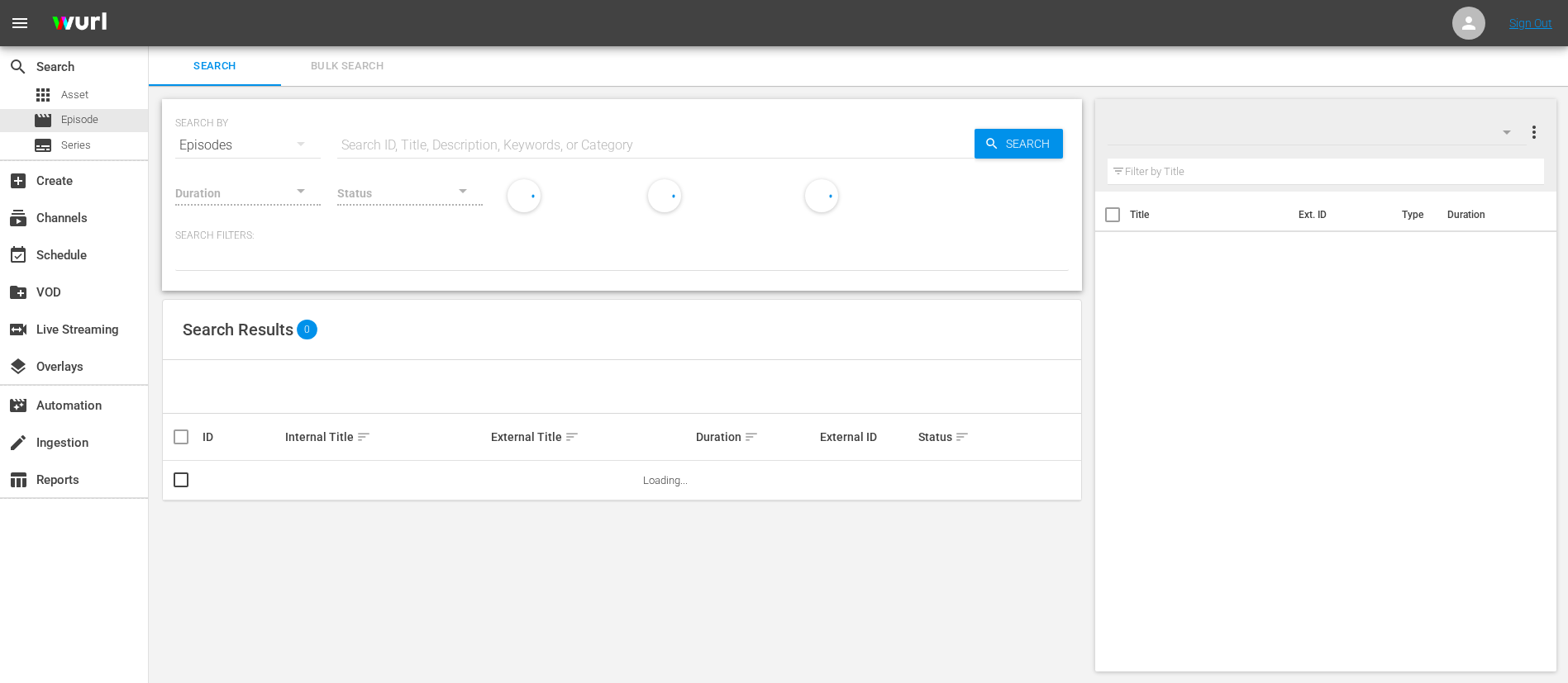
click at [442, 112] on div "SEARCH BY Search By Episodes Search ID, Title, Description, Keywords, or Catego…" at bounding box center [621, 136] width 893 height 59
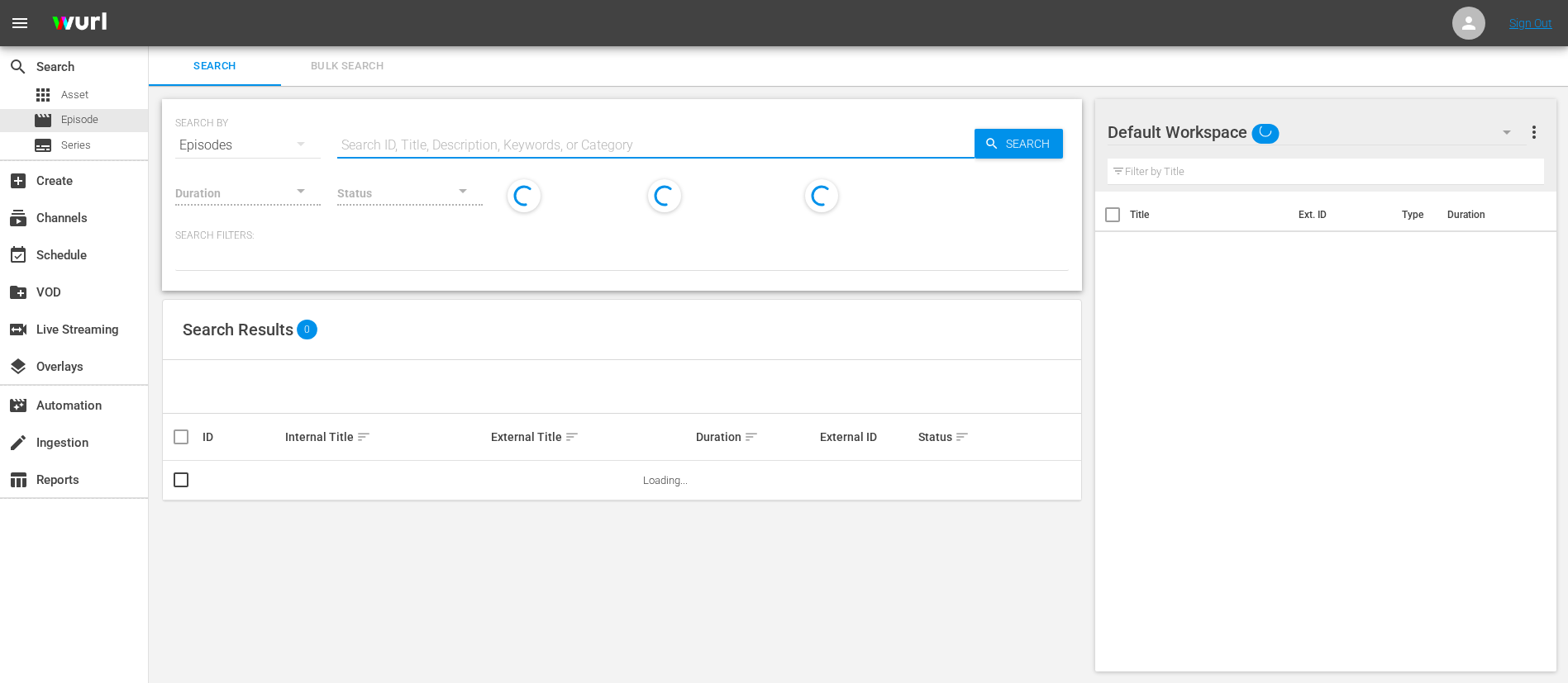
click at [456, 138] on input "text" at bounding box center [656, 144] width 638 height 39
paste input "2537_ITA"
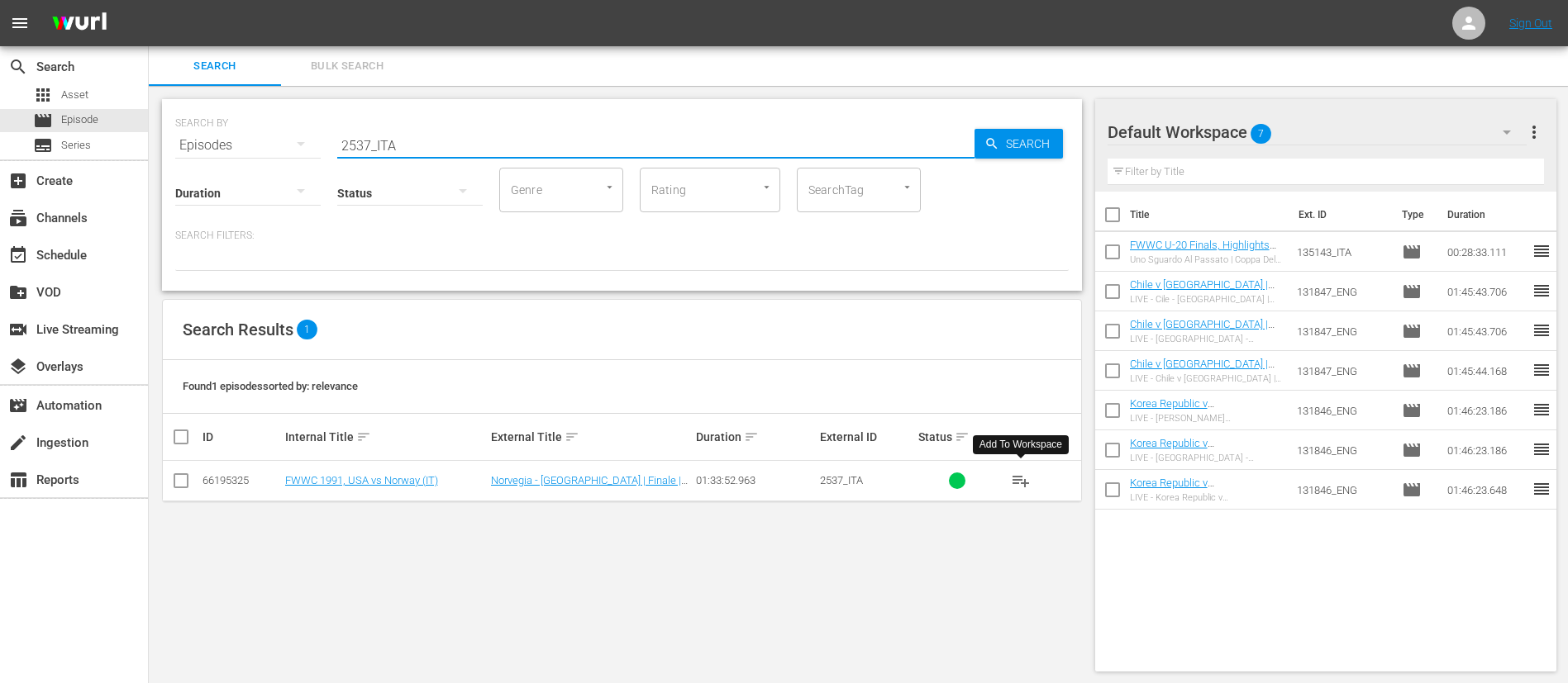
type input "2537_ITA"
click at [1029, 490] on span "playlist_add" at bounding box center [1020, 480] width 20 height 20
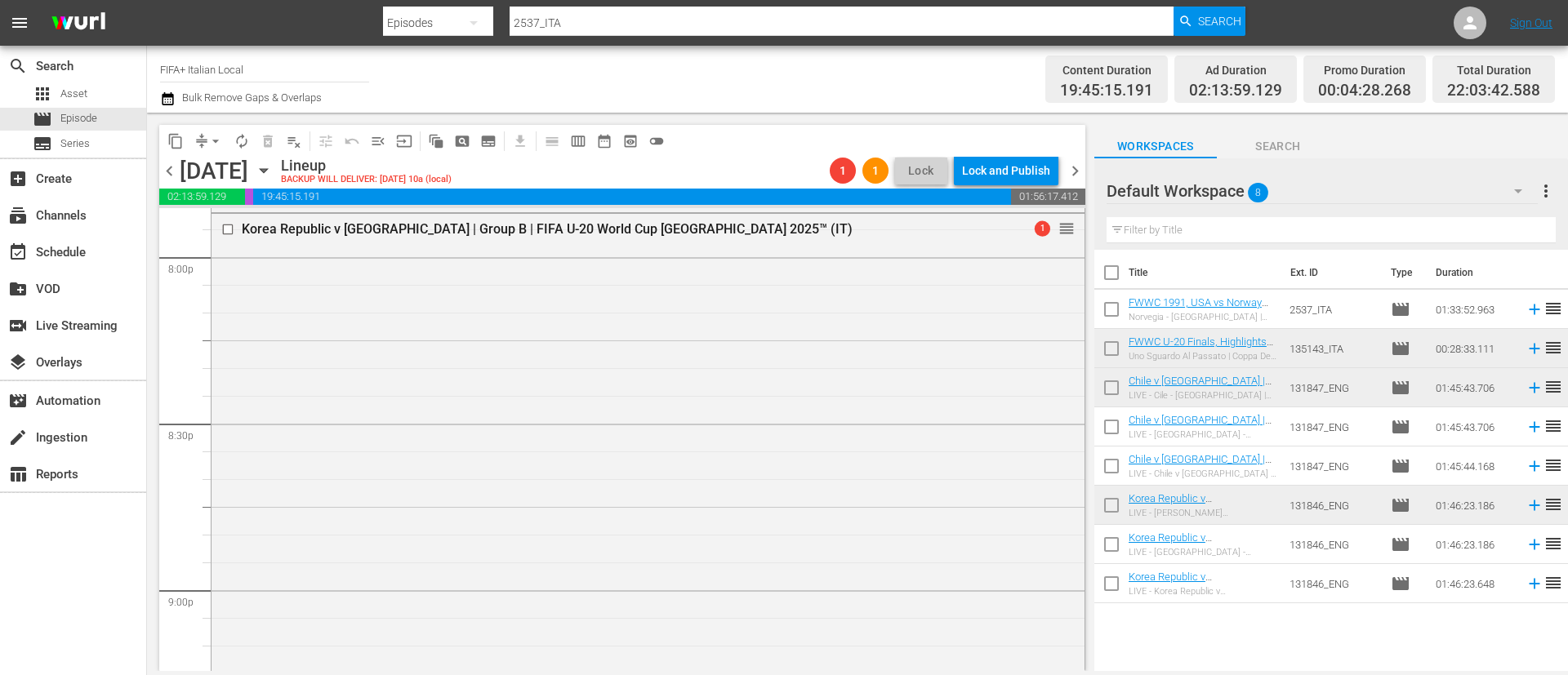
scroll to position [7102, 0]
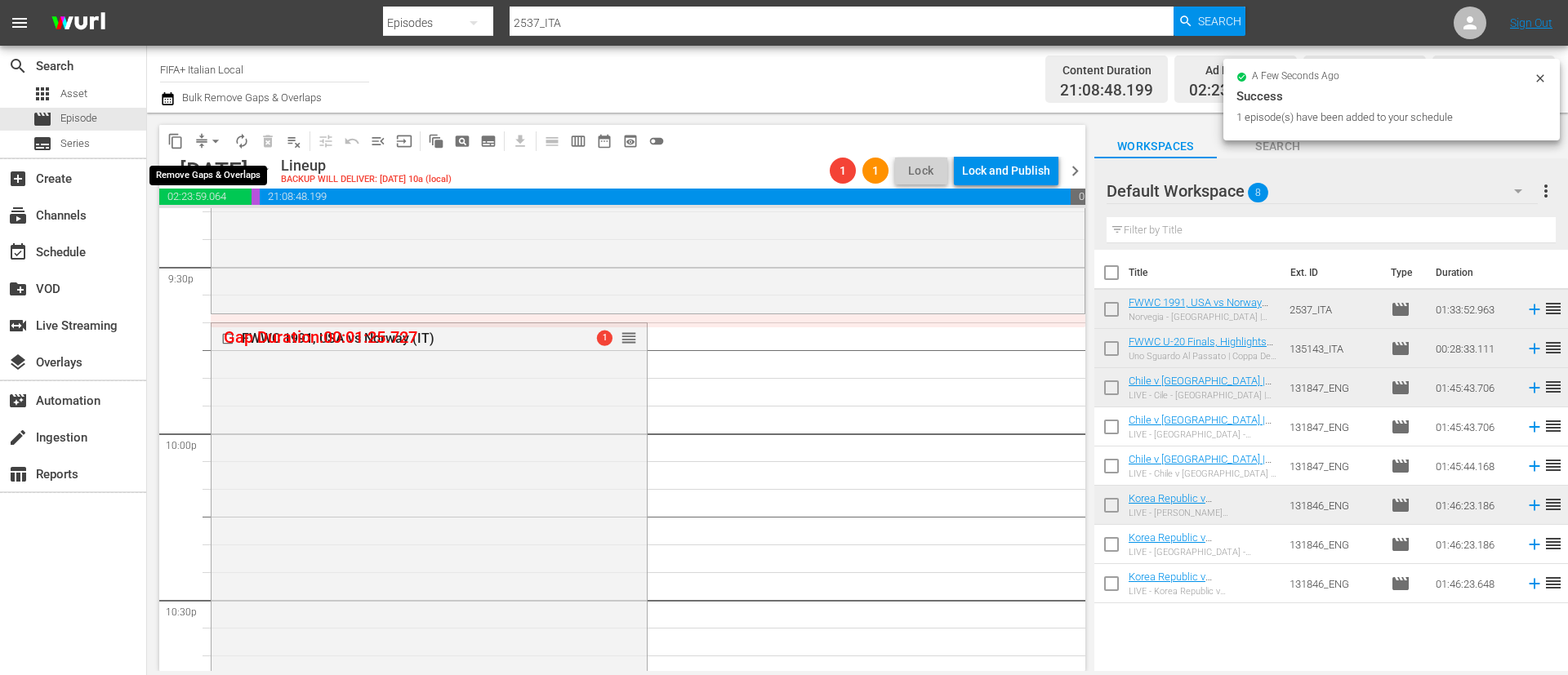
click at [214, 133] on span "arrow_drop_down" at bounding box center [215, 141] width 16 height 16
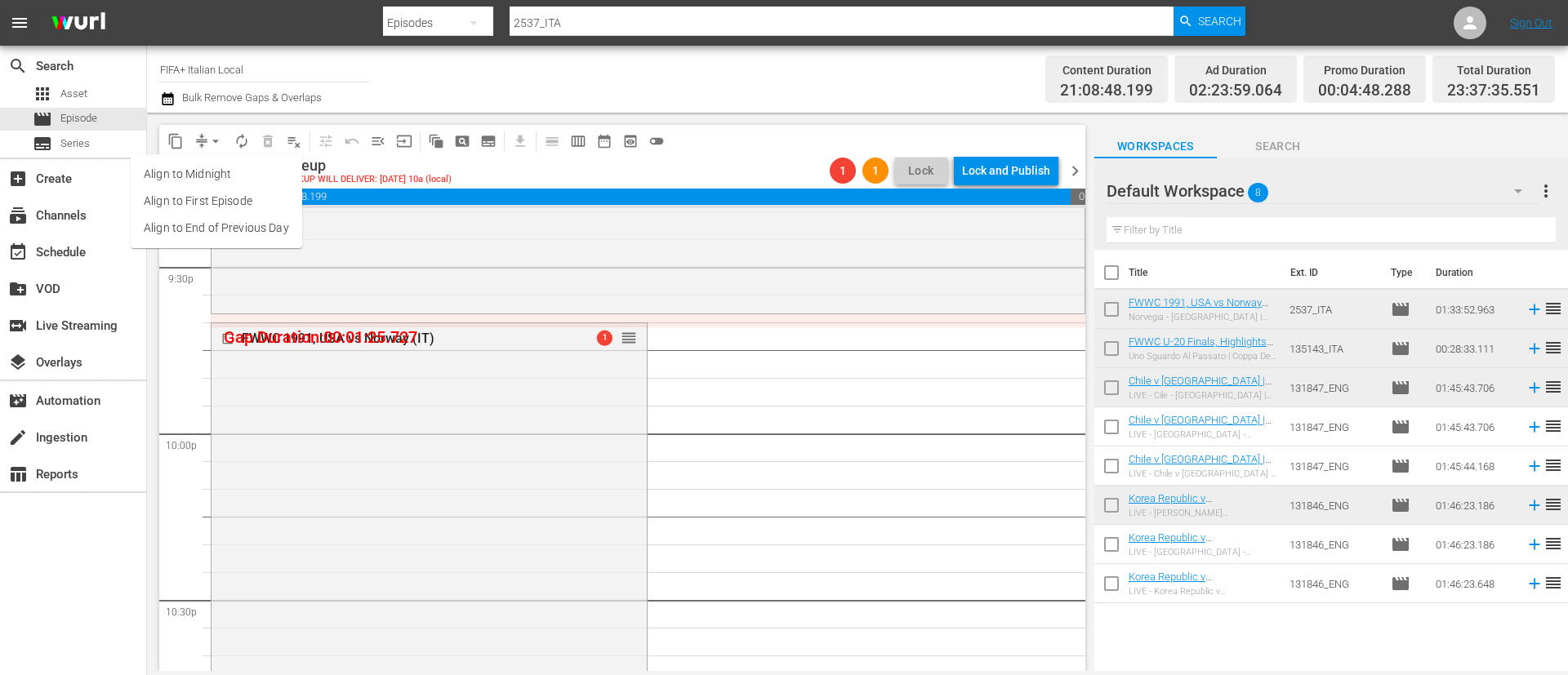
click at [215, 223] on li "Align to End of Previous Day" at bounding box center [216, 228] width 171 height 26
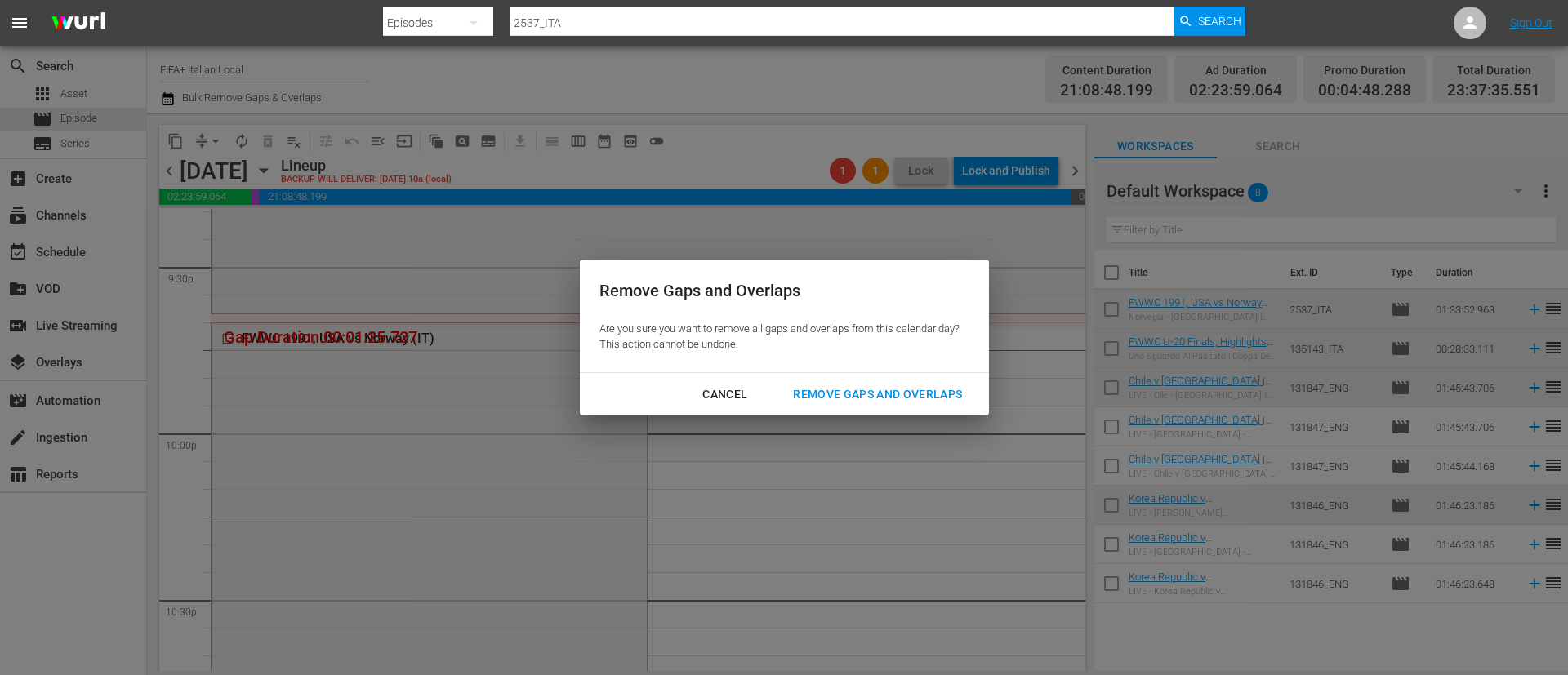
click at [837, 380] on button "Remove Gaps and Overlaps" at bounding box center [878, 395] width 208 height 30
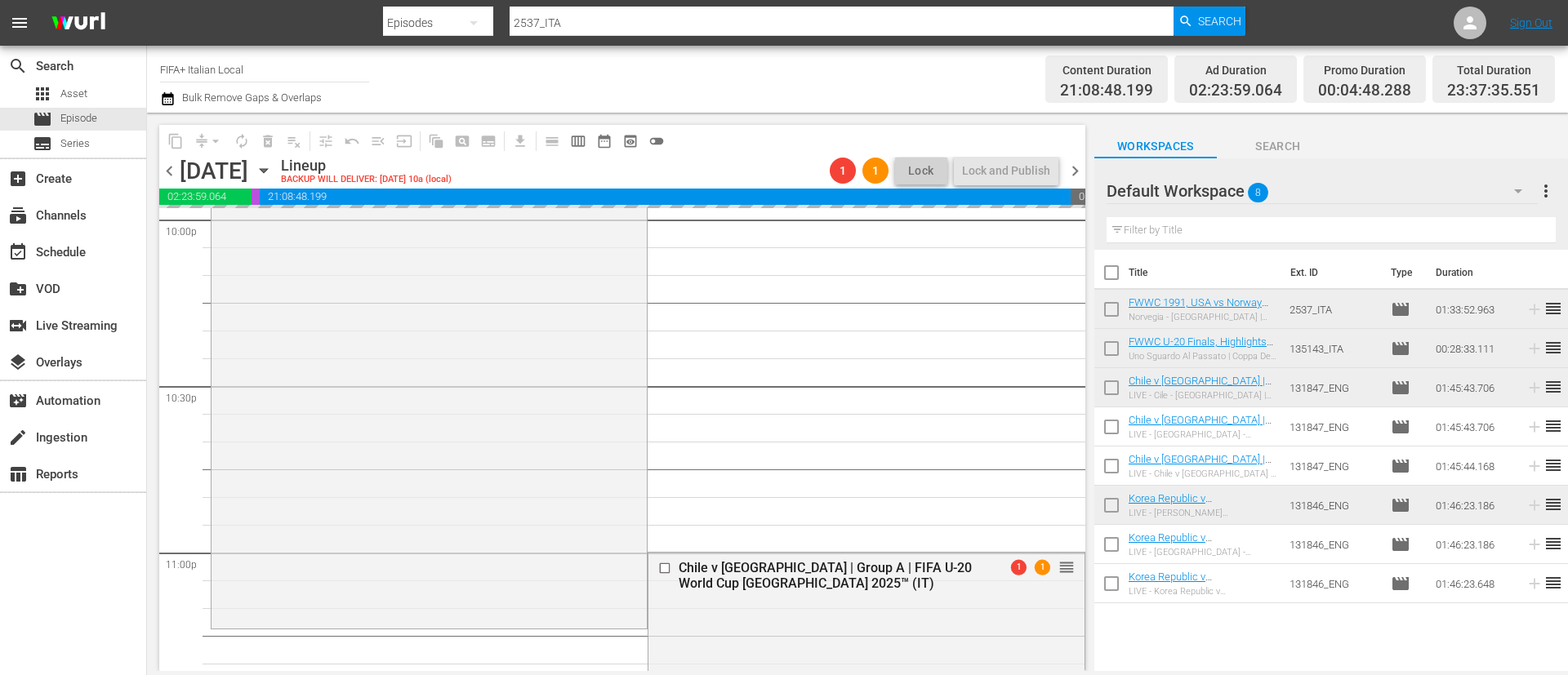
scroll to position [7591, 0]
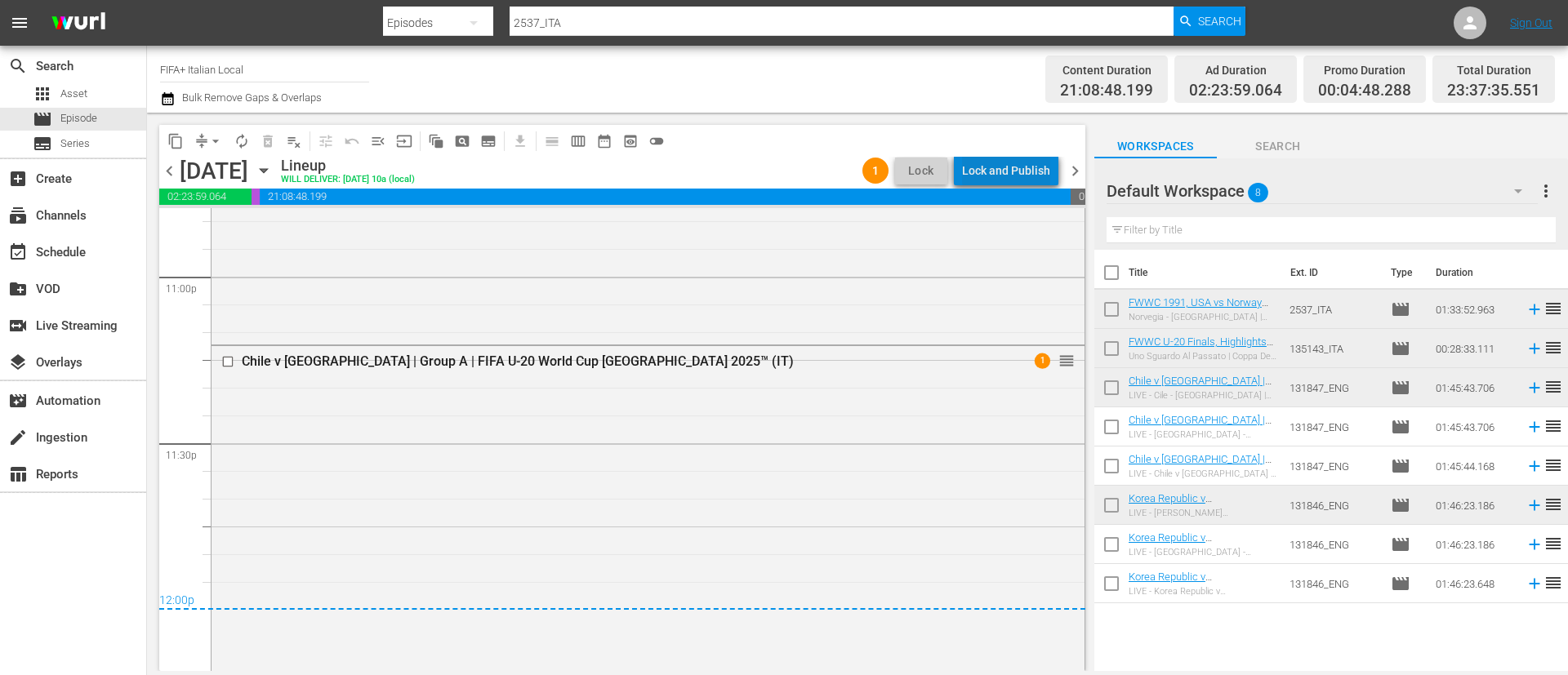
click at [1037, 163] on div "Lock and Publish" at bounding box center [1005, 170] width 88 height 29
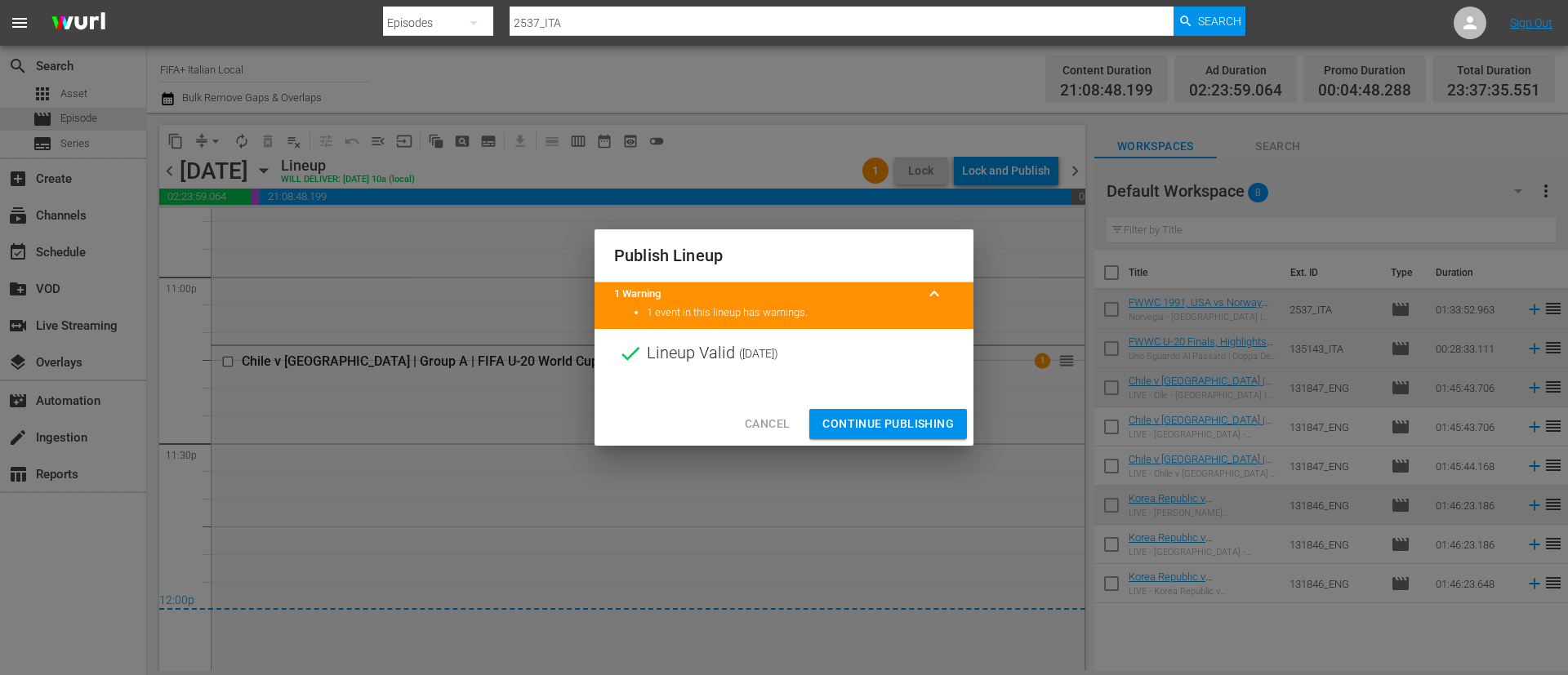
click at [951, 416] on span "Continue Publishing" at bounding box center [888, 424] width 131 height 21
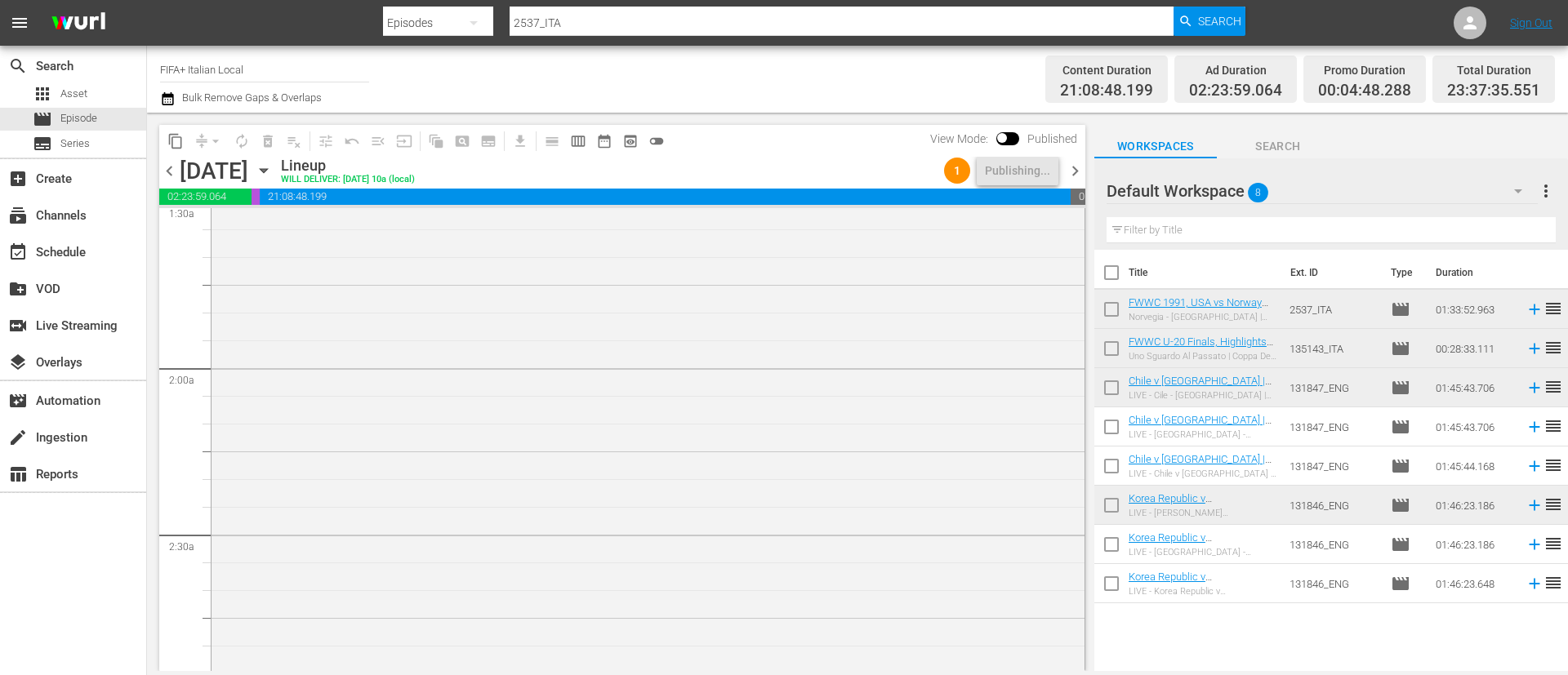
scroll to position [0, 0]
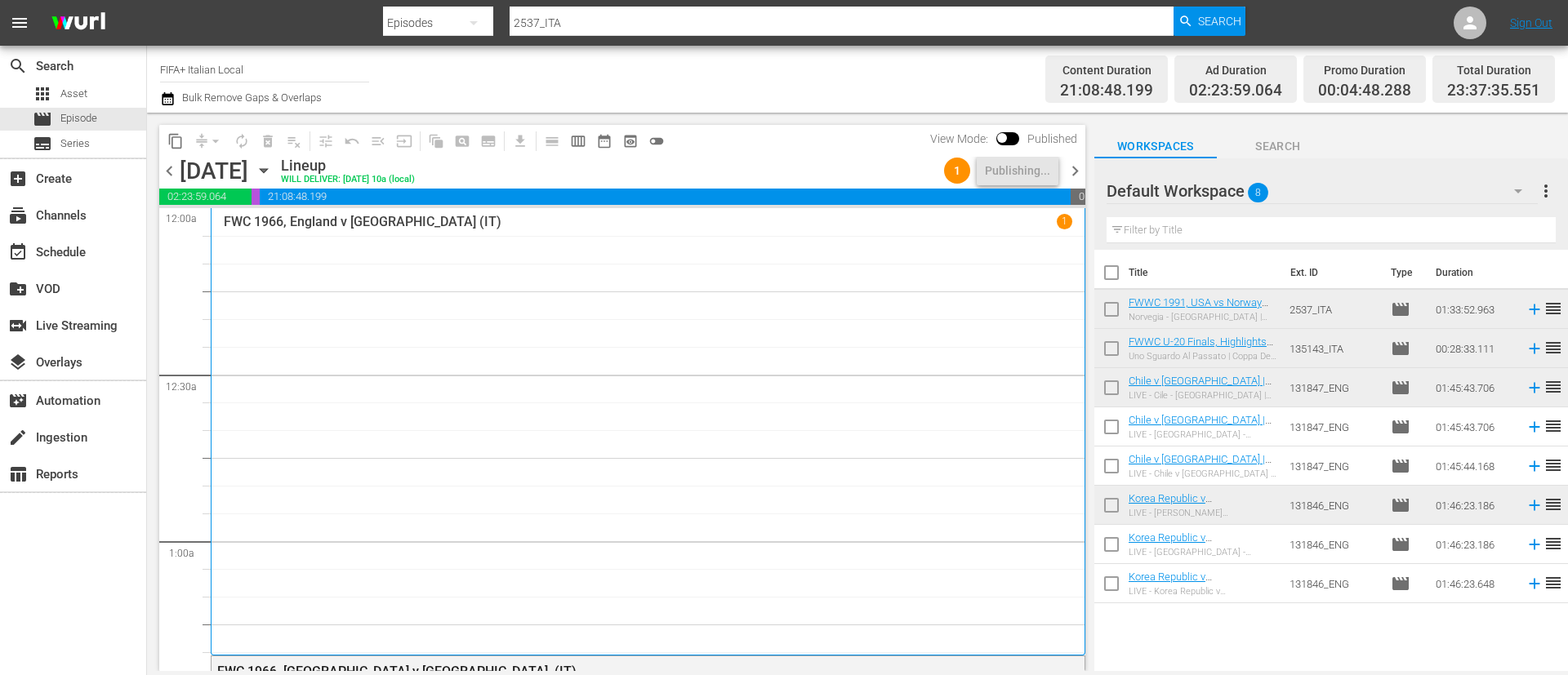
click at [1078, 174] on span "chevron_right" at bounding box center [1075, 171] width 21 height 21
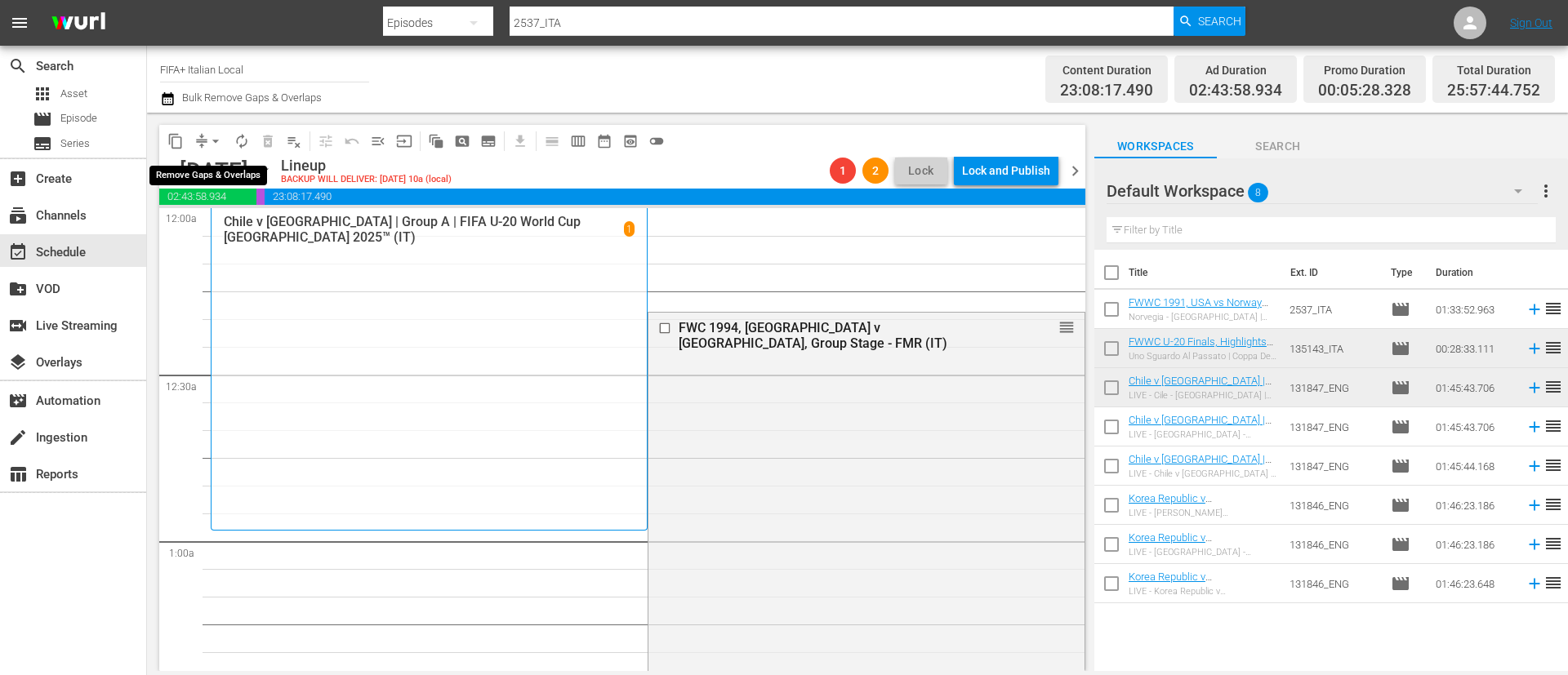
click at [206, 133] on button "arrow_drop_down" at bounding box center [216, 142] width 26 height 26
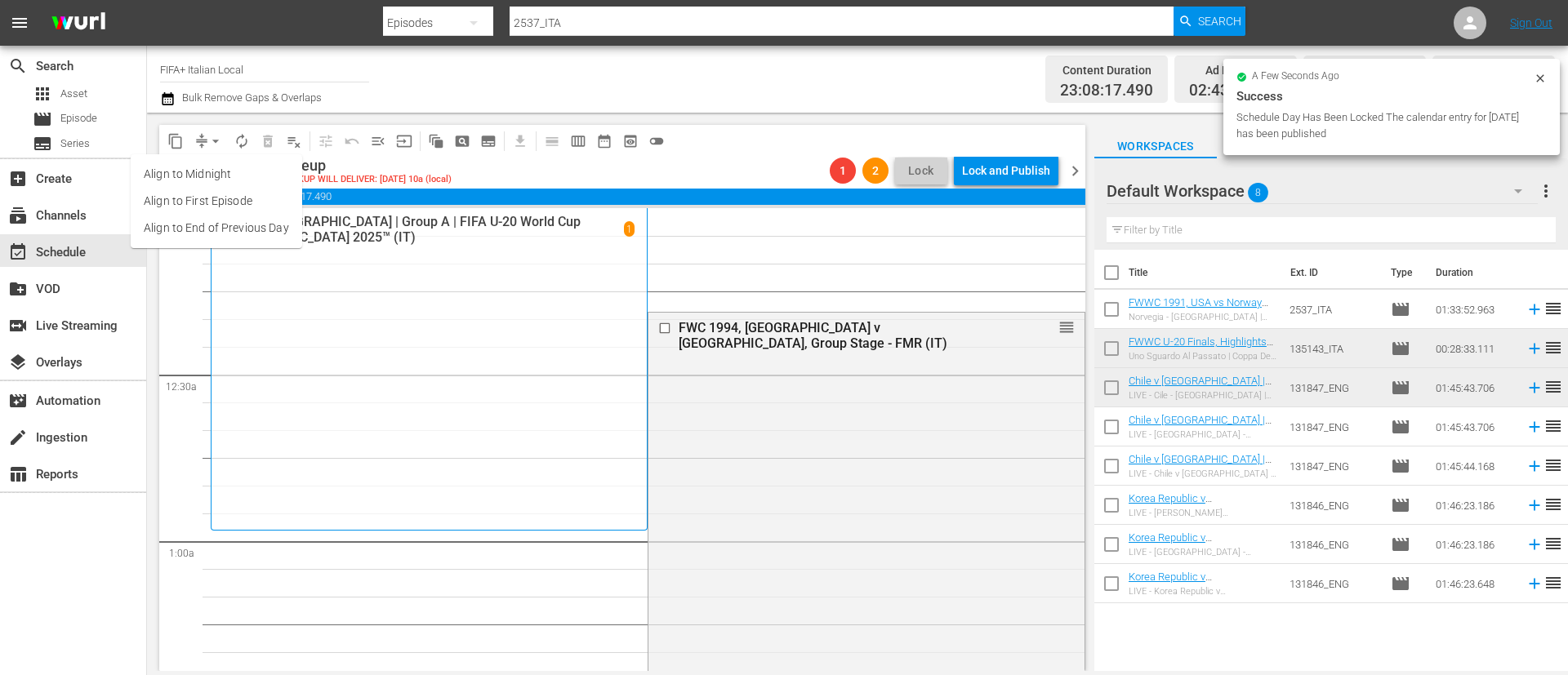
click at [238, 227] on li "Align to End of Previous Day" at bounding box center [216, 228] width 171 height 26
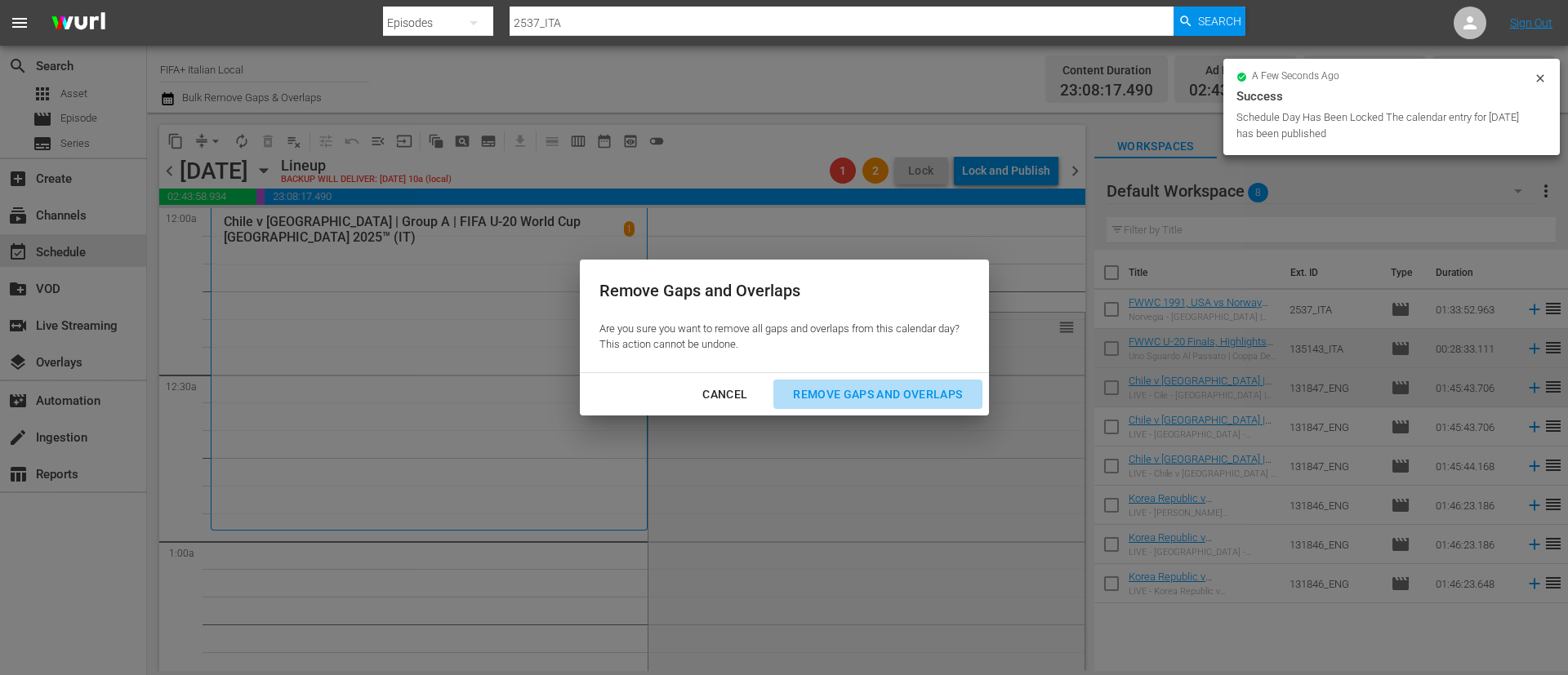
click at [899, 391] on div "Remove Gaps and Overlaps" at bounding box center [878, 395] width 195 height 21
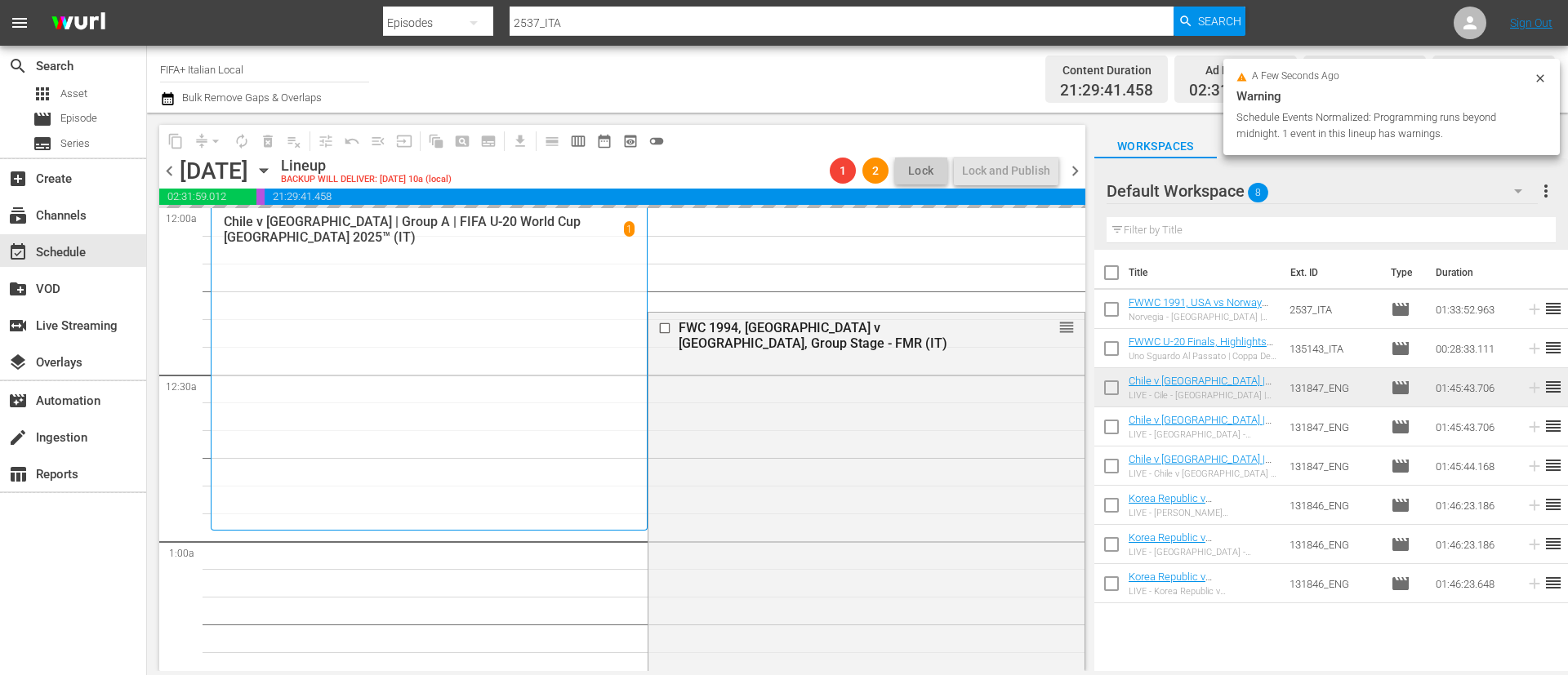
click at [1113, 395] on input "checkbox" at bounding box center [1111, 390] width 34 height 34
checkbox input "true"
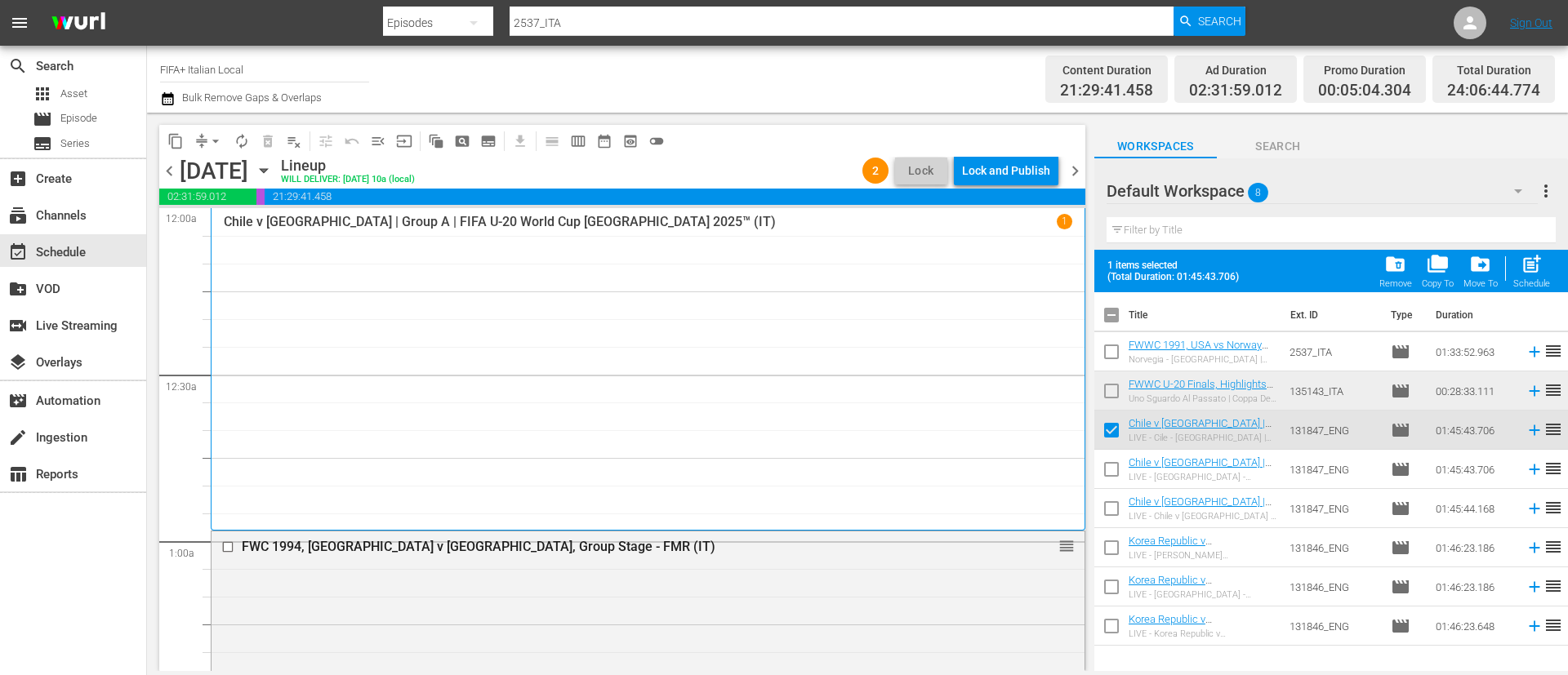
click at [1119, 552] on input "checkbox" at bounding box center [1111, 551] width 34 height 34
checkbox input "true"
click at [1117, 509] on input "checkbox" at bounding box center [1111, 511] width 34 height 34
checkbox input "true"
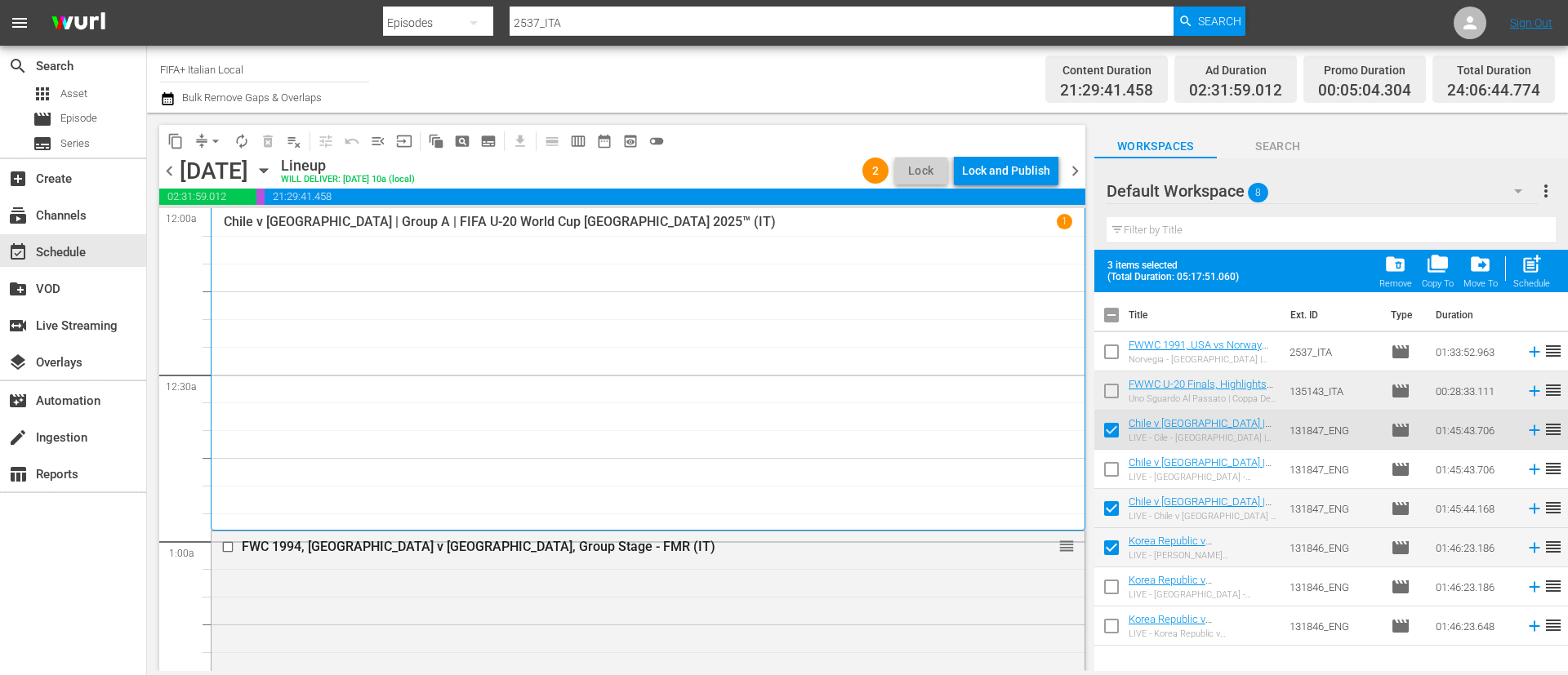
click at [1116, 625] on input "checkbox" at bounding box center [1111, 630] width 34 height 34
checkbox input "true"
click at [1109, 344] on input "checkbox" at bounding box center [1111, 355] width 34 height 34
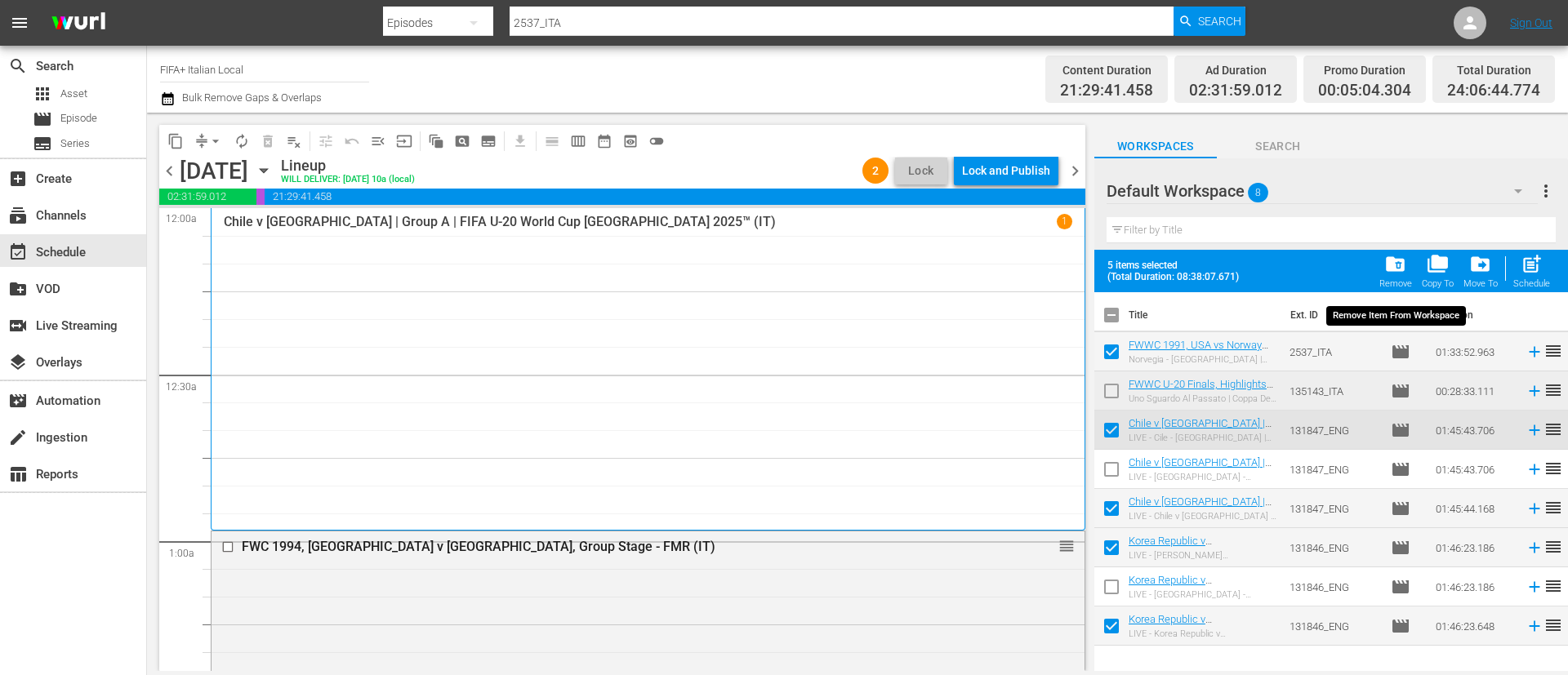
click at [1393, 259] on span "folder_delete" at bounding box center [1395, 264] width 22 height 22
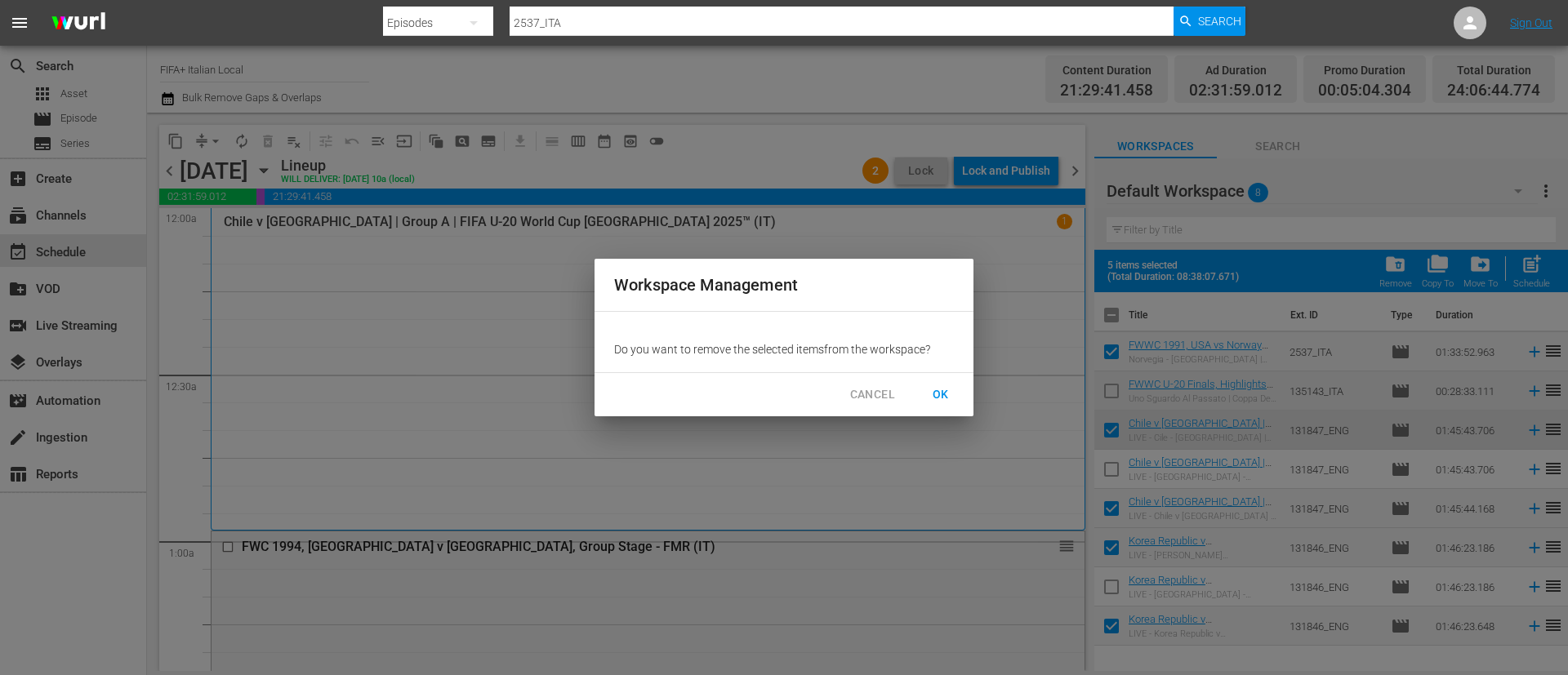
click at [936, 404] on span "OK" at bounding box center [941, 395] width 26 height 21
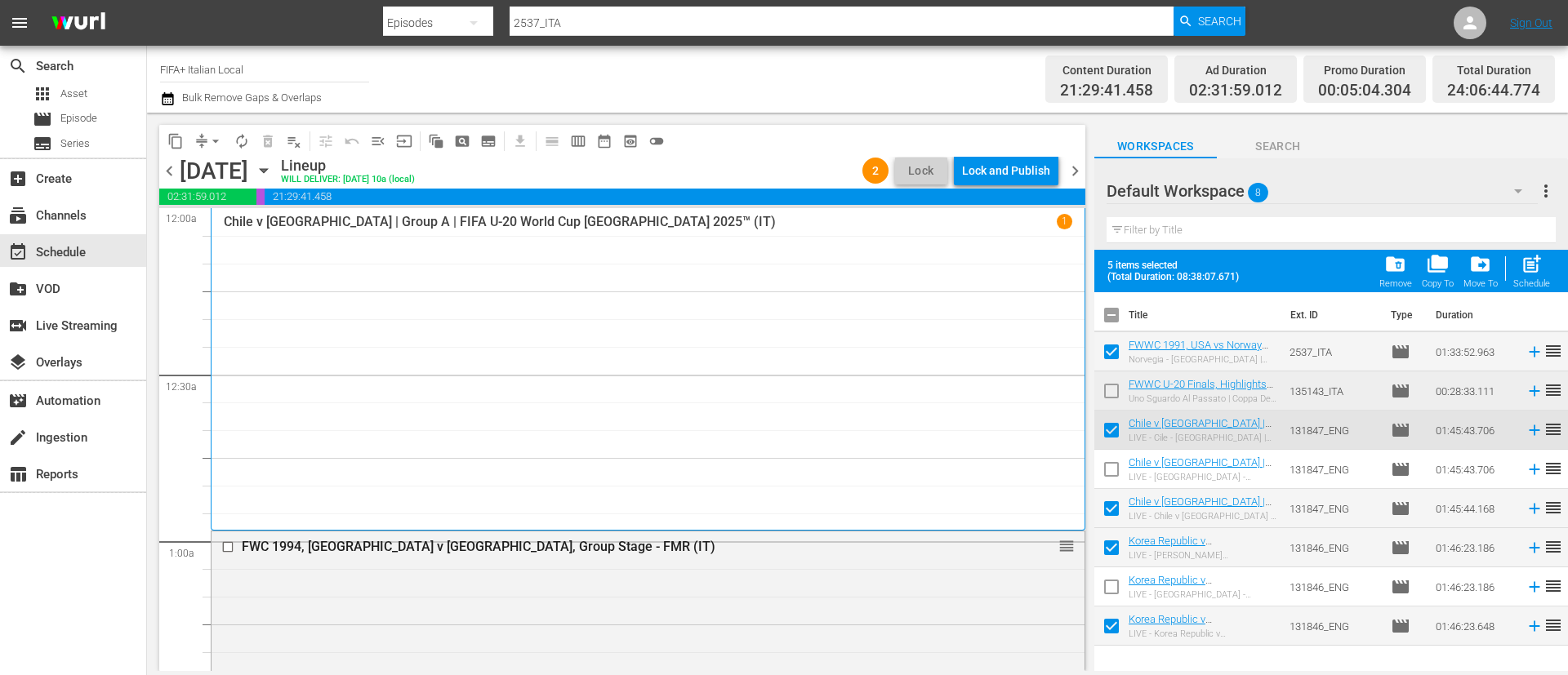
checkbox input "false"
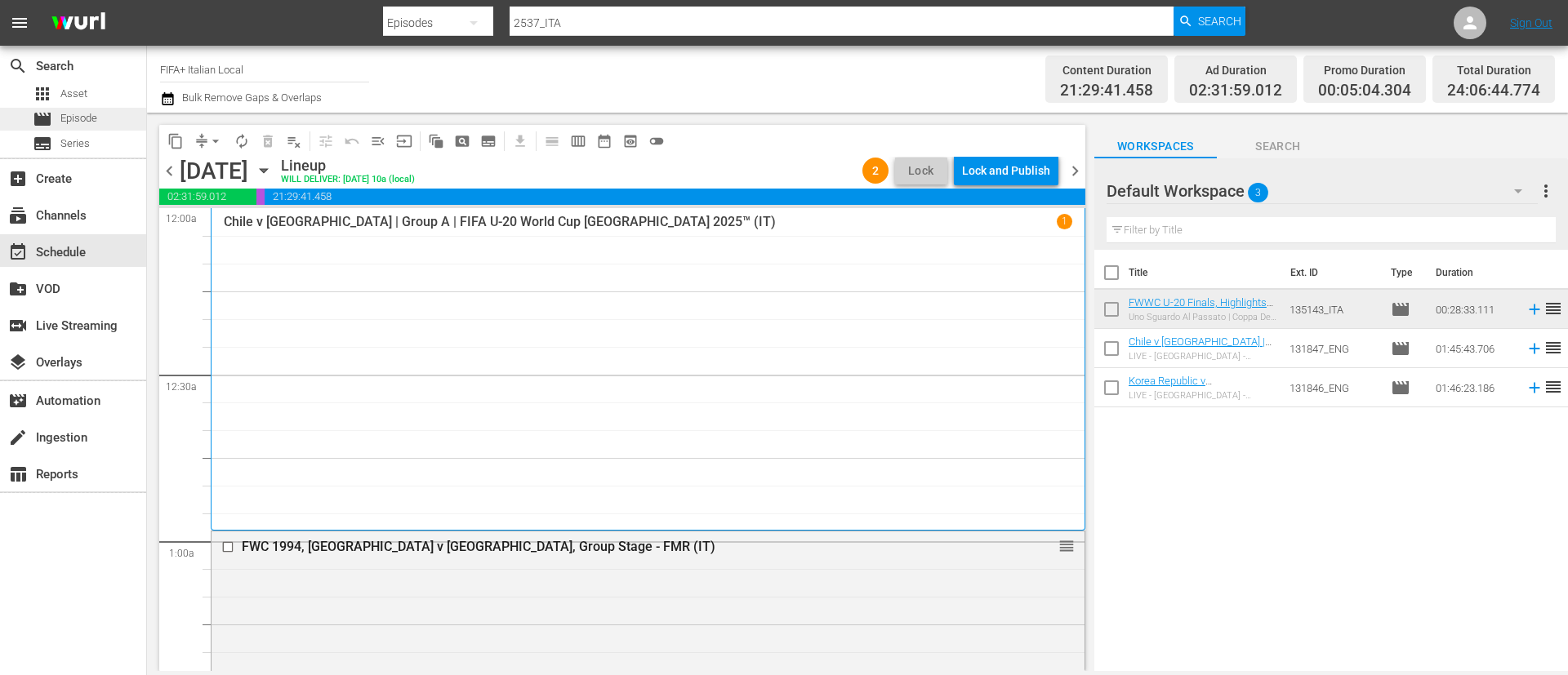
click at [101, 128] on div "movie Episode" at bounding box center [73, 119] width 147 height 23
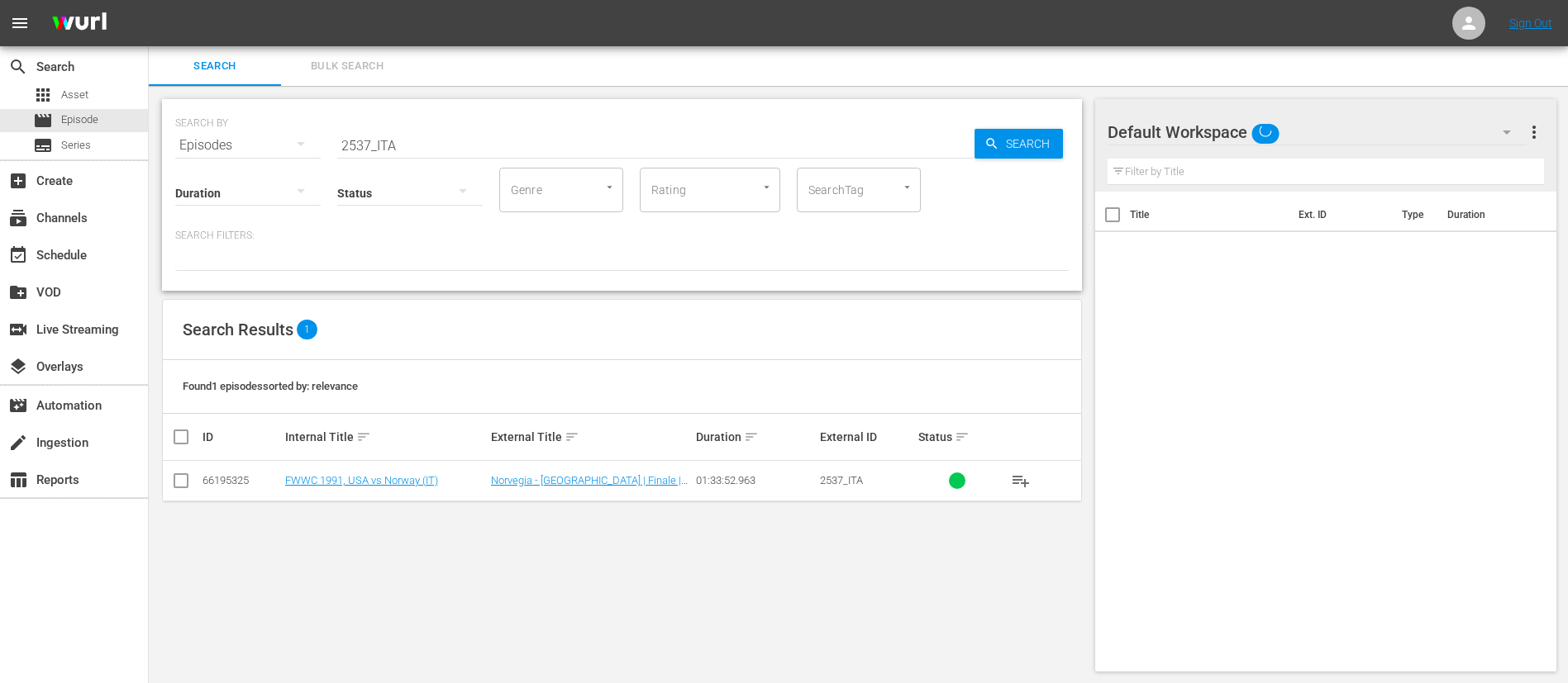
click at [468, 136] on input "2537_ITA" at bounding box center [656, 144] width 638 height 39
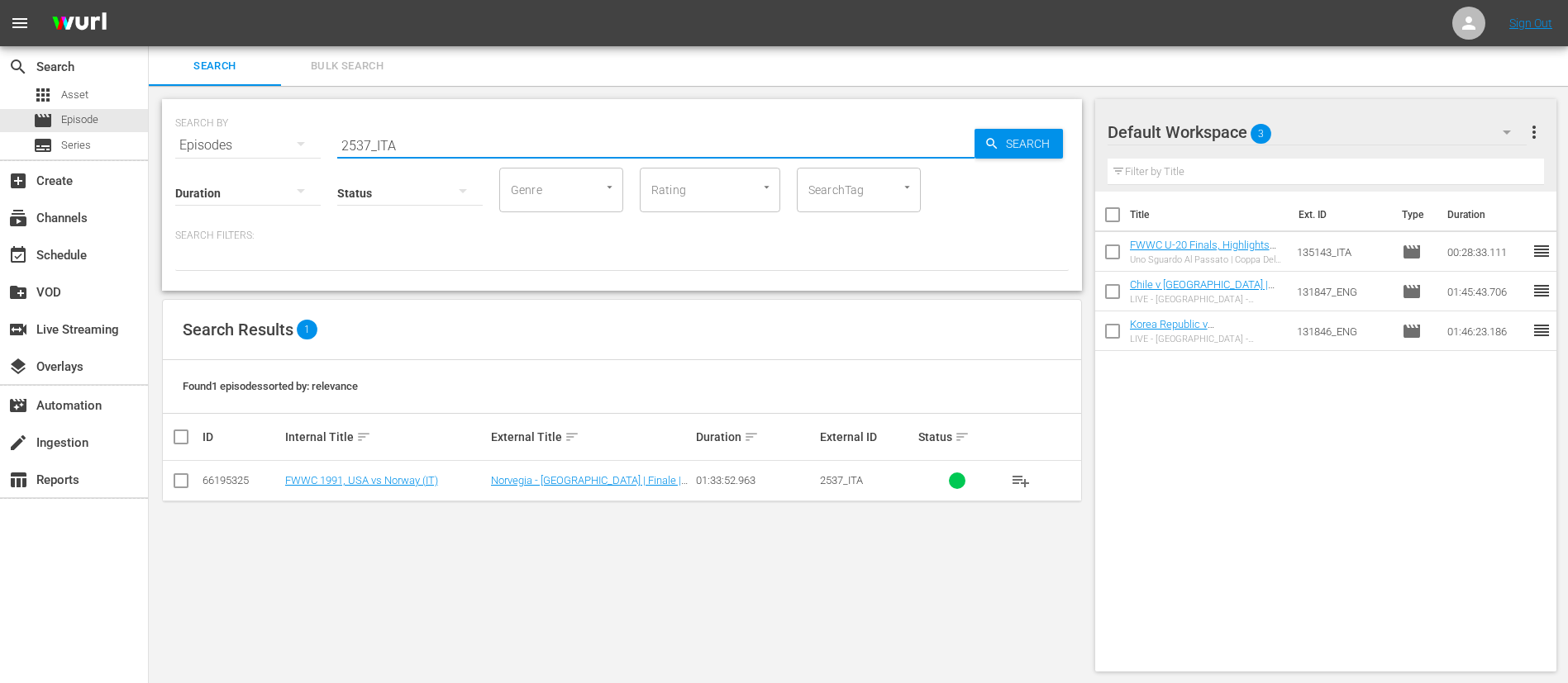
click at [468, 136] on input "2537_ITA" at bounding box center [656, 144] width 638 height 39
paste input "131850"
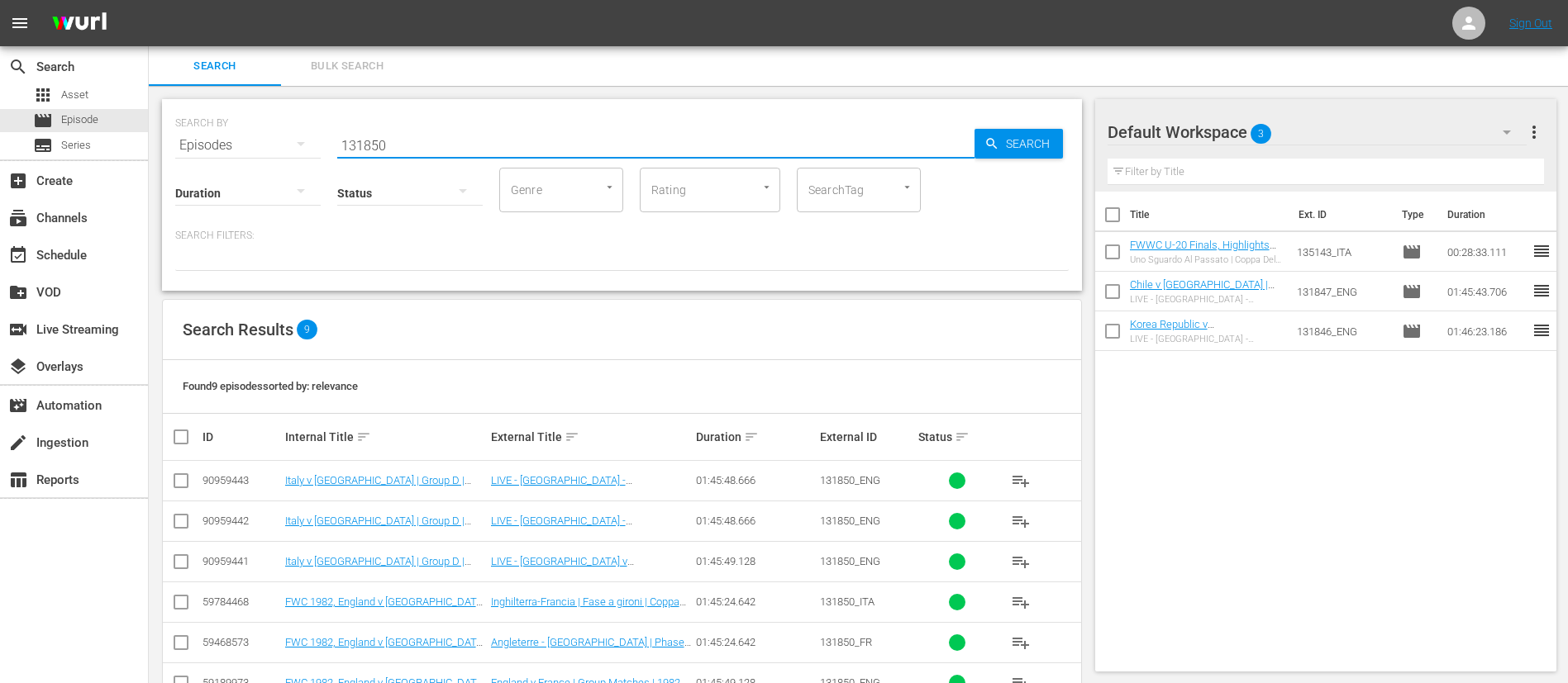
type input "131850"
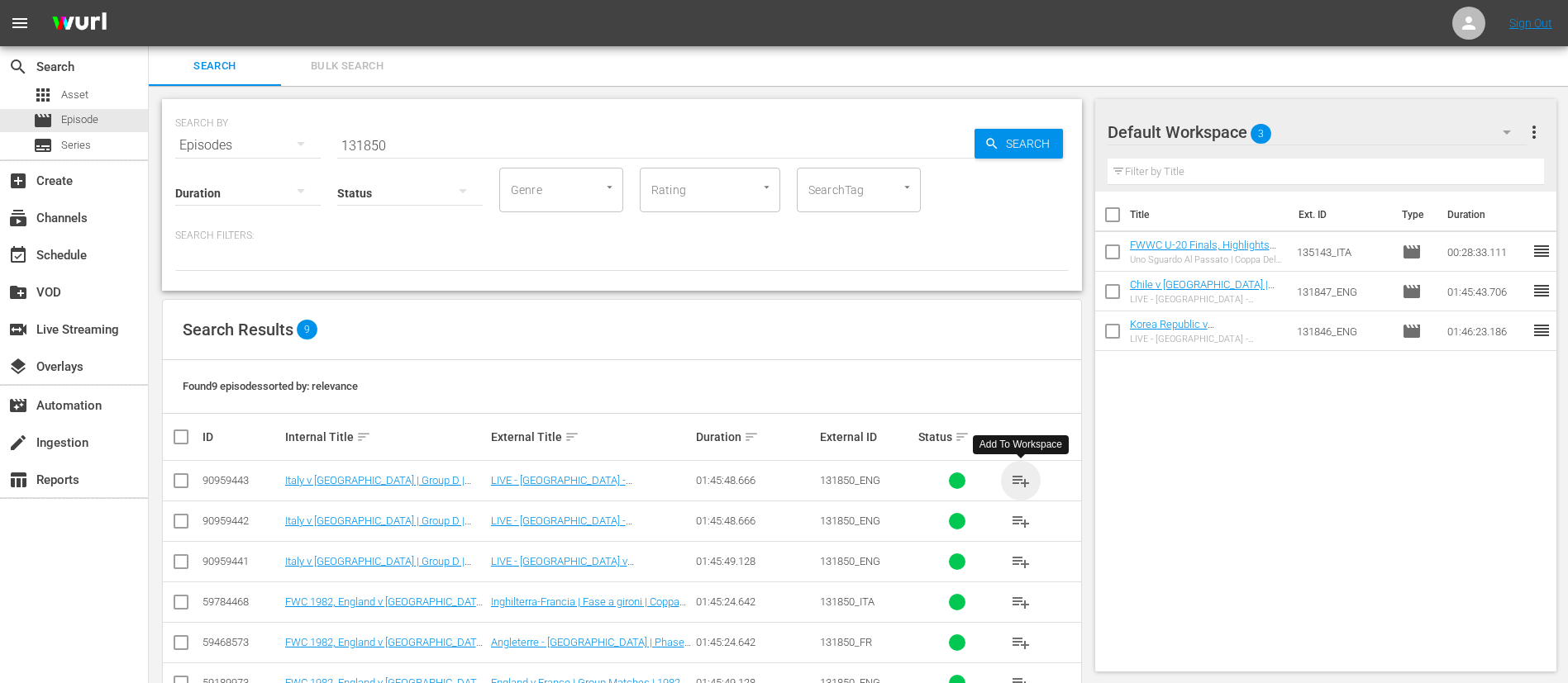
click at [1016, 481] on span "playlist_add" at bounding box center [1020, 480] width 20 height 20
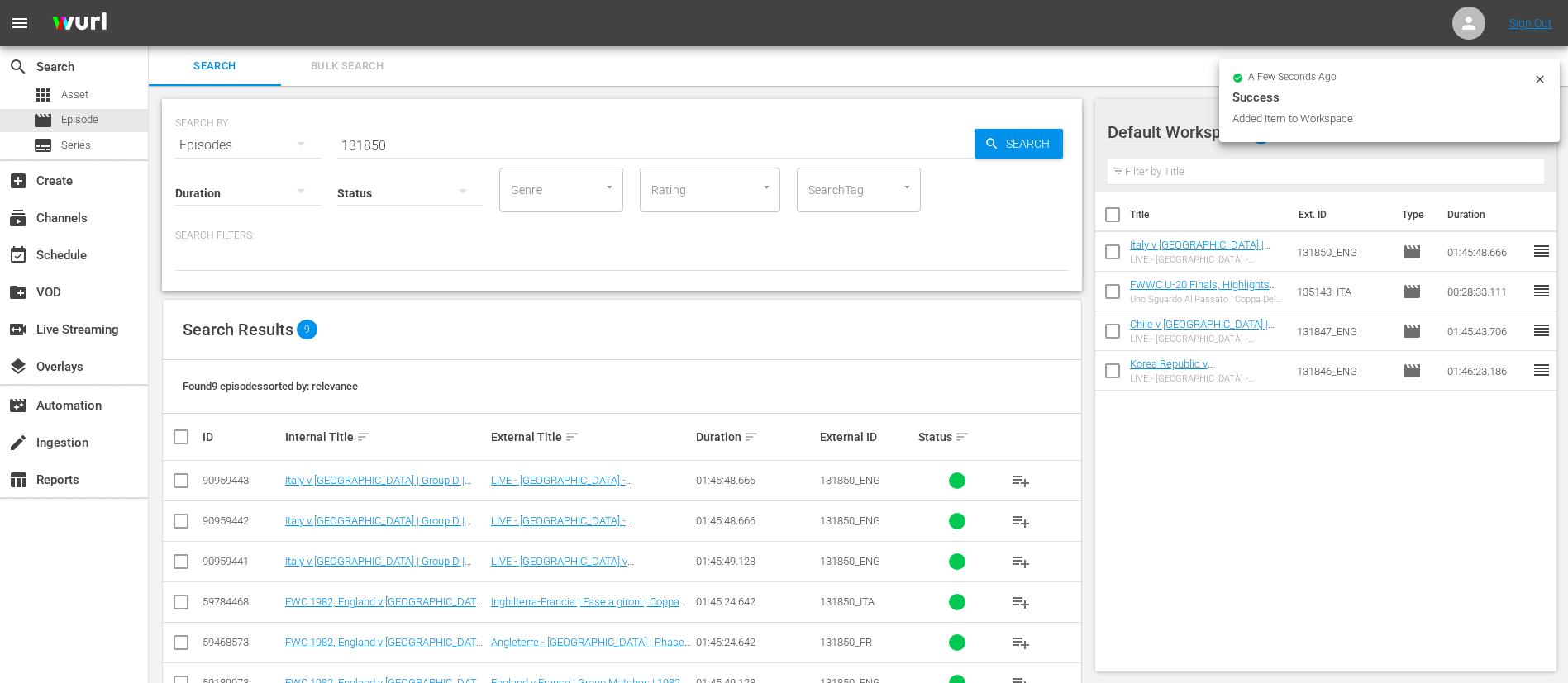
click at [1119, 330] on input "checkbox" at bounding box center [1112, 335] width 34 height 34
checkbox input "true"
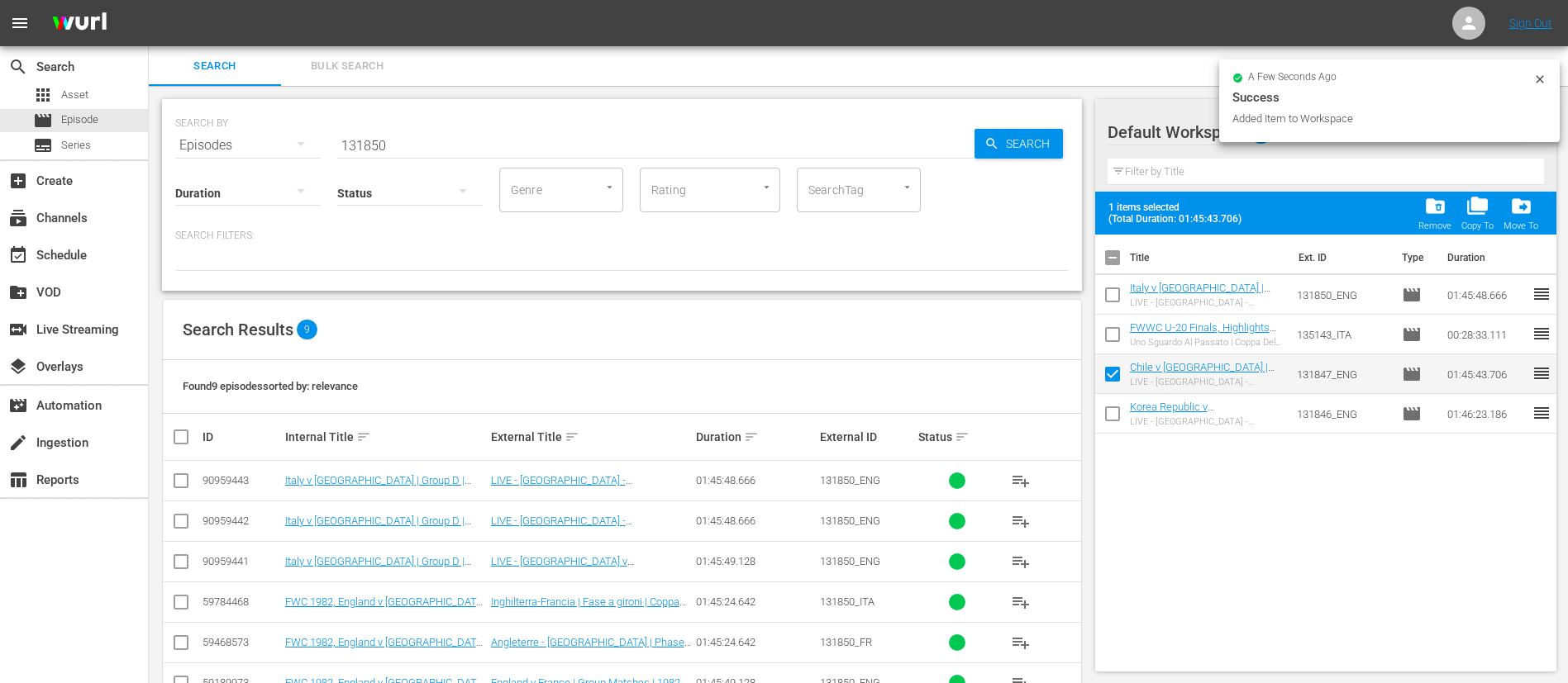
click at [1121, 414] on input "checkbox" at bounding box center [1112, 417] width 34 height 34
checkbox input "true"
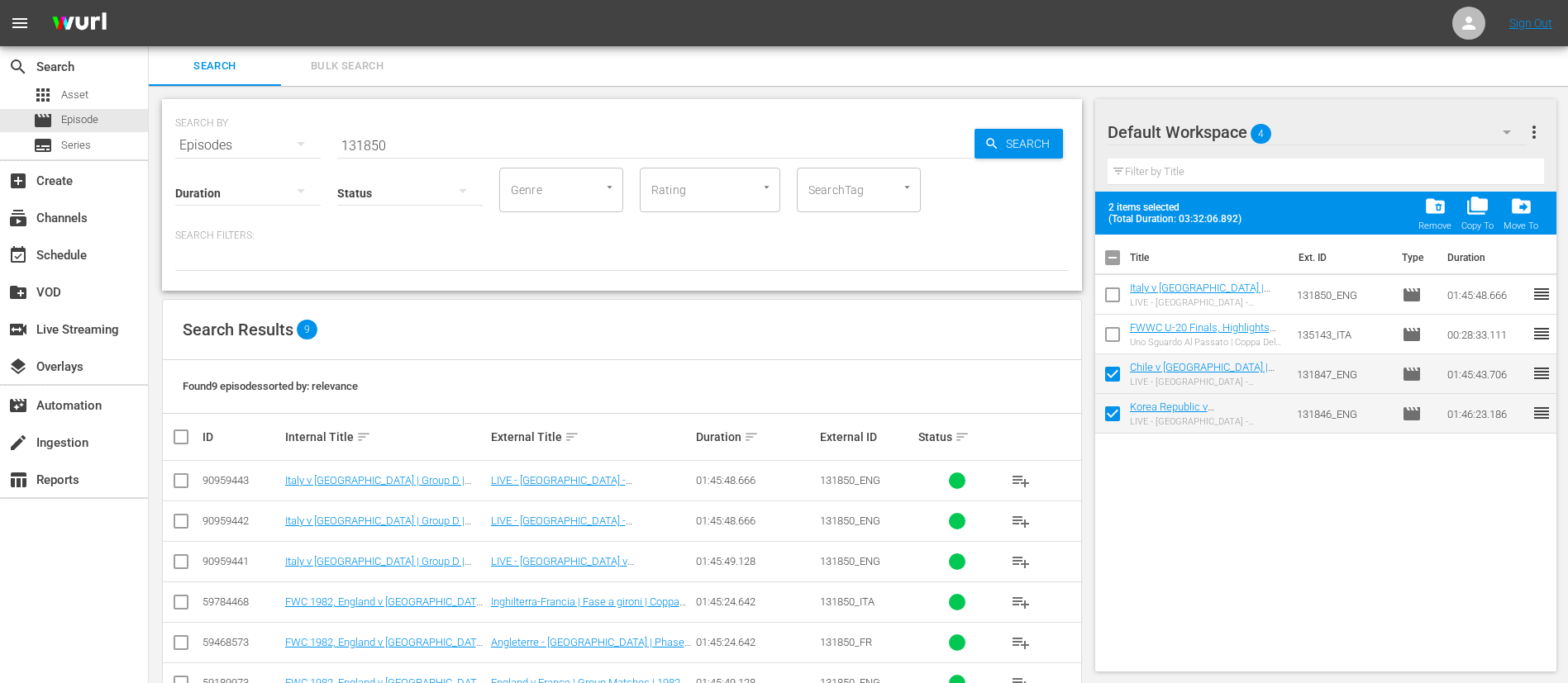
click at [1445, 213] on span "folder_delete" at bounding box center [1435, 206] width 22 height 22
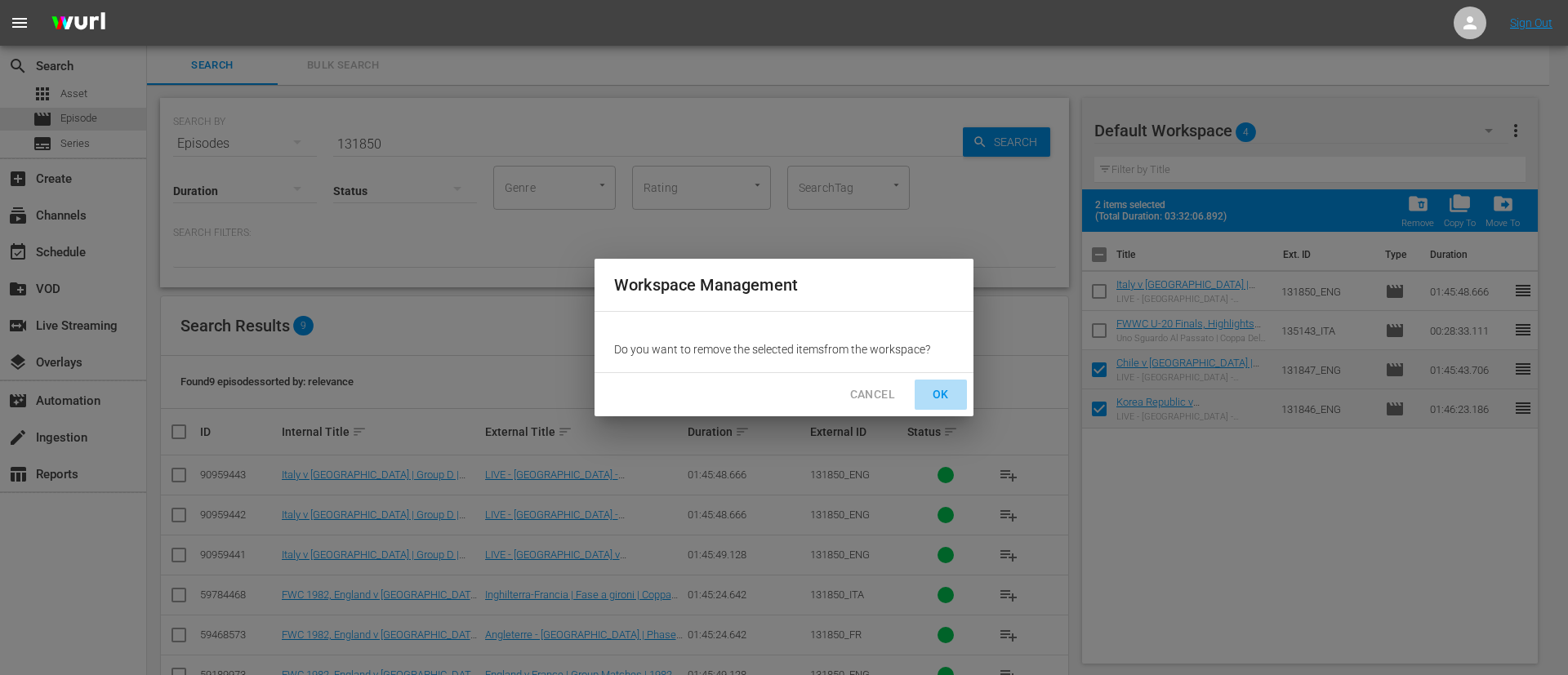
click at [947, 392] on span "OK" at bounding box center [941, 395] width 26 height 21
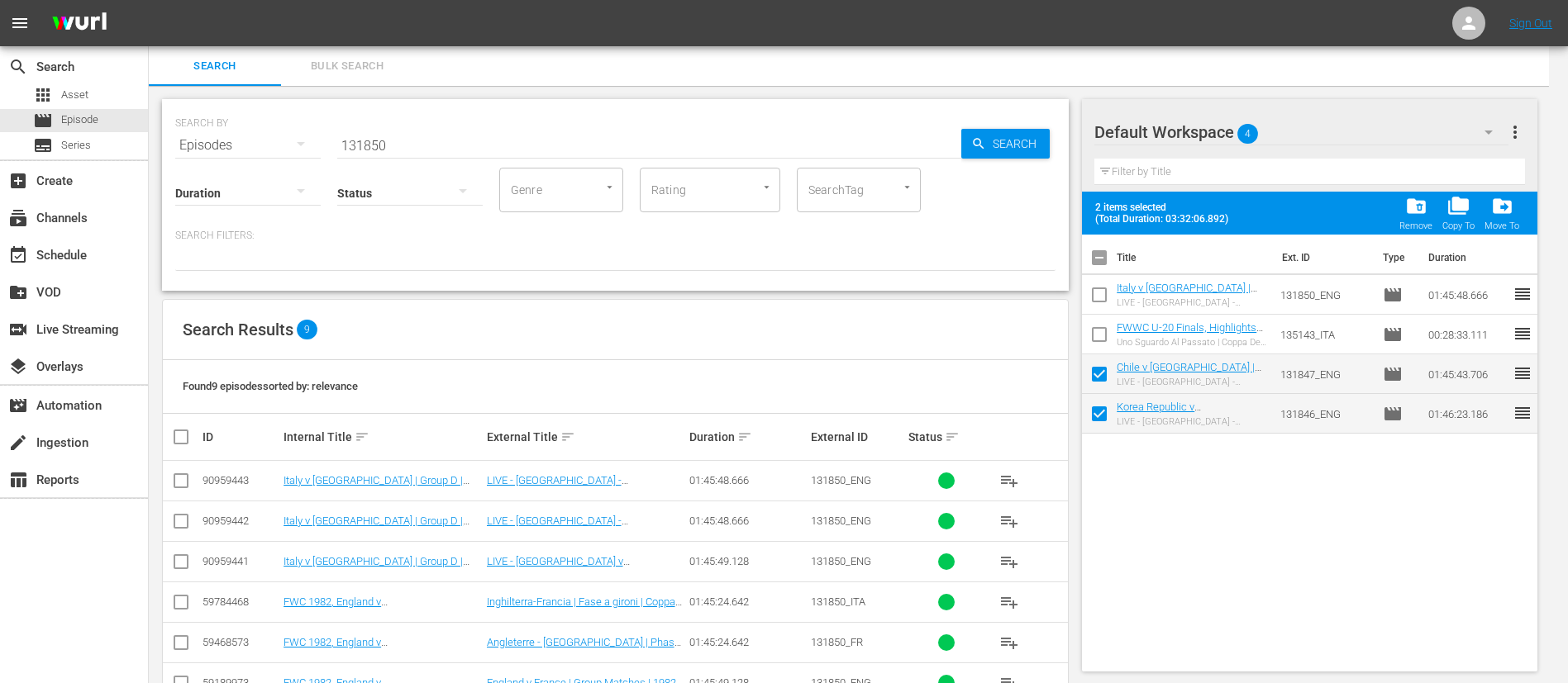
checkbox input "false"
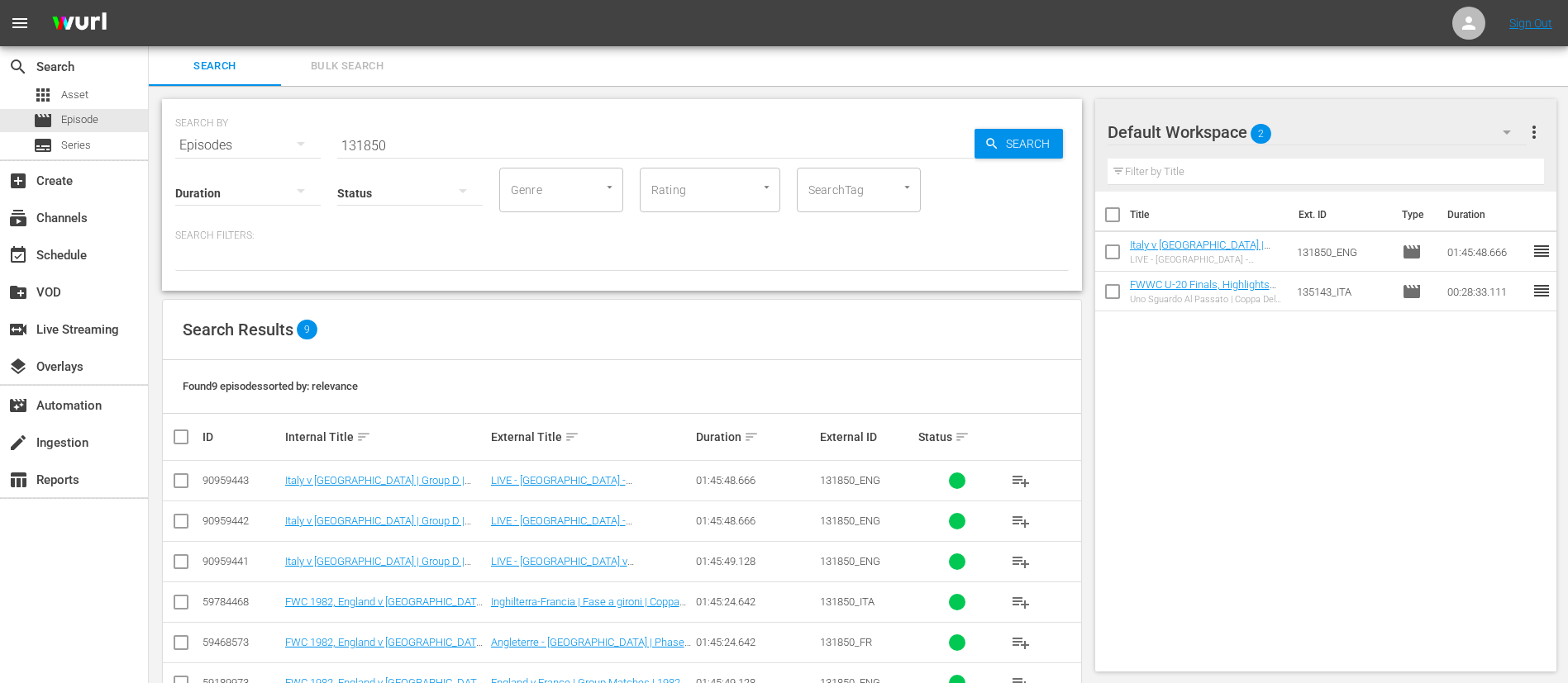
click at [545, 127] on input "131850" at bounding box center [656, 144] width 638 height 39
paste input "1"
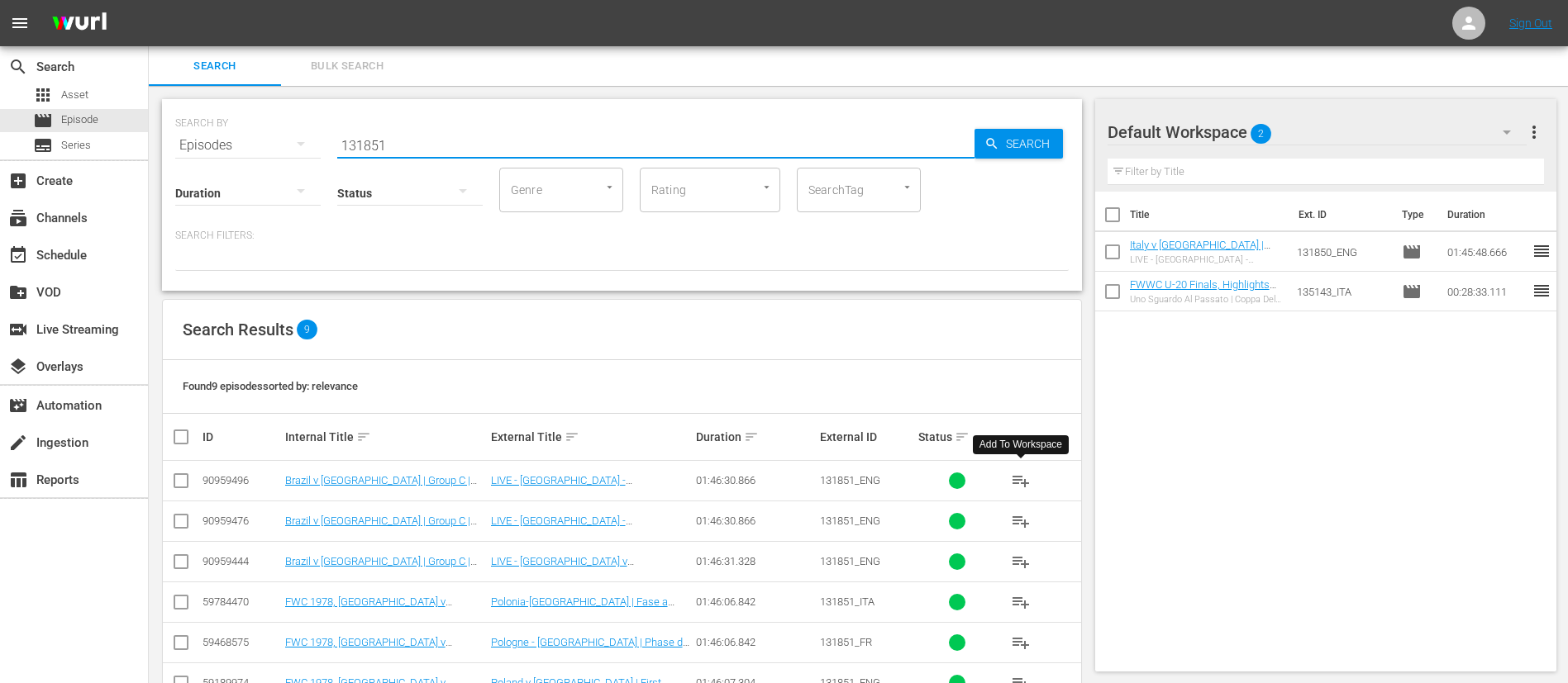
type input "131851"
click at [1019, 483] on span "playlist_add" at bounding box center [1020, 480] width 20 height 20
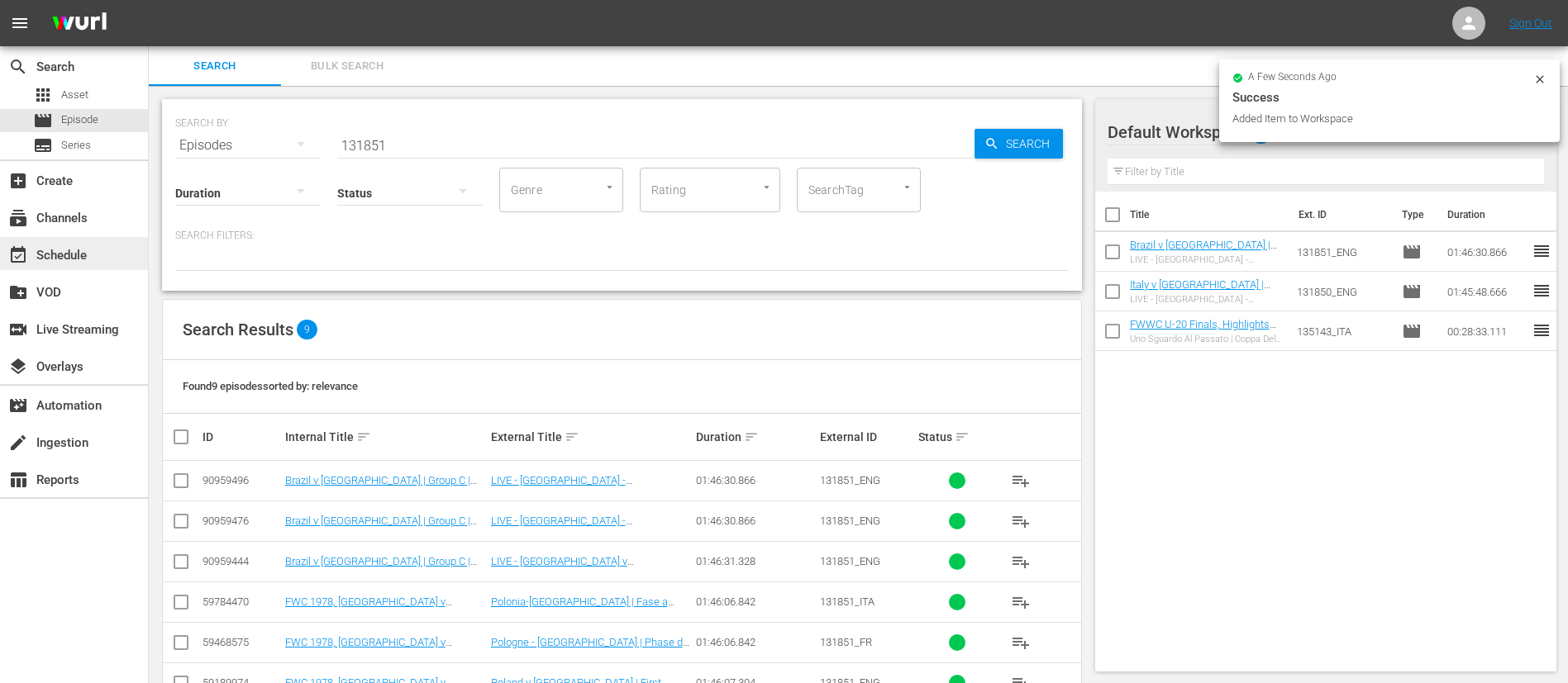
click at [94, 258] on div "event_available Schedule" at bounding box center [74, 253] width 148 height 33
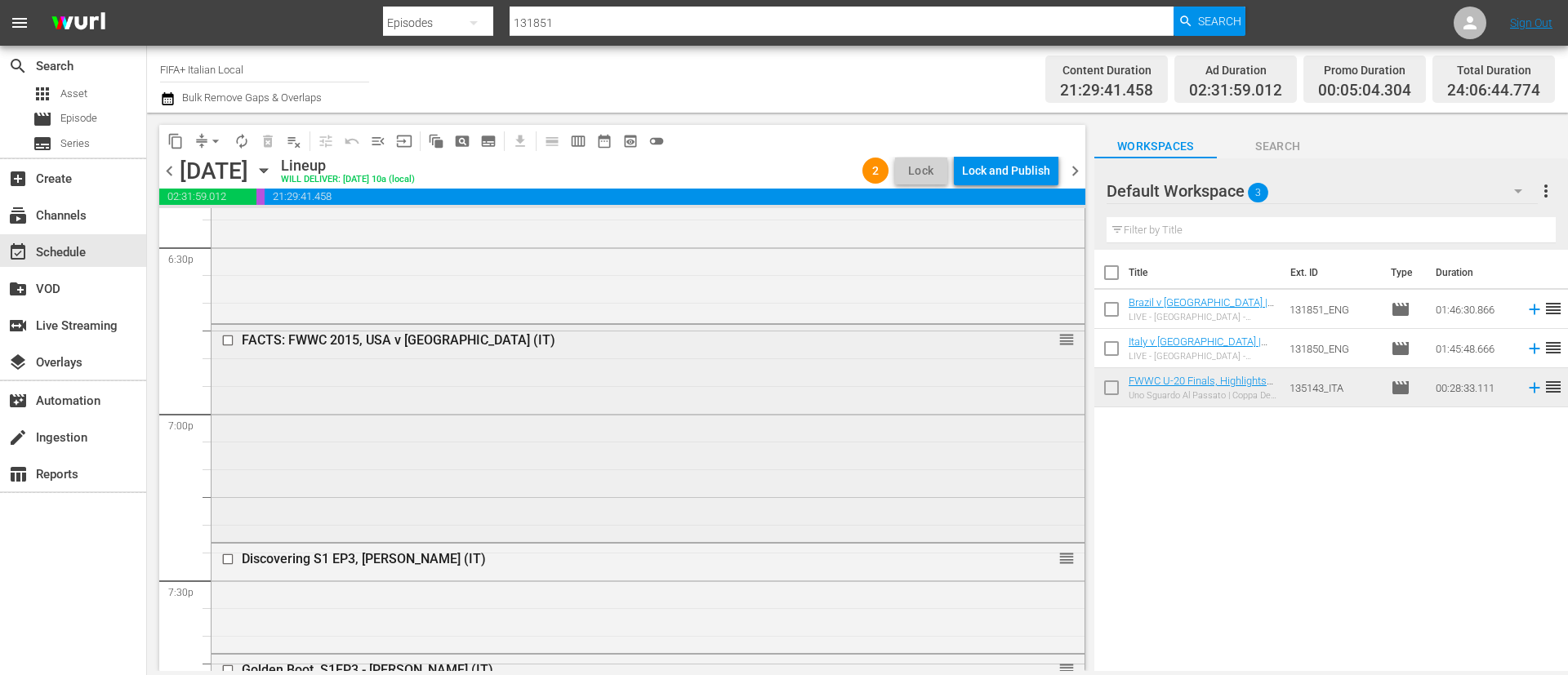
scroll to position [6245, 0]
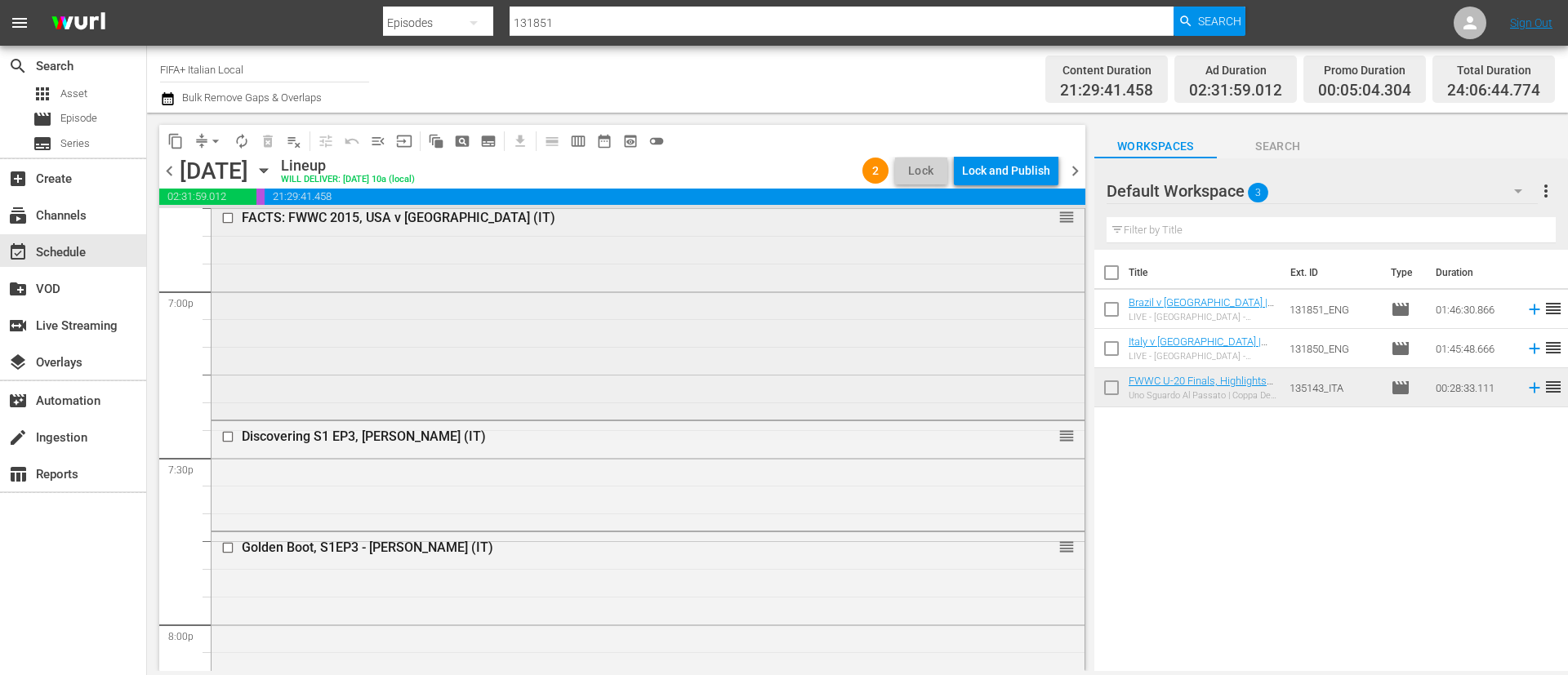
click at [229, 217] on input "checkbox" at bounding box center [230, 218] width 17 height 14
click at [268, 147] on span "delete_forever_outlined" at bounding box center [268, 141] width 16 height 16
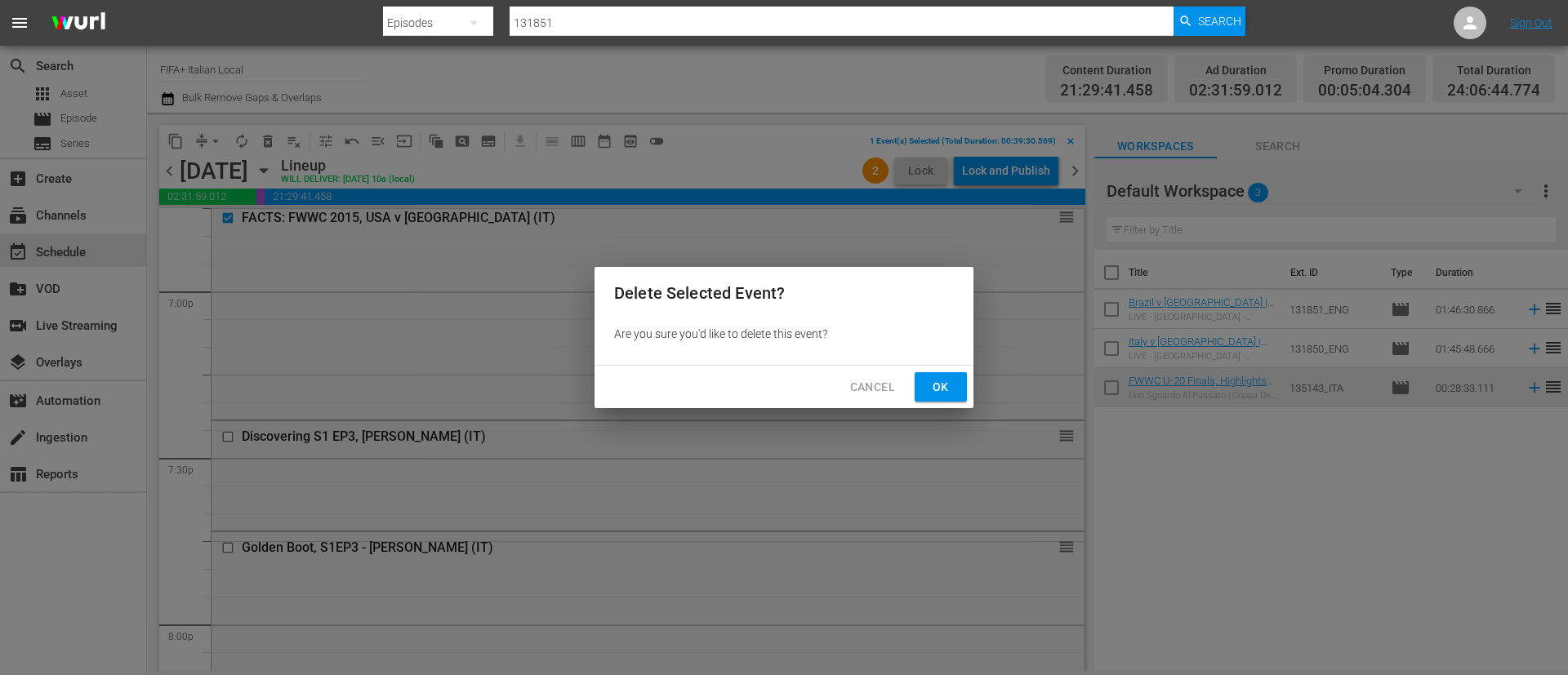
click at [923, 379] on button "Ok" at bounding box center [940, 388] width 52 height 30
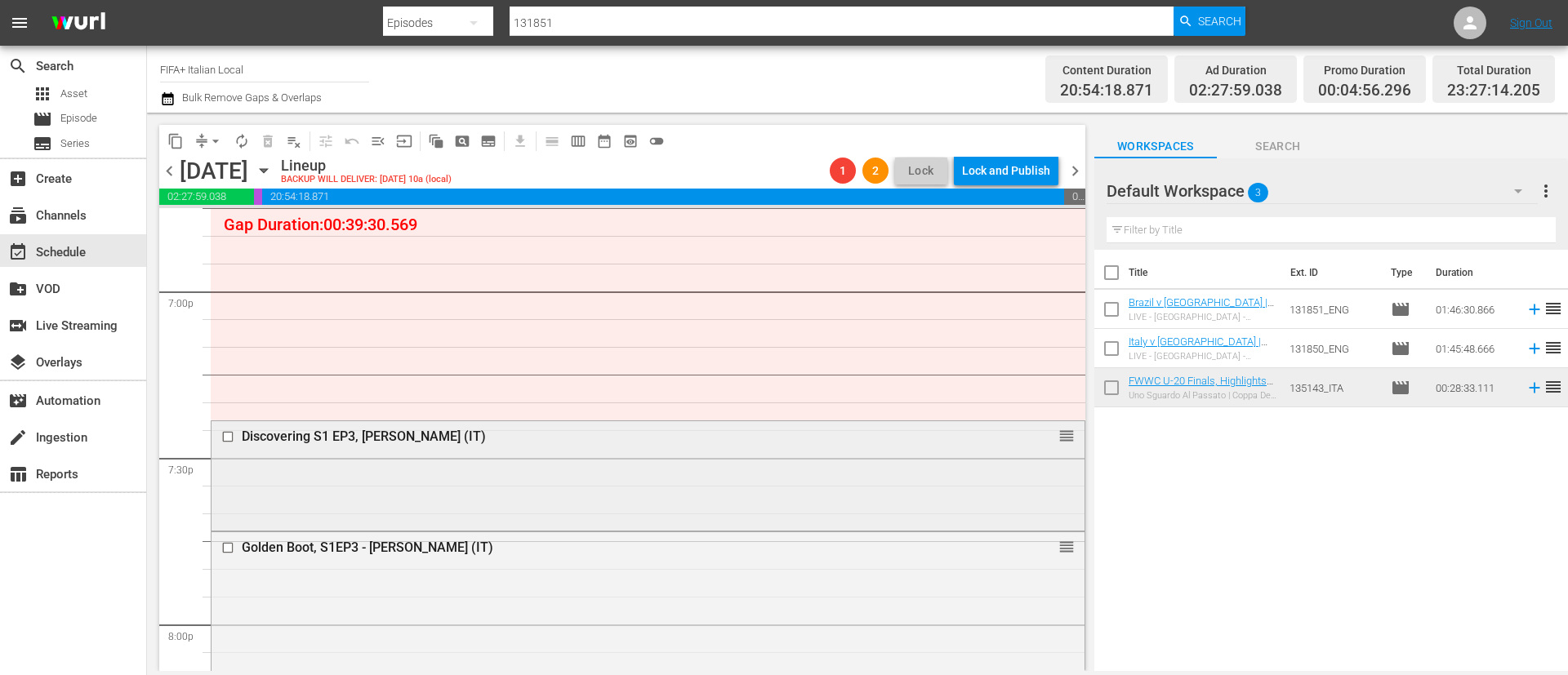
click at [1058, 435] on span "reorder" at bounding box center [1066, 436] width 16 height 18
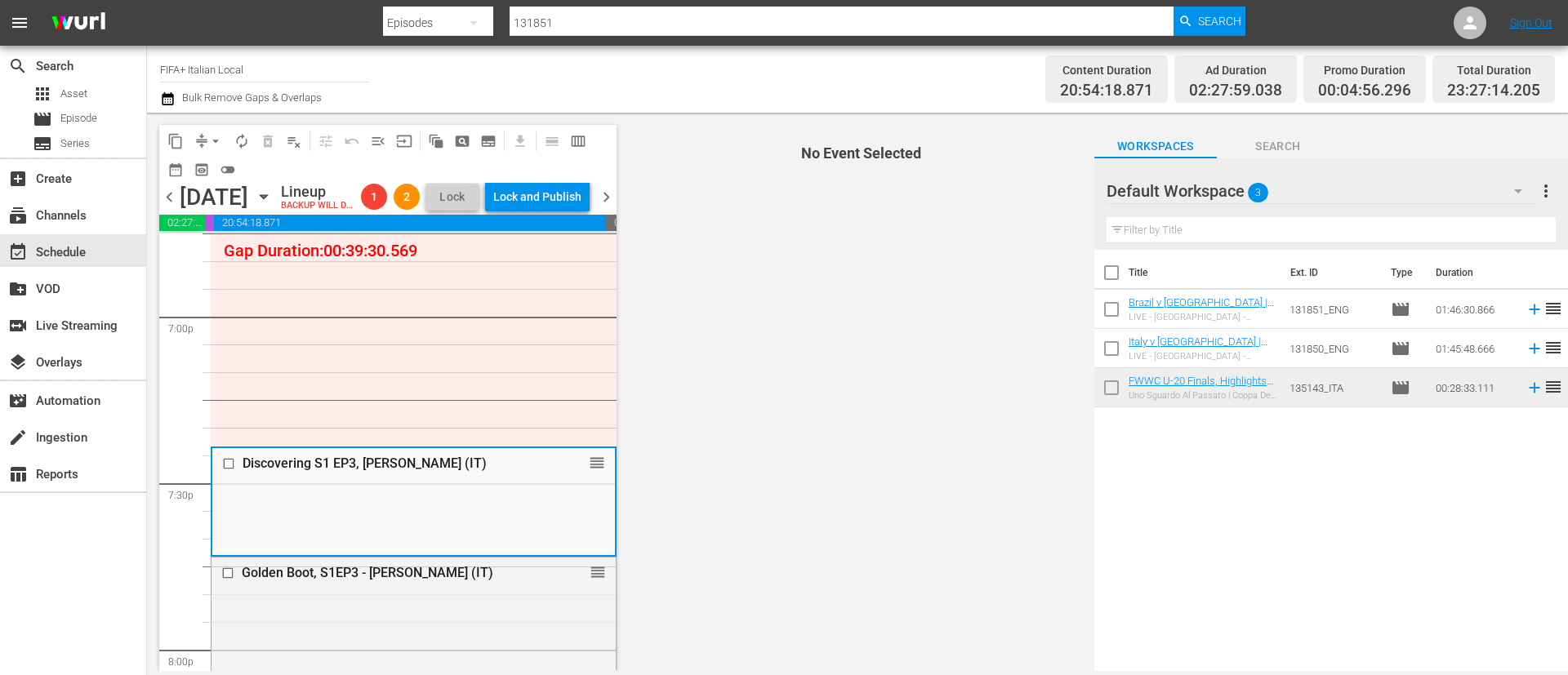
click at [1038, 434] on span "No Event Selected" at bounding box center [857, 391] width 474 height 559
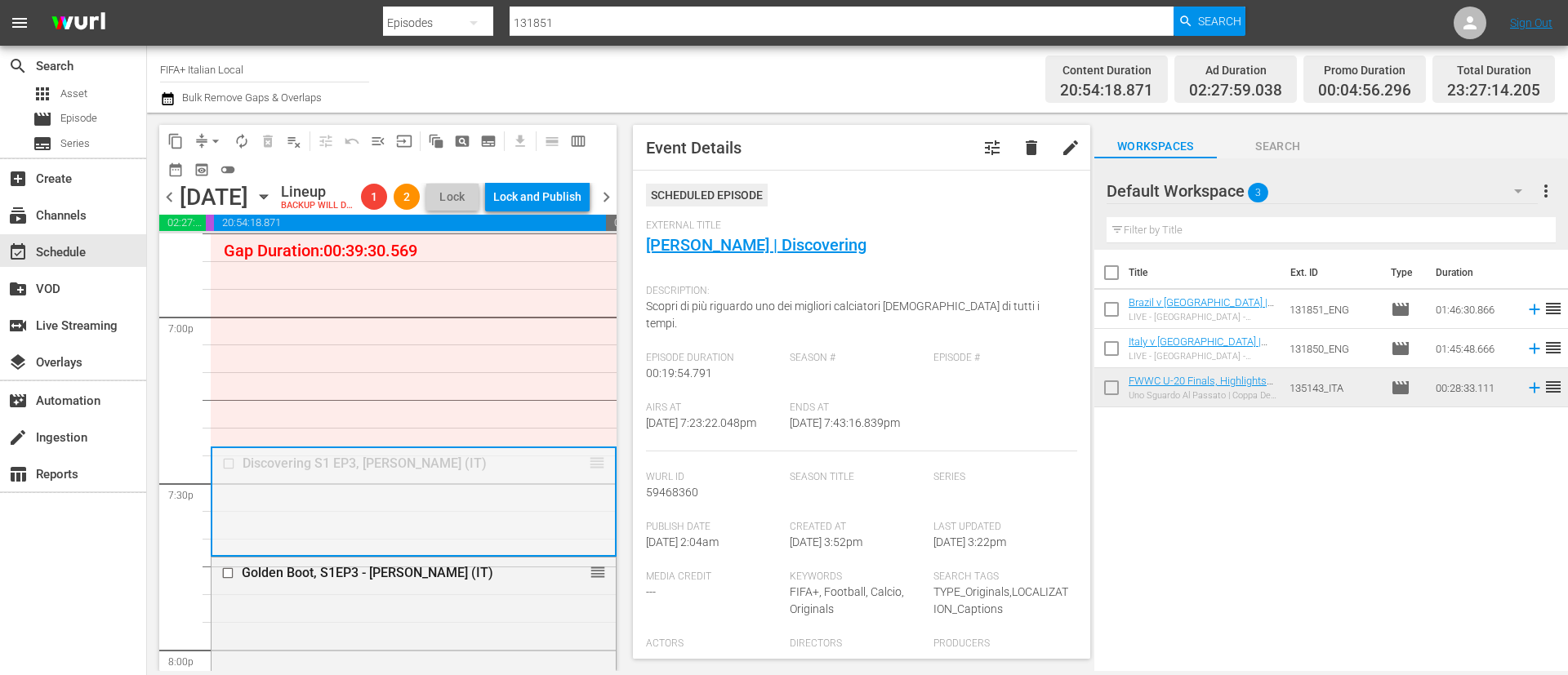
scroll to position [6122, 0]
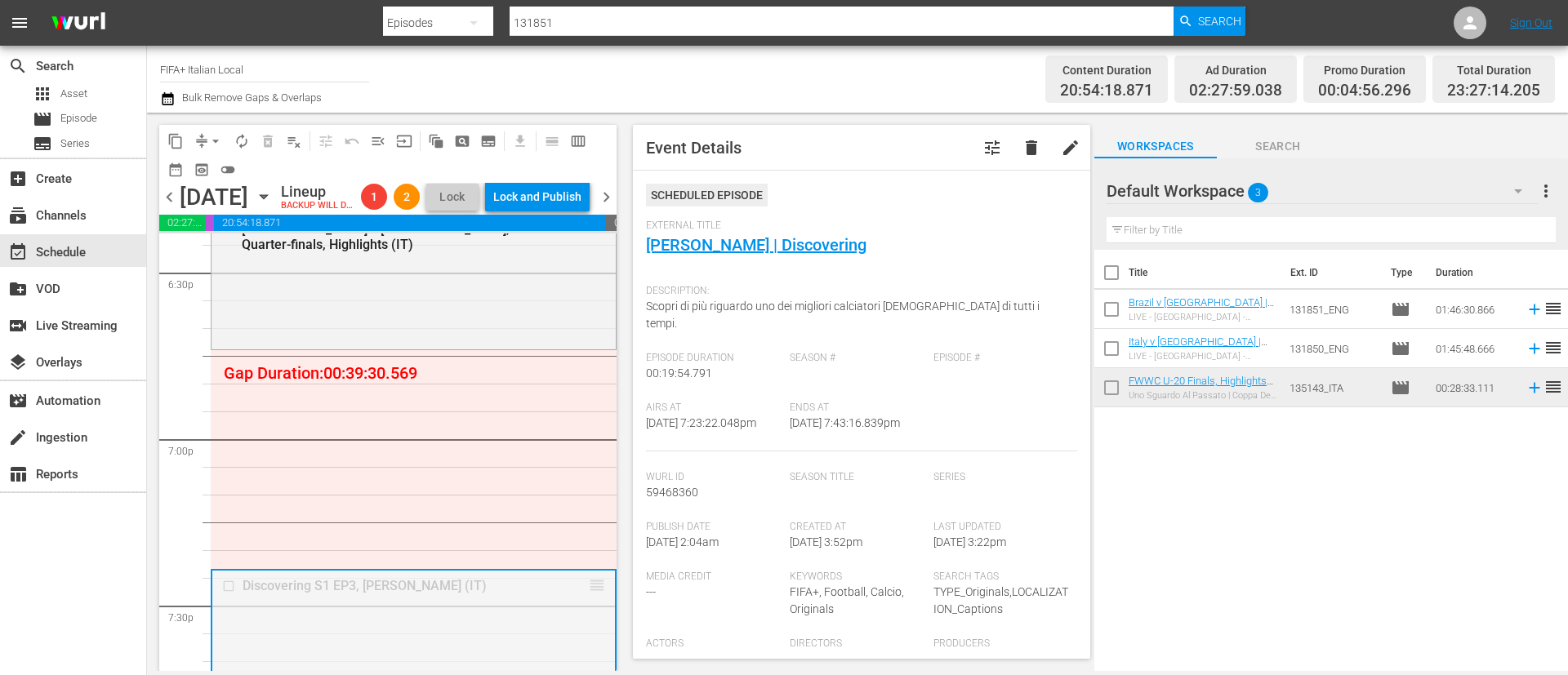
drag, startPoint x: 582, startPoint y: 490, endPoint x: 533, endPoint y: 379, distance: 121.3
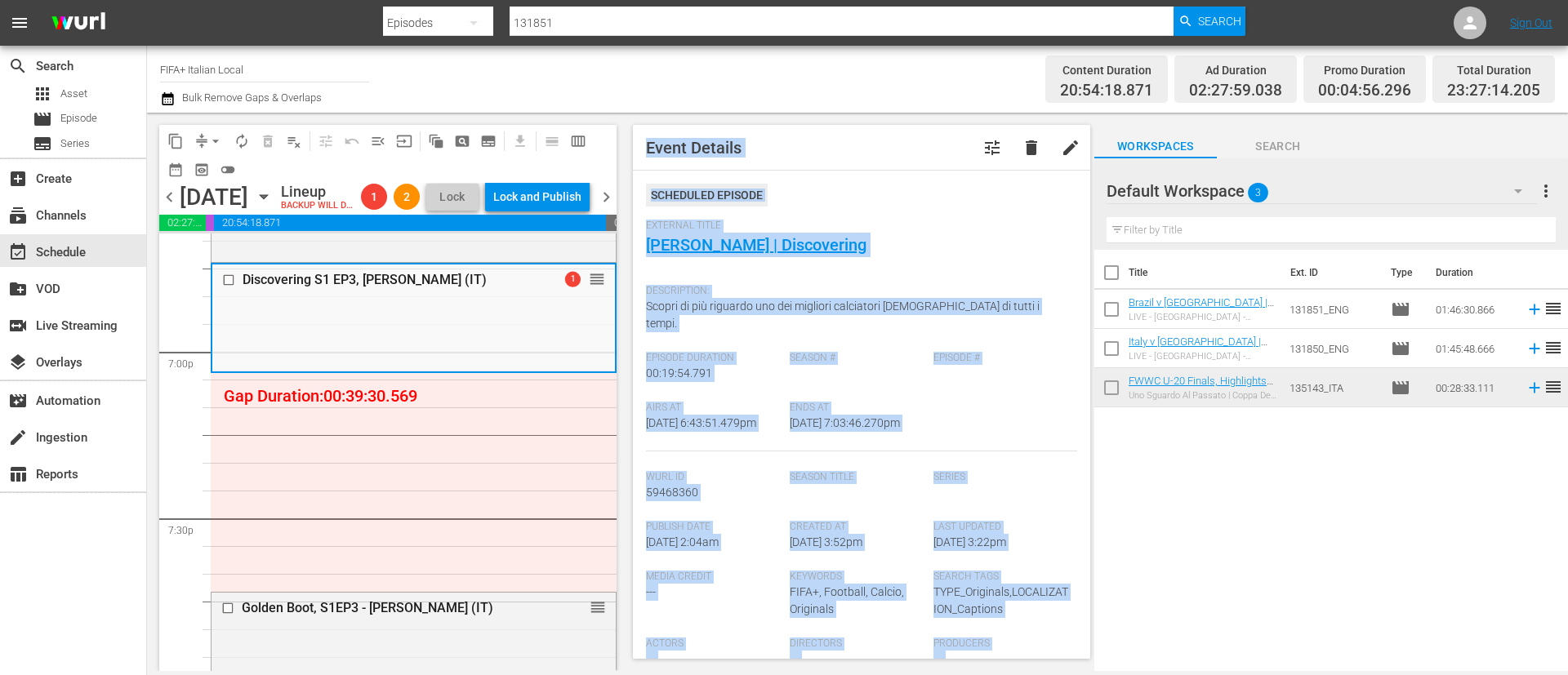
scroll to position [6245, 0]
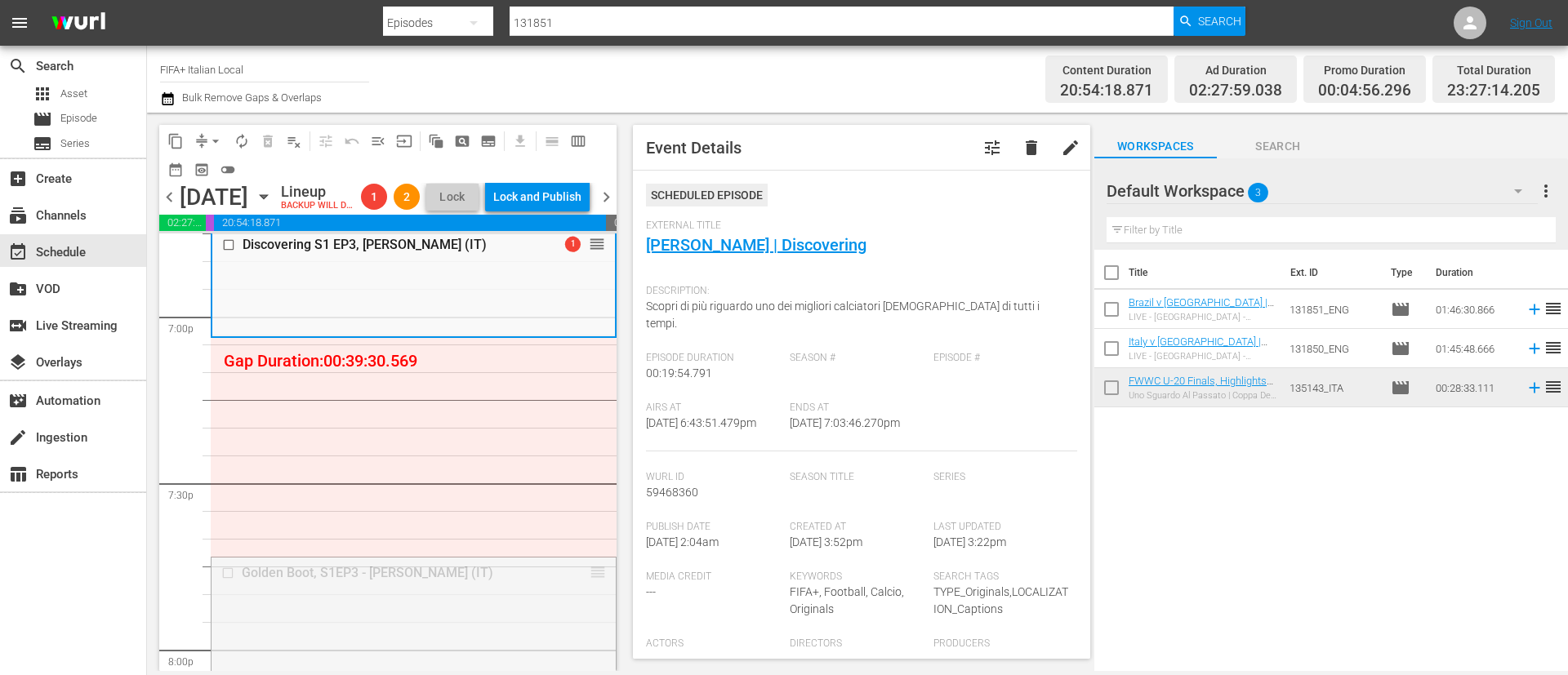
drag, startPoint x: 579, startPoint y: 605, endPoint x: 545, endPoint y: 370, distance: 237.4
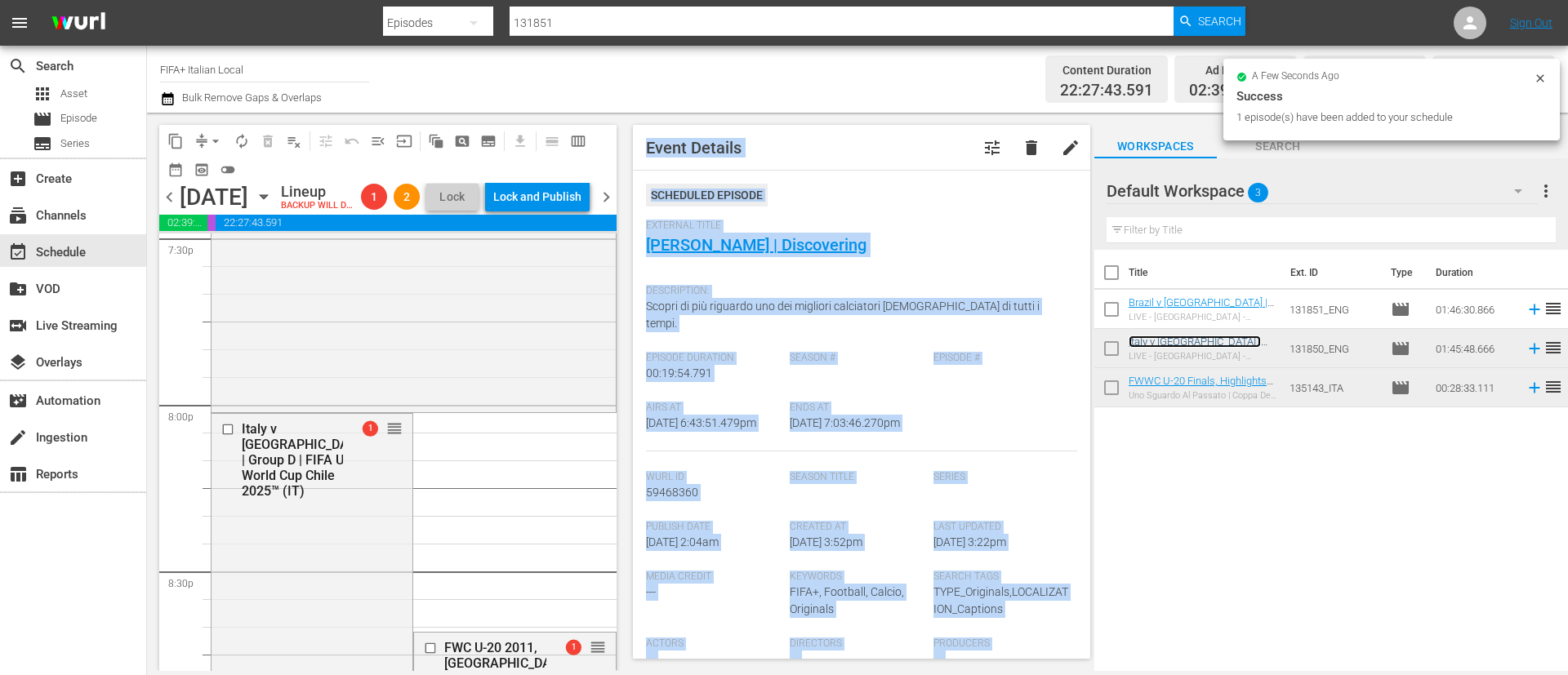
scroll to position [6735, 0]
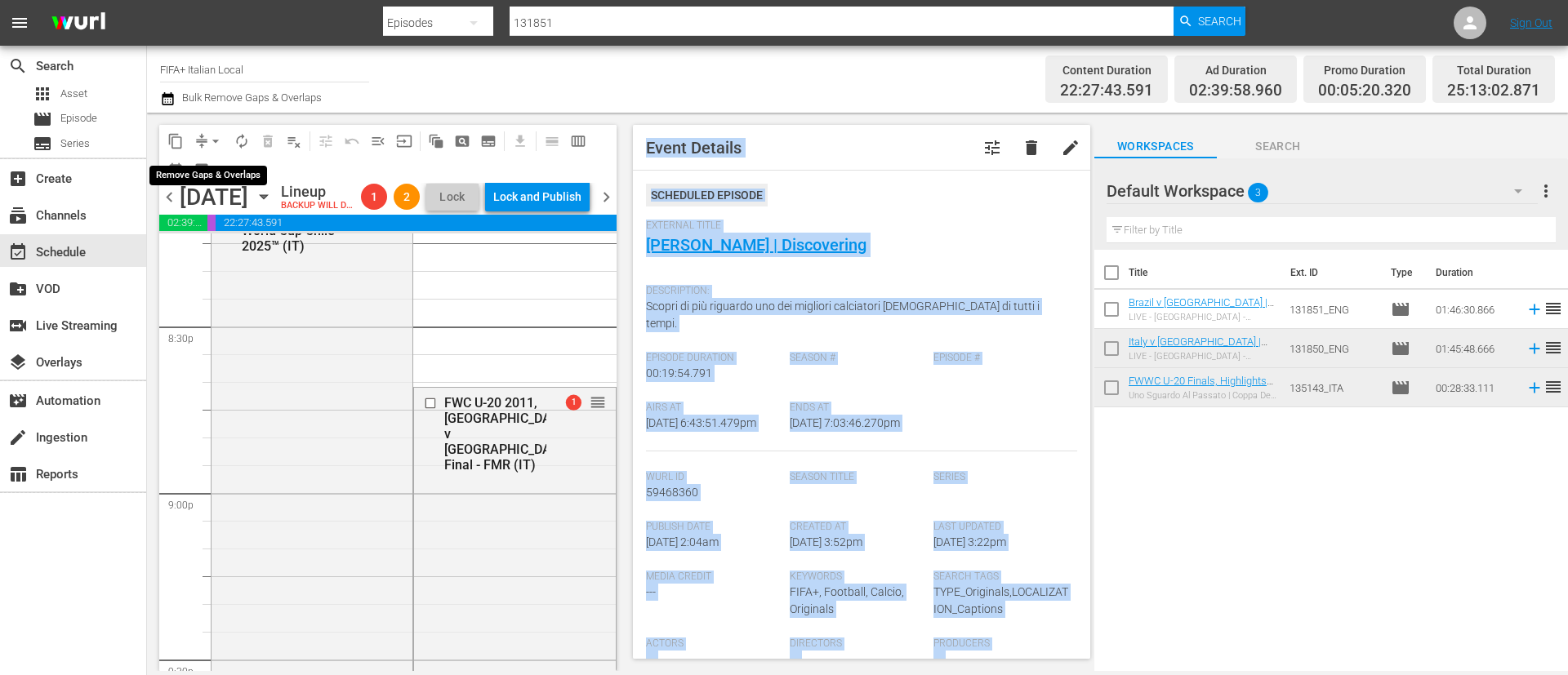
click at [200, 139] on span "compress" at bounding box center [201, 141] width 16 height 16
click at [216, 140] on span "arrow_drop_down" at bounding box center [215, 141] width 16 height 16
click at [251, 227] on li "Align to End of Previous Day" at bounding box center [216, 228] width 171 height 26
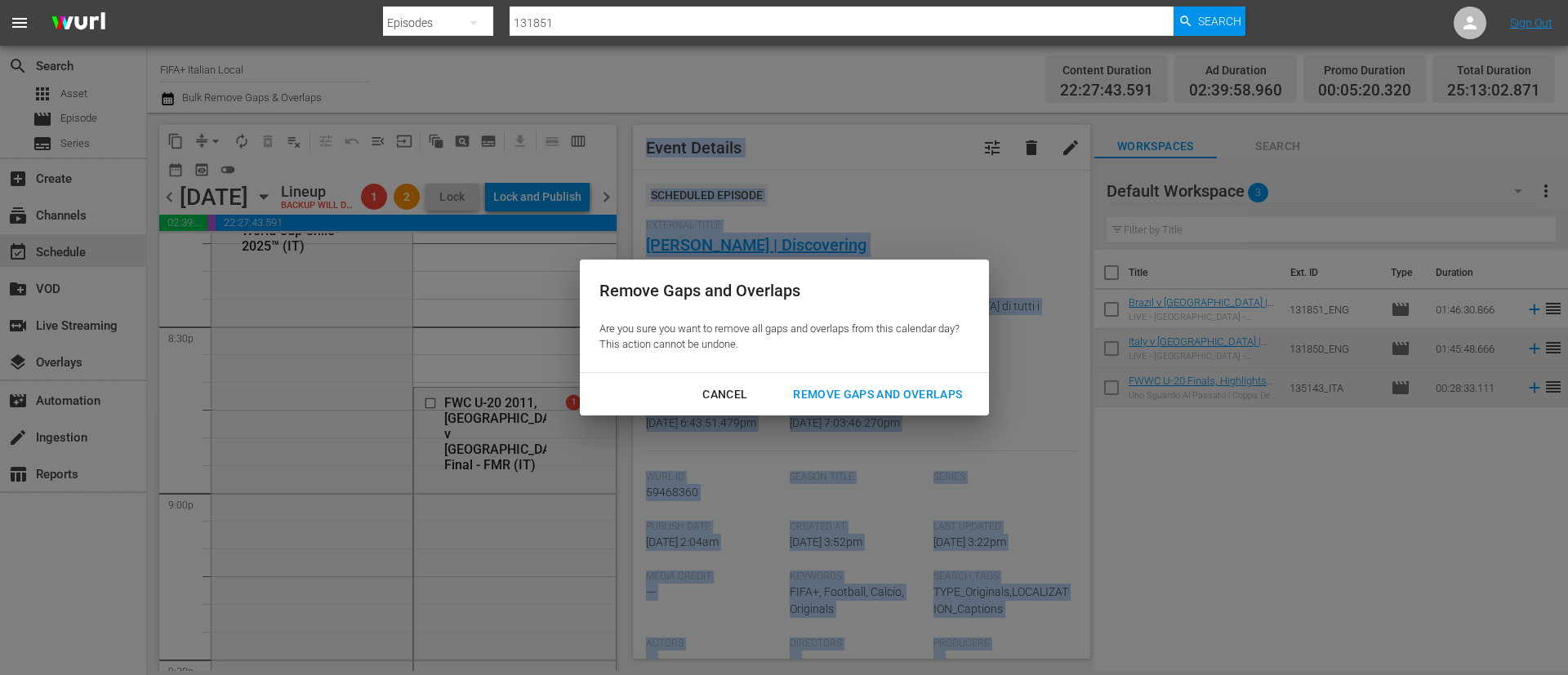
click at [868, 400] on div "Remove Gaps and Overlaps" at bounding box center [878, 395] width 195 height 21
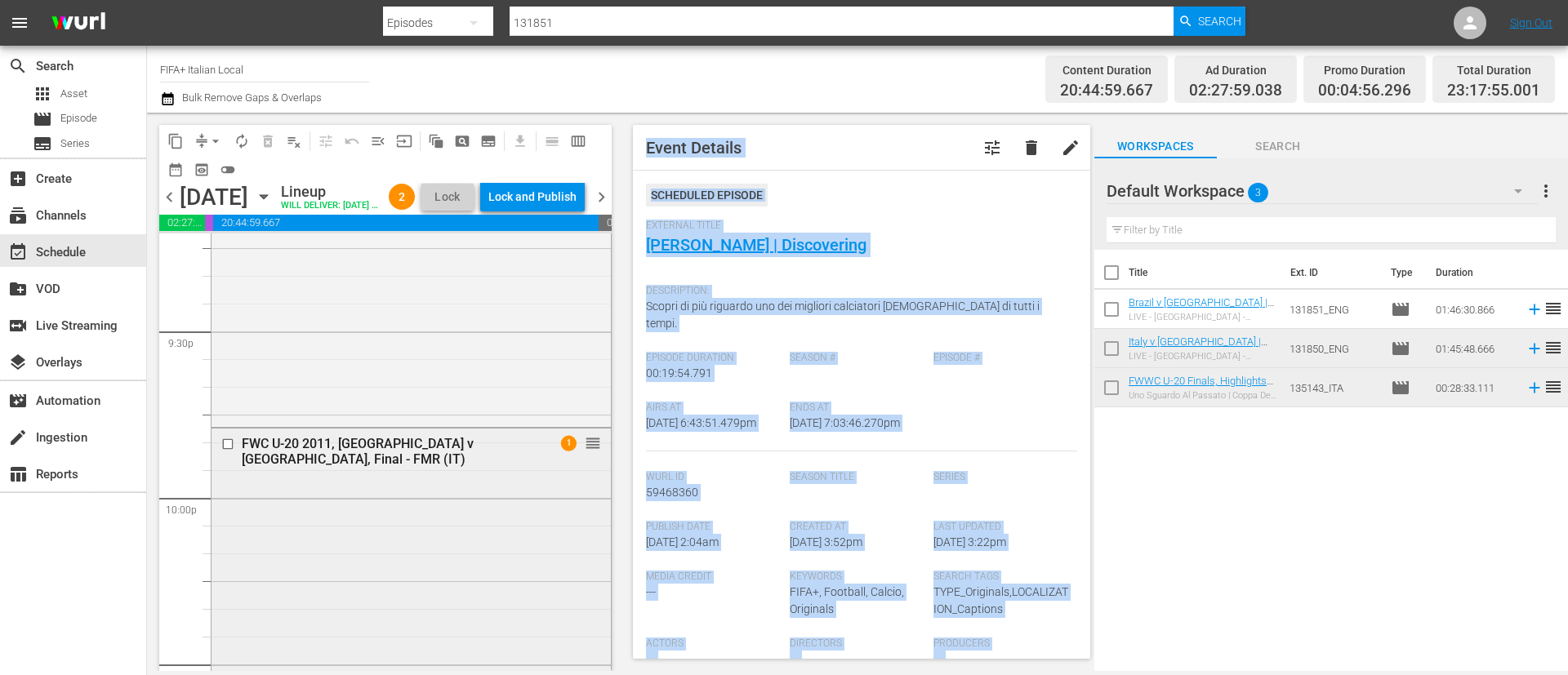
scroll to position [7061, 0]
click at [229, 452] on input "checkbox" at bounding box center [230, 445] width 17 height 14
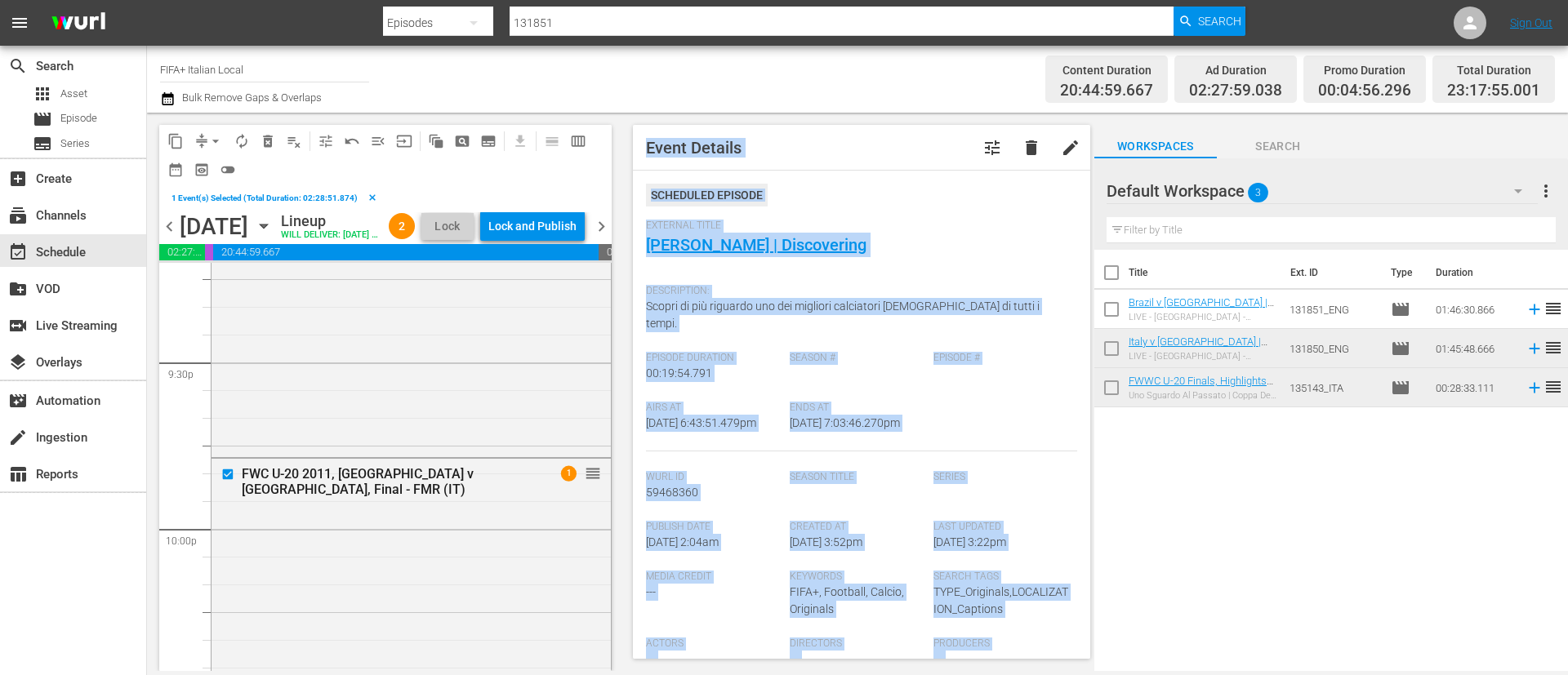
click at [267, 138] on span "delete_forever_outlined" at bounding box center [268, 141] width 16 height 16
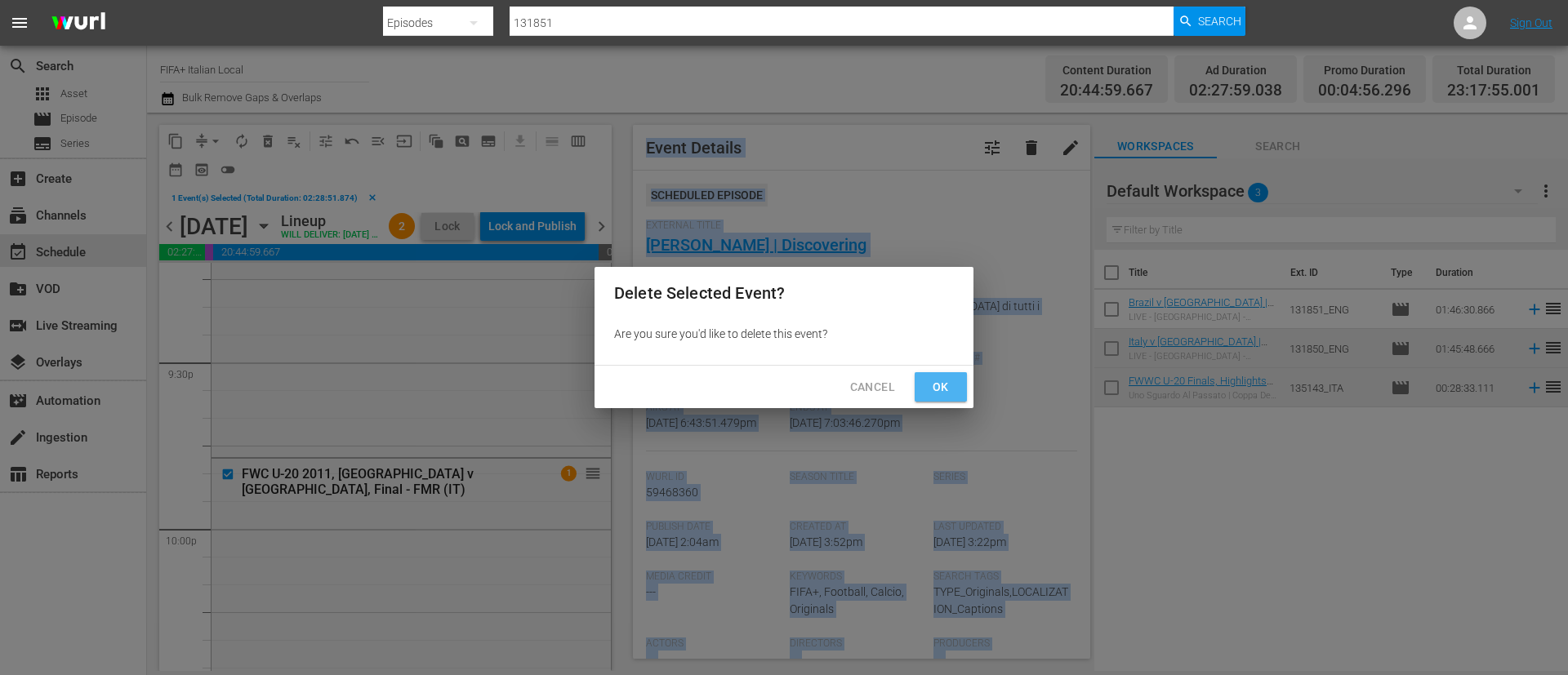
click at [942, 393] on span "Ok" at bounding box center [941, 388] width 26 height 21
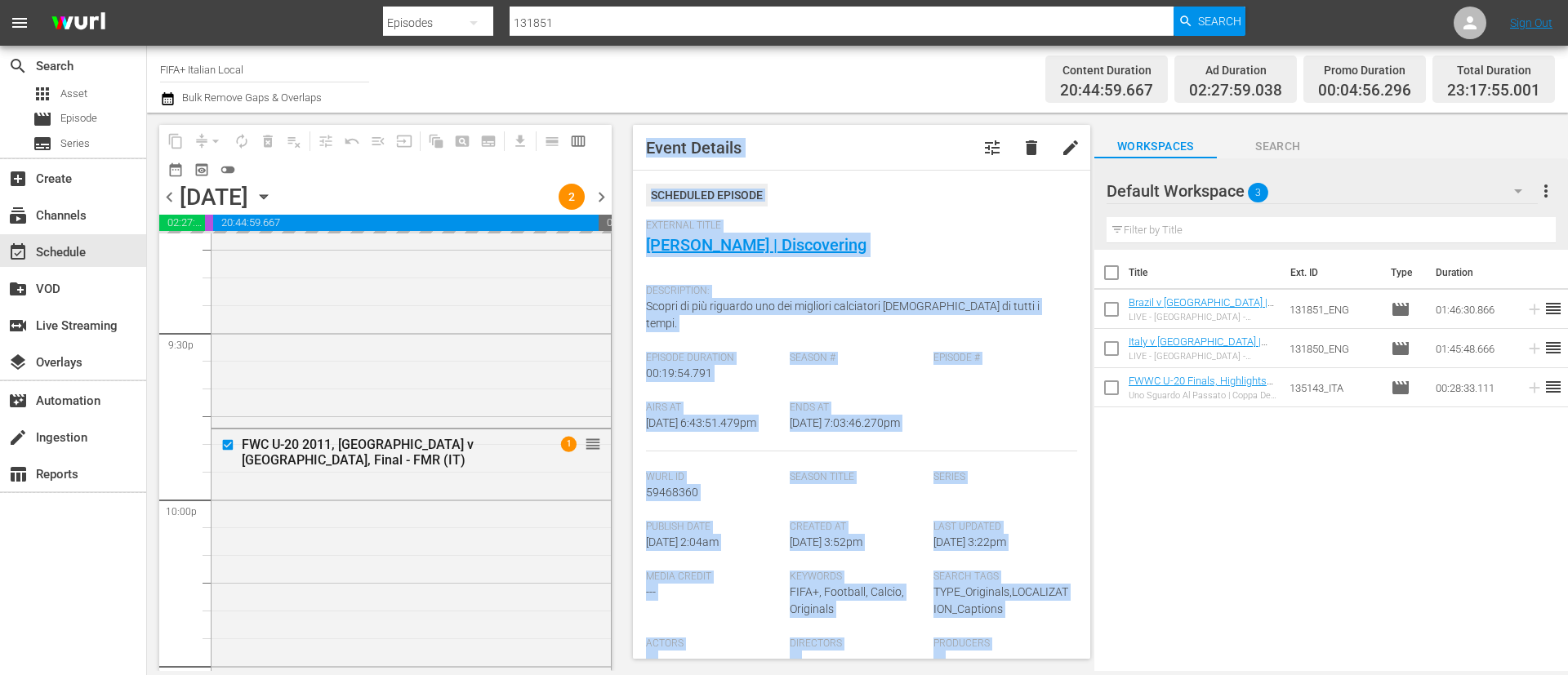
click at [967, 199] on div "Scheduled Episode" at bounding box center [862, 201] width 431 height 36
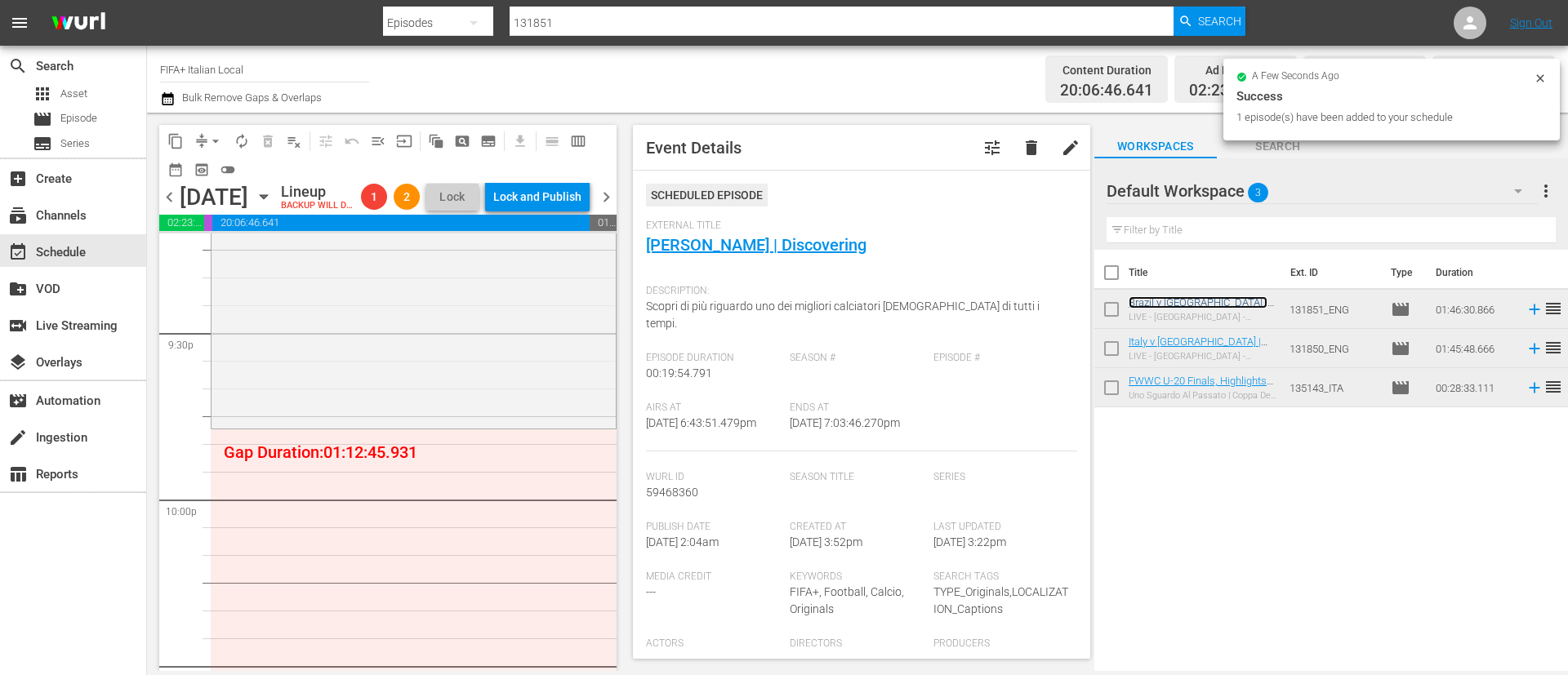
scroll to position [7184, 0]
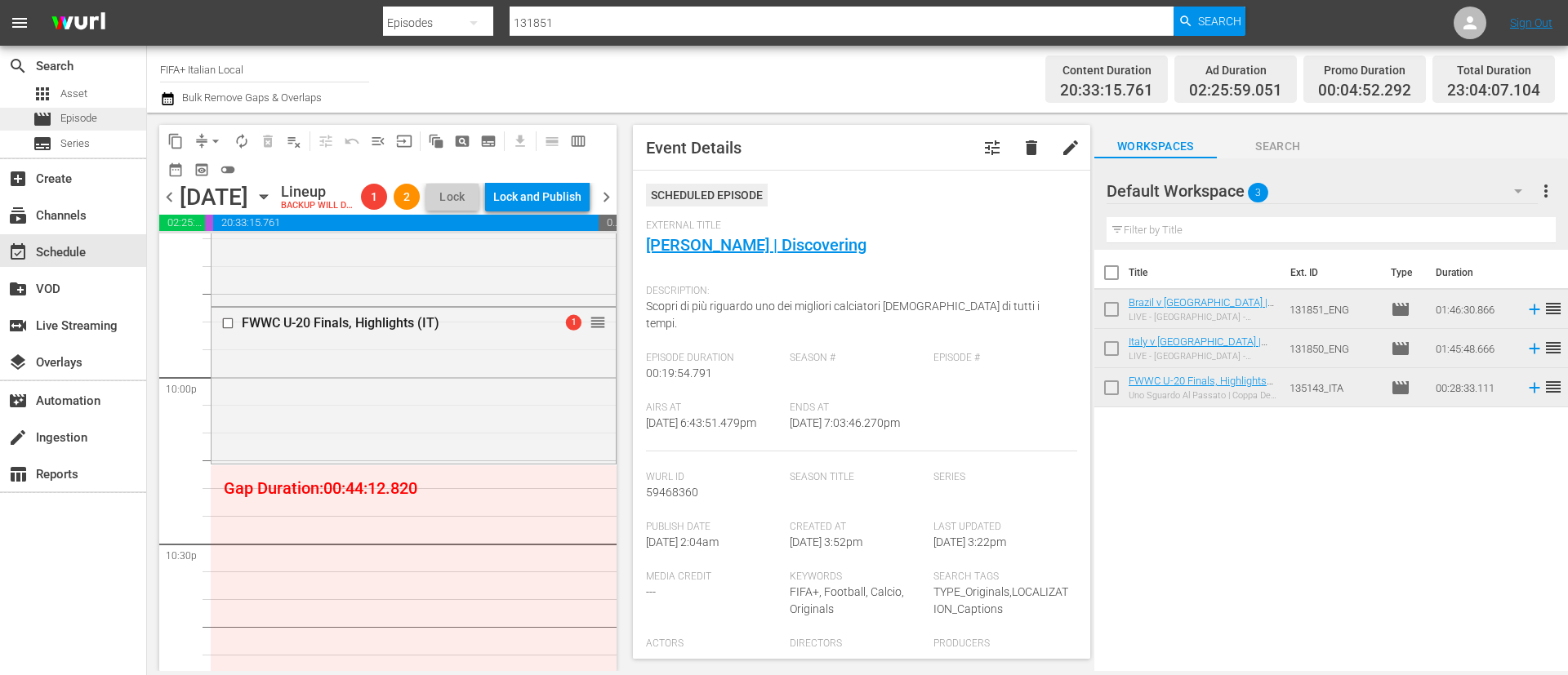
click at [103, 123] on div "movie Episode" at bounding box center [73, 119] width 147 height 23
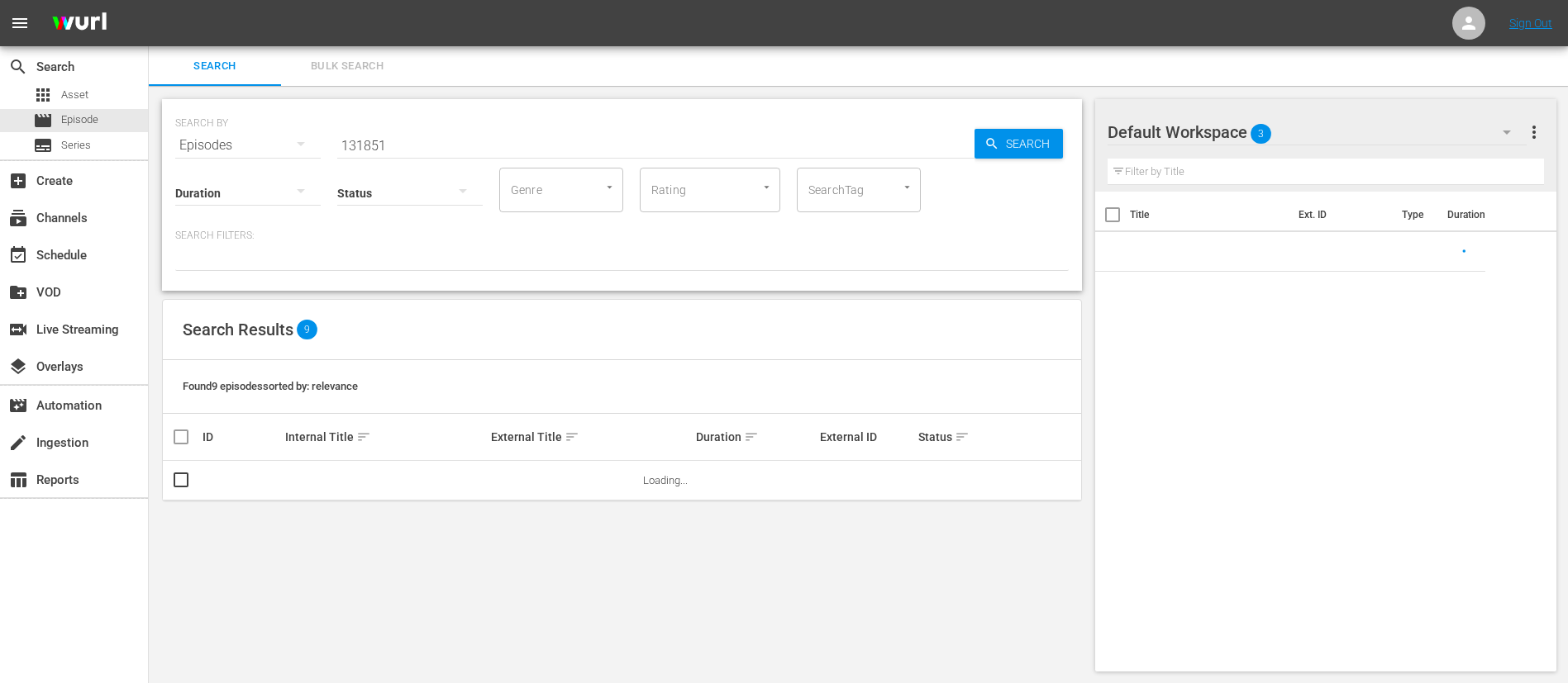
click at [423, 145] on input "131851" at bounding box center [656, 144] width 638 height 39
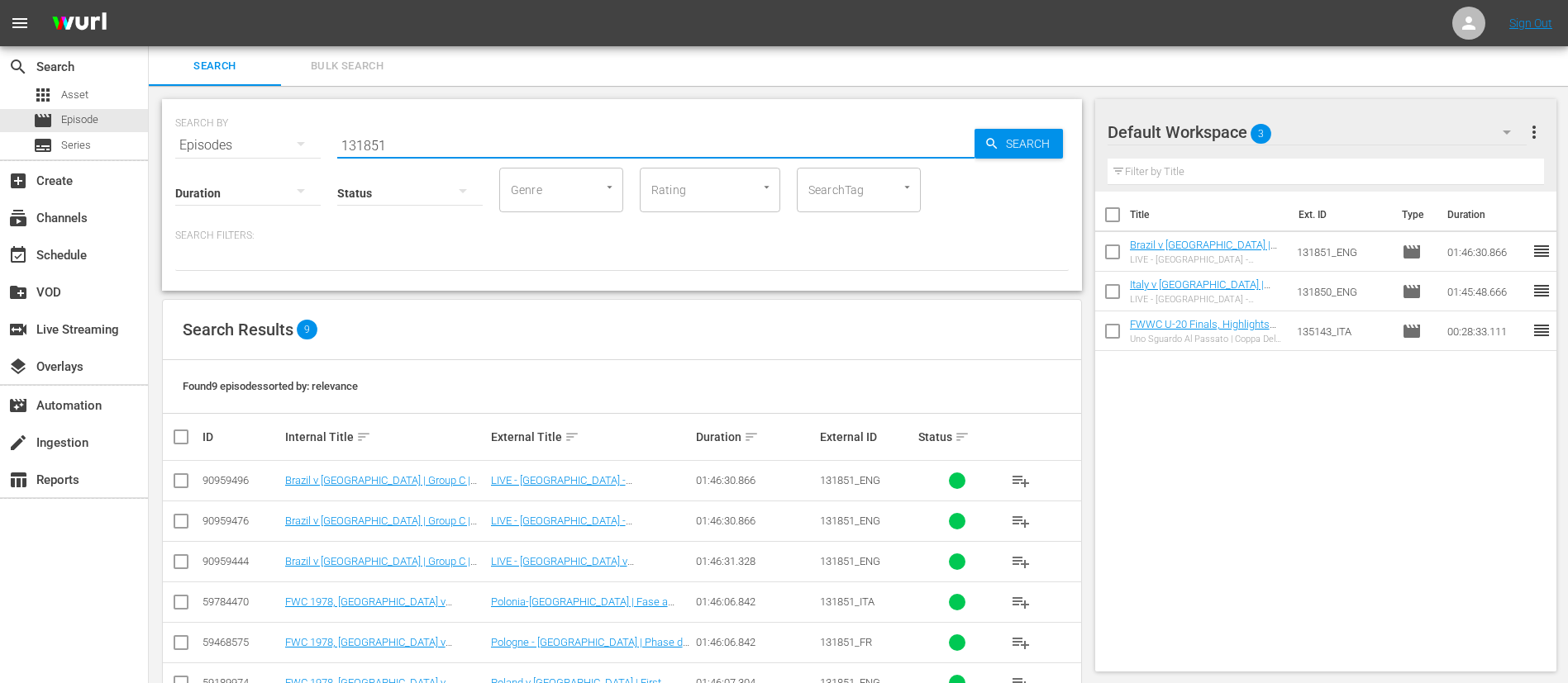
click at [423, 145] on input "131851" at bounding box center [656, 144] width 638 height 39
paste input "27752_ITA"
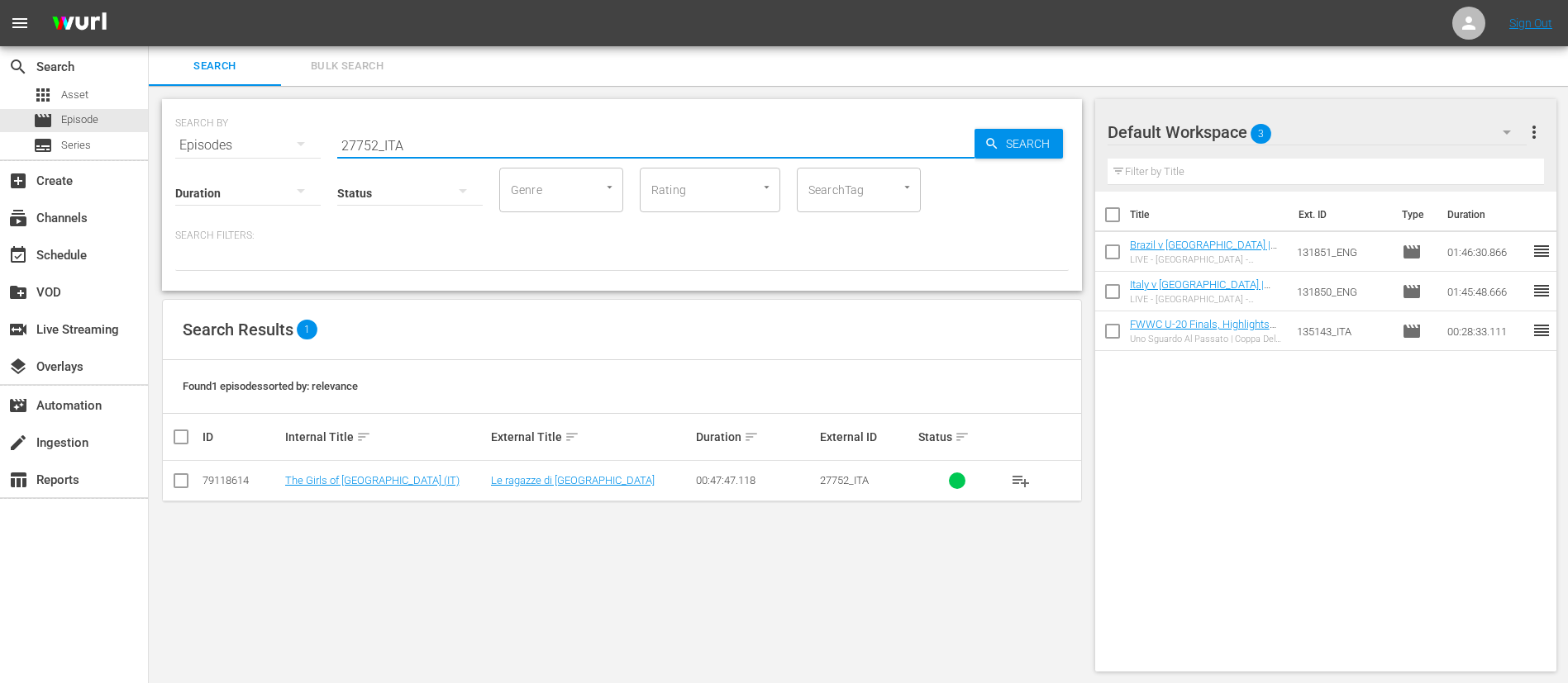
type input "27752_ITA"
click at [1015, 475] on span "playlist_add" at bounding box center [1020, 480] width 20 height 20
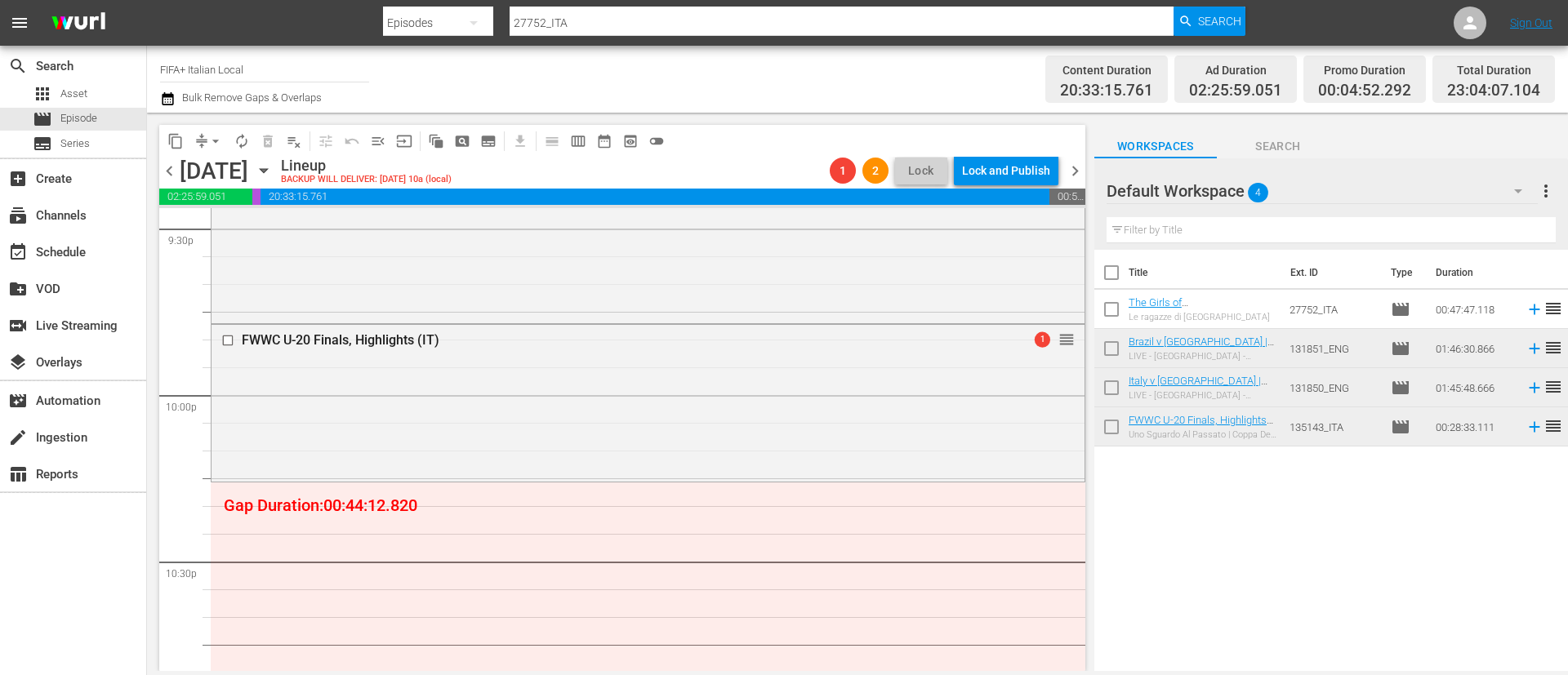
scroll to position [7176, 0]
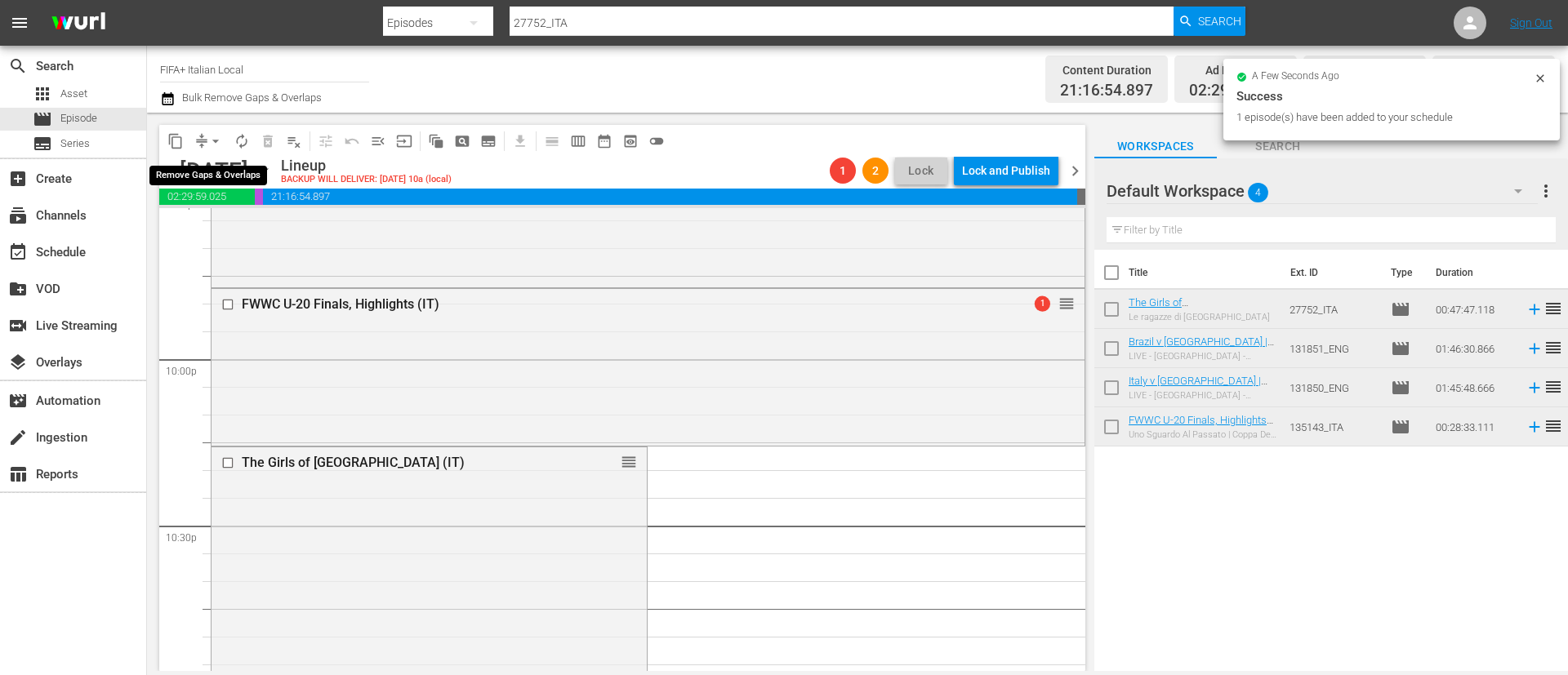
click at [210, 144] on span "arrow_drop_down" at bounding box center [215, 141] width 16 height 16
click at [273, 231] on li "Align to End of Previous Day" at bounding box center [216, 228] width 171 height 26
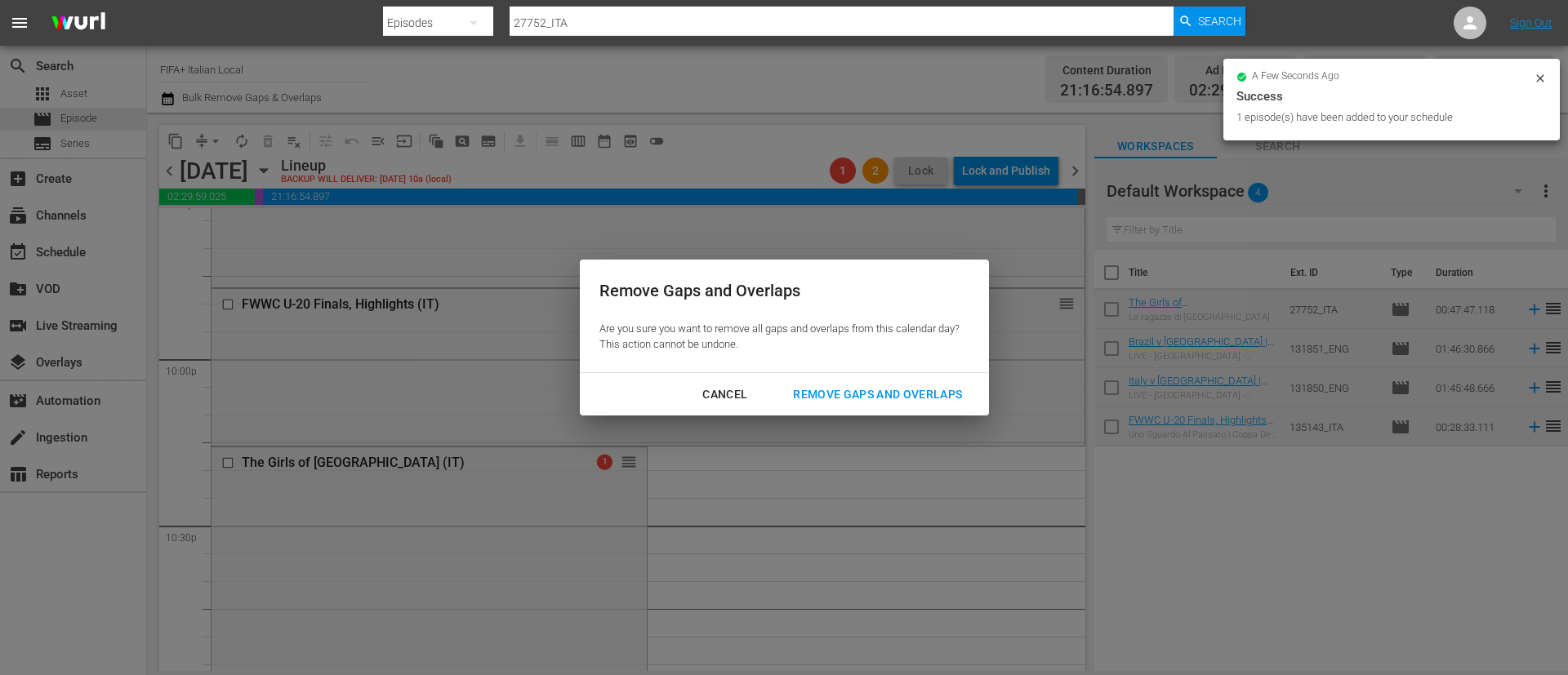
click at [796, 402] on div "Remove Gaps and Overlaps" at bounding box center [878, 395] width 195 height 21
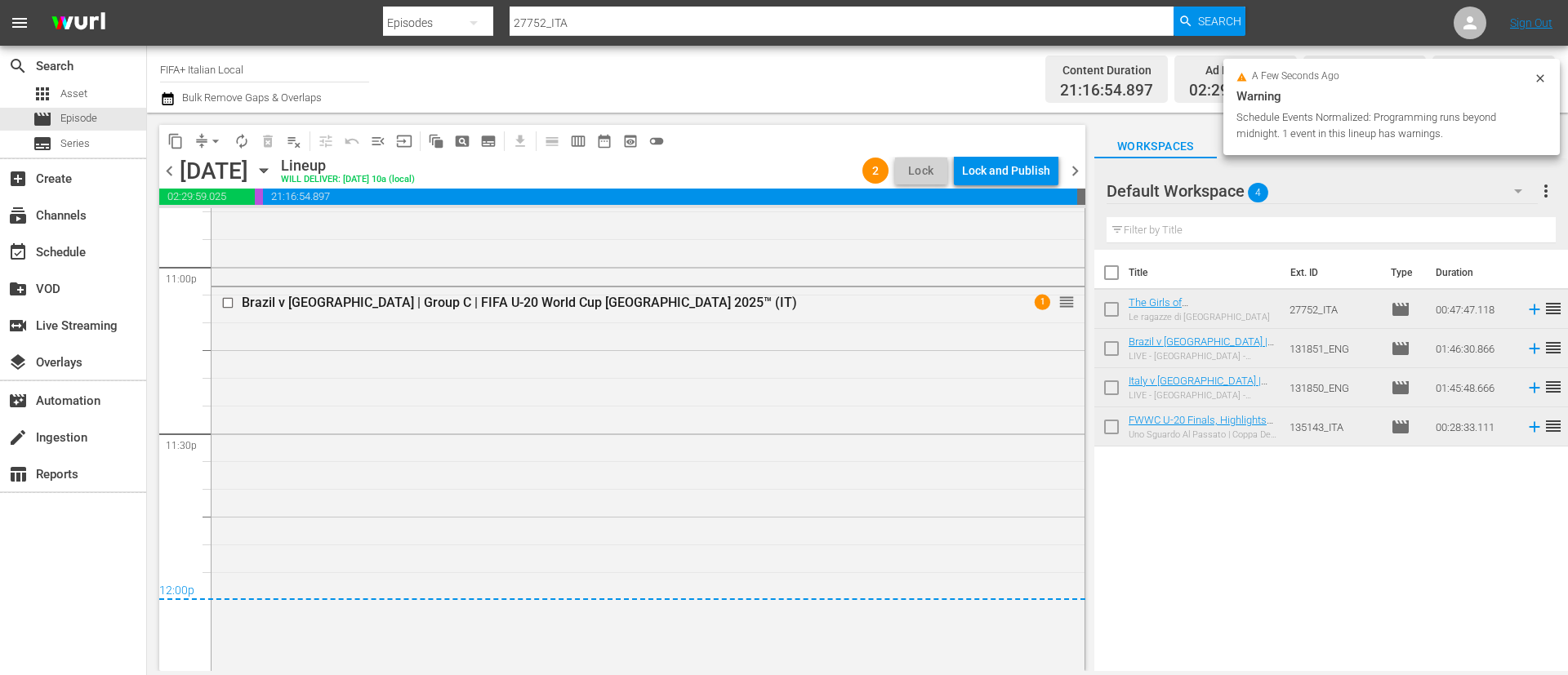
scroll to position [7563, 0]
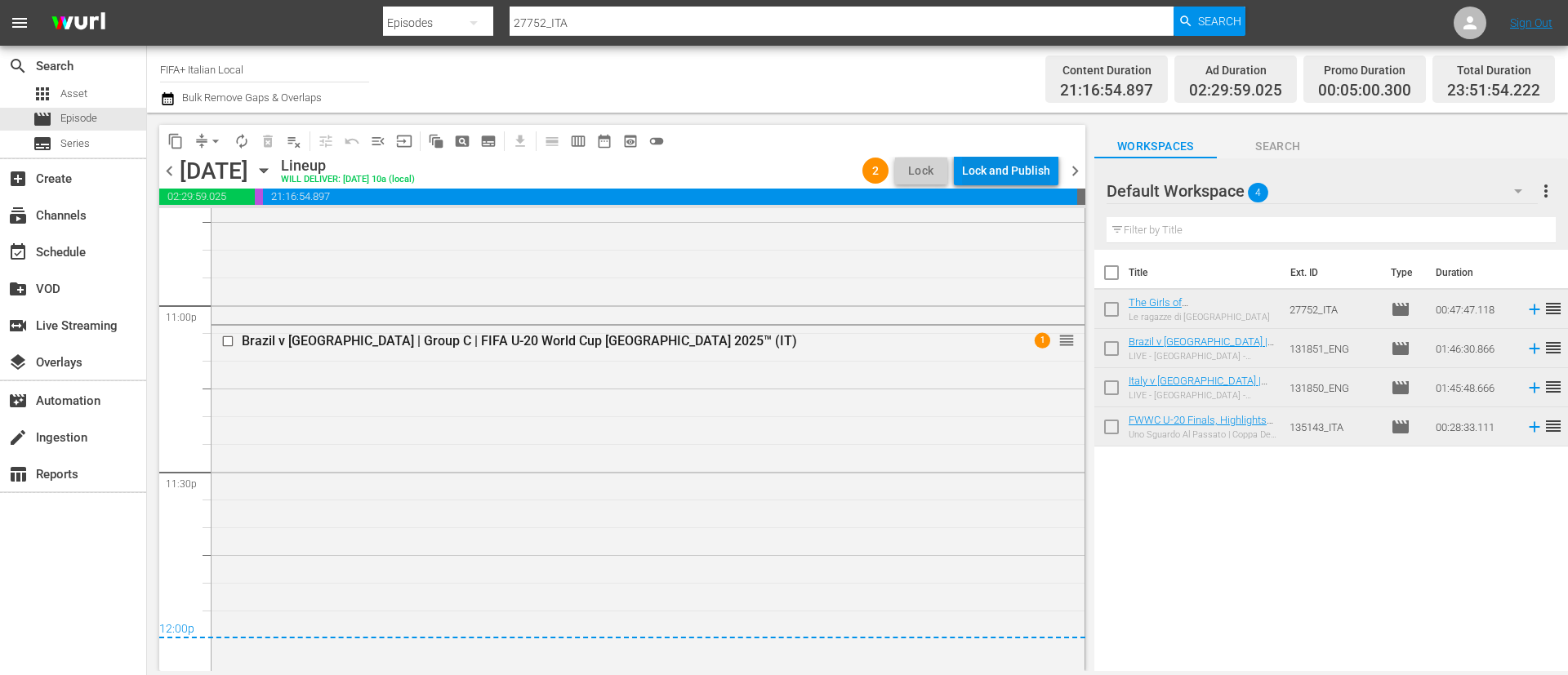
click at [1032, 176] on div "Lock and Publish" at bounding box center [1005, 170] width 88 height 29
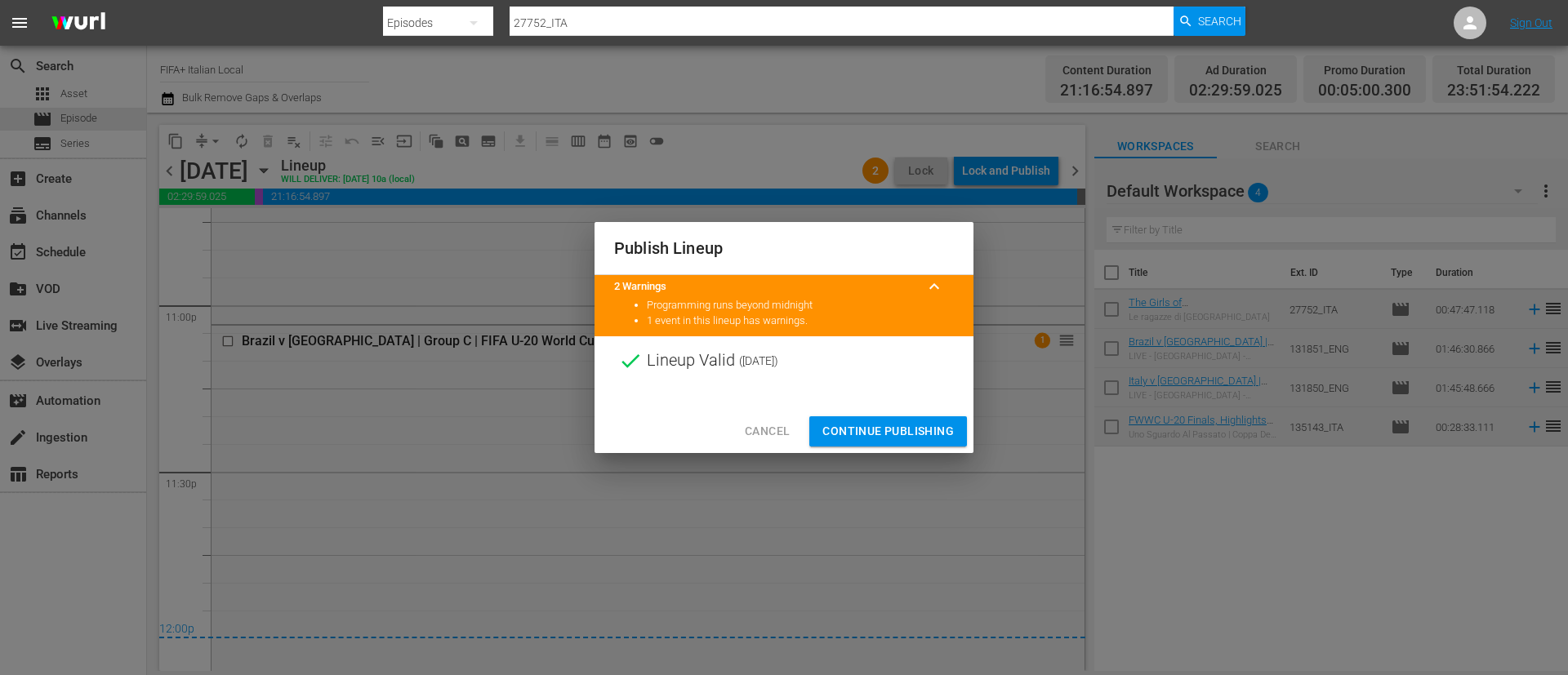
click at [915, 423] on span "Continue Publishing" at bounding box center [888, 432] width 131 height 21
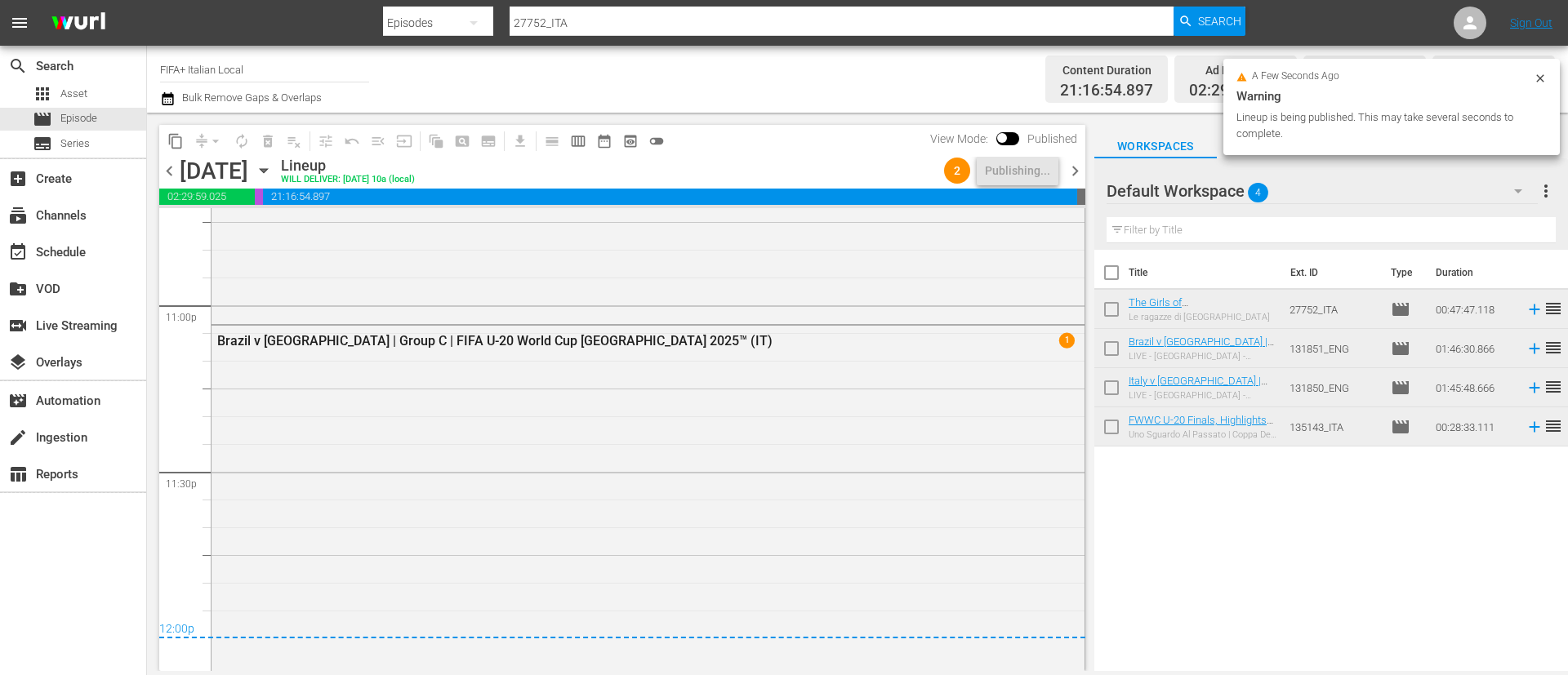
click at [1077, 170] on span "chevron_right" at bounding box center [1075, 171] width 21 height 21
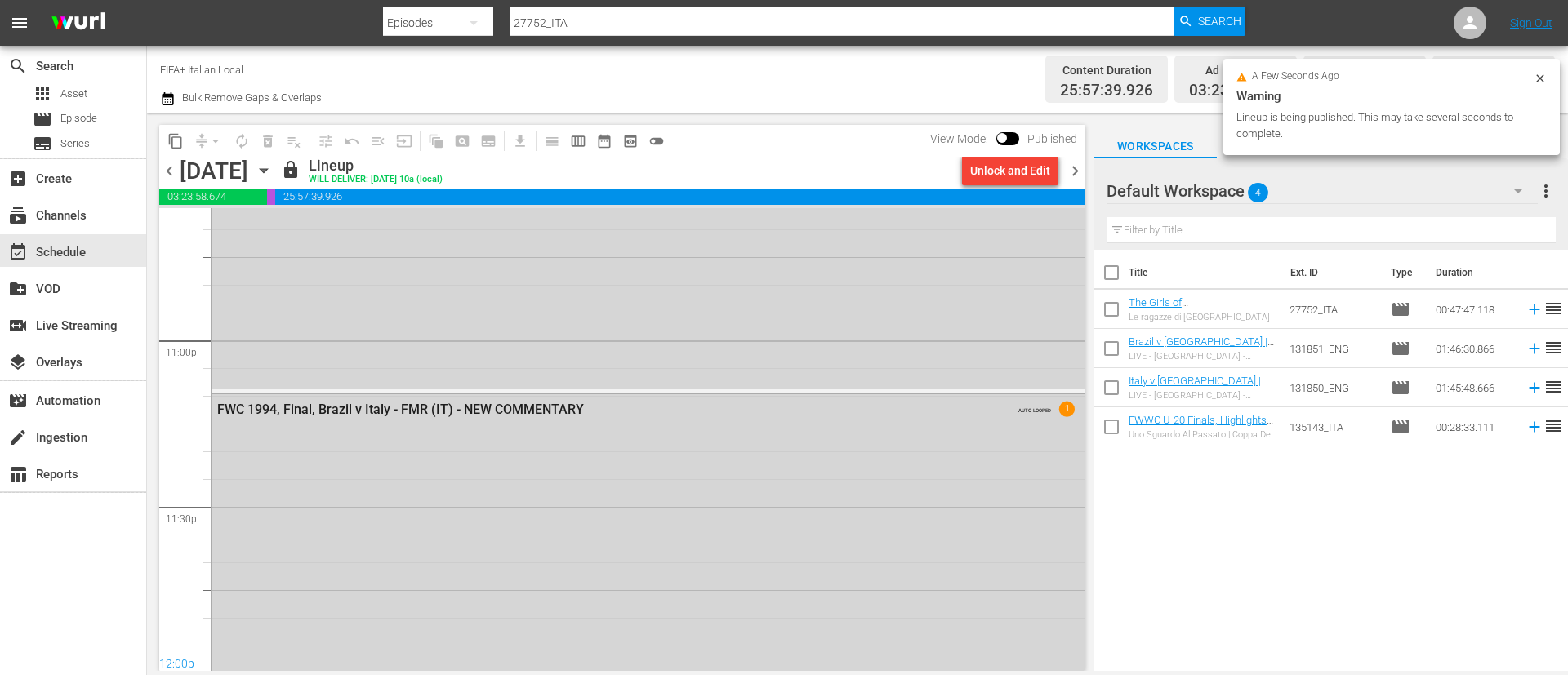
scroll to position [7758, 0]
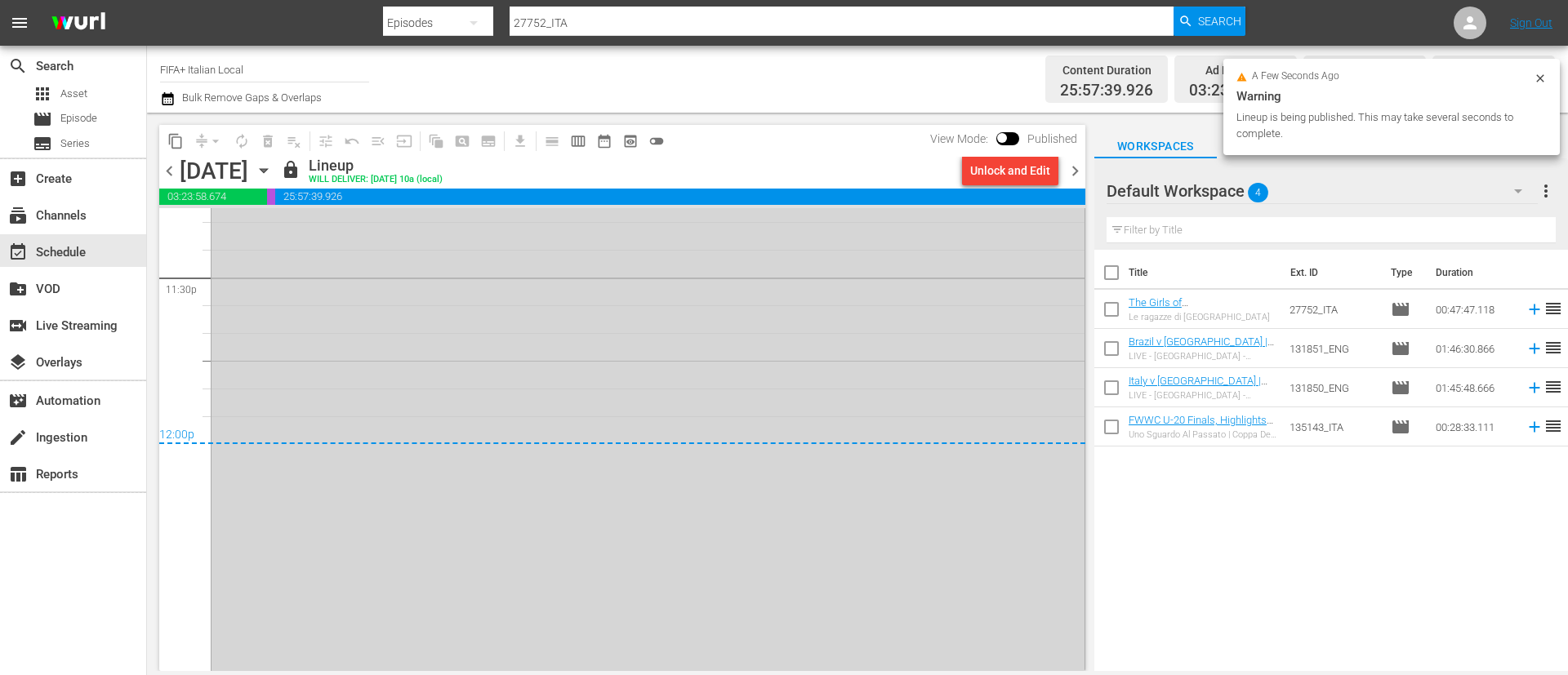
click at [1030, 174] on div "Unlock and Edit" at bounding box center [1010, 170] width 80 height 29
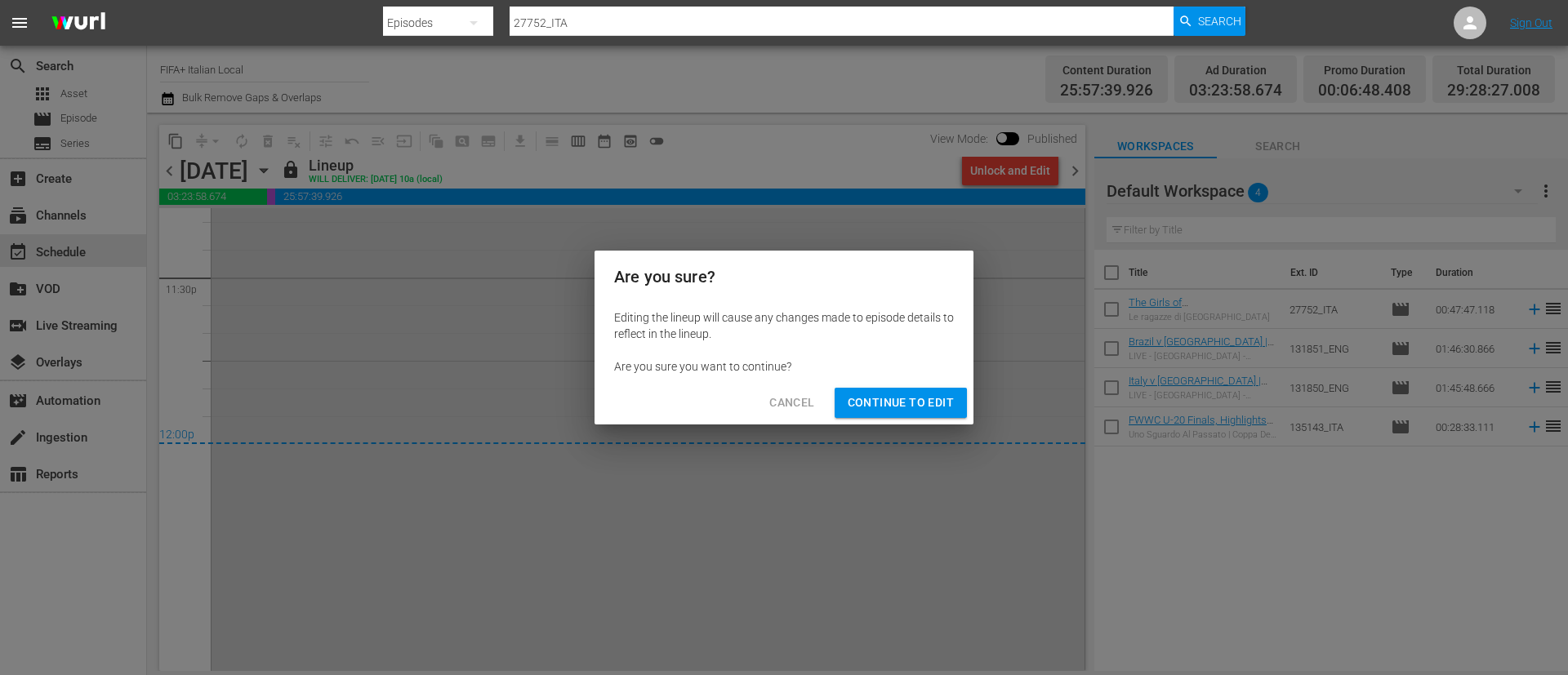
click at [913, 401] on span "Continue to Edit" at bounding box center [900, 403] width 106 height 21
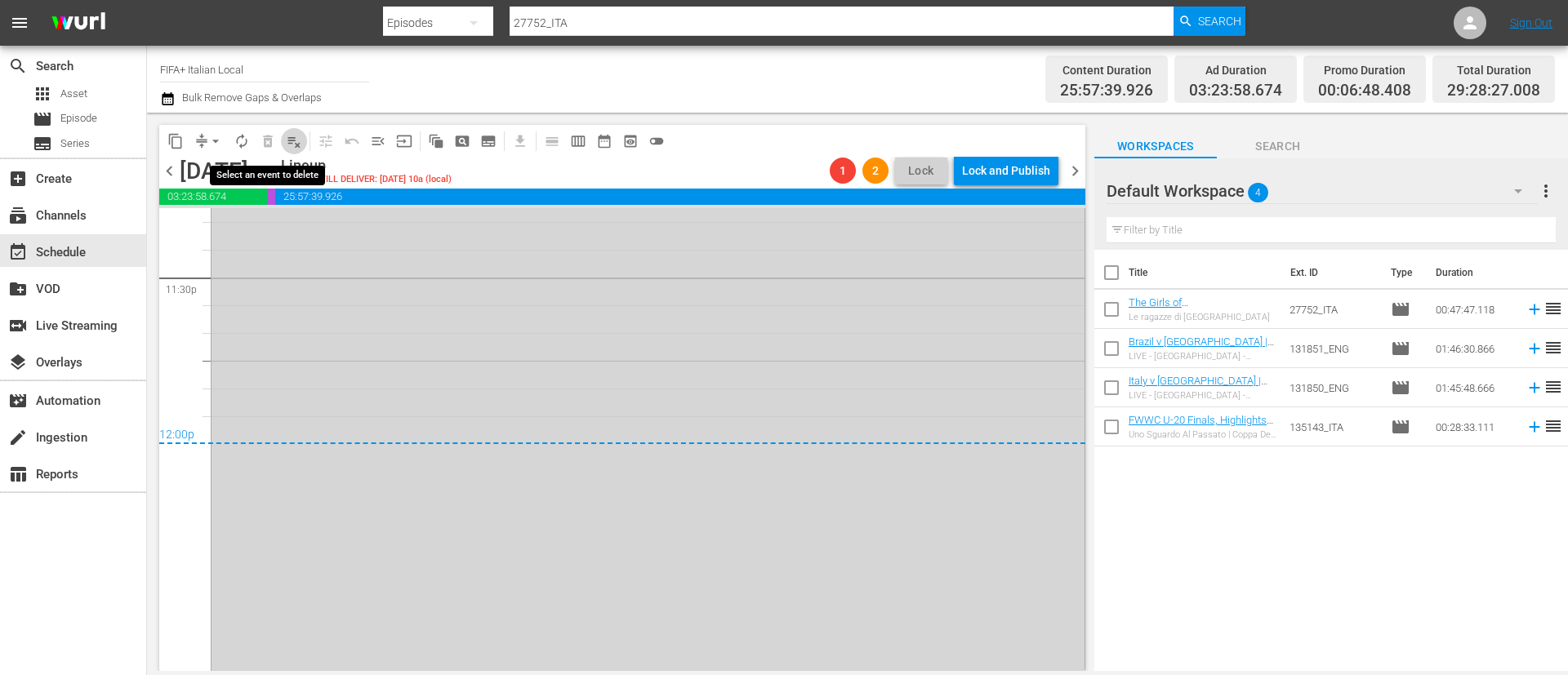
click at [291, 140] on span "playlist_remove_outlined" at bounding box center [293, 141] width 16 height 16
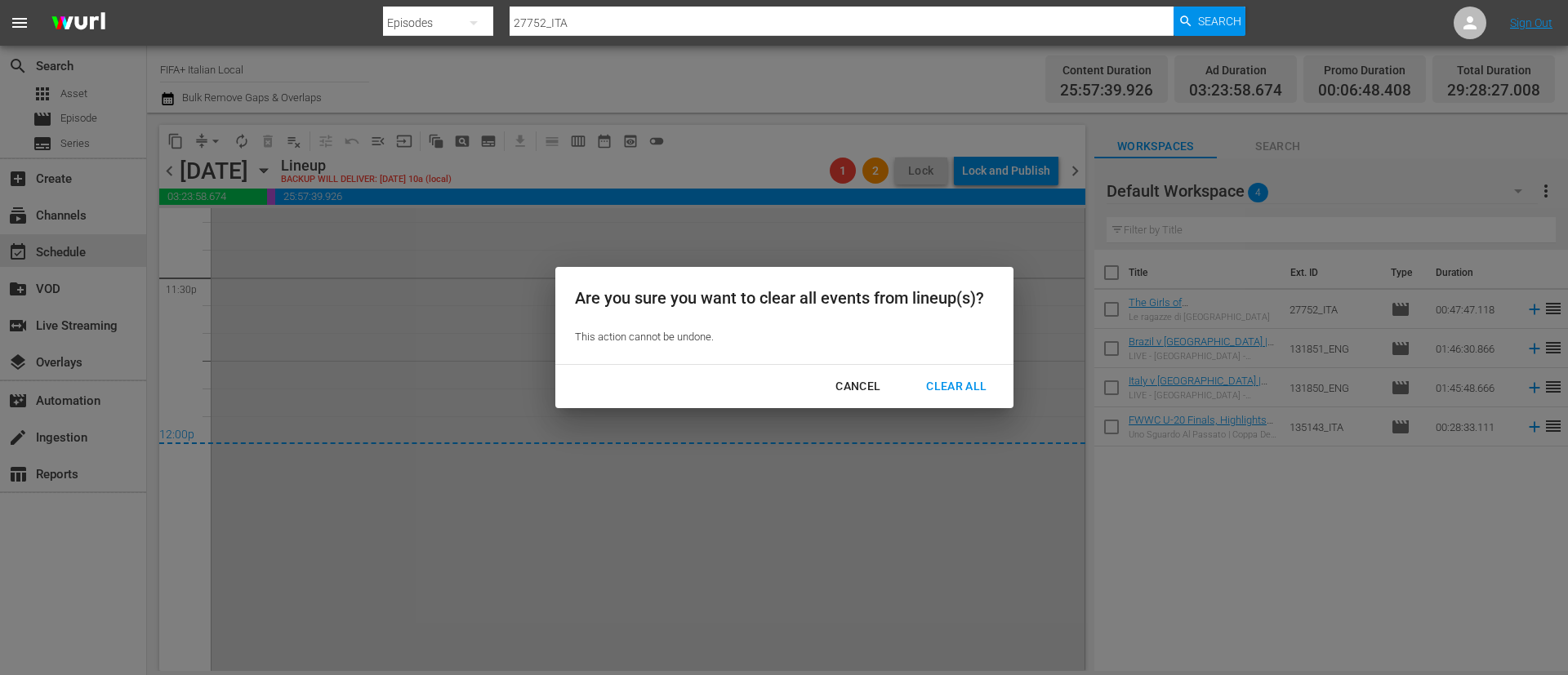
click at [874, 373] on button "Cancel" at bounding box center [858, 387] width 84 height 30
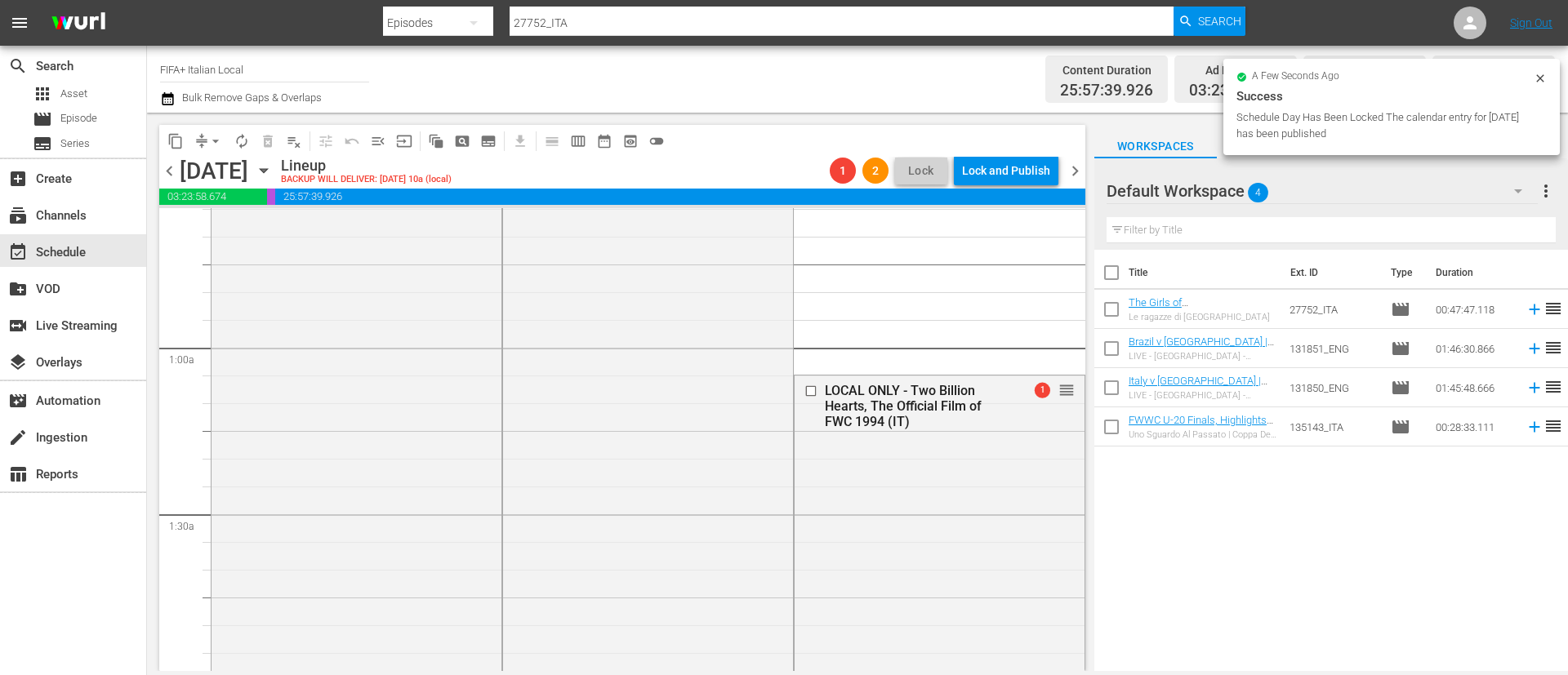
scroll to position [0, 0]
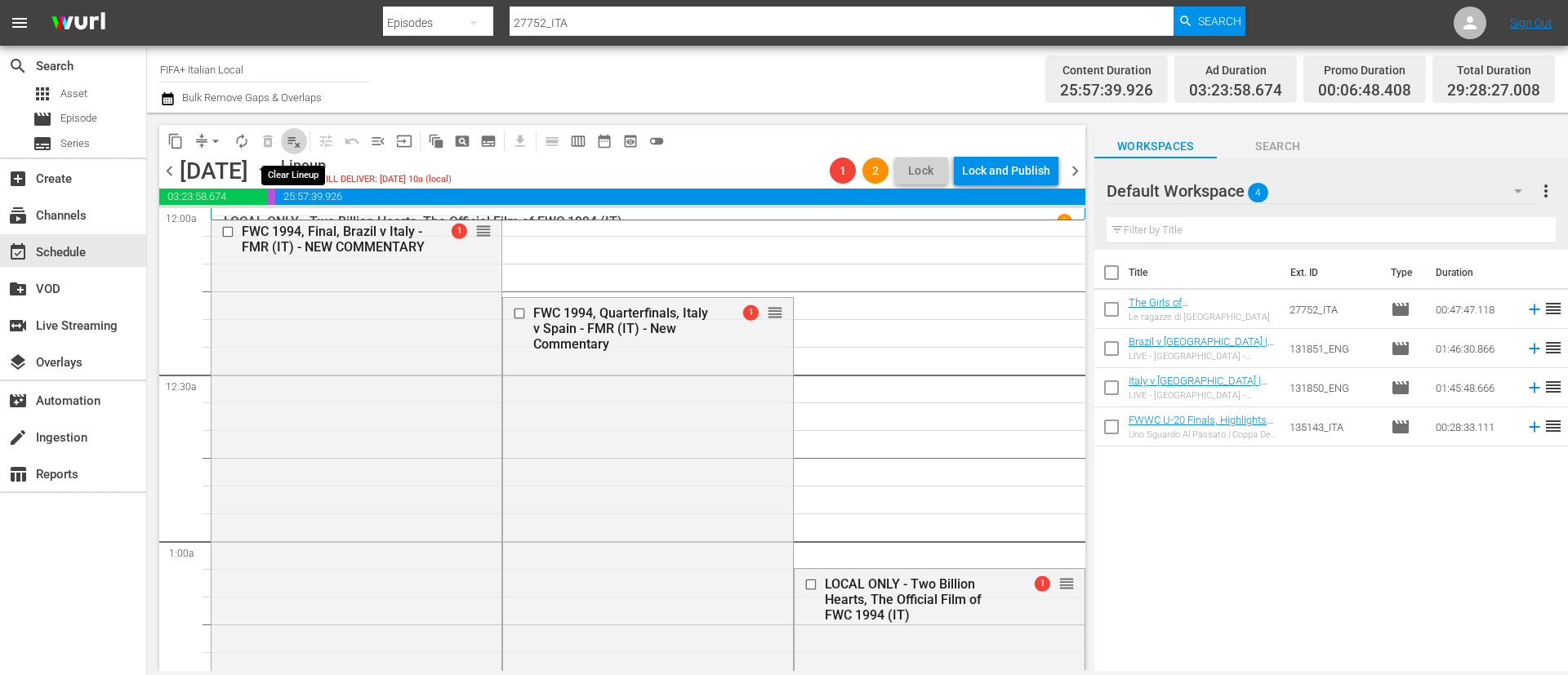
click at [290, 130] on button "playlist_remove_outlined" at bounding box center [294, 142] width 26 height 26
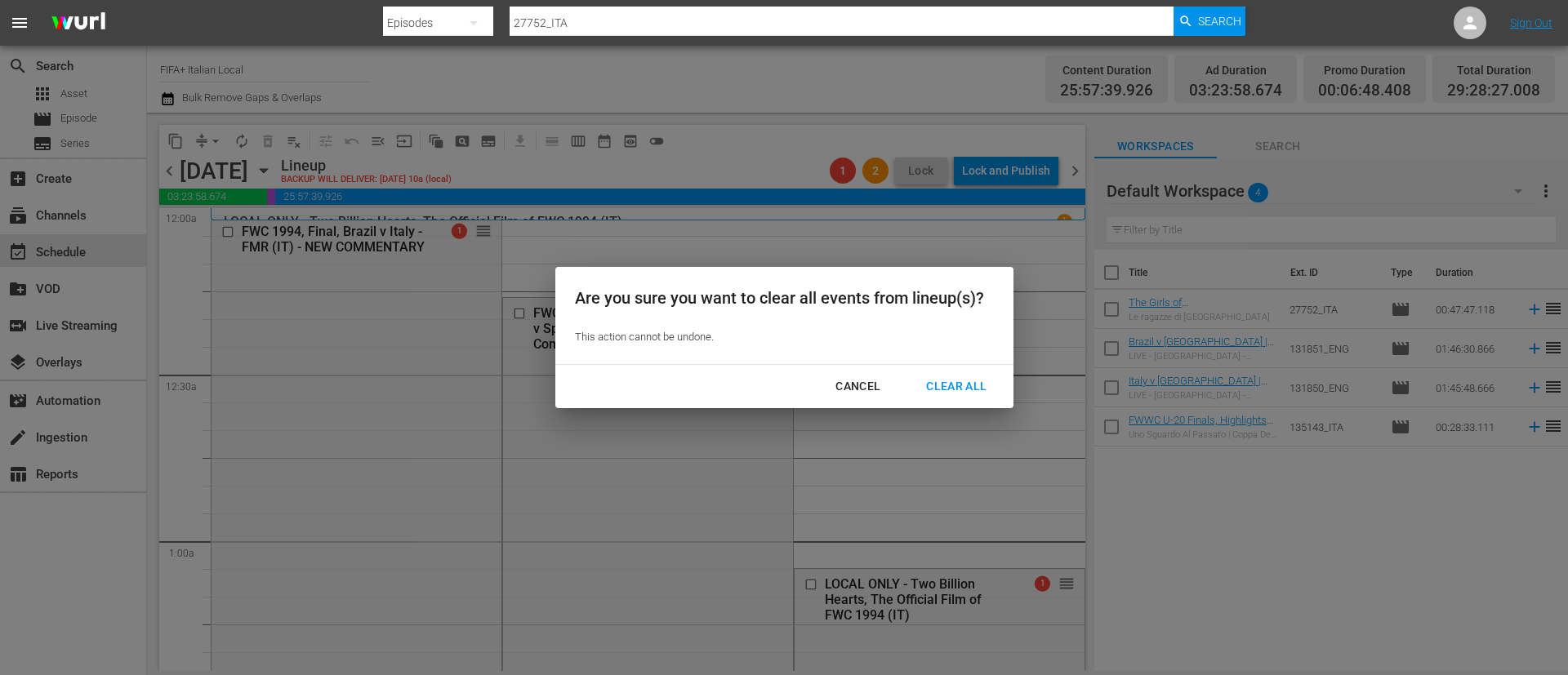
click at [924, 388] on div "Clear All" at bounding box center [956, 387] width 87 height 21
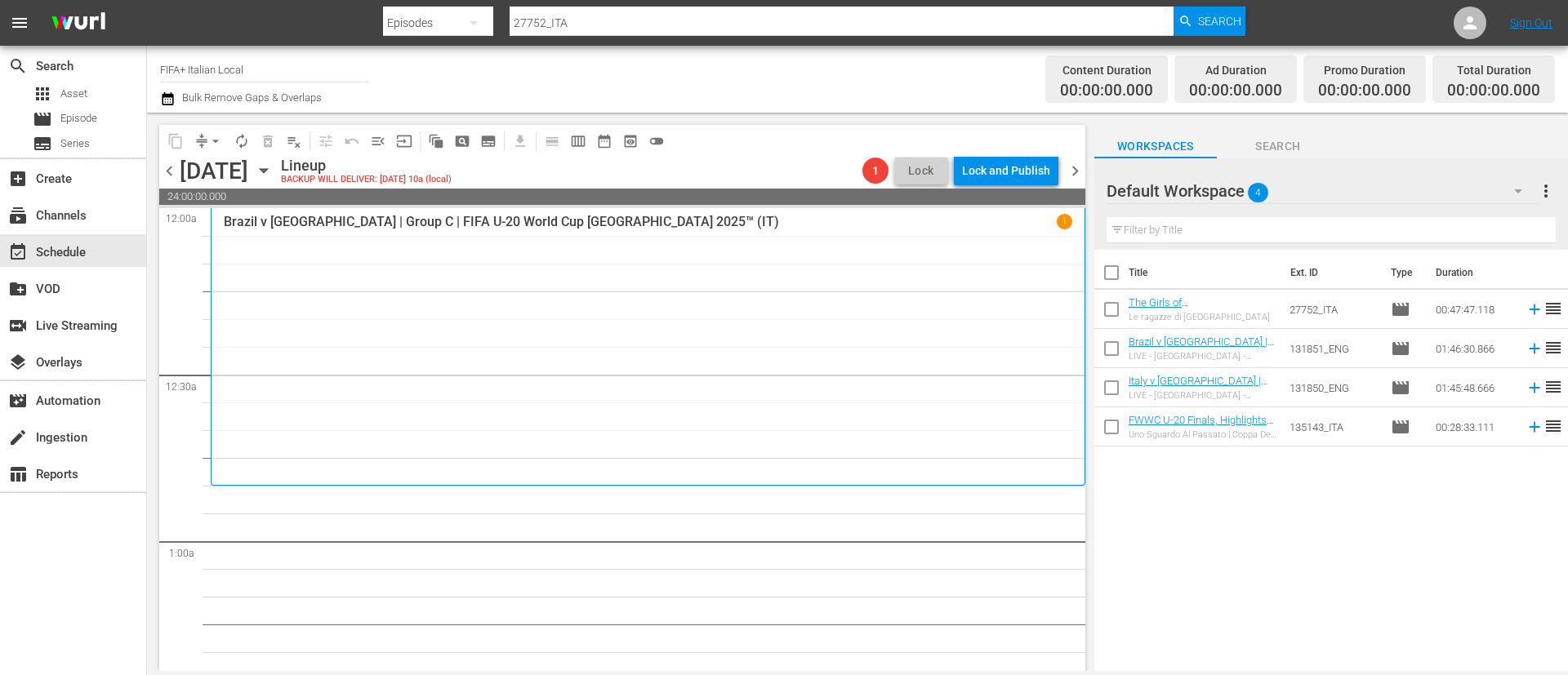
click at [172, 175] on span "chevron_left" at bounding box center [169, 171] width 21 height 21
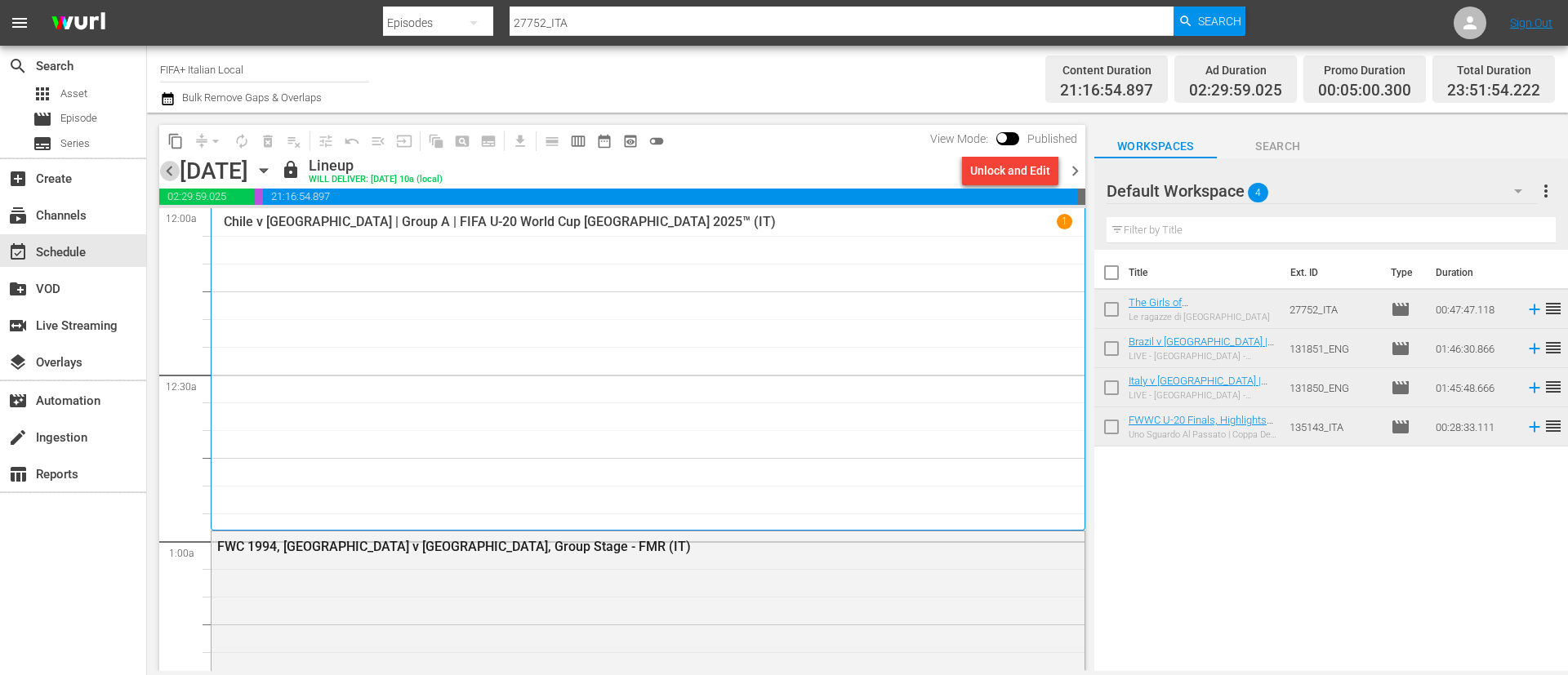
click at [173, 174] on span "chevron_left" at bounding box center [169, 171] width 21 height 21
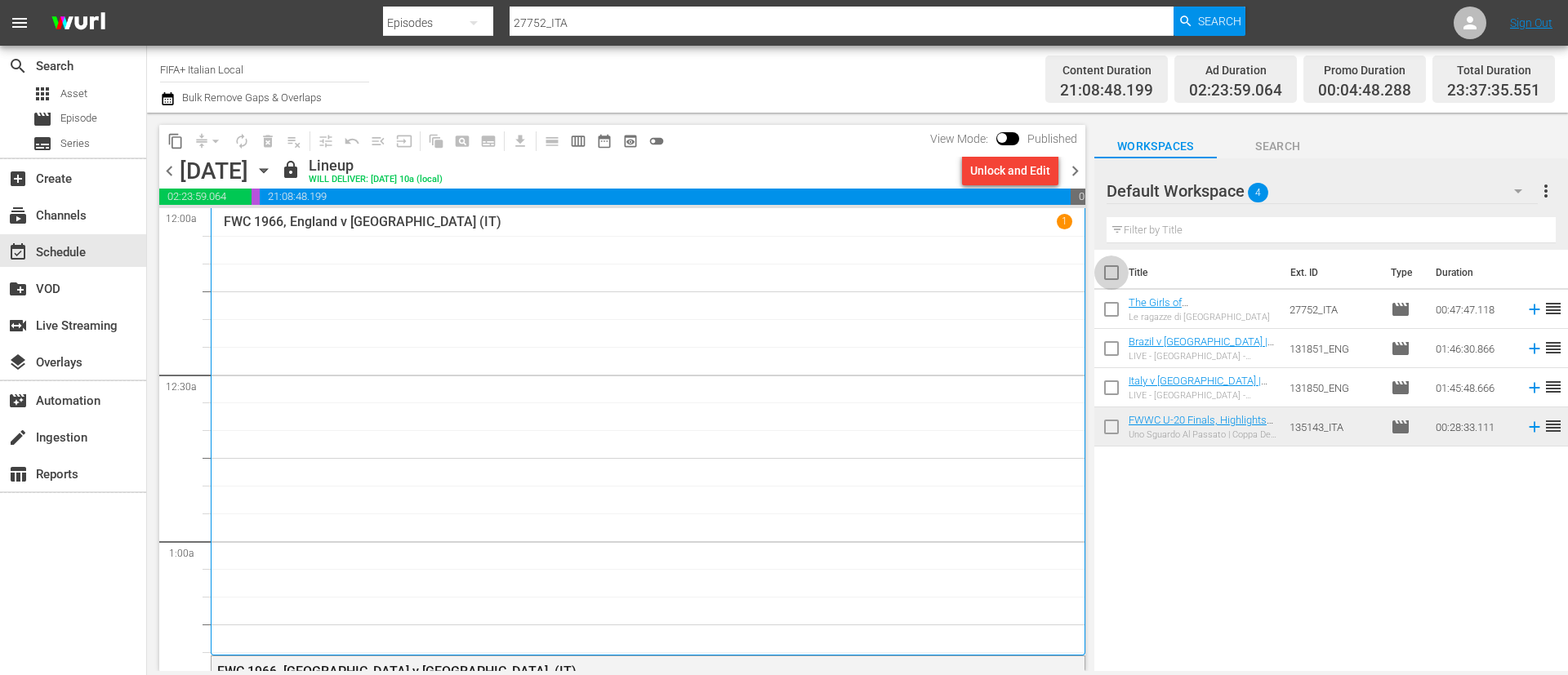
click at [1116, 268] on input "checkbox" at bounding box center [1111, 276] width 34 height 34
checkbox input "true"
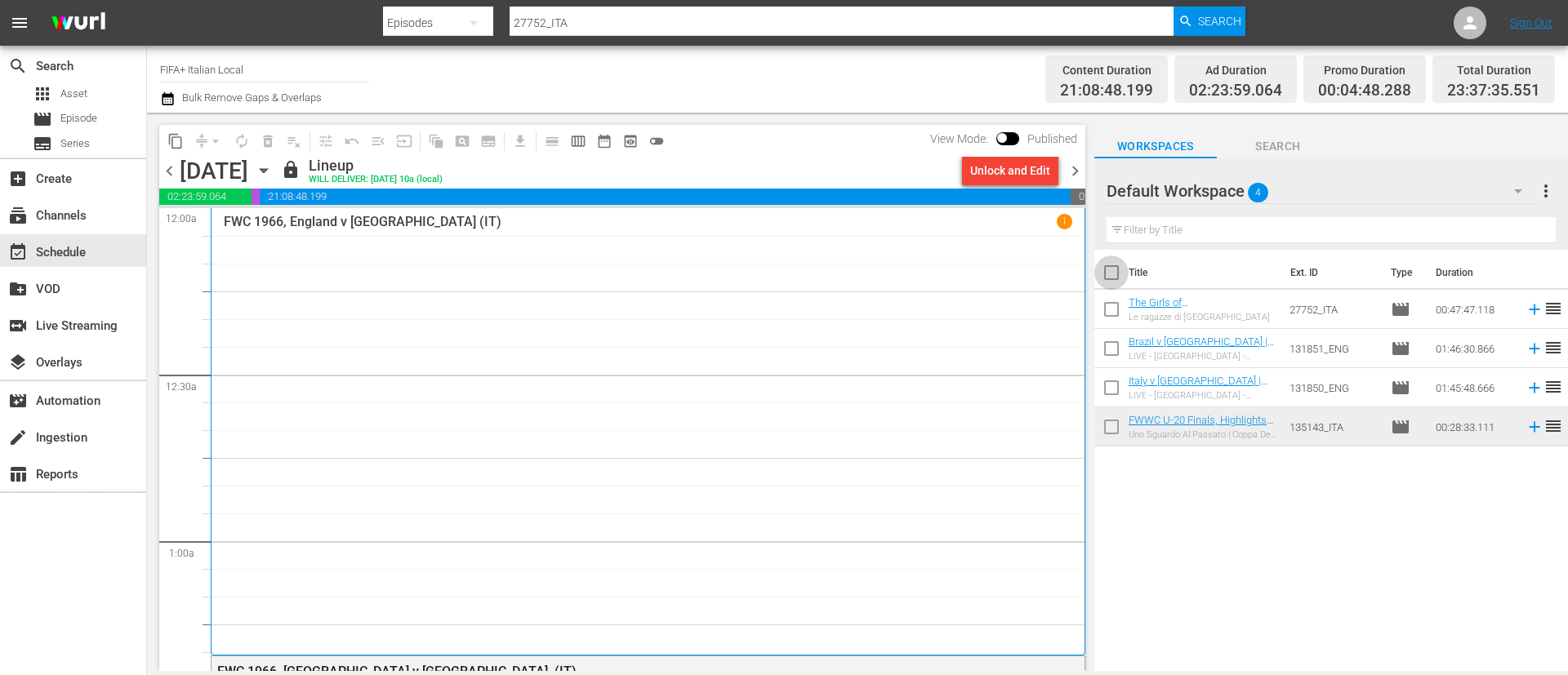
checkbox input "true"
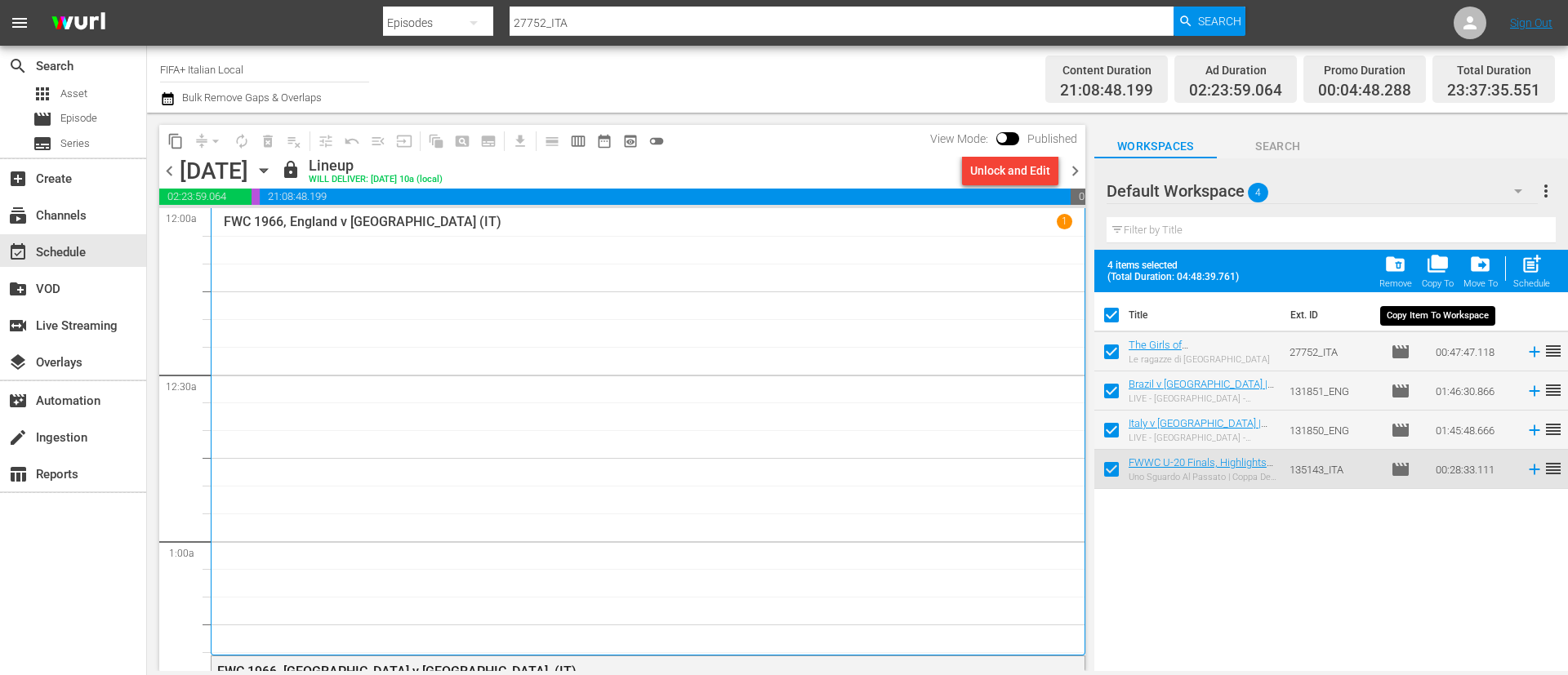
click at [1406, 268] on span "folder_delete" at bounding box center [1395, 264] width 22 height 22
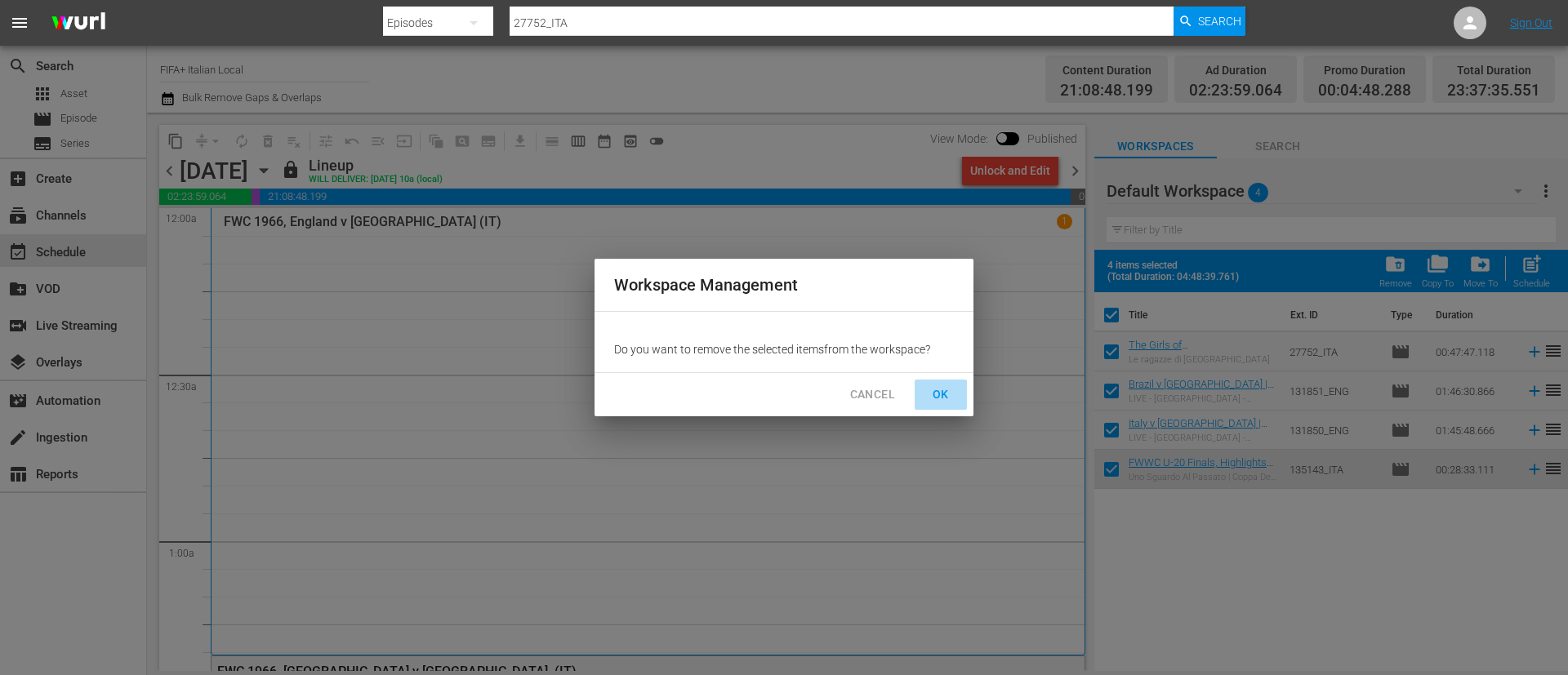
click at [945, 392] on span "OK" at bounding box center [941, 395] width 26 height 21
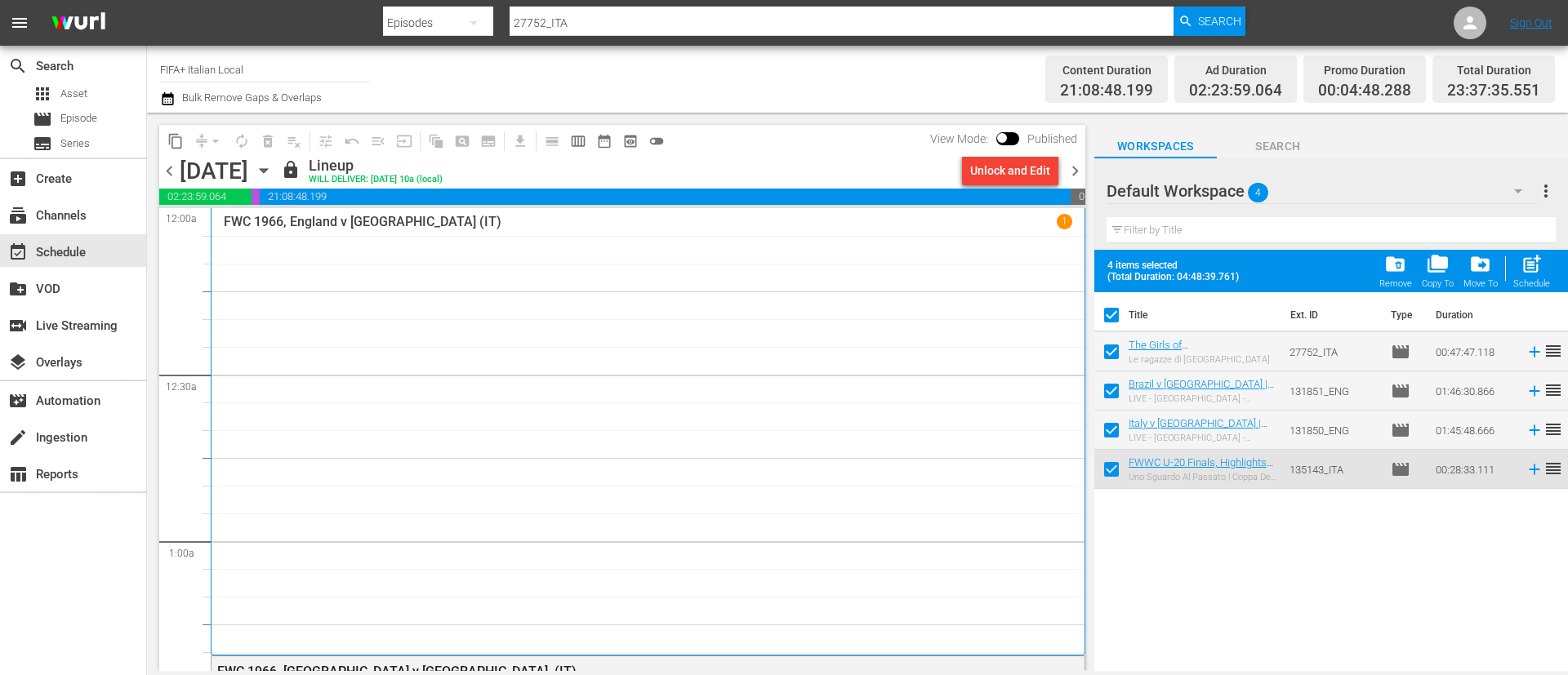
checkbox input "false"
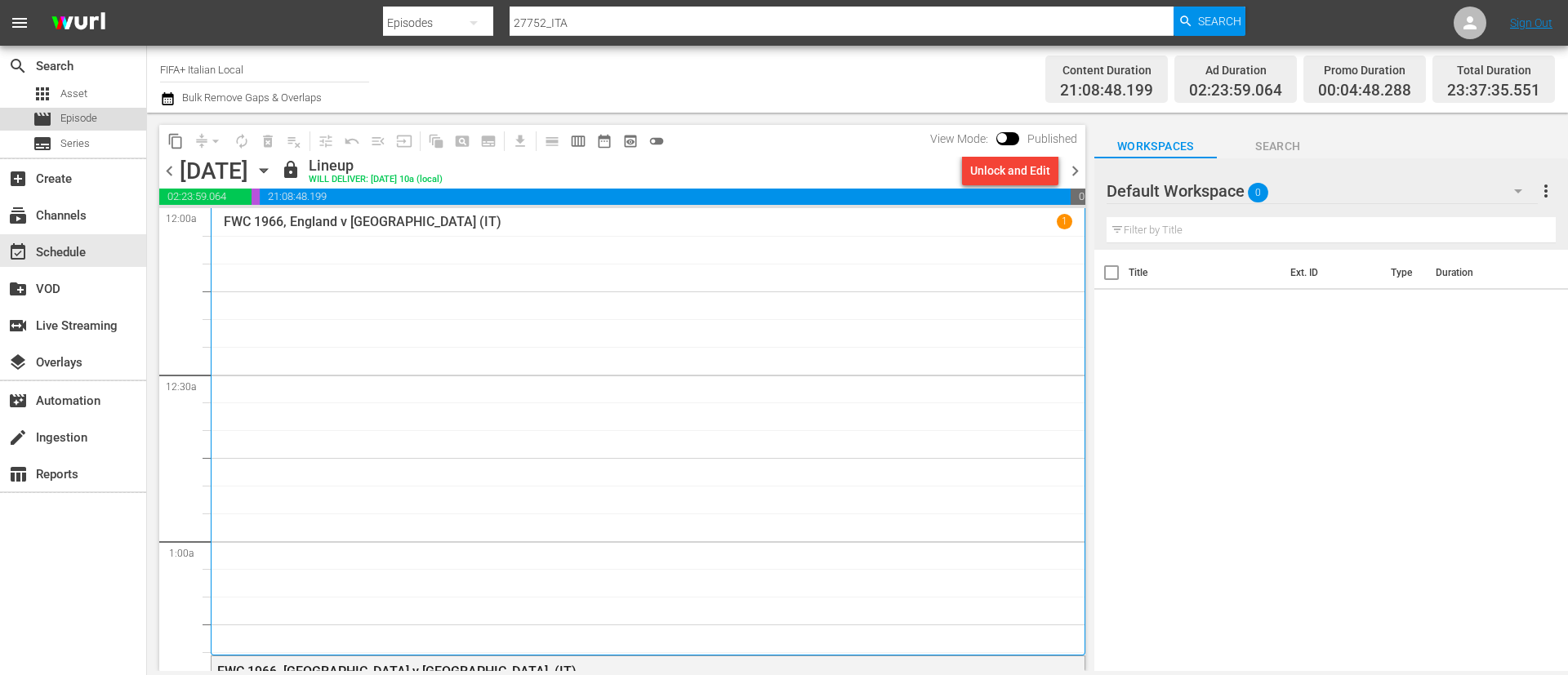
click at [120, 111] on div "movie Episode" at bounding box center [73, 119] width 147 height 23
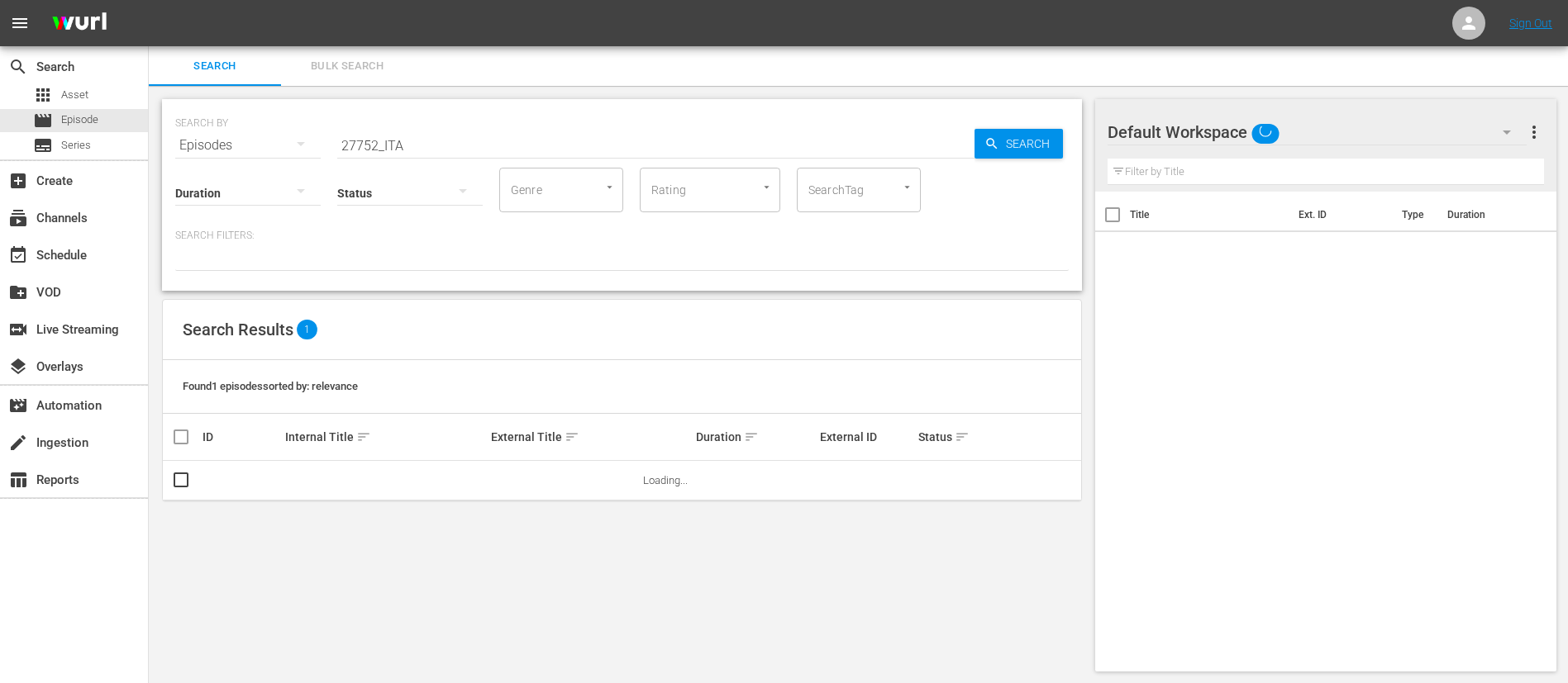
click at [560, 135] on input "27752_ITA" at bounding box center [656, 144] width 638 height 39
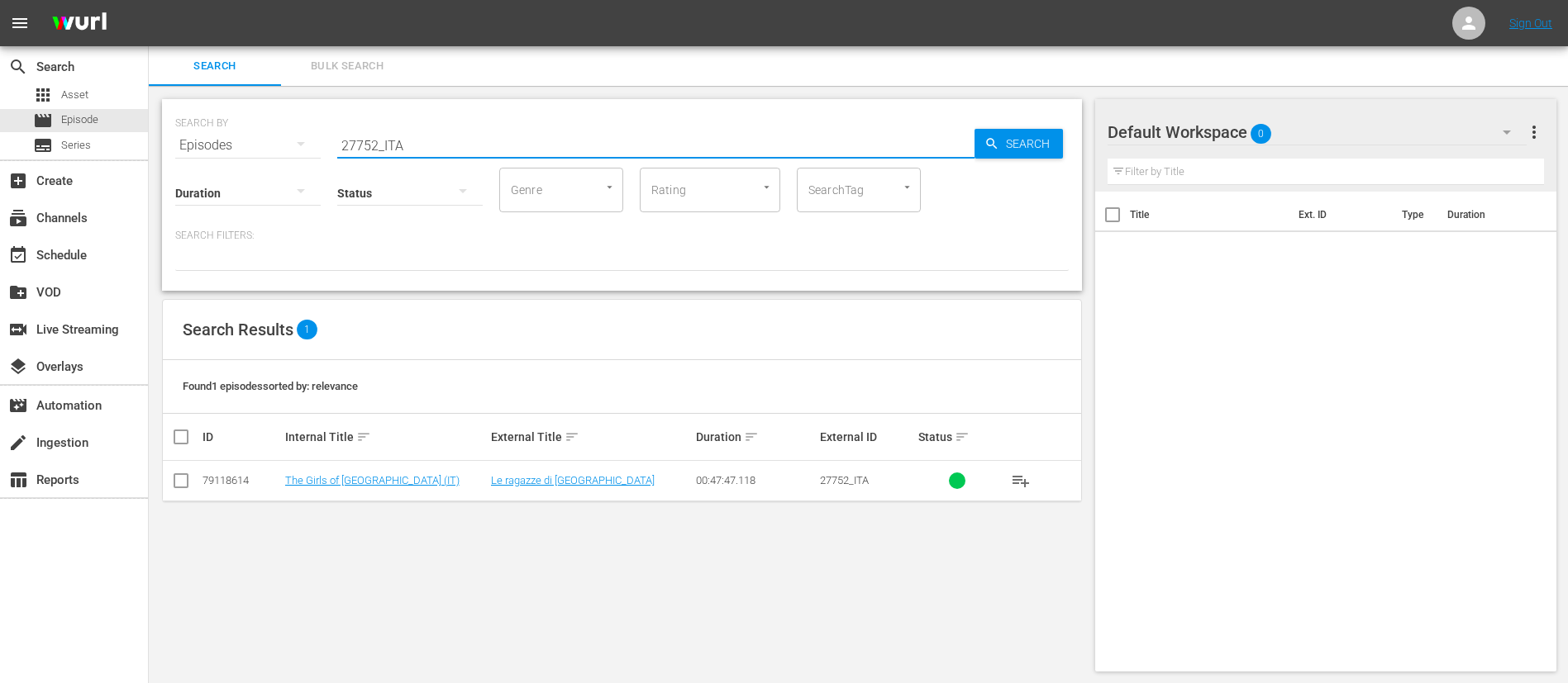
click at [560, 135] on input "27752_ITA" at bounding box center [656, 144] width 638 height 39
paste input "131846"
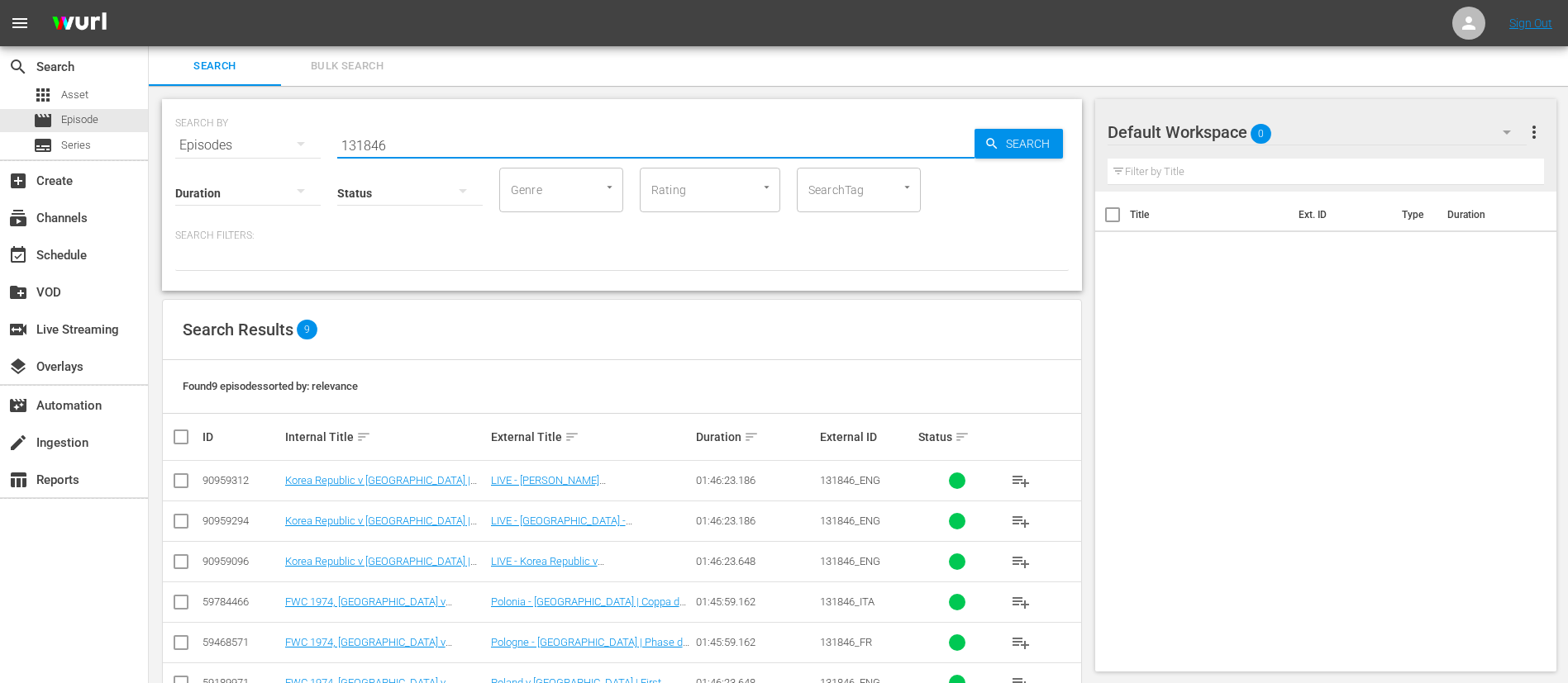
click at [1036, 521] on button "playlist_add" at bounding box center [1020, 520] width 39 height 39
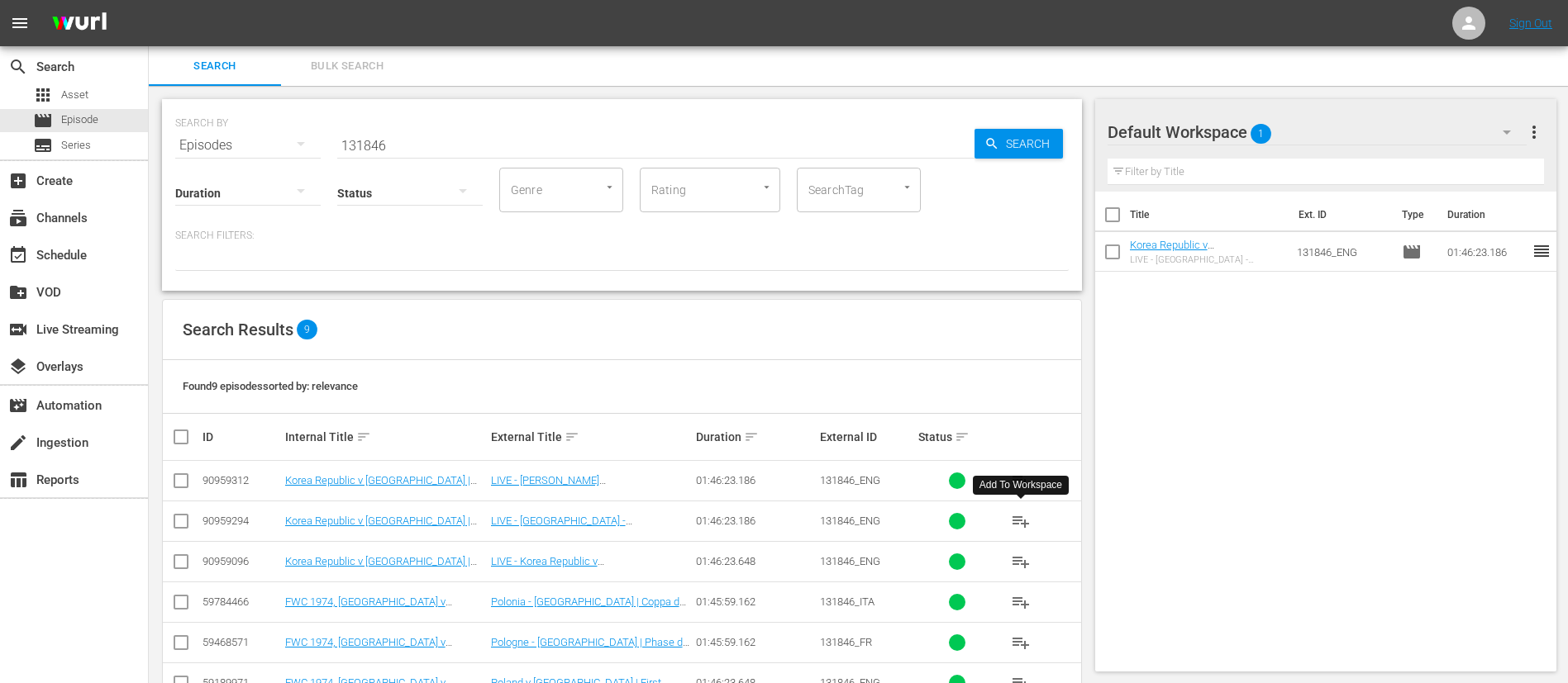
click at [540, 136] on input "131846" at bounding box center [656, 144] width 638 height 39
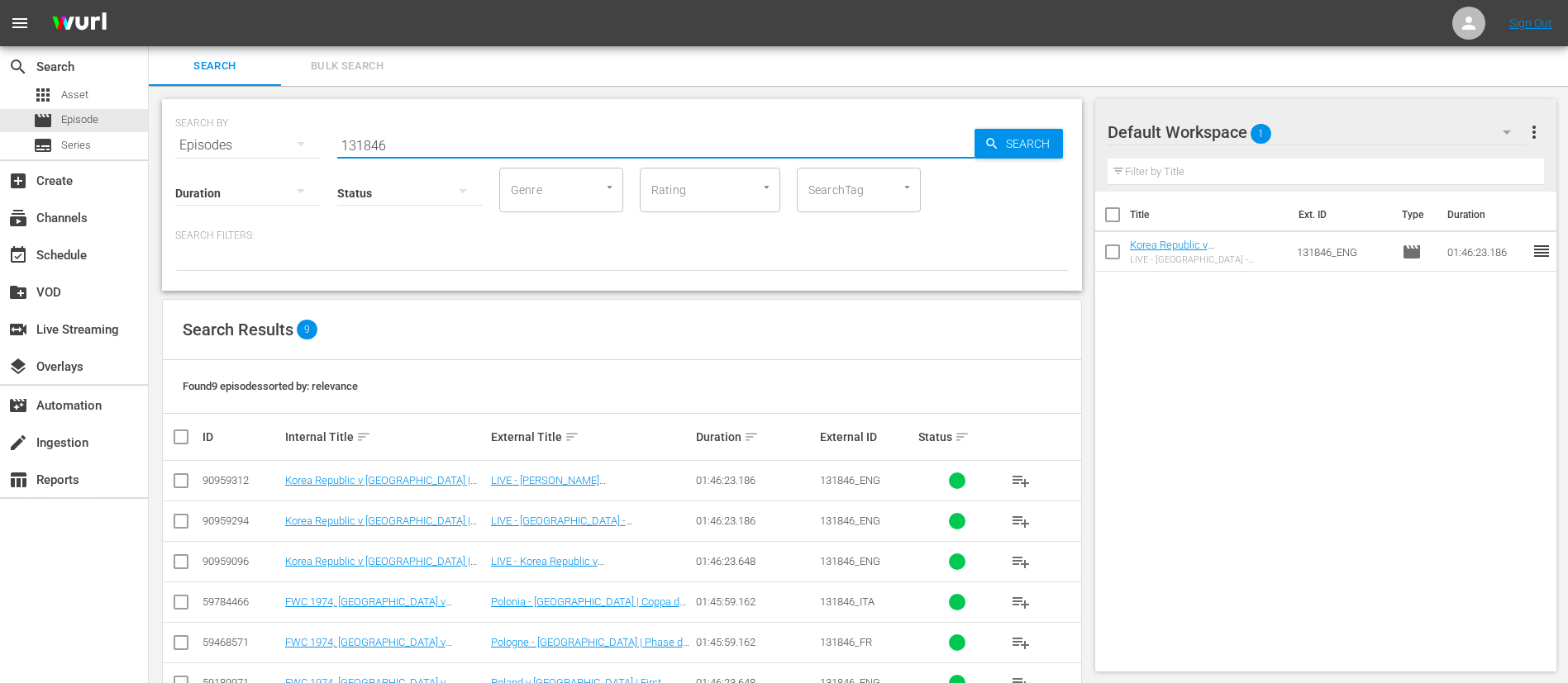
click at [540, 136] on input "131846" at bounding box center [656, 144] width 638 height 39
paste input "7"
type input "131847"
click at [1025, 519] on span "playlist_add" at bounding box center [1020, 521] width 20 height 20
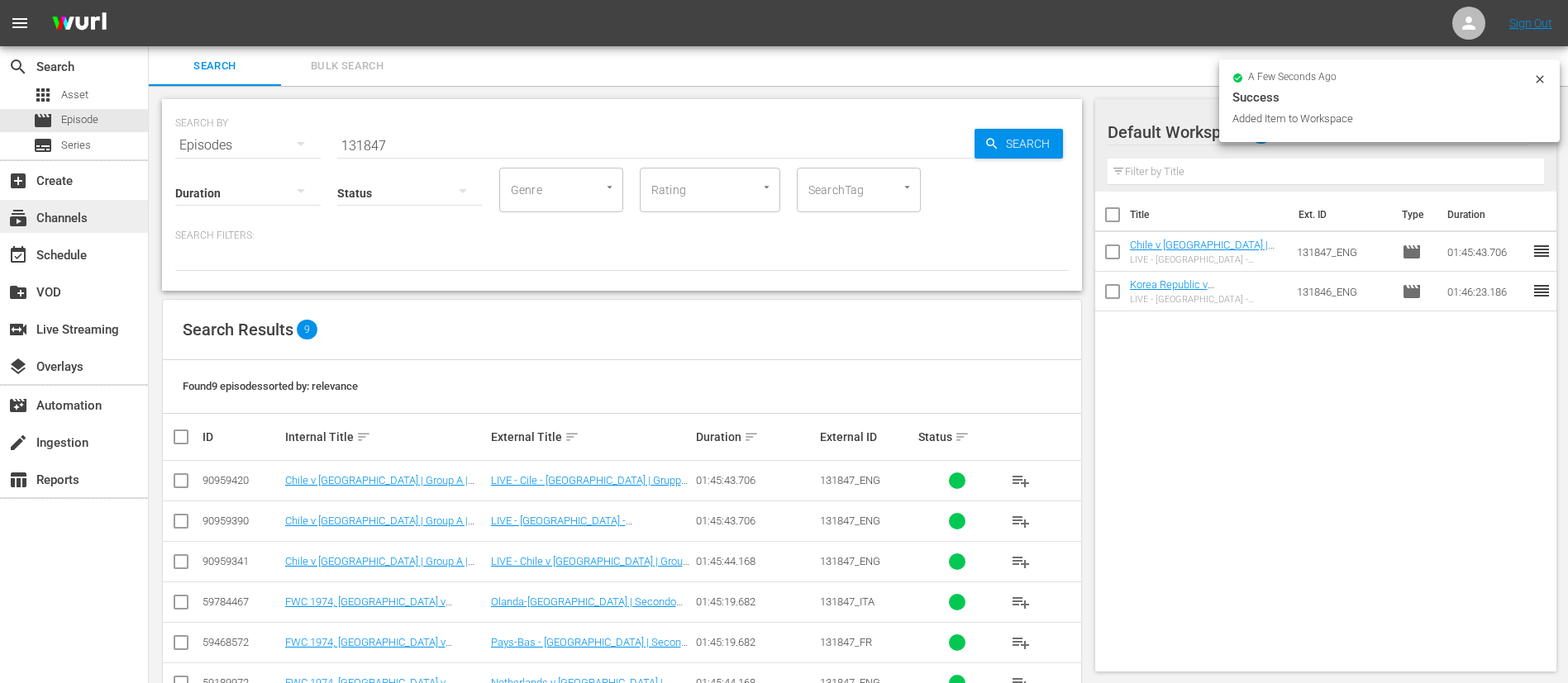
click at [91, 204] on div "subscriptions Channels" at bounding box center [74, 216] width 148 height 33
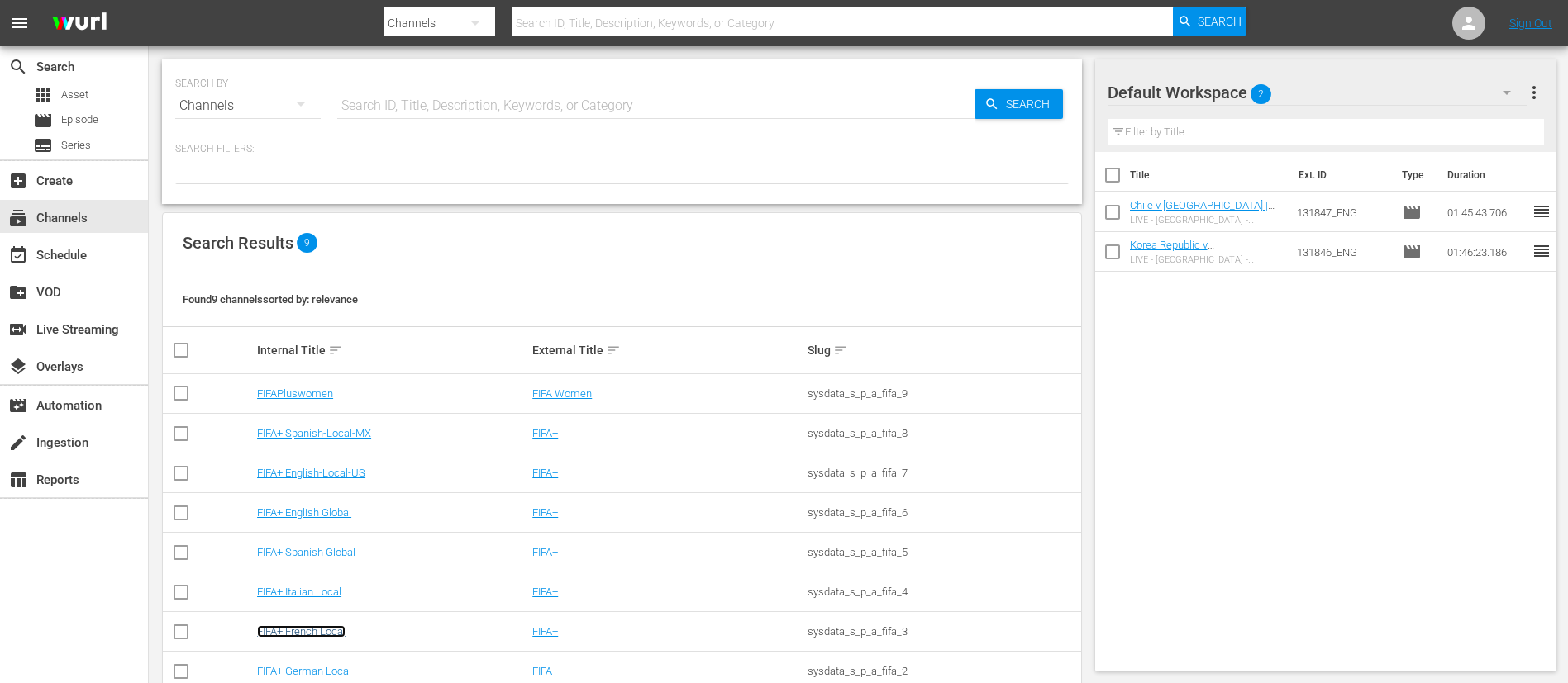
click at [289, 629] on link "FIFA+ French Local" at bounding box center [302, 631] width 88 height 12
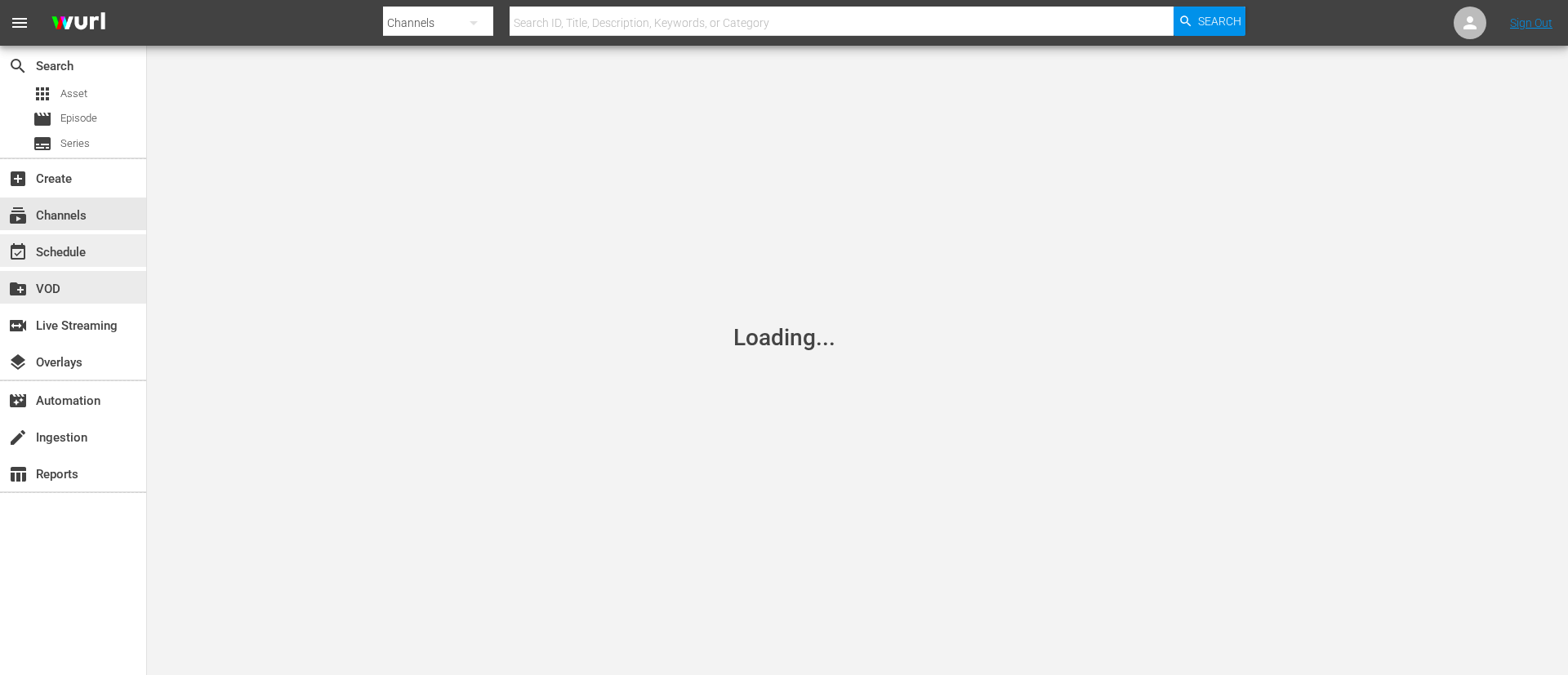
click at [103, 256] on div "event_available Schedule" at bounding box center [73, 251] width 147 height 33
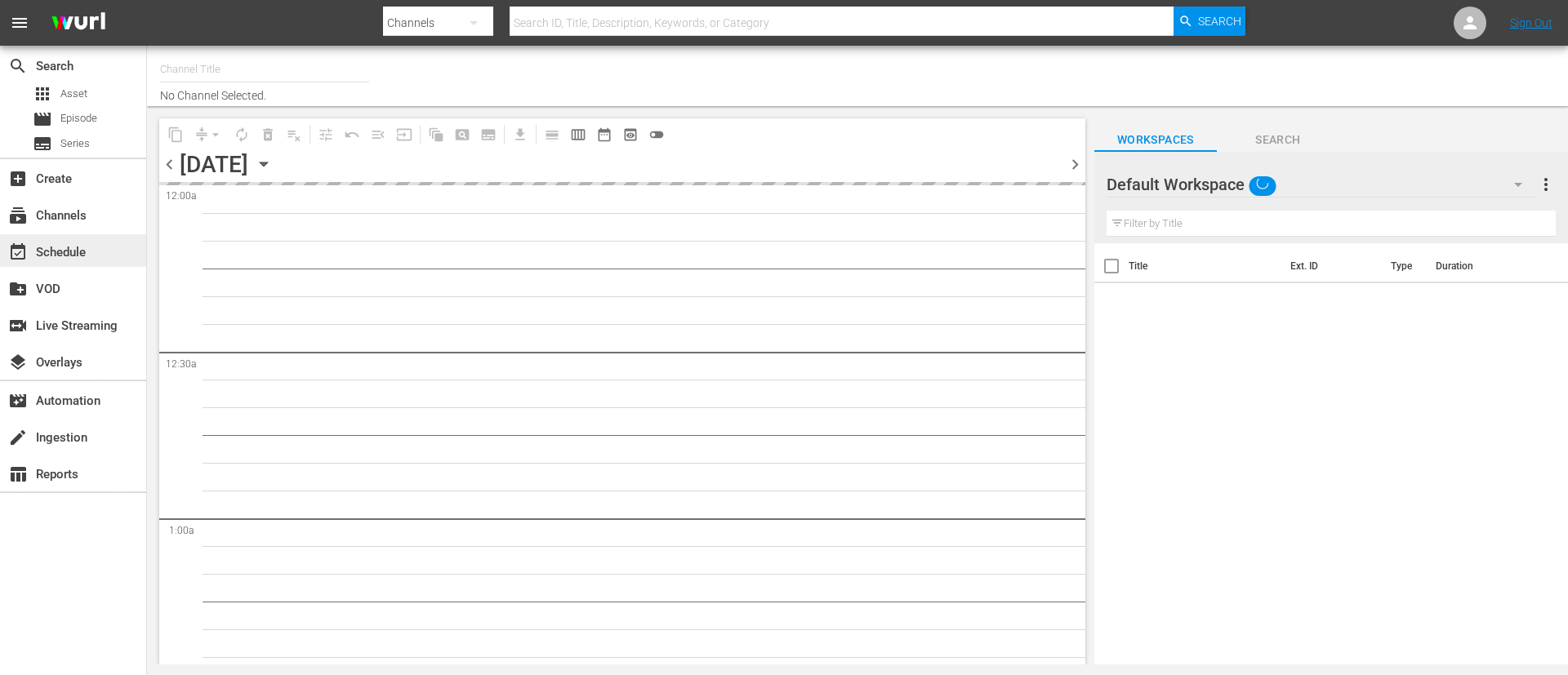
type input "FIFA+ [DEMOGRAPHIC_DATA] Local (1778)"
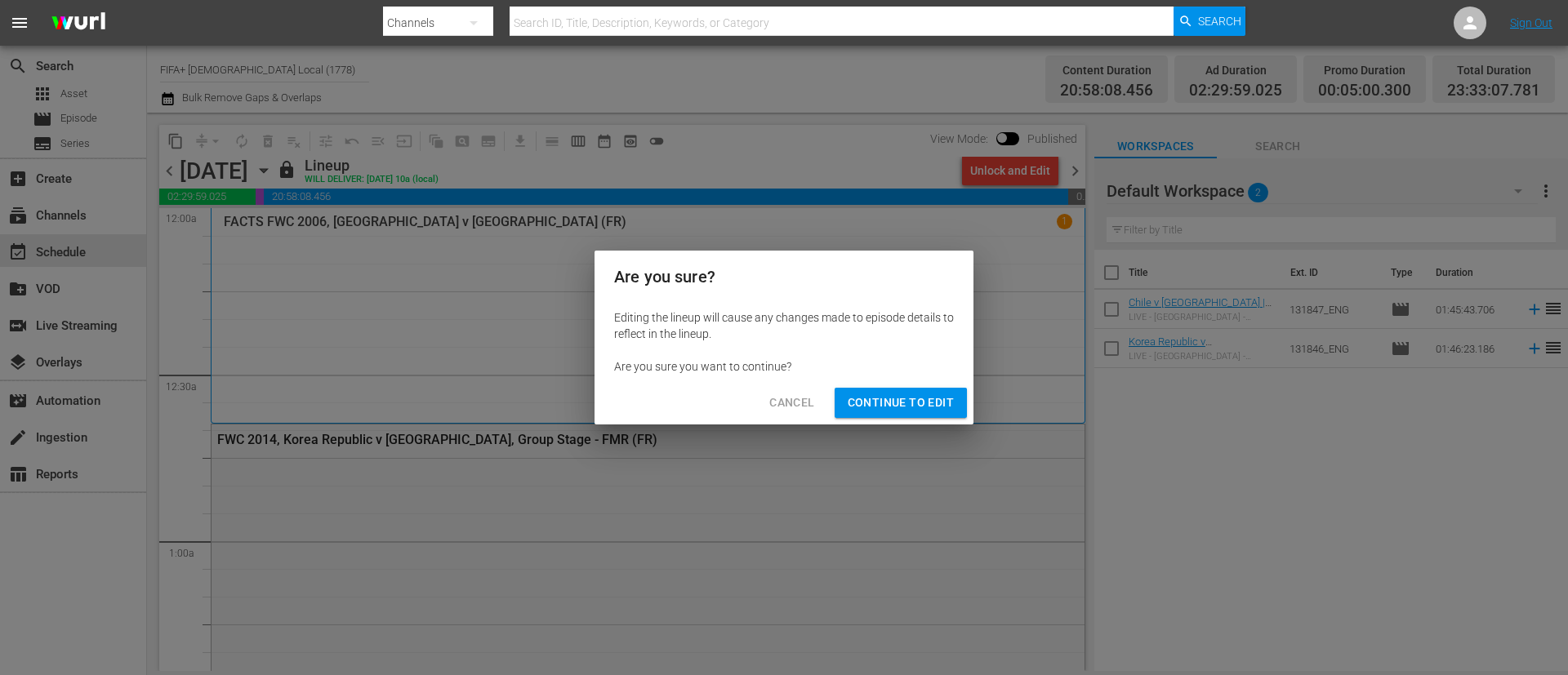
click at [894, 416] on button "Continue to Edit" at bounding box center [900, 403] width 132 height 30
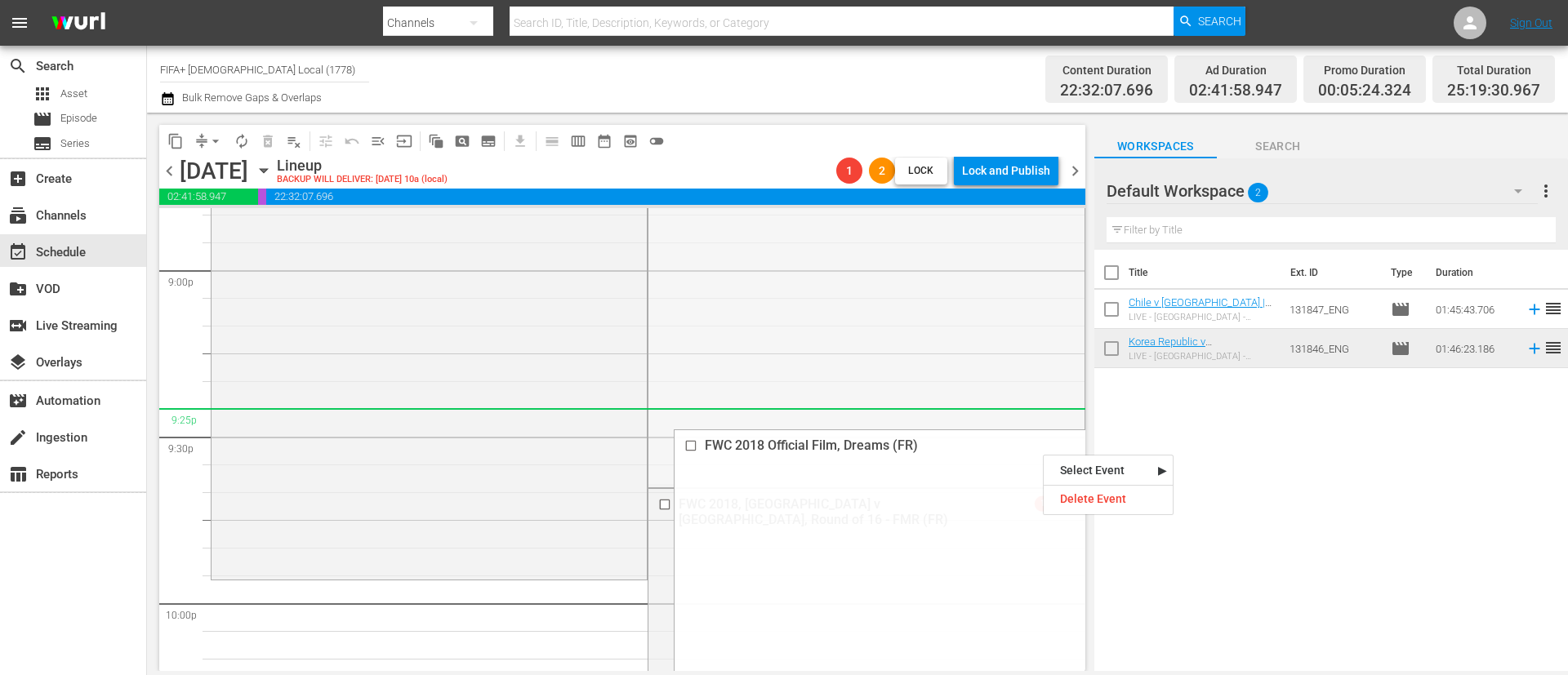
scroll to position [6980, 0]
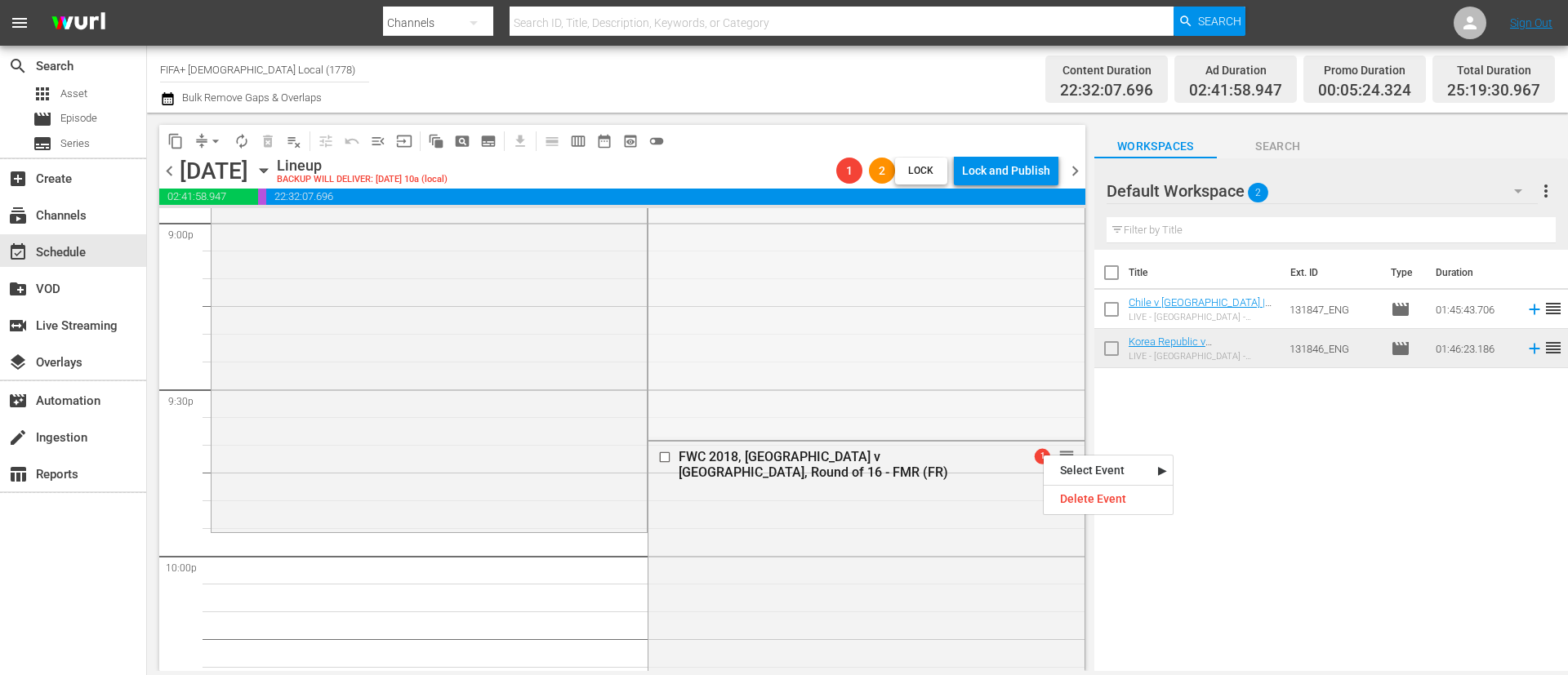
drag, startPoint x: 1043, startPoint y: 453, endPoint x: 711, endPoint y: 553, distance: 346.7
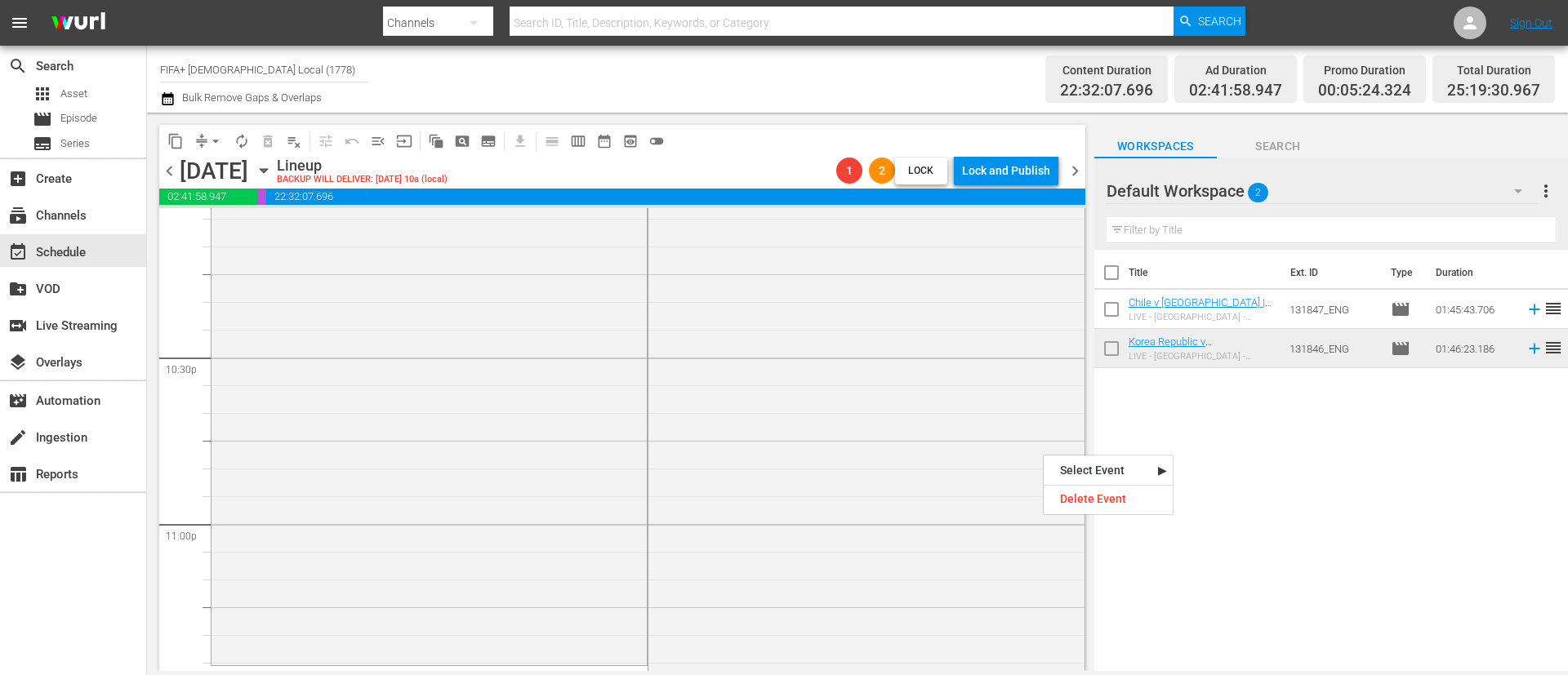
scroll to position [7102, 0]
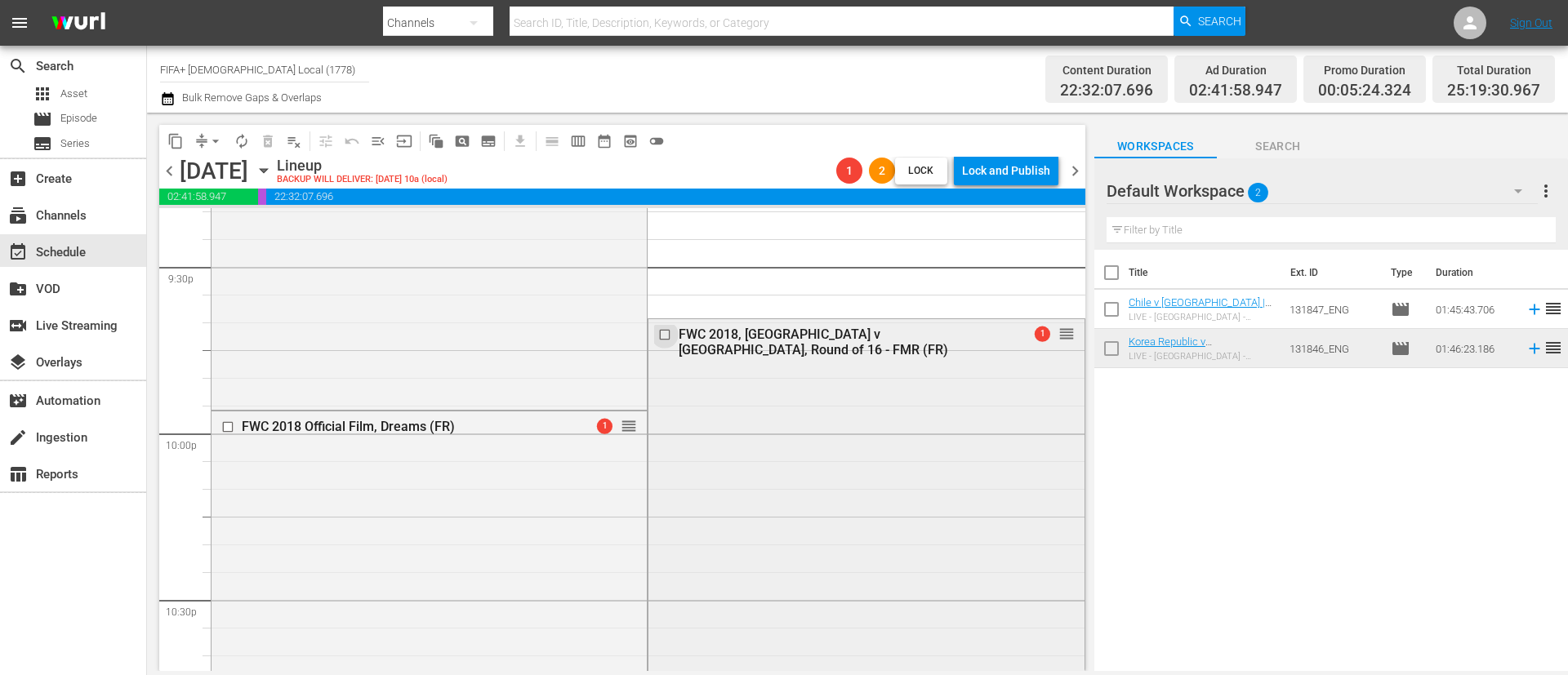
click at [659, 333] on input "checkbox" at bounding box center [667, 334] width 17 height 14
click at [268, 134] on span "delete_forever_outlined" at bounding box center [268, 141] width 16 height 16
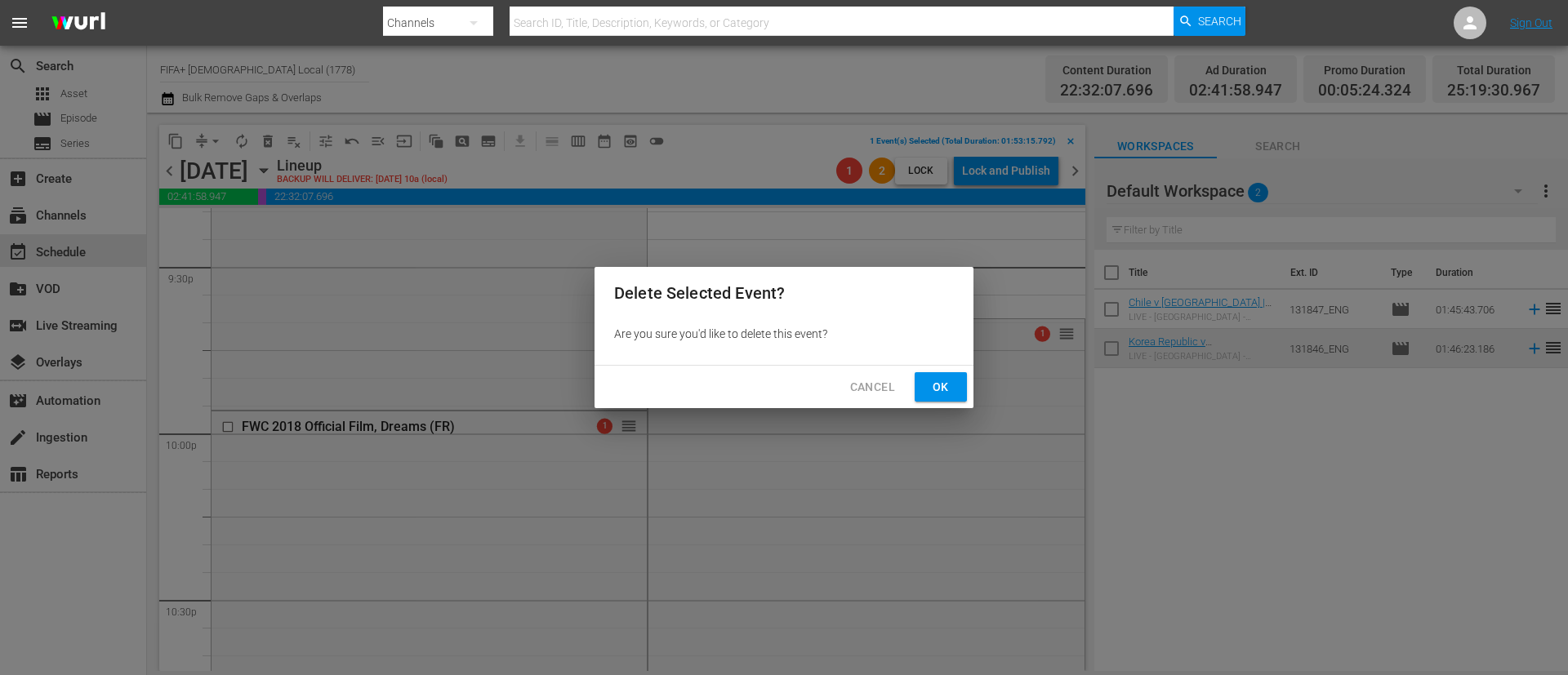
click at [955, 393] on button "Ok" at bounding box center [940, 388] width 52 height 30
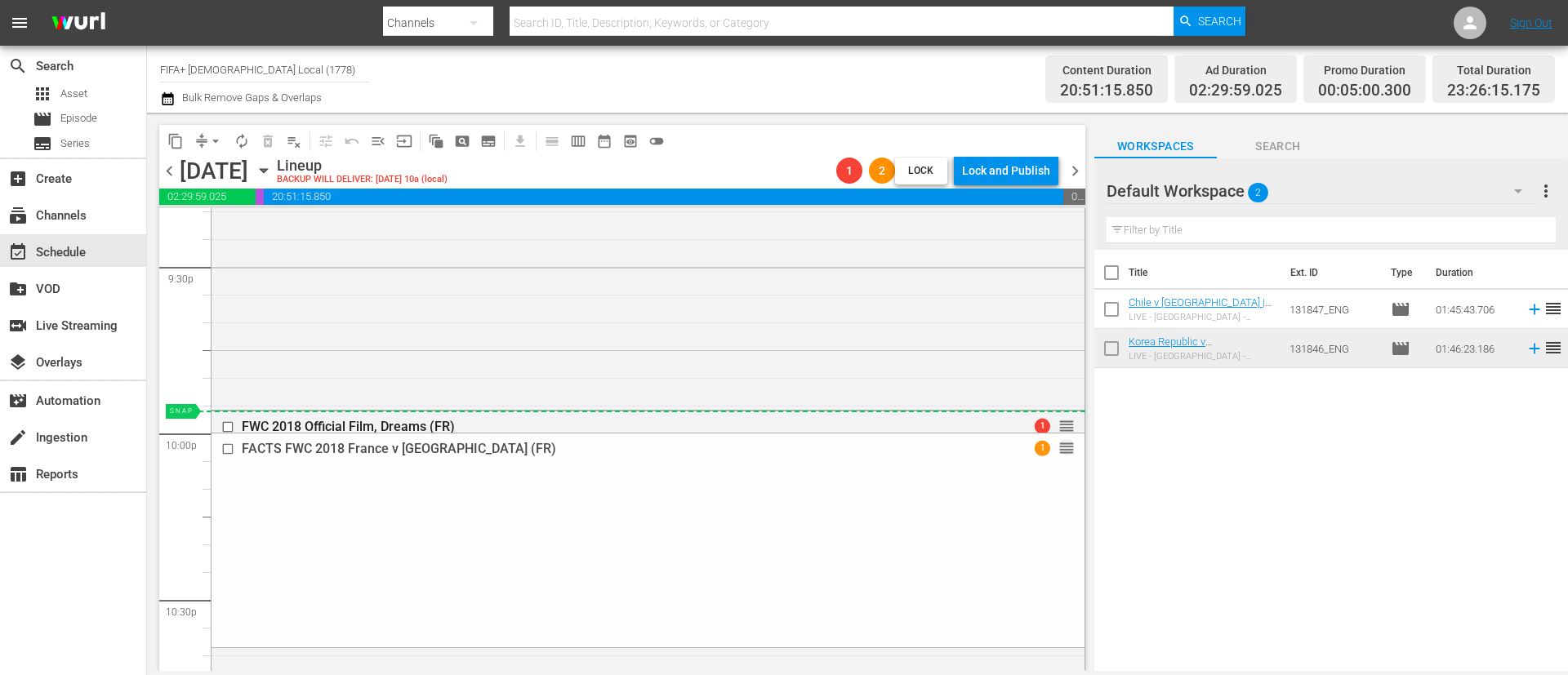
drag, startPoint x: 1049, startPoint y: 597, endPoint x: 865, endPoint y: 422, distance: 253.9
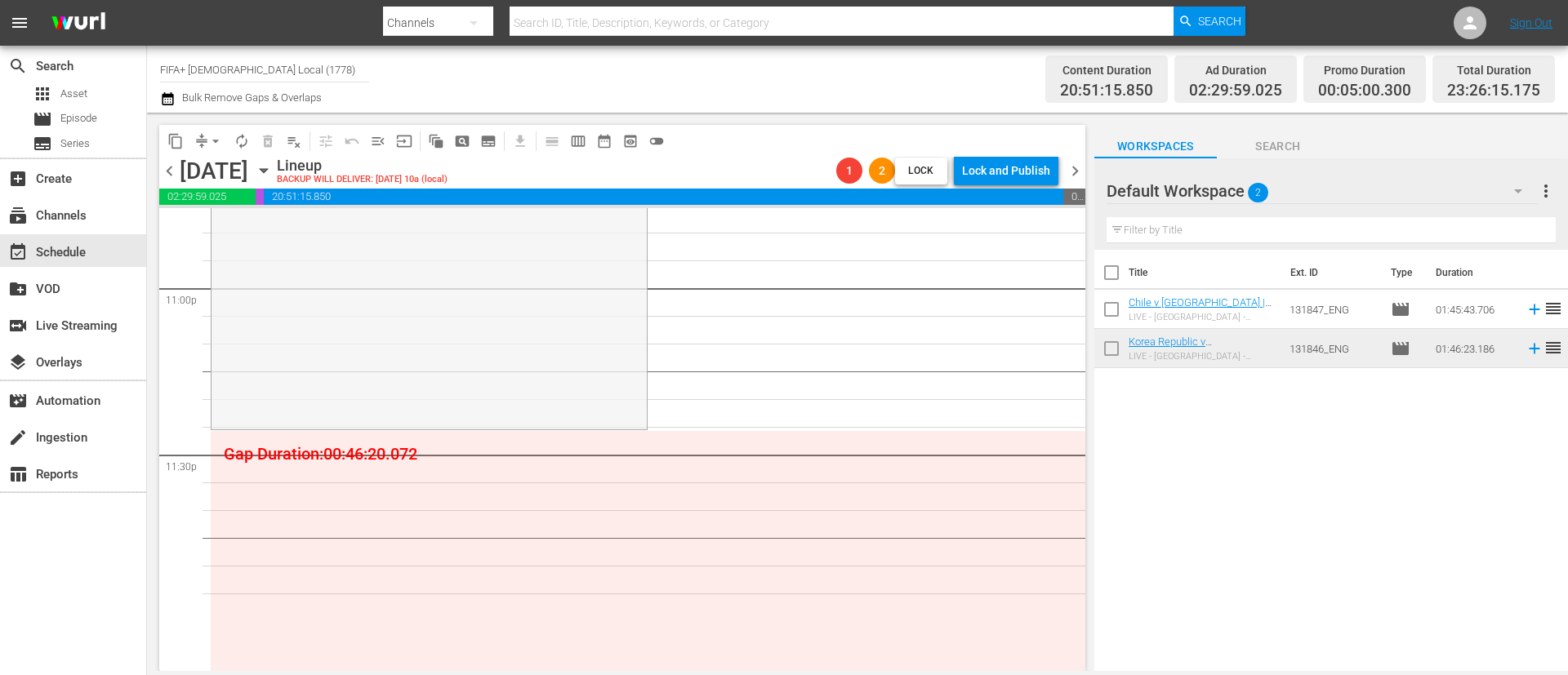
scroll to position [7591, 0]
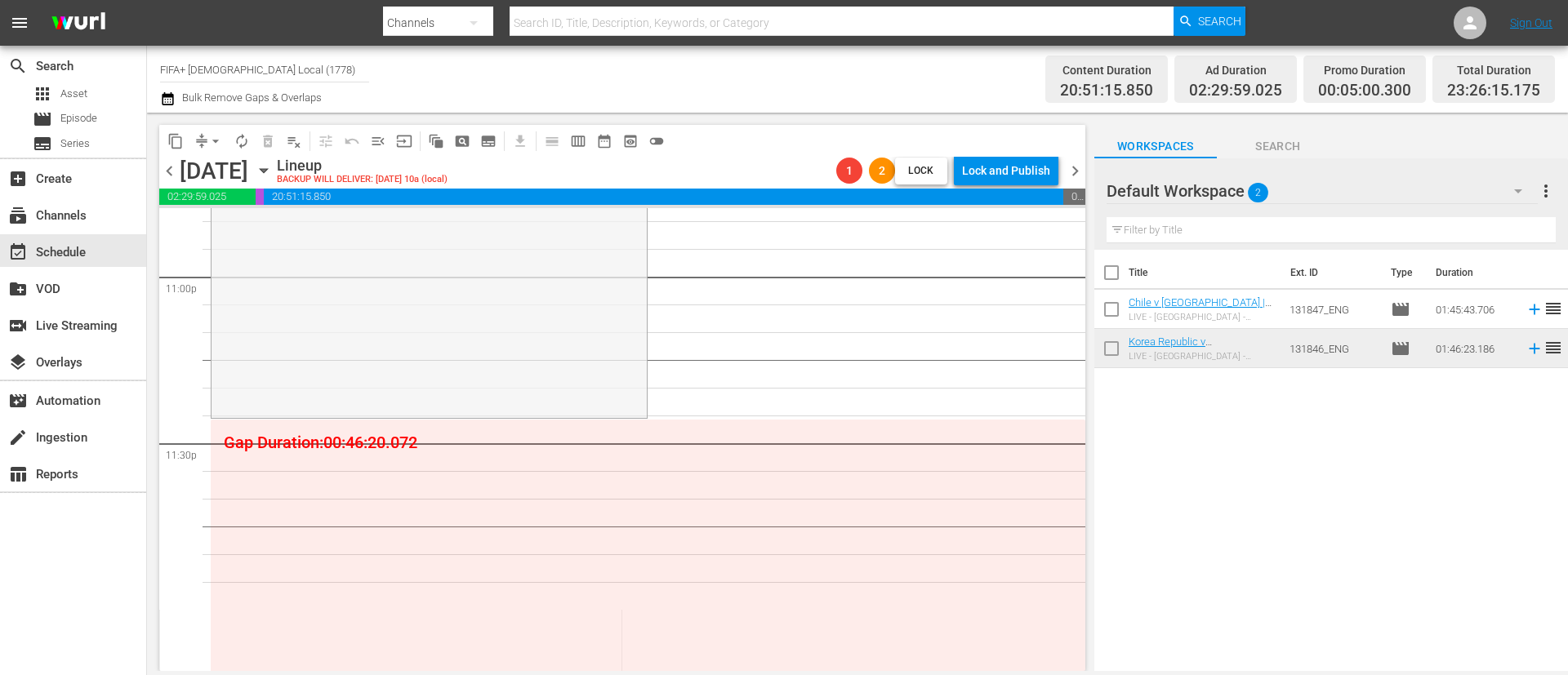
drag, startPoint x: 622, startPoint y: 423, endPoint x: 548, endPoint y: 460, distance: 82.7
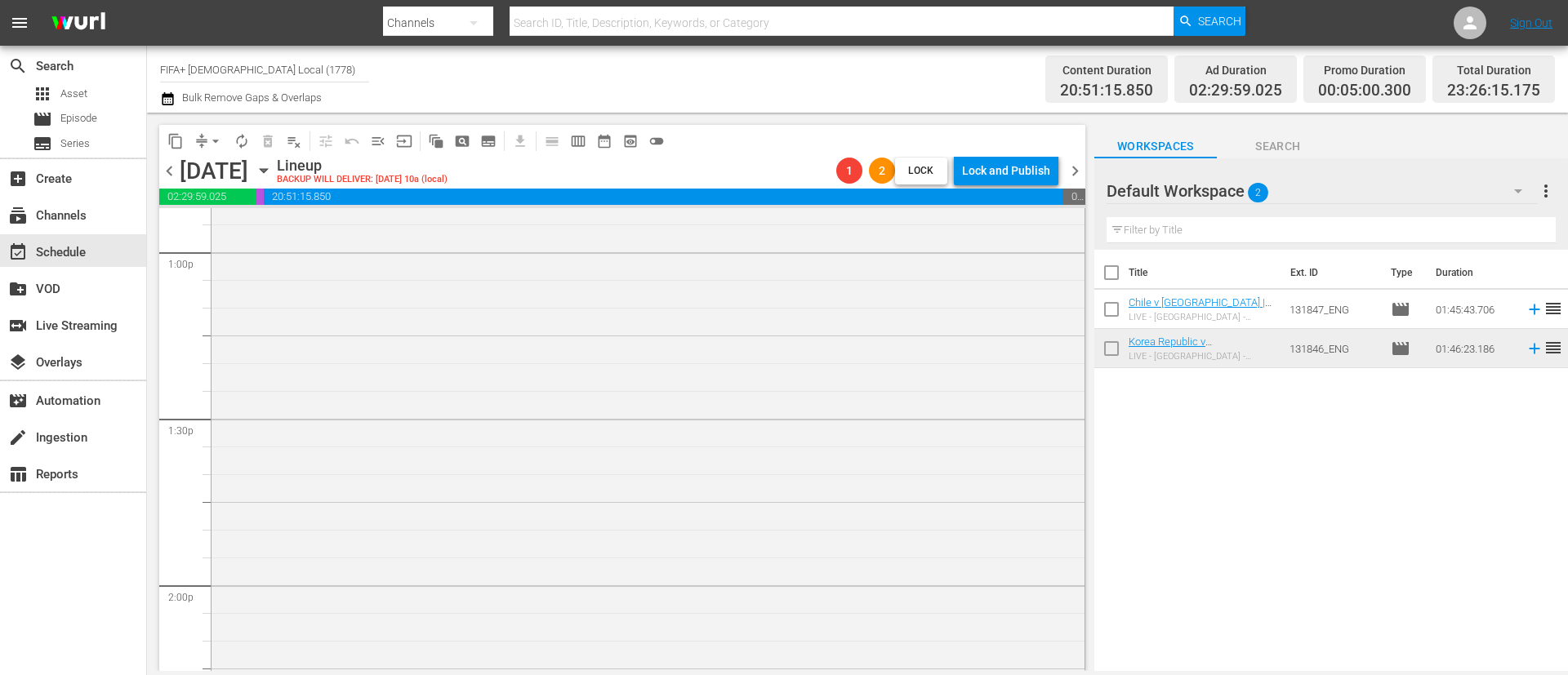
scroll to position [3919, 0]
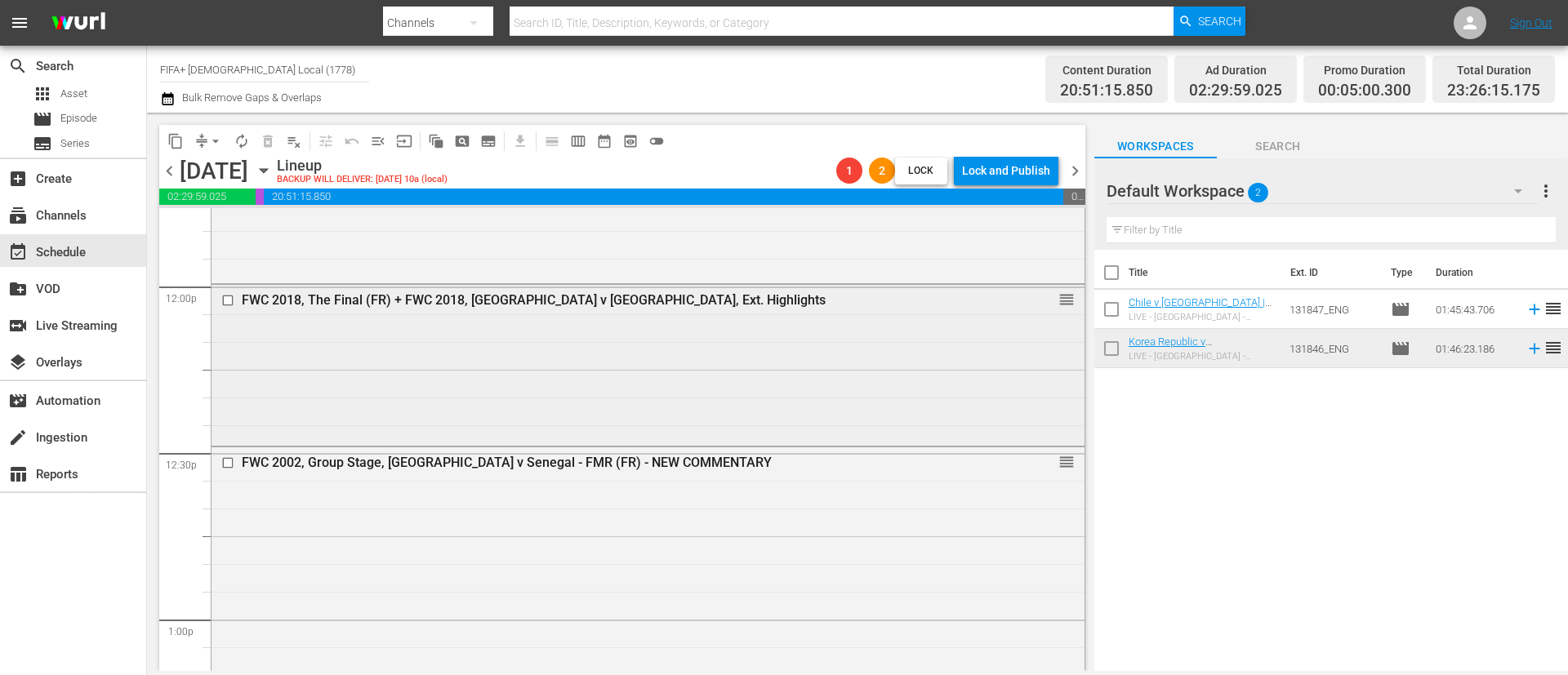
click at [606, 368] on div "FWC 2018, The Final (FR) + FWC 2018, France v Croatia, Ext. Highlights reorder" at bounding box center [648, 364] width 873 height 159
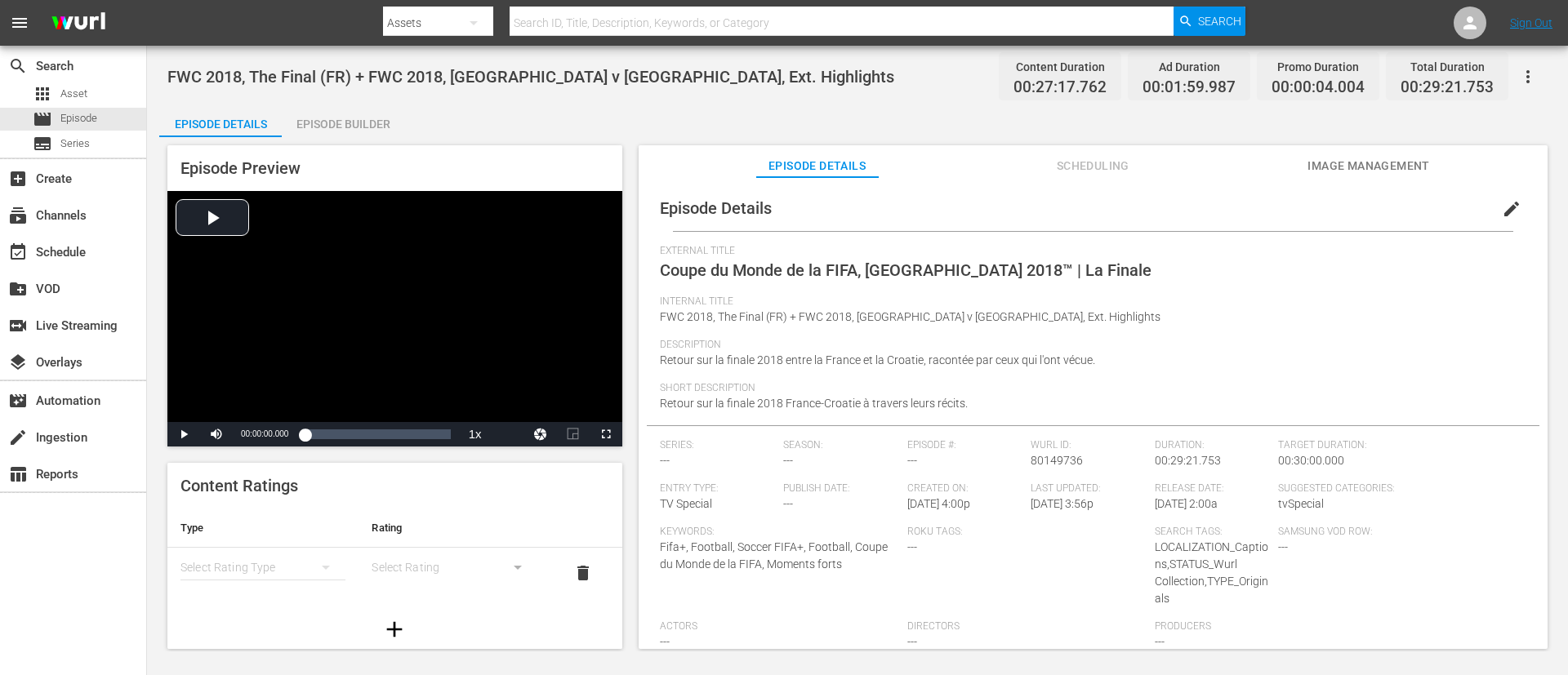
click at [1526, 79] on icon "button" at bounding box center [1527, 77] width 20 height 20
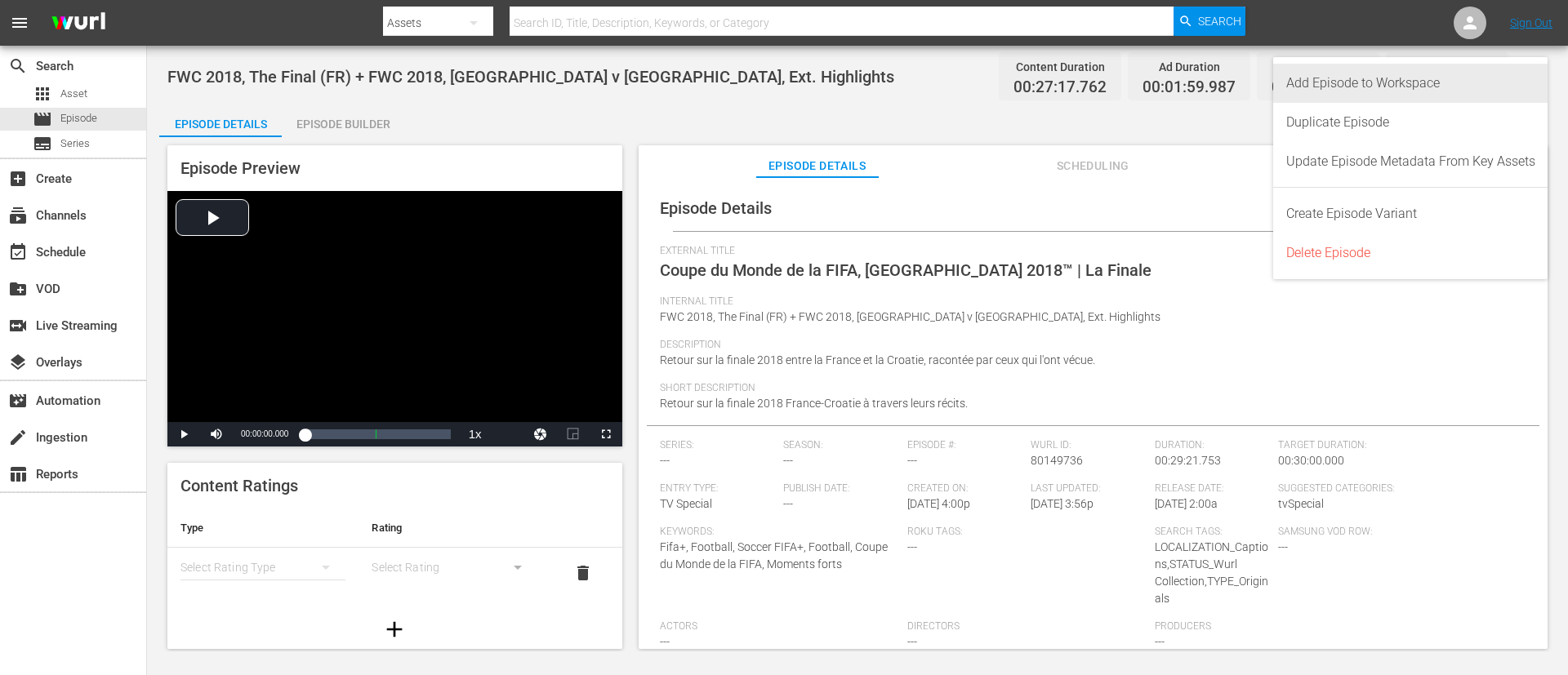
click at [1455, 86] on div "Add Episode to Workspace" at bounding box center [1410, 82] width 249 height 39
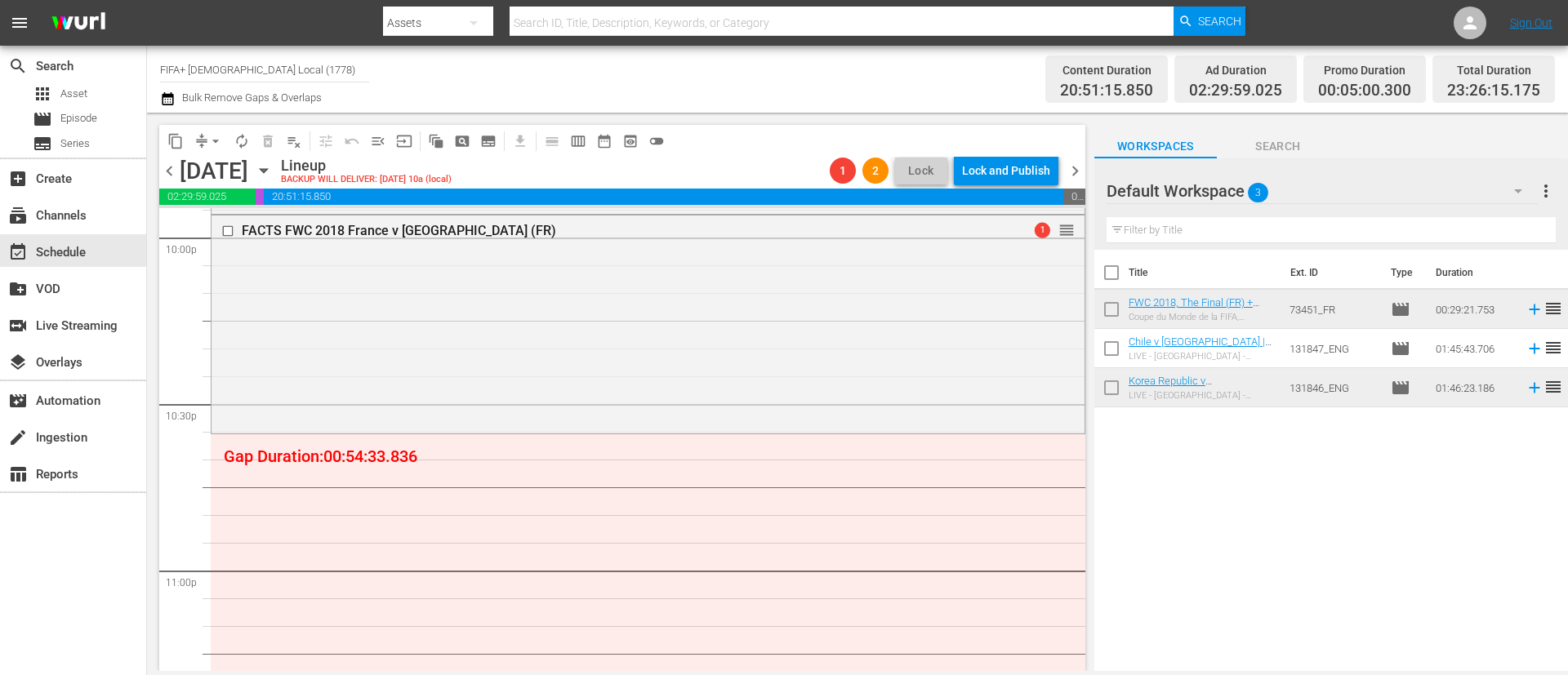
scroll to position [7347, 0]
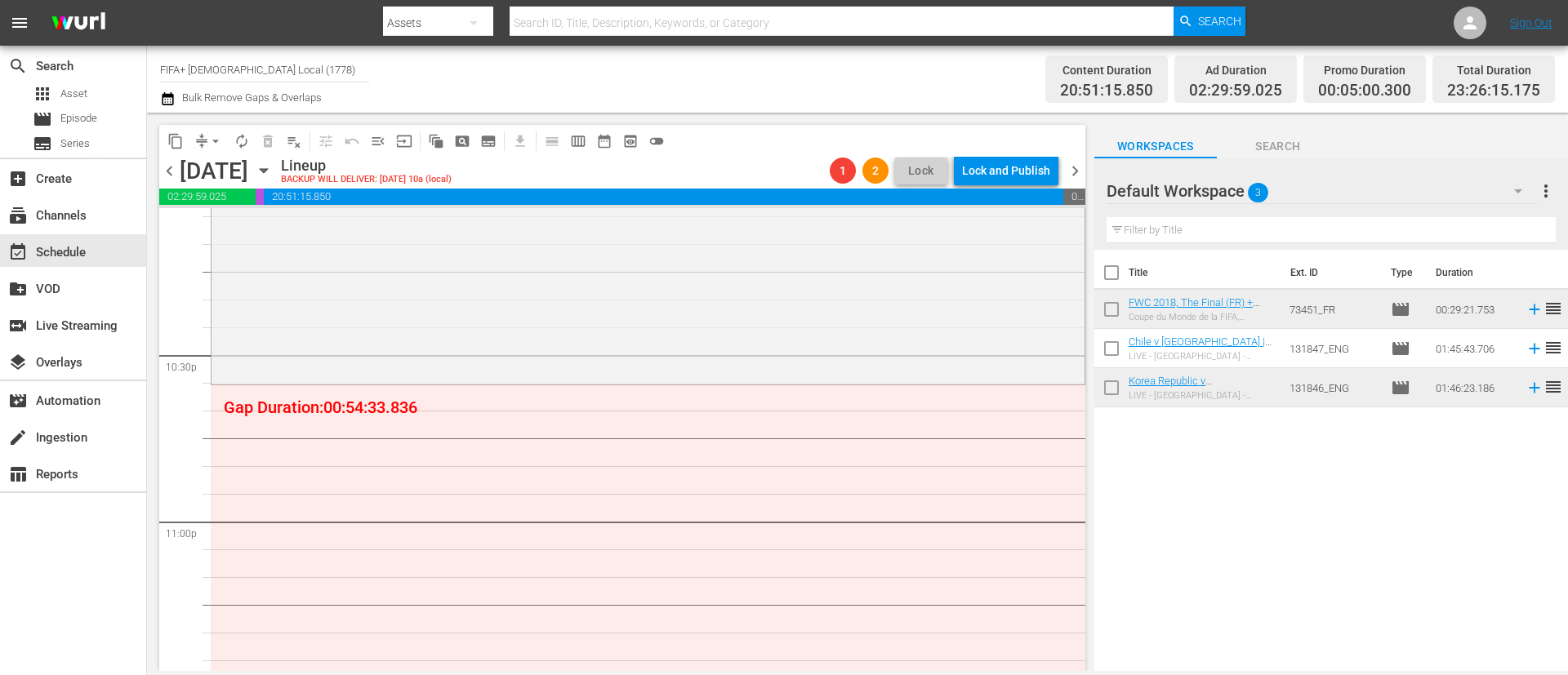
click at [1116, 313] on input "checkbox" at bounding box center [1111, 313] width 34 height 34
checkbox input "true"
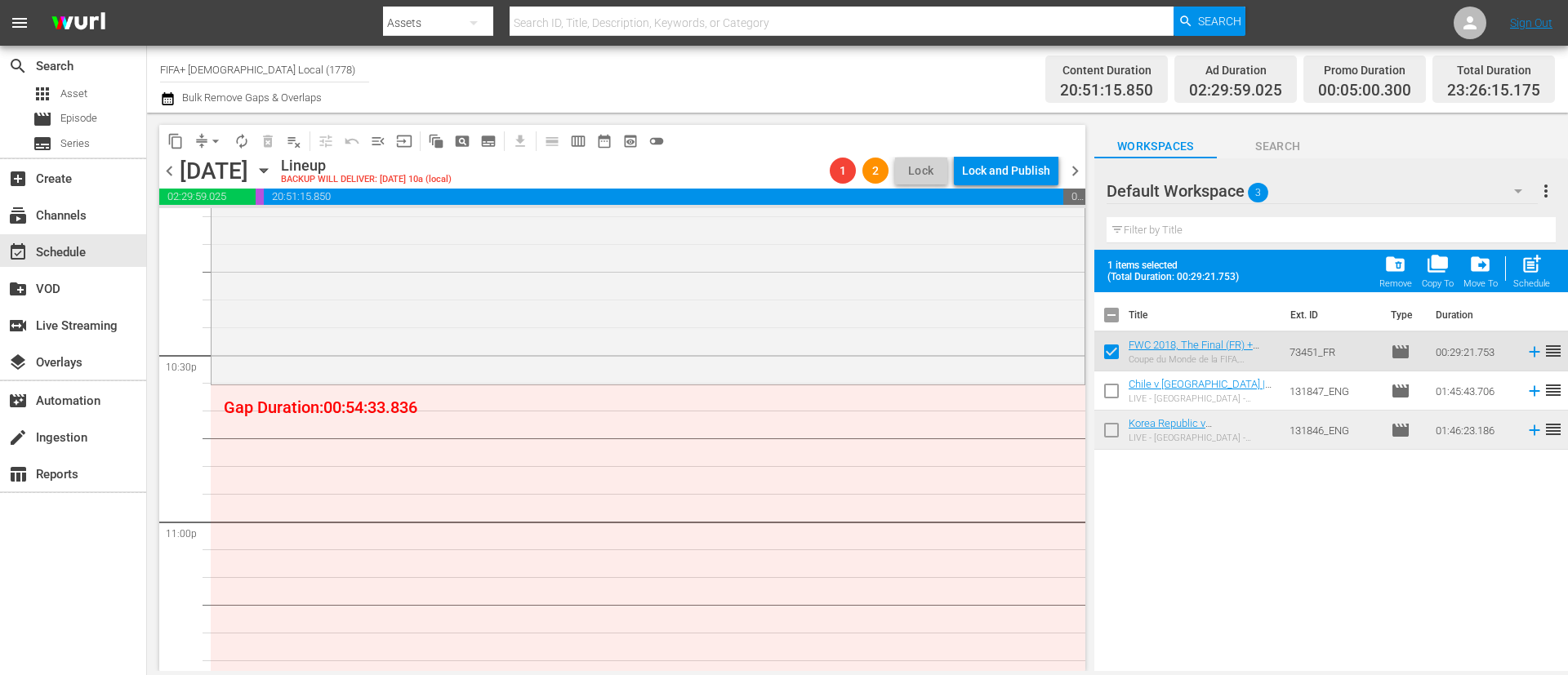
click at [1116, 383] on input "checkbox" at bounding box center [1111, 394] width 34 height 34
checkbox input "true"
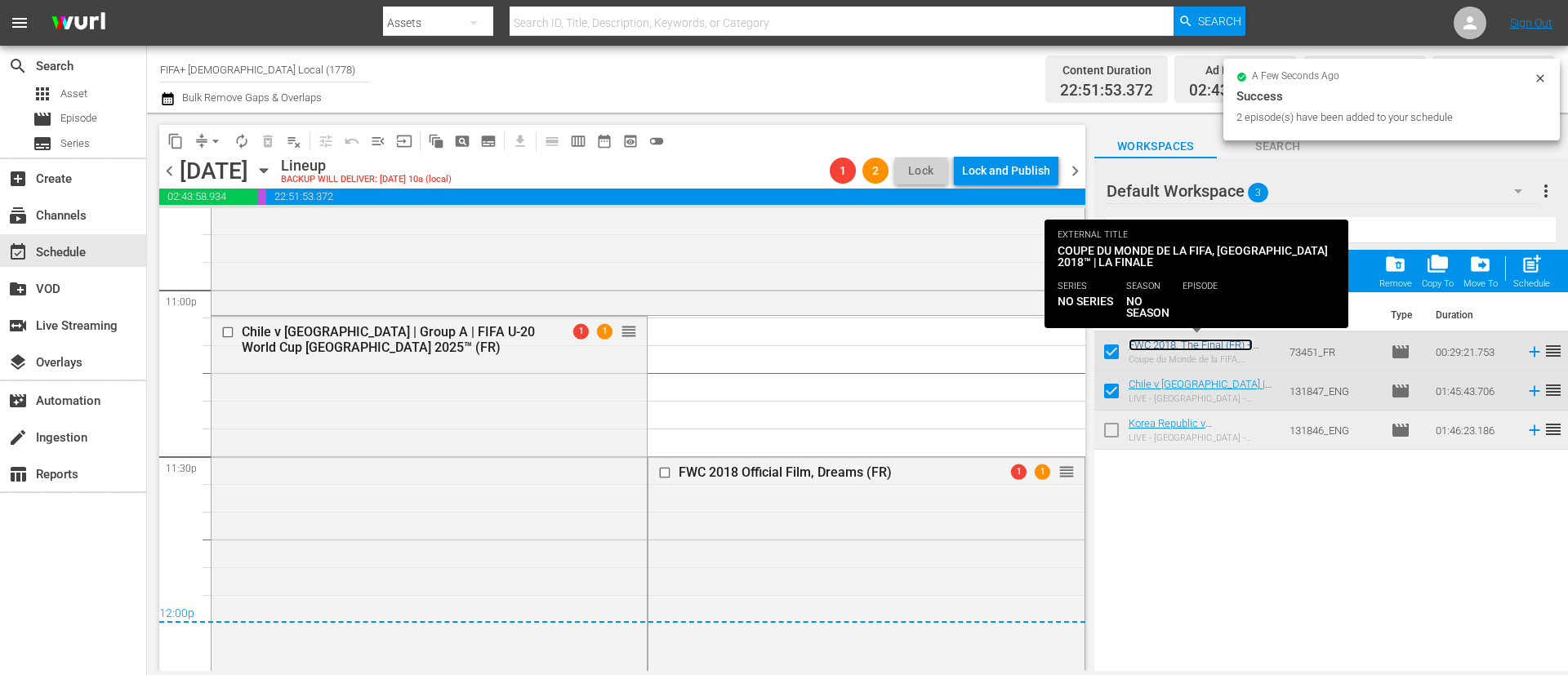
scroll to position [7591, 0]
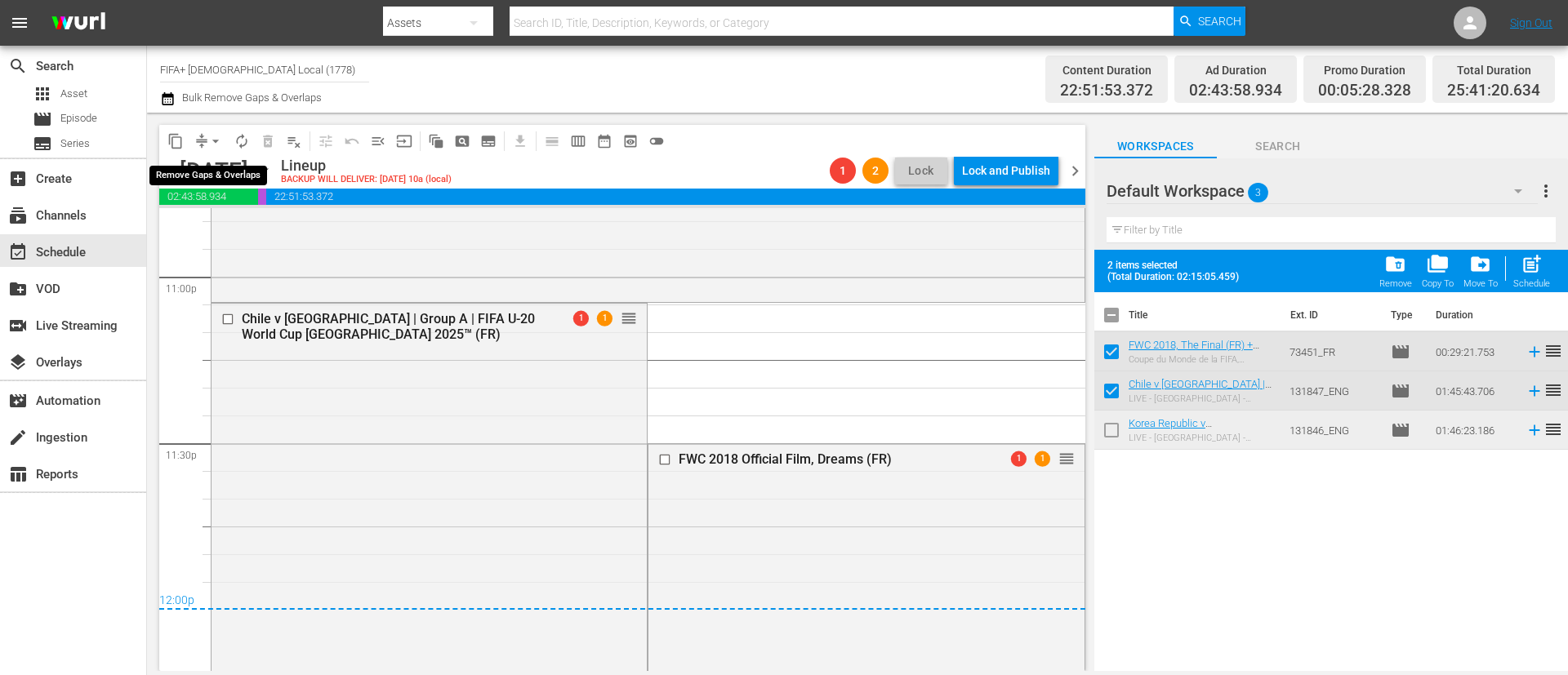
click at [213, 144] on span "arrow_drop_down" at bounding box center [215, 141] width 16 height 16
click at [249, 225] on li "Align to End of Previous Day" at bounding box center [216, 228] width 171 height 26
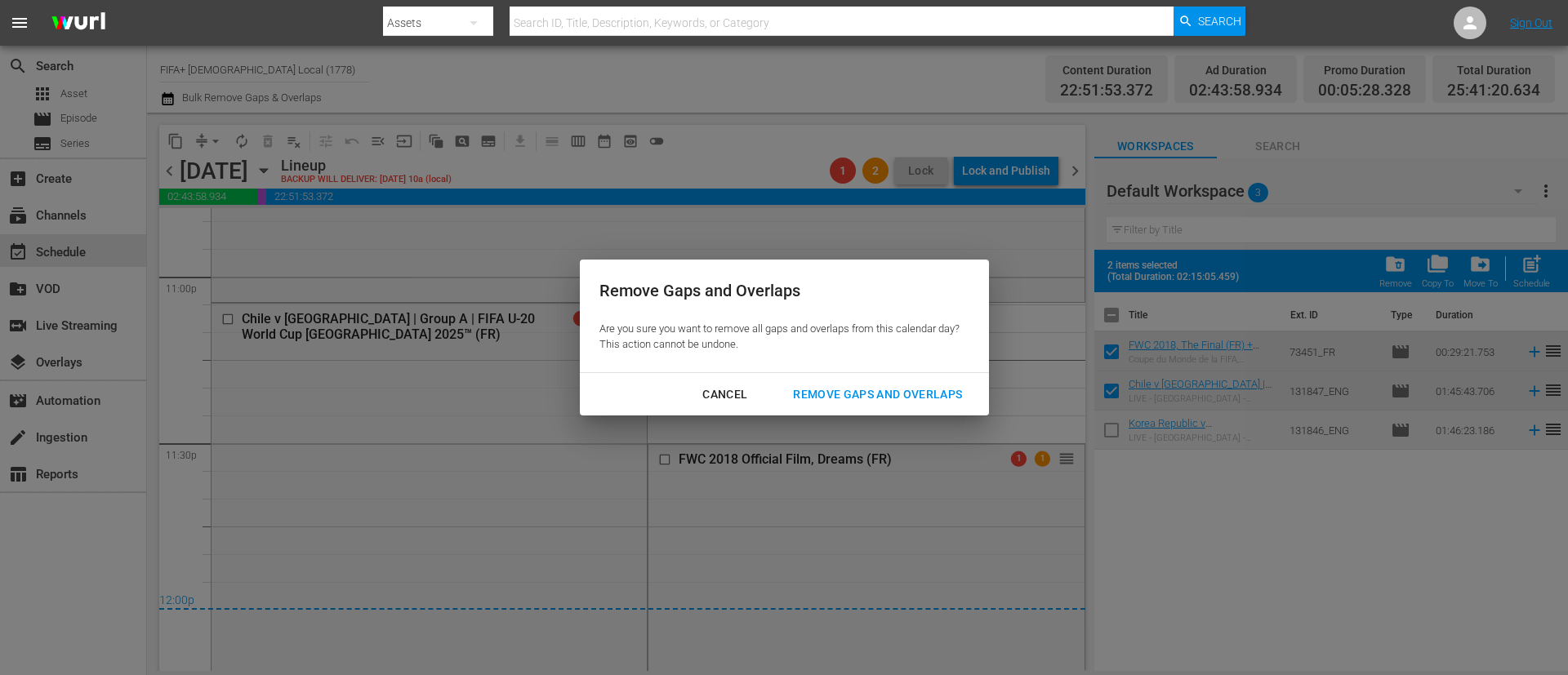
click at [904, 385] on div "Remove Gaps and Overlaps" at bounding box center [878, 395] width 195 height 21
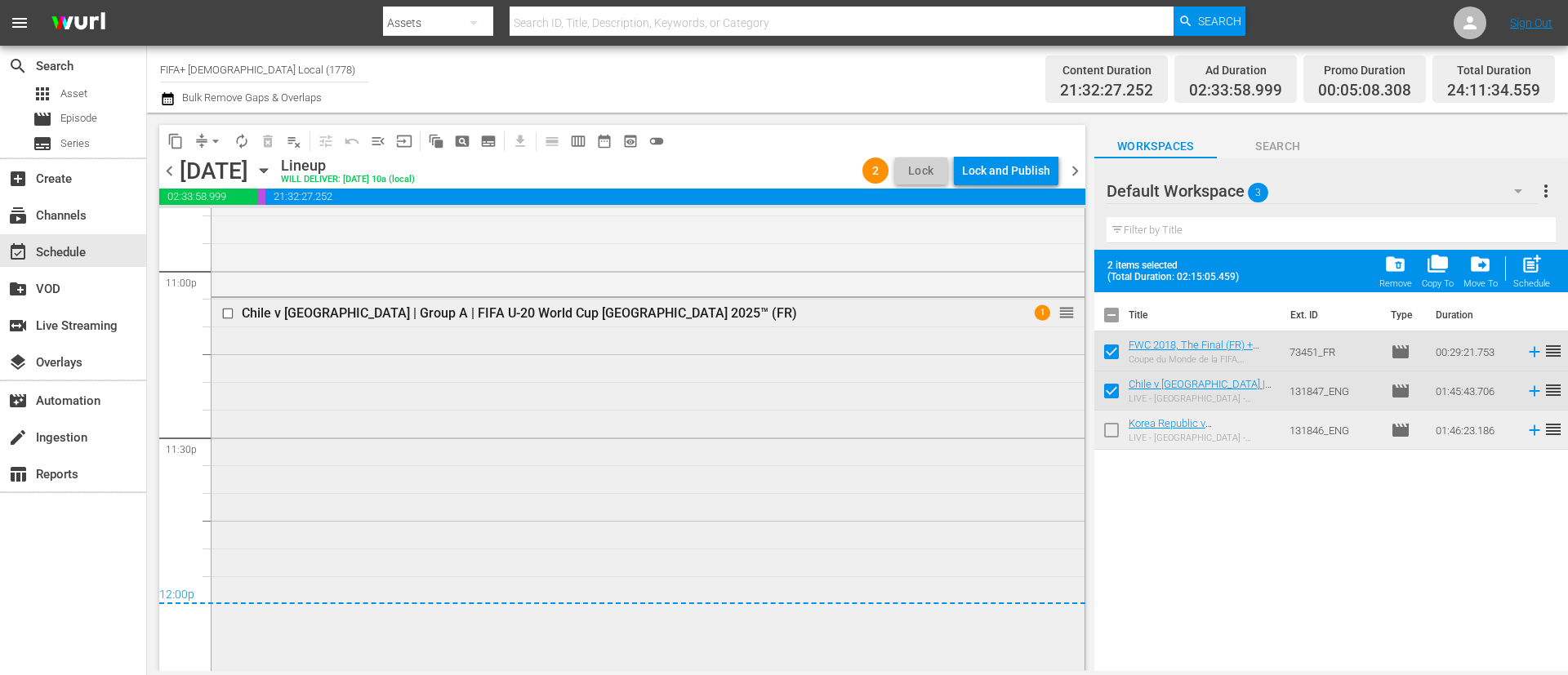
scroll to position [7811, 0]
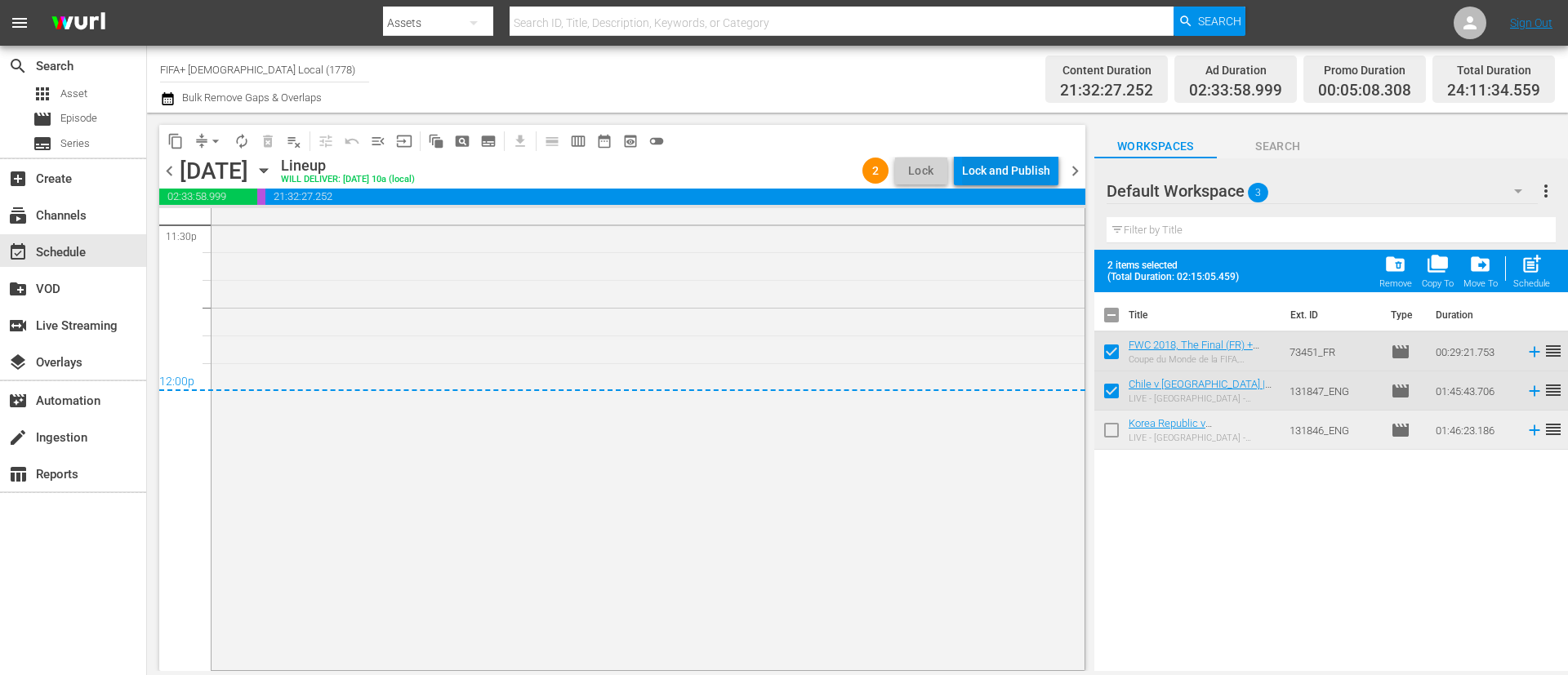
click at [1019, 163] on div "Lock and Publish" at bounding box center [1005, 170] width 88 height 29
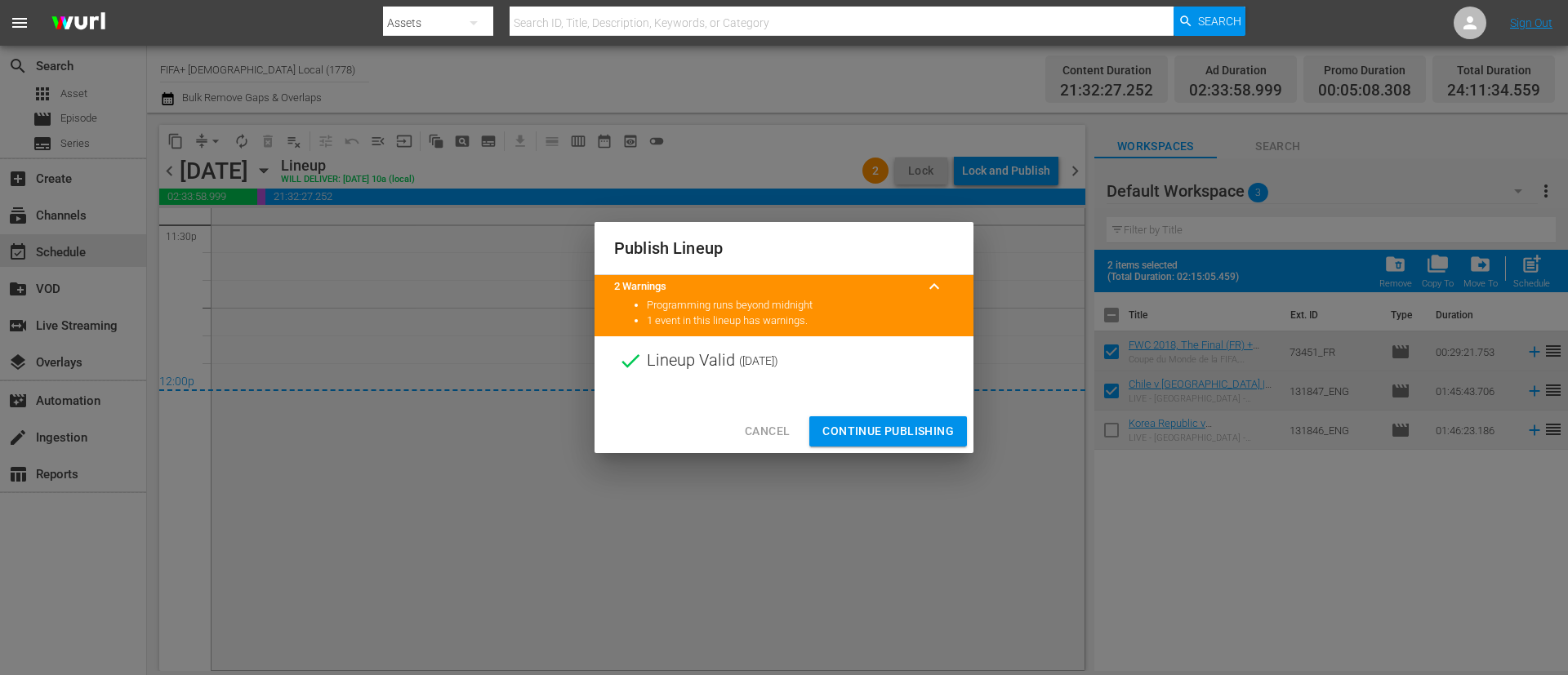
click at [899, 424] on span "Continue Publishing" at bounding box center [888, 432] width 131 height 21
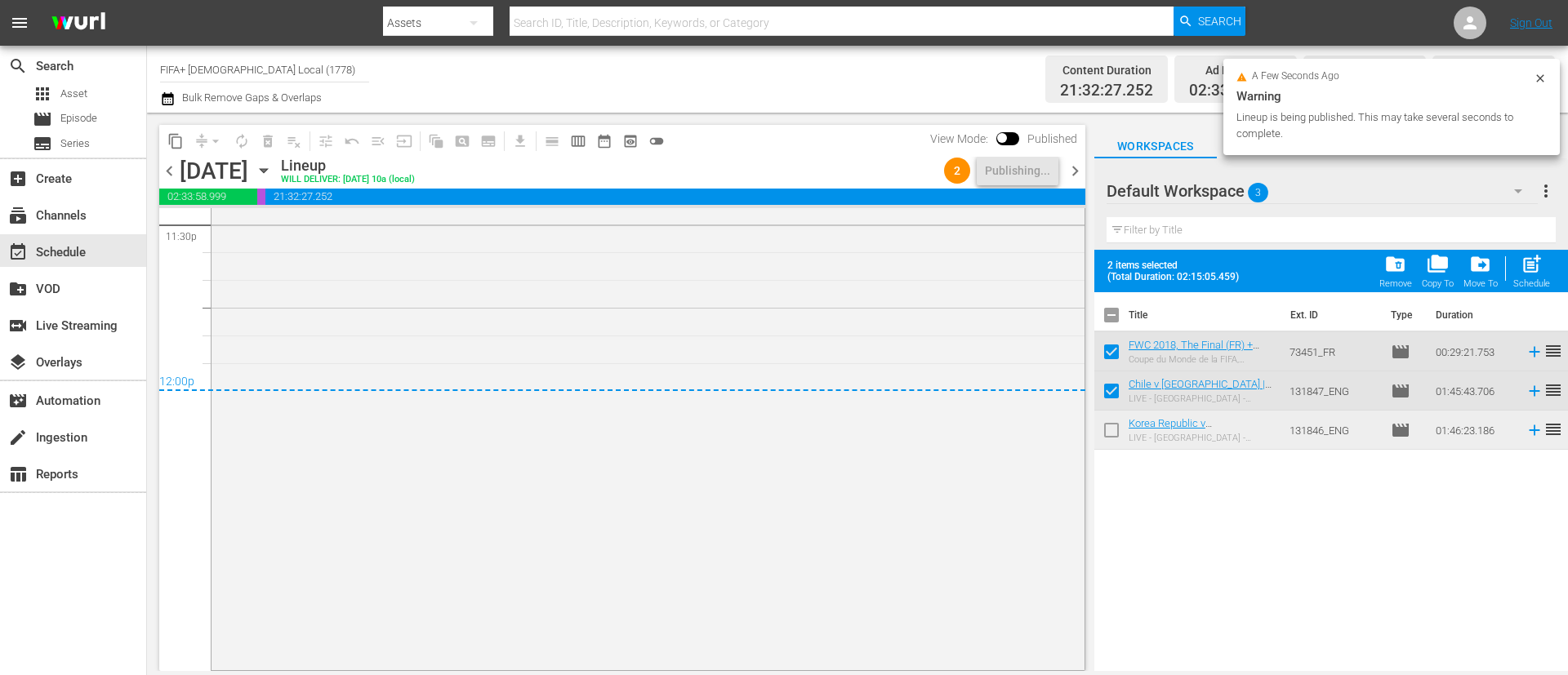
click at [1114, 314] on input "checkbox" at bounding box center [1111, 319] width 34 height 34
checkbox input "true"
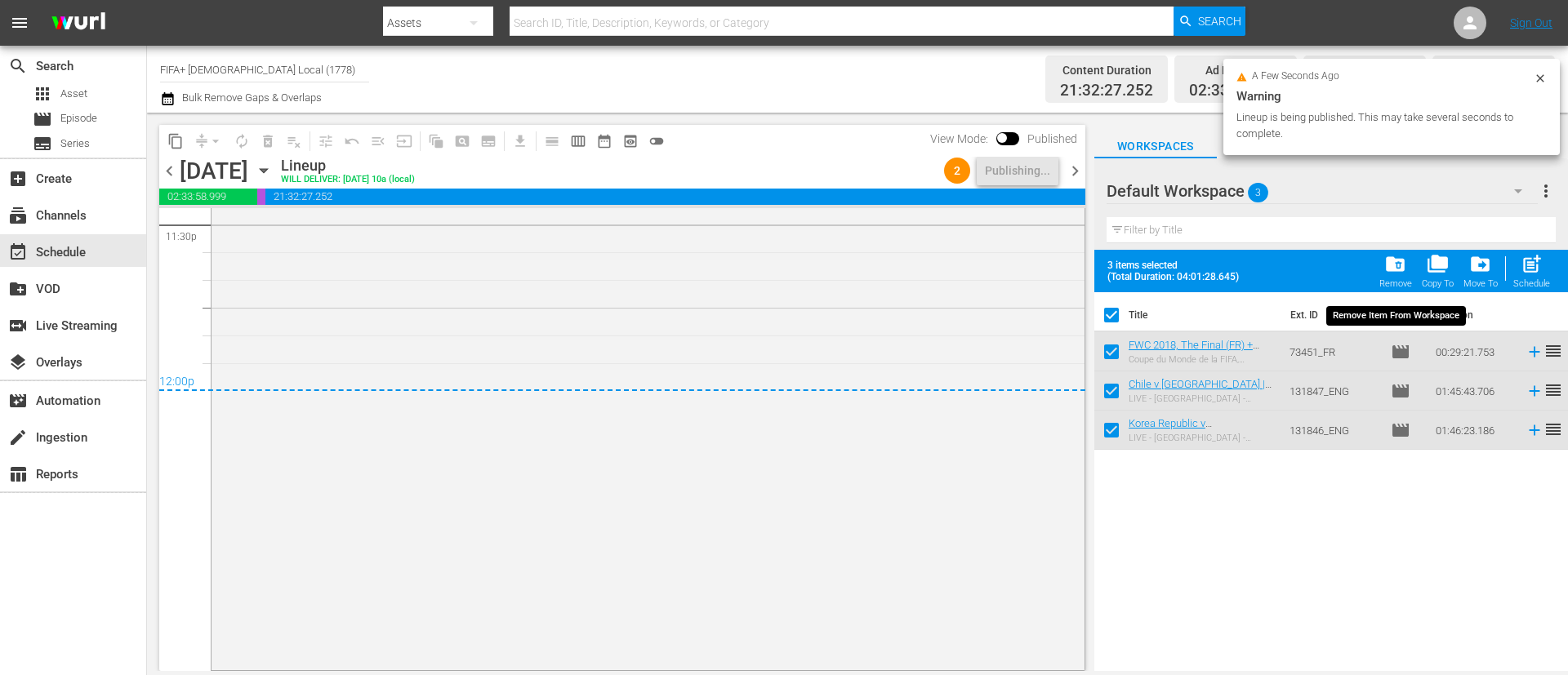
click at [1374, 274] on div "3 items selected (Total Duration: 04:01:28.645) folder_delete Remove folder_cop…" at bounding box center [1331, 270] width 474 height 43
click at [1388, 271] on span "folder_delete" at bounding box center [1395, 264] width 22 height 22
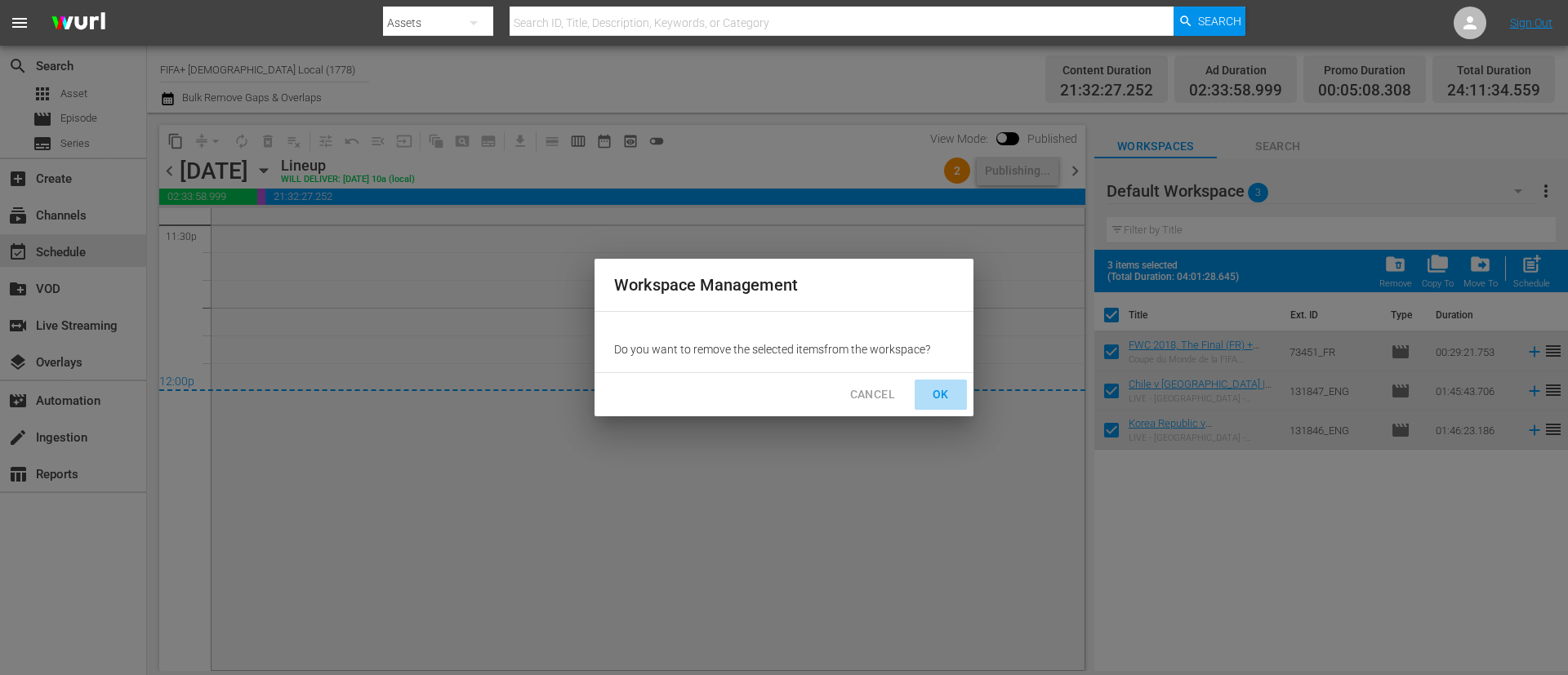
click at [942, 392] on span "OK" at bounding box center [941, 395] width 26 height 21
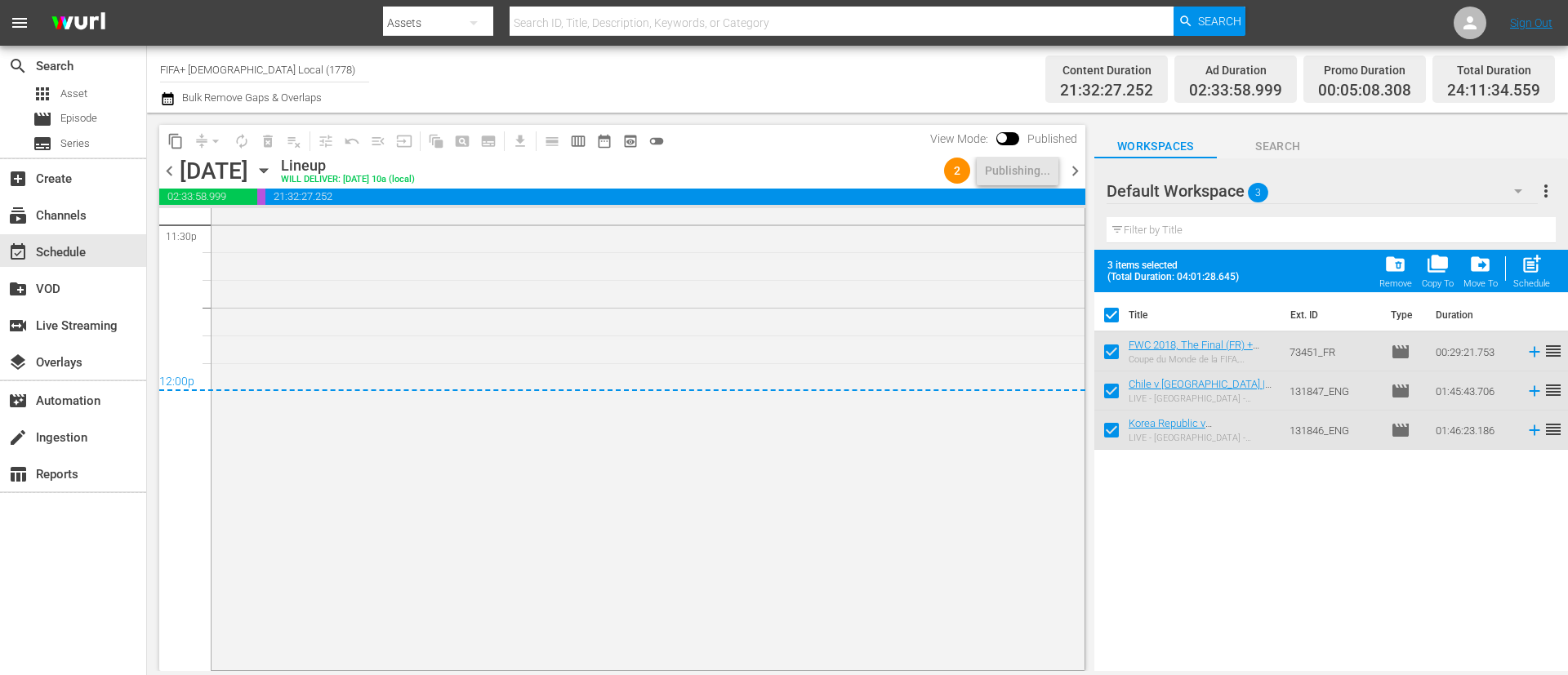
checkbox input "false"
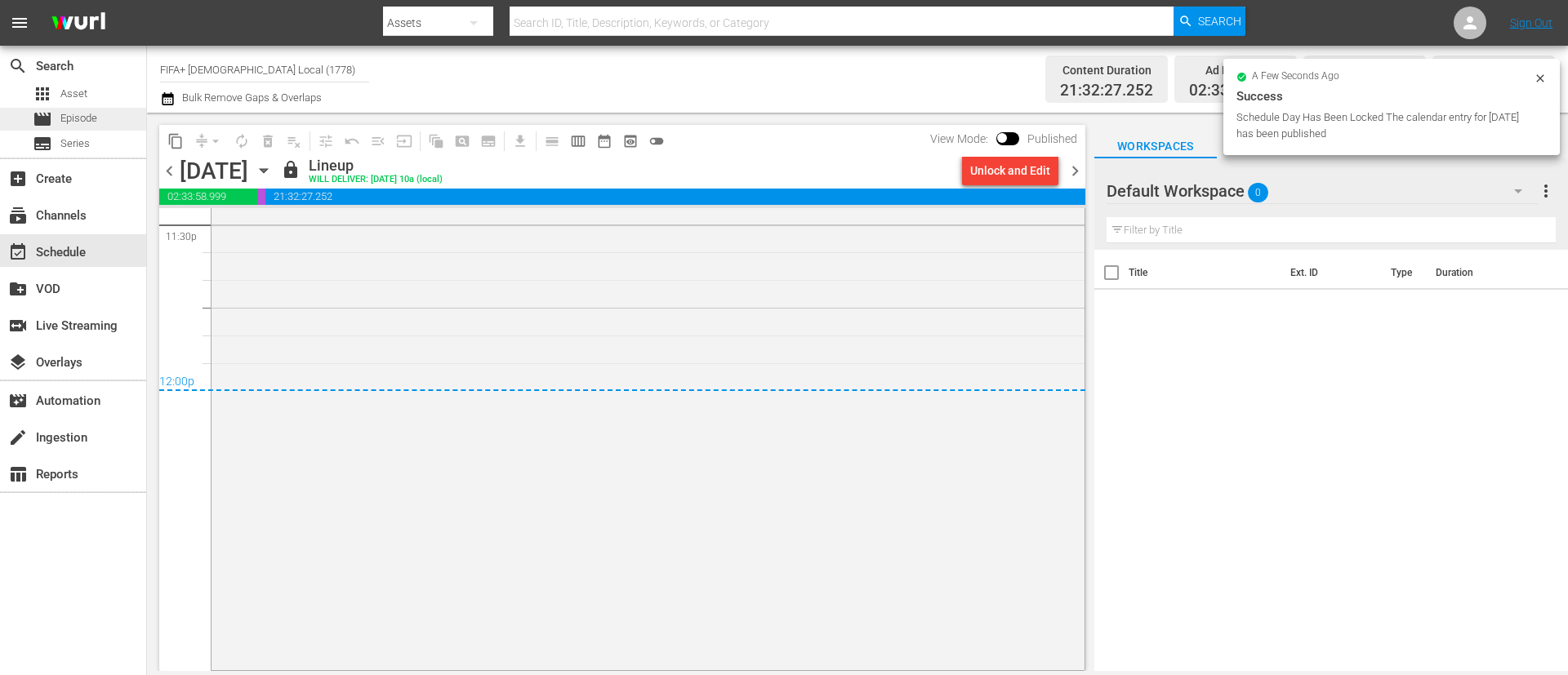
drag, startPoint x: 103, startPoint y: 130, endPoint x: 136, endPoint y: 120, distance: 34.5
click at [105, 130] on div "apps Asset movie Episode subtitles Series" at bounding box center [73, 118] width 147 height 73
click at [136, 120] on div "movie Episode" at bounding box center [73, 119] width 147 height 23
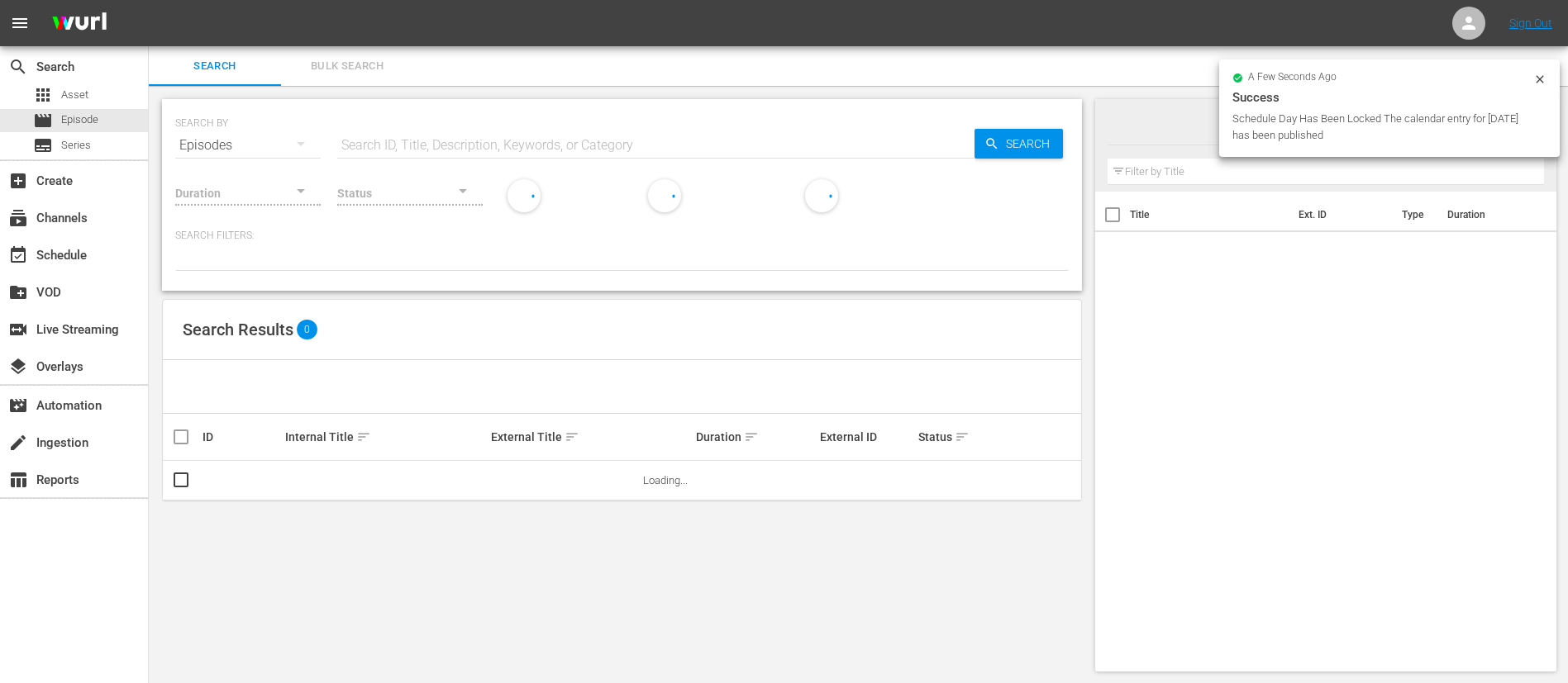
click at [595, 143] on input "text" at bounding box center [656, 144] width 638 height 39
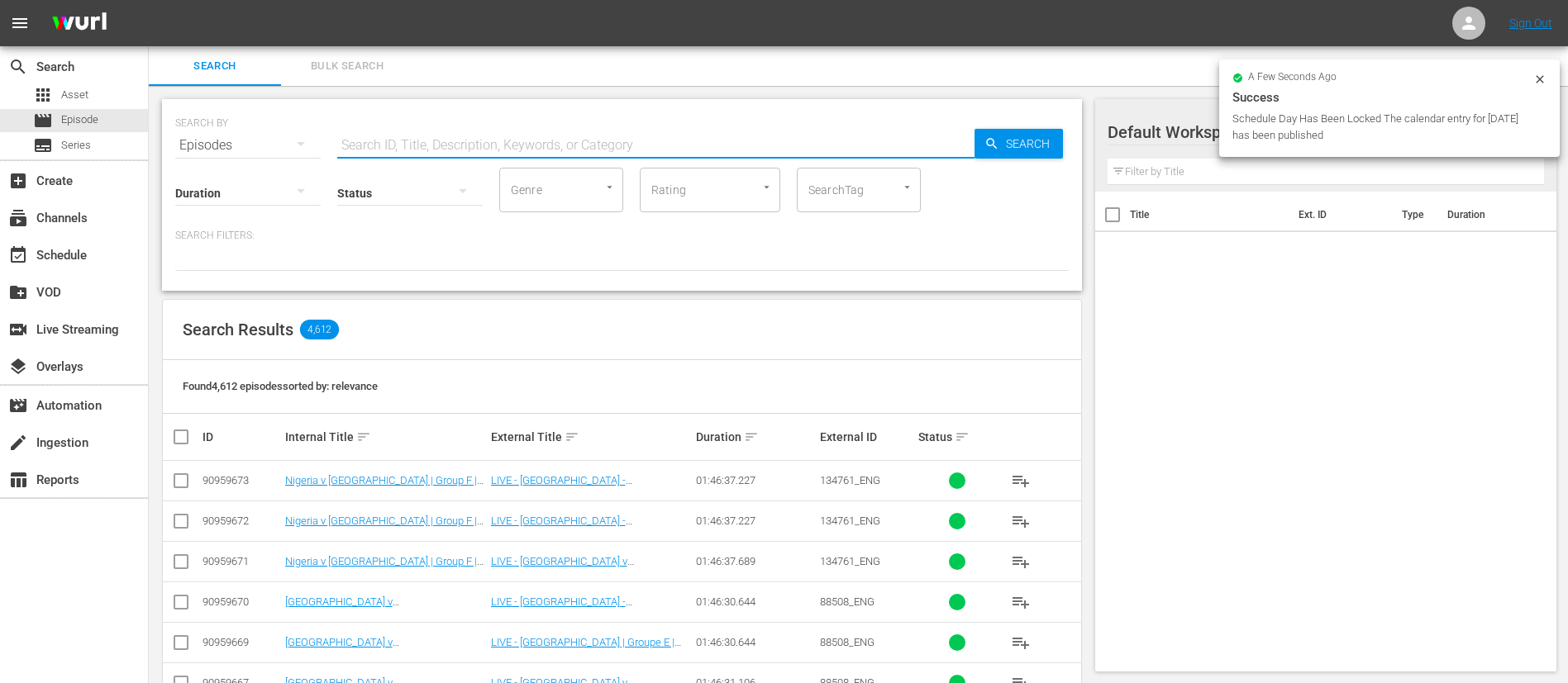
paste input "131850"
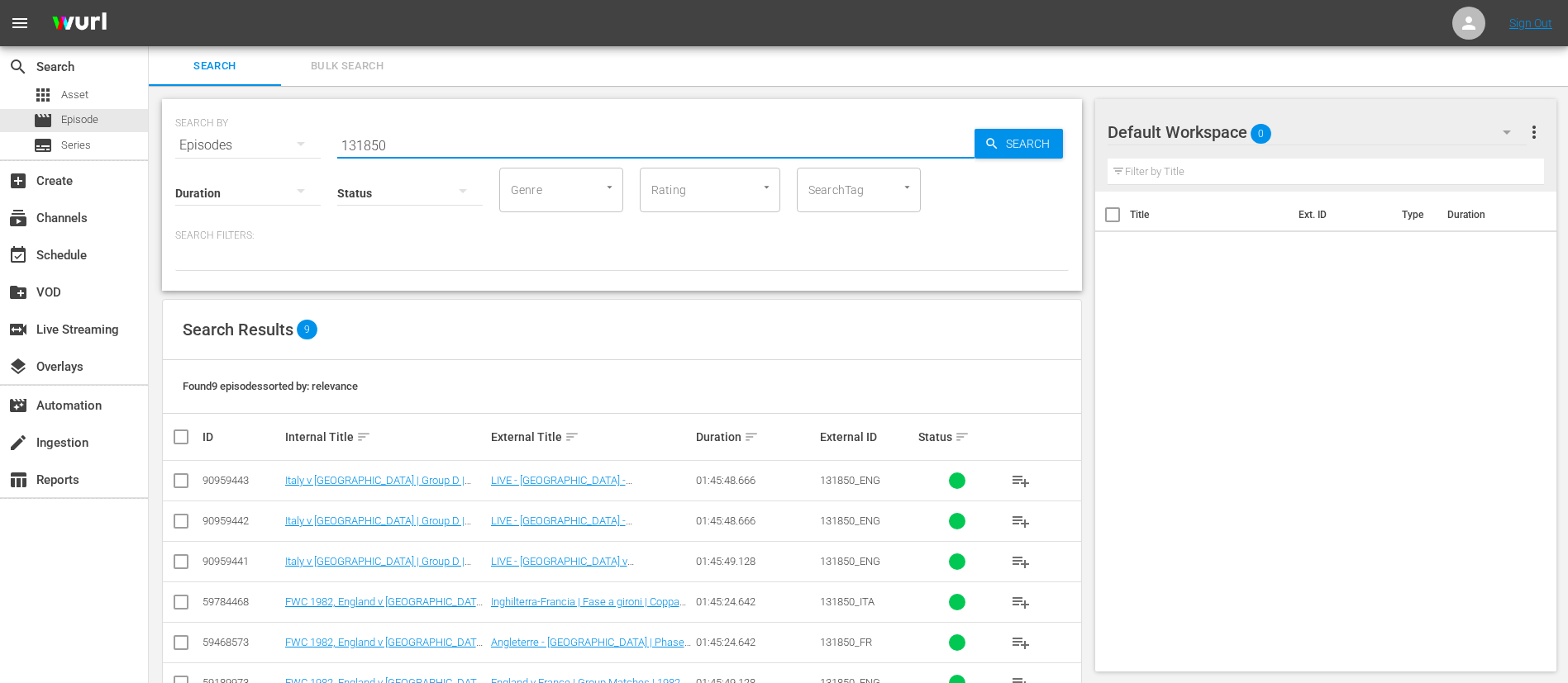
click at [1011, 518] on span "playlist_add" at bounding box center [1020, 521] width 20 height 20
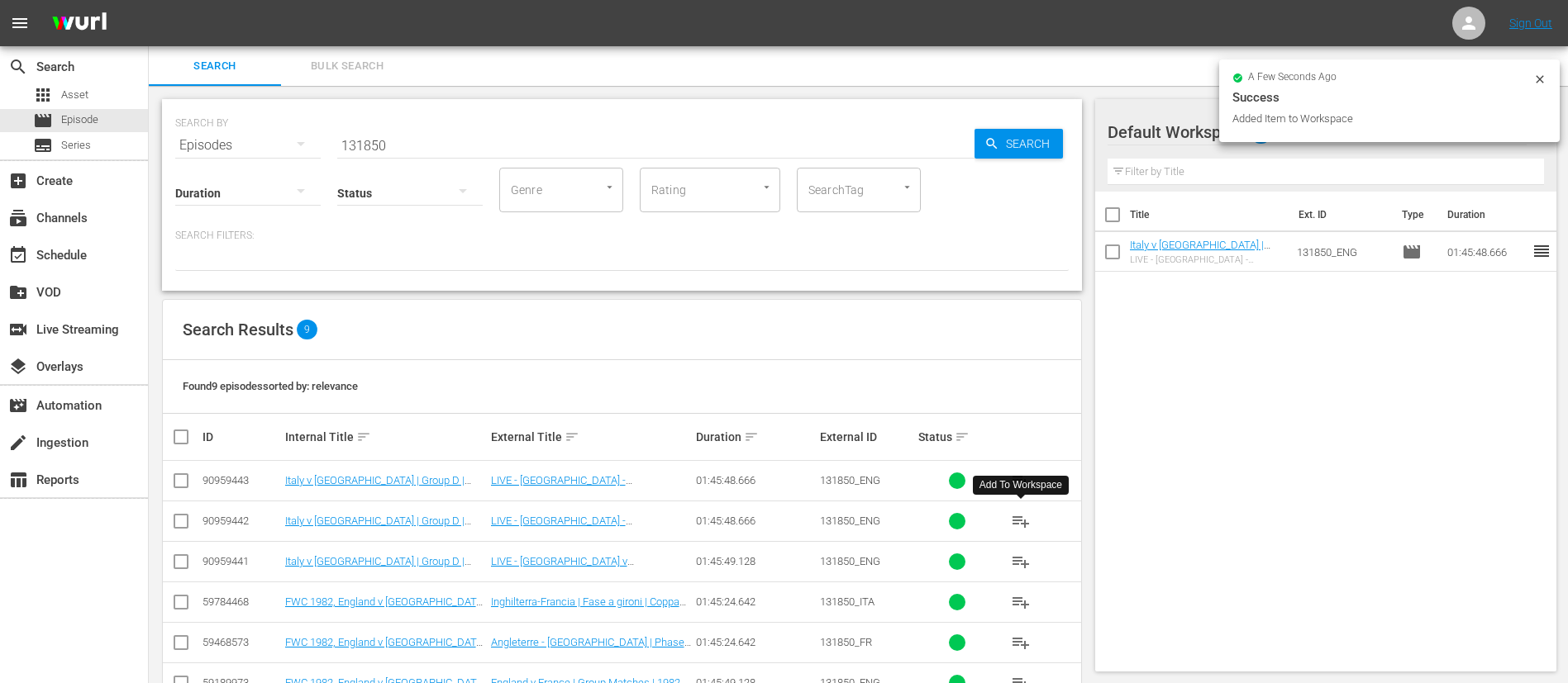
click at [496, 146] on input "131850" at bounding box center [656, 144] width 638 height 39
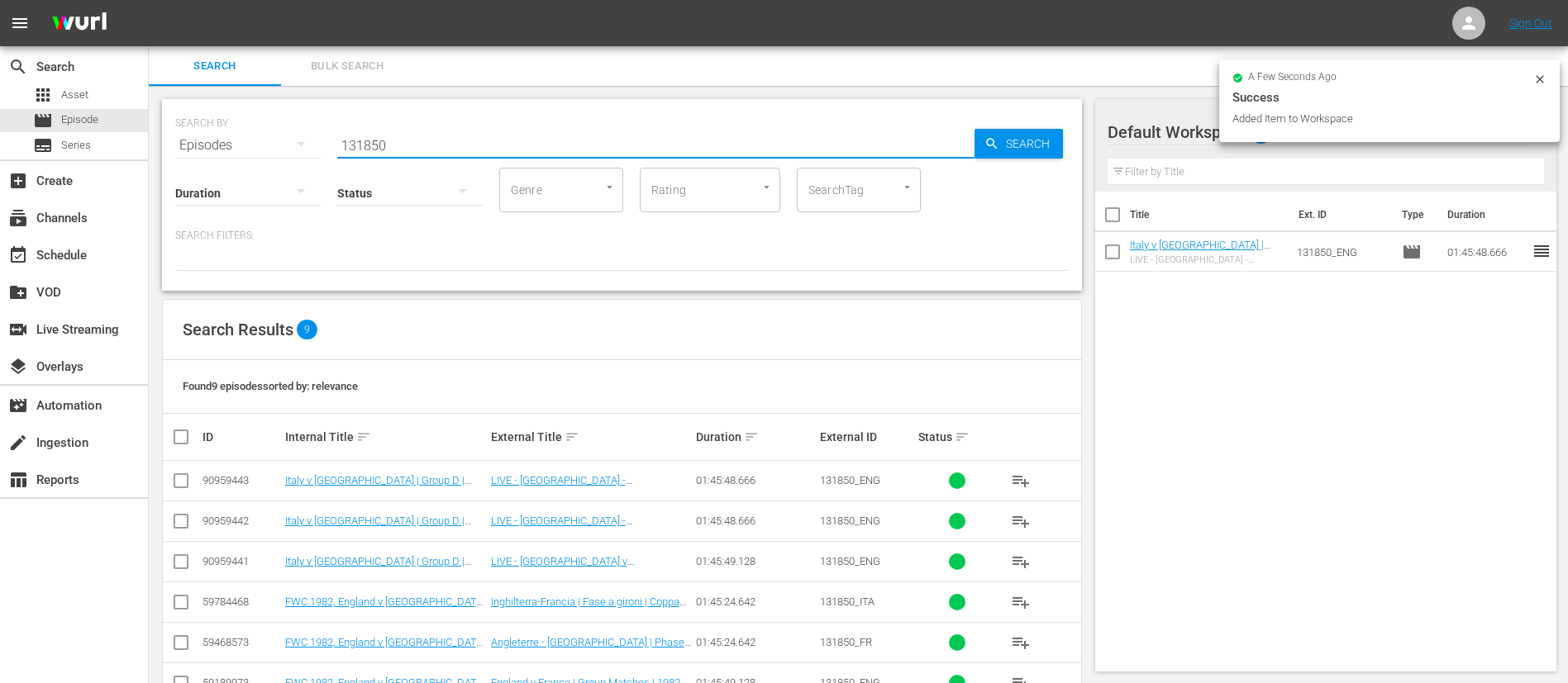
click at [496, 146] on input "131850" at bounding box center [656, 144] width 638 height 39
paste input "1"
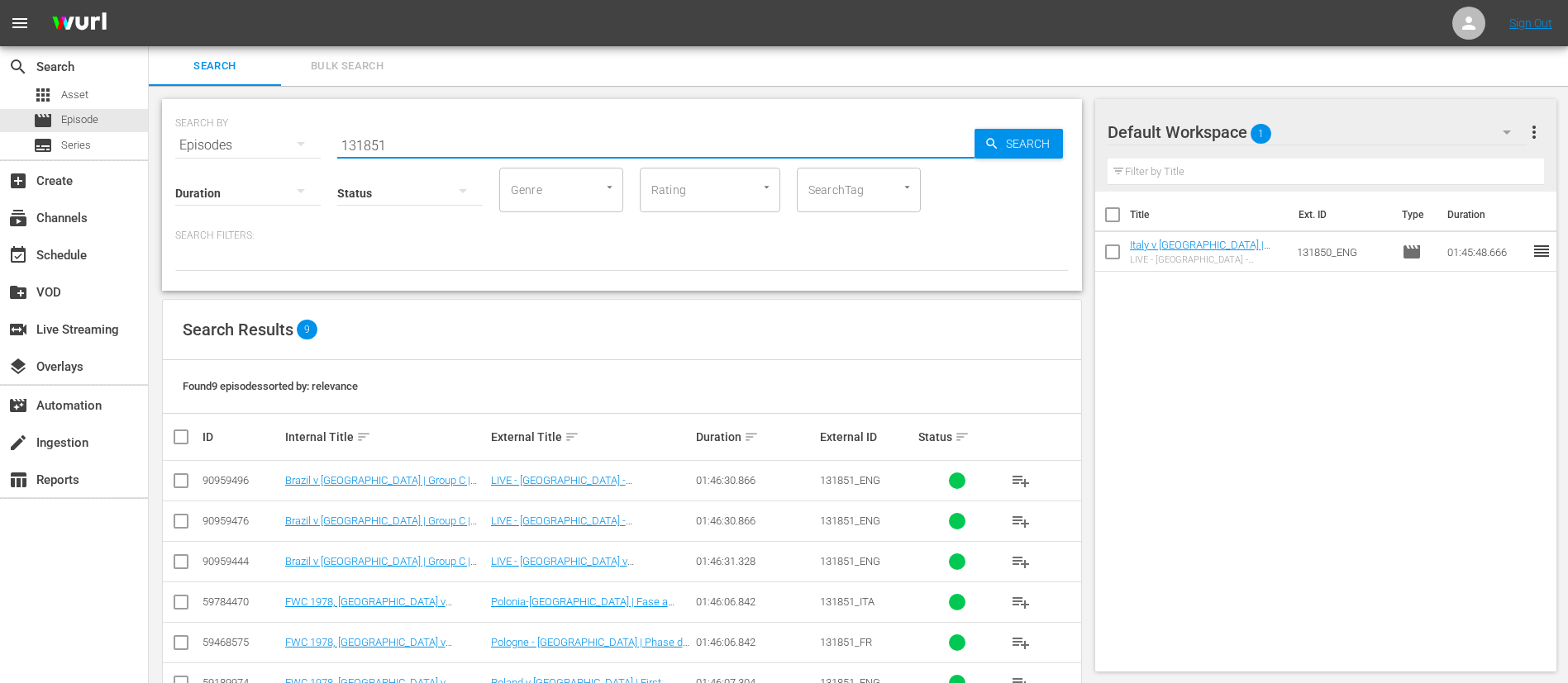
type input "131851"
click at [1018, 518] on span "playlist_add" at bounding box center [1020, 521] width 20 height 20
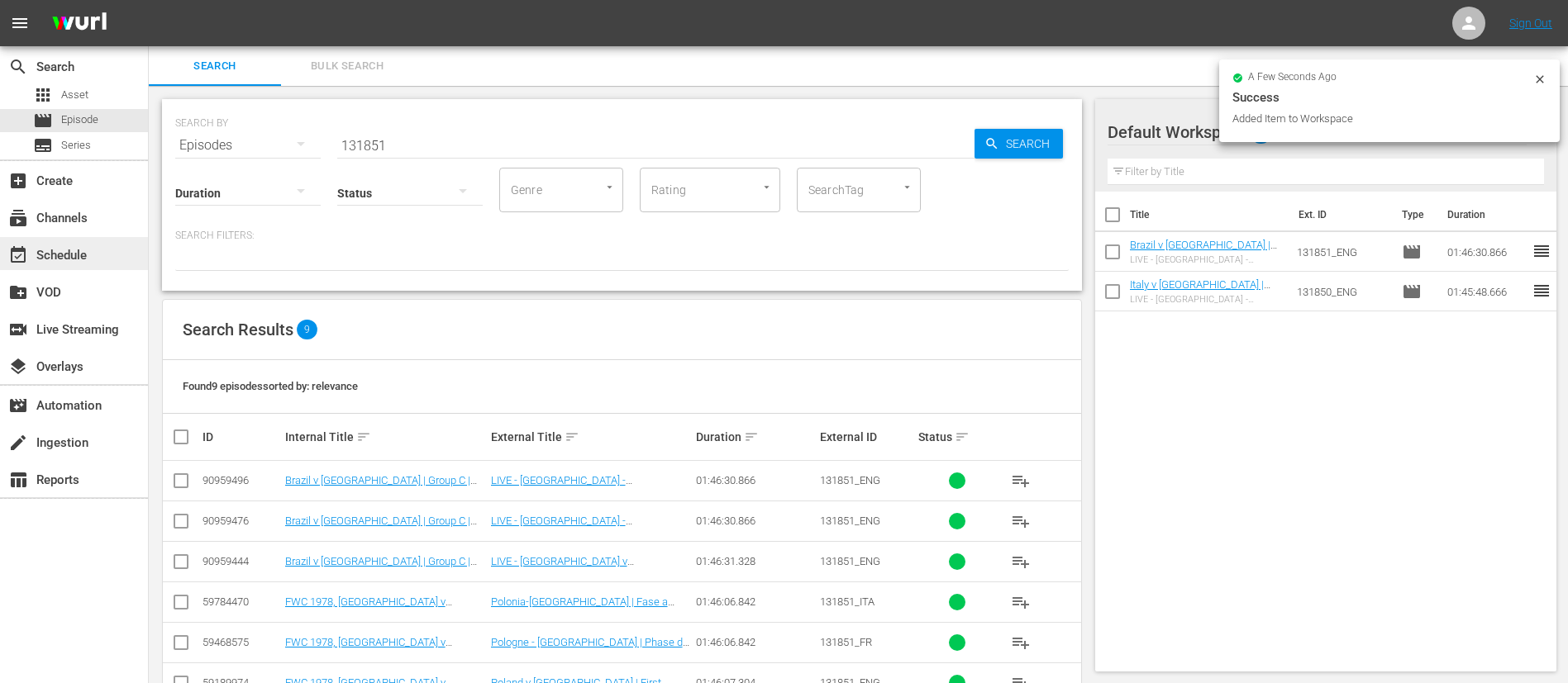
click at [61, 251] on div "event_available Schedule" at bounding box center [46, 253] width 93 height 15
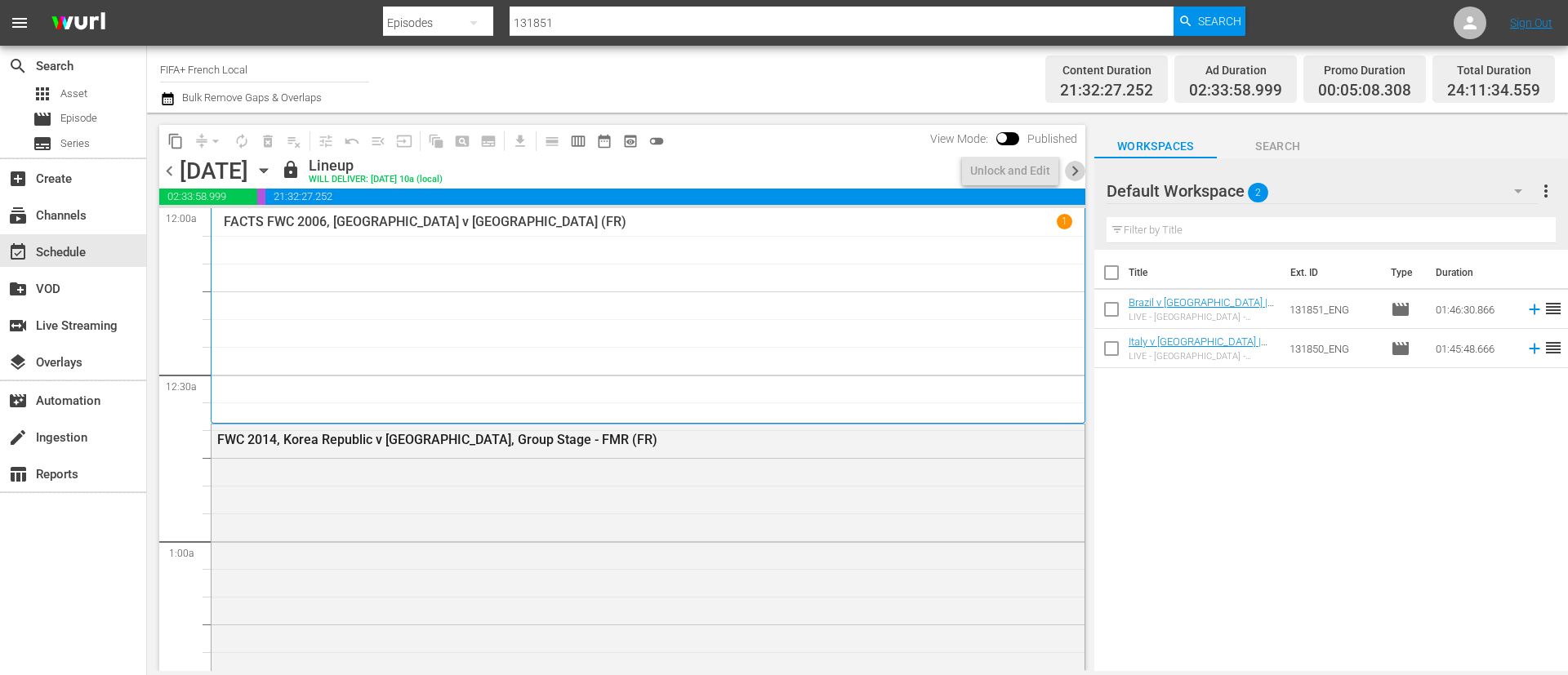
click at [1074, 170] on span "chevron_right" at bounding box center [1075, 171] width 21 height 21
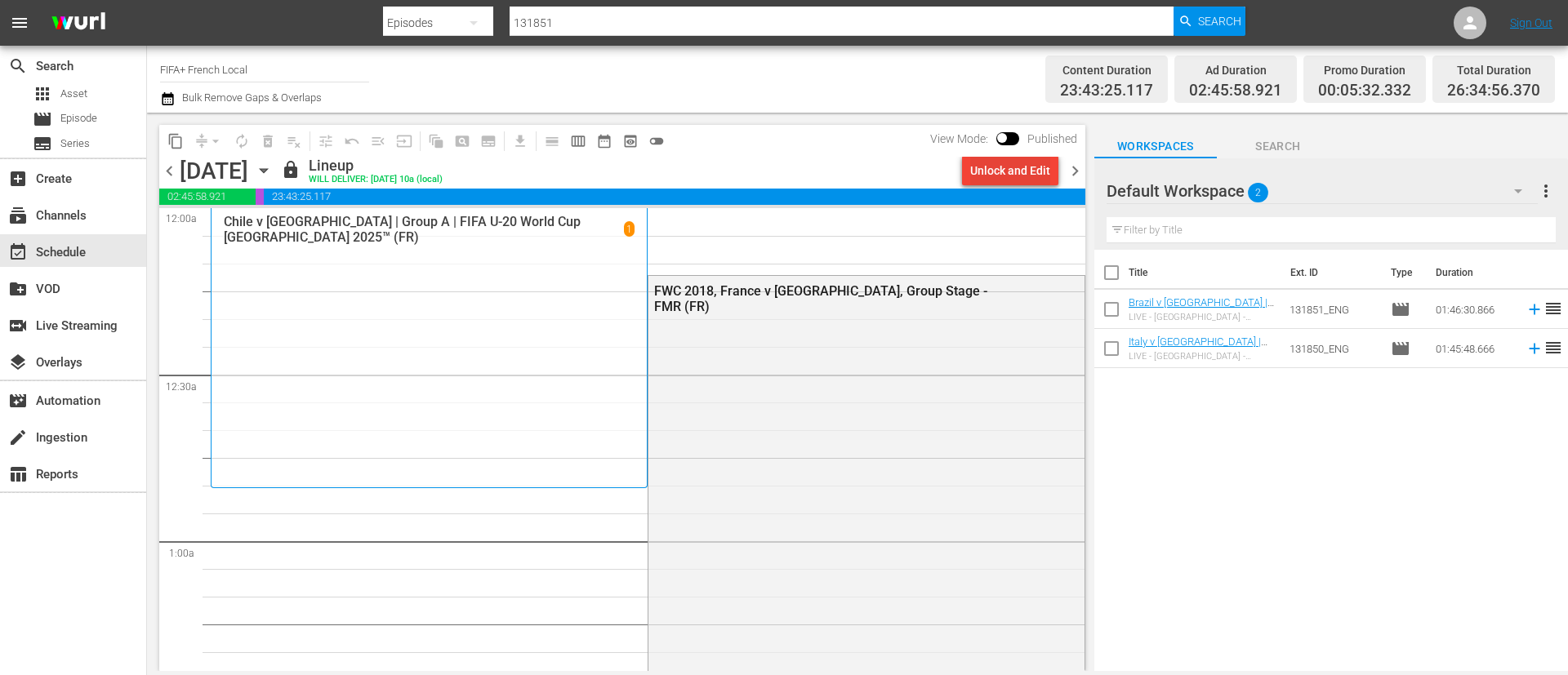
click at [1037, 168] on div "Unlock and Edit" at bounding box center [1010, 170] width 80 height 29
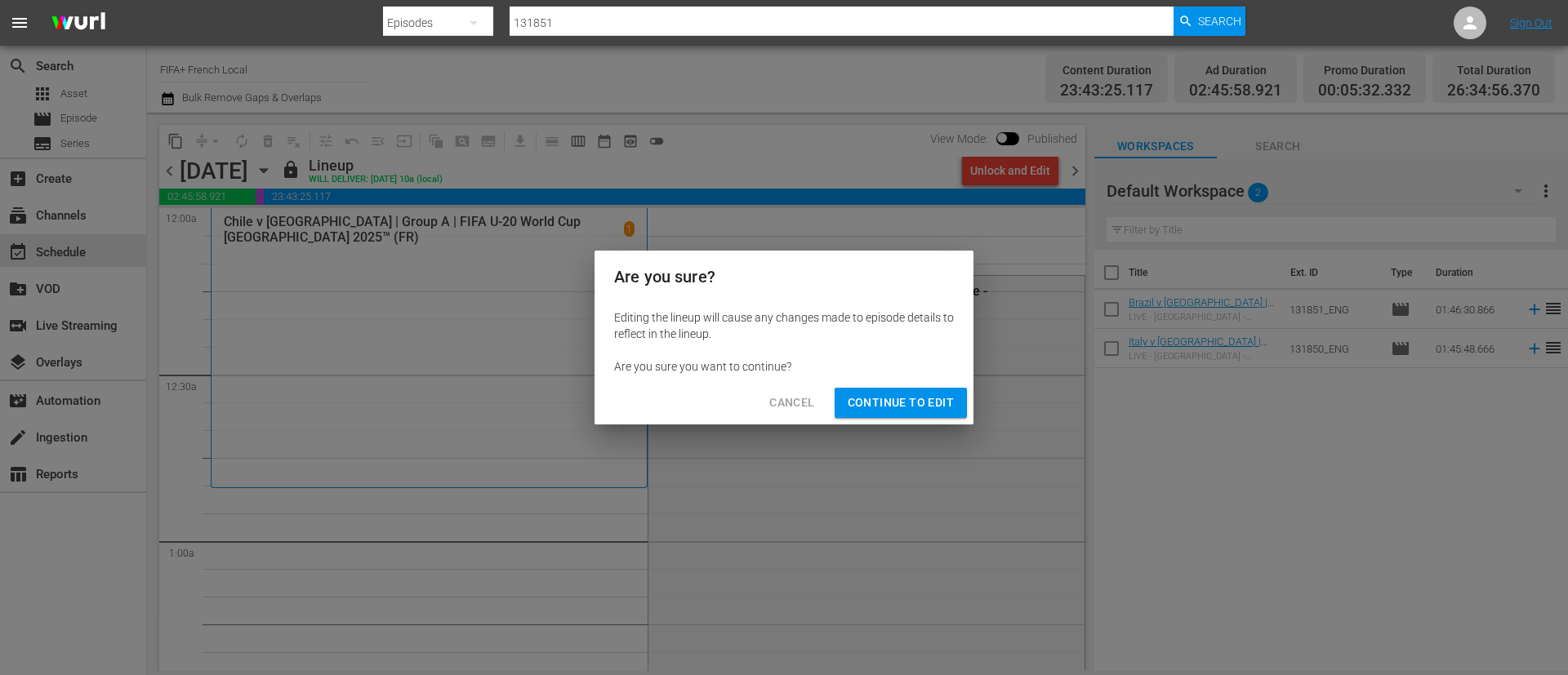
click at [929, 405] on span "Continue to Edit" at bounding box center [900, 403] width 106 height 21
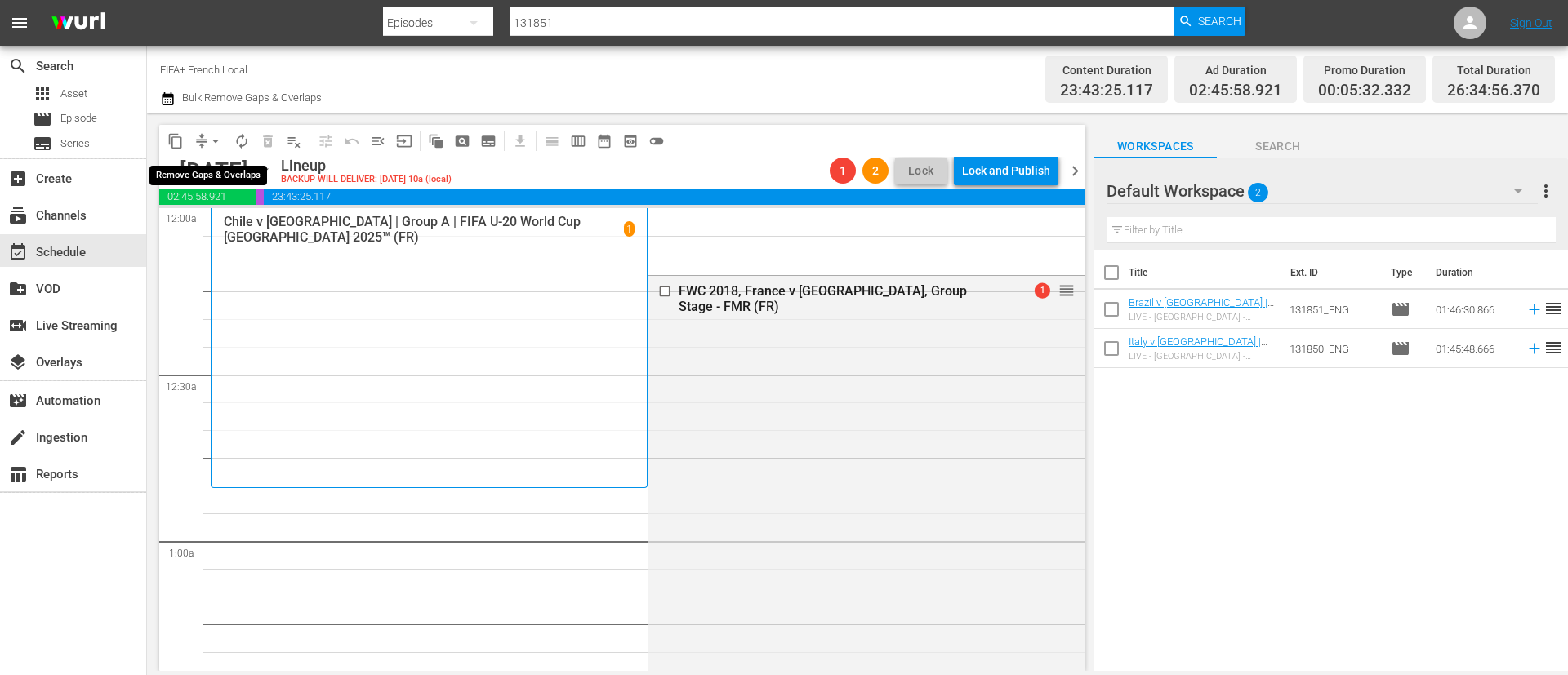
click at [213, 138] on span "arrow_drop_down" at bounding box center [215, 141] width 16 height 16
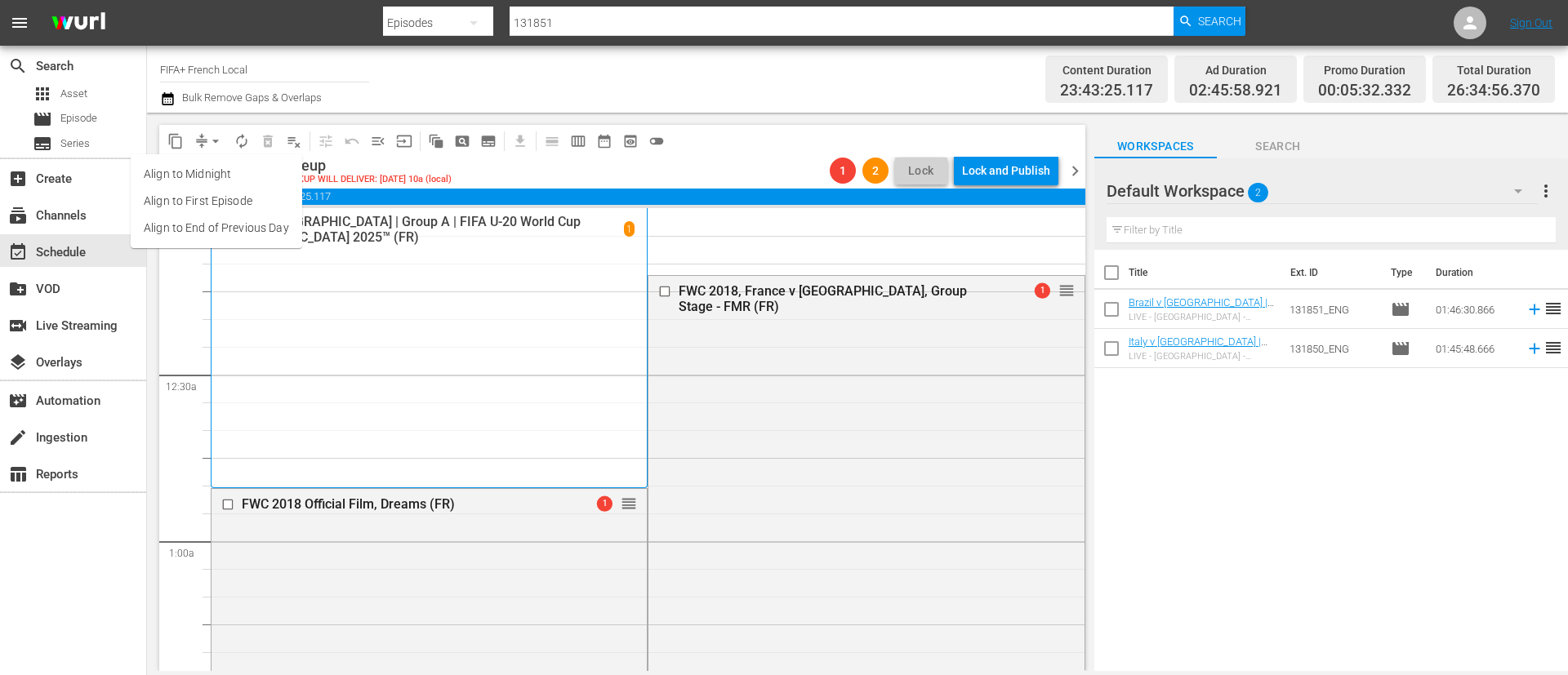
click at [237, 231] on li "Align to End of Previous Day" at bounding box center [216, 228] width 171 height 26
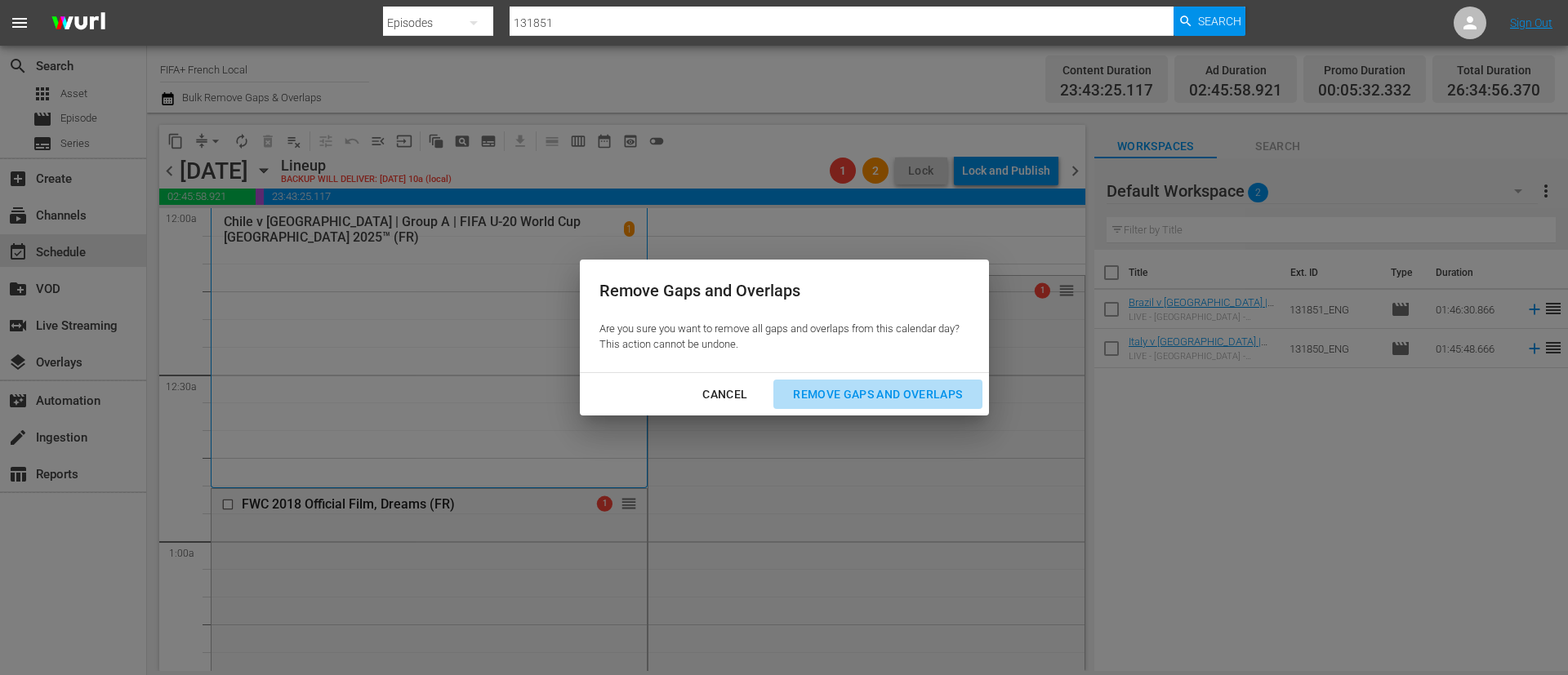
click at [833, 385] on div "Remove Gaps and Overlaps" at bounding box center [878, 395] width 195 height 21
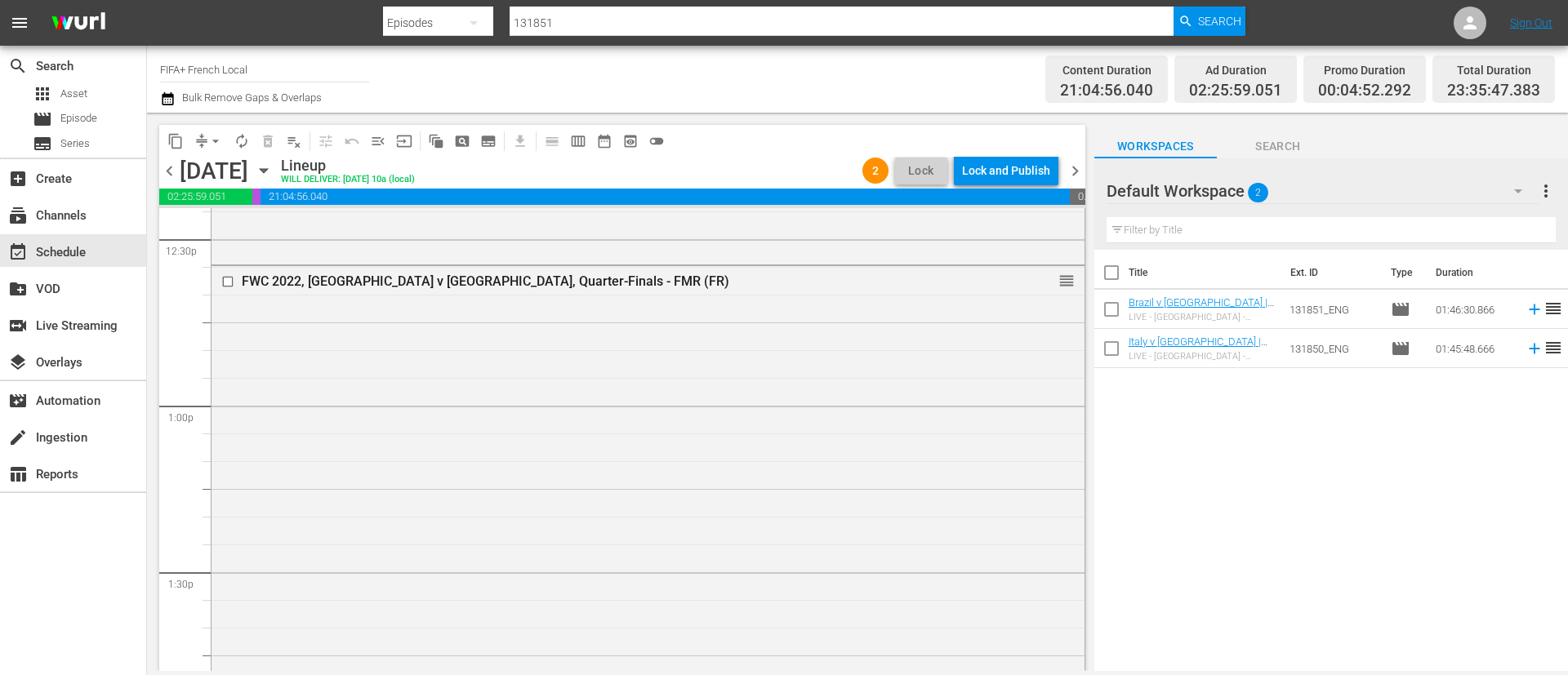
scroll to position [3881, 0]
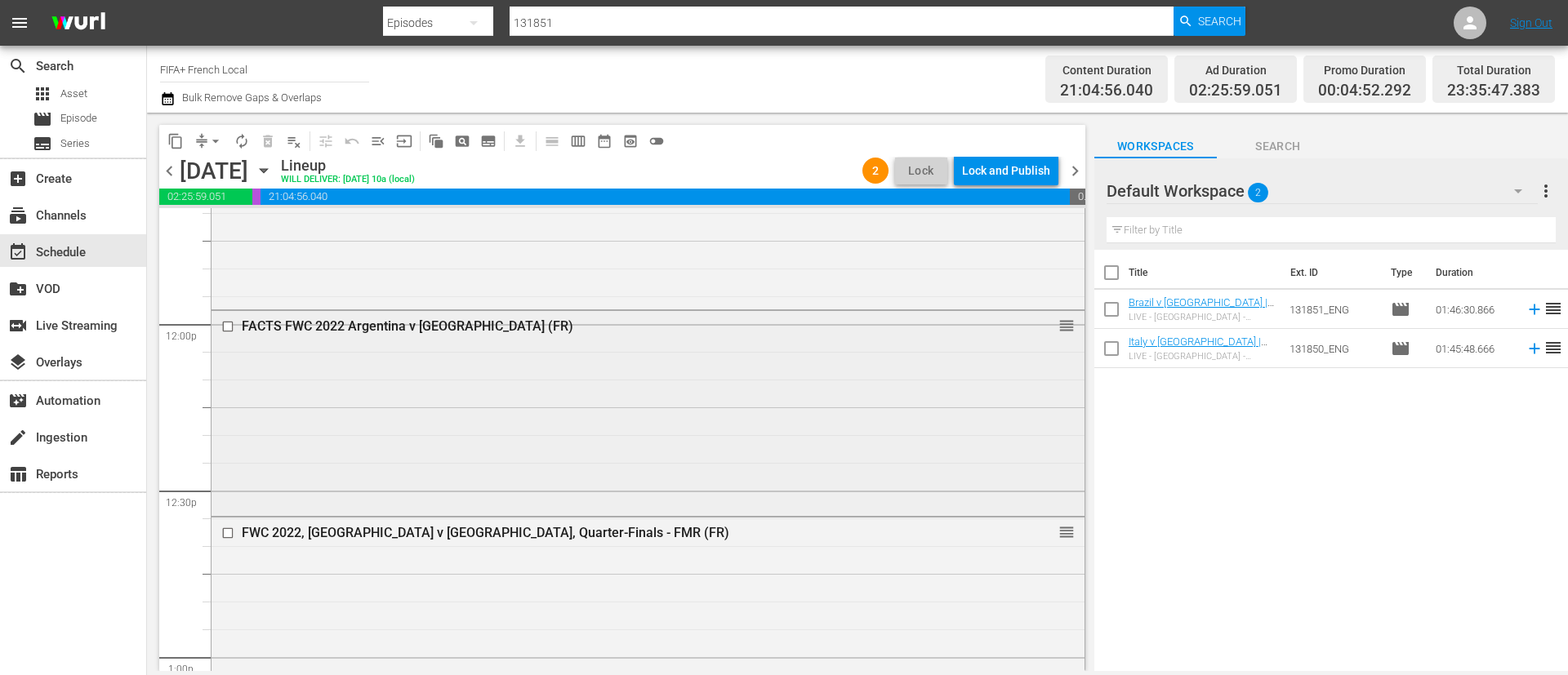
click at [745, 404] on div "FACTS FWC 2022 Argentina v France (FR) reorder" at bounding box center [648, 412] width 873 height 202
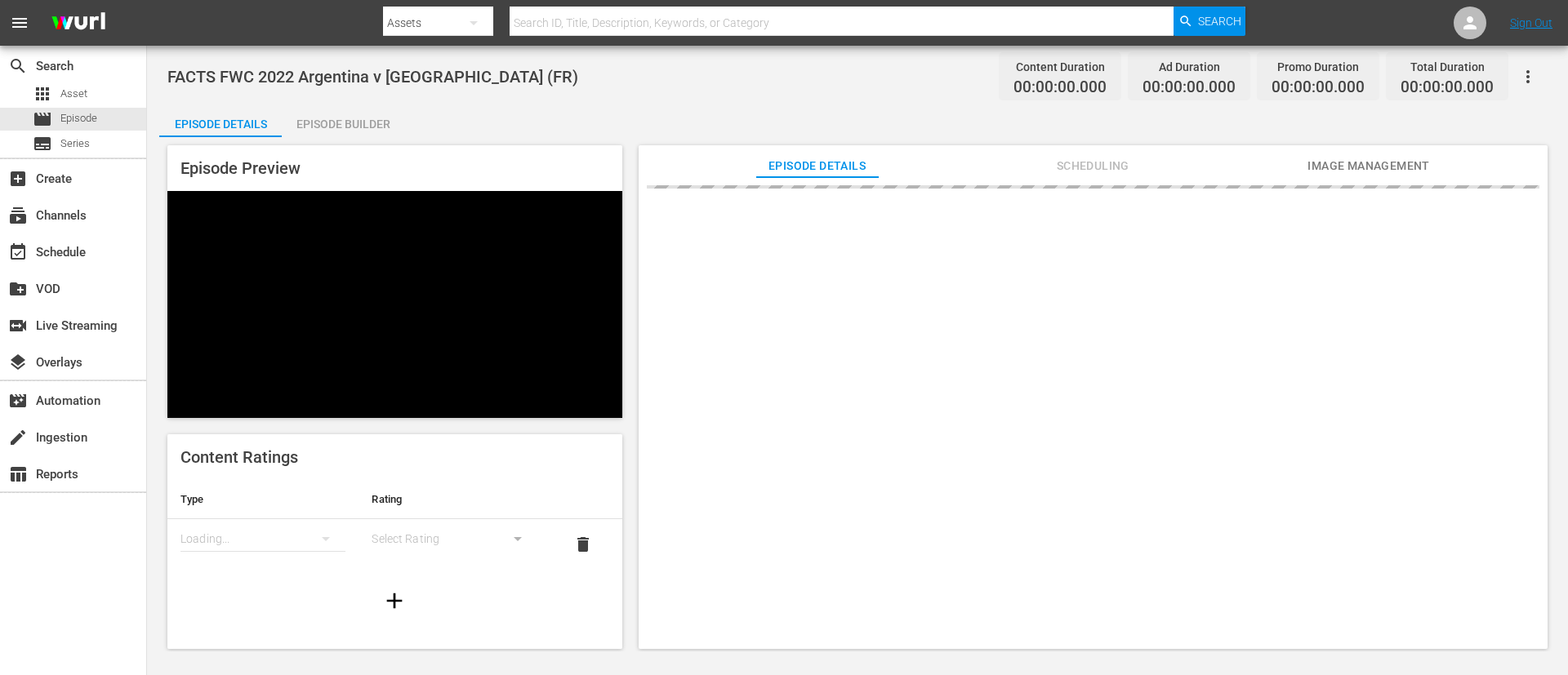
click at [1532, 63] on button "button" at bounding box center [1527, 76] width 39 height 39
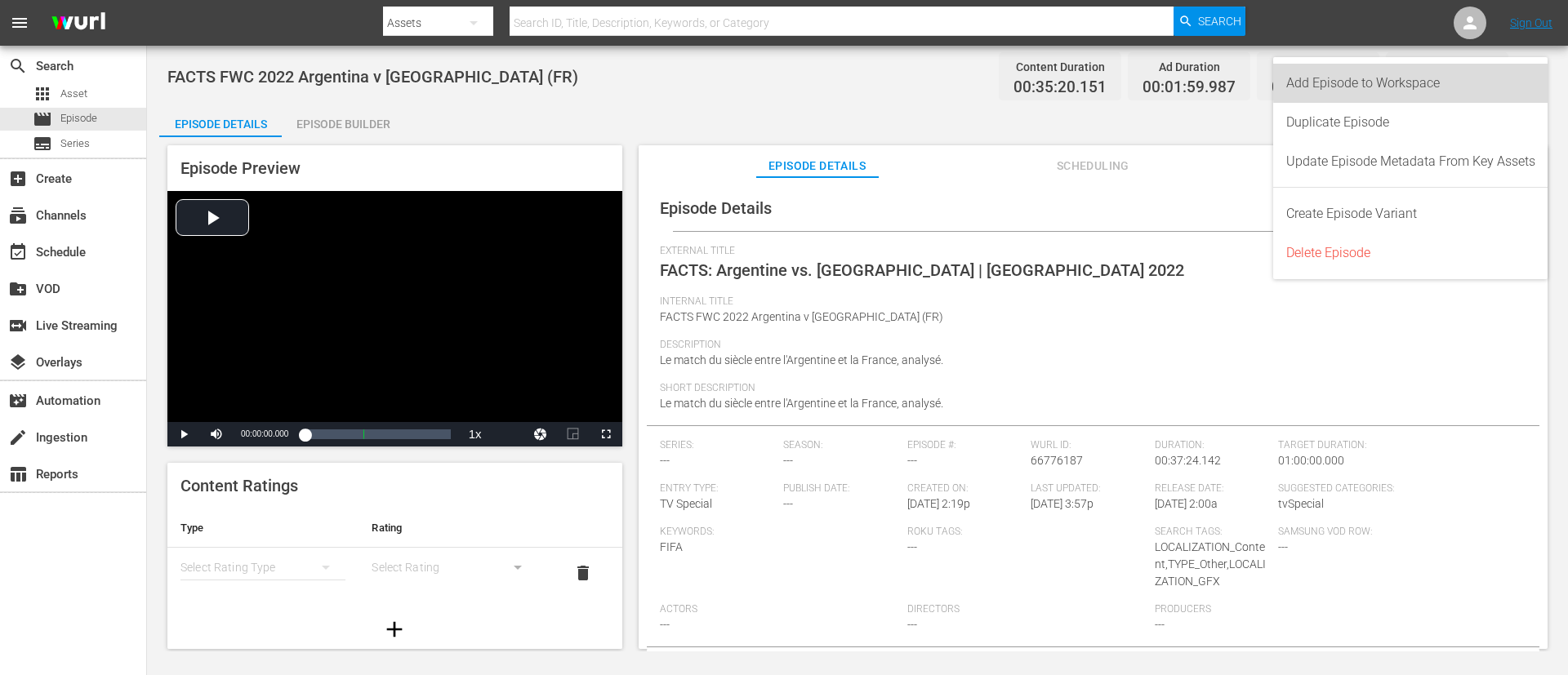
click at [1505, 79] on div "Add Episode to Workspace" at bounding box center [1410, 82] width 249 height 39
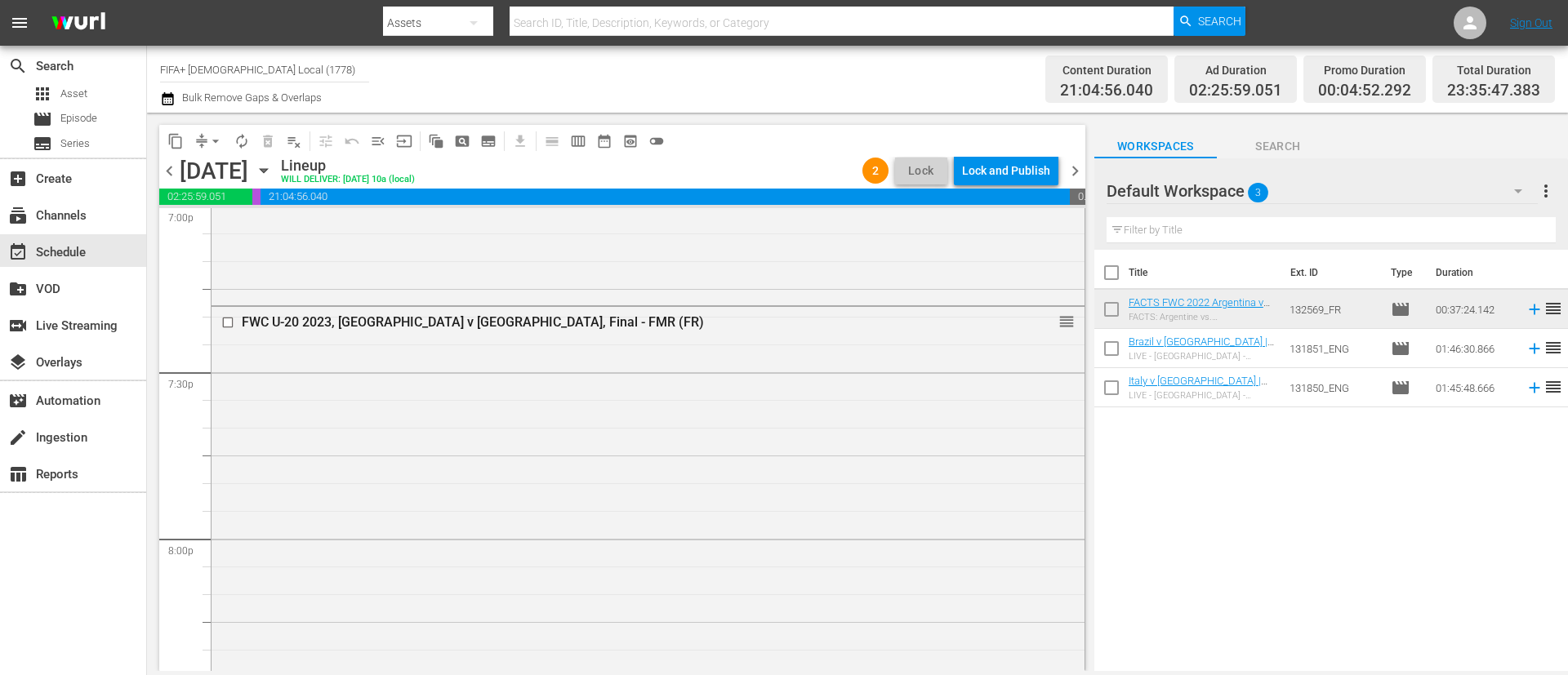
scroll to position [6367, 0]
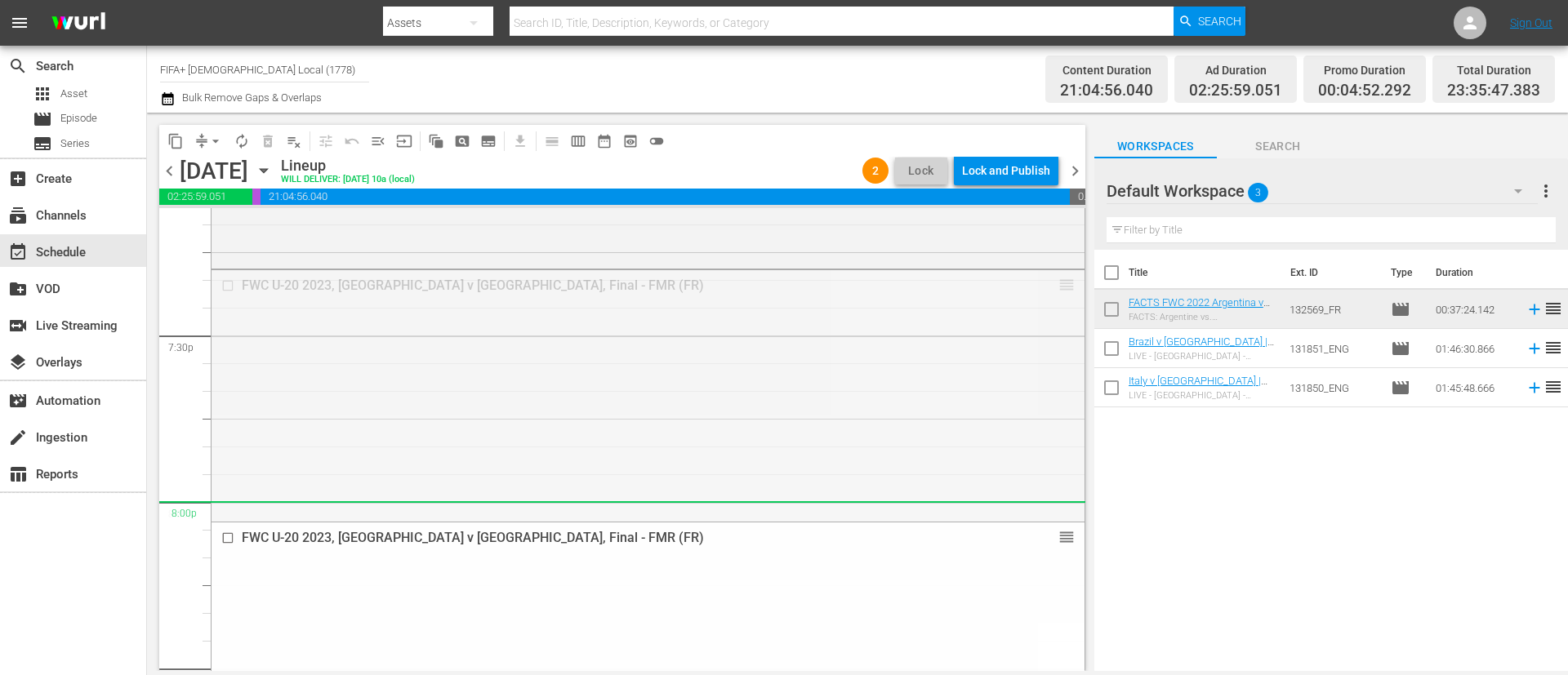
drag, startPoint x: 1048, startPoint y: 280, endPoint x: 976, endPoint y: 525, distance: 255.4
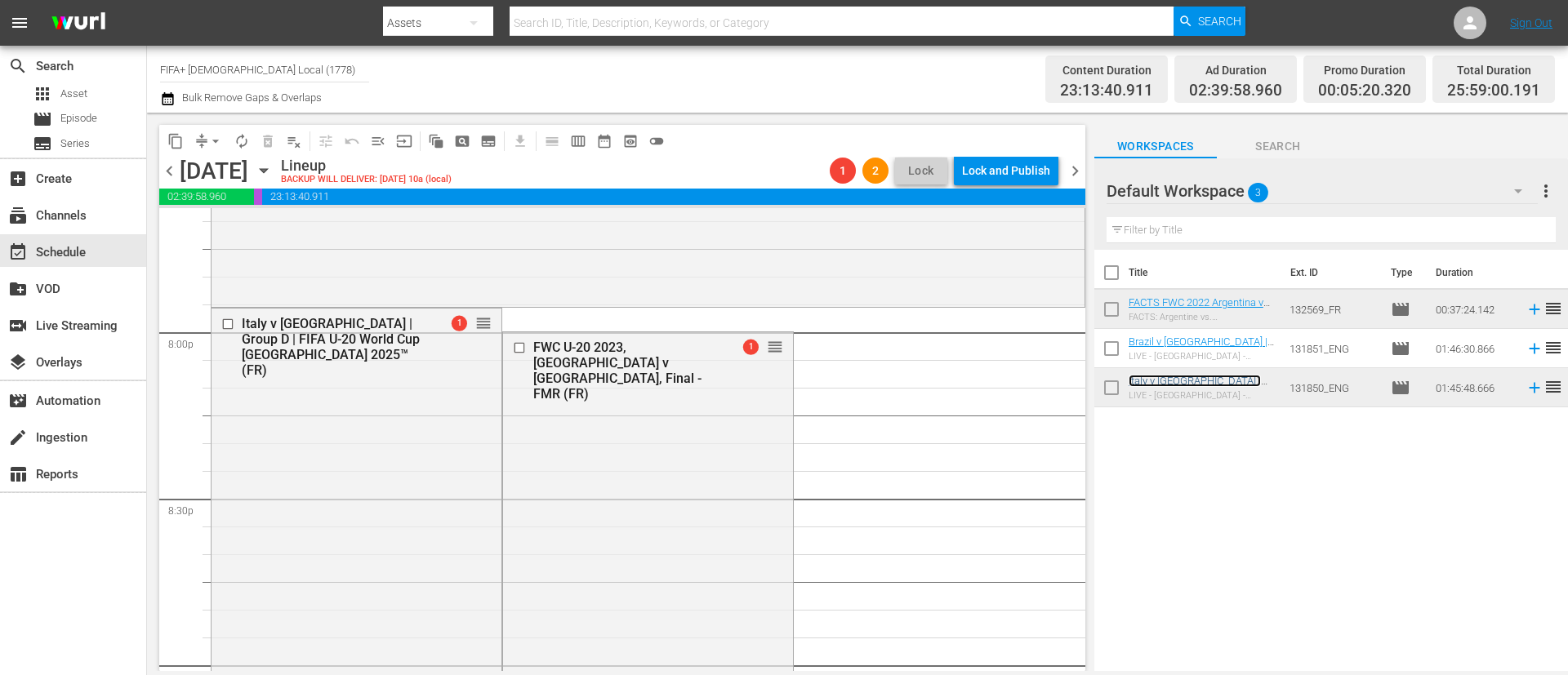
scroll to position [6490, 0]
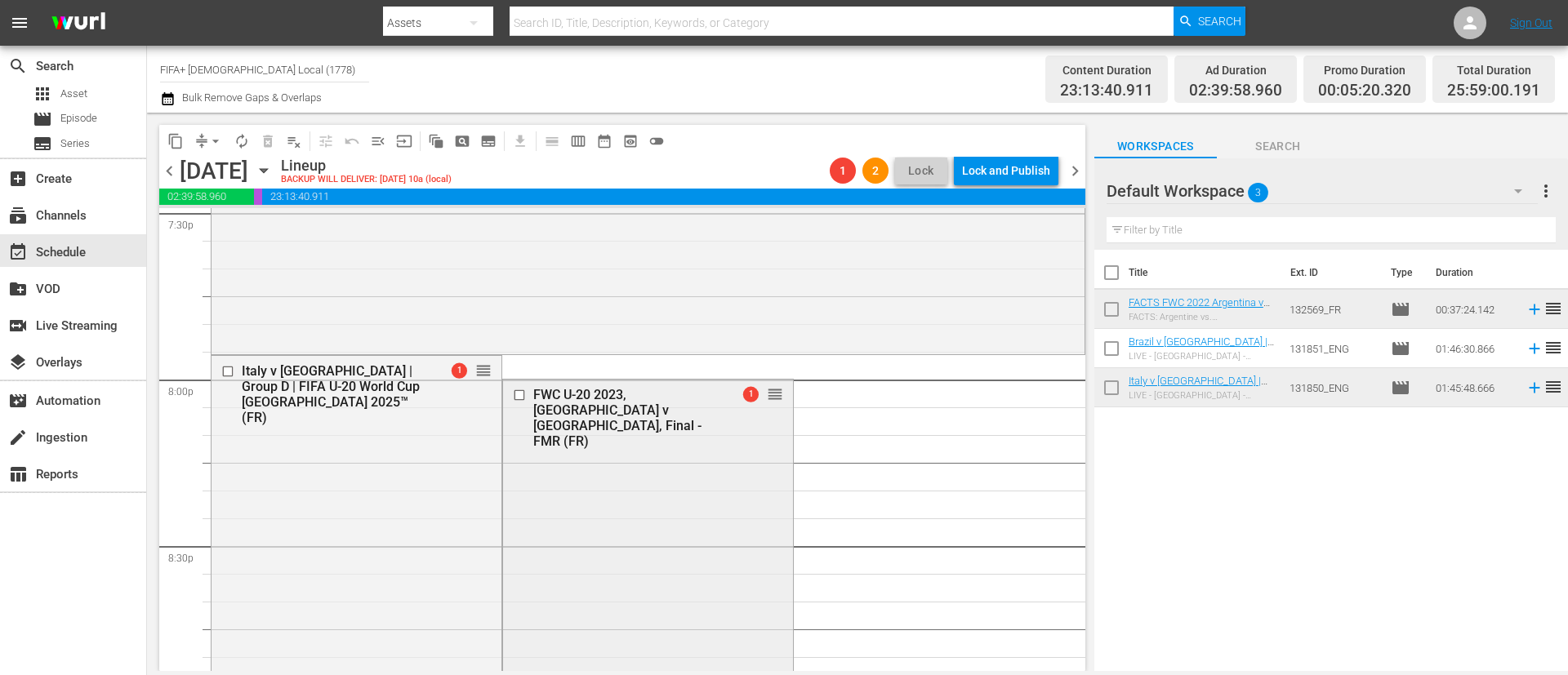
click at [512, 398] on input "checkbox" at bounding box center [520, 395] width 17 height 14
click at [272, 135] on span "delete_forever_outlined" at bounding box center [268, 141] width 16 height 16
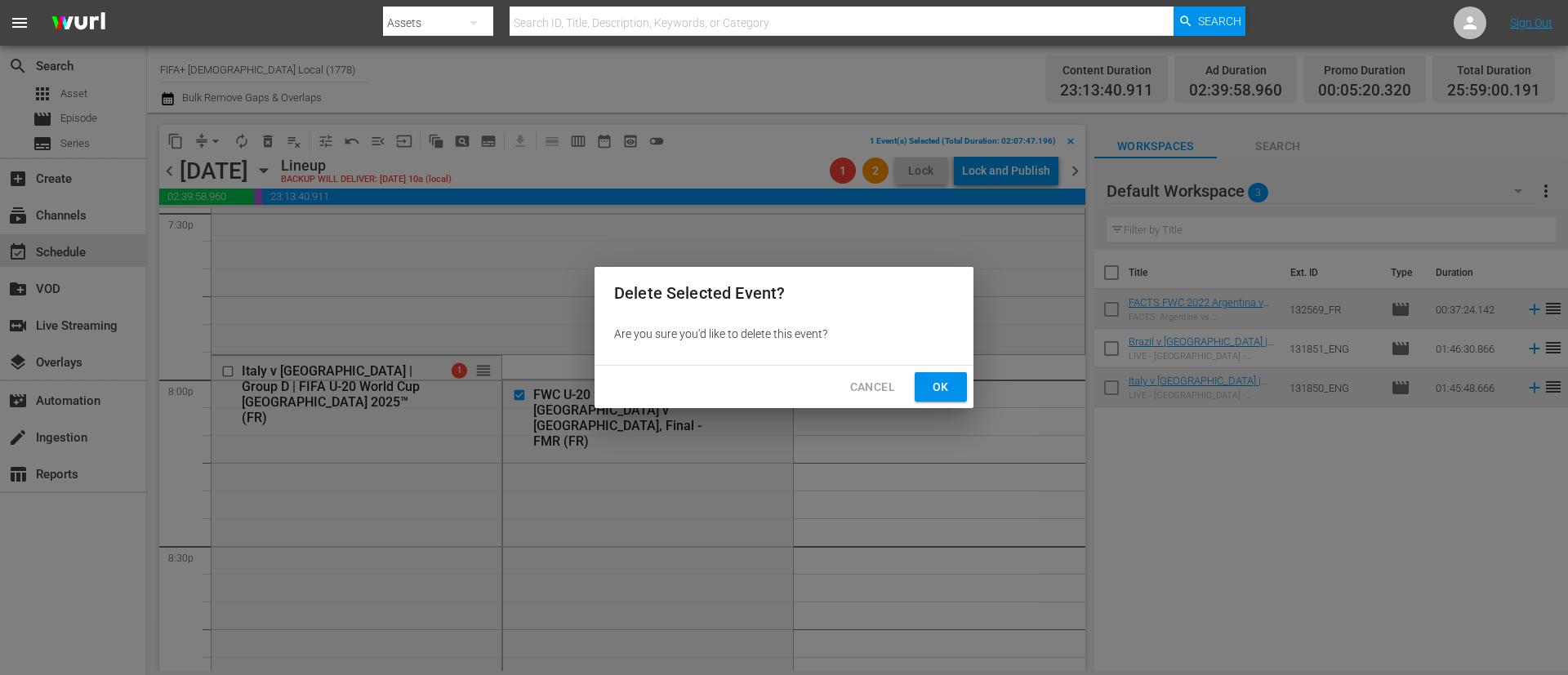
click at [950, 377] on span "Ok" at bounding box center [941, 388] width 26 height 21
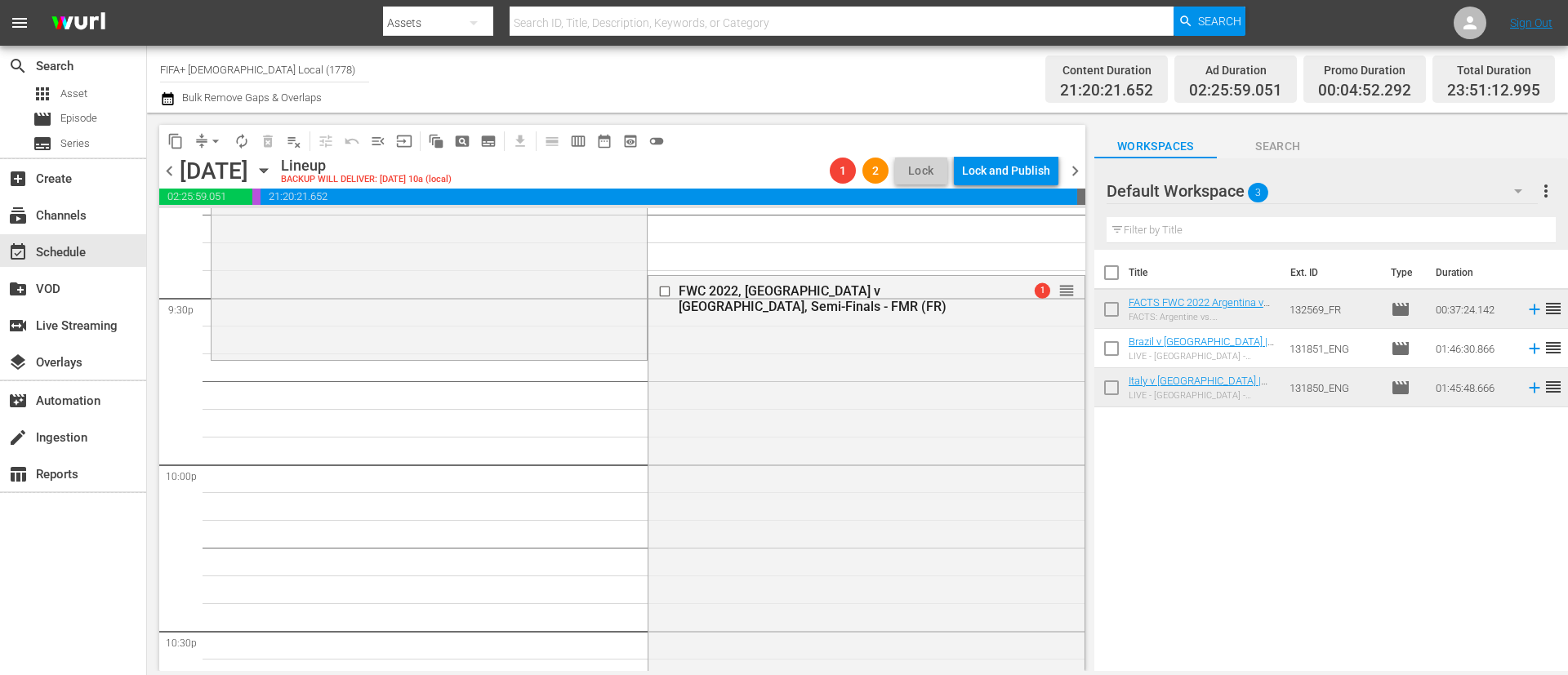
scroll to position [7065, 0]
drag, startPoint x: 1050, startPoint y: 415, endPoint x: 808, endPoint y: 373, distance: 245.6
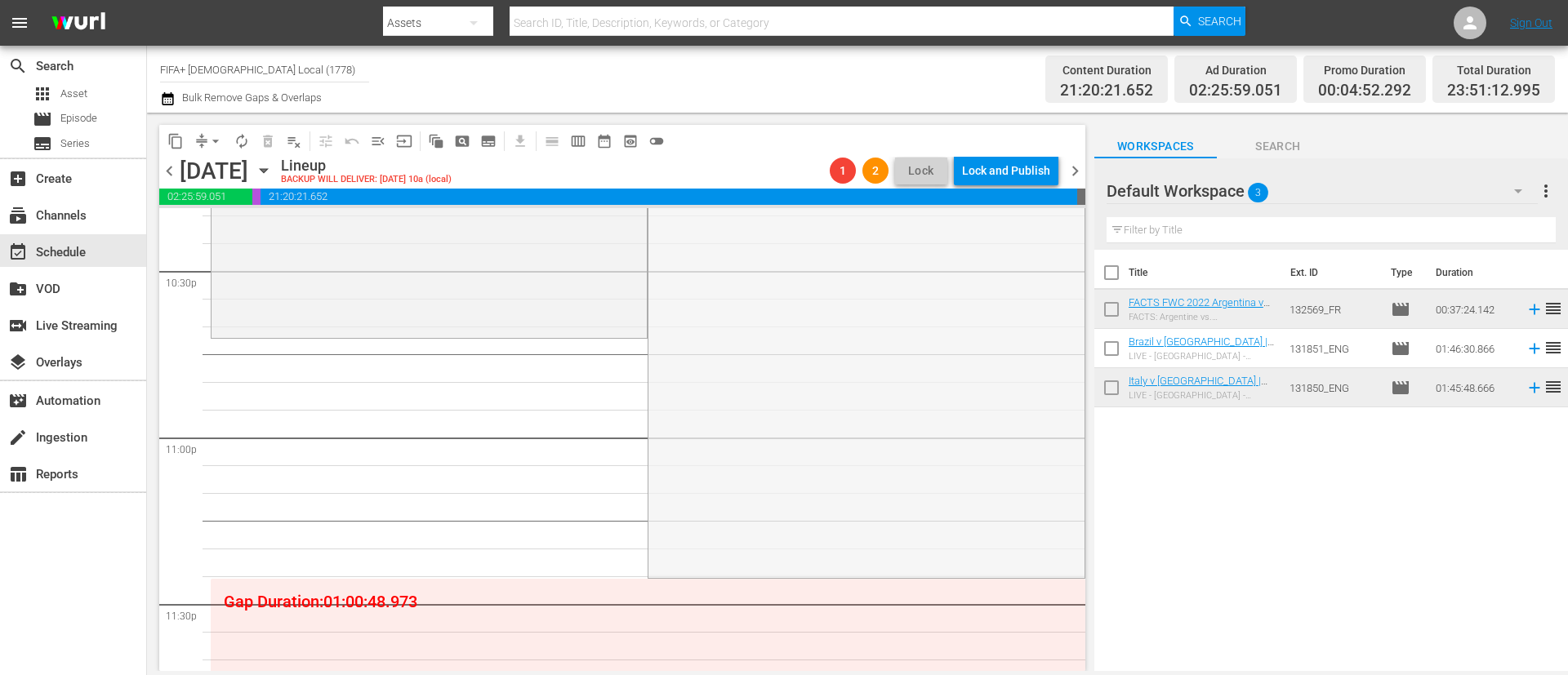
scroll to position [7432, 0]
drag, startPoint x: 1047, startPoint y: 296, endPoint x: 627, endPoint y: 627, distance: 534.8
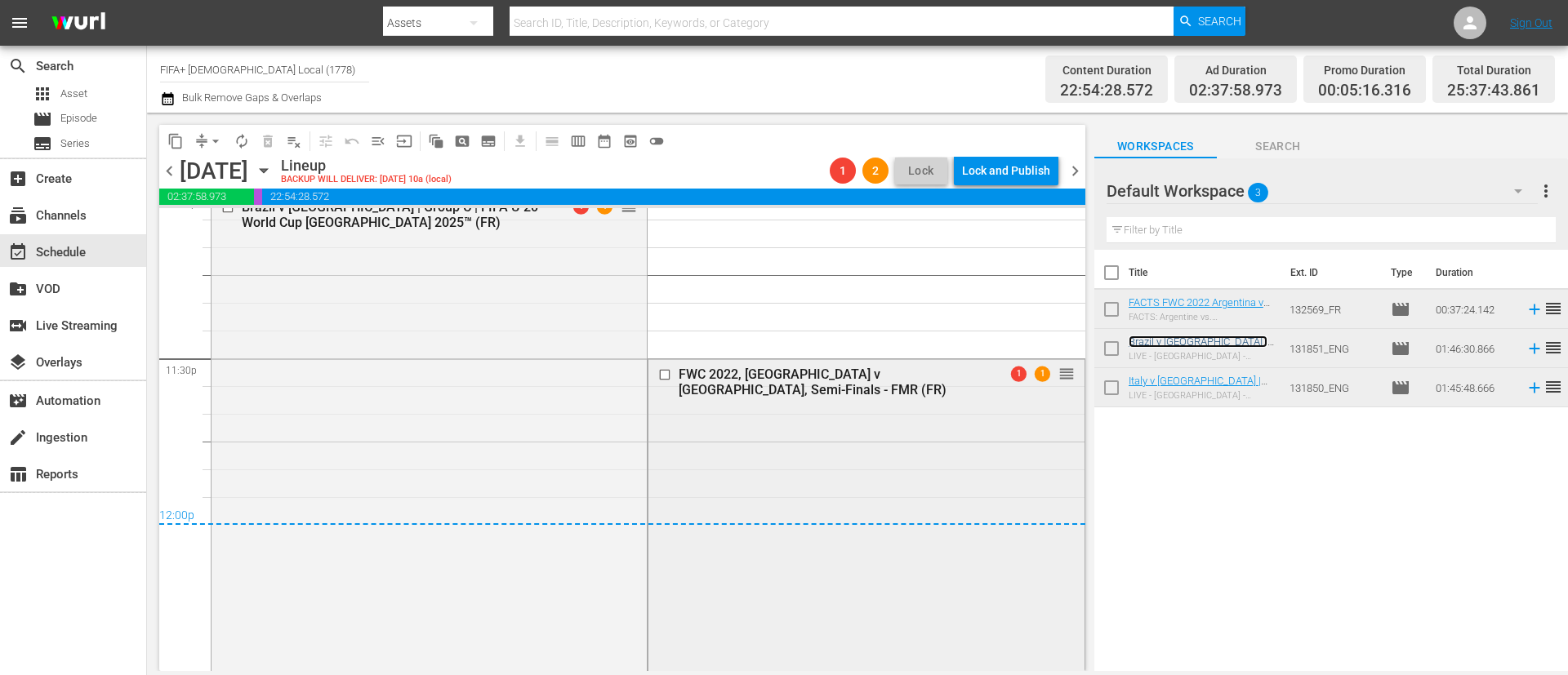
scroll to position [7799, 0]
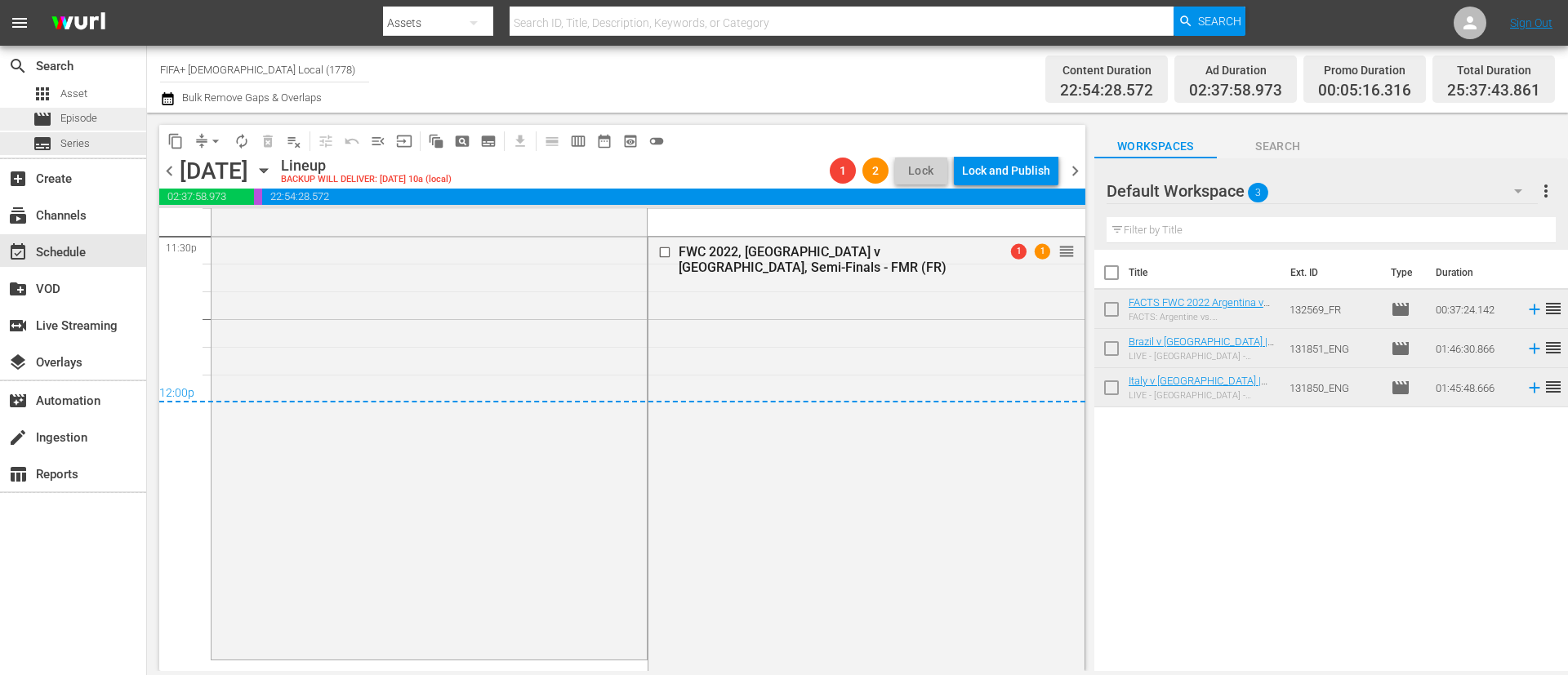
click at [73, 121] on span "Episode" at bounding box center [78, 118] width 37 height 16
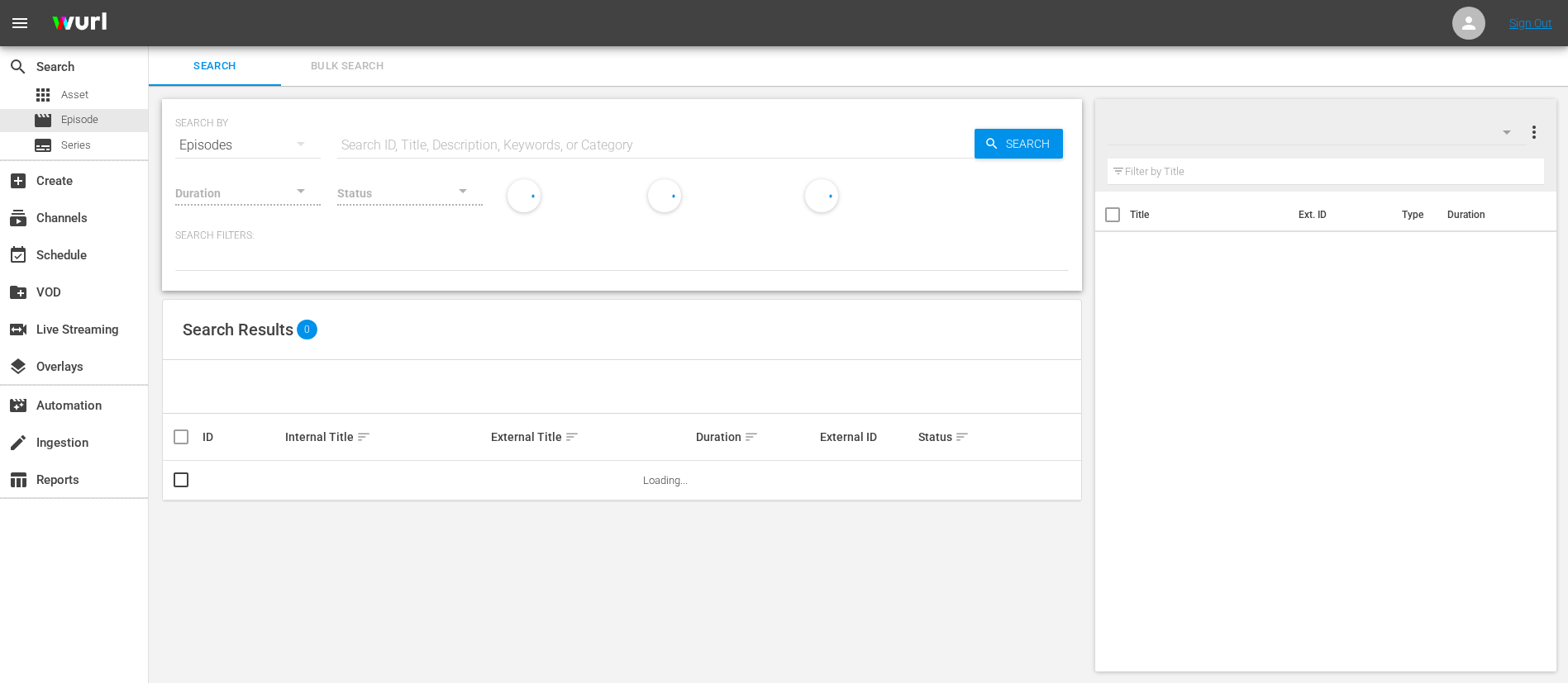
click at [481, 121] on div "SEARCH BY Search By Episodes Search ID, Title, Description, Keywords, or Catego…" at bounding box center [621, 136] width 893 height 59
click at [485, 151] on input "text" at bounding box center [656, 144] width 638 height 39
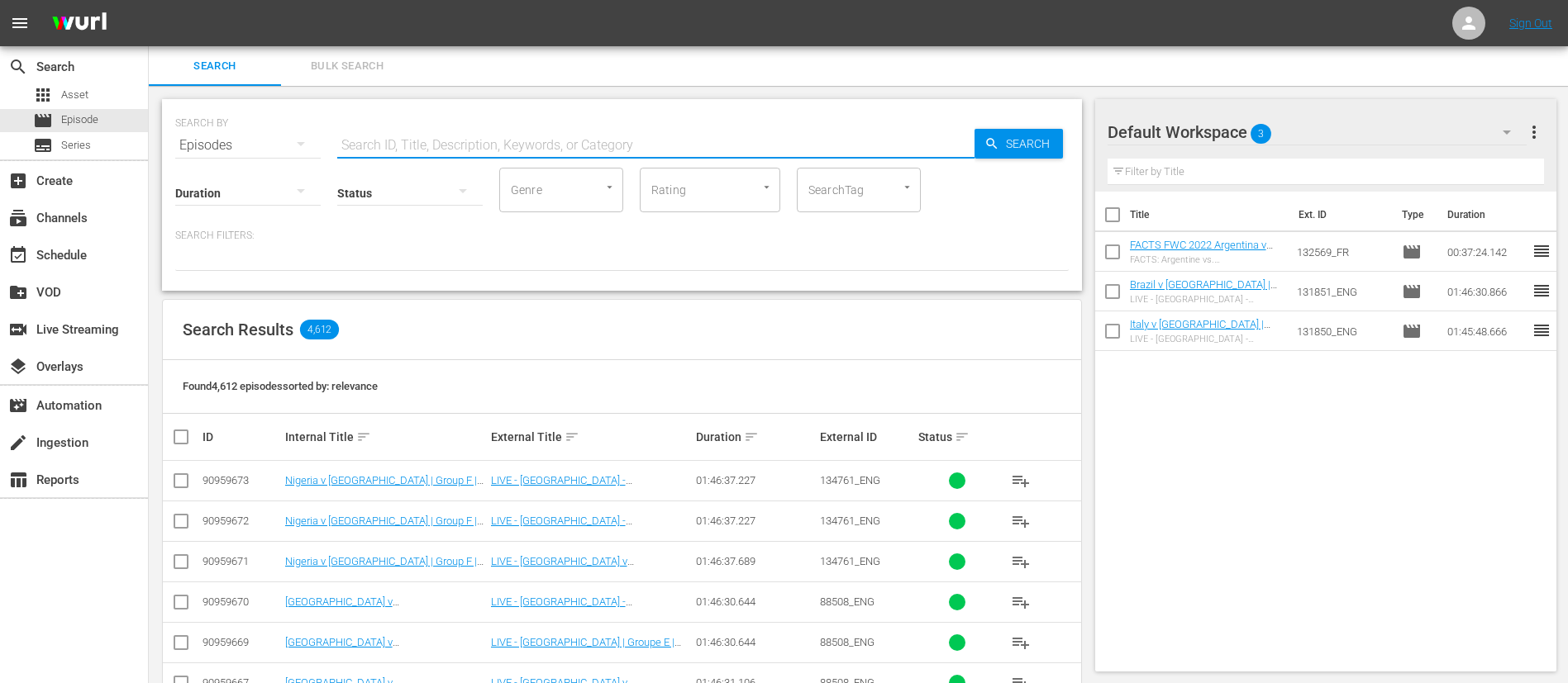
paste input "7k4QrNKhr3xSlk8s1xvDab_FR"
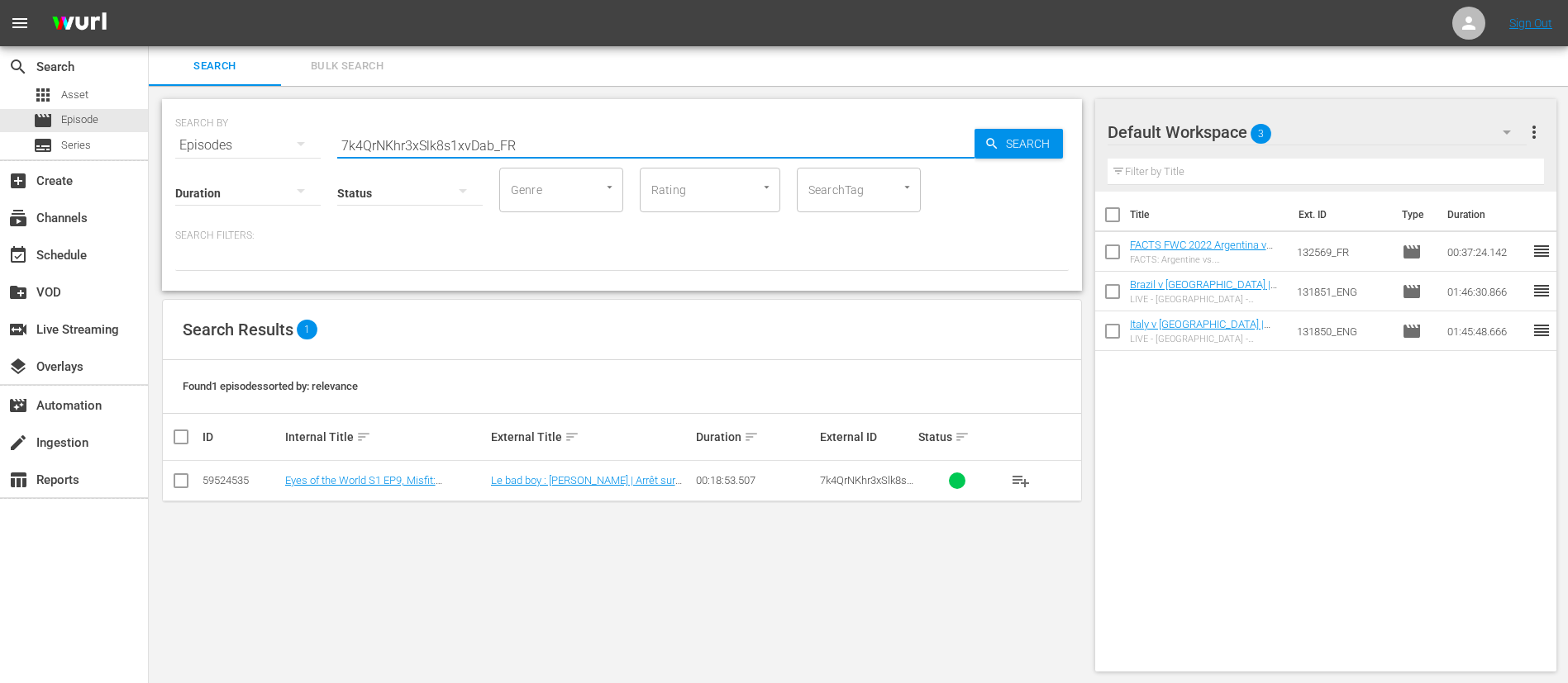
type input "7k4QrNKhr3xSlk8s1xvDab_FR"
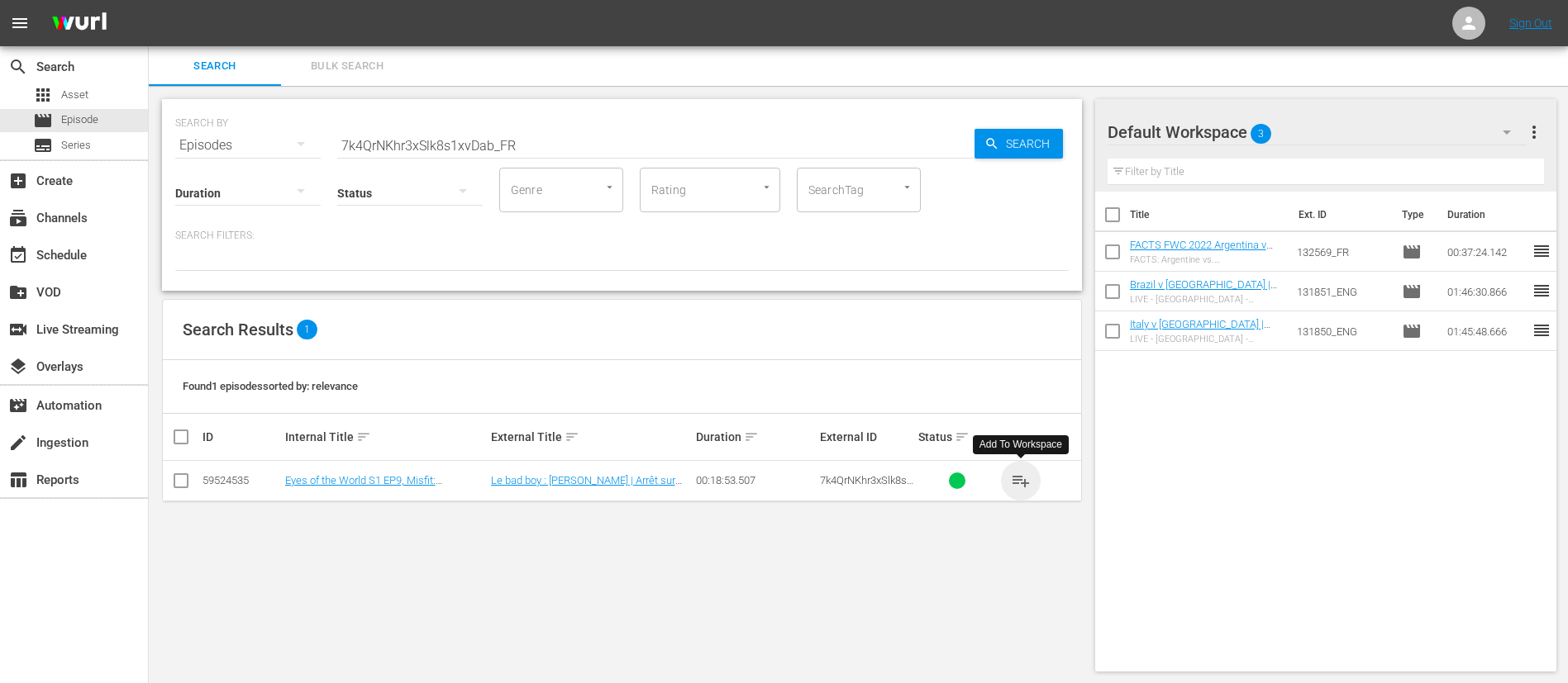
click at [1027, 481] on span "playlist_add" at bounding box center [1020, 480] width 20 height 20
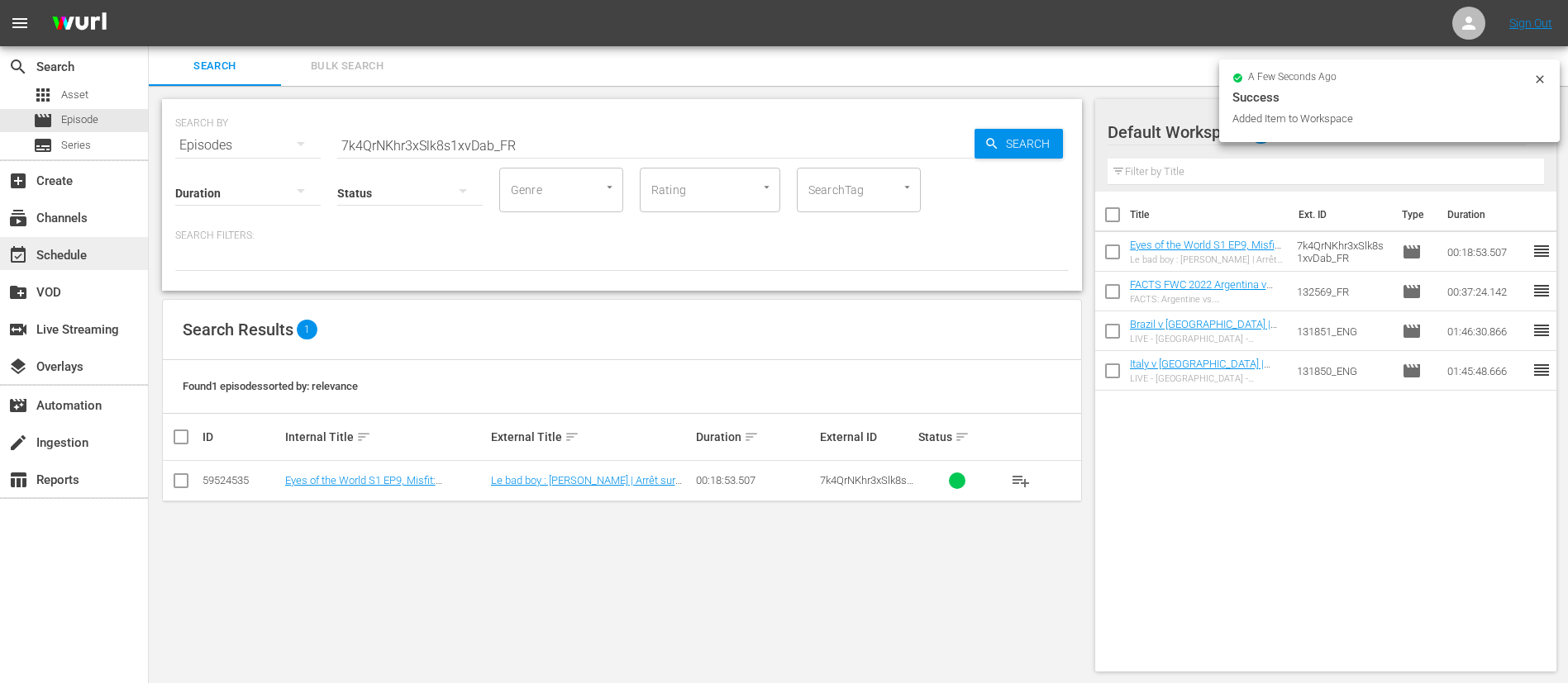
click at [128, 258] on div "event_available Schedule" at bounding box center [74, 253] width 148 height 33
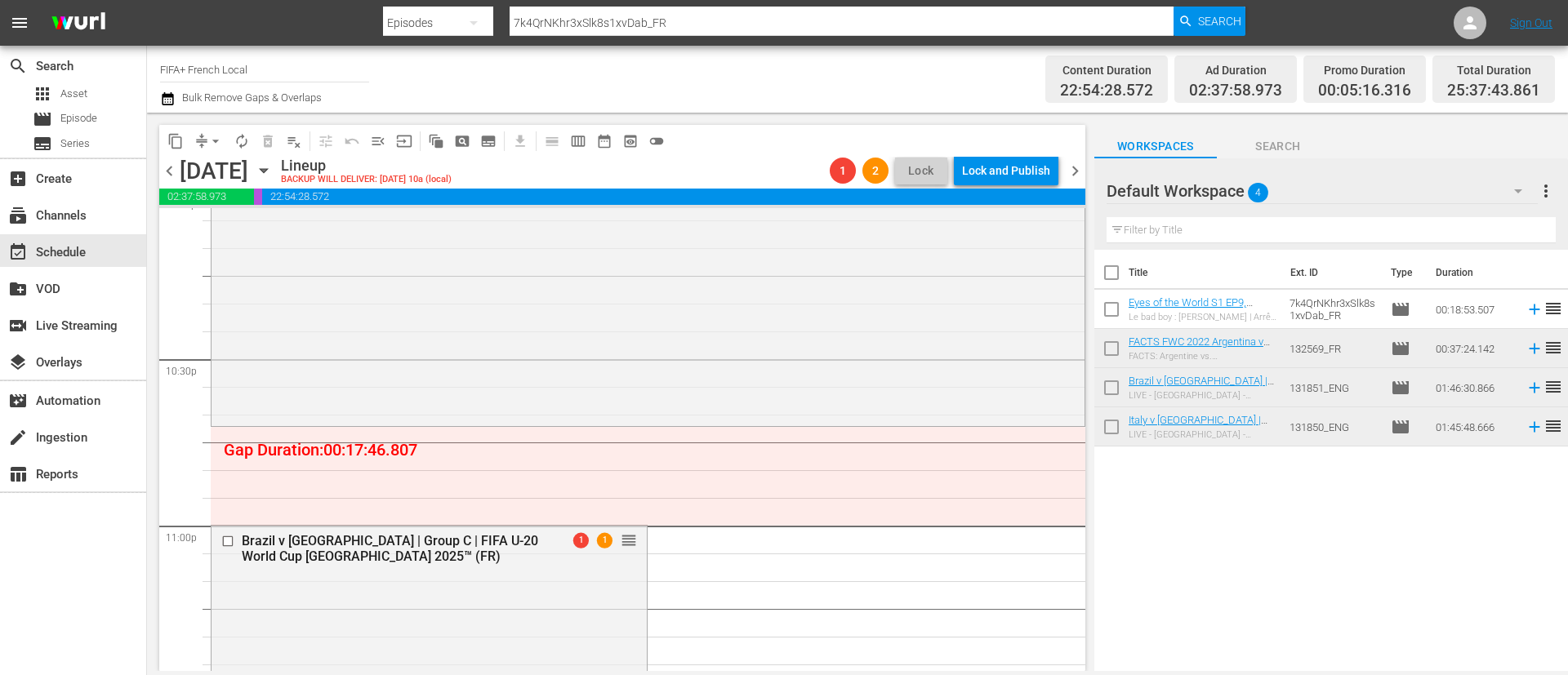
scroll to position [7469, 0]
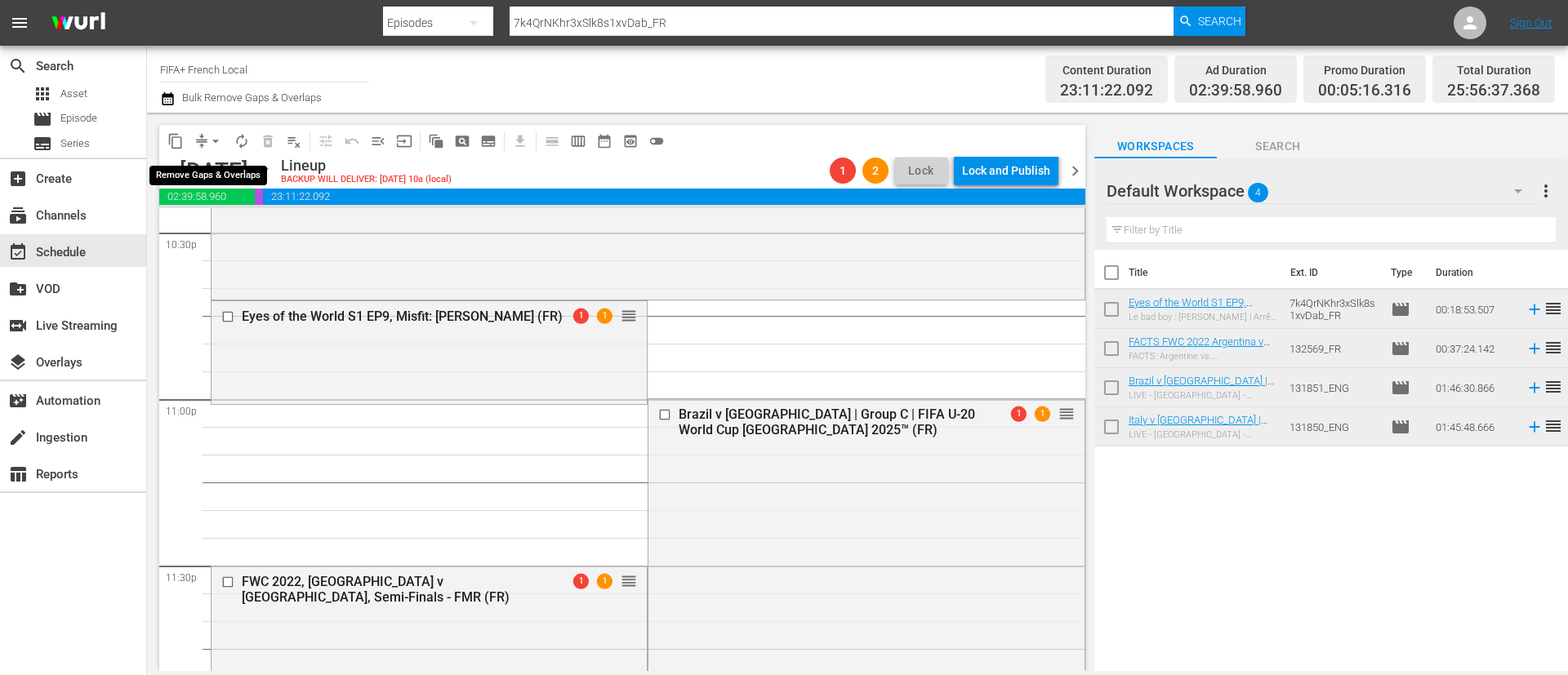
click at [221, 141] on span "arrow_drop_down" at bounding box center [215, 141] width 16 height 16
click at [280, 223] on li "Align to End of Previous Day" at bounding box center [216, 228] width 171 height 26
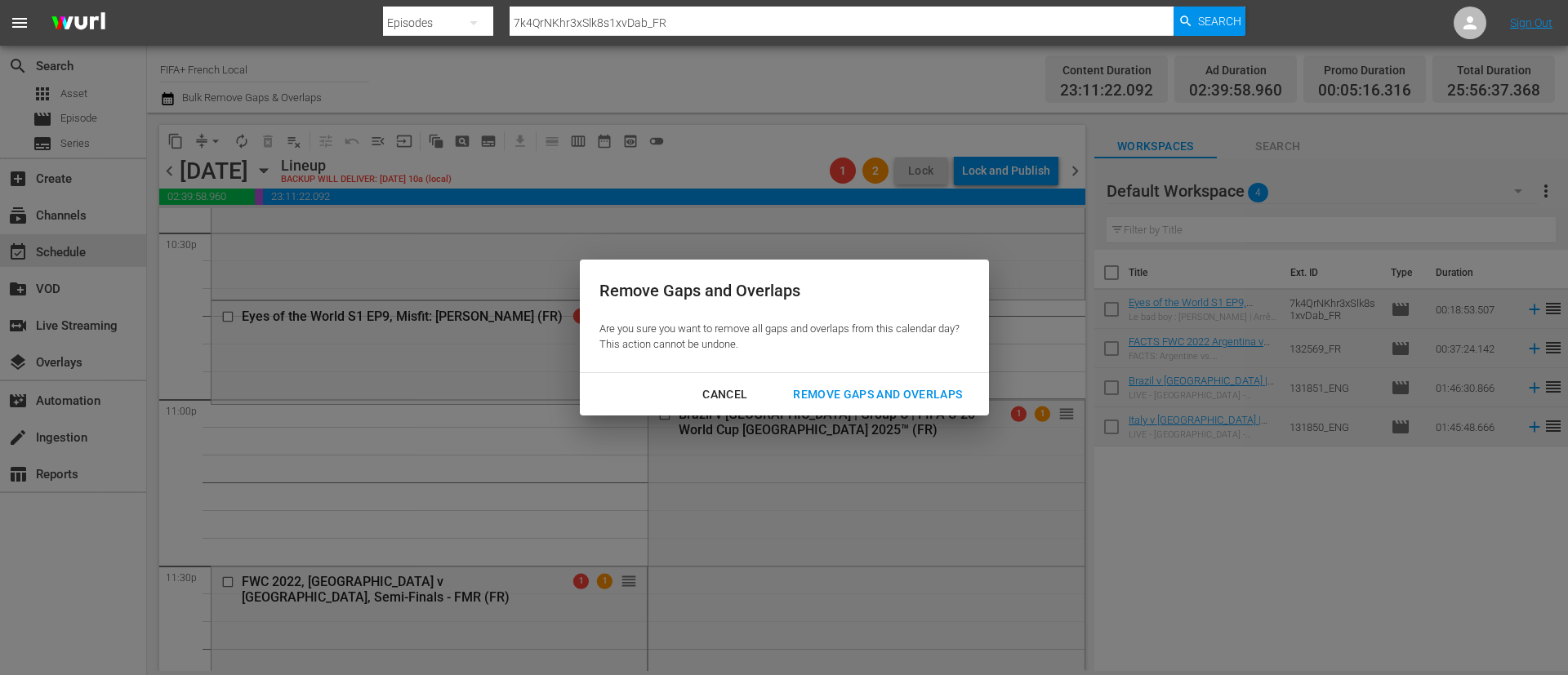
click at [900, 377] on div "Cancel Remove Gaps and Overlaps" at bounding box center [784, 395] width 409 height 43
click at [890, 397] on div "Remove Gaps and Overlaps" at bounding box center [878, 395] width 195 height 21
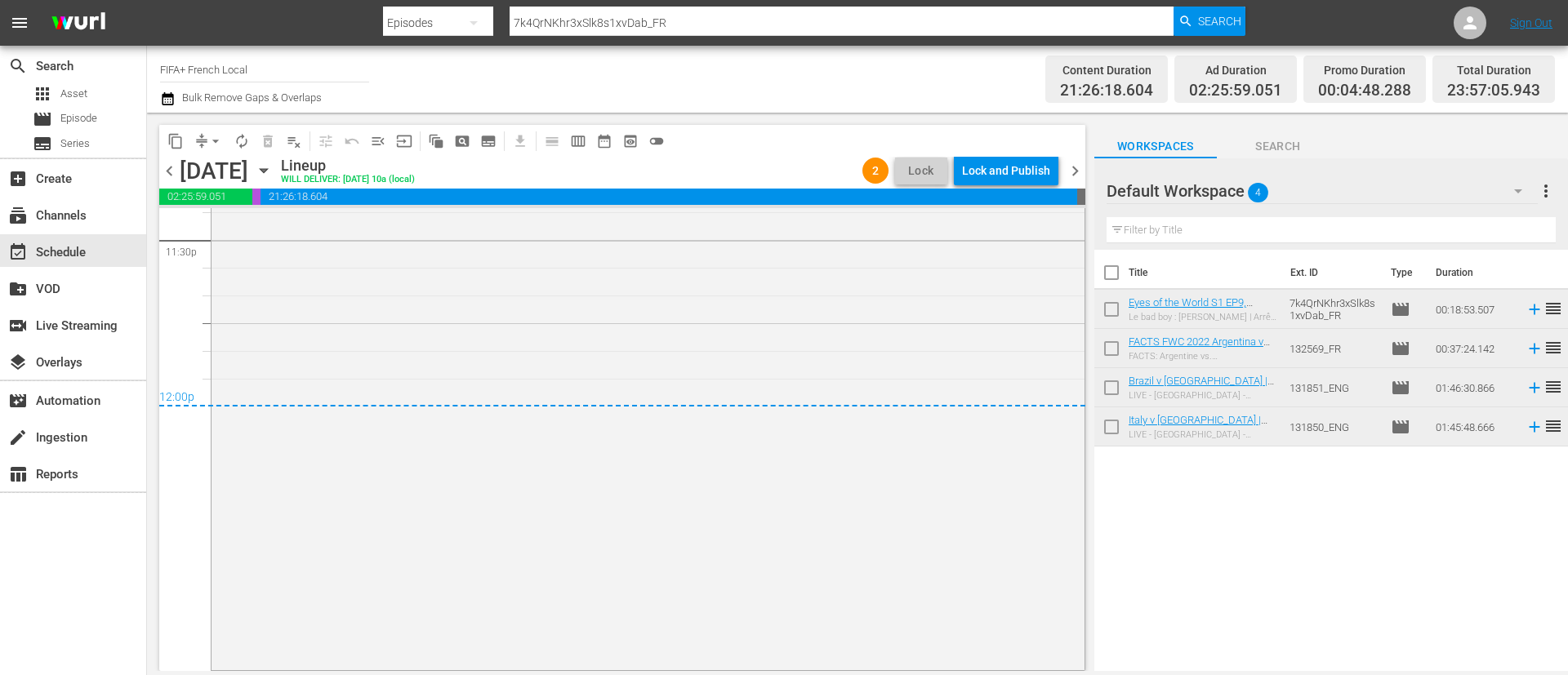
scroll to position [7428, 0]
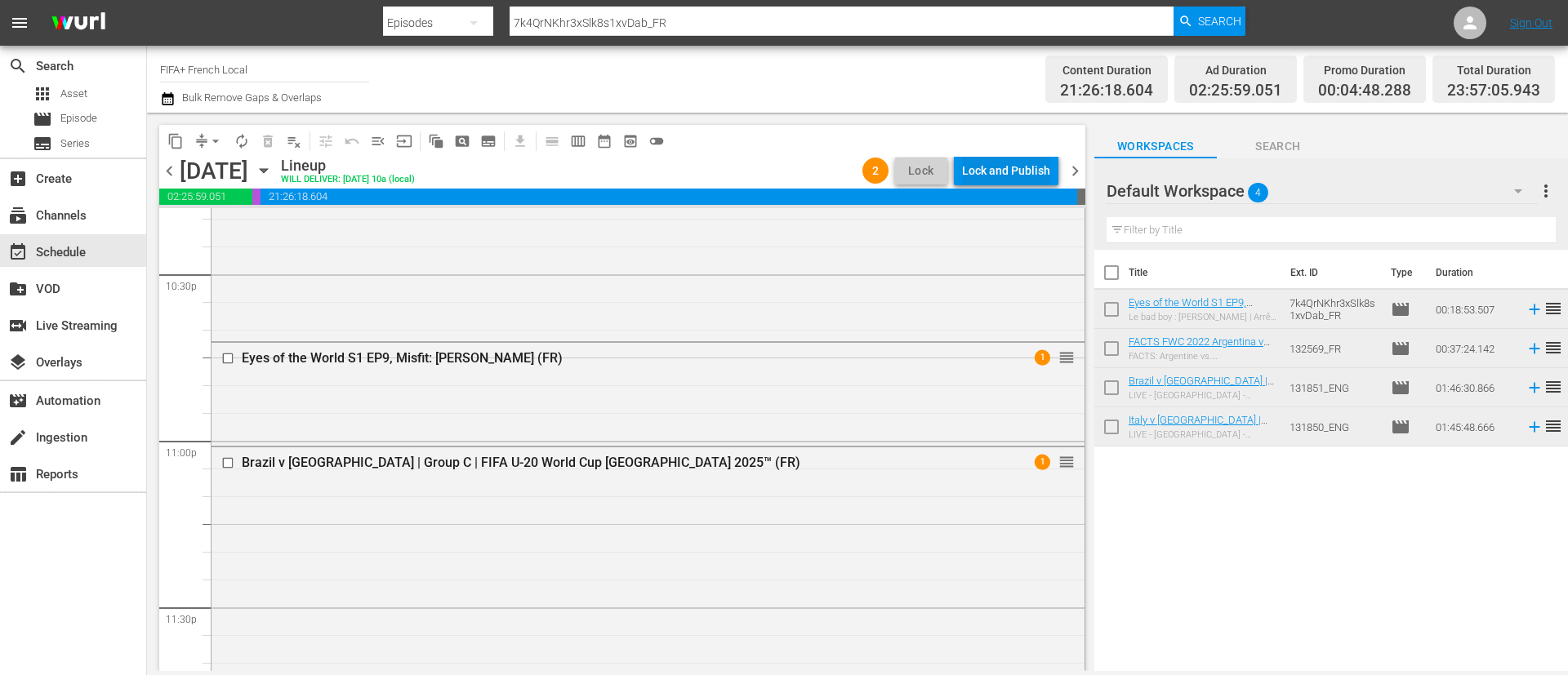
click at [1008, 171] on div "Lock and Publish" at bounding box center [1005, 170] width 88 height 29
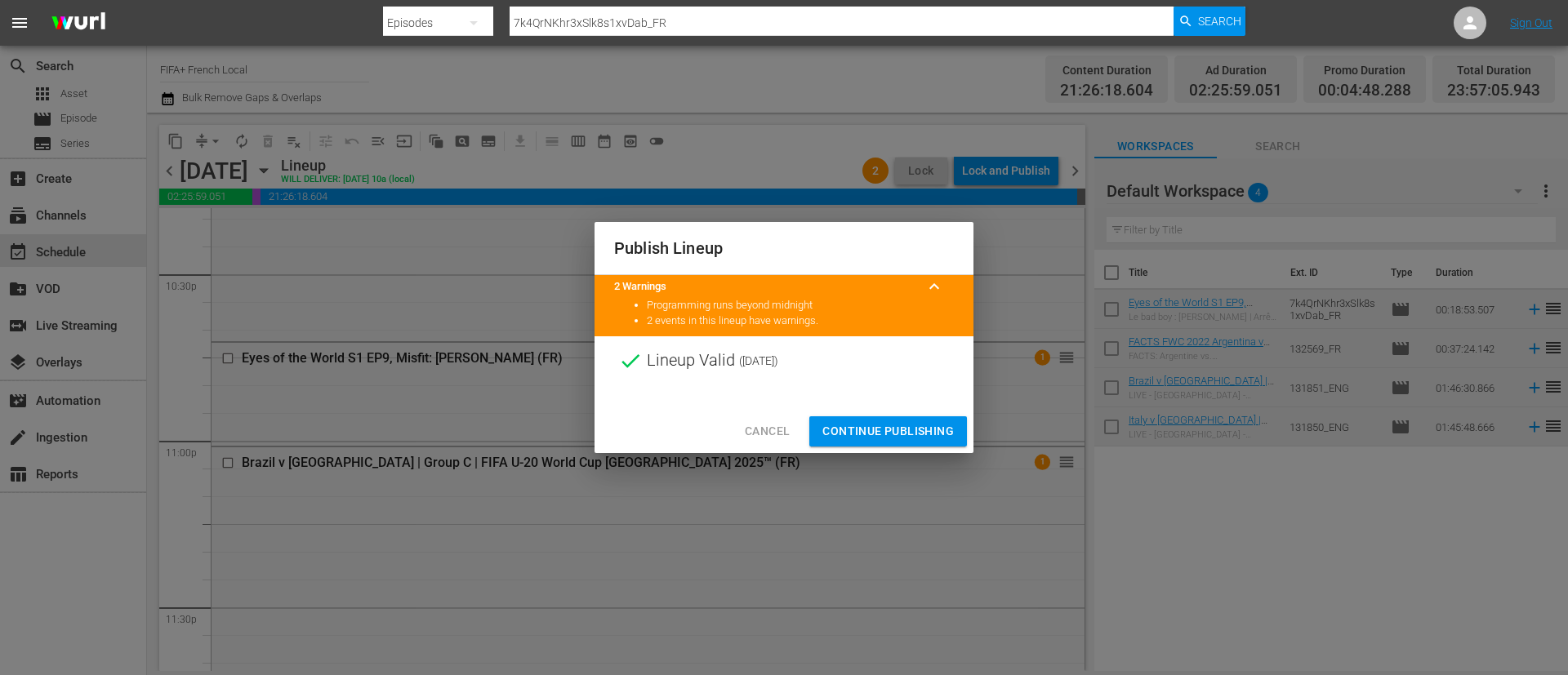
click at [956, 427] on button "Continue Publishing" at bounding box center [888, 431] width 158 height 30
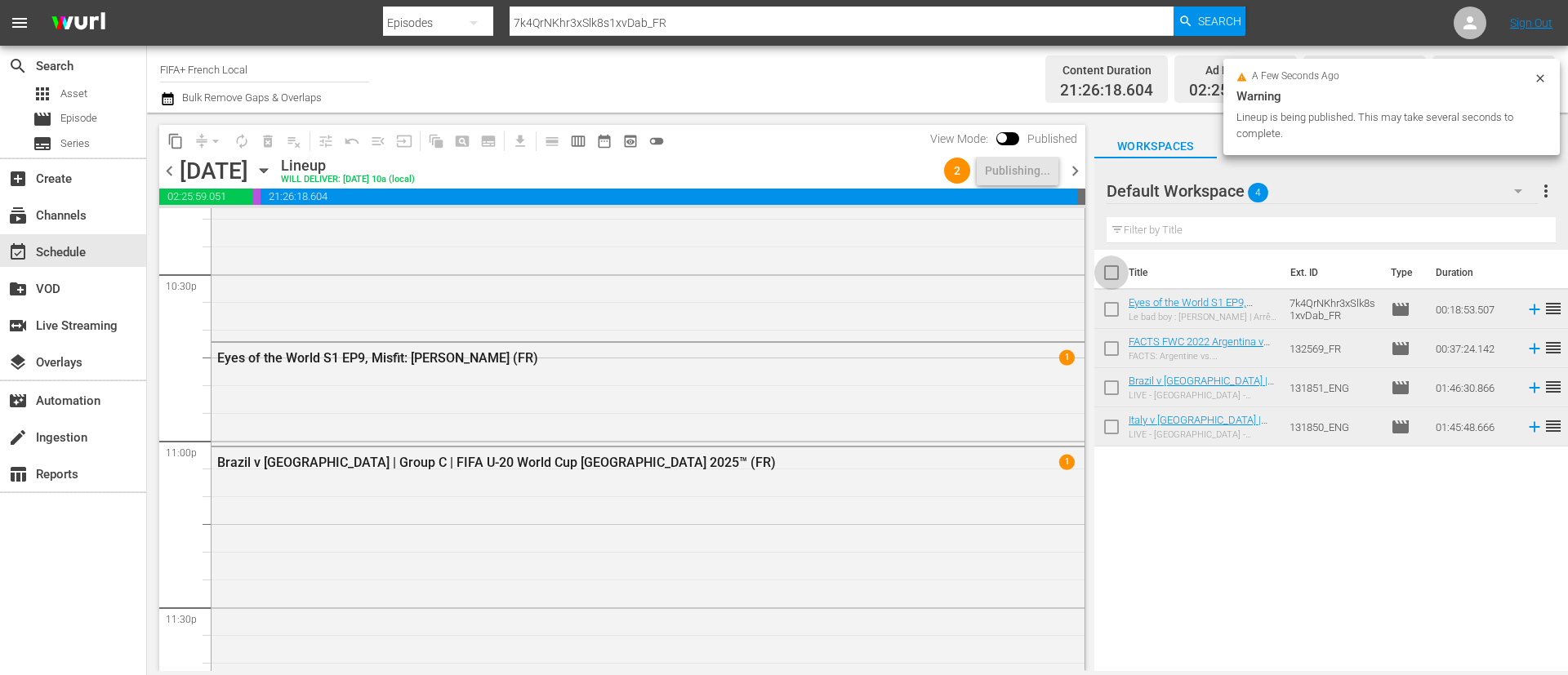
click at [1112, 268] on input "checkbox" at bounding box center [1111, 276] width 34 height 34
checkbox input "true"
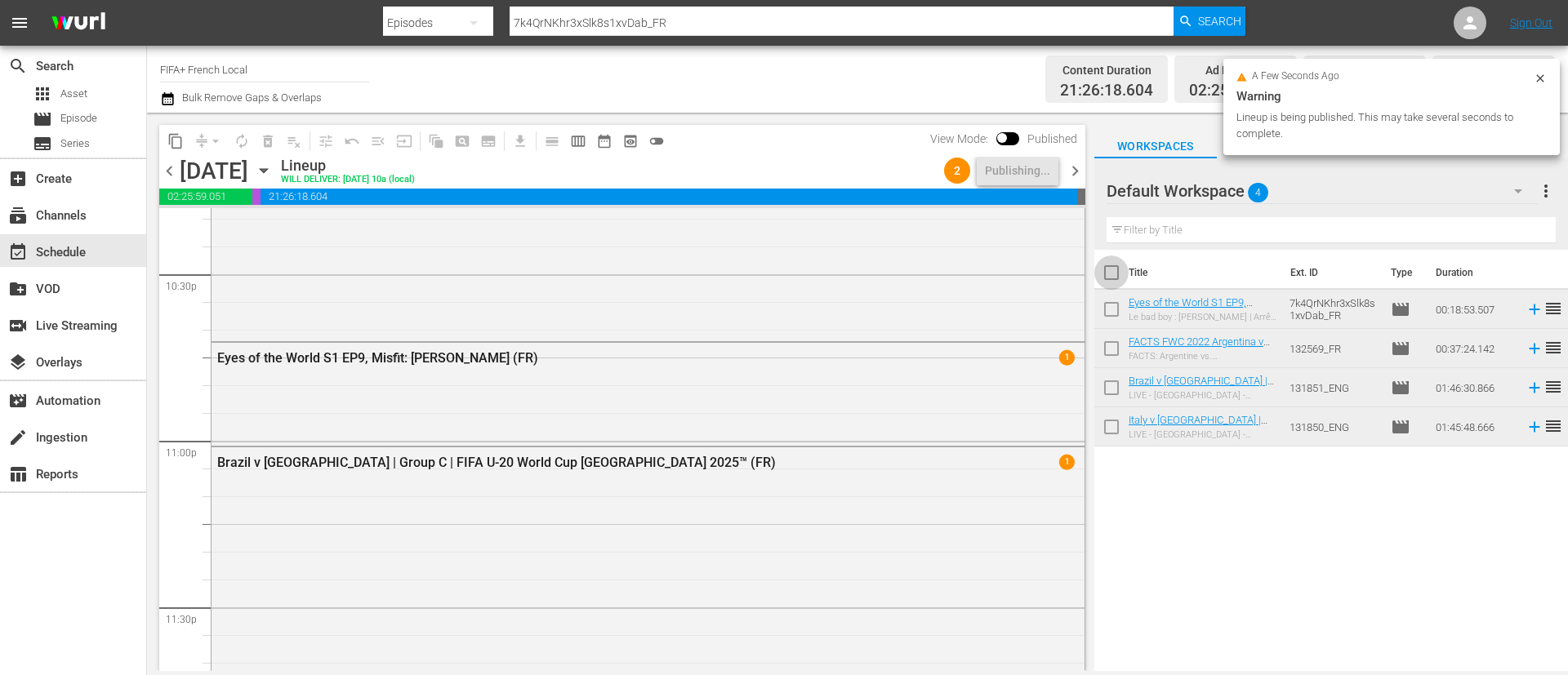
checkbox input "true"
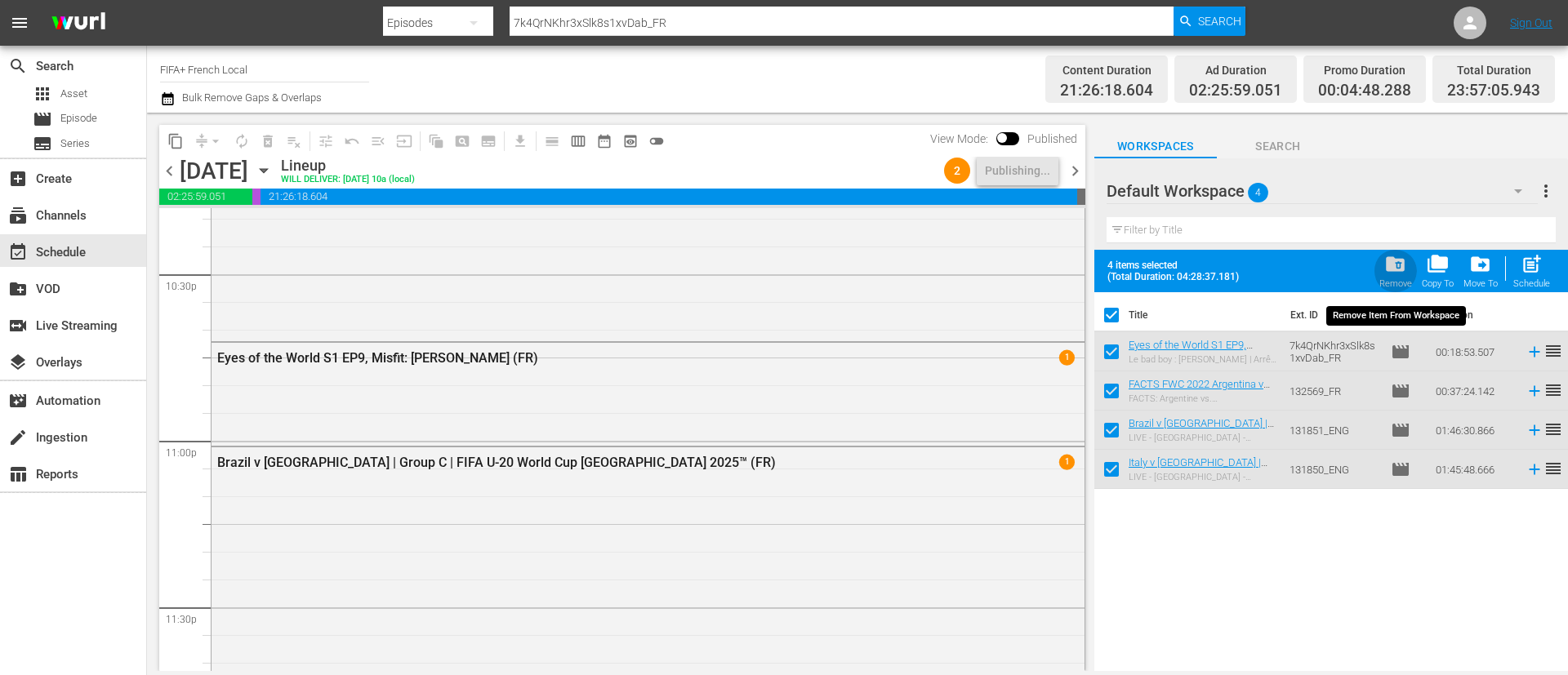
click at [1386, 270] on span "folder_delete" at bounding box center [1395, 264] width 22 height 22
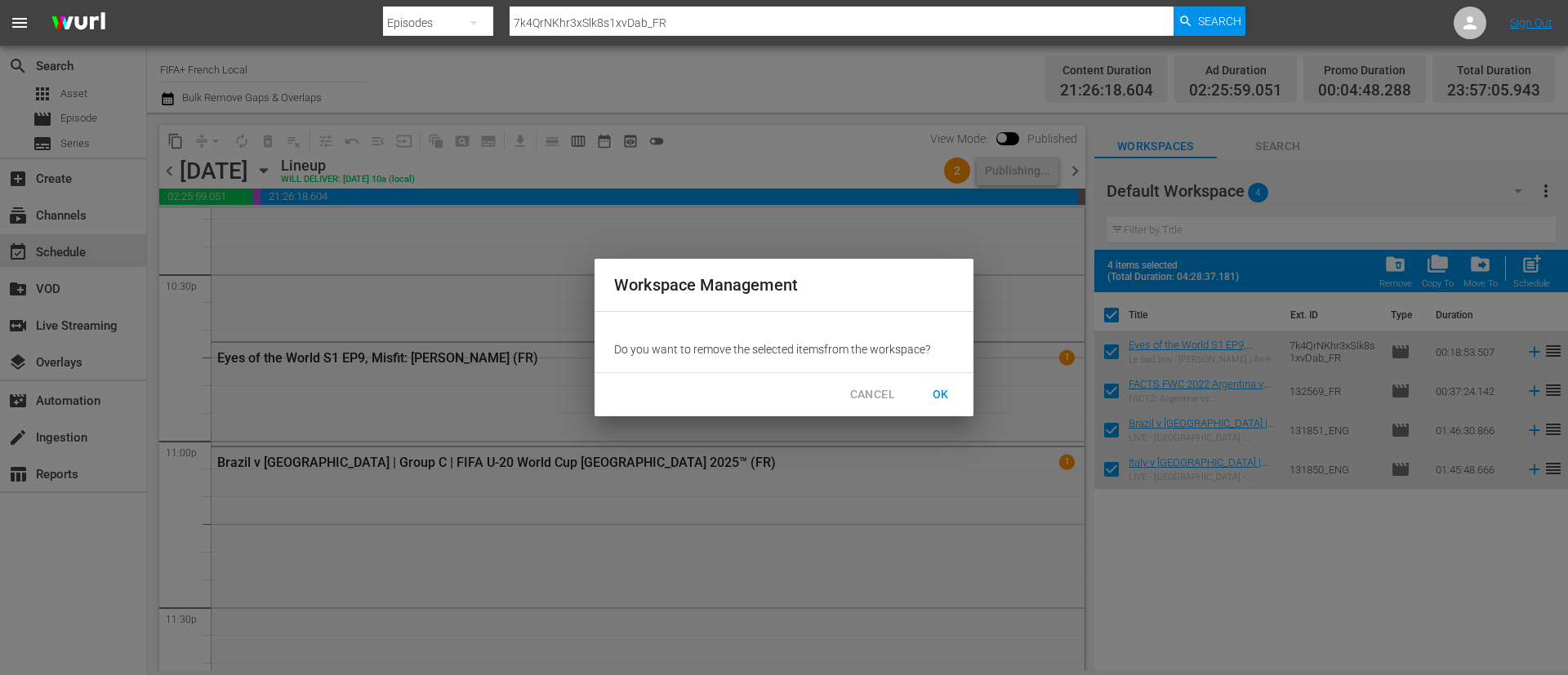
click at [932, 396] on span "OK" at bounding box center [941, 395] width 26 height 21
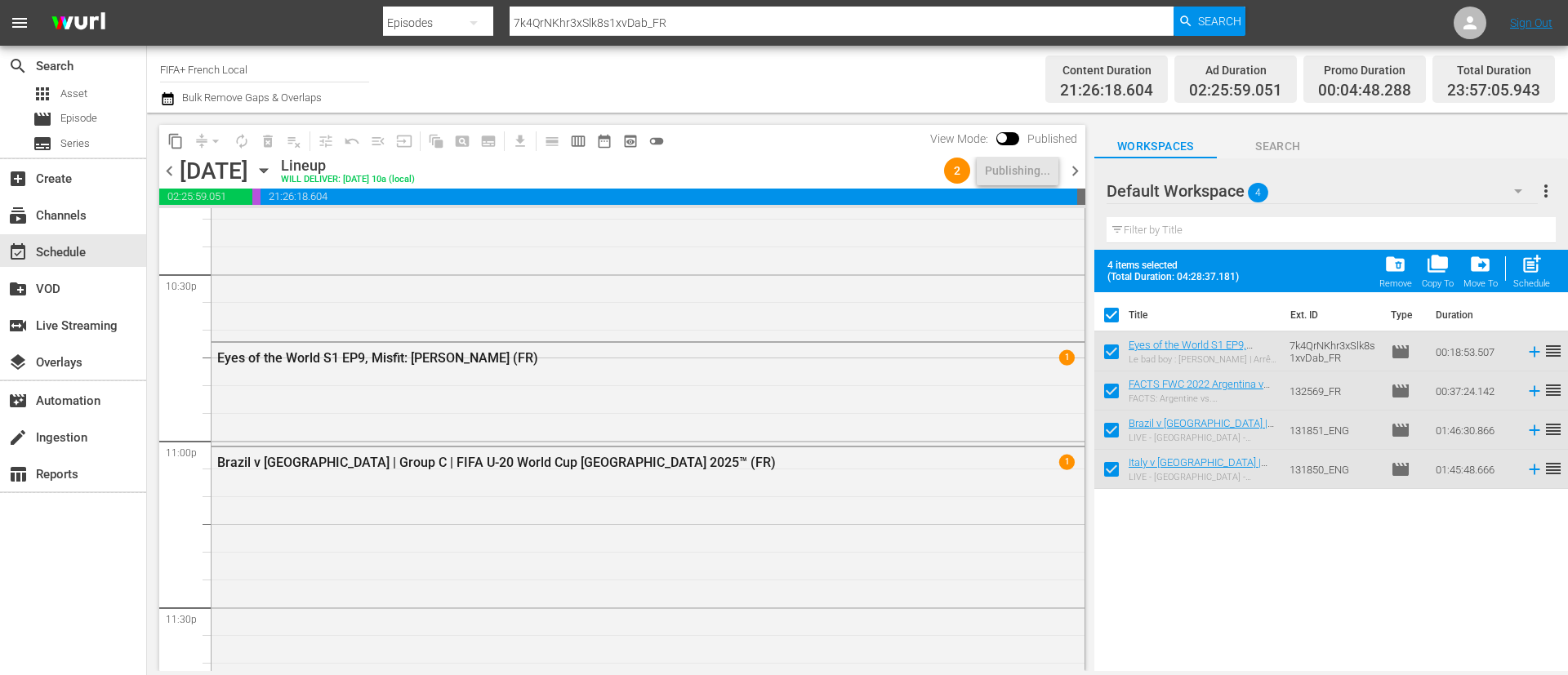
checkbox input "false"
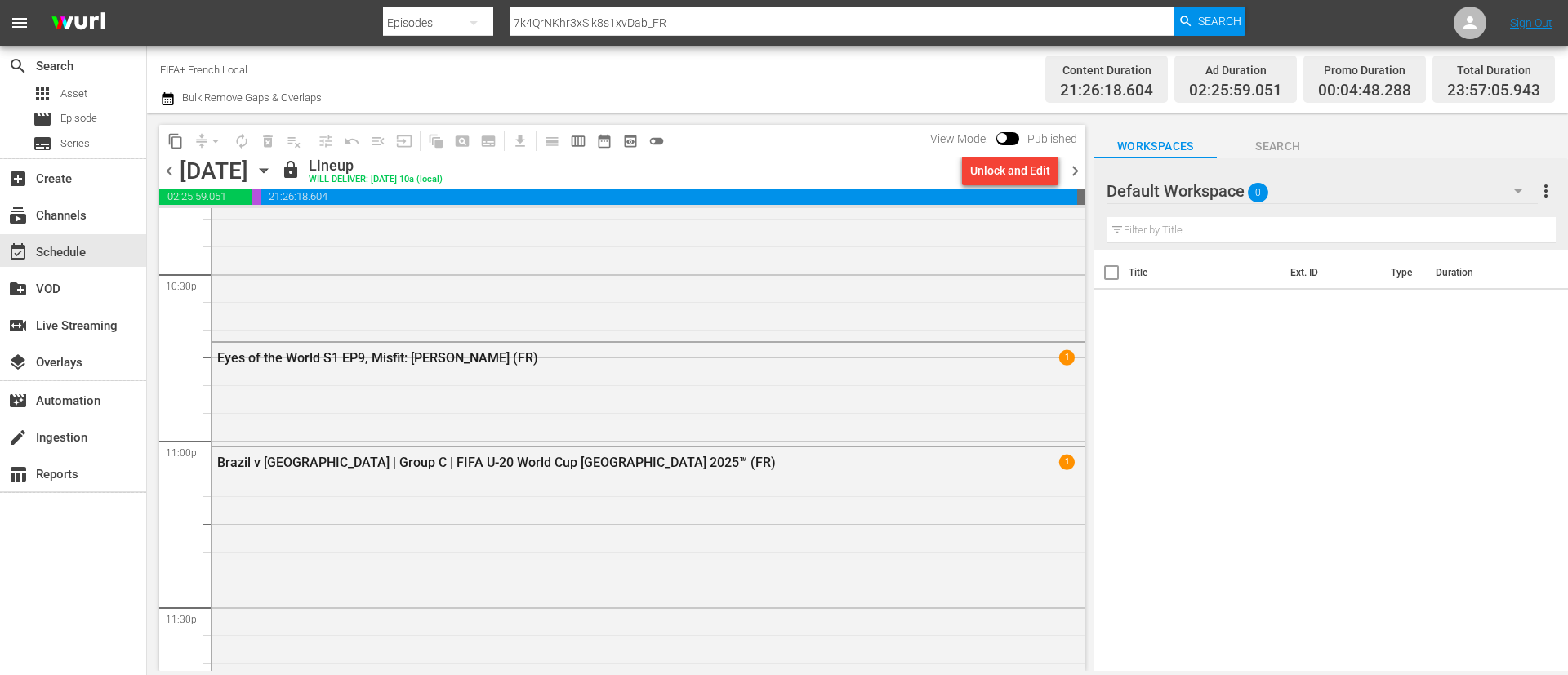
click at [172, 177] on span "chevron_left" at bounding box center [169, 171] width 21 height 21
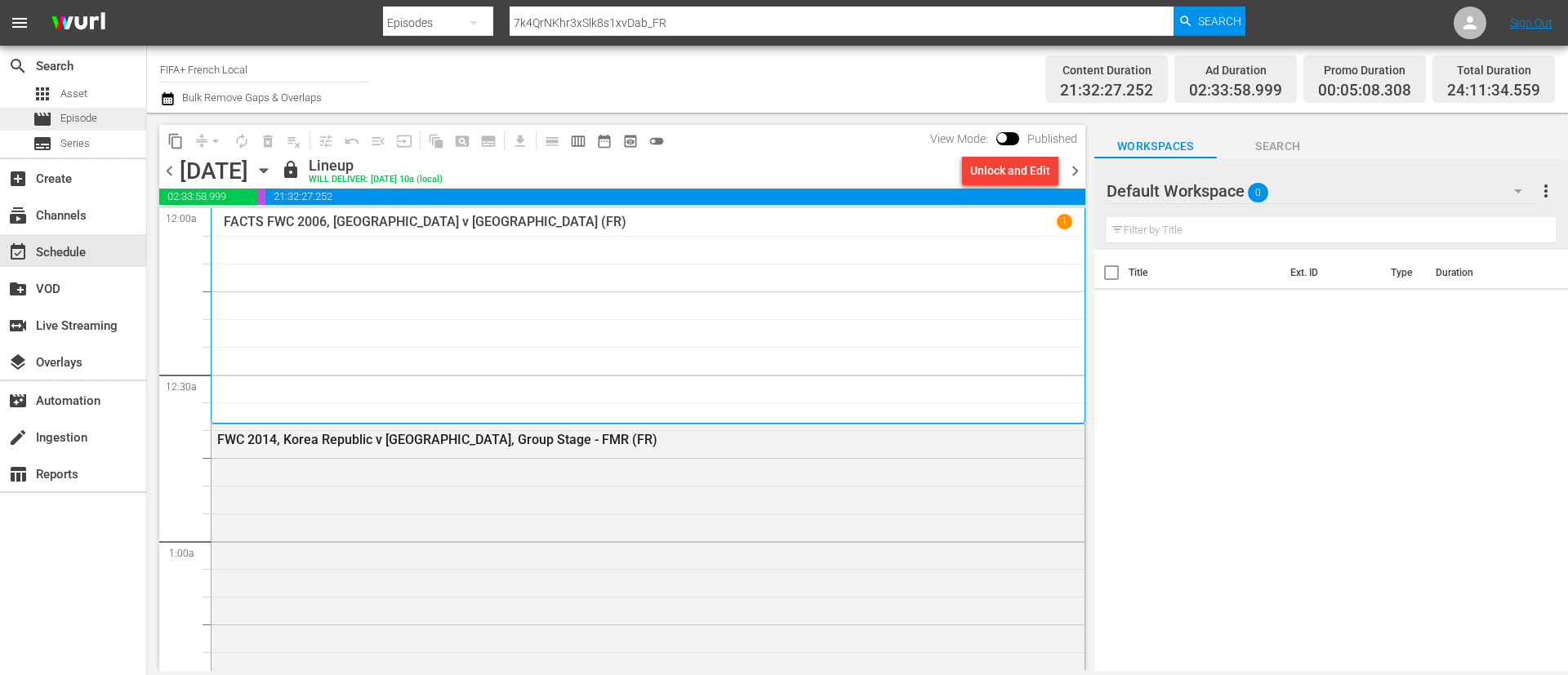
click at [102, 111] on div "movie Episode" at bounding box center [73, 119] width 147 height 23
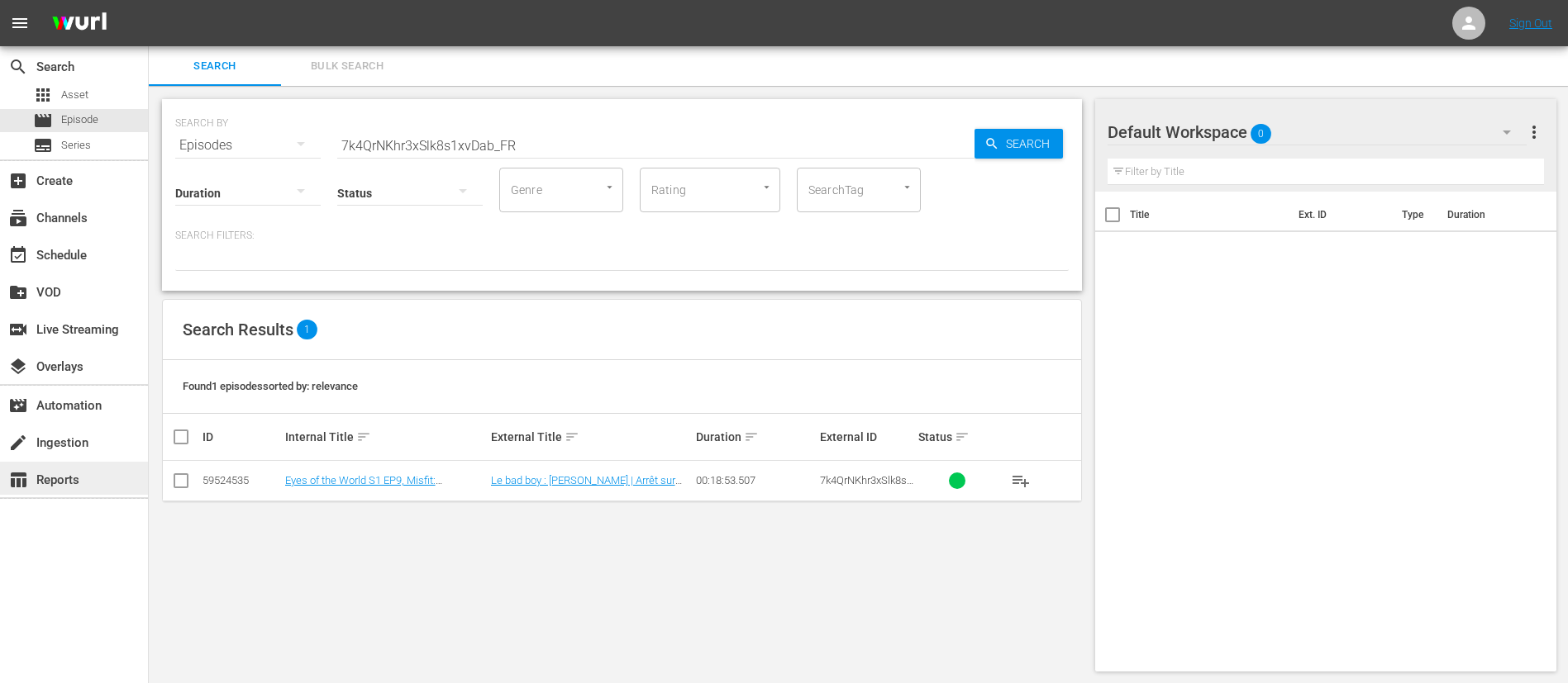
click at [52, 492] on div "table_chart Reports" at bounding box center [74, 478] width 148 height 33
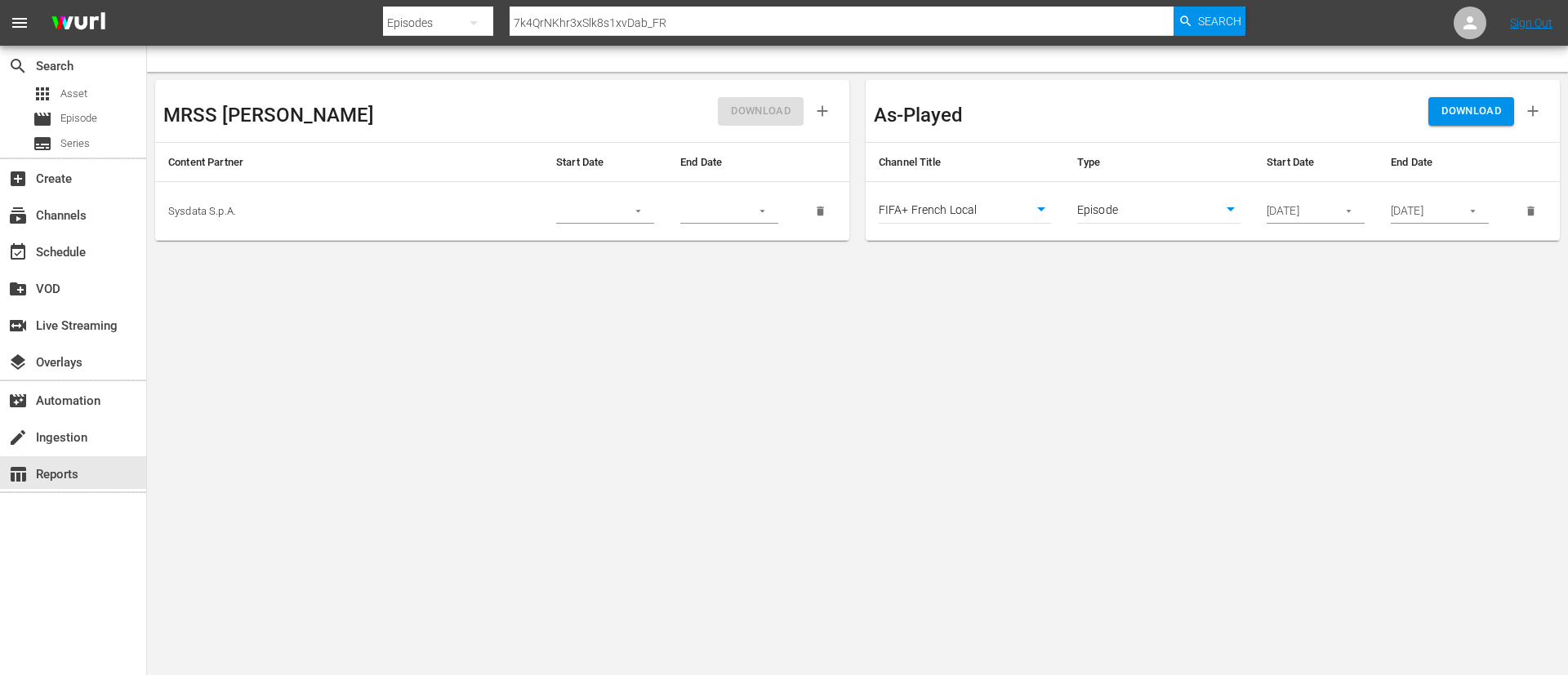
click at [1343, 213] on icon "button" at bounding box center [1349, 211] width 12 height 12
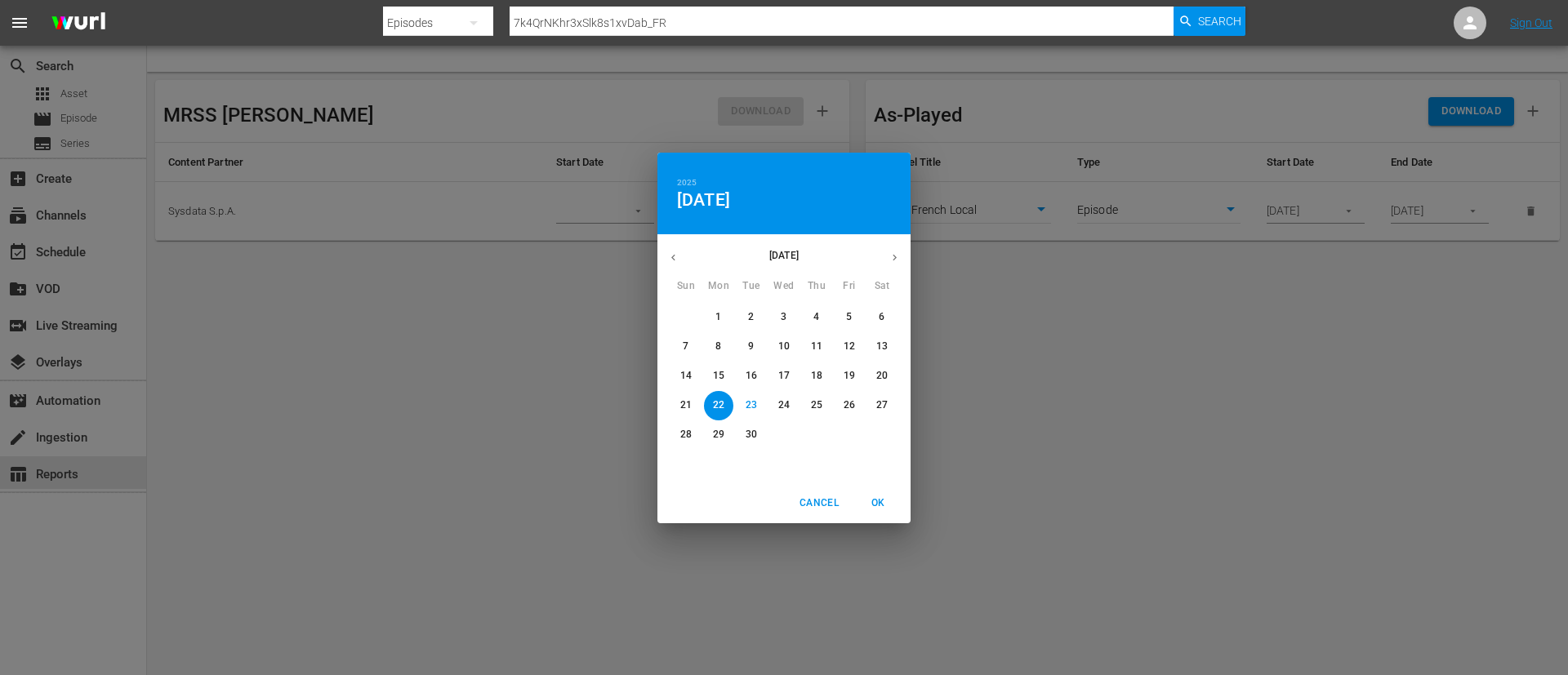
click at [880, 408] on p "27" at bounding box center [882, 405] width 11 height 14
click at [889, 499] on span "OK" at bounding box center [878, 503] width 39 height 17
type input "[DATE]"
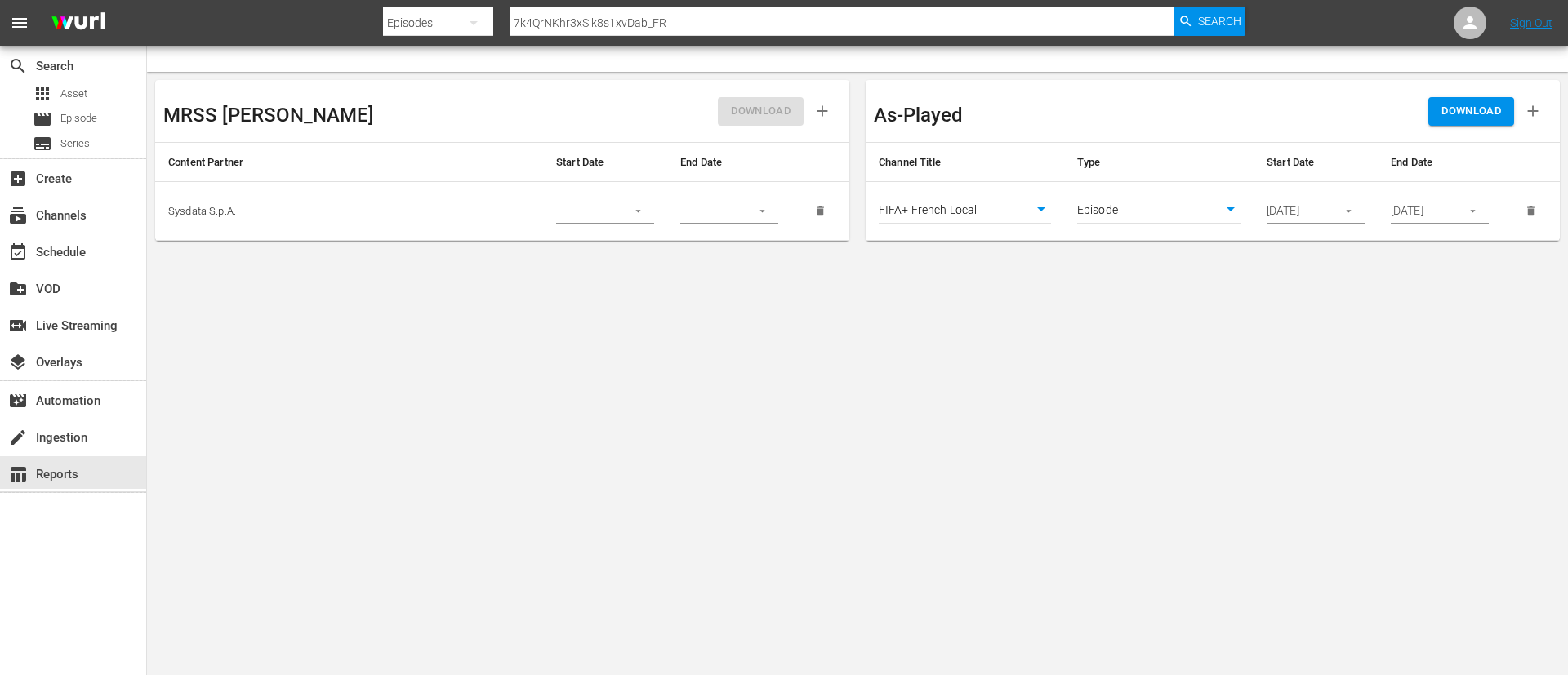
click at [1460, 93] on div "DOWNLOAD" at bounding box center [1382, 111] width 339 height 45
click at [1460, 99] on button "DOWNLOAD" at bounding box center [1471, 112] width 86 height 28
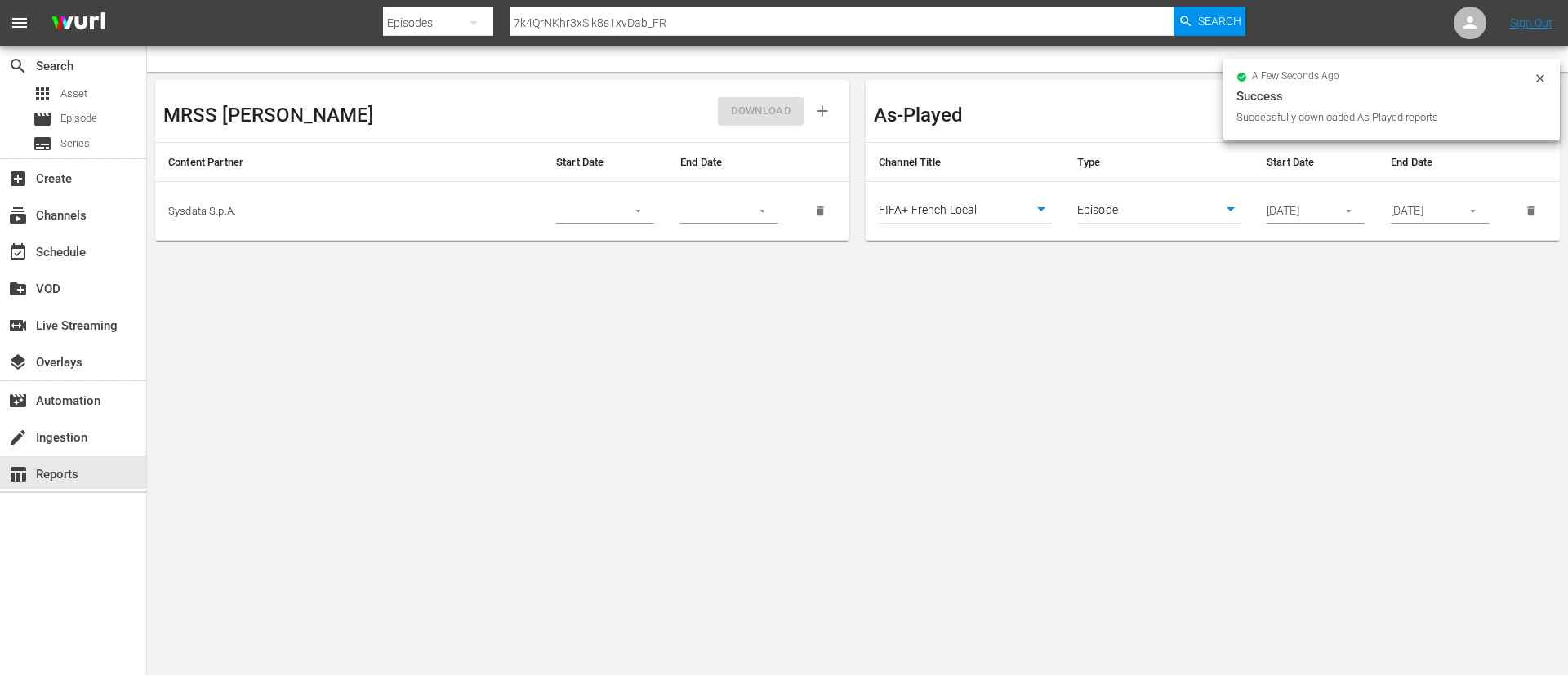
click at [1541, 79] on icon at bounding box center [1541, 78] width 13 height 13
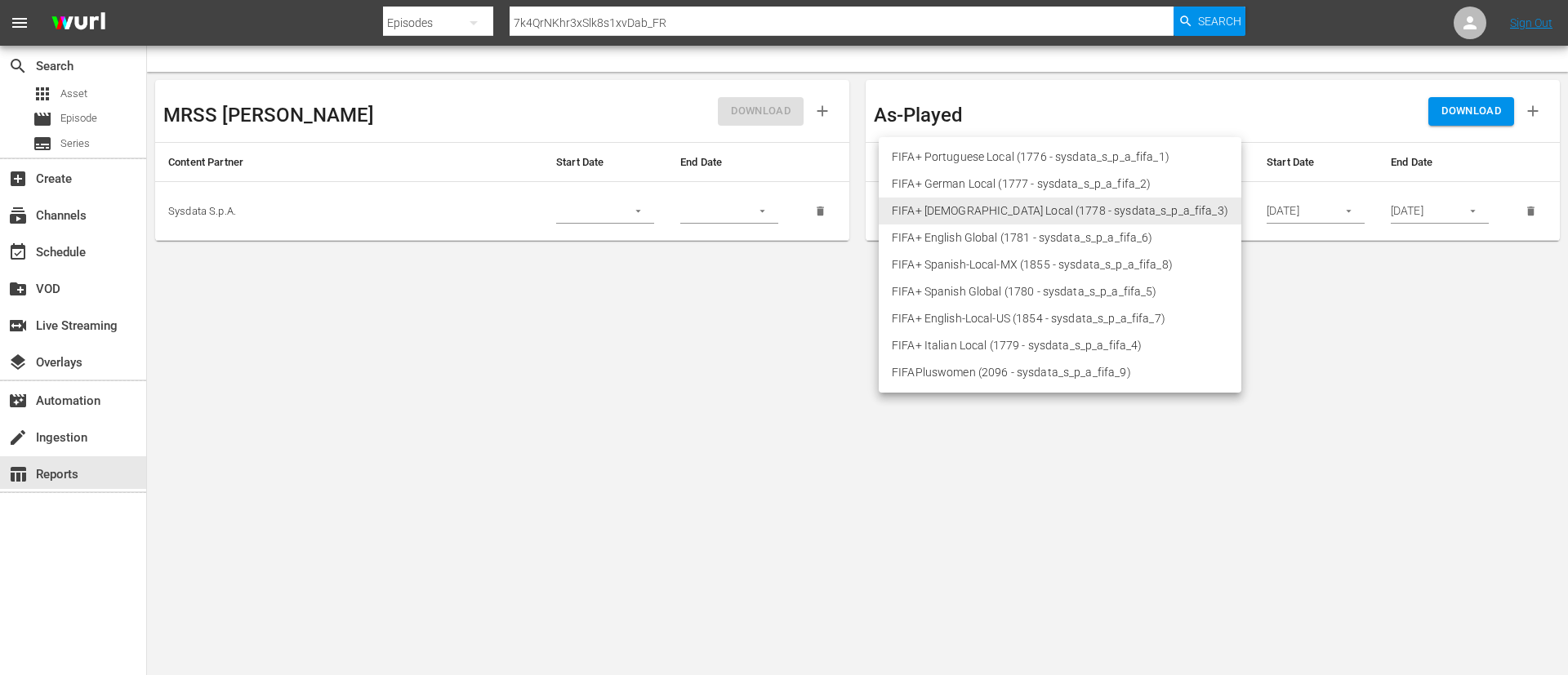
click at [1006, 206] on body "menu Search By Episodes Search ID, Title, Description, Keywords, or Category 7k…" at bounding box center [784, 338] width 1568 height 675
click at [972, 352] on li "FIFA+ Italian Local (1779 - sysdata_s_p_a_fifa_4)" at bounding box center [1059, 345] width 362 height 26
type input "1779"
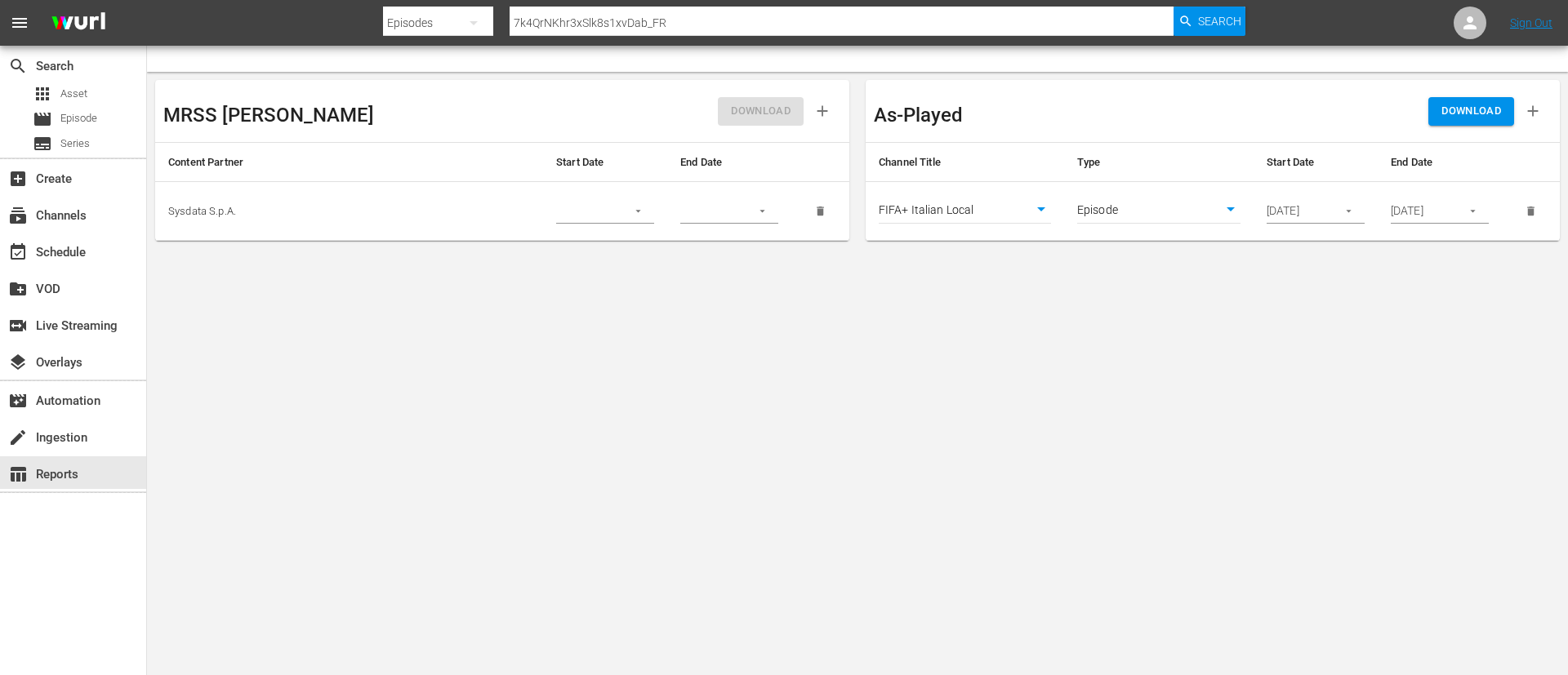
click at [1478, 119] on span "DOWNLOAD" at bounding box center [1471, 112] width 60 height 19
